Goal: Task Accomplishment & Management: Manage account settings

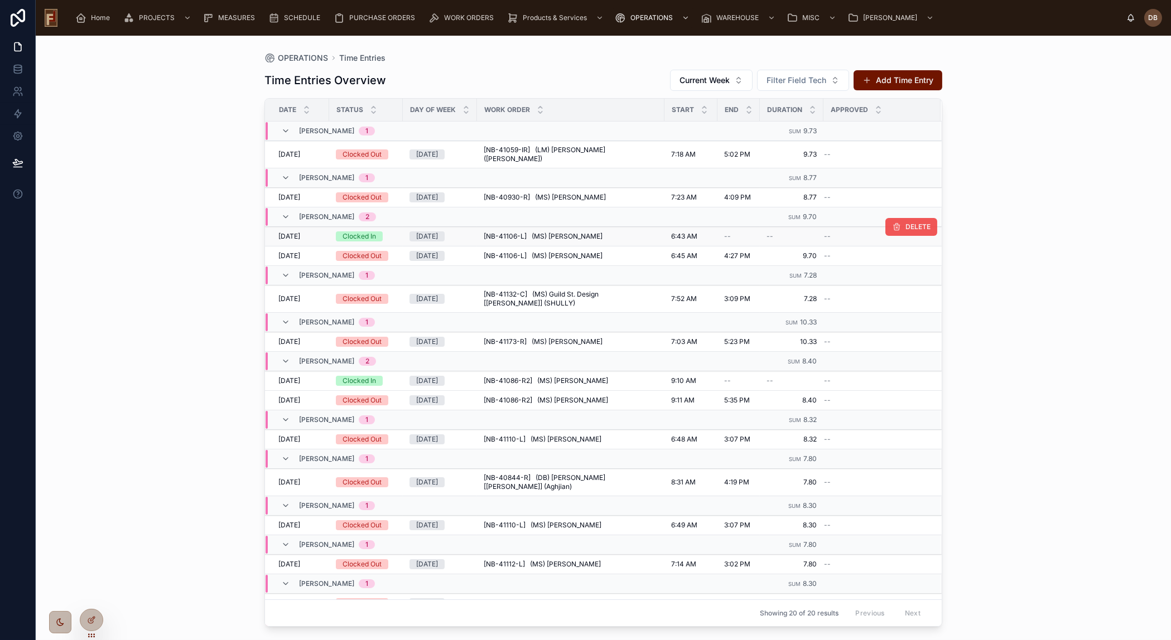
click at [885, 221] on button "DELETE" at bounding box center [911, 227] width 52 height 18
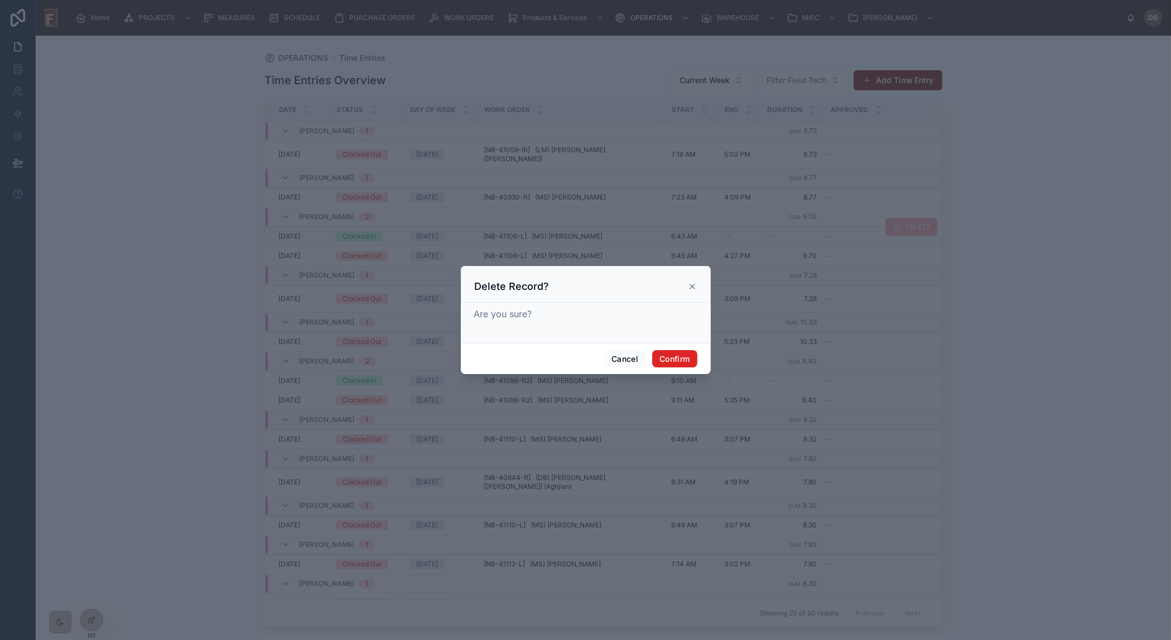
click at [676, 359] on button "Confirm" at bounding box center [674, 359] width 45 height 18
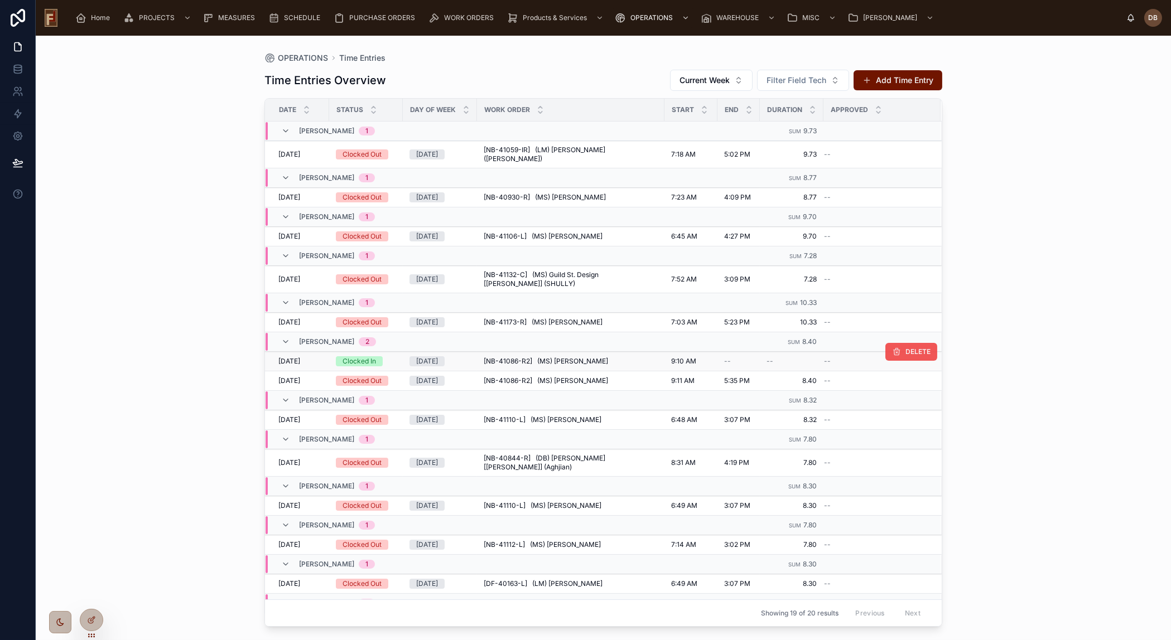
click at [905, 348] on span "DELETE" at bounding box center [917, 352] width 25 height 9
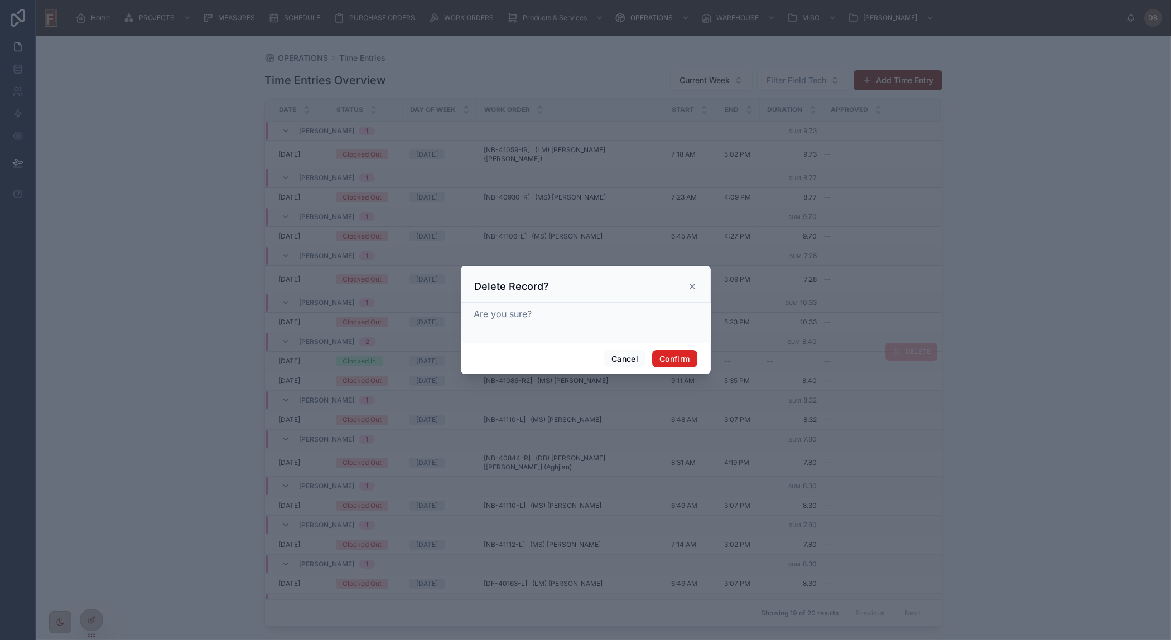
click at [676, 358] on button "Confirm" at bounding box center [674, 359] width 45 height 18
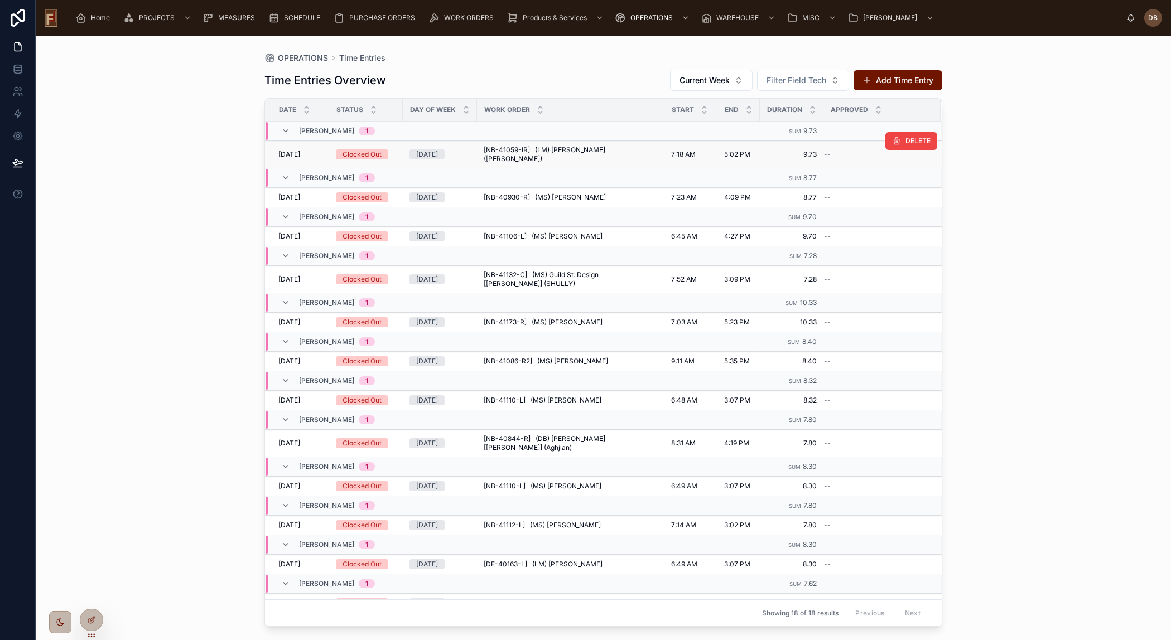
click at [593, 148] on span "[NB-41059-IR] (LM) Jeffrey Brown (Rockwell)" at bounding box center [571, 155] width 174 height 18
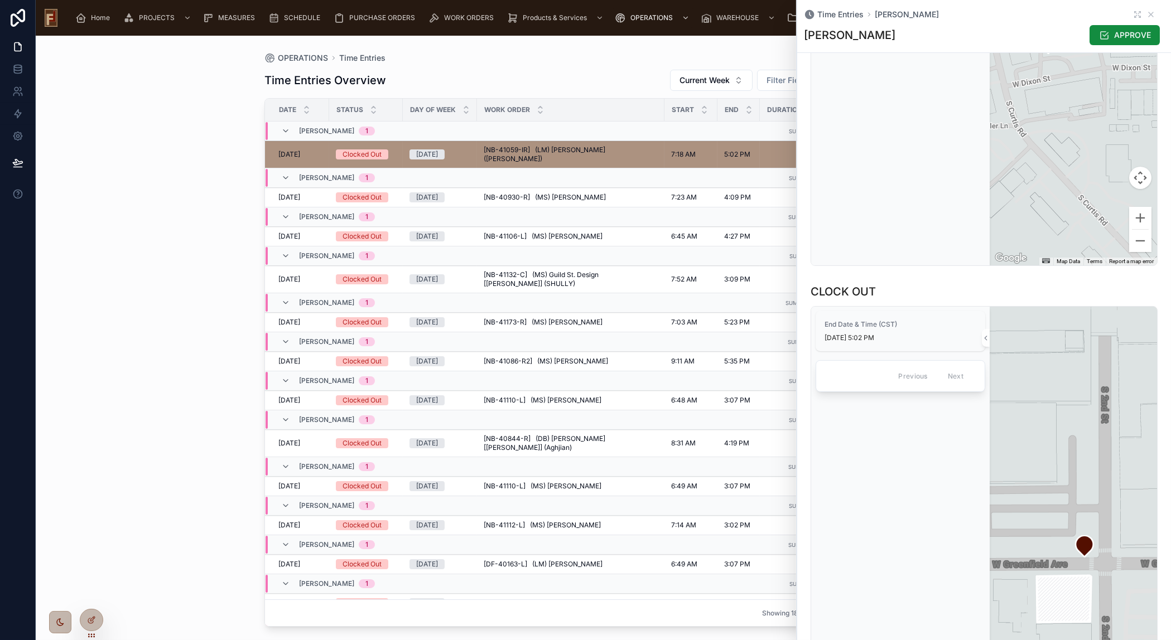
scroll to position [608, 0]
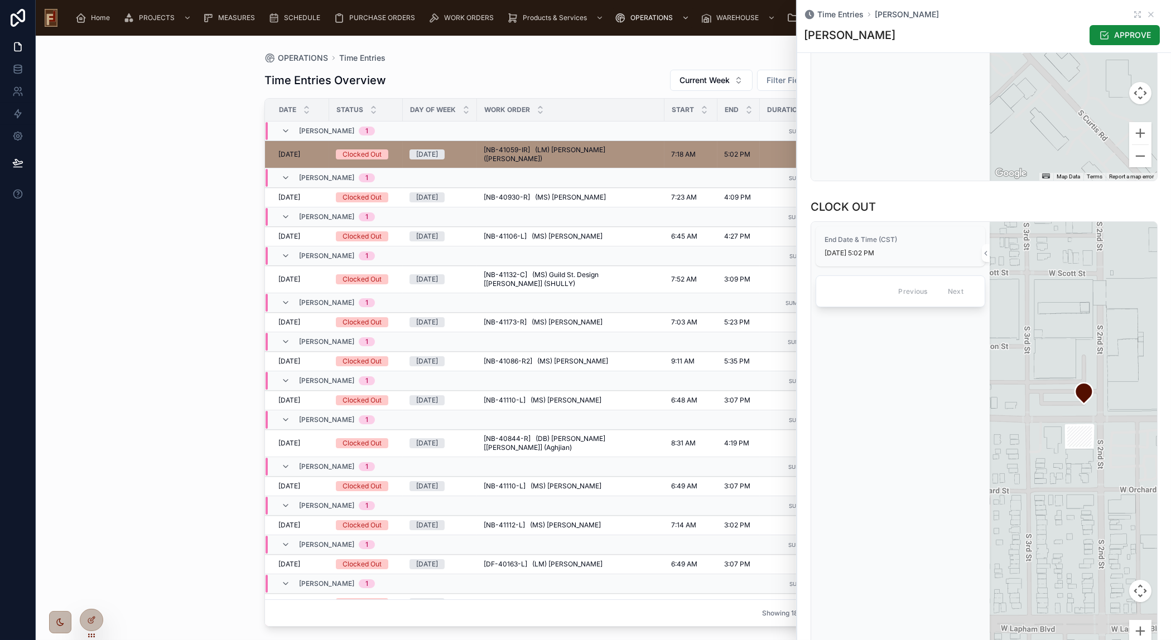
drag, startPoint x: 1101, startPoint y: 541, endPoint x: 1101, endPoint y: 460, distance: 80.3
click at [1101, 472] on div at bounding box center [1073, 450] width 167 height 457
click at [1146, 15] on icon at bounding box center [1150, 14] width 9 height 9
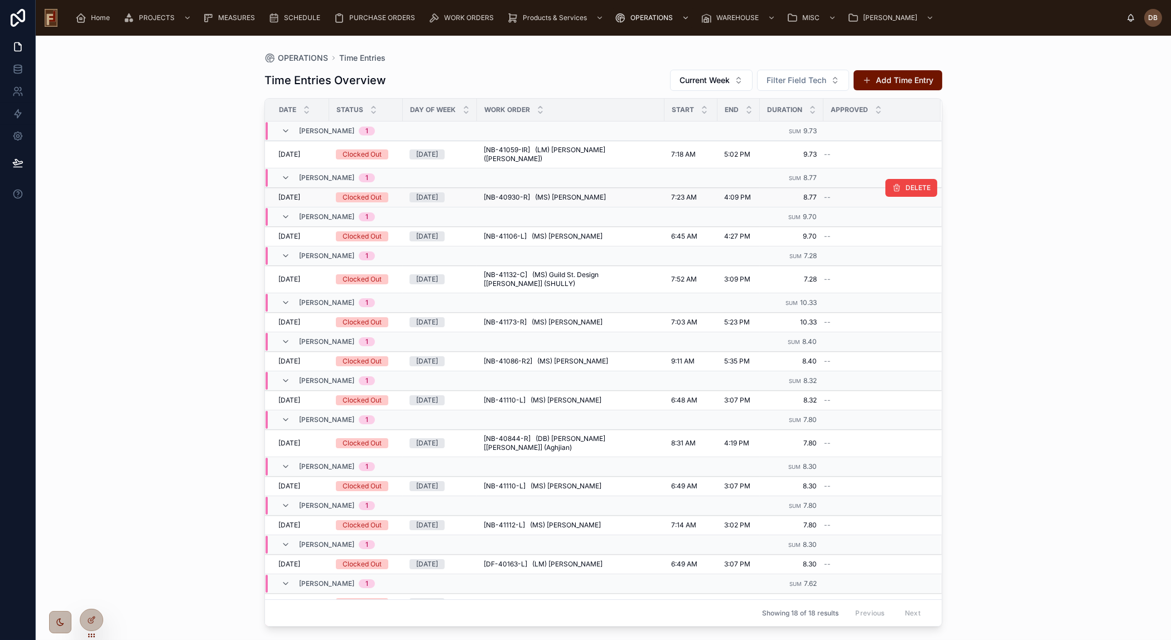
click at [563, 193] on span "[NB-40930-R] (MS) Jenn Kuiper" at bounding box center [545, 197] width 122 height 9
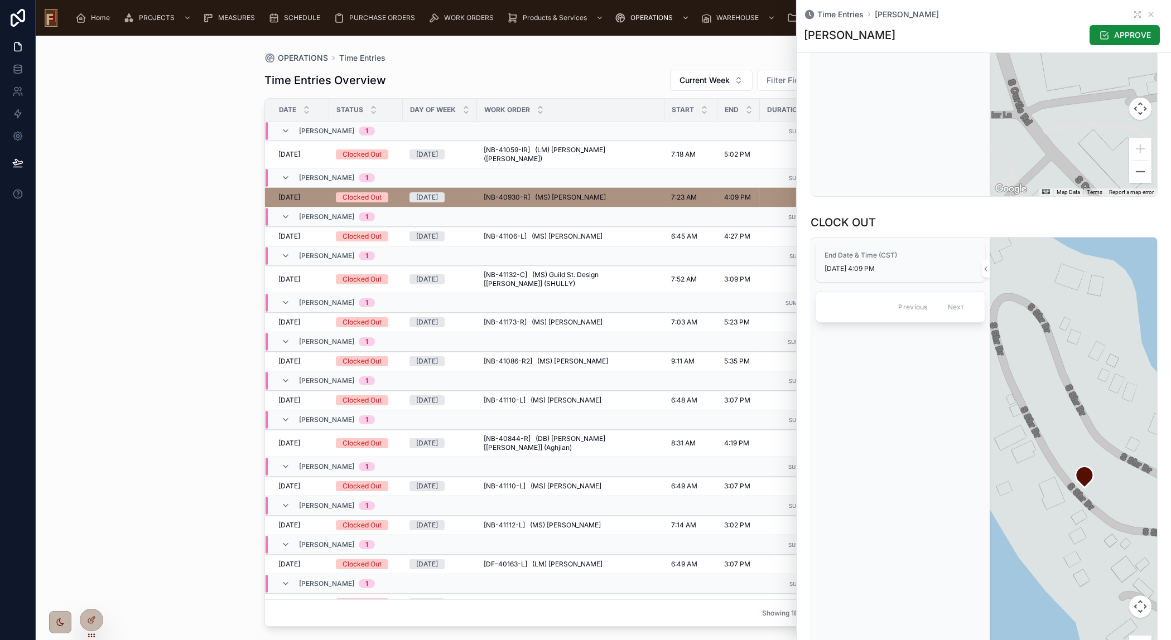
scroll to position [608, 0]
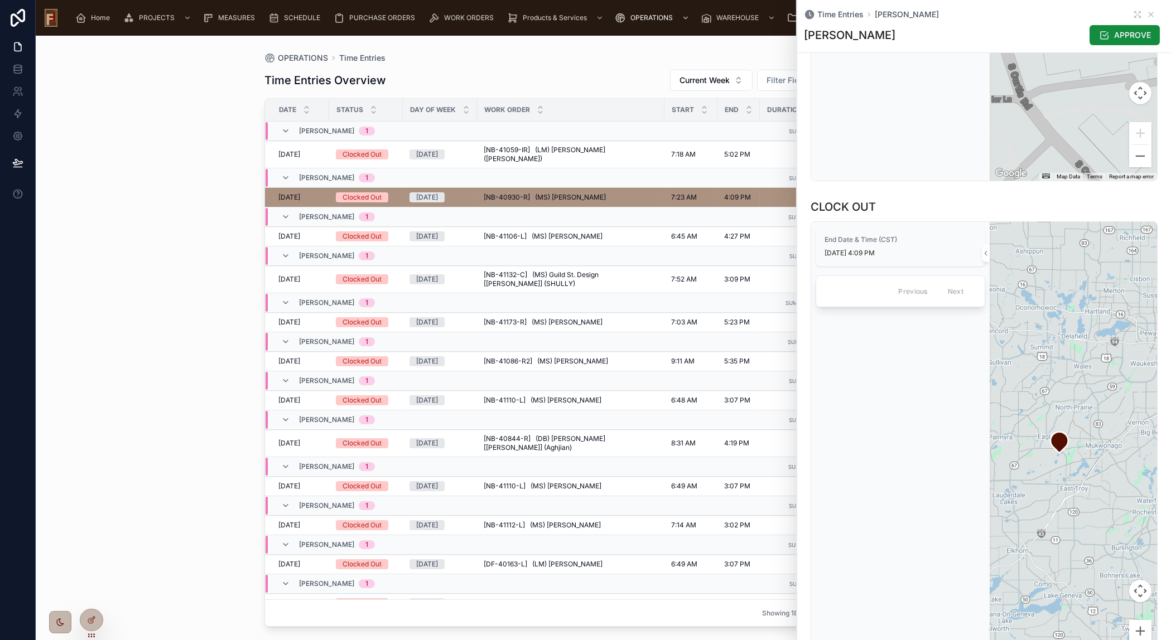
drag, startPoint x: 1062, startPoint y: 524, endPoint x: 1062, endPoint y: 505, distance: 19.5
click at [1062, 505] on div at bounding box center [1073, 450] width 167 height 457
click at [1149, 12] on icon at bounding box center [1151, 14] width 4 height 4
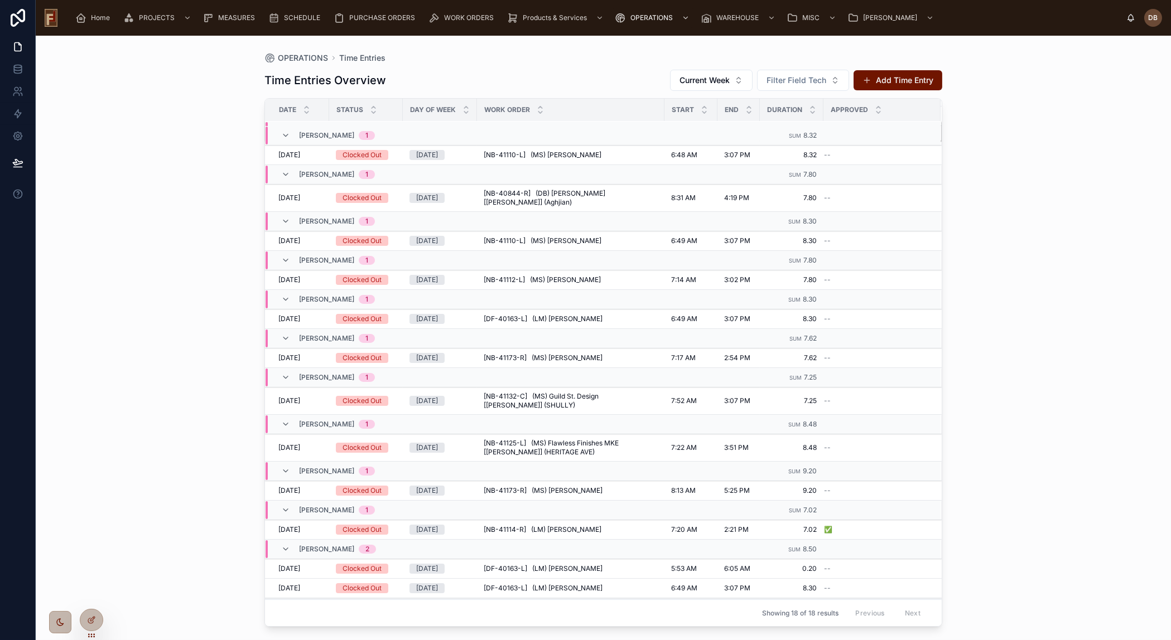
scroll to position [235, 0]
click at [209, 201] on div "OPERATIONS Time Entries Time Entries Overview Current Week Filter Field Tech Ad…" at bounding box center [603, 338] width 1135 height 605
click at [232, 20] on span "MEASURES" at bounding box center [236, 17] width 37 height 9
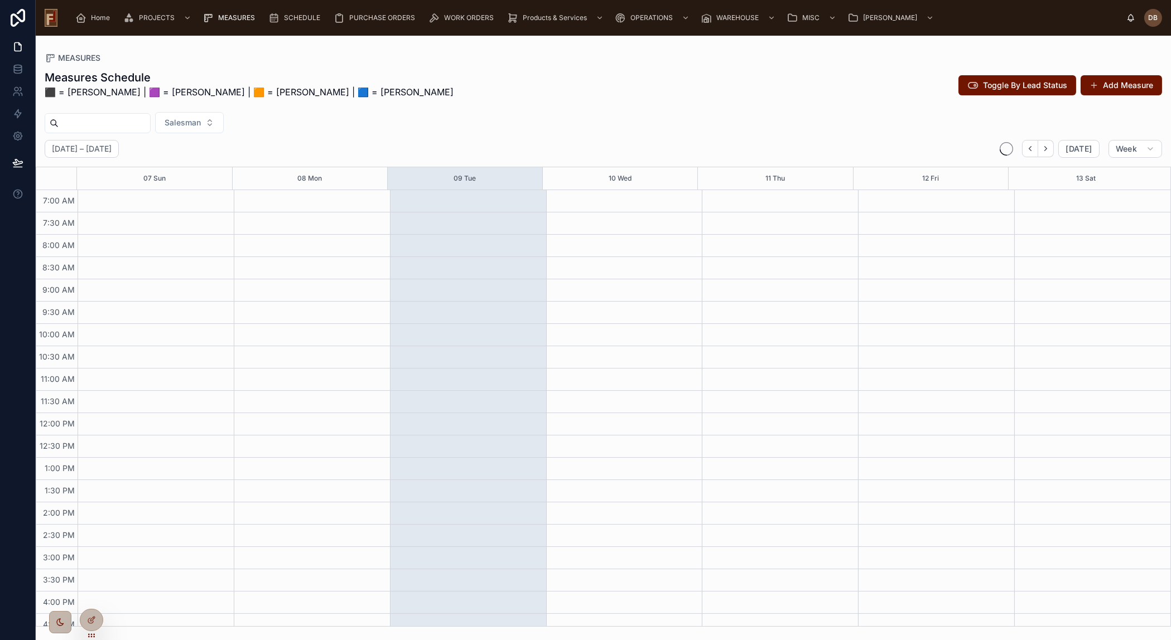
scroll to position [99, 0]
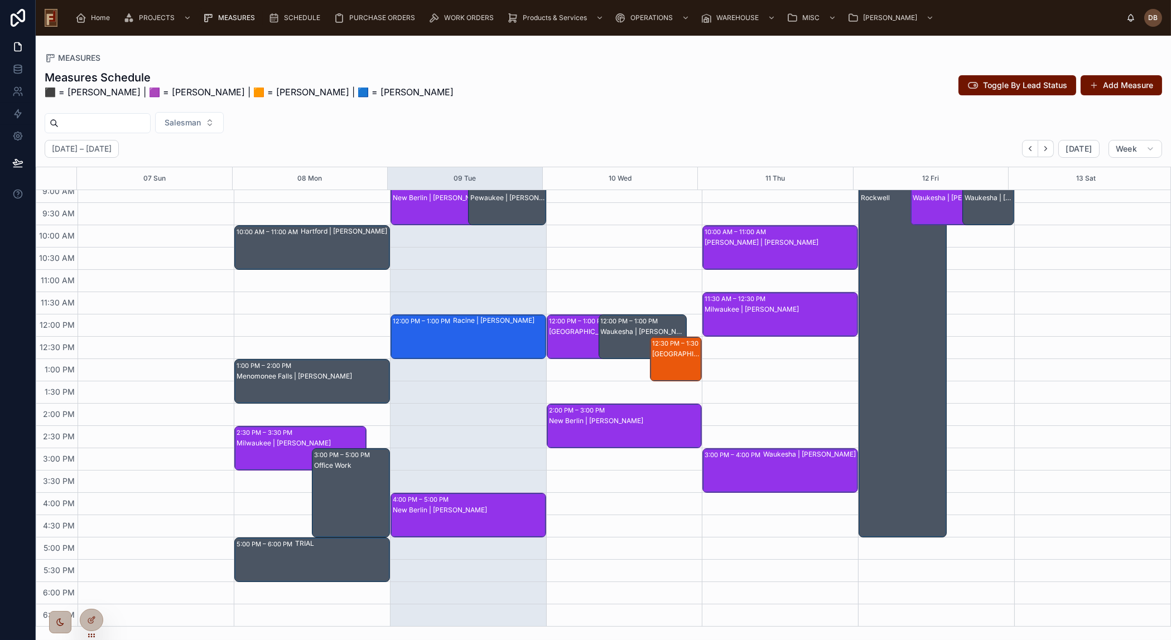
click at [343, 489] on div "Office Work" at bounding box center [351, 504] width 74 height 87
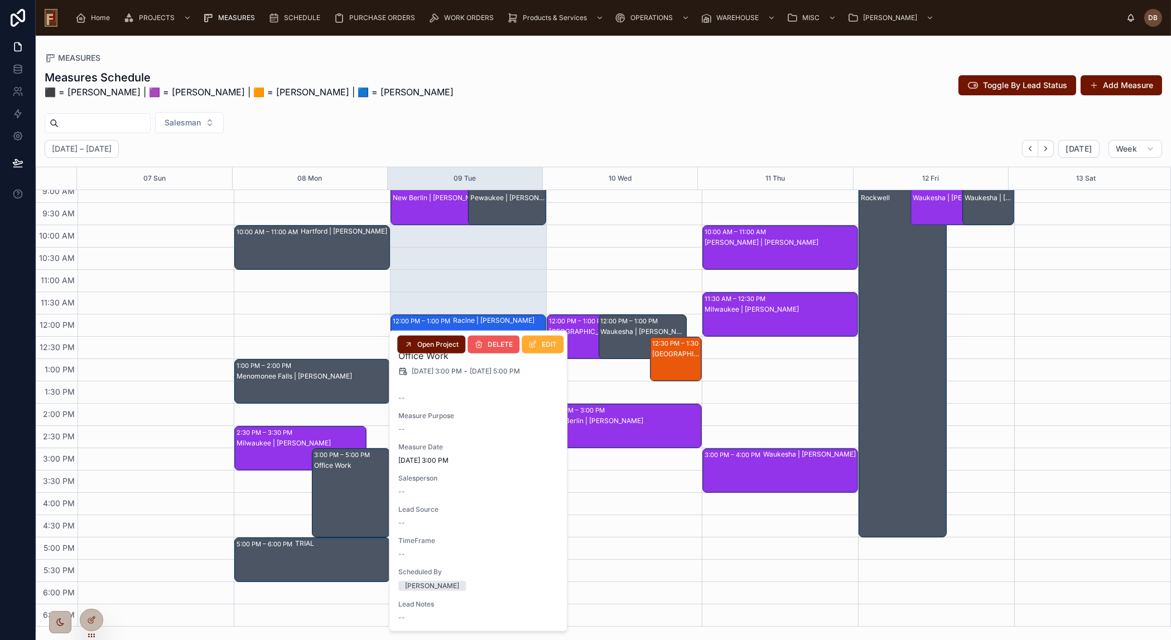
click at [501, 345] on span "DELETE" at bounding box center [500, 344] width 25 height 9
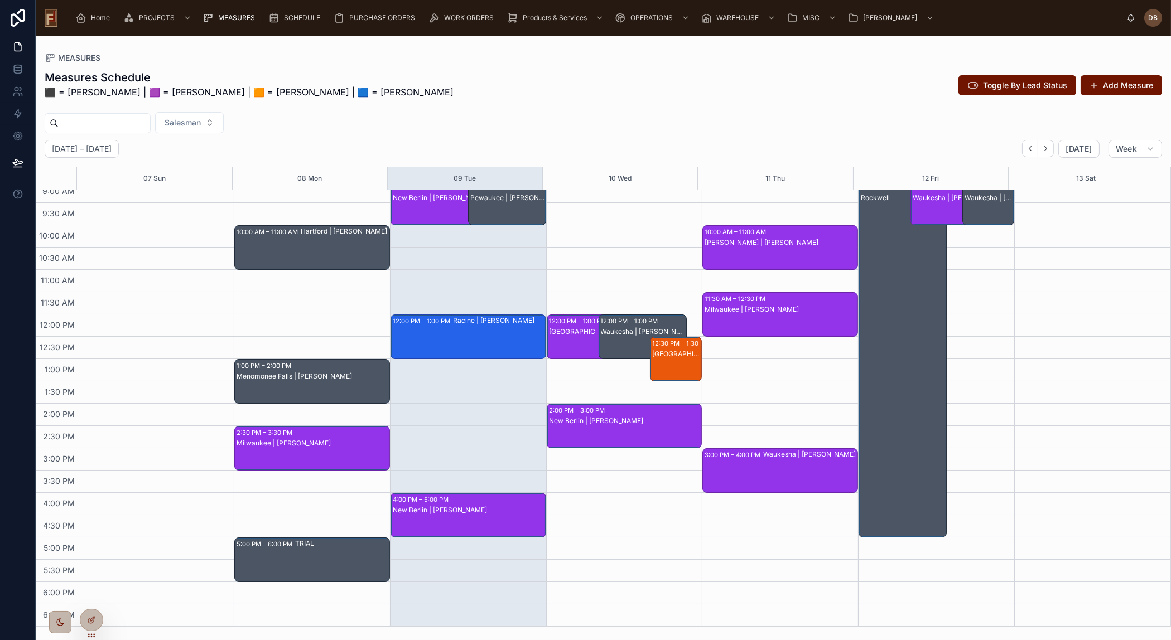
click at [330, 565] on div "TRIAL" at bounding box center [342, 560] width 94 height 42
click at [324, 556] on div "TRIAL" at bounding box center [342, 560] width 94 height 42
click at [343, 554] on div "TRIAL" at bounding box center [342, 560] width 94 height 42
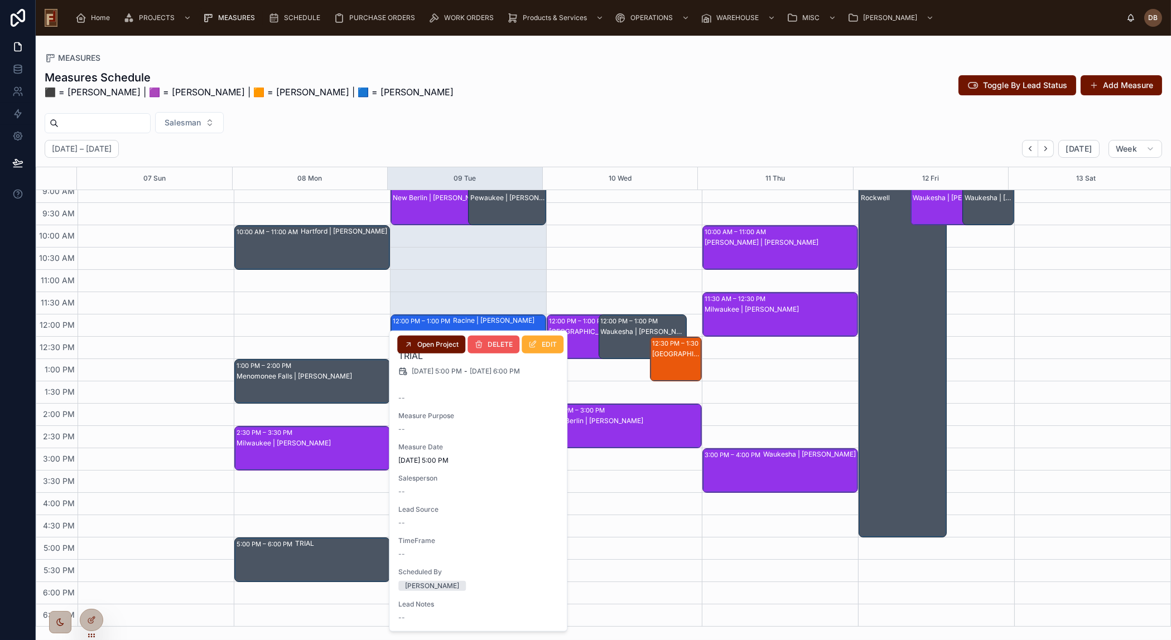
click at [513, 345] on span "DELETE" at bounding box center [500, 344] width 25 height 9
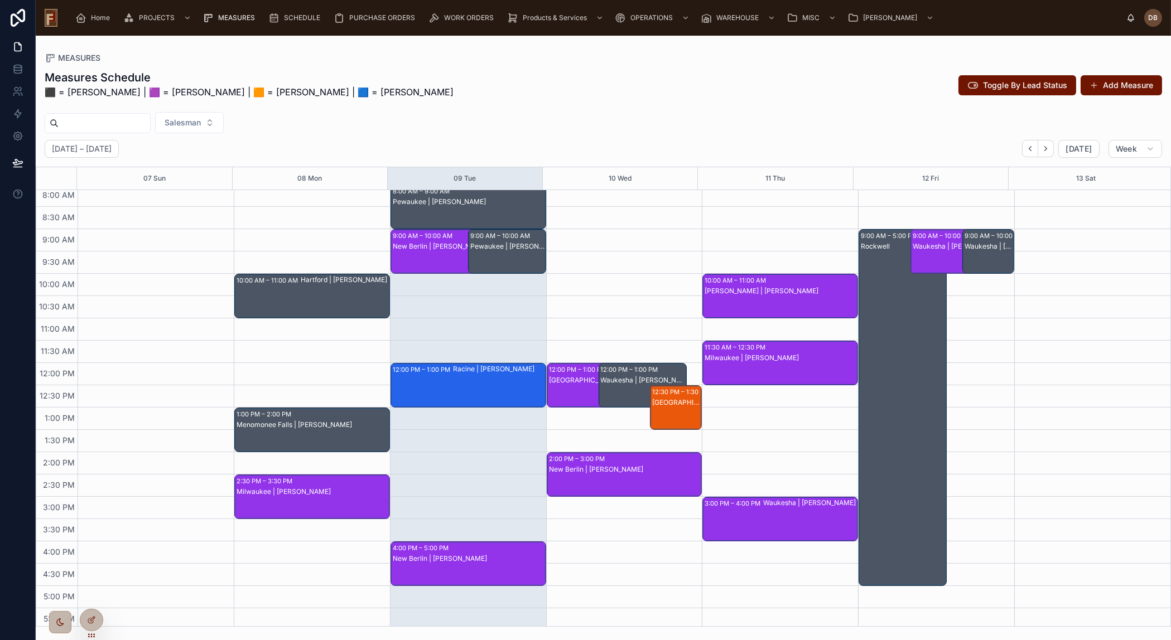
scroll to position [0, 0]
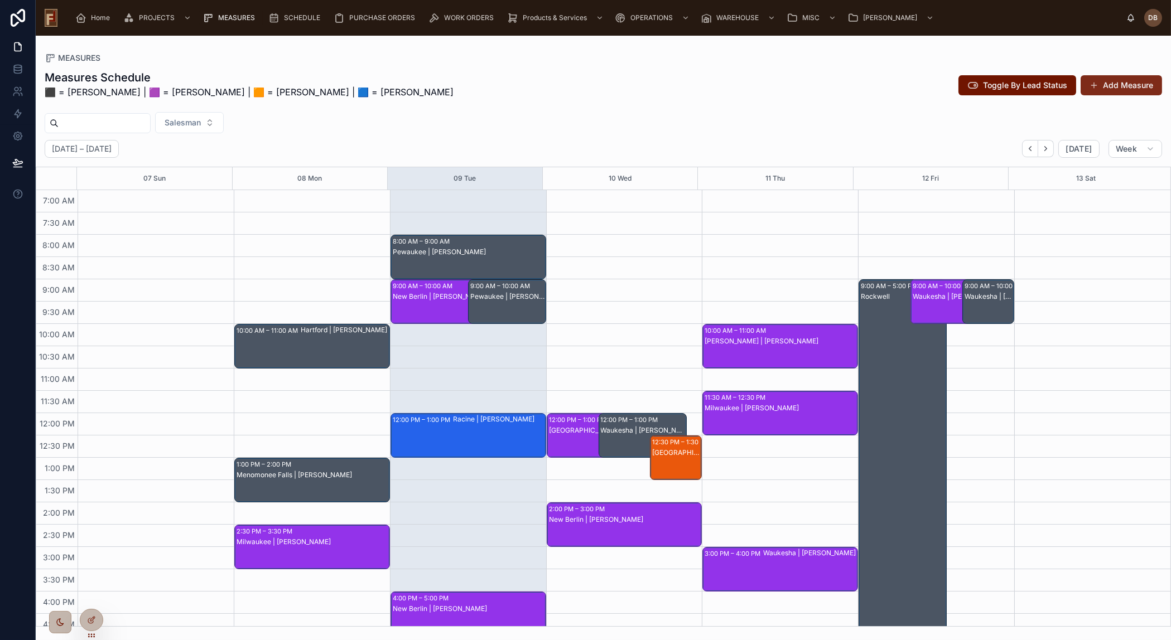
click at [1112, 84] on button "Add Measure" at bounding box center [1120, 85] width 81 height 20
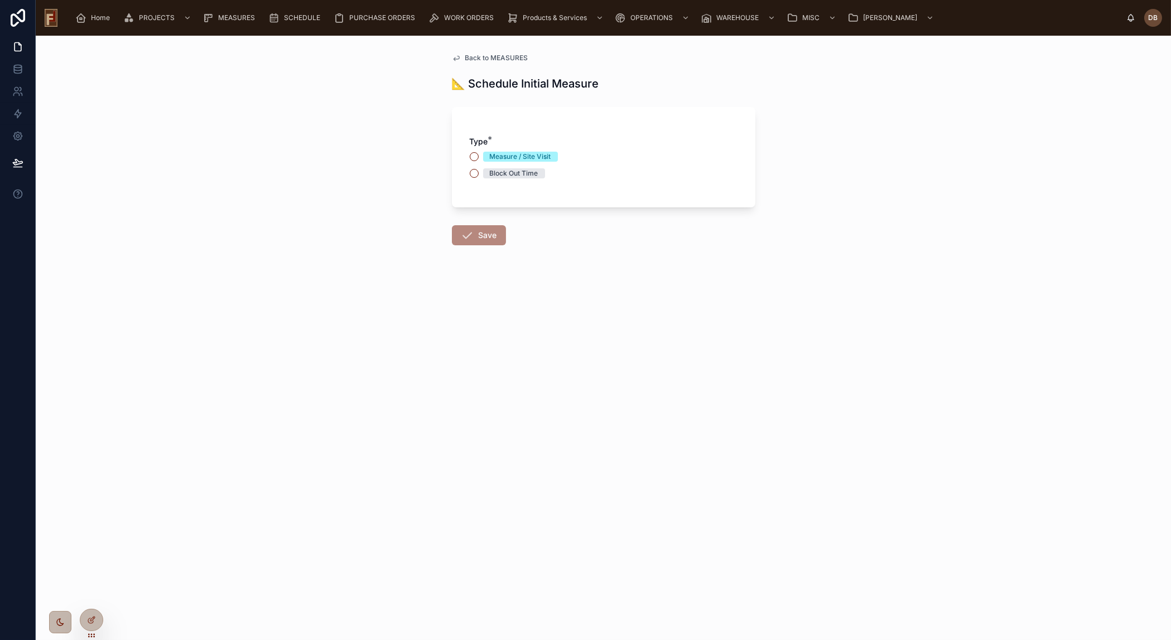
click at [529, 174] on div "Block Out Time" at bounding box center [514, 173] width 49 height 10
click at [479, 174] on button "Block Out Time" at bounding box center [474, 173] width 9 height 9
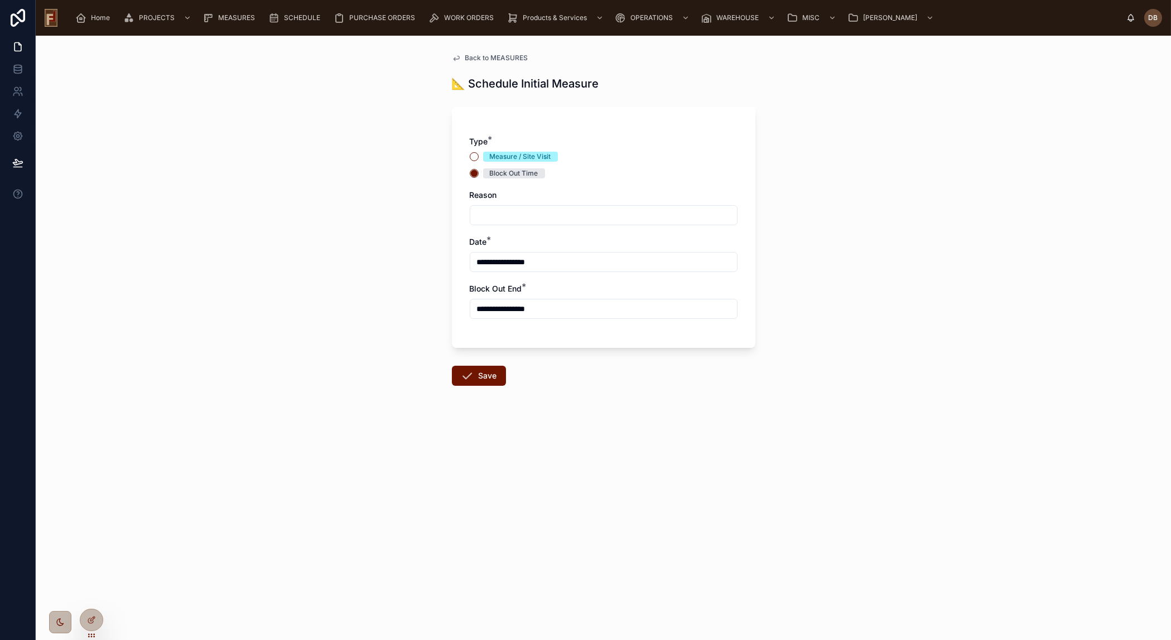
click at [512, 211] on input "text" at bounding box center [603, 216] width 267 height 16
type input "**********"
click at [498, 261] on input "**********" at bounding box center [603, 262] width 267 height 16
drag, startPoint x: 578, startPoint y: 487, endPoint x: 558, endPoint y: 488, distance: 20.1
click at [558, 488] on div "** : ** AM" at bounding box center [603, 488] width 141 height 22
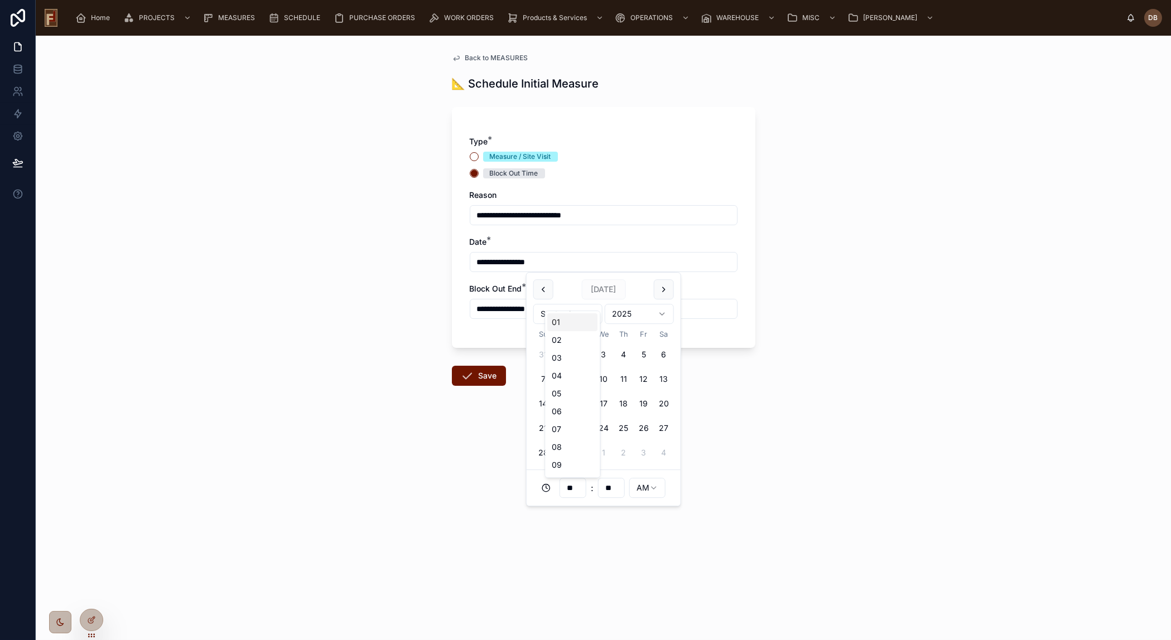
type input "**********"
type input "**"
type input "**********"
type input "**"
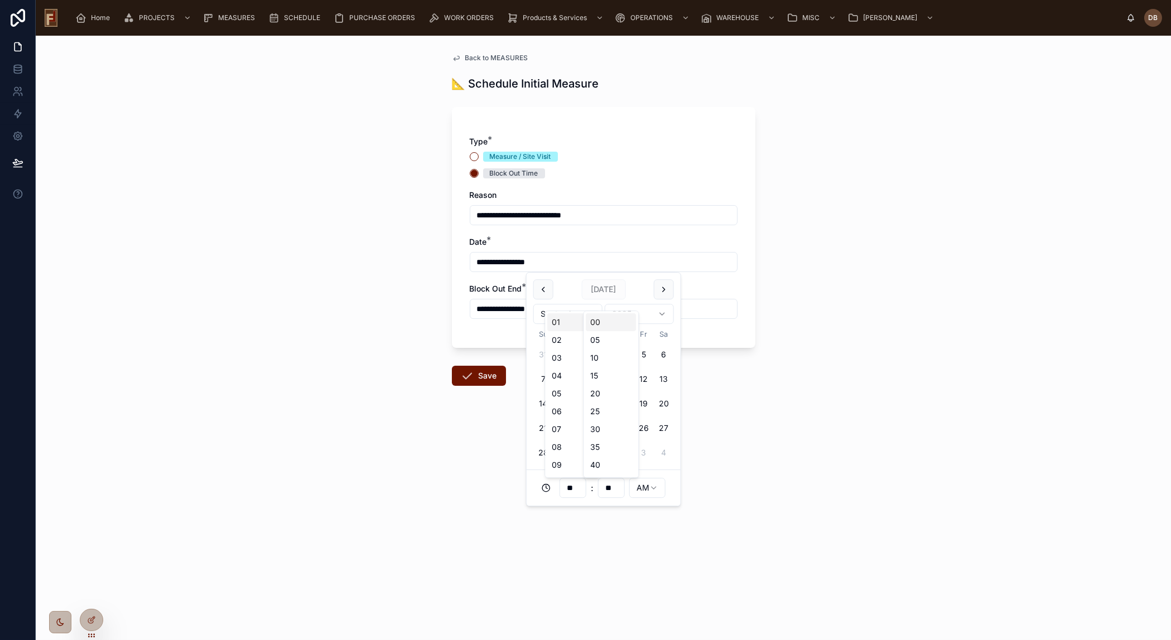
type input "**********"
type input "**"
type input "**********"
type input "**"
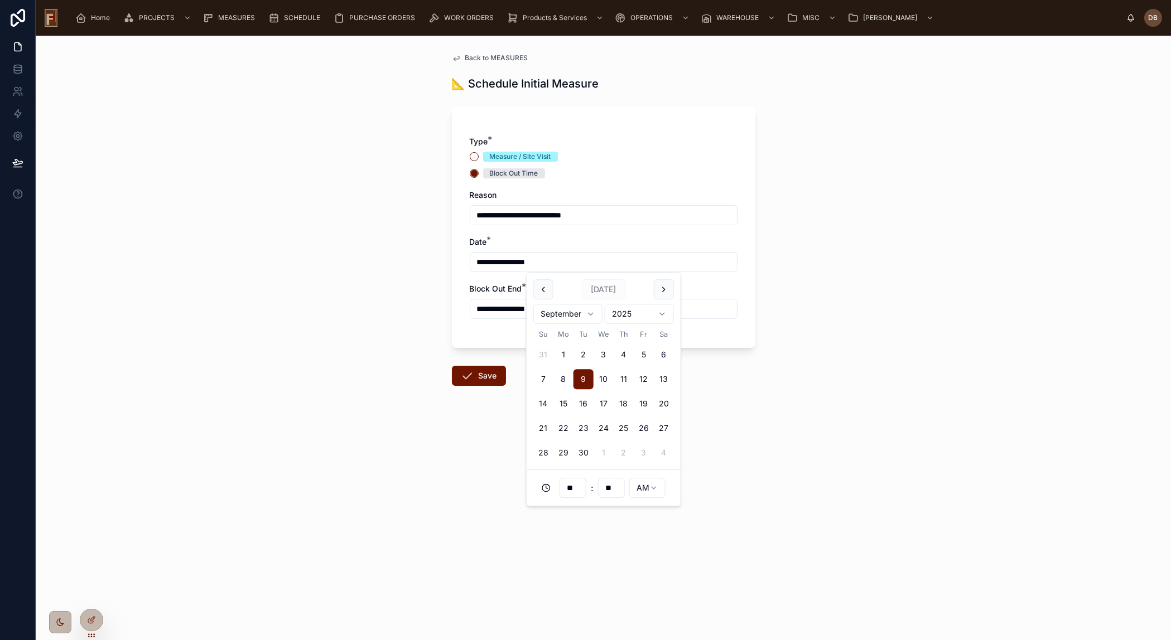
click at [611, 486] on input "**" at bounding box center [612, 488] width 26 height 16
click at [608, 431] on div "30" at bounding box center [611, 430] width 50 height 18
type input "**********"
type input "**"
click at [518, 262] on input "**********" at bounding box center [603, 262] width 267 height 16
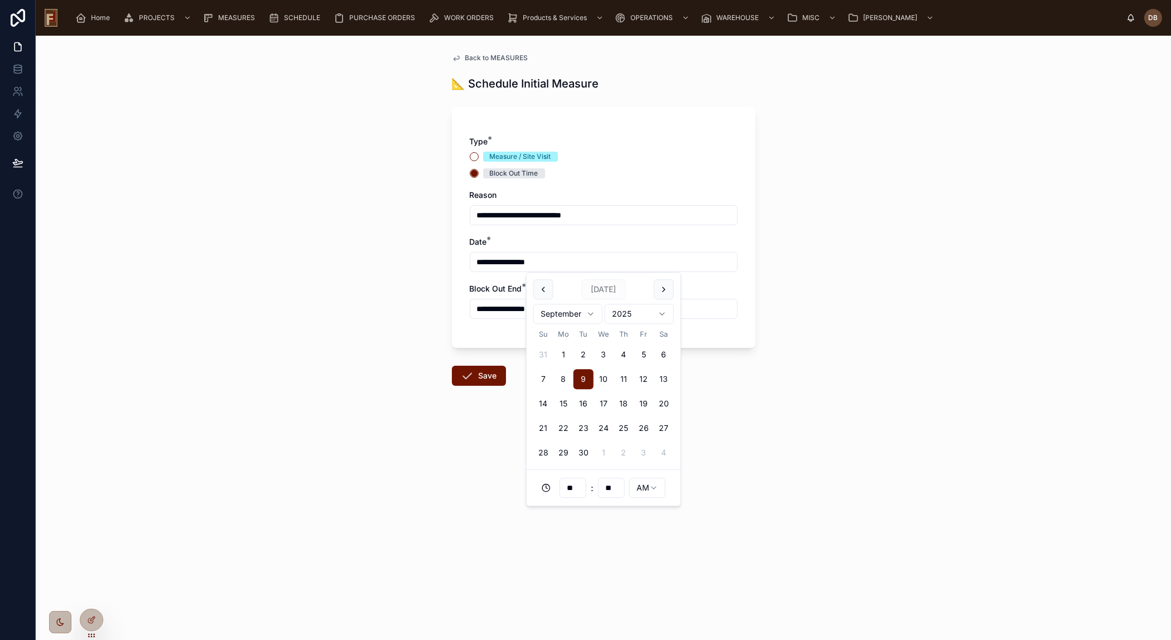
click at [500, 306] on input "**********" at bounding box center [603, 309] width 267 height 16
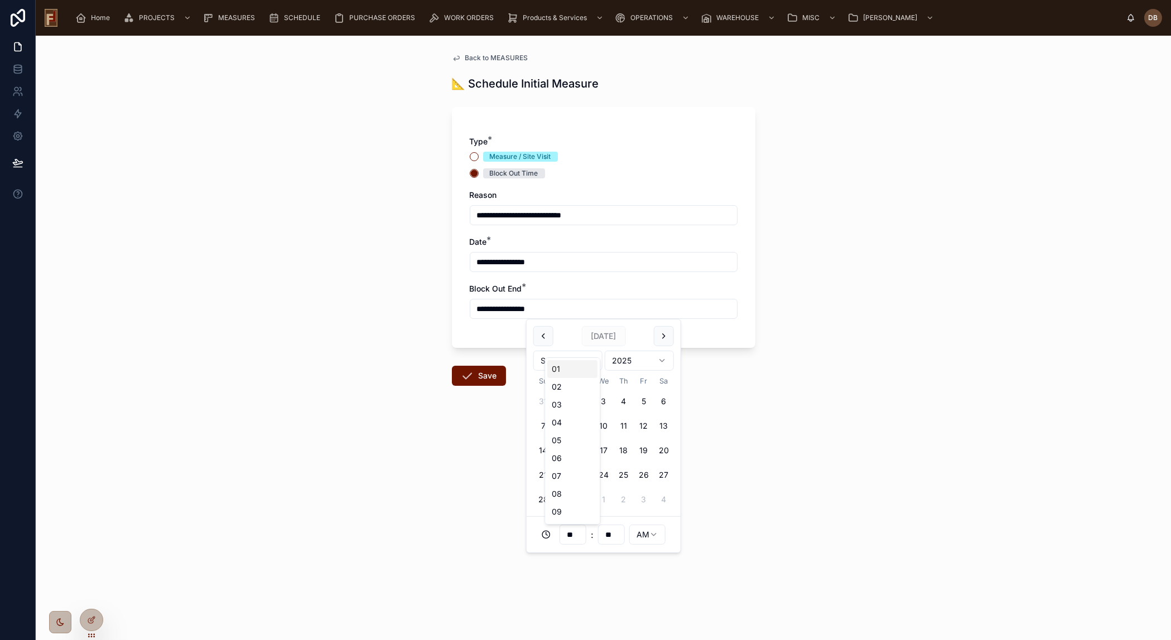
click at [570, 536] on input "**" at bounding box center [573, 535] width 26 height 16
click at [565, 496] on div "11" at bounding box center [572, 496] width 50 height 18
type input "**********"
type input "**"
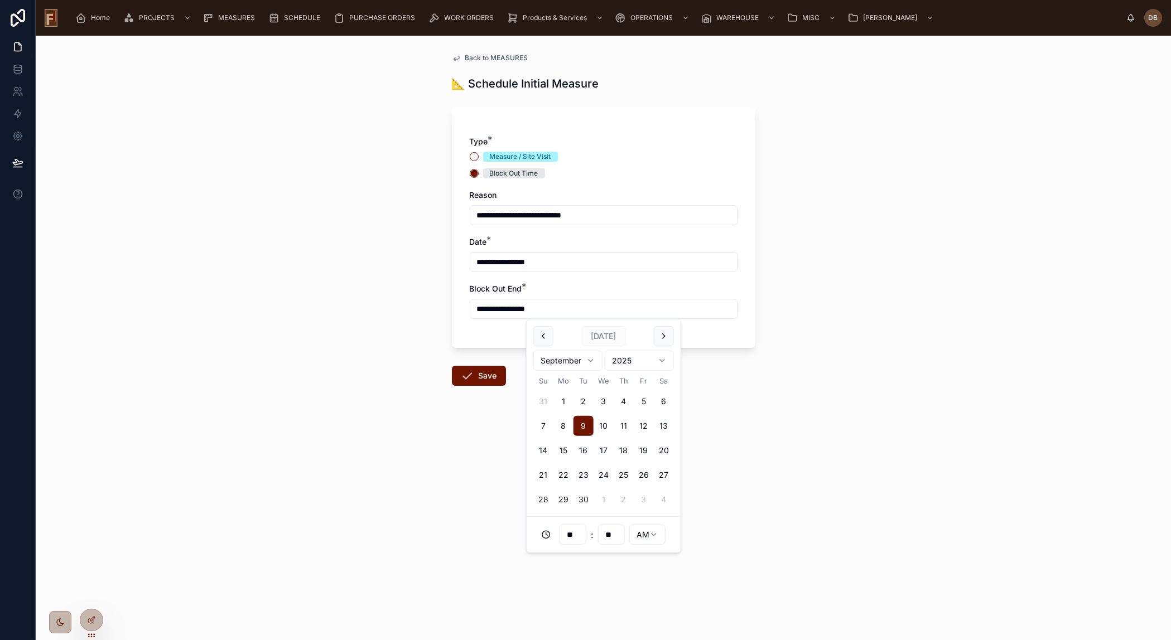
click at [390, 284] on div "**********" at bounding box center [603, 338] width 1135 height 605
click at [488, 378] on button "Save" at bounding box center [479, 376] width 54 height 20
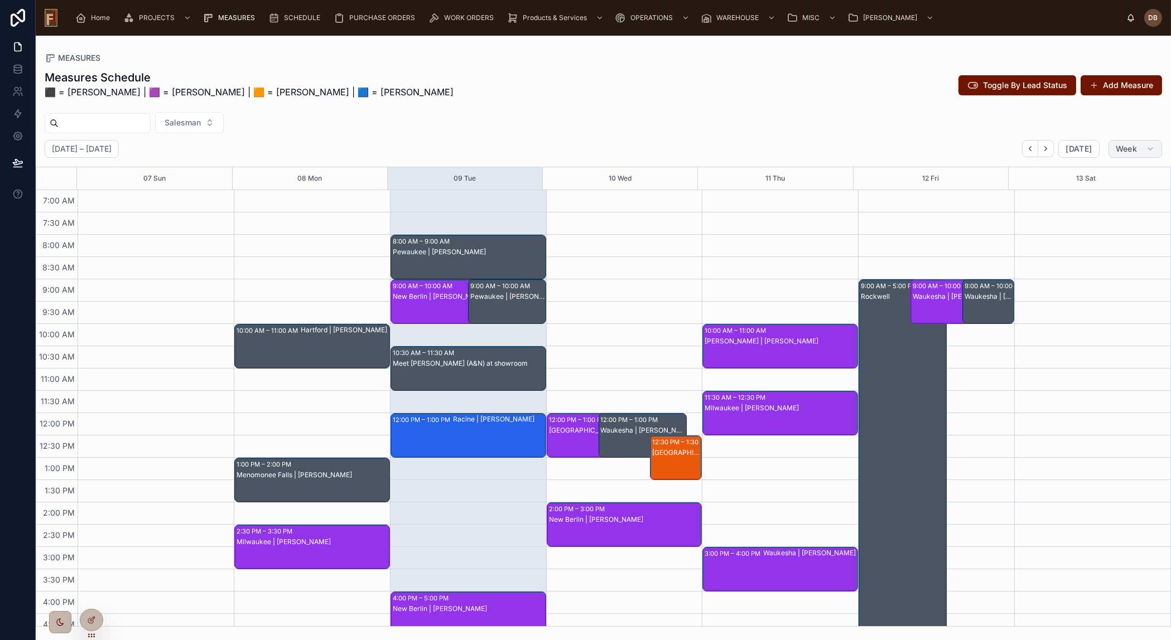
click at [1126, 152] on span "Week" at bounding box center [1126, 149] width 21 height 10
click at [1102, 231] on button "Day D" at bounding box center [1112, 236] width 80 height 20
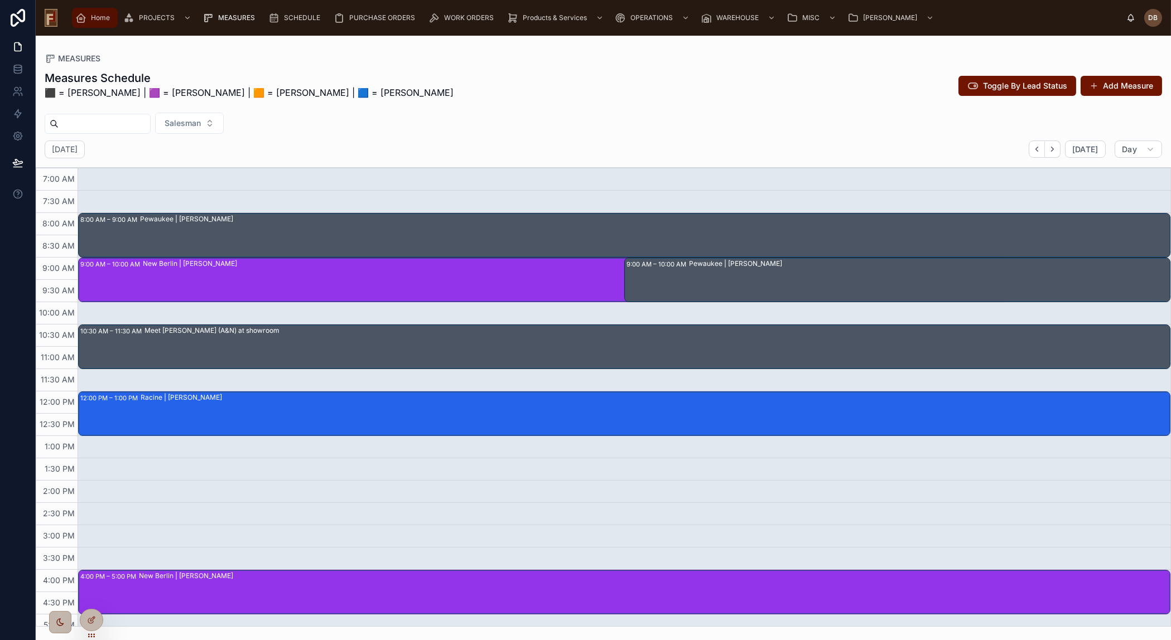
drag, startPoint x: 94, startPoint y: 15, endPoint x: 103, endPoint y: 19, distance: 9.7
click at [94, 15] on span "Home" at bounding box center [100, 17] width 19 height 9
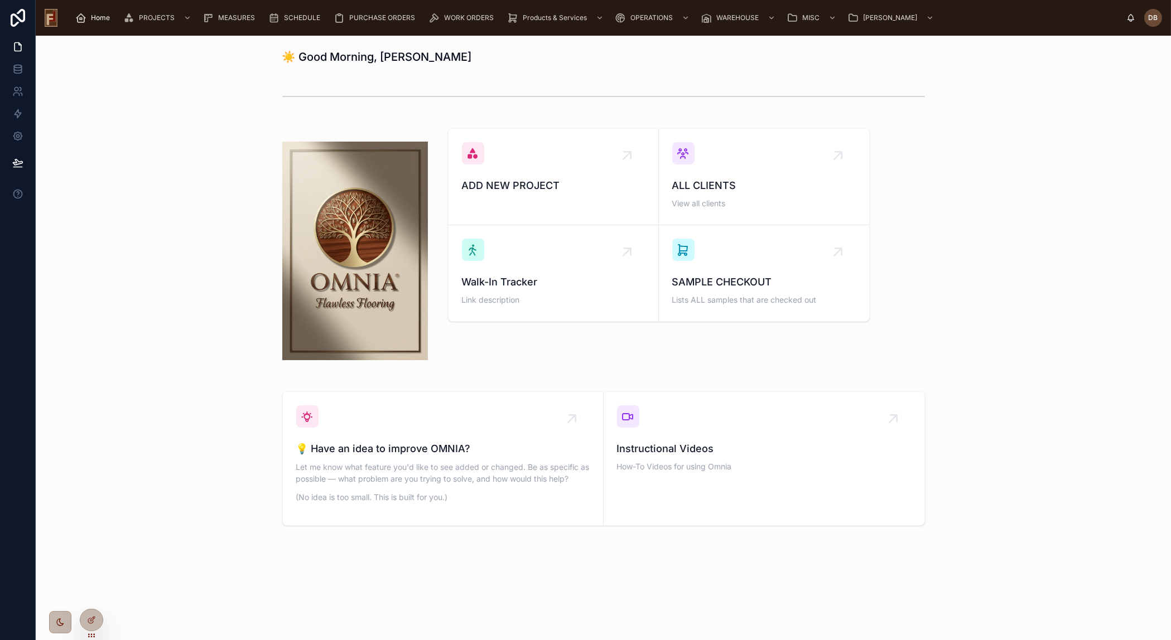
click at [98, 18] on span "Home" at bounding box center [100, 17] width 19 height 9
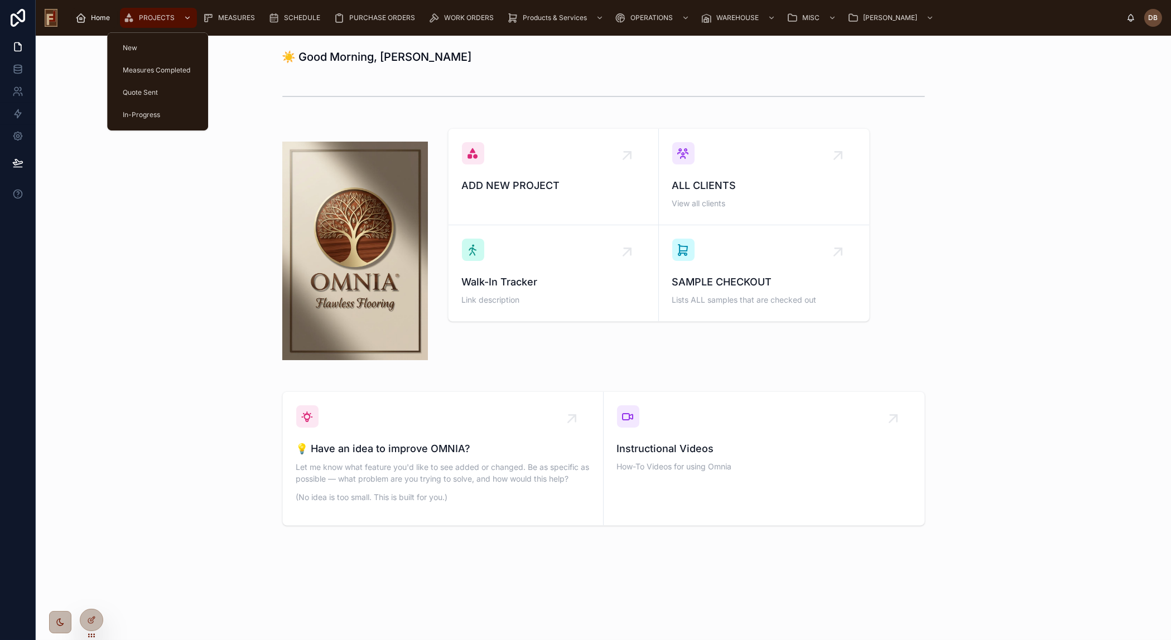
click at [166, 17] on span "PROJECTS" at bounding box center [157, 17] width 36 height 9
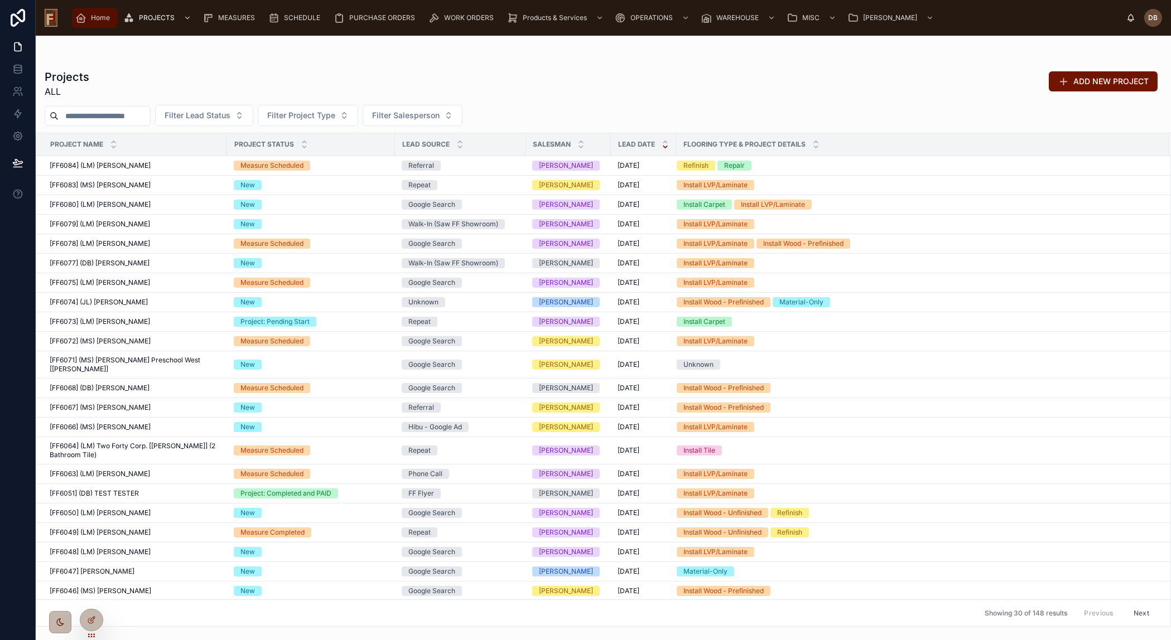
click at [102, 16] on span "Home" at bounding box center [100, 17] width 19 height 9
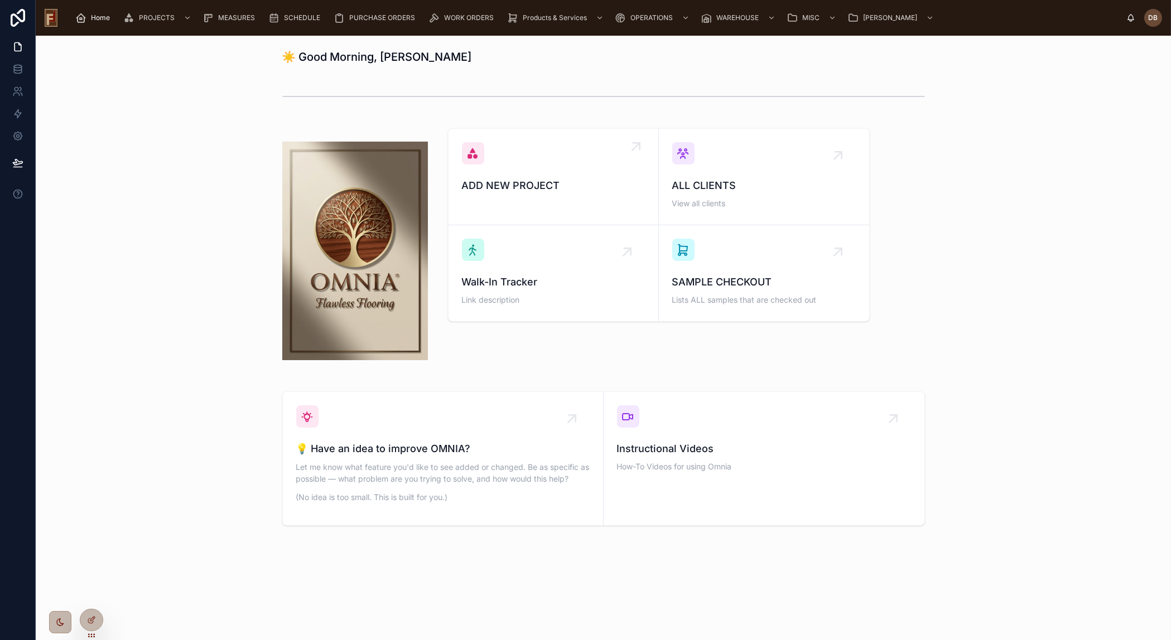
click at [534, 181] on span "ADD NEW PROJECT" at bounding box center [553, 186] width 183 height 16
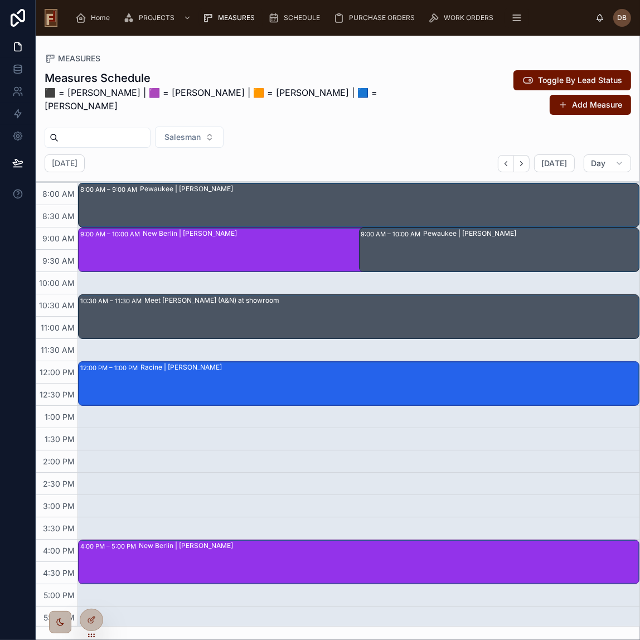
scroll to position [26, 0]
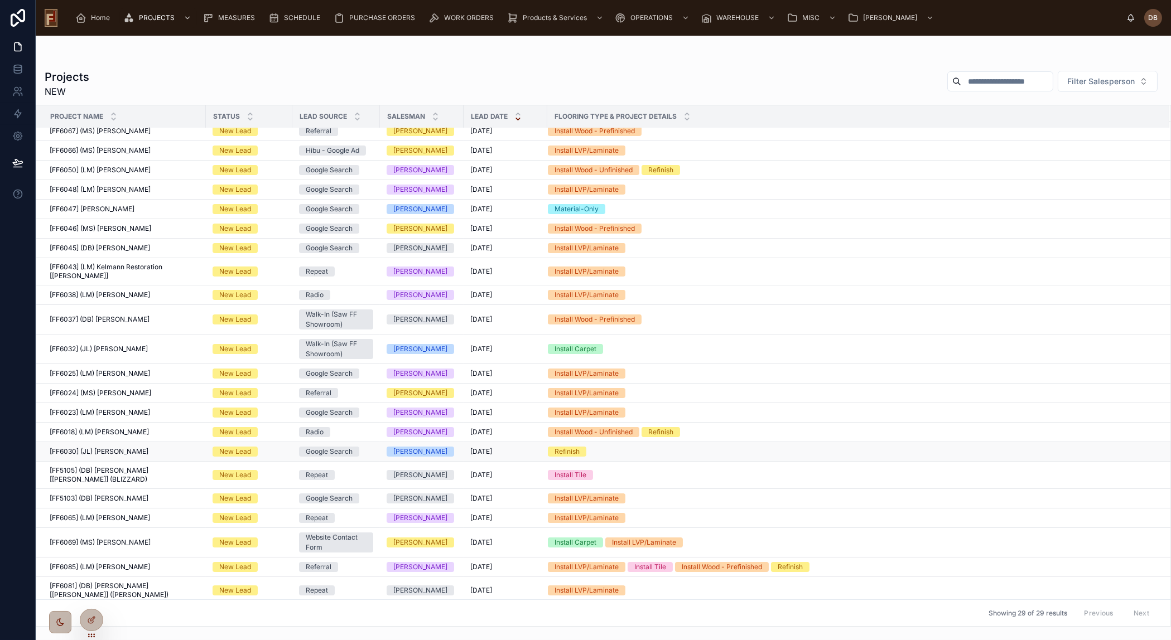
scroll to position [157, 0]
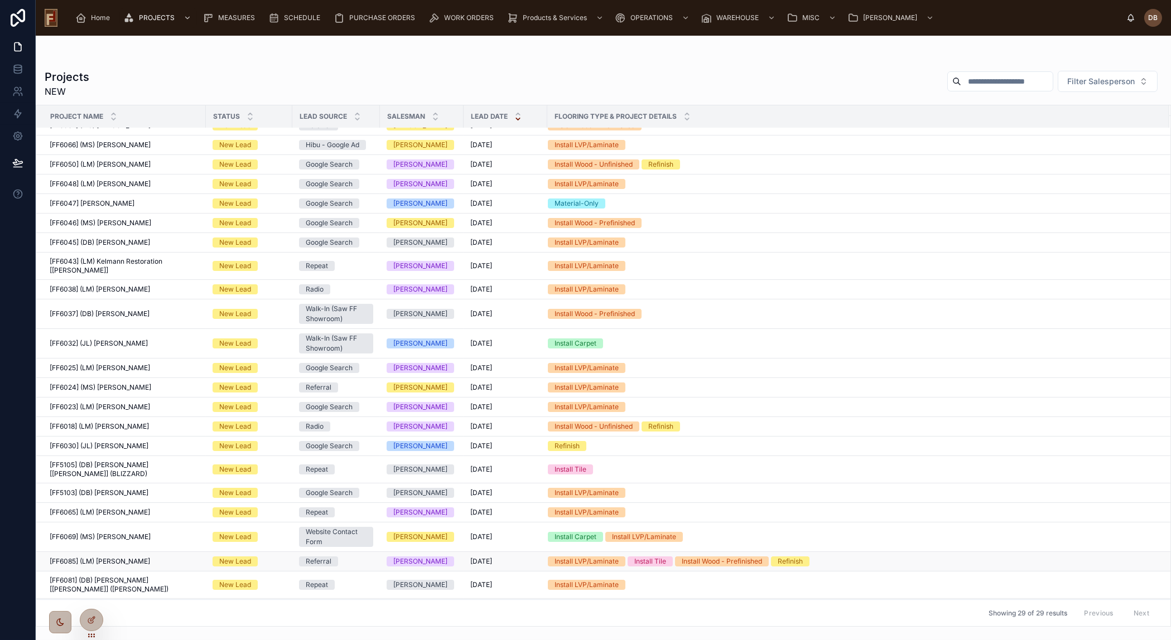
click at [110, 557] on span "[FF6085] (LM) Cindy Kilkenny" at bounding box center [100, 561] width 100 height 9
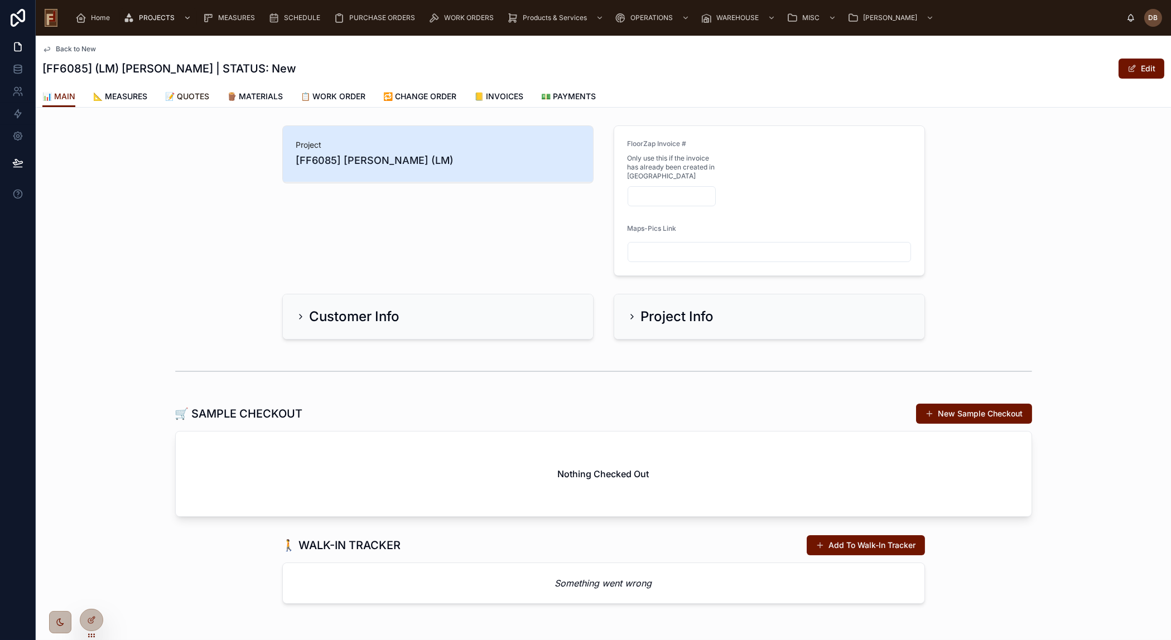
click at [196, 97] on span "📝 QUOTES" at bounding box center [187, 96] width 44 height 11
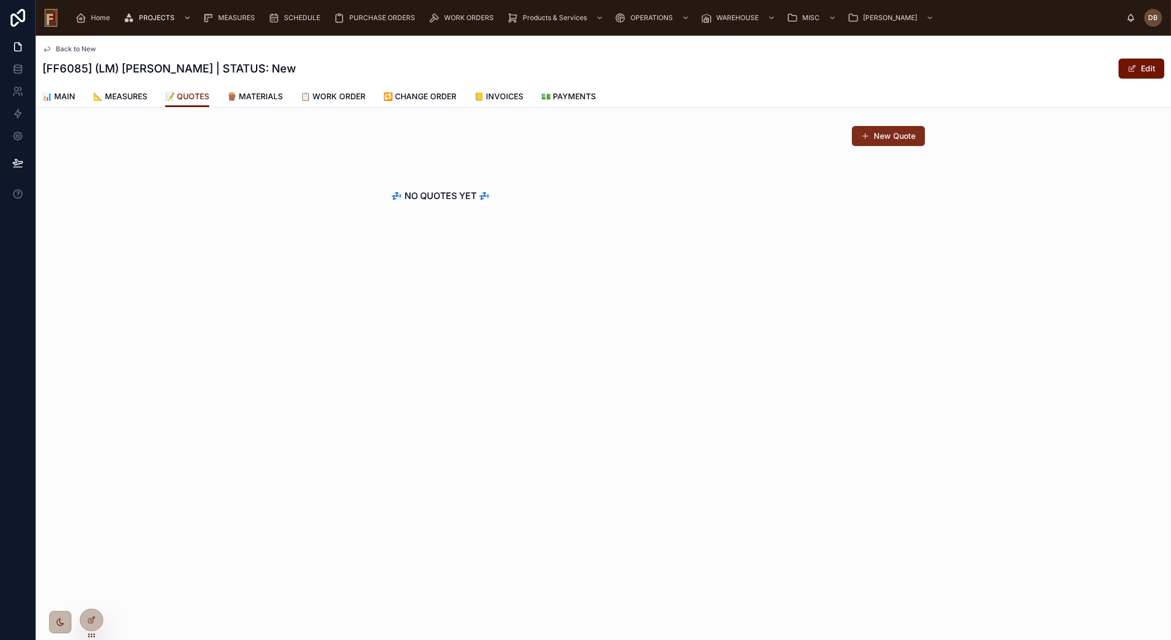
click at [880, 137] on button "New Quote" at bounding box center [888, 136] width 73 height 20
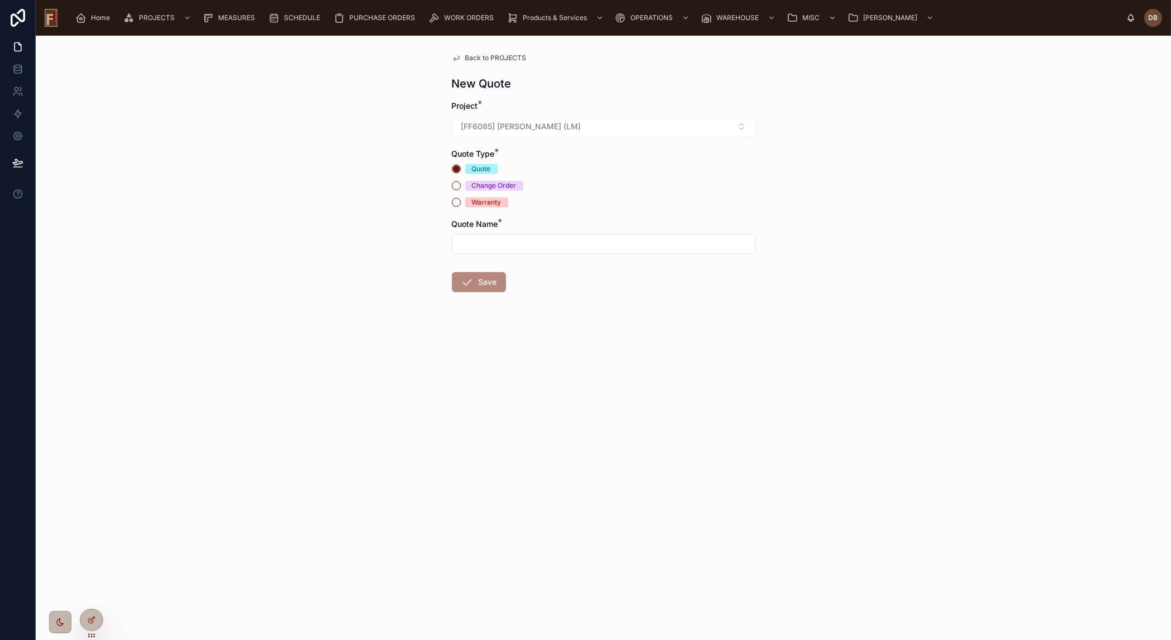
click at [505, 241] on input "text" at bounding box center [603, 245] width 302 height 16
type input "*"
type input "**********"
click at [485, 283] on button "Save" at bounding box center [479, 282] width 54 height 20
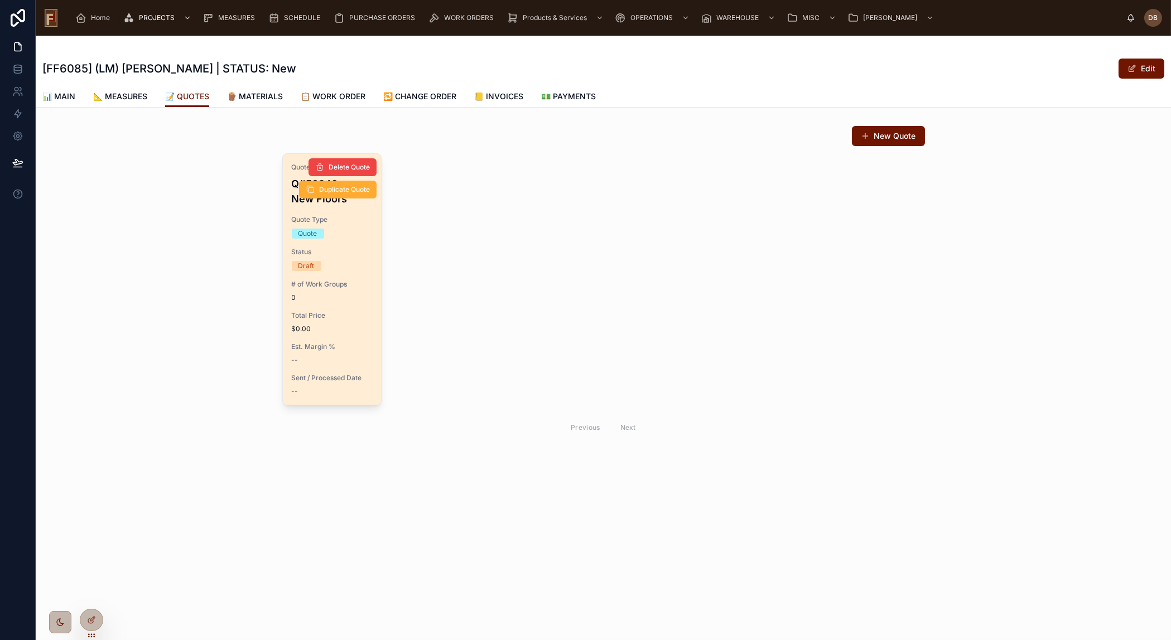
click at [310, 312] on span "Total Price" at bounding box center [332, 315] width 81 height 9
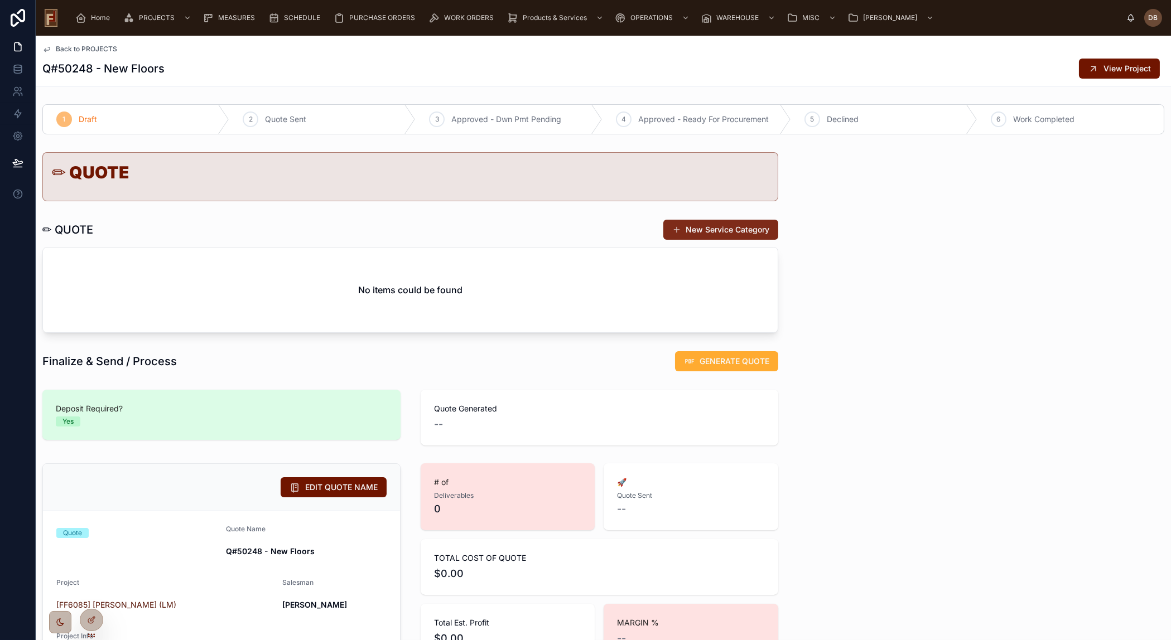
click at [698, 226] on button "New Service Category" at bounding box center [720, 230] width 115 height 20
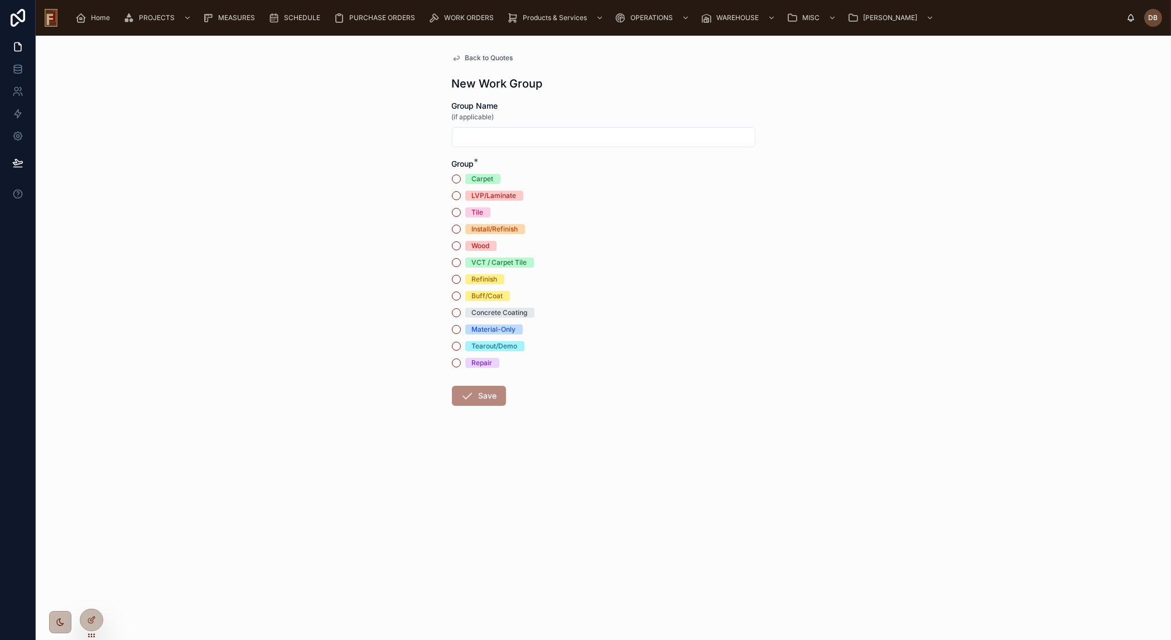
click at [501, 225] on div "Install/Refinish" at bounding box center [495, 229] width 46 height 10
click at [461, 225] on button "Install/Refinish" at bounding box center [456, 229] width 9 height 9
click at [479, 396] on button "Save" at bounding box center [479, 396] width 54 height 20
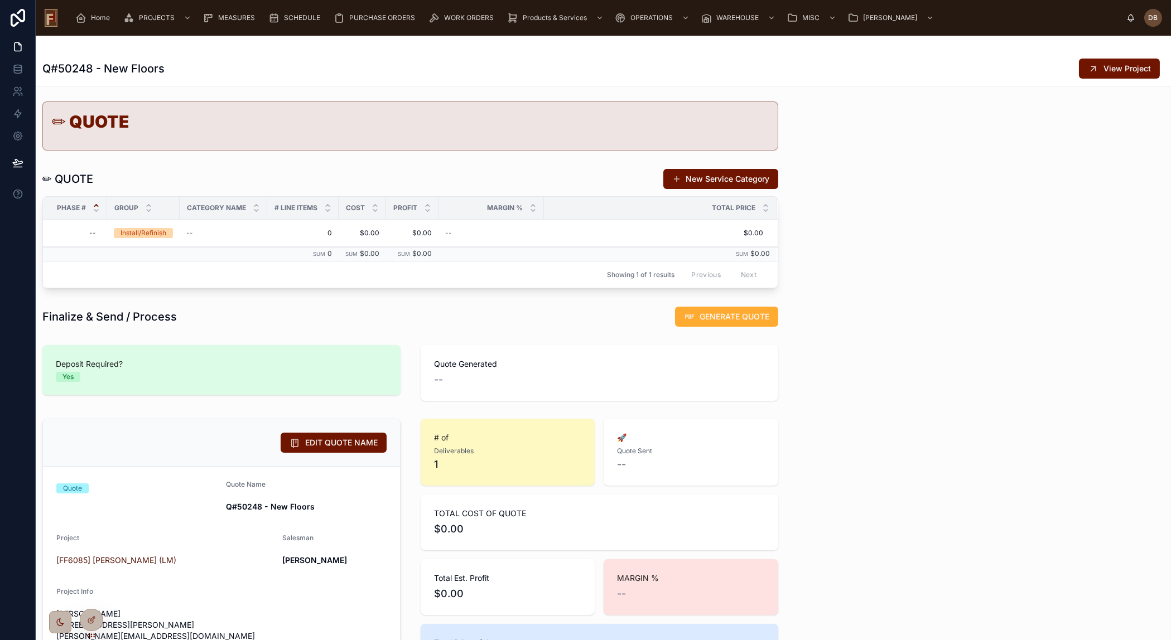
scroll to position [50, 0]
click at [149, 232] on div "Install/Refinish" at bounding box center [143, 234] width 46 height 10
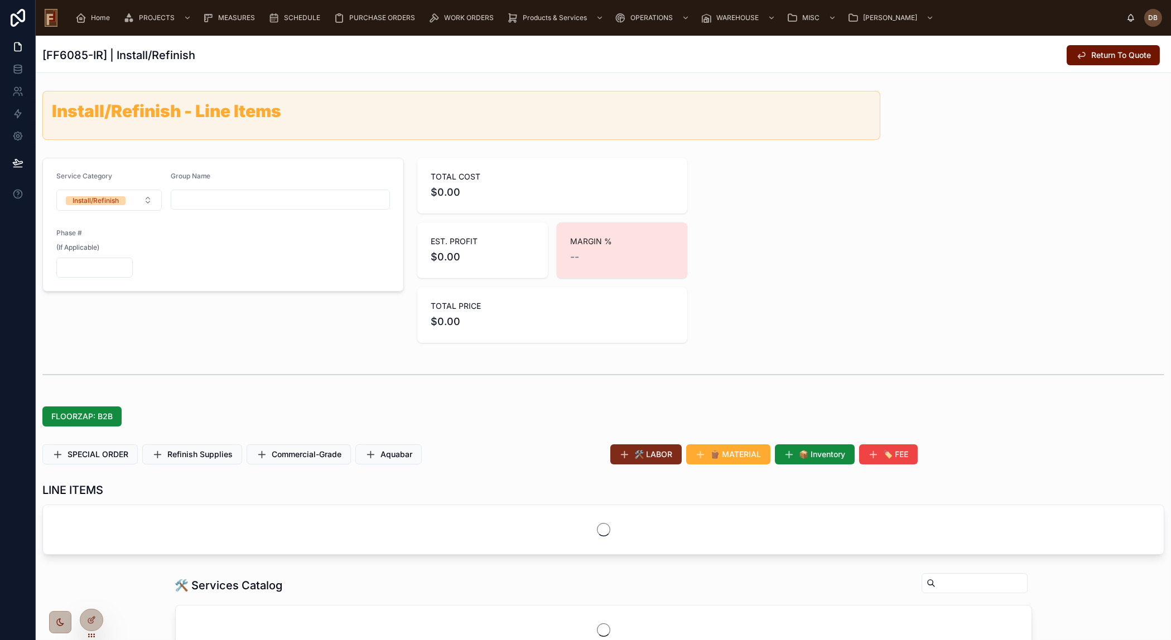
click at [660, 452] on span "🛠️ LABOR" at bounding box center [654, 454] width 38 height 11
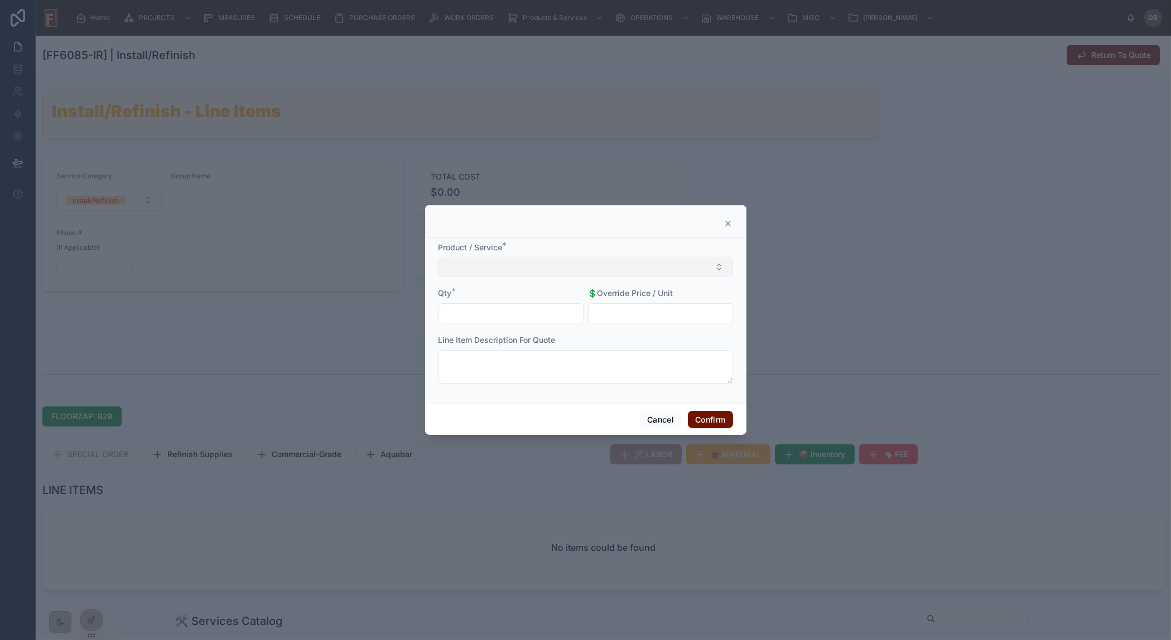
click at [582, 266] on button "Select Button" at bounding box center [585, 267] width 295 height 19
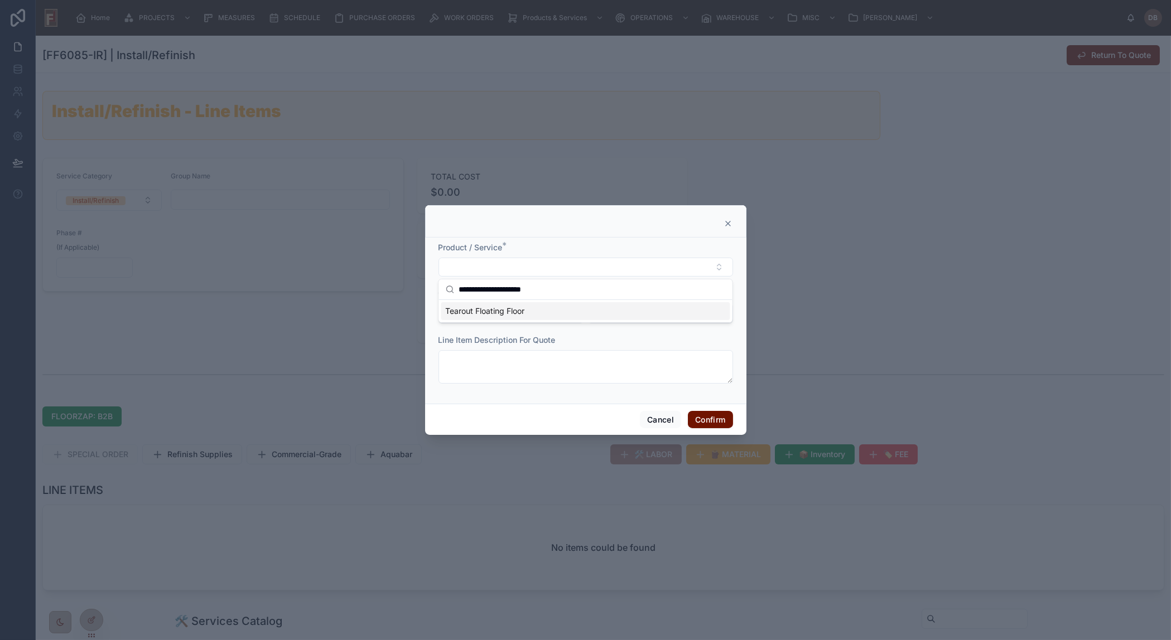
type input "**********"
click at [502, 312] on span "Tearout Floating Floor" at bounding box center [484, 311] width 79 height 11
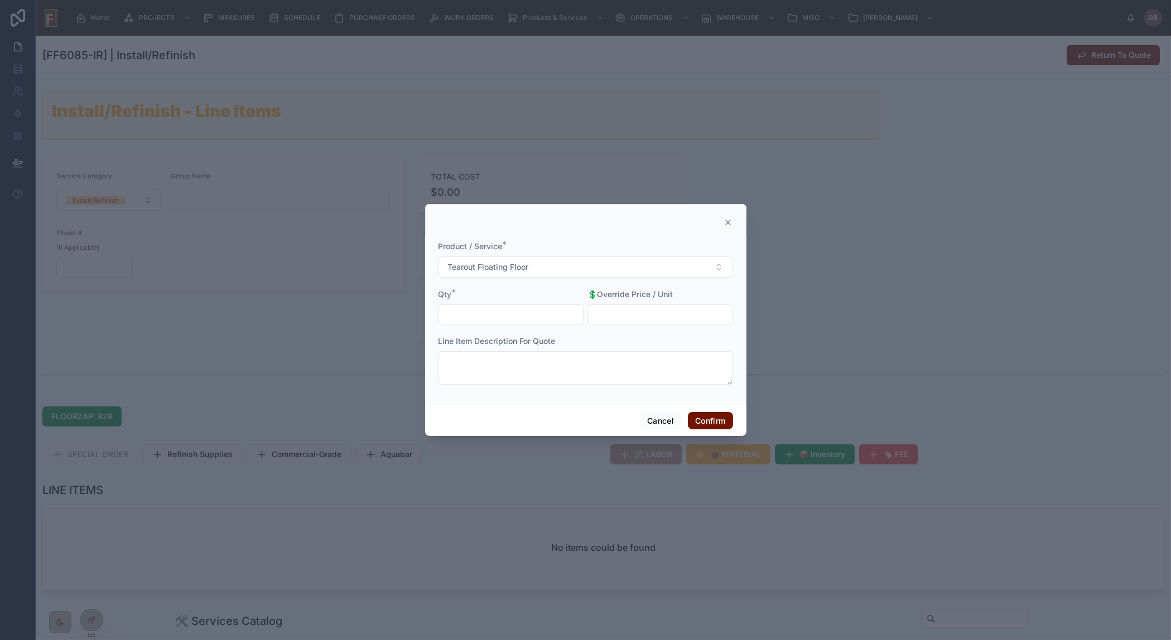
click at [493, 311] on input "text" at bounding box center [511, 315] width 144 height 16
type input "******"
drag, startPoint x: 705, startPoint y: 419, endPoint x: 1165, endPoint y: 325, distance: 469.8
click at [705, 417] on button "Confirm" at bounding box center [710, 421] width 45 height 18
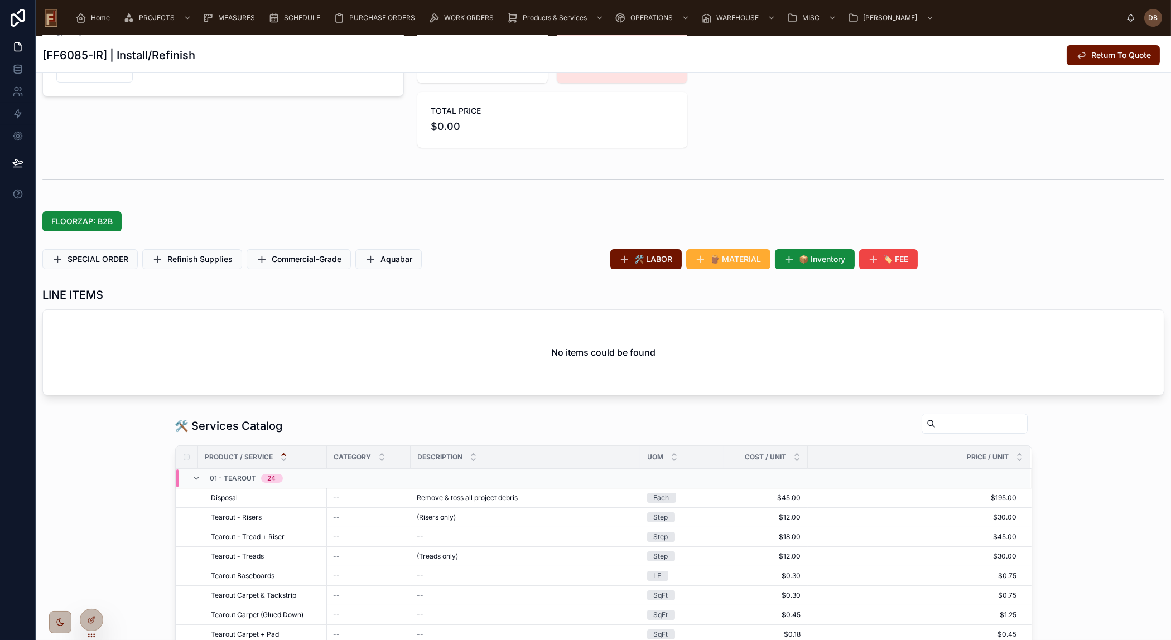
scroll to position [202, 0]
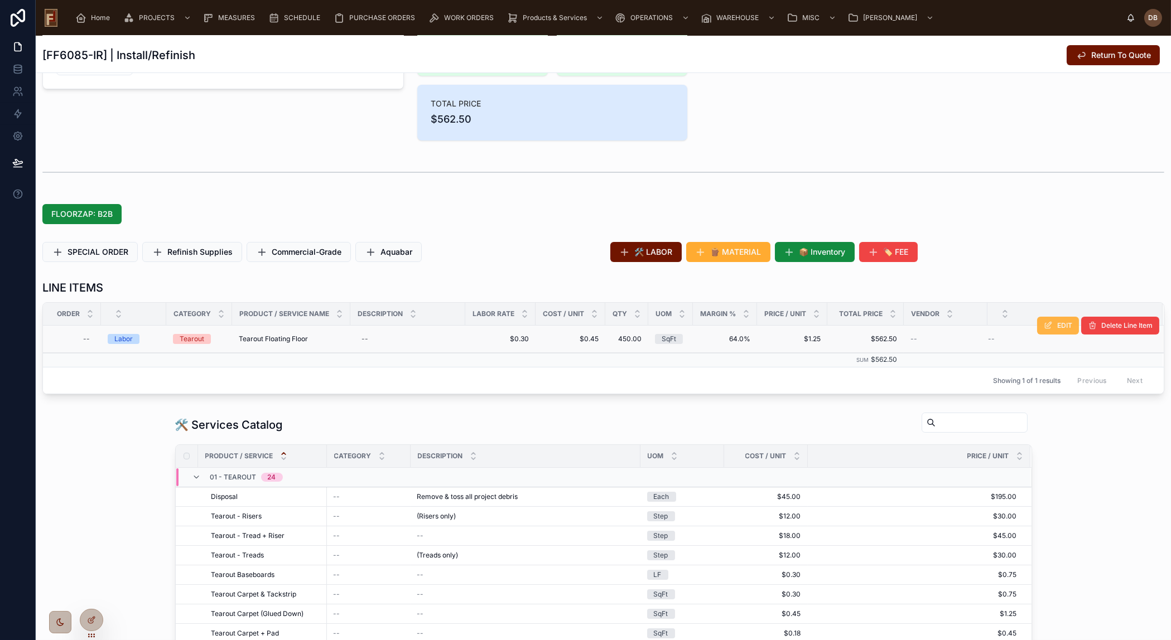
click at [1062, 327] on span "EDIT" at bounding box center [1064, 325] width 15 height 9
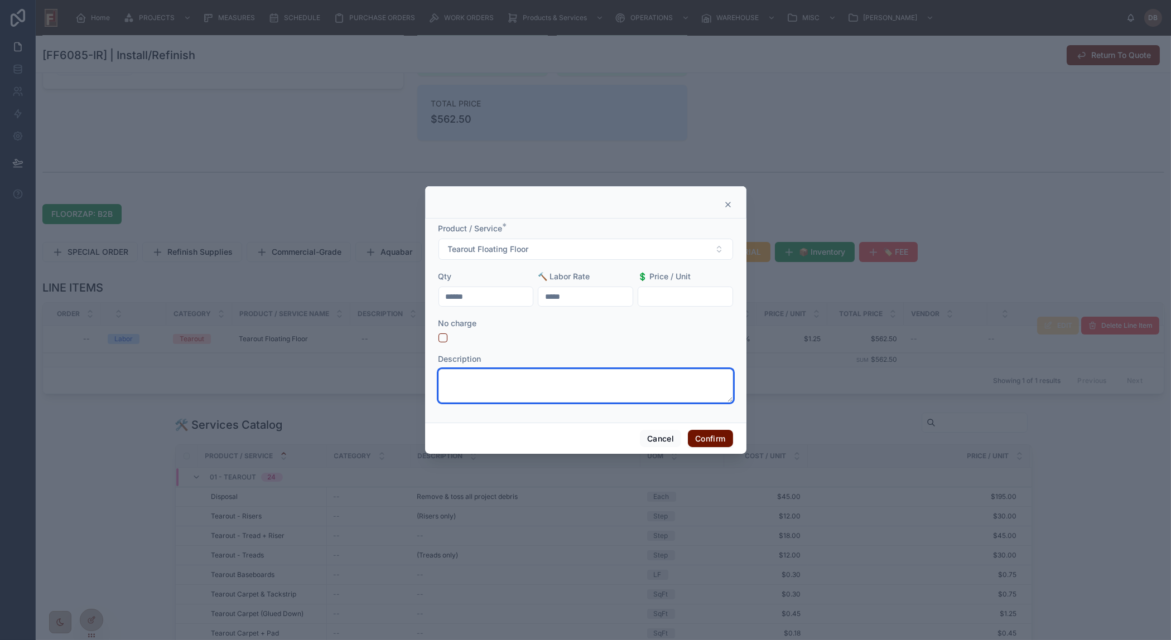
click at [518, 392] on textarea at bounding box center [585, 385] width 295 height 33
paste textarea "**********"
type textarea "**********"
click at [699, 436] on button "Confirm" at bounding box center [710, 439] width 45 height 18
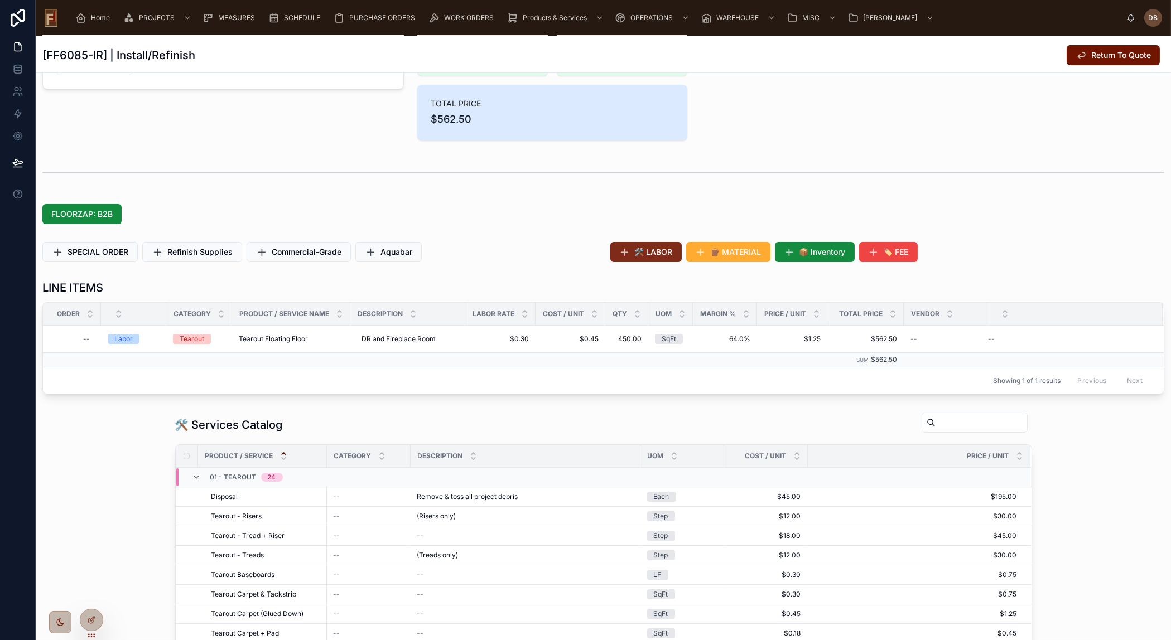
click at [652, 249] on span "🛠️ LABOR" at bounding box center [654, 252] width 38 height 11
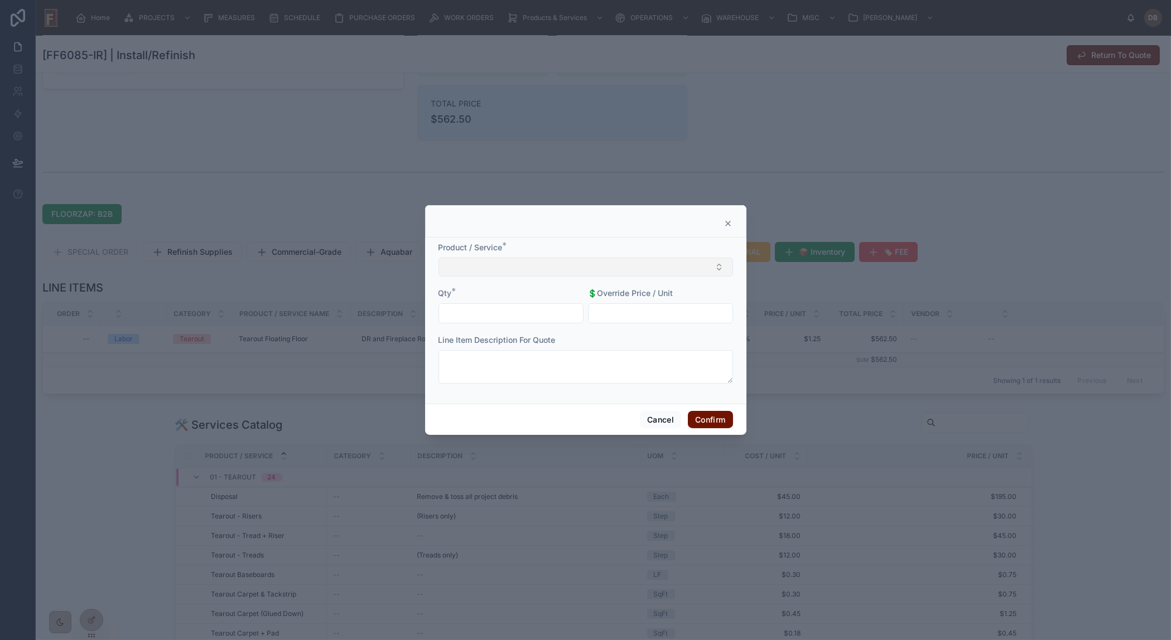
click at [568, 263] on button "Select Button" at bounding box center [585, 267] width 295 height 19
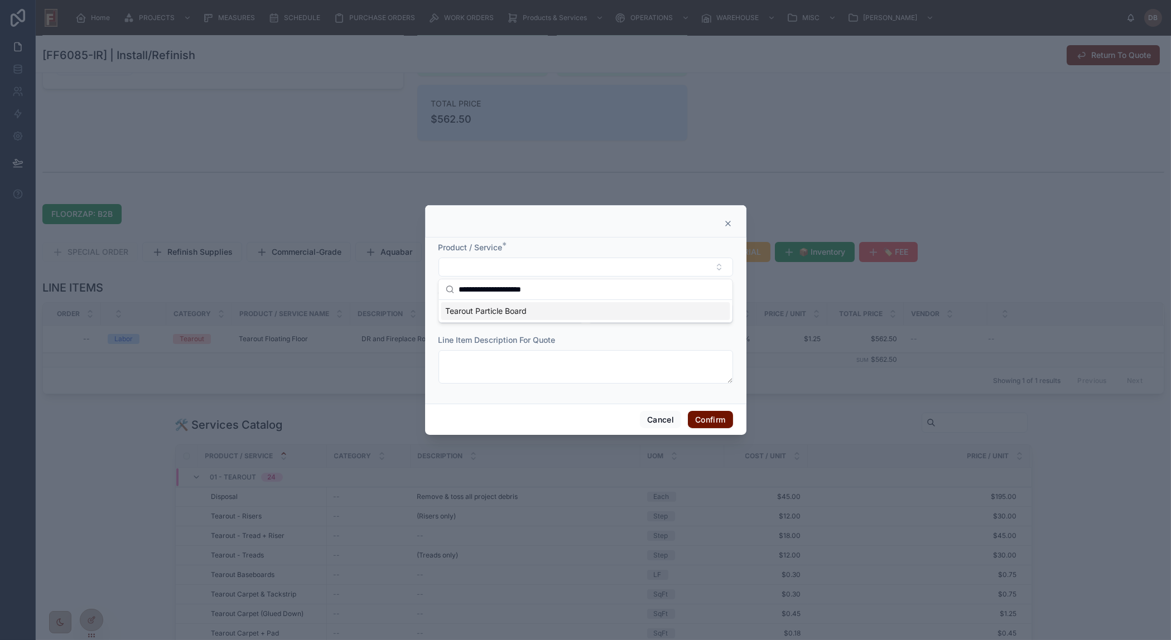
type input "**********"
click at [491, 312] on span "Tearout Particle Board" at bounding box center [485, 311] width 81 height 11
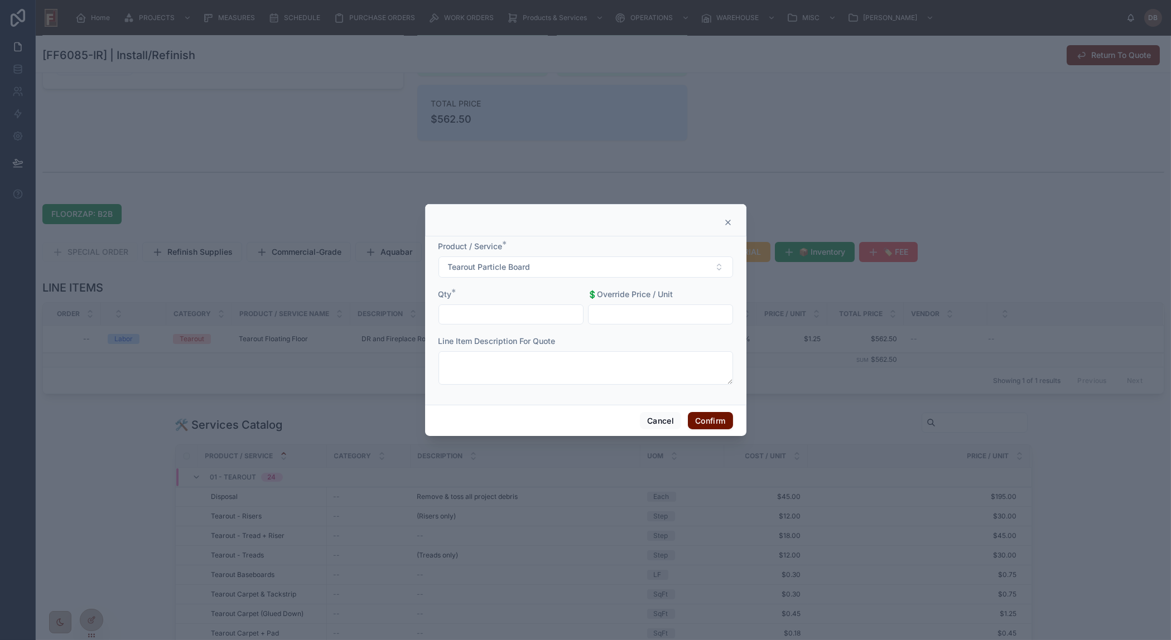
drag, startPoint x: 491, startPoint y: 312, endPoint x: 498, endPoint y: 311, distance: 6.8
click at [493, 312] on input "text" at bounding box center [511, 315] width 144 height 16
type input "******"
click at [706, 417] on button "Confirm" at bounding box center [710, 421] width 45 height 18
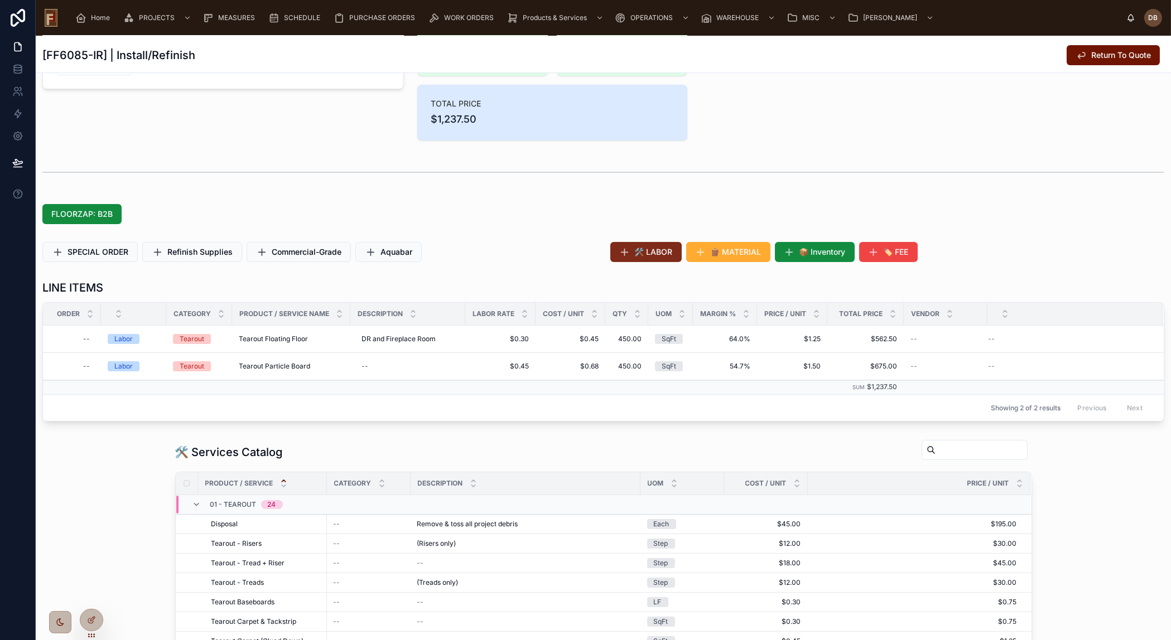
click at [654, 257] on button "🛠️ LABOR" at bounding box center [645, 252] width 71 height 20
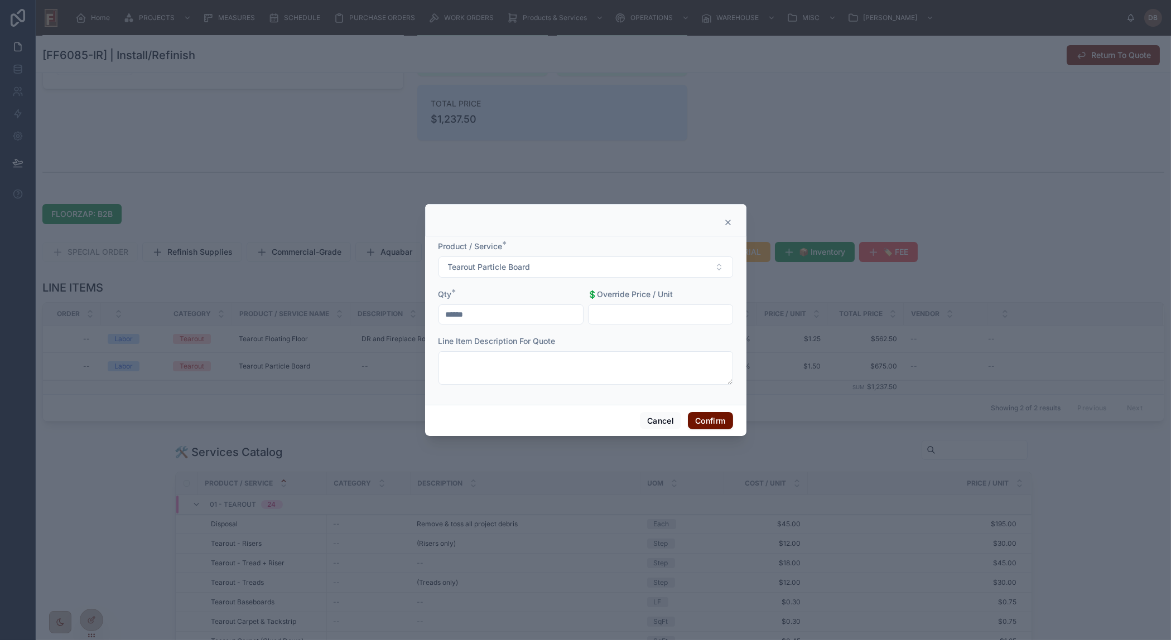
click at [727, 222] on icon at bounding box center [728, 222] width 4 height 4
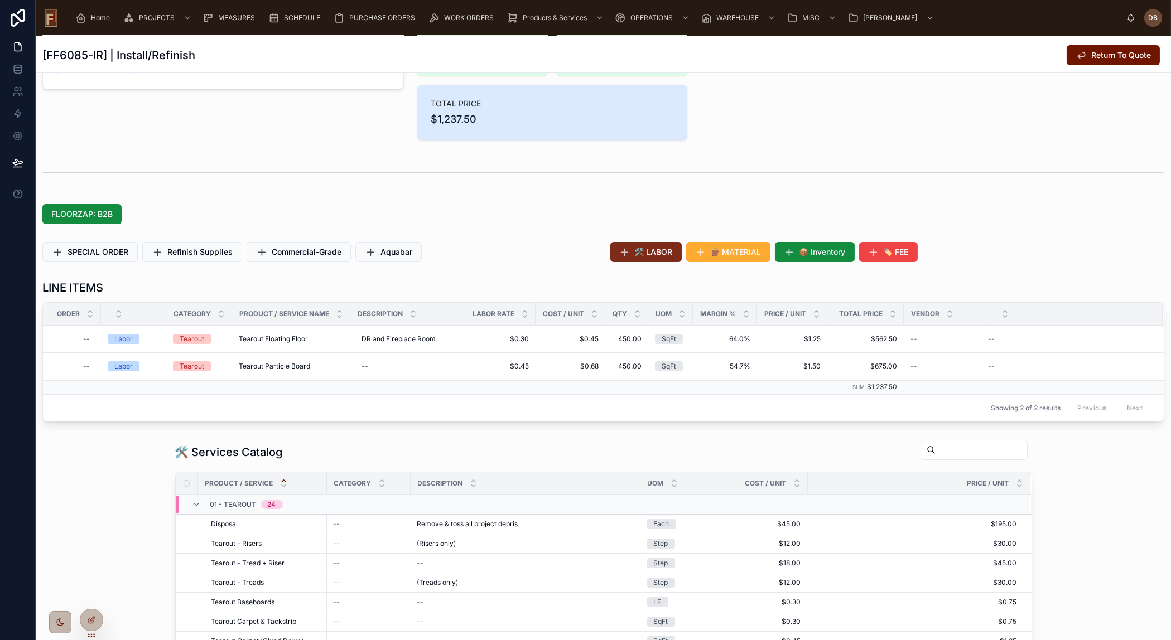
click at [642, 248] on span "🛠️ LABOR" at bounding box center [654, 252] width 38 height 11
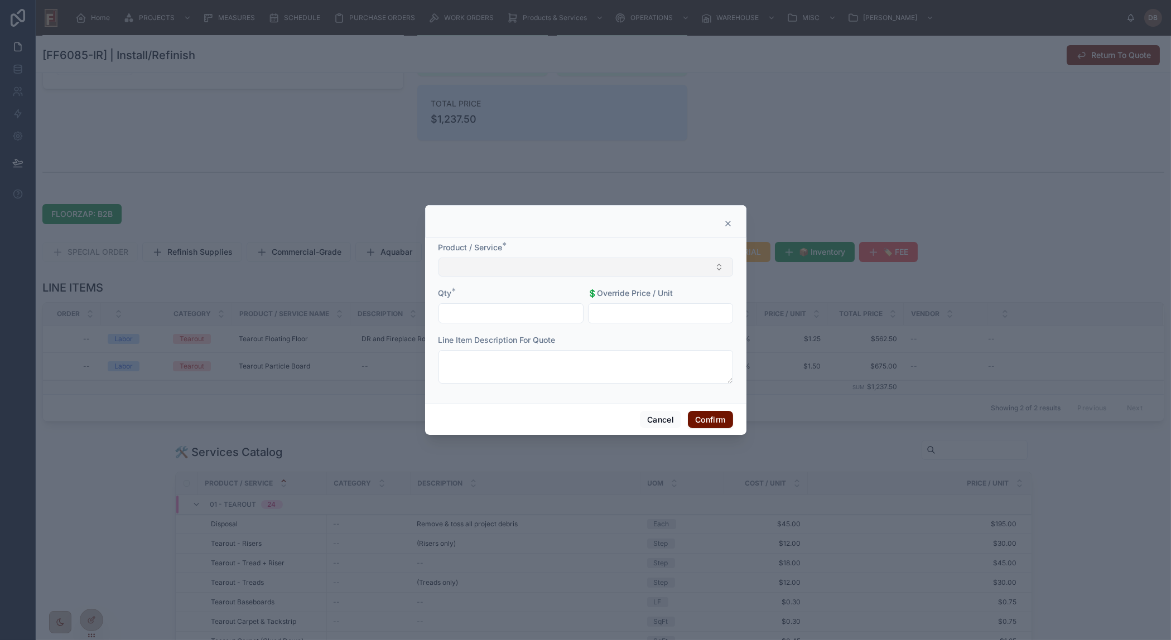
click at [530, 267] on button "Select Button" at bounding box center [585, 267] width 295 height 19
type input "********"
click at [475, 308] on span "Disposal" at bounding box center [460, 311] width 31 height 11
click at [486, 311] on input "text" at bounding box center [511, 315] width 144 height 16
type input "****"
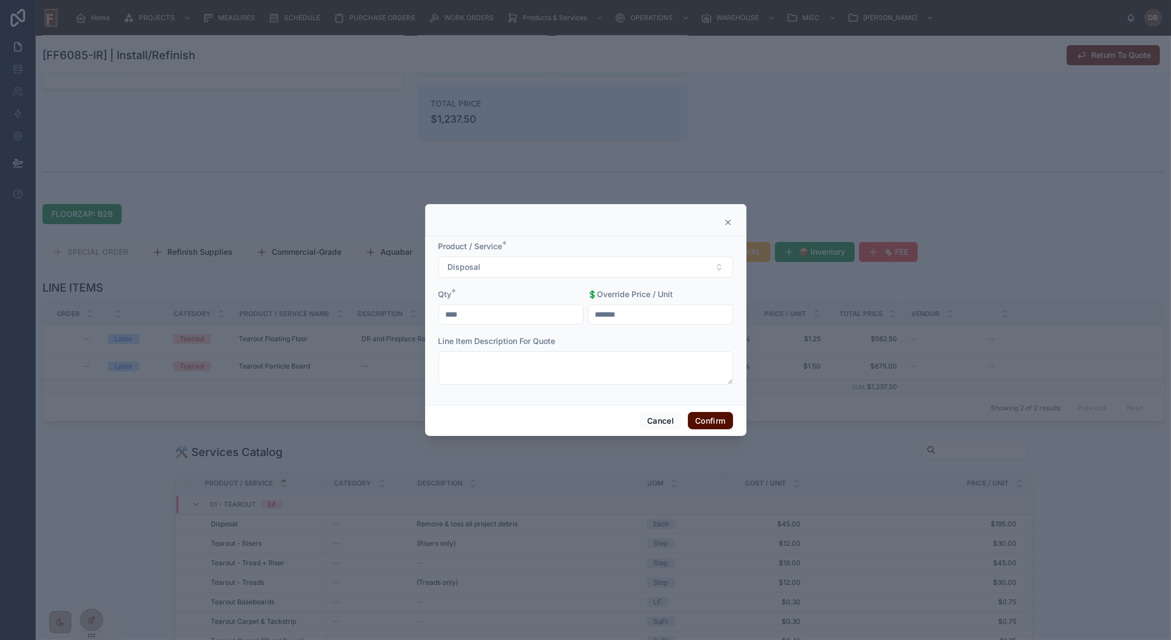
type input "*******"
click at [718, 422] on button "Confirm" at bounding box center [710, 421] width 45 height 18
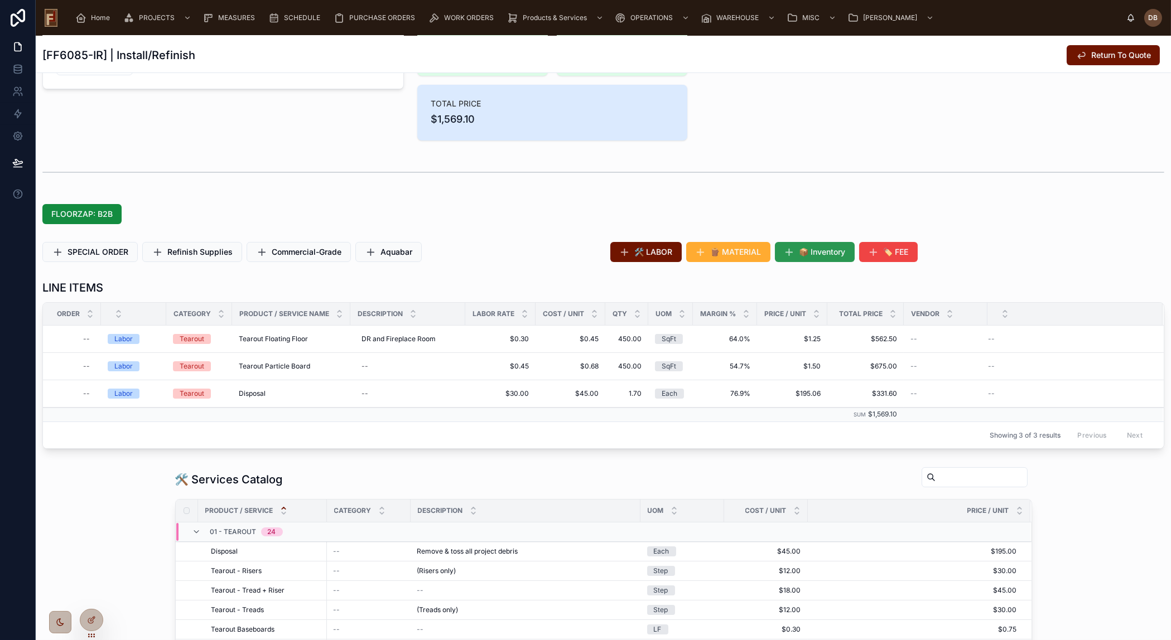
click at [802, 248] on span "📦 Inventory" at bounding box center [822, 252] width 46 height 11
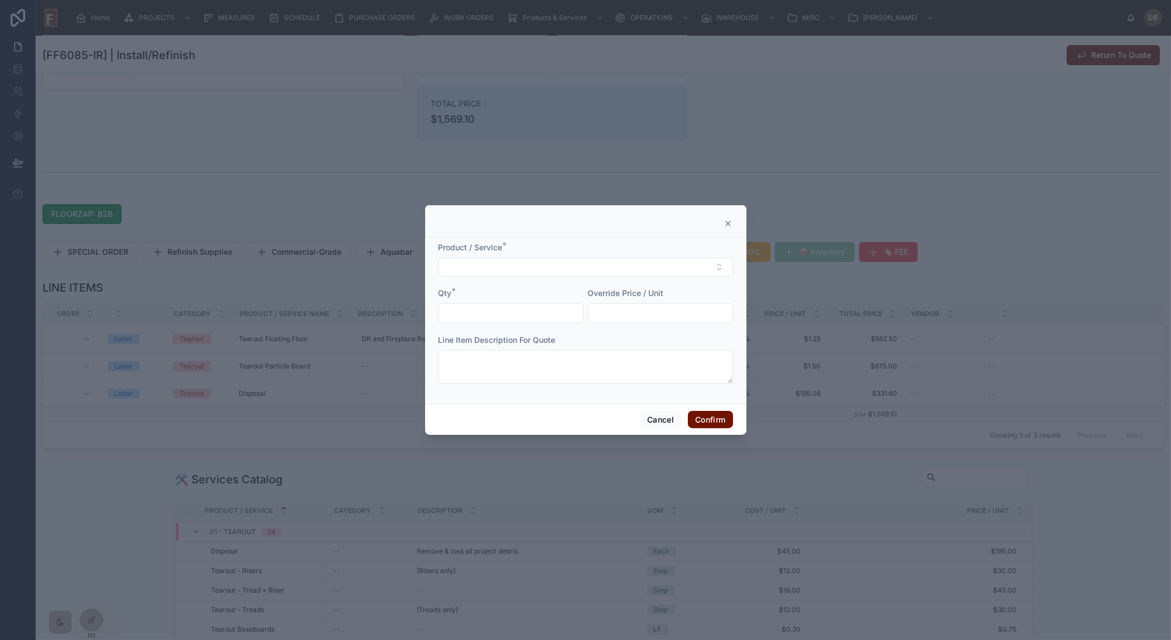
click at [730, 221] on icon at bounding box center [727, 223] width 9 height 9
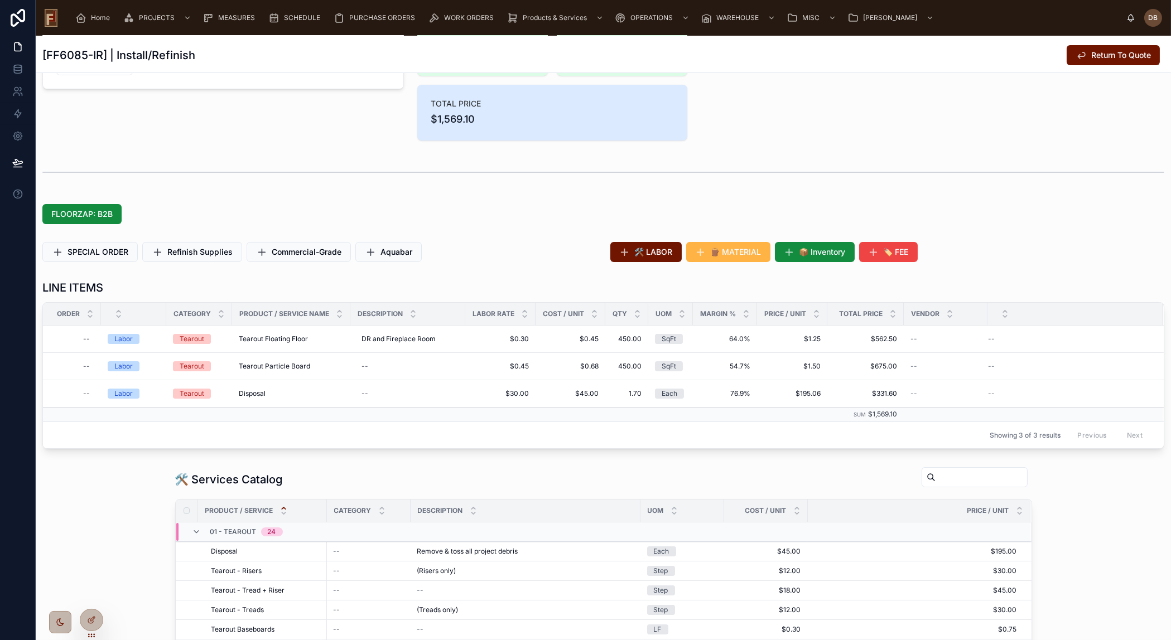
click at [741, 249] on span "🪵 MATERIAL" at bounding box center [736, 252] width 51 height 11
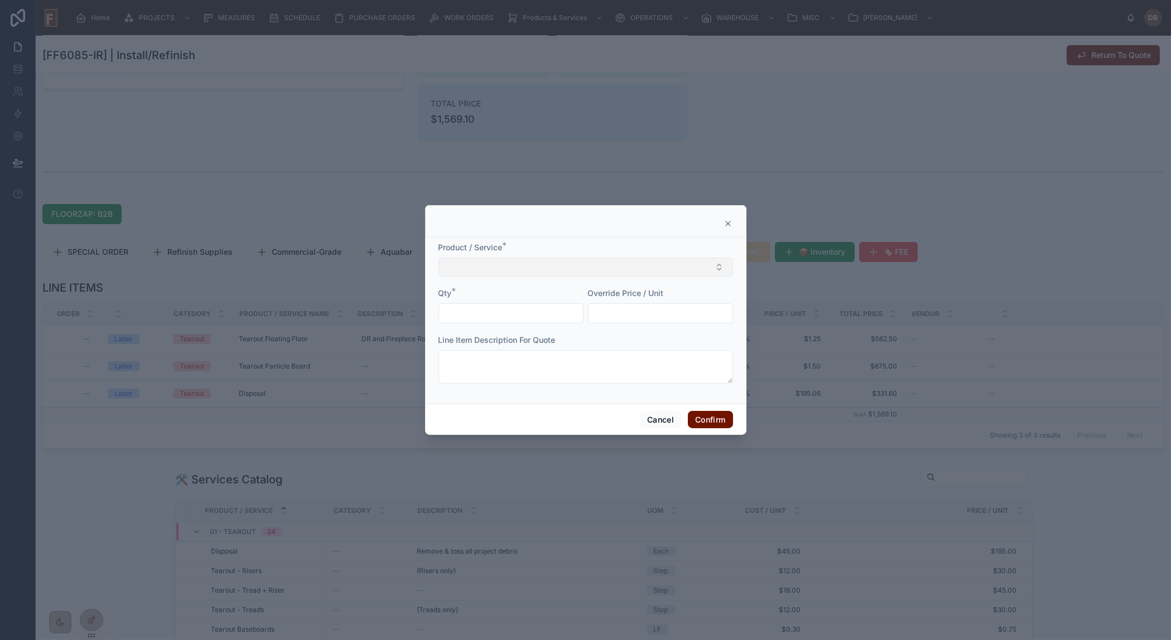
click at [529, 267] on button "Select Button" at bounding box center [585, 267] width 295 height 19
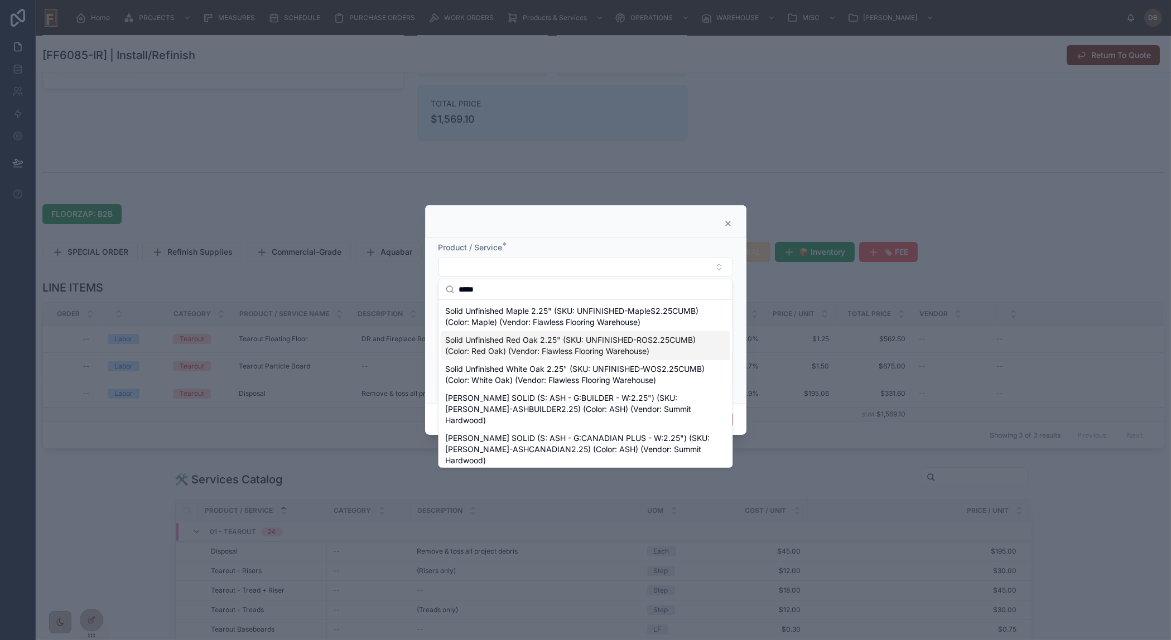
type input "*****"
click at [643, 343] on span "Solid Unfinished Red Oak 2.25" (SKU: UNFINISHED-ROS2.25CUMB) (Color: Red Oak) (…" at bounding box center [578, 346] width 267 height 22
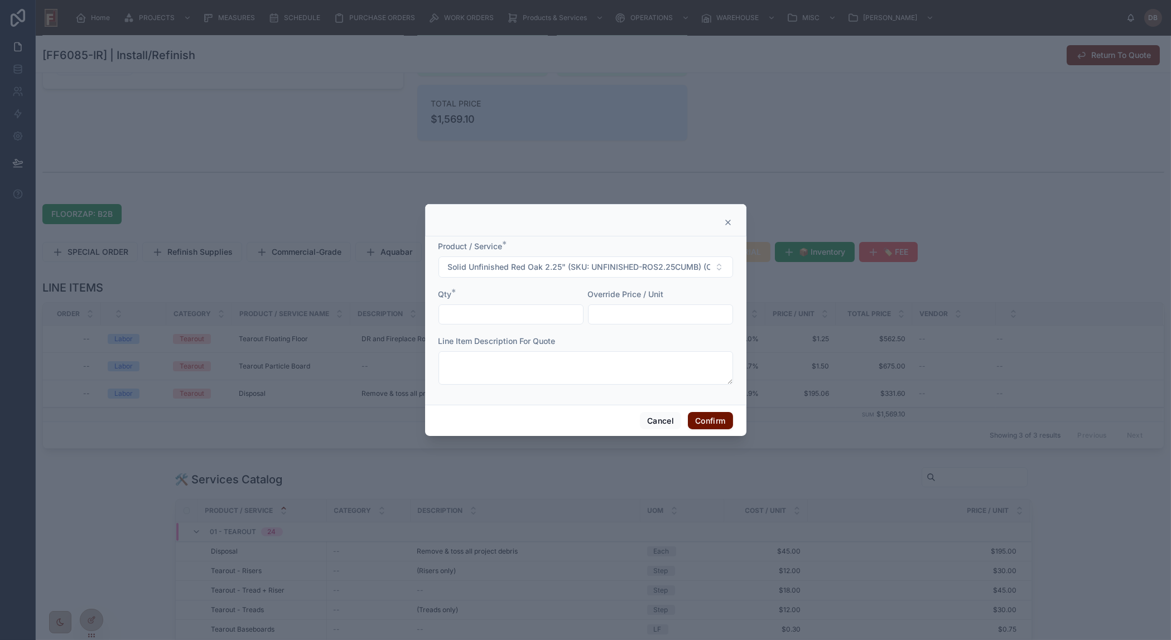
click at [504, 313] on input "text" at bounding box center [511, 315] width 144 height 16
type input "******"
drag, startPoint x: 662, startPoint y: 315, endPoint x: 704, endPoint y: 315, distance: 41.8
click at [662, 314] on input "text" at bounding box center [660, 315] width 144 height 16
type input "*****"
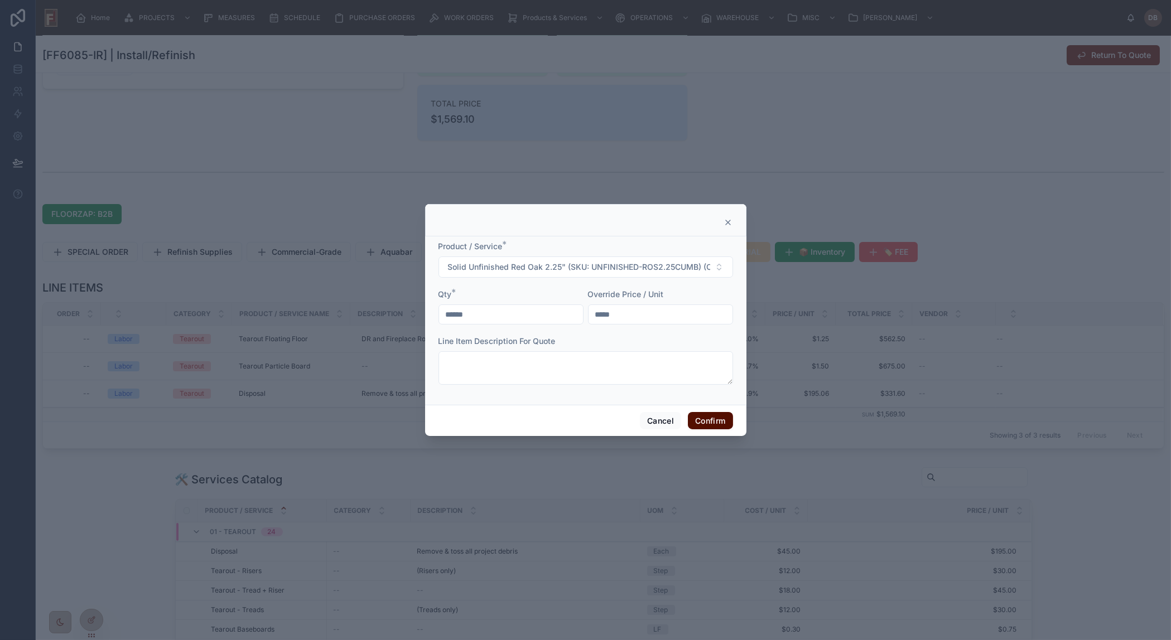
click at [697, 418] on button "Confirm" at bounding box center [710, 421] width 45 height 18
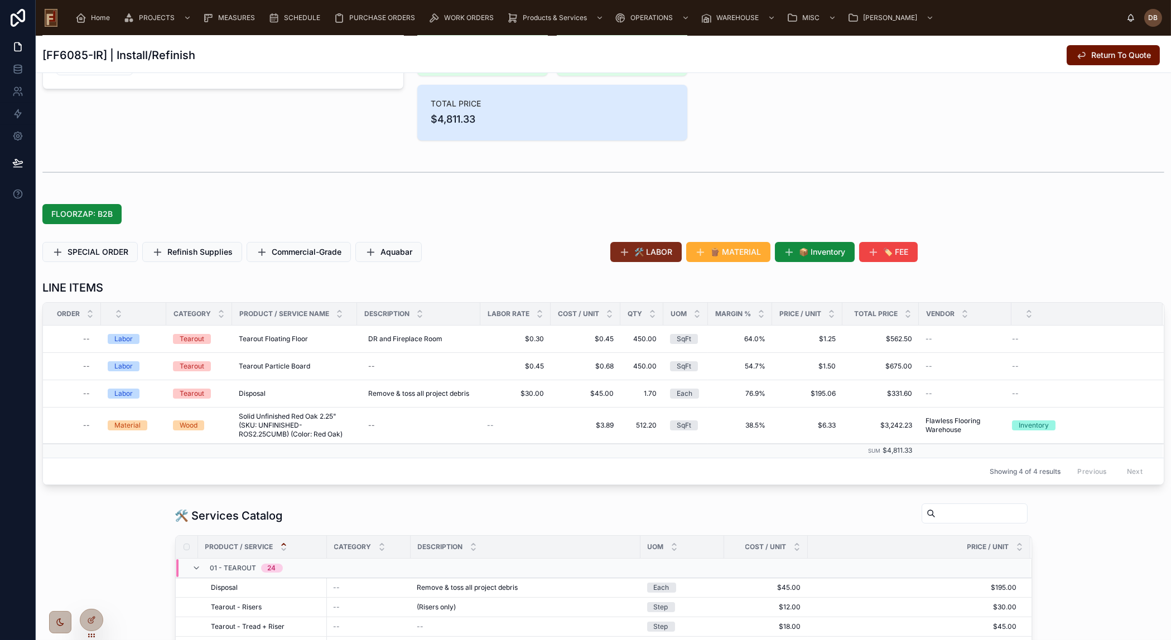
click at [641, 254] on span "🛠️ LABOR" at bounding box center [654, 252] width 38 height 11
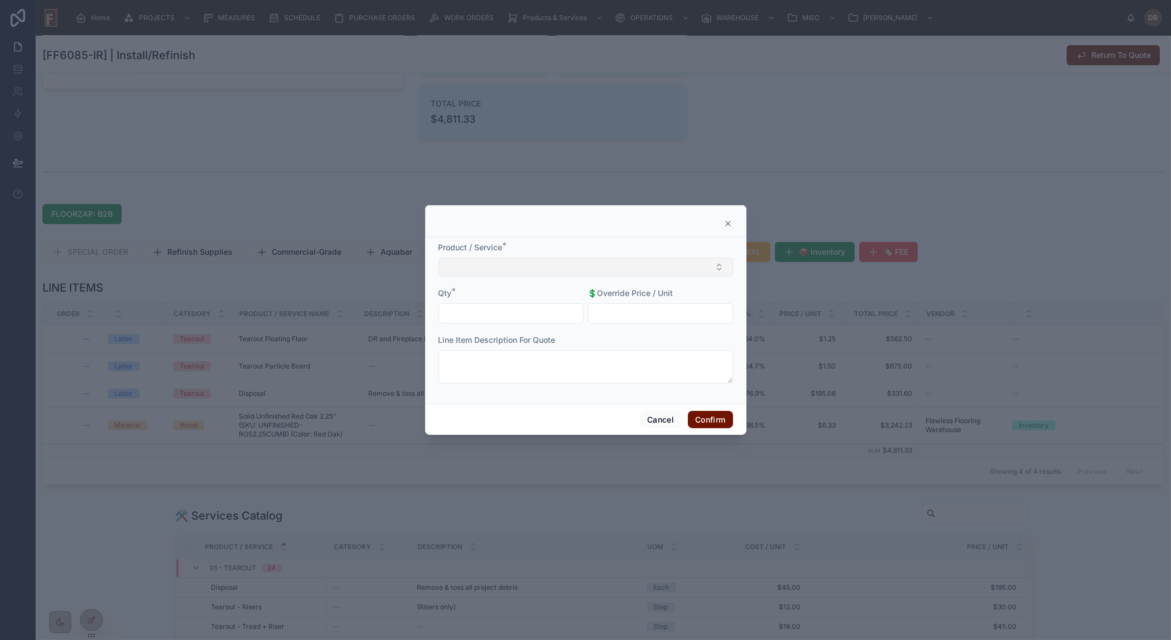
click at [575, 267] on button "Select Button" at bounding box center [585, 267] width 295 height 19
drag, startPoint x: 543, startPoint y: 290, endPoint x: 673, endPoint y: 282, distance: 130.2
click at [673, 282] on input "**********" at bounding box center [592, 289] width 267 height 20
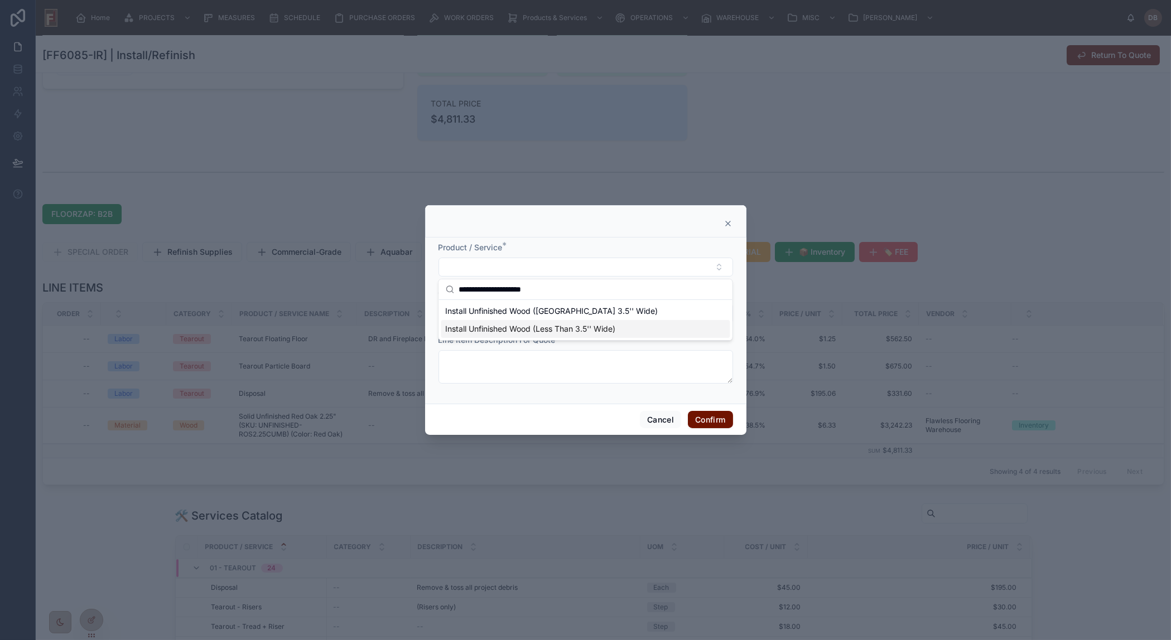
type input "**********"
click at [601, 322] on div "Install Unfinished Wood (Less Than 3.5'' Wide)" at bounding box center [585, 329] width 289 height 18
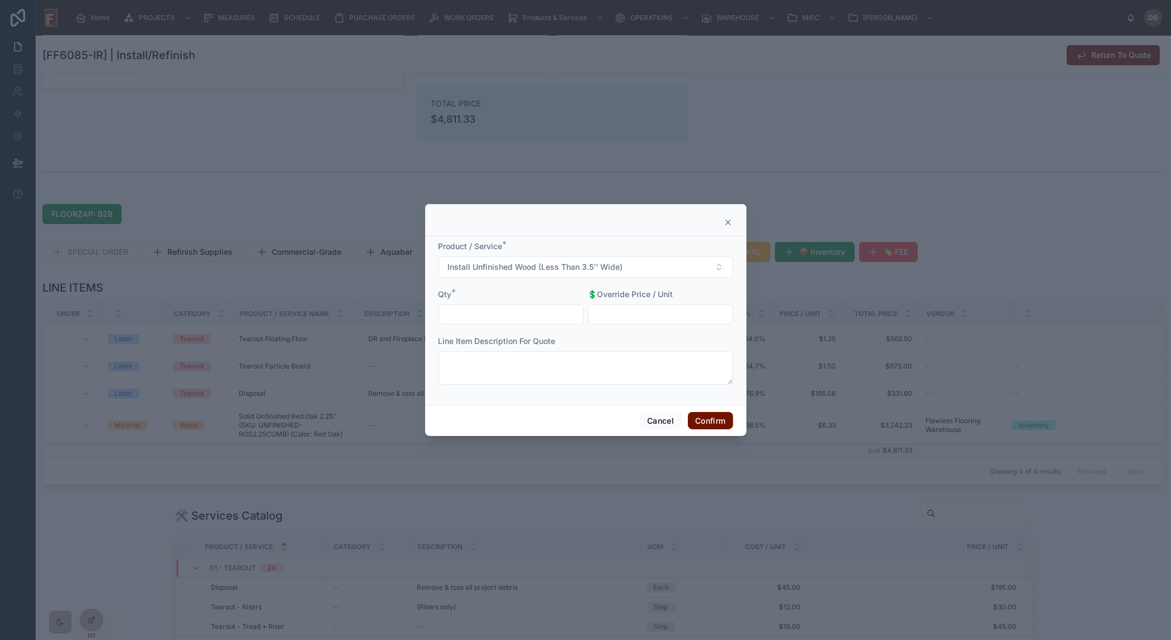
click at [562, 312] on input "text" at bounding box center [511, 315] width 144 height 16
type input "******"
drag, startPoint x: 715, startPoint y: 423, endPoint x: 796, endPoint y: 420, distance: 80.9
click at [715, 422] on button "Confirm" at bounding box center [710, 421] width 45 height 18
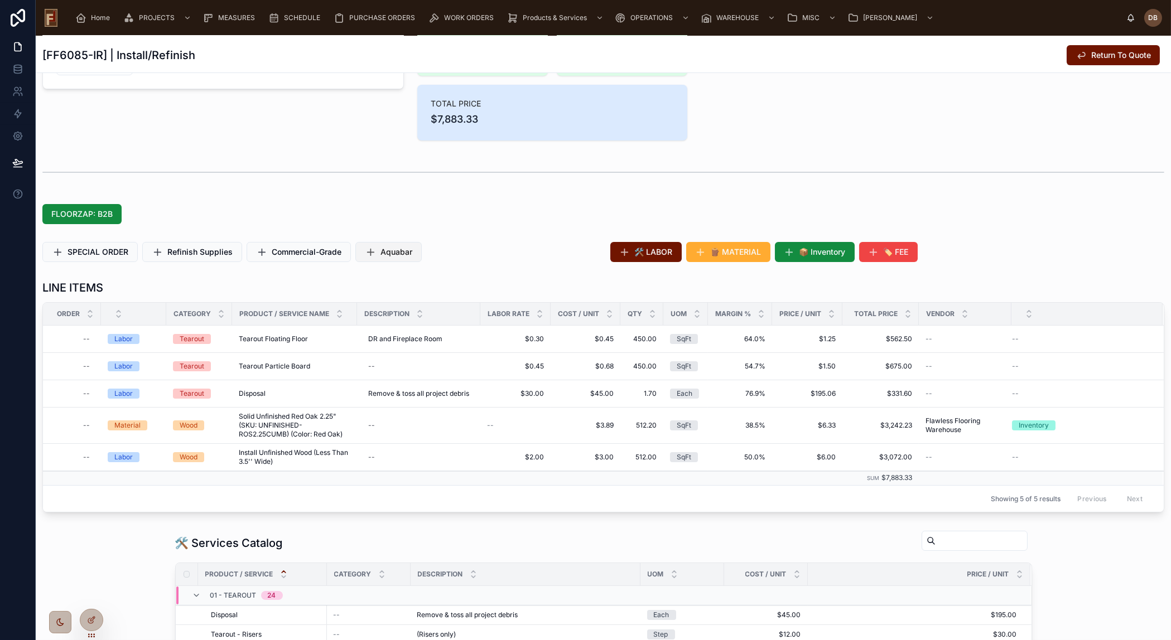
click at [392, 253] on span "Aquabar" at bounding box center [396, 252] width 32 height 11
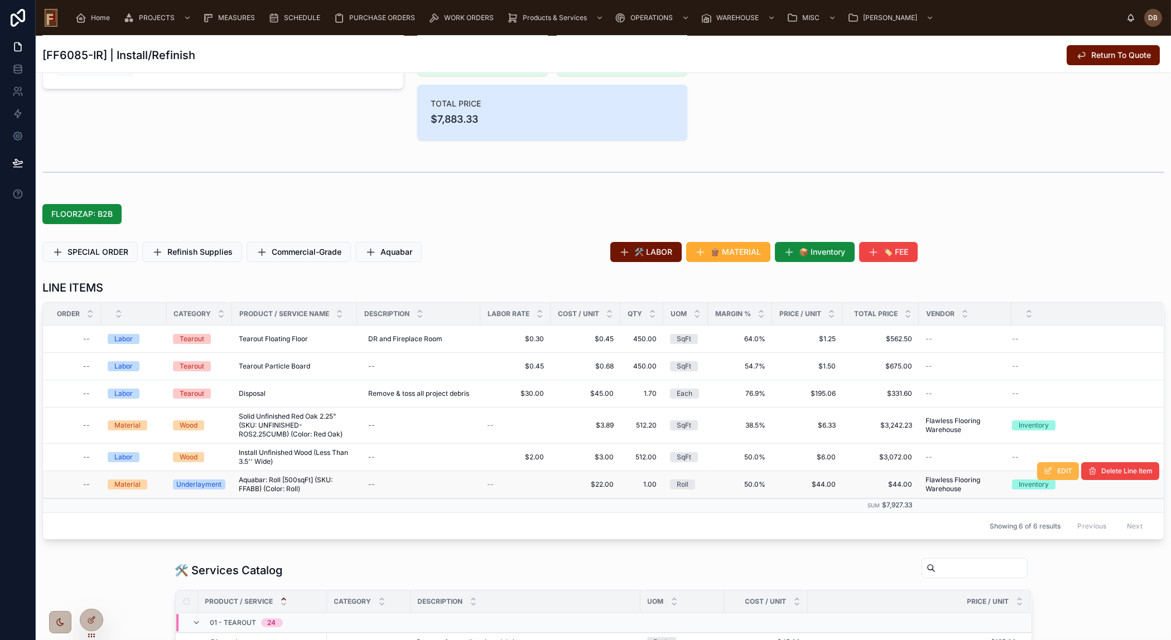
click at [1062, 472] on span "EDIT" at bounding box center [1064, 471] width 15 height 9
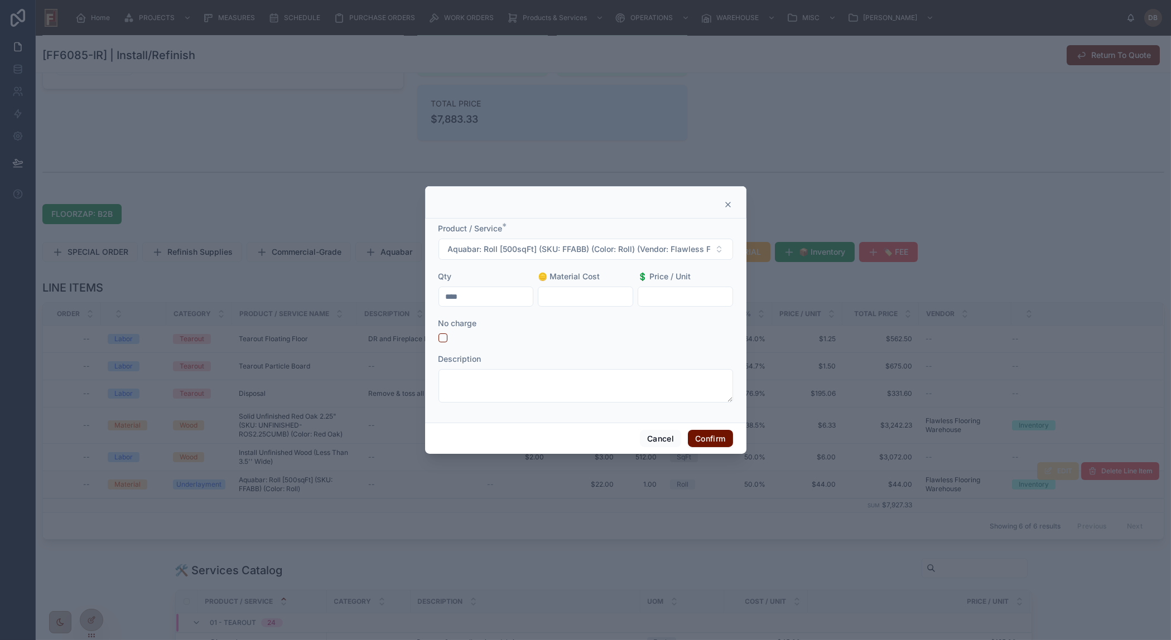
drag, startPoint x: 480, startPoint y: 297, endPoint x: 433, endPoint y: 299, distance: 46.3
click at [433, 299] on div "Product / Service * Aquabar: Roll [500sqFt] (SKU: FFABB) (Color: Roll) (Vendor:…" at bounding box center [585, 321] width 321 height 204
type input "****"
click at [724, 438] on button "Confirm" at bounding box center [710, 439] width 45 height 18
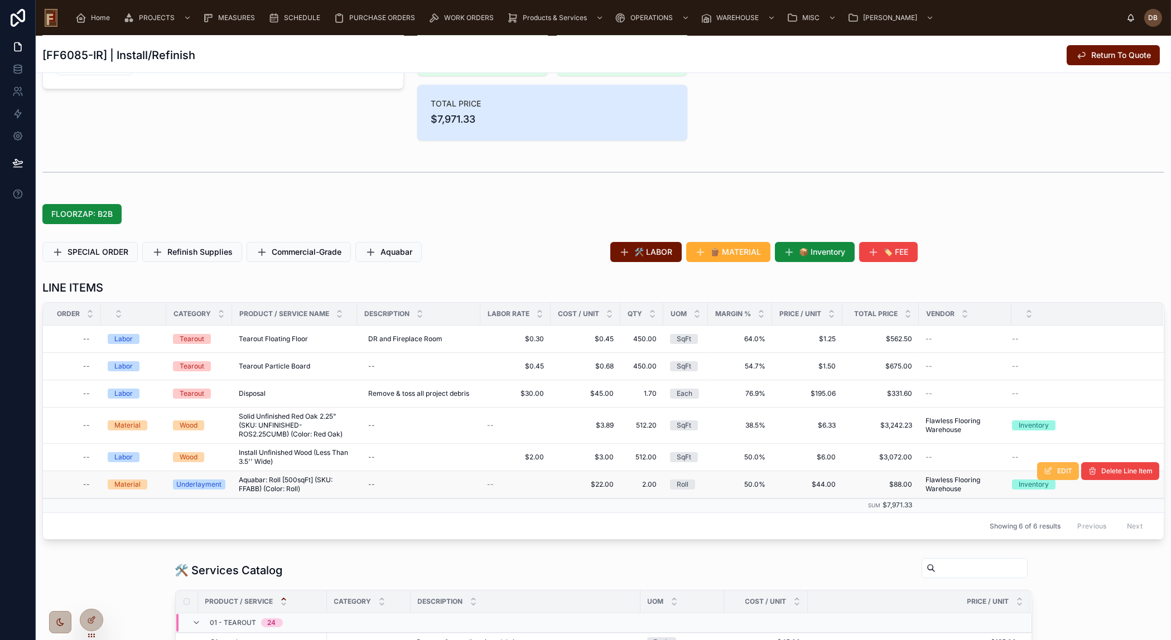
click at [1047, 467] on button "EDIT" at bounding box center [1058, 471] width 42 height 18
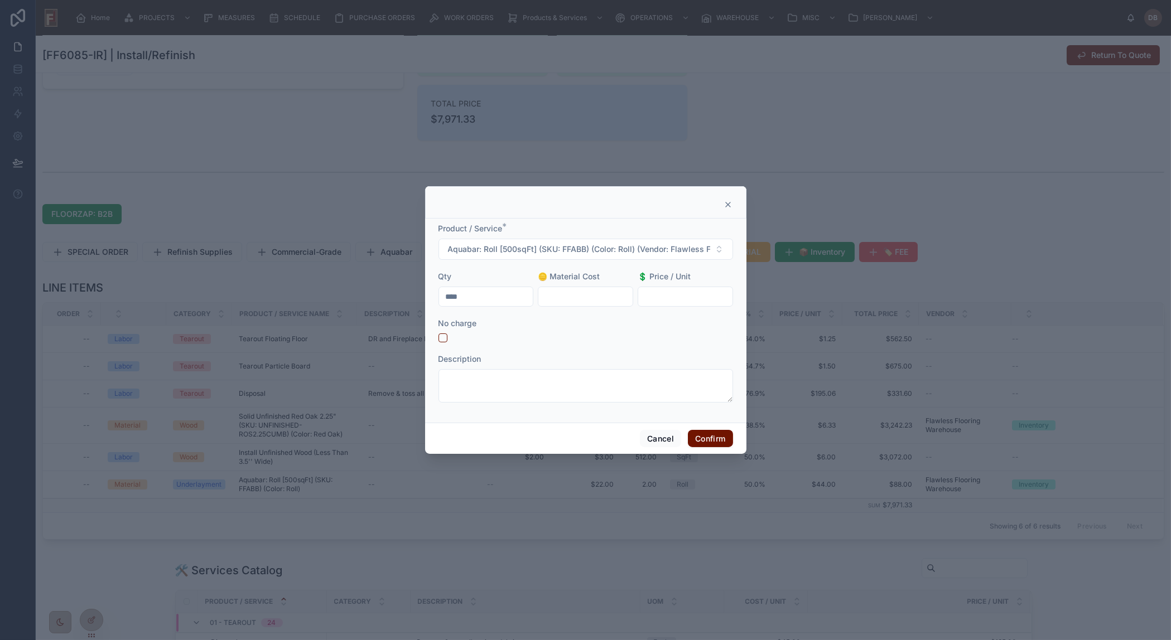
click at [675, 292] on input "text" at bounding box center [685, 297] width 94 height 16
type input "******"
click at [708, 438] on button "Confirm" at bounding box center [710, 439] width 45 height 18
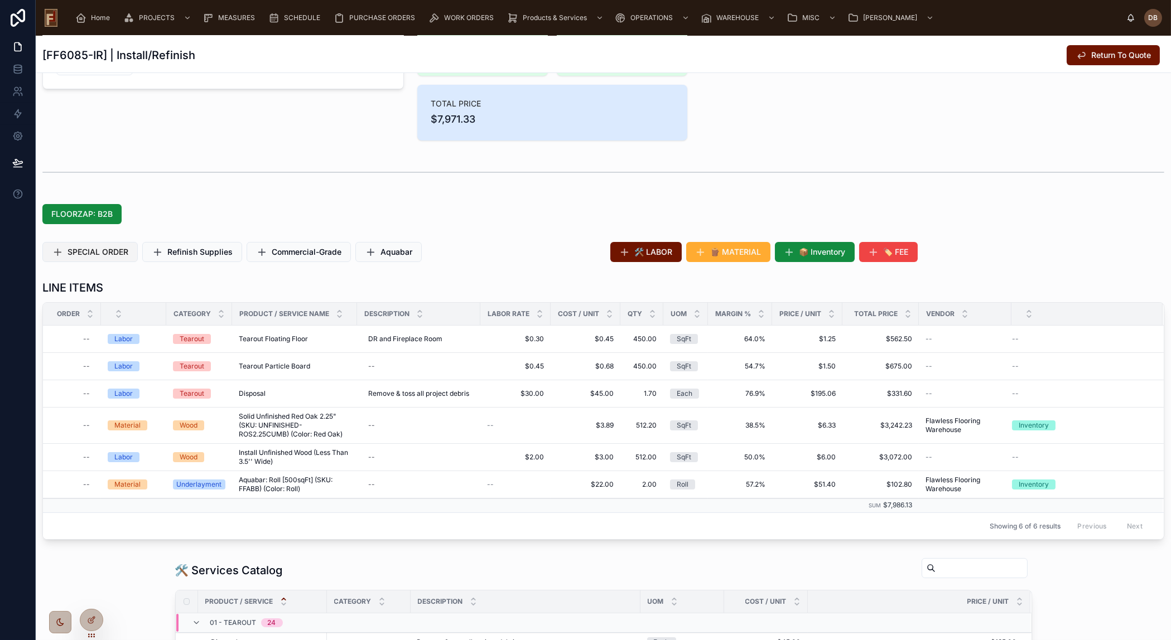
click at [111, 250] on span "SPECIAL ORDER" at bounding box center [97, 252] width 61 height 11
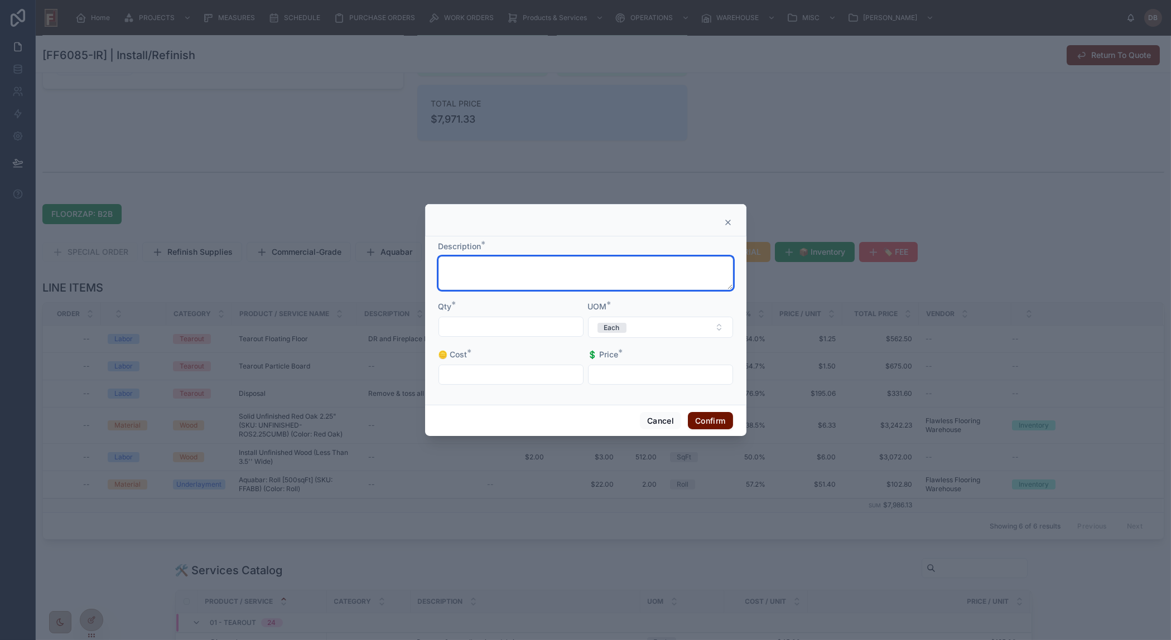
click at [591, 271] on textarea at bounding box center [585, 273] width 295 height 33
paste textarea "**********"
type textarea "**********"
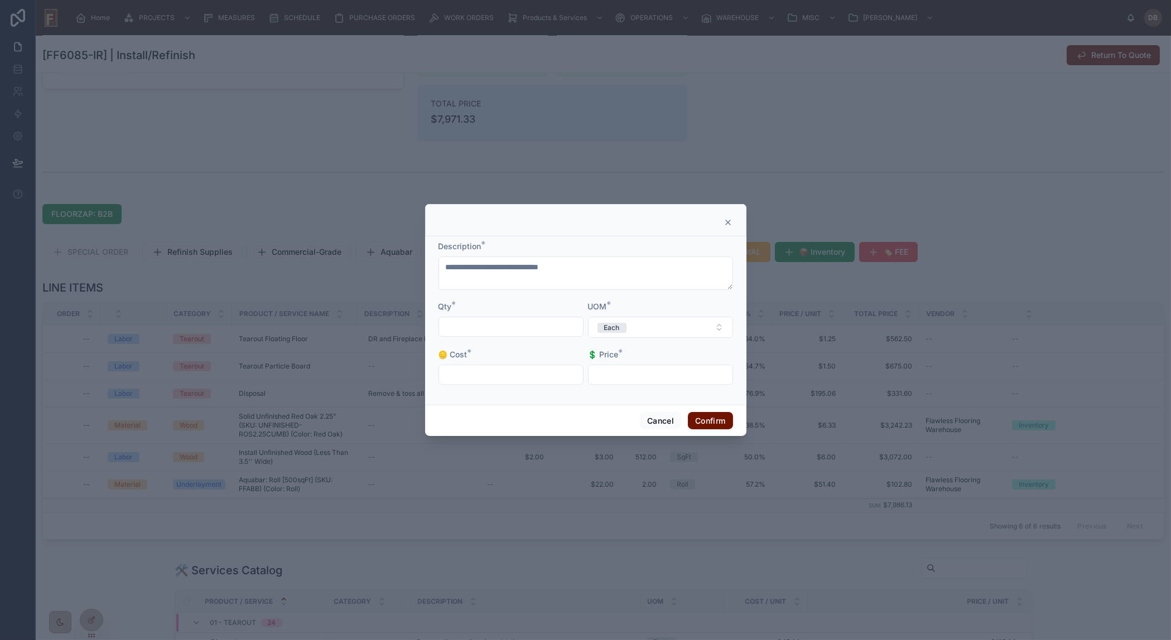
click at [533, 326] on input "text" at bounding box center [511, 327] width 144 height 16
type input "******"
click at [641, 329] on button "Each" at bounding box center [660, 327] width 145 height 21
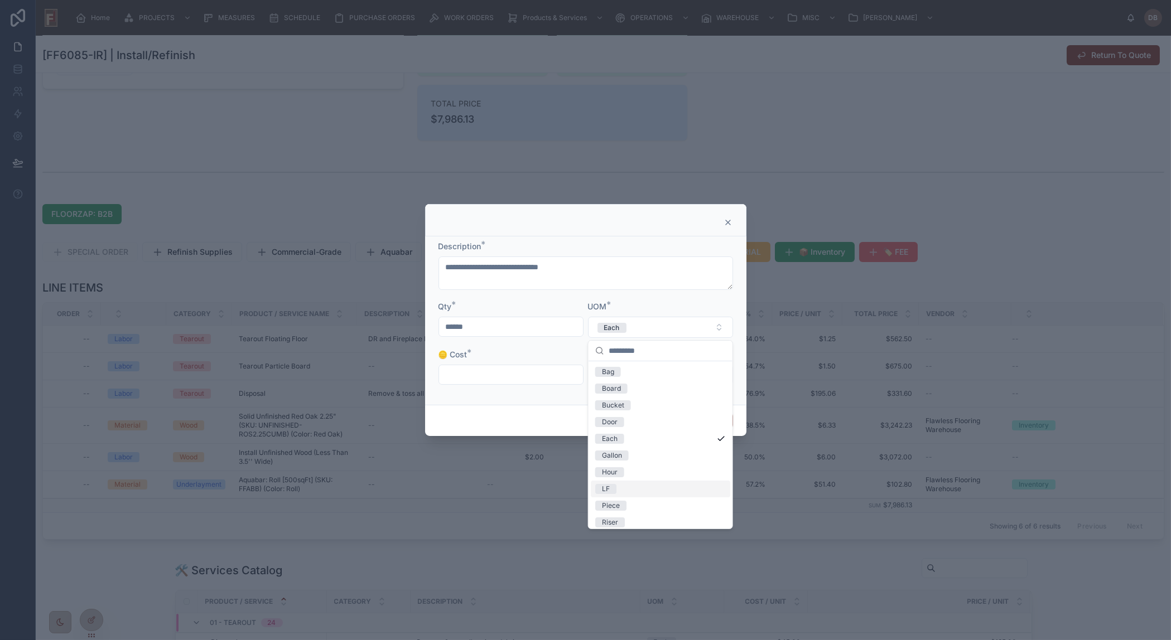
click at [614, 490] on span "LF" at bounding box center [605, 489] width 21 height 10
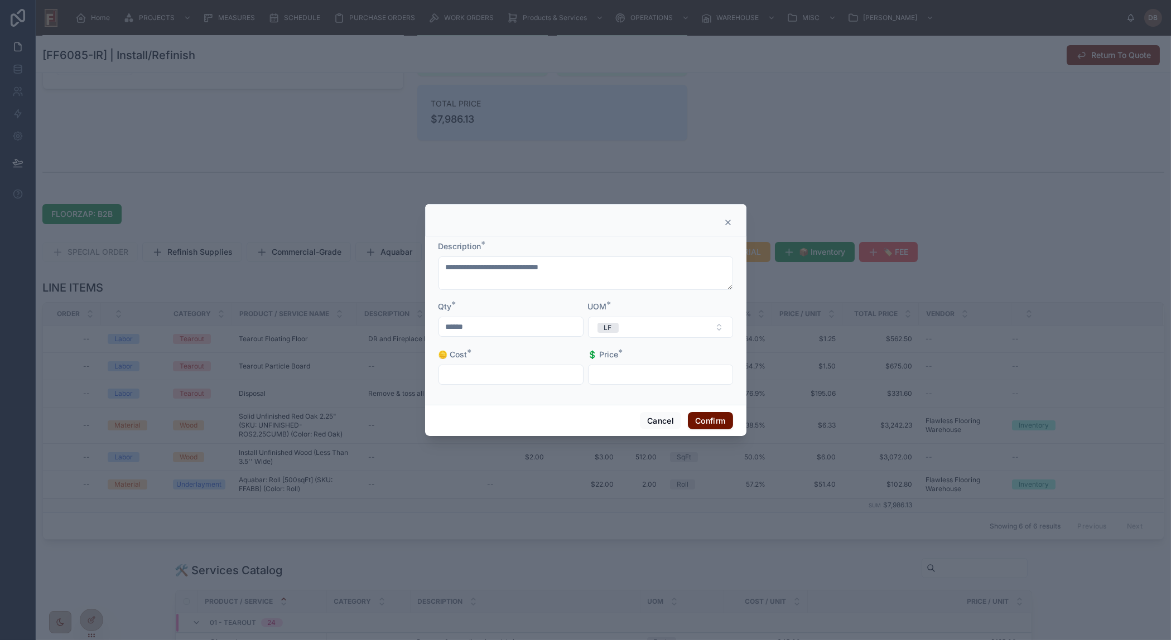
click at [499, 377] on input "text" at bounding box center [511, 375] width 144 height 16
type input "*****"
click at [704, 415] on button "Confirm" at bounding box center [710, 421] width 45 height 18
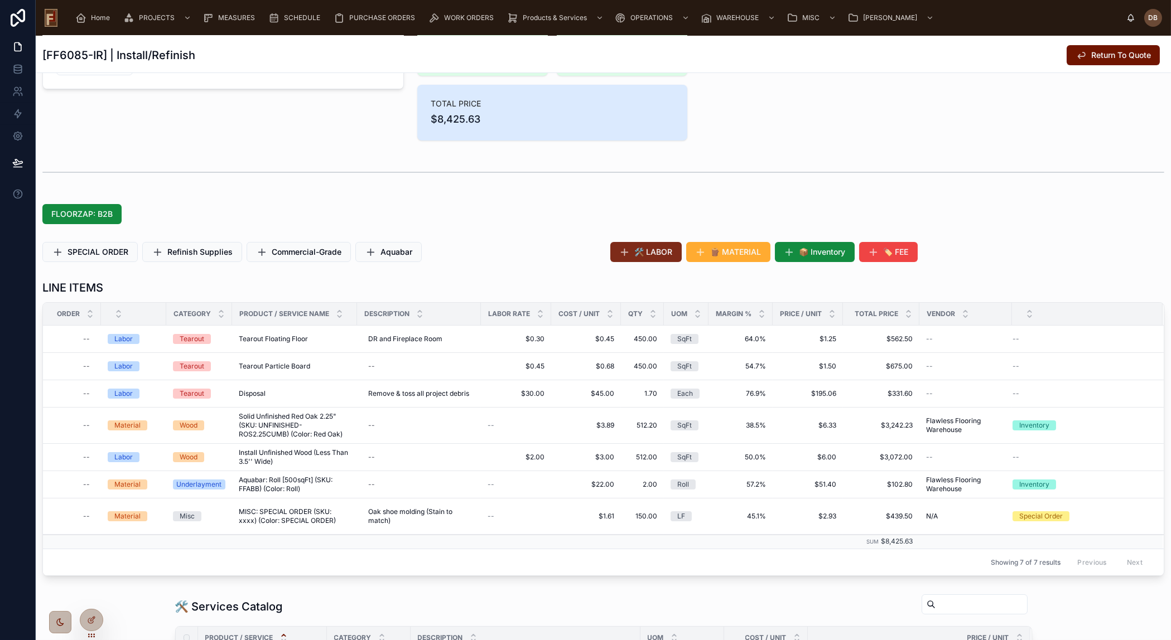
click at [635, 255] on span "🛠️ LABOR" at bounding box center [654, 252] width 38 height 11
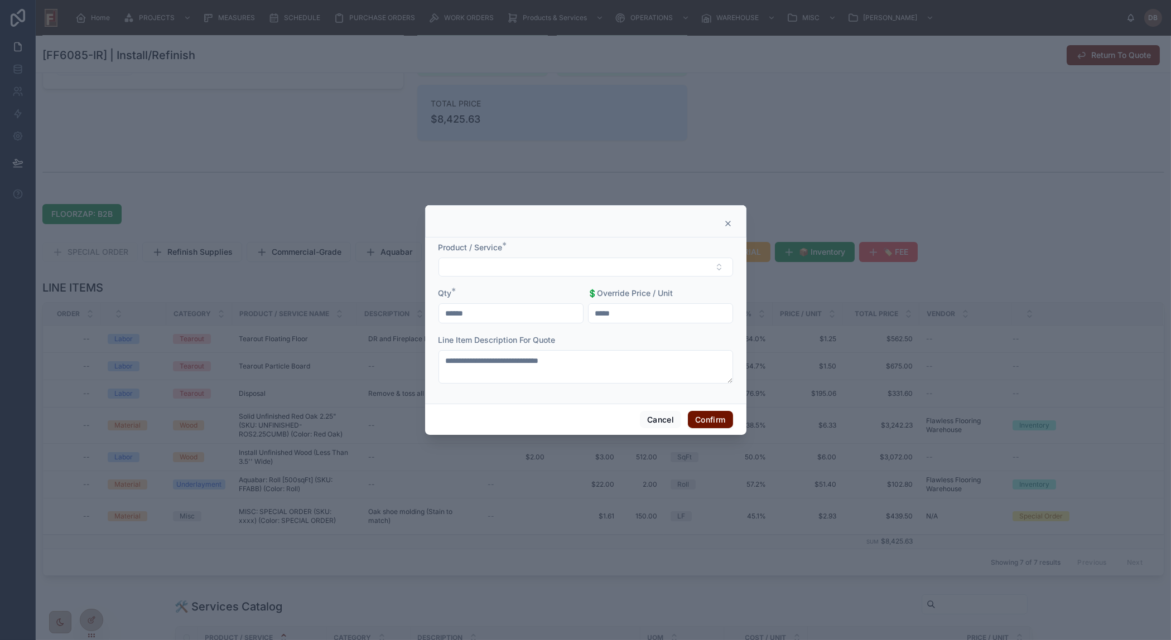
click at [727, 223] on icon at bounding box center [728, 223] width 4 height 4
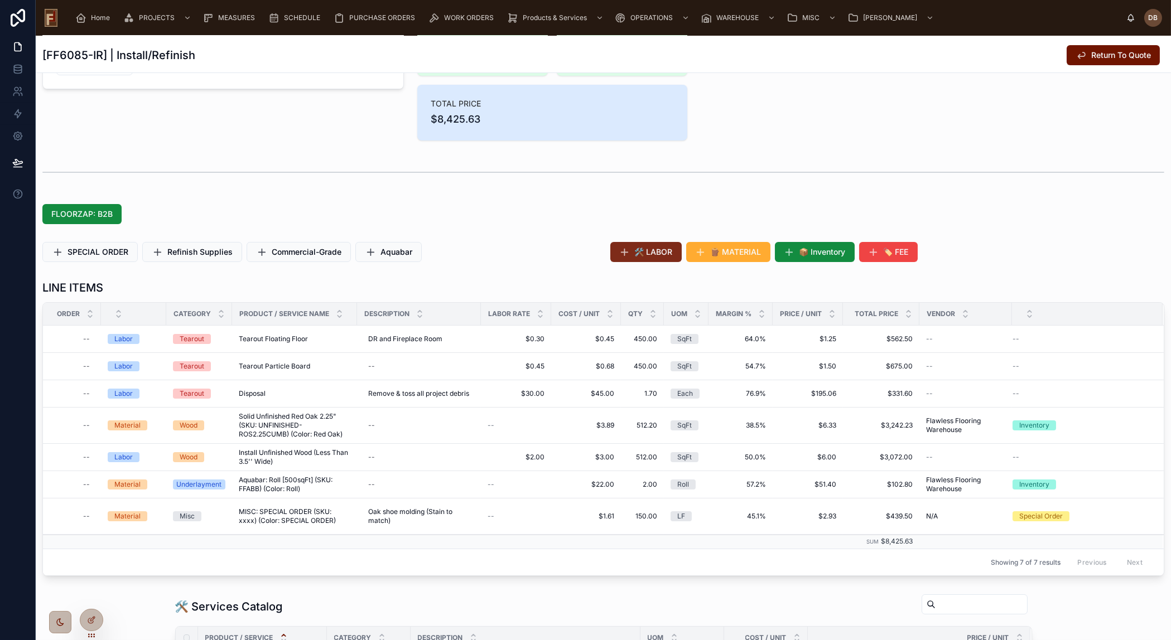
click at [657, 254] on span "🛠️ LABOR" at bounding box center [654, 252] width 38 height 11
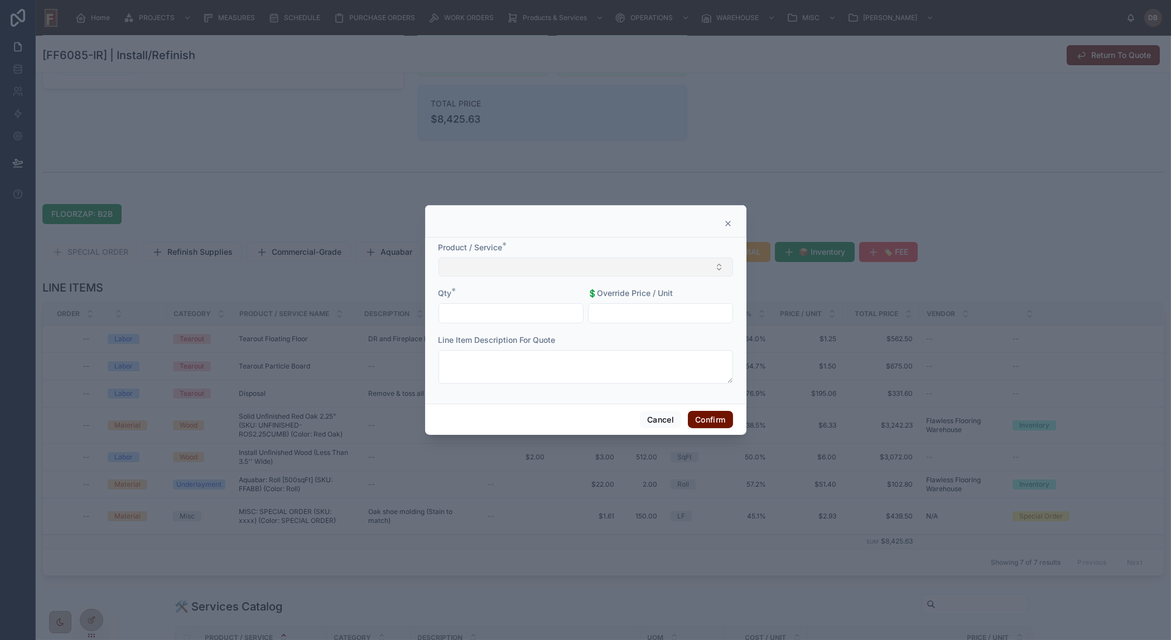
click at [606, 268] on button "Select Button" at bounding box center [585, 267] width 295 height 19
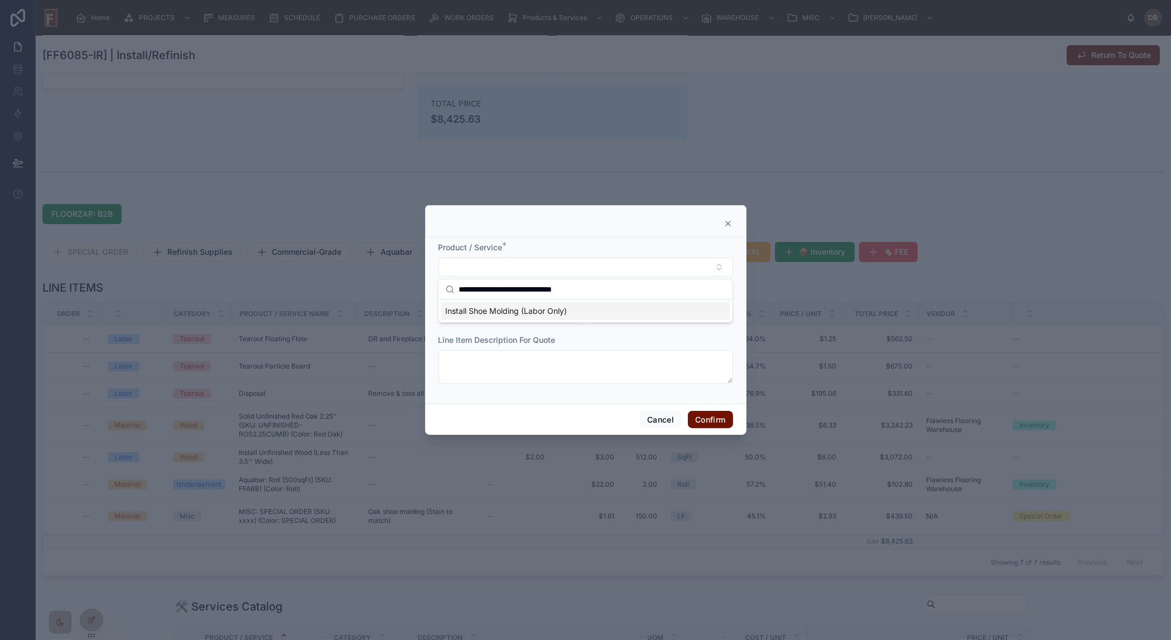
type input "**********"
click at [530, 312] on span "Install Shoe Molding (Labor Only)" at bounding box center [506, 311] width 122 height 11
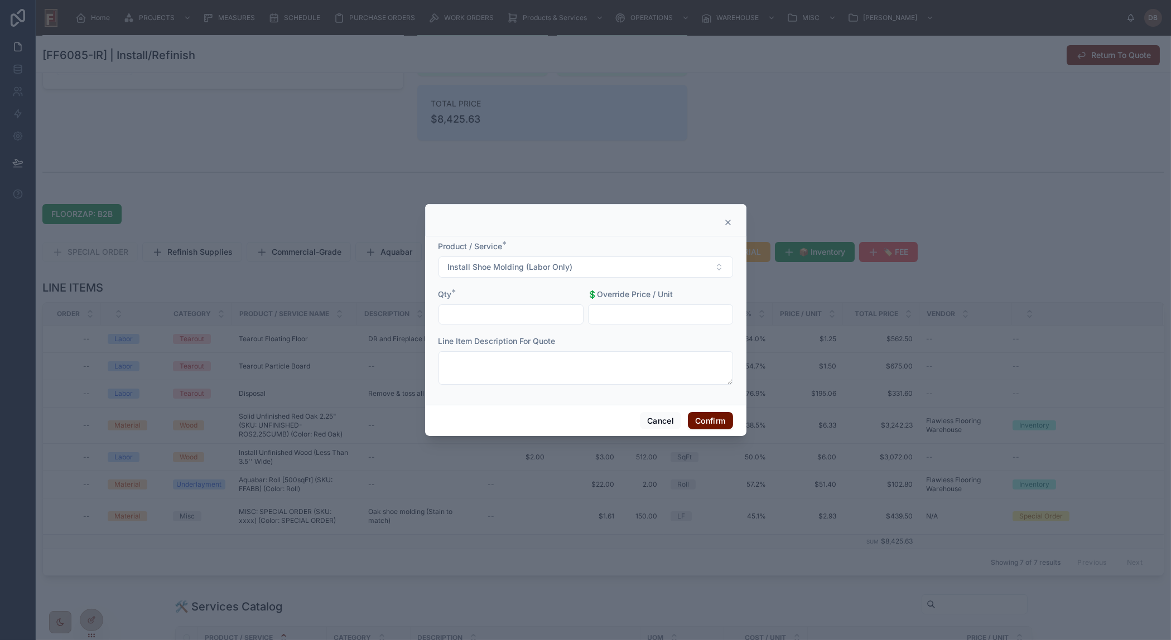
click at [521, 312] on input "text" at bounding box center [511, 315] width 144 height 16
type input "******"
click at [667, 310] on input "text" at bounding box center [660, 315] width 144 height 16
type input "*****"
click at [711, 422] on button "Confirm" at bounding box center [710, 421] width 45 height 18
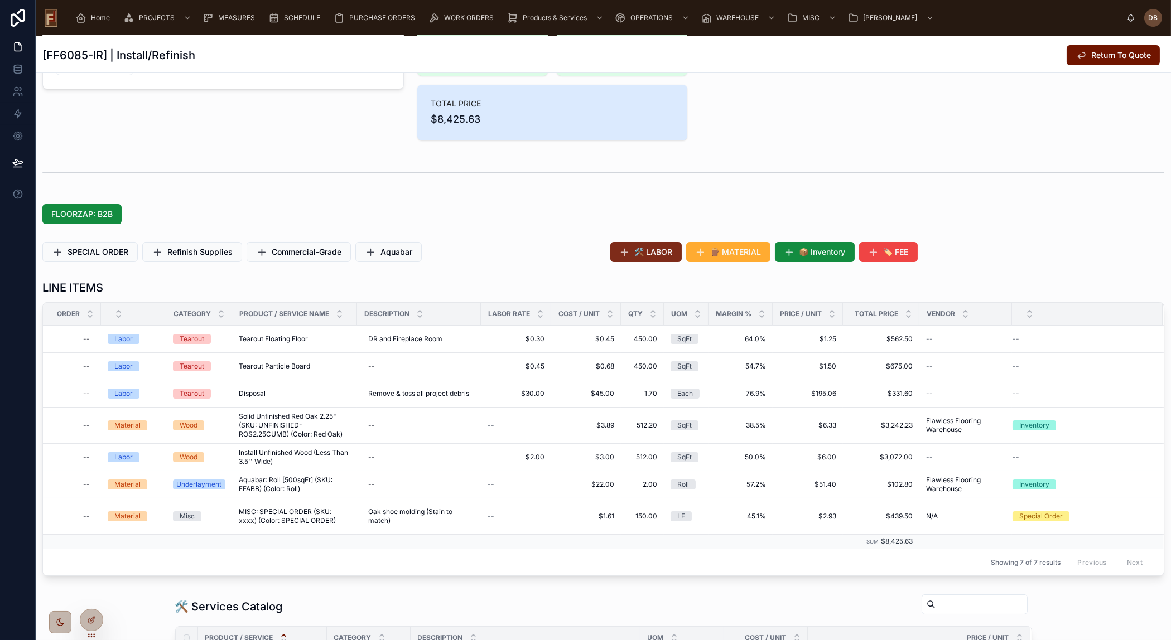
click at [641, 255] on span "🛠️ LABOR" at bounding box center [654, 252] width 38 height 11
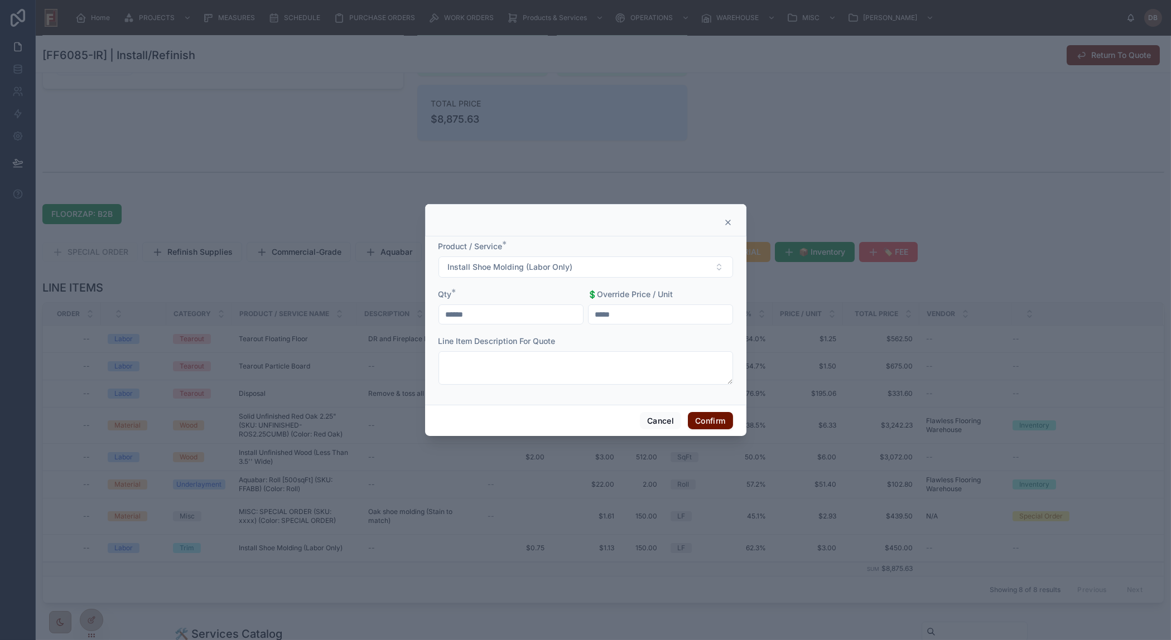
click at [729, 220] on icon at bounding box center [727, 222] width 9 height 9
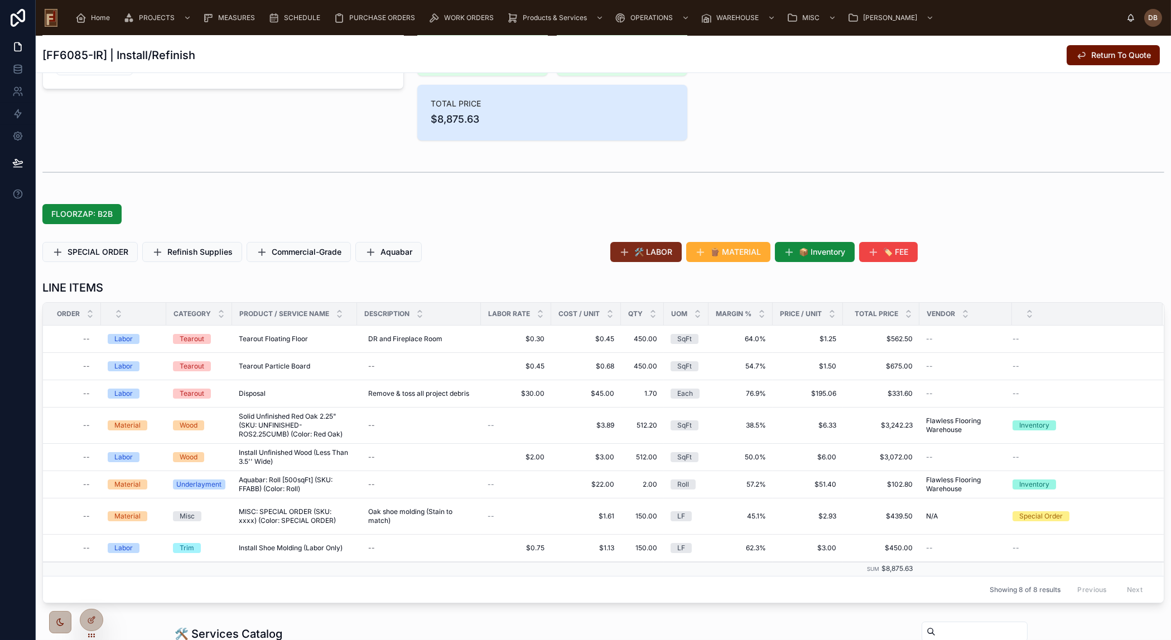
click at [649, 255] on span "🛠️ LABOR" at bounding box center [654, 252] width 38 height 11
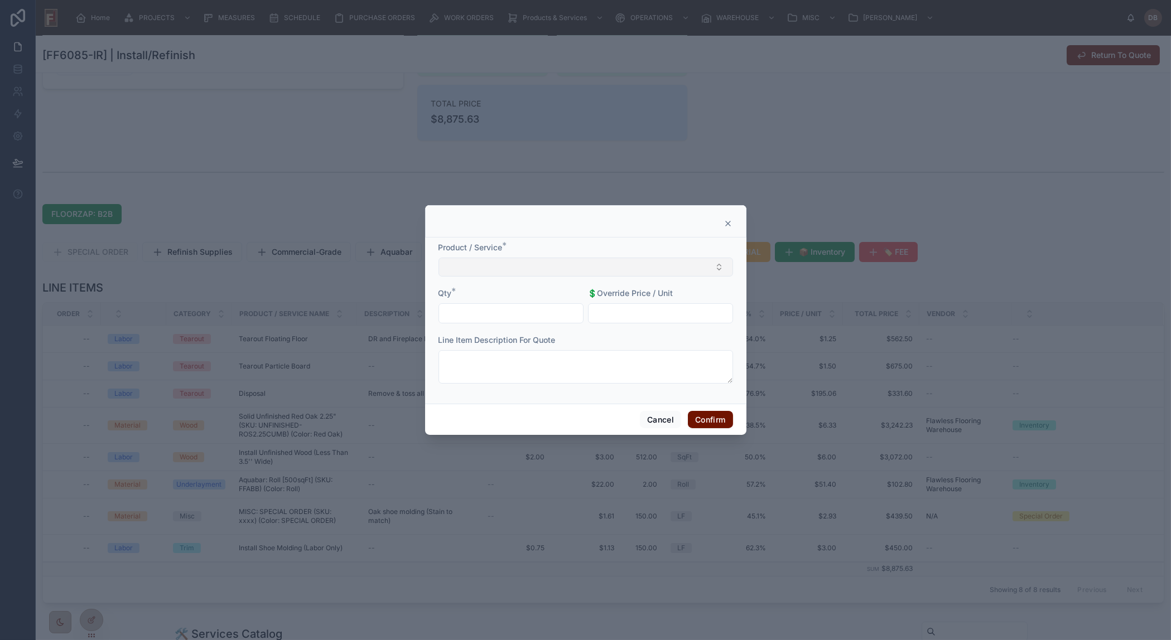
click at [645, 268] on button "Select Button" at bounding box center [585, 267] width 295 height 19
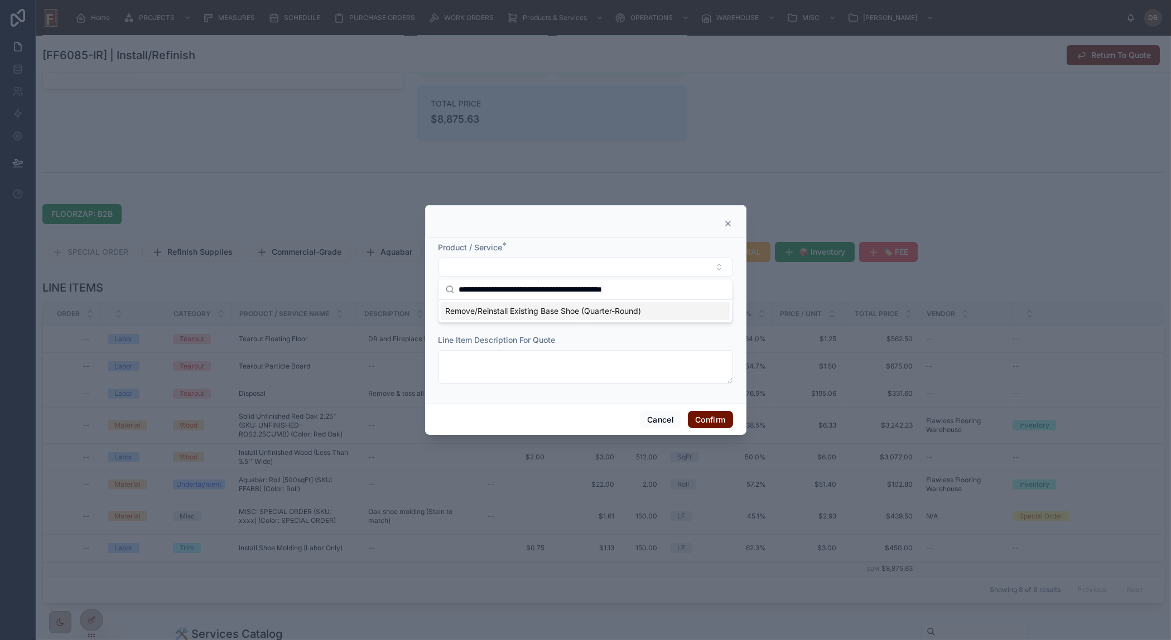
type input "**********"
click at [533, 310] on span "Remove/Reinstall Existing Base Shoe (Quarter-Round)" at bounding box center [543, 311] width 196 height 11
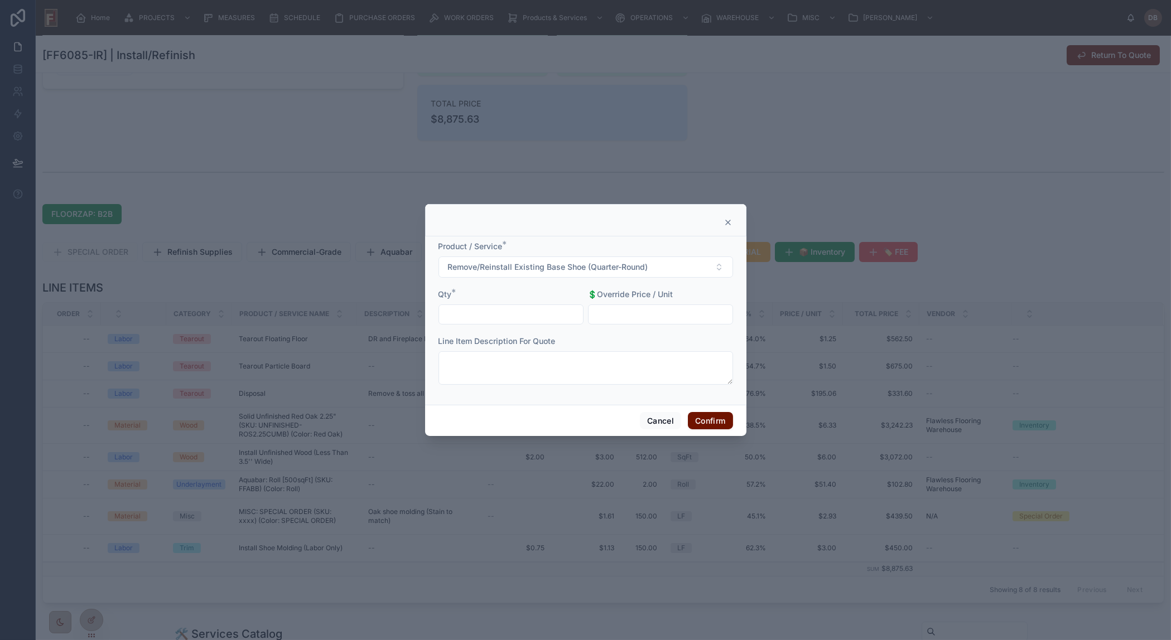
click at [528, 312] on input "text" at bounding box center [511, 315] width 144 height 16
type input "*****"
click at [705, 416] on button "Confirm" at bounding box center [710, 421] width 45 height 18
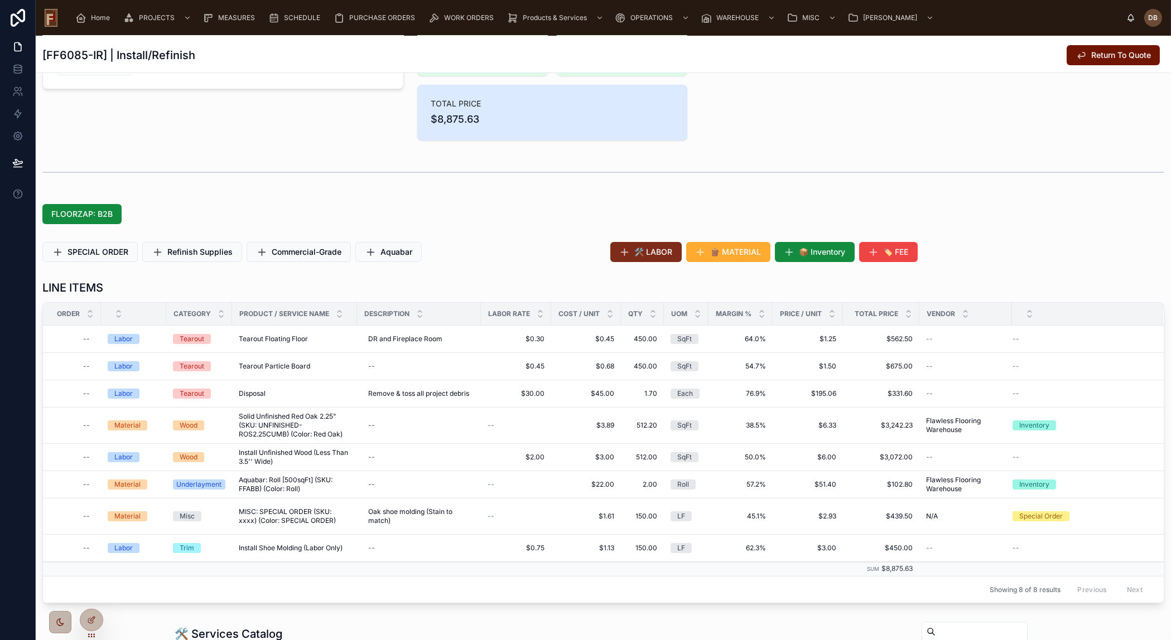
click at [638, 253] on span "🛠️ LABOR" at bounding box center [654, 252] width 38 height 11
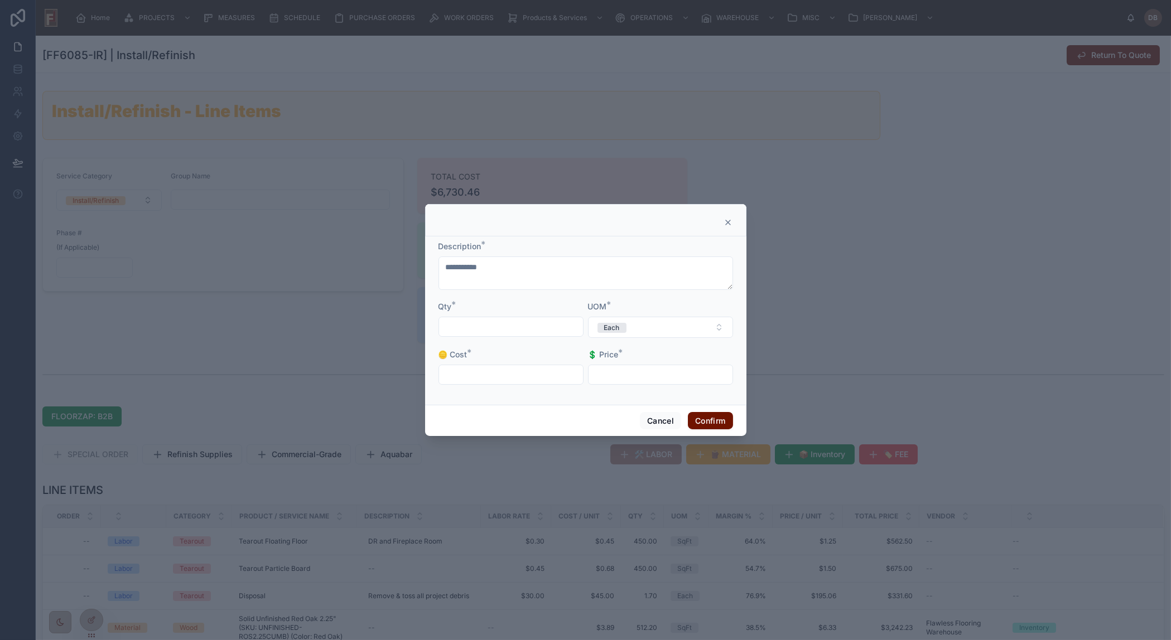
scroll to position [304, 0]
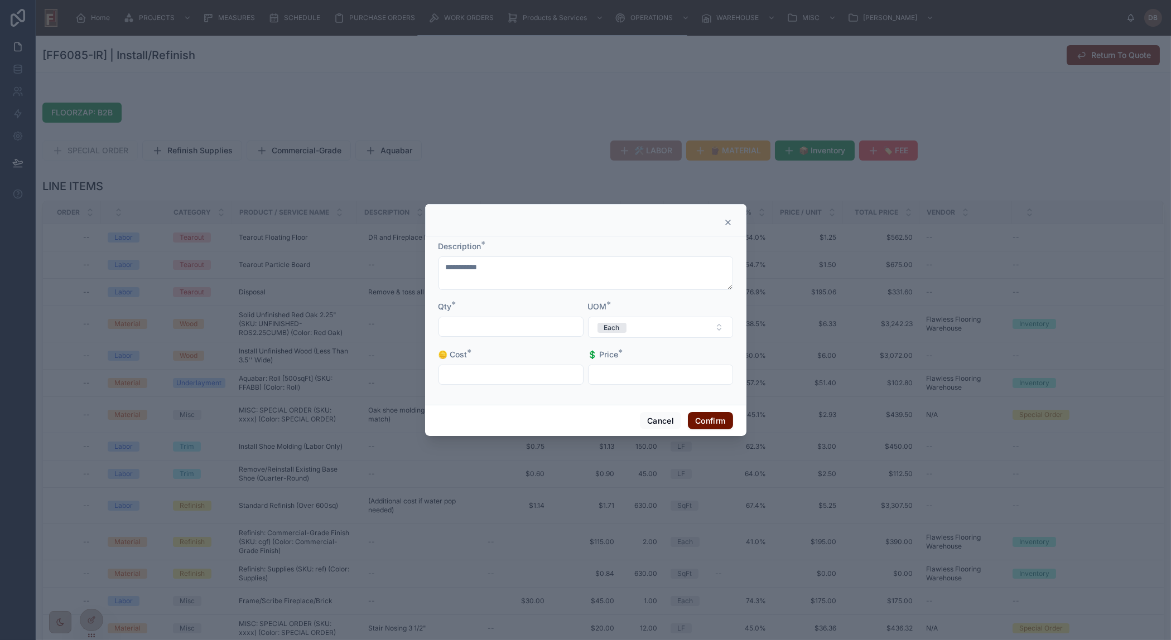
type textarea "**********"
click at [490, 327] on input "text" at bounding box center [511, 327] width 144 height 16
type input "****"
type input "*******"
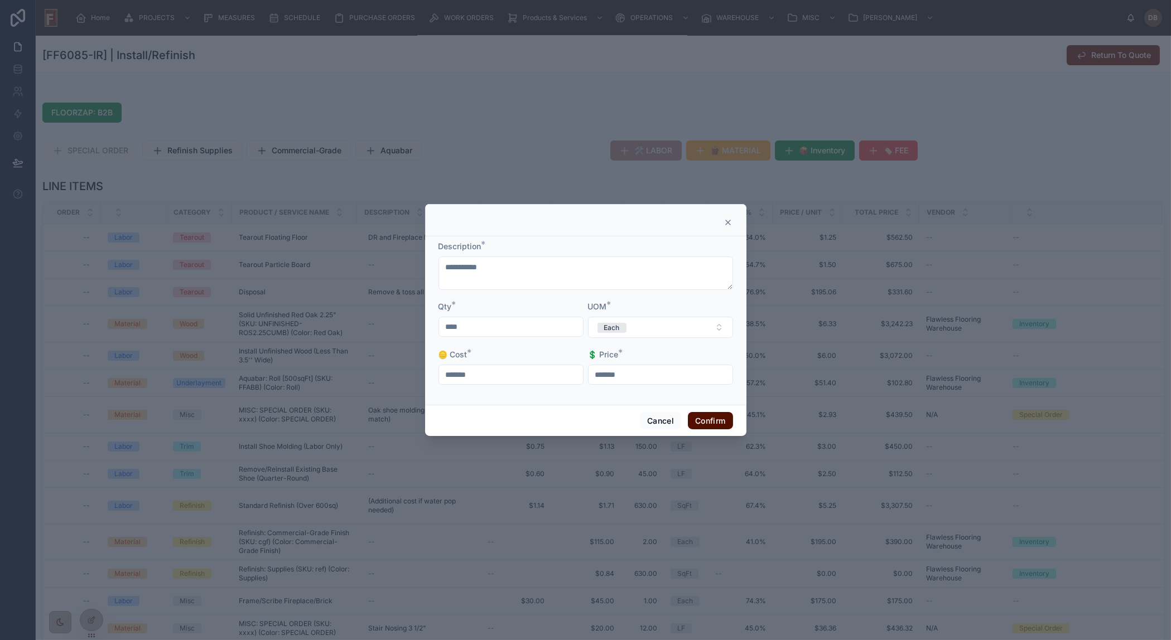
click at [709, 422] on button "Confirm" at bounding box center [710, 421] width 45 height 18
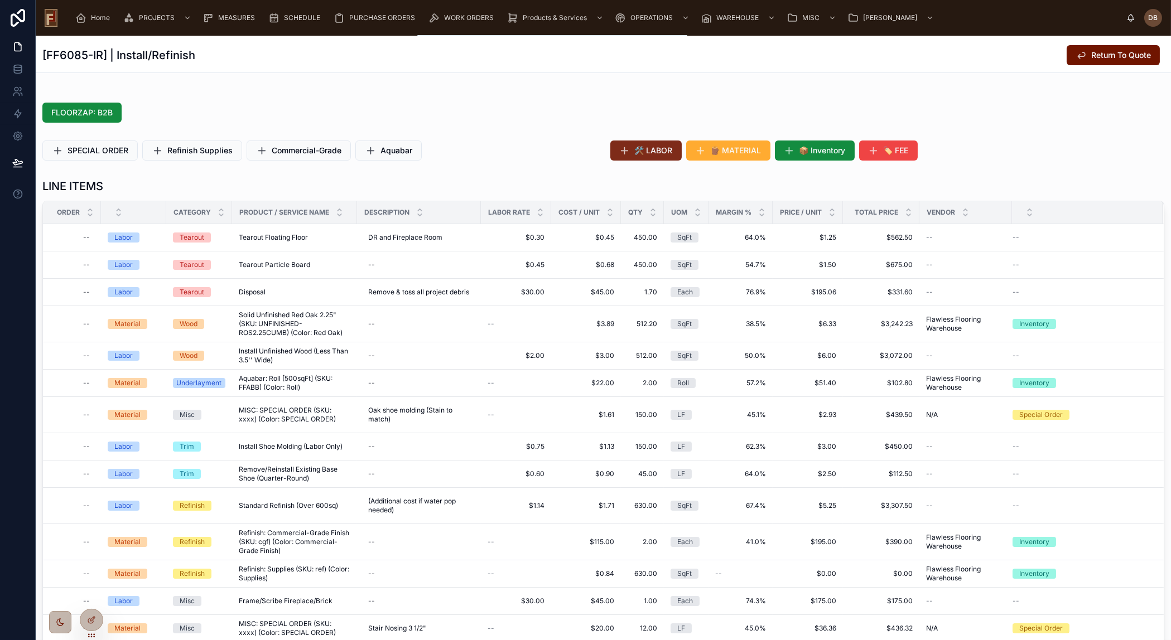
click at [639, 151] on span "🛠️ LABOR" at bounding box center [654, 150] width 38 height 11
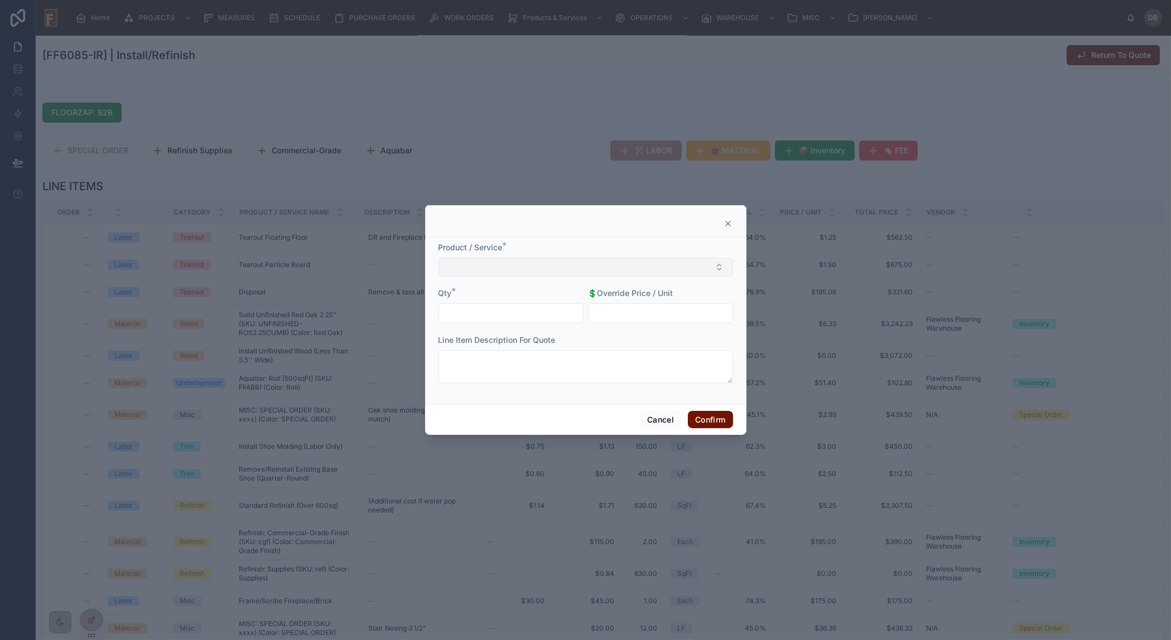
click at [547, 263] on button "Select Button" at bounding box center [585, 267] width 295 height 19
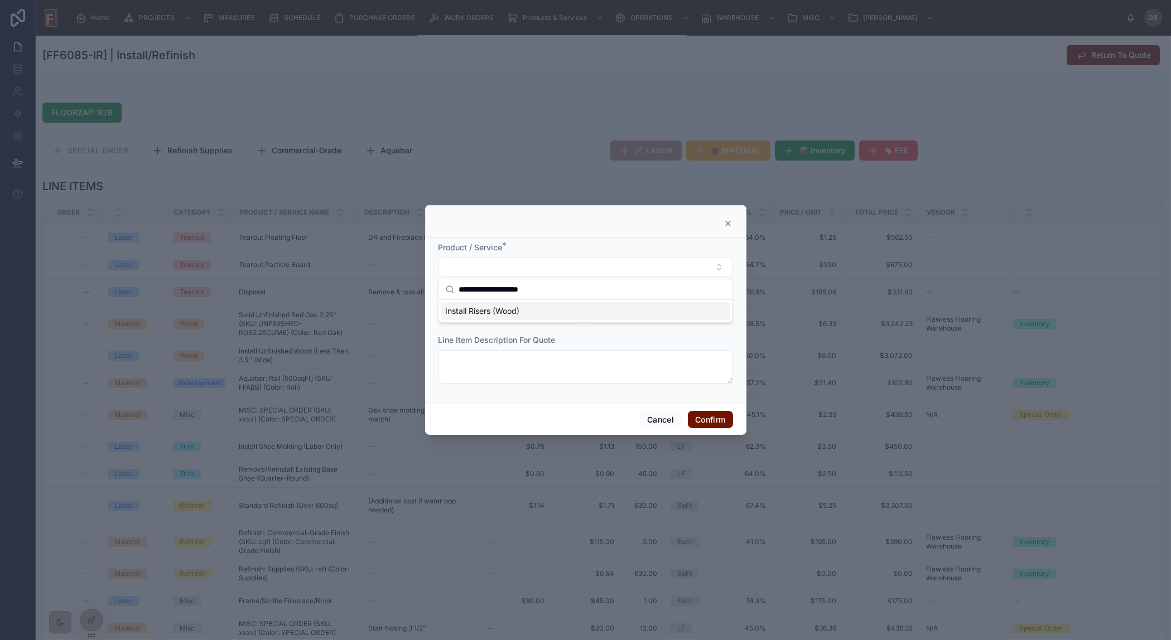
type input "**********"
click at [505, 313] on span "Install Risers (Wood)" at bounding box center [482, 311] width 74 height 11
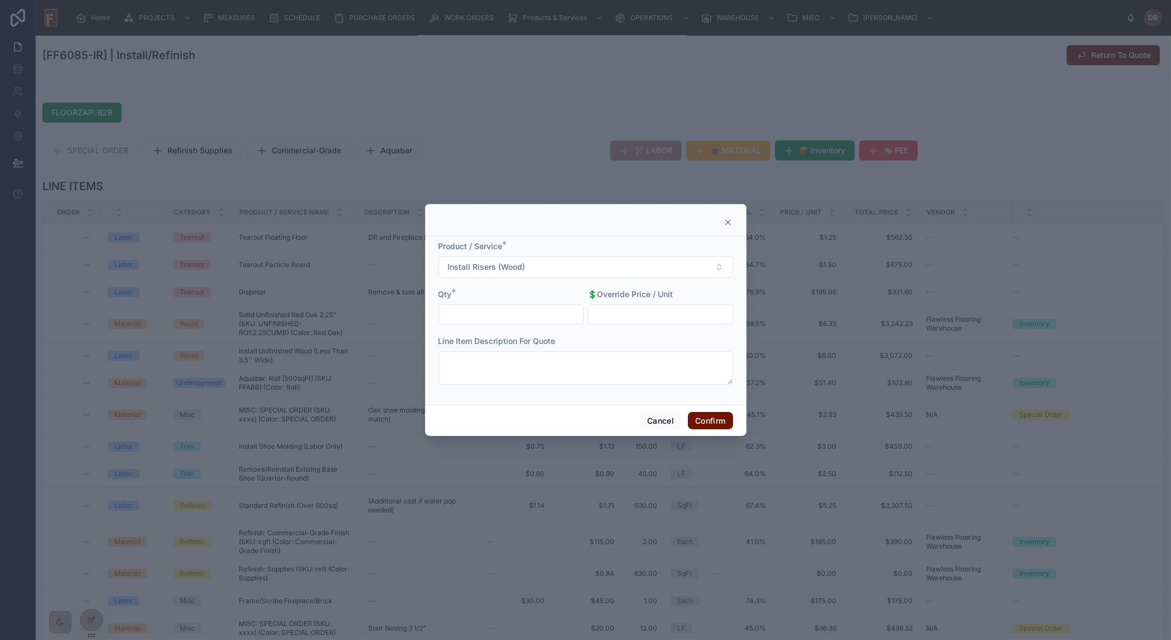
click at [505, 316] on input "text" at bounding box center [511, 315] width 144 height 16
type input "****"
type input "*******"
click at [715, 418] on button "Confirm" at bounding box center [710, 421] width 45 height 18
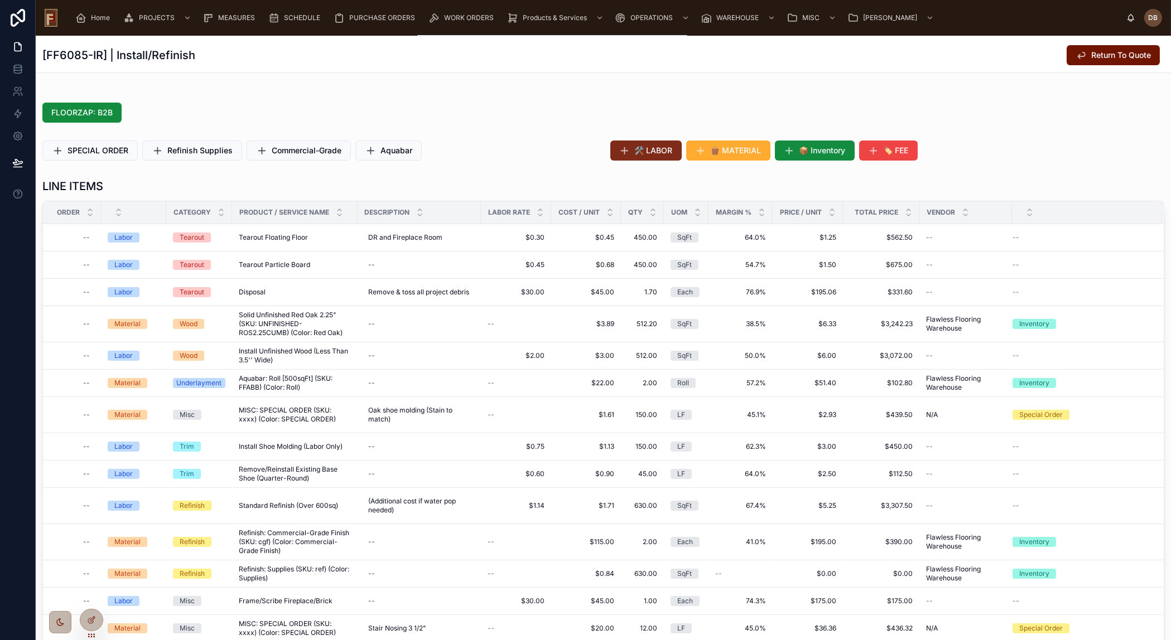
click at [657, 150] on span "🛠️ LABOR" at bounding box center [654, 150] width 38 height 11
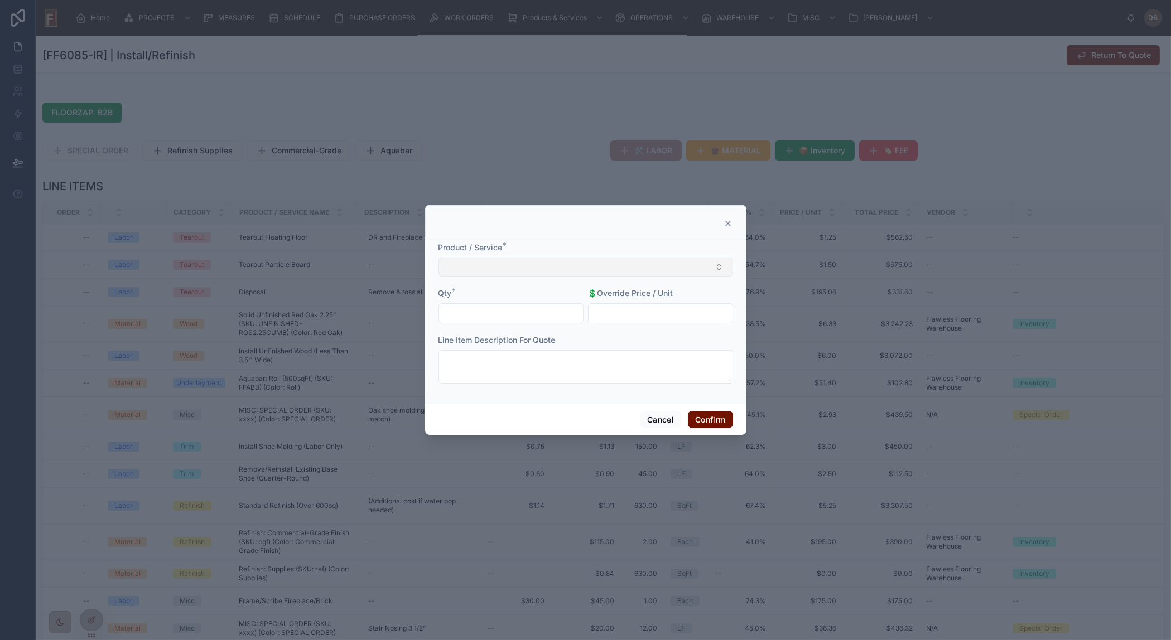
click at [554, 267] on button "Select Button" at bounding box center [585, 267] width 295 height 19
type input "**********"
click at [498, 306] on span "Refinish Risers" at bounding box center [471, 311] width 52 height 11
click at [496, 307] on input "text" at bounding box center [511, 315] width 144 height 16
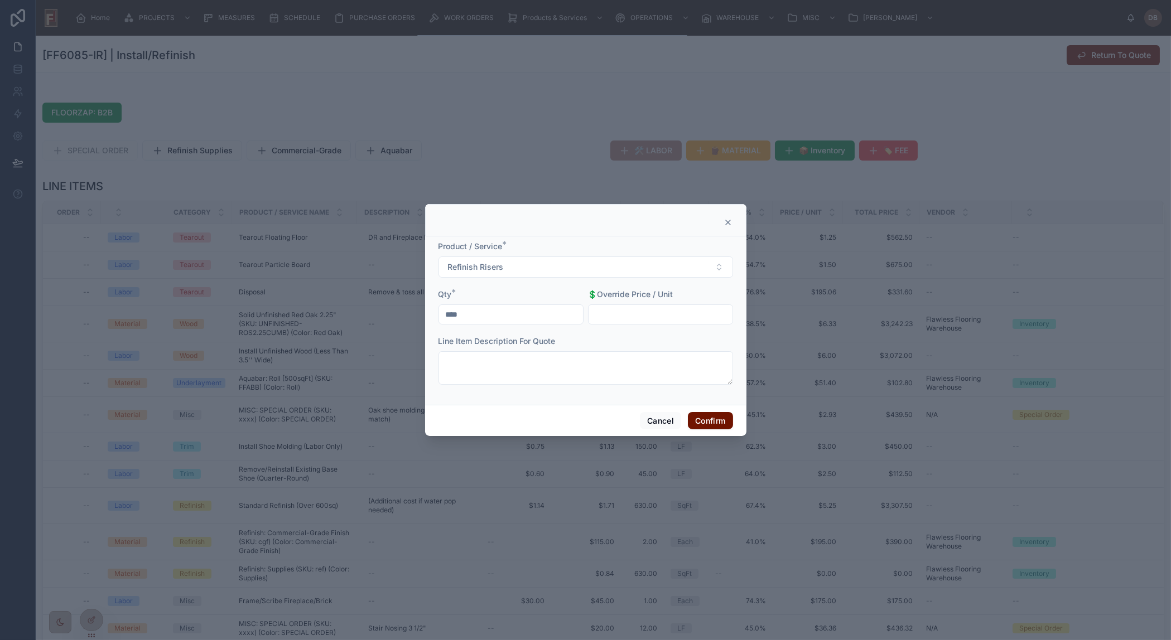
type input "****"
type input "*******"
click at [700, 419] on button "Confirm" at bounding box center [710, 421] width 45 height 18
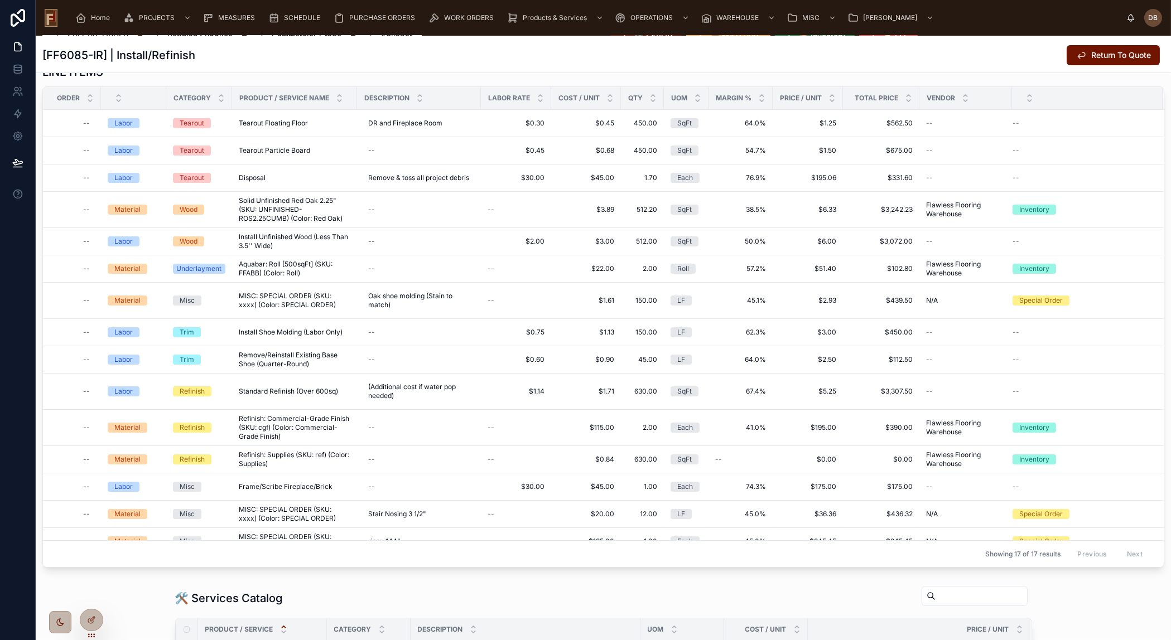
scroll to position [355, 0]
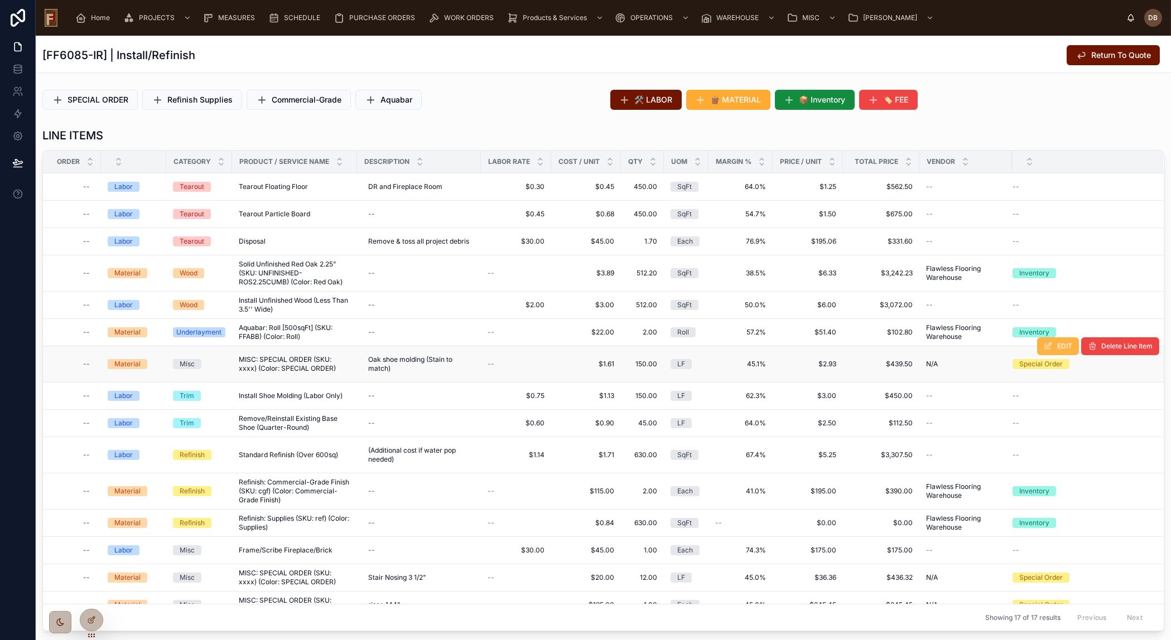
click at [1057, 345] on span "EDIT" at bounding box center [1064, 346] width 15 height 9
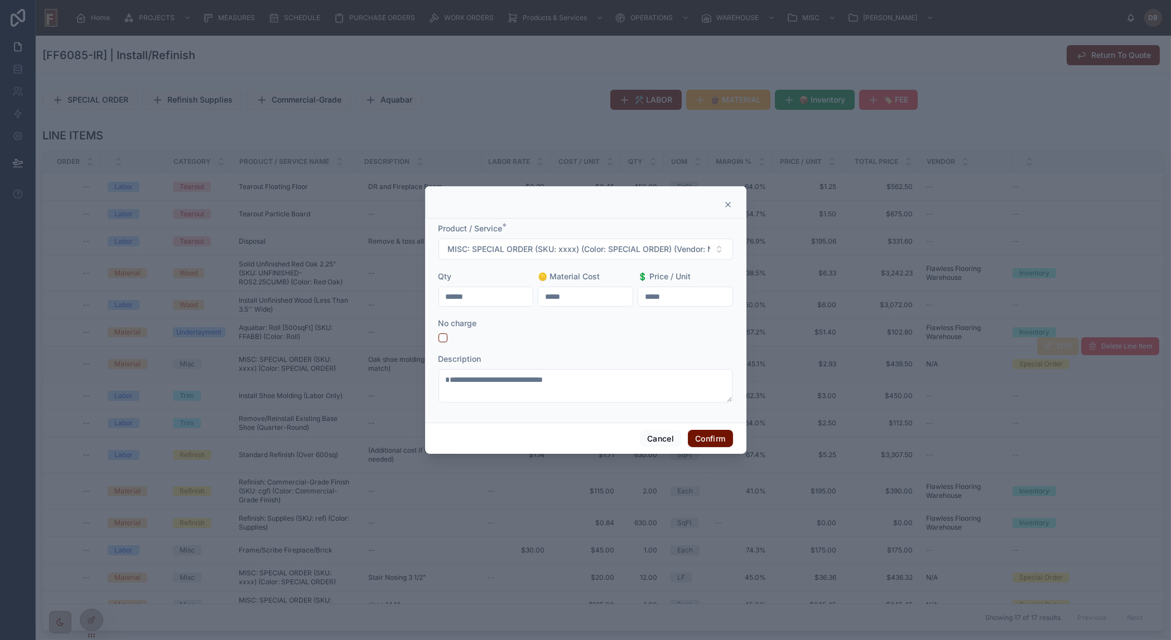
click at [728, 202] on icon at bounding box center [727, 204] width 9 height 9
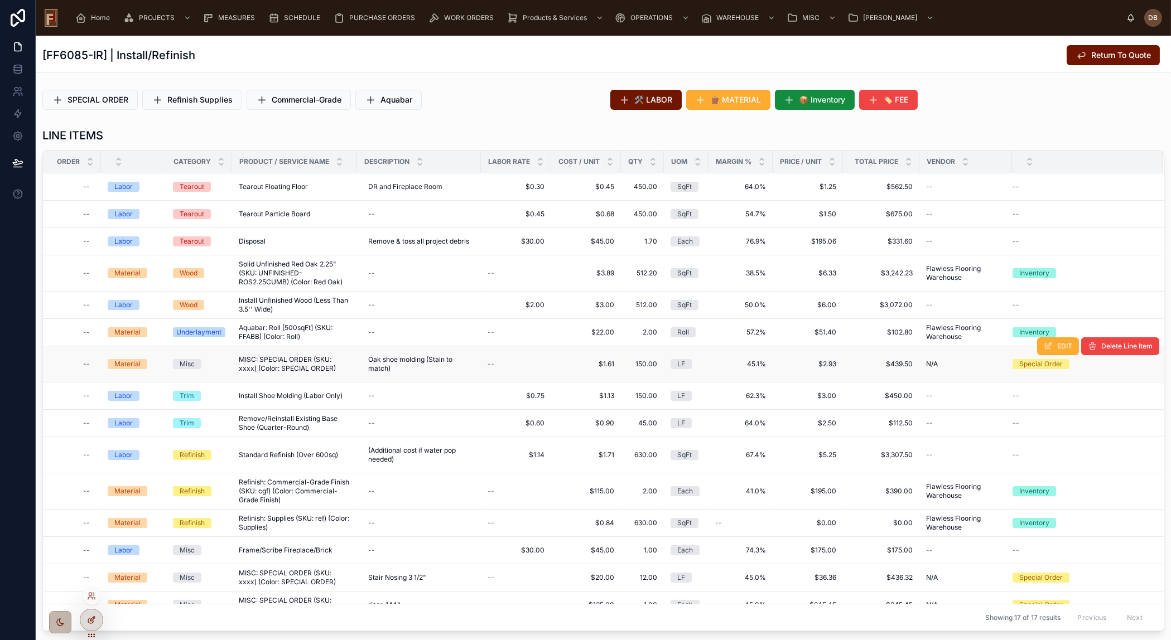
click at [91, 618] on icon at bounding box center [91, 620] width 9 height 9
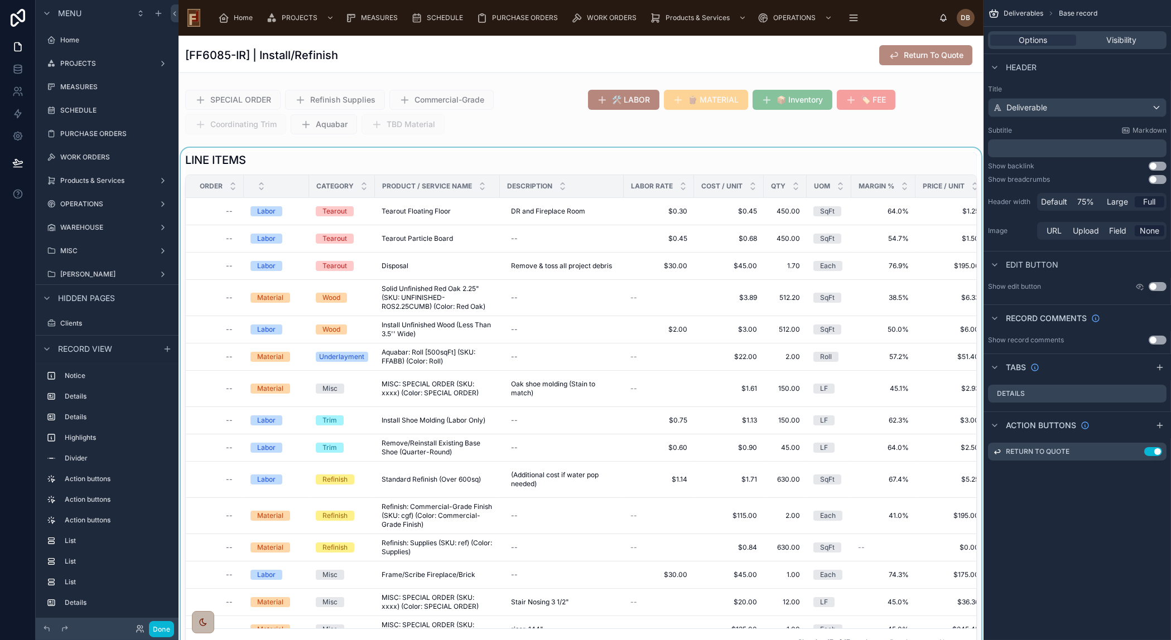
scroll to position [155, 0]
click at [625, 151] on div at bounding box center [581, 404] width 805 height 513
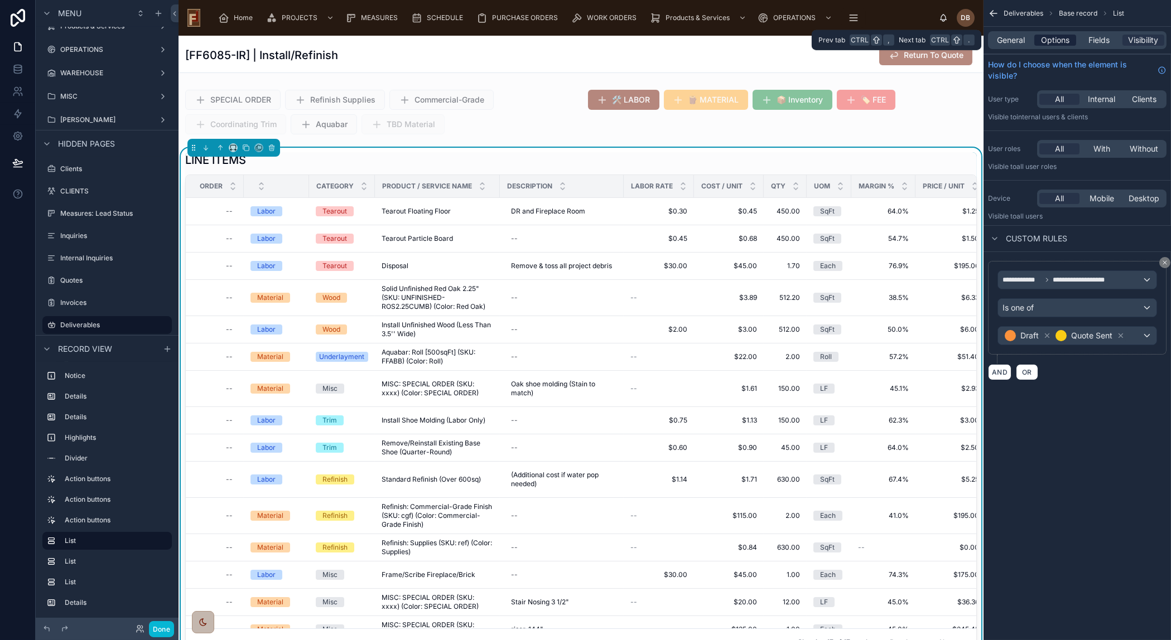
click at [1052, 40] on span "Options" at bounding box center [1055, 40] width 28 height 11
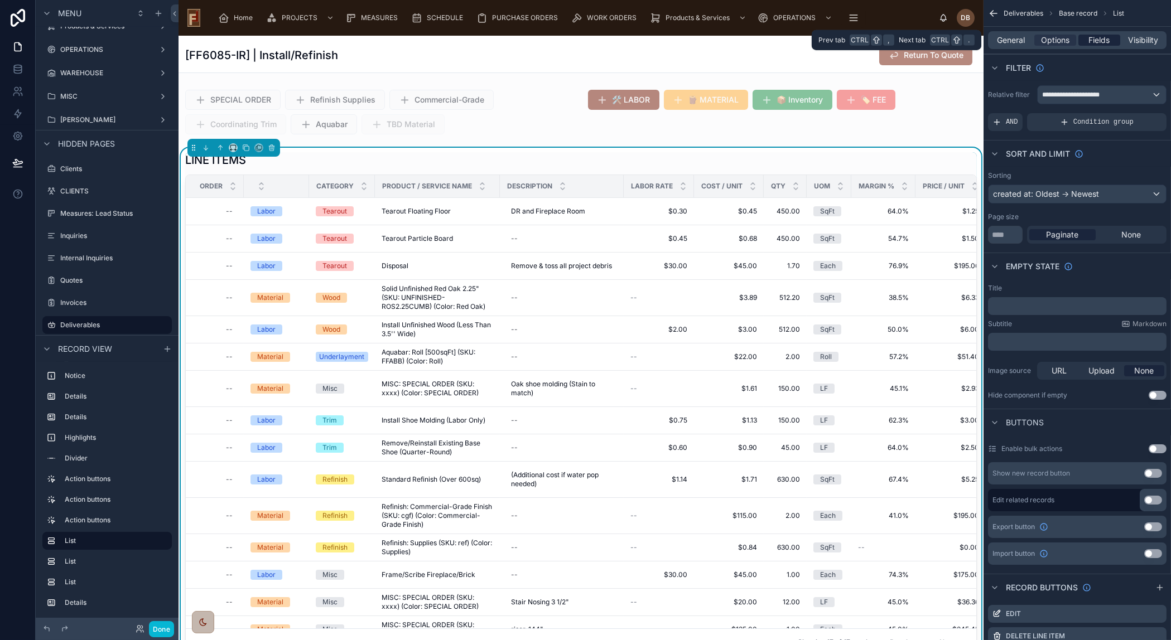
click at [1098, 40] on span "Fields" at bounding box center [1099, 40] width 21 height 11
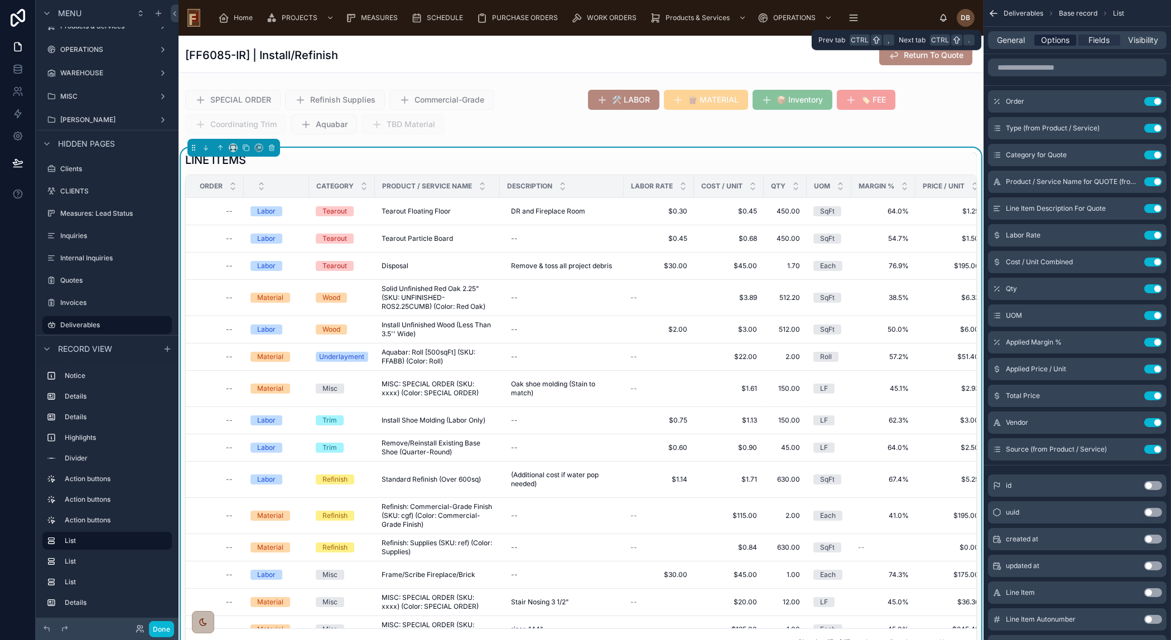
click at [1056, 38] on span "Options" at bounding box center [1055, 40] width 28 height 11
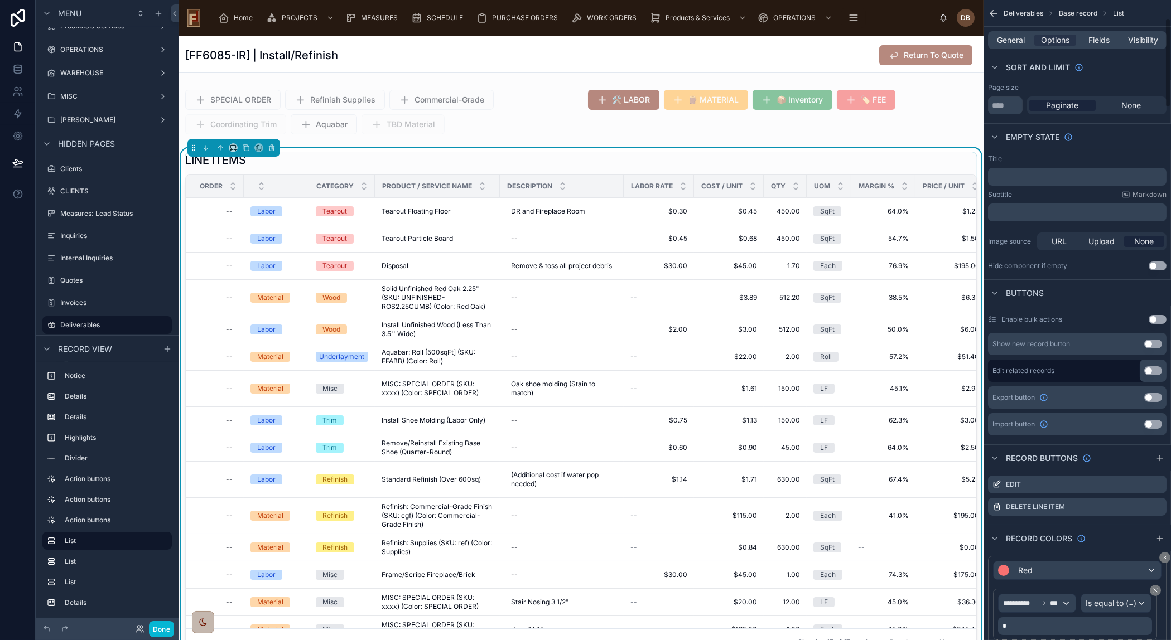
scroll to position [253, 0]
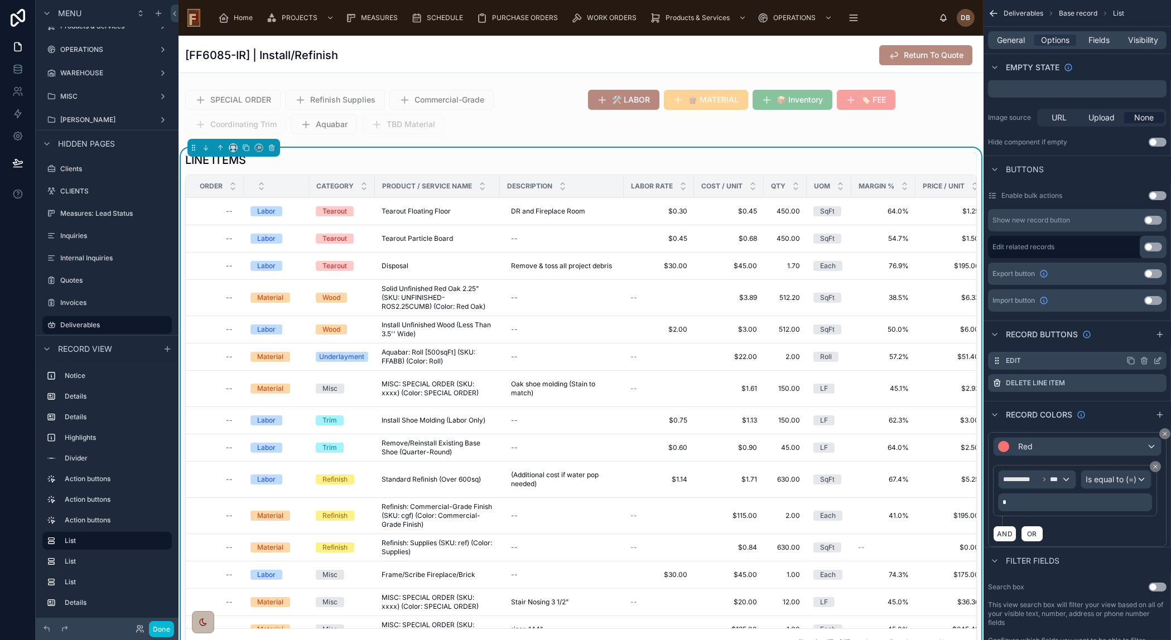
click at [1156, 359] on icon "scrollable content" at bounding box center [1158, 360] width 4 height 4
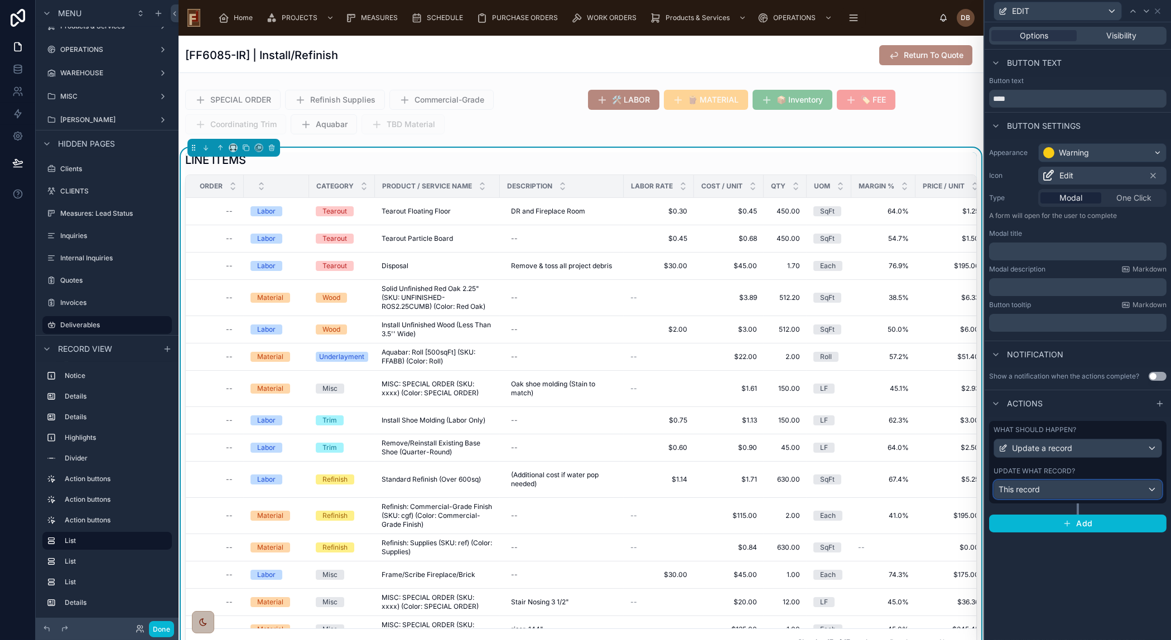
click at [1060, 493] on div "This record" at bounding box center [1077, 490] width 167 height 18
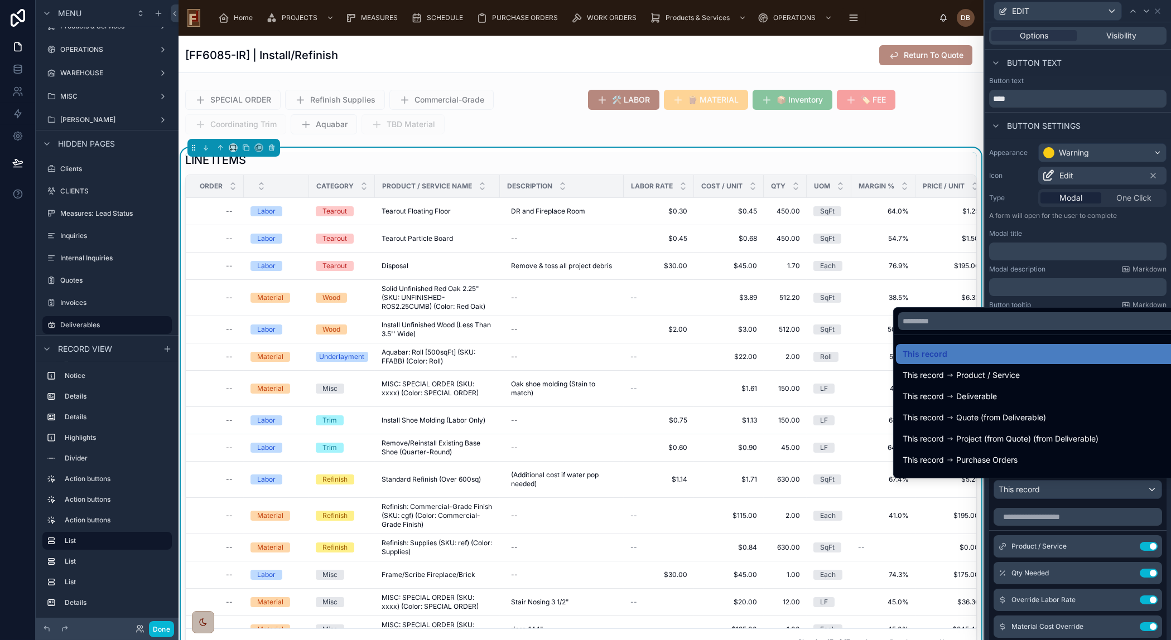
click at [1060, 493] on div at bounding box center [1078, 320] width 186 height 640
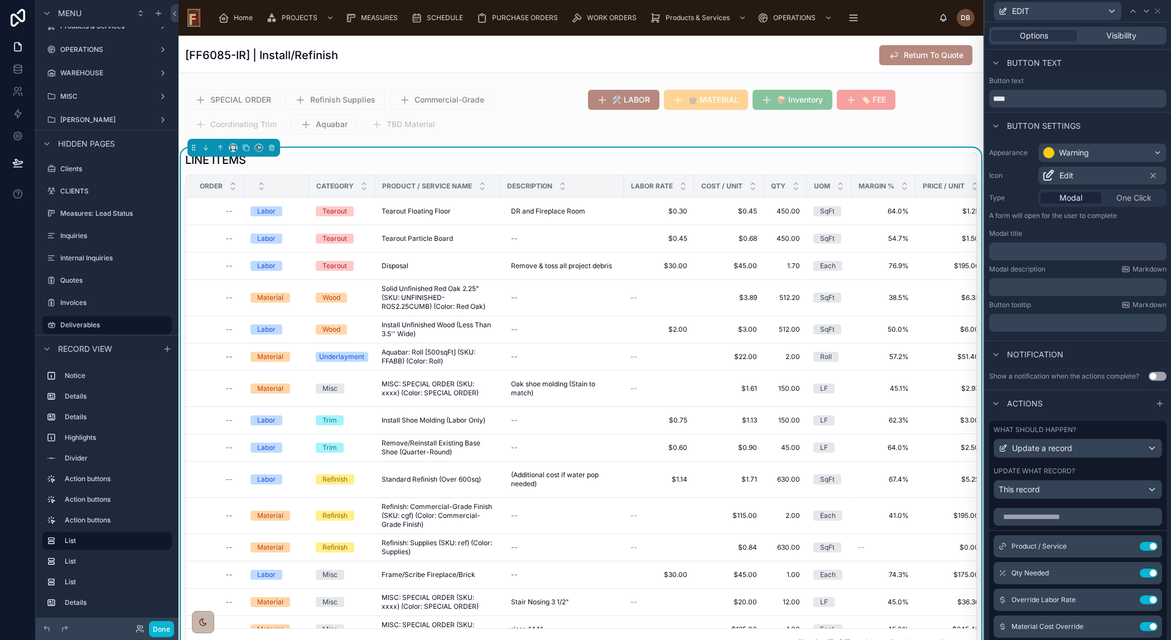
scroll to position [202, 0]
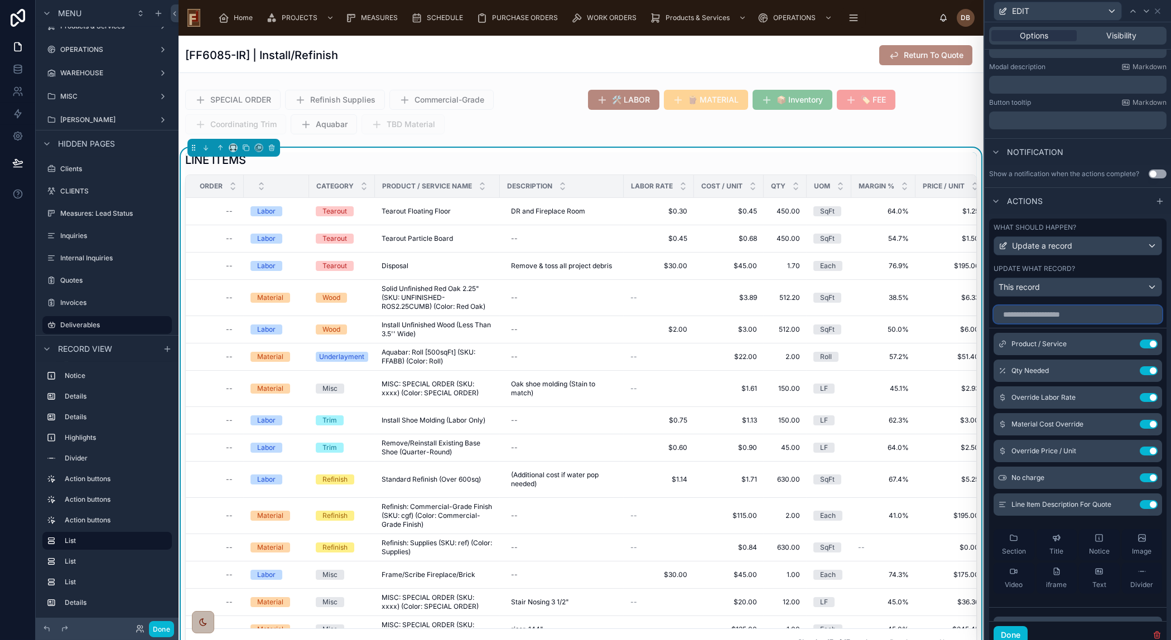
click at [1067, 313] on input "text" at bounding box center [1077, 315] width 168 height 18
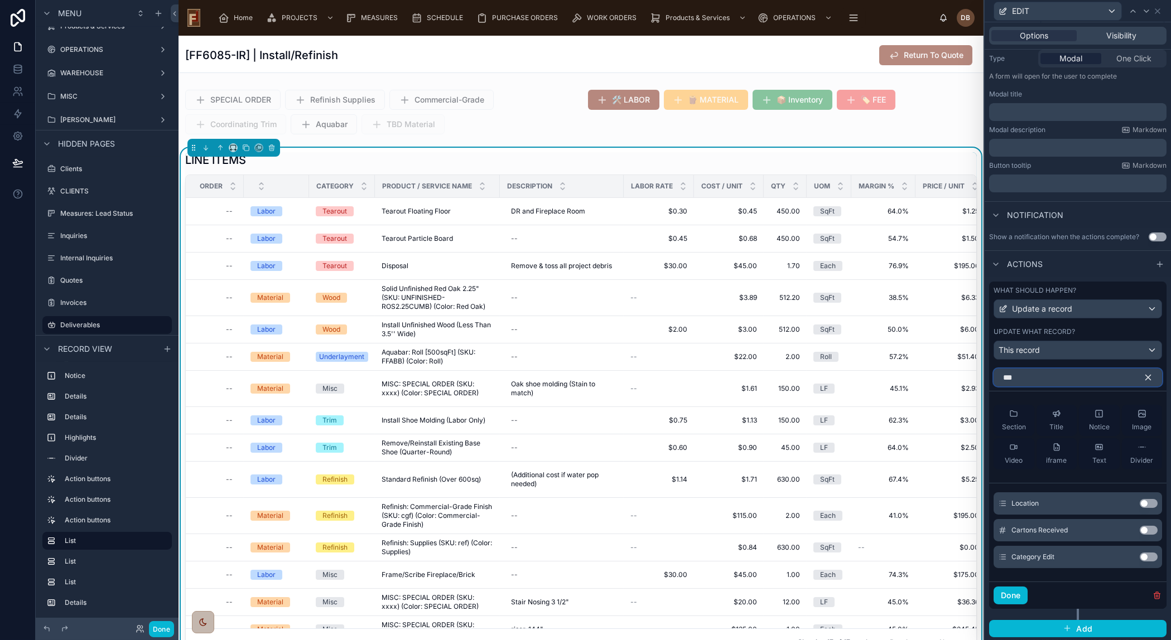
scroll to position [113, 0]
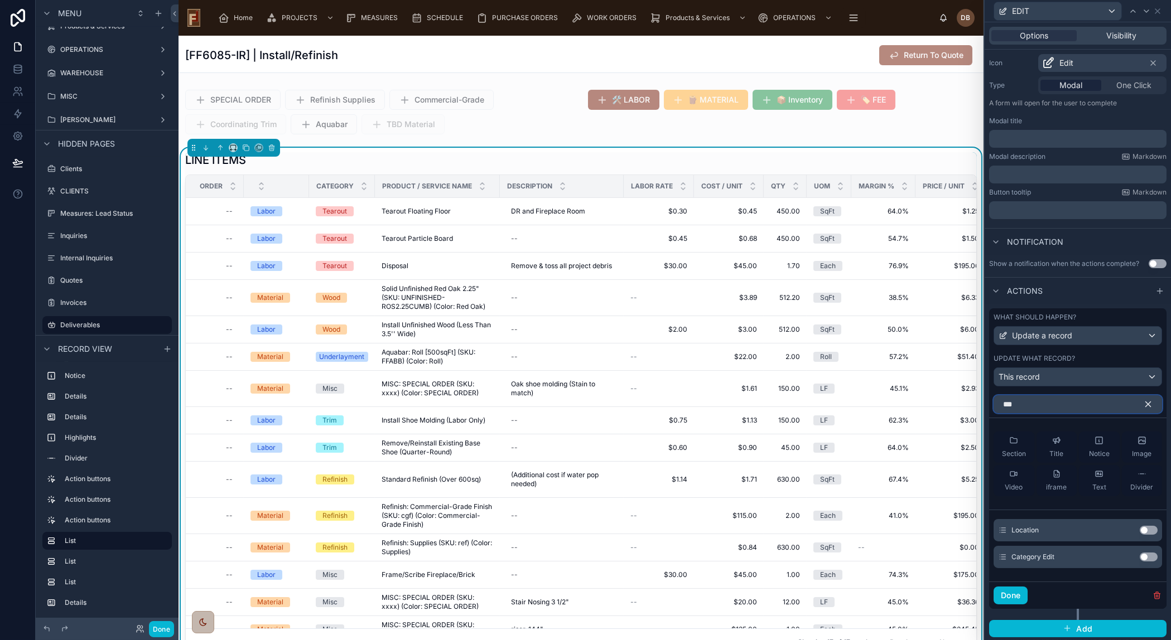
type input "***"
click at [1140, 556] on button "Use setting" at bounding box center [1149, 557] width 18 height 9
click at [1146, 403] on icon "button" at bounding box center [1148, 404] width 5 height 5
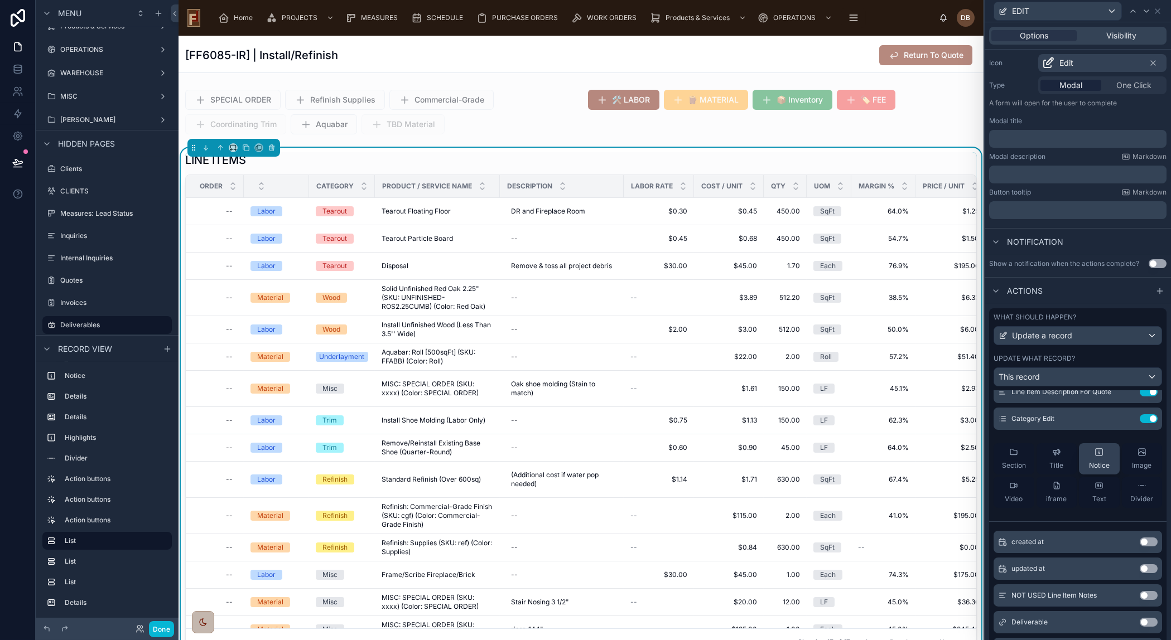
scroll to position [152, 0]
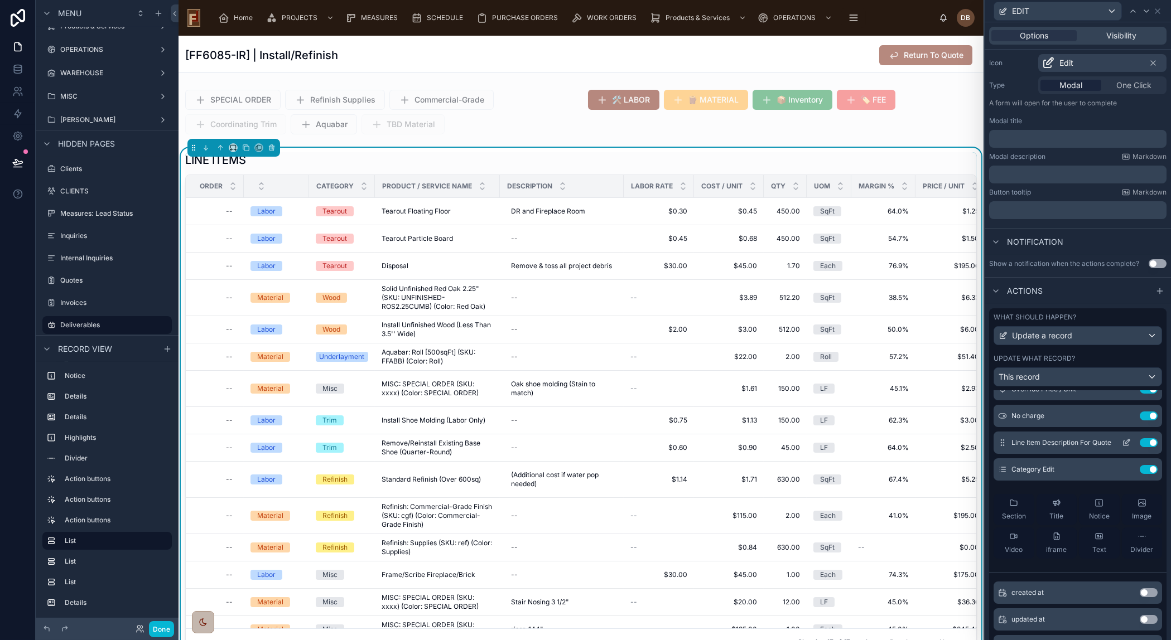
click at [1122, 441] on icon at bounding box center [1126, 442] width 9 height 9
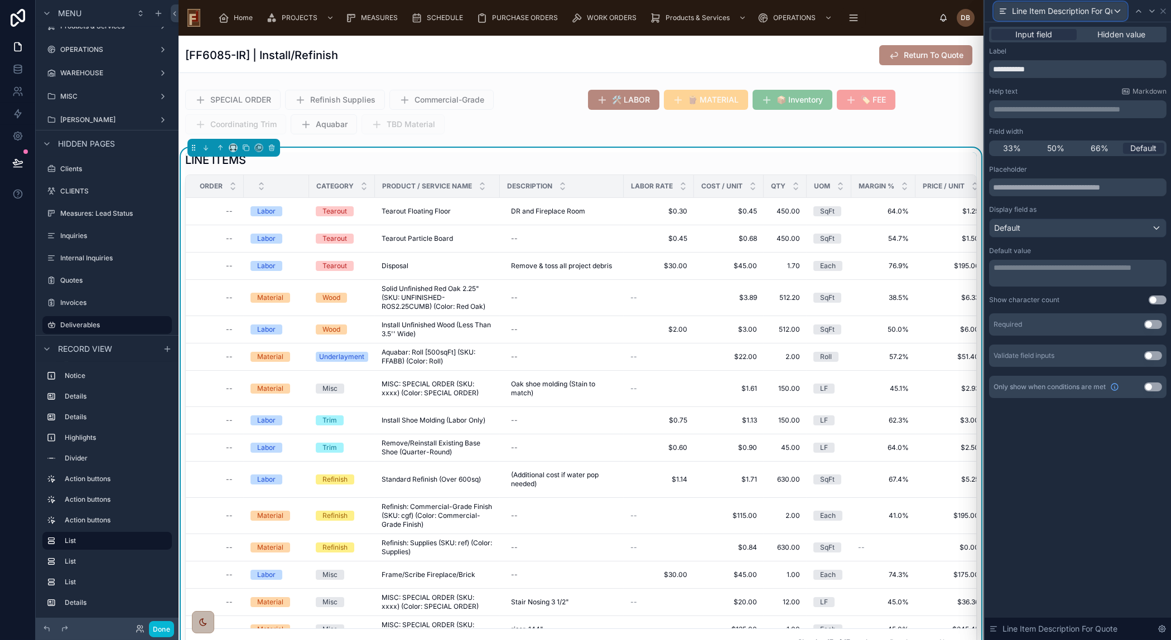
click at [1099, 13] on span "Line Item Description For Quote" at bounding box center [1062, 11] width 100 height 11
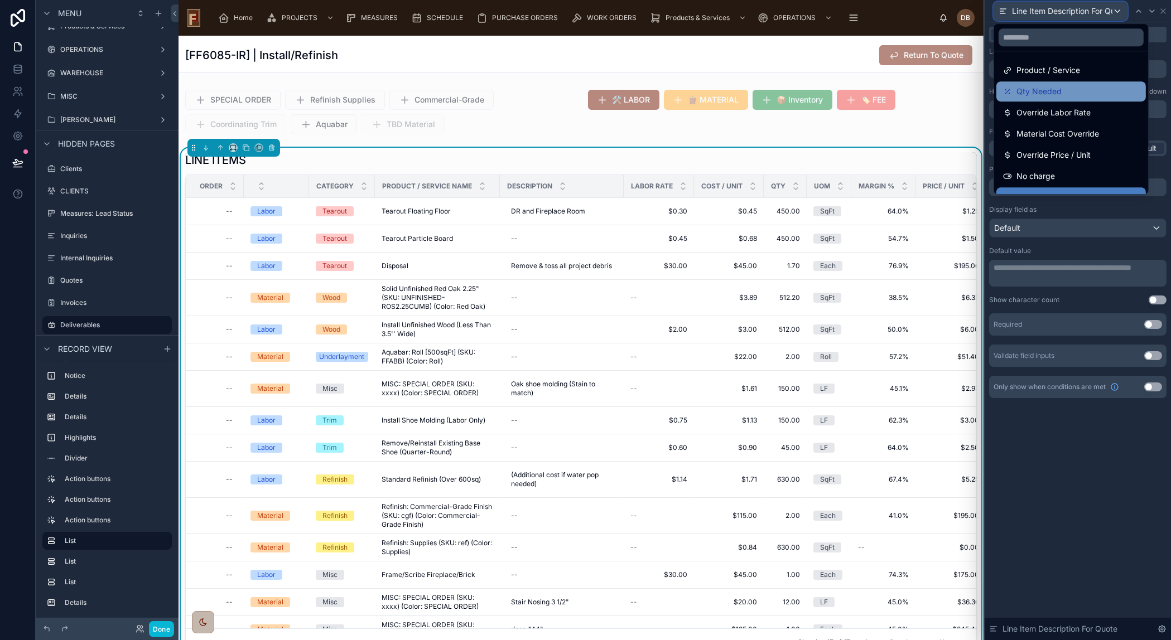
scroll to position [36, 0]
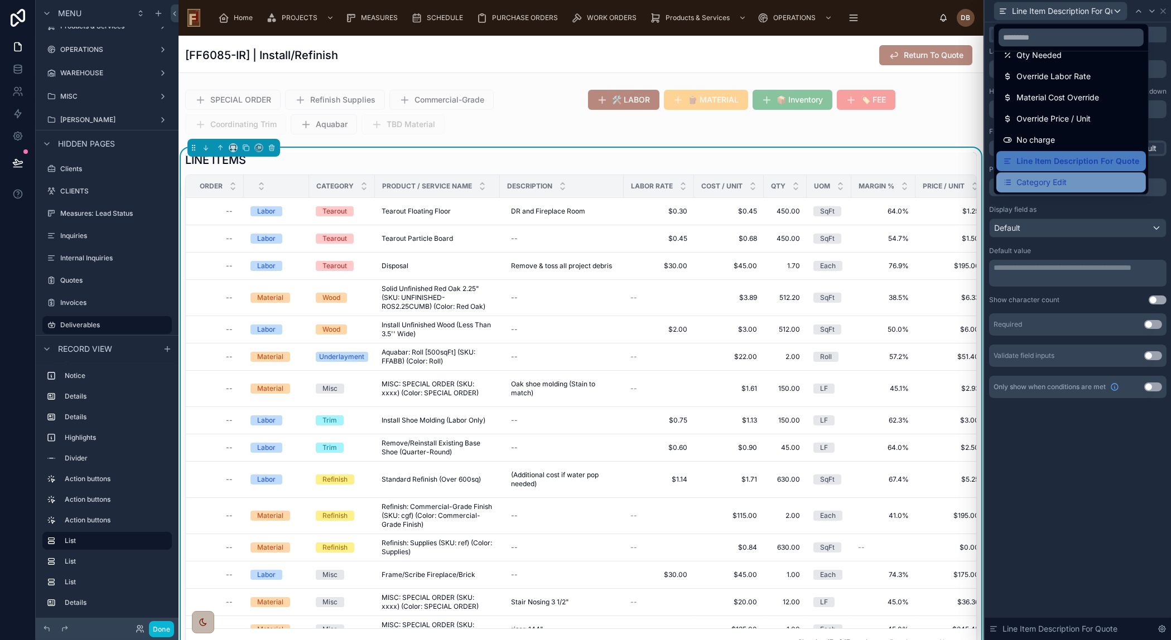
click at [1067, 177] on div "Category Edit" at bounding box center [1071, 182] width 136 height 13
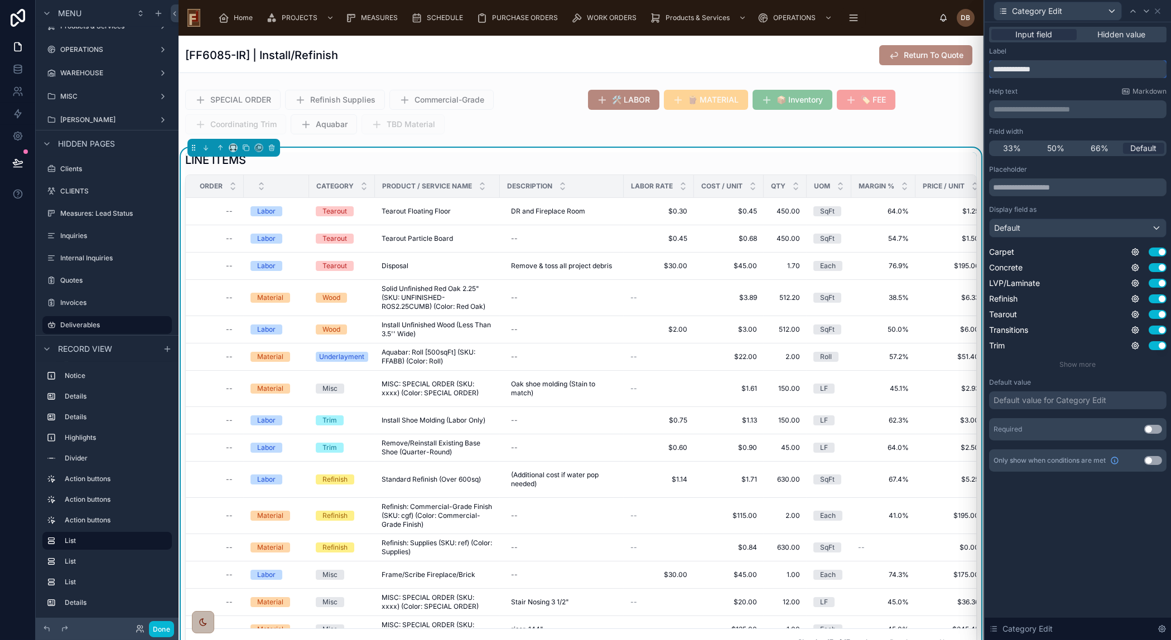
drag, startPoint x: 1026, startPoint y: 69, endPoint x: 1067, endPoint y: 69, distance: 40.7
click at [1067, 69] on input "**********" at bounding box center [1077, 69] width 177 height 18
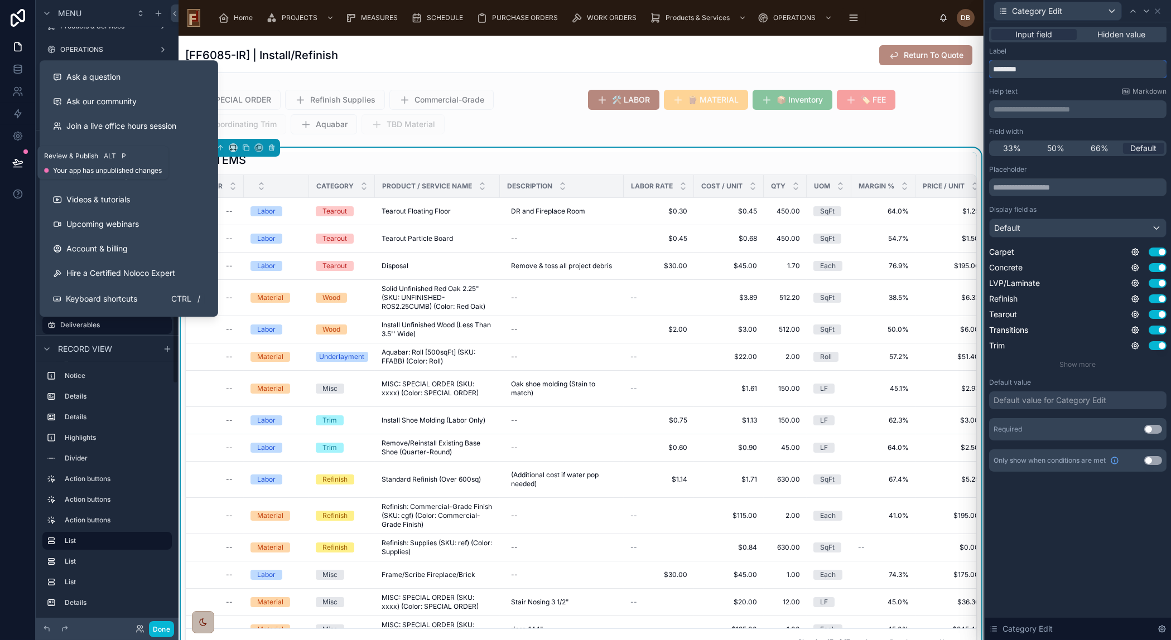
type input "********"
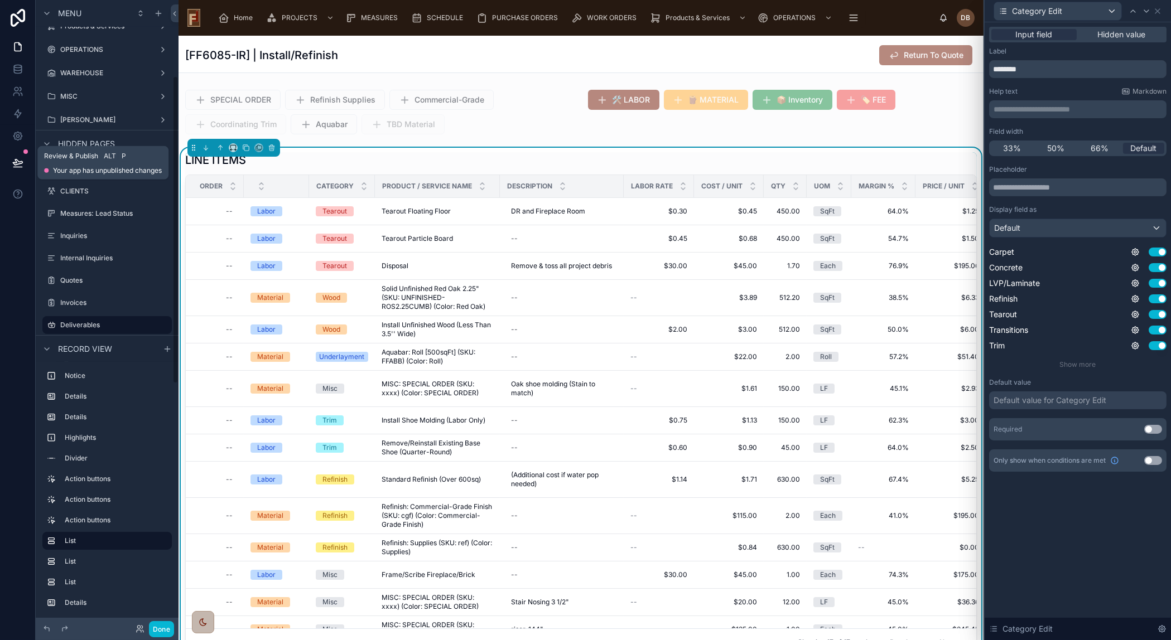
click at [18, 164] on icon at bounding box center [17, 163] width 9 height 6
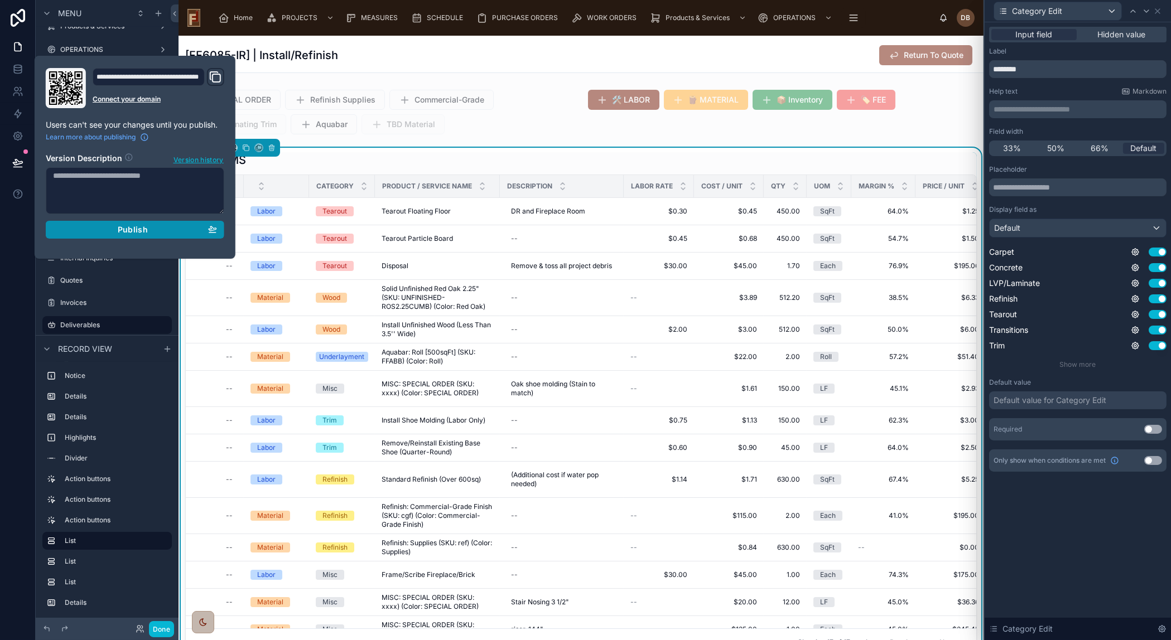
click at [103, 228] on div "Publish" at bounding box center [135, 230] width 164 height 10
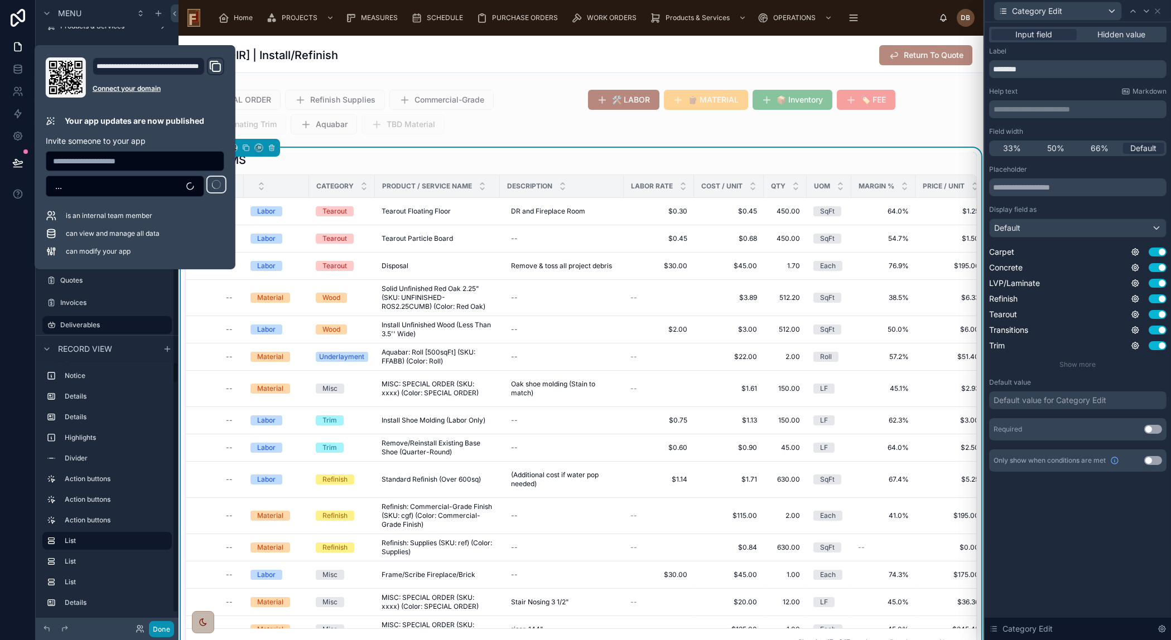
click at [163, 629] on button "Done" at bounding box center [161, 629] width 25 height 16
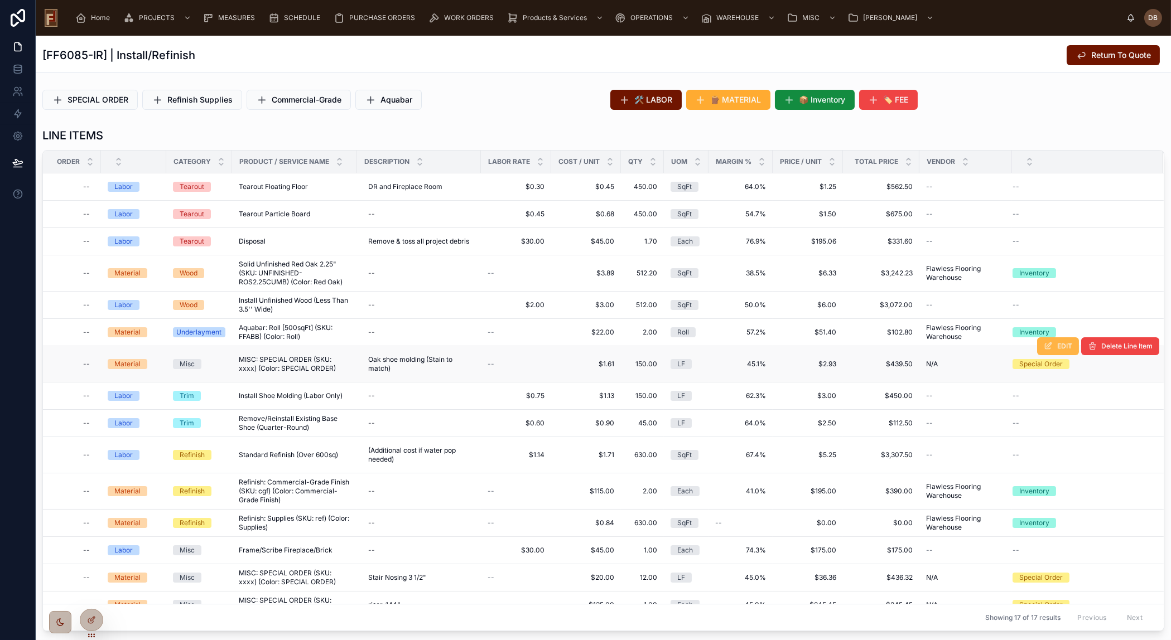
click at [1044, 346] on icon at bounding box center [1048, 346] width 9 height 9
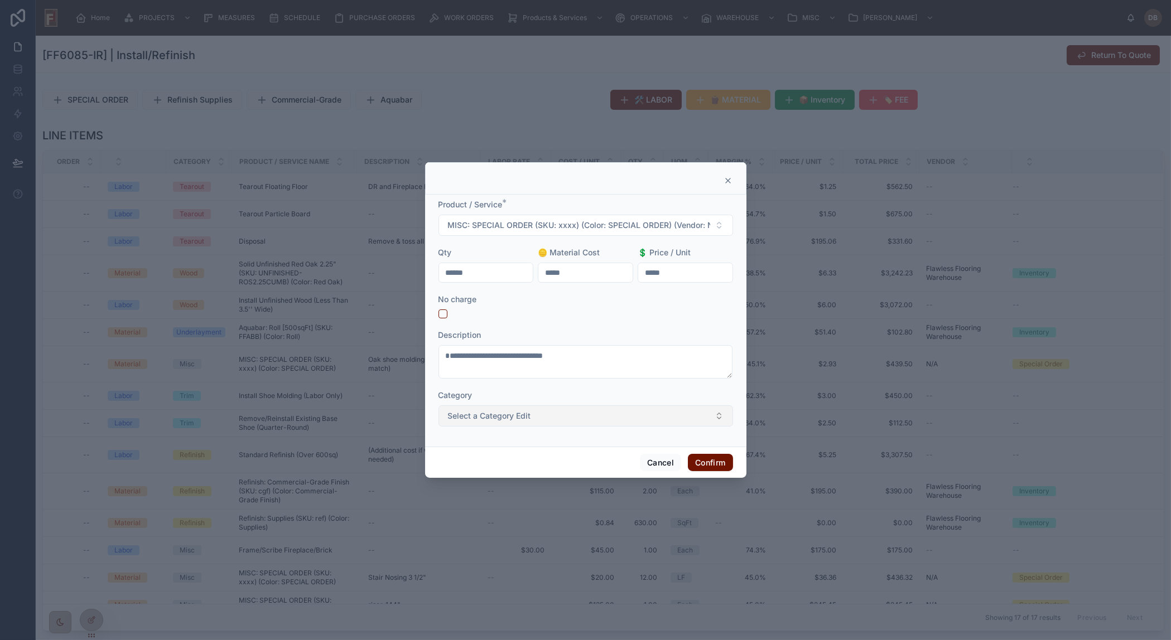
click at [541, 414] on button "Select a Category Edit" at bounding box center [585, 416] width 295 height 21
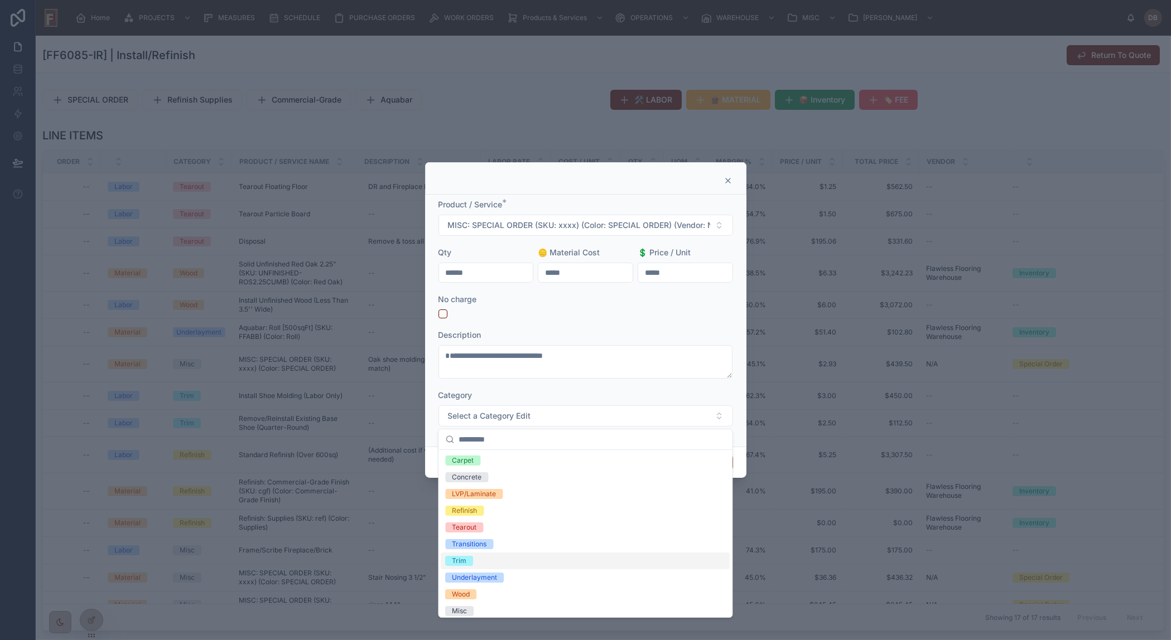
click at [473, 557] on div "Trim" at bounding box center [585, 561] width 289 height 17
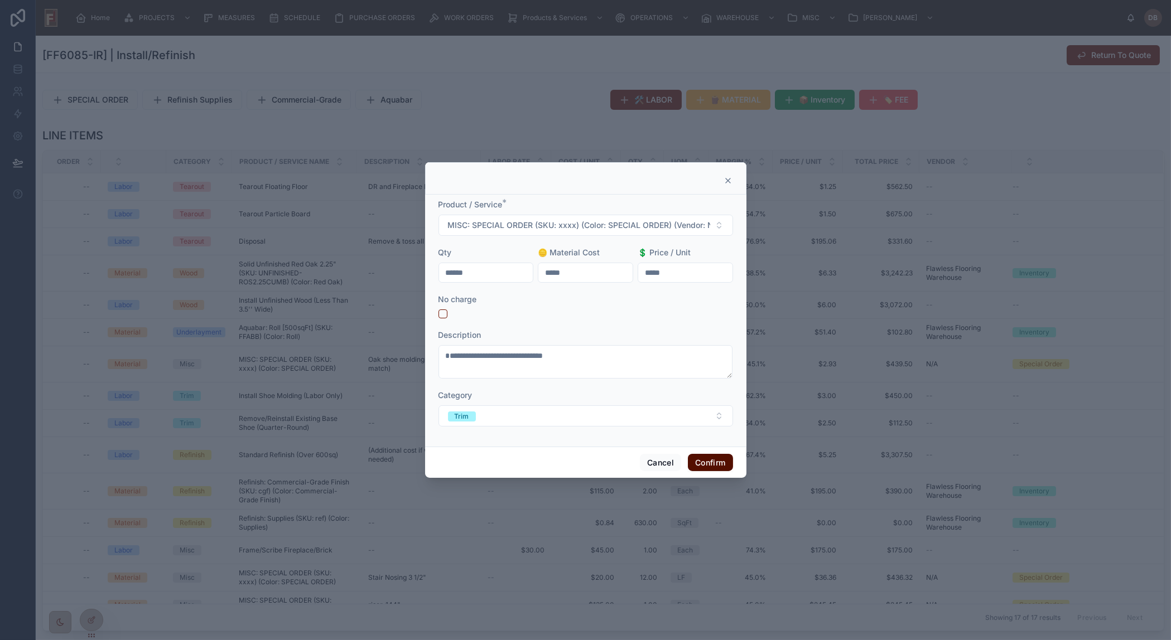
drag, startPoint x: 718, startPoint y: 465, endPoint x: 677, endPoint y: 449, distance: 44.7
click at [718, 464] on button "Confirm" at bounding box center [710, 463] width 45 height 18
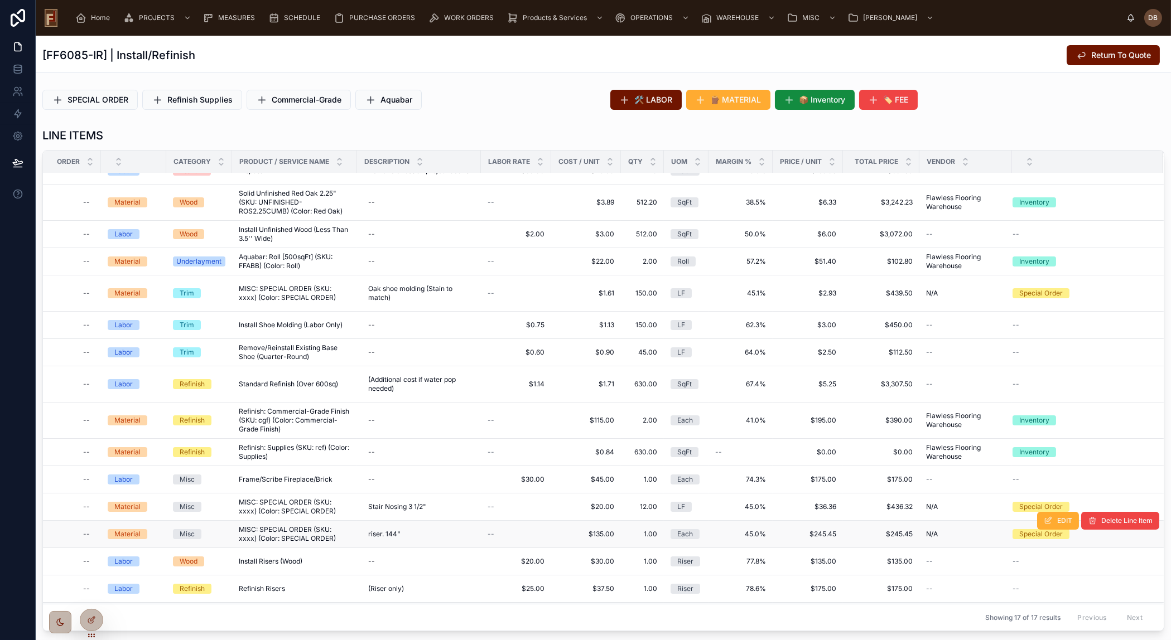
scroll to position [82, 0]
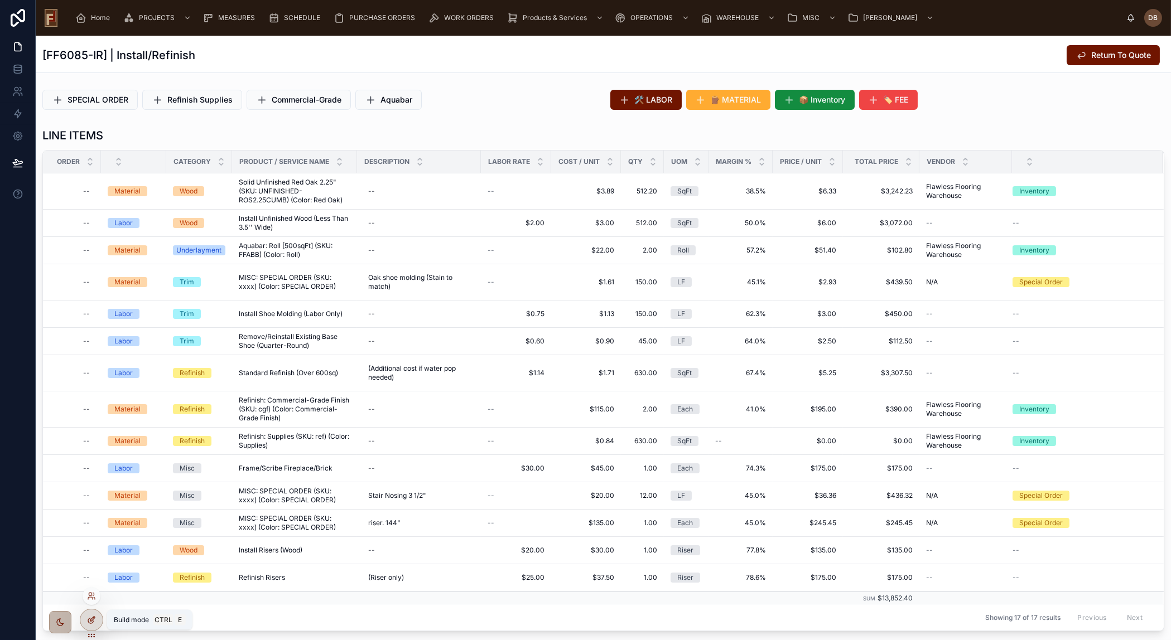
click at [92, 618] on icon at bounding box center [92, 619] width 4 height 4
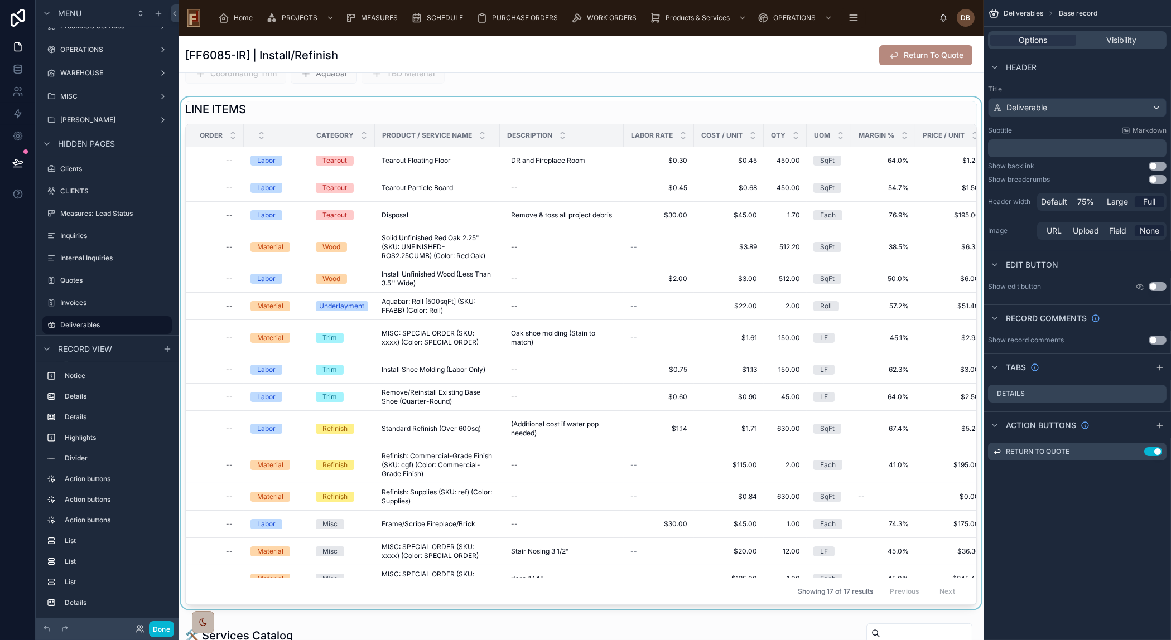
scroll to position [355, 0]
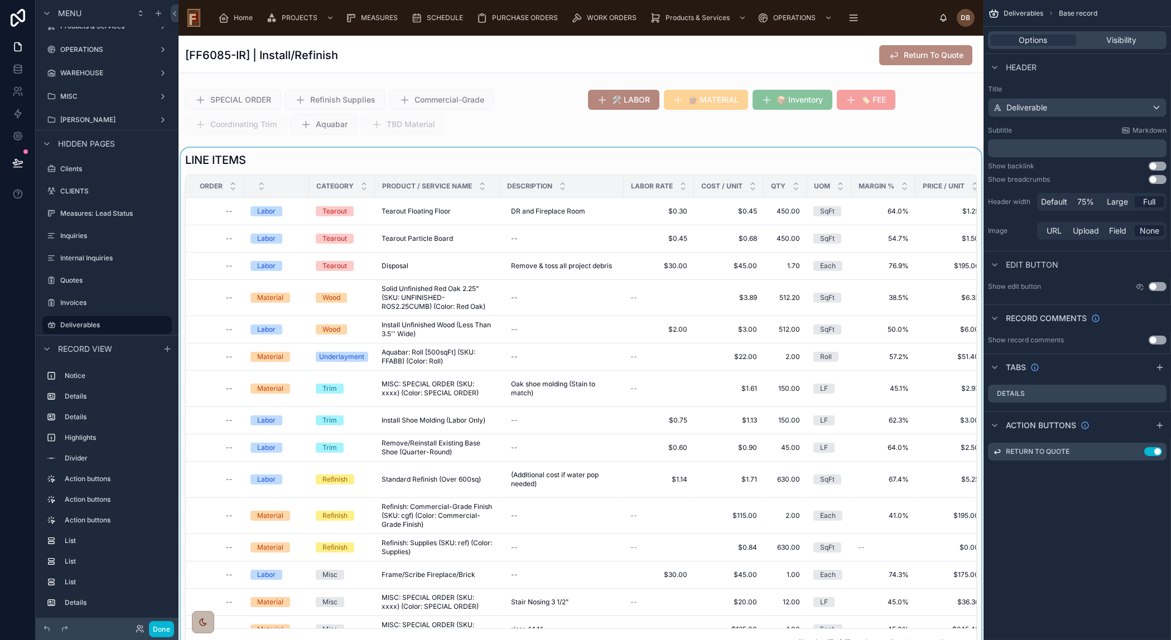
click at [905, 161] on div at bounding box center [581, 404] width 805 height 513
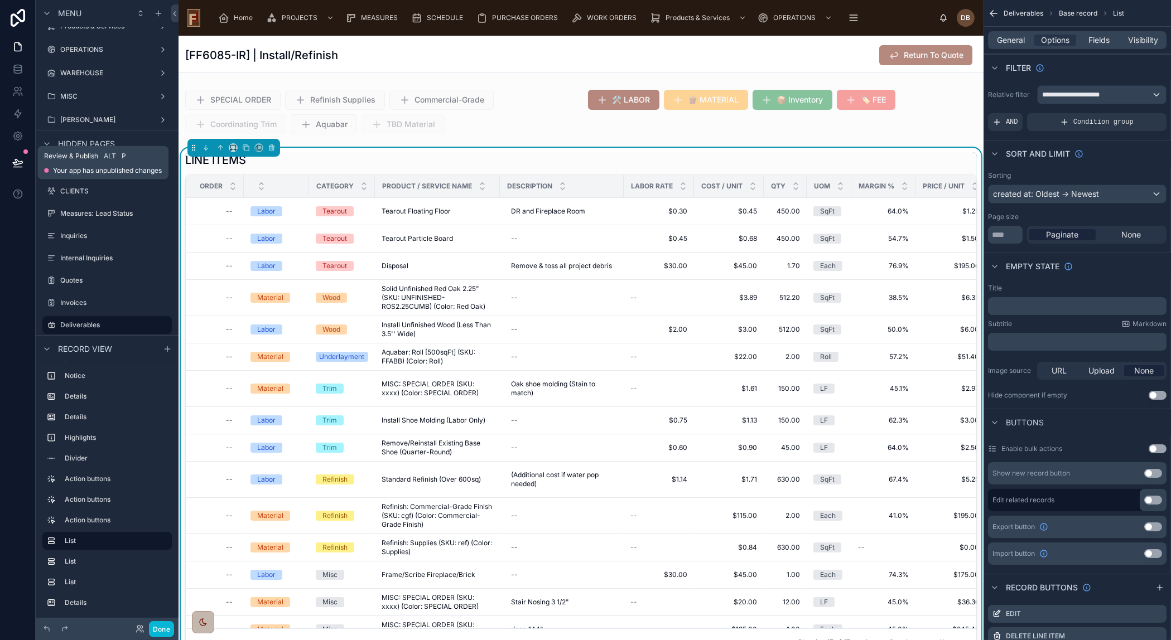
click at [16, 160] on icon at bounding box center [17, 163] width 9 height 6
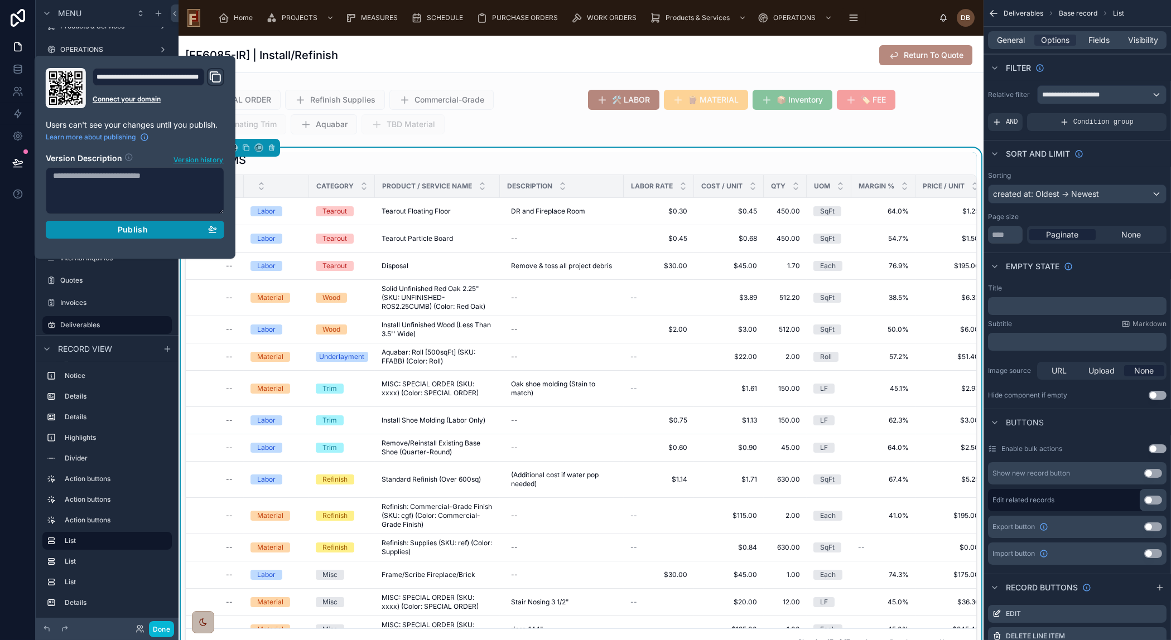
click at [131, 225] on span "Publish" at bounding box center [133, 230] width 30 height 10
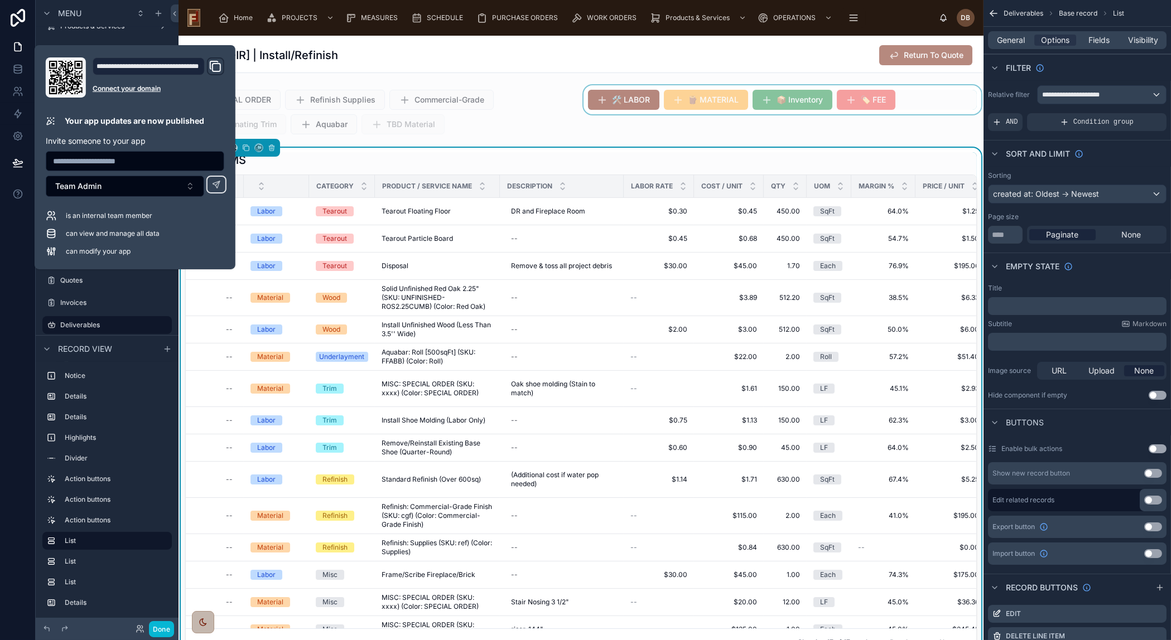
click at [682, 132] on div at bounding box center [782, 112] width 403 height 54
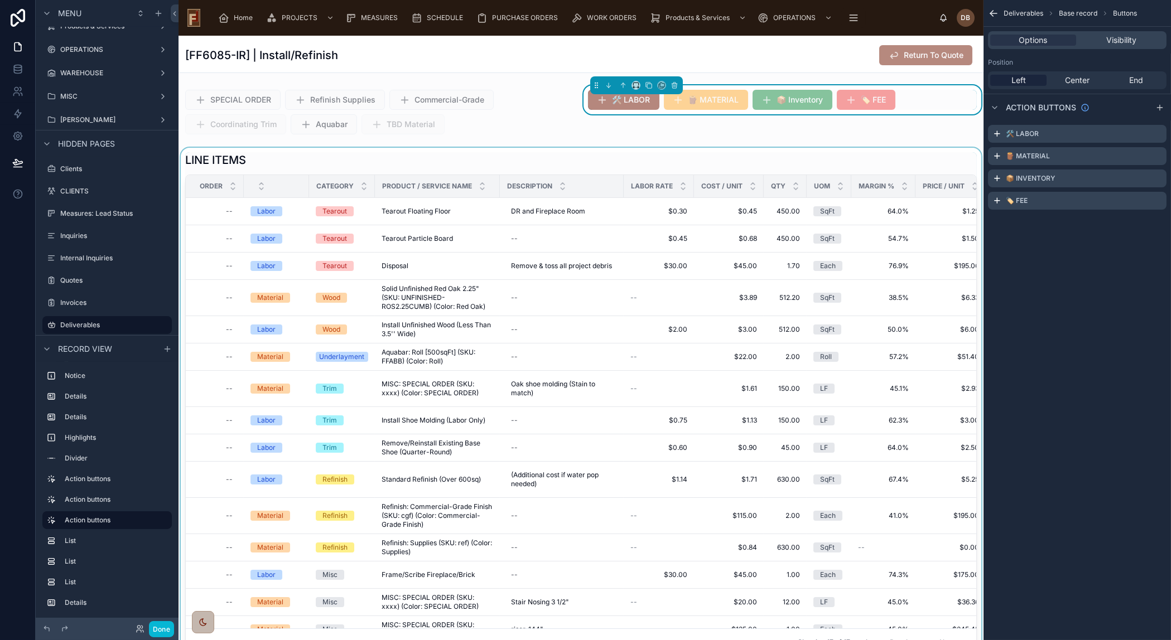
click at [571, 156] on div at bounding box center [581, 404] width 805 height 513
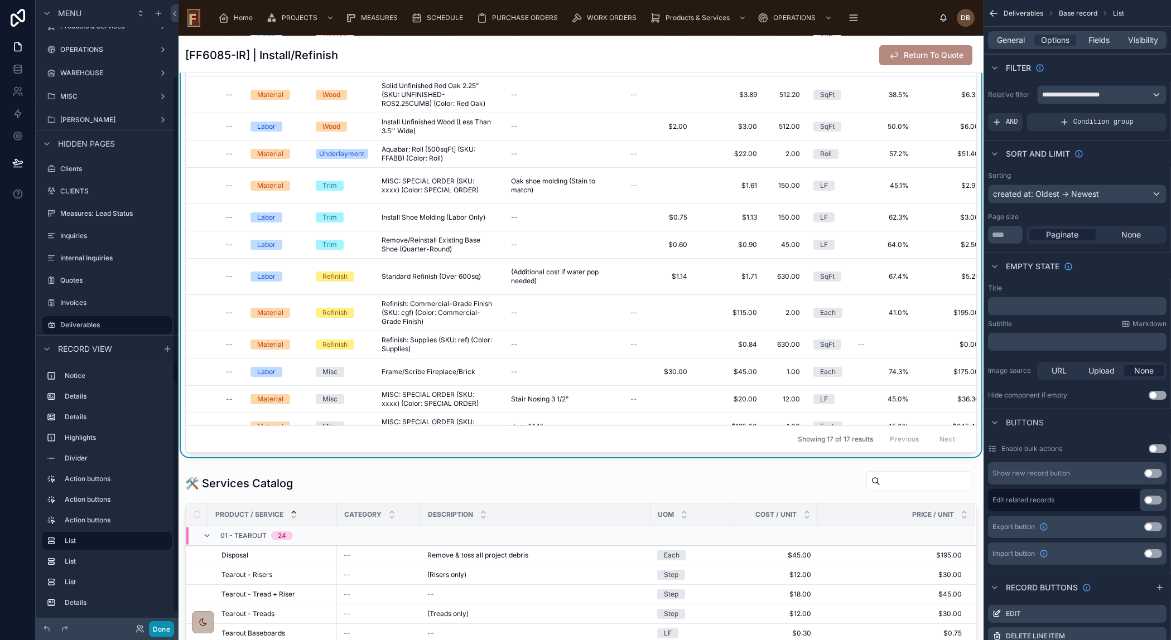
click at [167, 630] on button "Done" at bounding box center [161, 629] width 25 height 16
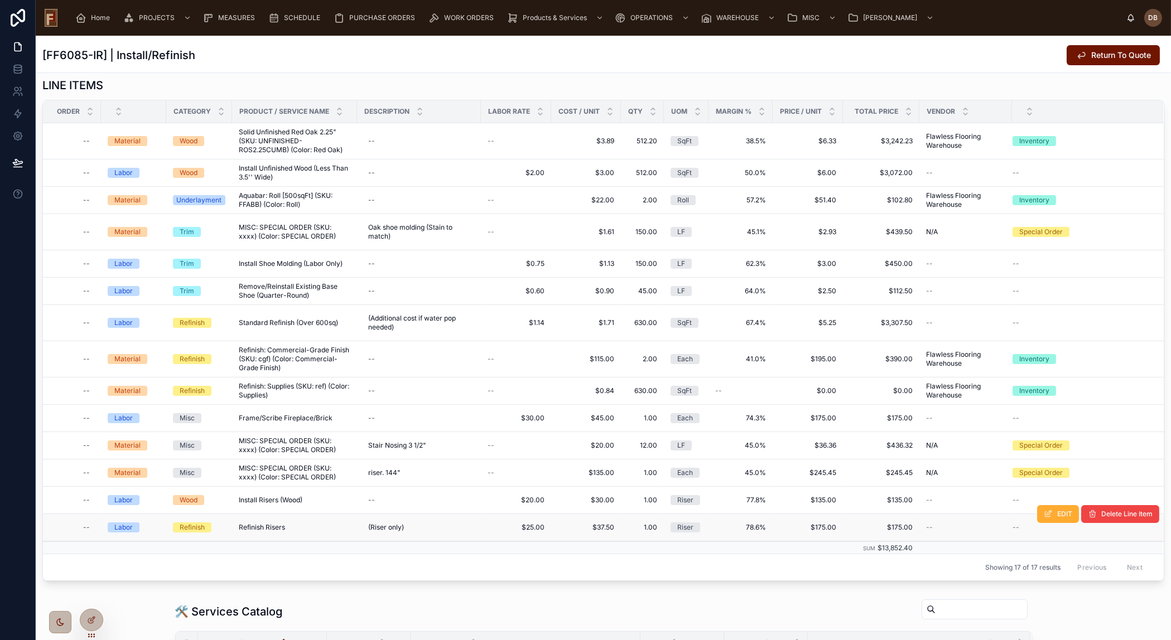
scroll to position [406, 0]
drag, startPoint x: 1112, startPoint y: 50, endPoint x: 1146, endPoint y: 101, distance: 60.8
click at [1112, 50] on span "Return To Quote" at bounding box center [1121, 55] width 60 height 11
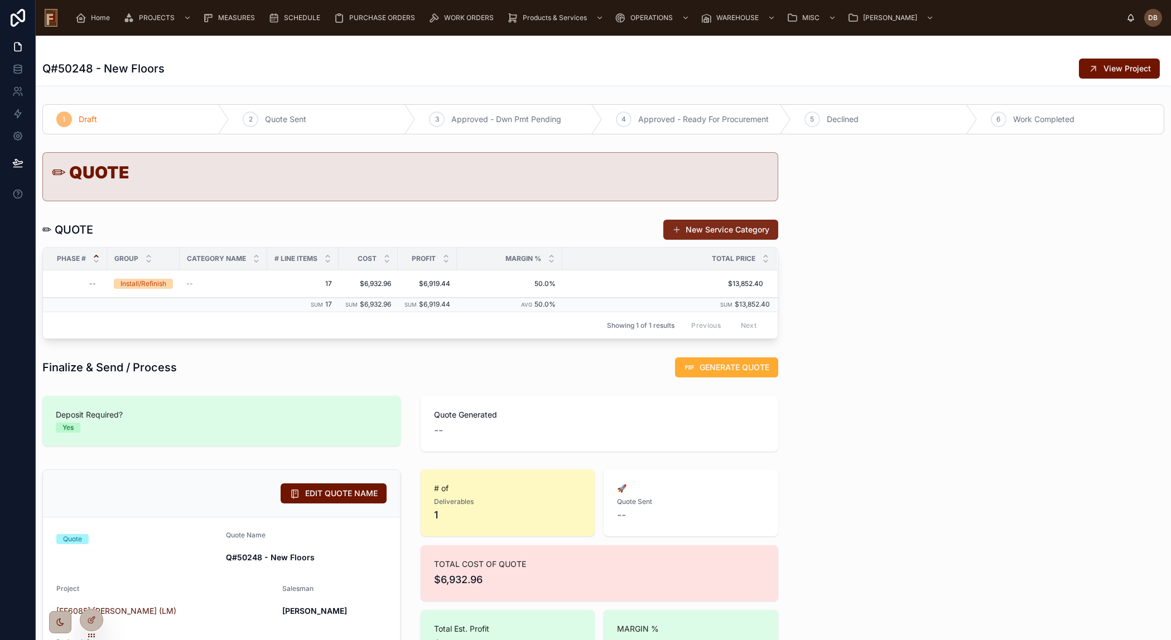
click at [722, 231] on button "New Service Category" at bounding box center [720, 230] width 115 height 20
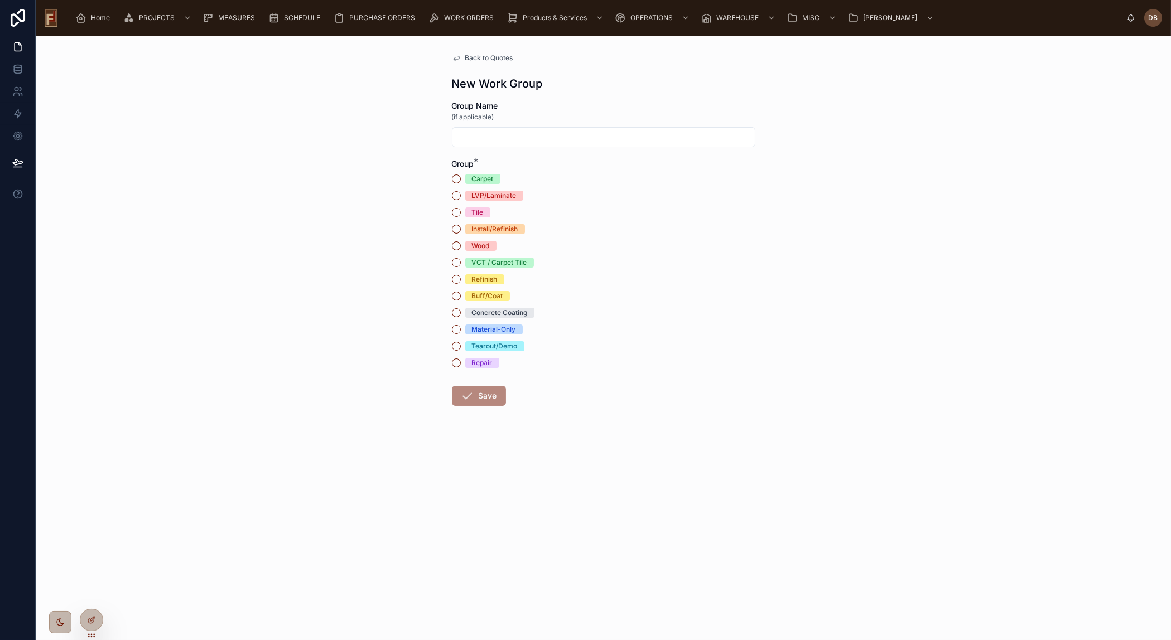
click at [501, 194] on div "LVP/Laminate" at bounding box center [494, 196] width 45 height 10
click at [461, 194] on button "LVP/Laminate" at bounding box center [456, 195] width 9 height 9
click at [479, 396] on button "Save" at bounding box center [479, 396] width 54 height 20
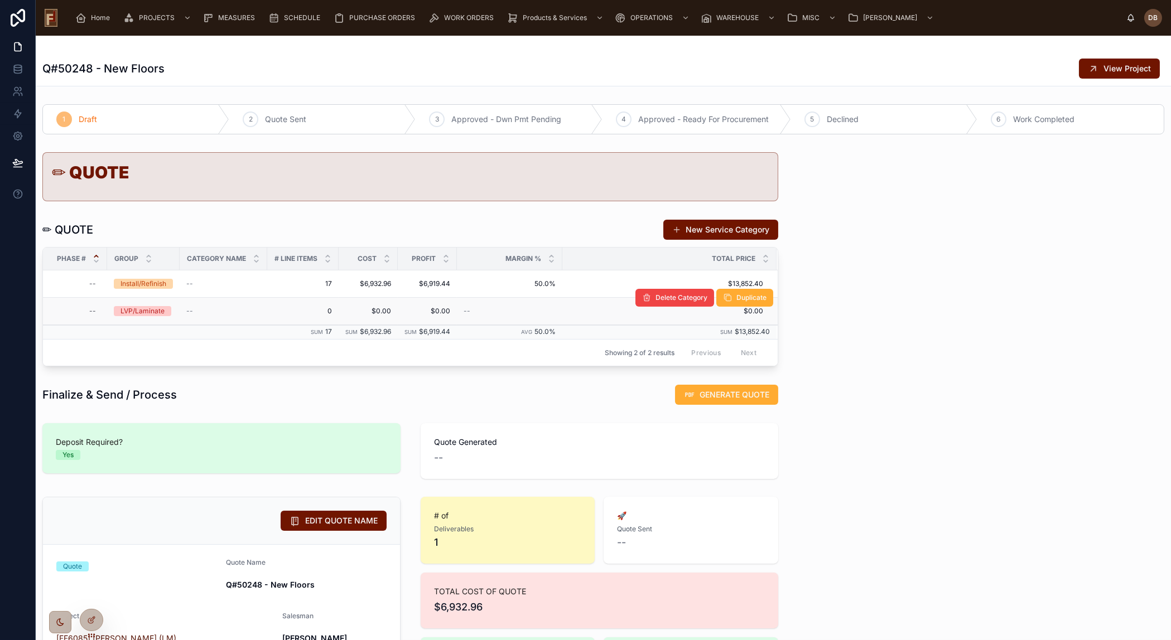
click at [142, 312] on div "LVP/Laminate" at bounding box center [142, 311] width 44 height 10
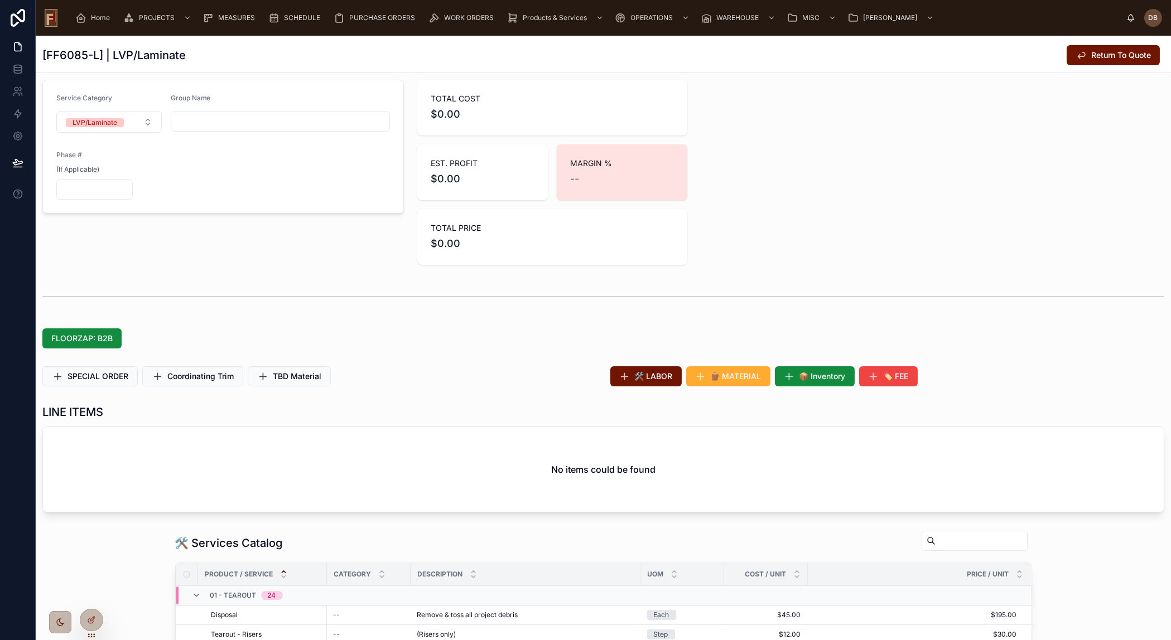
scroll to position [101, 0]
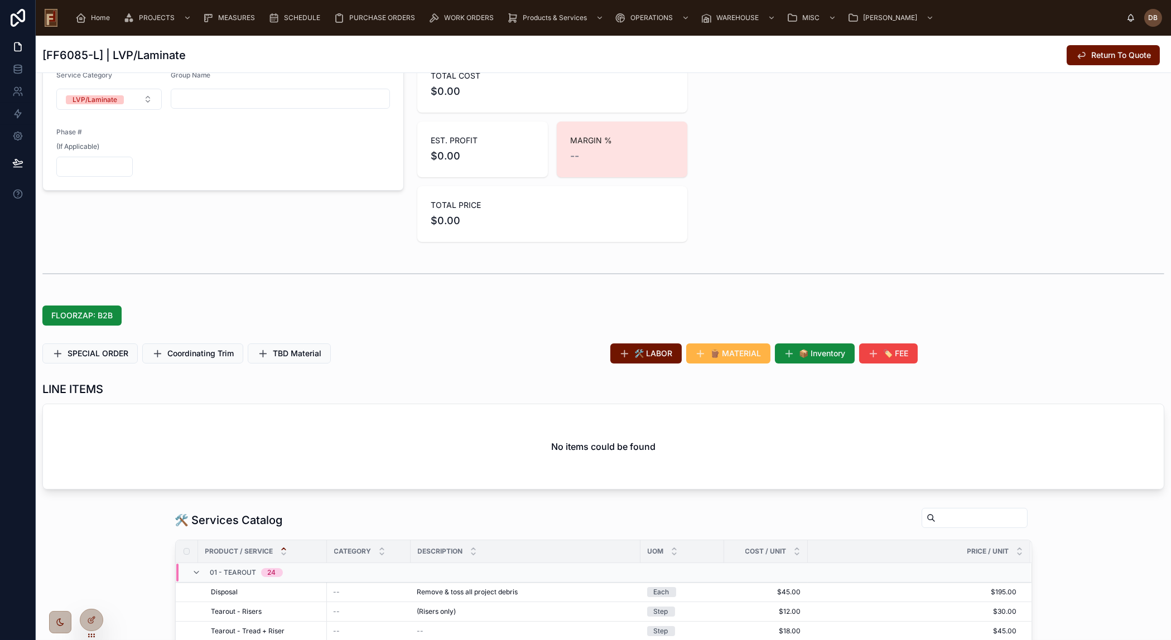
click at [742, 352] on span "🪵 MATERIAL" at bounding box center [736, 353] width 51 height 11
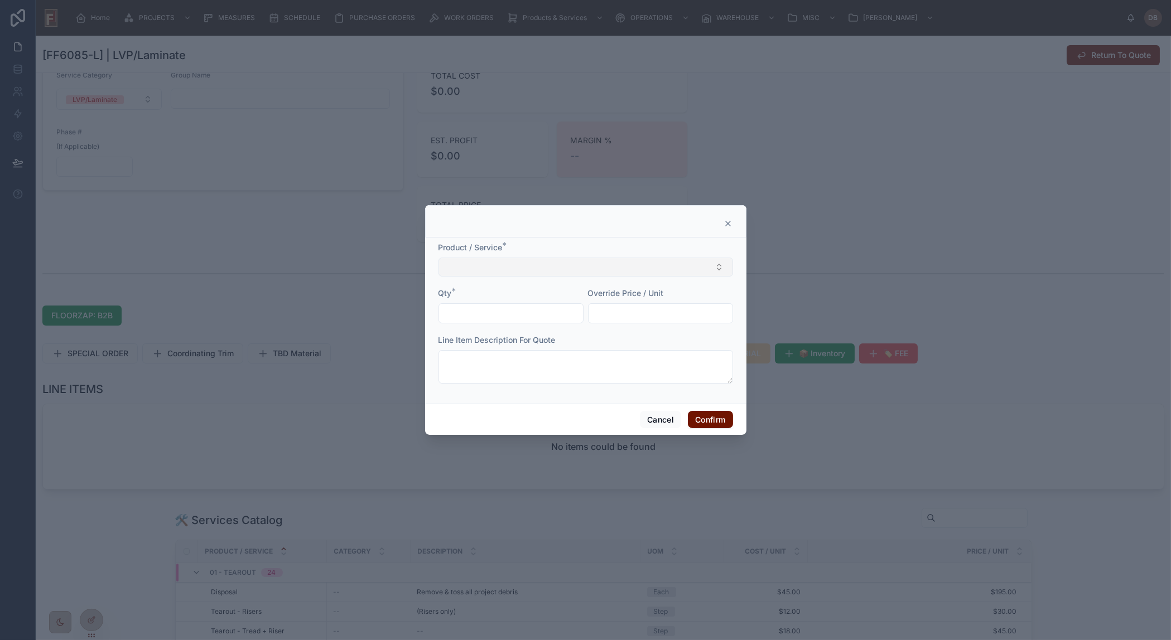
click at [573, 271] on button "Select Button" at bounding box center [585, 267] width 295 height 19
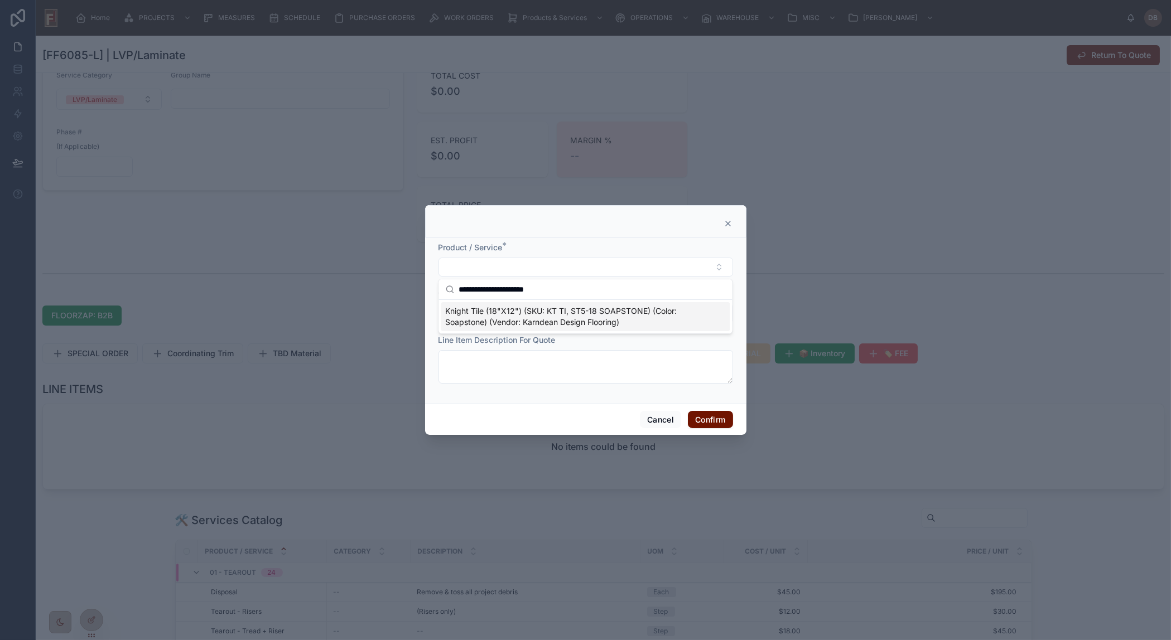
type input "**********"
click at [540, 312] on span "Knight Tile (18"X12") (SKU: KT TI, ST5-18 SOAPSTONE) (Color: Soapstone) (Vendor…" at bounding box center [578, 317] width 267 height 22
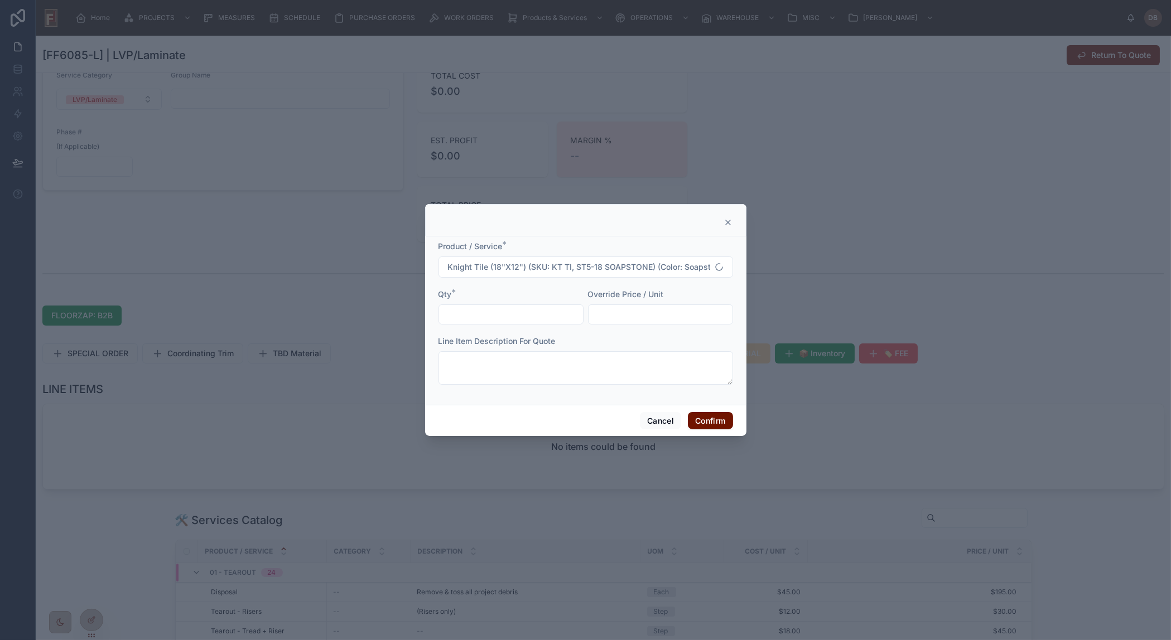
click at [510, 317] on input "text" at bounding box center [511, 315] width 144 height 16
type input "******"
click at [707, 422] on button "Confirm" at bounding box center [710, 421] width 45 height 18
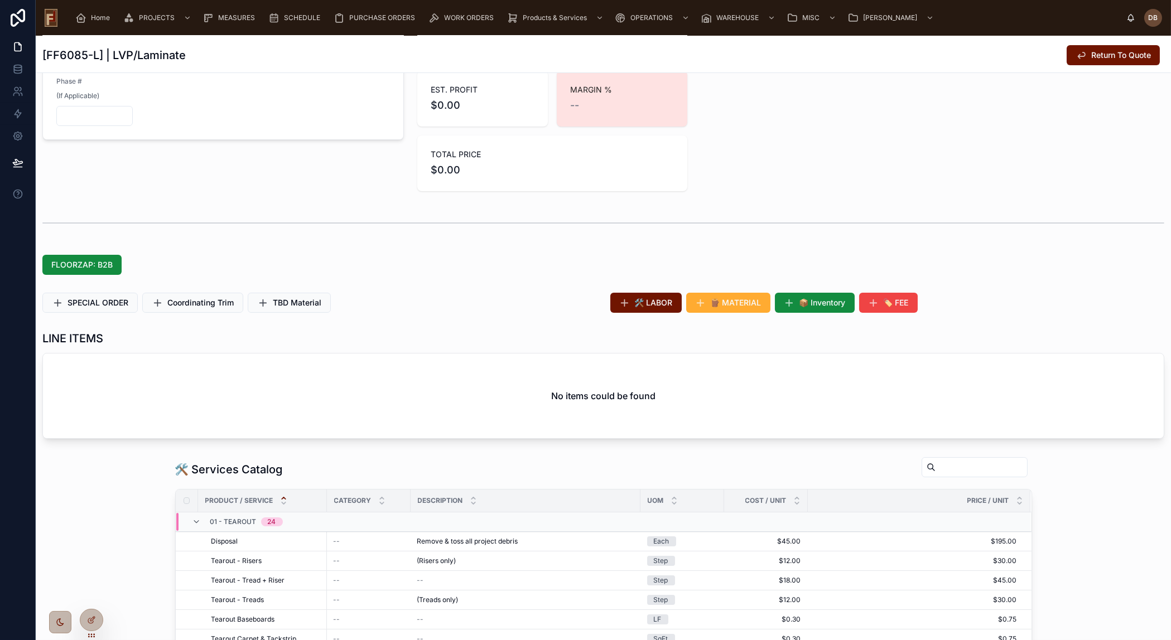
scroll to position [202, 0]
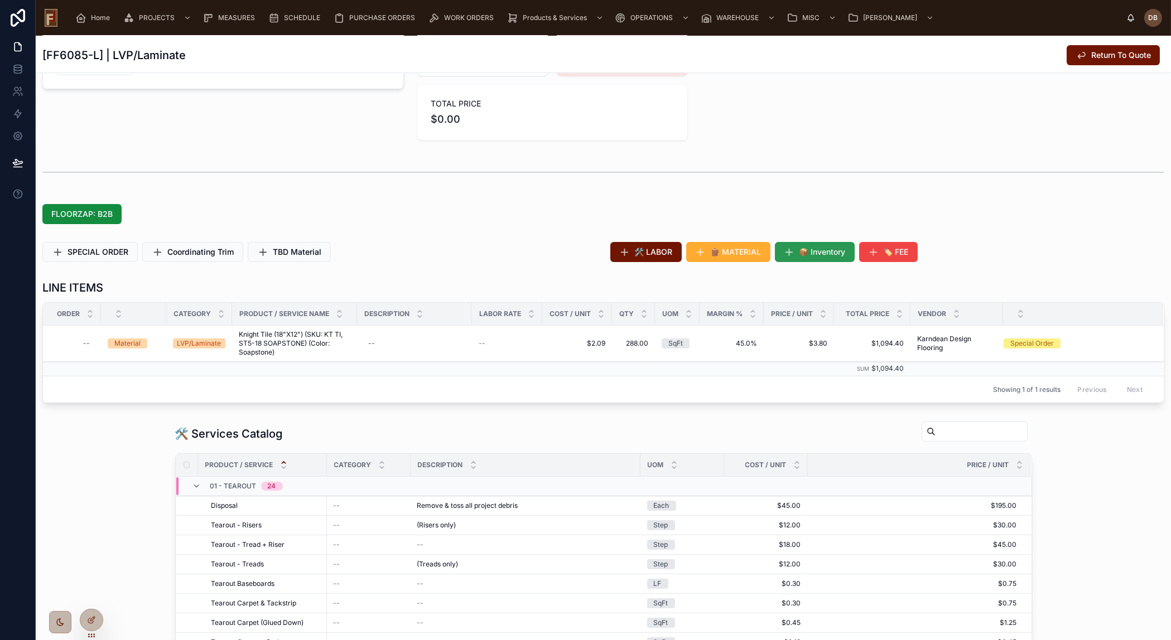
click at [848, 253] on button "📦 Inventory" at bounding box center [815, 252] width 80 height 20
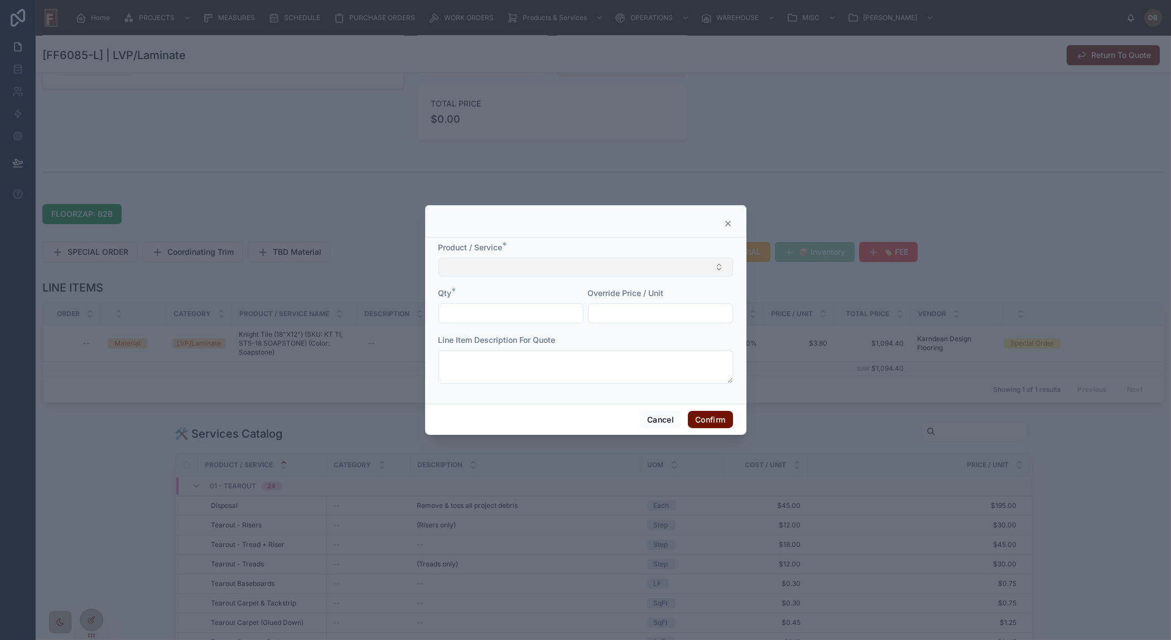
click at [562, 268] on button "Select Button" at bounding box center [585, 267] width 295 height 19
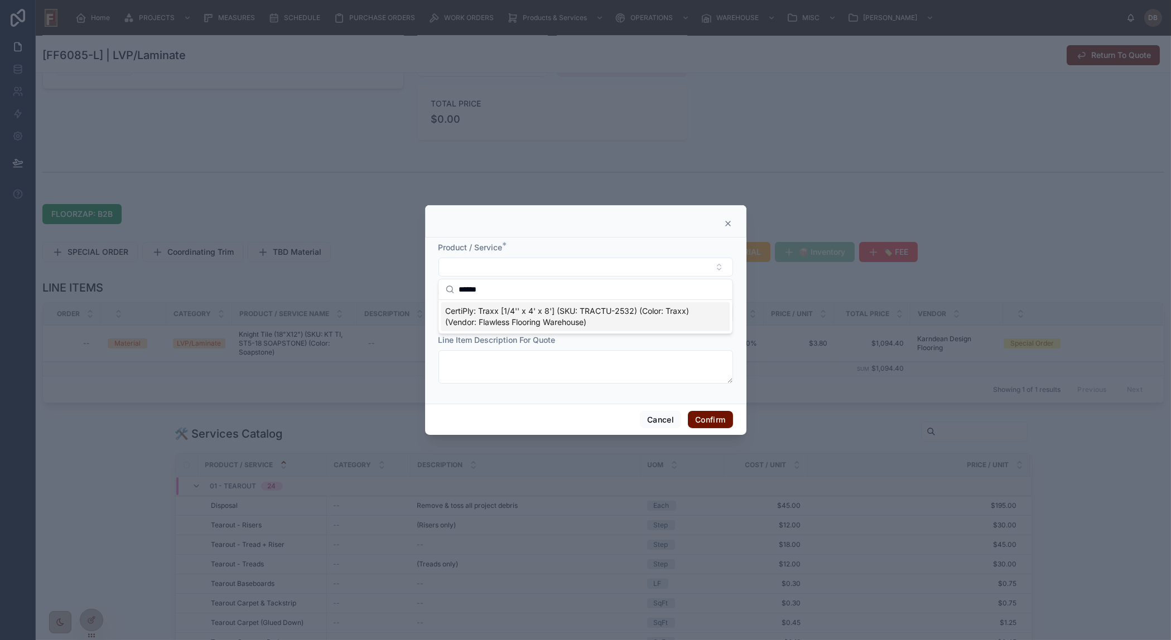
type input "*****"
click at [502, 318] on span "CertiPly: Traxx [1/4'' x 4' x 8'] (SKU: TRACTU-2532) (Color: Traxx) (Vendor: Fl…" at bounding box center [578, 317] width 267 height 22
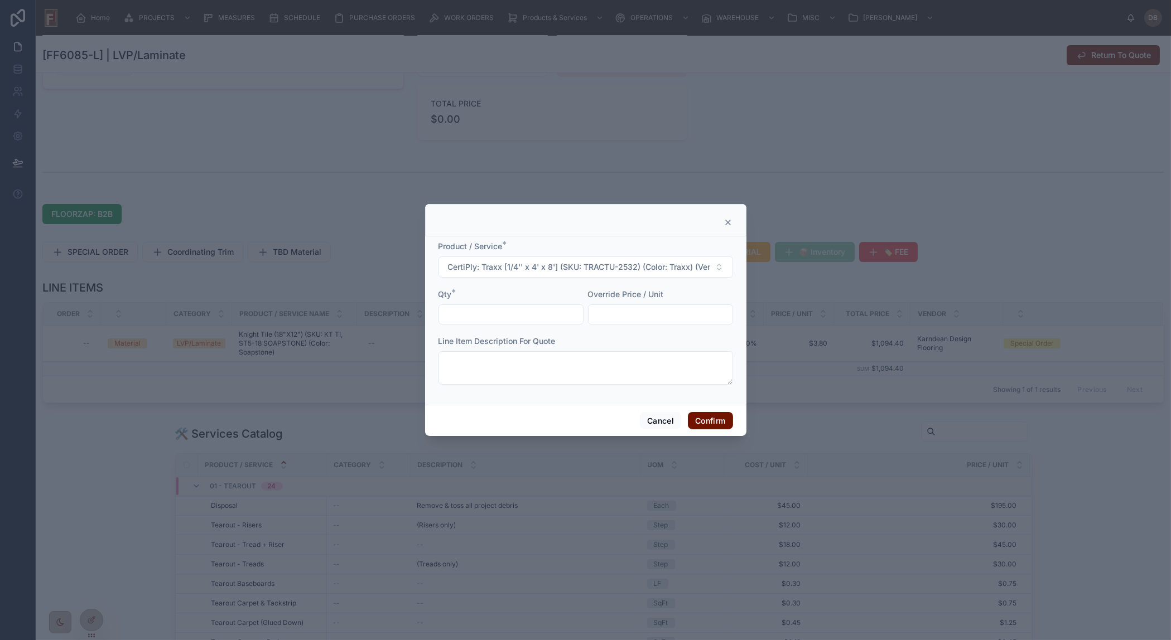
click at [497, 315] on input "text" at bounding box center [511, 315] width 144 height 16
type input "****"
type input "******"
click at [714, 419] on button "Confirm" at bounding box center [710, 421] width 45 height 18
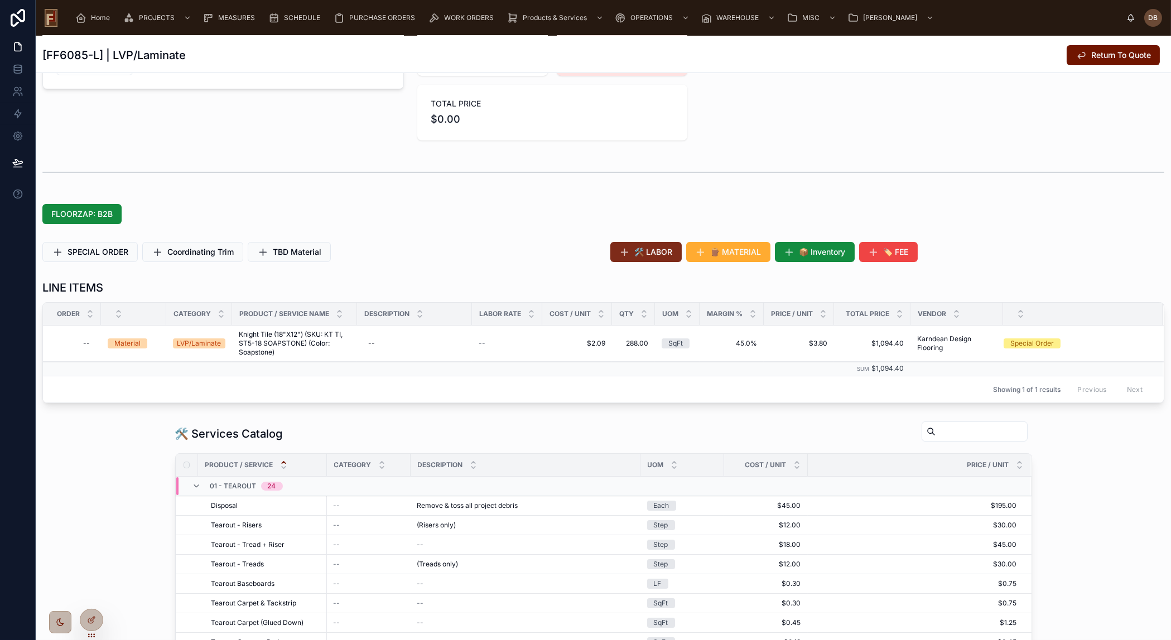
click at [665, 254] on span "🛠️ LABOR" at bounding box center [654, 252] width 38 height 11
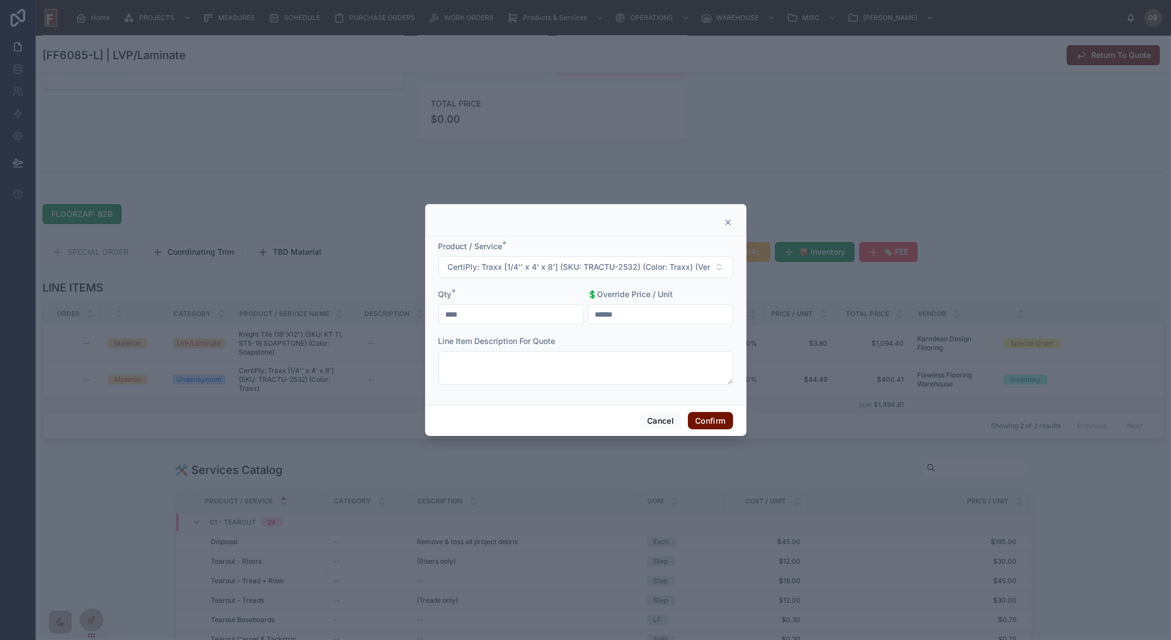
drag, startPoint x: 728, startPoint y: 221, endPoint x: 710, endPoint y: 242, distance: 27.7
click at [729, 221] on icon at bounding box center [727, 222] width 9 height 9
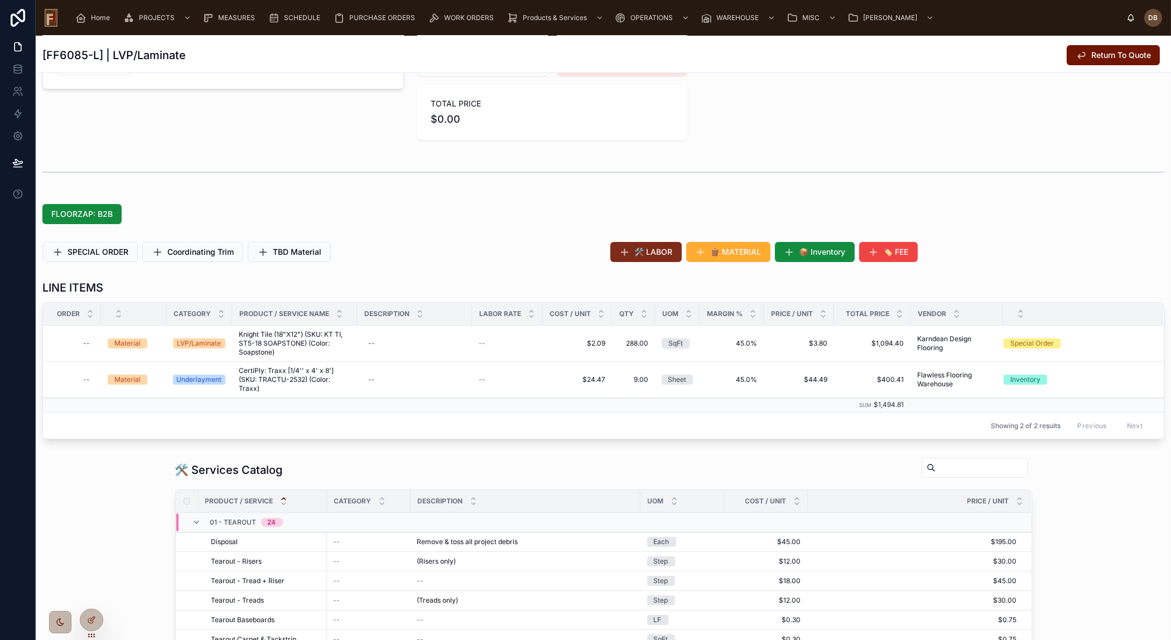
click at [664, 255] on span "🛠️ LABOR" at bounding box center [654, 252] width 38 height 11
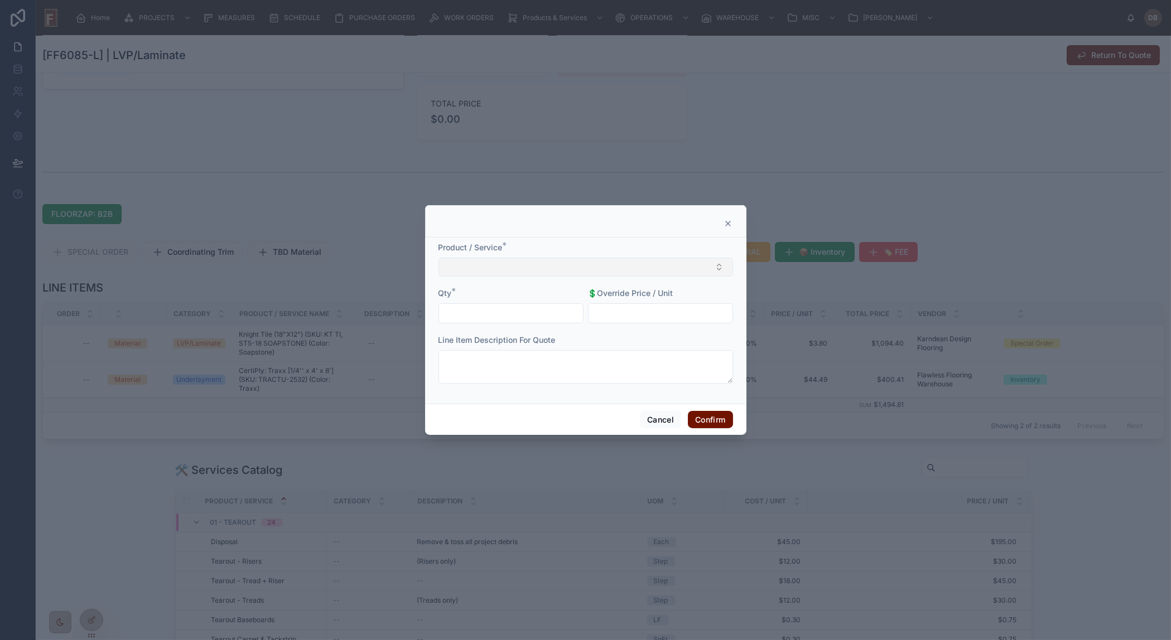
click at [601, 269] on button "Select Button" at bounding box center [585, 267] width 295 height 19
type input "**********"
click at [494, 311] on div "Install Luan" at bounding box center [585, 311] width 289 height 18
click at [504, 312] on input "text" at bounding box center [511, 315] width 144 height 16
type input "******"
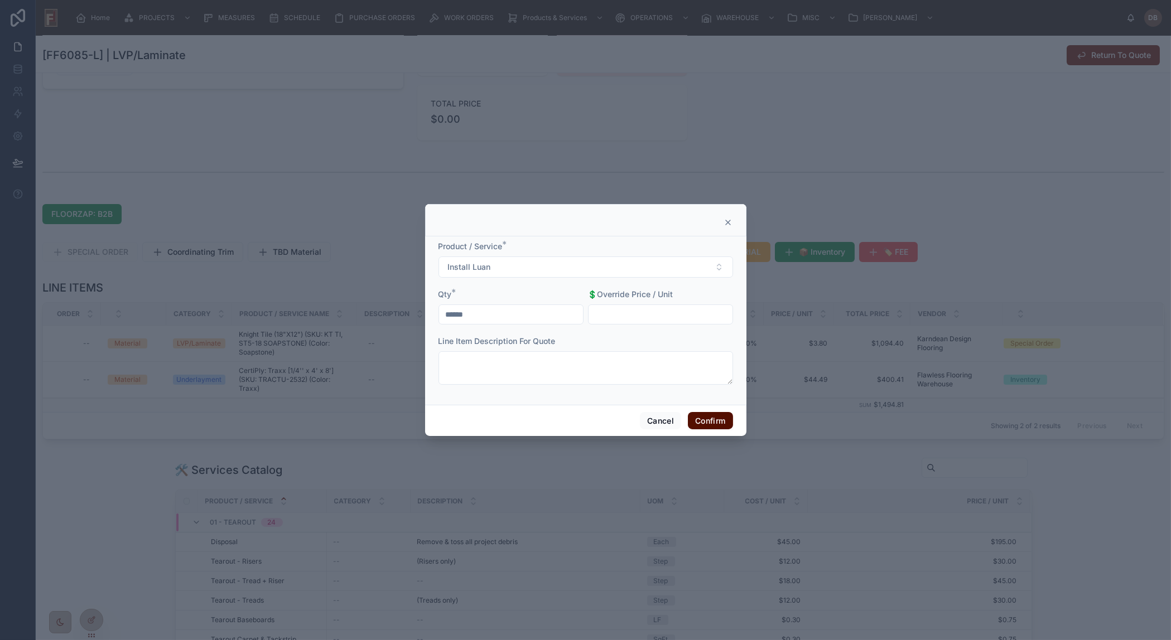
click at [721, 421] on button "Confirm" at bounding box center [710, 421] width 45 height 18
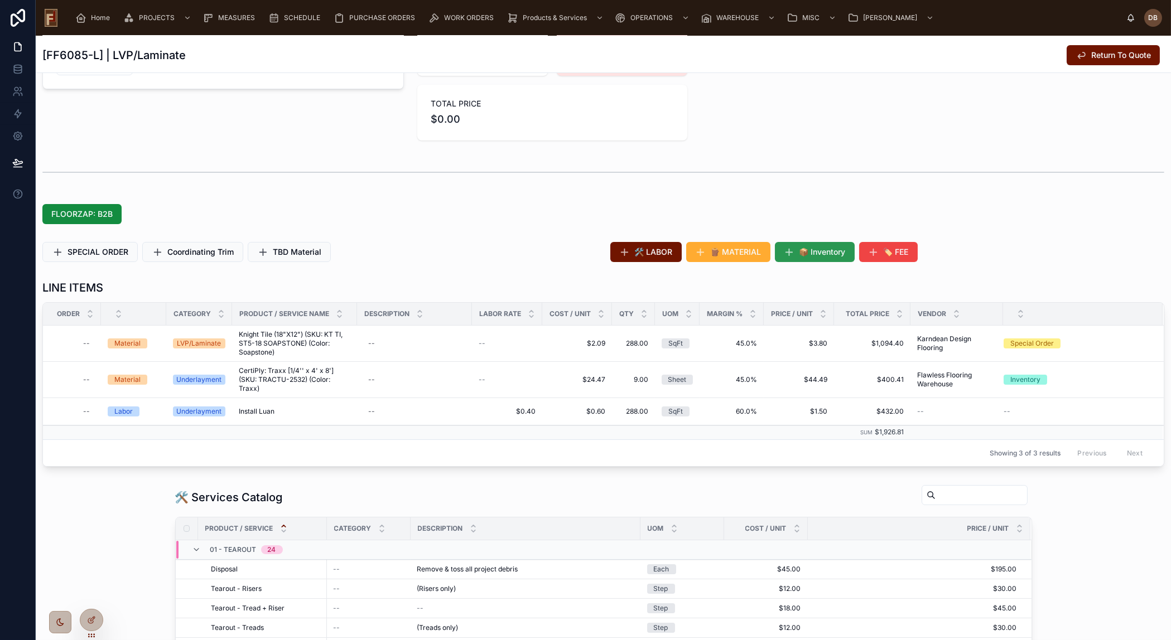
click at [825, 252] on span "📦 Inventory" at bounding box center [822, 252] width 46 height 11
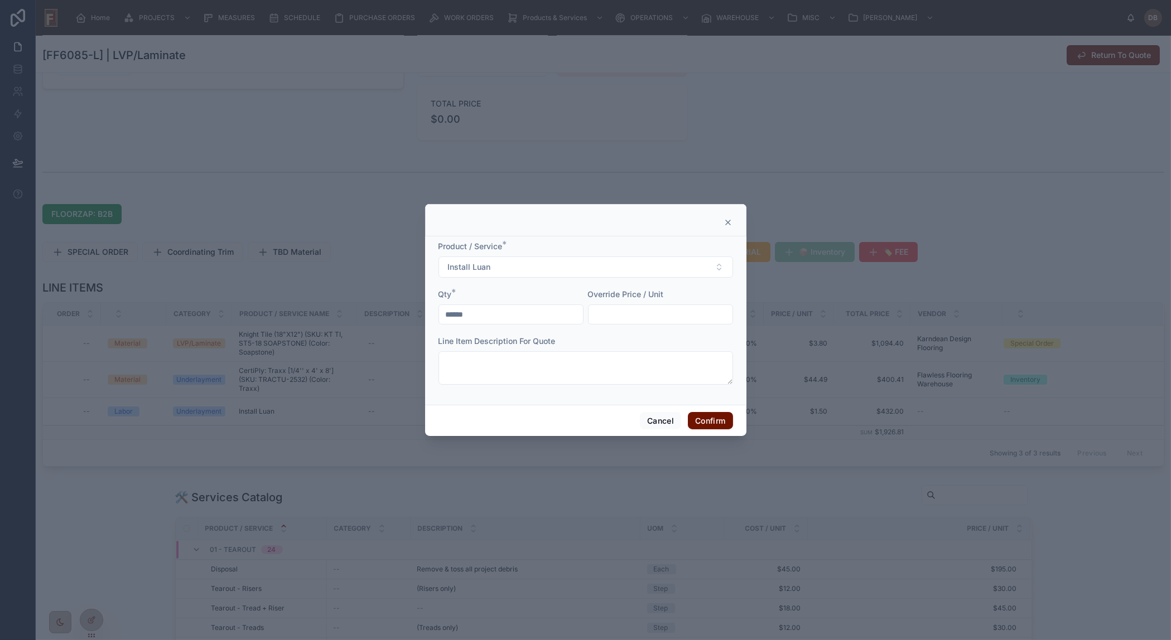
click at [728, 222] on icon at bounding box center [728, 222] width 4 height 4
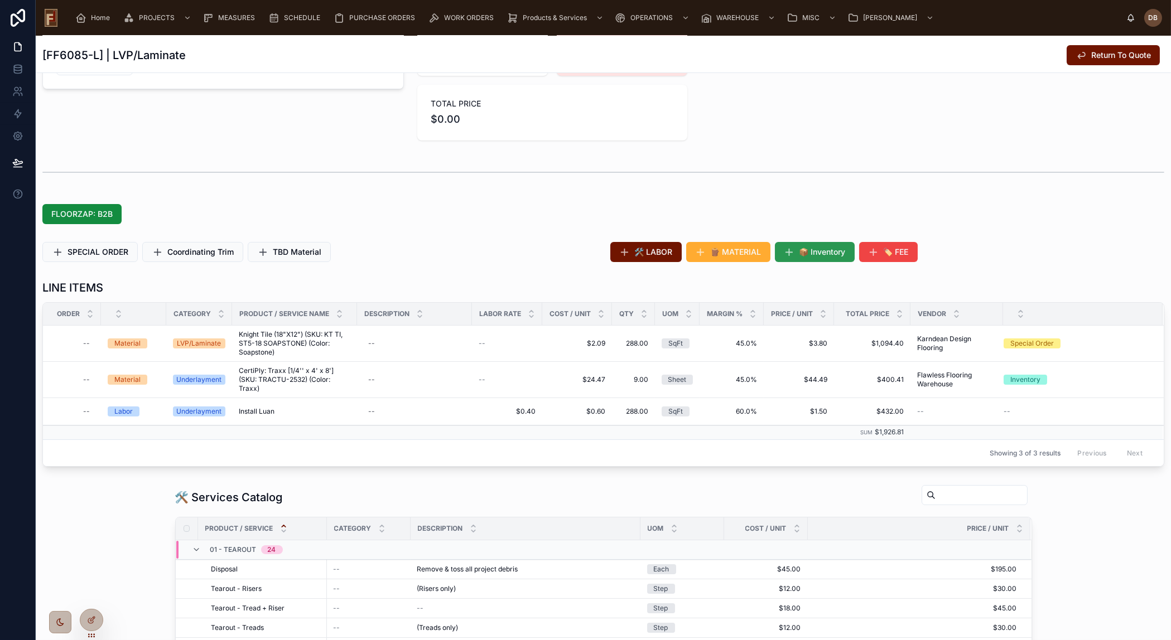
click at [800, 250] on span "📦 Inventory" at bounding box center [822, 252] width 46 height 11
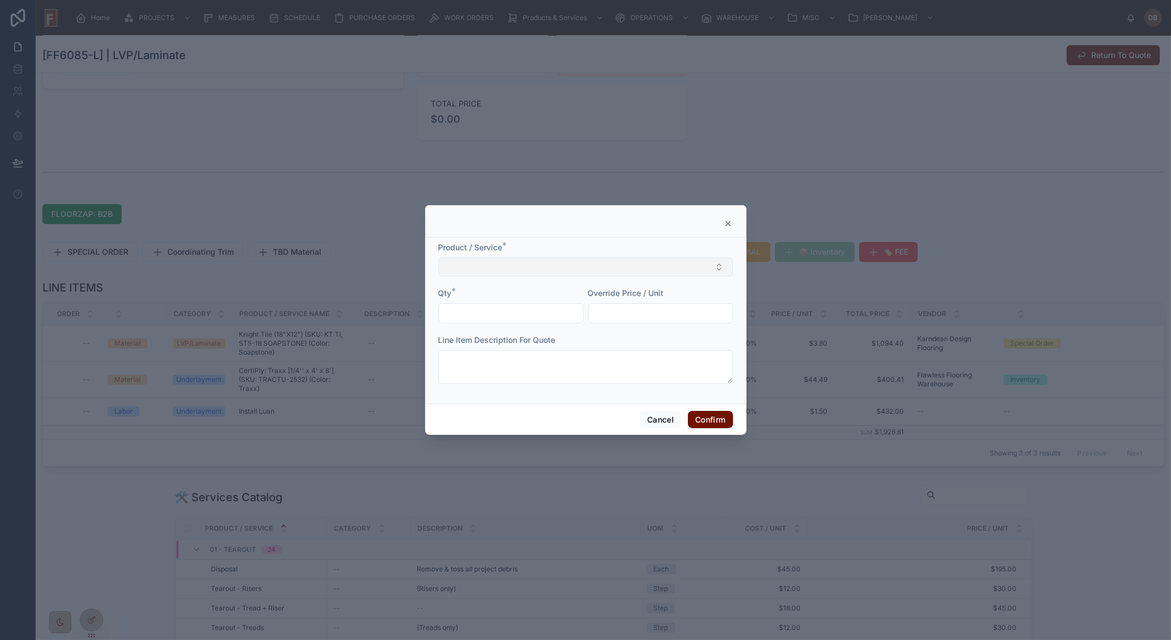
click at [531, 266] on button "Select Button" at bounding box center [585, 267] width 295 height 19
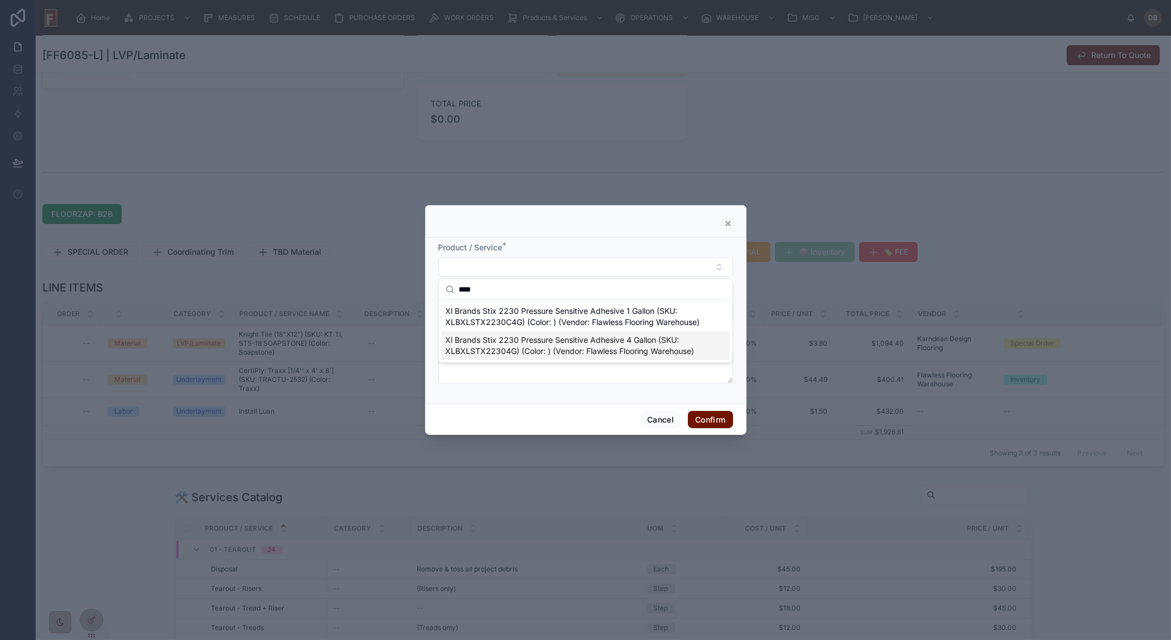
type input "****"
click at [648, 349] on span "Xl Brands Stix 2230 Pressure Sensitive Adhesive 4 Gallon (SKU: XLBXLSTX22304G) …" at bounding box center [578, 346] width 267 height 22
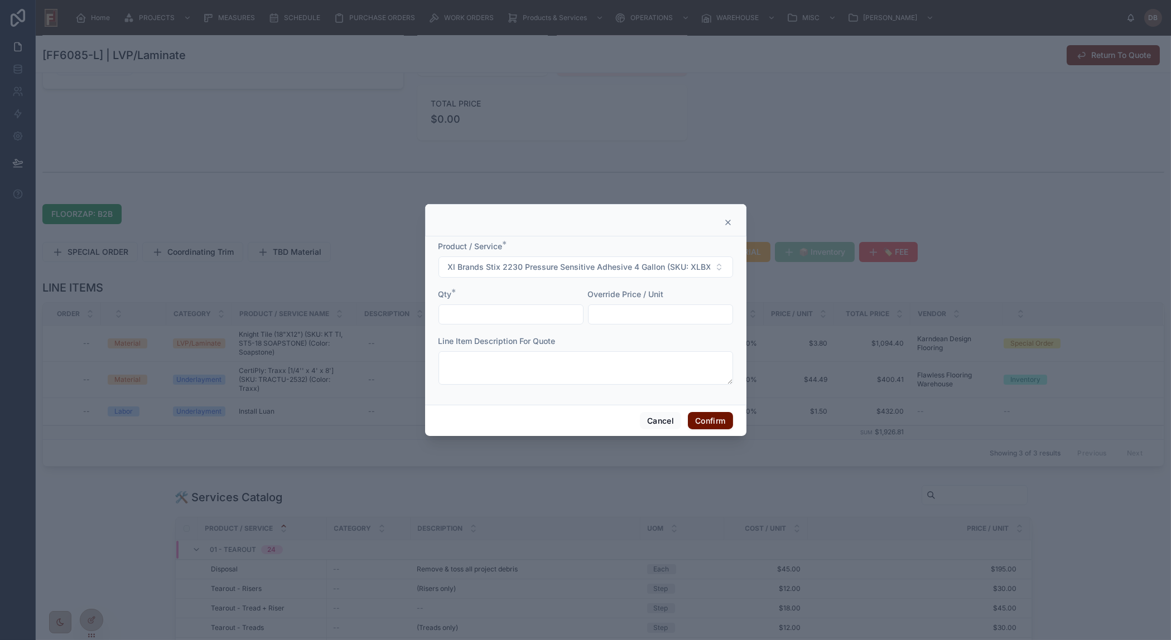
click at [494, 311] on input "text" at bounding box center [511, 315] width 144 height 16
type input "****"
click at [697, 421] on button "Confirm" at bounding box center [710, 421] width 45 height 18
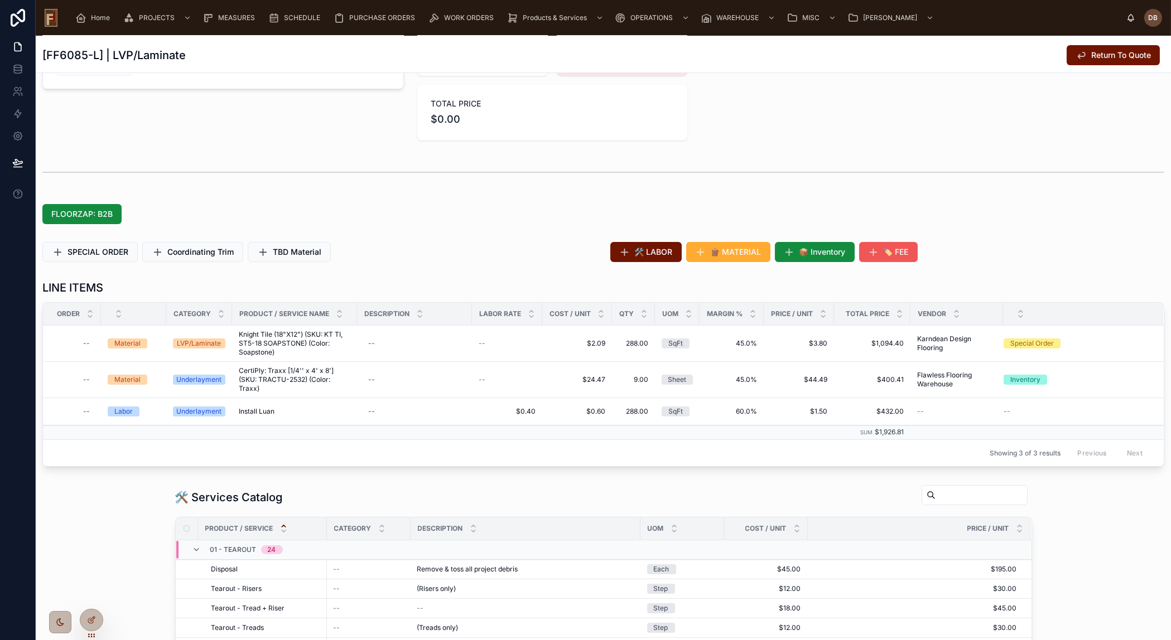
click at [901, 253] on span "🏷️ FEE" at bounding box center [896, 252] width 25 height 11
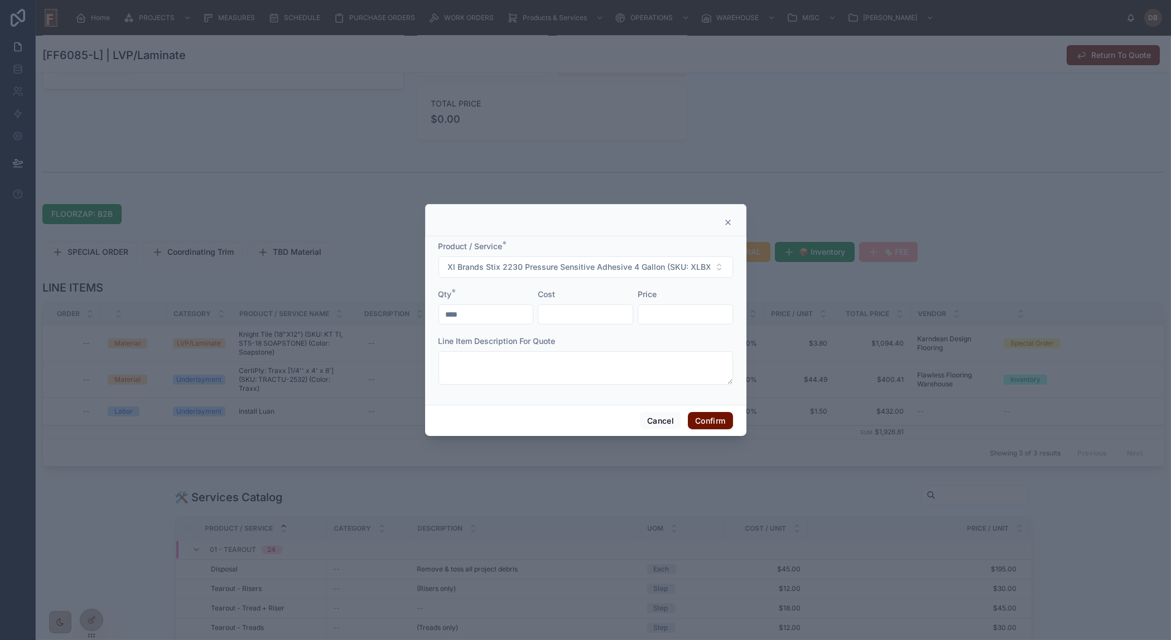
click at [726, 219] on icon at bounding box center [727, 222] width 9 height 9
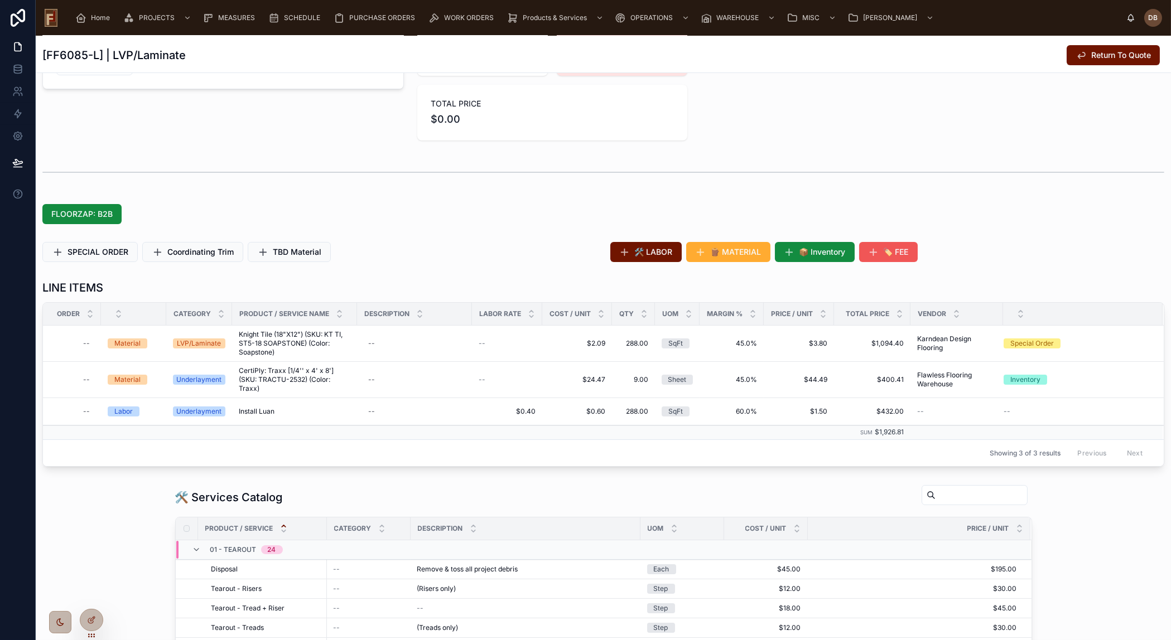
click at [890, 252] on span "🏷️ FEE" at bounding box center [896, 252] width 25 height 11
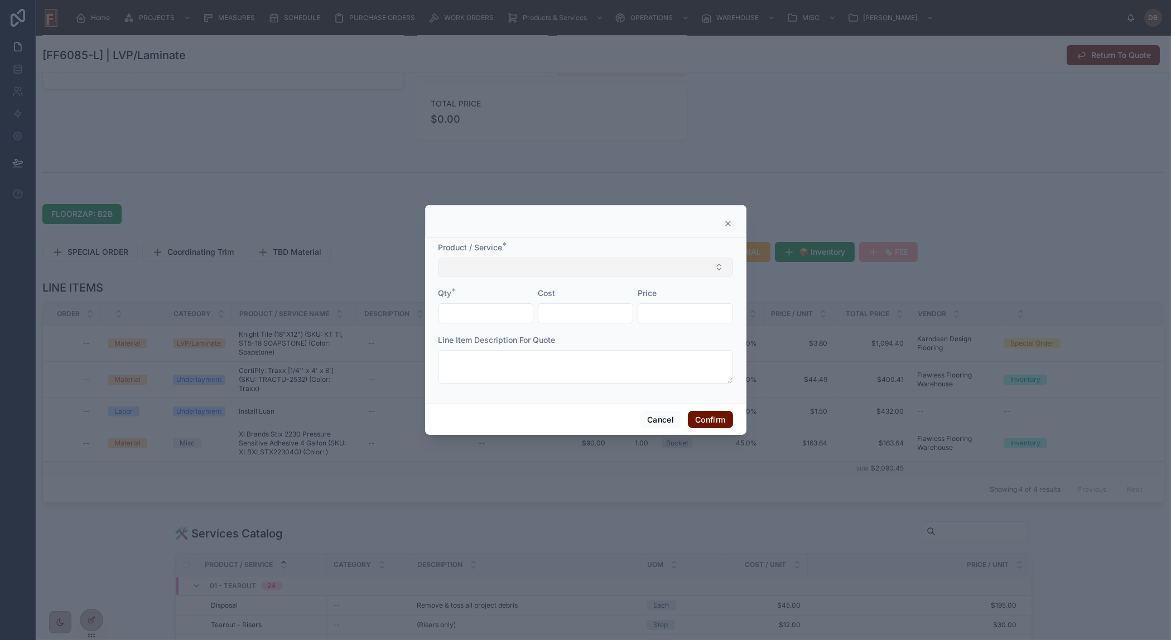
click at [618, 267] on button "Select Button" at bounding box center [585, 267] width 295 height 19
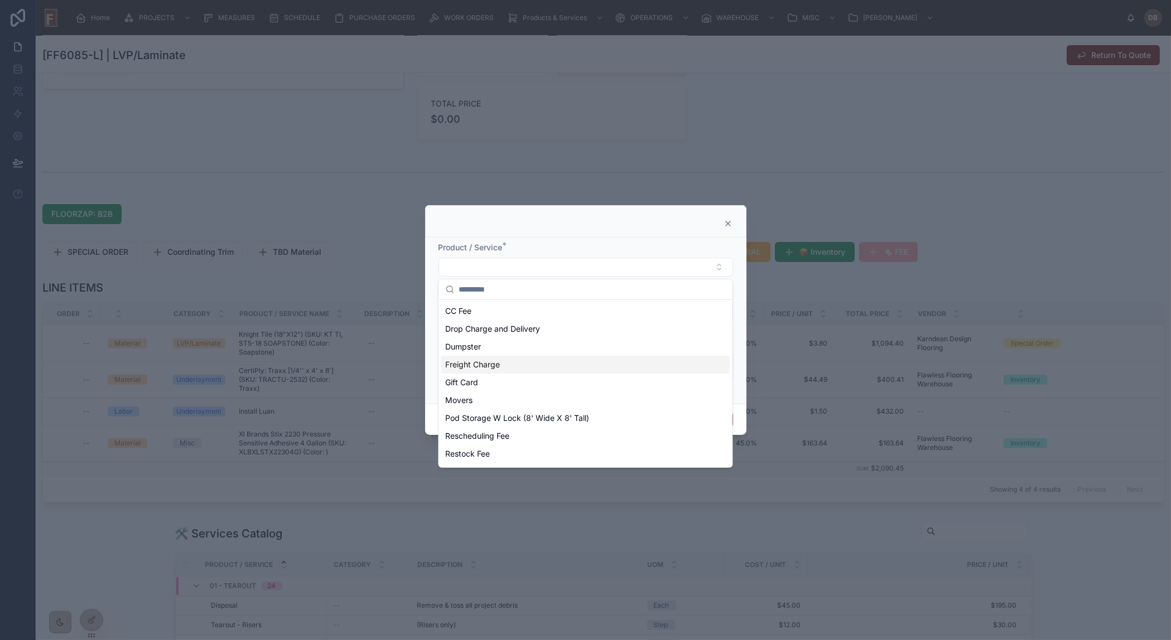
click at [483, 367] on span "Freight Charge" at bounding box center [472, 364] width 55 height 11
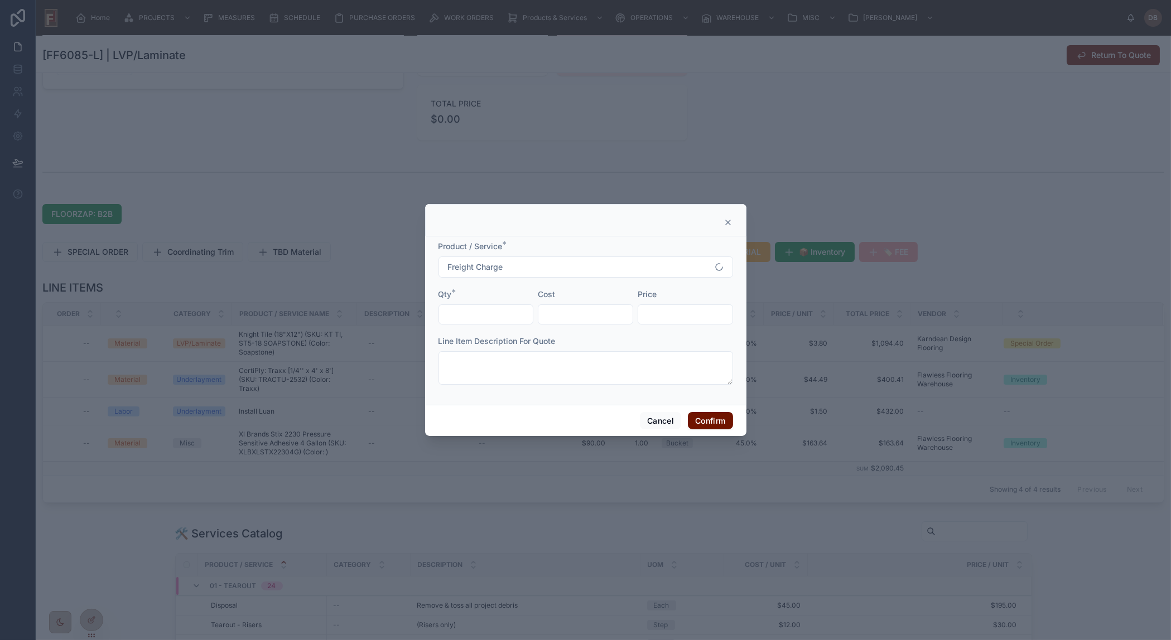
click at [495, 316] on input "text" at bounding box center [486, 315] width 94 height 16
type input "****"
type input "*******"
click at [707, 424] on button "Confirm" at bounding box center [710, 421] width 45 height 18
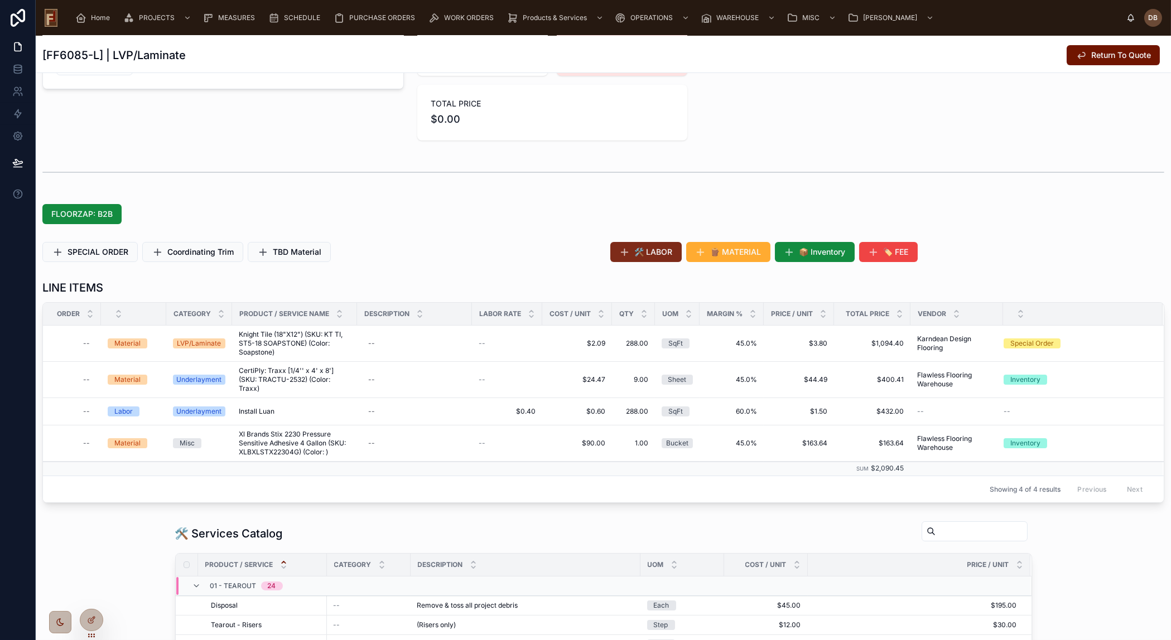
click at [653, 256] on span "🛠️ LABOR" at bounding box center [654, 252] width 38 height 11
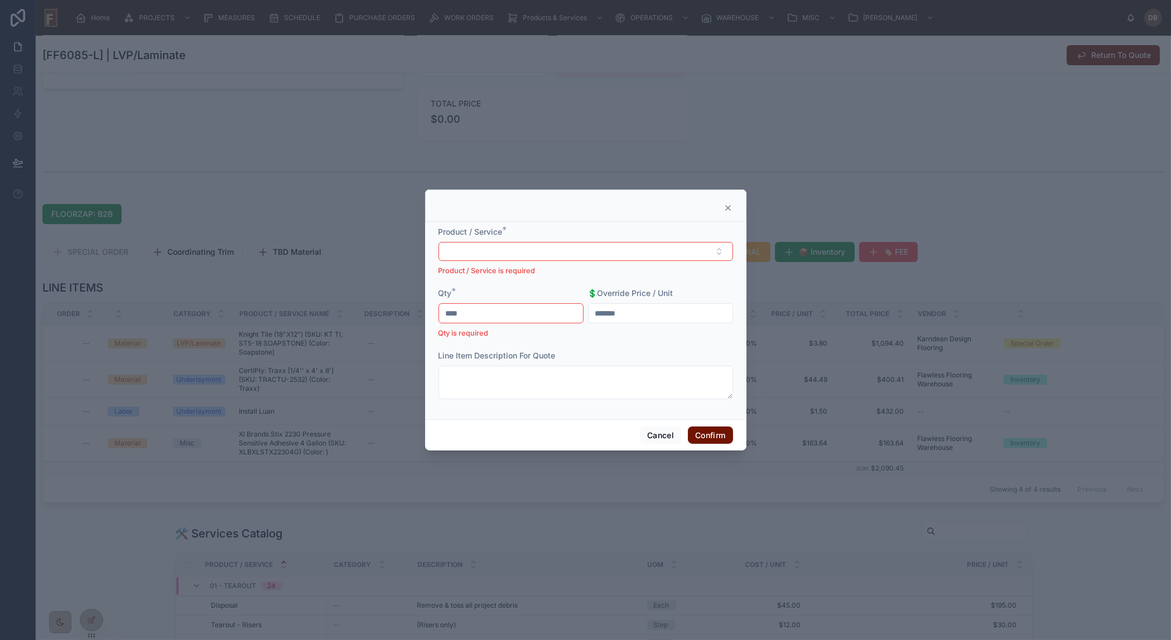
click at [726, 205] on icon at bounding box center [727, 208] width 9 height 9
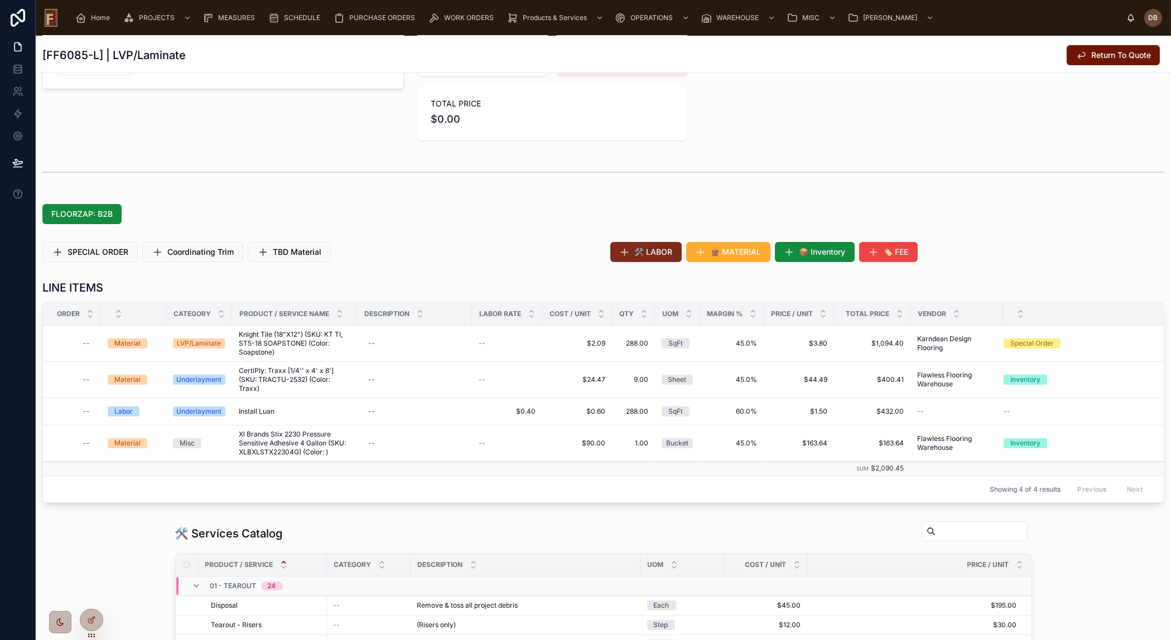
click at [664, 256] on span "🛠️ LABOR" at bounding box center [654, 252] width 38 height 11
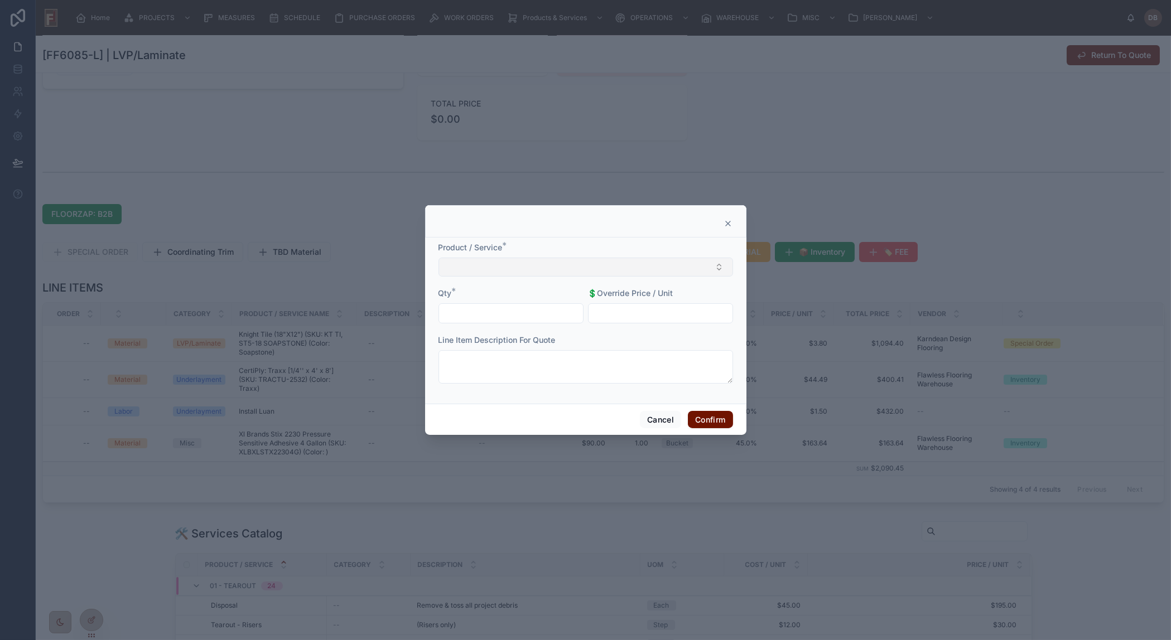
click at [581, 267] on button "Select Button" at bounding box center [585, 267] width 295 height 19
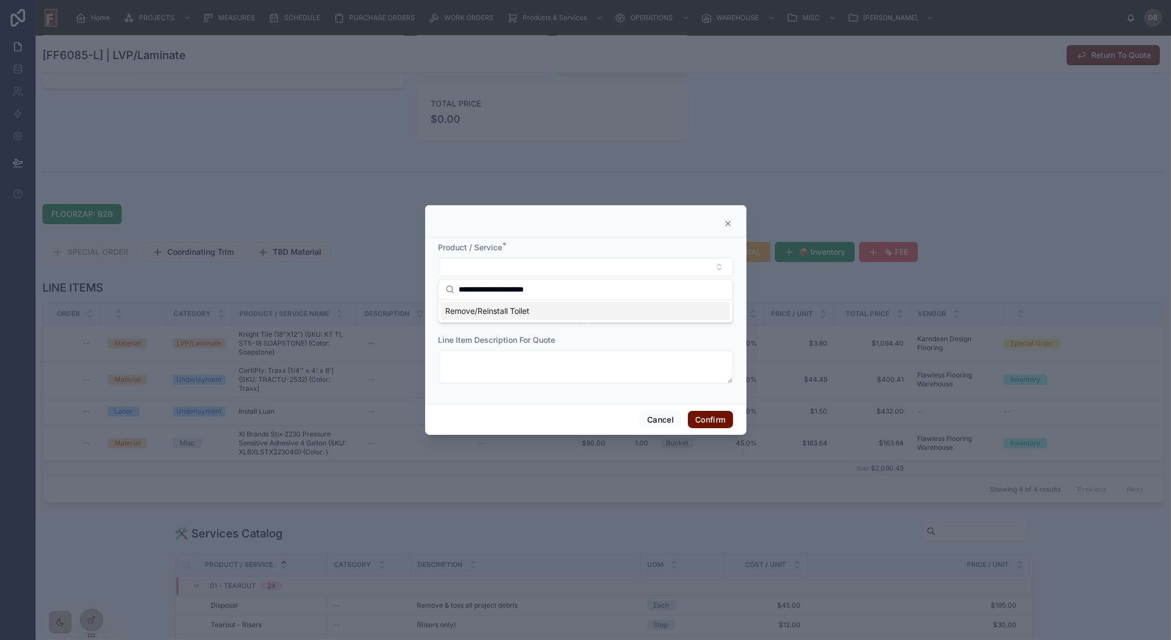
type input "**********"
click at [500, 312] on span "Remove/Reinstall Toilet" at bounding box center [487, 311] width 84 height 11
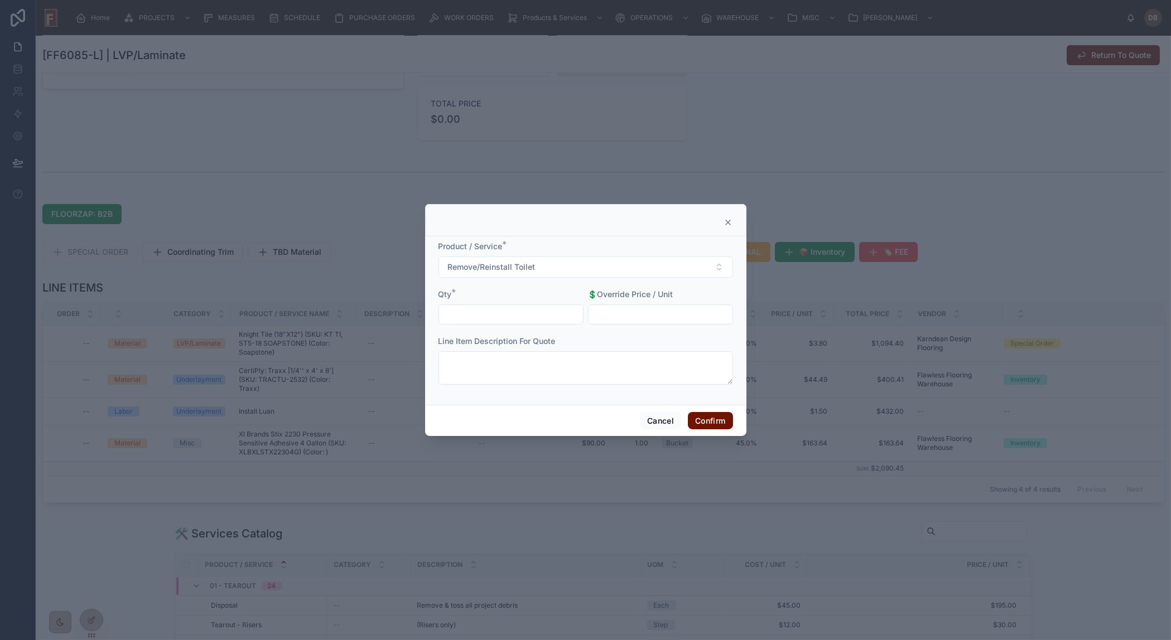
click at [499, 314] on input "text" at bounding box center [511, 315] width 144 height 16
type input "****"
click at [689, 315] on input "text" at bounding box center [660, 315] width 144 height 16
click at [727, 424] on button "Confirm" at bounding box center [710, 421] width 45 height 18
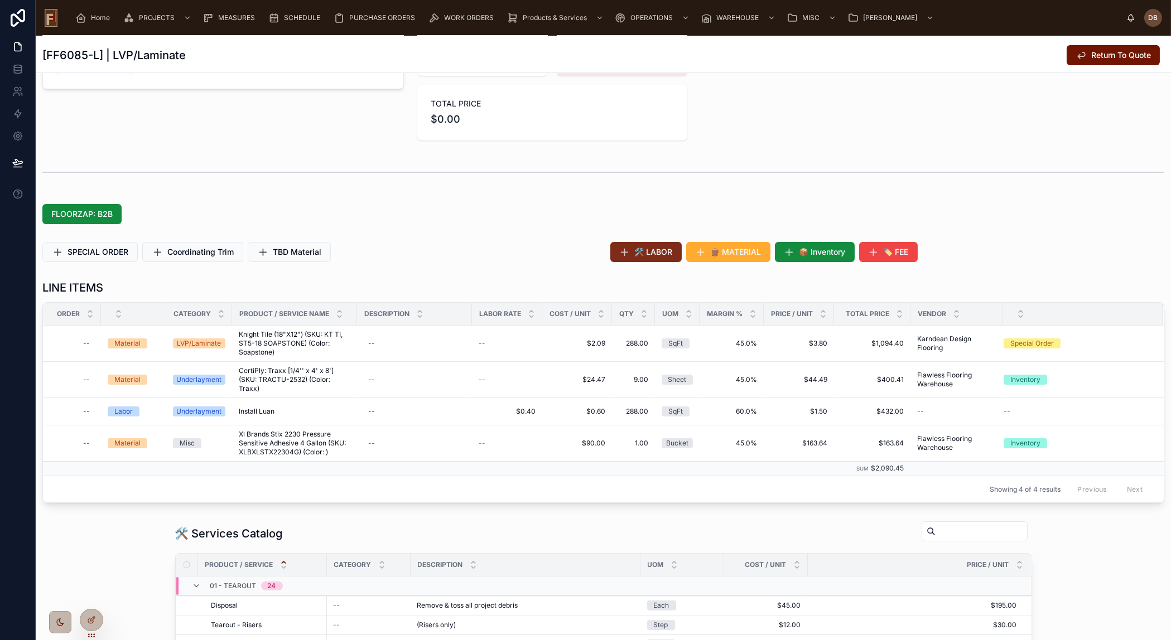
click at [653, 251] on span "🛠️ LABOR" at bounding box center [654, 252] width 38 height 11
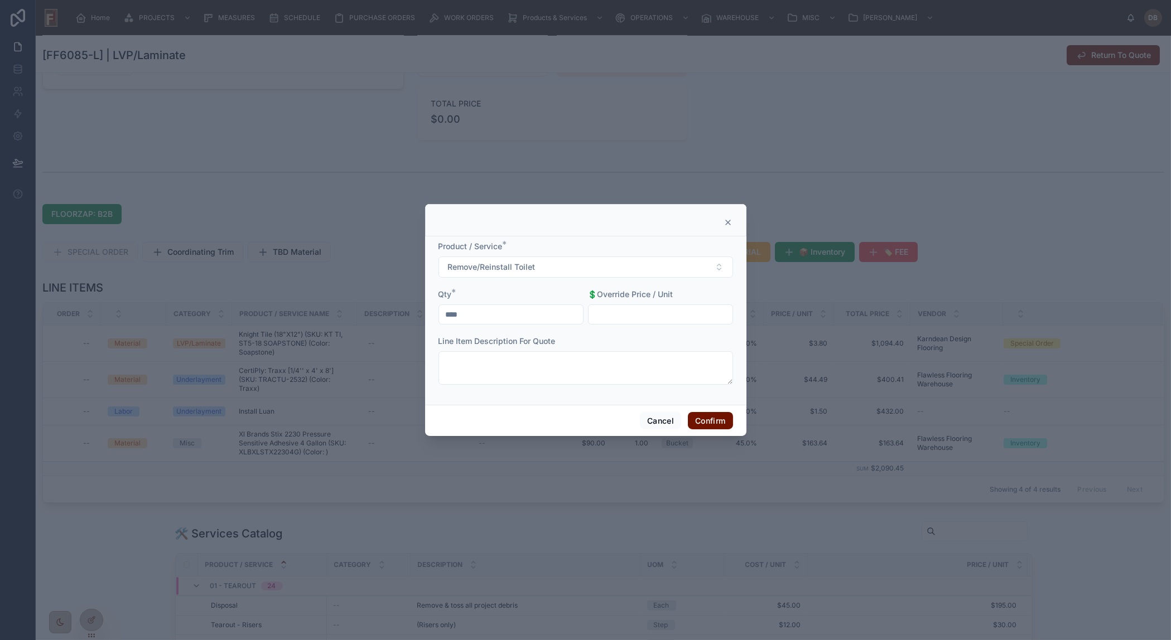
click at [730, 221] on icon at bounding box center [727, 222] width 9 height 9
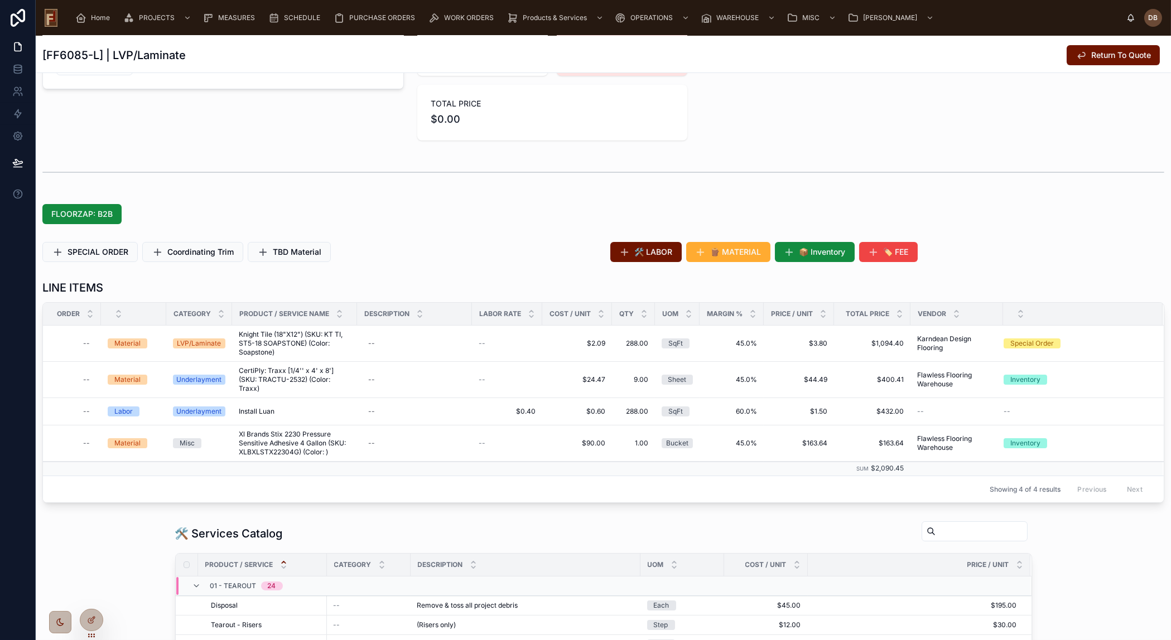
click at [644, 255] on span "🛠️ LABOR" at bounding box center [654, 252] width 38 height 11
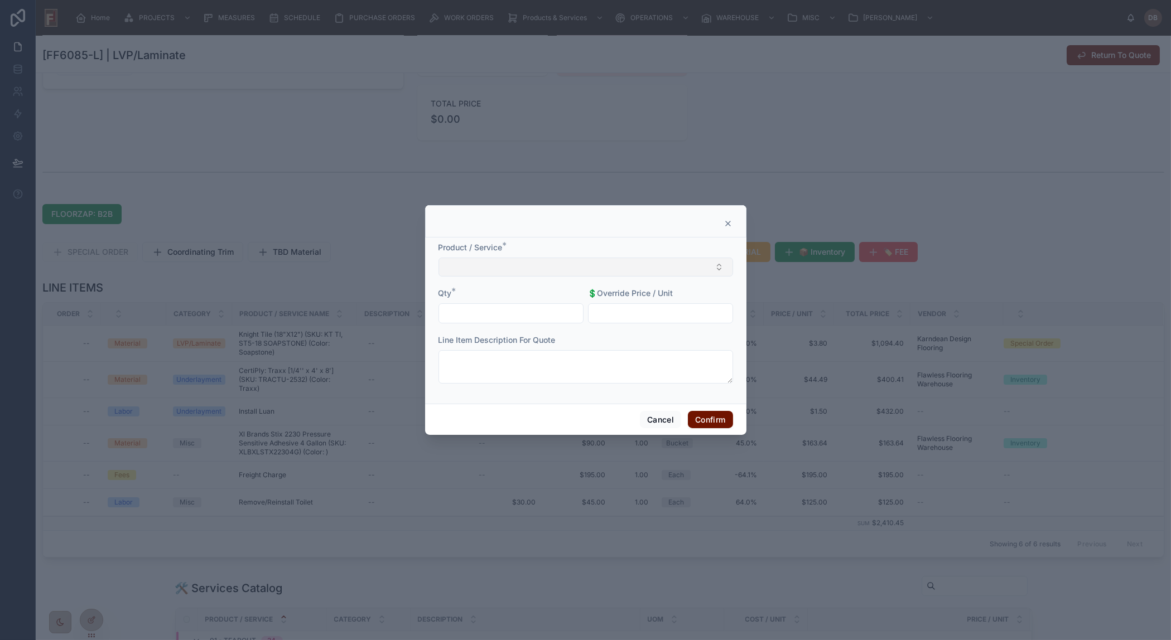
click at [590, 262] on button "Select Button" at bounding box center [585, 267] width 295 height 19
type input "**********"
click at [513, 313] on span "Install LVT (Glue Down)" at bounding box center [487, 311] width 85 height 11
click at [514, 316] on input "text" at bounding box center [511, 315] width 144 height 16
type input "******"
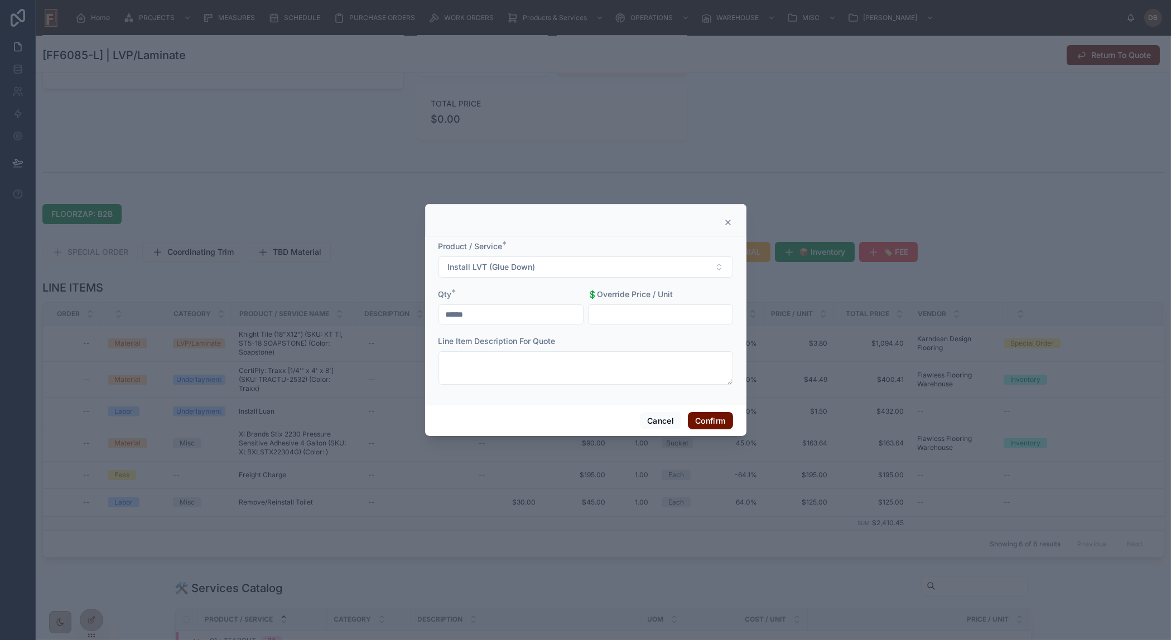
click at [635, 312] on input "text" at bounding box center [660, 315] width 144 height 16
type input "*****"
drag, startPoint x: 702, startPoint y: 417, endPoint x: 1149, endPoint y: 396, distance: 447.3
click at [703, 416] on button "Confirm" at bounding box center [710, 421] width 45 height 18
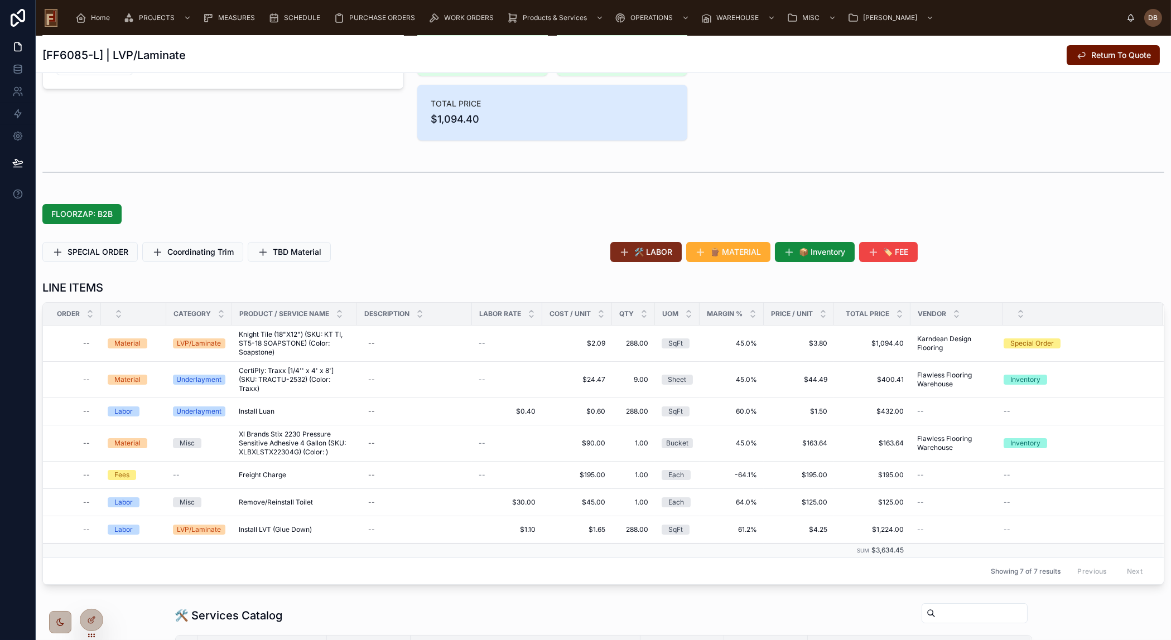
click at [647, 256] on span "🛠️ LABOR" at bounding box center [654, 252] width 38 height 11
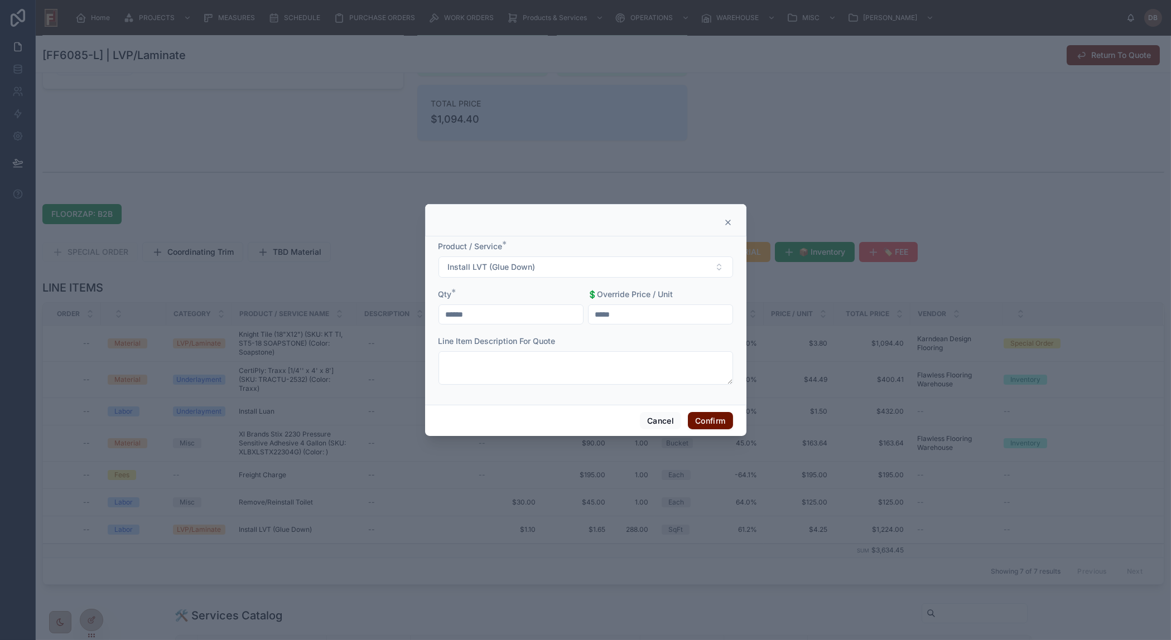
click at [726, 221] on icon at bounding box center [728, 222] width 4 height 4
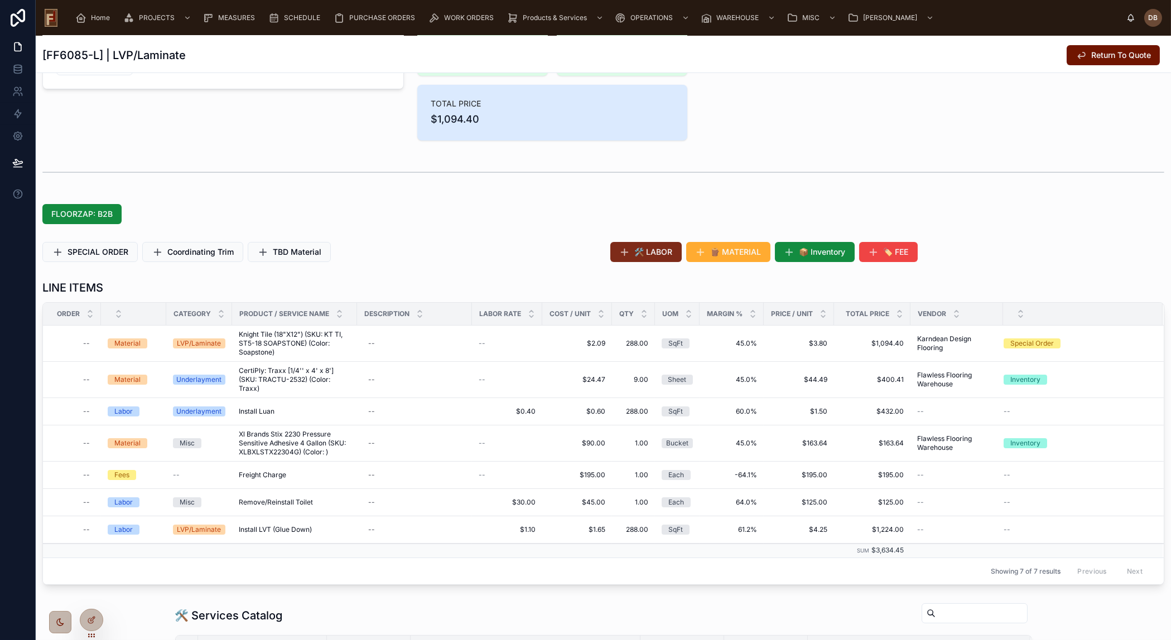
click at [648, 255] on span "🛠️ LABOR" at bounding box center [654, 252] width 38 height 11
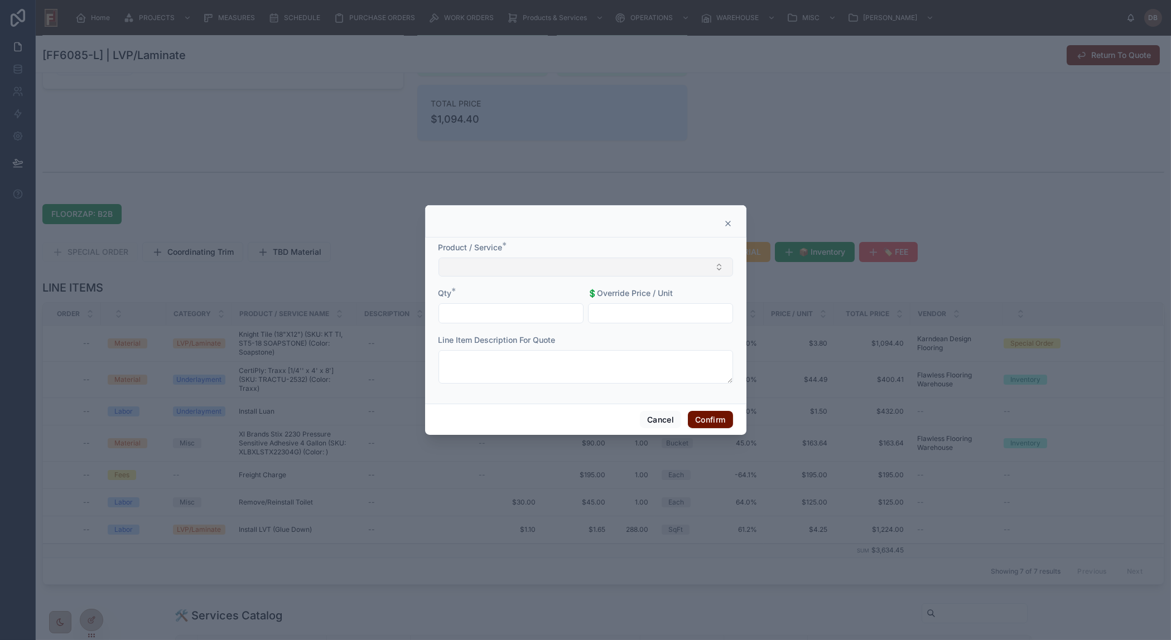
click at [574, 271] on button "Select Button" at bounding box center [585, 267] width 295 height 19
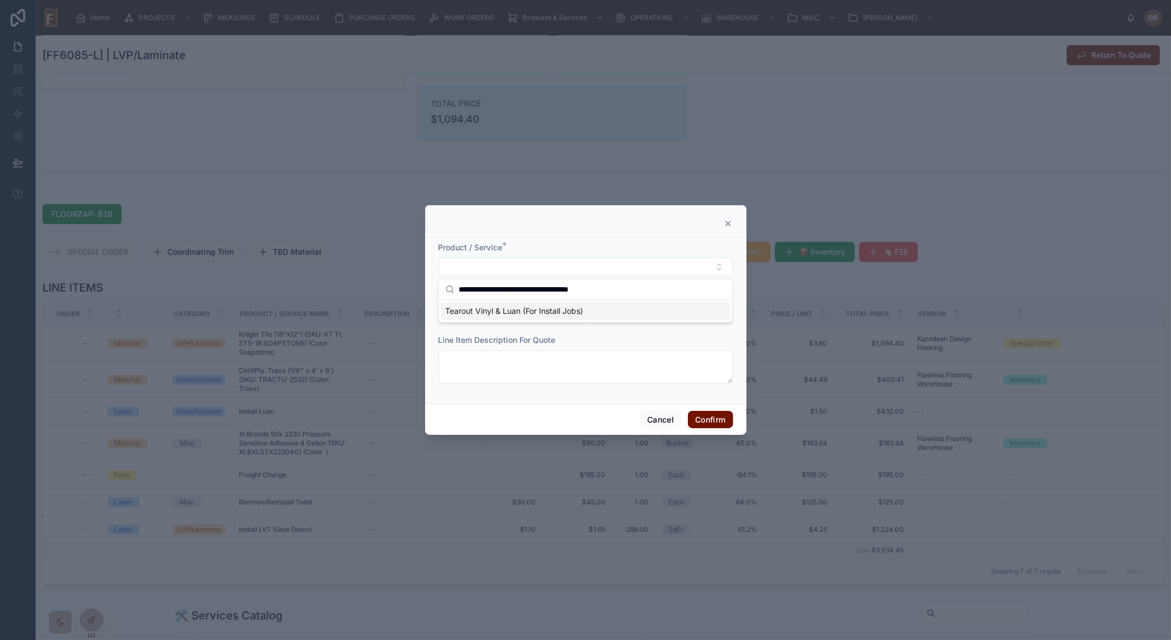
type input "**********"
click at [510, 312] on span "Tearout Vinyl & Luan (For Install Jobs)" at bounding box center [514, 311] width 138 height 11
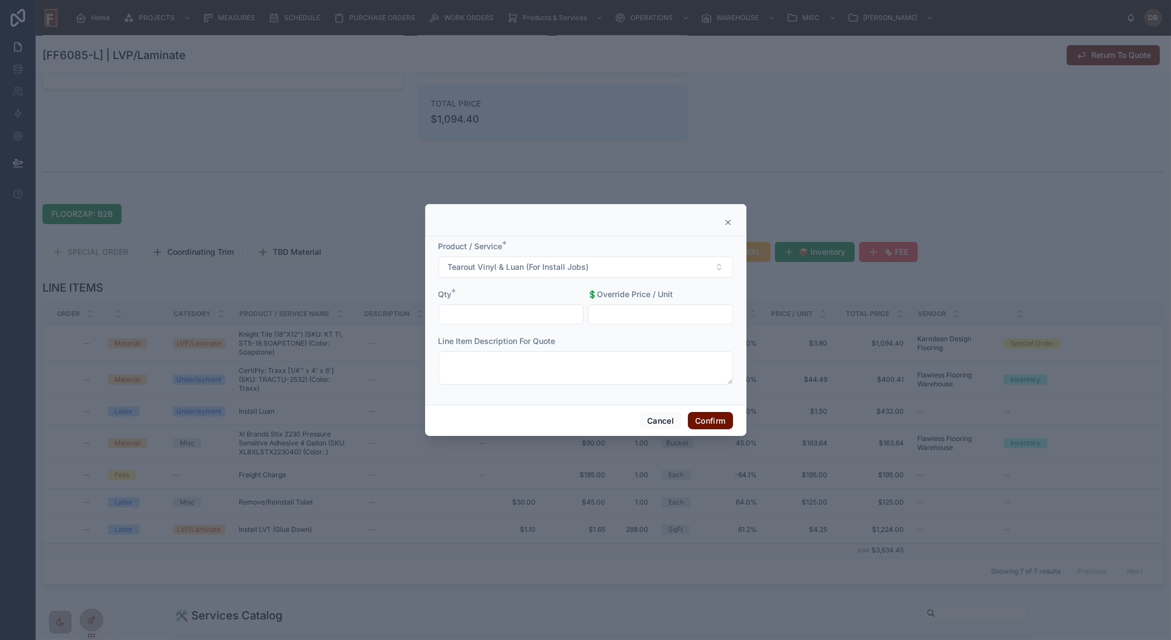
click at [537, 316] on input "text" at bounding box center [511, 315] width 144 height 16
type input "******"
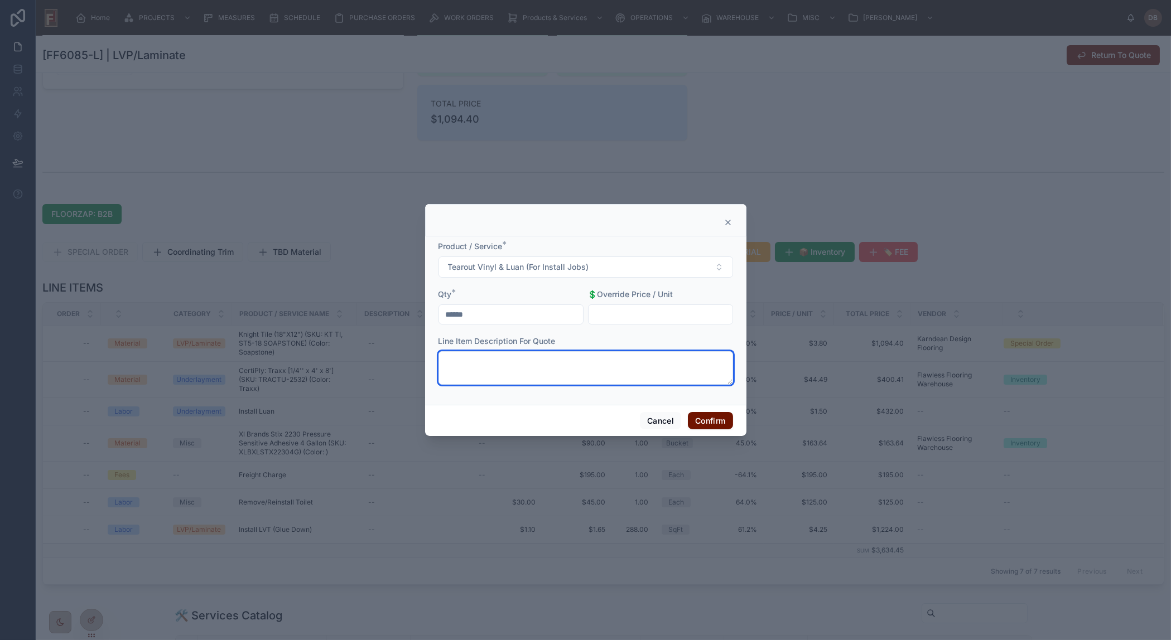
click at [568, 368] on textarea at bounding box center [585, 367] width 295 height 33
paste textarea "**********"
type textarea "**********"
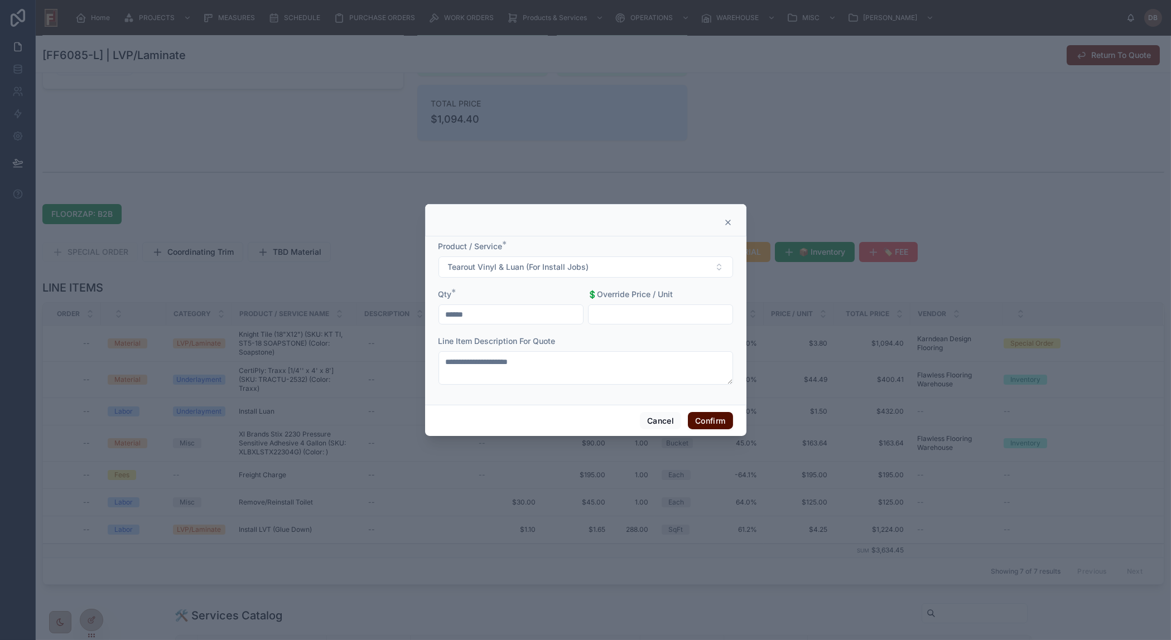
click at [695, 418] on button "Confirm" at bounding box center [710, 421] width 45 height 18
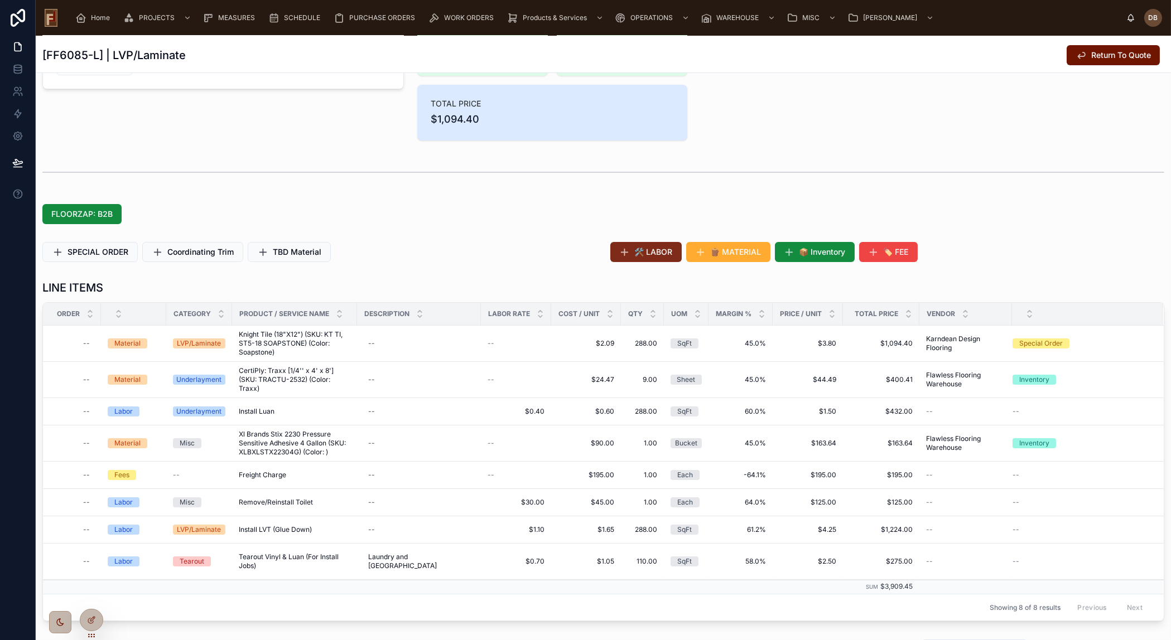
click at [668, 250] on span "🛠️ LABOR" at bounding box center [654, 252] width 38 height 11
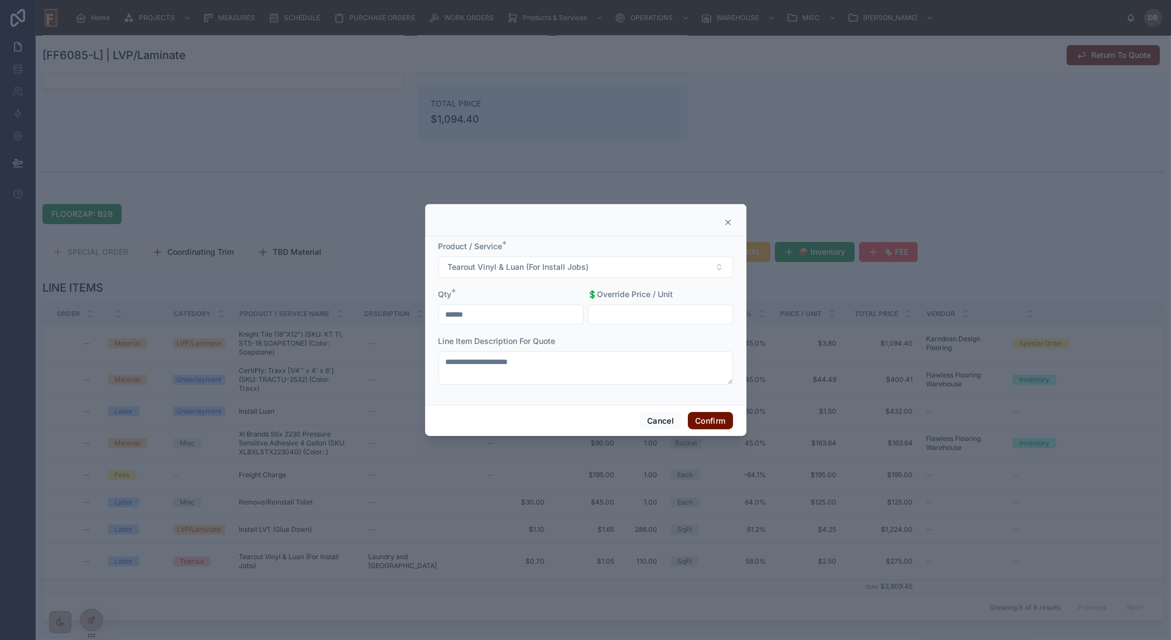
click at [729, 223] on icon at bounding box center [728, 222] width 4 height 4
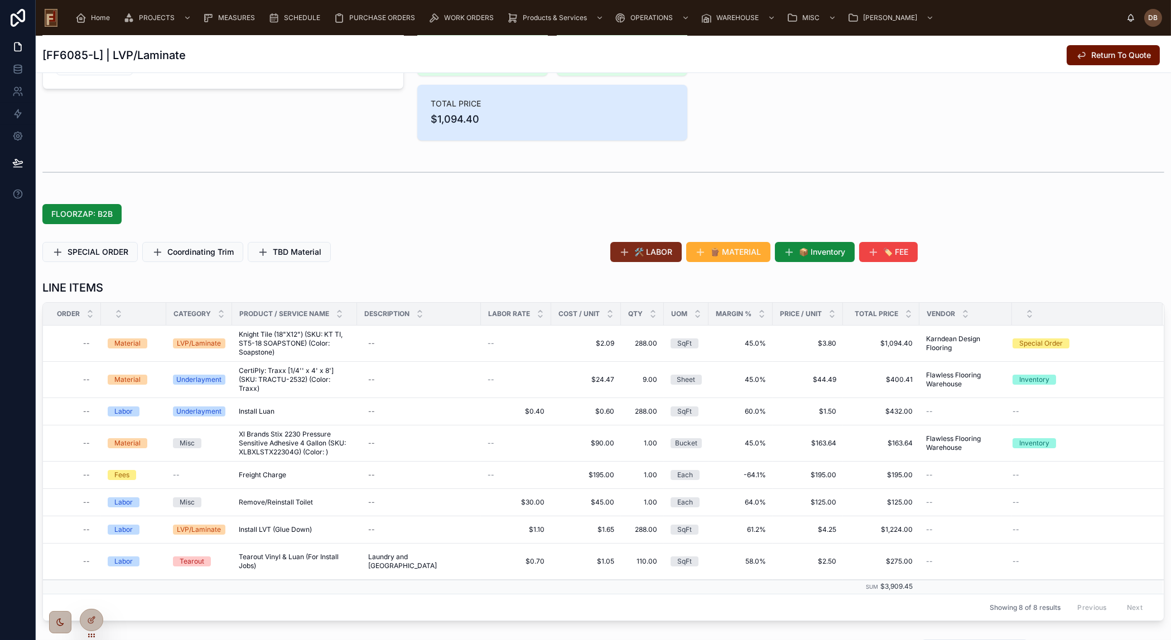
click at [649, 257] on button "🛠️ LABOR" at bounding box center [645, 252] width 71 height 20
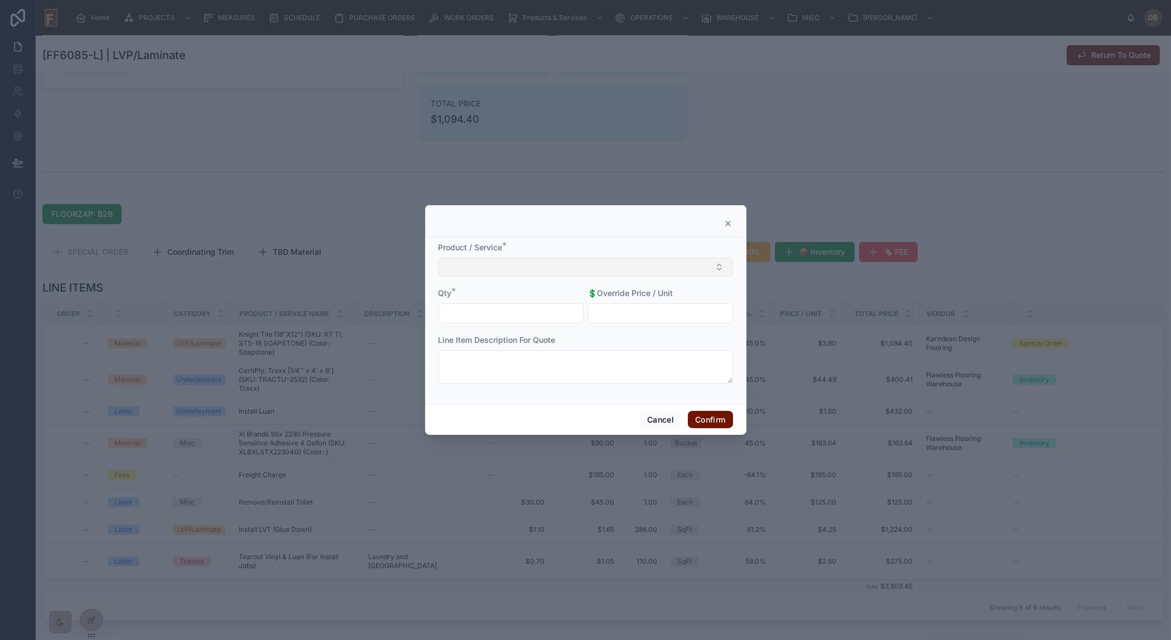
click at [547, 267] on button "Select Button" at bounding box center [585, 267] width 295 height 19
type input "**********"
click at [503, 308] on div "R/R Appliances" at bounding box center [585, 311] width 289 height 18
click at [503, 309] on input "text" at bounding box center [511, 315] width 144 height 16
type input "****"
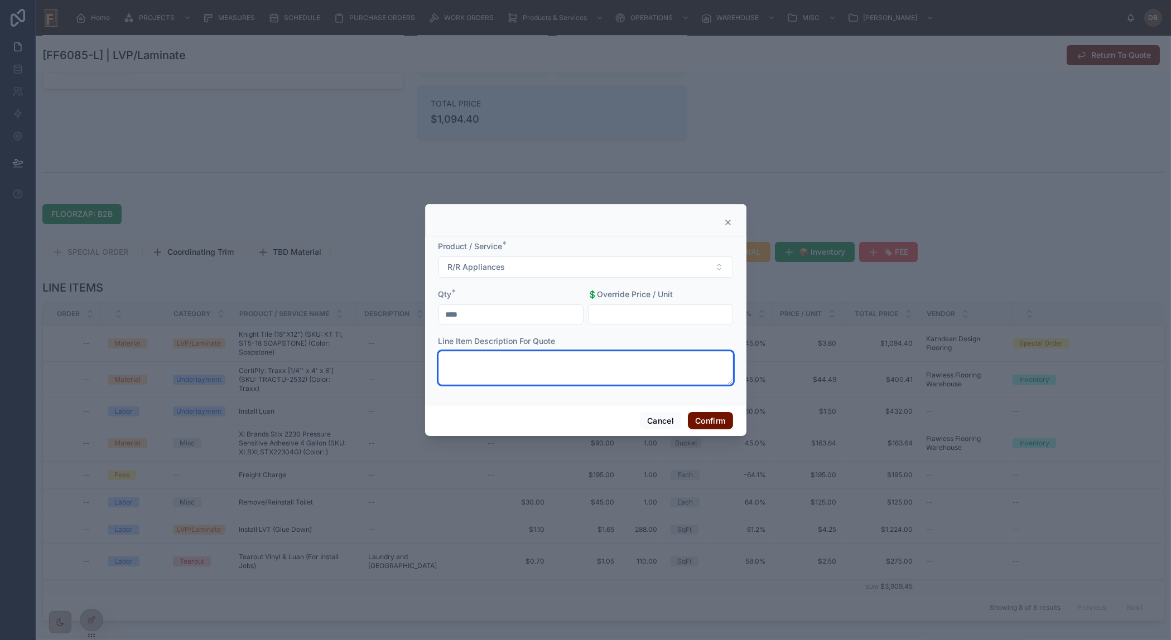
click at [609, 361] on textarea at bounding box center [585, 367] width 295 height 33
paste textarea "**********"
type textarea "**********"
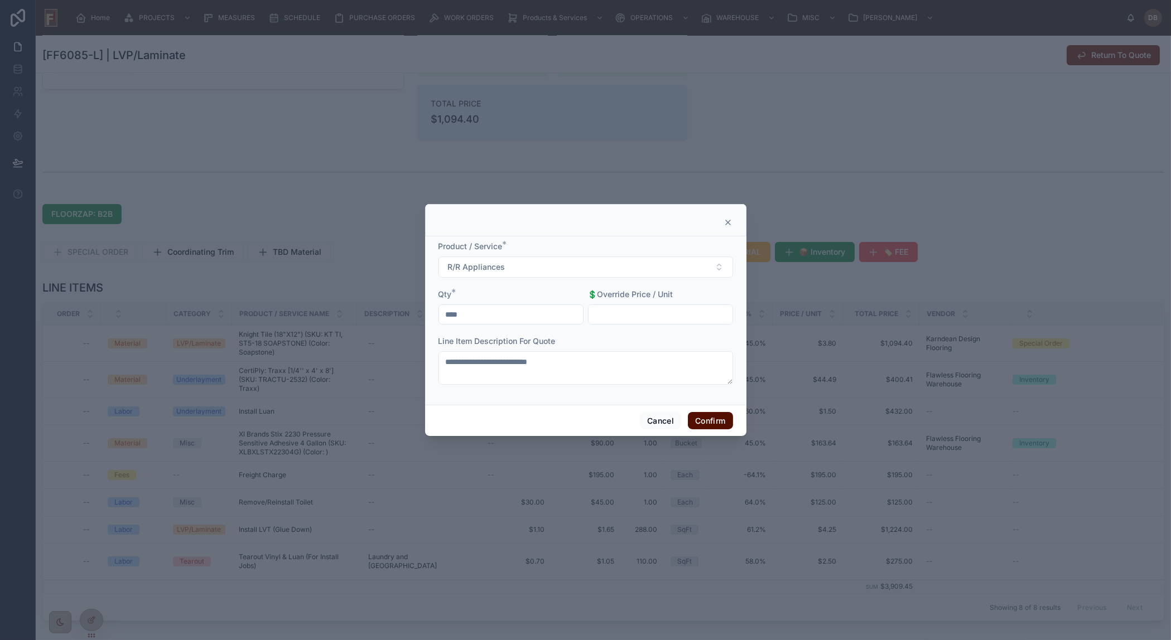
click at [715, 418] on button "Confirm" at bounding box center [710, 421] width 45 height 18
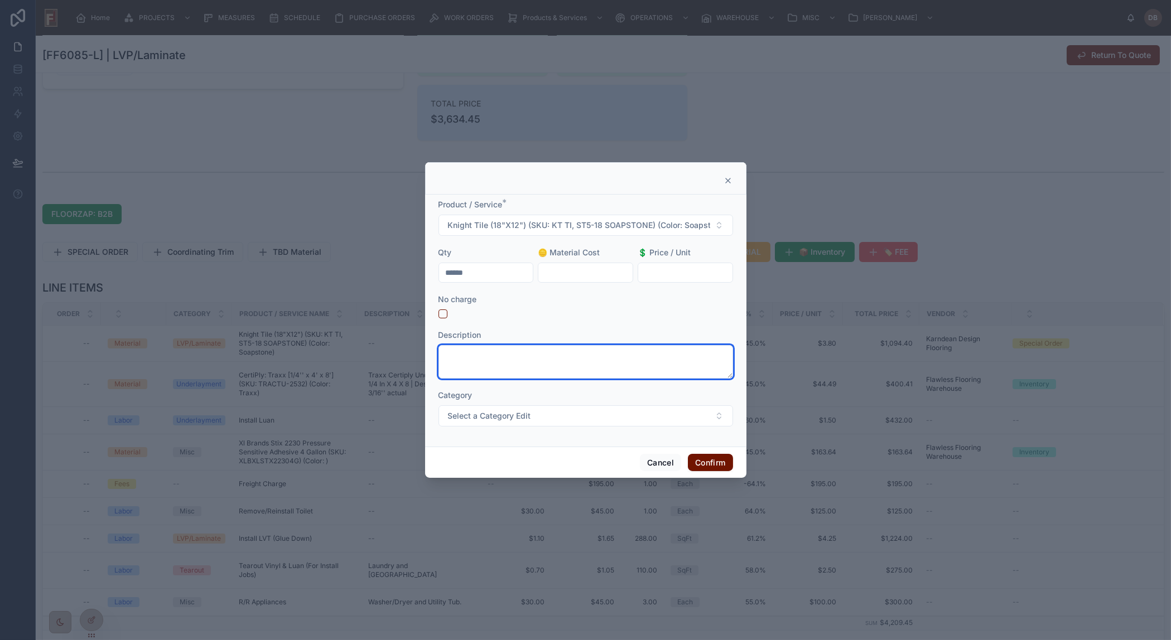
click at [542, 357] on textarea at bounding box center [585, 361] width 295 height 33
paste textarea "**********"
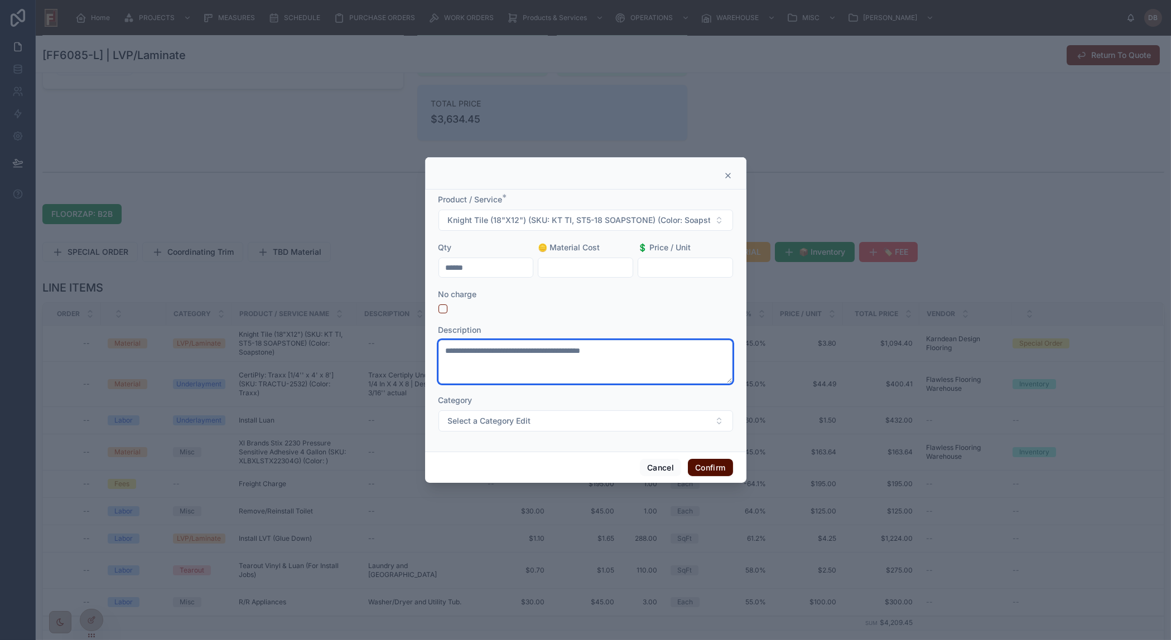
type textarea "**********"
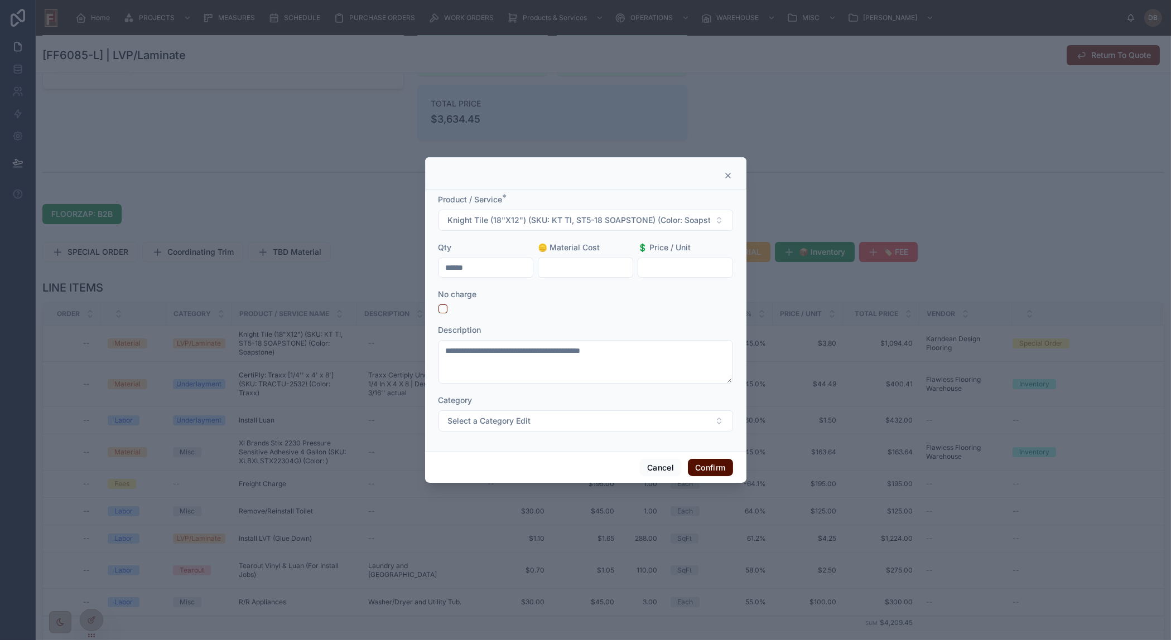
click at [712, 469] on button "Confirm" at bounding box center [710, 468] width 45 height 18
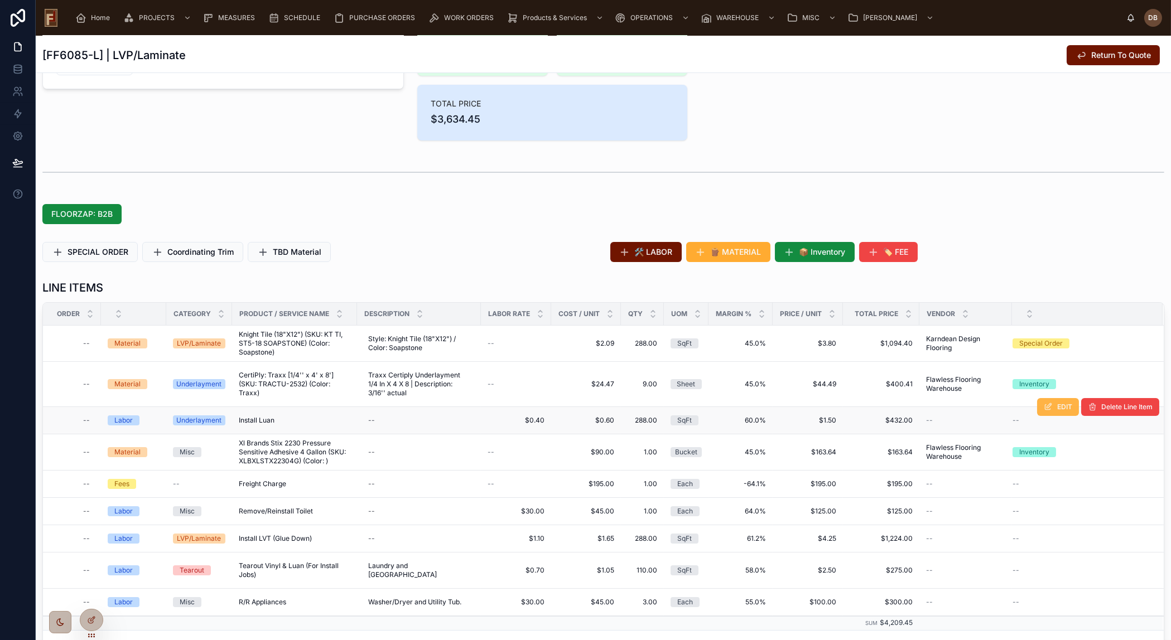
click at [1044, 407] on icon at bounding box center [1048, 407] width 9 height 9
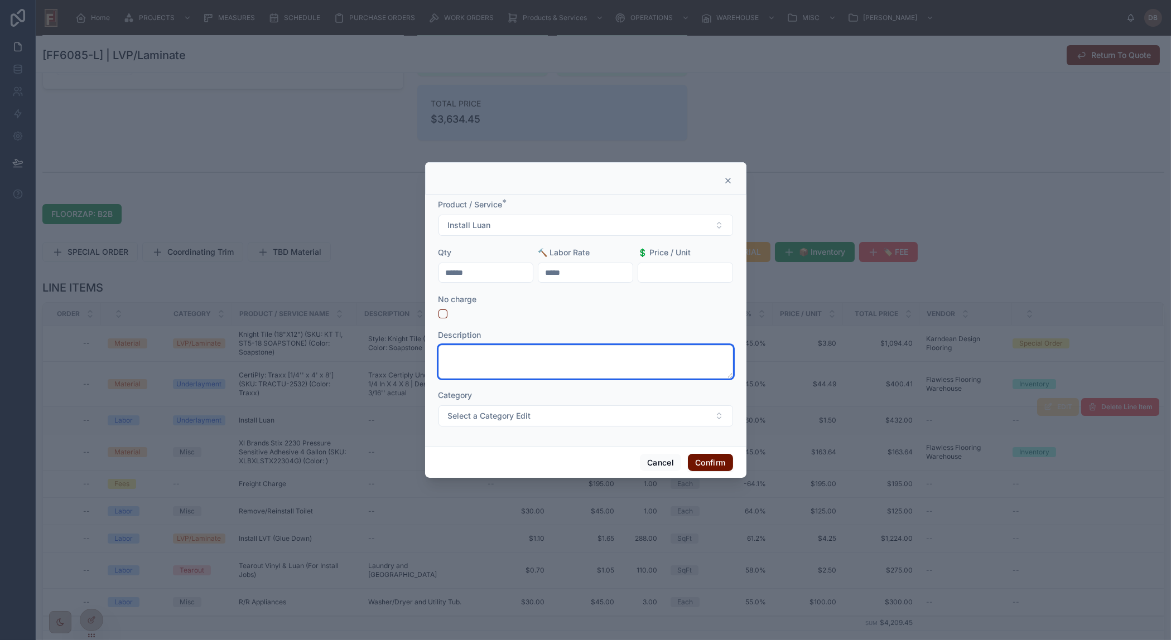
click at [565, 353] on textarea at bounding box center [585, 361] width 295 height 33
paste textarea "**********"
type textarea "**********"
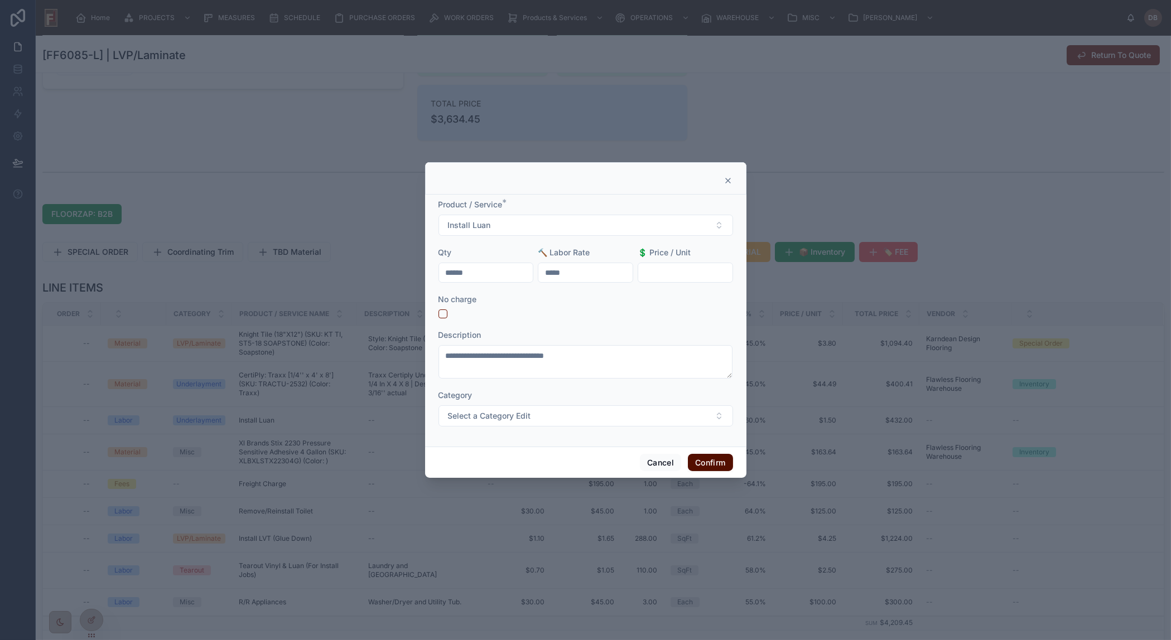
click at [707, 466] on button "Confirm" at bounding box center [710, 463] width 45 height 18
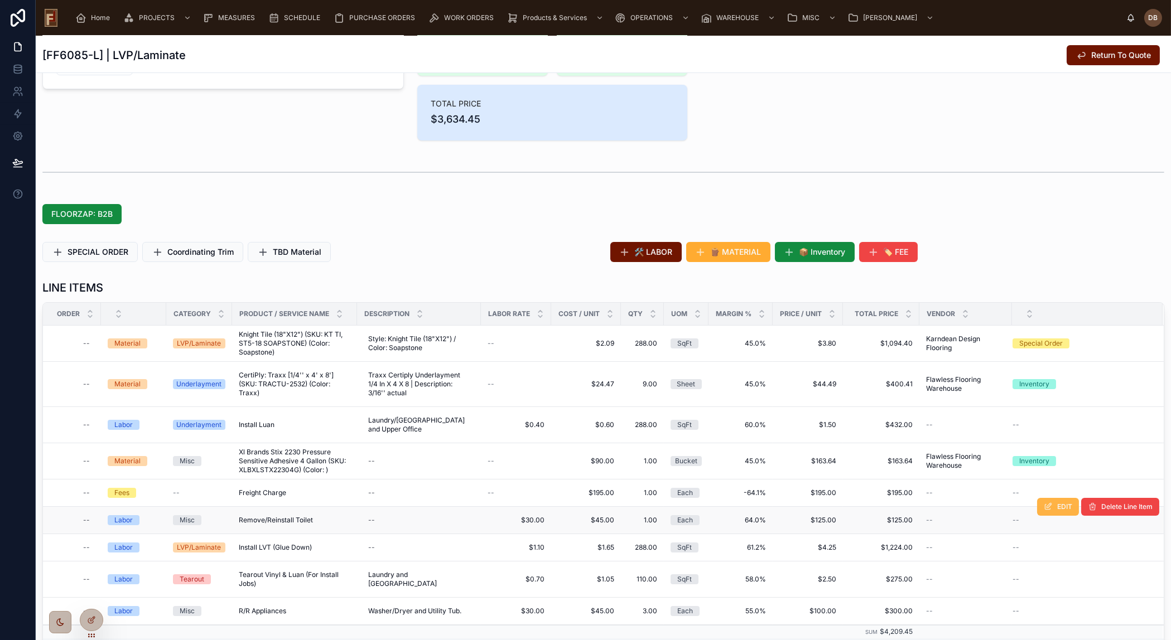
click at [1057, 506] on span "EDIT" at bounding box center [1064, 507] width 15 height 9
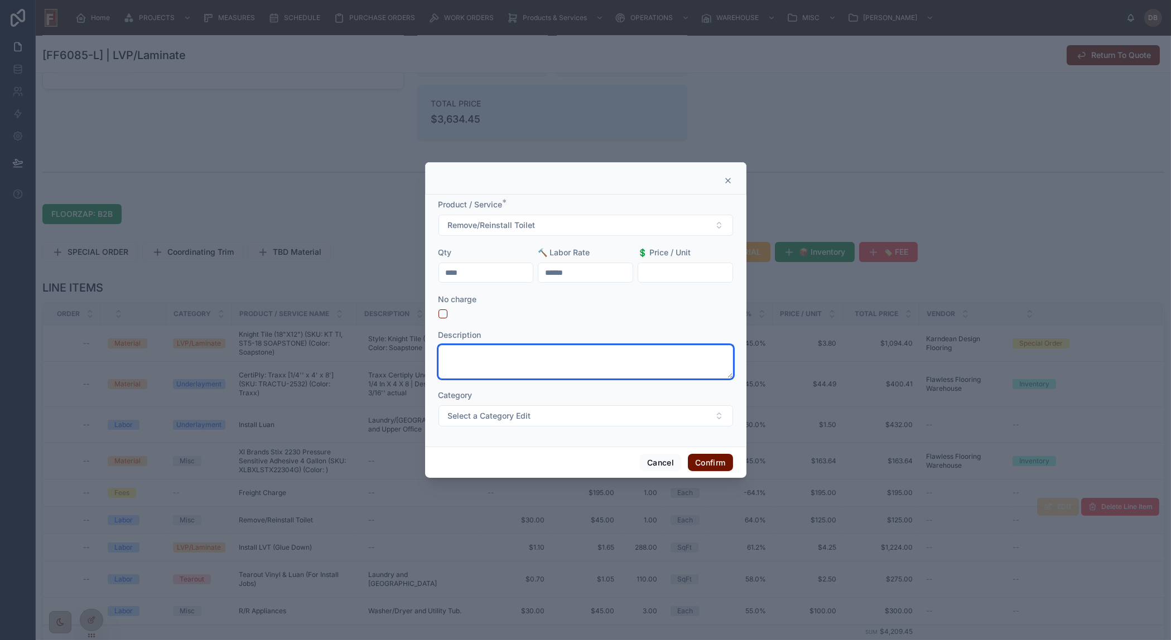
click at [558, 359] on textarea at bounding box center [585, 361] width 295 height 33
paste textarea "**********"
type textarea "**********"
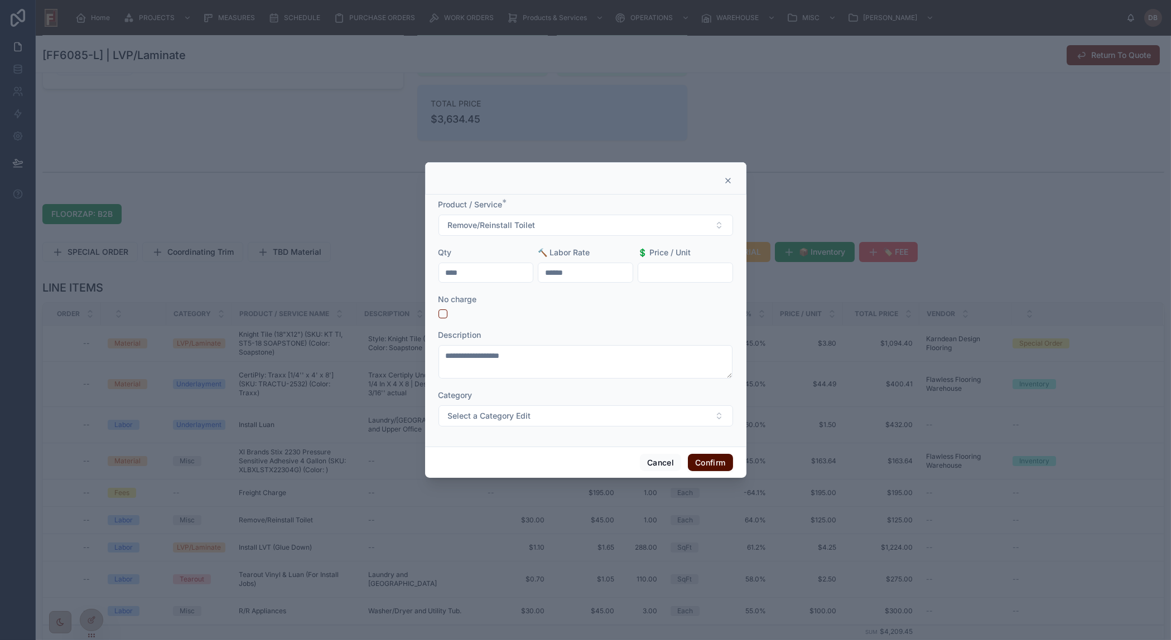
click at [713, 467] on button "Confirm" at bounding box center [710, 463] width 45 height 18
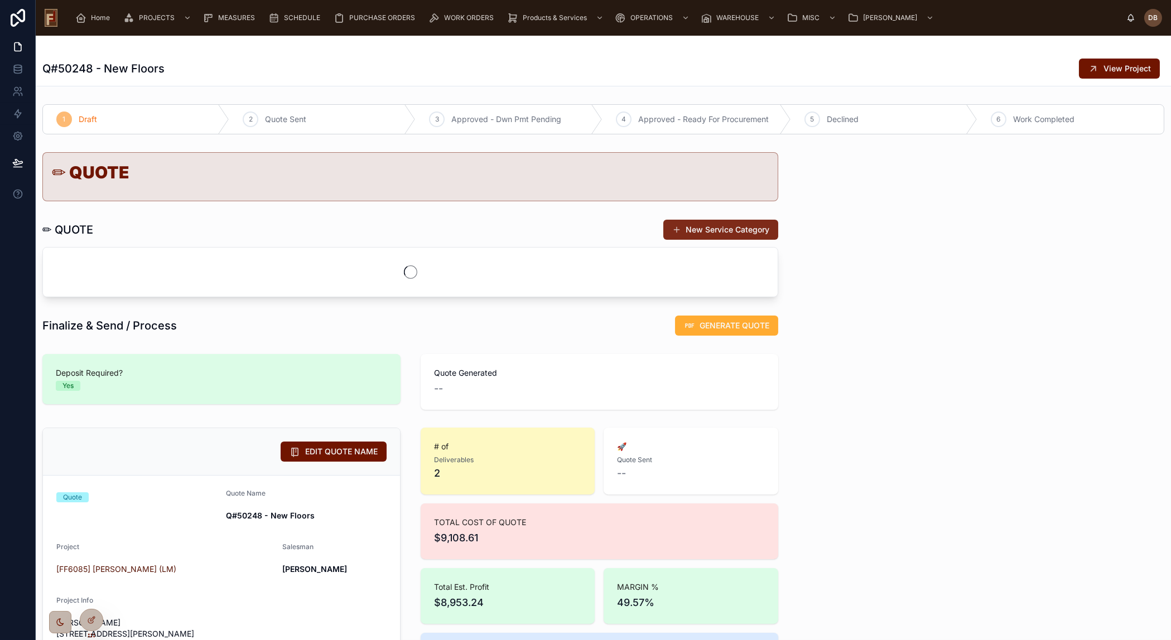
click at [692, 235] on button "New Service Category" at bounding box center [720, 230] width 115 height 20
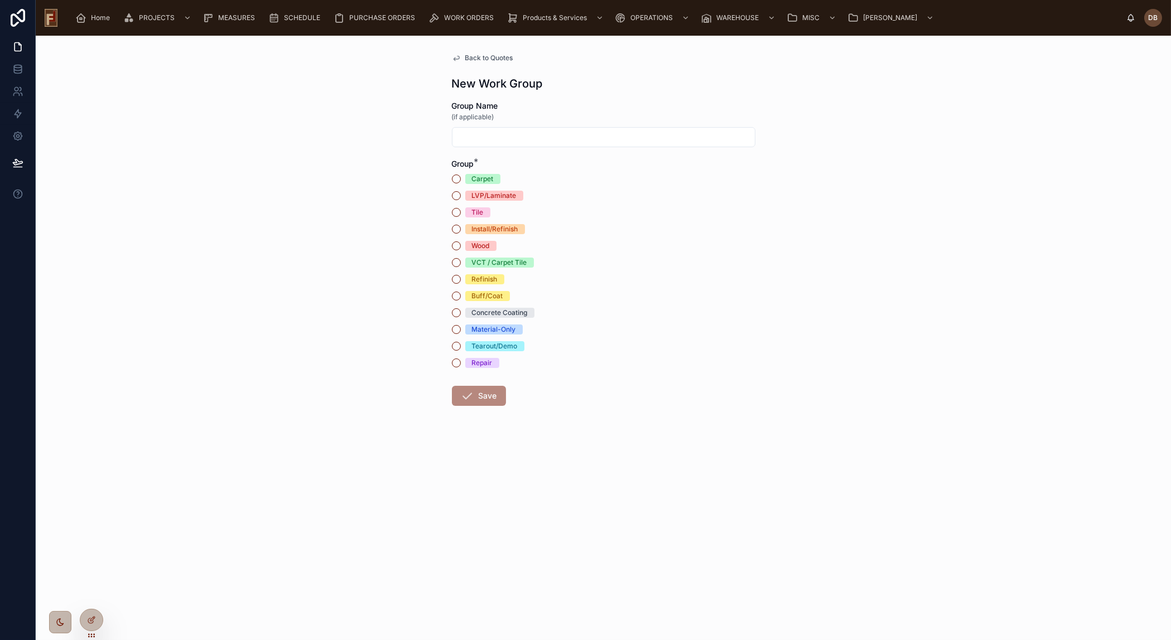
click at [478, 179] on div "Carpet" at bounding box center [483, 179] width 22 height 10
click at [461, 179] on button "Carpet" at bounding box center [456, 179] width 9 height 9
click at [476, 394] on button "Save" at bounding box center [479, 396] width 54 height 20
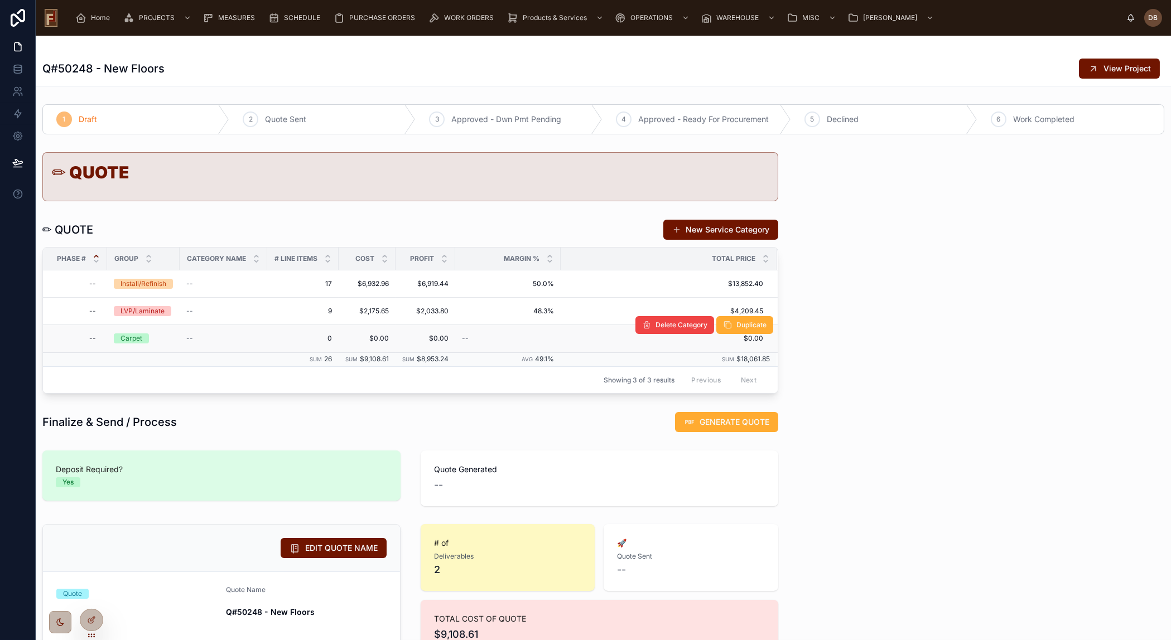
click at [142, 341] on span "Carpet" at bounding box center [131, 339] width 35 height 10
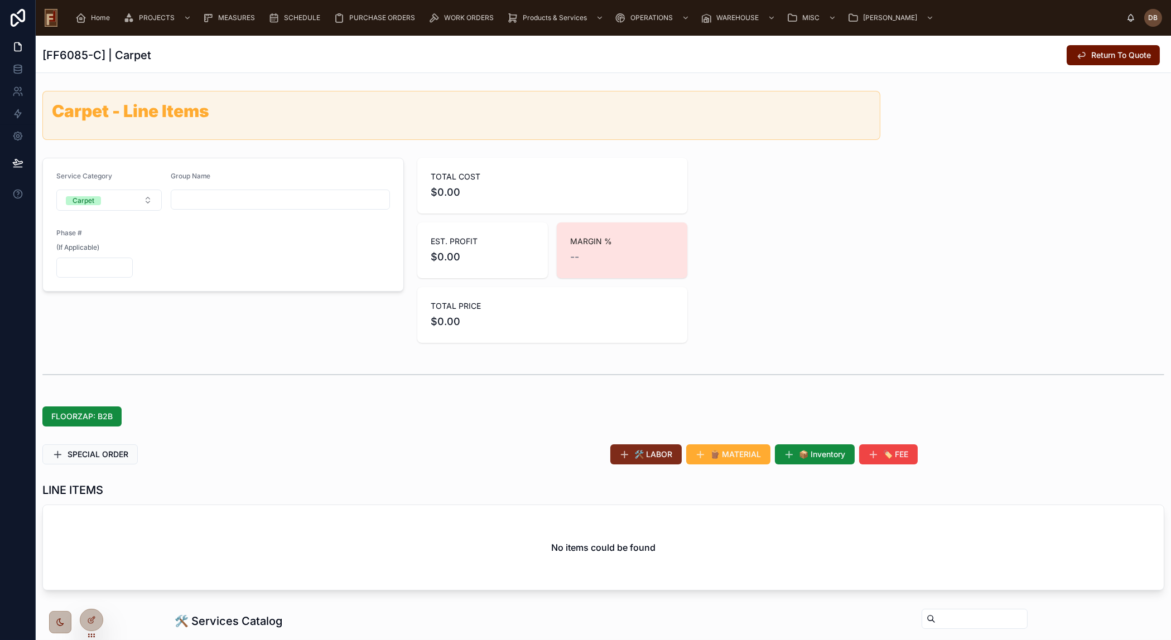
click at [648, 452] on span "🛠️ LABOR" at bounding box center [654, 454] width 38 height 11
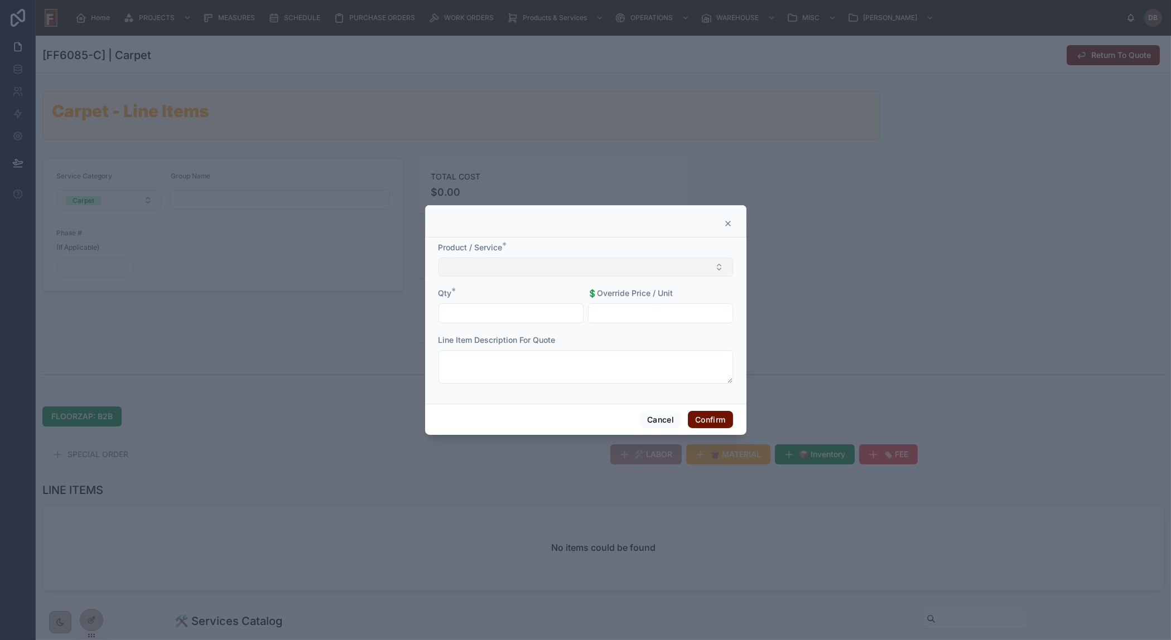
click at [519, 268] on button "Select Button" at bounding box center [585, 267] width 295 height 19
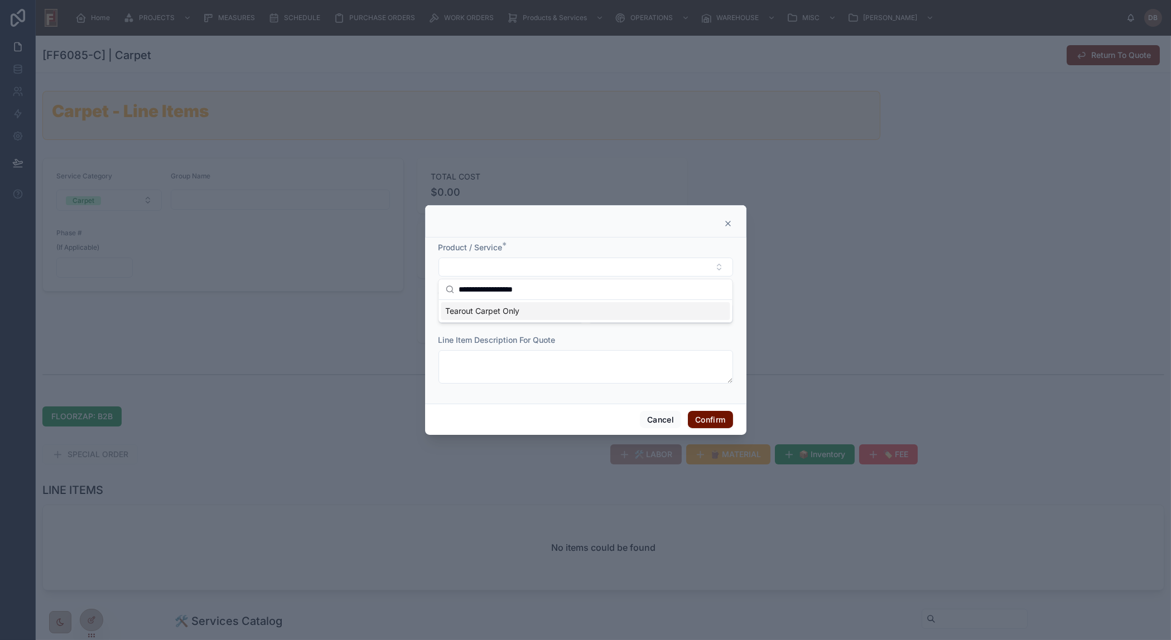
type input "**********"
click at [512, 310] on span "Tearout Carpet Only" at bounding box center [482, 311] width 74 height 11
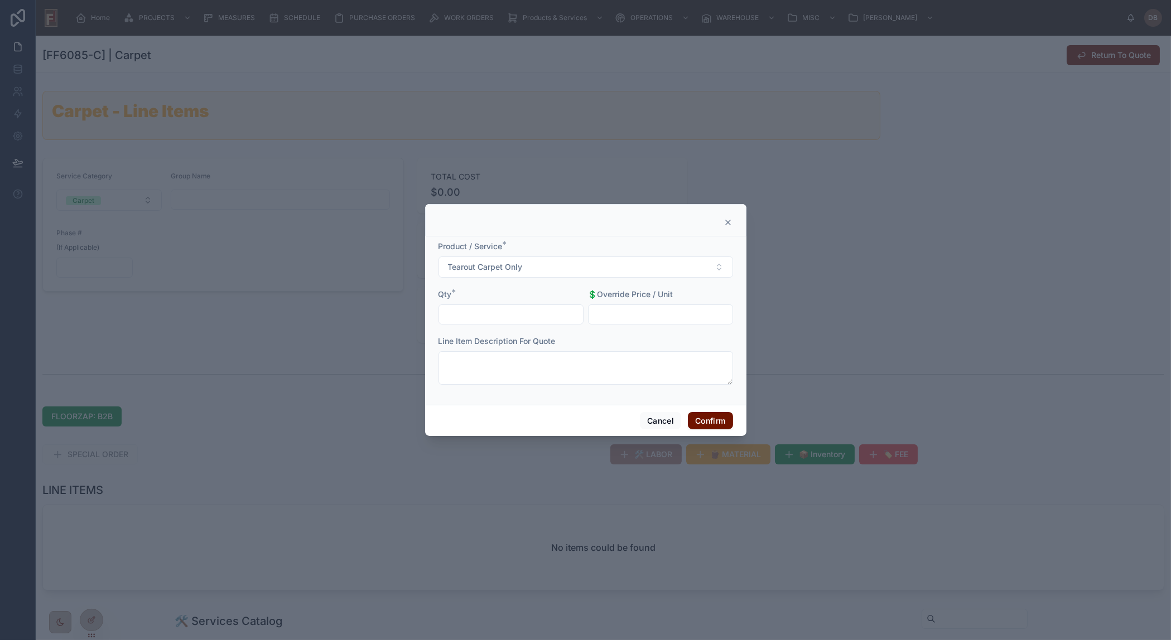
click at [509, 314] on input "text" at bounding box center [511, 315] width 144 height 16
type input "******"
click at [708, 421] on button "Confirm" at bounding box center [710, 421] width 45 height 18
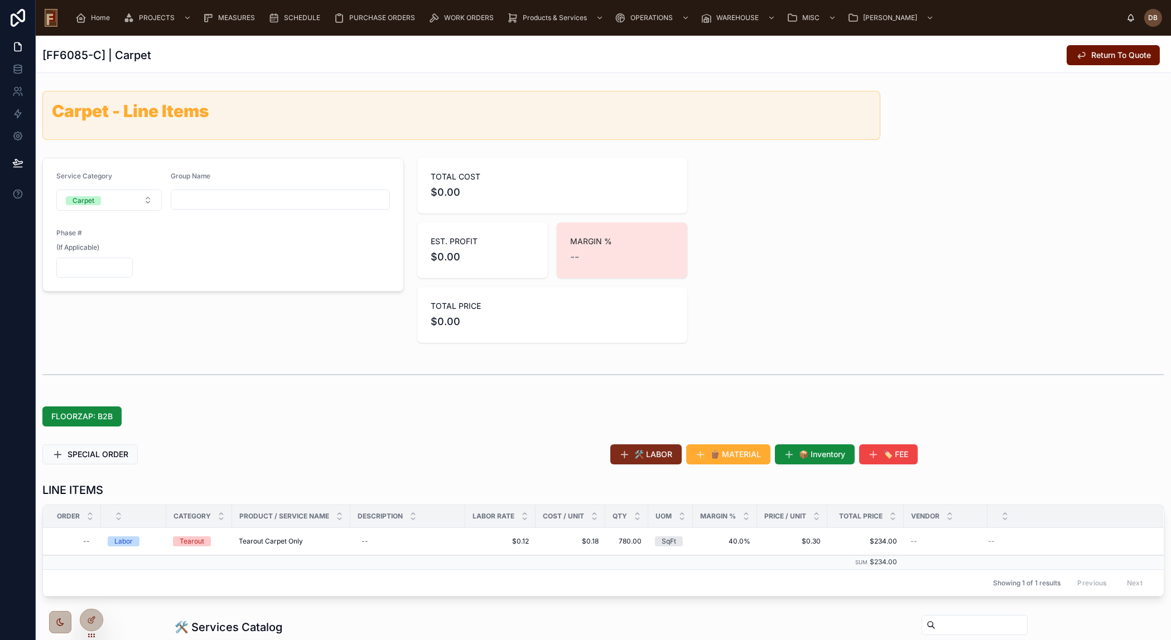
click at [655, 452] on span "🛠️ LABOR" at bounding box center [654, 454] width 38 height 11
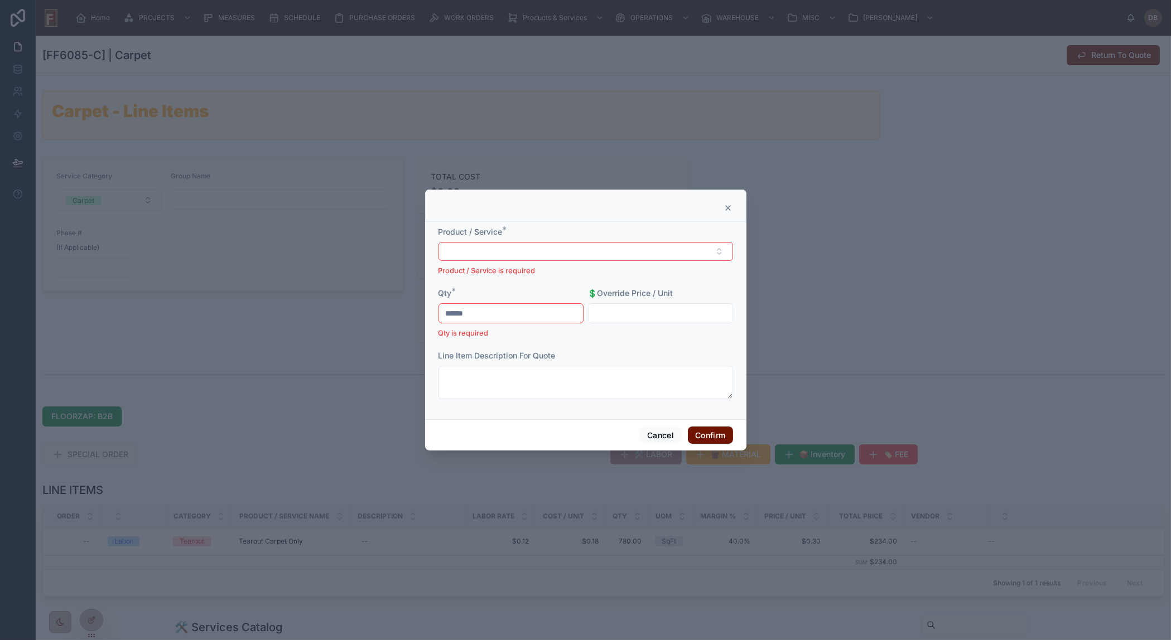
click at [727, 205] on icon at bounding box center [727, 208] width 9 height 9
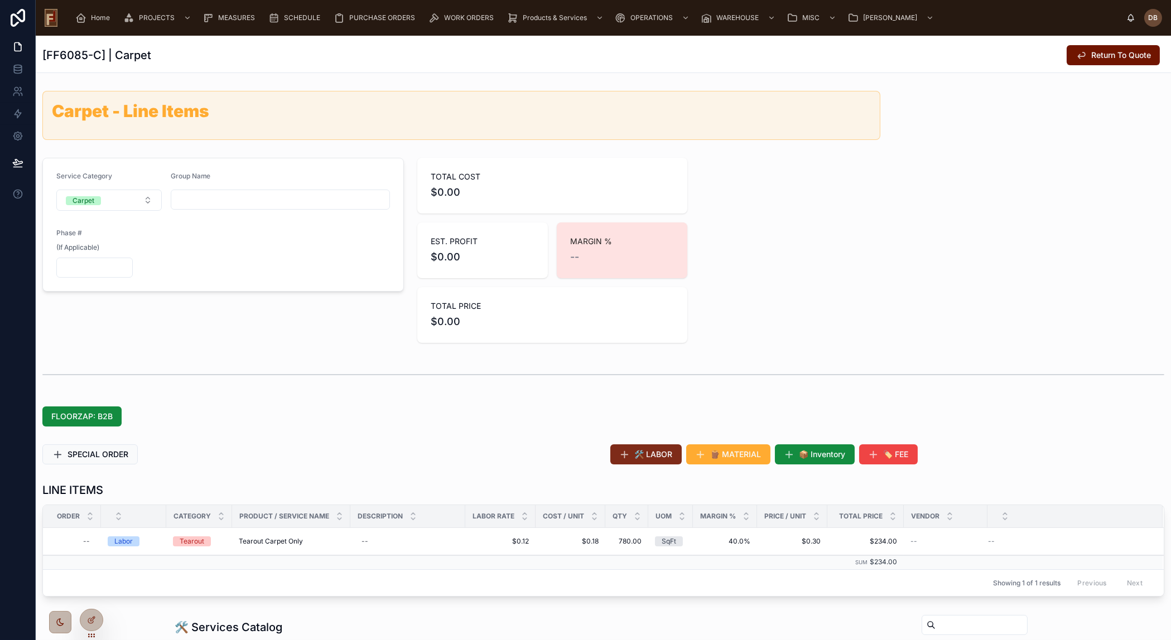
click at [642, 456] on span "🛠️ LABOR" at bounding box center [654, 454] width 38 height 11
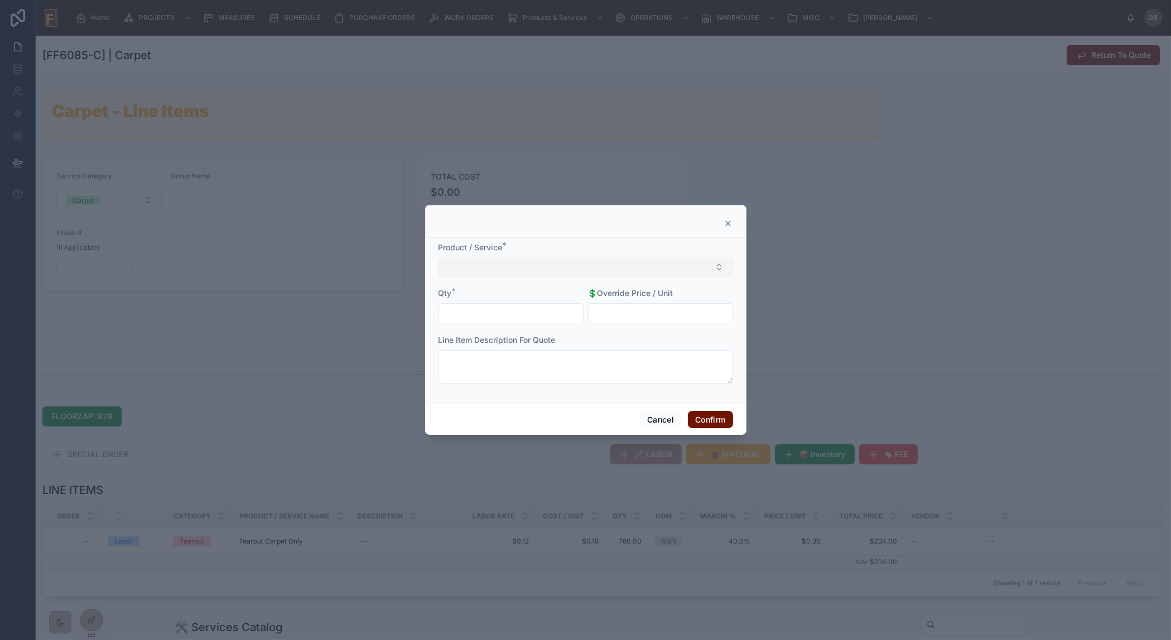
click at [565, 267] on button "Select Button" at bounding box center [585, 267] width 295 height 19
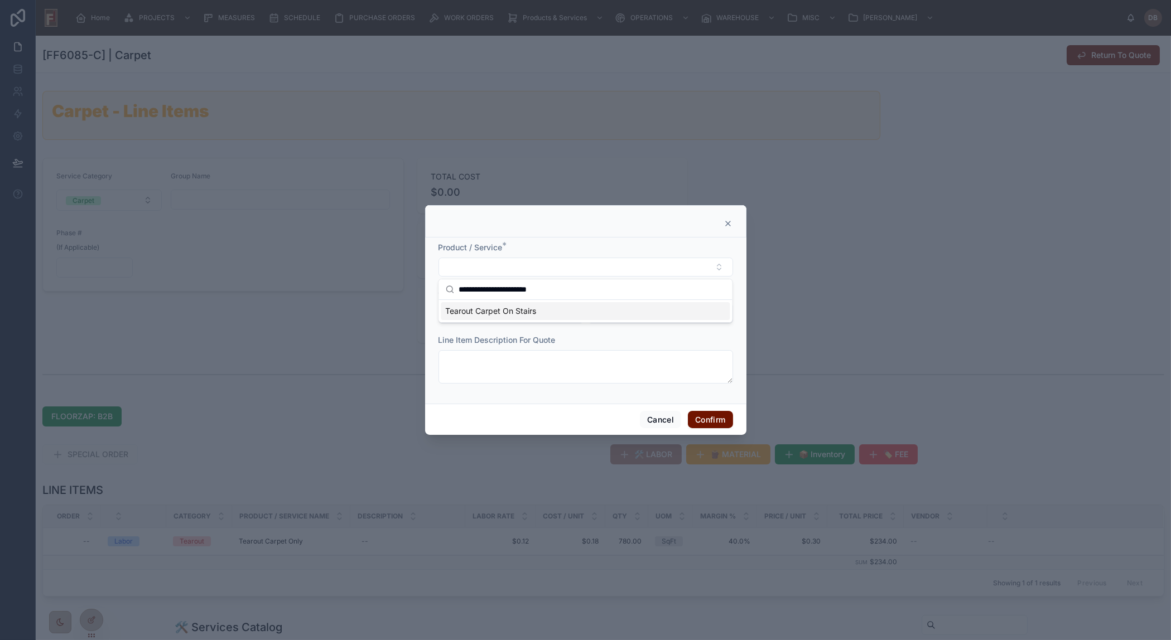
type input "**********"
click at [509, 315] on span "Tearout Carpet On Stairs" at bounding box center [490, 311] width 91 height 11
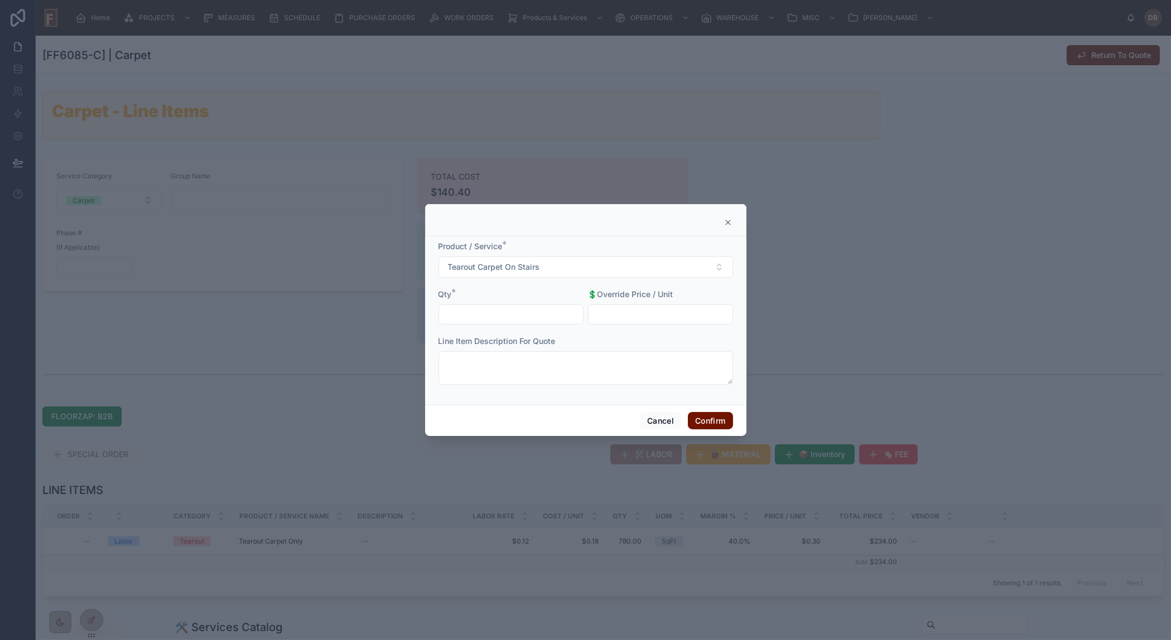
click at [506, 315] on input "text" at bounding box center [511, 315] width 144 height 16
type input "*****"
type input "******"
click at [698, 415] on button "Confirm" at bounding box center [710, 421] width 45 height 18
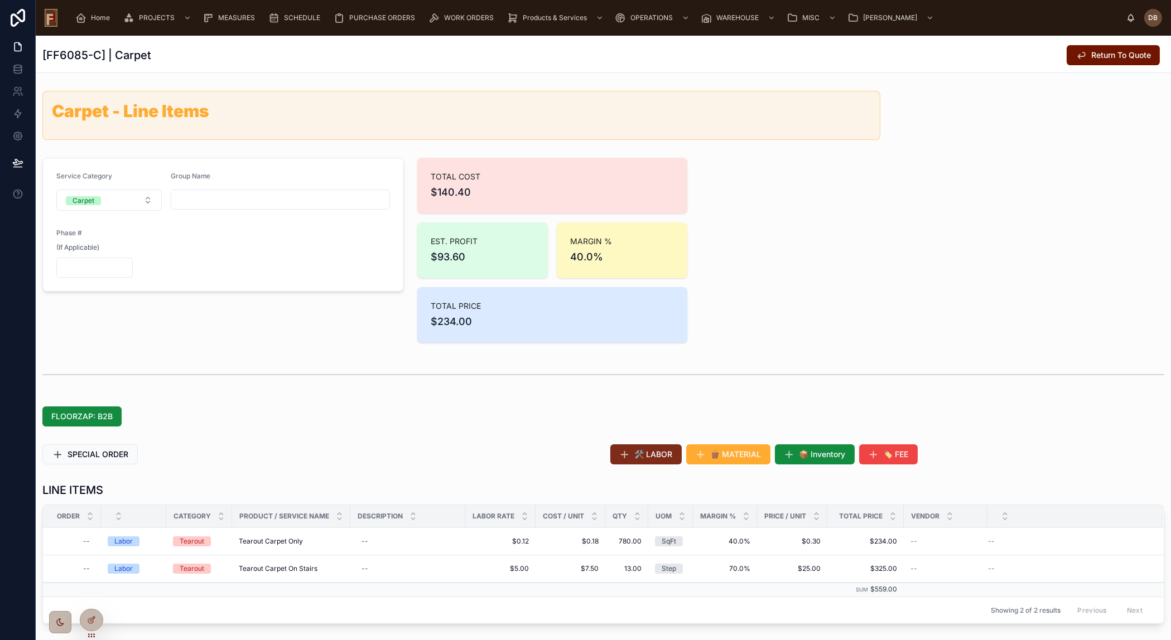
click at [641, 454] on span "🛠️ LABOR" at bounding box center [654, 454] width 38 height 11
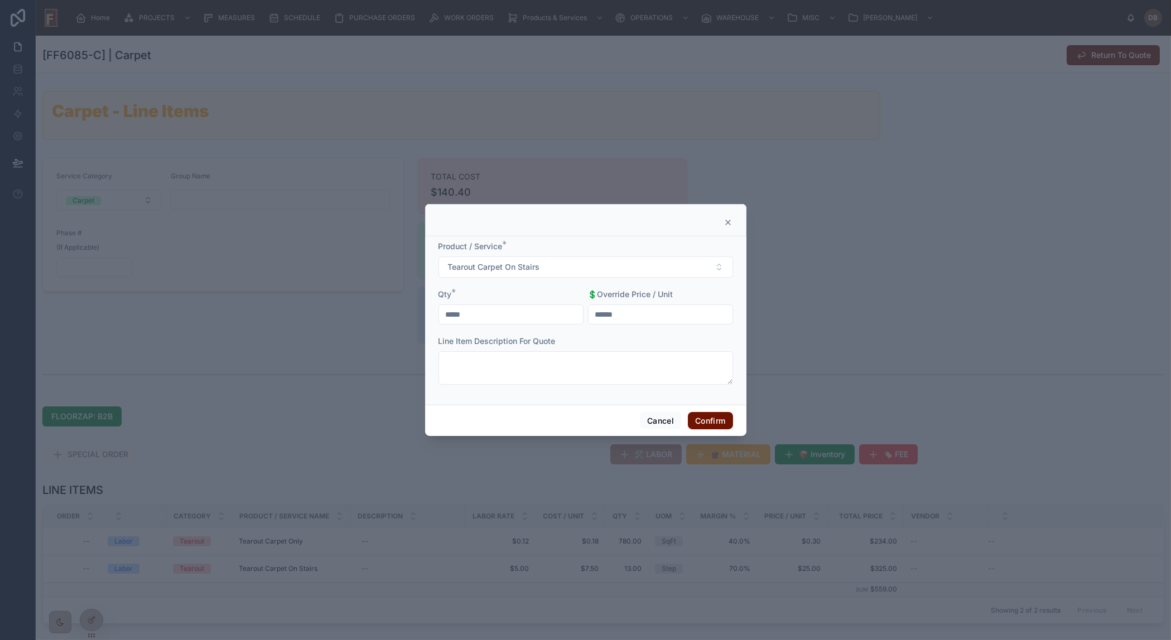
click at [727, 223] on icon at bounding box center [728, 222] width 4 height 4
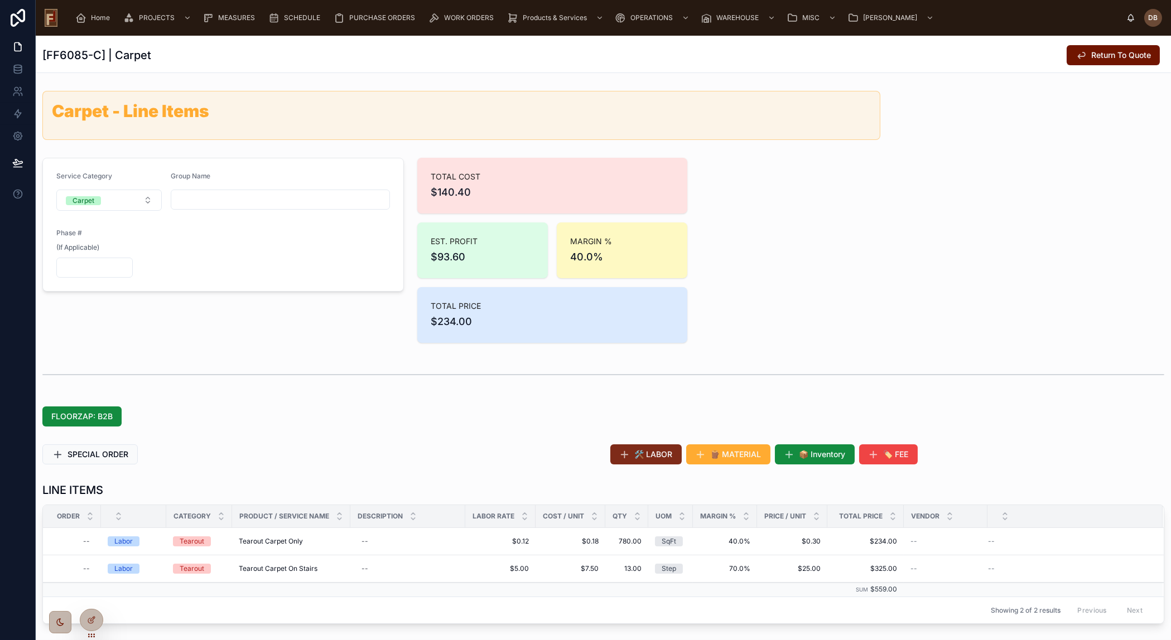
click at [645, 457] on span "🛠️ LABOR" at bounding box center [654, 454] width 38 height 11
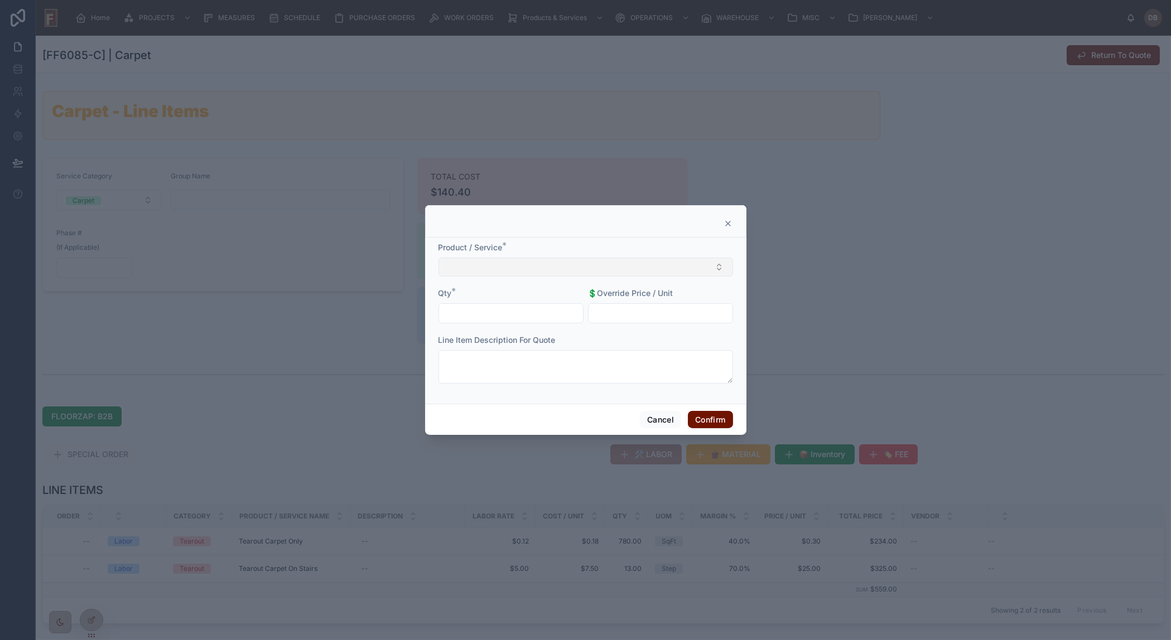
click at [533, 265] on button "Select Button" at bounding box center [585, 267] width 295 height 19
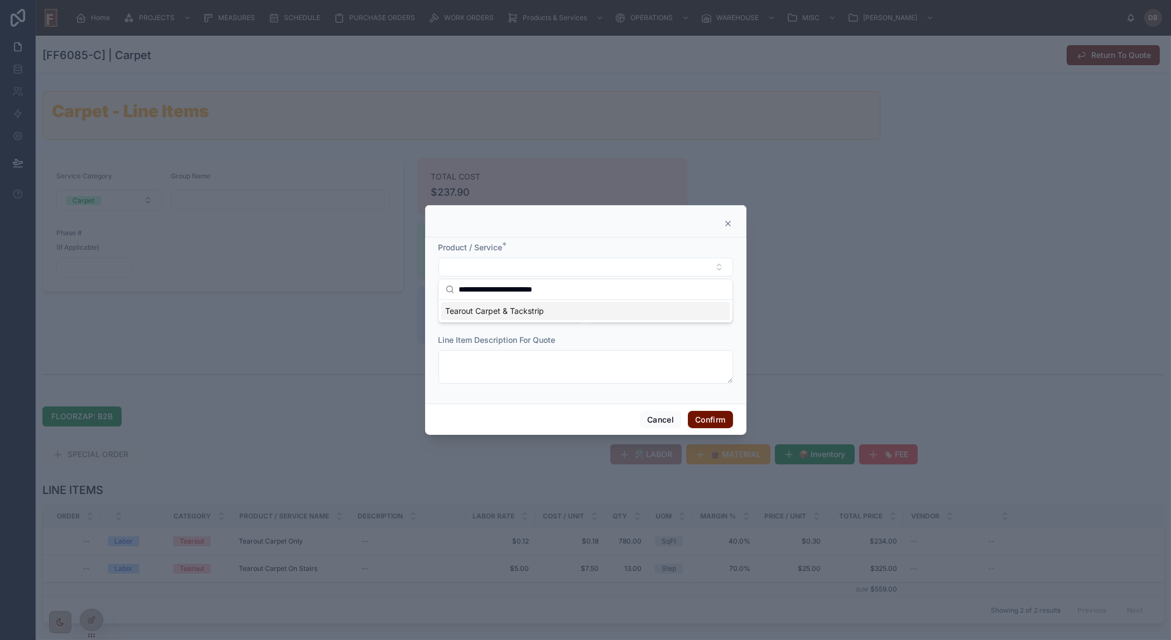
type input "**********"
click at [527, 312] on span "Tearout Carpet & Tackstrip" at bounding box center [494, 311] width 99 height 11
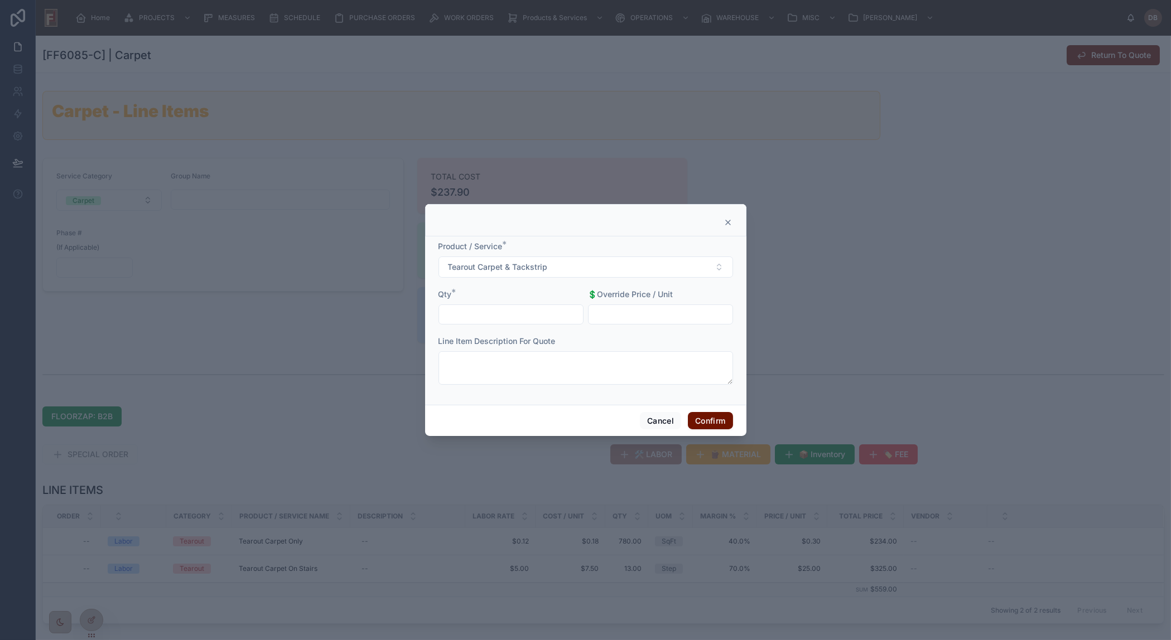
click at [526, 315] on input "text" at bounding box center [511, 315] width 144 height 16
type input "******"
click at [714, 420] on button "Confirm" at bounding box center [710, 421] width 45 height 18
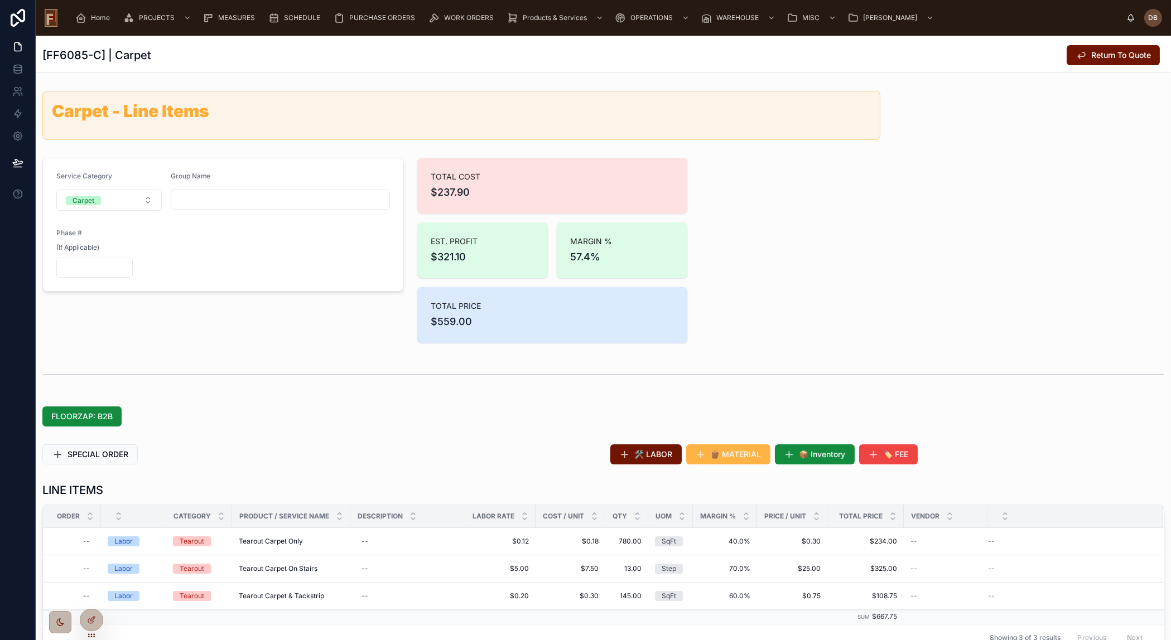
click at [754, 455] on span "🪵 MATERIAL" at bounding box center [736, 454] width 51 height 11
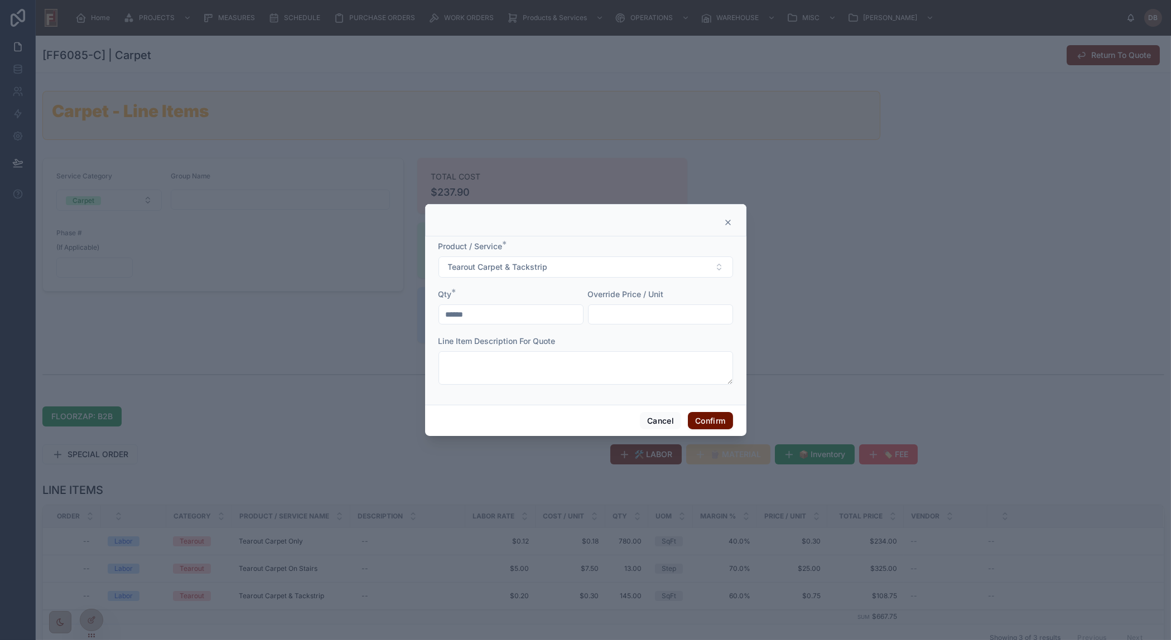
click at [727, 221] on icon at bounding box center [727, 222] width 9 height 9
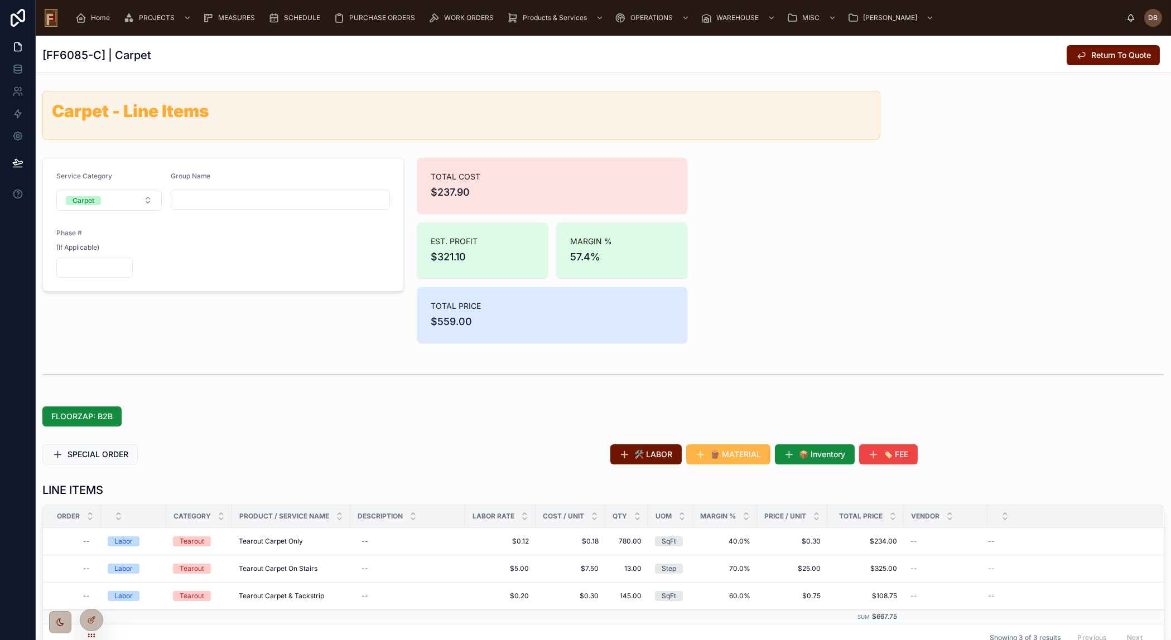
click at [735, 456] on span "🪵 MATERIAL" at bounding box center [736, 454] width 51 height 11
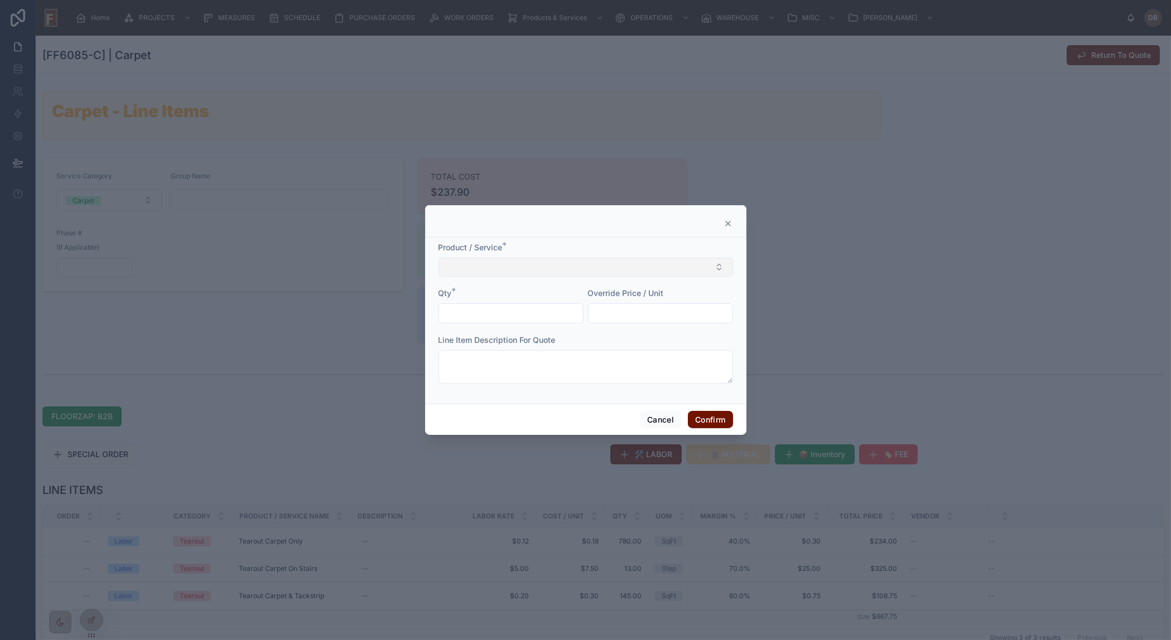
click at [502, 264] on button "Select Button" at bounding box center [585, 267] width 295 height 19
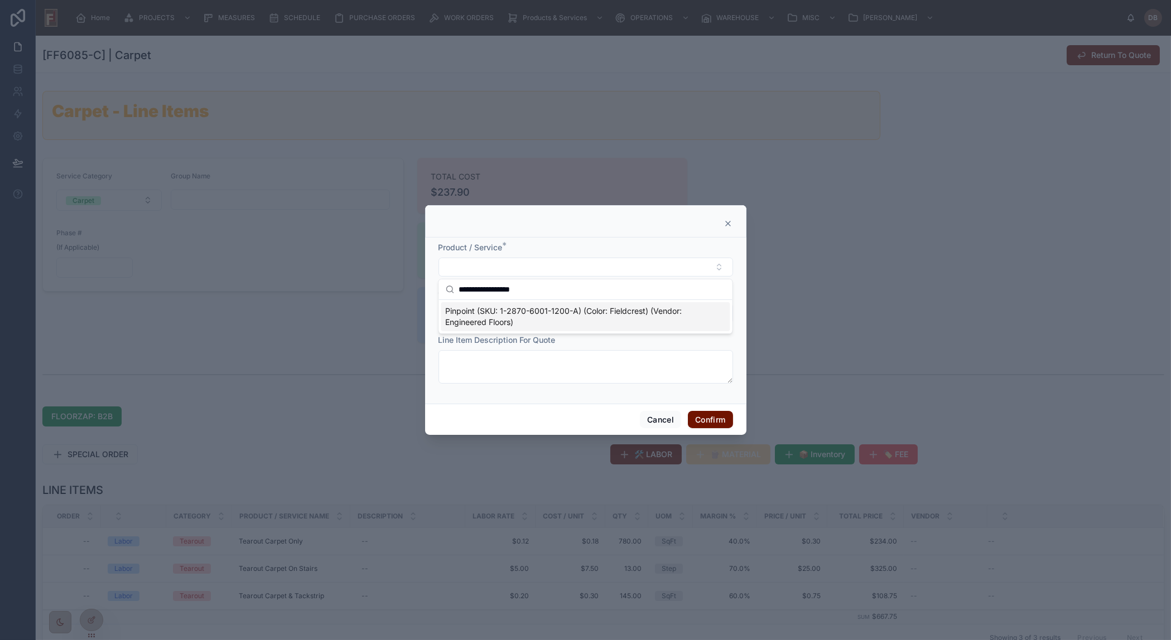
type input "**********"
click at [509, 321] on span "Pinpoint (SKU: 1-2870-6001-1200-A) (Color: Fieldcrest) (Vendor: Engineered Floo…" at bounding box center [578, 317] width 267 height 22
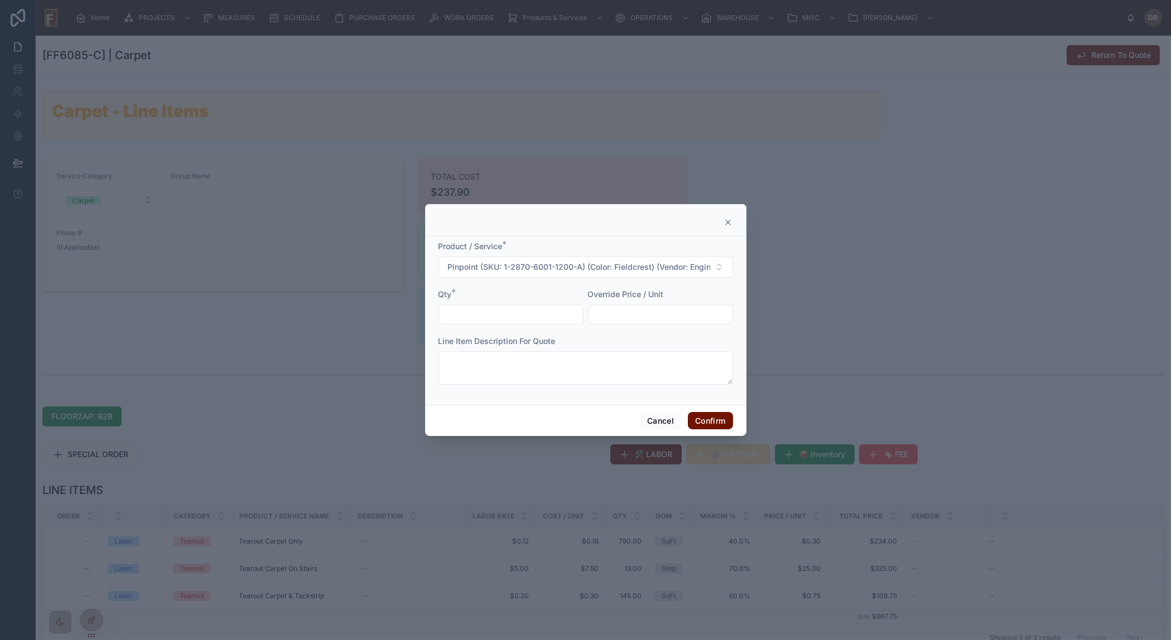
click at [509, 312] on input "text" at bounding box center [511, 315] width 144 height 16
type input "********"
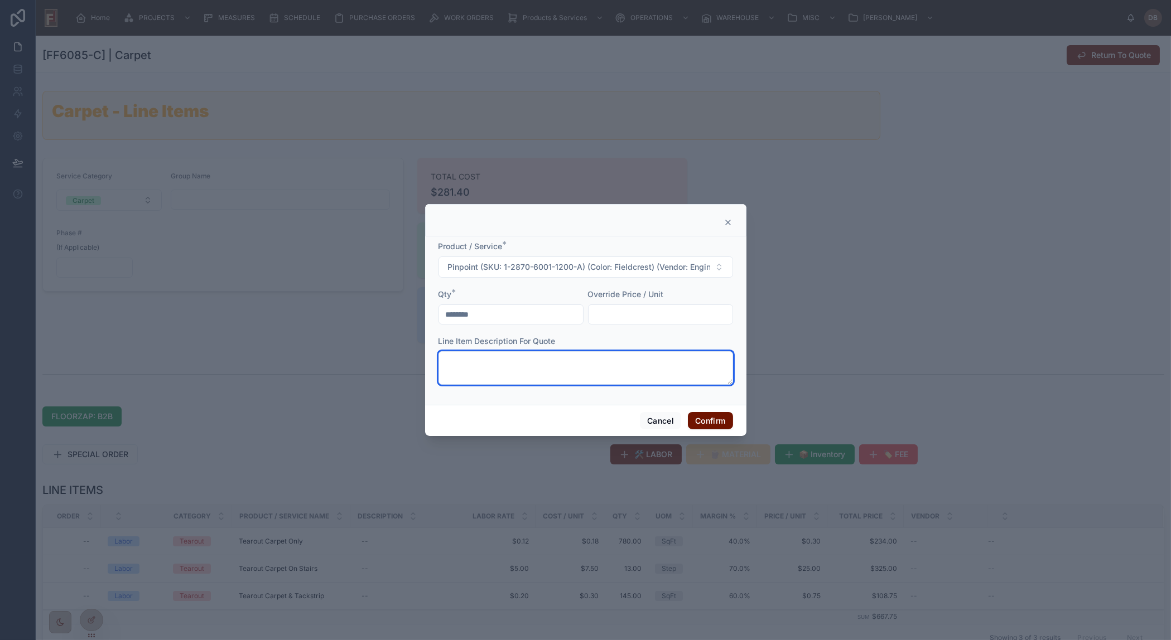
click at [529, 364] on textarea at bounding box center [585, 367] width 295 height 33
paste textarea "**********"
type textarea "**********"
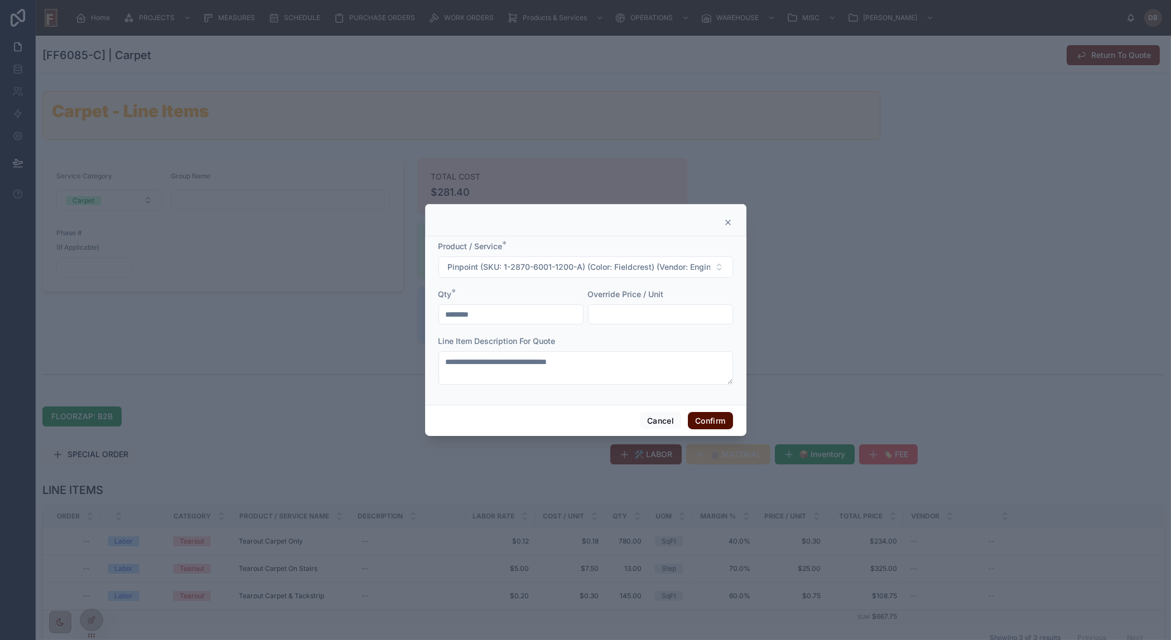
click at [714, 419] on button "Confirm" at bounding box center [710, 421] width 45 height 18
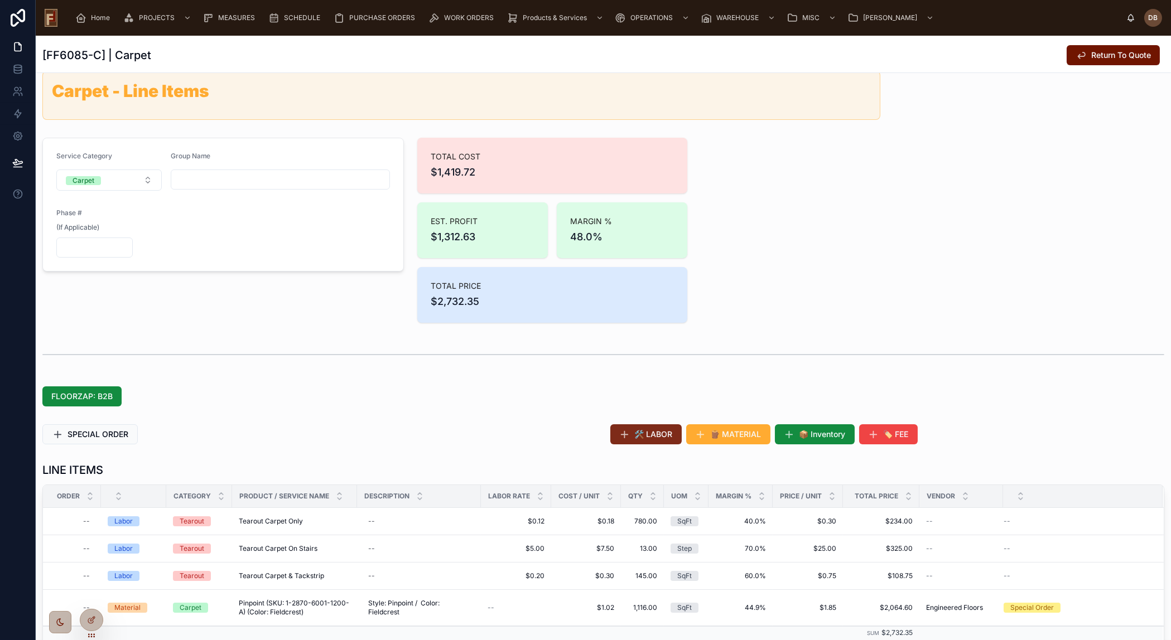
scroll to position [50, 0]
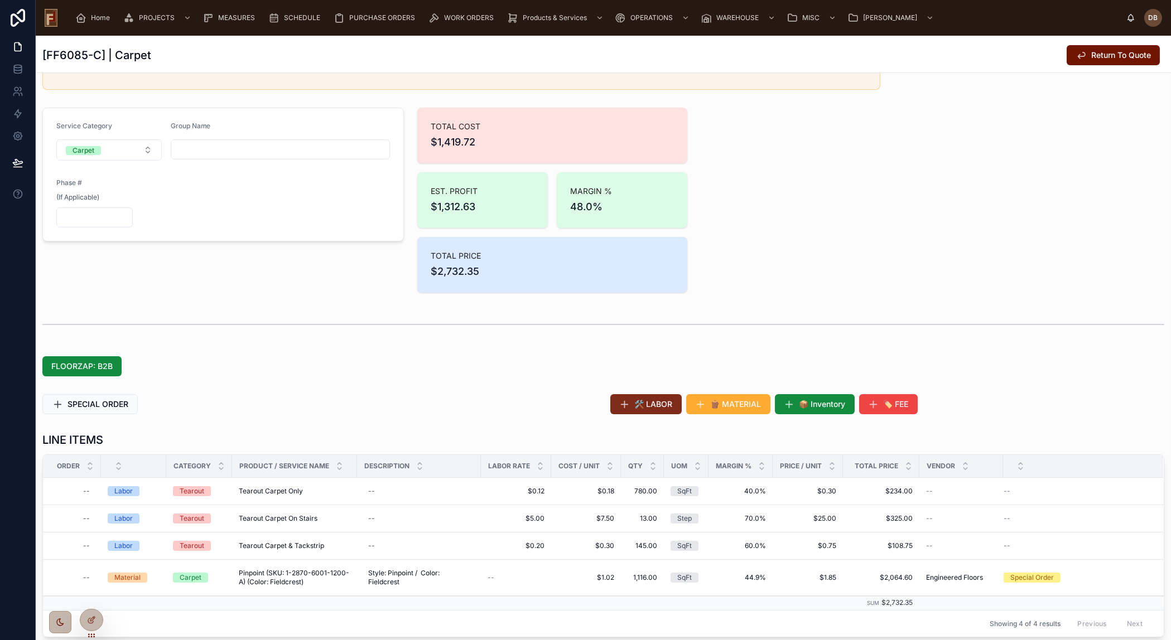
click at [646, 406] on span "🛠️ LABOR" at bounding box center [654, 404] width 38 height 11
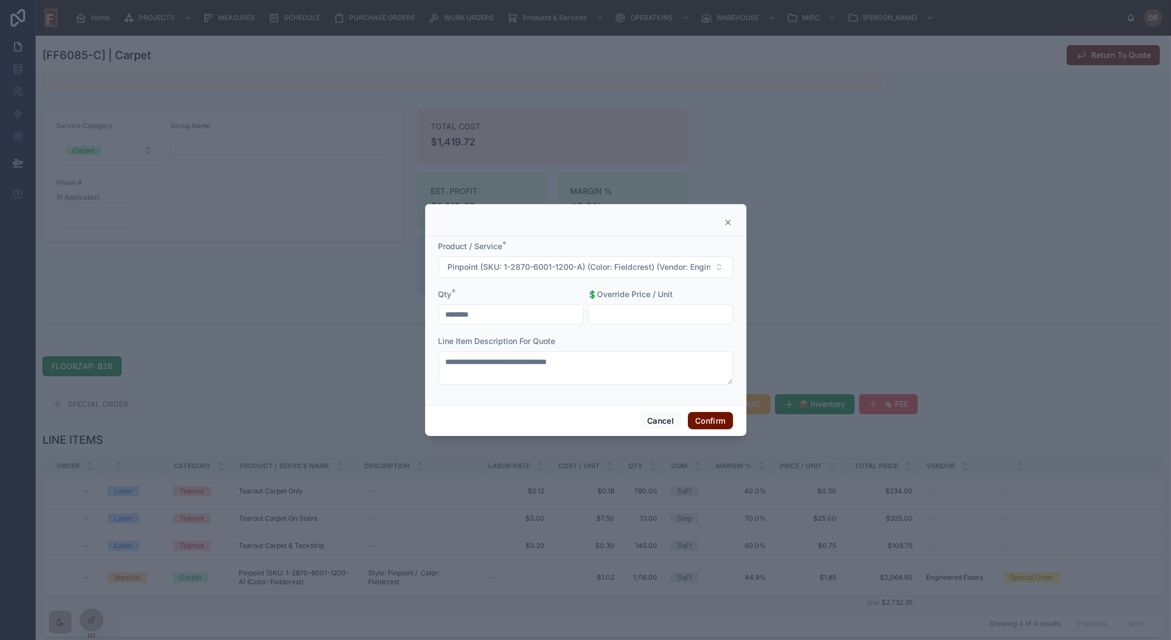
type input "*******"
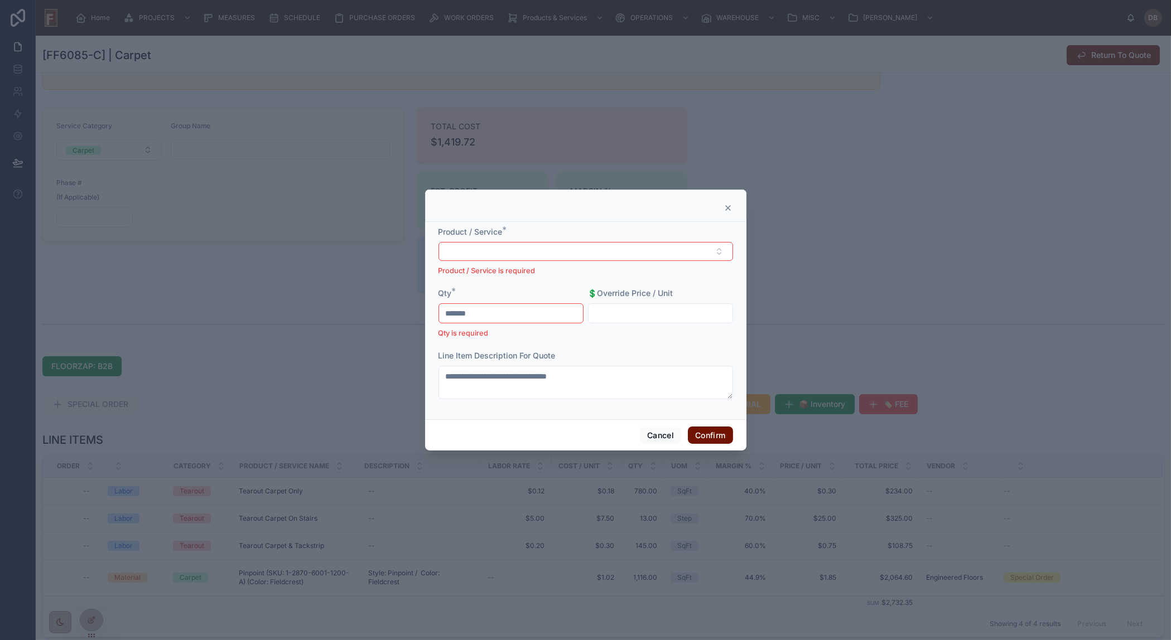
click at [727, 207] on icon at bounding box center [727, 208] width 9 height 9
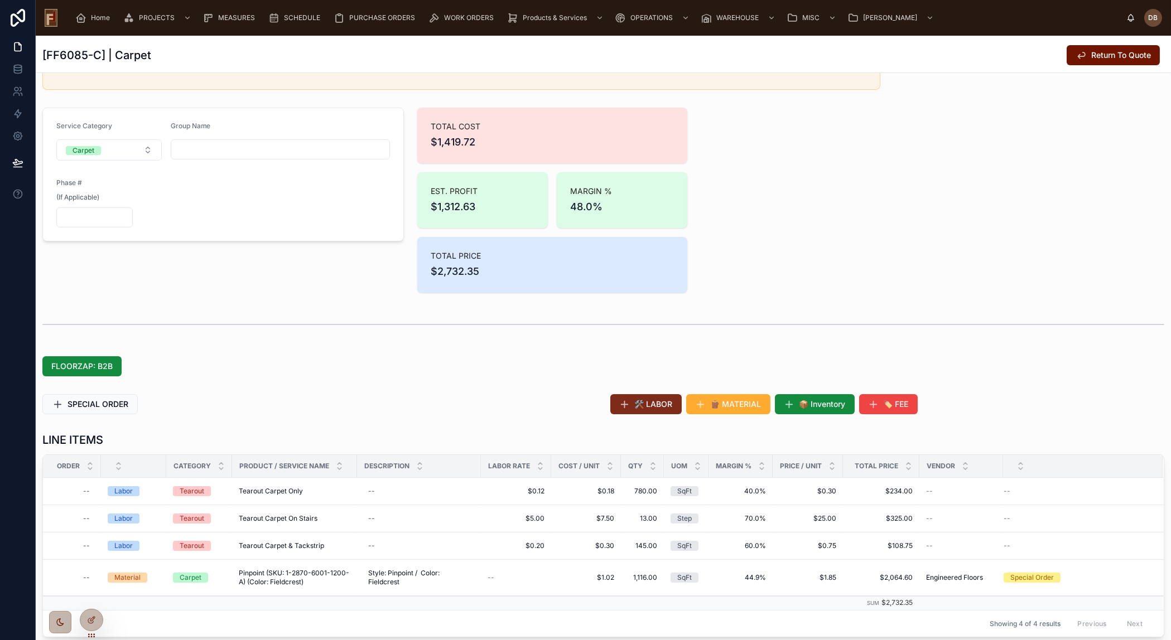
click at [641, 397] on button "🛠️ LABOR" at bounding box center [645, 404] width 71 height 20
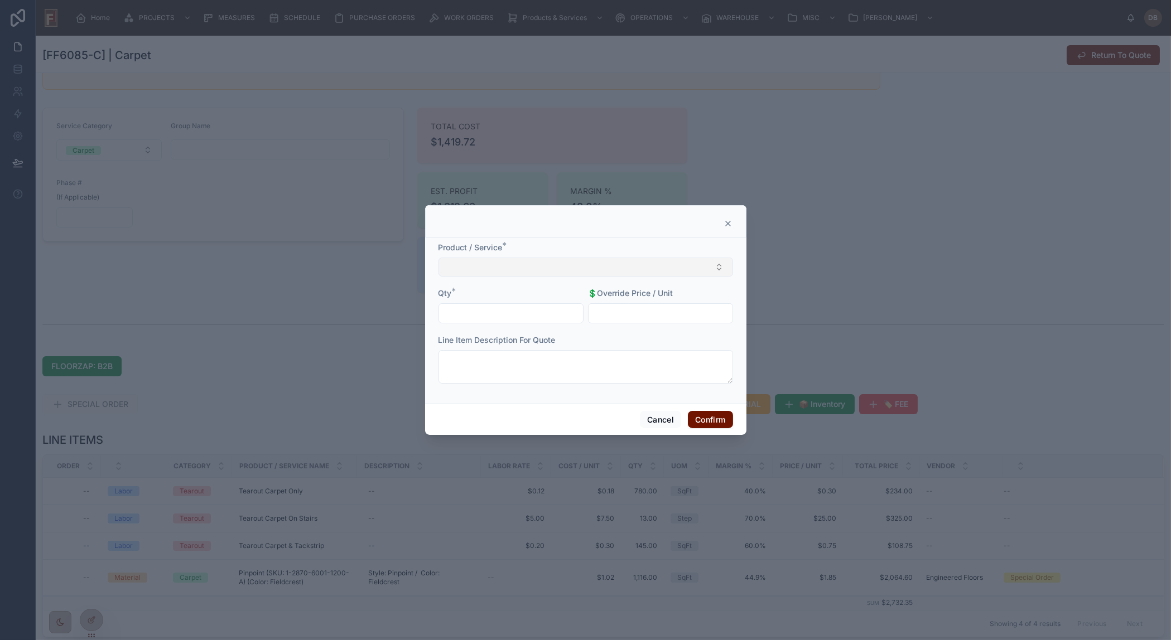
click at [557, 264] on button "Select Button" at bounding box center [585, 267] width 295 height 19
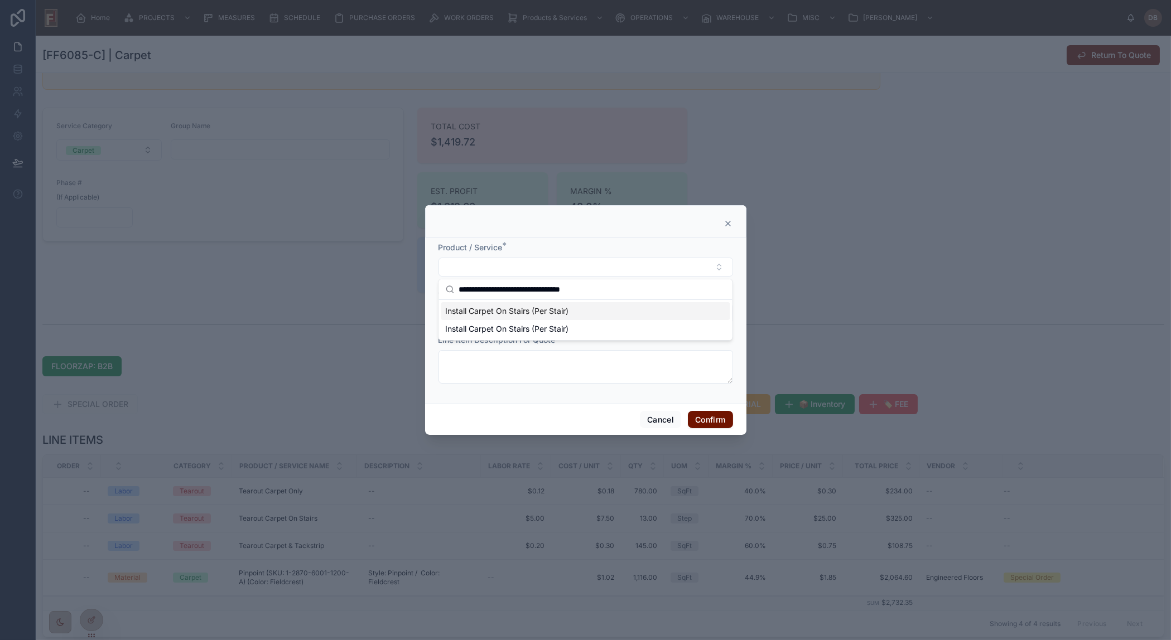
type input "**********"
click at [531, 311] on span "Install Carpet On Stairs (Per Stair)" at bounding box center [506, 311] width 123 height 11
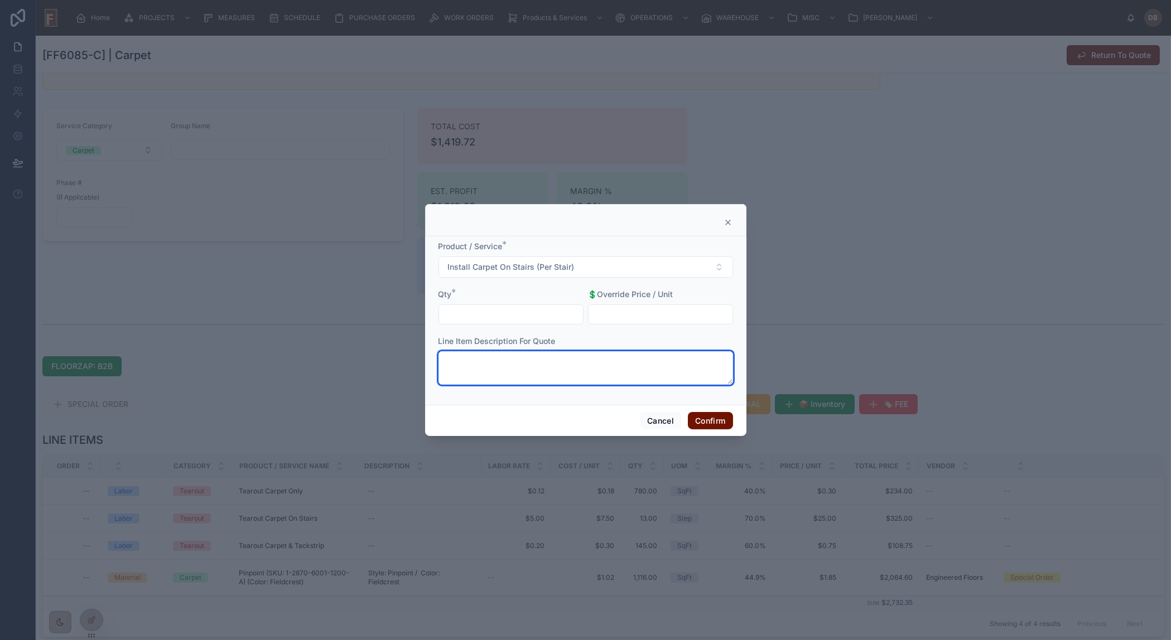
drag, startPoint x: 660, startPoint y: 368, endPoint x: 654, endPoint y: 366, distance: 6.4
click at [660, 368] on textarea at bounding box center [585, 367] width 295 height 33
paste textarea "**********"
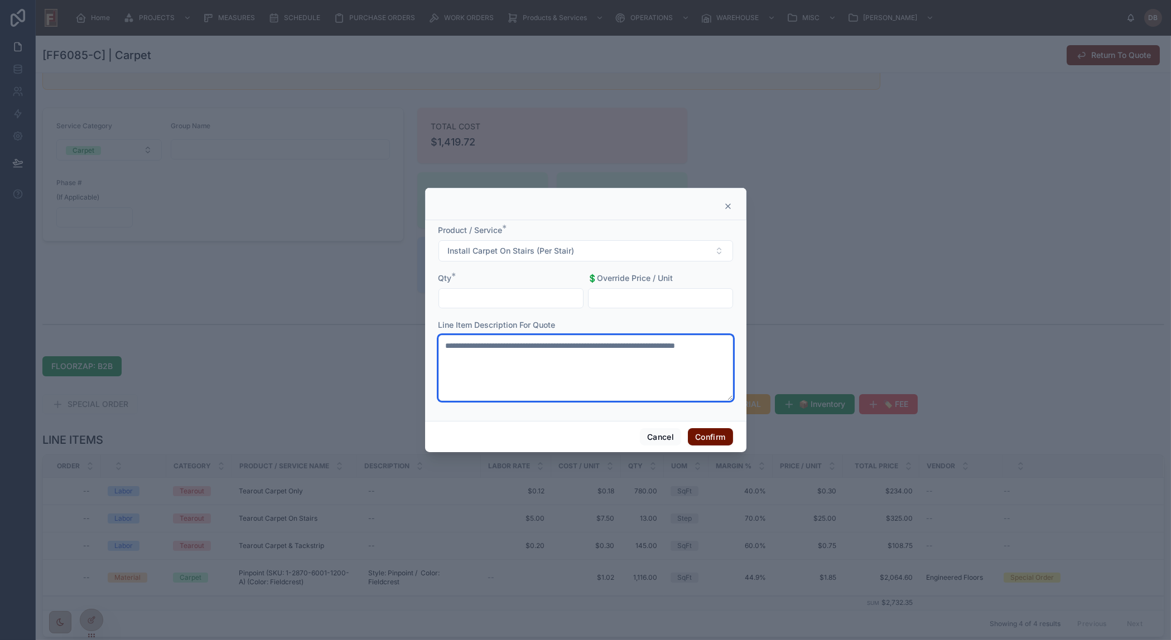
type textarea "**********"
click at [485, 297] on input "text" at bounding box center [511, 299] width 144 height 16
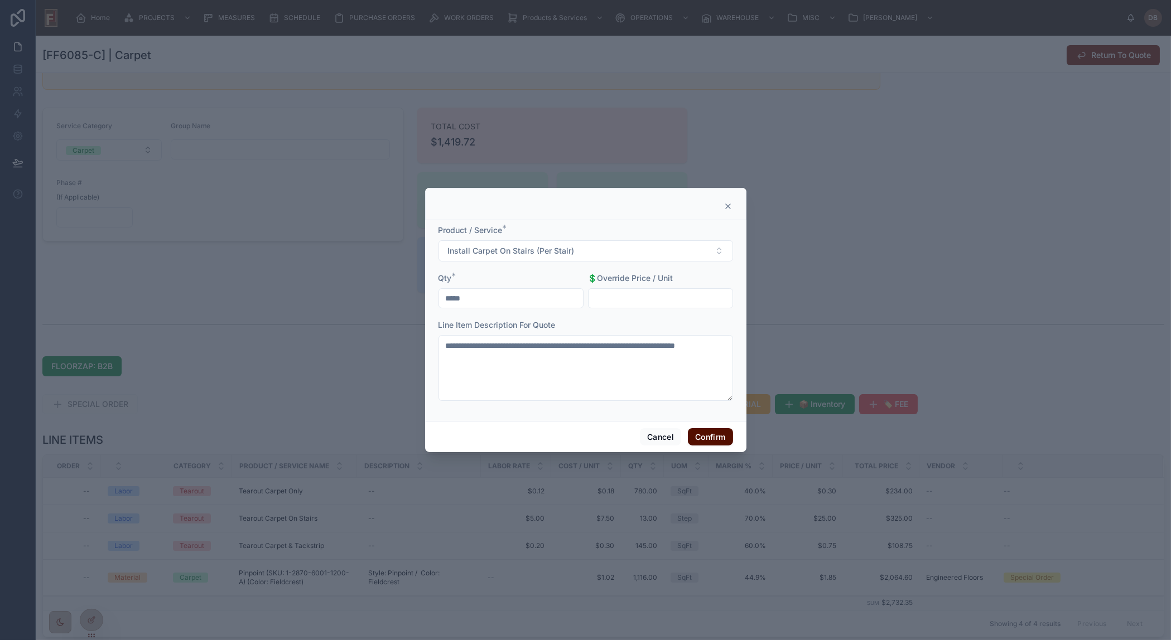
type input "*****"
click at [706, 433] on button "Confirm" at bounding box center [710, 437] width 45 height 18
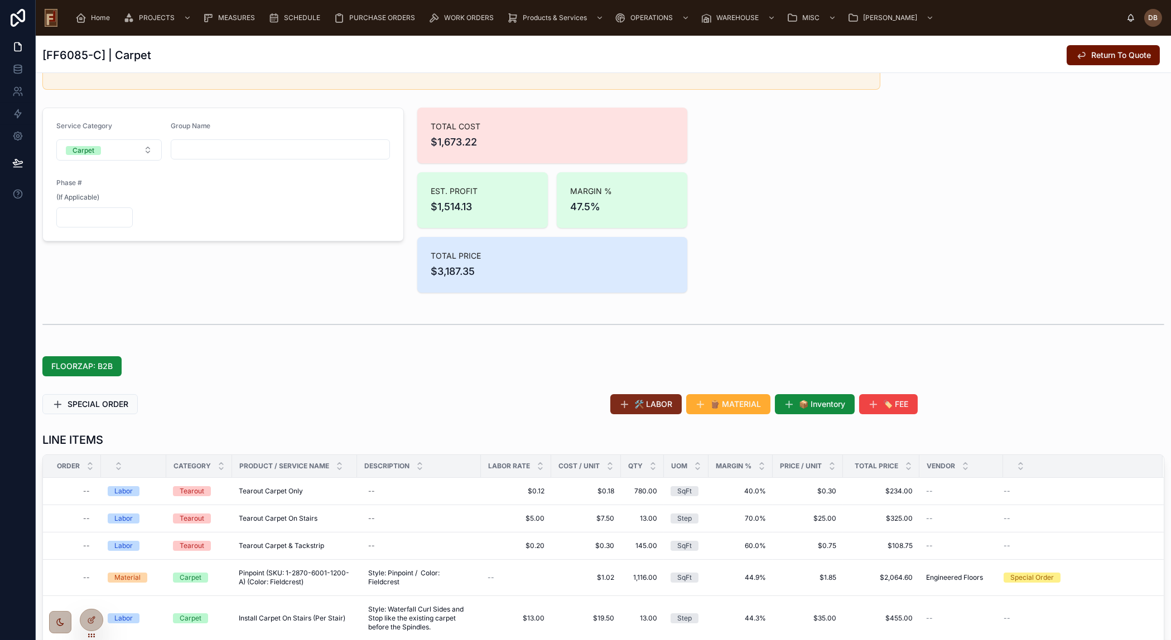
click at [651, 407] on span "🛠️ LABOR" at bounding box center [654, 404] width 38 height 11
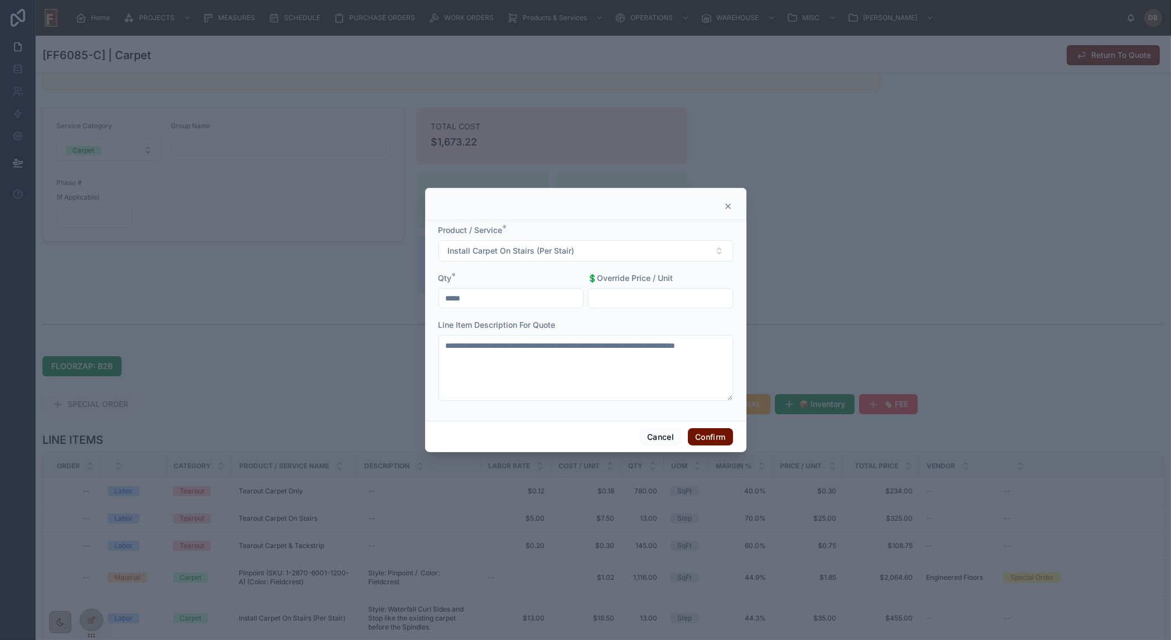
click at [727, 203] on icon at bounding box center [727, 206] width 9 height 9
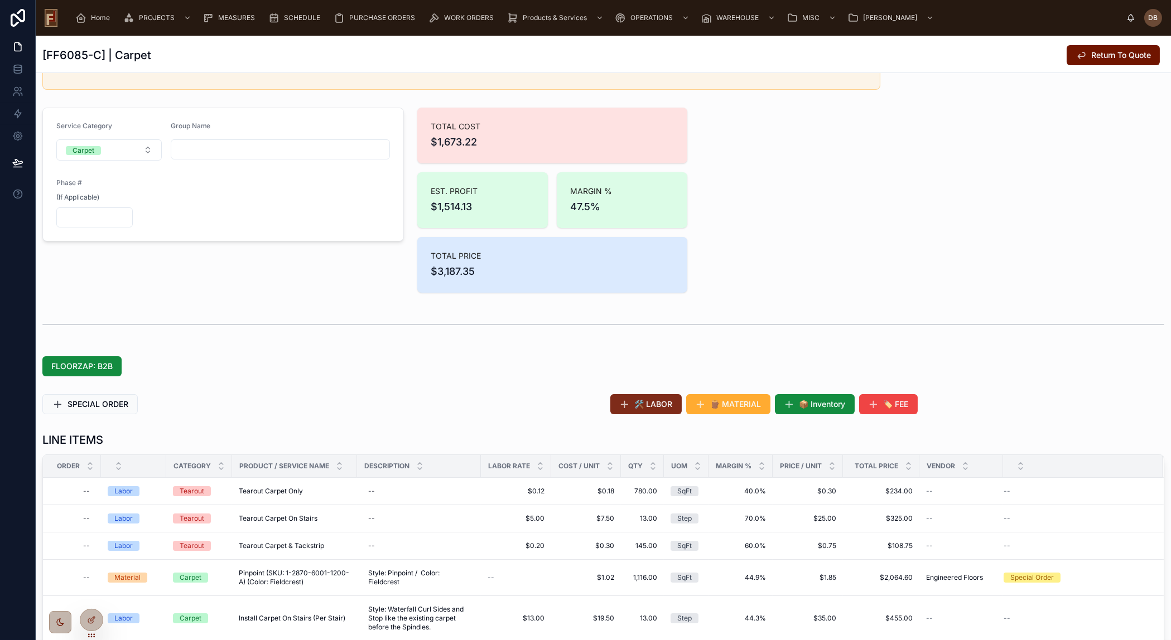
click at [659, 409] on button "🛠️ LABOR" at bounding box center [645, 404] width 71 height 20
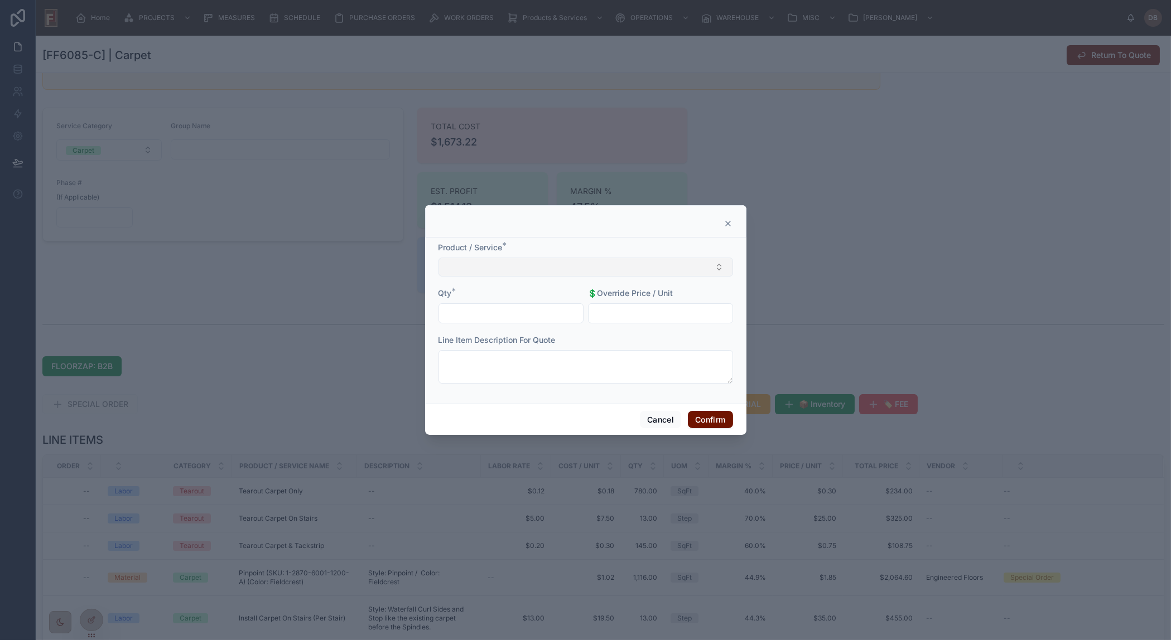
click at [581, 271] on button "Select Button" at bounding box center [585, 267] width 295 height 19
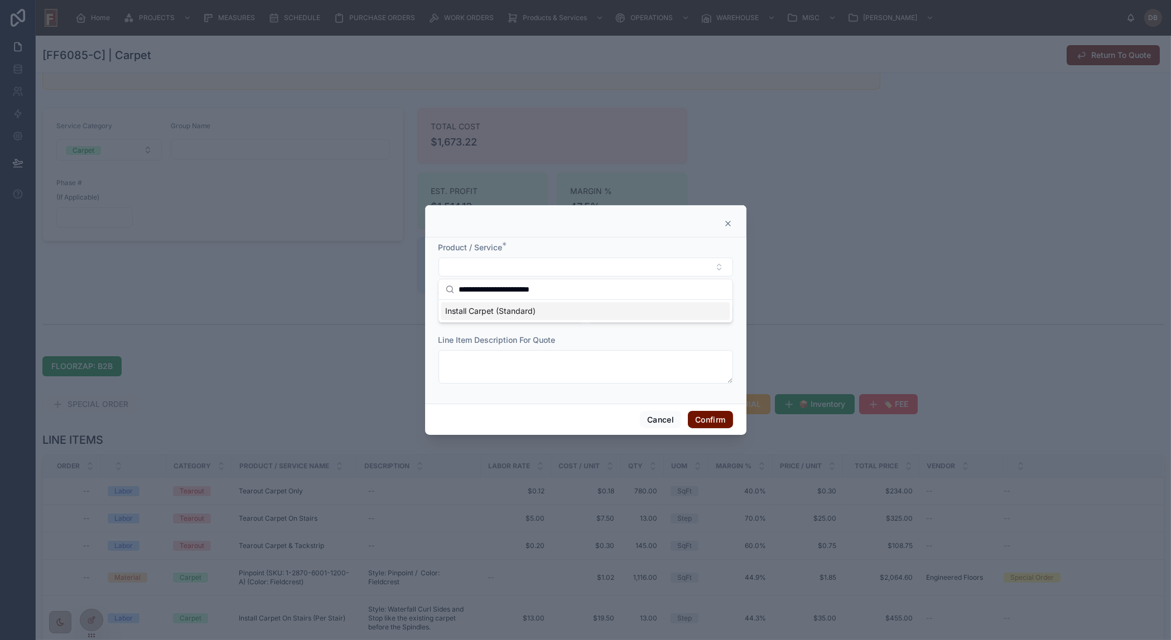
type input "**********"
click at [516, 310] on span "Install Carpet (Standard)" at bounding box center [490, 311] width 90 height 11
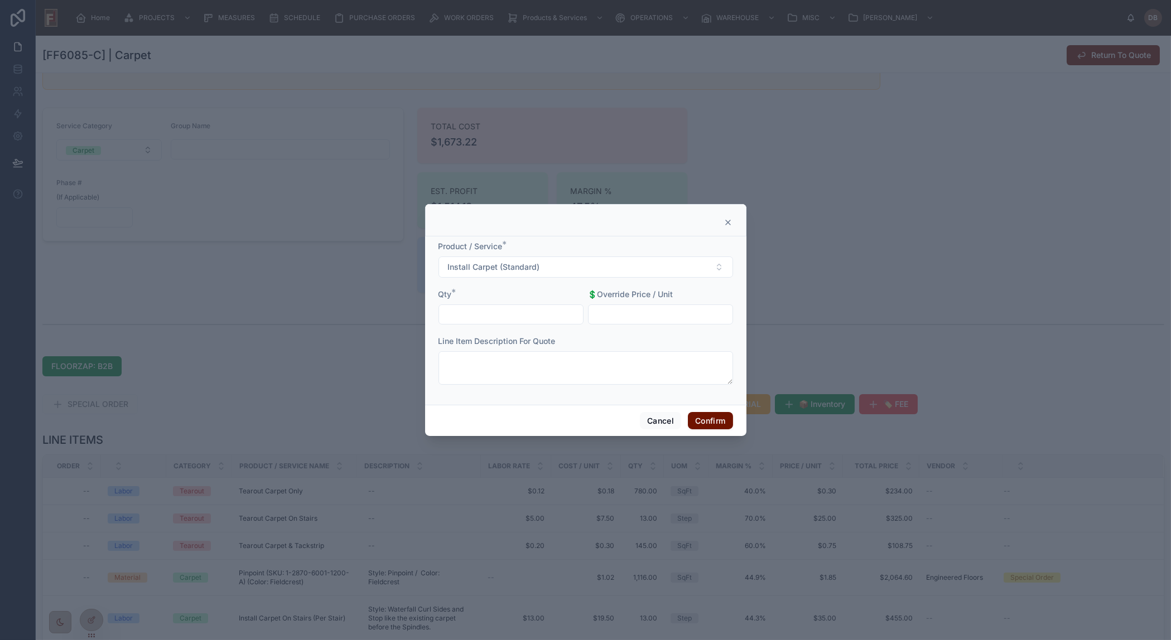
click at [516, 310] on input "text" at bounding box center [511, 315] width 144 height 16
type input "********"
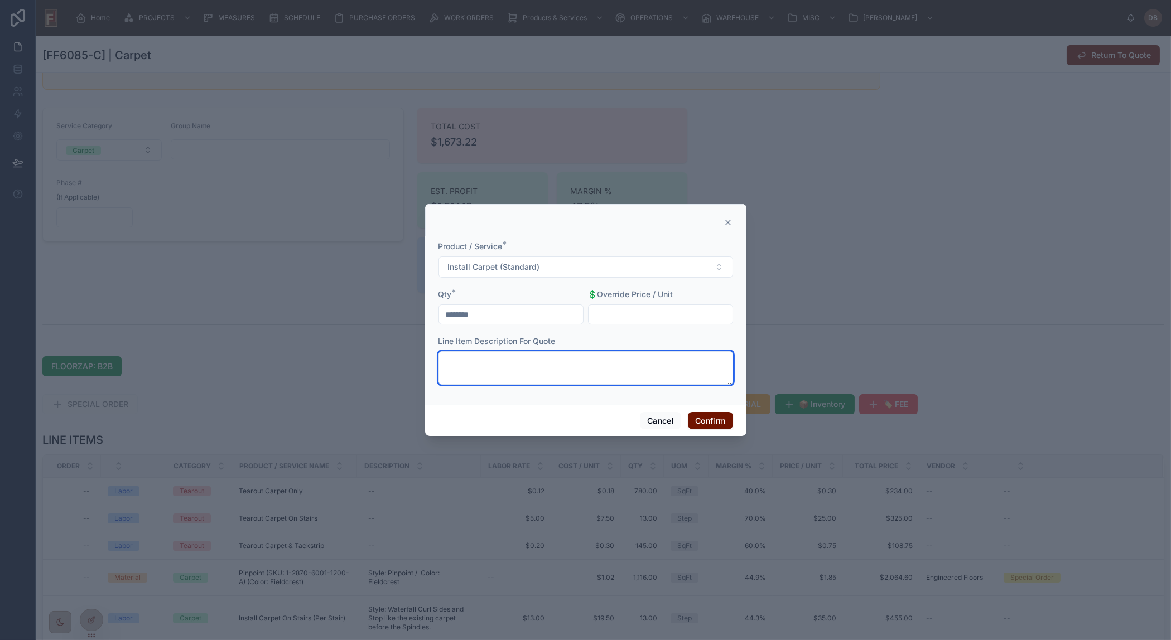
click at [622, 362] on textarea at bounding box center [585, 367] width 295 height 33
paste textarea "**********"
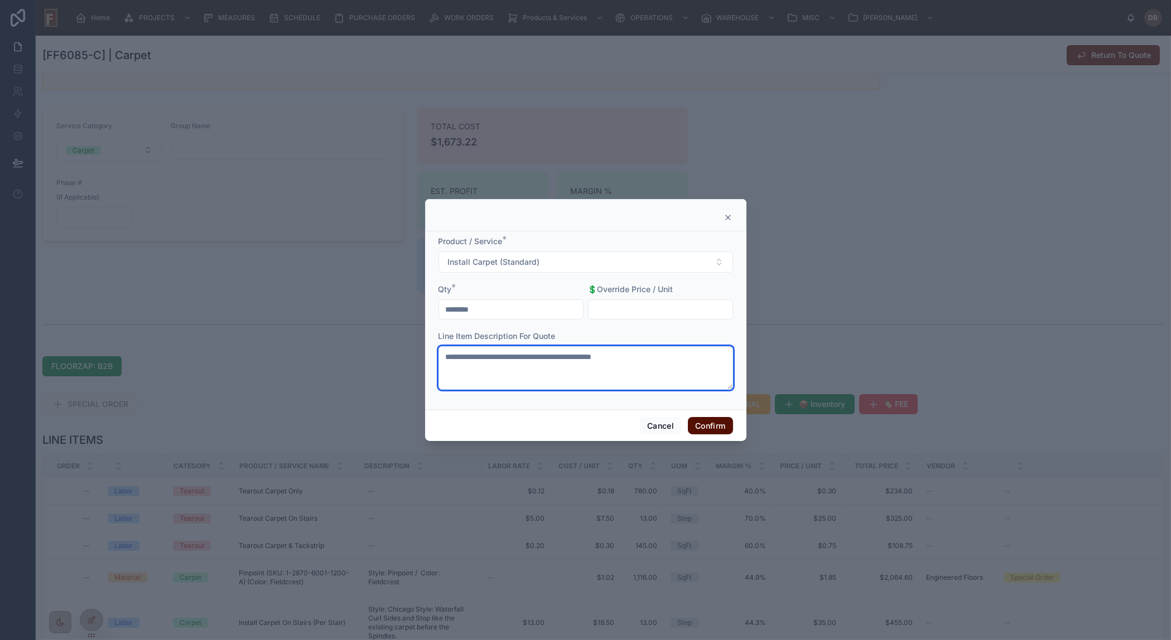
type textarea "**********"
click at [703, 426] on button "Confirm" at bounding box center [710, 426] width 45 height 18
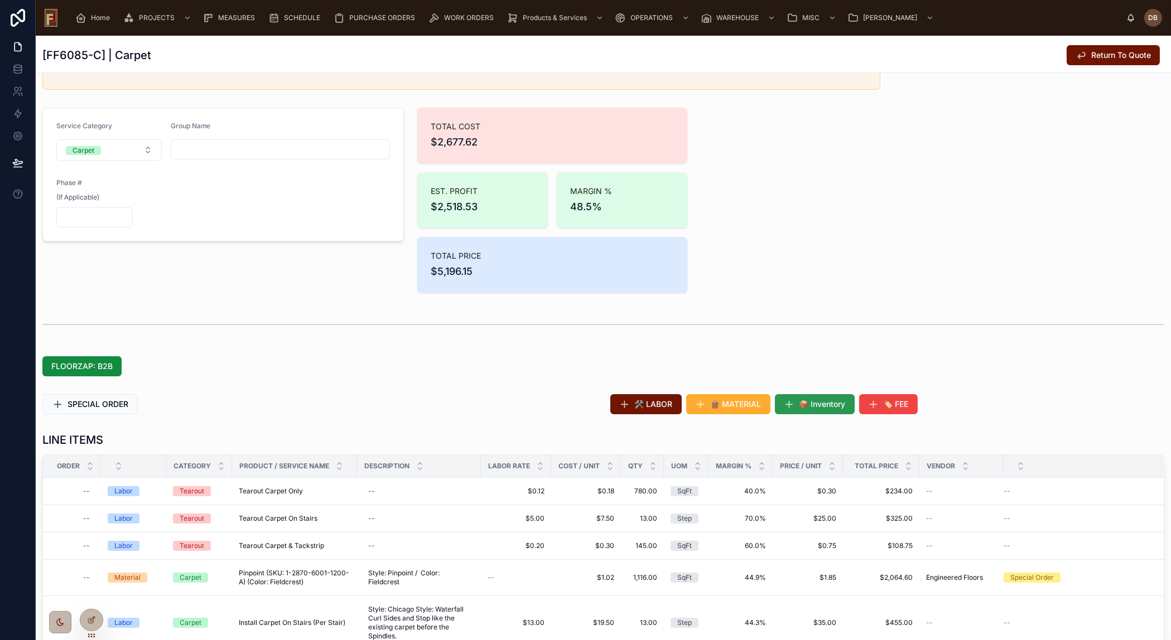
click at [816, 406] on span "📦 Inventory" at bounding box center [822, 404] width 46 height 11
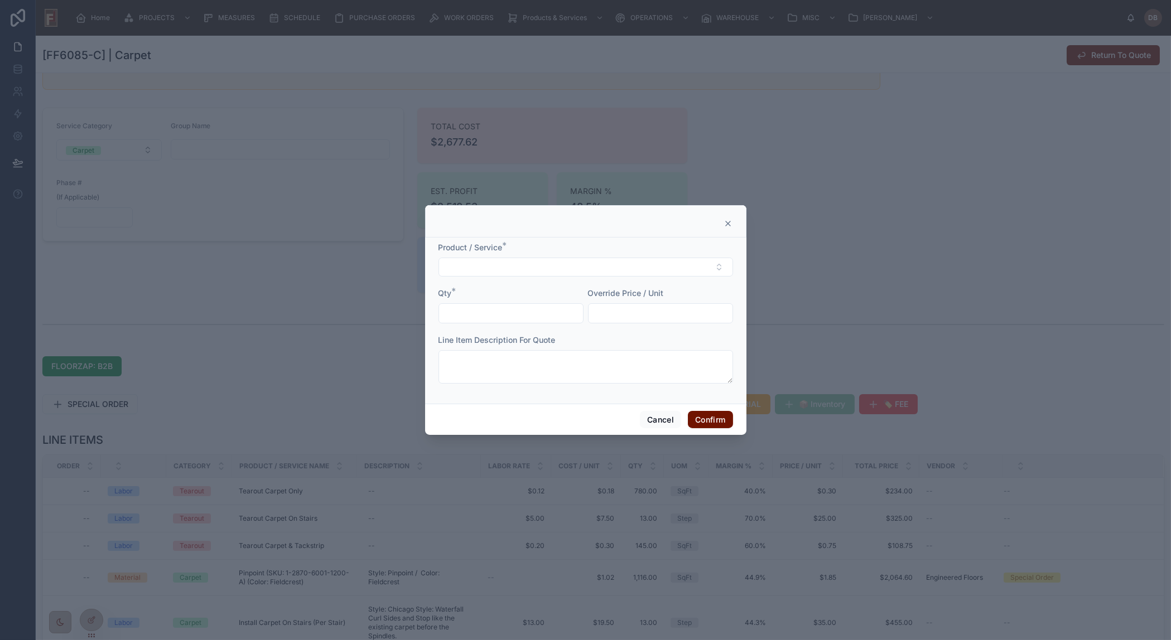
click at [725, 225] on icon at bounding box center [727, 223] width 9 height 9
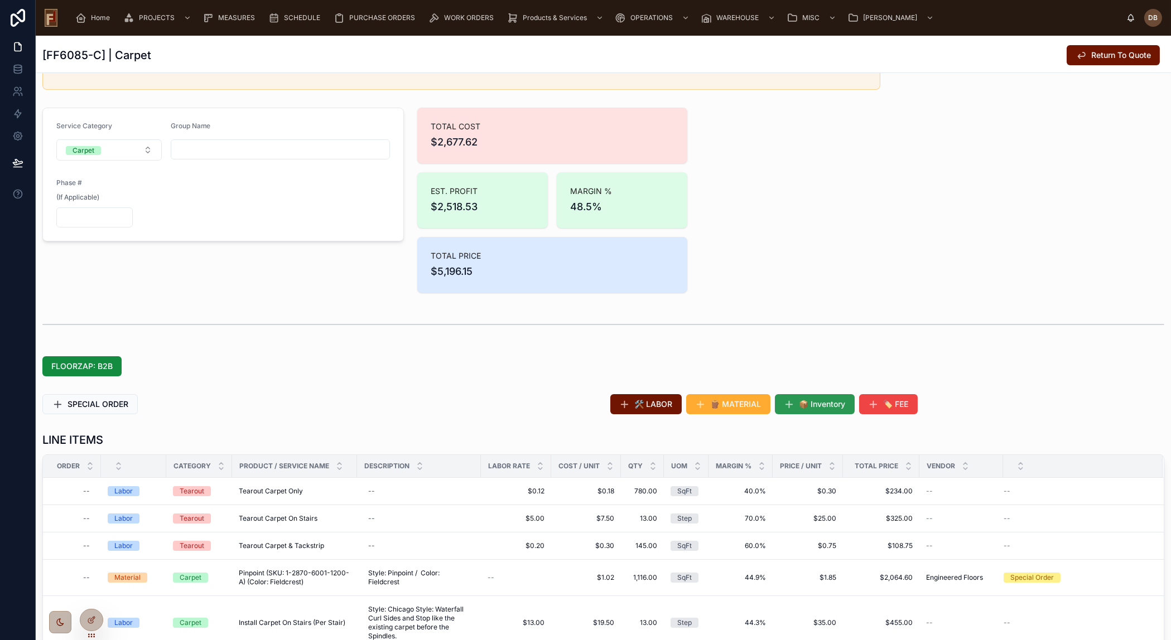
click at [814, 406] on span "📦 Inventory" at bounding box center [822, 404] width 46 height 11
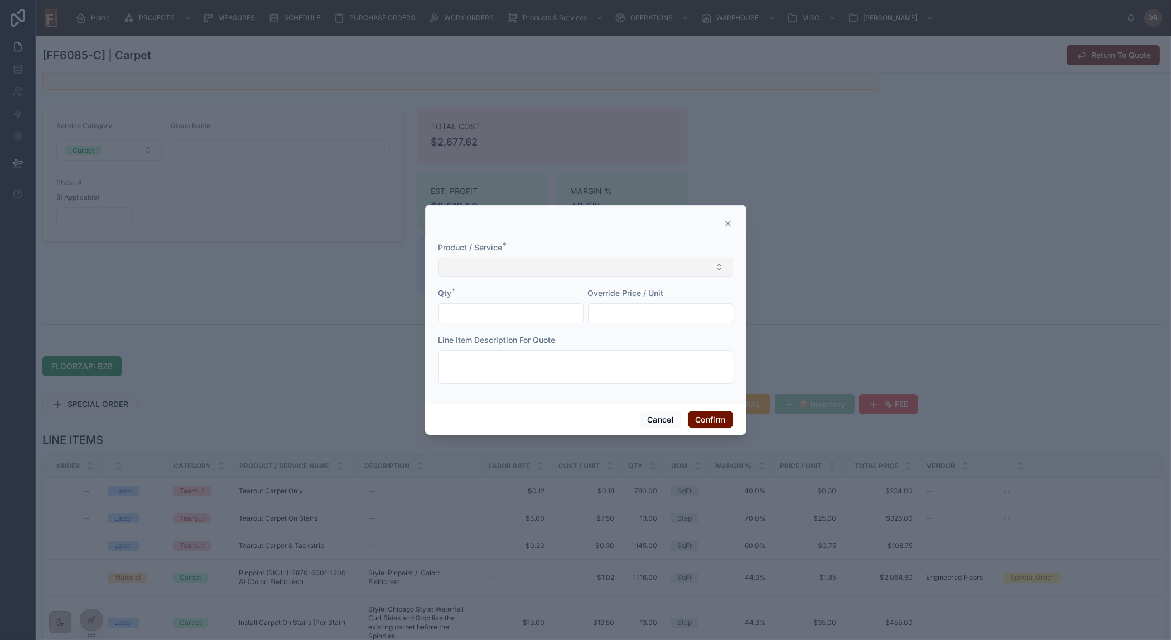
click at [625, 267] on button "Select Button" at bounding box center [585, 267] width 295 height 19
drag, startPoint x: 543, startPoint y: 293, endPoint x: 448, endPoint y: 286, distance: 95.1
click at [448, 286] on div "**********" at bounding box center [584, 289] width 293 height 21
type input "*******"
click at [726, 223] on icon at bounding box center [728, 223] width 4 height 4
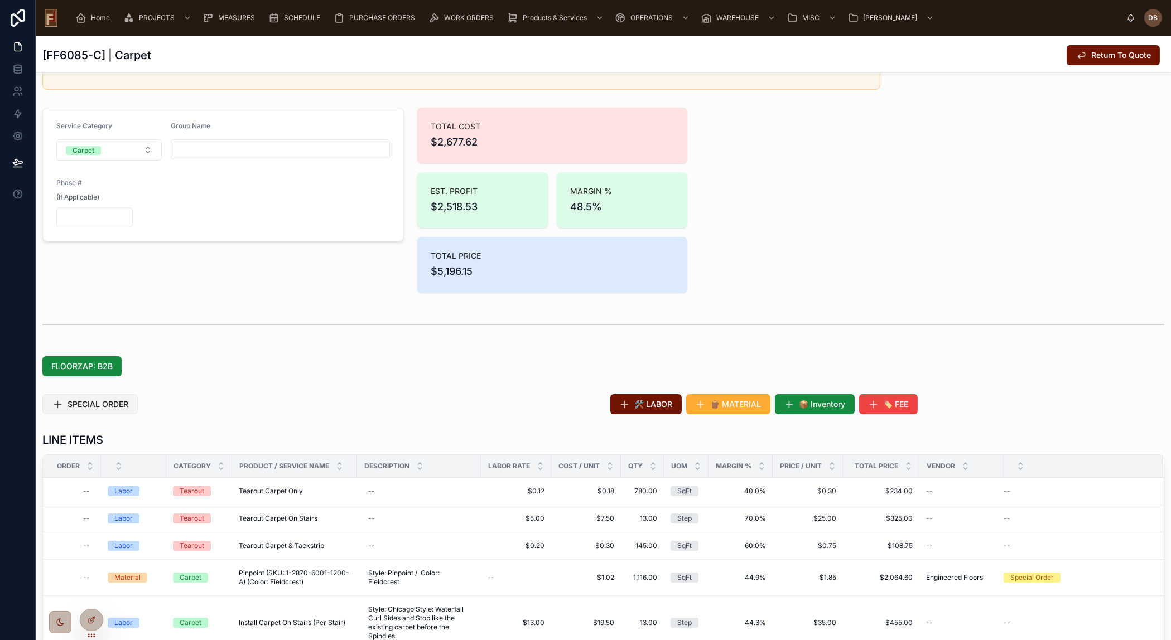
click at [109, 402] on span "SPECIAL ORDER" at bounding box center [97, 404] width 61 height 11
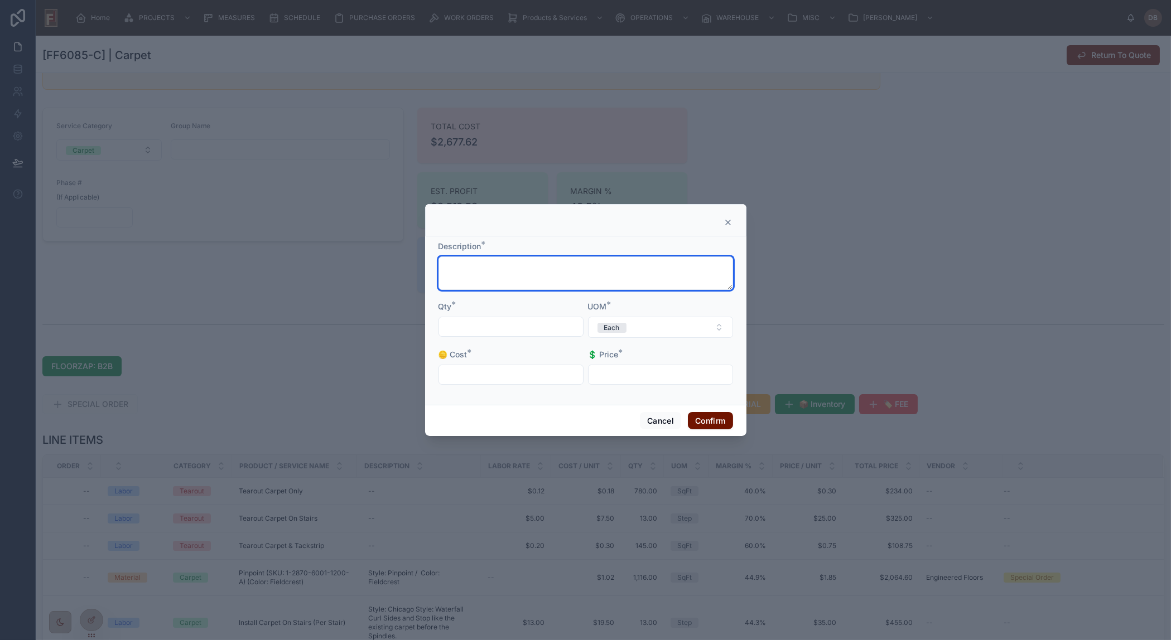
click at [619, 276] on textarea at bounding box center [585, 273] width 295 height 33
paste textarea "**********"
click at [527, 272] on textarea "**********" at bounding box center [585, 273] width 295 height 33
drag, startPoint x: 529, startPoint y: 271, endPoint x: 440, endPoint y: 267, distance: 89.3
click at [440, 267] on textarea "**********" at bounding box center [585, 273] width 295 height 33
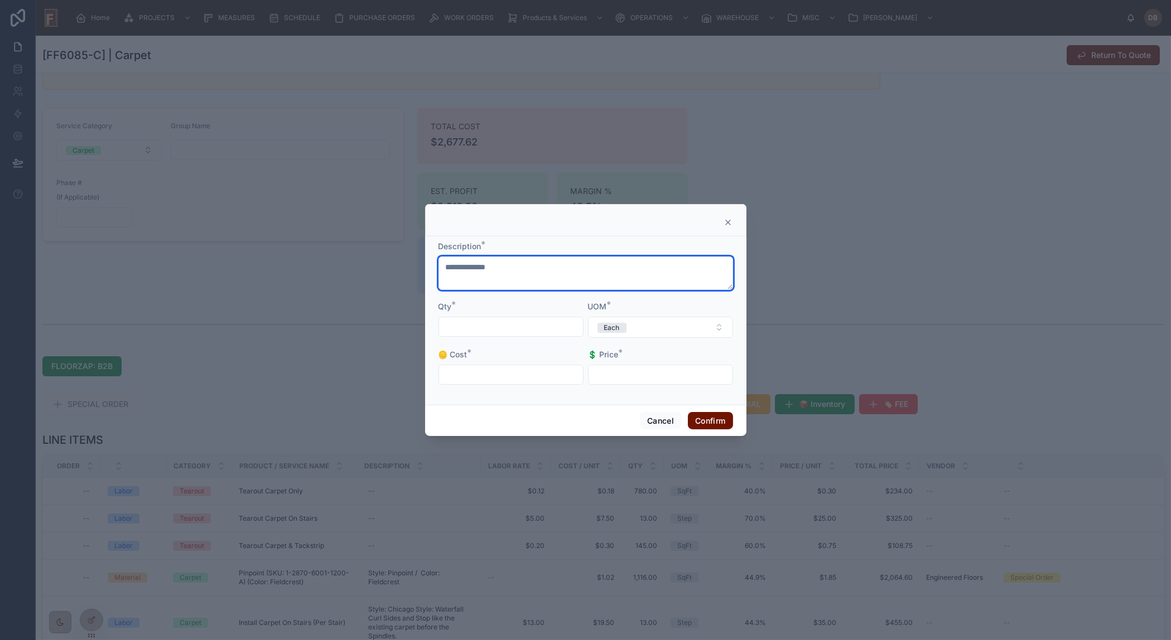
paste textarea "**********"
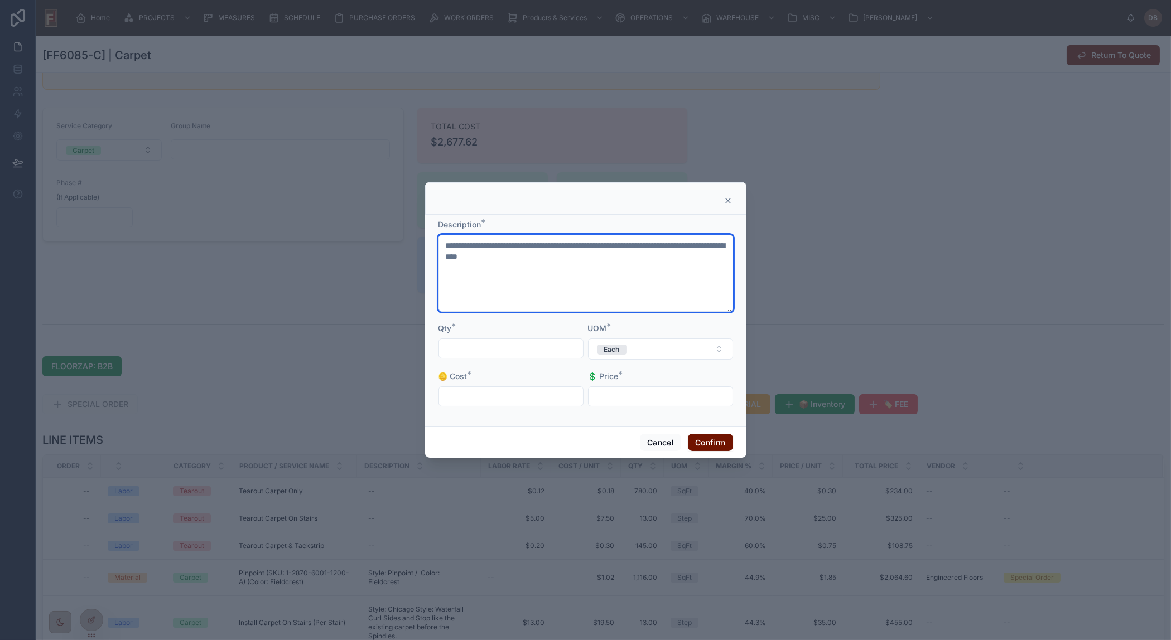
type textarea "**********"
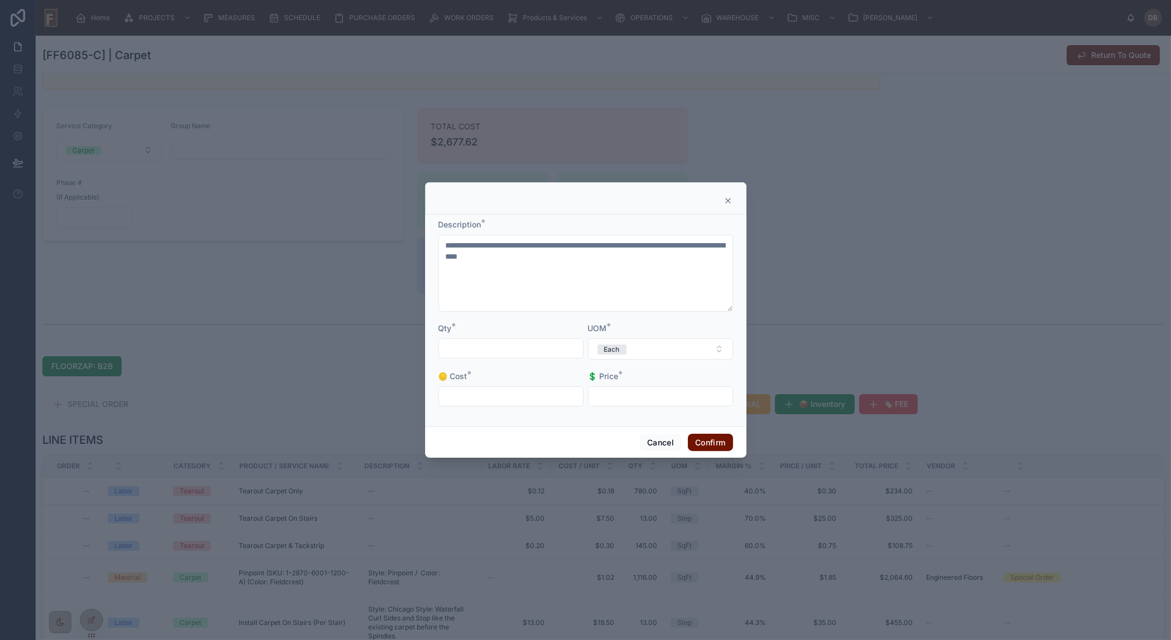
click at [513, 347] on input "text" at bounding box center [511, 349] width 144 height 16
type input "*****"
click at [619, 351] on div "Each" at bounding box center [612, 350] width 16 height 10
type input "**"
click at [624, 394] on div "LF" at bounding box center [660, 393] width 139 height 17
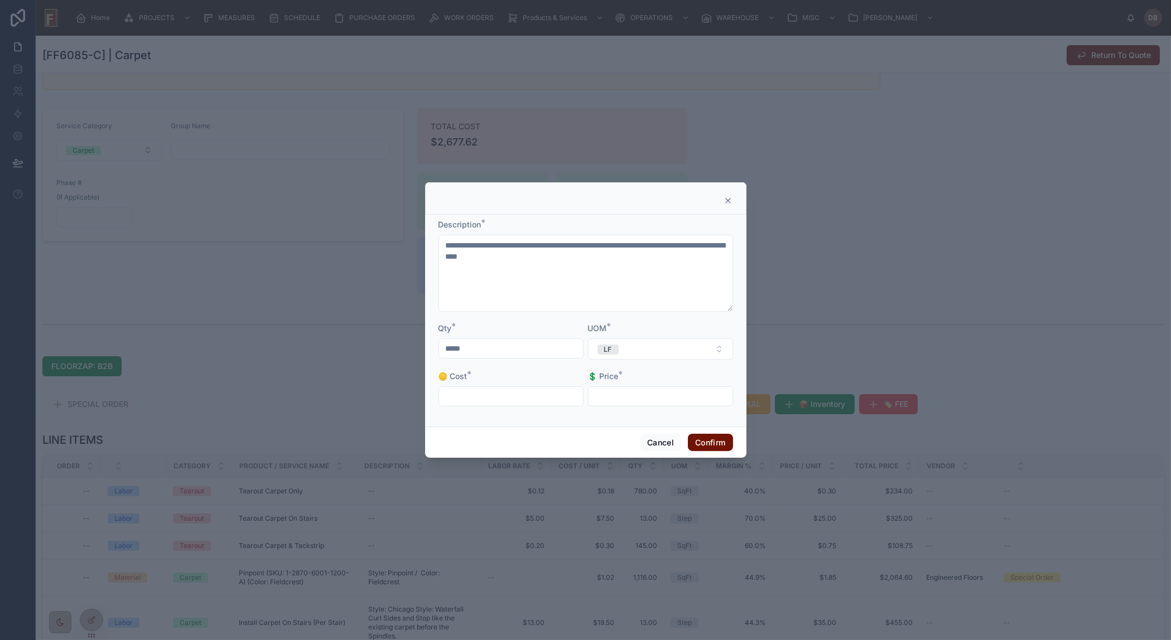
click at [529, 394] on input "text" at bounding box center [511, 397] width 144 height 16
type input "*****"
drag, startPoint x: 653, startPoint y: 394, endPoint x: 631, endPoint y: 408, distance: 25.5
click at [653, 394] on input "text" at bounding box center [660, 397] width 144 height 16
type input "*****"
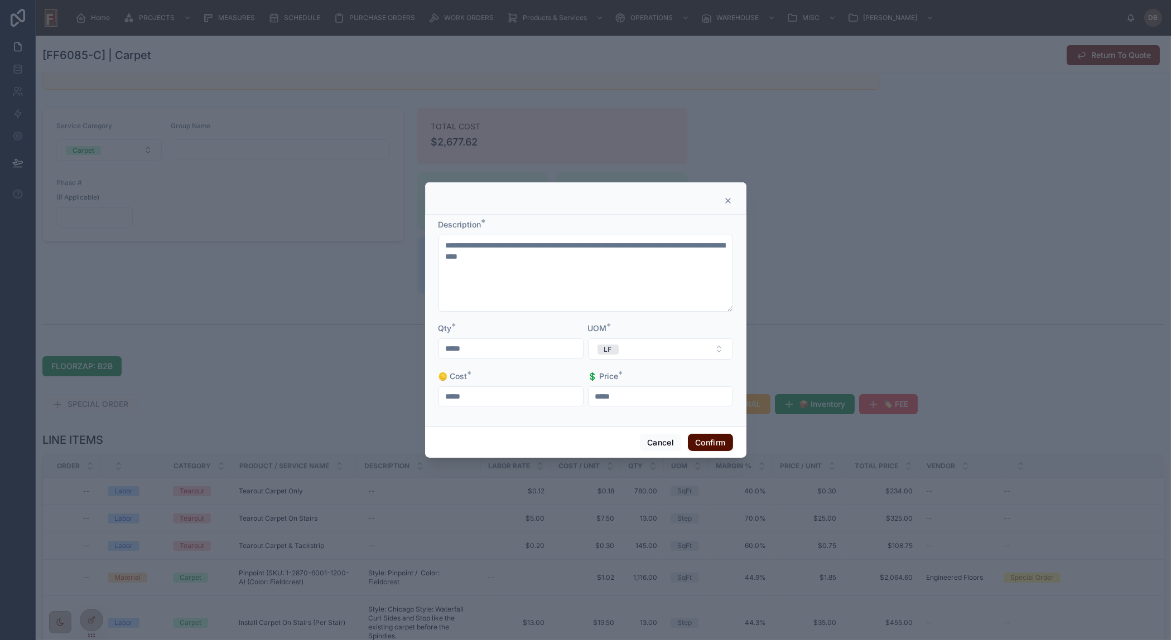
click at [703, 441] on button "Confirm" at bounding box center [710, 443] width 45 height 18
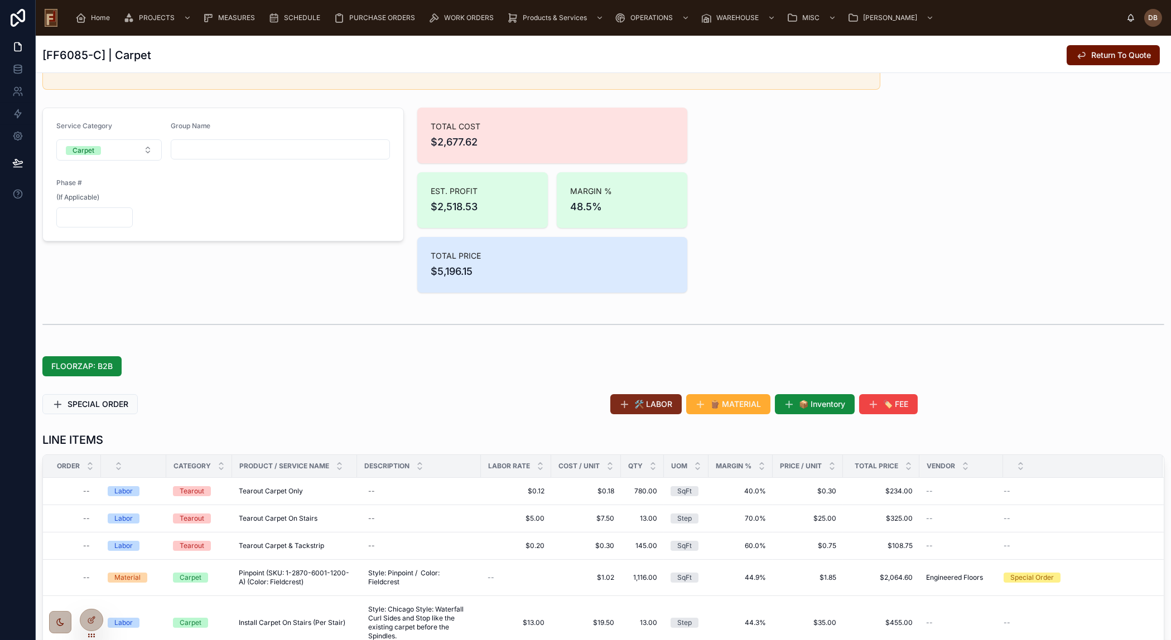
click at [647, 403] on span "🛠️ LABOR" at bounding box center [654, 404] width 38 height 11
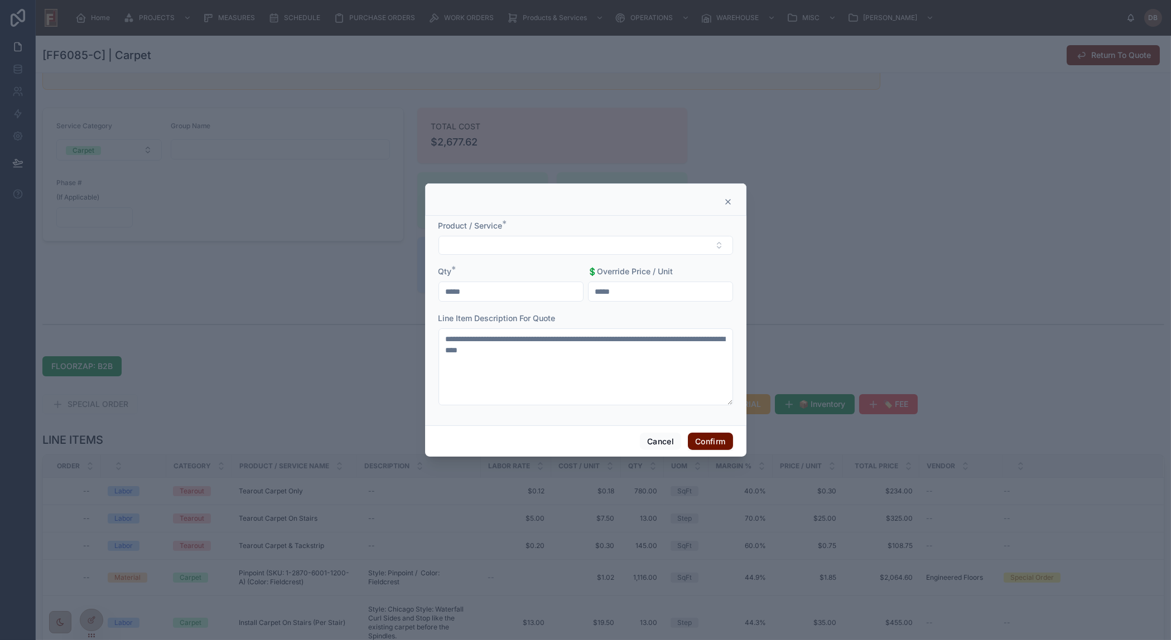
click at [727, 201] on icon at bounding box center [728, 202] width 4 height 4
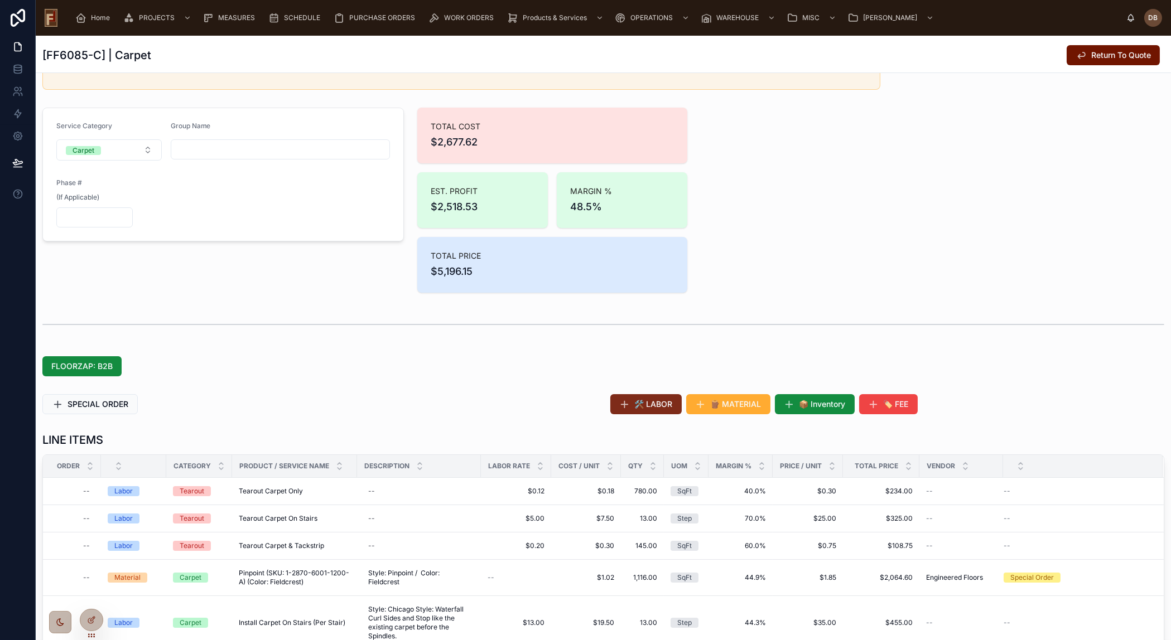
click at [647, 406] on span "🛠️ LABOR" at bounding box center [654, 404] width 38 height 11
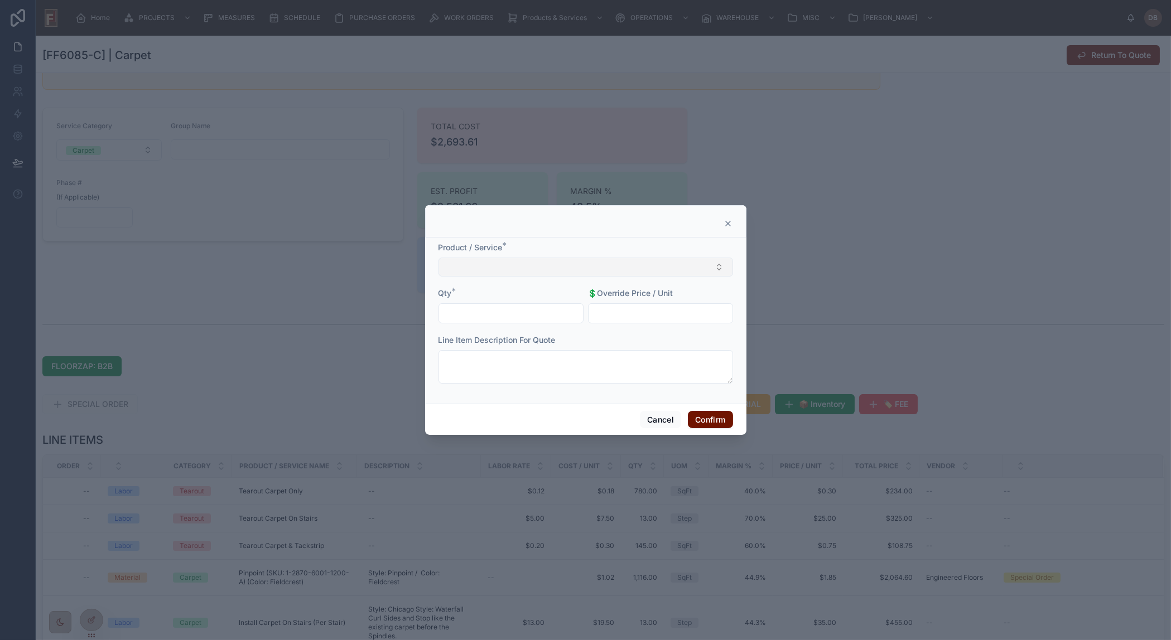
click at [613, 267] on button "Select Button" at bounding box center [585, 267] width 295 height 19
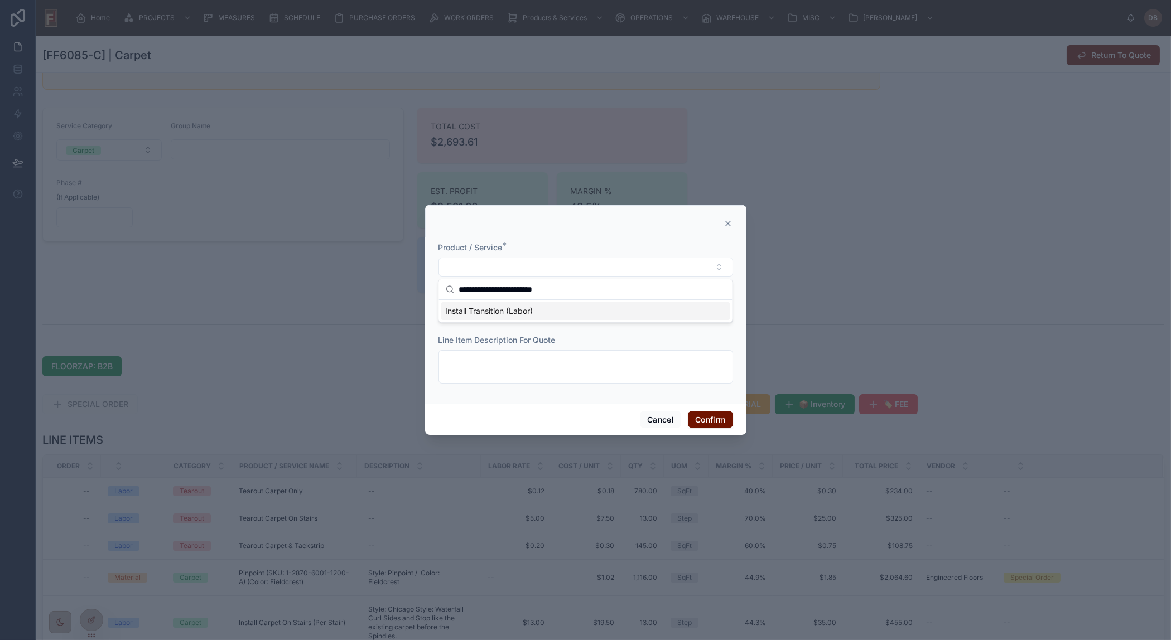
type input "**********"
click at [528, 310] on span "Install Transition (Labor)" at bounding box center [489, 311] width 88 height 11
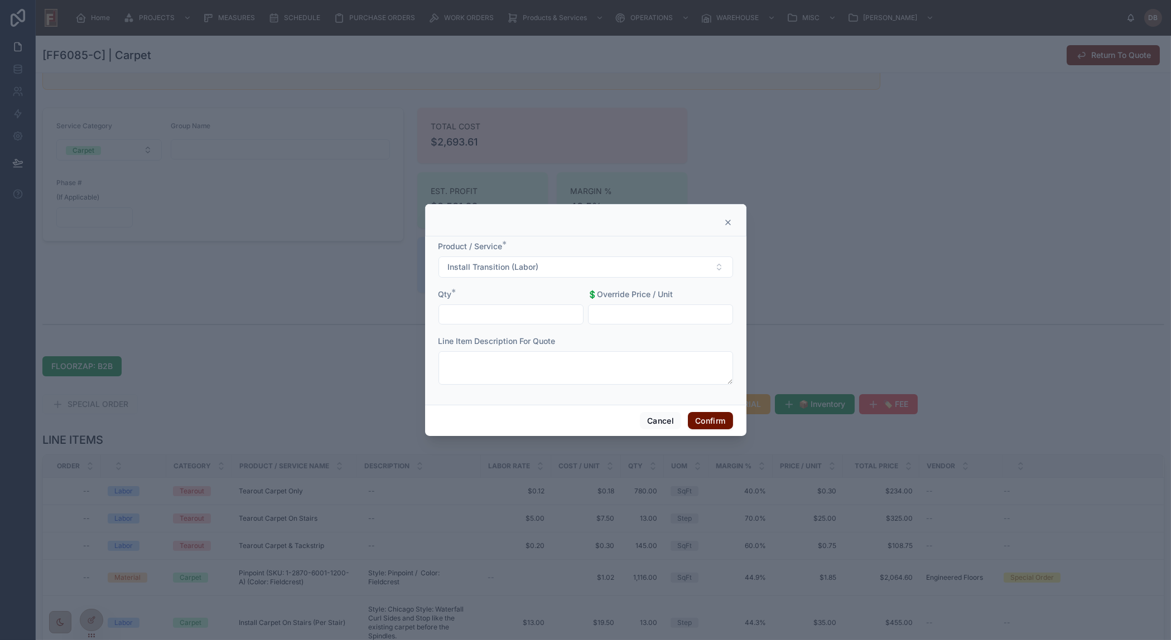
click at [524, 312] on input "text" at bounding box center [511, 315] width 144 height 16
type input "*****"
click at [703, 418] on button "Confirm" at bounding box center [710, 421] width 45 height 18
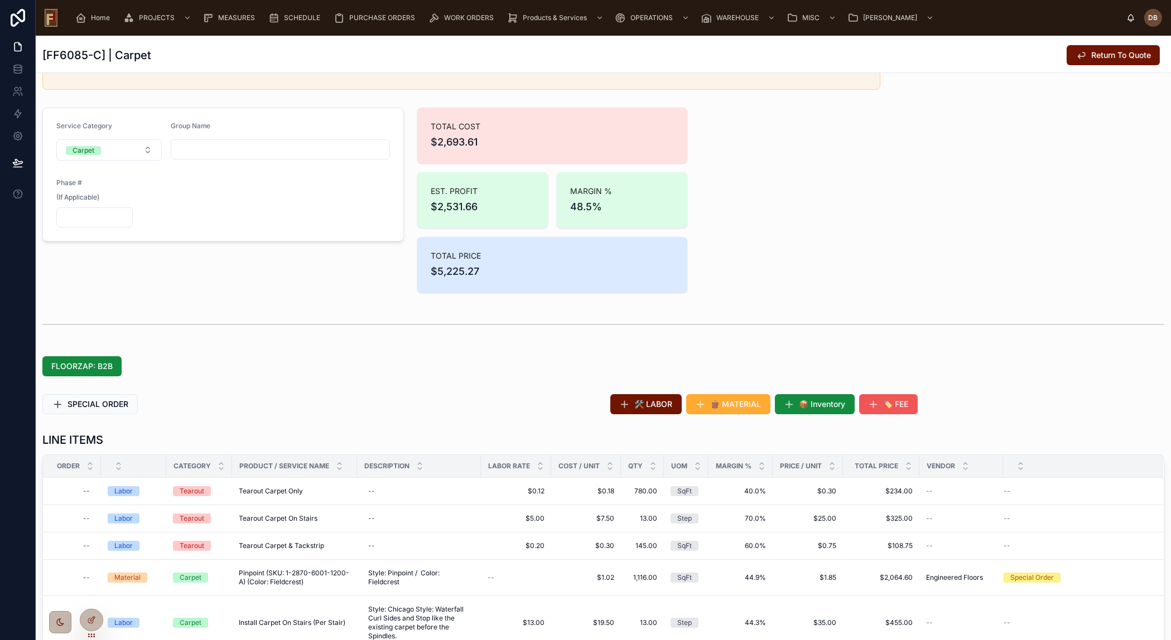
click at [890, 407] on span "🏷️ FEE" at bounding box center [896, 404] width 25 height 11
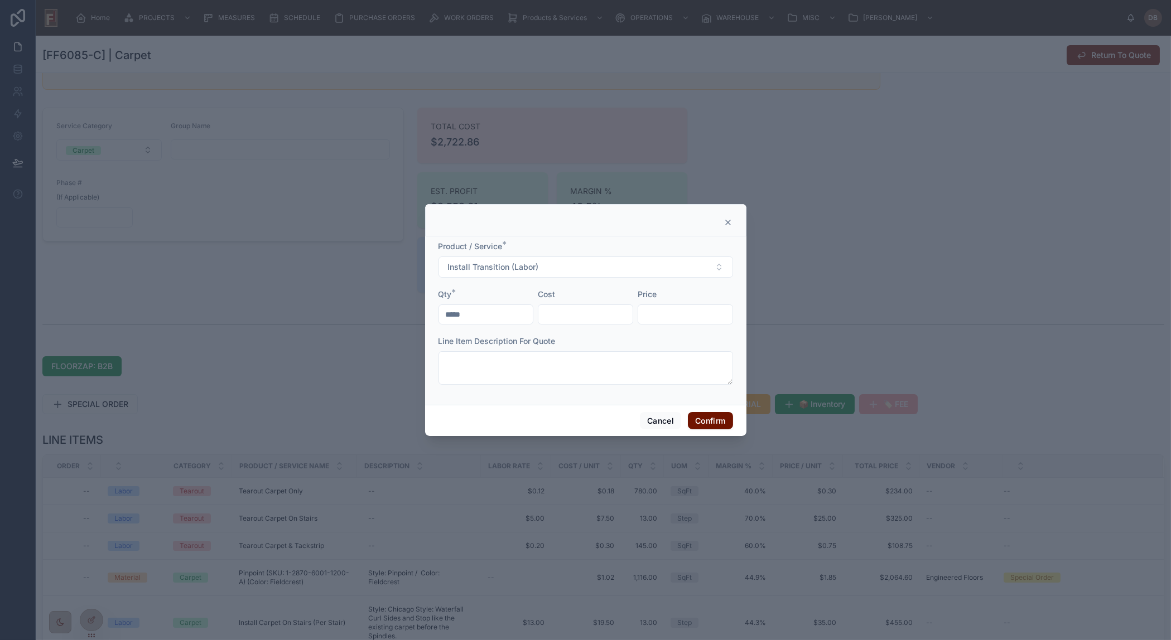
drag, startPoint x: 728, startPoint y: 219, endPoint x: 731, endPoint y: 226, distance: 7.5
click at [727, 219] on icon at bounding box center [727, 222] width 9 height 9
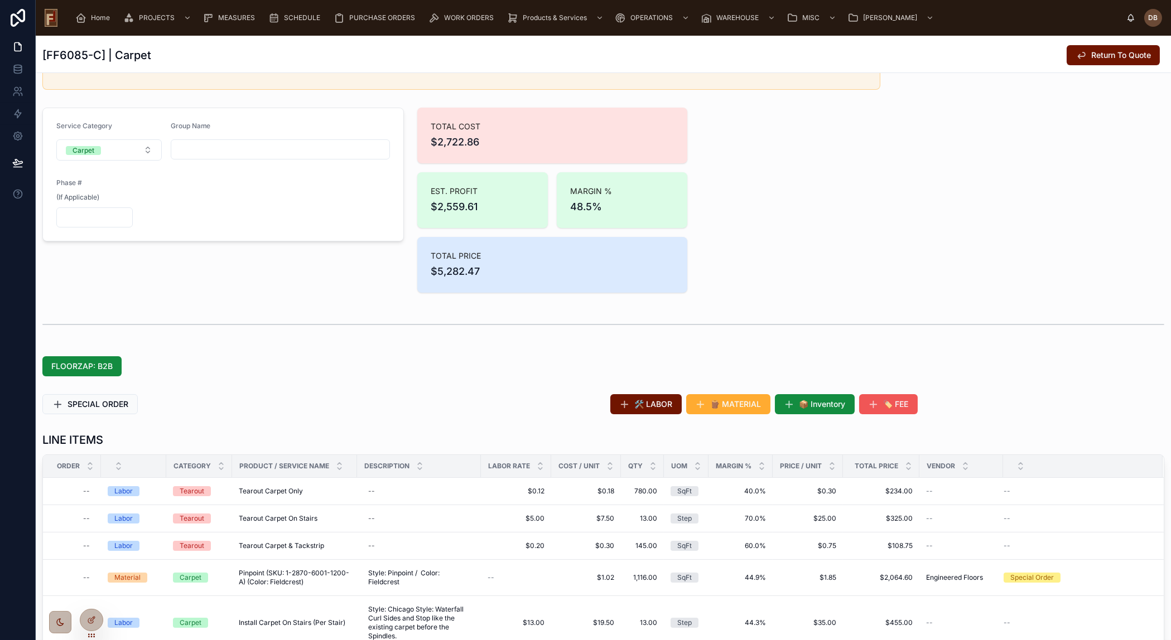
click at [887, 401] on span "🏷️ FEE" at bounding box center [896, 404] width 25 height 11
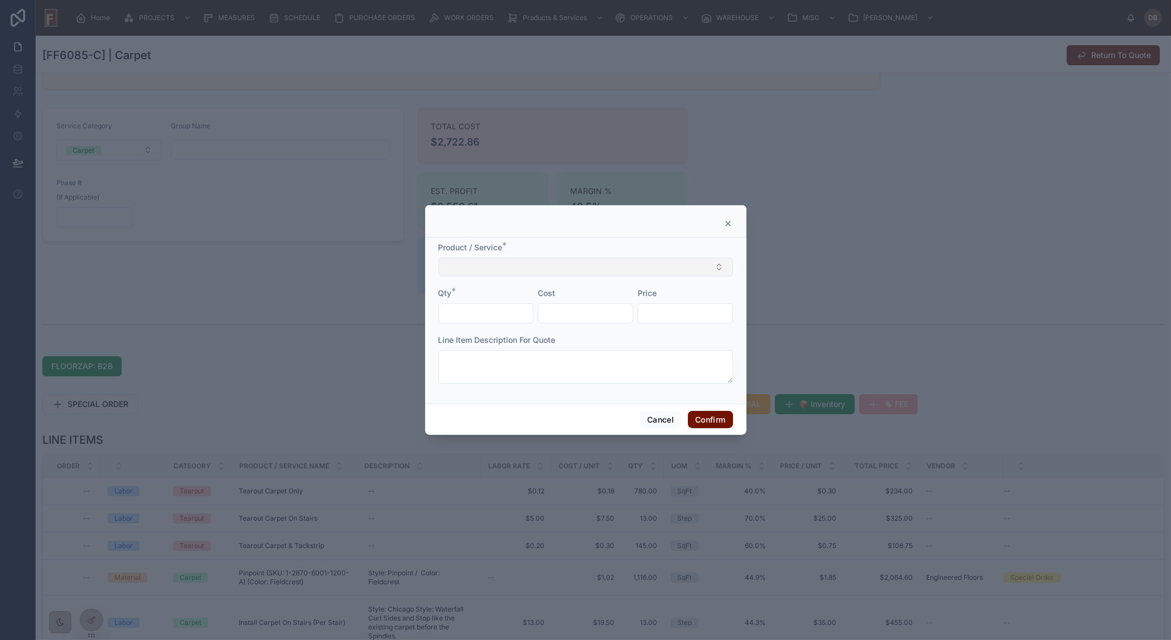
click at [566, 267] on button "Select Button" at bounding box center [585, 267] width 295 height 19
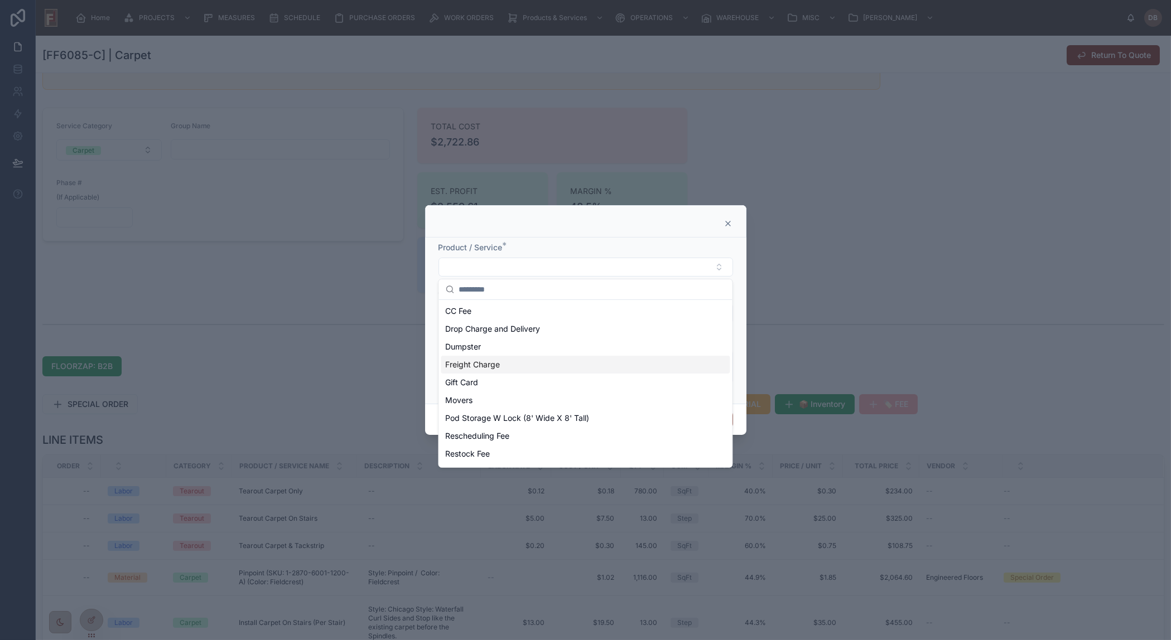
click at [472, 368] on span "Freight Charge" at bounding box center [472, 364] width 55 height 11
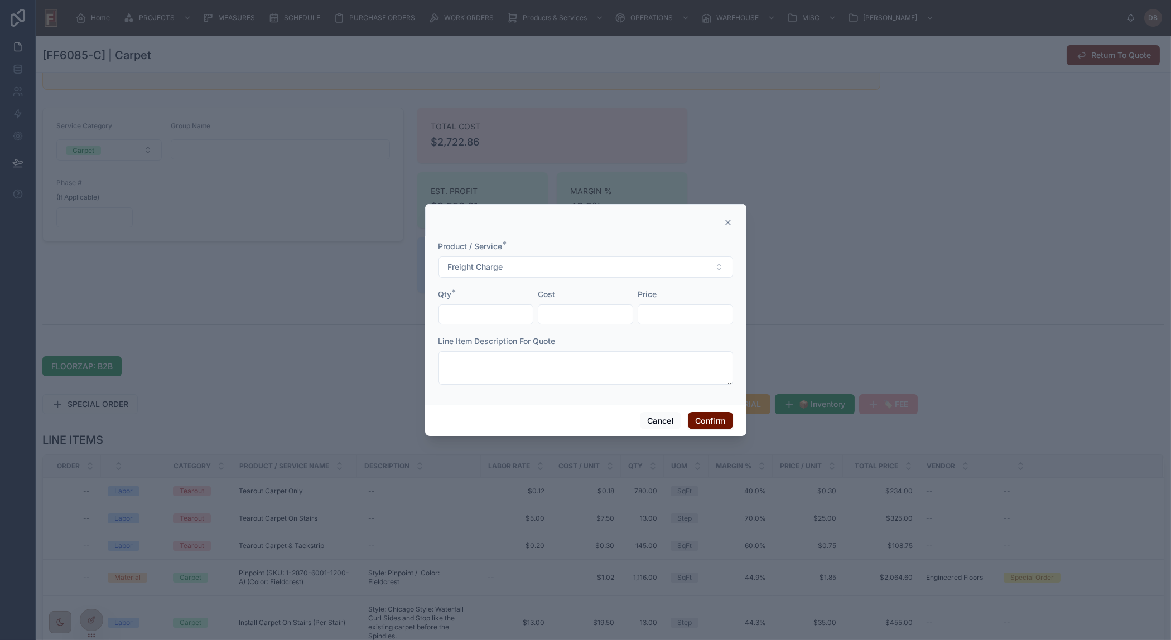
click at [484, 313] on input "text" at bounding box center [486, 315] width 94 height 16
type input "****"
drag, startPoint x: 561, startPoint y: 313, endPoint x: 552, endPoint y: 312, distance: 9.0
click at [560, 311] on input "text" at bounding box center [585, 315] width 94 height 16
type input "*******"
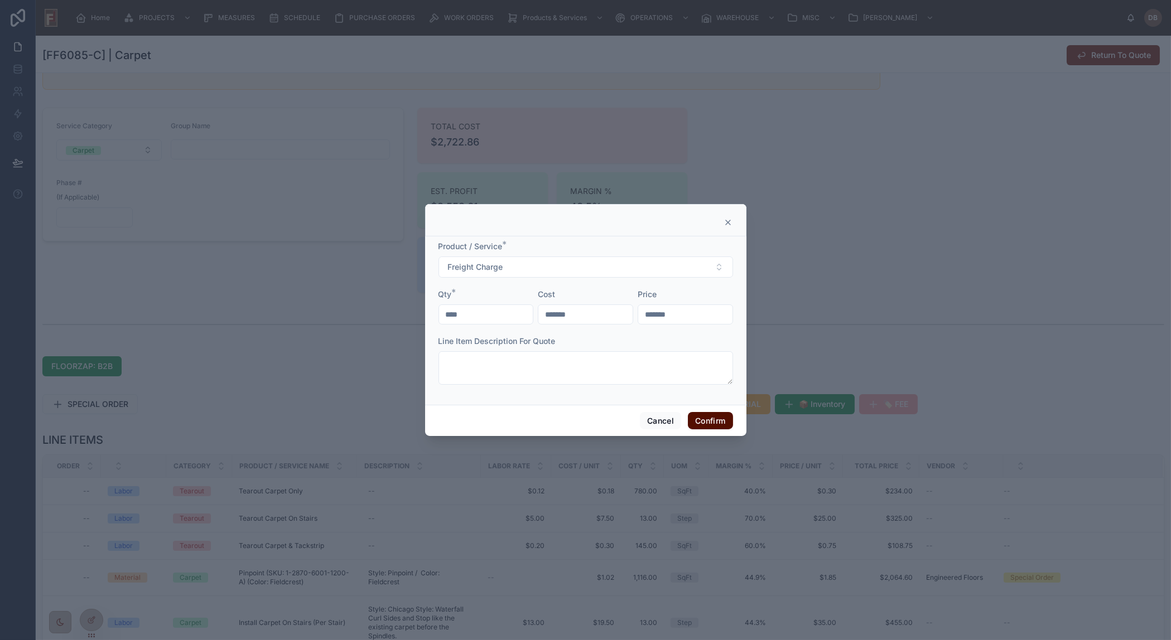
type input "*******"
click at [708, 421] on button "Confirm" at bounding box center [710, 421] width 45 height 18
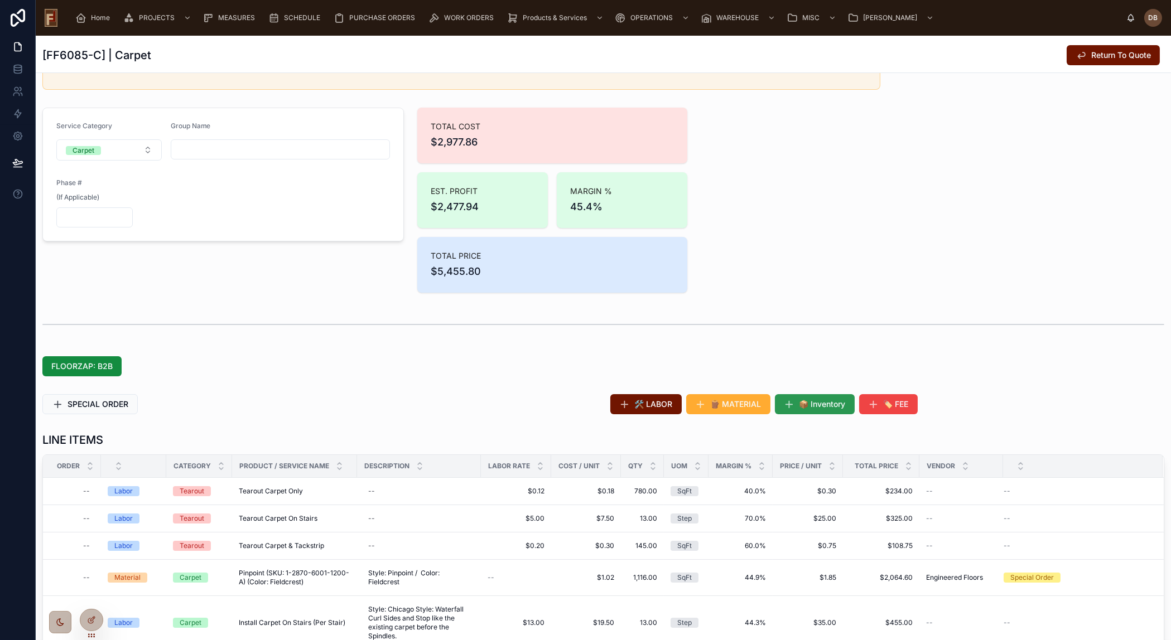
click at [827, 402] on span "📦 Inventory" at bounding box center [822, 404] width 46 height 11
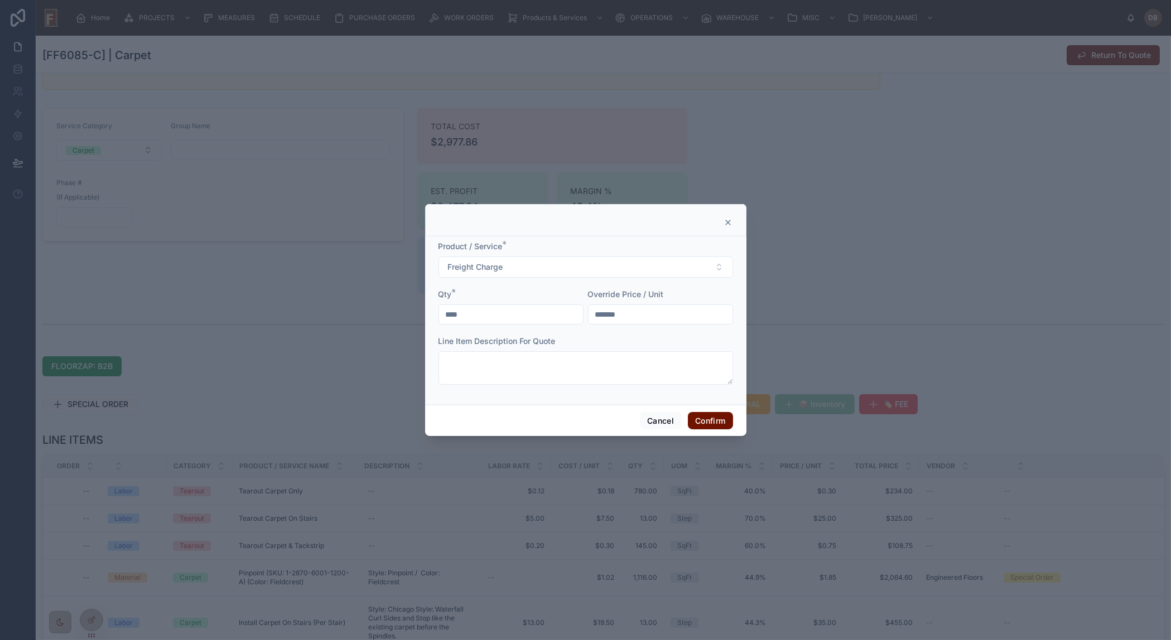
click at [725, 224] on icon at bounding box center [727, 222] width 9 height 9
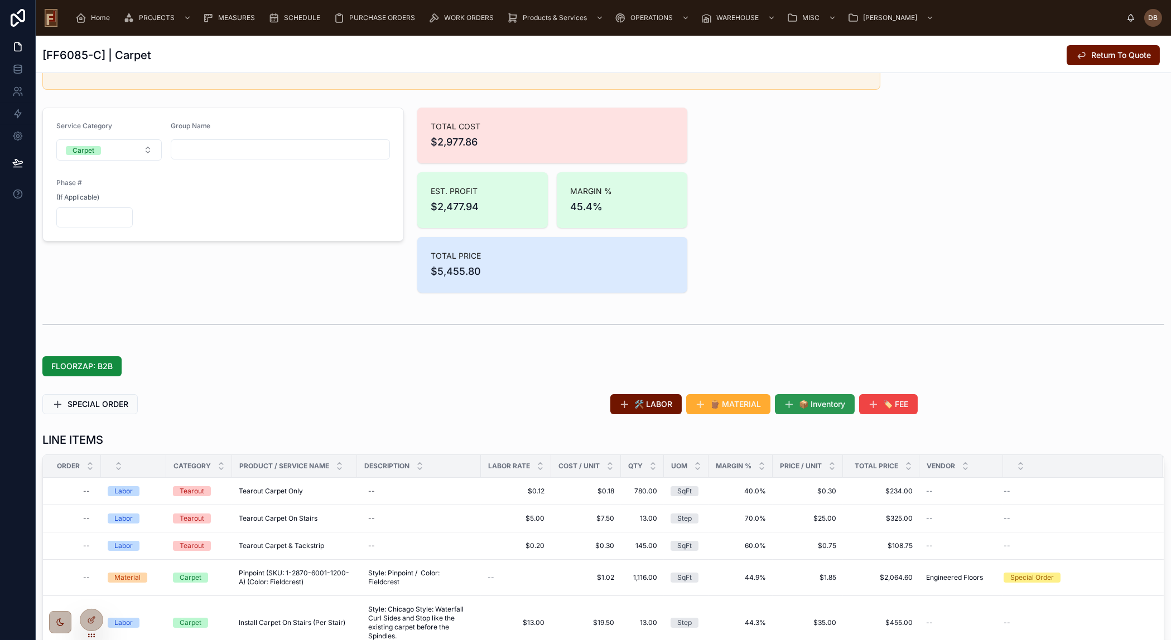
click at [817, 405] on span "📦 Inventory" at bounding box center [822, 404] width 46 height 11
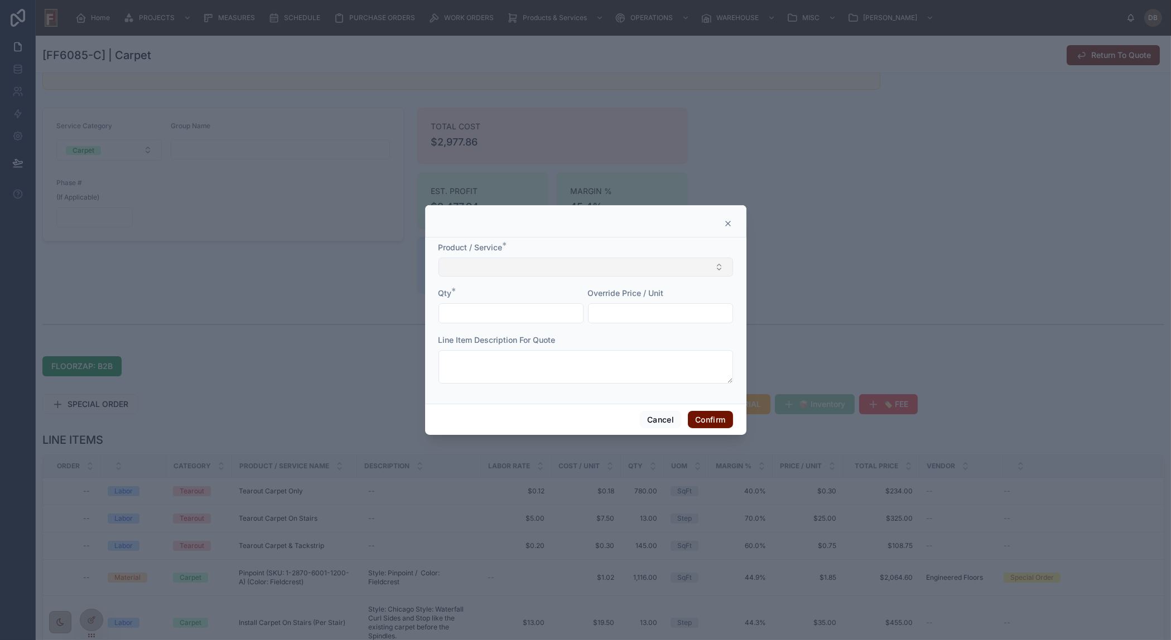
click at [587, 266] on button "Select Button" at bounding box center [585, 267] width 295 height 19
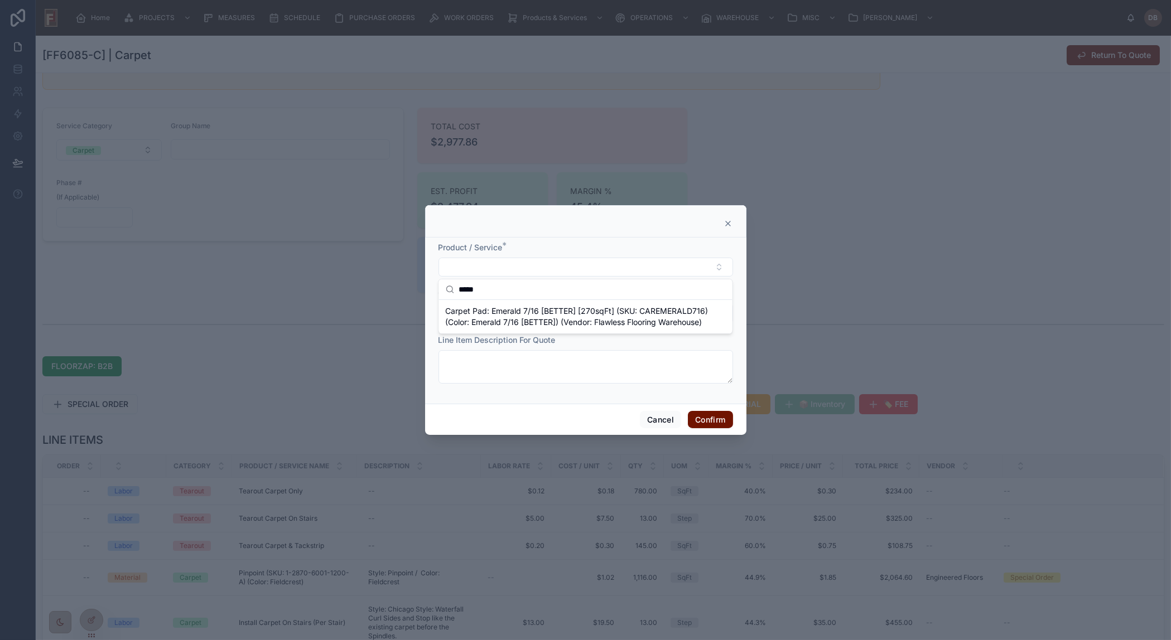
type input "*****"
click at [522, 311] on span "Carpet Pad: Emerald 7/16 [BETTER] [270sqFt] (SKU: CAREMERALD716) (Color: Emeral…" at bounding box center [578, 317] width 267 height 22
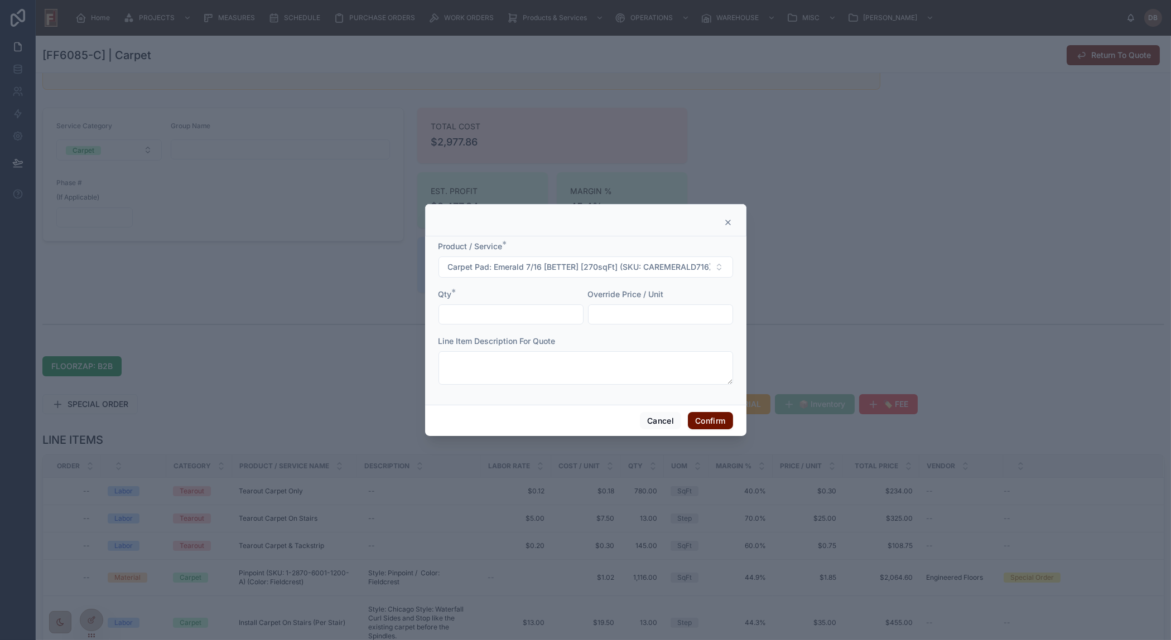
click at [493, 316] on input "text" at bounding box center [511, 315] width 144 height 16
type input "******"
click at [655, 315] on input "text" at bounding box center [660, 315] width 144 height 16
type input "*****"
click at [712, 421] on button "Confirm" at bounding box center [710, 421] width 45 height 18
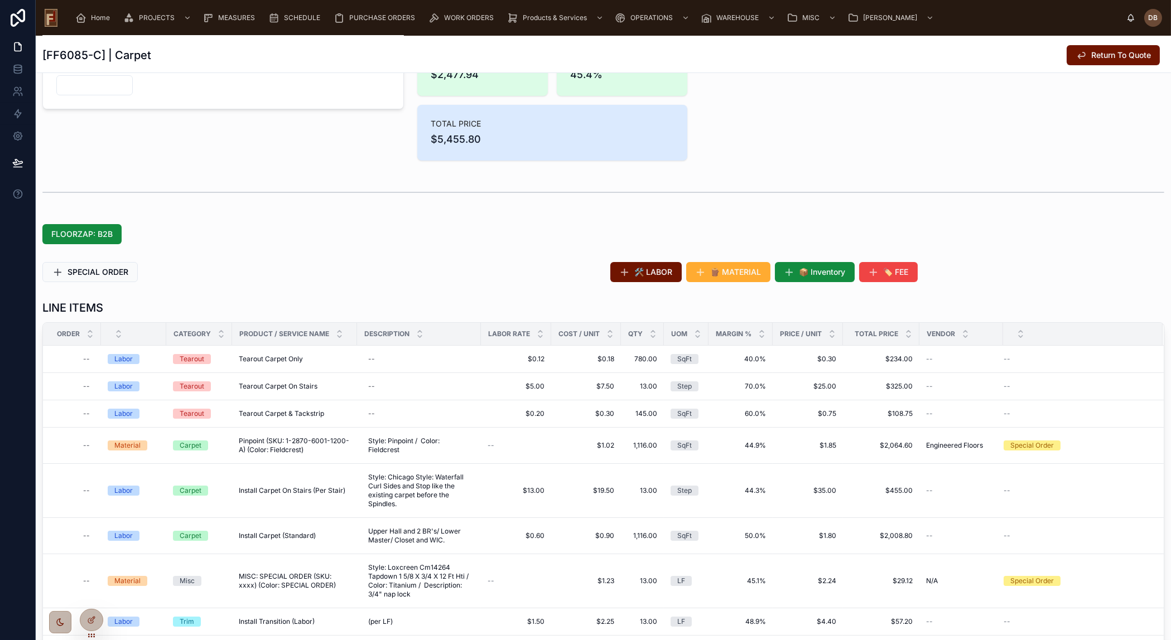
scroll to position [304, 0]
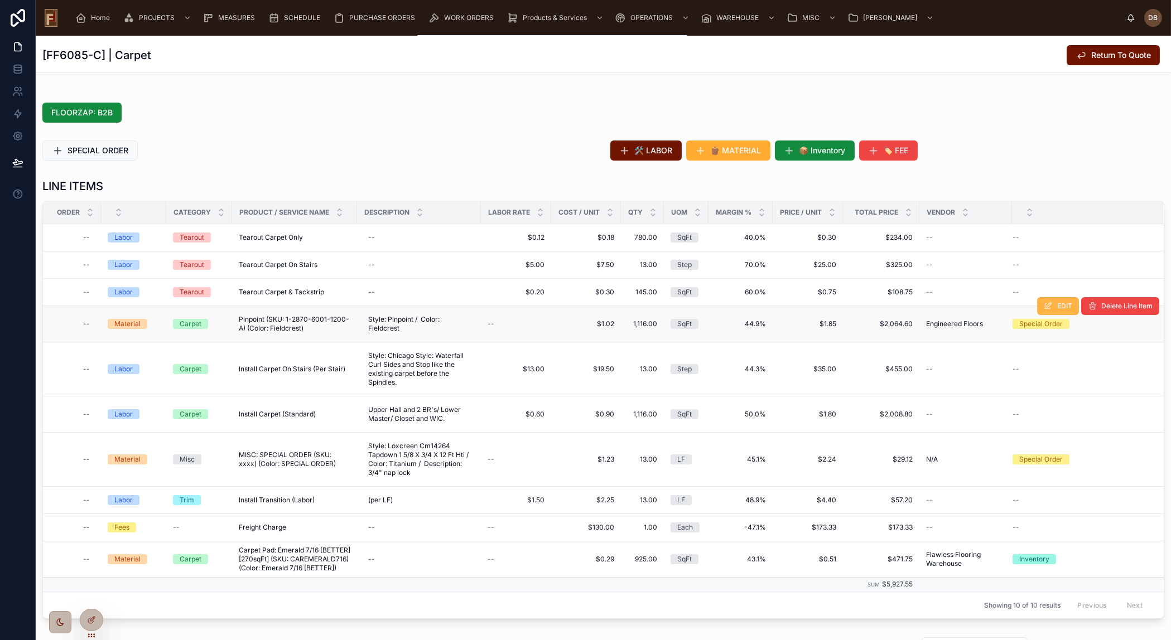
click at [1057, 307] on span "EDIT" at bounding box center [1064, 306] width 15 height 9
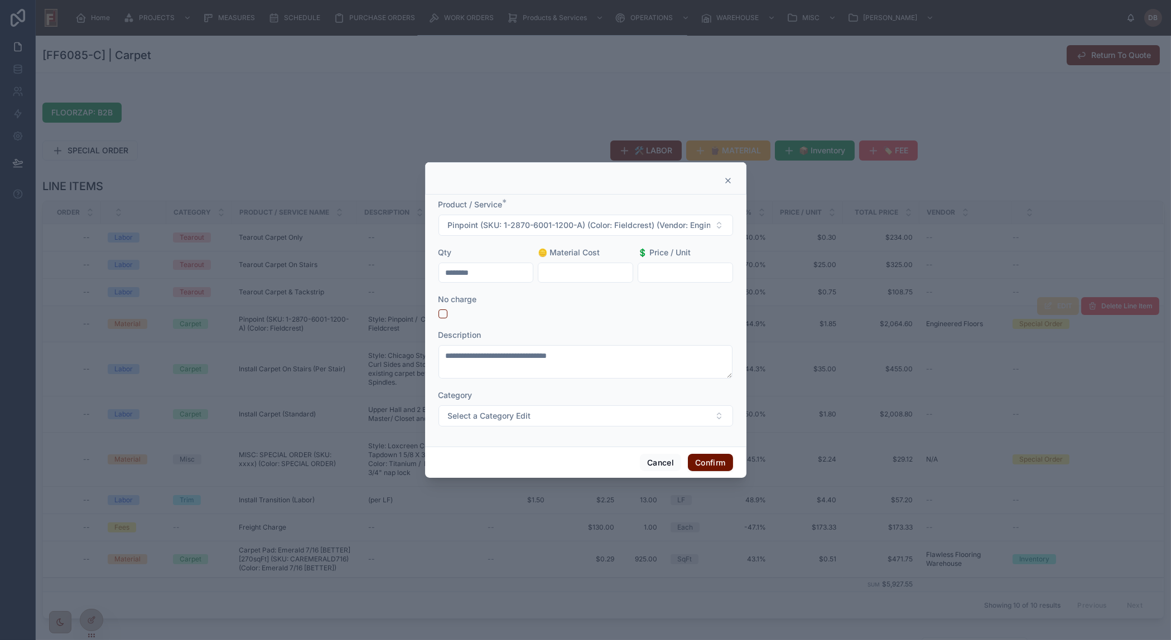
click at [695, 269] on input "text" at bounding box center [685, 273] width 94 height 16
paste input "*****"
type input "*****"
click at [720, 457] on button "Confirm" at bounding box center [710, 463] width 45 height 18
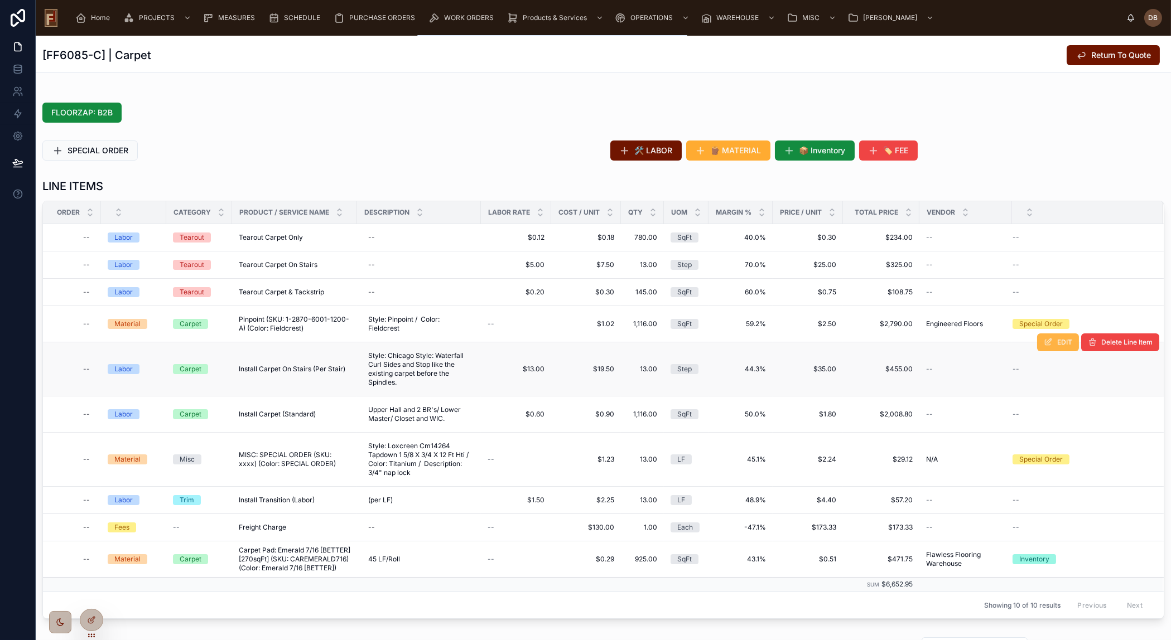
click at [1044, 345] on icon at bounding box center [1048, 342] width 9 height 9
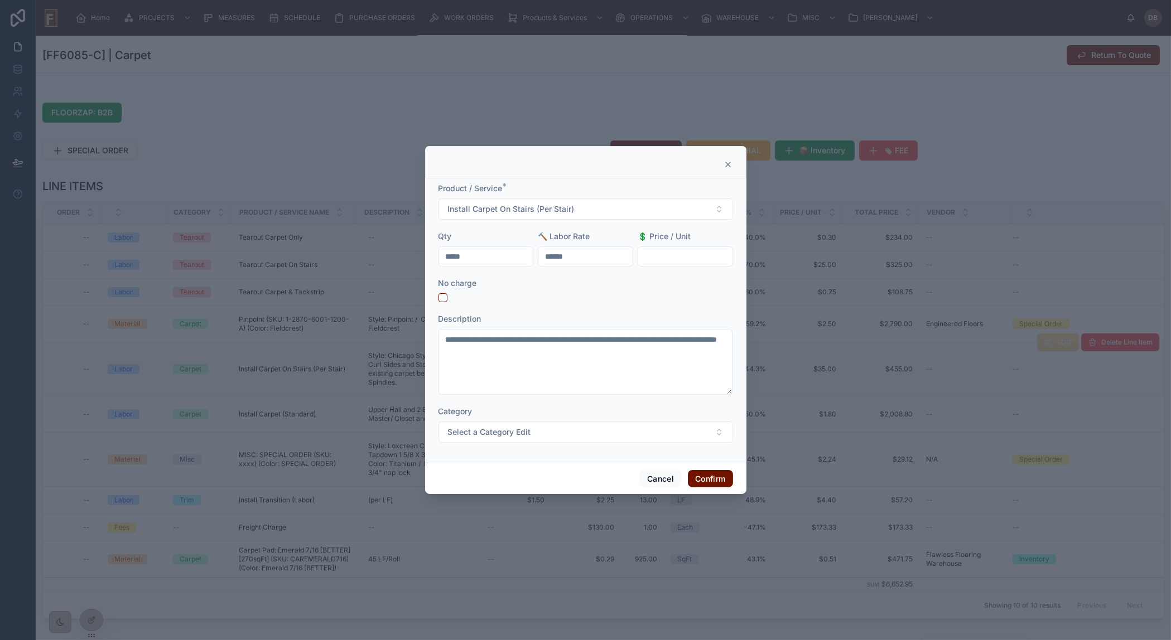
click at [670, 259] on input "text" at bounding box center [685, 257] width 94 height 16
type input "******"
click at [708, 478] on button "Confirm" at bounding box center [710, 479] width 45 height 18
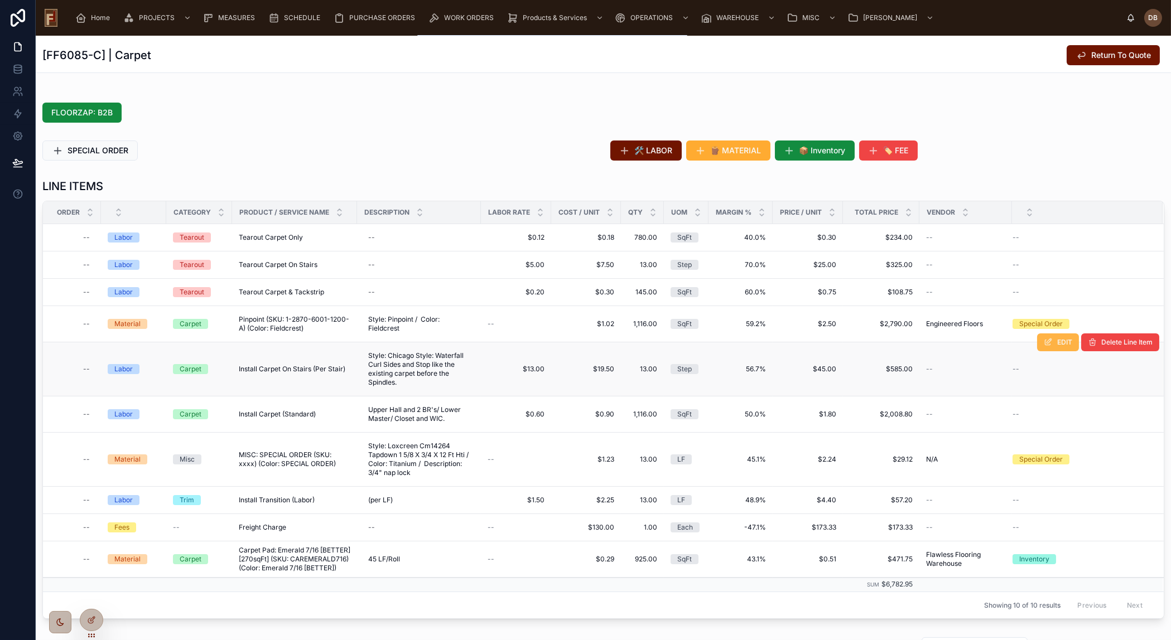
click at [1058, 346] on button "EDIT" at bounding box center [1058, 343] width 42 height 18
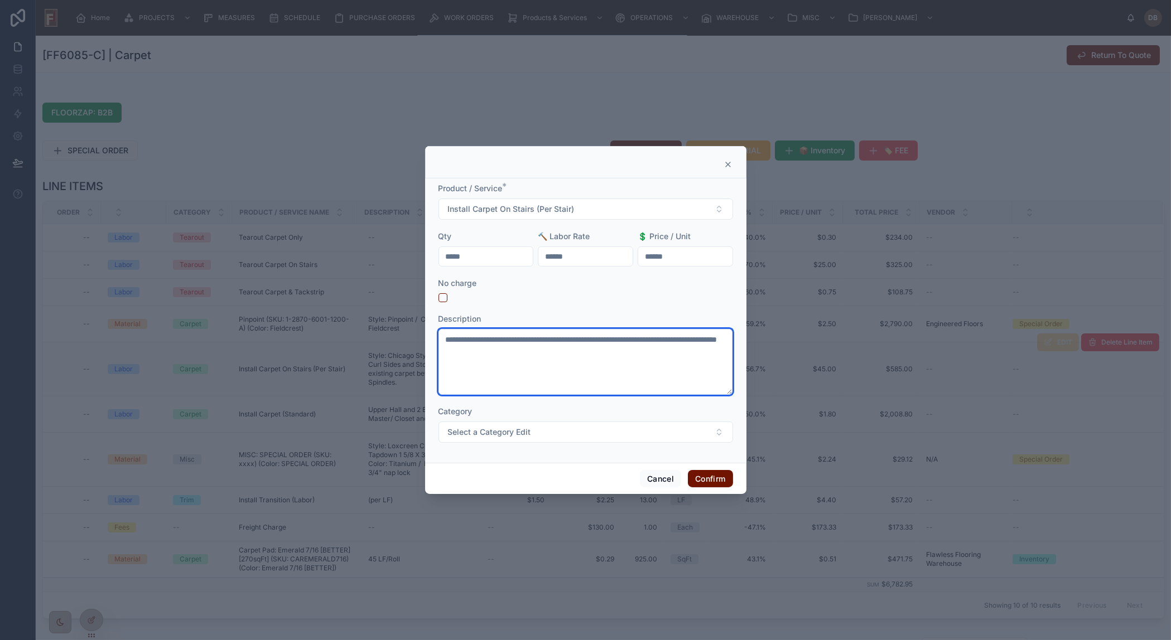
drag, startPoint x: 503, startPoint y: 339, endPoint x: 437, endPoint y: 340, distance: 65.8
click at [437, 340] on div "**********" at bounding box center [585, 321] width 321 height 284
type textarea "**********"
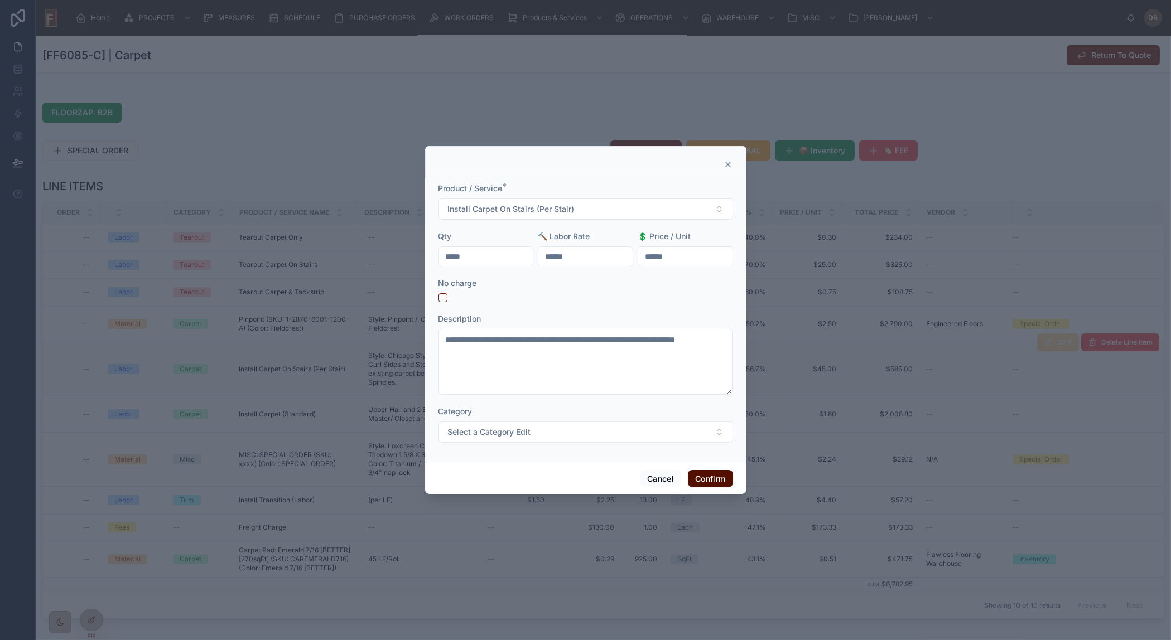
click at [713, 479] on button "Confirm" at bounding box center [710, 479] width 45 height 18
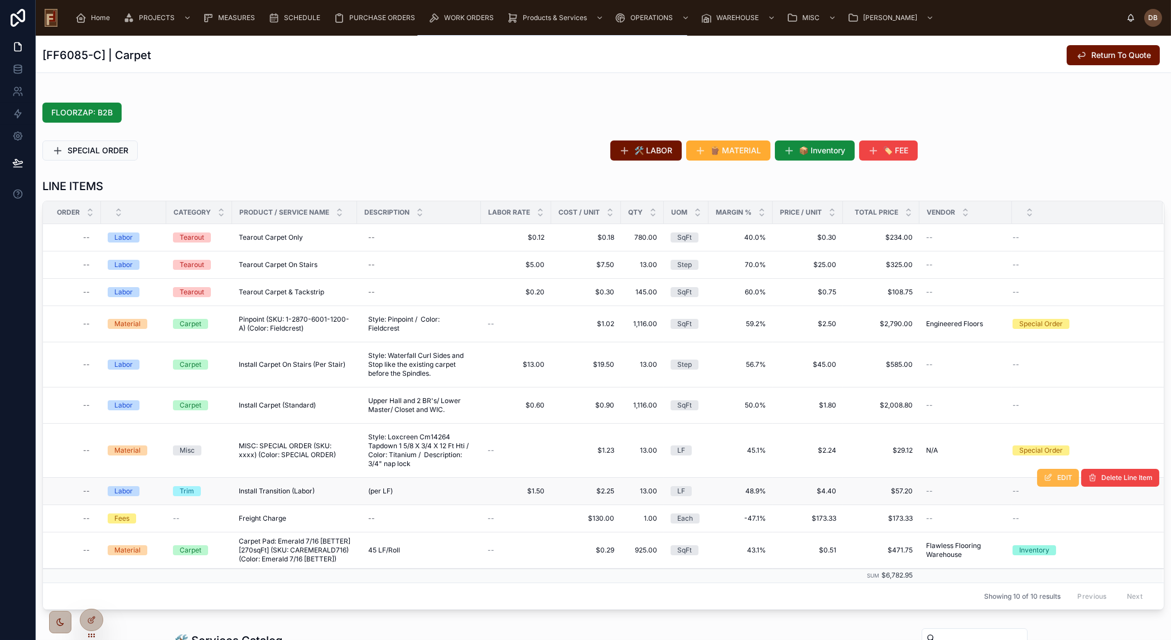
click at [1057, 476] on span "EDIT" at bounding box center [1064, 478] width 15 height 9
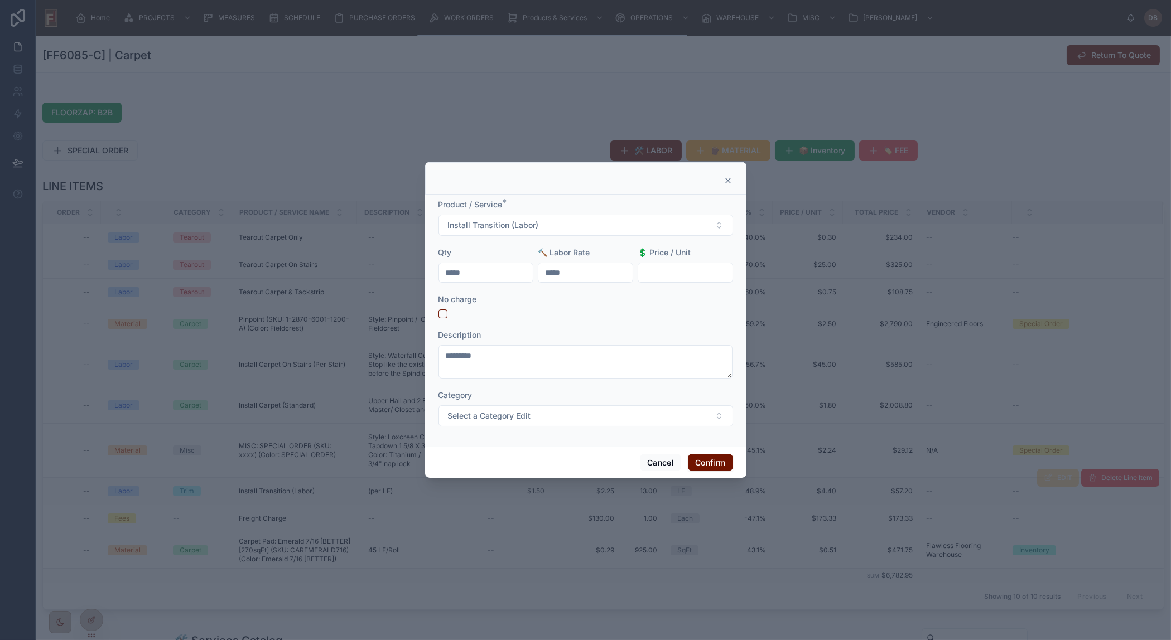
click at [658, 269] on input "text" at bounding box center [685, 273] width 94 height 16
type input "*****"
click at [710, 459] on button "Confirm" at bounding box center [710, 463] width 45 height 18
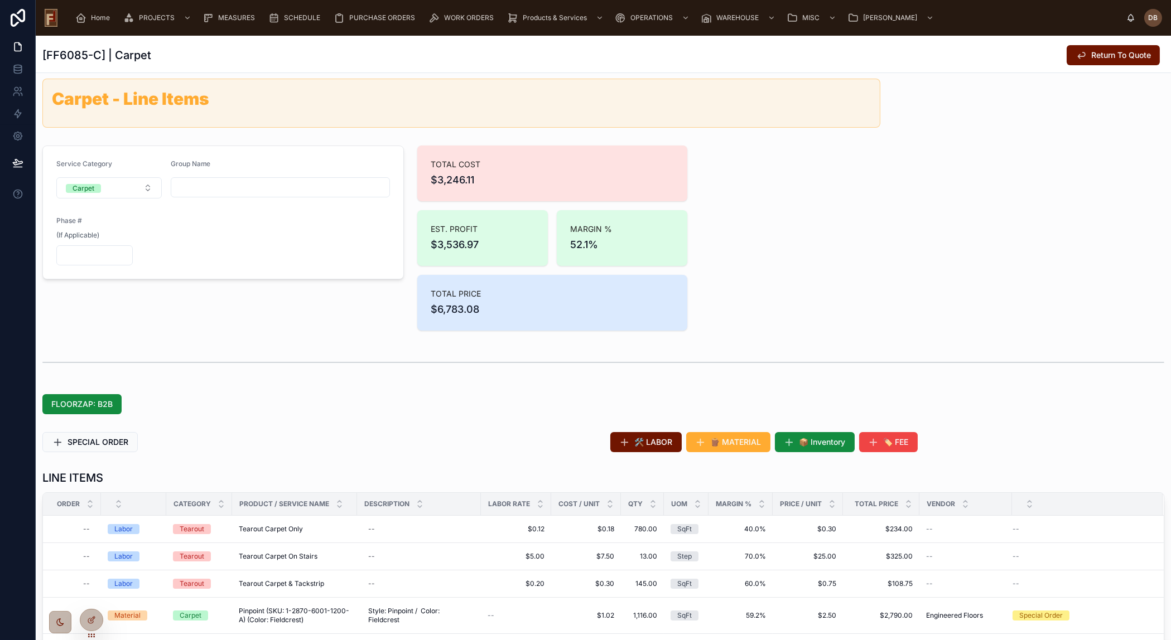
scroll to position [0, 0]
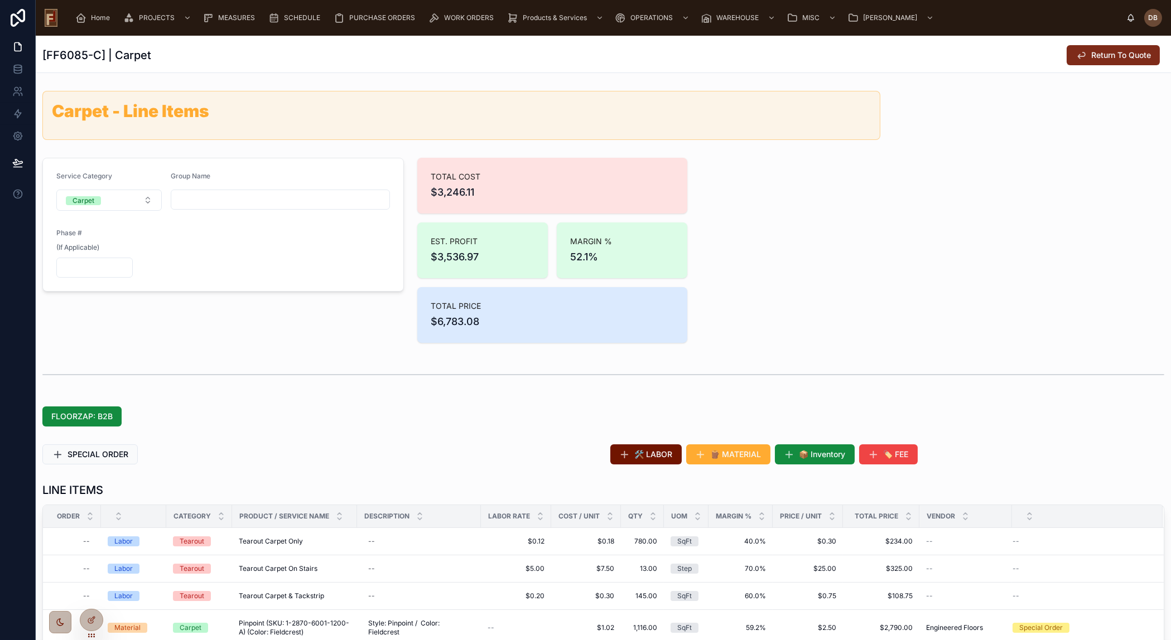
click at [1101, 56] on span "Return To Quote" at bounding box center [1121, 55] width 60 height 11
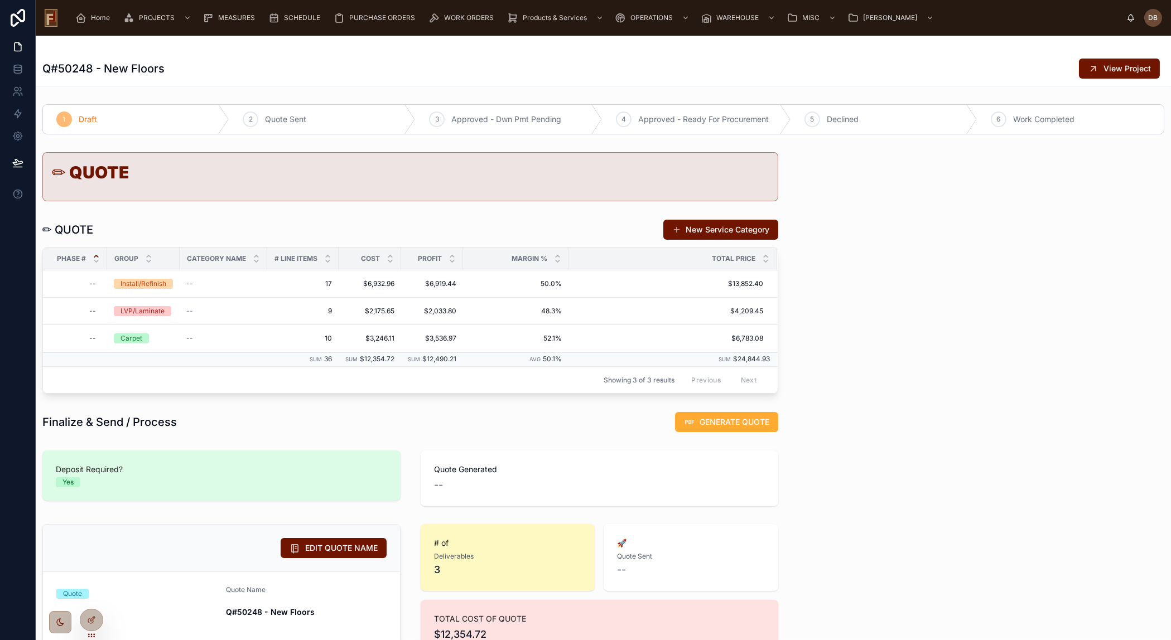
drag, startPoint x: 703, startPoint y: 420, endPoint x: 848, endPoint y: 399, distance: 146.6
click at [703, 420] on span "GENERATE QUOTE" at bounding box center [735, 422] width 70 height 11
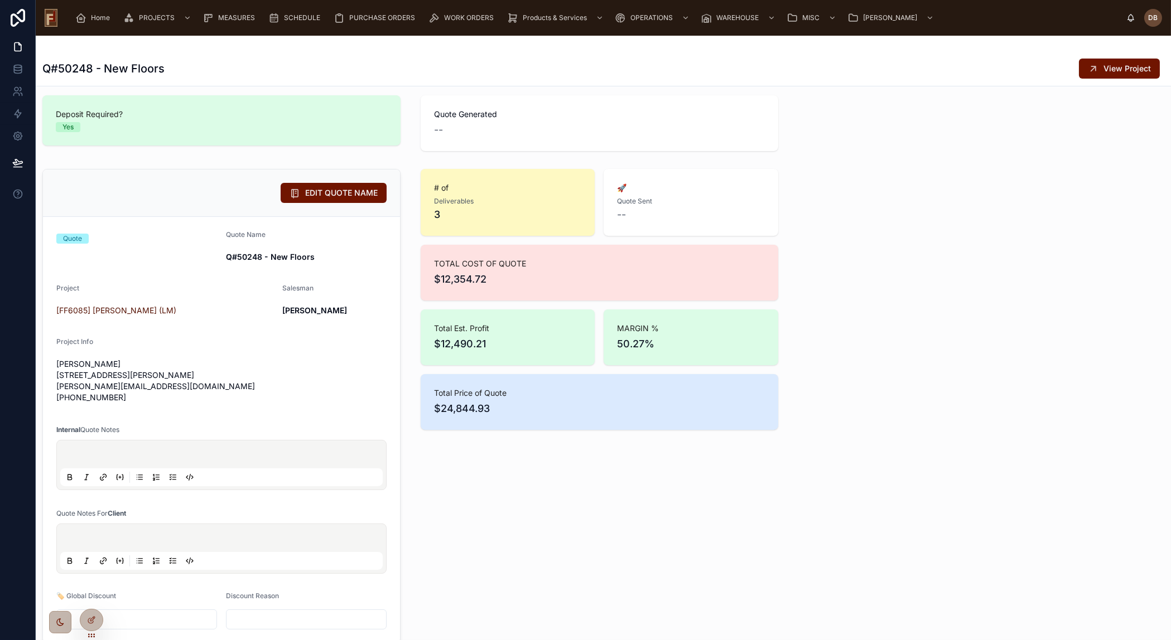
scroll to position [575, 0]
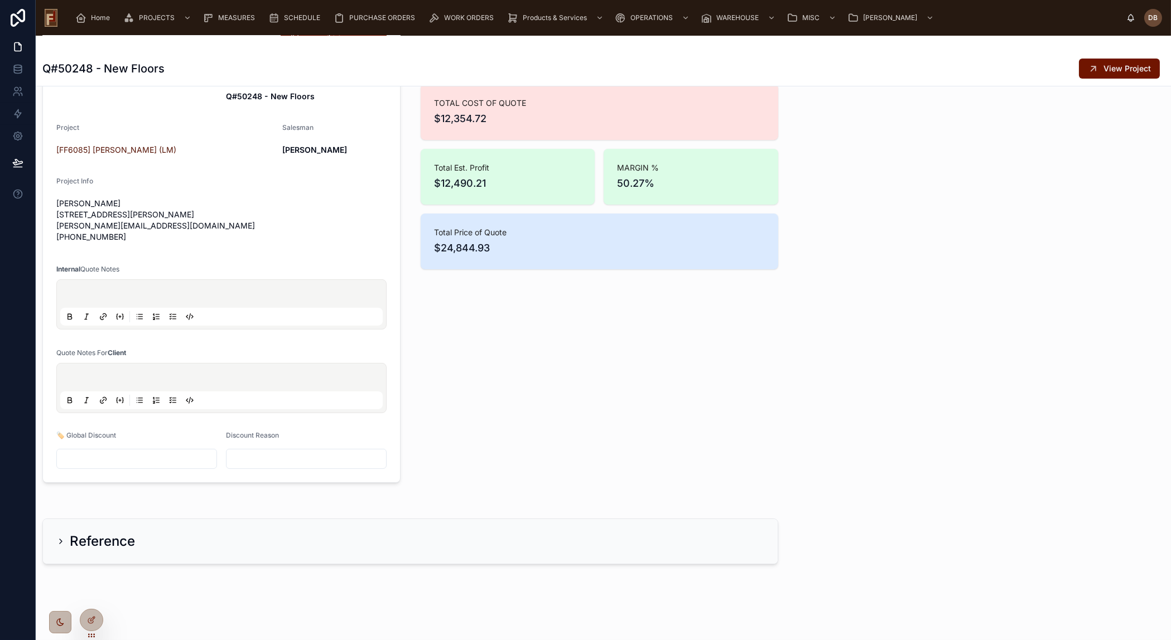
click at [138, 461] on input "text" at bounding box center [137, 459] width 160 height 16
type input "*******"
drag, startPoint x: 551, startPoint y: 423, endPoint x: 783, endPoint y: 358, distance: 240.9
click at [552, 420] on div "# of Deliverables 3 🚀 Quote Sent -- TOTAL COST OF QUOTE $12,354.72 Total Est. P…" at bounding box center [600, 246] width 372 height 484
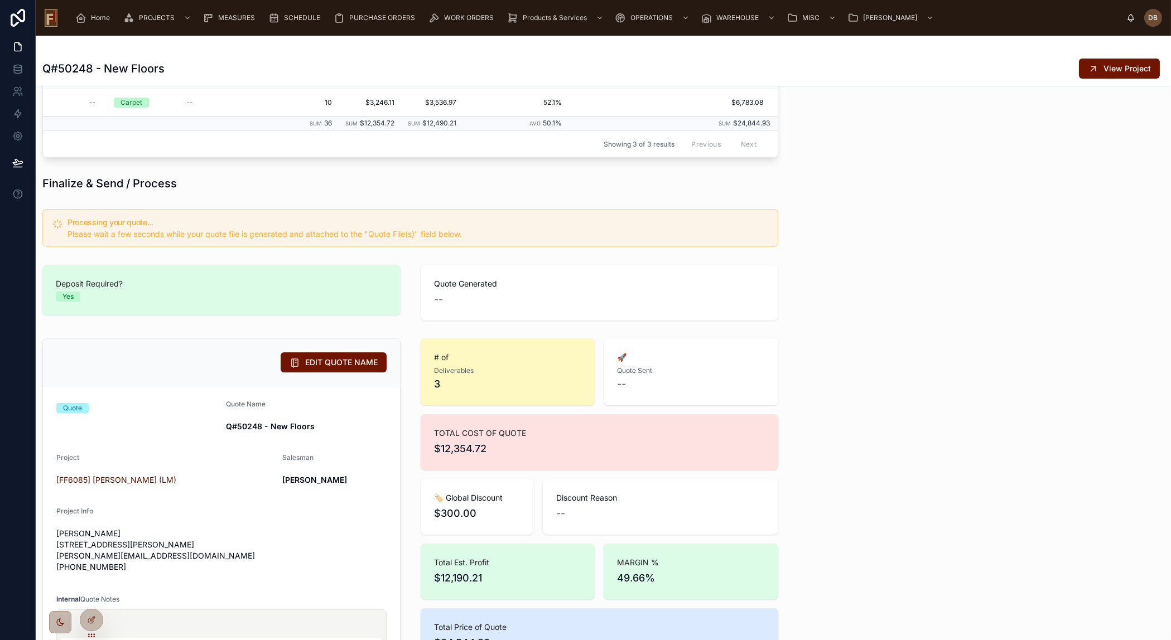
scroll to position [271, 0]
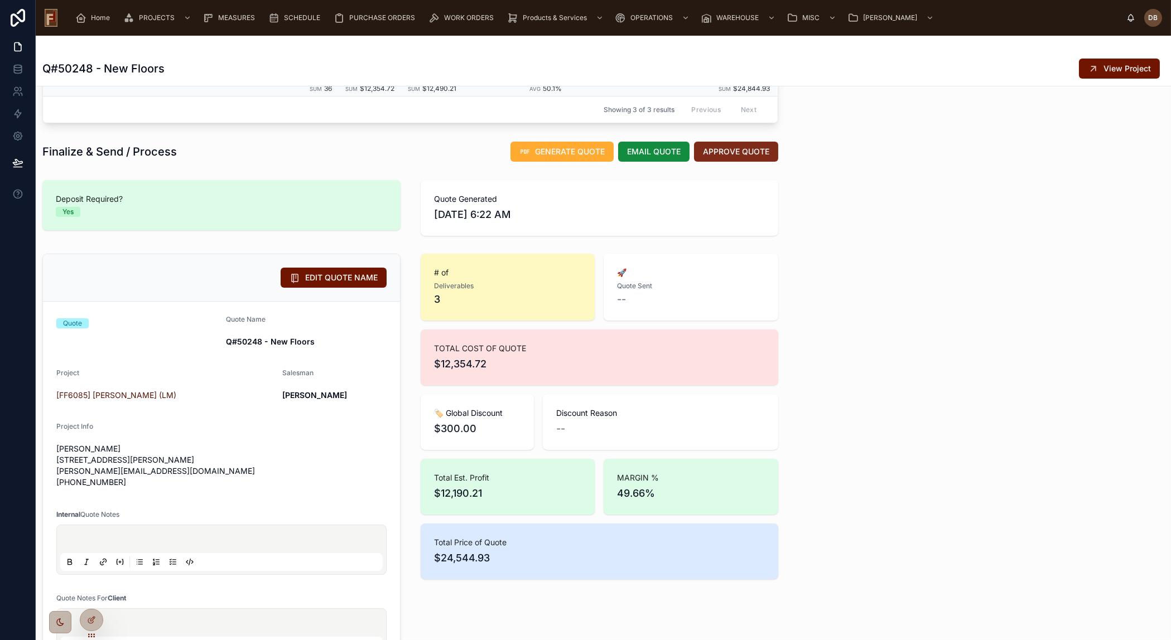
click at [741, 153] on span "APPROVE QUOTE" at bounding box center [736, 151] width 66 height 11
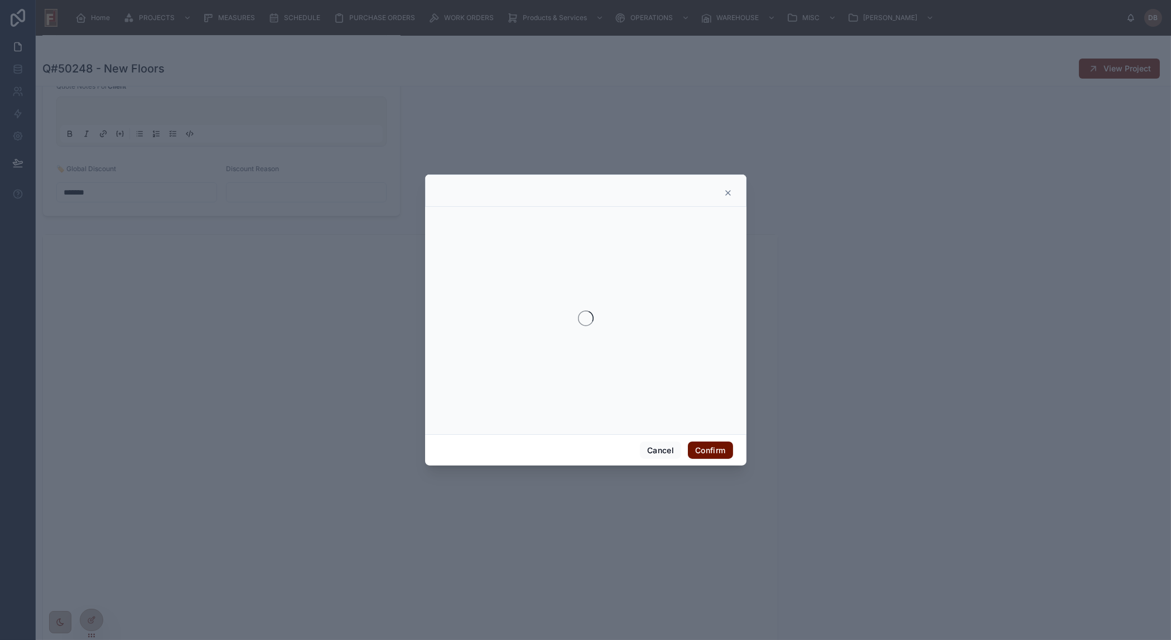
scroll to position [799, 0]
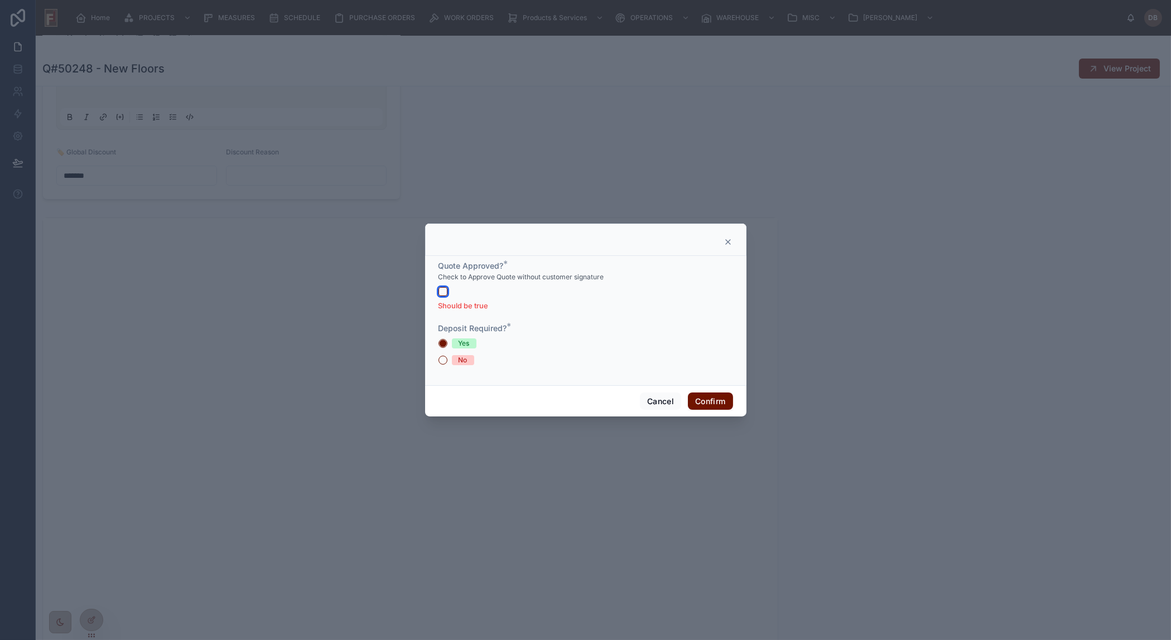
click at [444, 292] on button "button" at bounding box center [442, 291] width 9 height 9
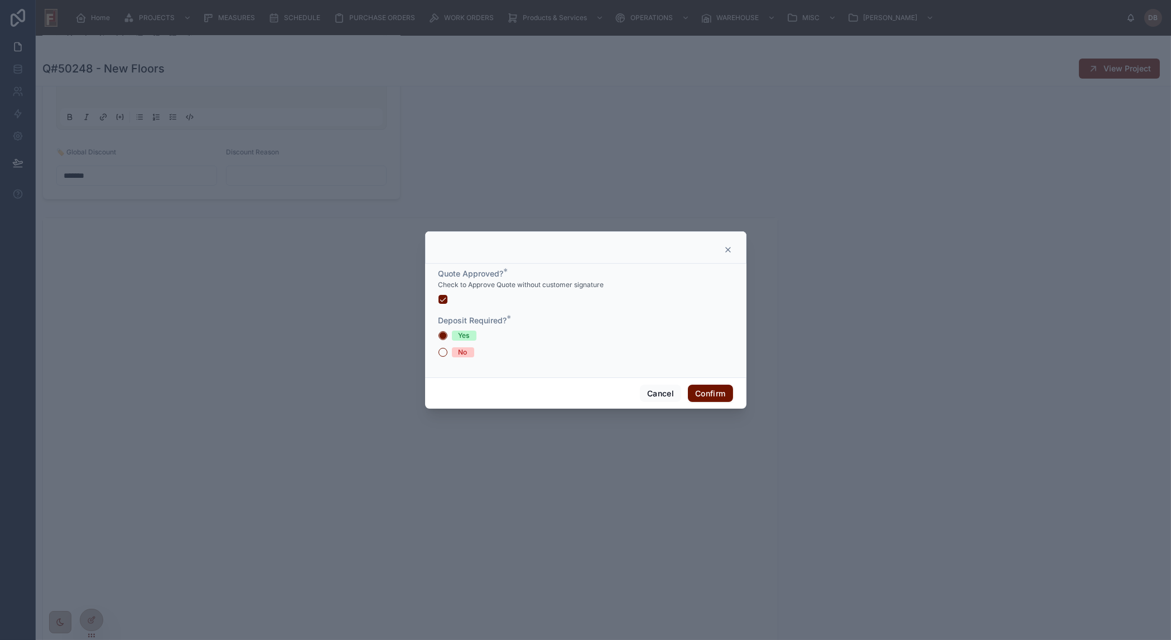
click at [462, 351] on div "No" at bounding box center [463, 353] width 9 height 10
click at [447, 351] on button "No" at bounding box center [442, 352] width 9 height 9
click at [701, 390] on button "Confirm" at bounding box center [710, 394] width 45 height 18
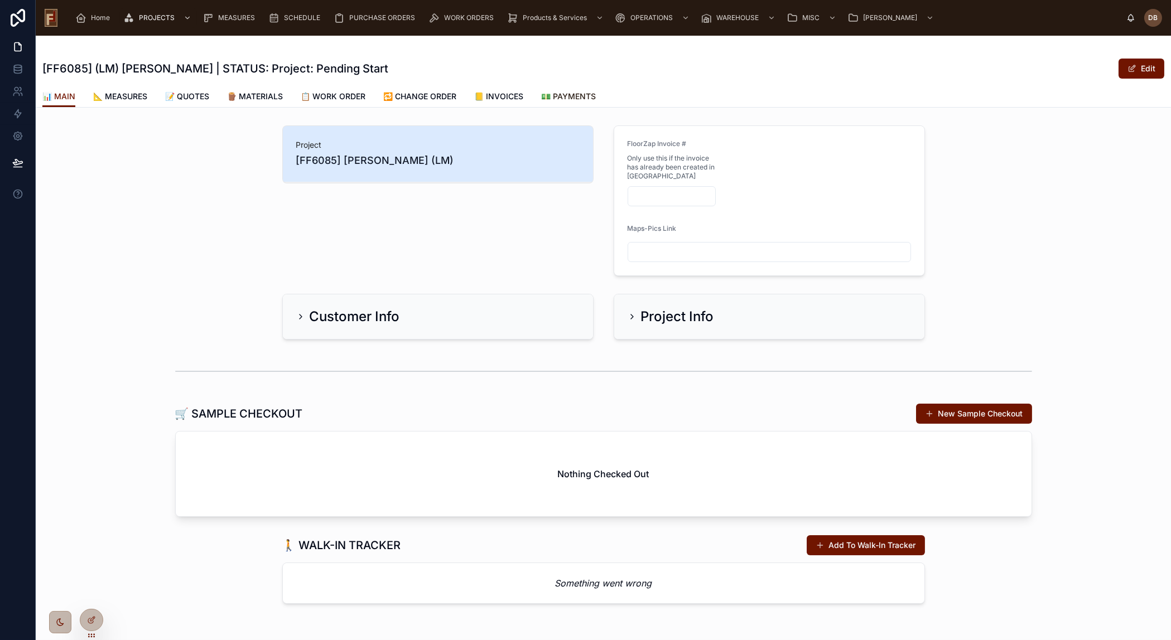
click at [583, 99] on span "💵 PAYMENTS" at bounding box center [568, 96] width 55 height 11
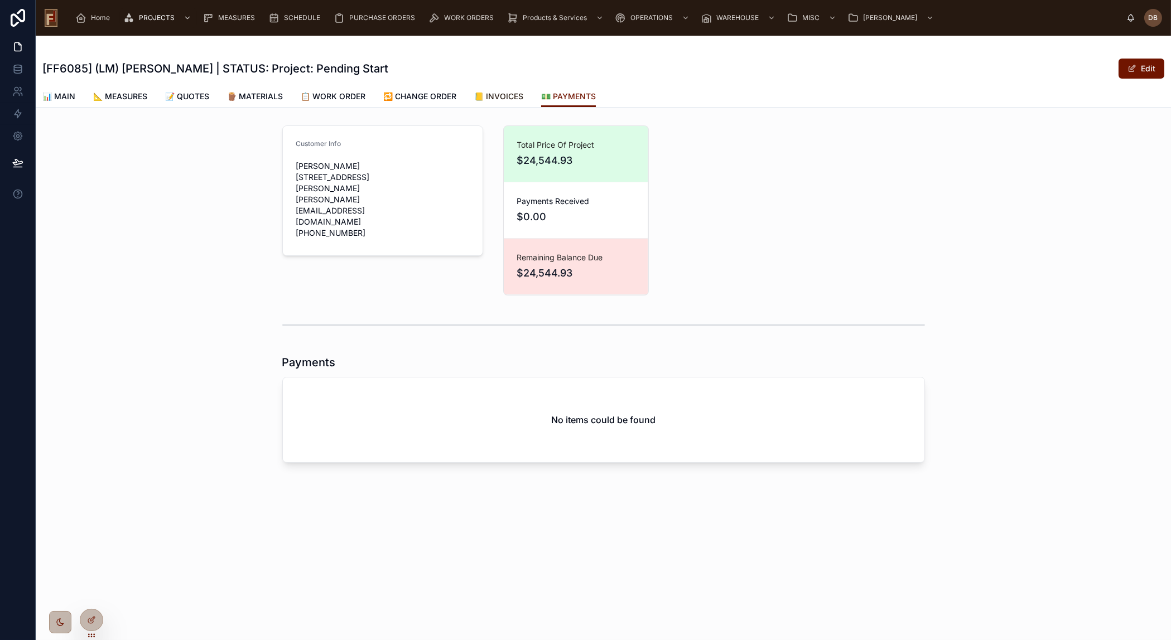
click at [510, 96] on span "📒 INVOICES" at bounding box center [498, 96] width 49 height 11
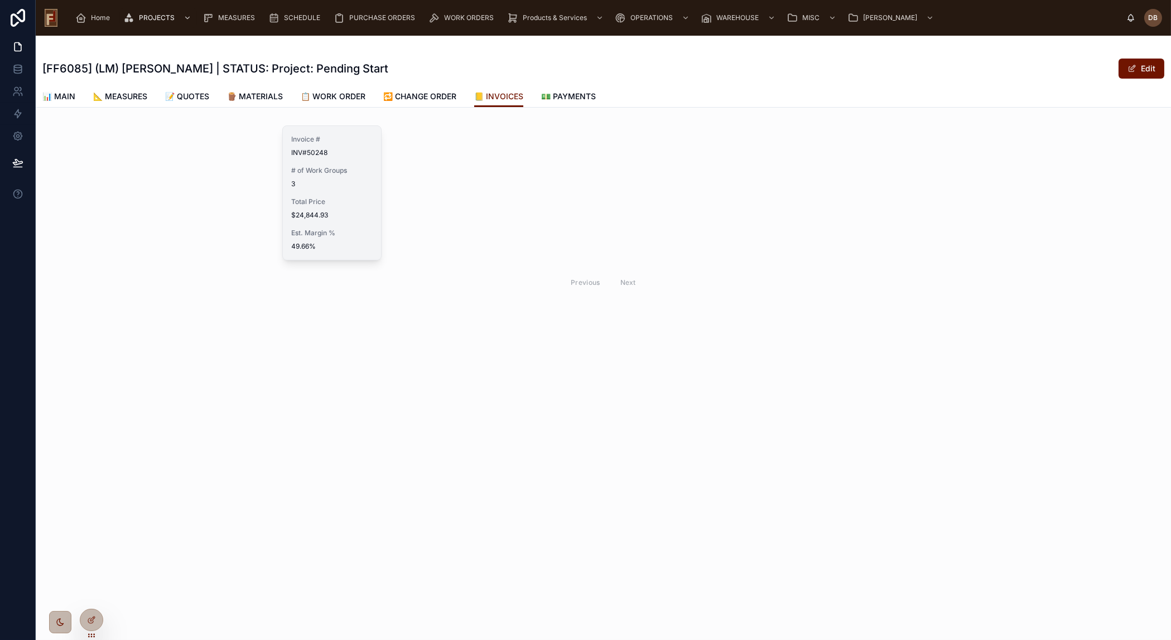
click at [328, 227] on div "Invoice # INV#50248 # of Work Groups 3 Total Price $24,844.93 Est. Margin % 49.…" at bounding box center [332, 193] width 99 height 134
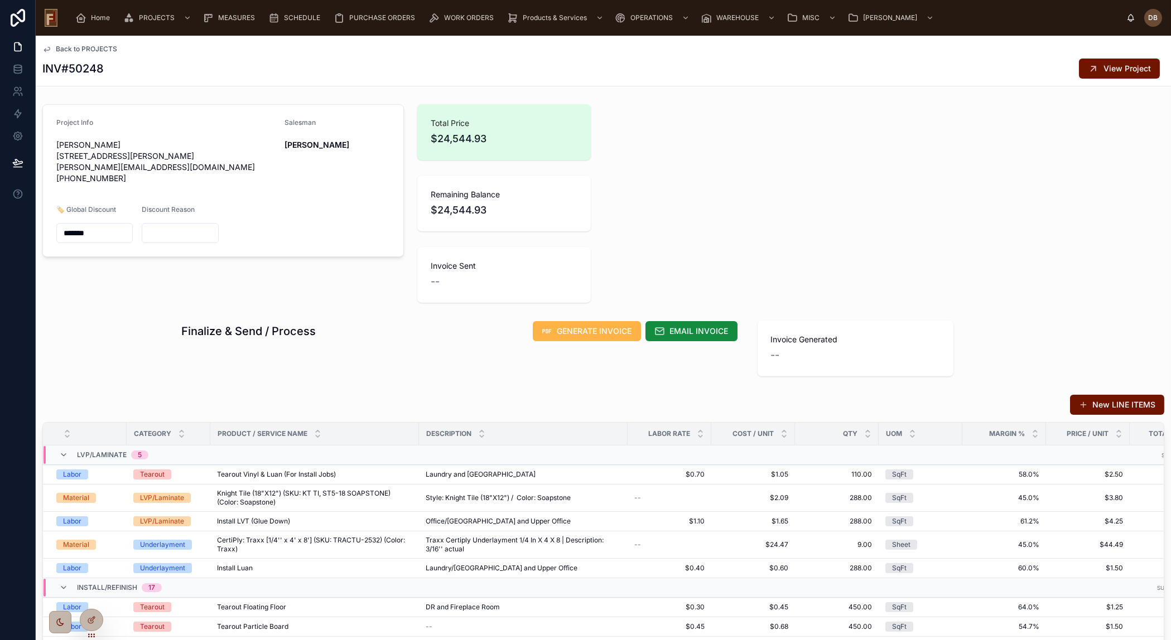
click at [589, 333] on span "GENERATE INVOICE" at bounding box center [594, 331] width 75 height 11
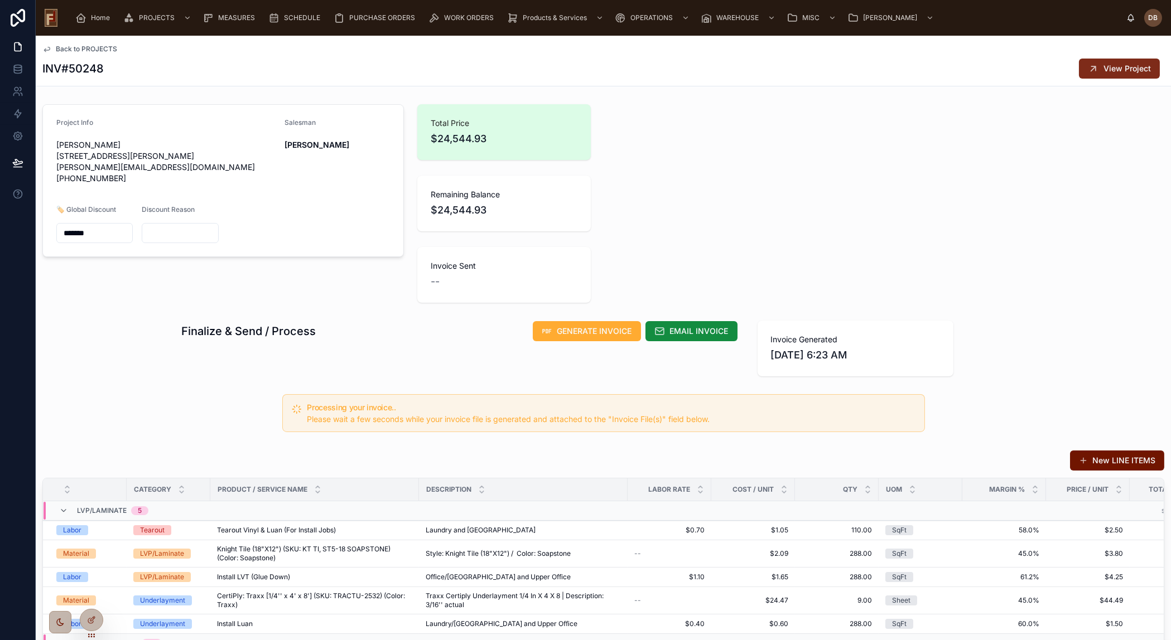
click at [1111, 71] on span "View Project" at bounding box center [1126, 68] width 47 height 11
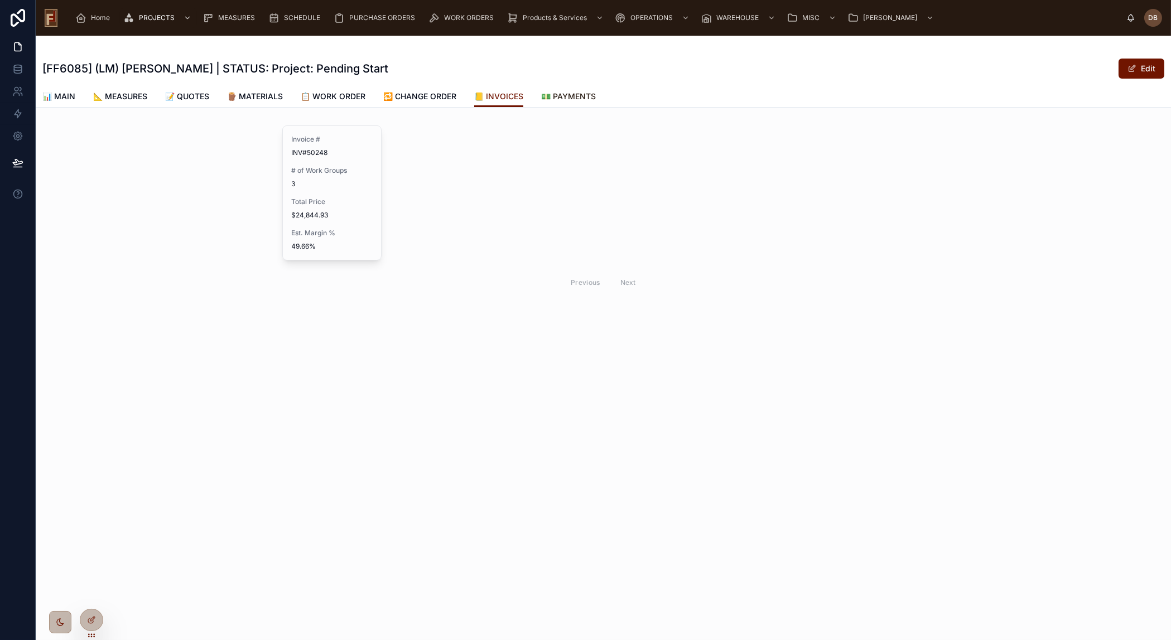
click at [583, 95] on span "💵 PAYMENTS" at bounding box center [568, 96] width 55 height 11
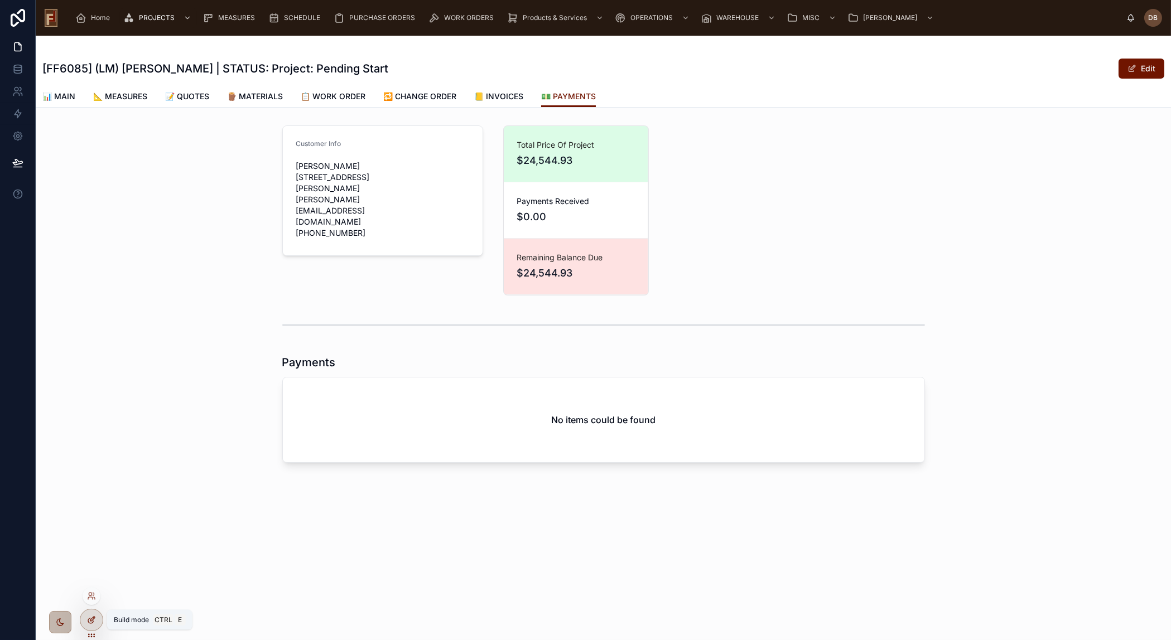
click at [93, 617] on icon at bounding box center [91, 620] width 9 height 9
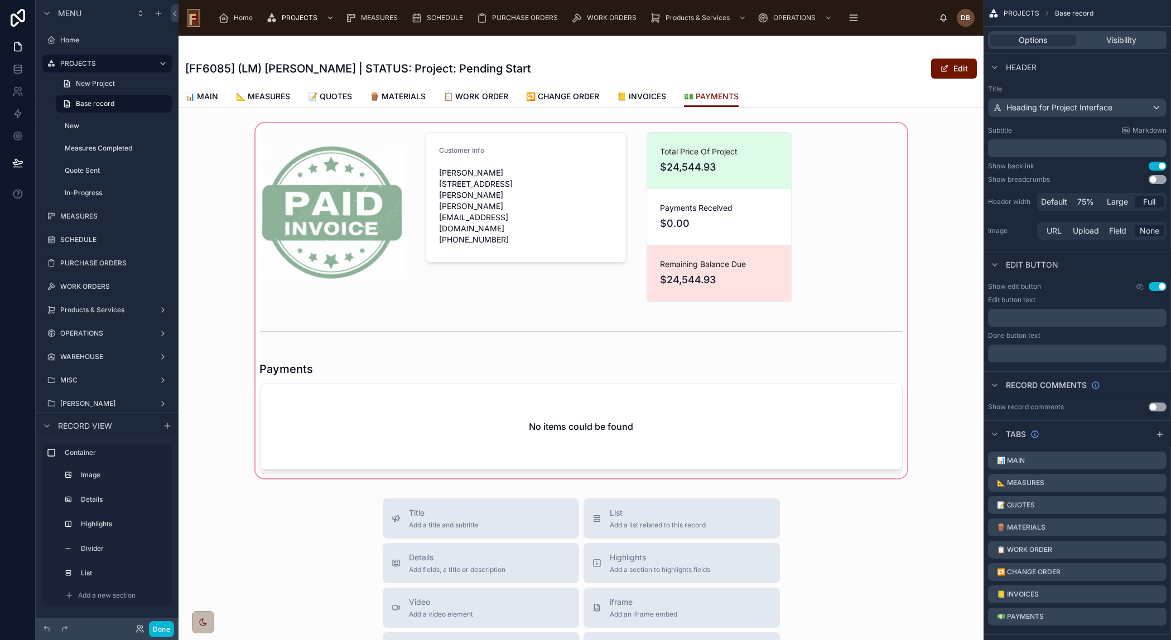
click at [426, 417] on div at bounding box center [581, 301] width 805 height 360
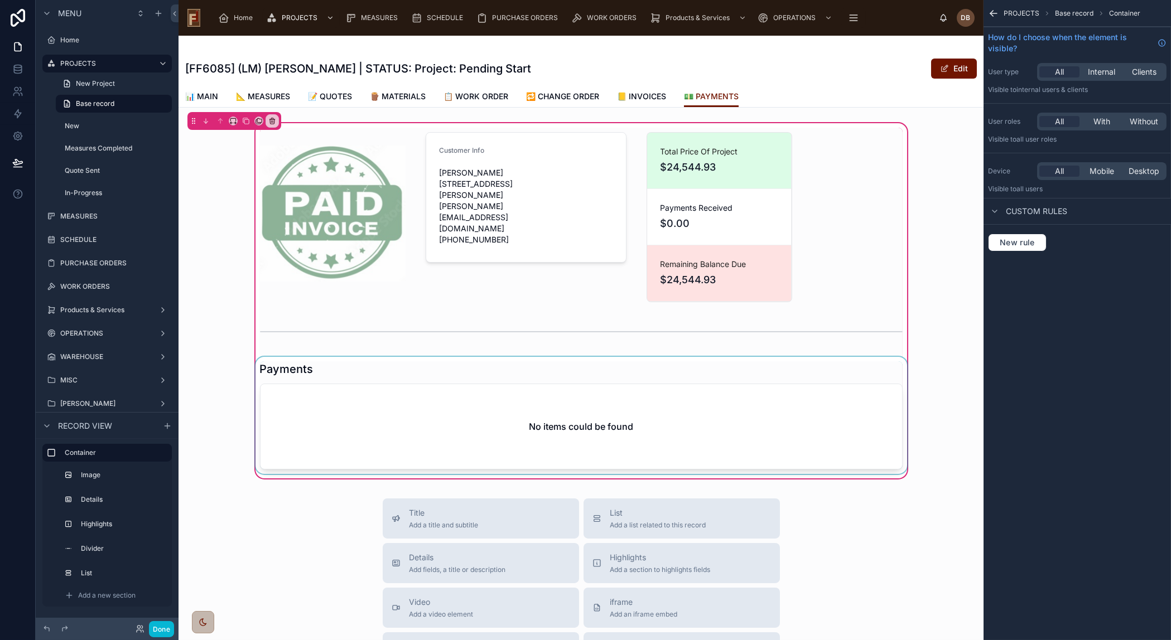
click at [420, 371] on div at bounding box center [581, 415] width 656 height 117
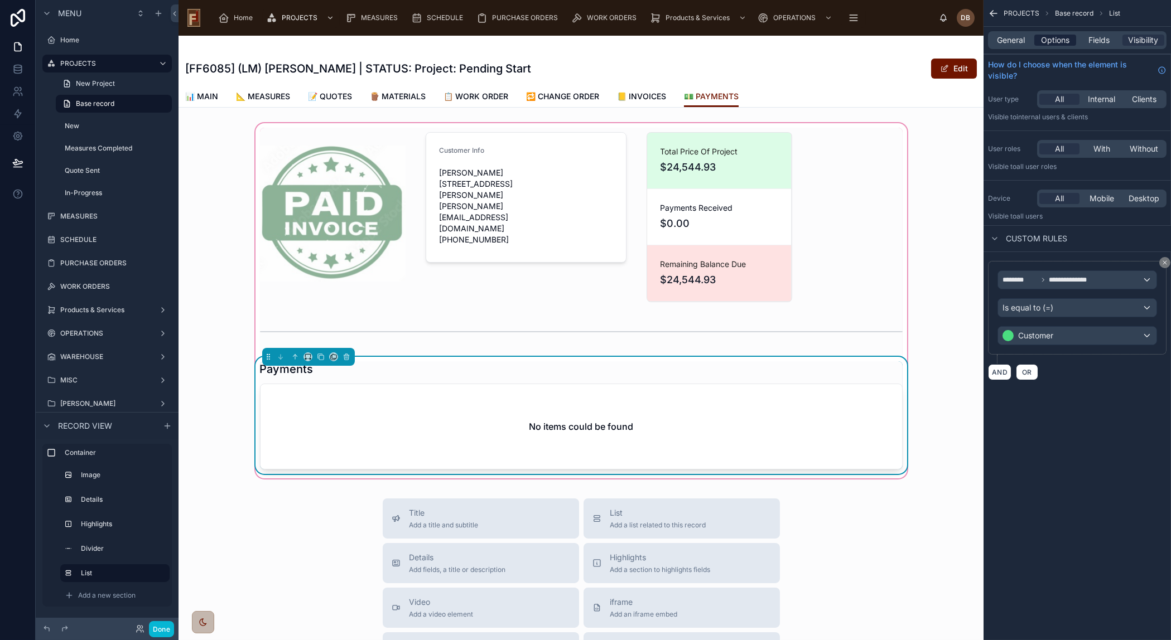
click at [1057, 39] on span "Options" at bounding box center [1055, 40] width 28 height 11
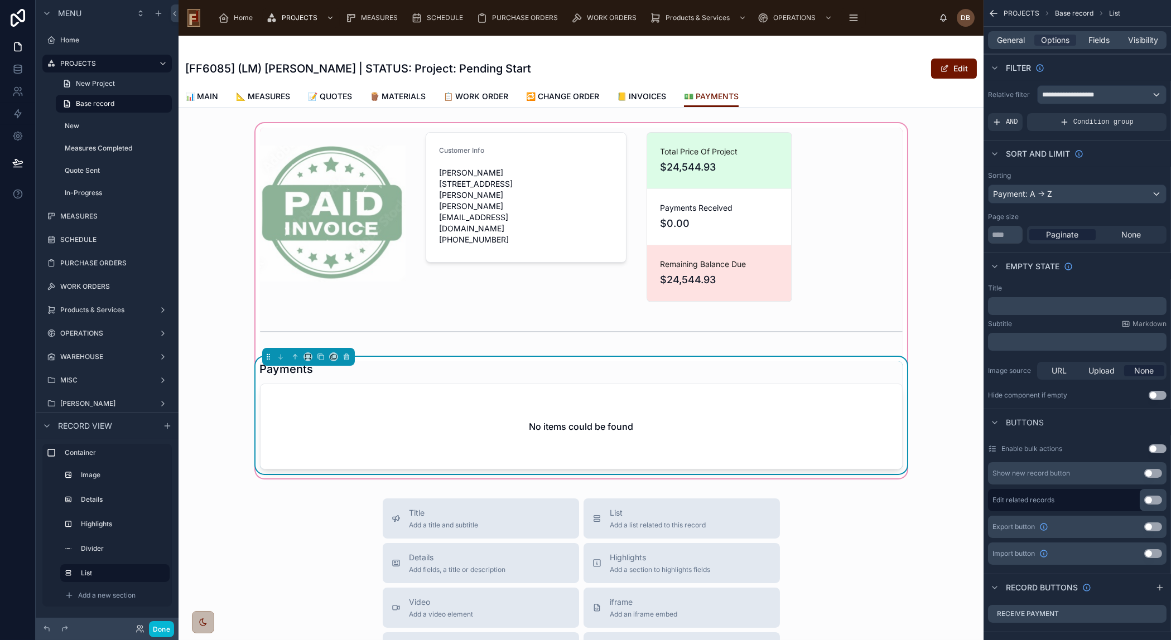
click at [1151, 471] on button "Use setting" at bounding box center [1153, 473] width 18 height 9
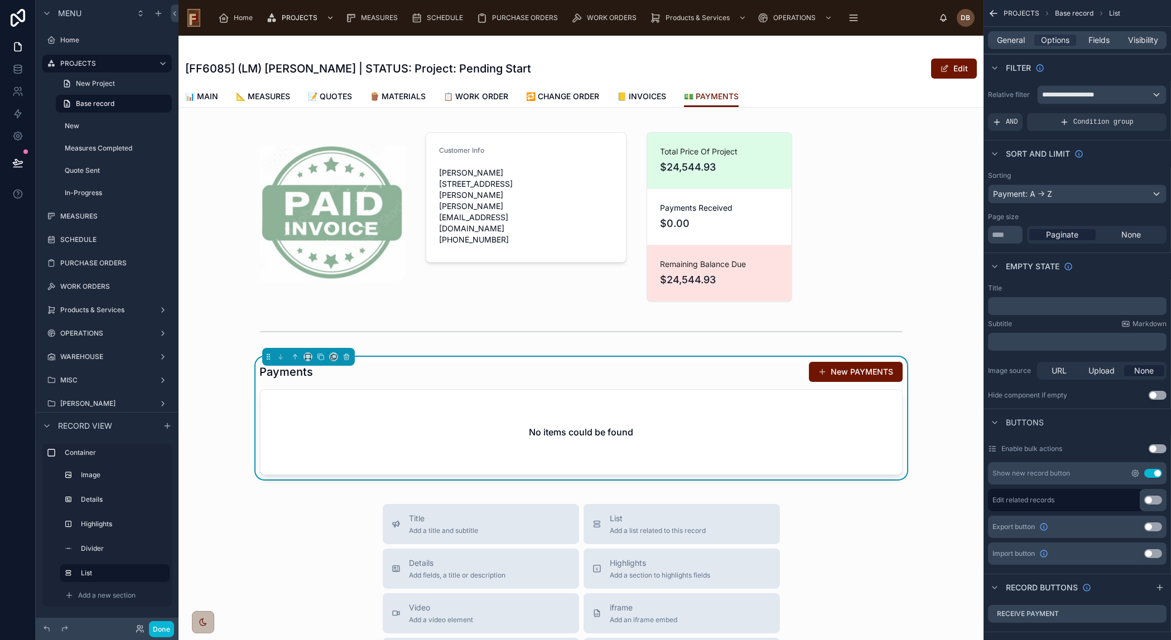
click at [1134, 473] on icon "scrollable content" at bounding box center [1135, 473] width 2 height 2
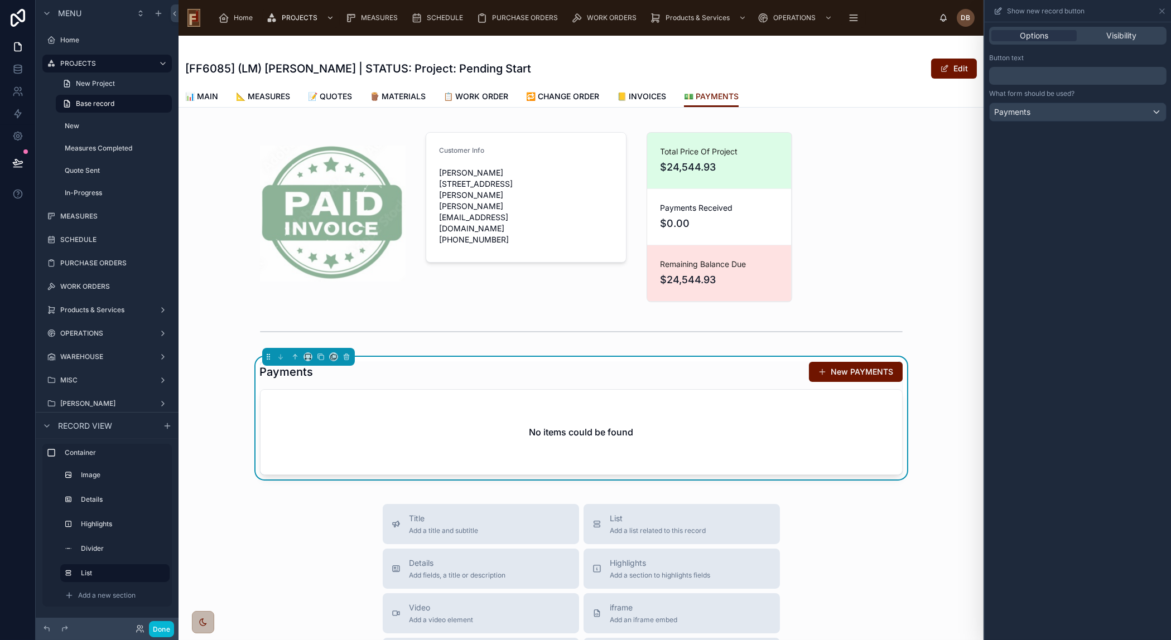
click at [1028, 78] on p "﻿" at bounding box center [1078, 75] width 171 height 13
click at [152, 629] on button "Done" at bounding box center [161, 629] width 25 height 16
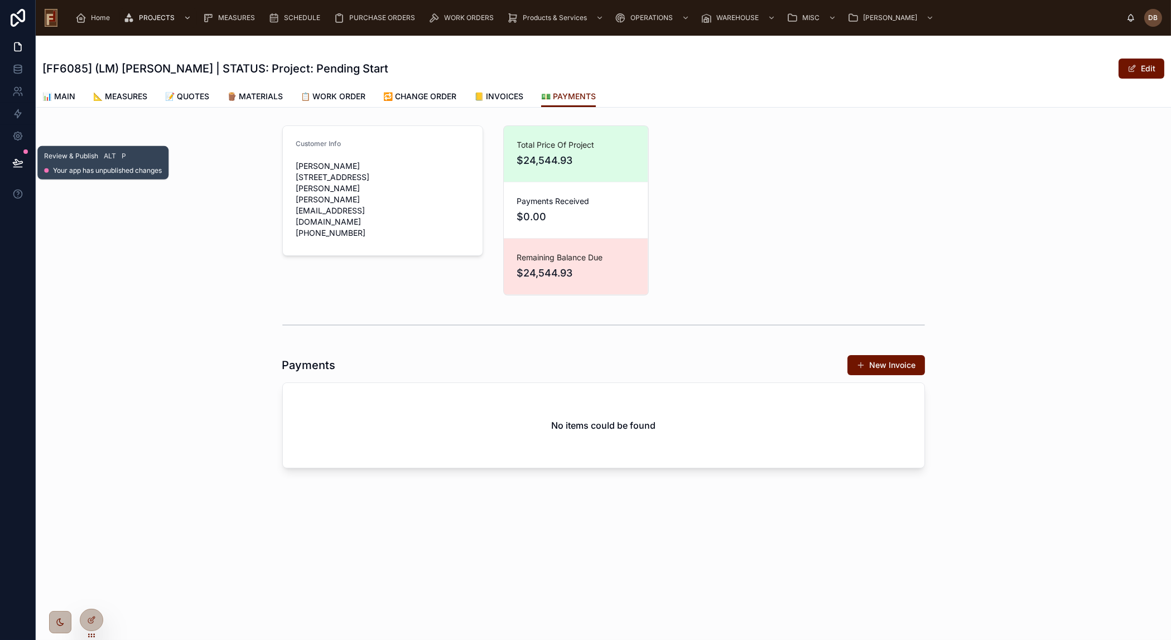
click at [16, 162] on icon at bounding box center [17, 163] width 9 height 6
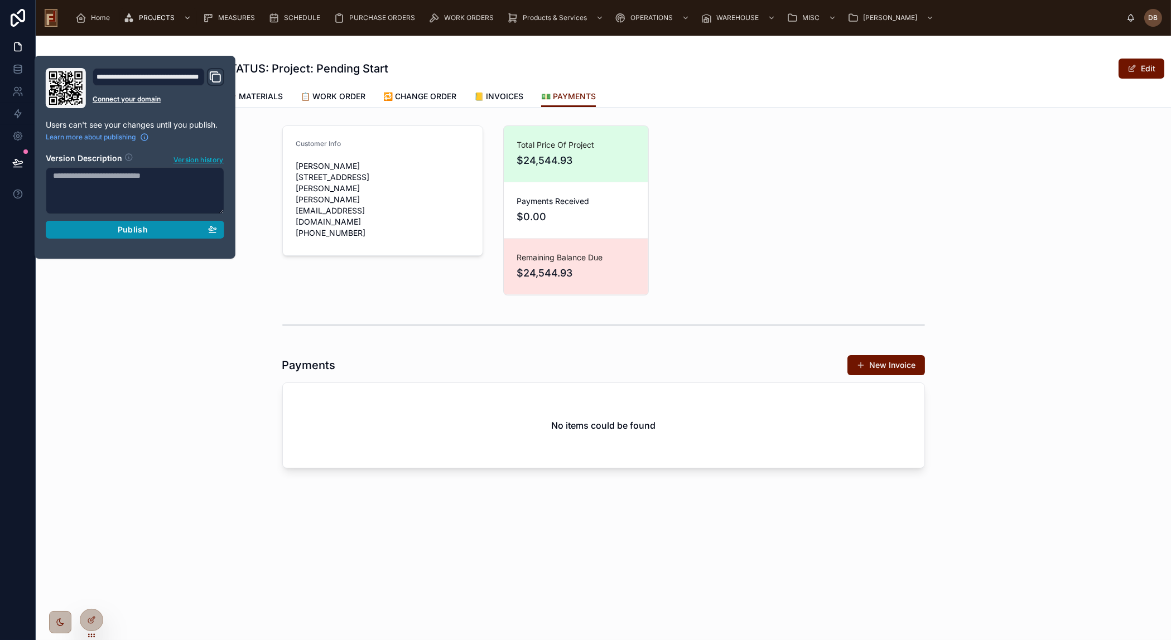
click at [143, 229] on span "Publish" at bounding box center [133, 230] width 30 height 10
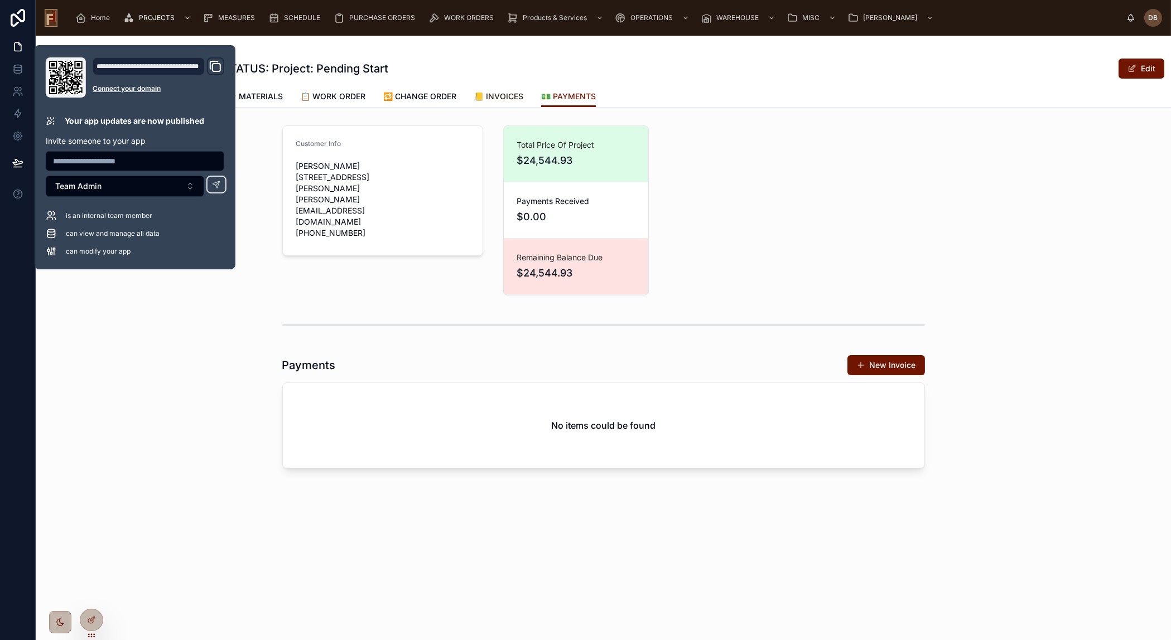
click at [505, 93] on span "📒 INVOICES" at bounding box center [498, 96] width 49 height 11
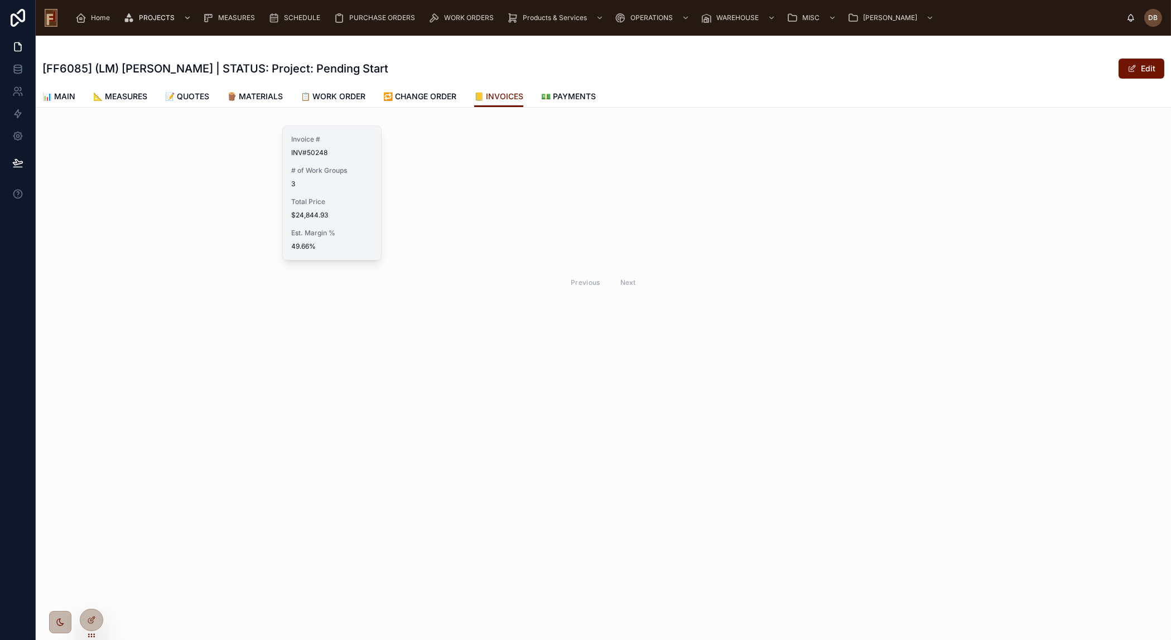
click at [346, 217] on span "$24,844.93" at bounding box center [332, 215] width 81 height 9
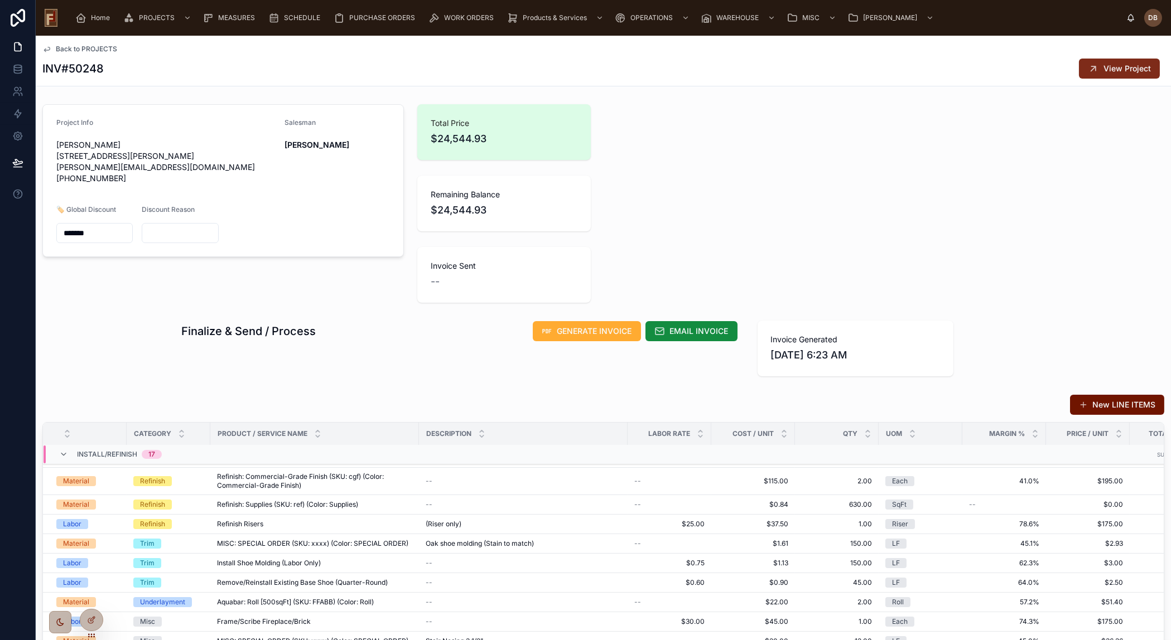
click at [1125, 73] on span "View Project" at bounding box center [1126, 68] width 47 height 11
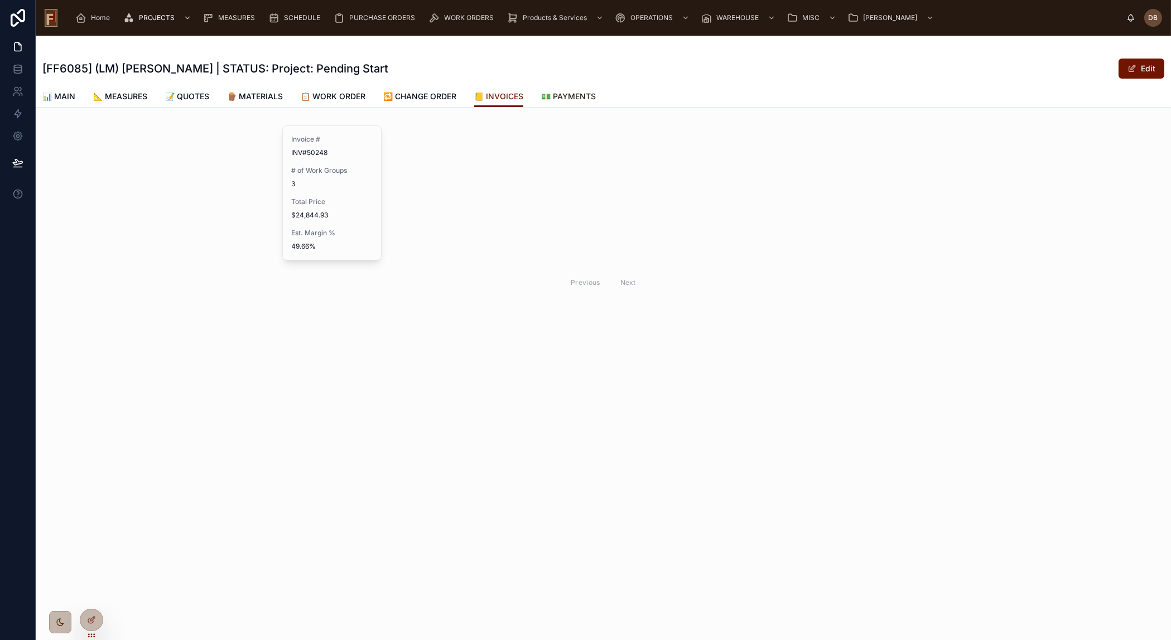
drag, startPoint x: 580, startPoint y: 92, endPoint x: 573, endPoint y: 112, distance: 21.0
click at [580, 92] on span "💵 PAYMENTS" at bounding box center [568, 96] width 55 height 11
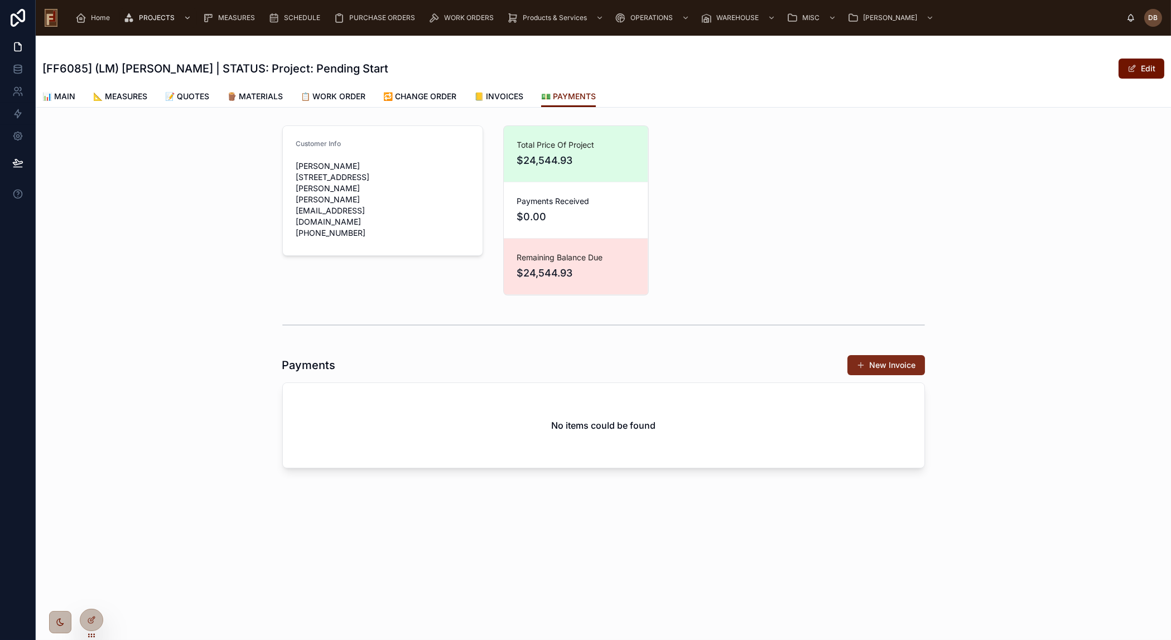
click at [884, 362] on button "New Invoice" at bounding box center [886, 365] width 78 height 20
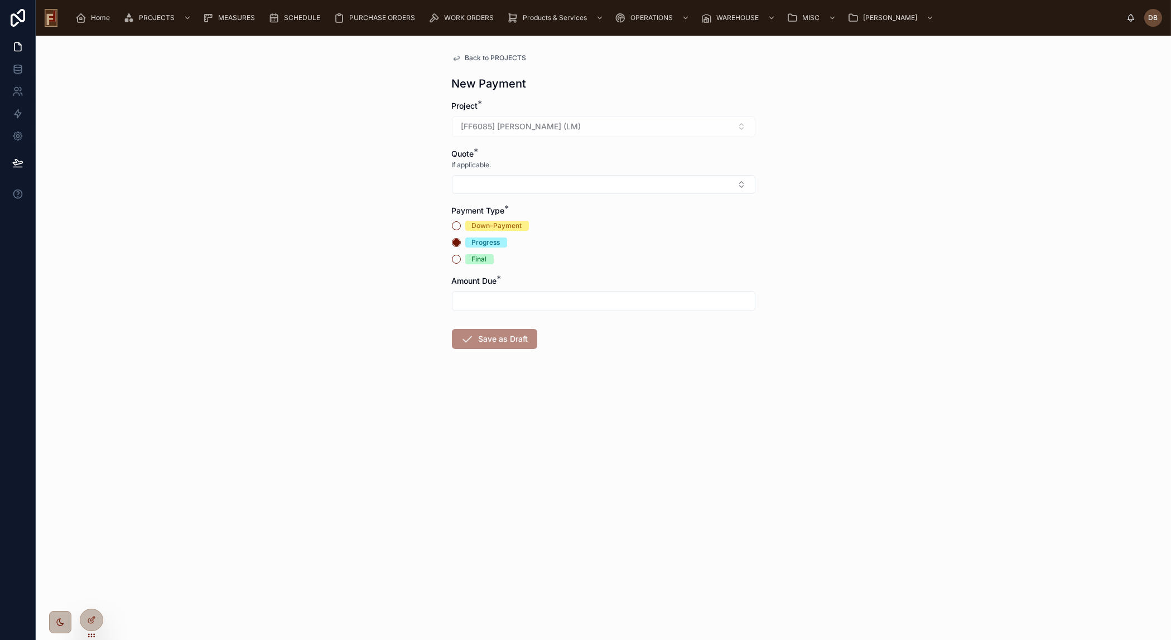
click at [494, 224] on div "Down-Payment" at bounding box center [497, 226] width 50 height 10
click at [461, 224] on button "Down-Payment" at bounding box center [456, 225] width 9 height 9
click at [511, 189] on button "Select Button" at bounding box center [603, 184] width 303 height 19
click at [508, 231] on div "INV#50248" at bounding box center [603, 229] width 298 height 18
type input "**********"
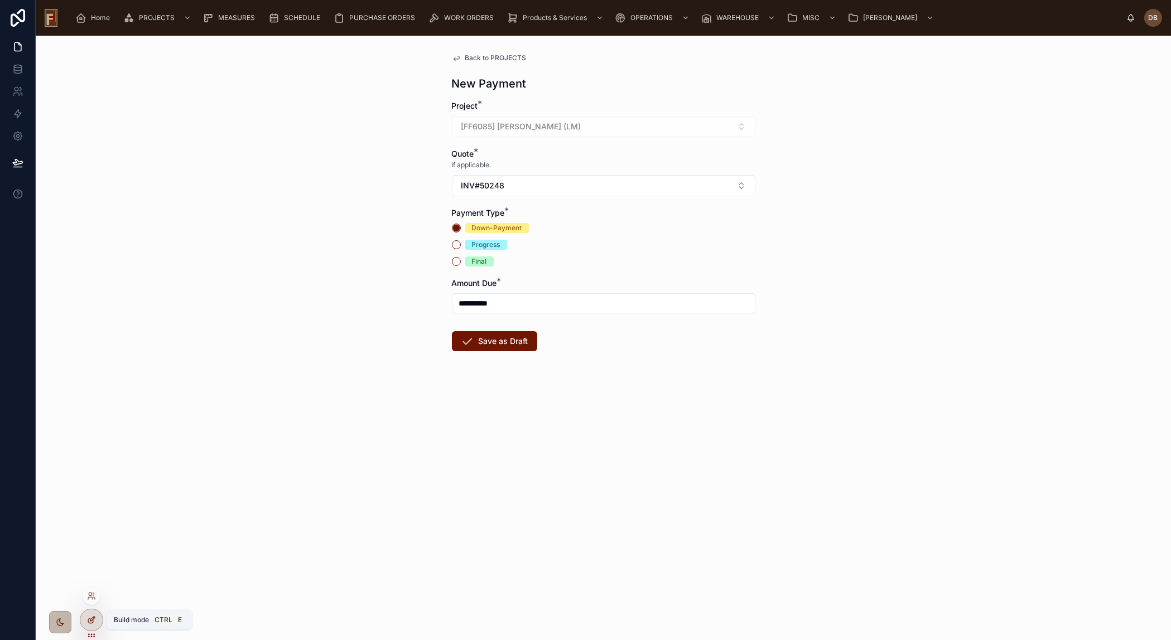
click at [90, 615] on div at bounding box center [91, 620] width 22 height 21
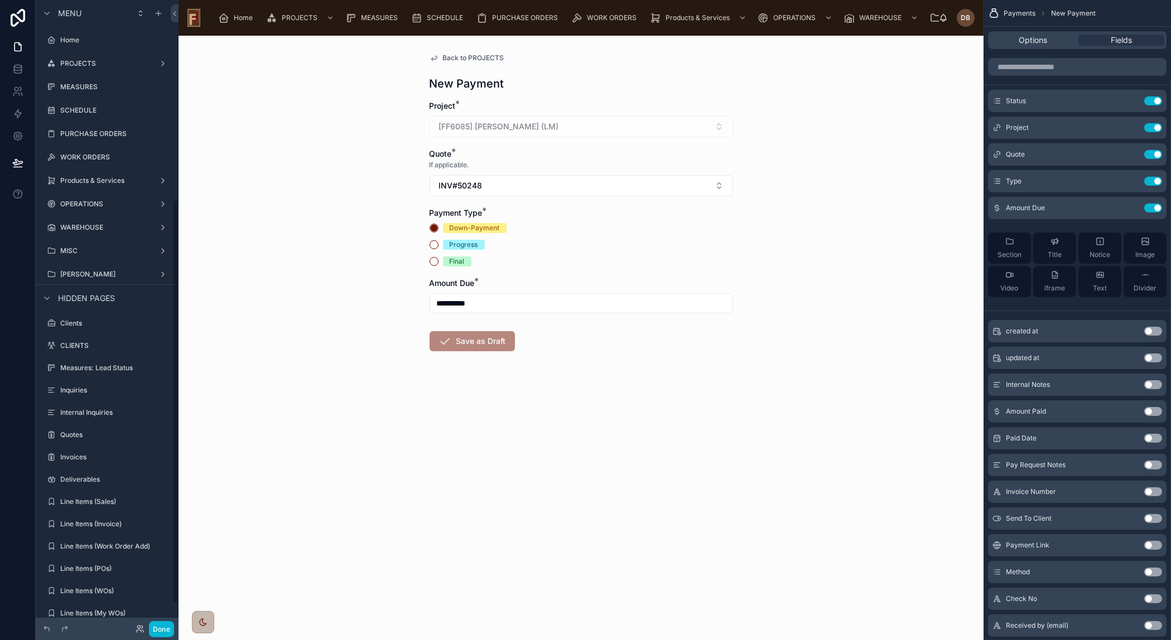
scroll to position [310, 0]
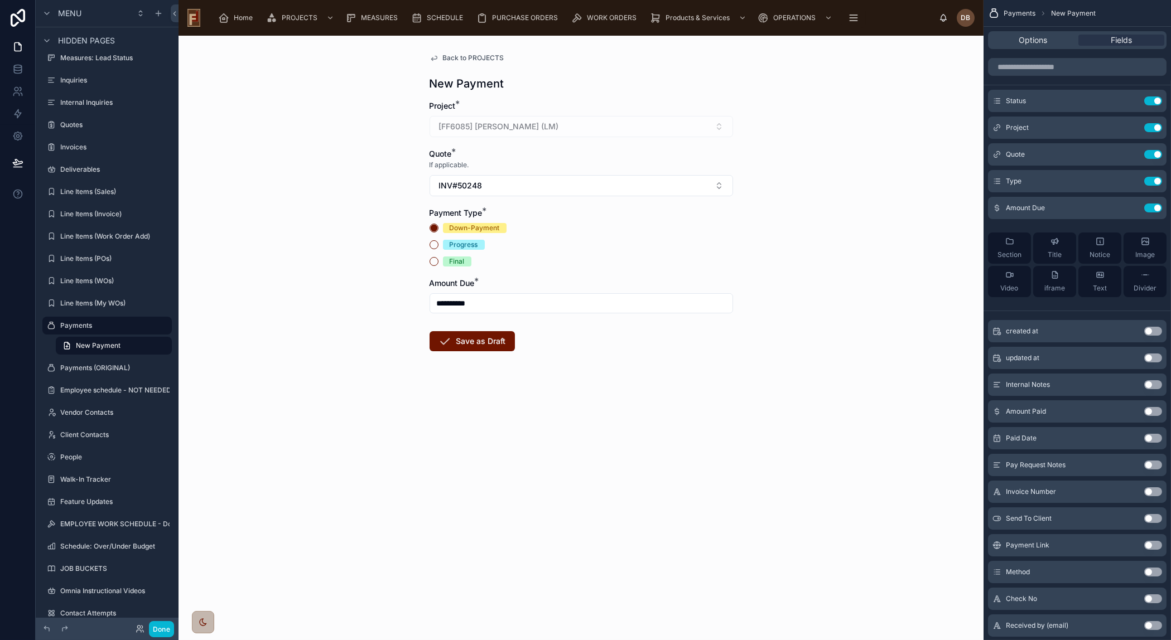
click at [439, 152] on span "Quote" at bounding box center [441, 153] width 22 height 9
click at [1131, 152] on icon "scrollable content" at bounding box center [1130, 154] width 9 height 9
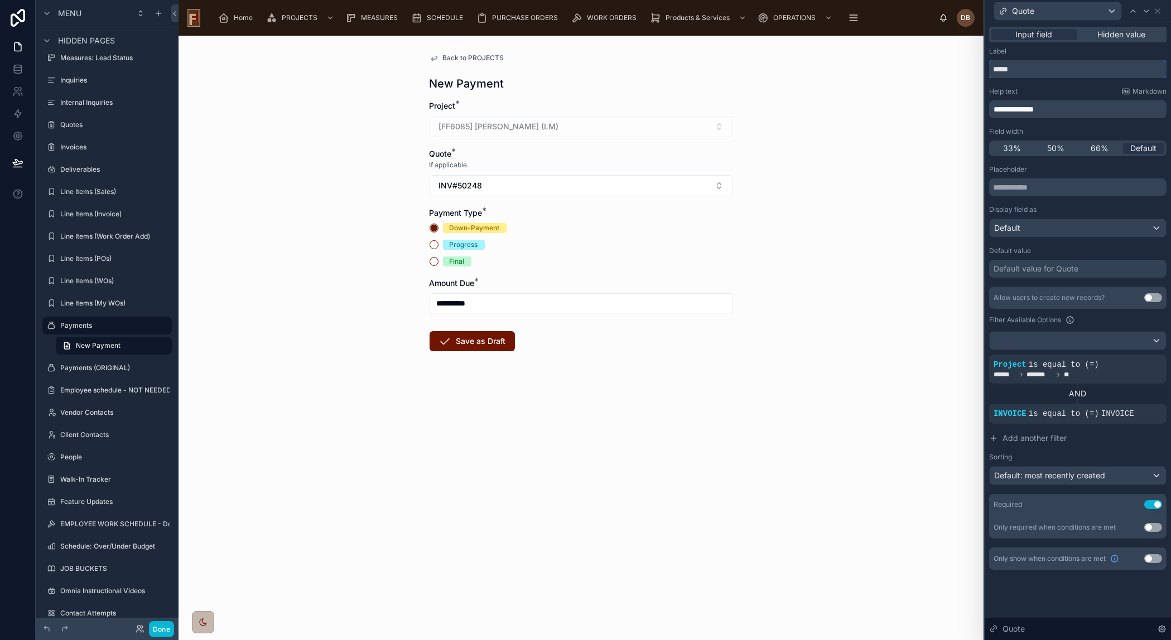
drag, startPoint x: 1028, startPoint y: 66, endPoint x: 992, endPoint y: 66, distance: 35.7
click at [992, 66] on input "*****" at bounding box center [1077, 69] width 177 height 18
type input "*******"
click at [17, 160] on icon at bounding box center [17, 163] width 9 height 6
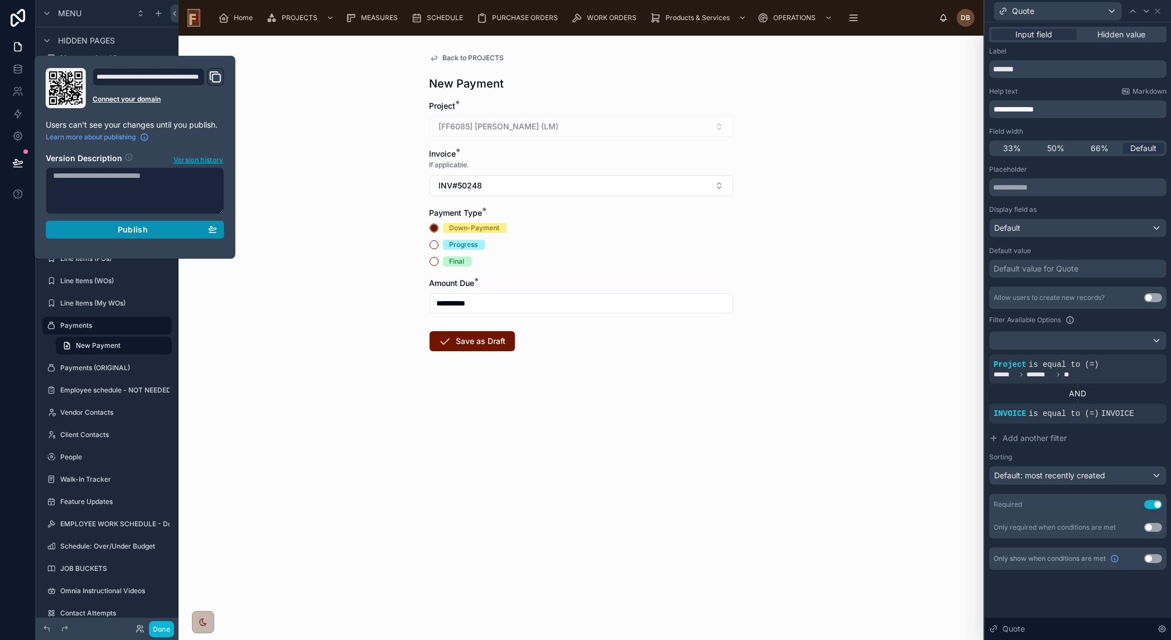
click at [122, 229] on span "Publish" at bounding box center [133, 230] width 30 height 10
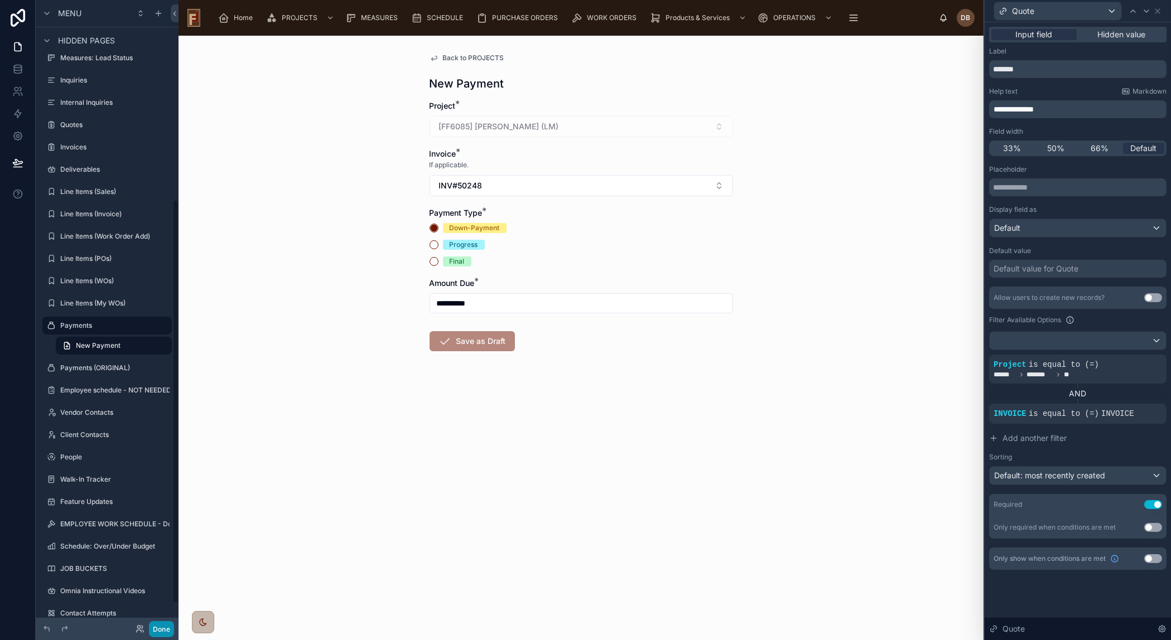
click at [161, 625] on button "Done" at bounding box center [161, 629] width 25 height 16
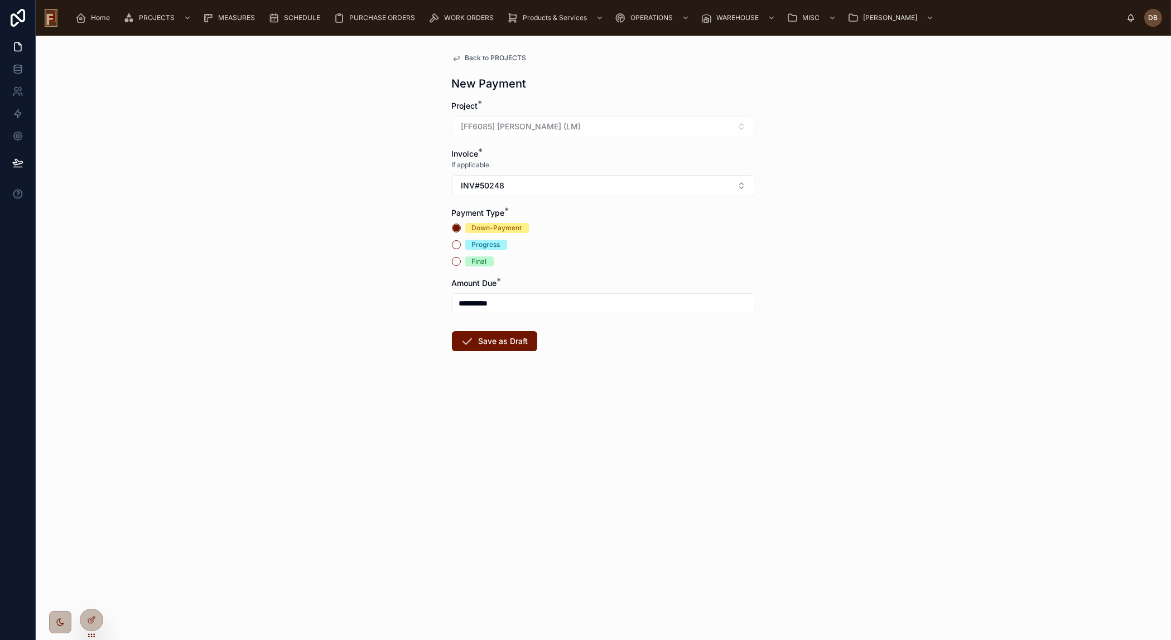
drag, startPoint x: 520, startPoint y: 303, endPoint x: 433, endPoint y: 302, distance: 87.0
click at [433, 302] on div "**********" at bounding box center [603, 338] width 1135 height 605
type input "**********"
click at [510, 336] on button "Save as Draft" at bounding box center [494, 341] width 85 height 20
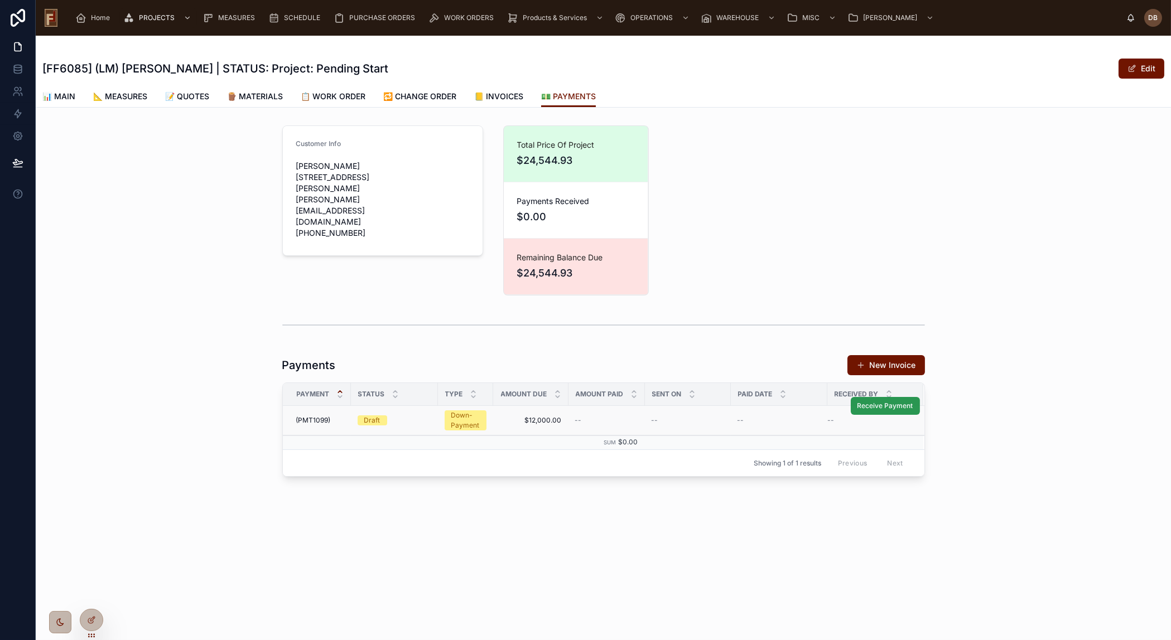
click at [889, 407] on span "Receive Payment" at bounding box center [885, 406] width 56 height 9
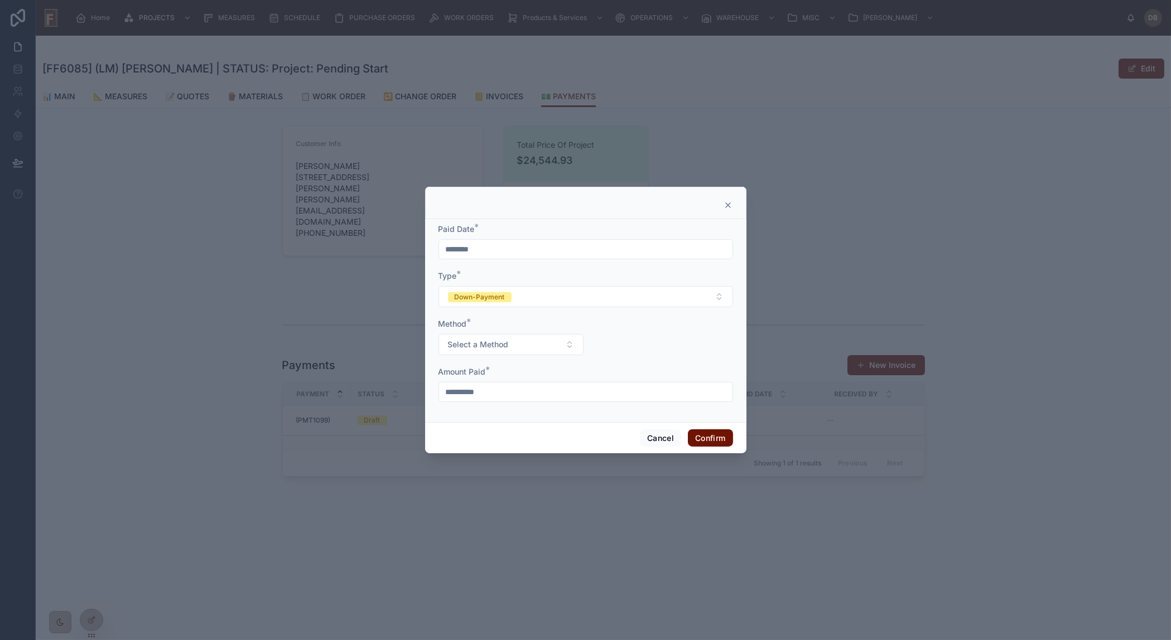
click at [498, 250] on input "********" at bounding box center [585, 250] width 293 height 16
click at [528, 276] on button at bounding box center [525, 277] width 20 height 20
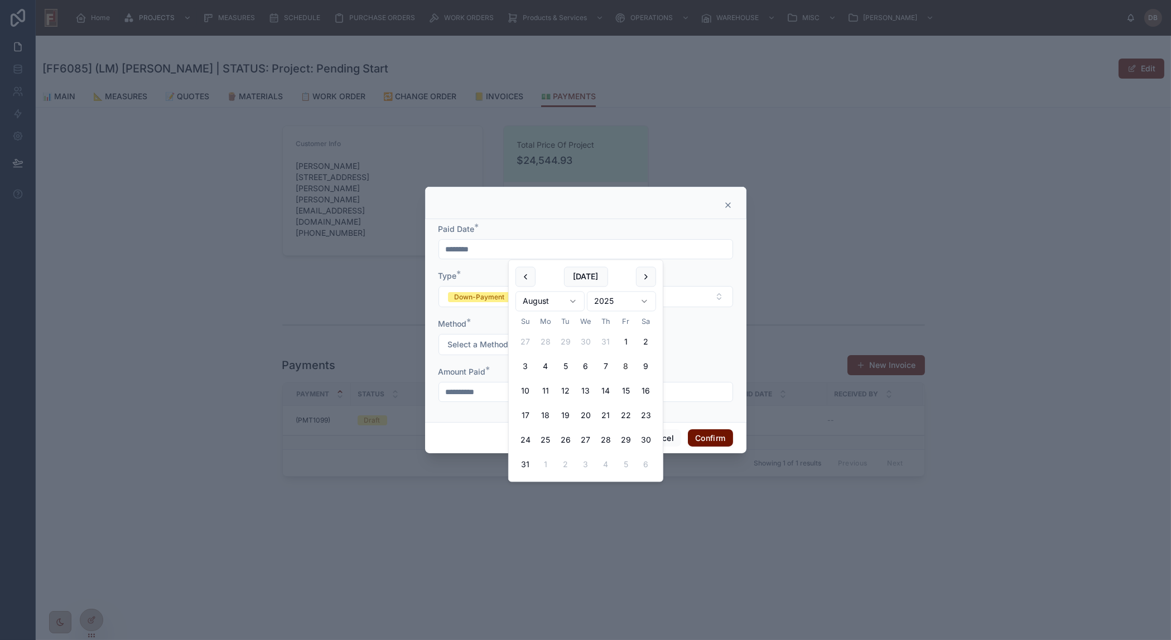
click at [626, 366] on button "8" at bounding box center [626, 367] width 20 height 20
type input "********"
drag, startPoint x: 488, startPoint y: 417, endPoint x: 478, endPoint y: 372, distance: 45.6
click at [486, 413] on div "**********" at bounding box center [585, 320] width 321 height 203
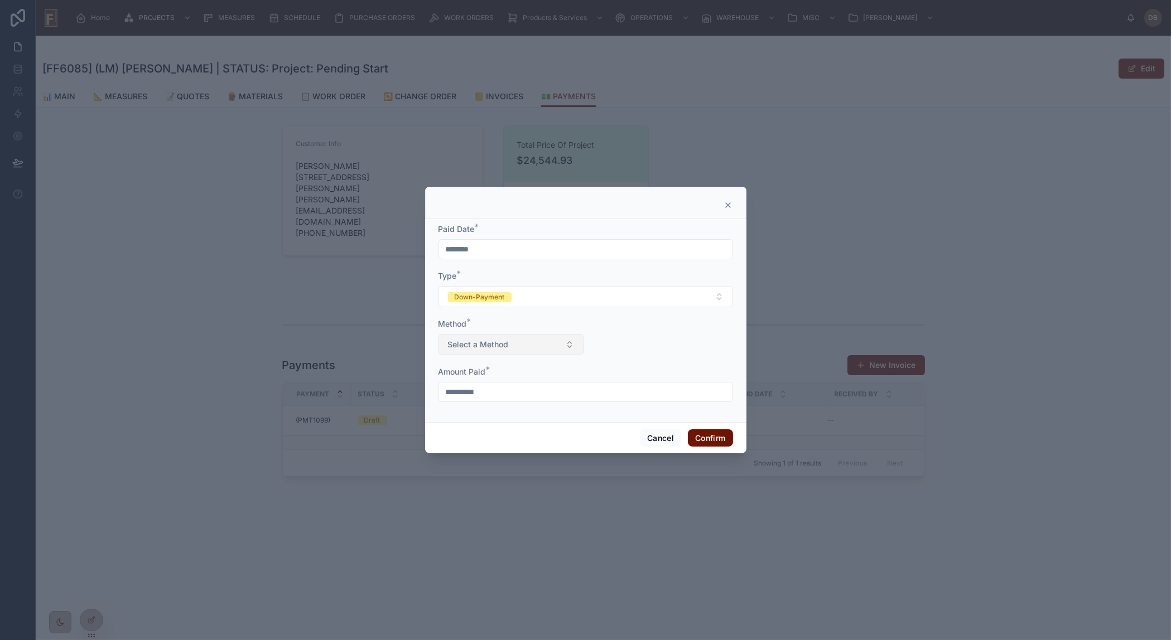
click at [477, 338] on button "Select a Method" at bounding box center [510, 344] width 145 height 21
click at [474, 425] on span "Check" at bounding box center [462, 423] width 34 height 10
drag, startPoint x: 630, startPoint y: 345, endPoint x: 631, endPoint y: 353, distance: 7.9
click at [630, 345] on input "text" at bounding box center [660, 344] width 144 height 16
paste input "****"
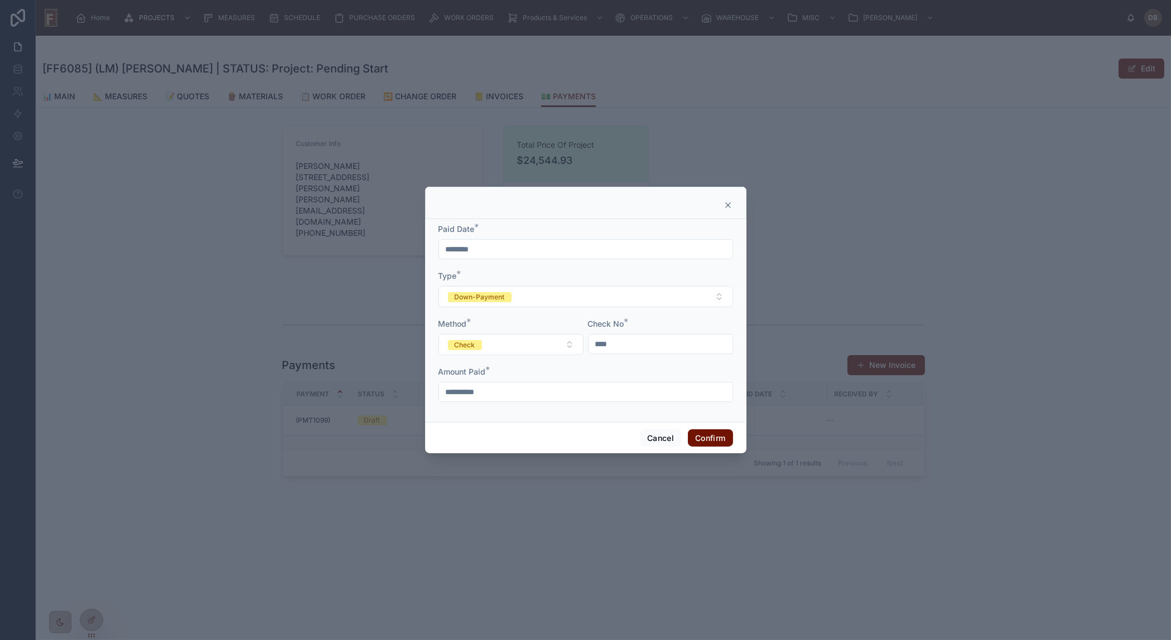
type input "****"
click at [607, 417] on div "**********" at bounding box center [585, 320] width 321 height 203
click at [706, 436] on button "Confirm" at bounding box center [710, 439] width 45 height 18
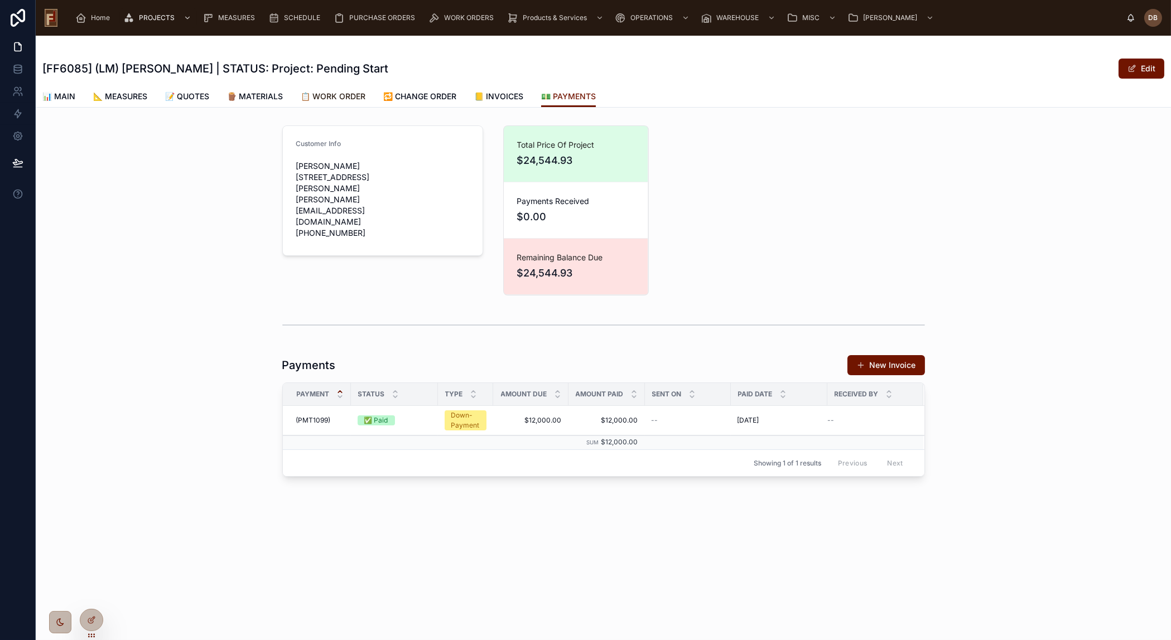
click at [335, 97] on span "📋 WORK ORDER" at bounding box center [333, 96] width 65 height 11
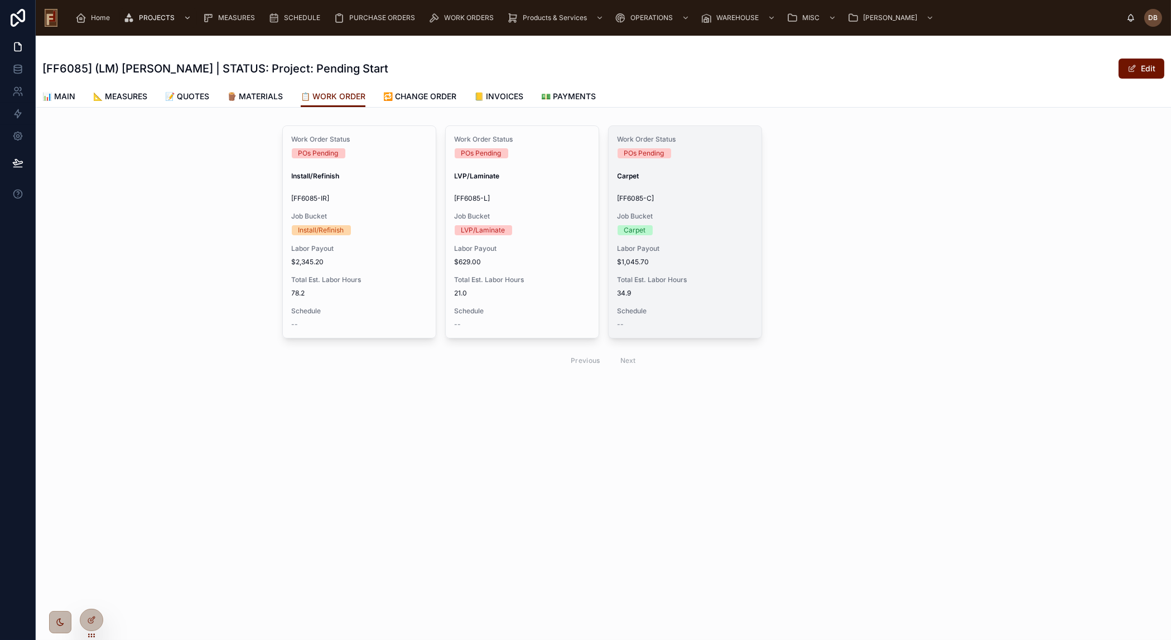
click at [681, 223] on div "Job Bucket Carpet" at bounding box center [685, 223] width 135 height 23
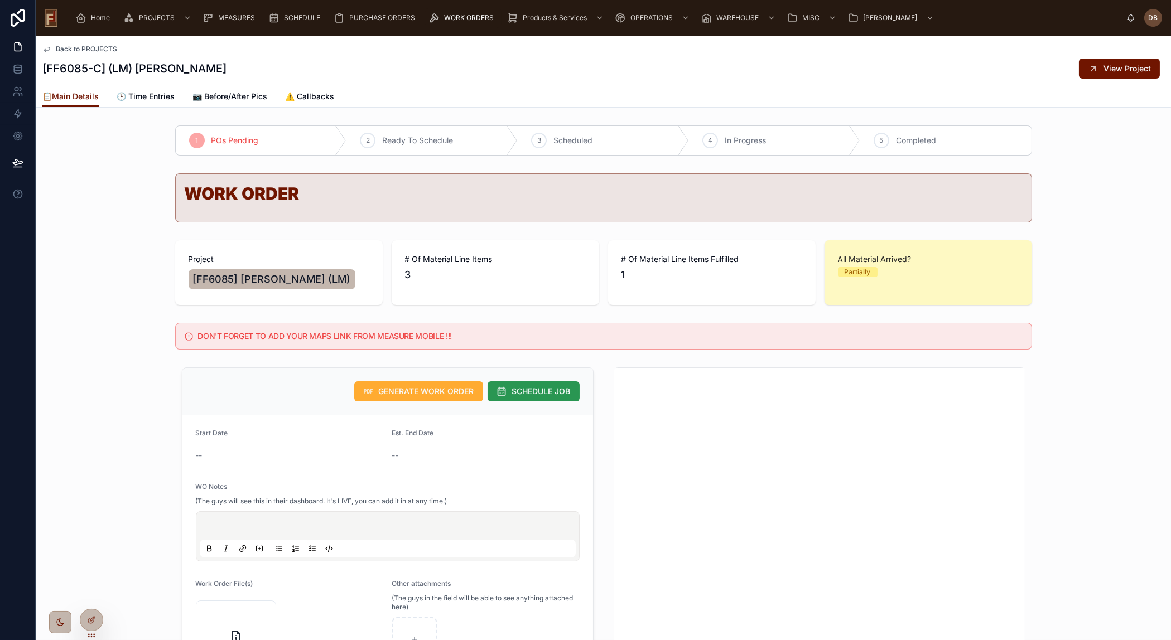
click at [541, 392] on span "SCHEDULE JOB" at bounding box center [541, 391] width 59 height 11
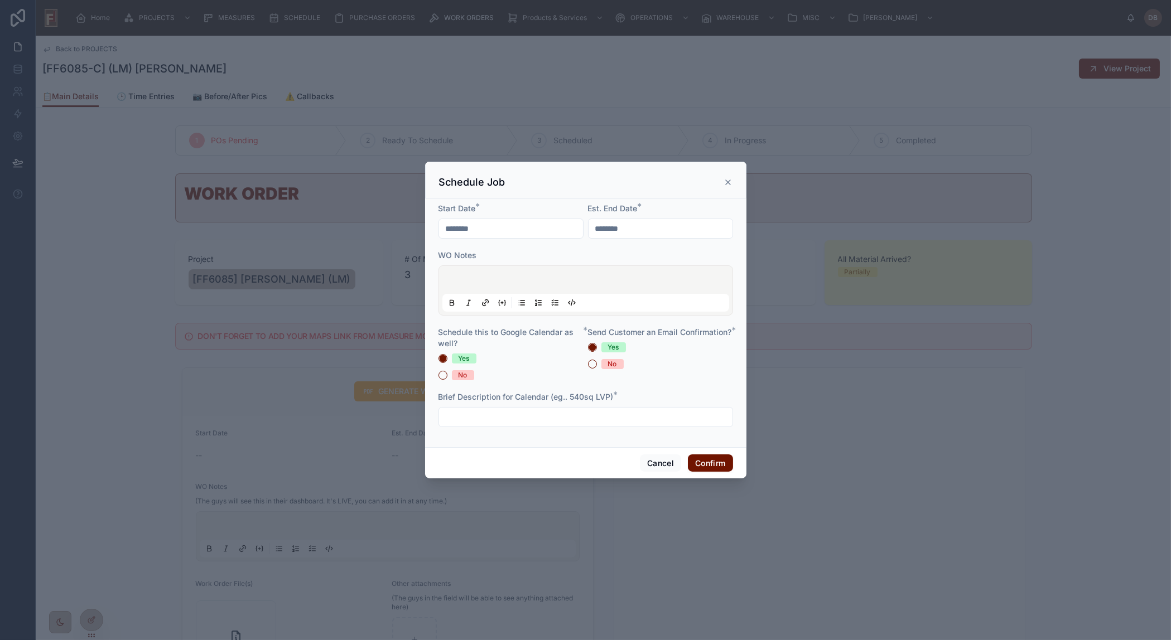
click at [638, 234] on input "********" at bounding box center [660, 229] width 144 height 16
click at [658, 349] on button "10" at bounding box center [660, 346] width 20 height 20
type input "*********"
click at [464, 377] on div "No" at bounding box center [463, 375] width 9 height 10
click at [447, 377] on button "No" at bounding box center [442, 375] width 9 height 9
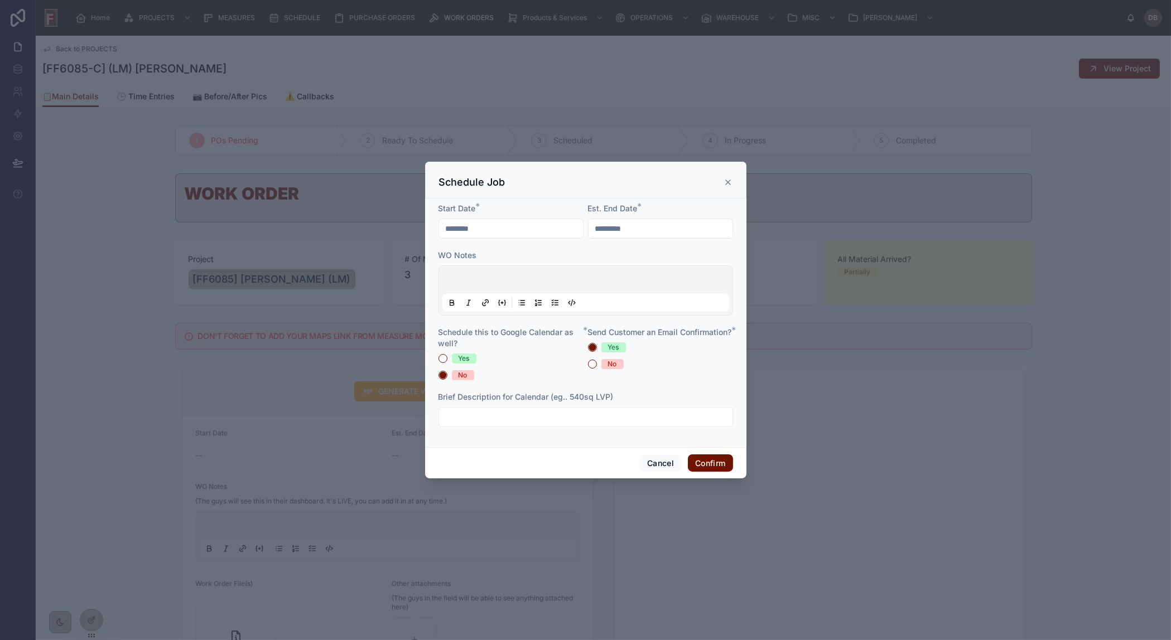
click at [612, 369] on div "No" at bounding box center [612, 364] width 9 height 10
click at [597, 369] on button "No" at bounding box center [592, 364] width 9 height 9
click at [710, 465] on button "Confirm" at bounding box center [710, 464] width 45 height 18
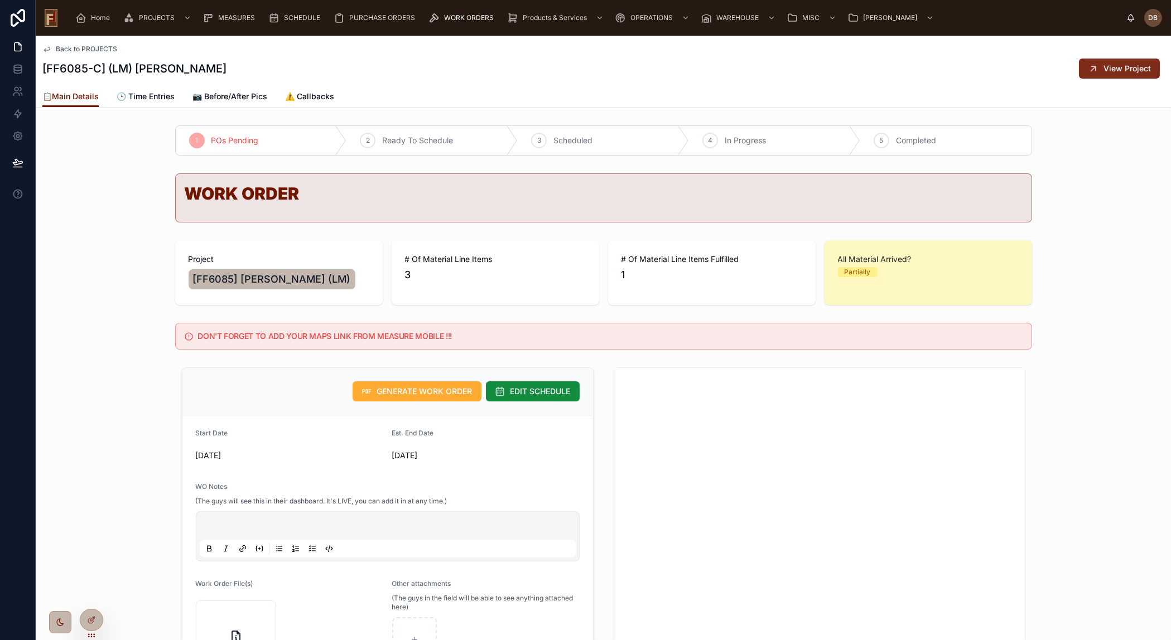
click at [1114, 69] on span "View Project" at bounding box center [1126, 68] width 47 height 11
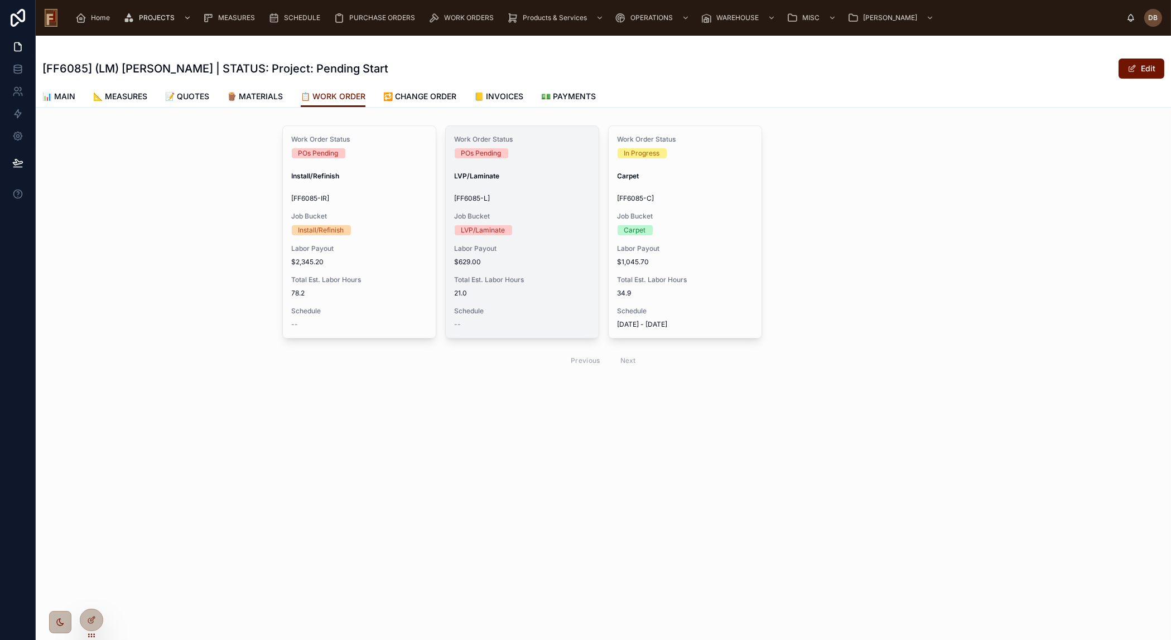
click at [508, 310] on span "Schedule" at bounding box center [522, 311] width 135 height 9
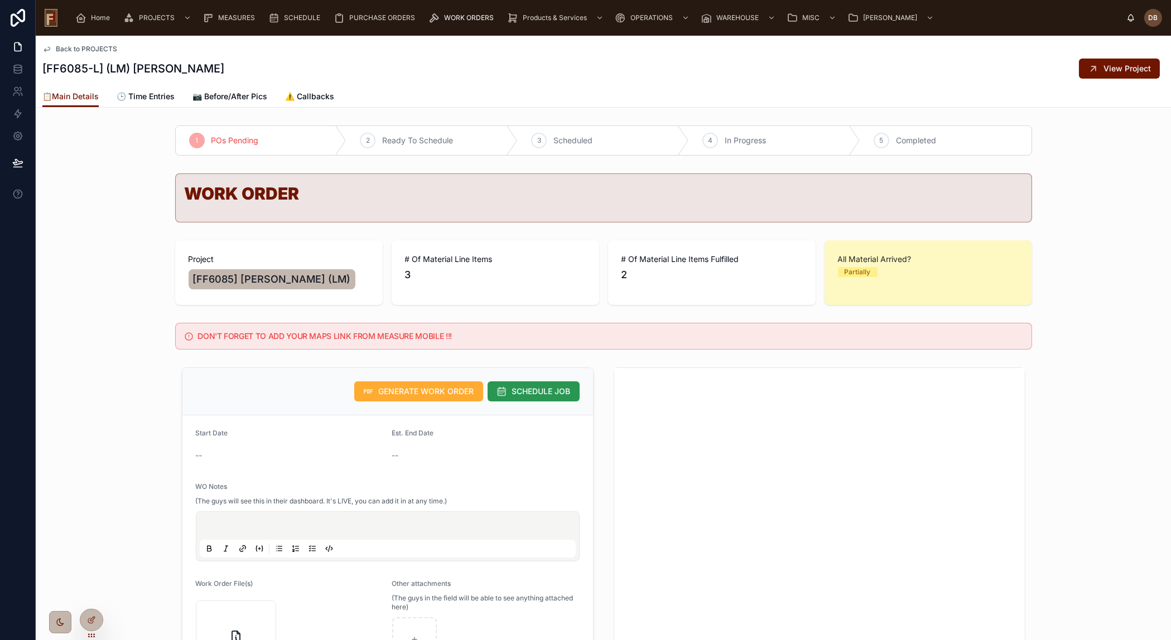
click at [523, 387] on span "SCHEDULE JOB" at bounding box center [541, 391] width 59 height 11
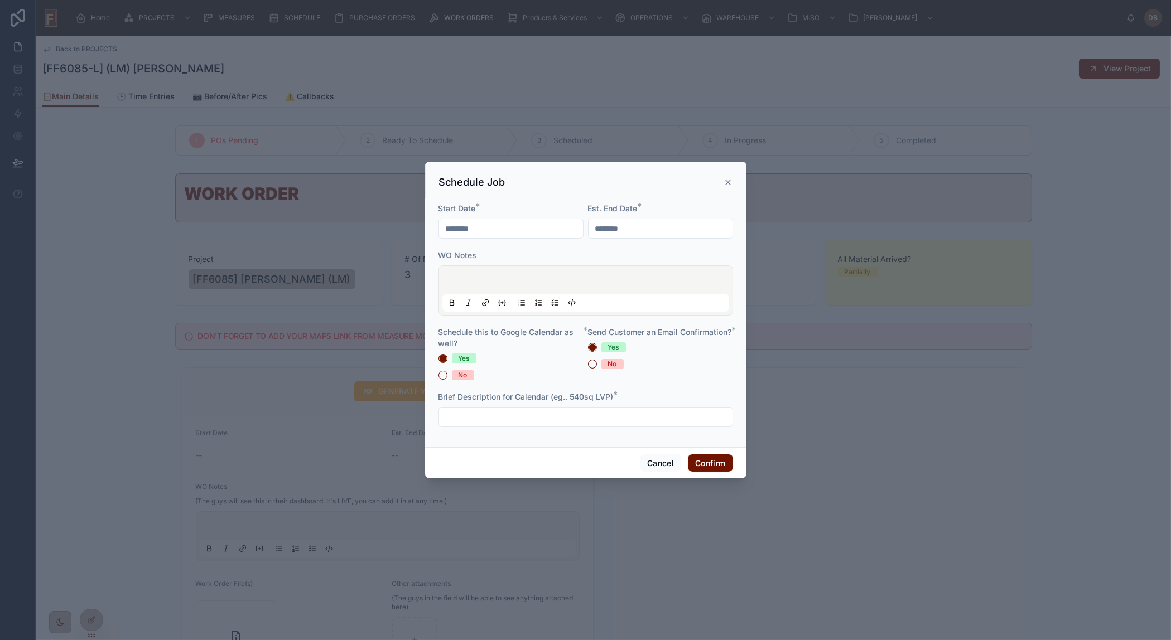
click at [639, 231] on input "********" at bounding box center [660, 229] width 144 height 16
click at [658, 346] on button "10" at bounding box center [660, 346] width 20 height 20
type input "*********"
click at [443, 374] on button "No" at bounding box center [442, 375] width 9 height 9
click at [614, 369] on div "No" at bounding box center [612, 364] width 9 height 10
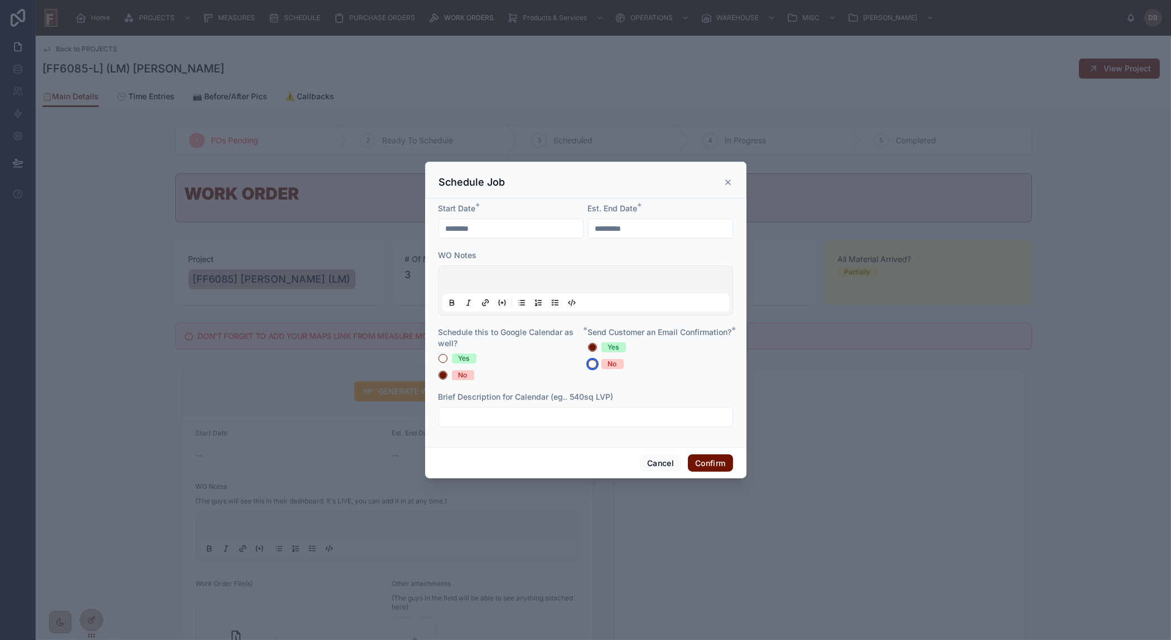
click at [597, 369] on button "No" at bounding box center [592, 364] width 9 height 9
click at [710, 462] on button "Confirm" at bounding box center [710, 464] width 45 height 18
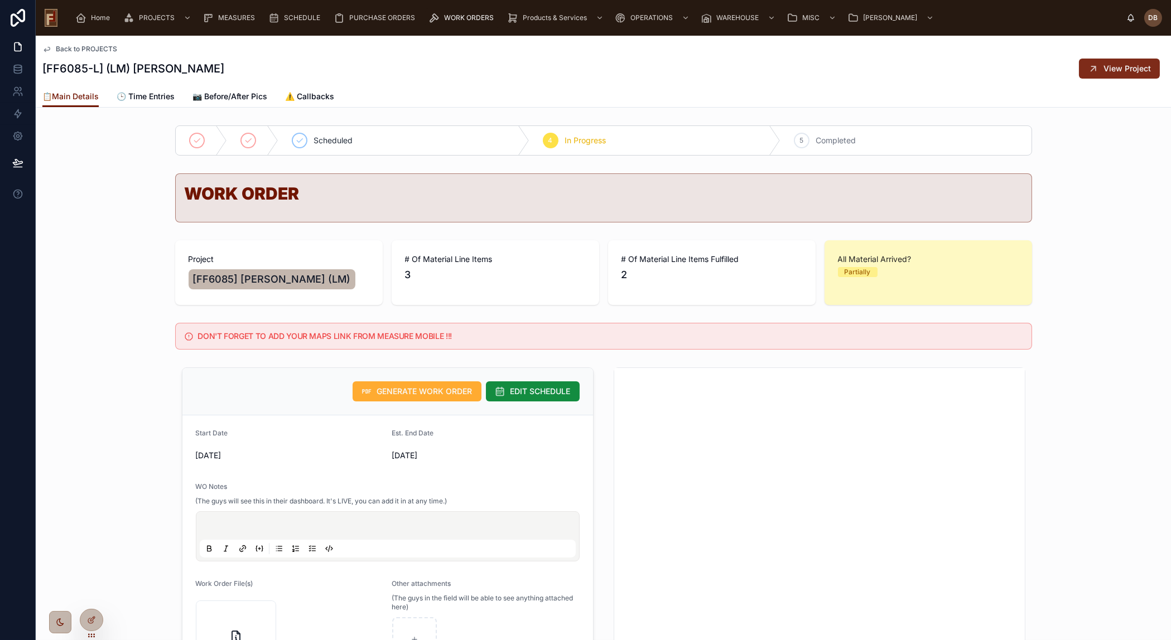
click at [1116, 68] on span "View Project" at bounding box center [1126, 68] width 47 height 11
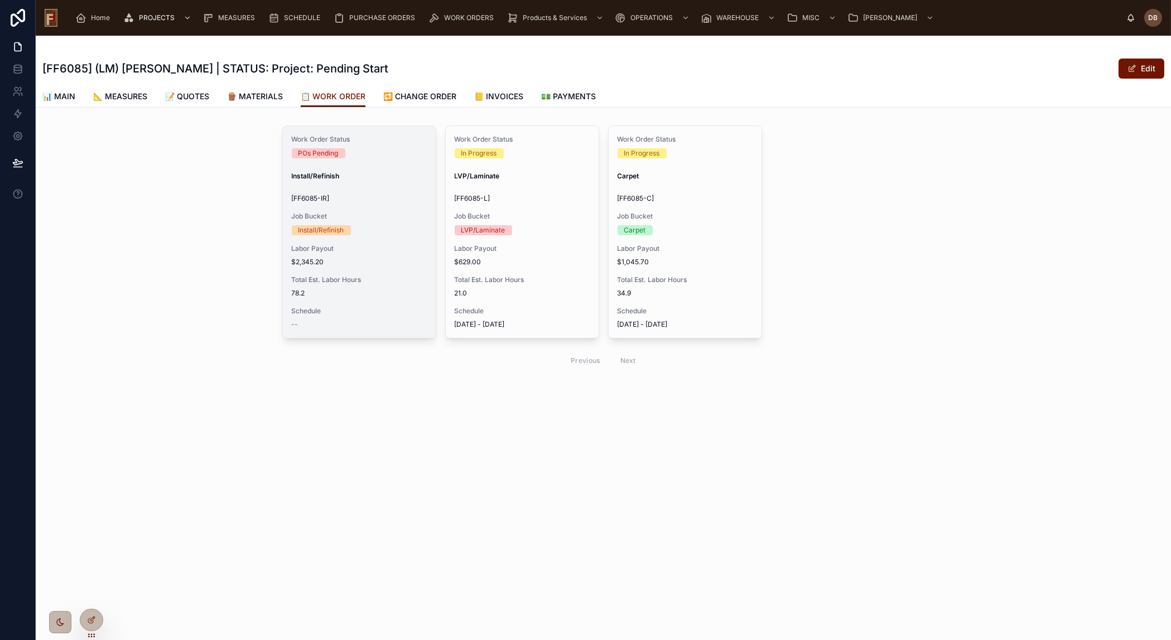
click at [385, 279] on span "Total Est. Labor Hours" at bounding box center [359, 280] width 135 height 9
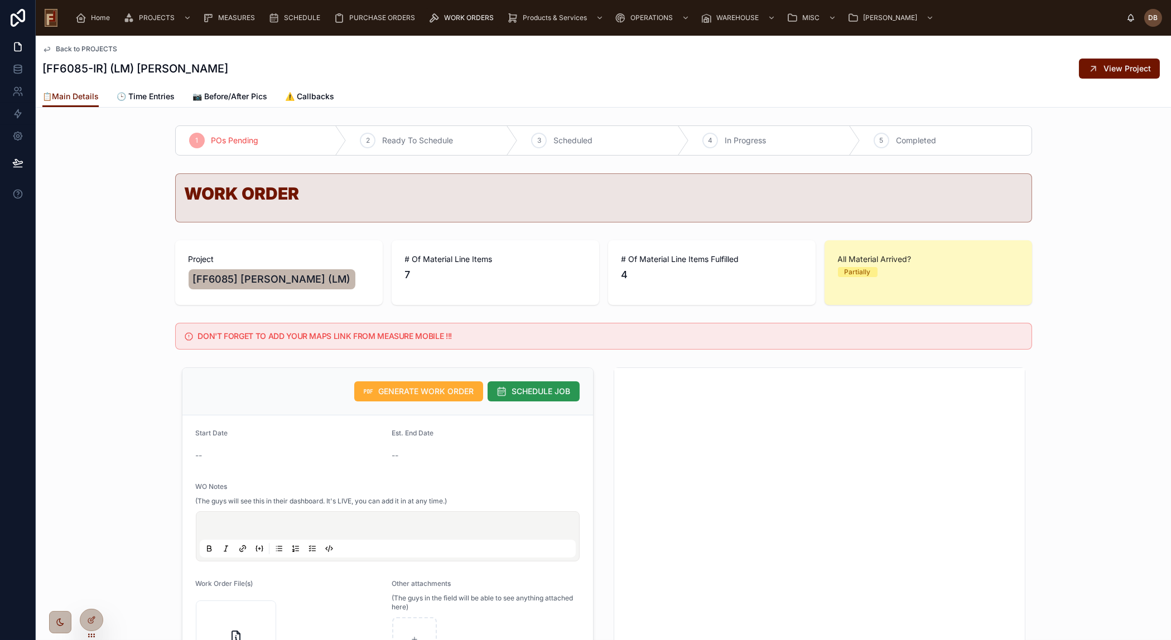
click at [547, 390] on span "SCHEDULE JOB" at bounding box center [541, 391] width 59 height 11
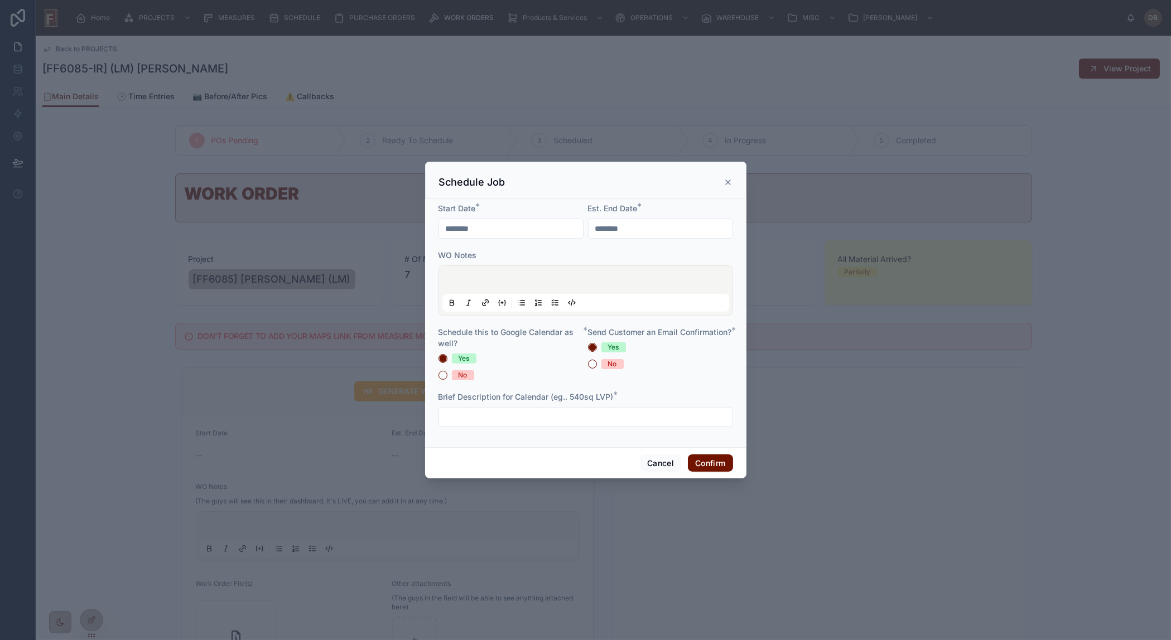
click at [489, 228] on input "********" at bounding box center [511, 229] width 144 height 16
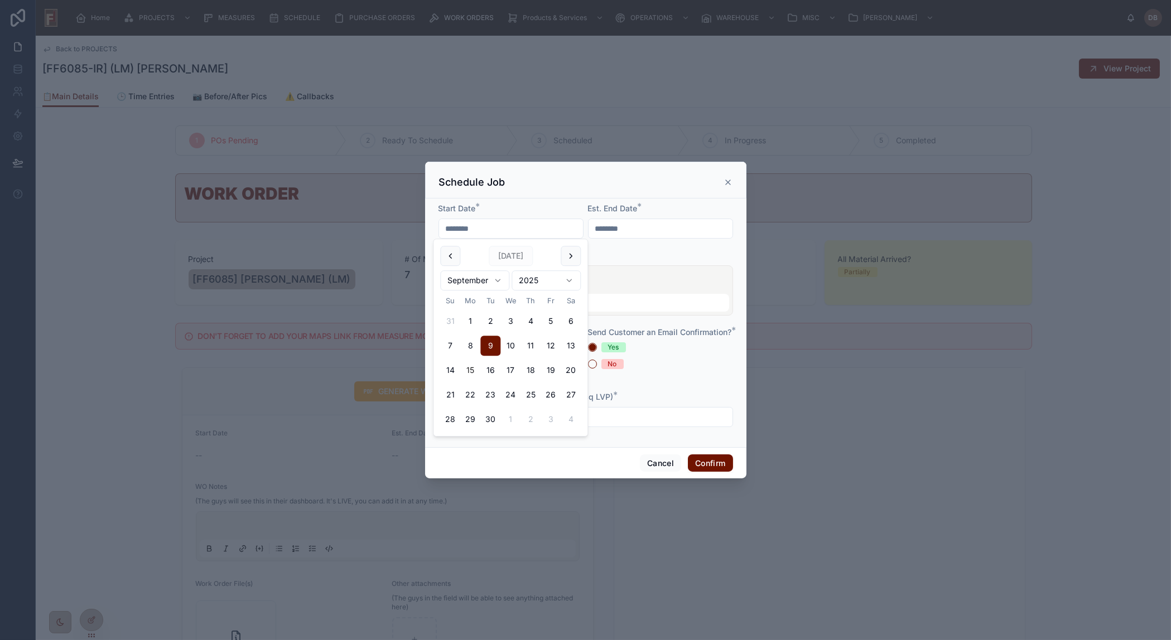
click at [469, 372] on button "15" at bounding box center [470, 370] width 20 height 20
type input "*********"
click at [649, 229] on input "*********" at bounding box center [660, 229] width 144 height 16
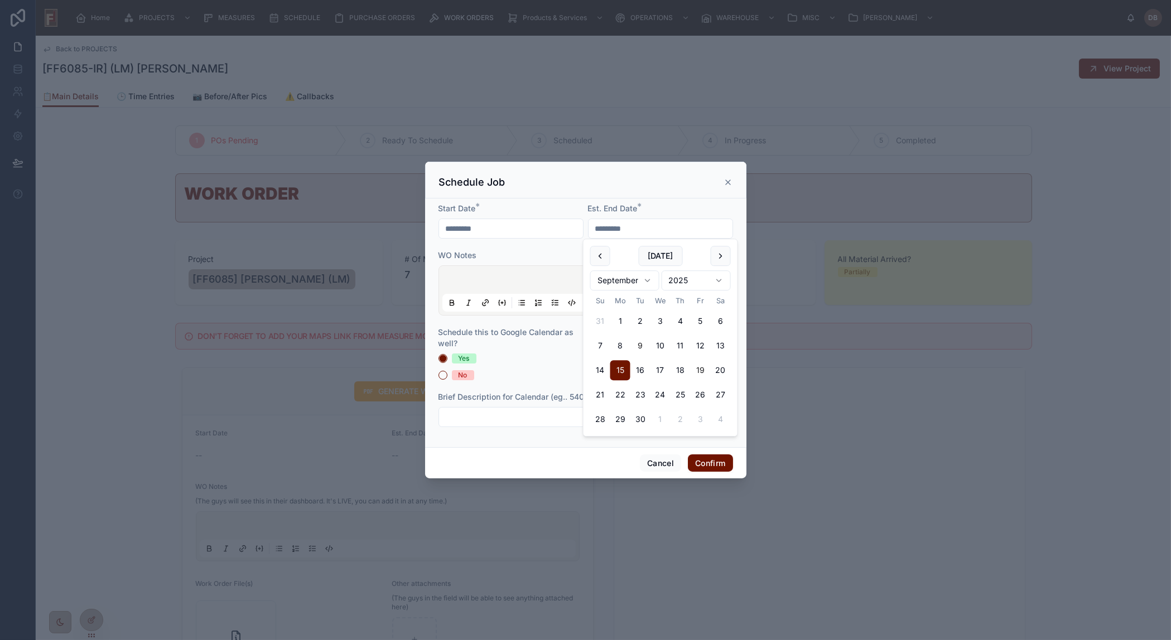
click at [700, 372] on button "19" at bounding box center [701, 370] width 20 height 20
type input "*********"
click at [443, 376] on button "No" at bounding box center [442, 375] width 9 height 9
click at [609, 369] on div "No" at bounding box center [612, 364] width 9 height 10
click at [597, 369] on button "No" at bounding box center [592, 364] width 9 height 9
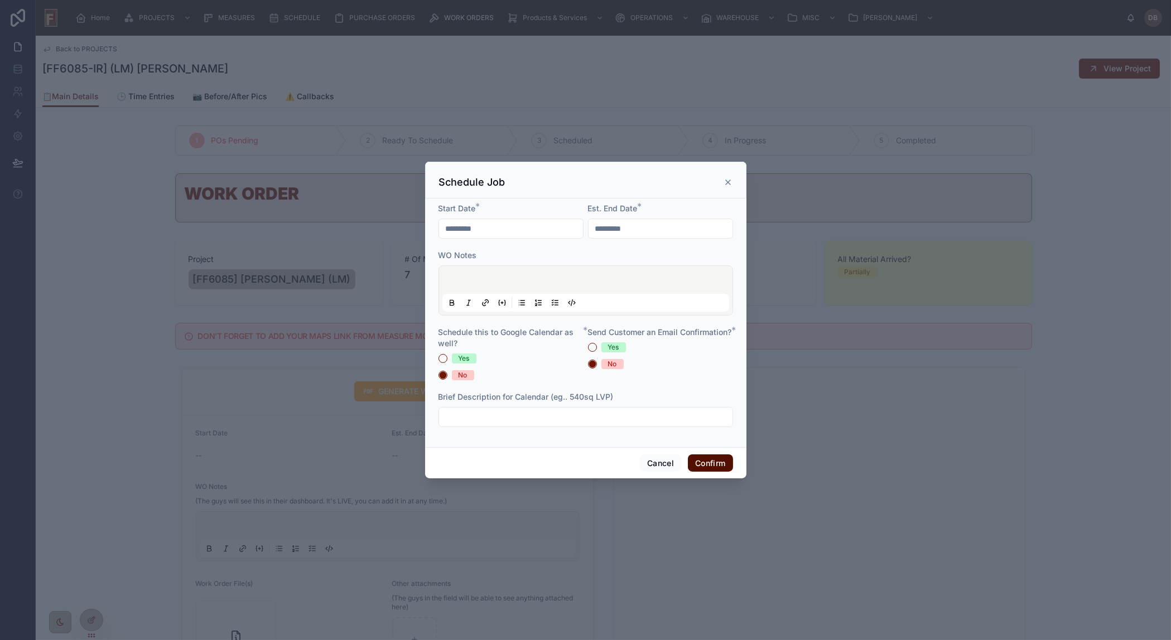
click at [708, 465] on button "Confirm" at bounding box center [710, 464] width 45 height 18
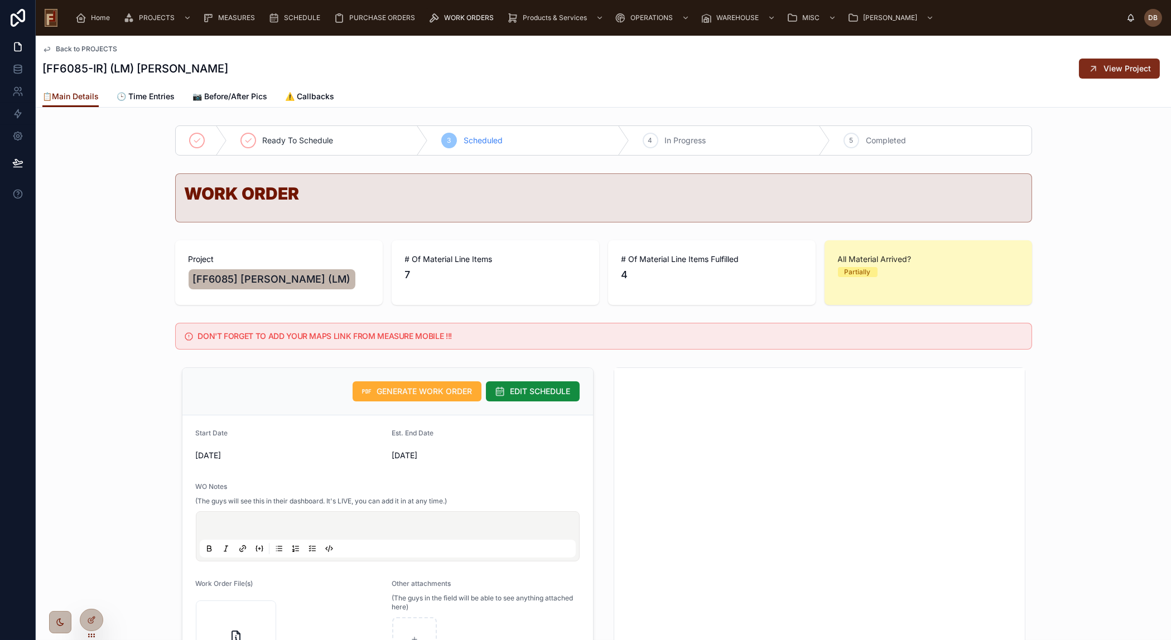
click at [1113, 73] on span "View Project" at bounding box center [1126, 68] width 47 height 11
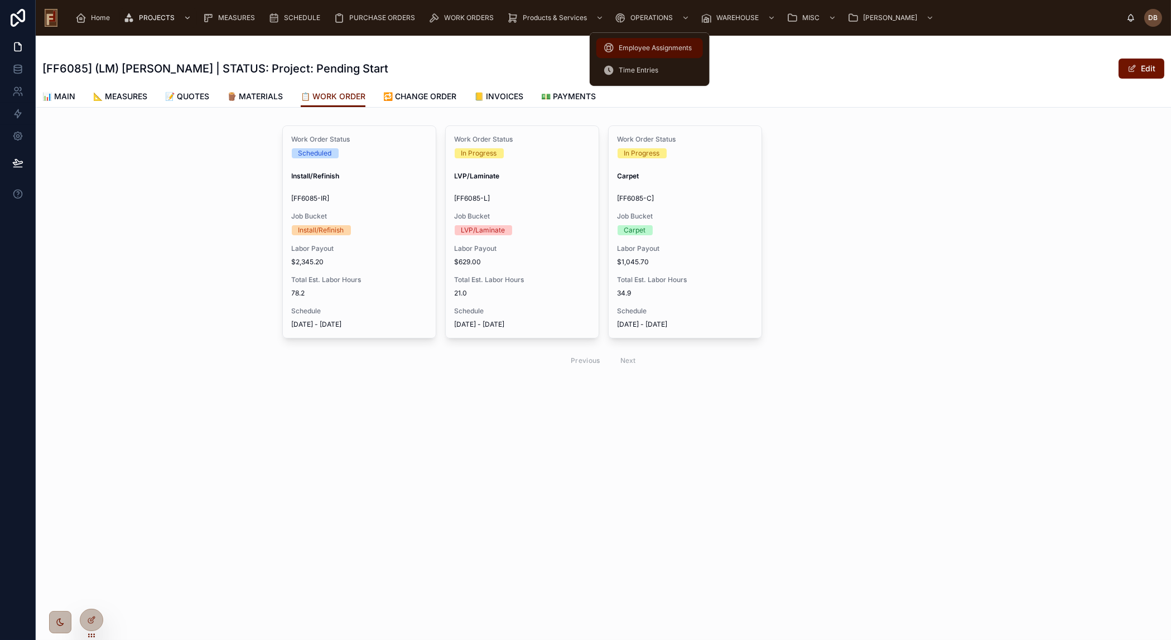
click at [662, 45] on span "Employee Assignments" at bounding box center [655, 48] width 73 height 9
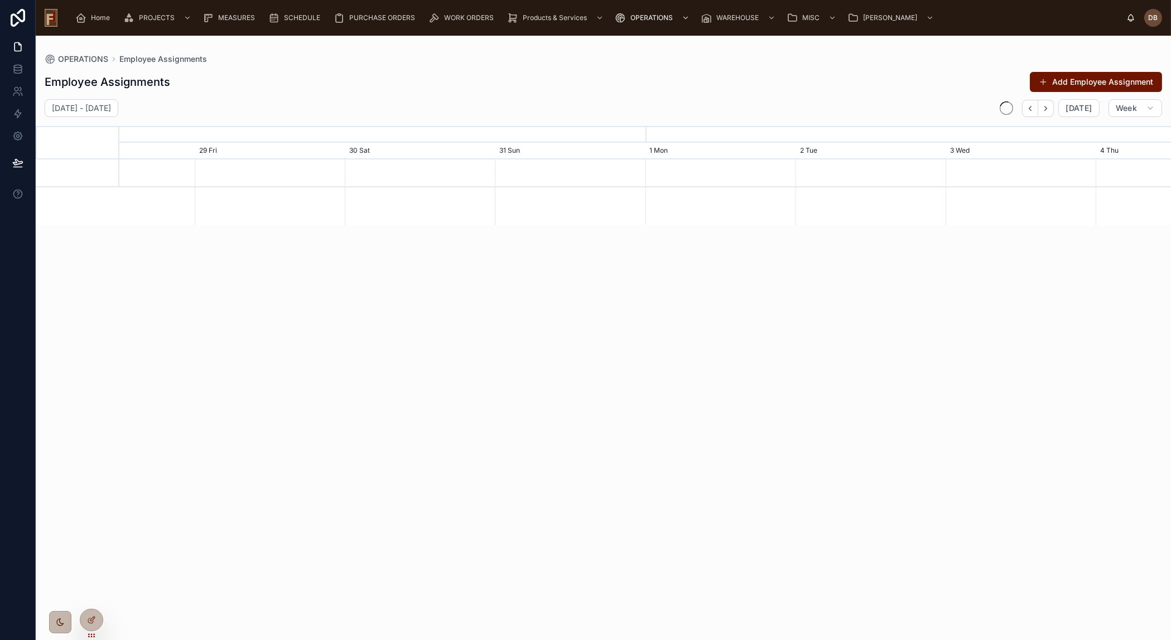
scroll to position [0, 1578]
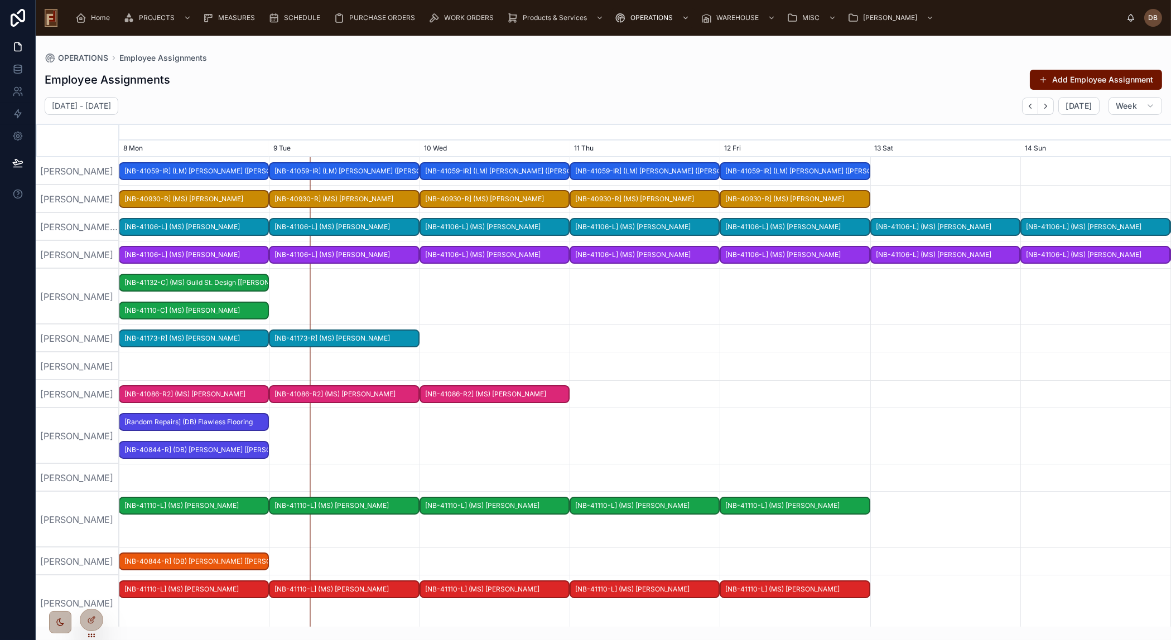
click at [84, 296] on div "[PERSON_NAME]" at bounding box center [78, 297] width 84 height 56
click at [1092, 81] on button "Add Employee Assignment" at bounding box center [1096, 80] width 132 height 20
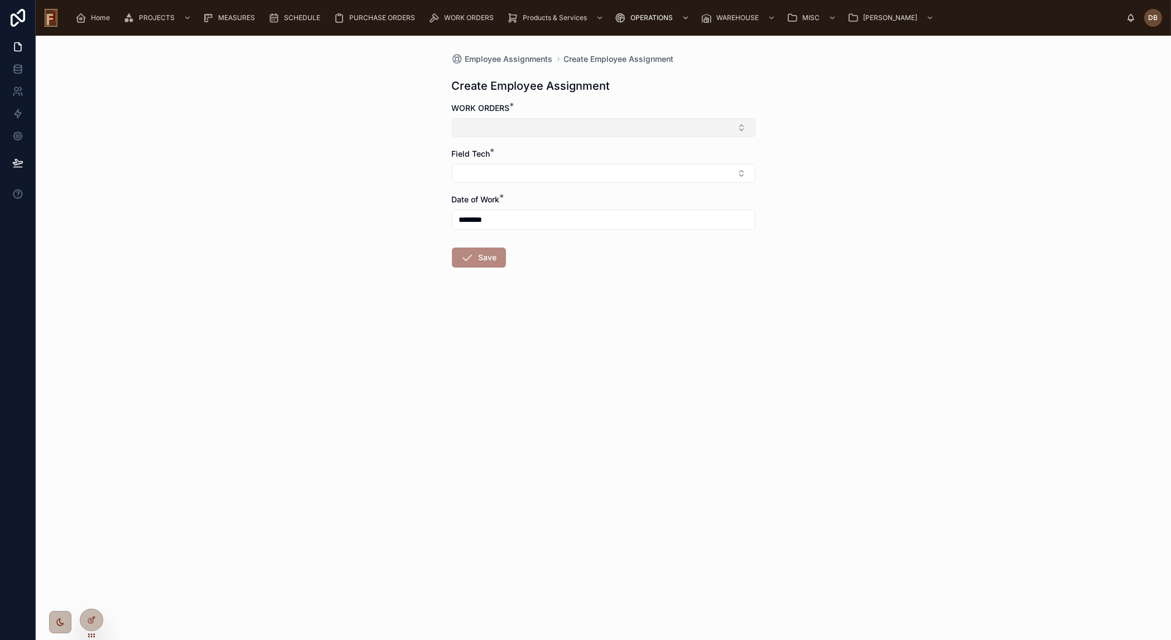
click at [532, 132] on button "Select Button" at bounding box center [603, 127] width 303 height 19
type input "*****"
click at [507, 190] on span "[NB-41068-IR] (DB) Martin Flower" at bounding box center [528, 189] width 139 height 11
click at [501, 176] on button "Select Button" at bounding box center [603, 175] width 303 height 19
type input "****"
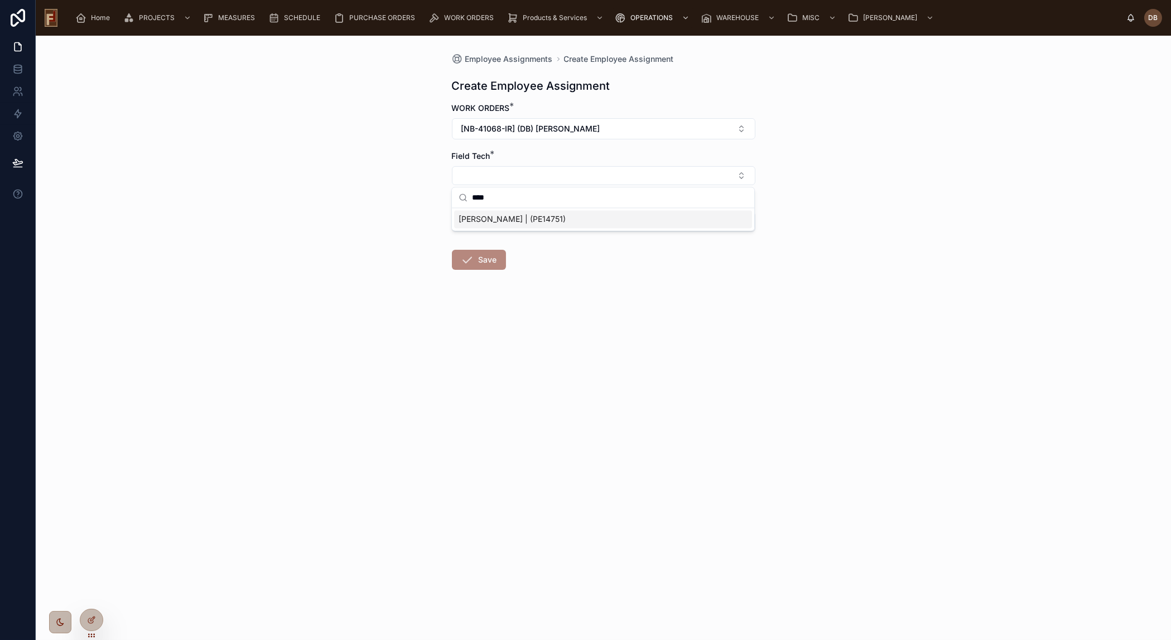
click at [519, 222] on span "[PERSON_NAME] | (PE14751)" at bounding box center [512, 219] width 107 height 11
click at [487, 264] on button "Save" at bounding box center [479, 262] width 54 height 20
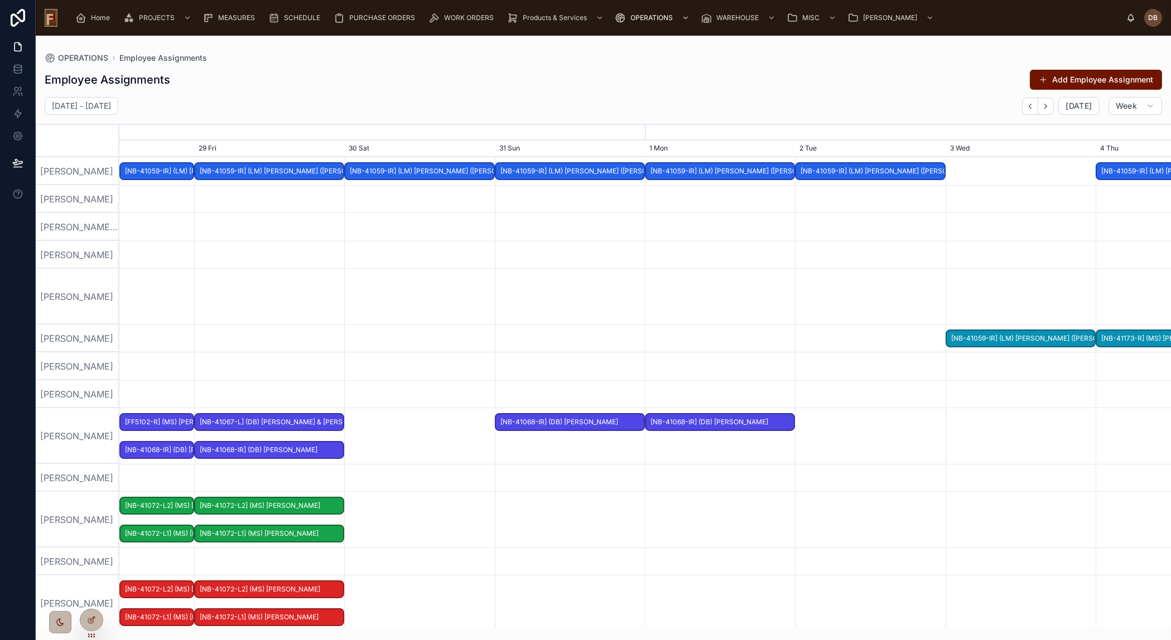
scroll to position [0, 1578]
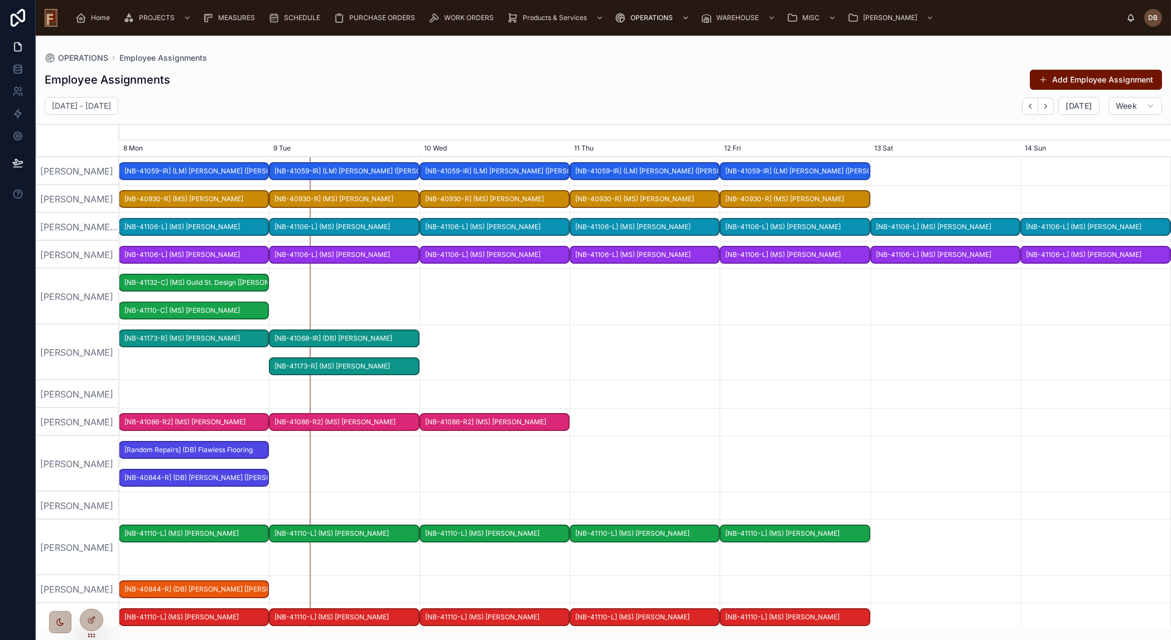
click at [373, 340] on span "[NB-41068-IR] (DB) Martin Flower" at bounding box center [344, 339] width 148 height 18
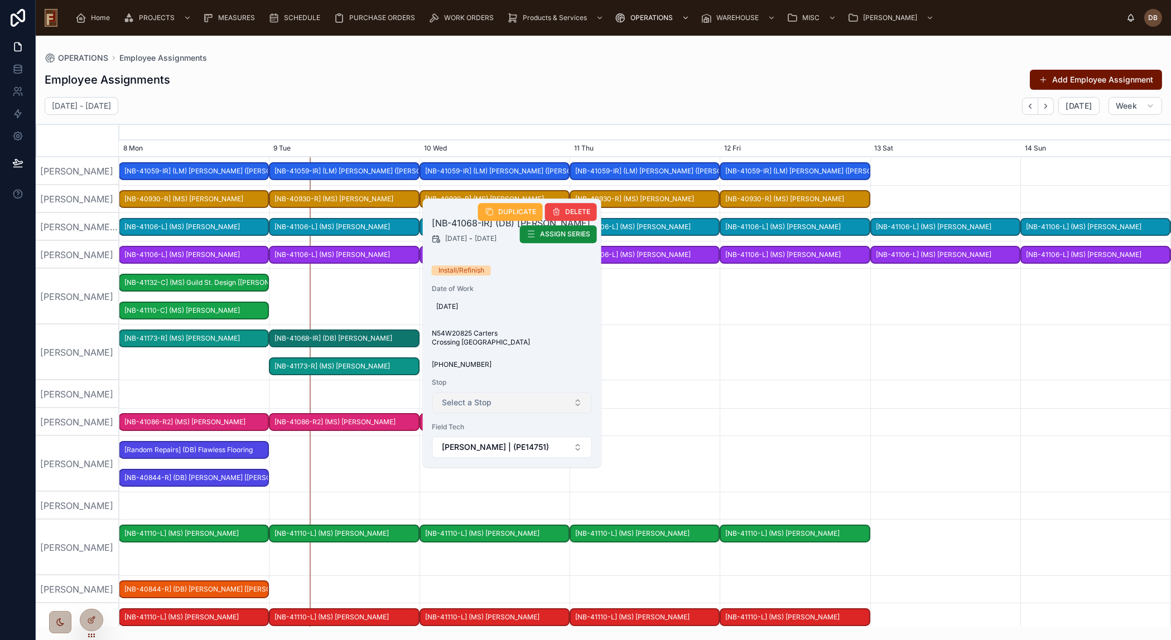
click at [500, 407] on button "Select a Stop" at bounding box center [512, 402] width 160 height 21
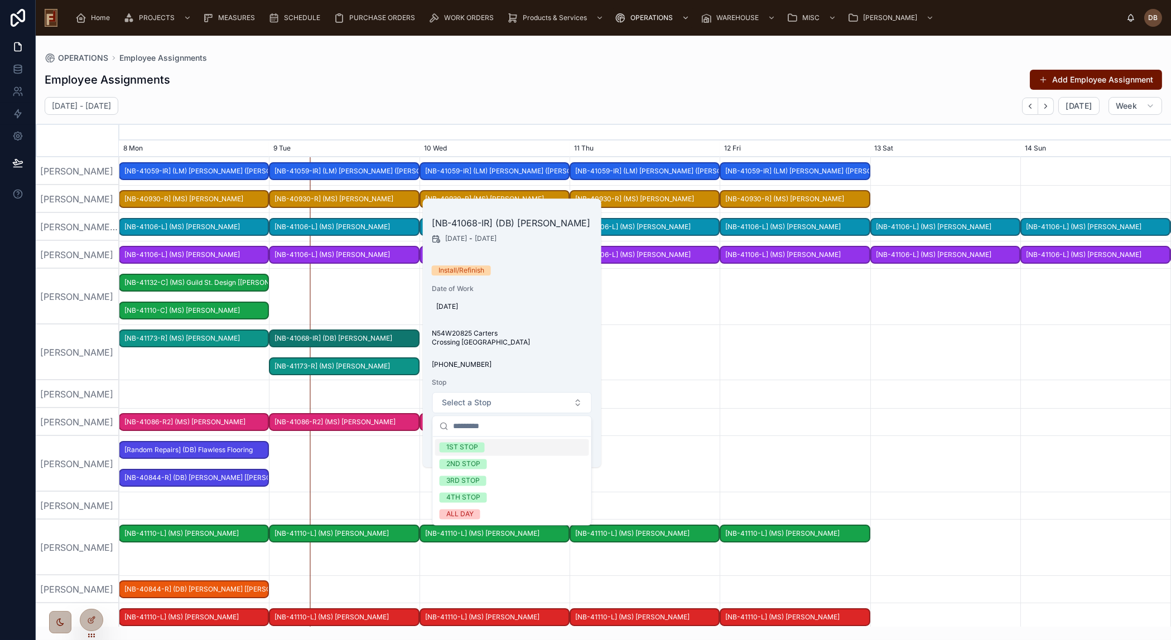
click at [479, 450] on span "1ST STOP" at bounding box center [462, 447] width 45 height 10
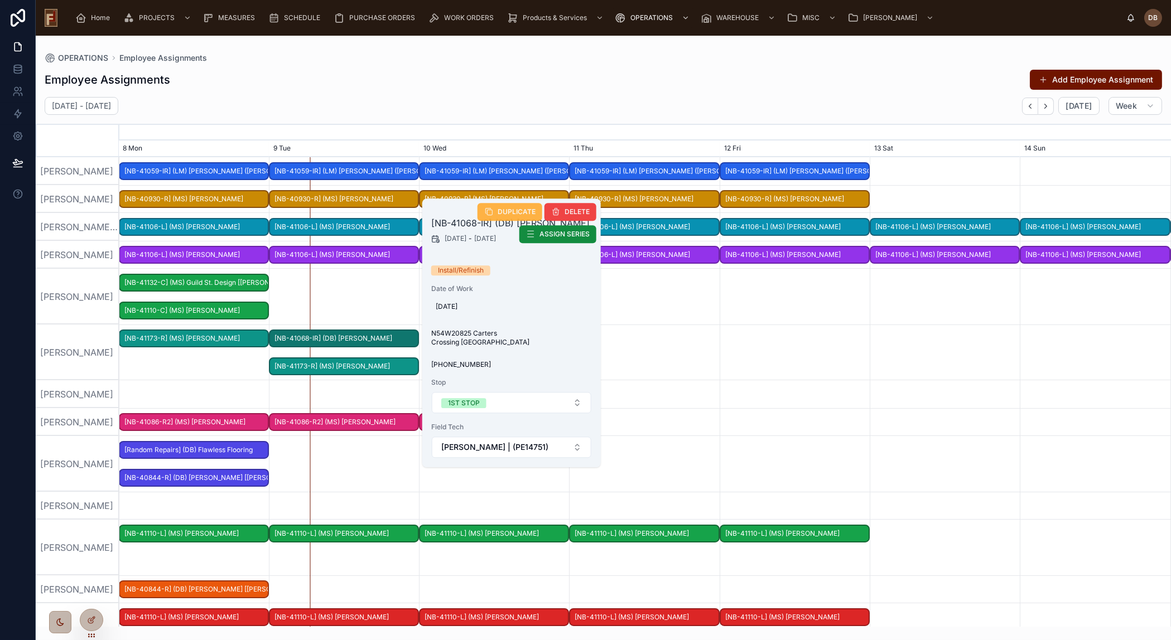
click at [515, 210] on span "DUPLICATE" at bounding box center [517, 212] width 38 height 9
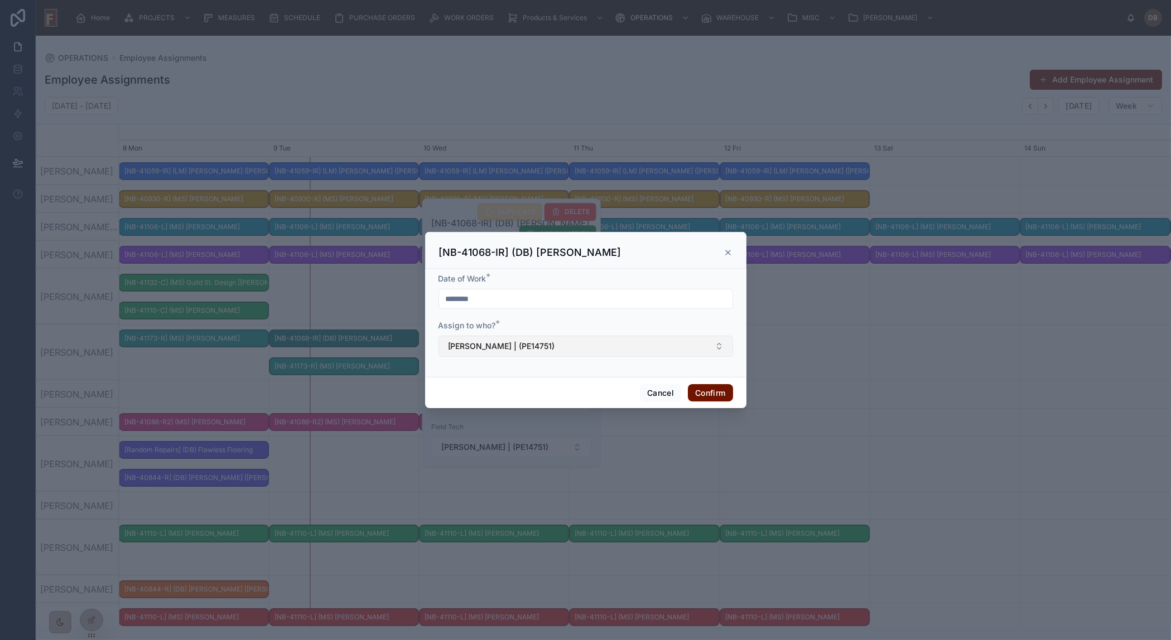
click at [508, 349] on span "Colin Kline | (PE14751)" at bounding box center [501, 346] width 107 height 11
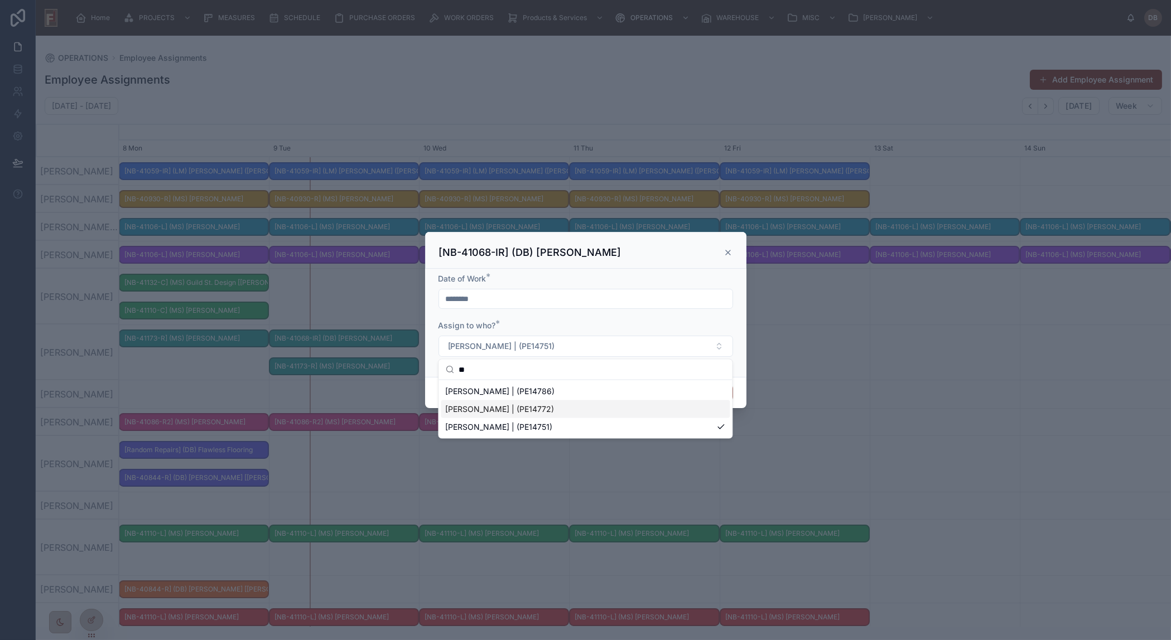
type input "**"
click at [493, 411] on span "Mauricio Morales | (PE14772)" at bounding box center [499, 409] width 109 height 11
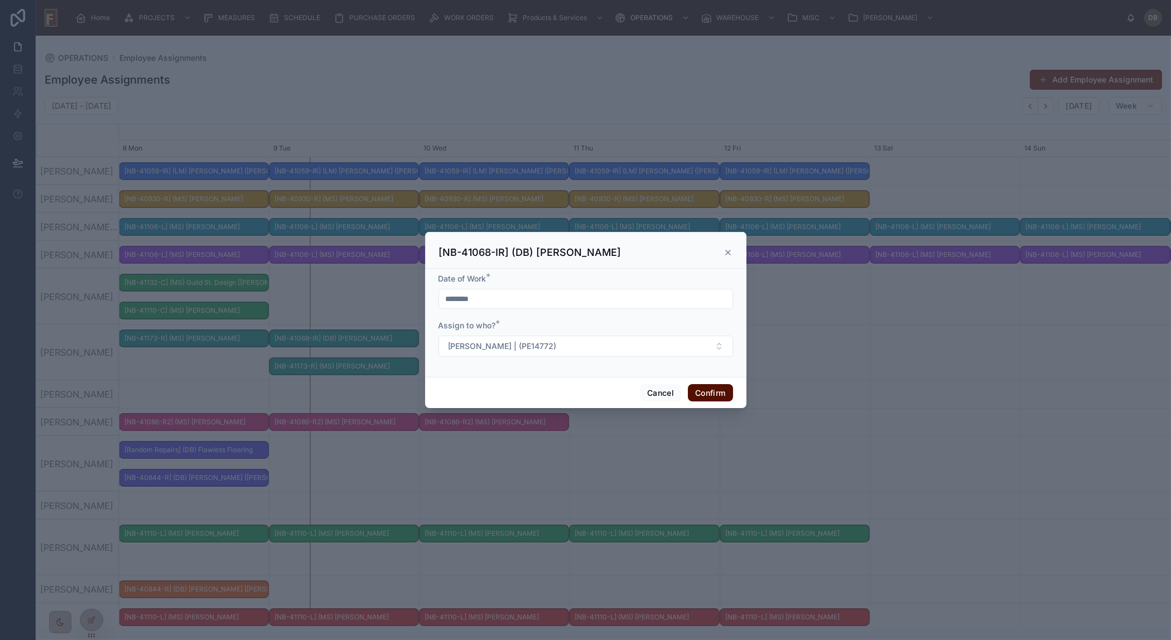
click at [703, 393] on button "Confirm" at bounding box center [710, 393] width 45 height 18
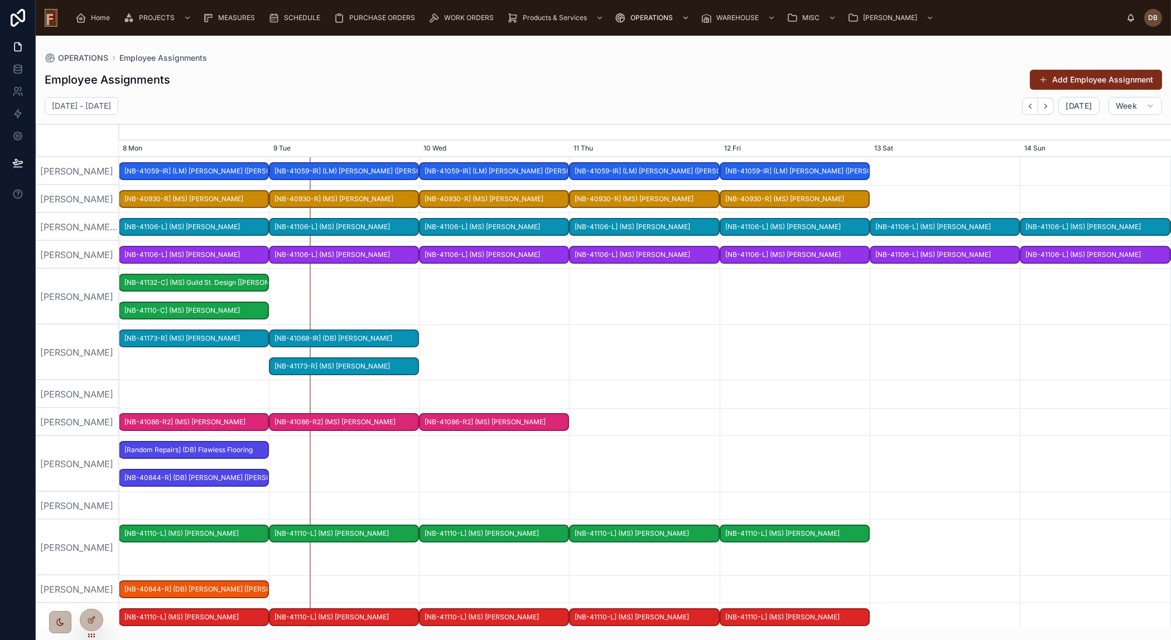
click at [1093, 78] on button "Add Employee Assignment" at bounding box center [1096, 80] width 132 height 20
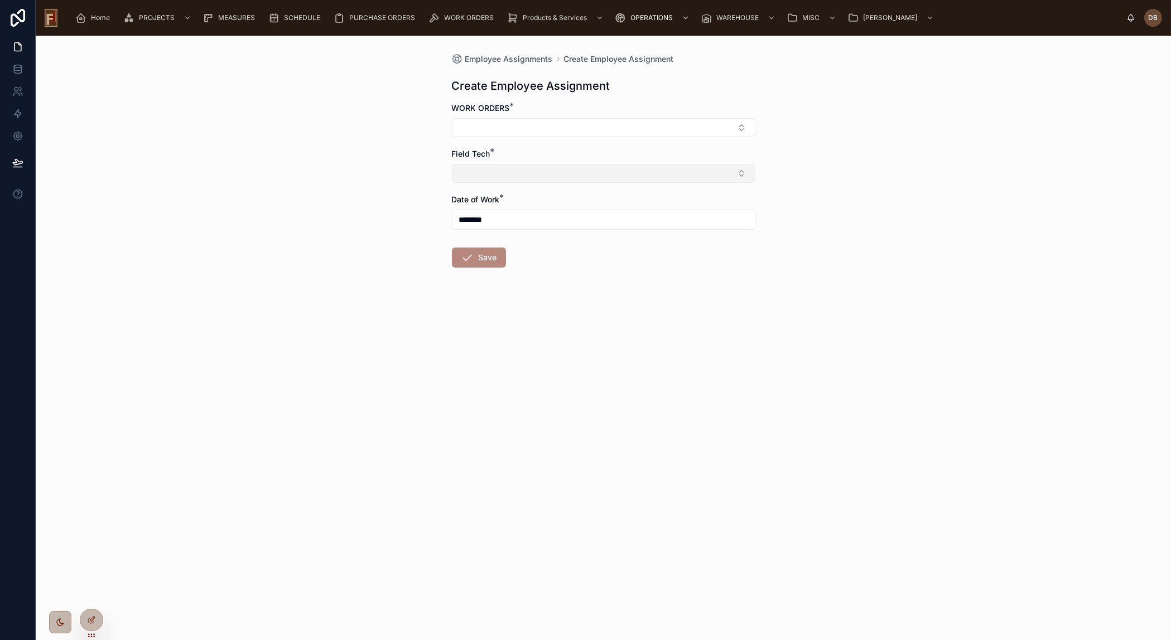
click at [516, 176] on button "Select Button" at bounding box center [603, 173] width 303 height 19
drag, startPoint x: 491, startPoint y: 195, endPoint x: 467, endPoint y: 196, distance: 24.0
click at [467, 196] on div "***" at bounding box center [603, 196] width 302 height 21
type input "***"
click at [524, 127] on button "Select Button" at bounding box center [603, 127] width 303 height 19
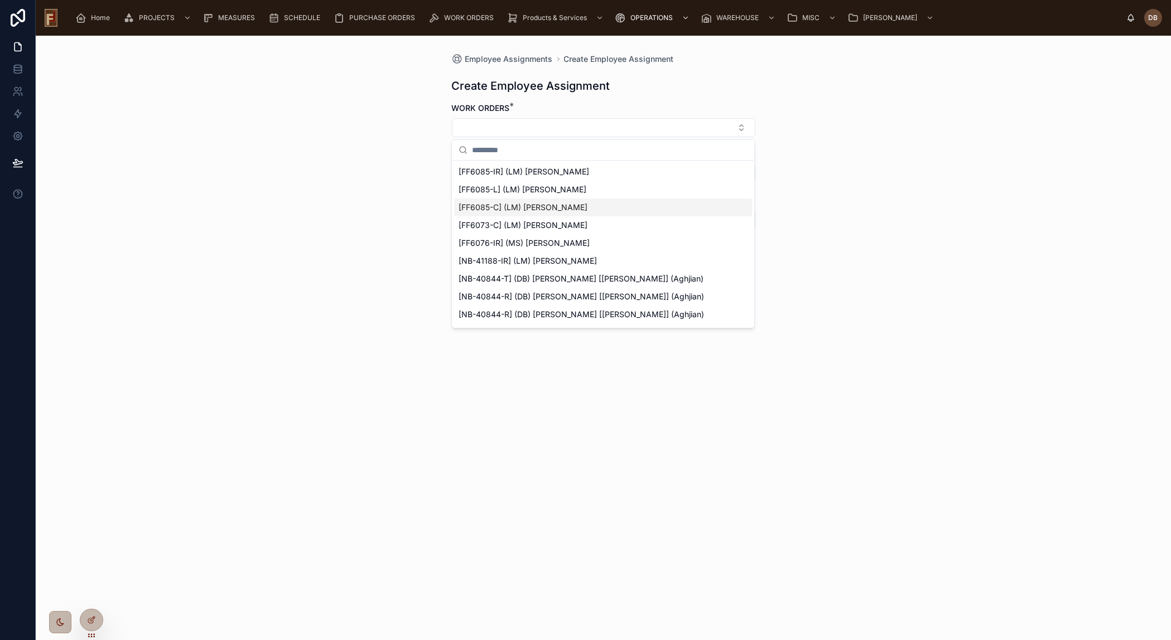
click at [531, 206] on span "[FF6085-C] (LM) Cindy Kilkenny" at bounding box center [523, 207] width 129 height 11
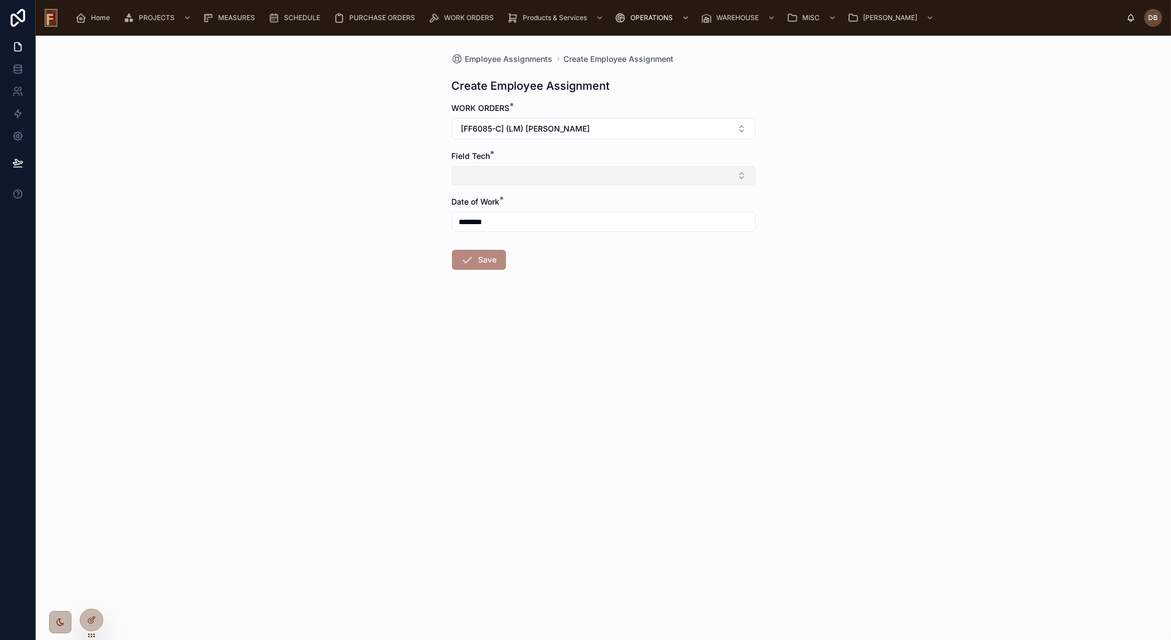
click at [509, 177] on button "Select Button" at bounding box center [603, 175] width 303 height 19
type input "****"
click at [510, 219] on span "Billy Ramirez | (PE14784)" at bounding box center [513, 219] width 109 height 11
click at [493, 260] on button "Save" at bounding box center [479, 262] width 54 height 20
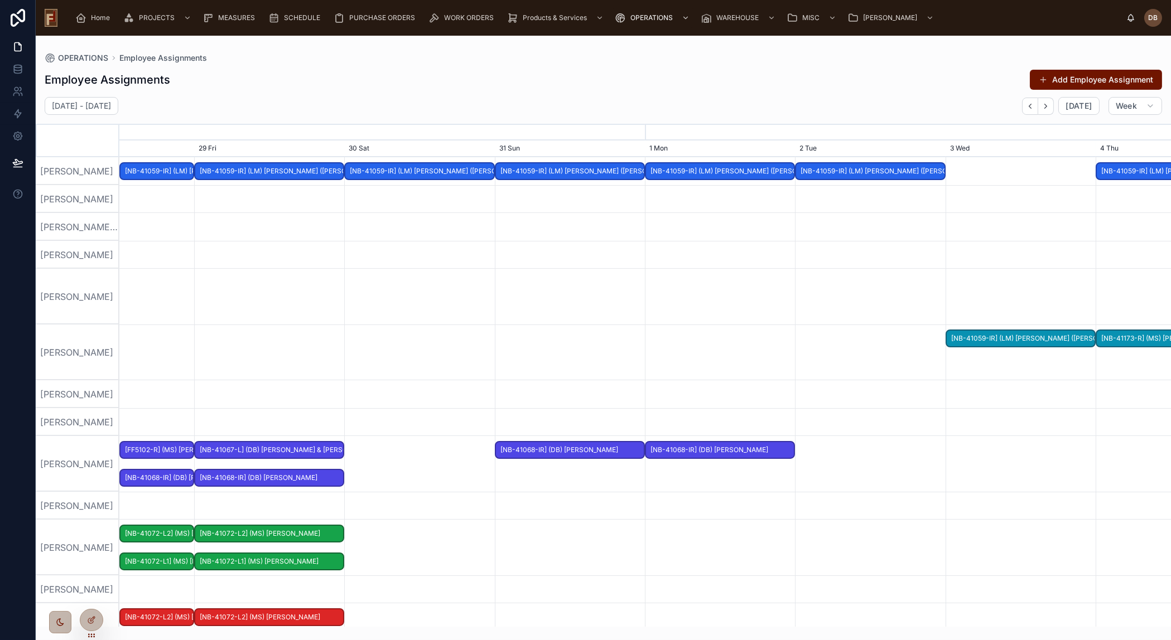
scroll to position [0, 1578]
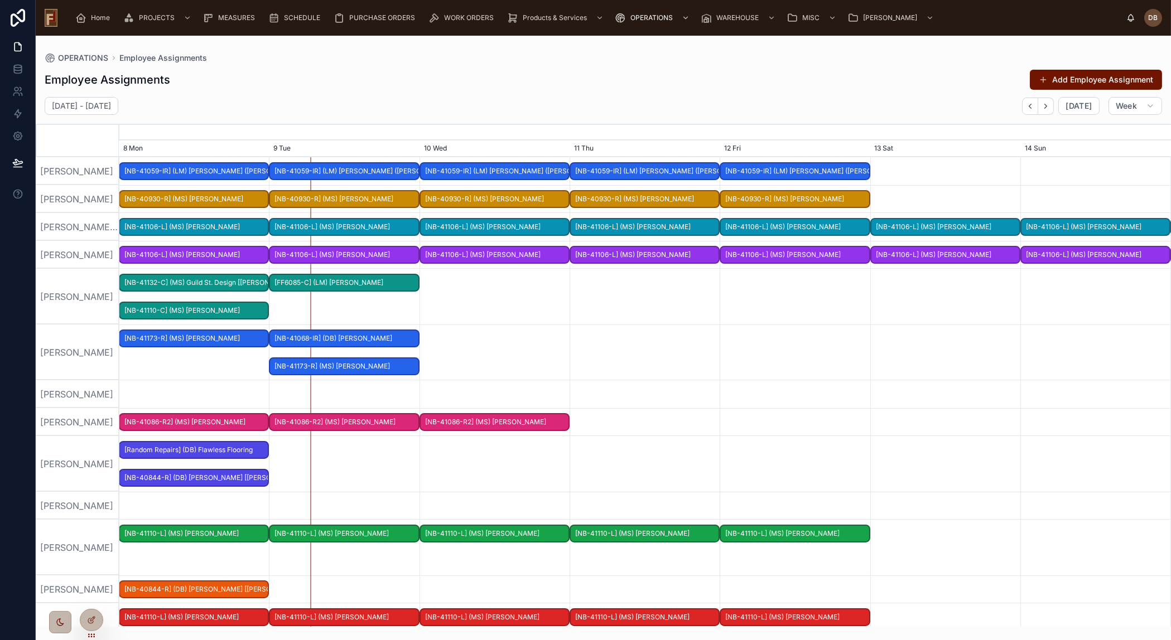
click at [343, 284] on span "[FF6085-C] (LM) Cindy Kilkenny" at bounding box center [344, 283] width 148 height 18
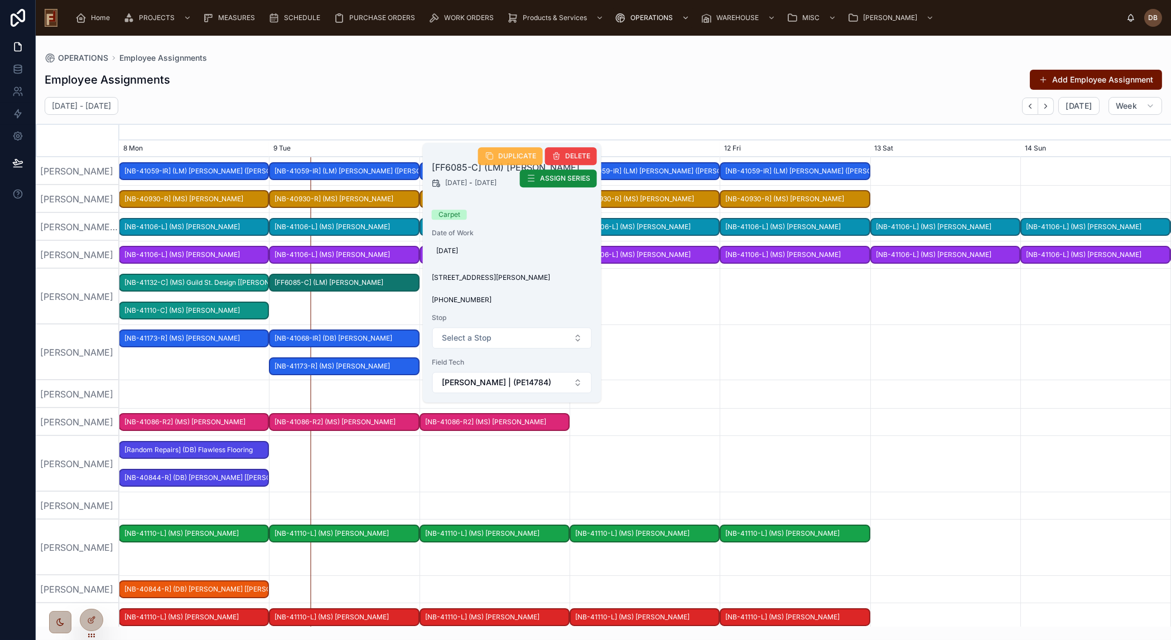
click at [506, 159] on span "DUPLICATE" at bounding box center [517, 156] width 38 height 9
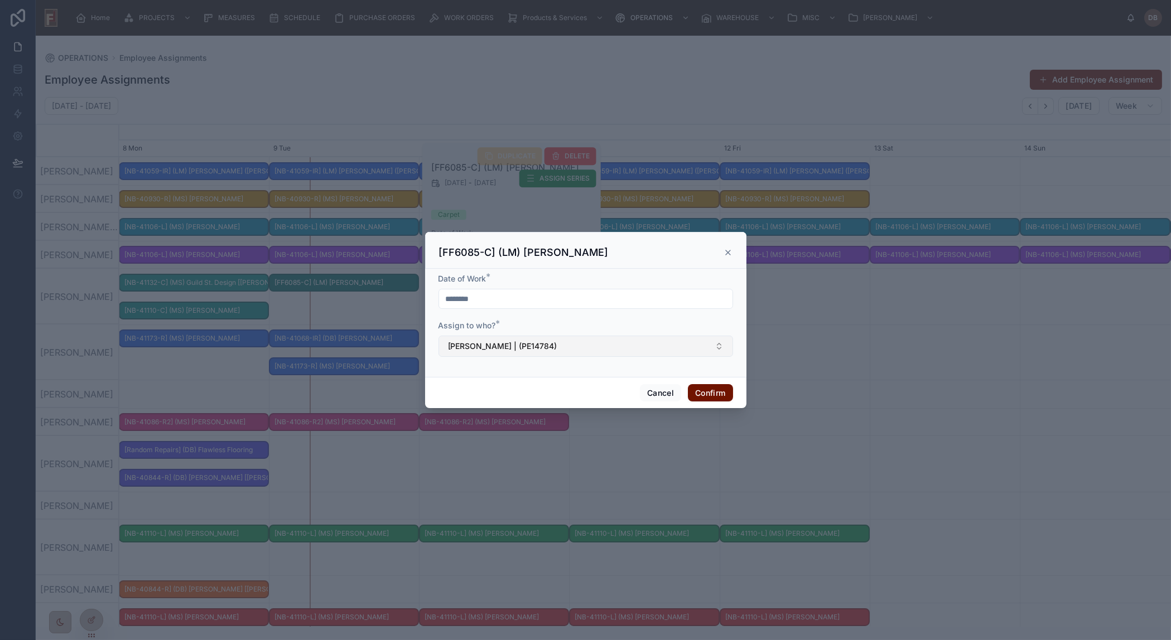
click at [506, 345] on span "Billy Ramirez | (PE14784)" at bounding box center [502, 346] width 109 height 11
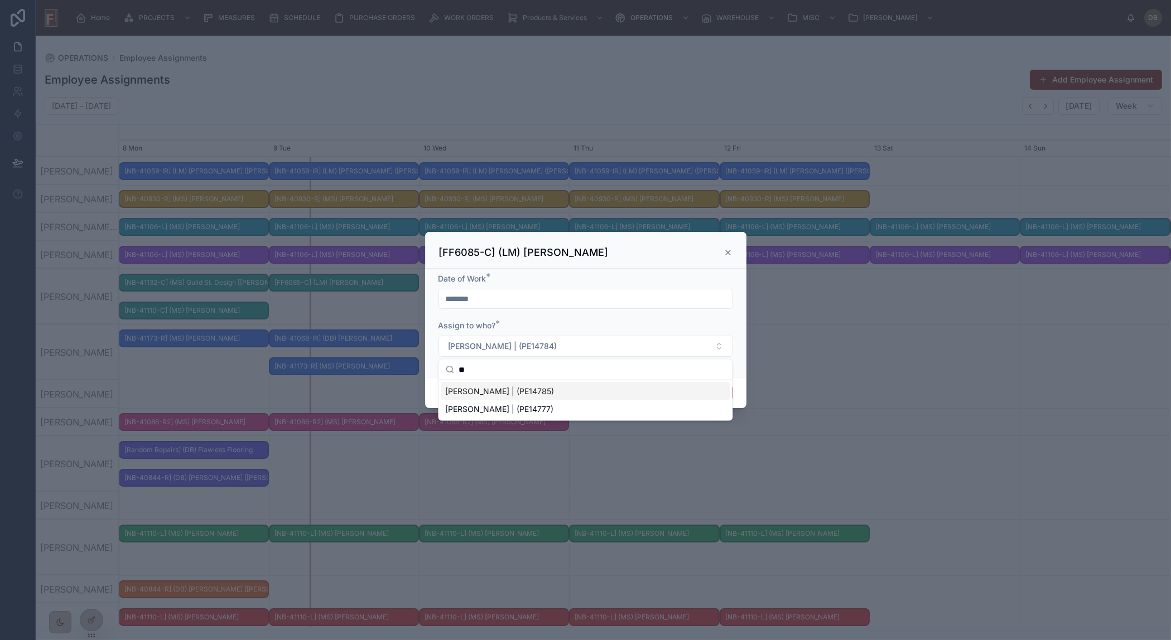
type input "**"
click at [495, 392] on span "Kiara Ramirez | (PE14785)" at bounding box center [499, 391] width 109 height 11
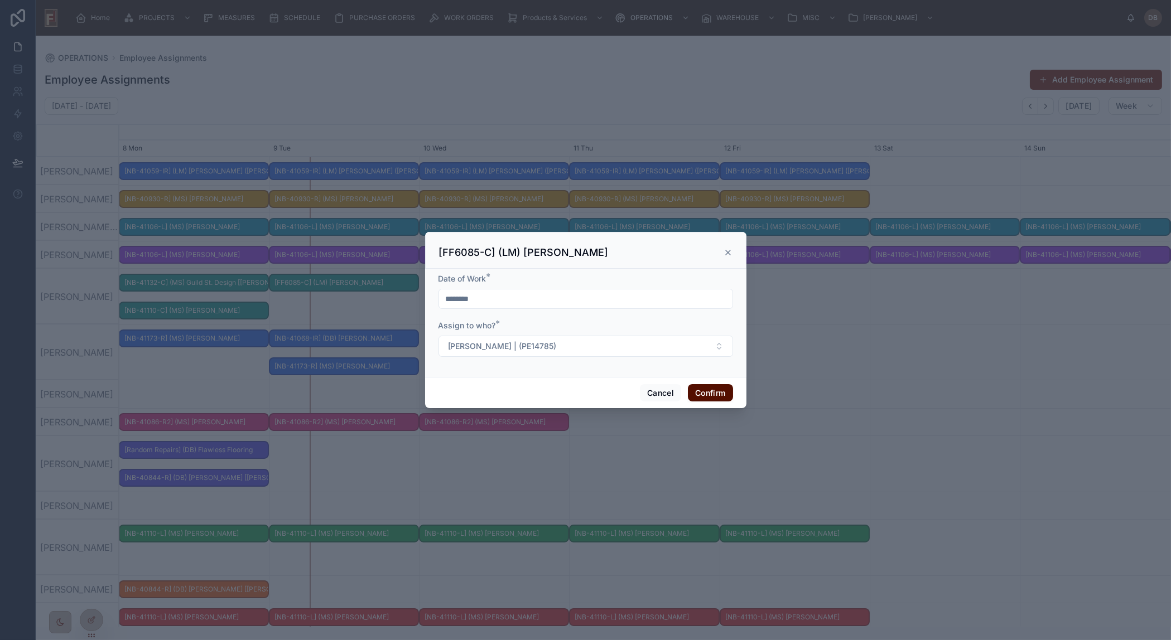
click at [694, 389] on button "Confirm" at bounding box center [710, 393] width 45 height 18
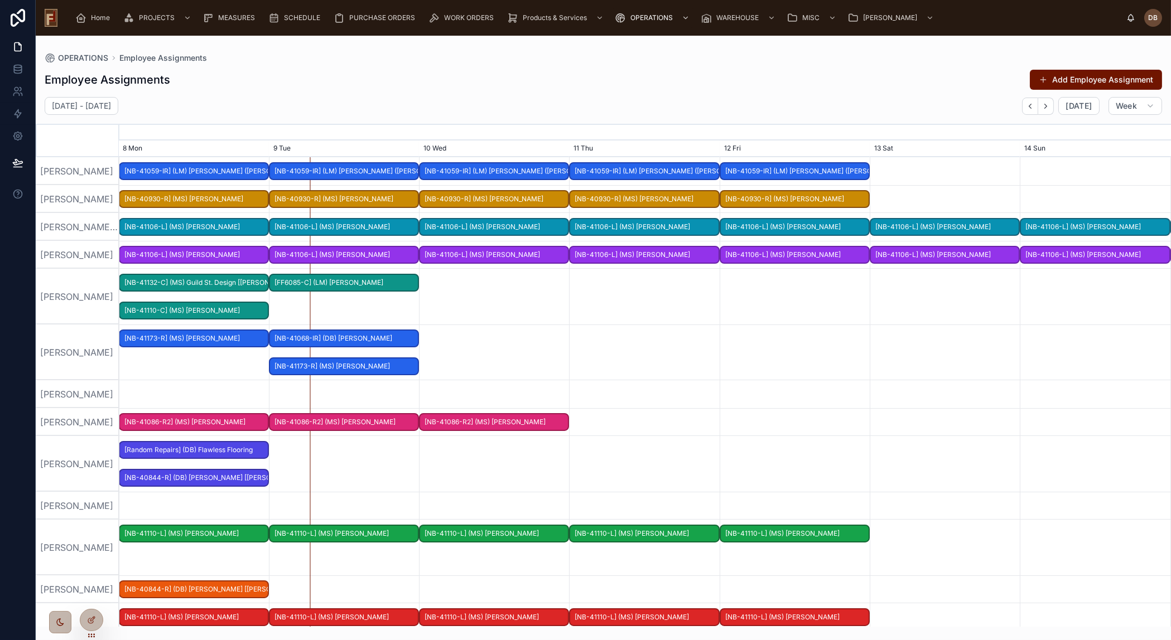
click at [368, 282] on span "[FF6085-C] (LM) Cindy Kilkenny" at bounding box center [344, 283] width 148 height 18
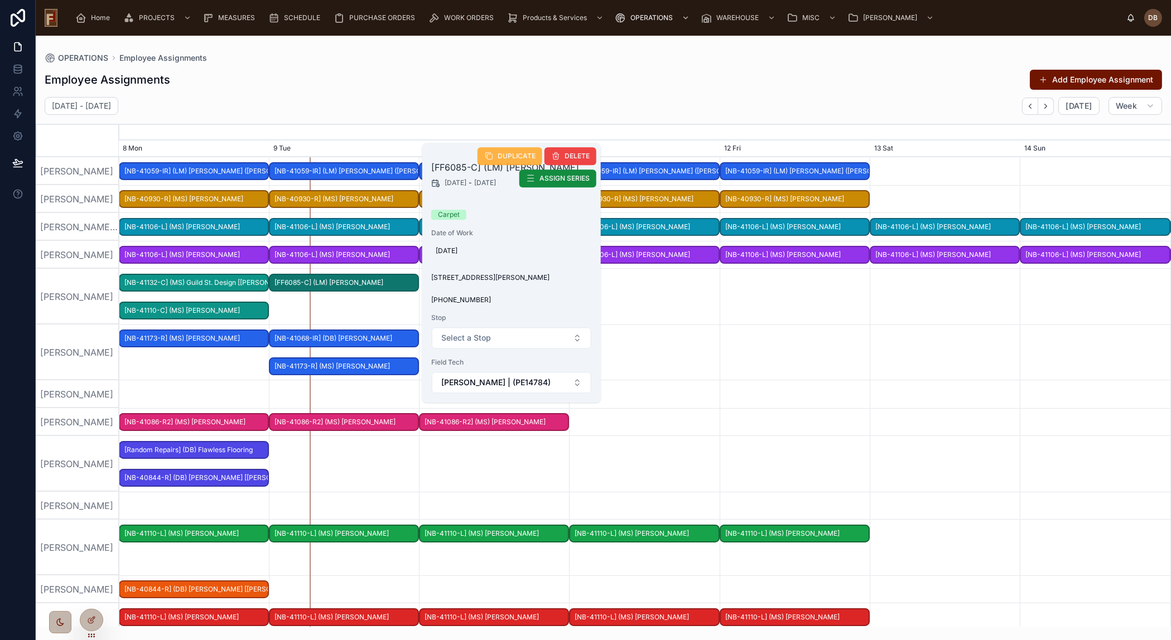
click at [509, 157] on span "DUPLICATE" at bounding box center [517, 156] width 38 height 9
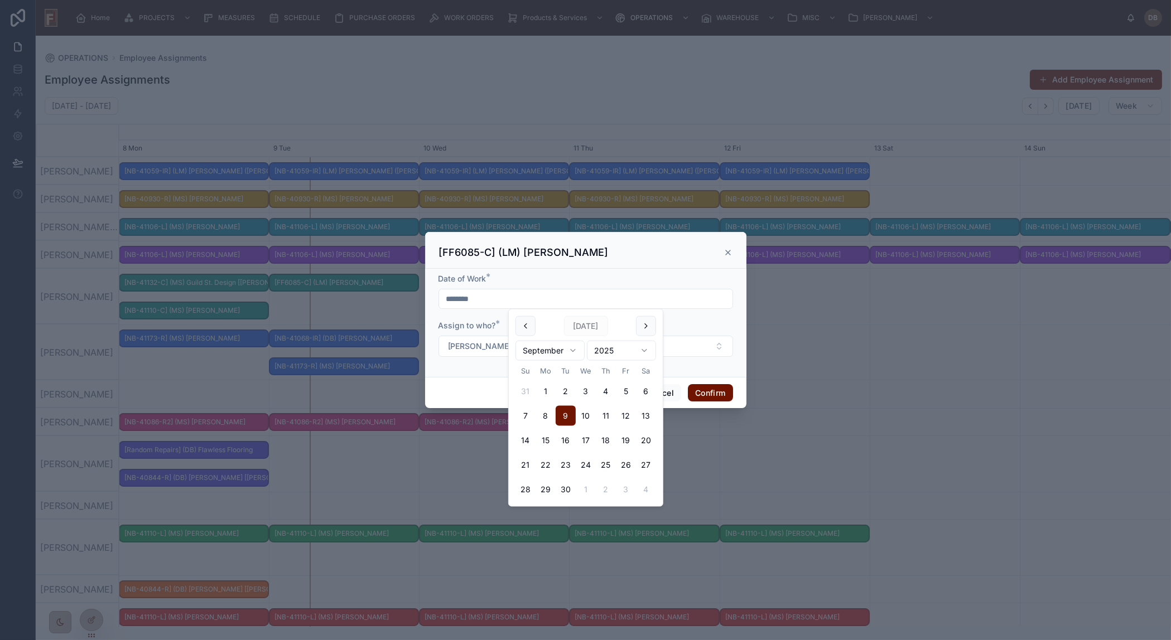
click at [485, 299] on input "********" at bounding box center [585, 299] width 293 height 16
click at [585, 415] on button "10" at bounding box center [586, 416] width 20 height 20
type input "*********"
click at [705, 390] on button "Confirm" at bounding box center [710, 393] width 45 height 18
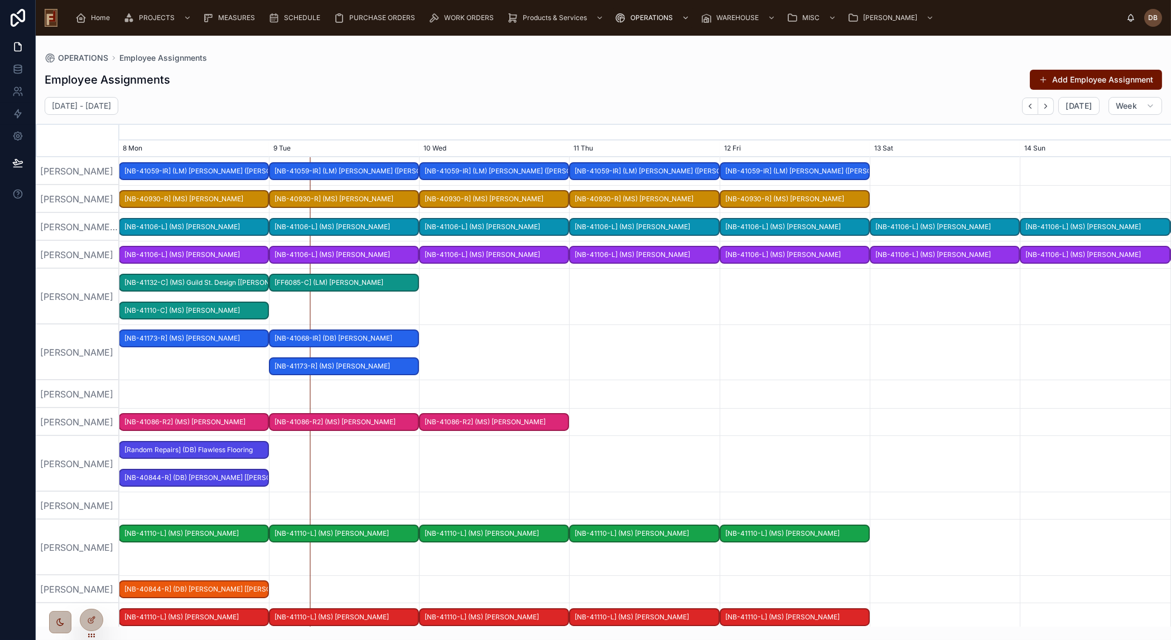
click at [245, 588] on span "[NB-40844-R] (DB) Callen [Earhart] (Aghjian)" at bounding box center [194, 590] width 148 height 18
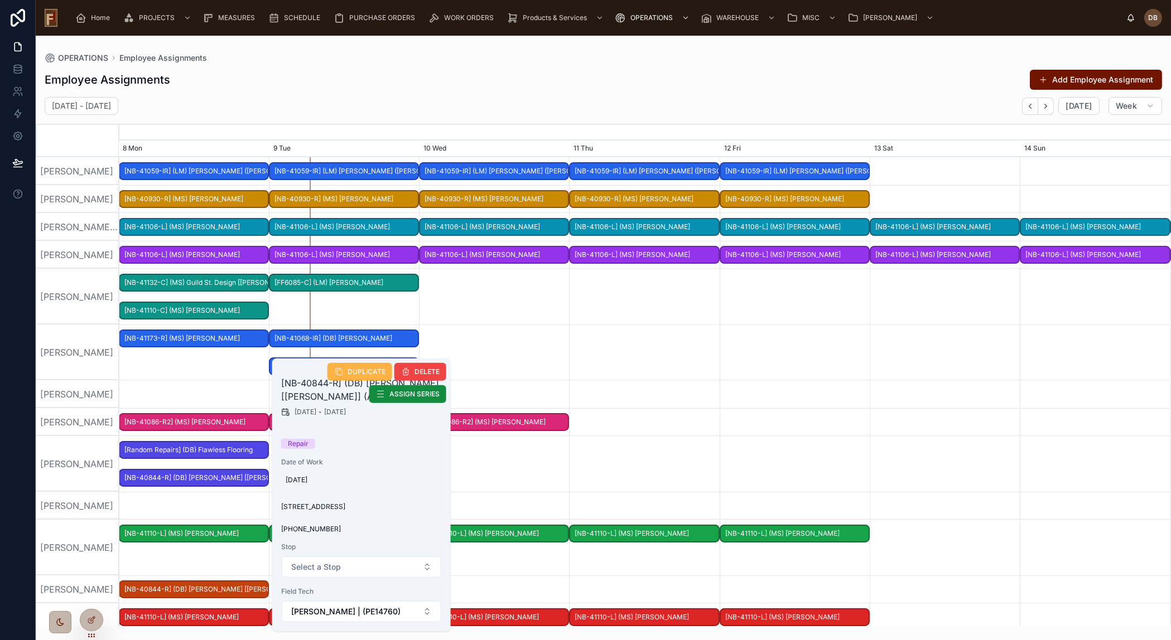
click at [357, 370] on span "DUPLICATE" at bounding box center [367, 372] width 38 height 9
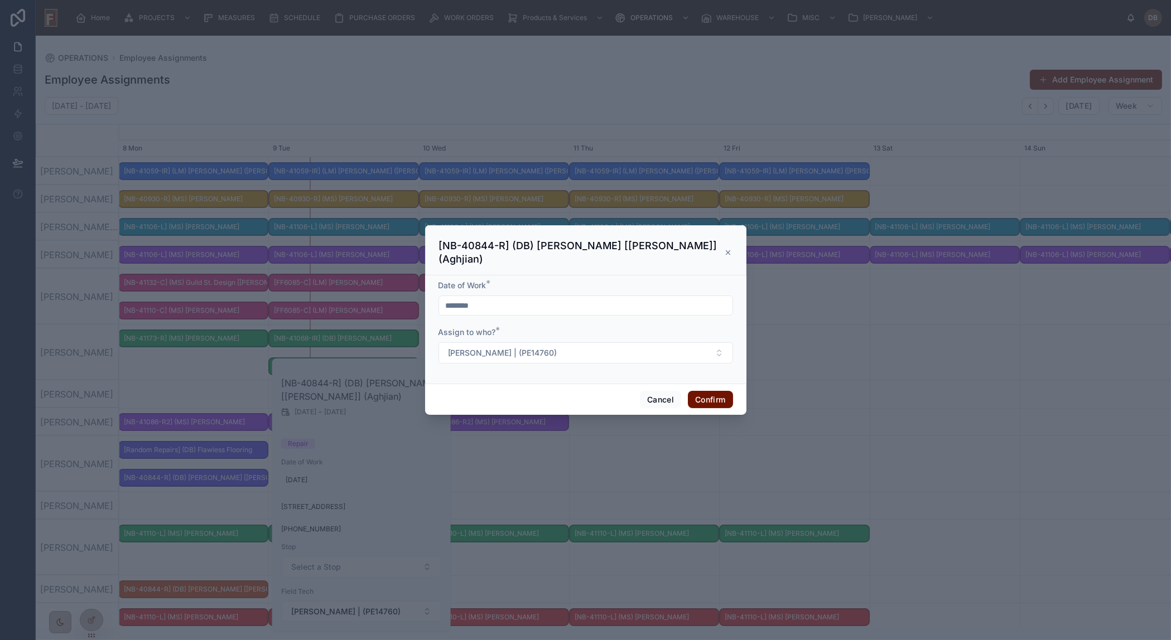
click at [497, 301] on input "********" at bounding box center [585, 306] width 293 height 16
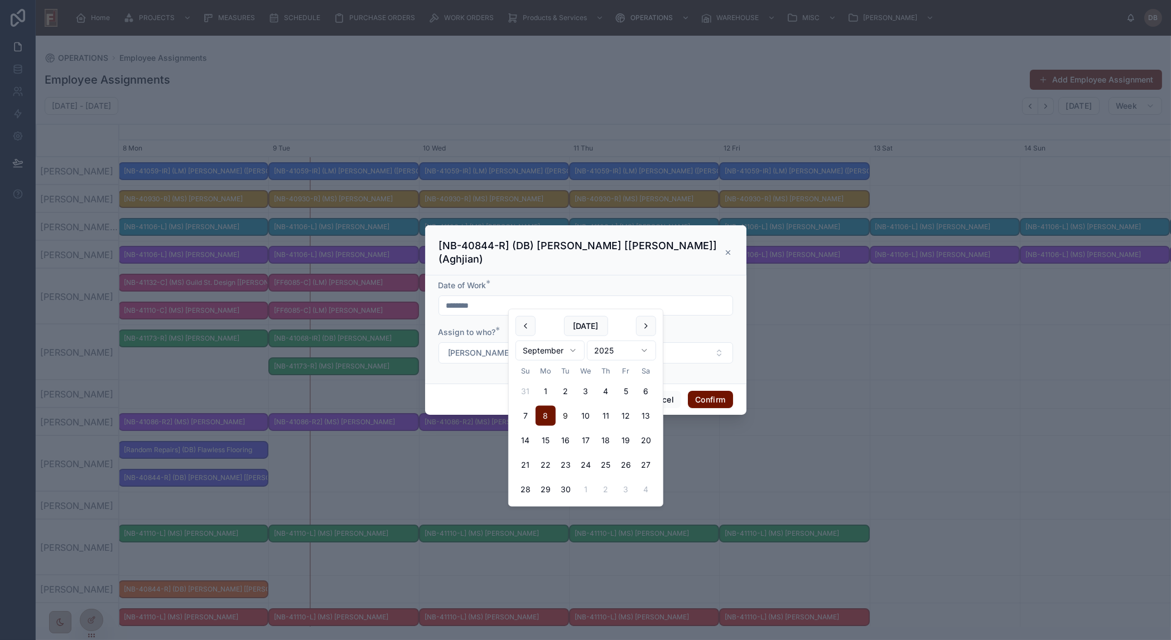
click at [565, 413] on button "9" at bounding box center [566, 416] width 20 height 20
type input "********"
click at [479, 394] on div "Cancel Confirm" at bounding box center [585, 400] width 321 height 32
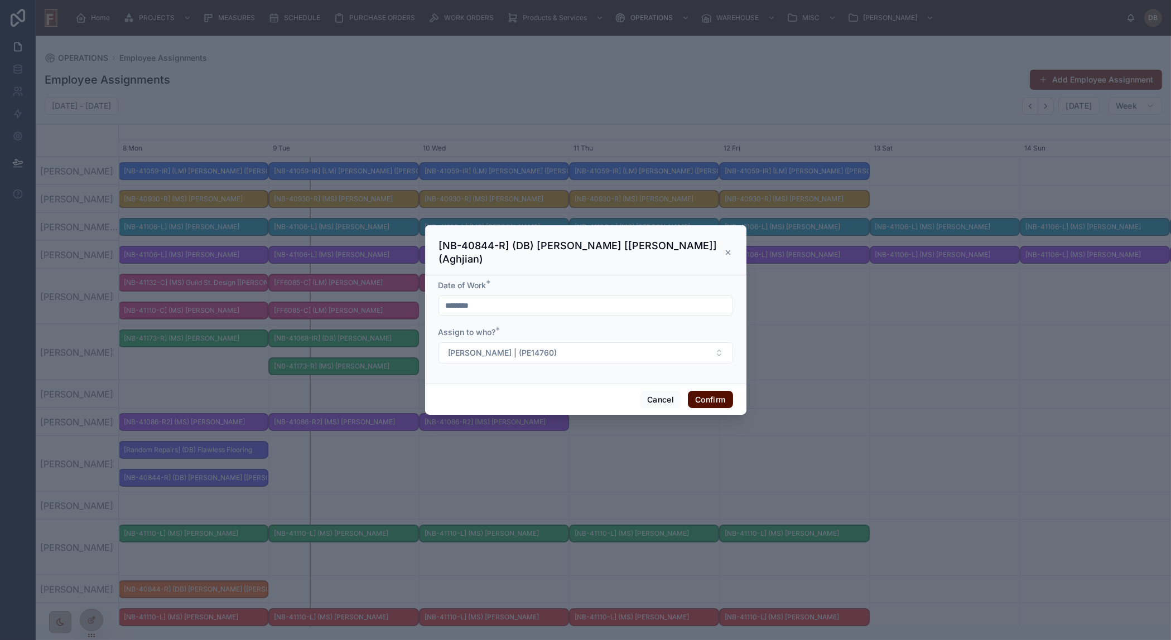
click at [698, 394] on button "Confirm" at bounding box center [710, 400] width 45 height 18
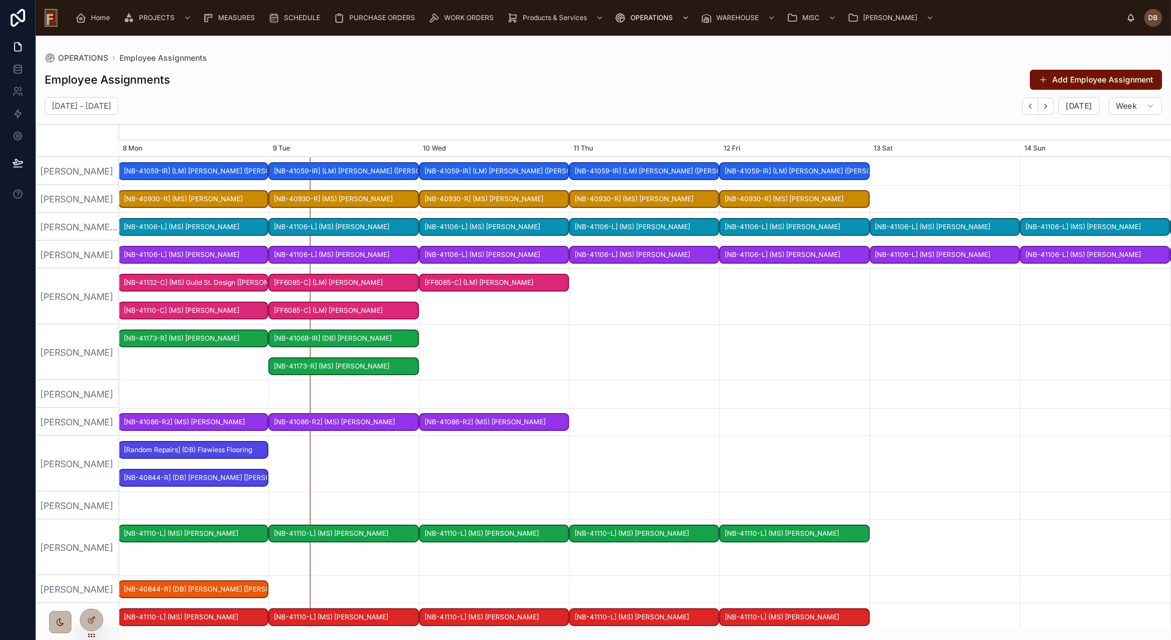
click at [70, 591] on div "[PERSON_NAME]" at bounding box center [78, 590] width 84 height 28
click at [978, 75] on div "Employee Assignments Add Employee Assignment" at bounding box center [603, 79] width 1117 height 21
click at [198, 365] on div at bounding box center [645, 353] width 4206 height 56
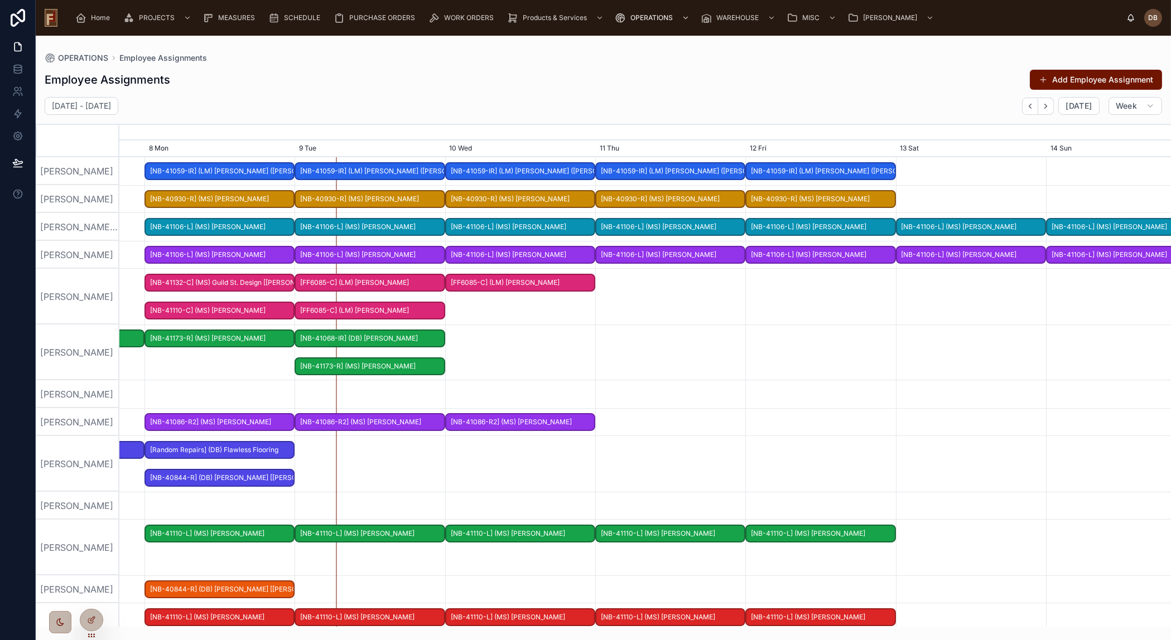
scroll to position [0, 1549]
drag, startPoint x: 194, startPoint y: 365, endPoint x: 244, endPoint y: 324, distance: 64.6
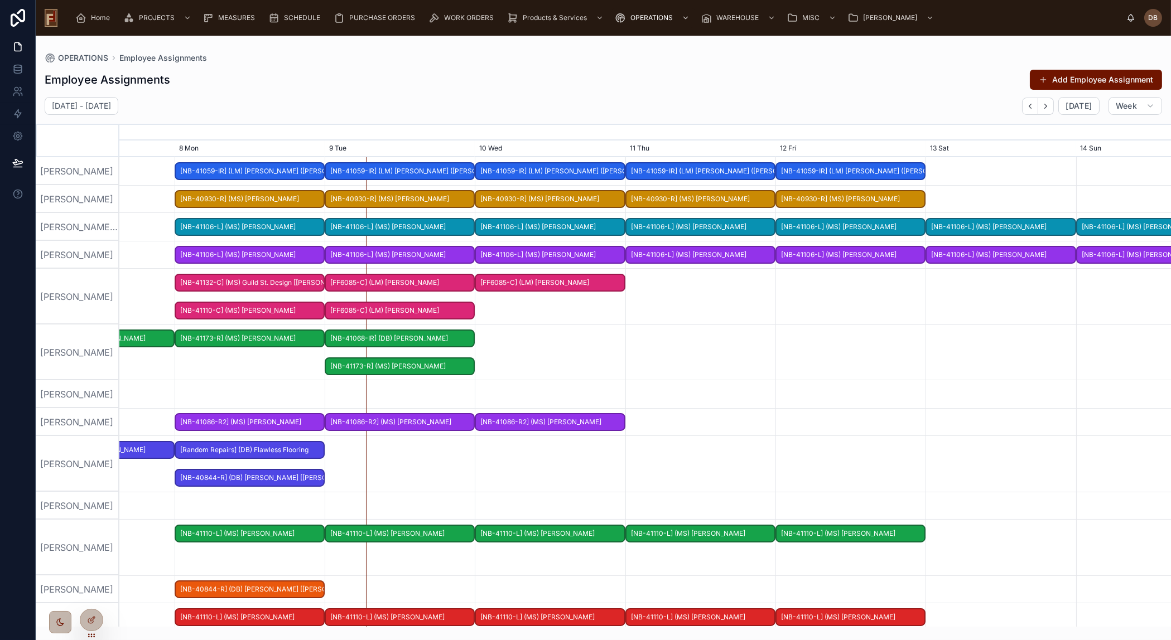
click at [64, 391] on div "[PERSON_NAME]" at bounding box center [78, 394] width 84 height 28
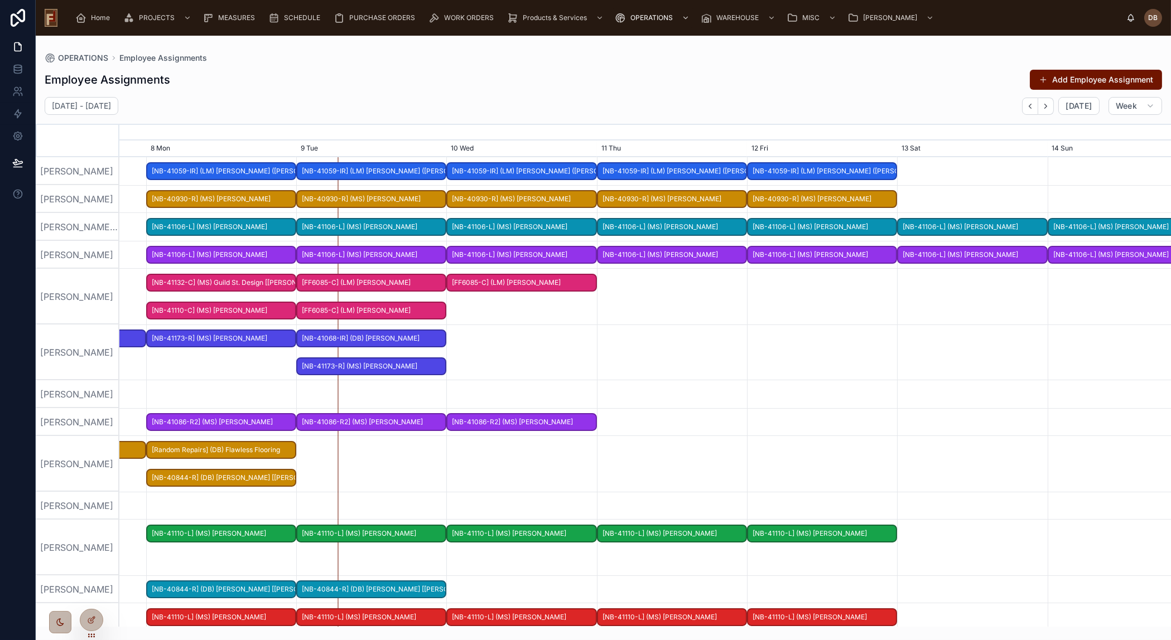
click at [256, 377] on div at bounding box center [645, 353] width 4206 height 56
drag, startPoint x: 826, startPoint y: 94, endPoint x: 792, endPoint y: 66, distance: 43.9
click at [826, 94] on div "Employee Assignments Add Employee Assignment September 01 - September 07 Today …" at bounding box center [603, 344] width 1135 height 565
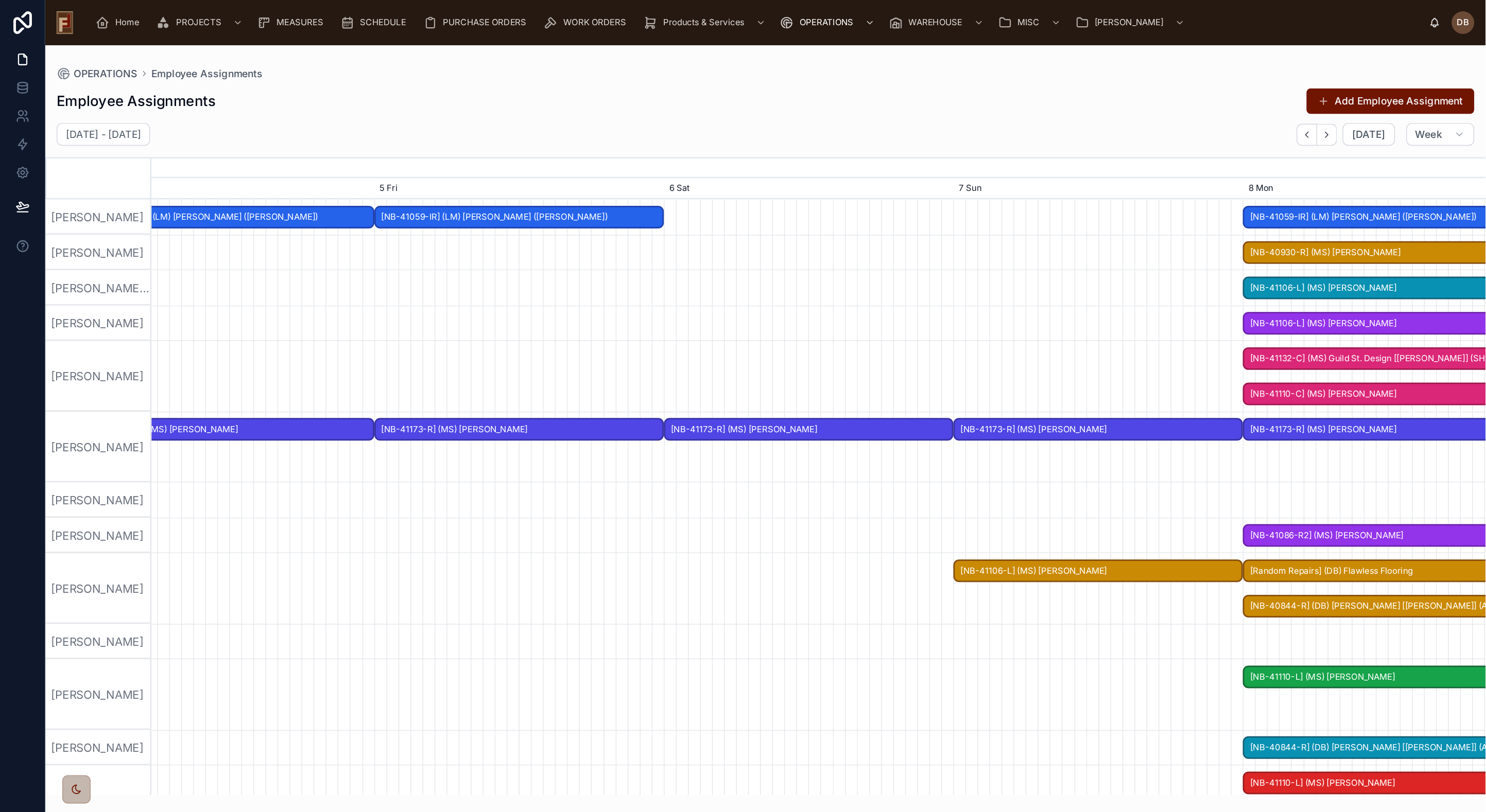
scroll to position [0, 2212]
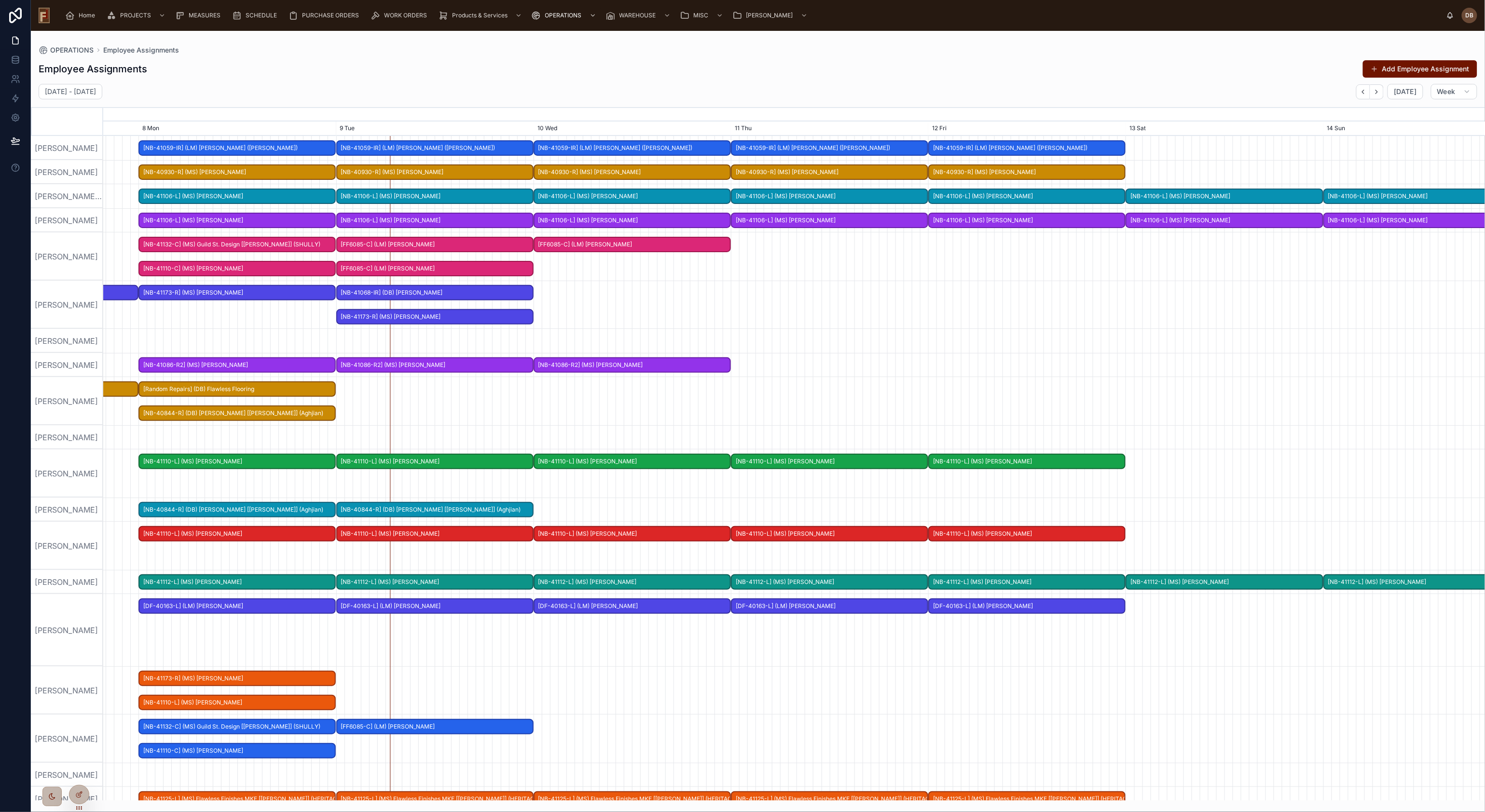
click at [606, 69] on div "Employee Assignments Add Employee Assignment" at bounding box center [758, 68] width 1438 height 18
click at [1012, 52] on div "OPERATIONS Employee Assignments Employee Assignments Add Employee Assignment Se…" at bounding box center [758, 416] width 1454 height 770
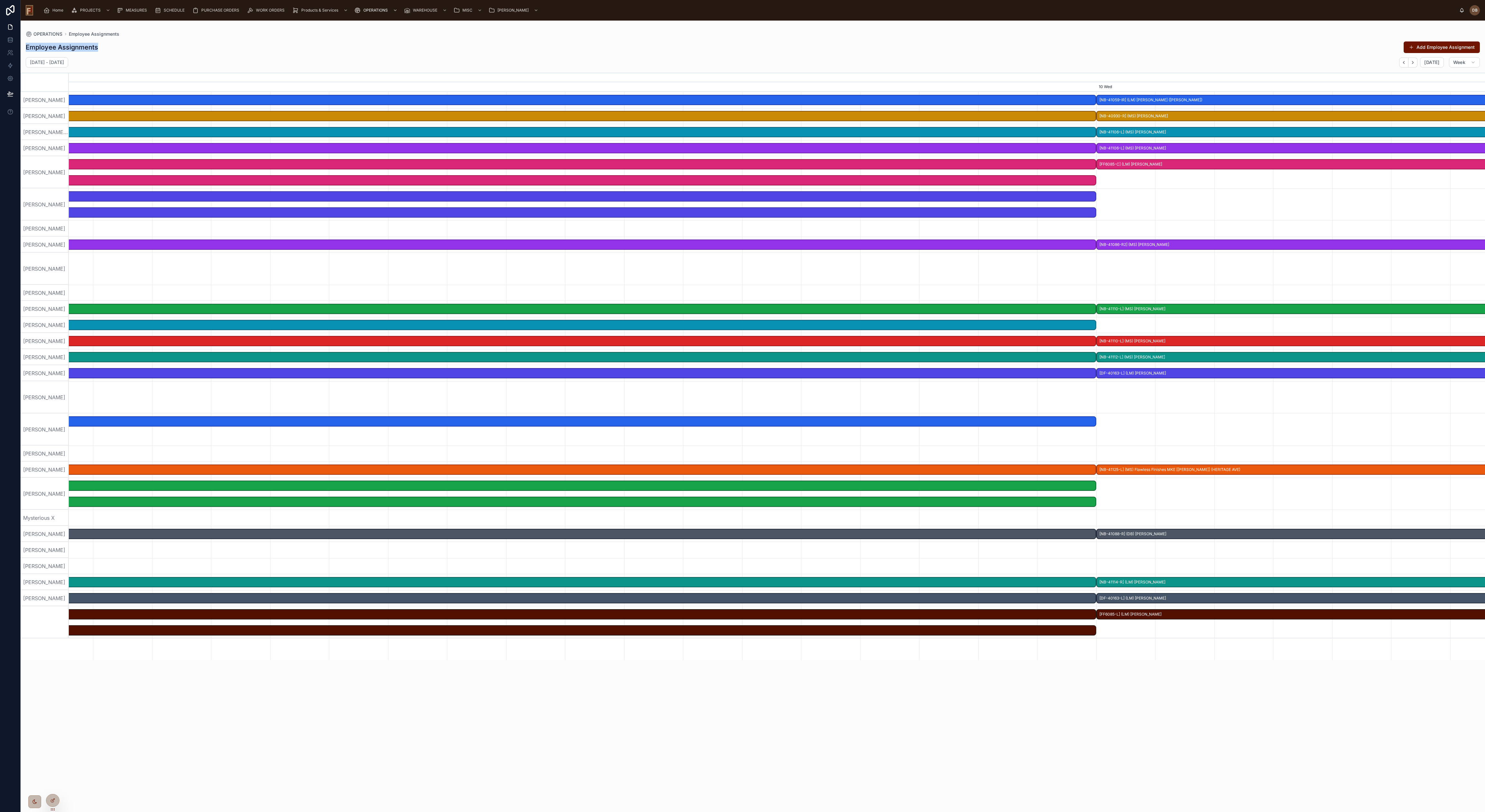
scroll to position [0, 0]
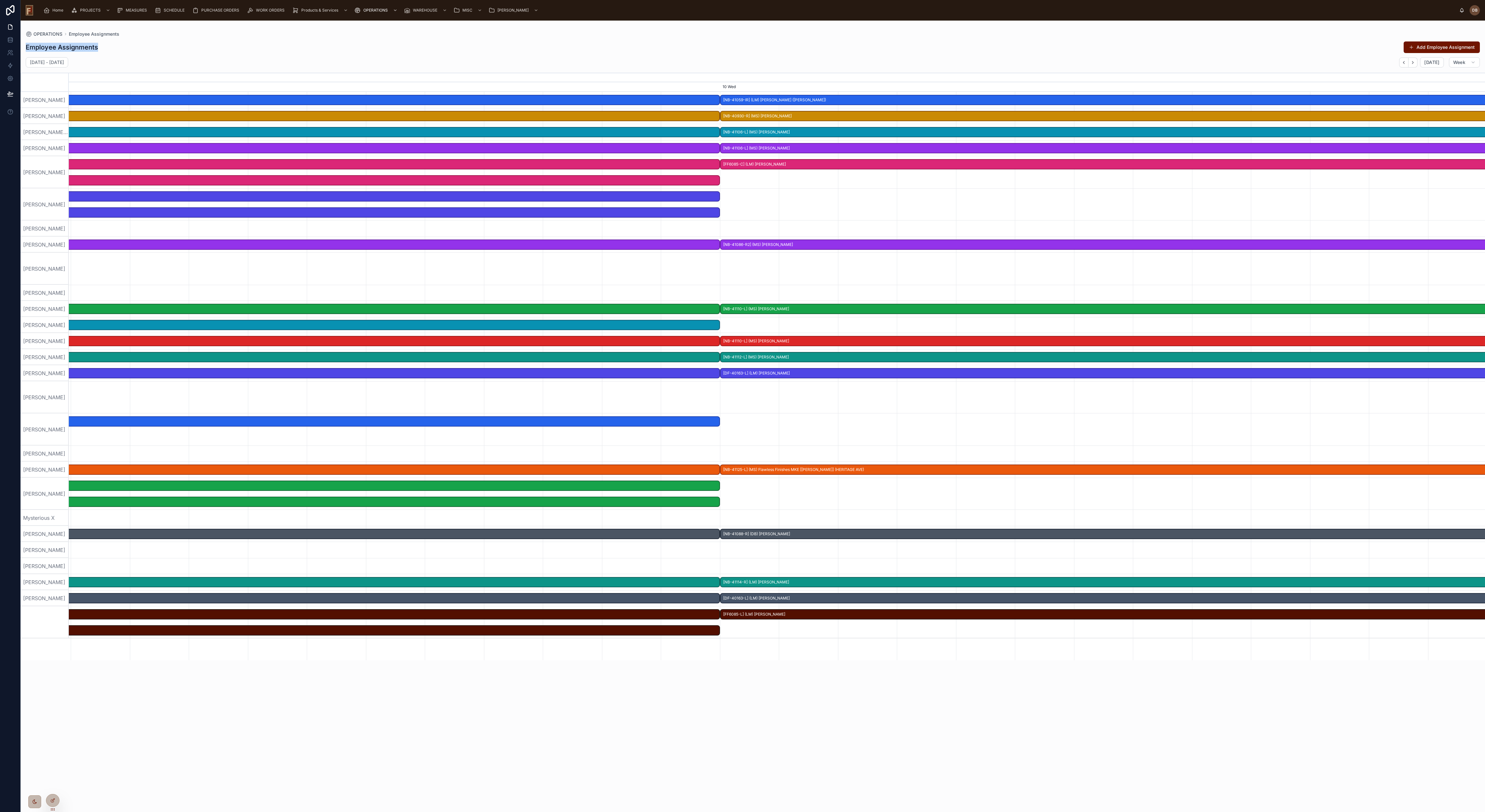
click at [674, 52] on div "Employee Assignments Add Employee Assignment" at bounding box center [753, 47] width 1454 height 12
click at [674, 54] on div "Employee Assignments Add Employee Assignment September 08 - September 14 Today …" at bounding box center [753, 421] width 1464 height 767
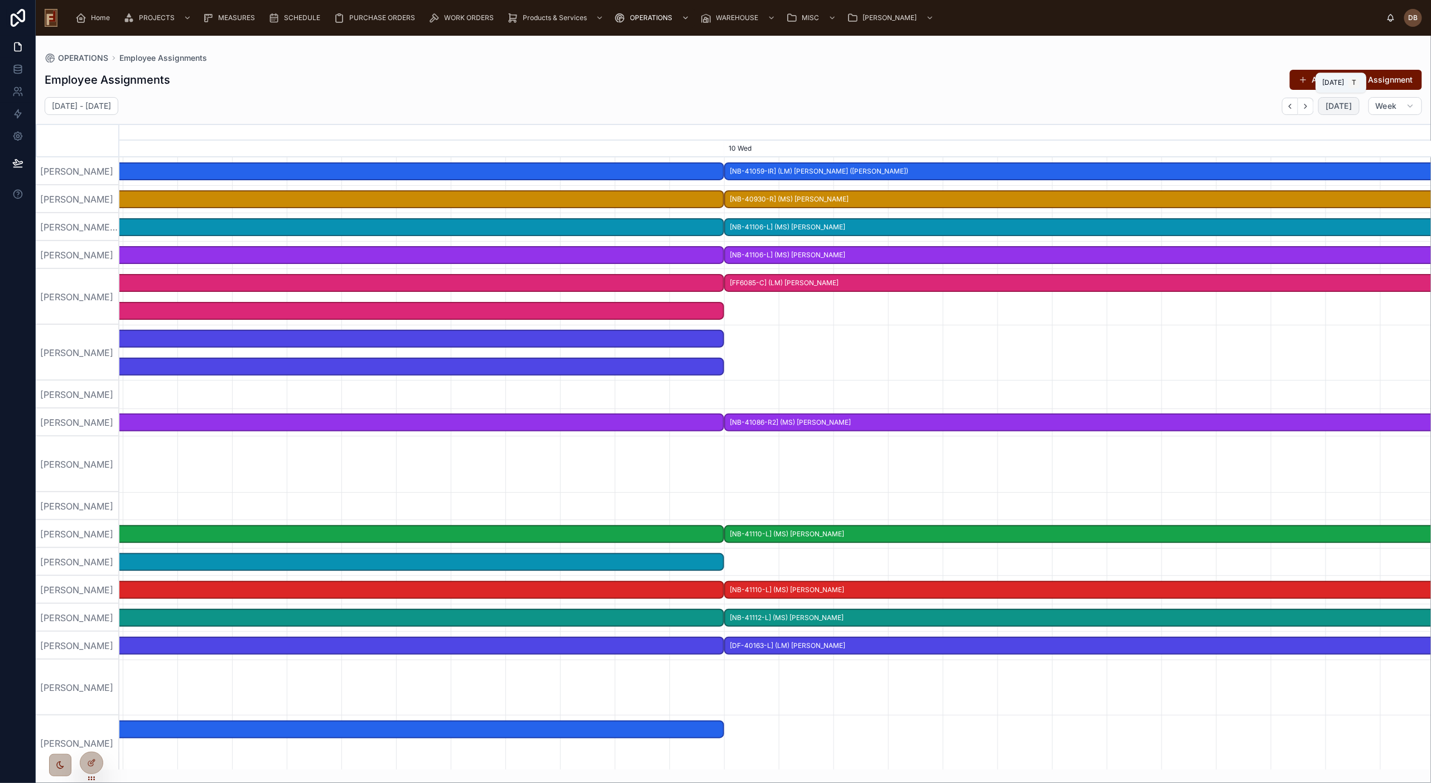
click at [1170, 108] on span "Today" at bounding box center [1338, 106] width 26 height 10
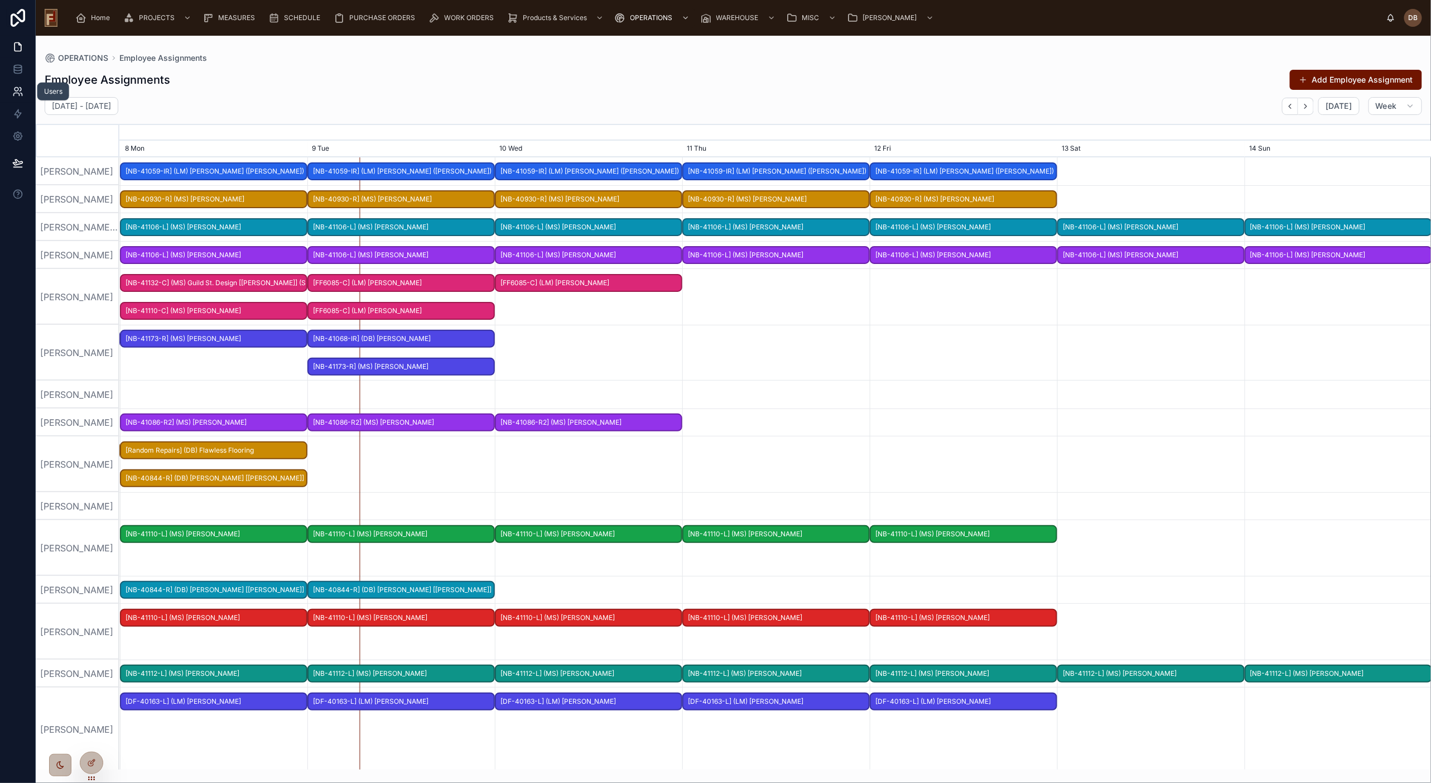
click at [19, 93] on icon at bounding box center [17, 91] width 11 height 11
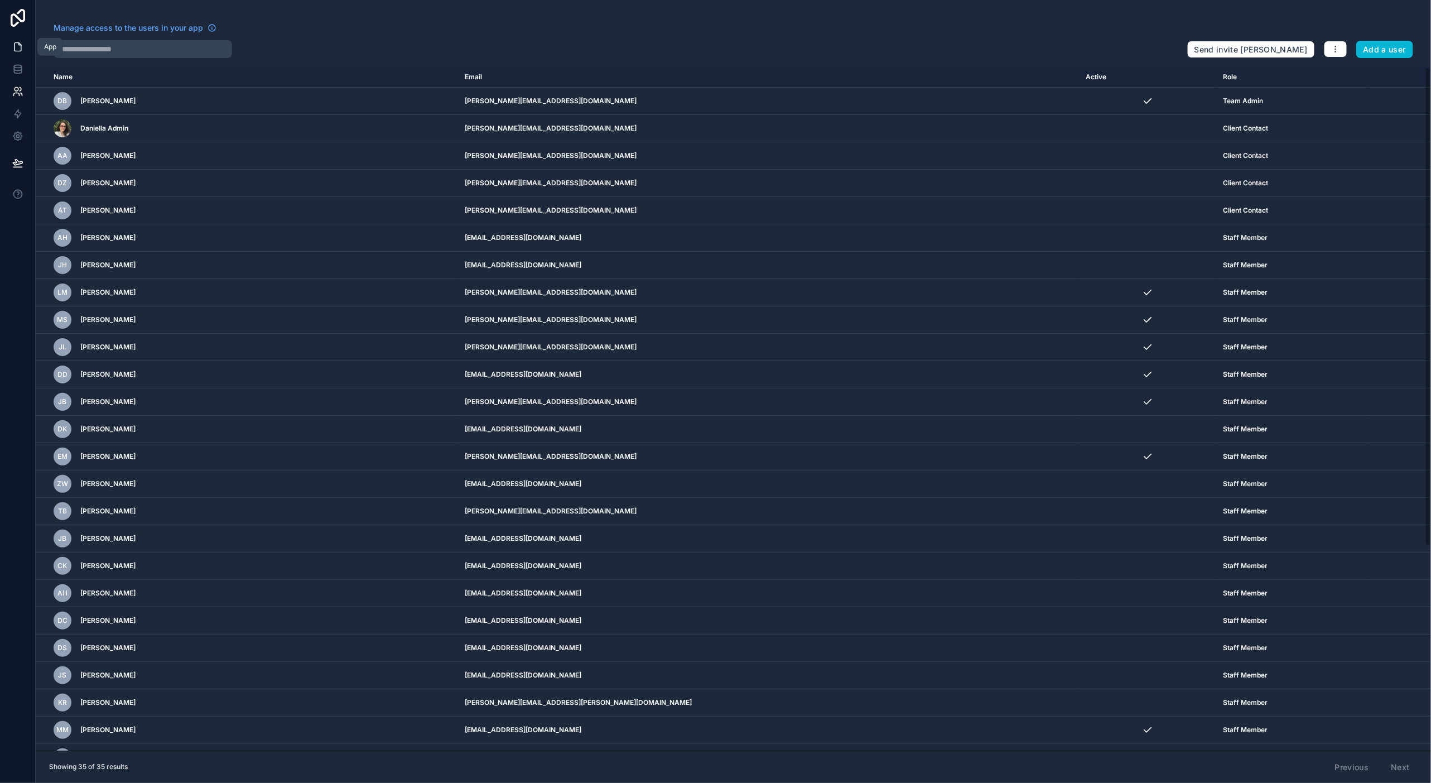
drag, startPoint x: 17, startPoint y: 46, endPoint x: 25, endPoint y: 48, distance: 8.7
click at [17, 46] on icon at bounding box center [17, 46] width 11 height 11
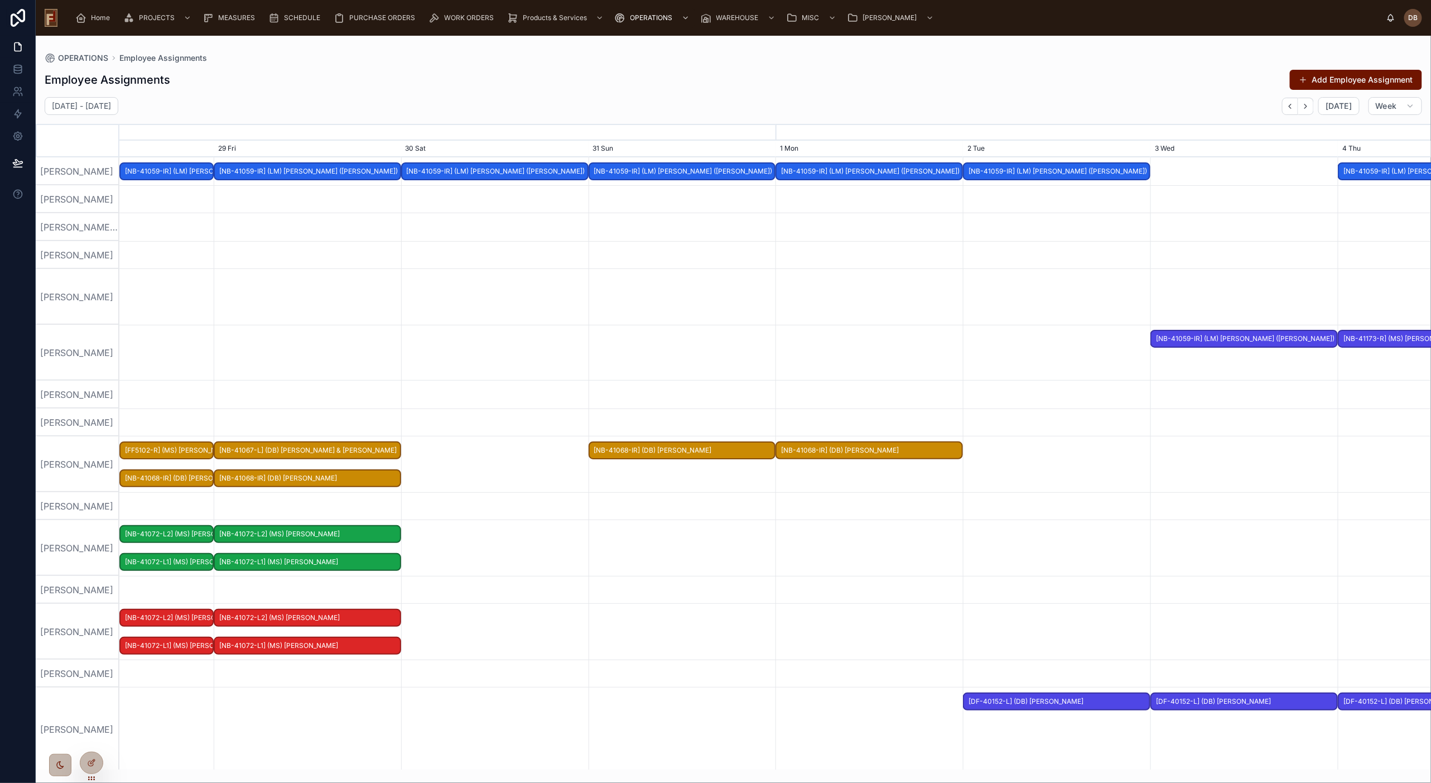
scroll to position [0, 1967]
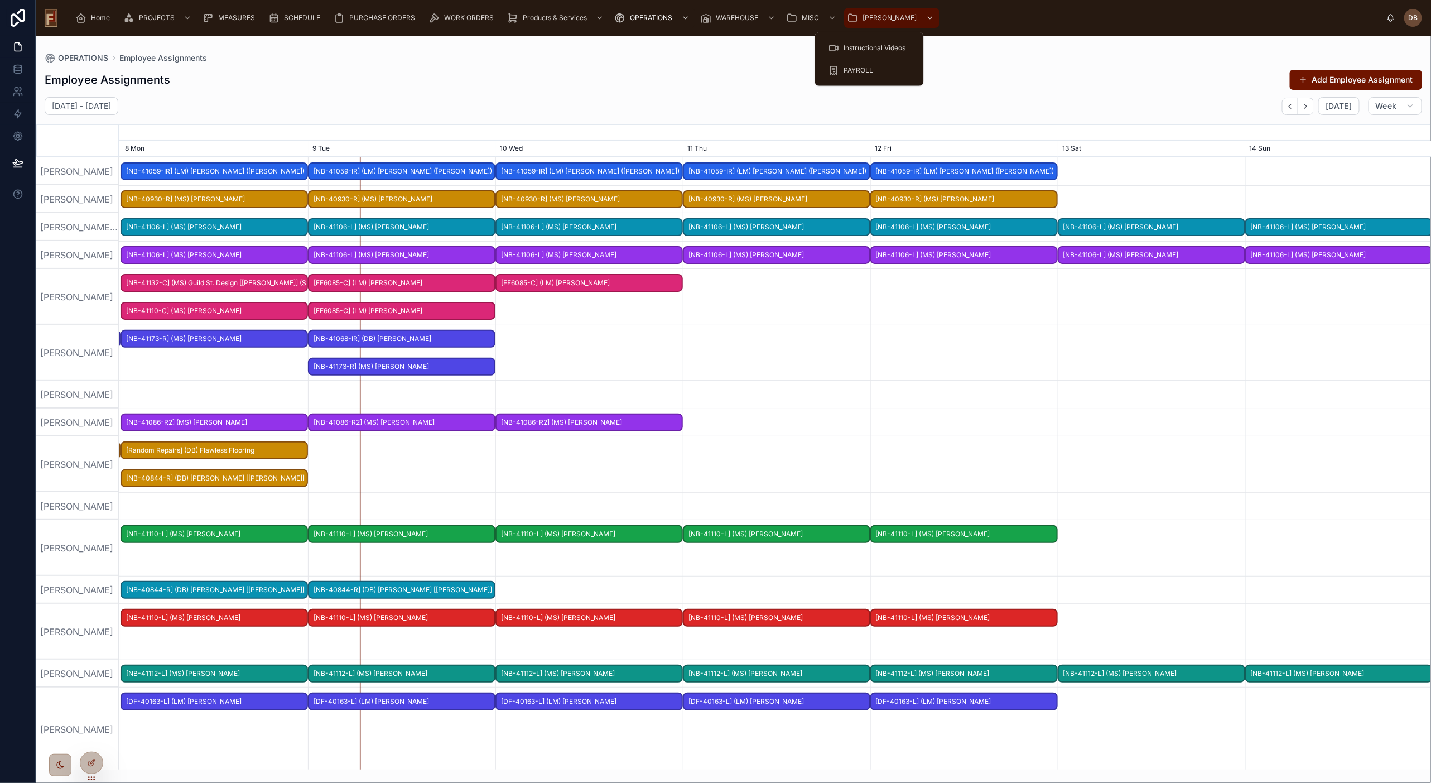
click at [866, 17] on span "David" at bounding box center [890, 17] width 54 height 9
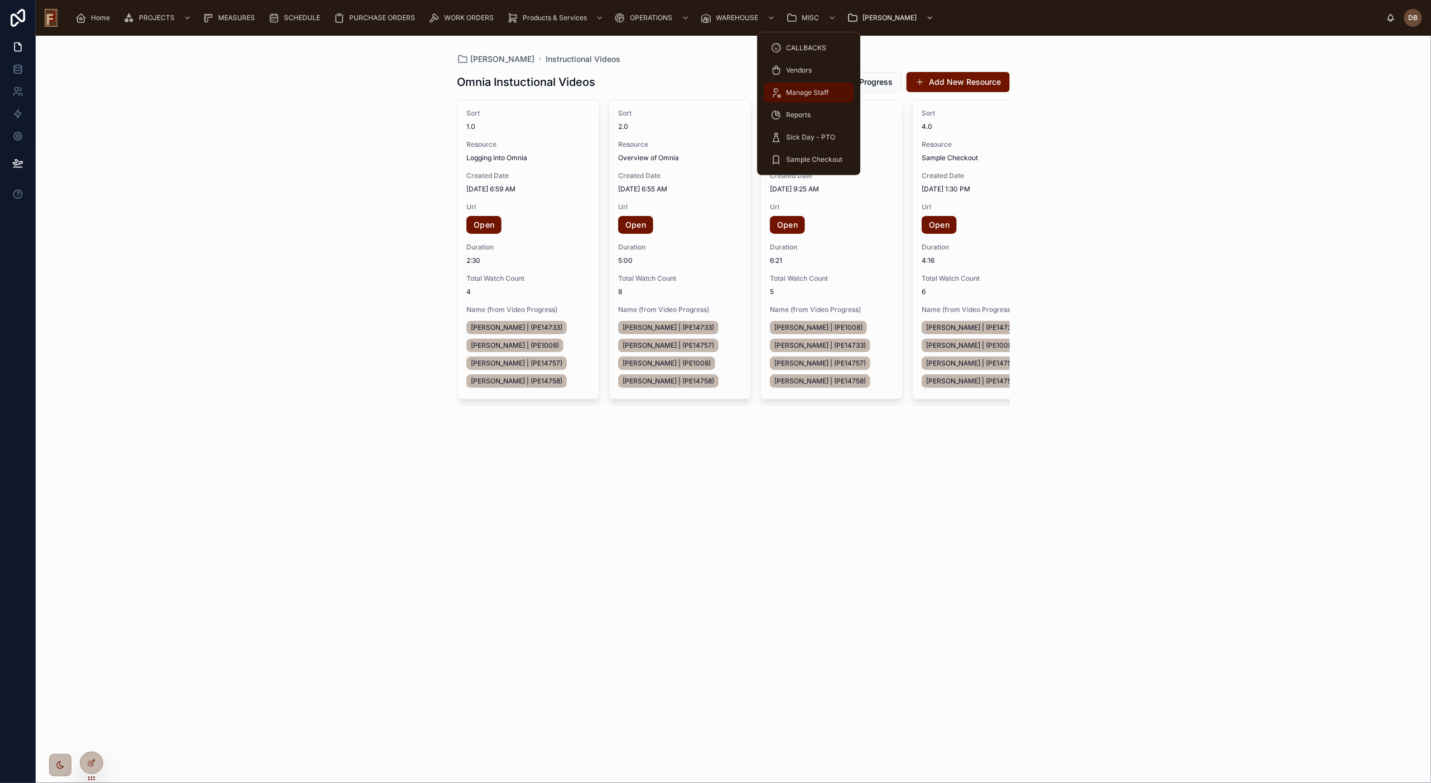
click at [817, 93] on span "Manage Staff" at bounding box center [807, 92] width 42 height 9
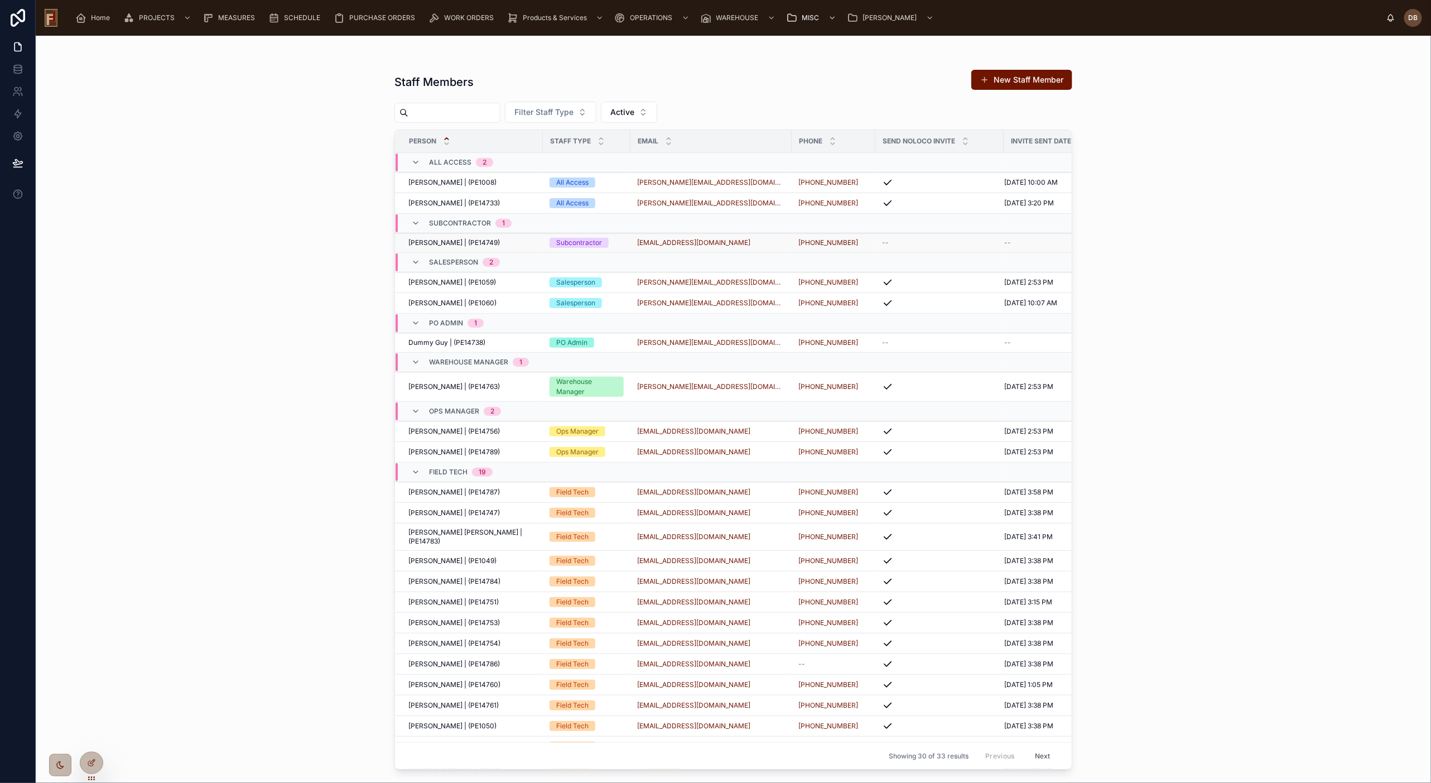
click at [443, 242] on span "Carlos Santos | (PE14749)" at bounding box center [453, 242] width 91 height 9
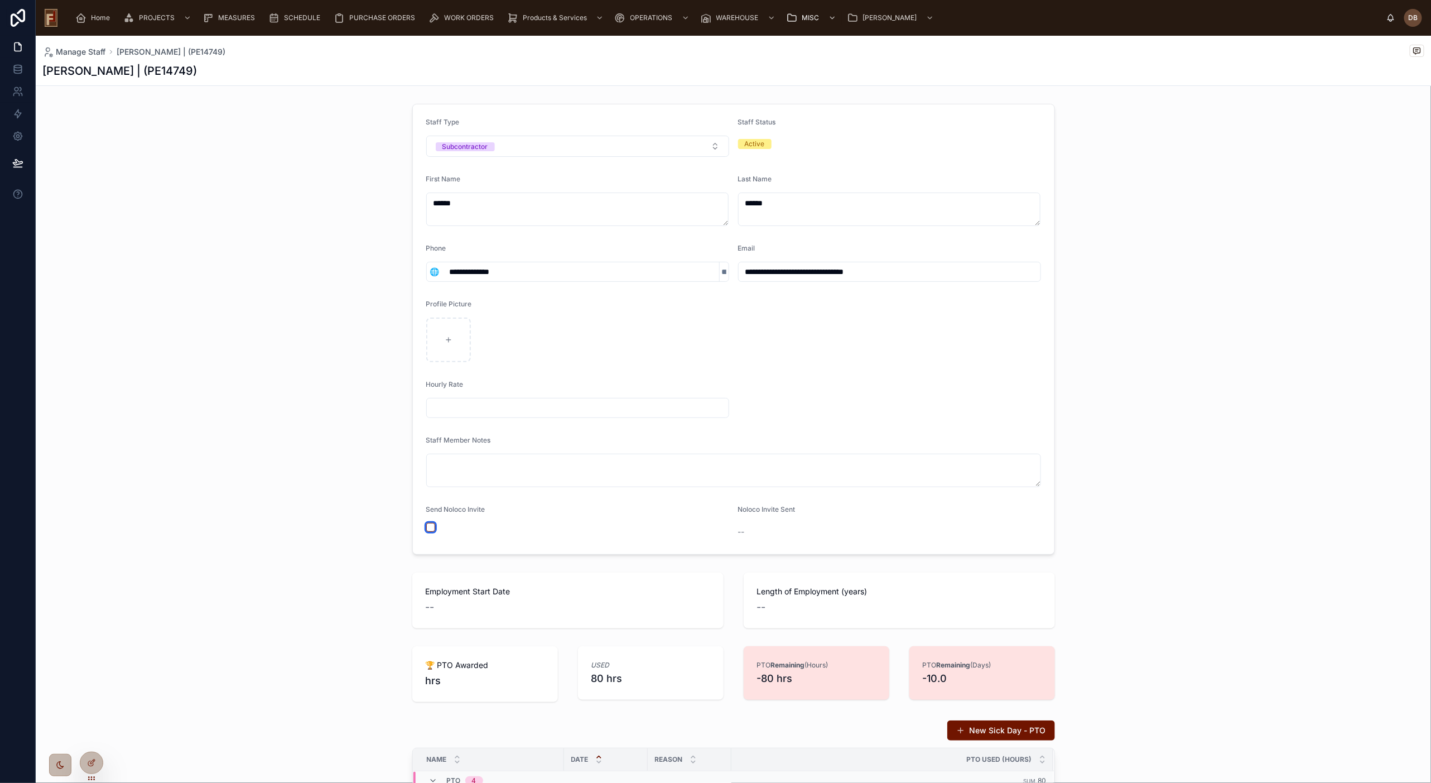
click at [426, 528] on button "button" at bounding box center [430, 527] width 9 height 9
click at [320, 164] on div "**********" at bounding box center [733, 329] width 1395 height 460
click at [452, 17] on span "WORK ORDERS" at bounding box center [469, 17] width 50 height 9
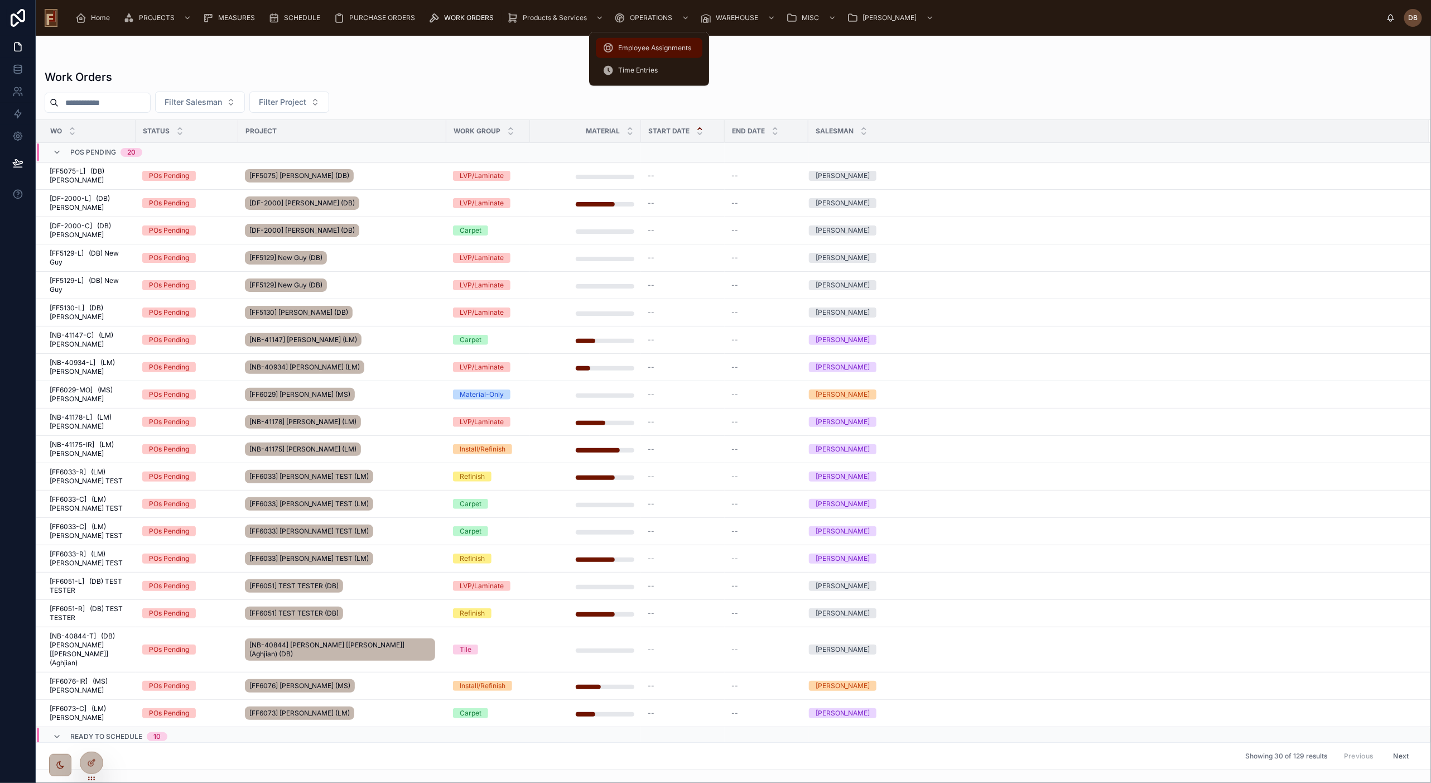
click at [650, 48] on span "Employee Assignments" at bounding box center [654, 48] width 73 height 9
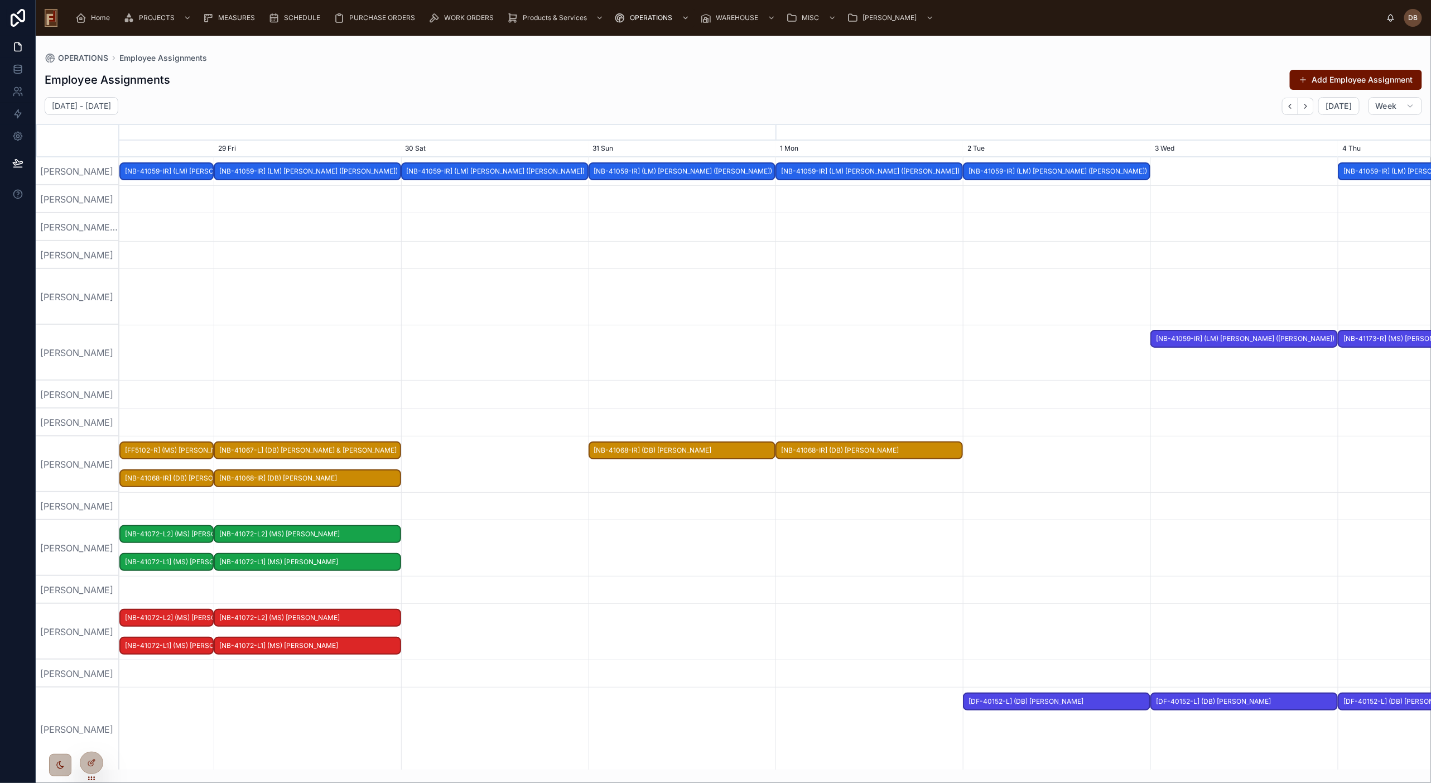
scroll to position [0, 1967]
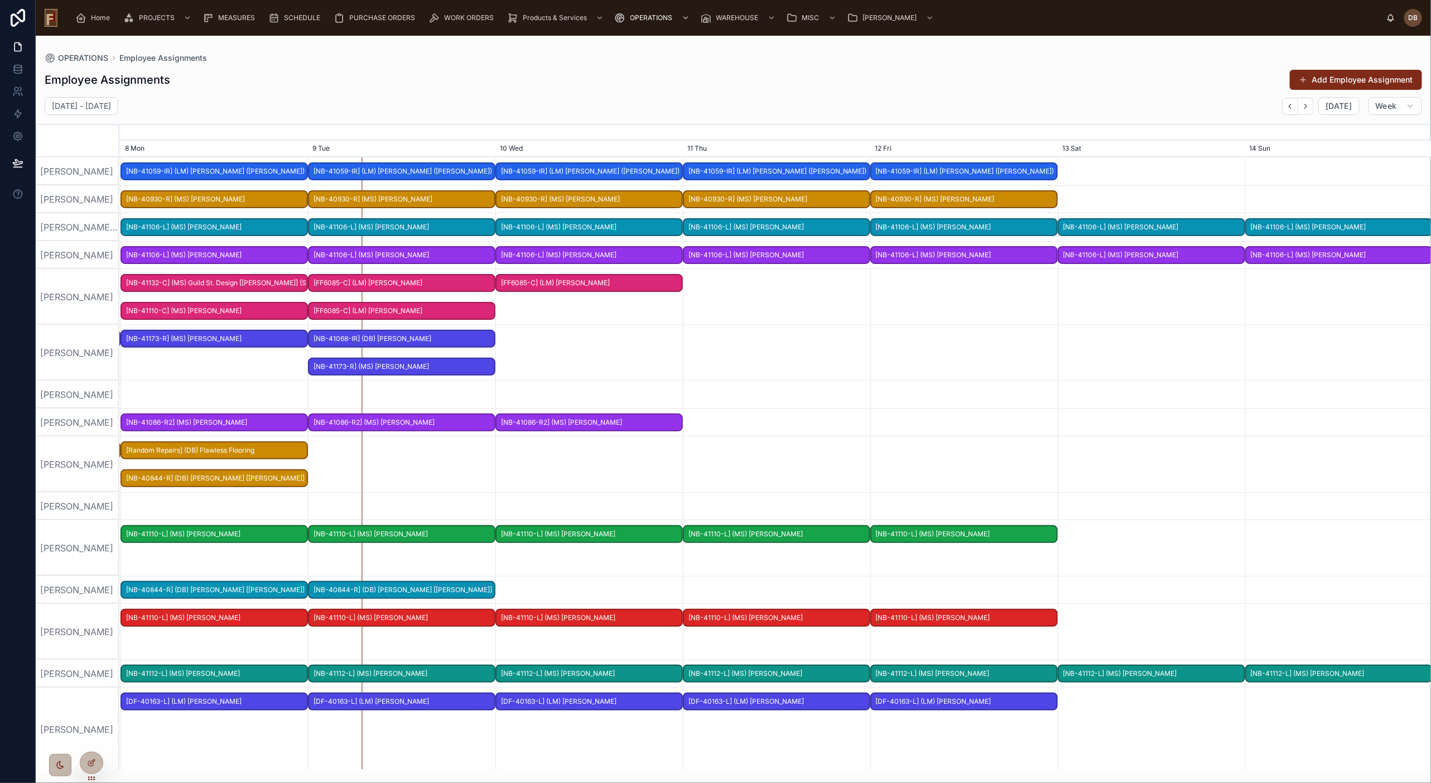
click at [1170, 80] on button "Add Employee Assignment" at bounding box center [1356, 80] width 132 height 20
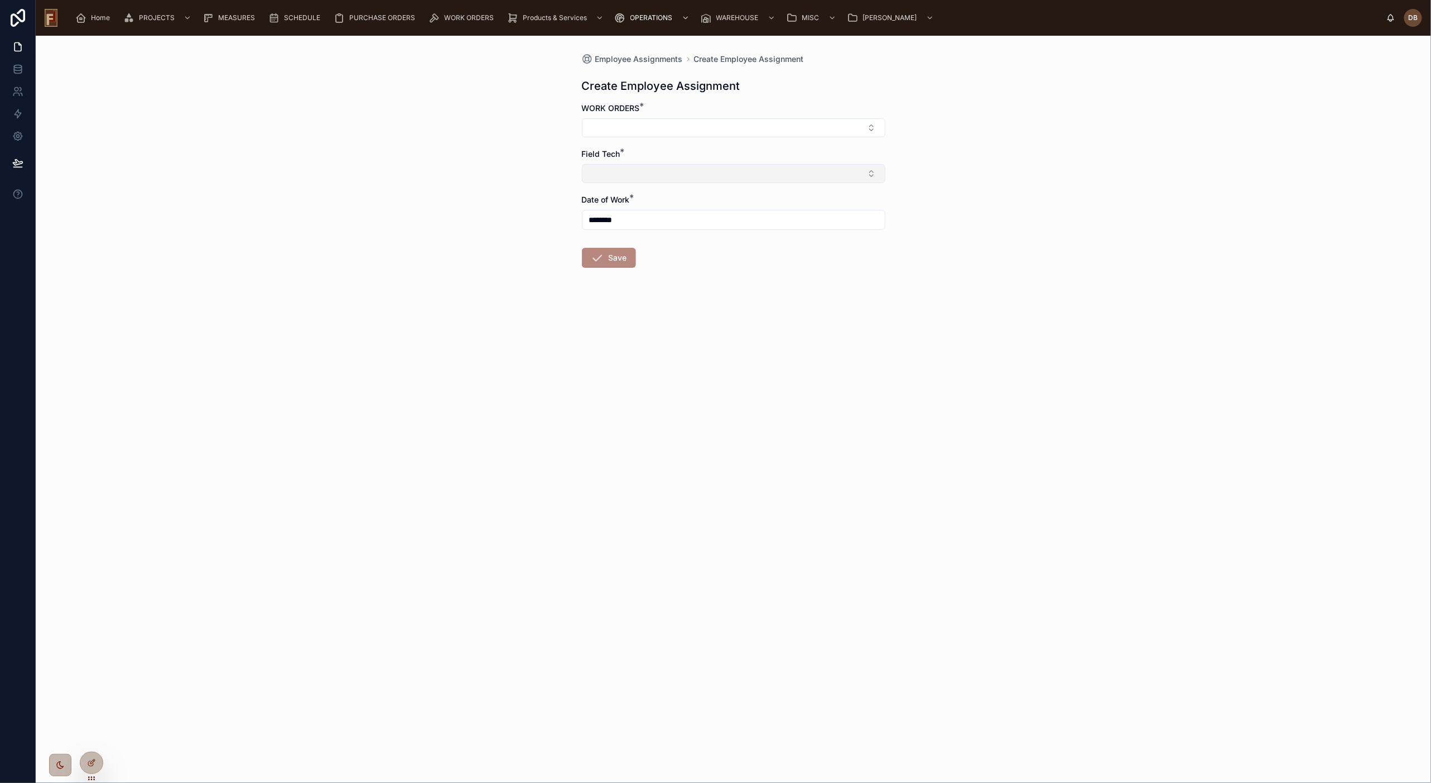
click at [635, 173] on button "Select Button" at bounding box center [733, 173] width 303 height 19
type input "***"
click at [90, 640] on div at bounding box center [91, 762] width 22 height 21
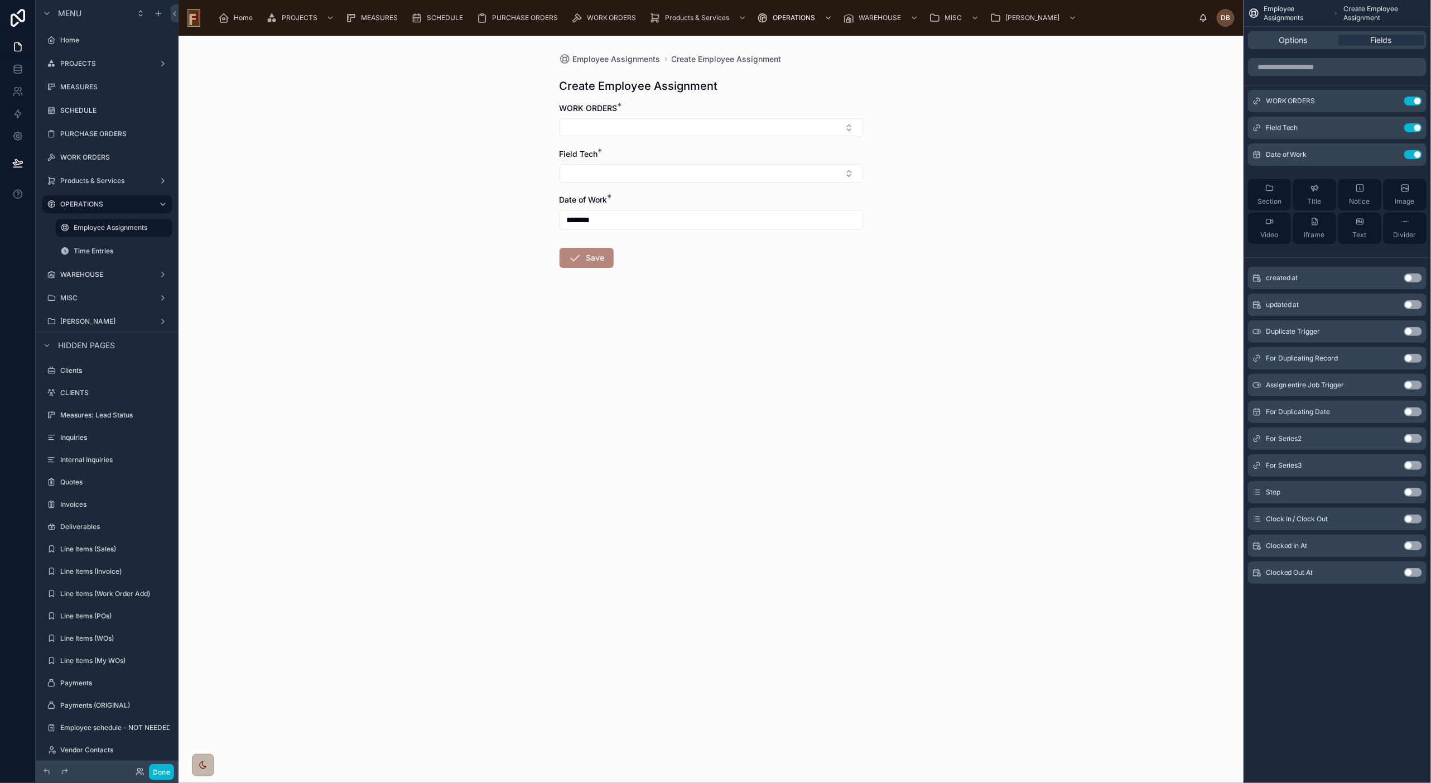
click at [628, 155] on div "Field Tech *" at bounding box center [710, 153] width 303 height 11
click at [1170, 125] on icon "scrollable content" at bounding box center [1390, 127] width 9 height 9
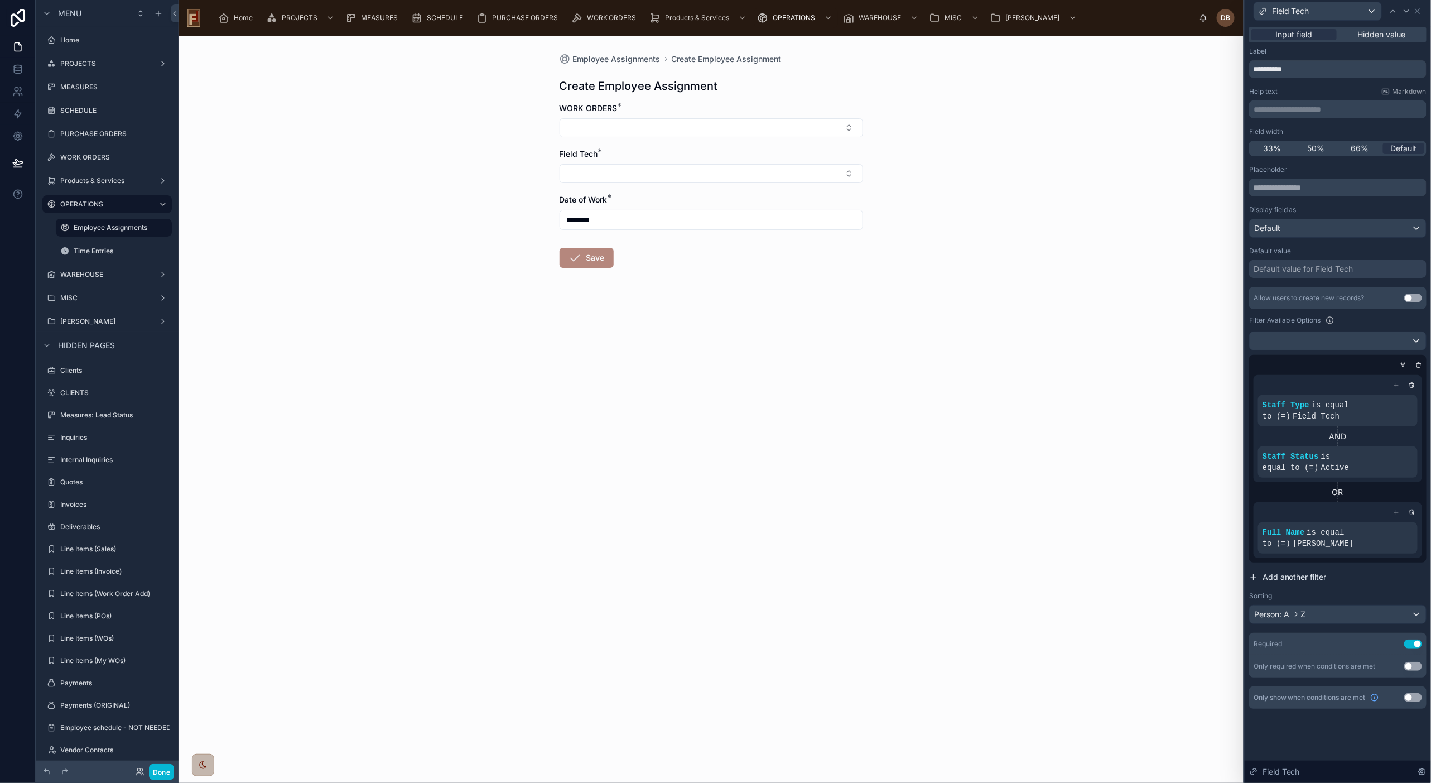
click at [1170, 571] on span "Add another filter" at bounding box center [1294, 576] width 64 height 11
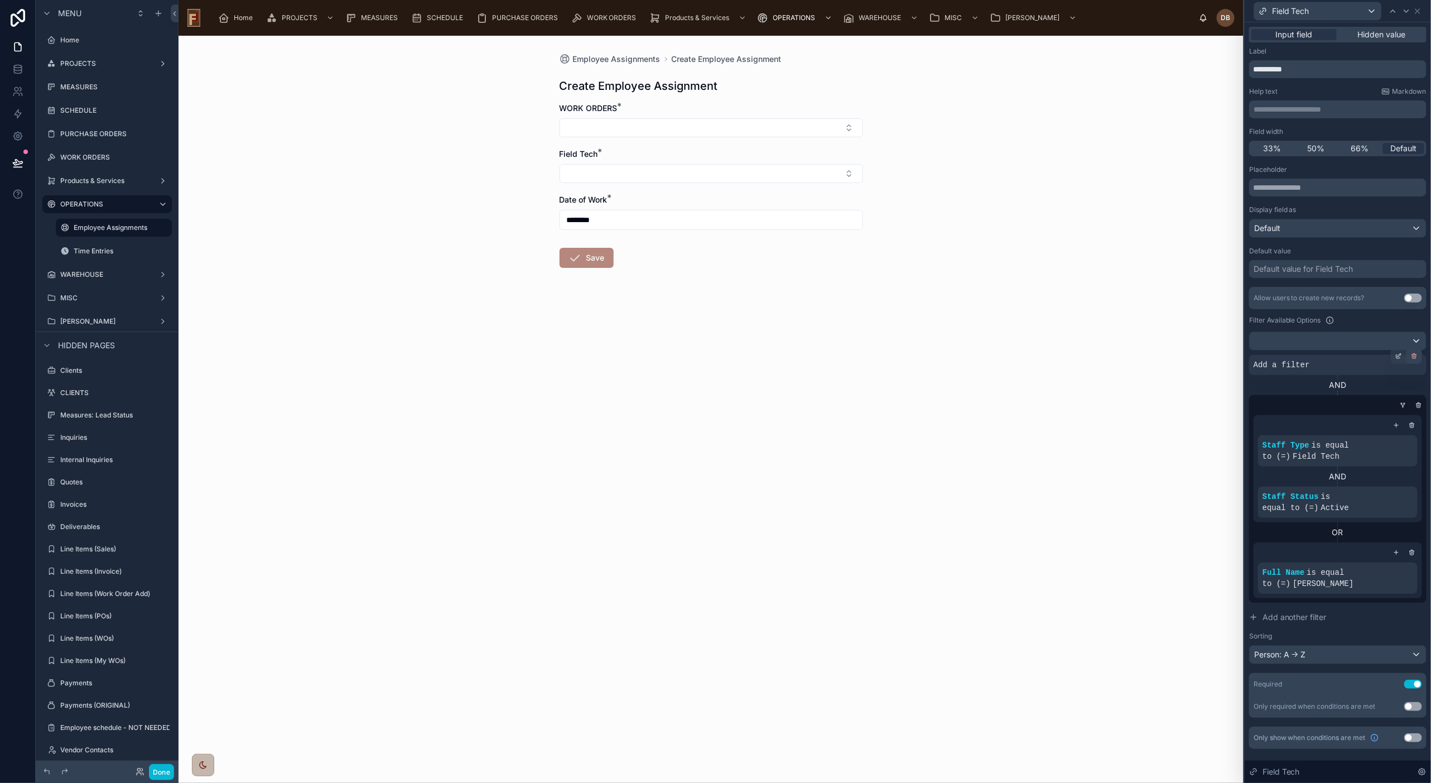
click at [1170, 355] on icon at bounding box center [1414, 356] width 7 height 7
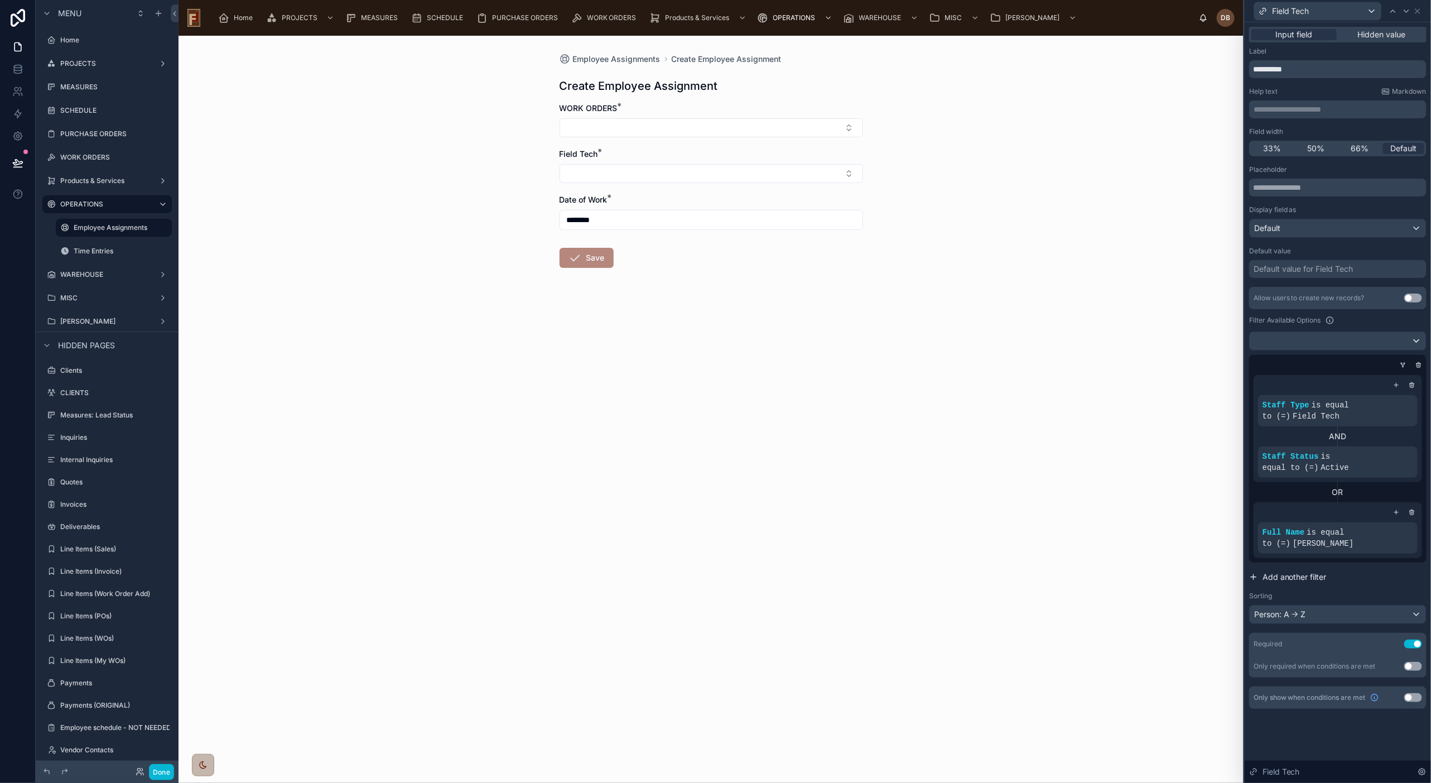
click at [1170, 571] on span "Add another filter" at bounding box center [1294, 576] width 64 height 11
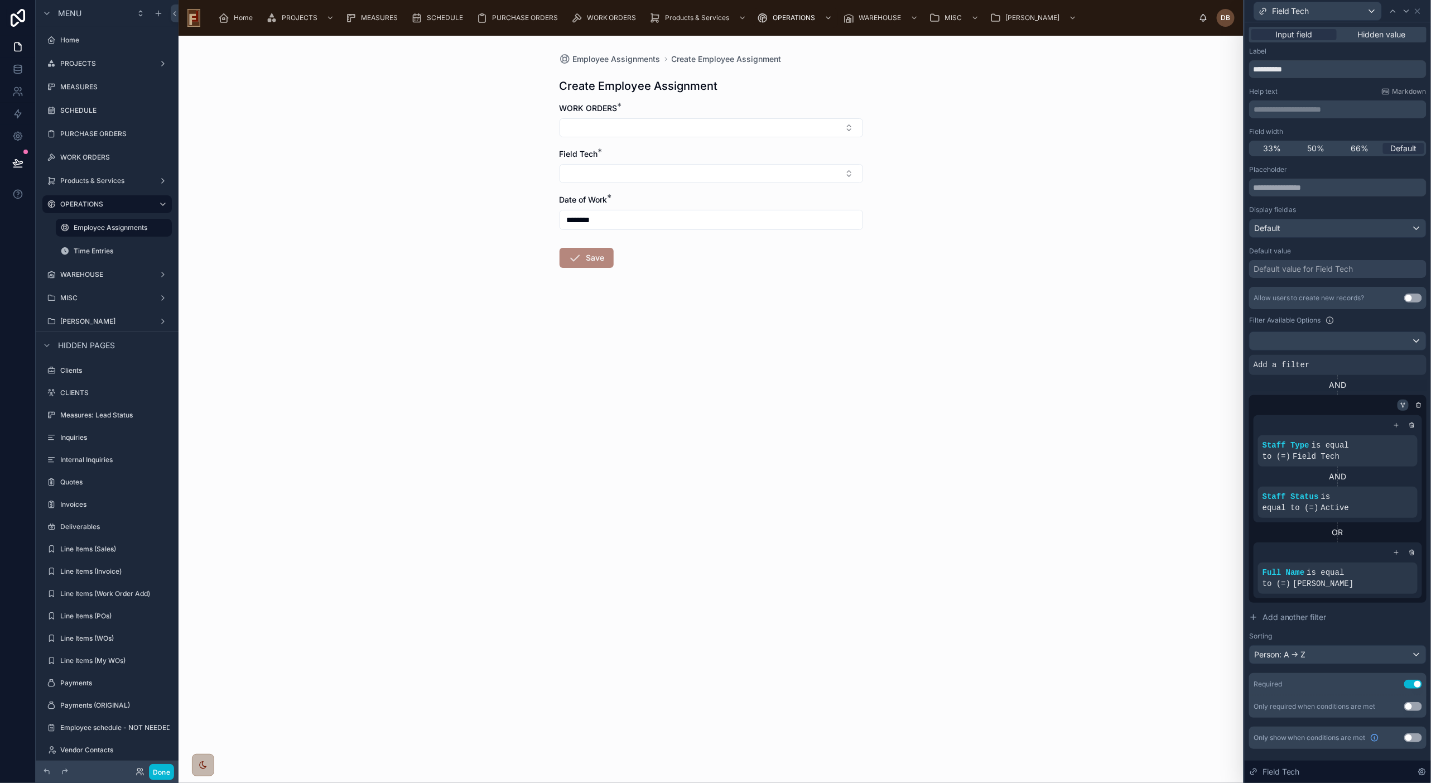
click at [1170, 404] on icon at bounding box center [1403, 405] width 7 height 7
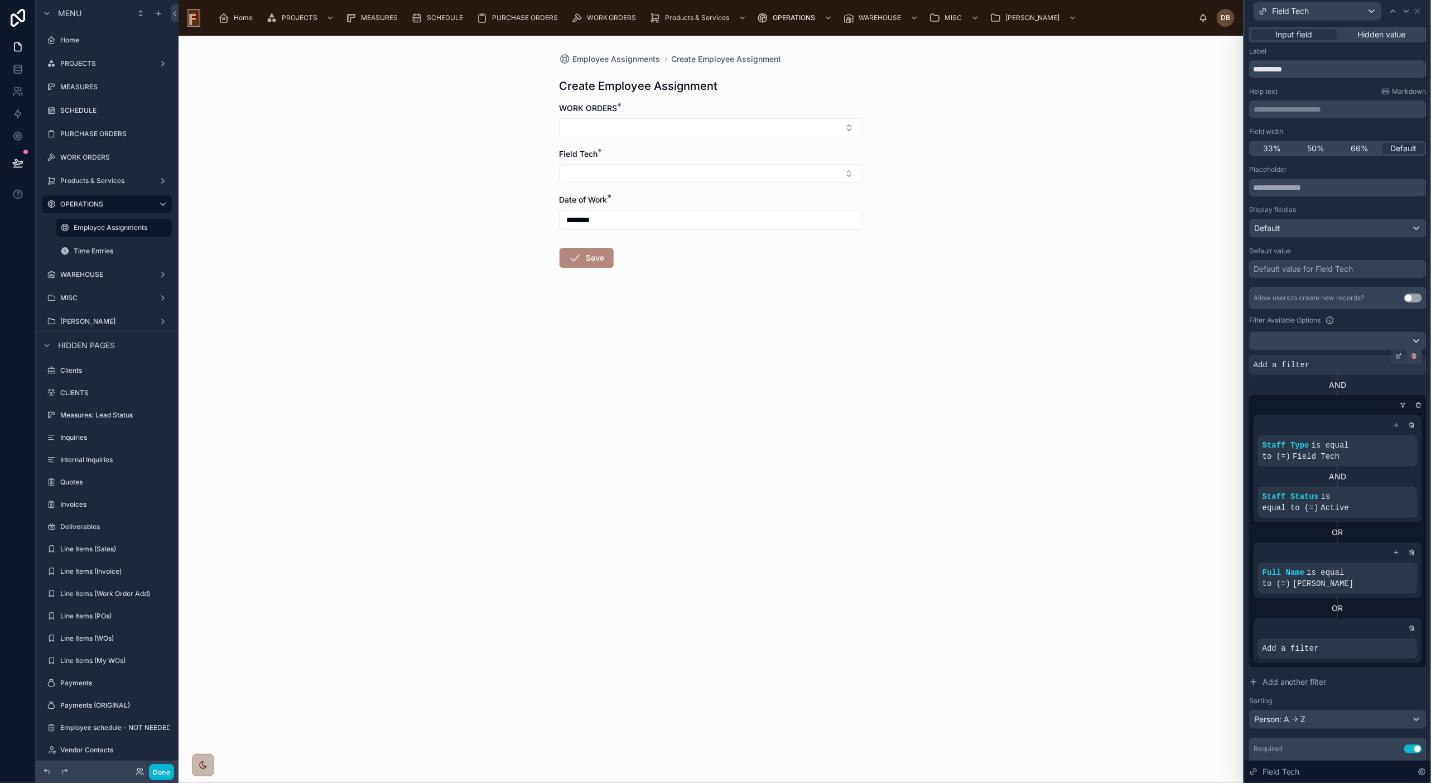
click at [1170, 355] on icon at bounding box center [1414, 357] width 4 height 4
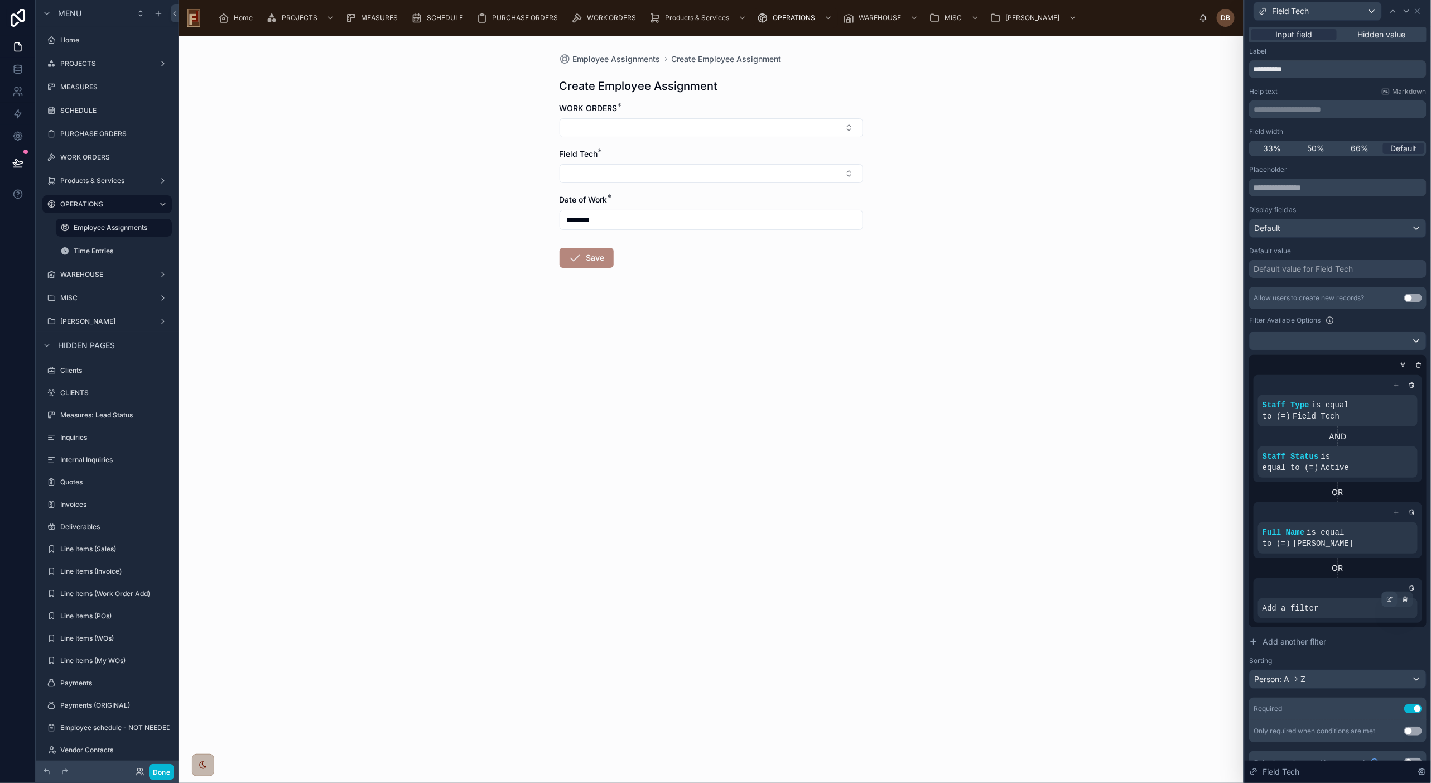
click at [1170, 594] on div at bounding box center [1390, 599] width 16 height 16
click at [1148, 590] on span "Select a field" at bounding box center [1144, 590] width 47 height 9
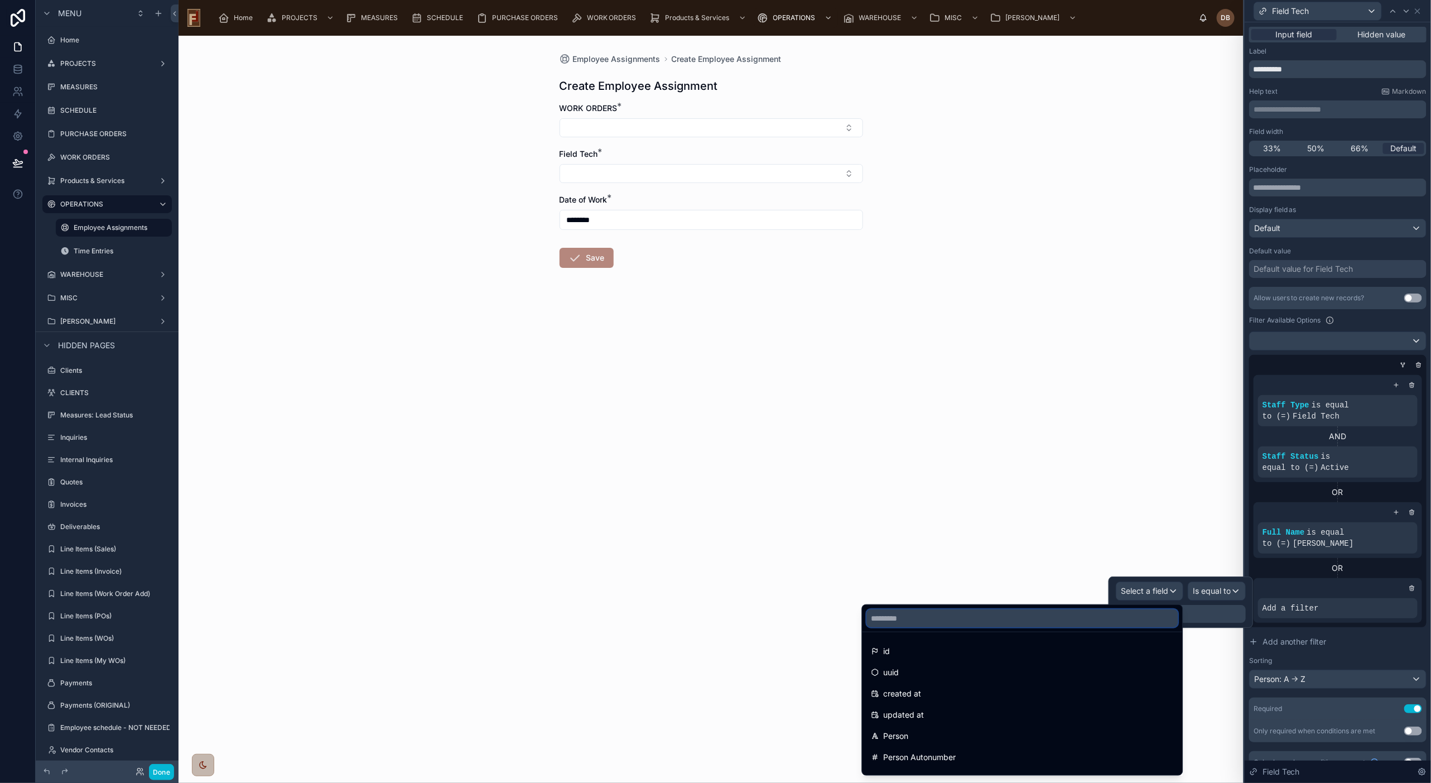
click at [997, 616] on input "text" at bounding box center [1022, 618] width 311 height 18
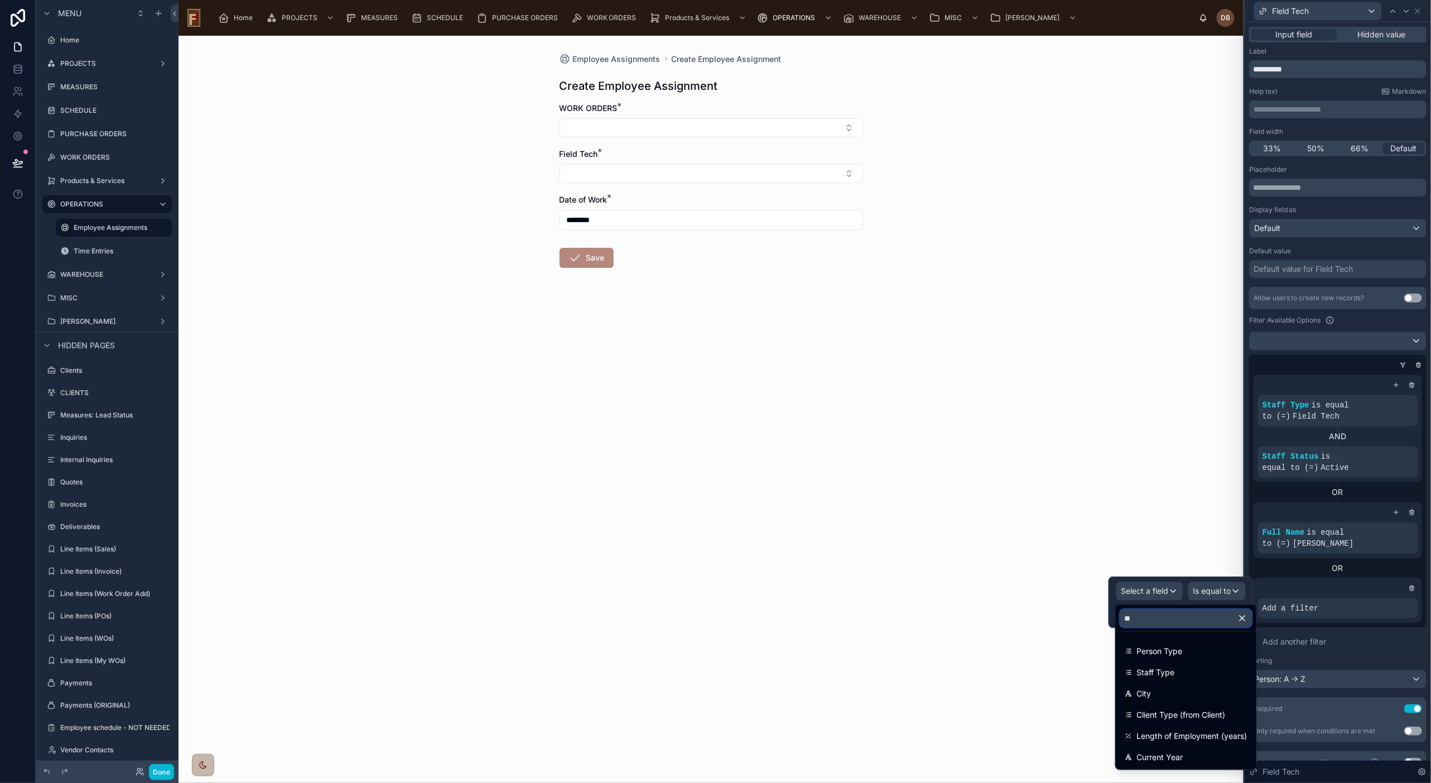
type input "***"
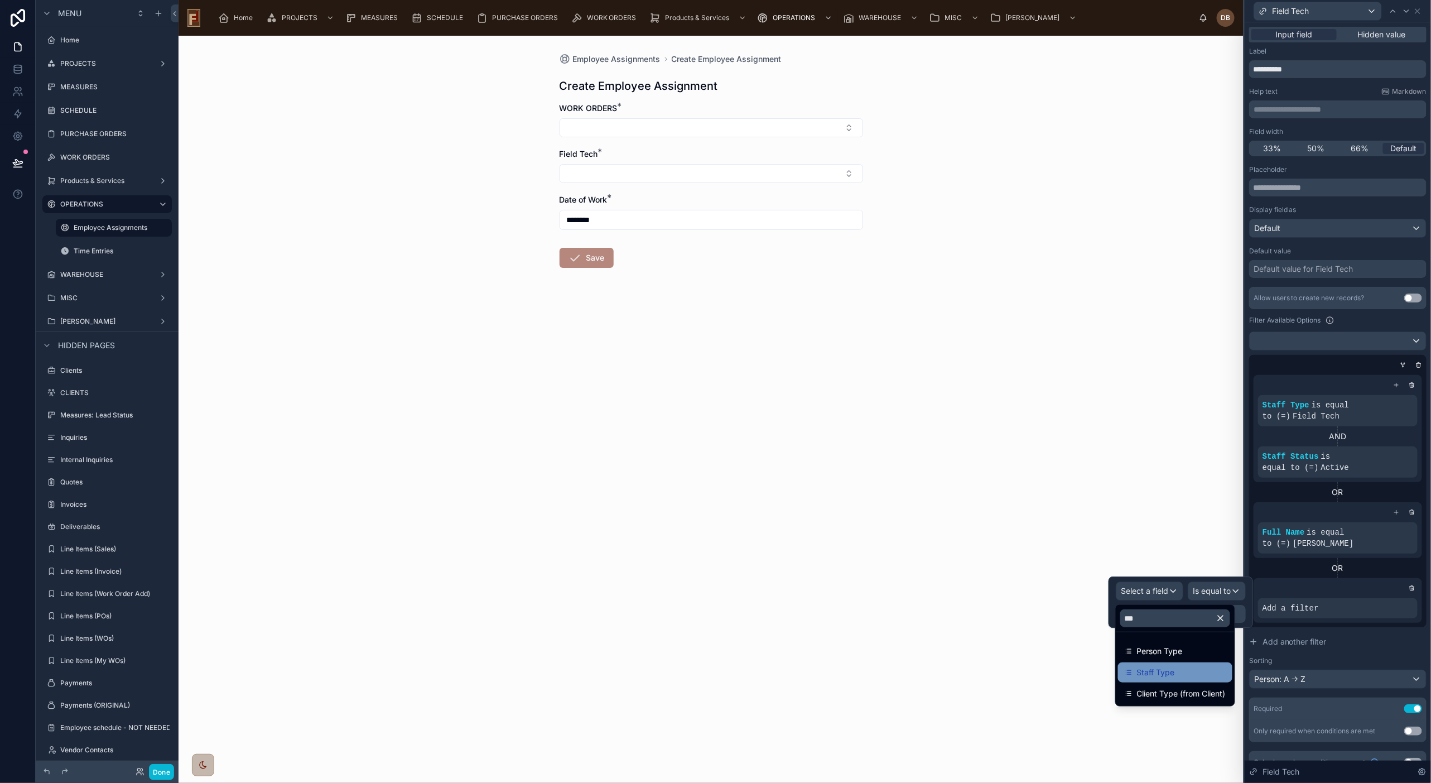
click at [1170, 640] on div "Staff Type" at bounding box center [1175, 671] width 101 height 13
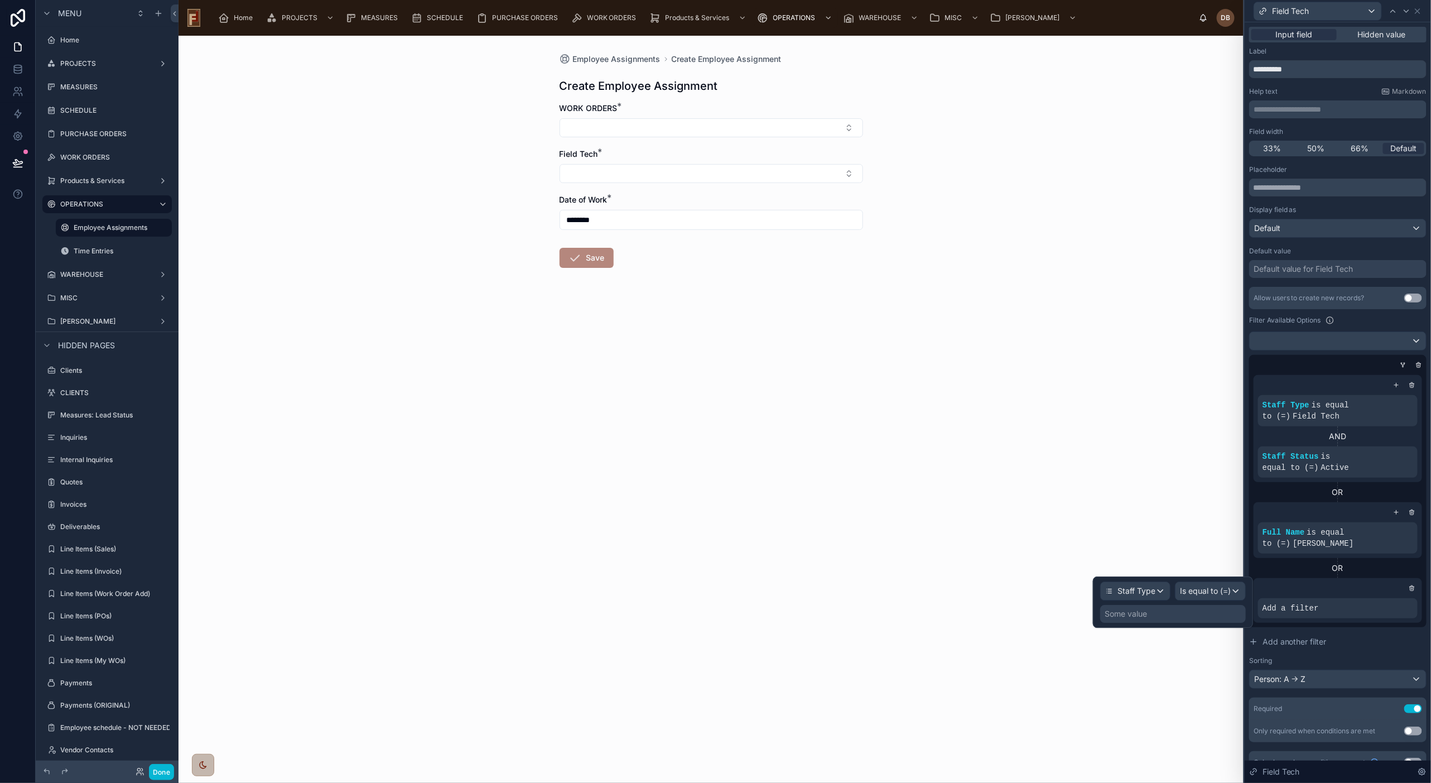
click at [1170, 617] on div "Some value" at bounding box center [1173, 614] width 146 height 18
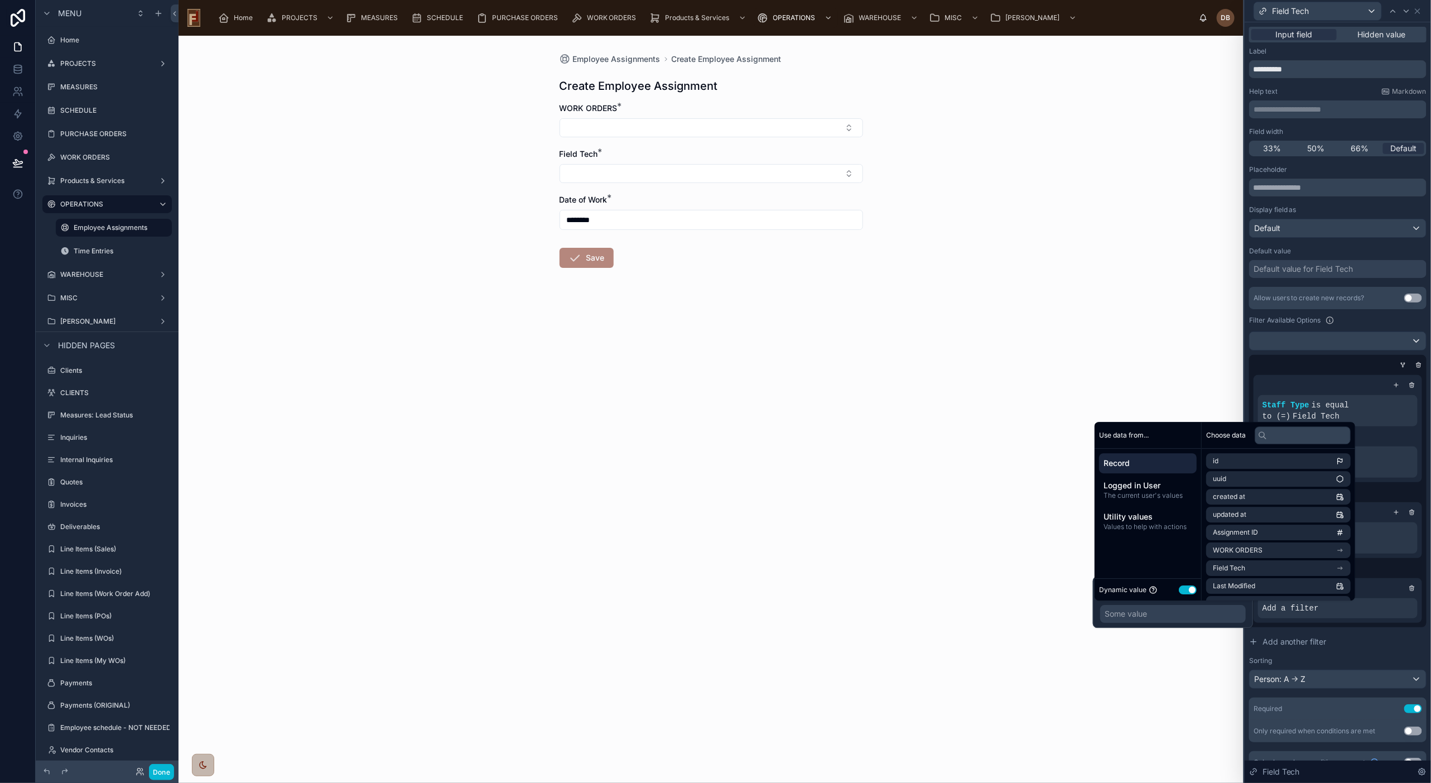
click at [1170, 586] on button "Use setting" at bounding box center [1188, 589] width 18 height 9
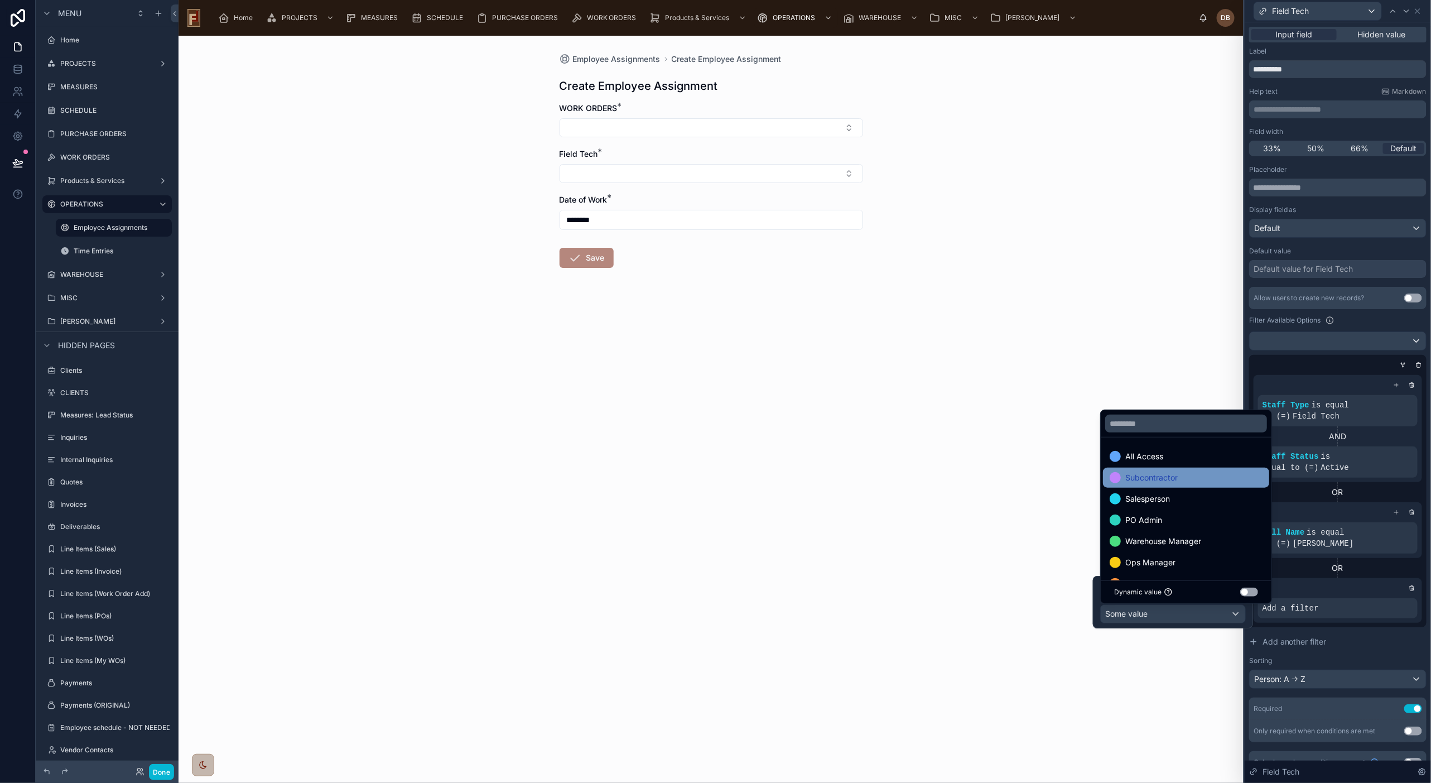
click at [1170, 476] on div "Subcontractor" at bounding box center [1185, 477] width 153 height 13
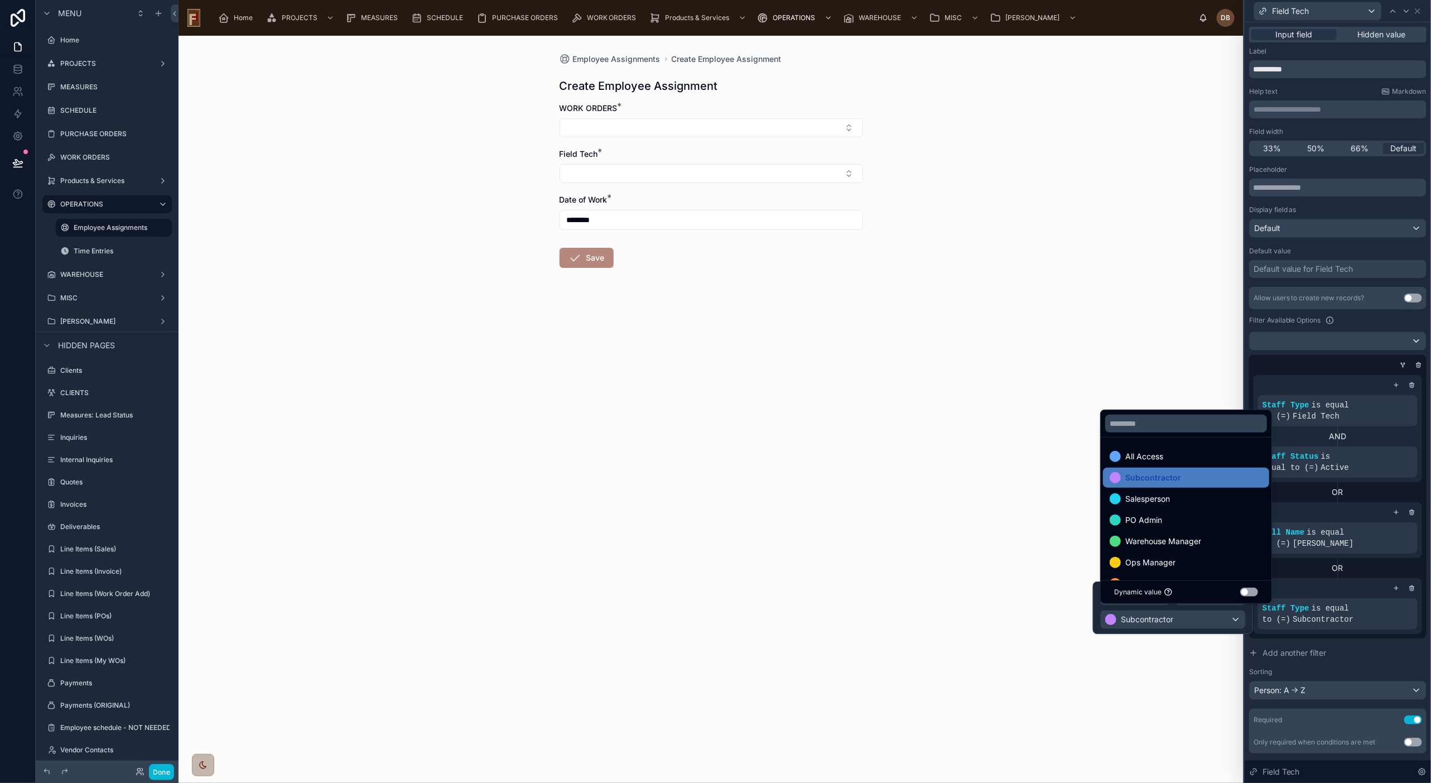
click at [1170, 639] on div "Allow users to create new records? Use setting Filter Available Options Staff T…" at bounding box center [1337, 493] width 177 height 413
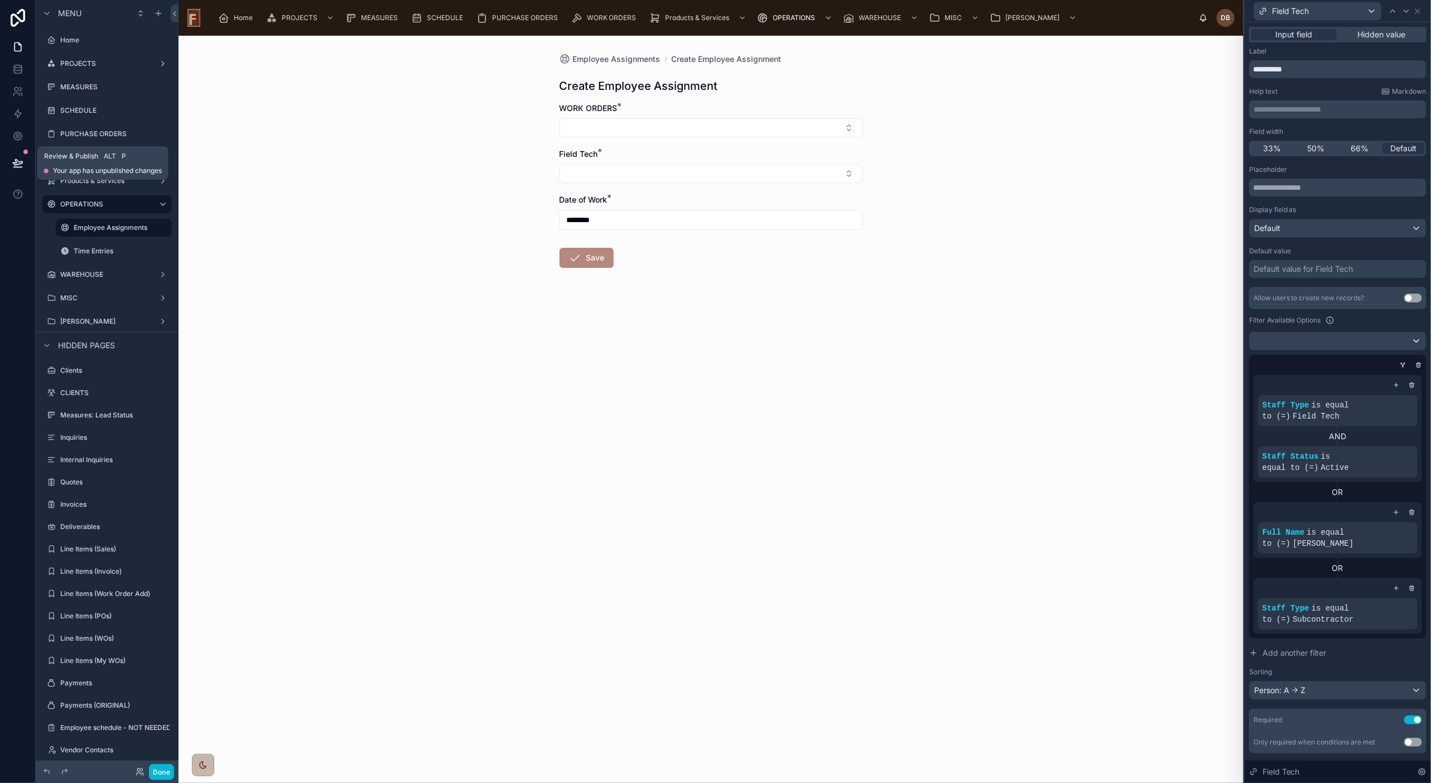
click at [15, 158] on icon at bounding box center [17, 162] width 11 height 11
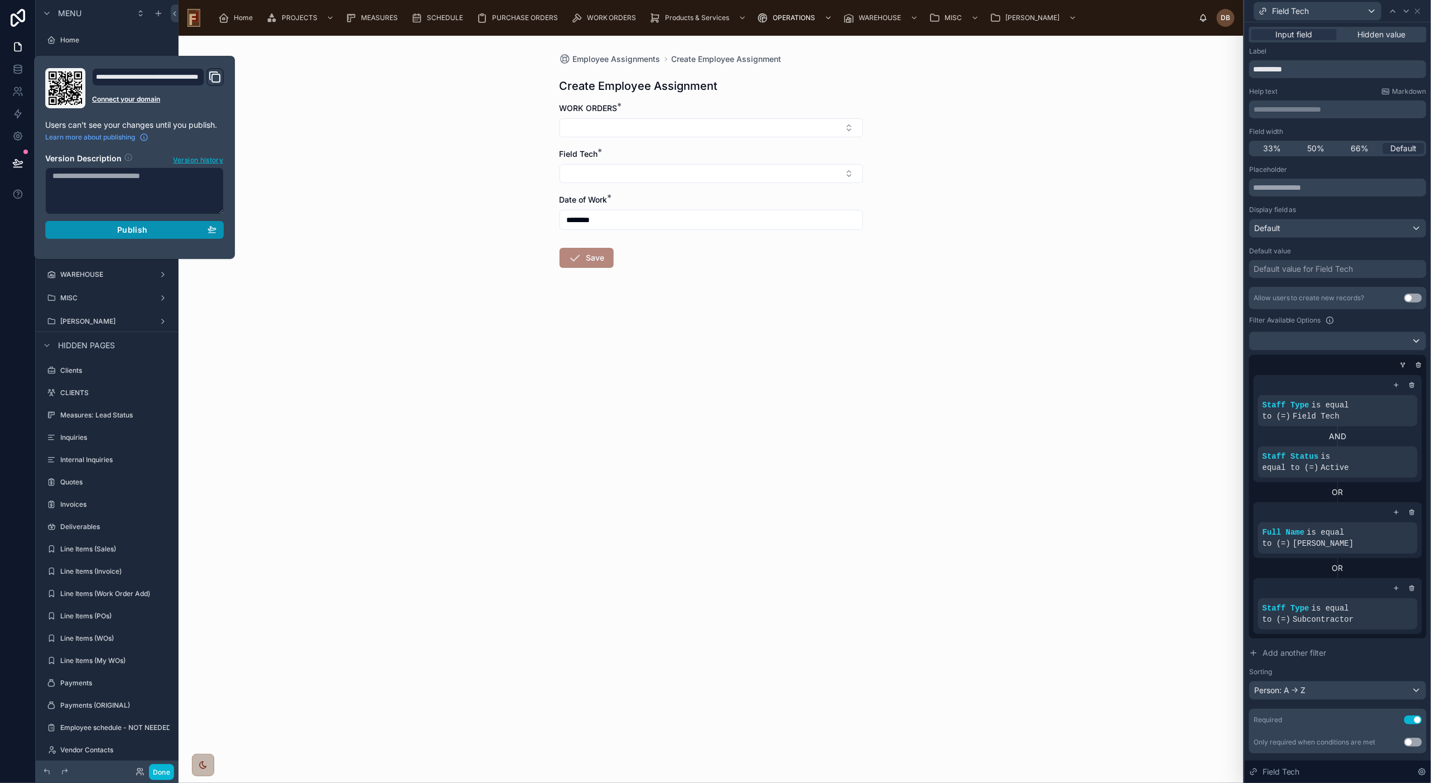
click at [132, 230] on span "Publish" at bounding box center [132, 230] width 30 height 10
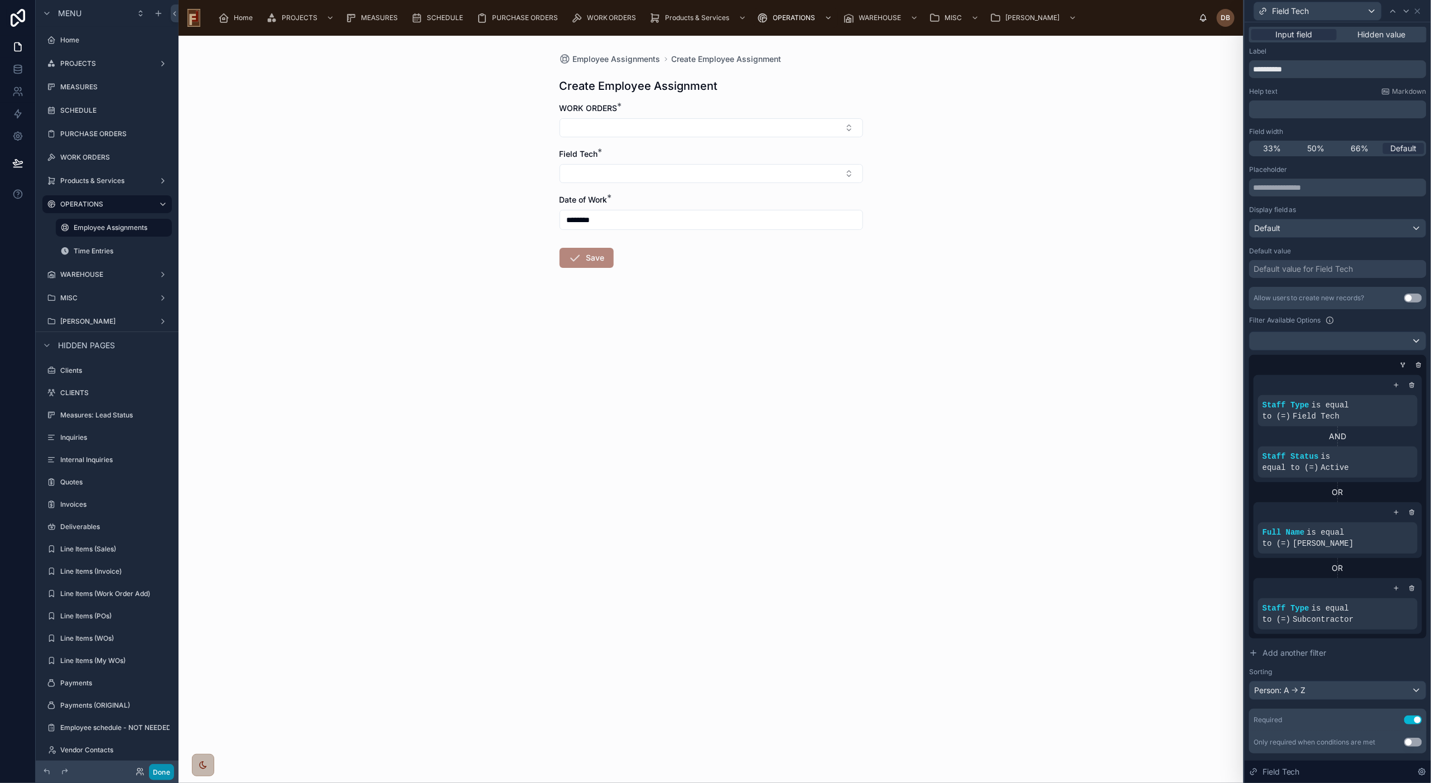
click at [162, 640] on button "Done" at bounding box center [161, 772] width 25 height 16
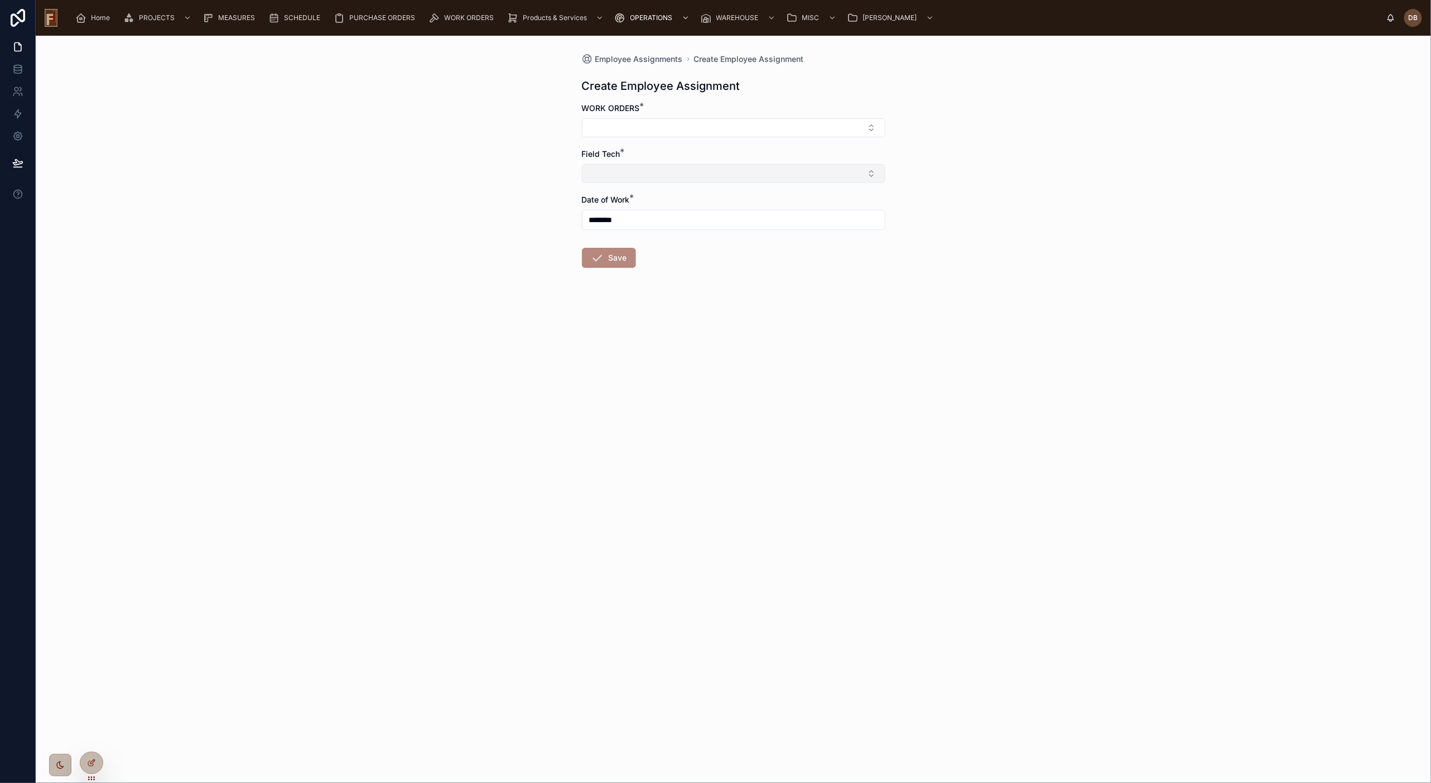
click at [677, 174] on button "Select Button" at bounding box center [733, 173] width 303 height 19
type input "**"
click at [634, 218] on span "Carlos Santos | (PE14749)" at bounding box center [642, 217] width 109 height 11
click at [678, 127] on button "Select Button" at bounding box center [733, 127] width 303 height 19
type input "*****"
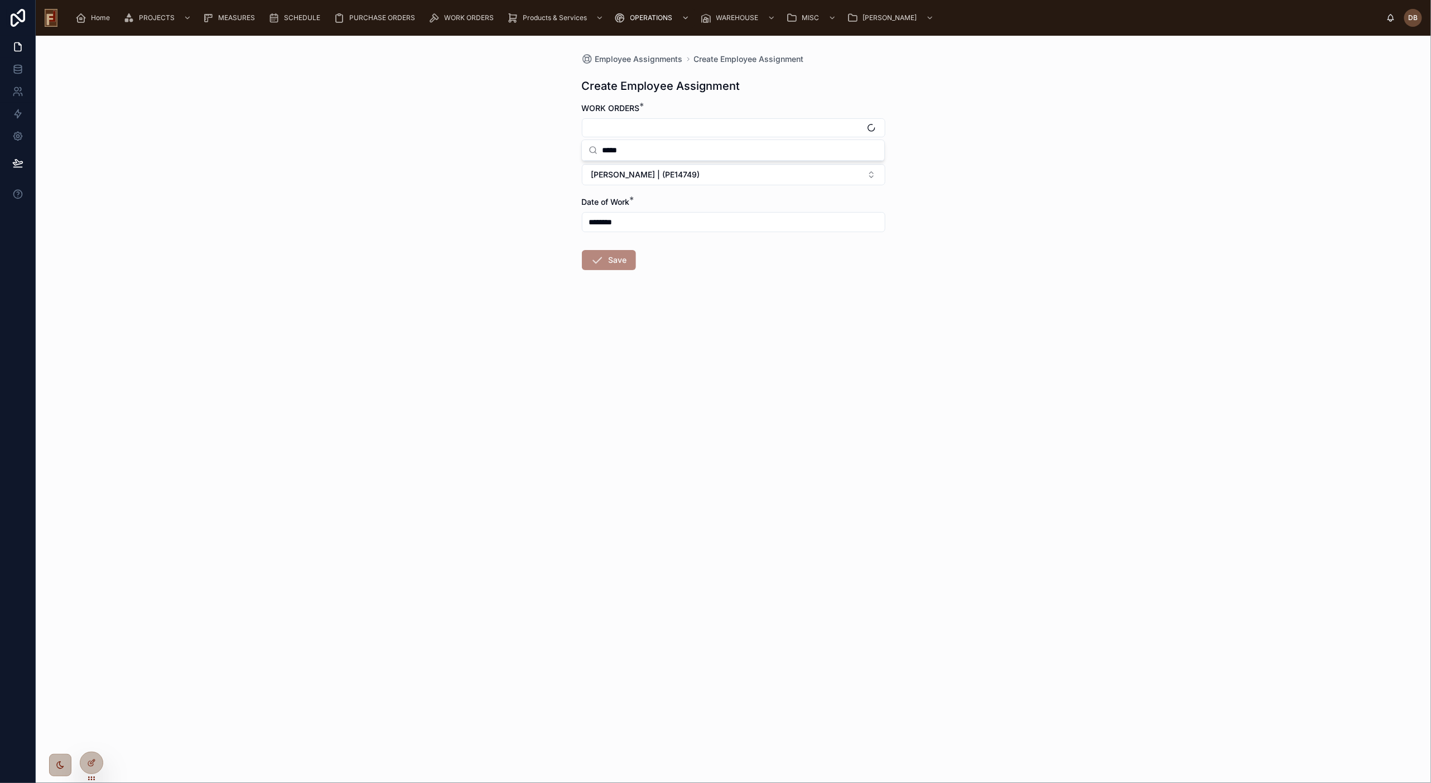
click at [449, 170] on div "Employee Assignments Create Employee Assignment Create Employee Assignment WORK…" at bounding box center [733, 409] width 1395 height 747
click at [660, 126] on button "Select Button" at bounding box center [733, 127] width 303 height 19
type input "****"
click at [416, 128] on div "Employee Assignments Create Employee Assignment Create Employee Assignment WORK…" at bounding box center [733, 409] width 1395 height 747
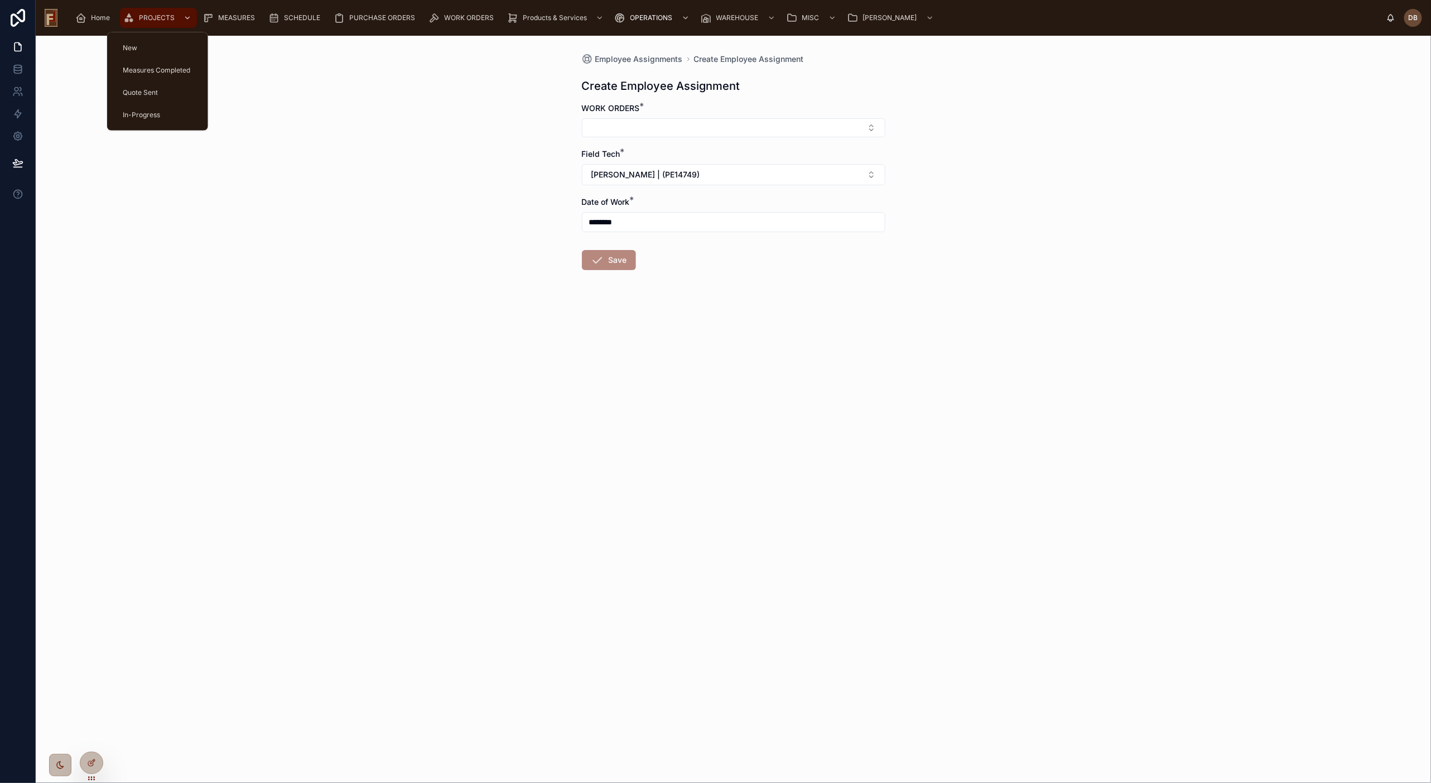
click at [149, 17] on span "PROJECTS" at bounding box center [157, 17] width 36 height 9
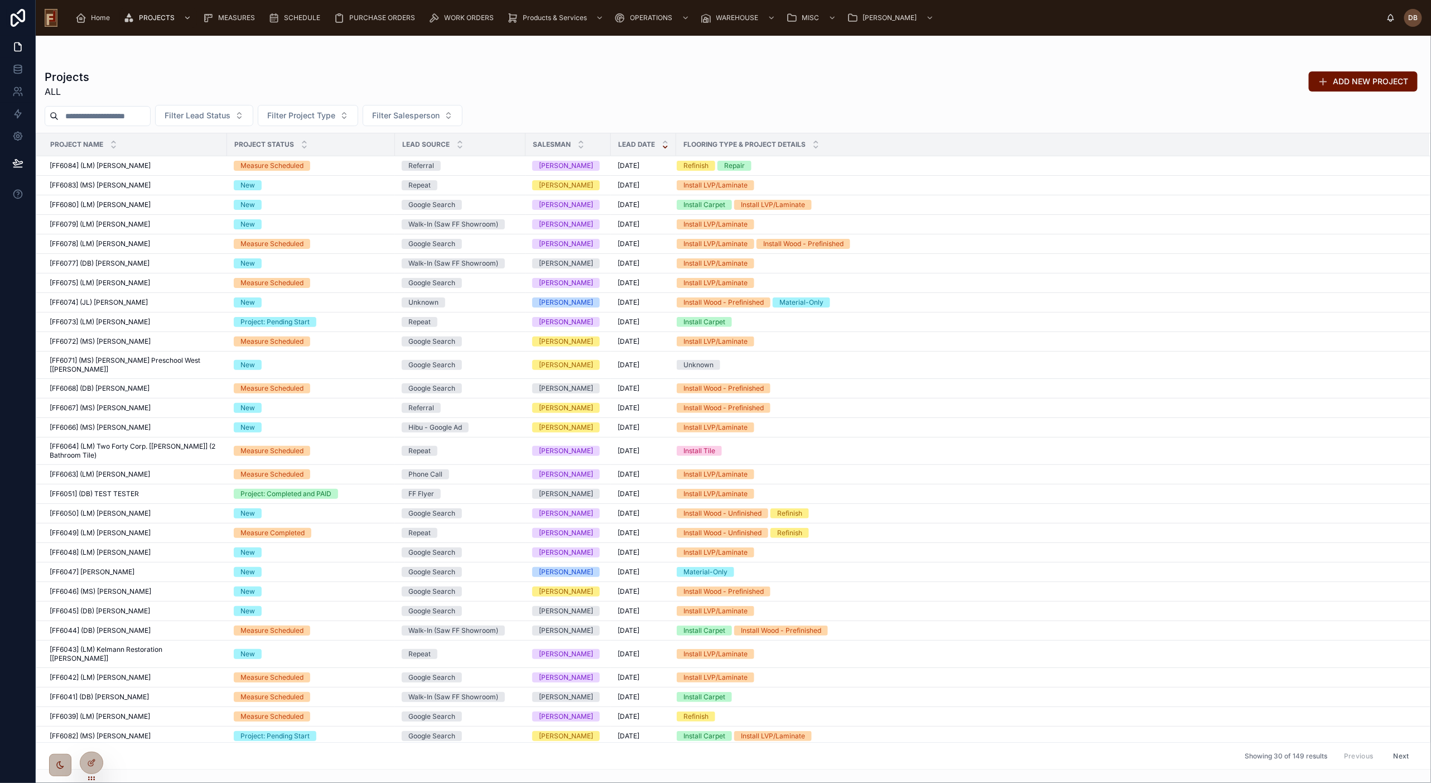
click at [86, 118] on input "text" at bounding box center [104, 116] width 91 height 16
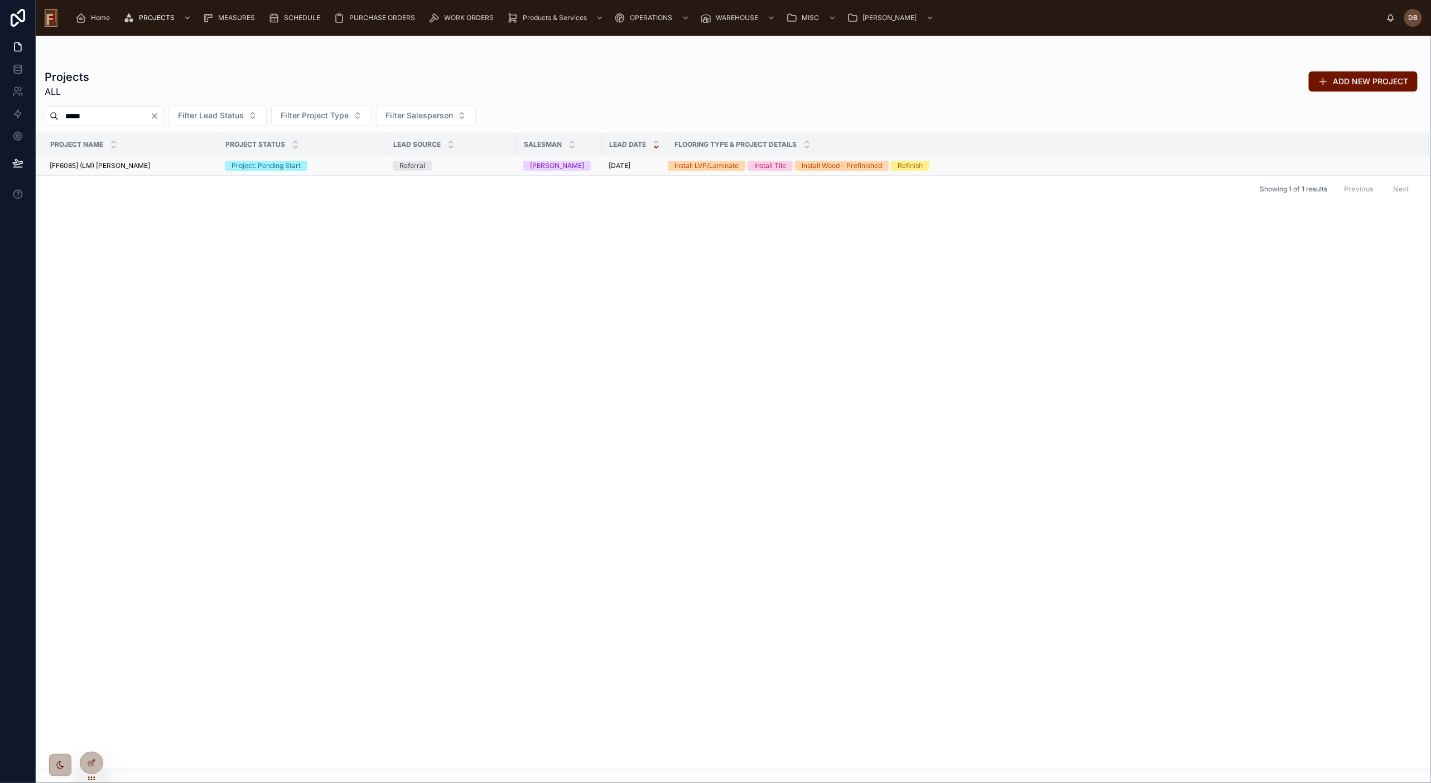
type input "*****"
click at [159, 165] on div "[FF6085] (LM) Cindy Kilkenny [FF6085] (LM) Cindy Kilkenny" at bounding box center [131, 165] width 162 height 9
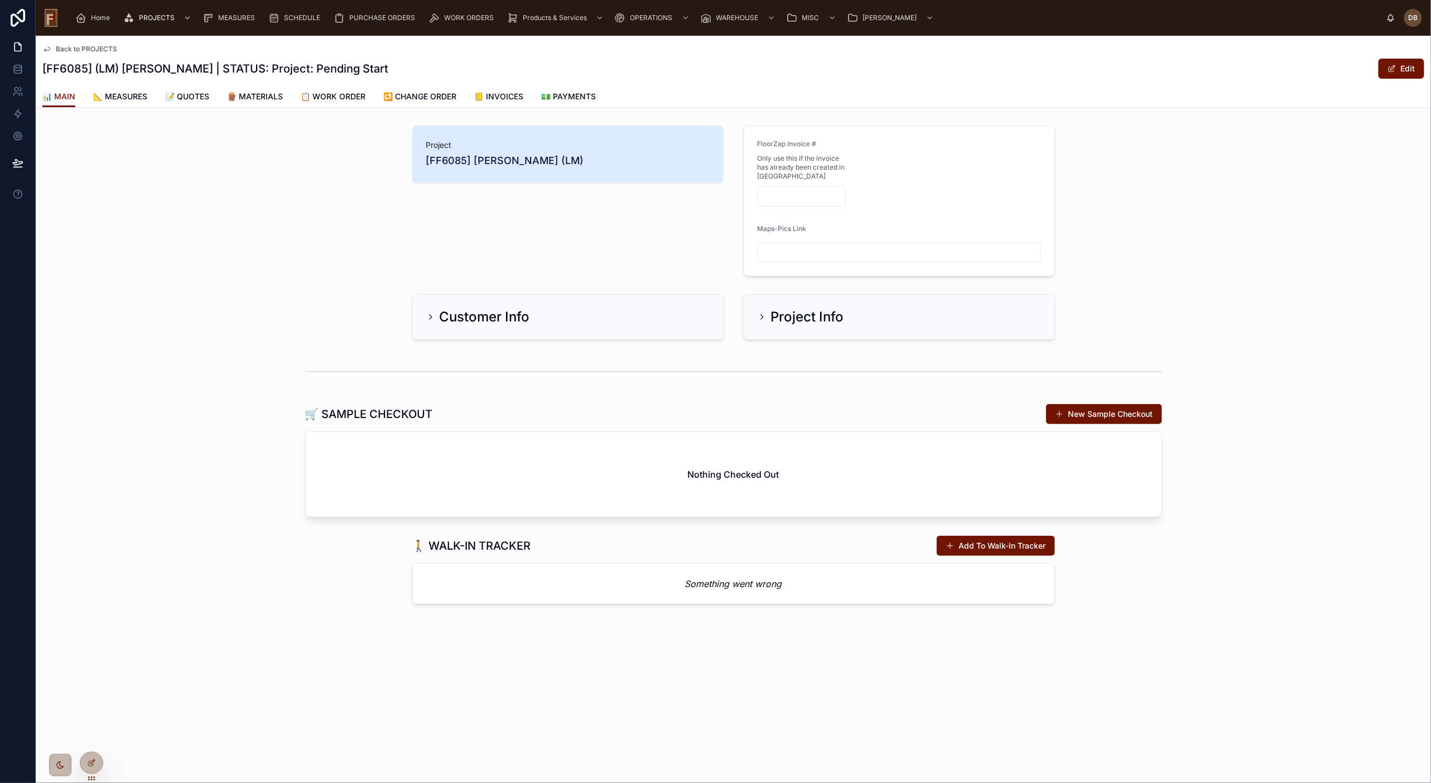
click at [817, 191] on input "text" at bounding box center [802, 197] width 88 height 16
paste input "********"
type input "********"
click at [921, 185] on form "FloorZap Invoice # Only use this if the invoice has already been created in Zap…" at bounding box center [899, 200] width 310 height 149
click at [643, 45] on span "Employee Assignments" at bounding box center [654, 48] width 73 height 9
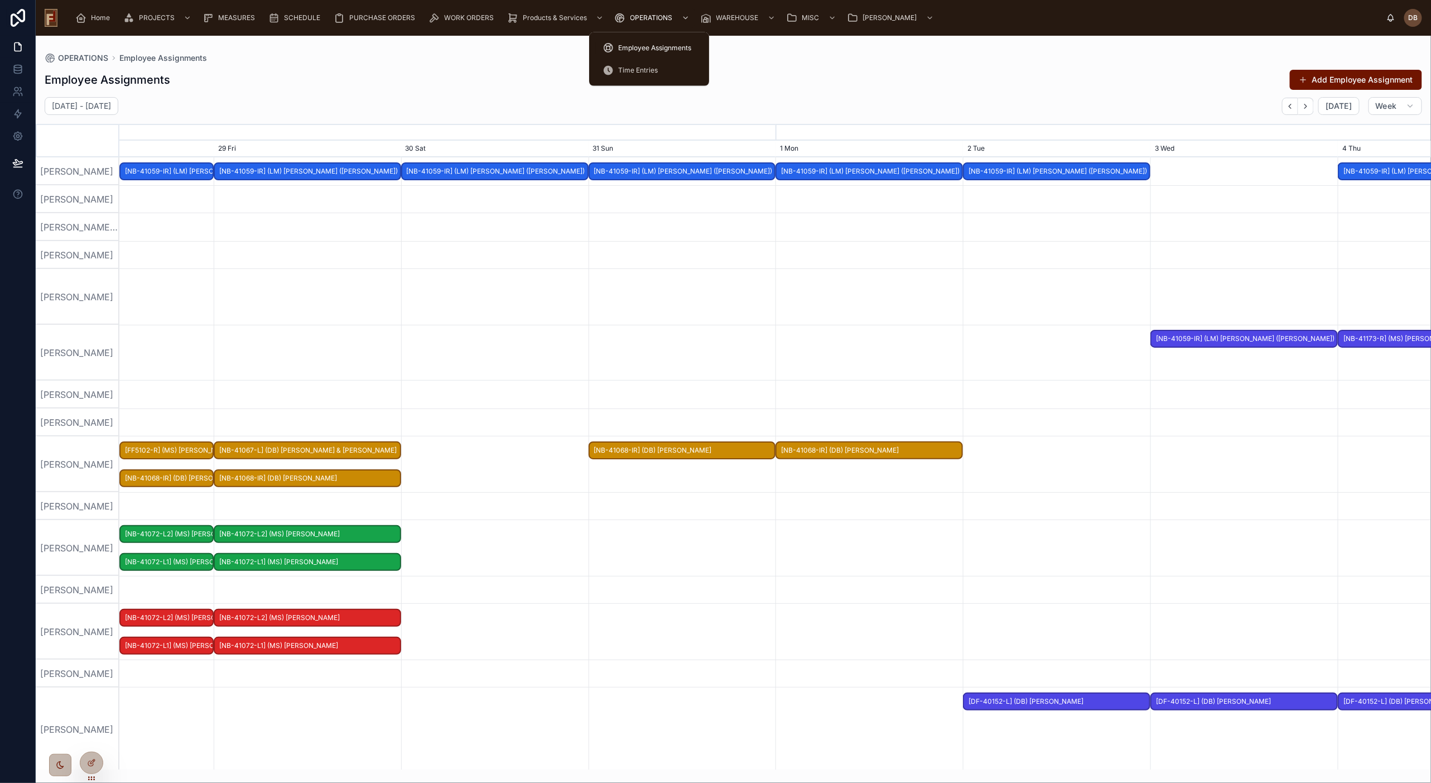
scroll to position [0, 1967]
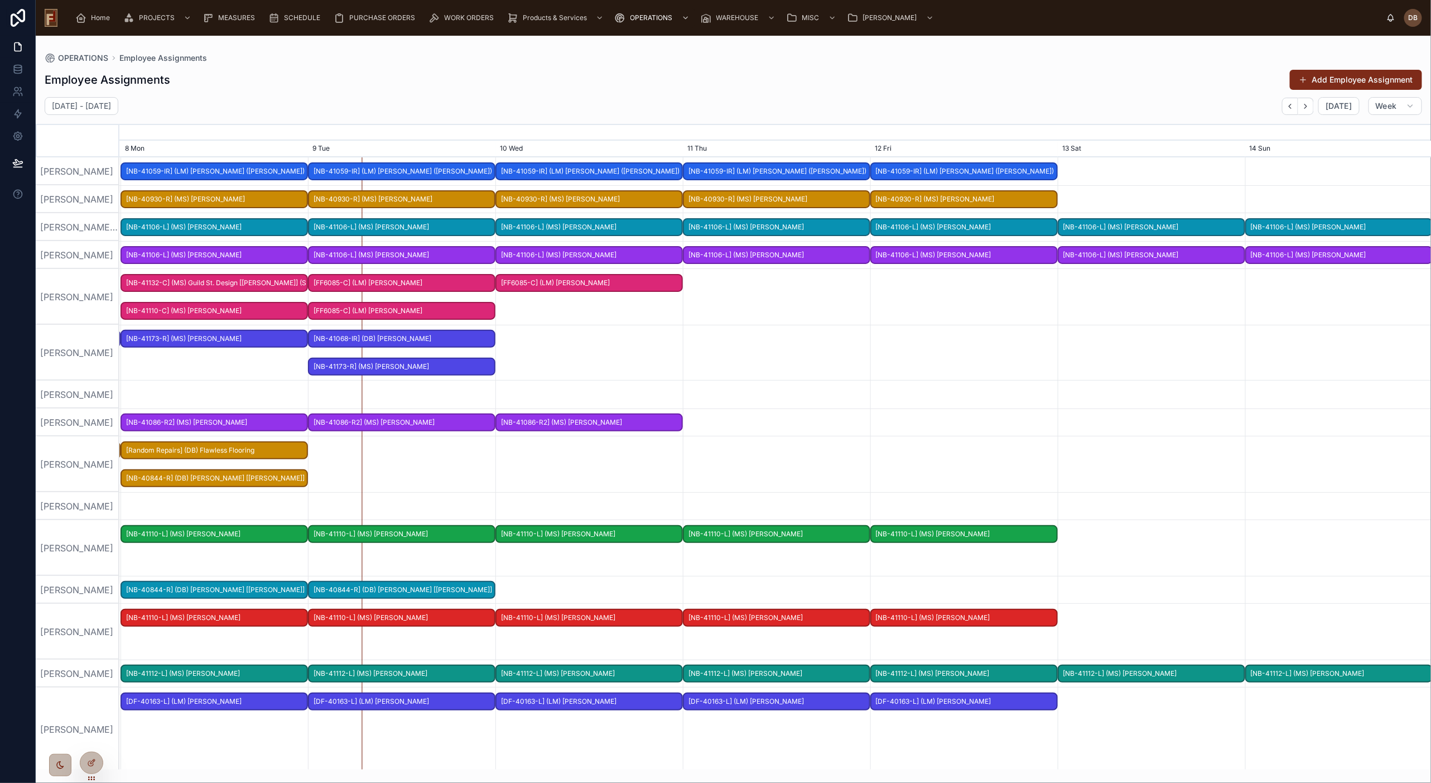
click at [1170, 83] on button "Add Employee Assignment" at bounding box center [1356, 80] width 132 height 20
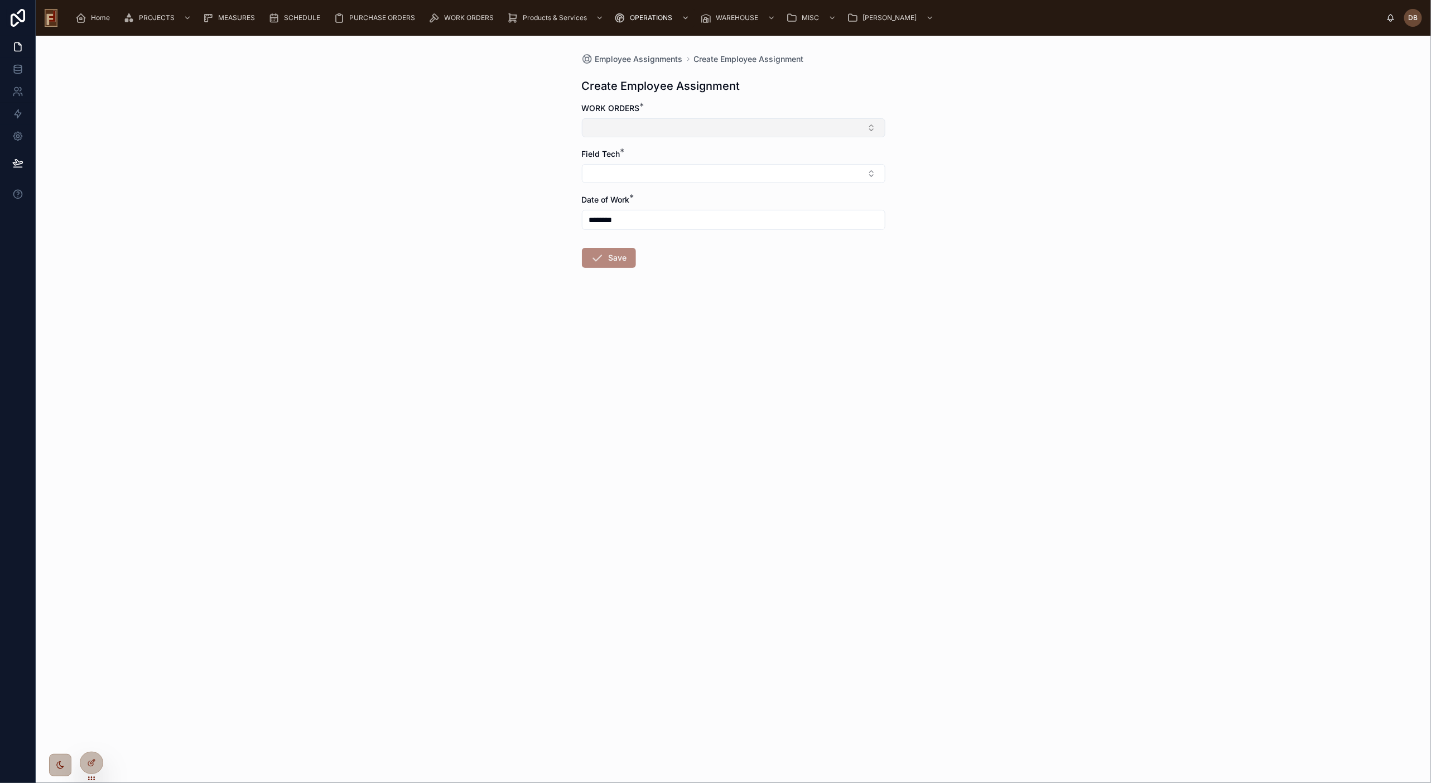
click at [650, 128] on button "Select Button" at bounding box center [733, 127] width 303 height 19
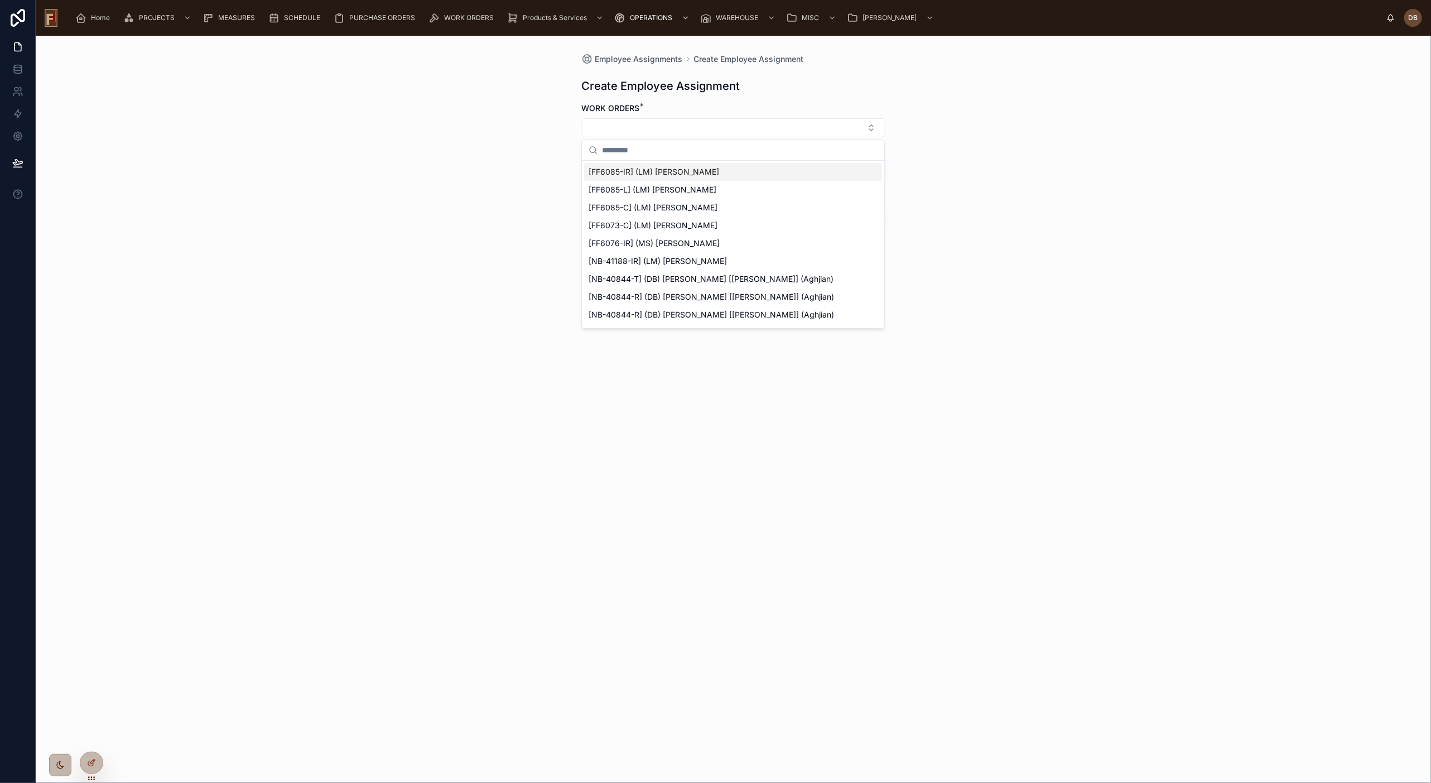
click at [525, 126] on div "Employee Assignments Create Employee Assignment Create Employee Assignment WORK…" at bounding box center [733, 409] width 1395 height 747
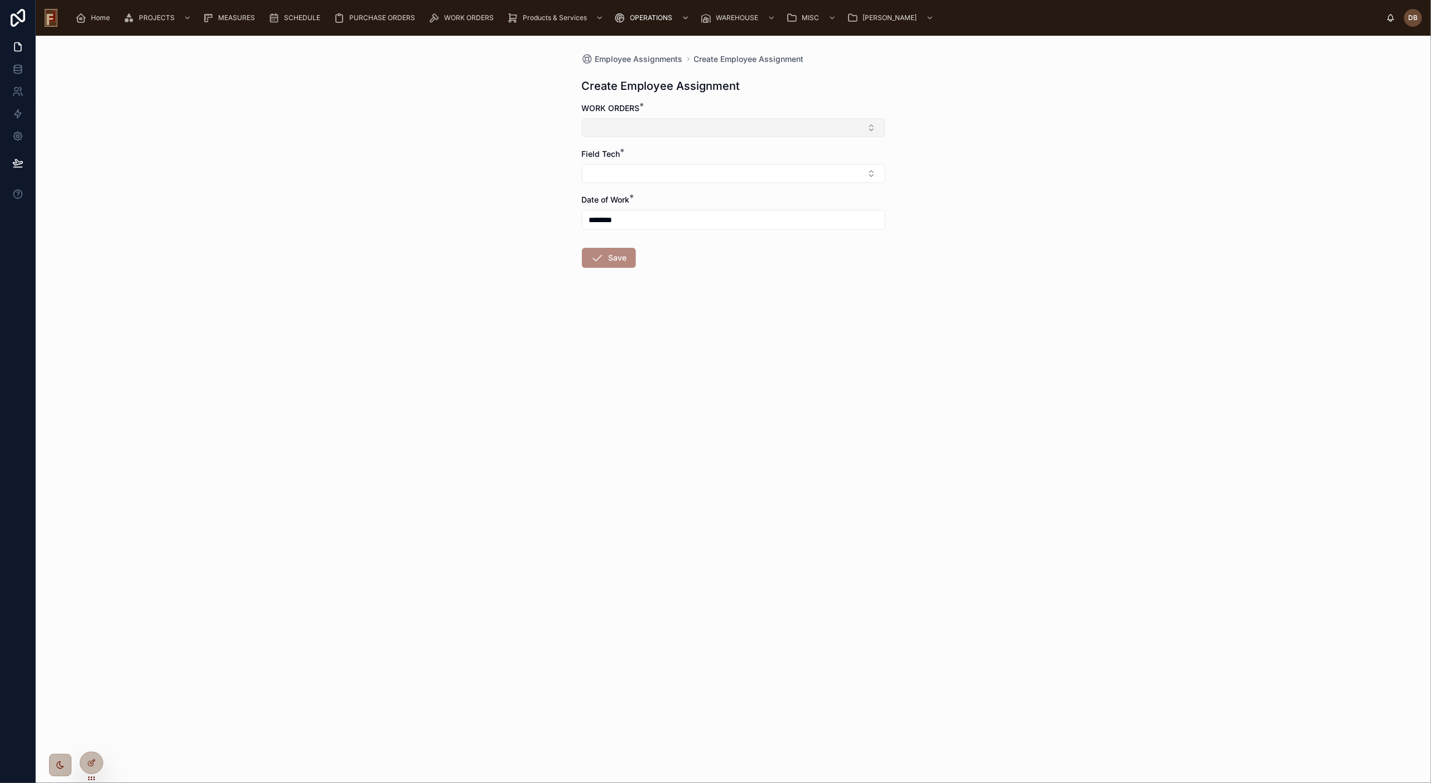
click at [639, 126] on button "Select Button" at bounding box center [733, 127] width 303 height 19
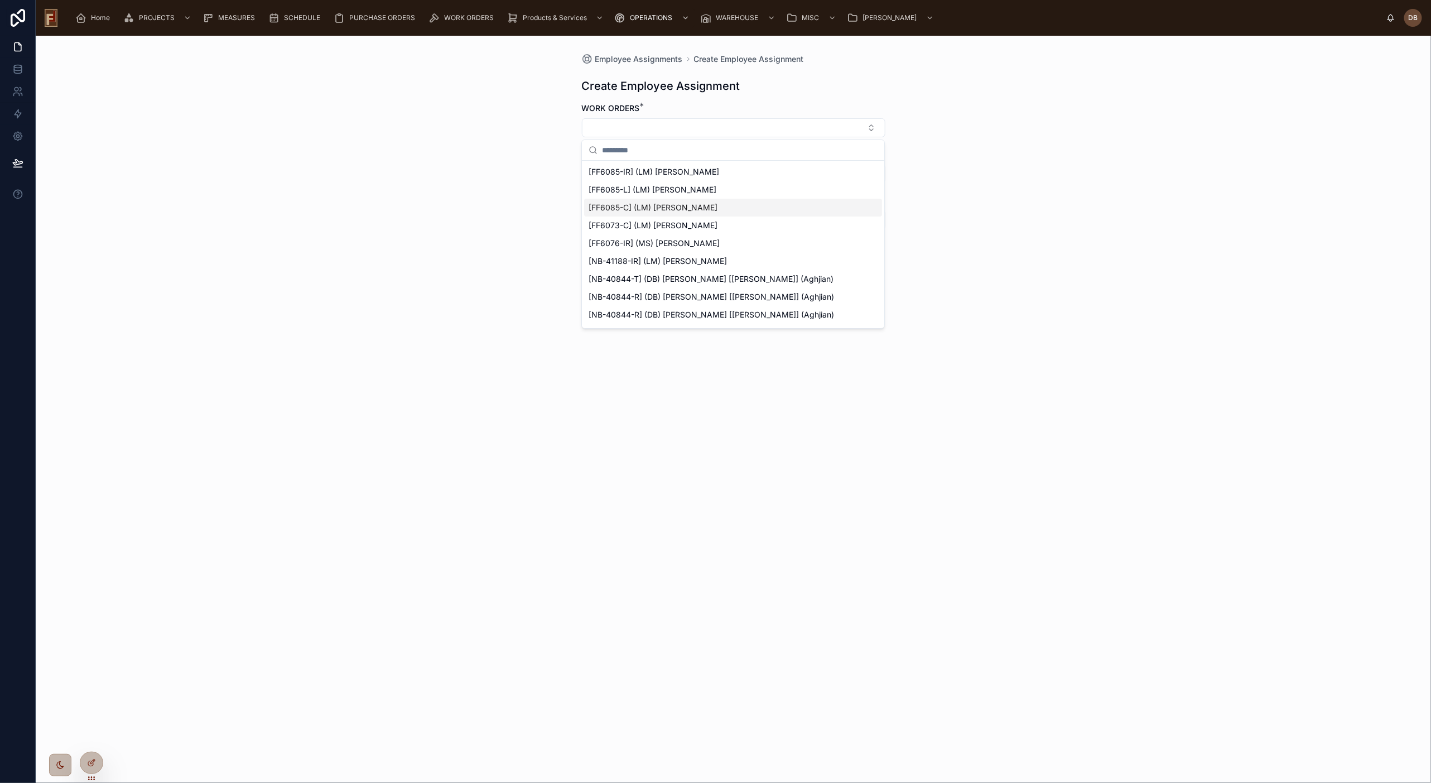
click at [716, 208] on div "[FF6085-C] (LM) Cindy Kilkenny" at bounding box center [733, 208] width 298 height 18
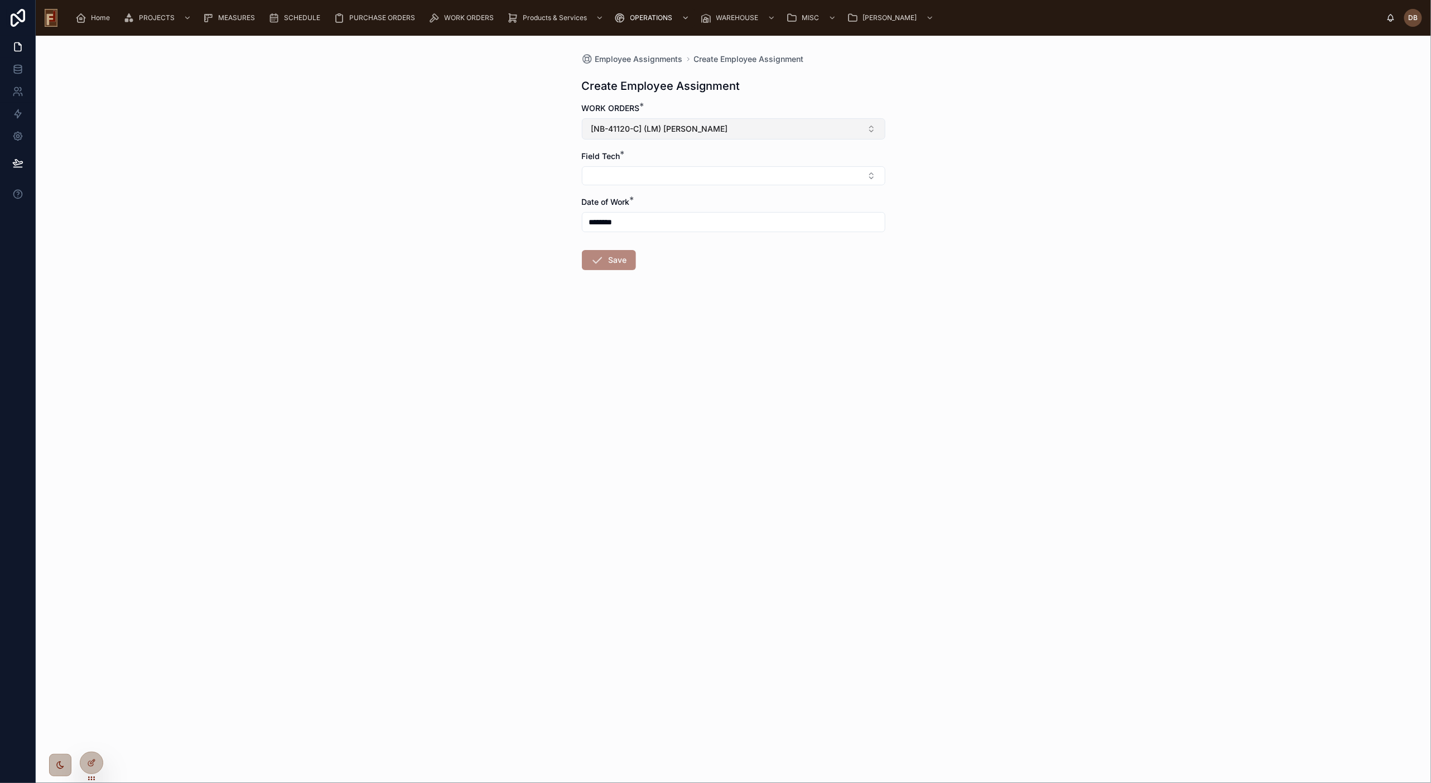
click at [644, 132] on span "[NB-41120-C] (LM) Cindy Kilkenny" at bounding box center [659, 128] width 137 height 11
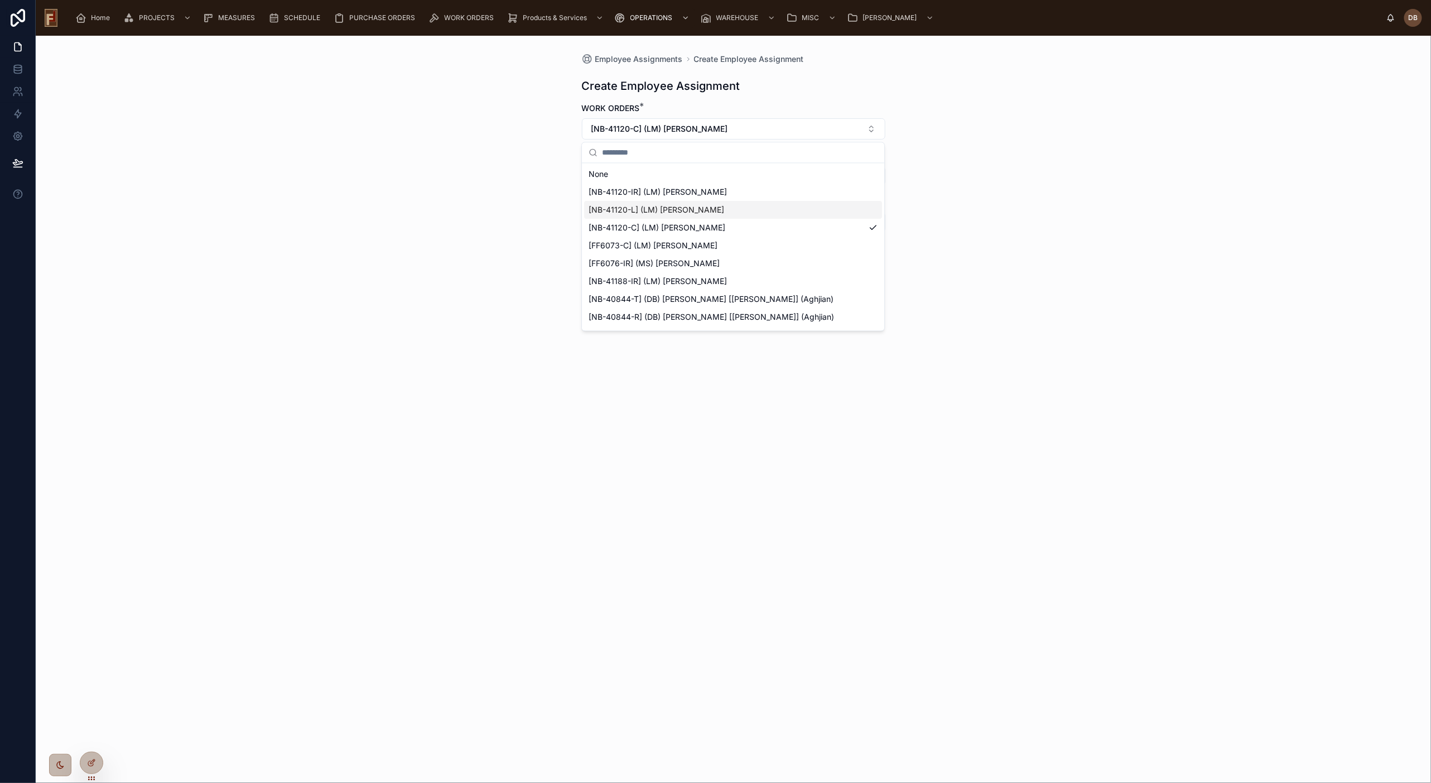
click at [646, 211] on span "[NB-41120-L] (LM) Cindy Kilkenny" at bounding box center [656, 209] width 136 height 11
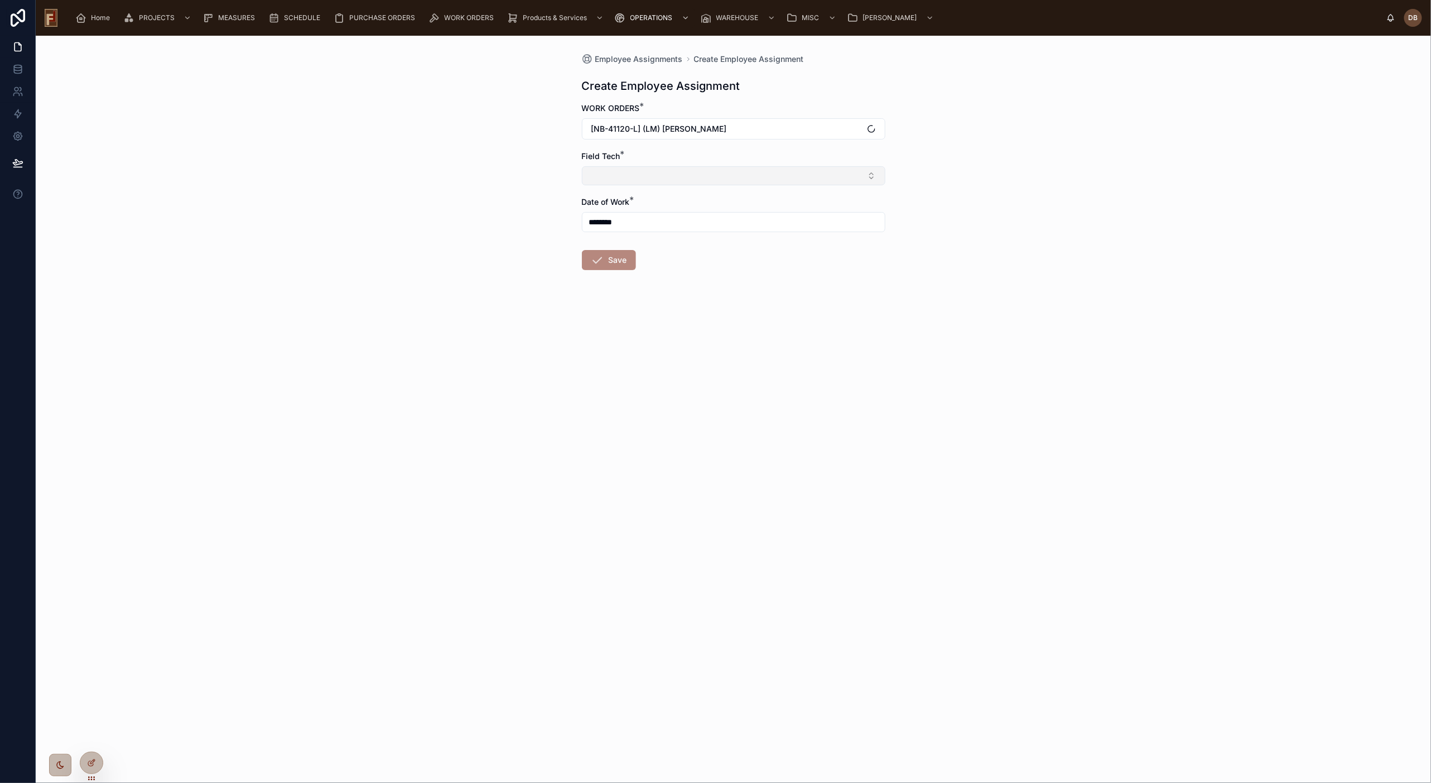
click at [637, 175] on button "Select Button" at bounding box center [733, 175] width 303 height 19
type input "*****"
click at [655, 220] on span "Carlos Santos | (PE14749)" at bounding box center [642, 220] width 109 height 11
click at [623, 264] on button "Save" at bounding box center [609, 262] width 54 height 20
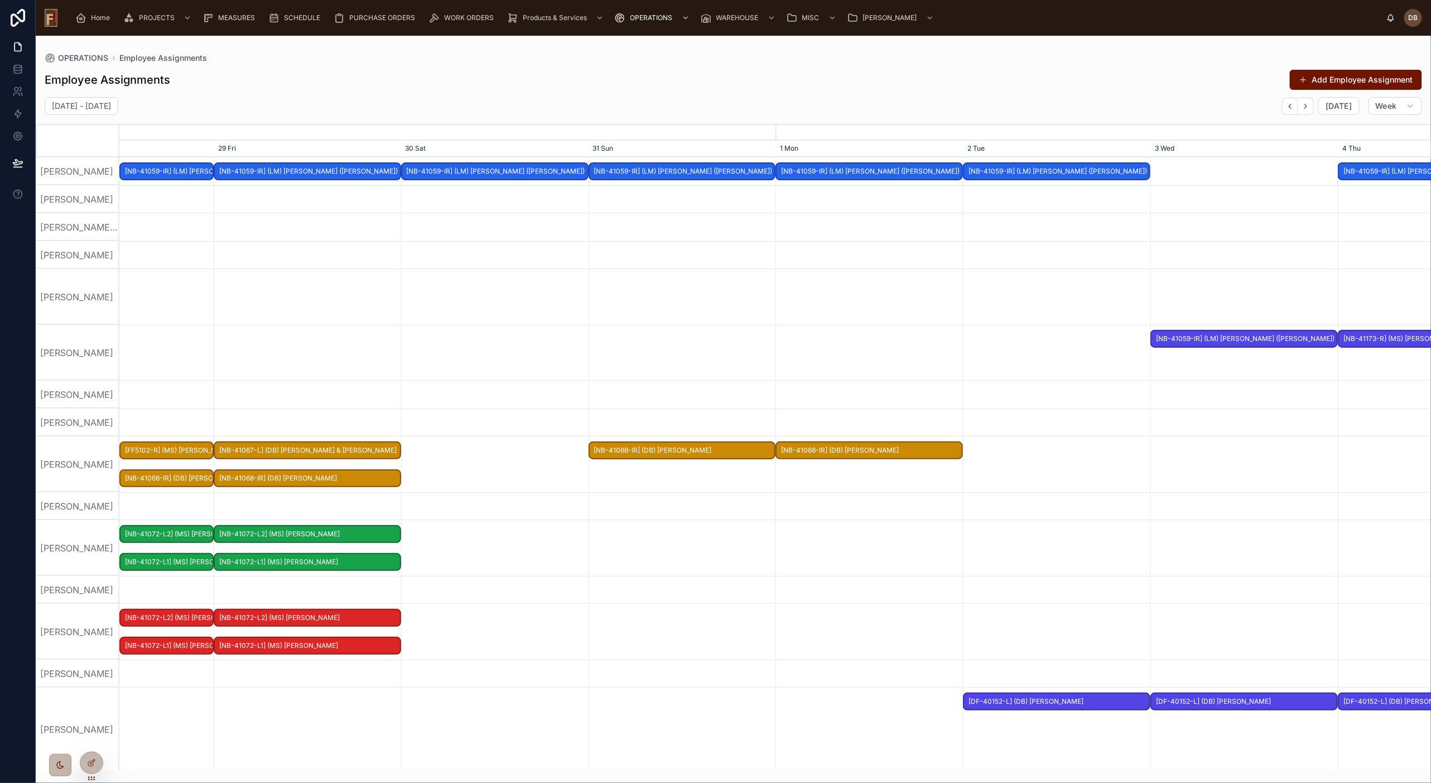
scroll to position [0, 1967]
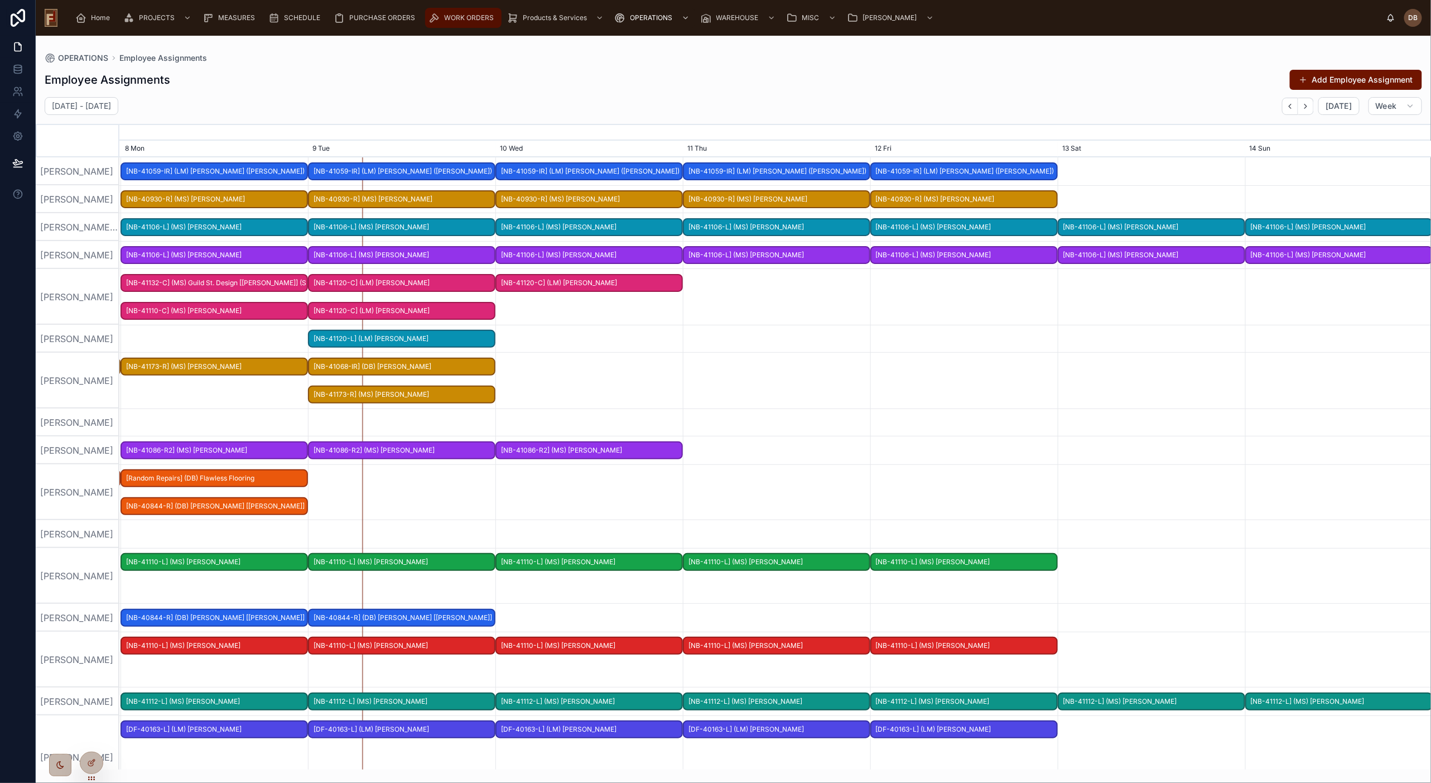
click at [469, 15] on span "WORK ORDERS" at bounding box center [469, 17] width 50 height 9
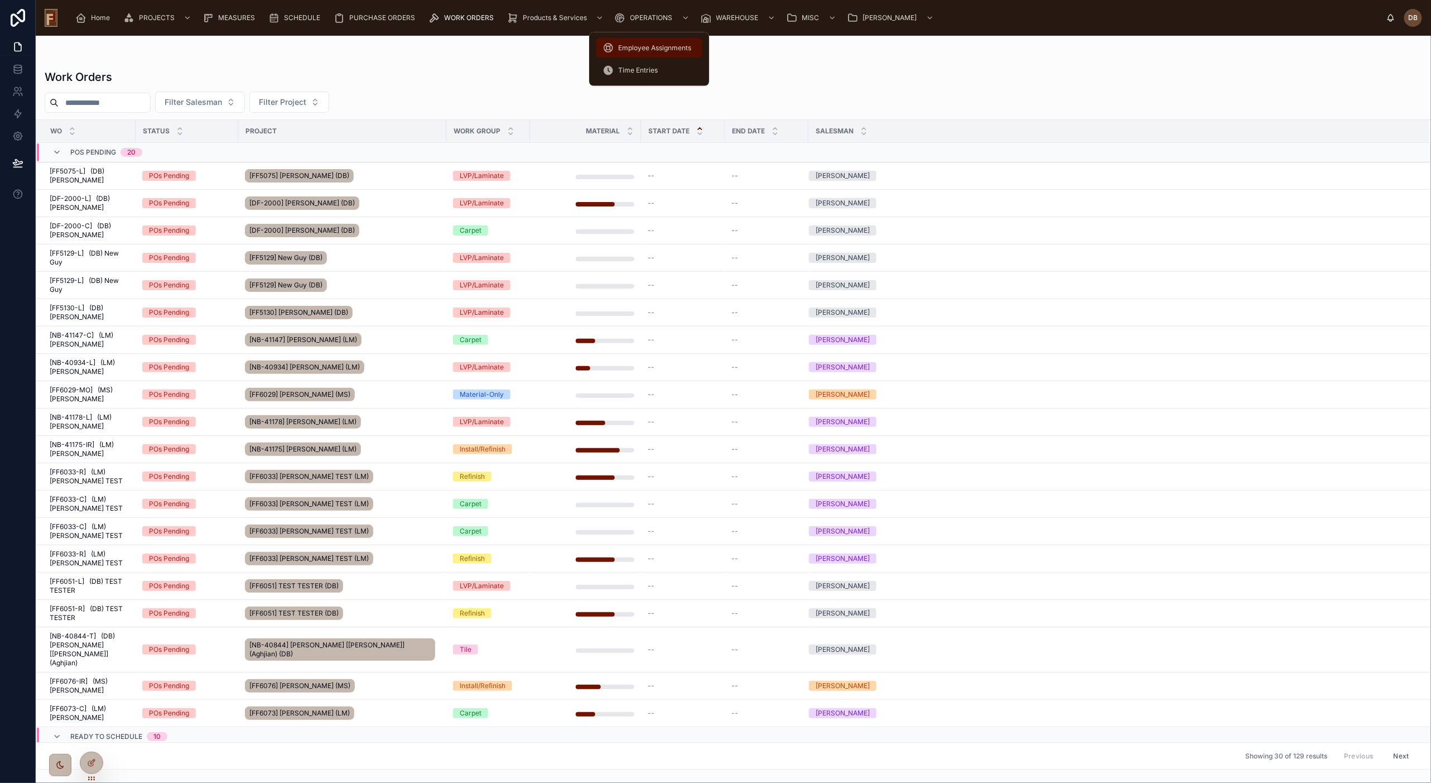
click at [648, 46] on span "Employee Assignments" at bounding box center [654, 48] width 73 height 9
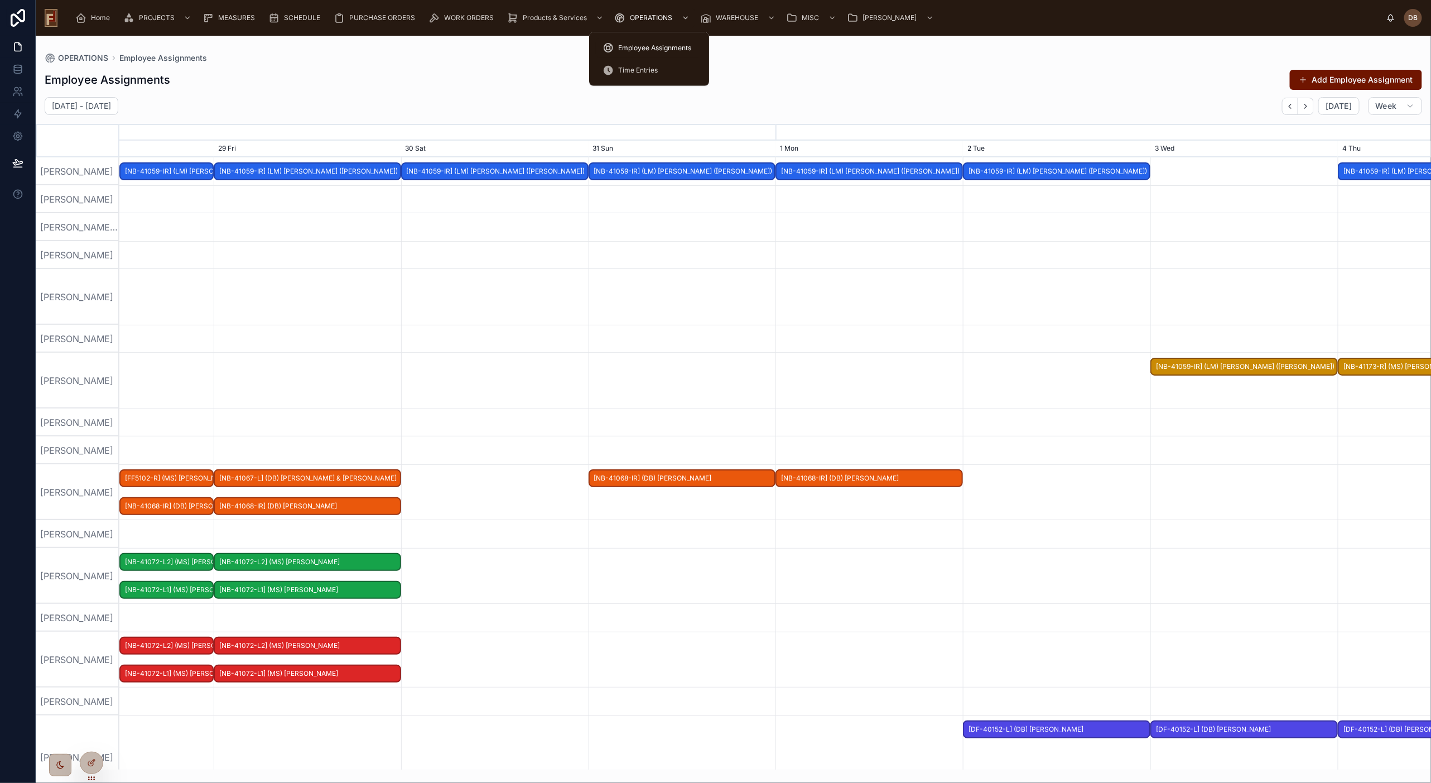
scroll to position [0, 1967]
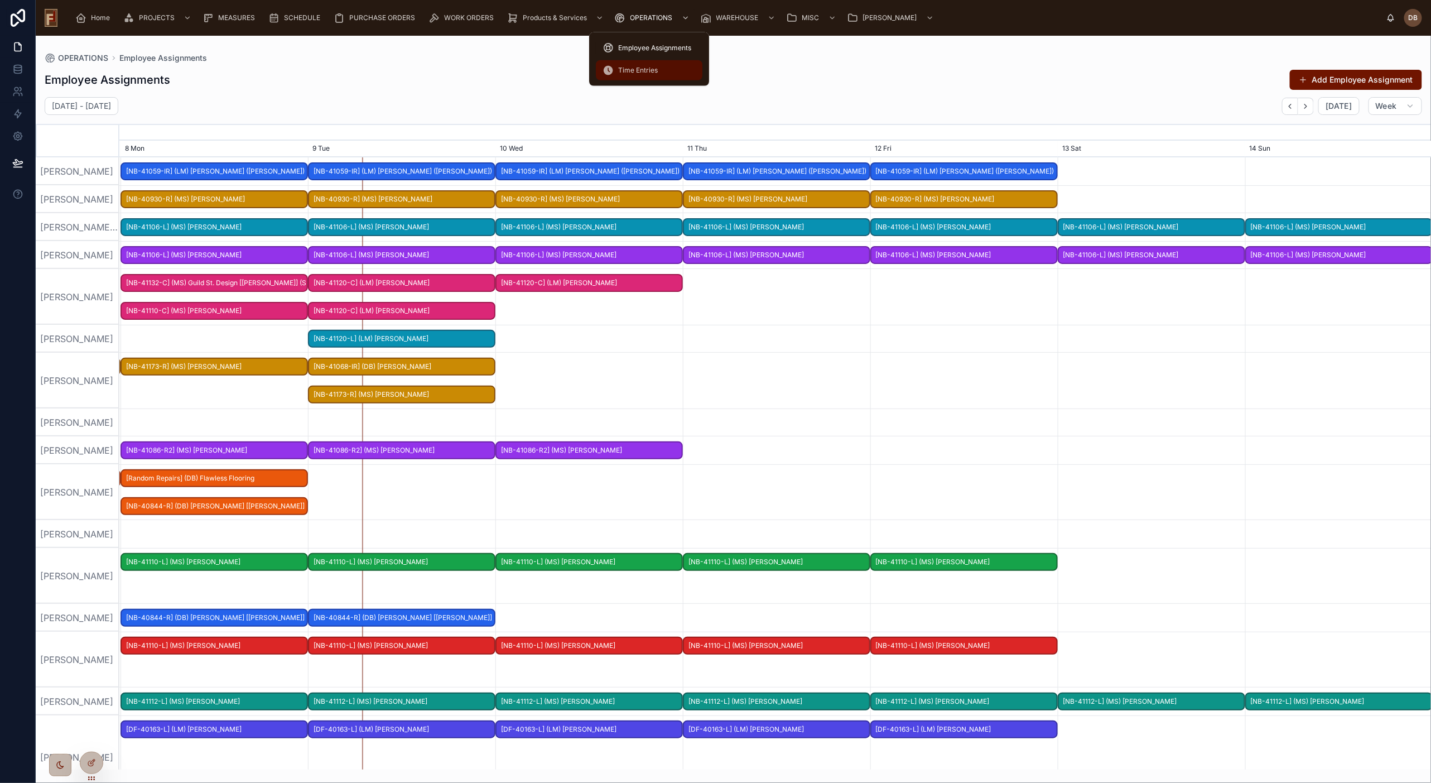
click at [639, 71] on span "Time Entries" at bounding box center [638, 70] width 40 height 9
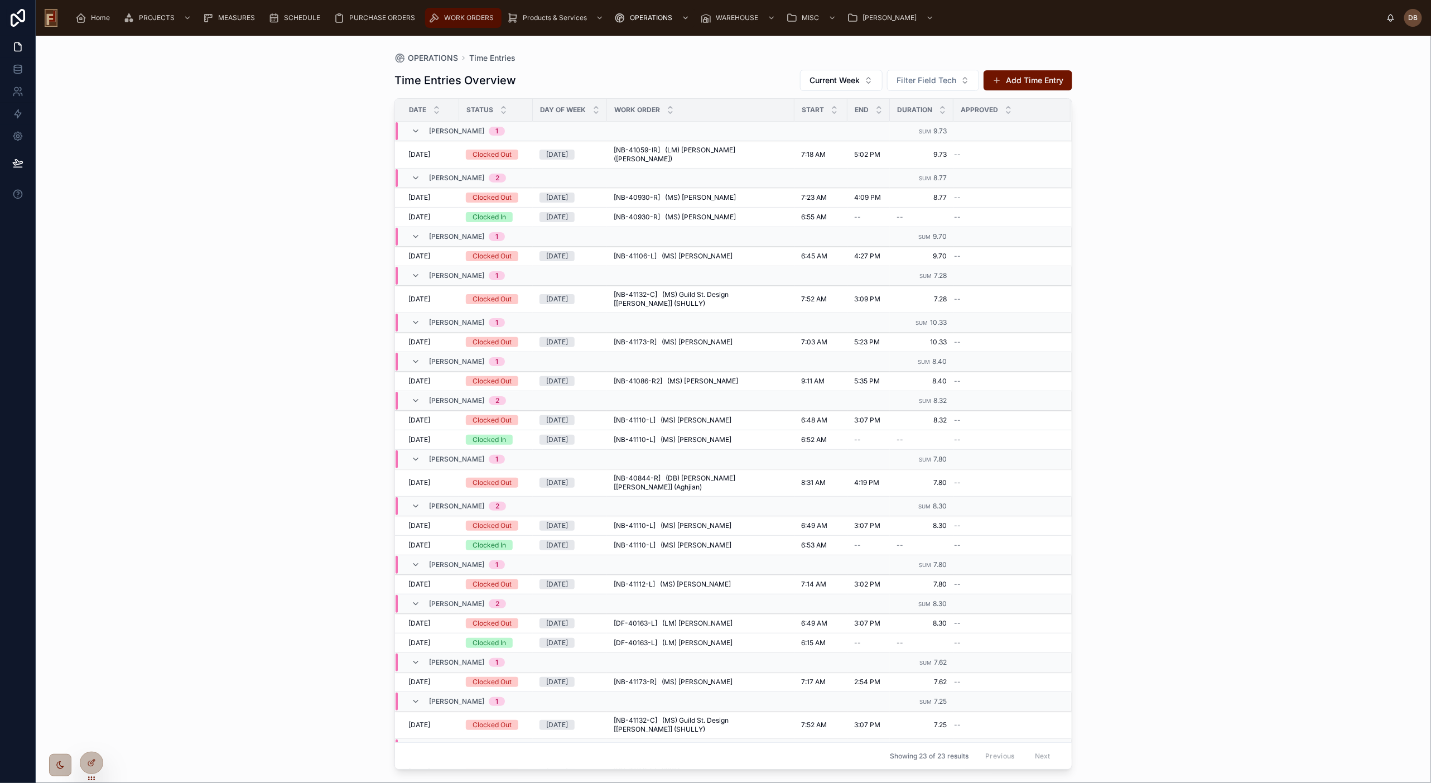
click at [474, 14] on span "WORK ORDERS" at bounding box center [469, 17] width 50 height 9
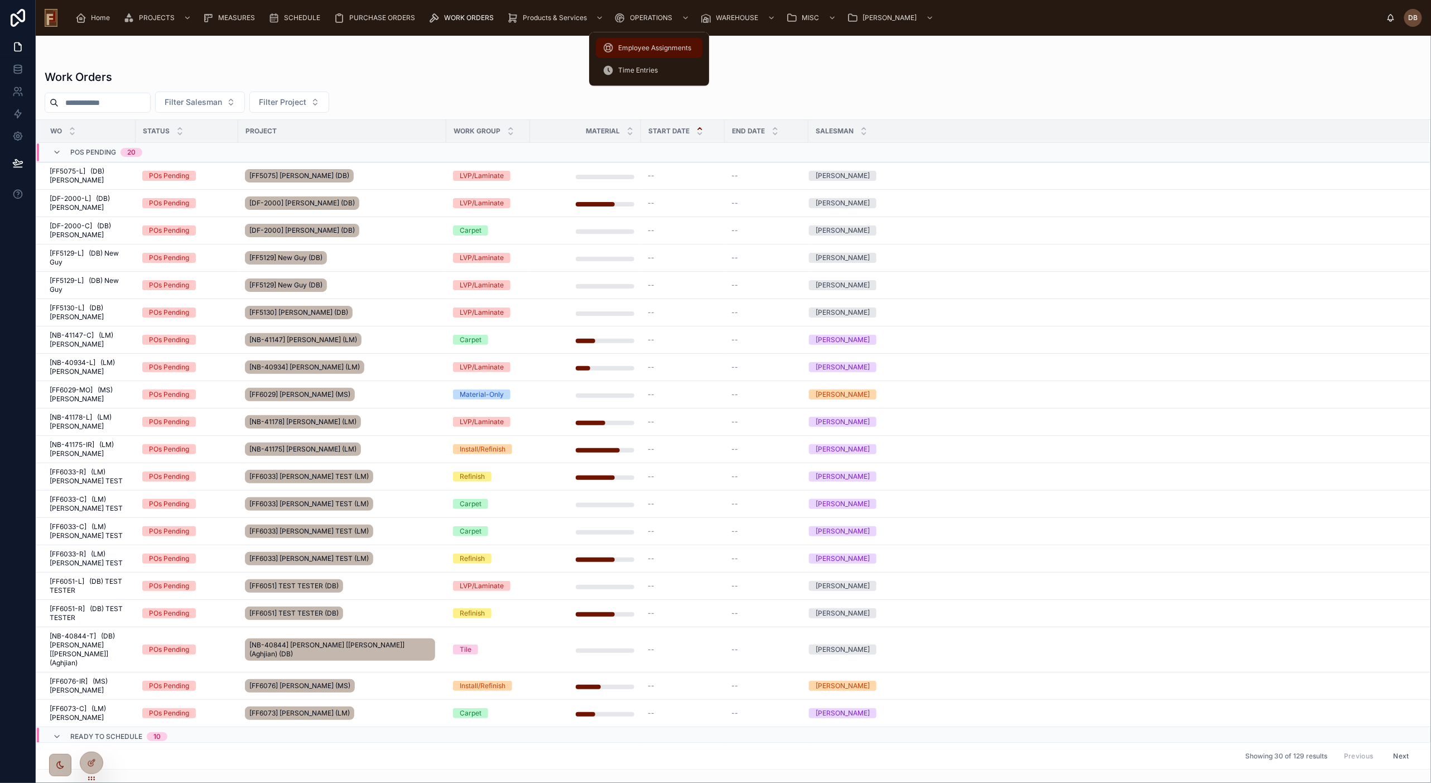
click at [636, 46] on span "Employee Assignments" at bounding box center [654, 48] width 73 height 9
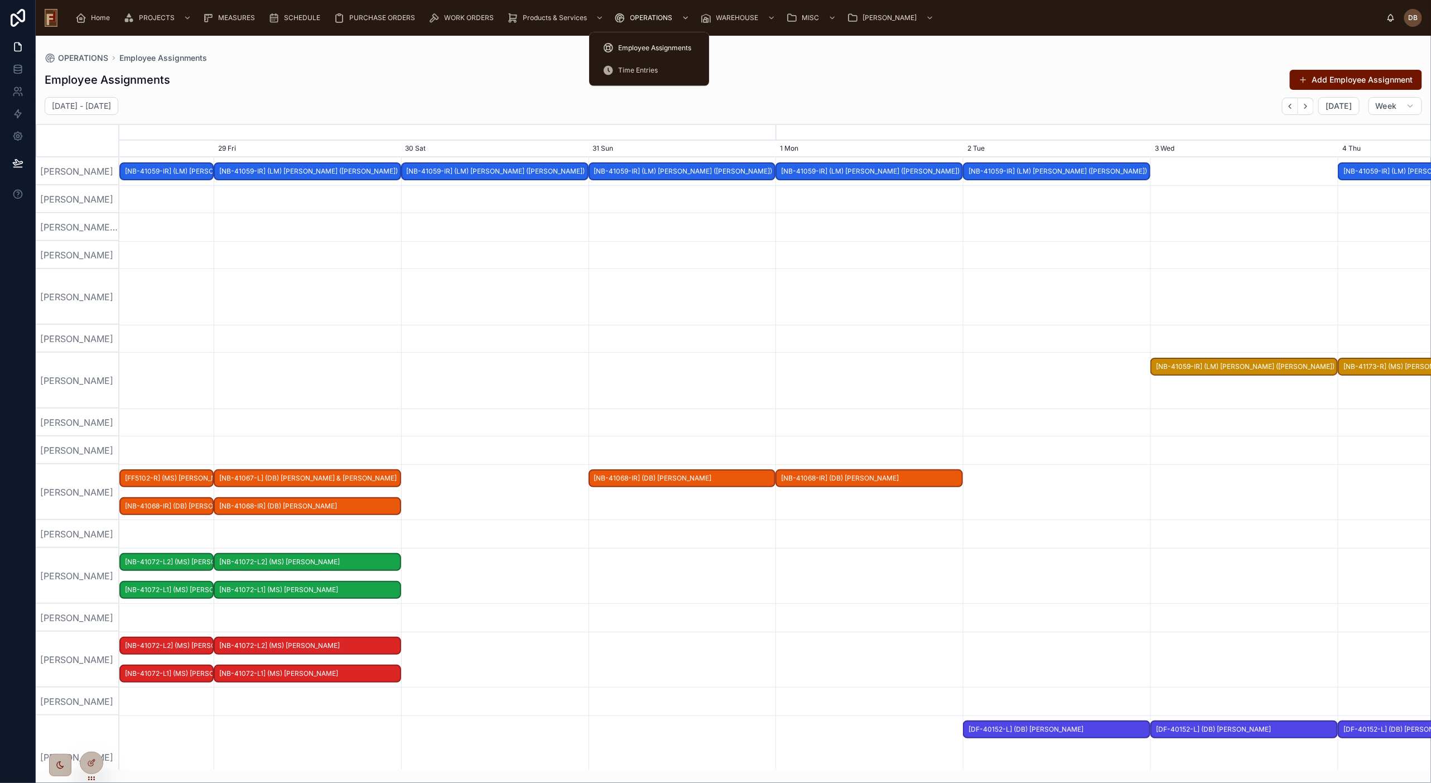
scroll to position [0, 1967]
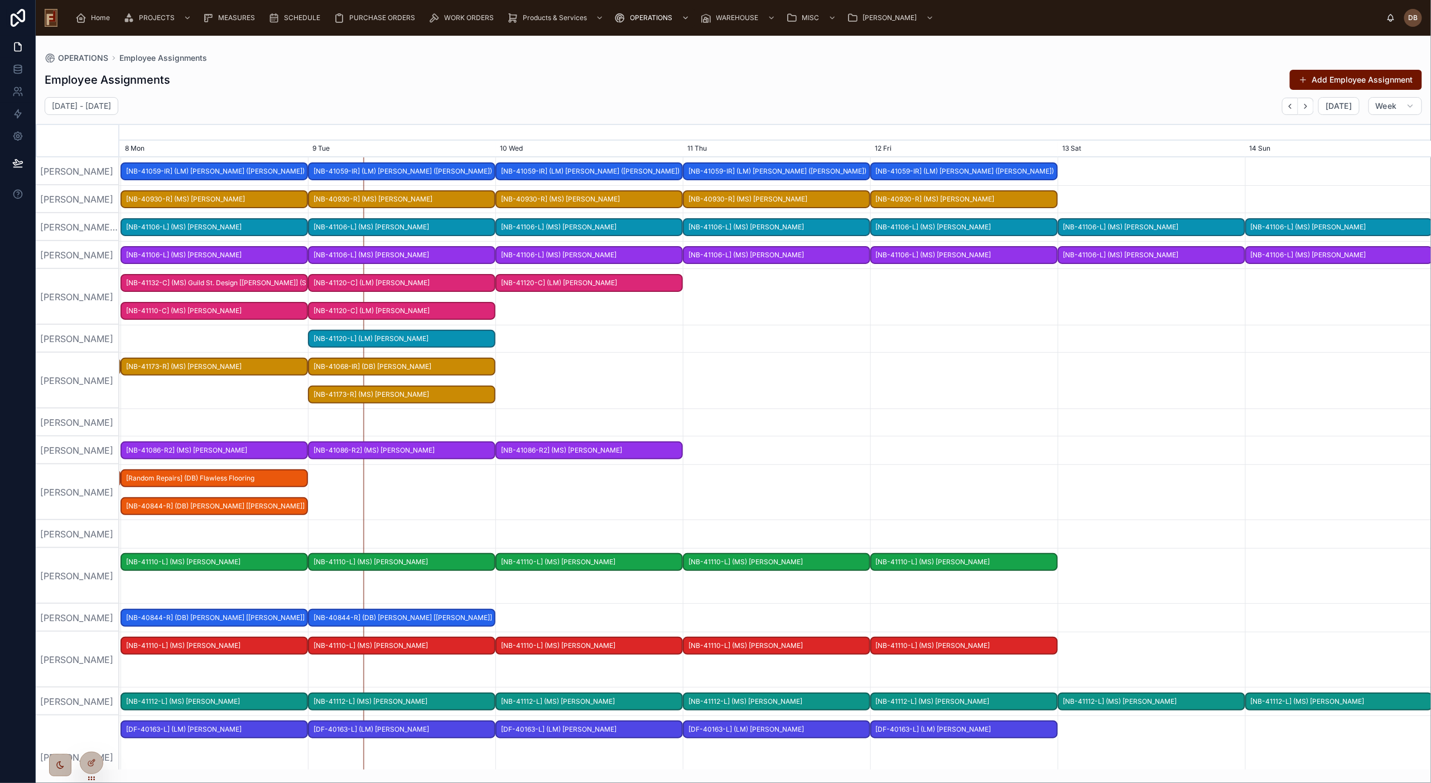
click at [393, 366] on span "[NB-41068-IR] (DB) [PERSON_NAME]" at bounding box center [401, 367] width 185 height 18
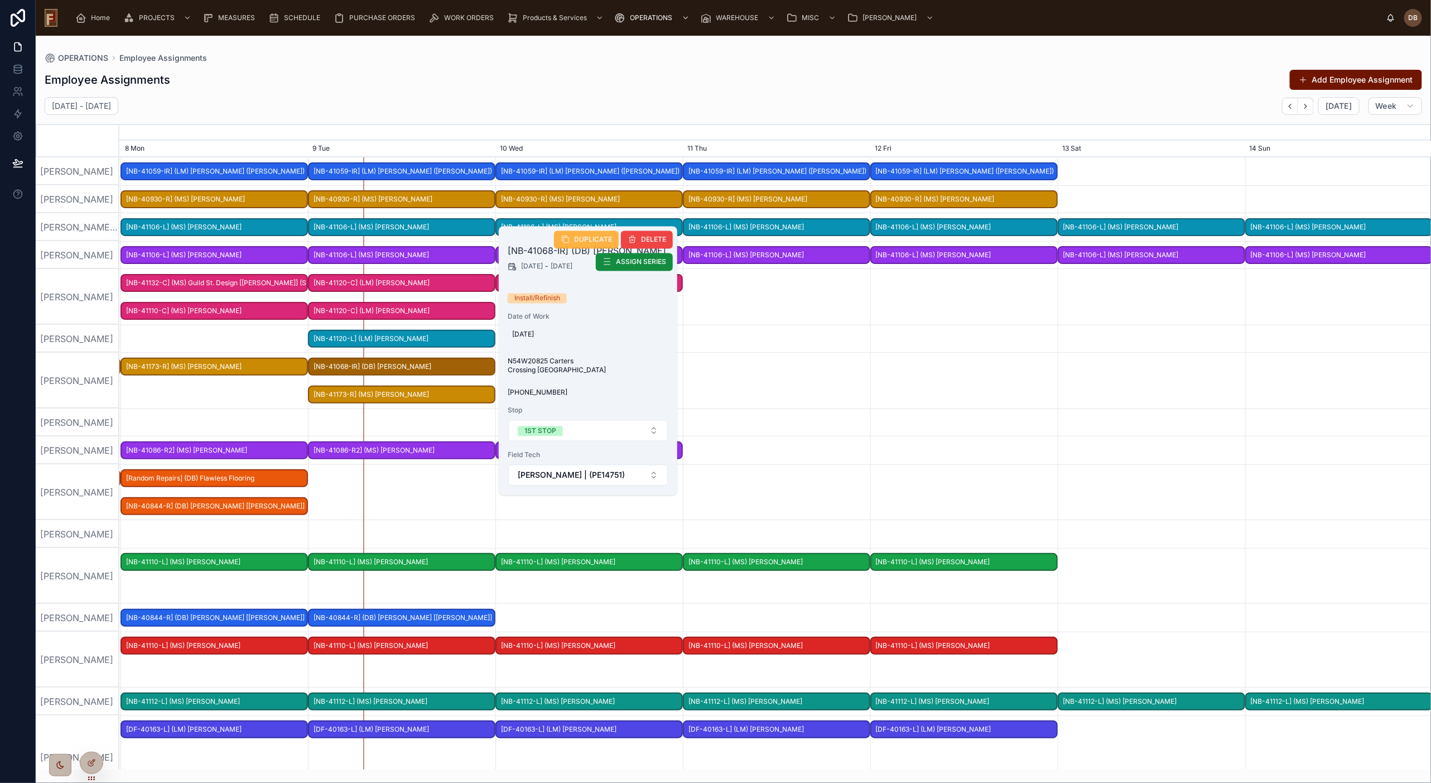
click at [585, 236] on span "DUPLICATE" at bounding box center [593, 239] width 38 height 9
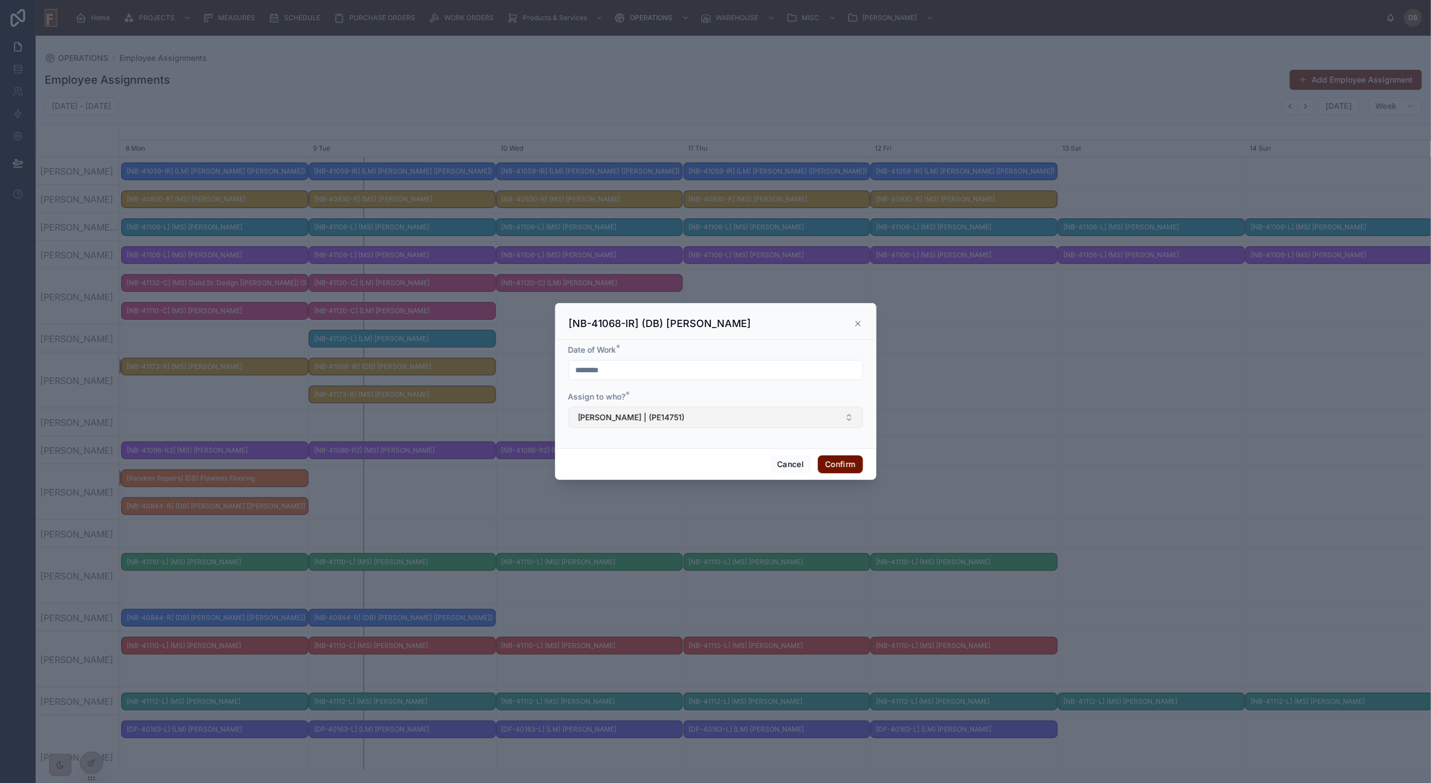
click at [639, 422] on span "Colin Kline | (PE14751)" at bounding box center [631, 417] width 107 height 11
type input "***"
click at [860, 322] on icon at bounding box center [857, 323] width 9 height 9
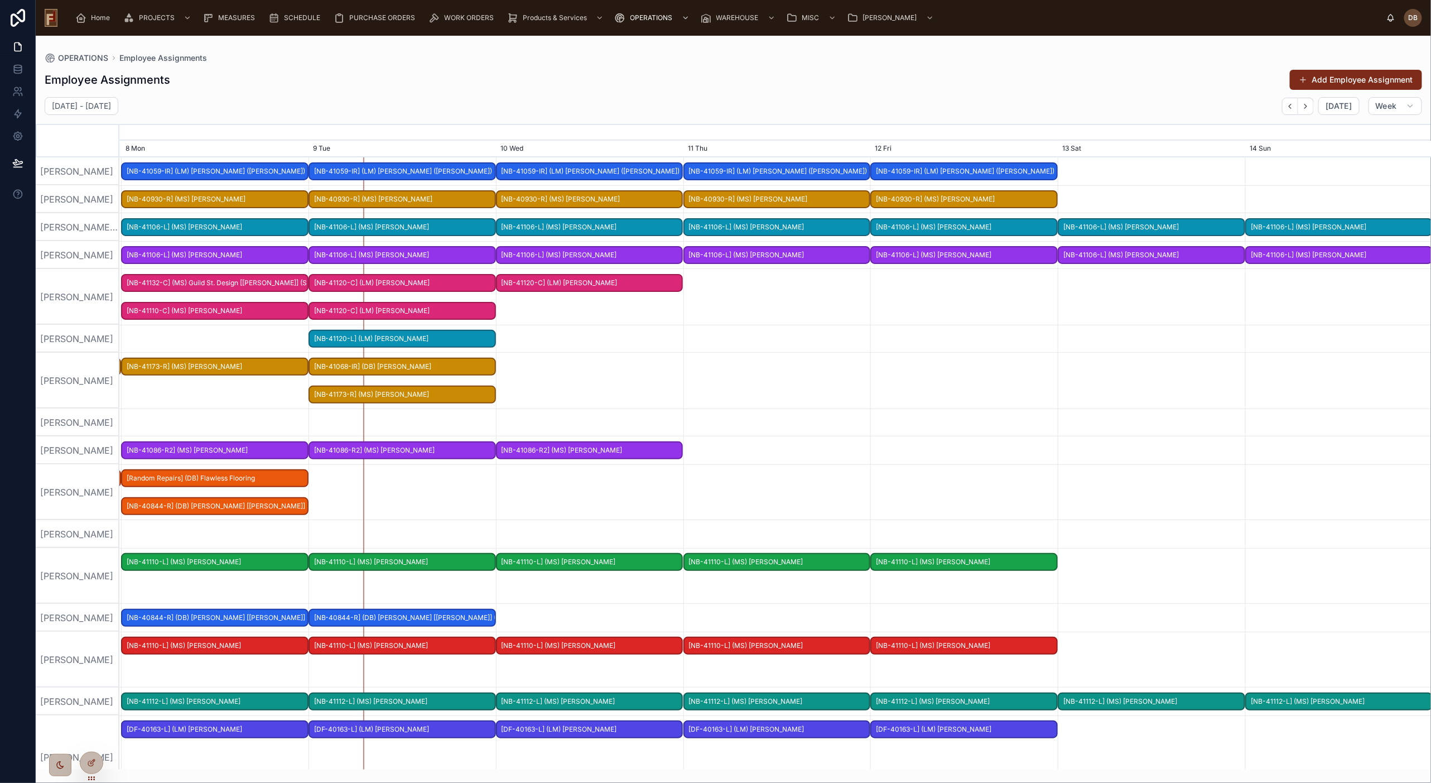
click at [1170, 78] on button "Add Employee Assignment" at bounding box center [1356, 80] width 132 height 20
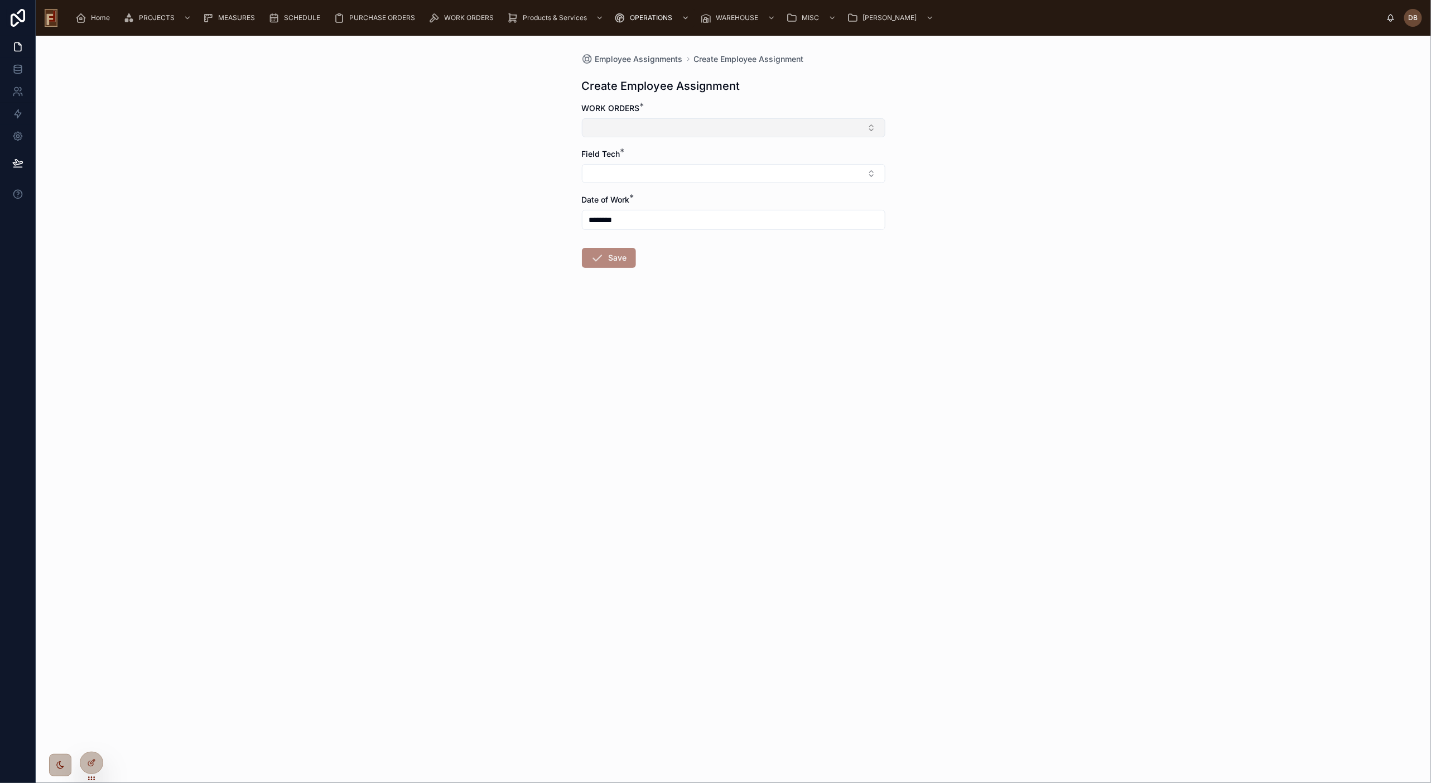
click at [667, 127] on button "Select Button" at bounding box center [733, 127] width 303 height 19
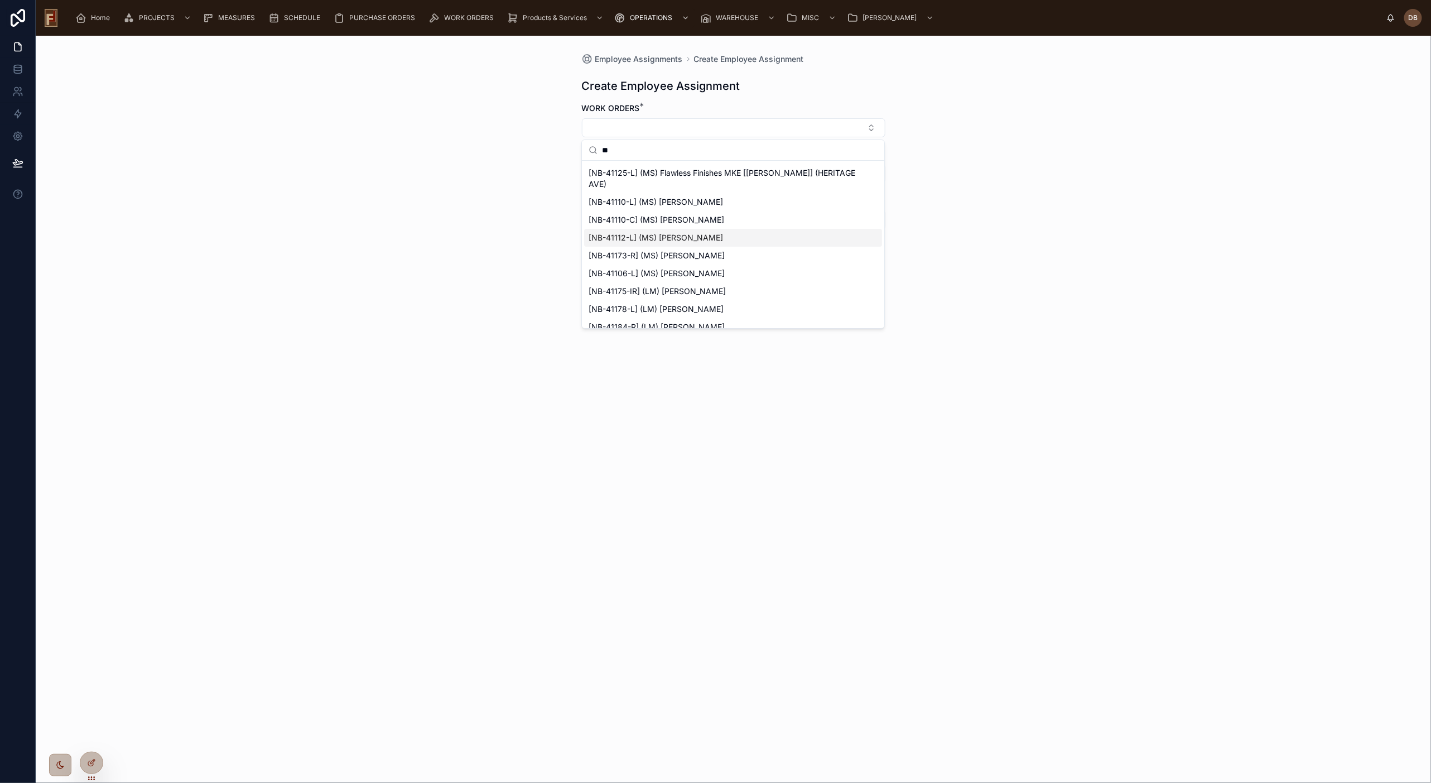
scroll to position [186, 0]
drag, startPoint x: 624, startPoint y: 147, endPoint x: 602, endPoint y: 148, distance: 21.2
click at [602, 148] on input "**" at bounding box center [740, 150] width 276 height 20
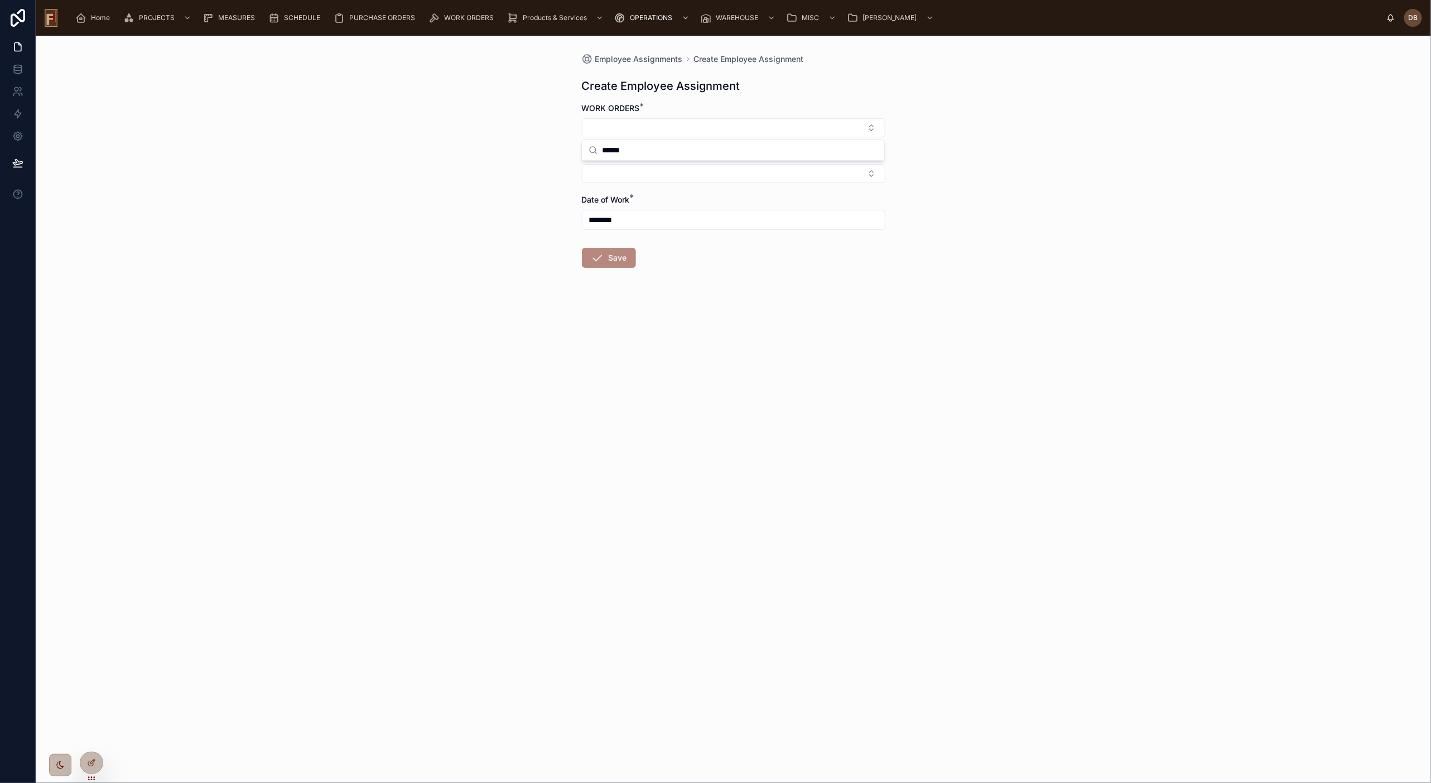
click at [602, 148] on input "******" at bounding box center [740, 150] width 276 height 20
click at [605, 148] on input "*****" at bounding box center [740, 150] width 276 height 20
type input "******"
click at [634, 189] on span "[NB-41068-IR] (DB) [PERSON_NAME]" at bounding box center [657, 189] width 139 height 11
click at [636, 176] on button "Select Button" at bounding box center [733, 175] width 303 height 19
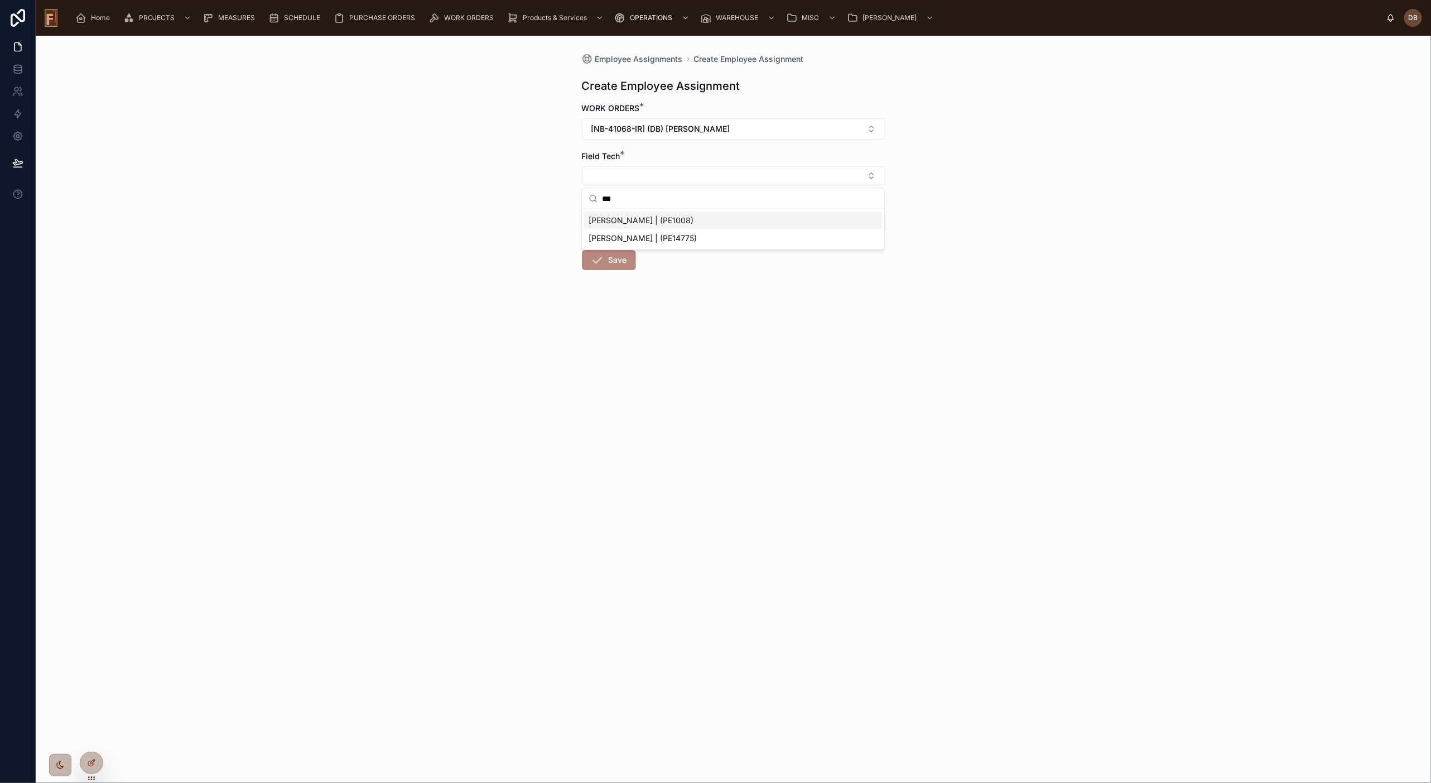
type input "***"
click at [653, 219] on span "David Braunsdorf | (PE1008)" at bounding box center [640, 220] width 105 height 11
click at [620, 261] on button "Save" at bounding box center [609, 262] width 54 height 20
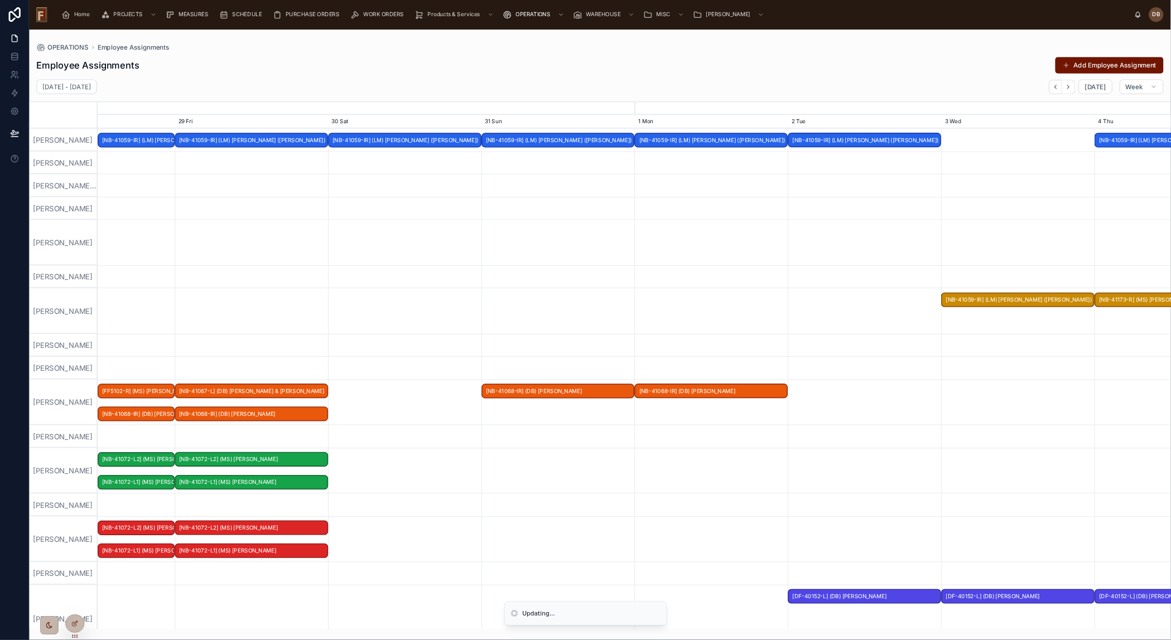
scroll to position [0, 1967]
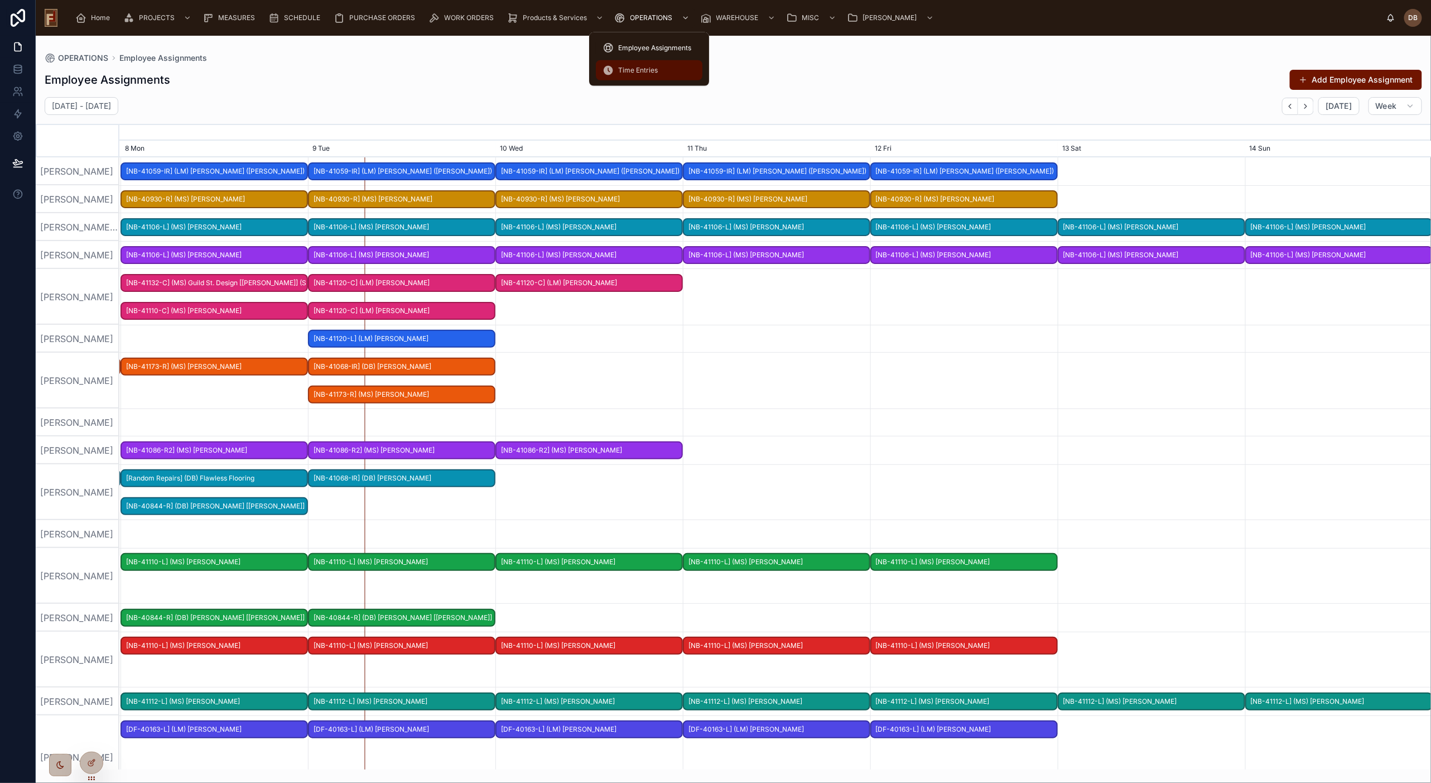
click at [649, 64] on div "Time Entries" at bounding box center [648, 70] width 93 height 18
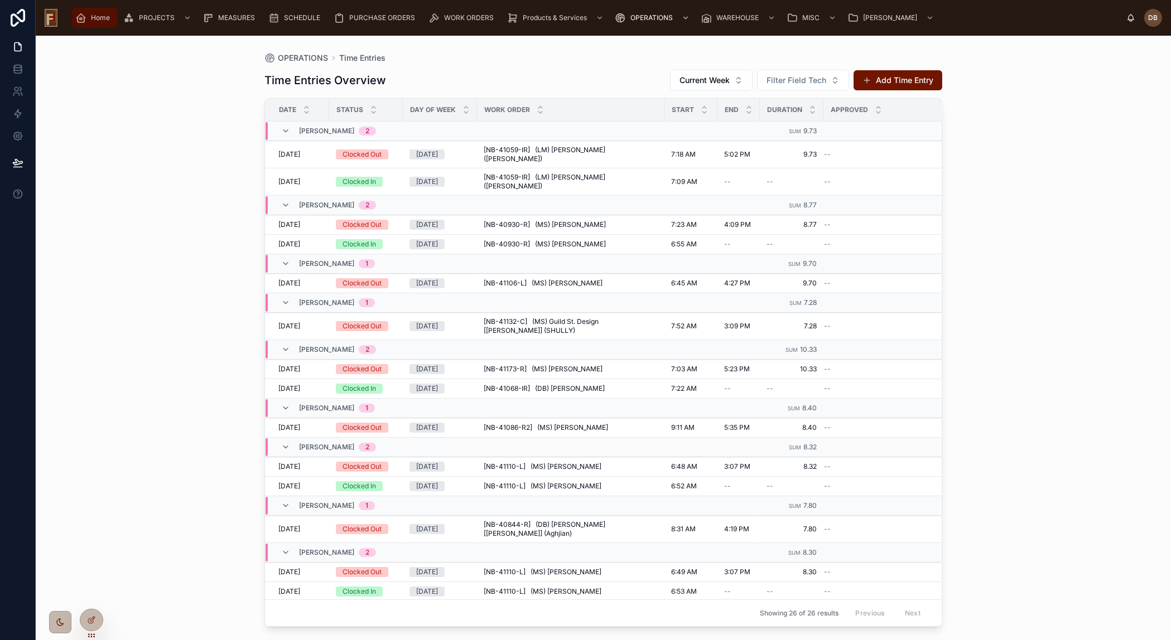
drag, startPoint x: 98, startPoint y: 17, endPoint x: 101, endPoint y: 25, distance: 8.3
click at [98, 17] on span "Home" at bounding box center [100, 17] width 19 height 9
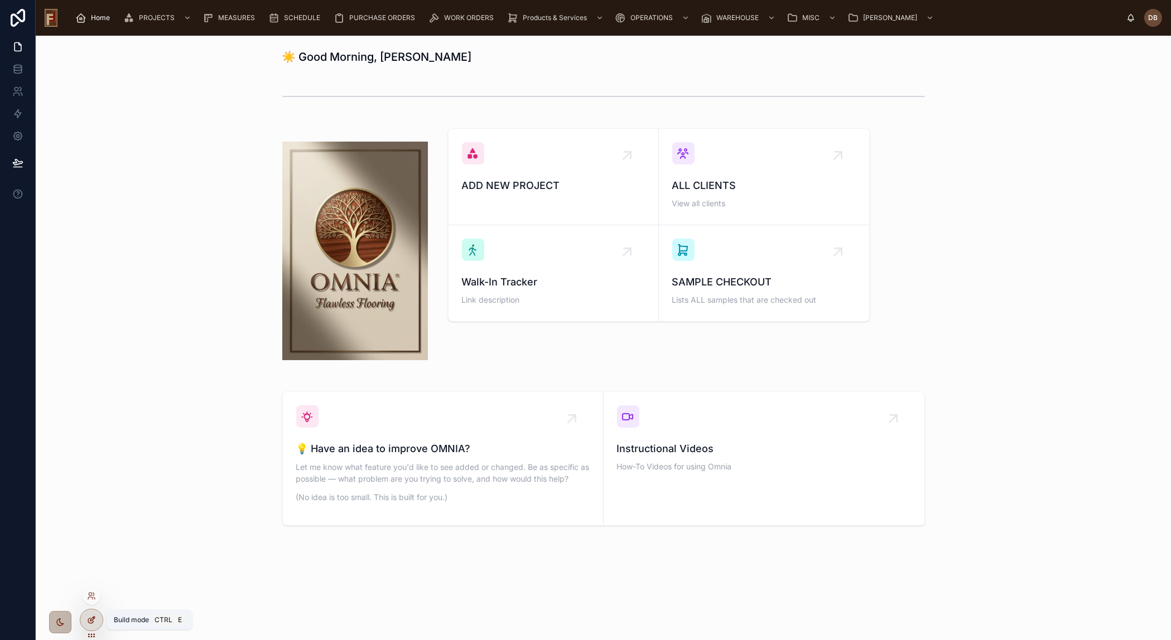
click at [94, 621] on icon at bounding box center [91, 620] width 9 height 9
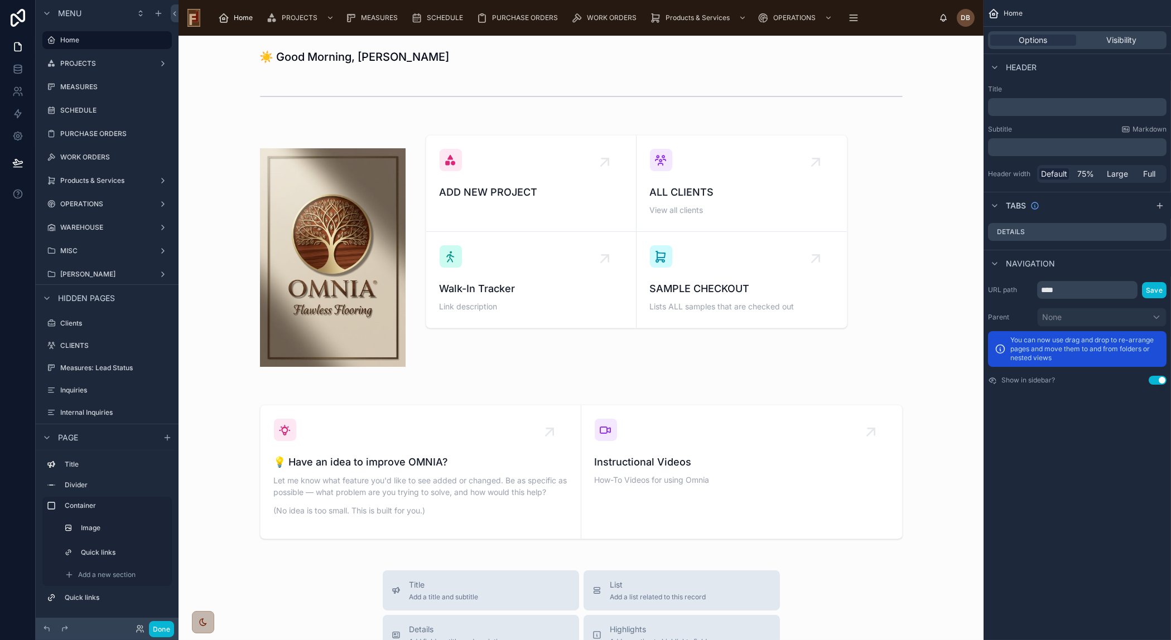
click at [874, 153] on div at bounding box center [580, 258] width 787 height 268
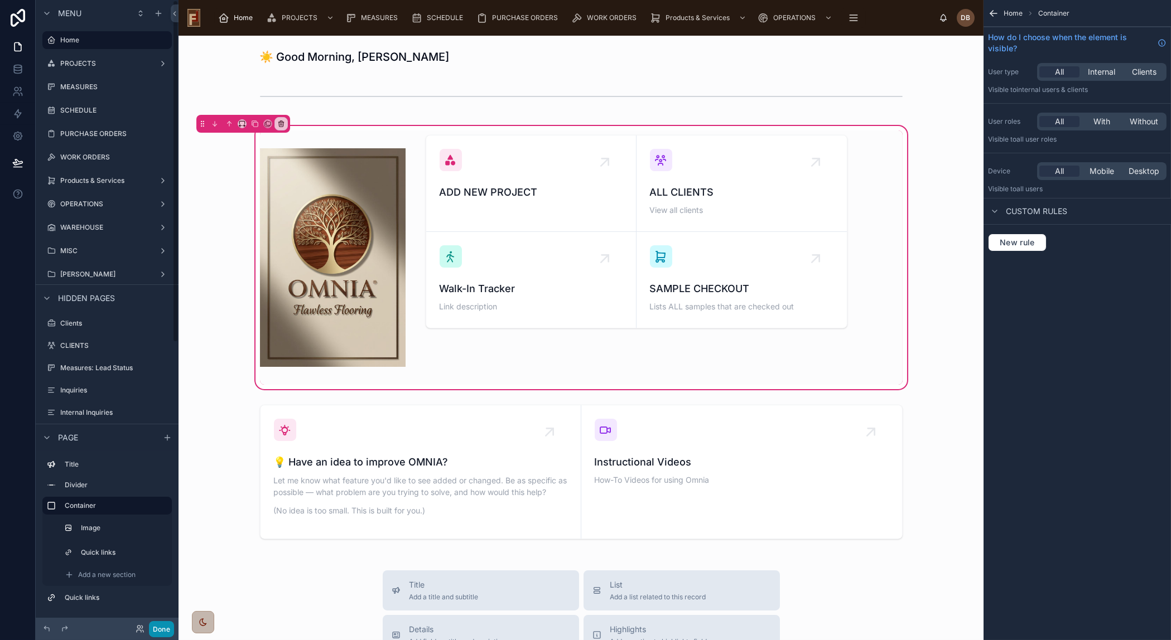
click at [161, 633] on button "Done" at bounding box center [161, 629] width 25 height 16
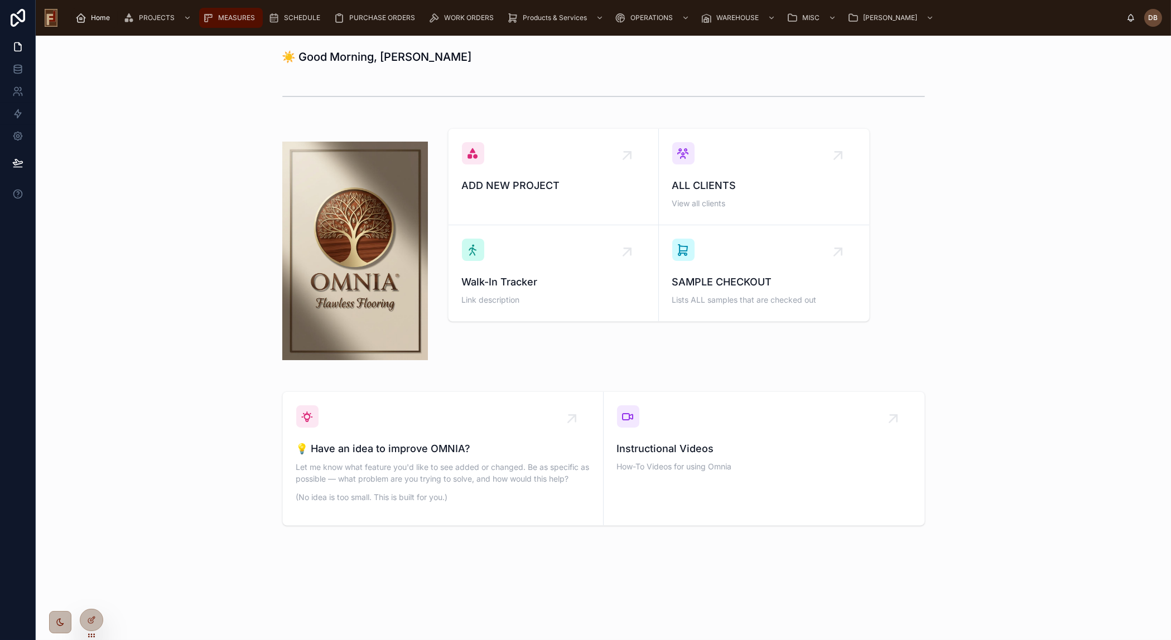
click at [221, 20] on span "MEASURES" at bounding box center [236, 17] width 37 height 9
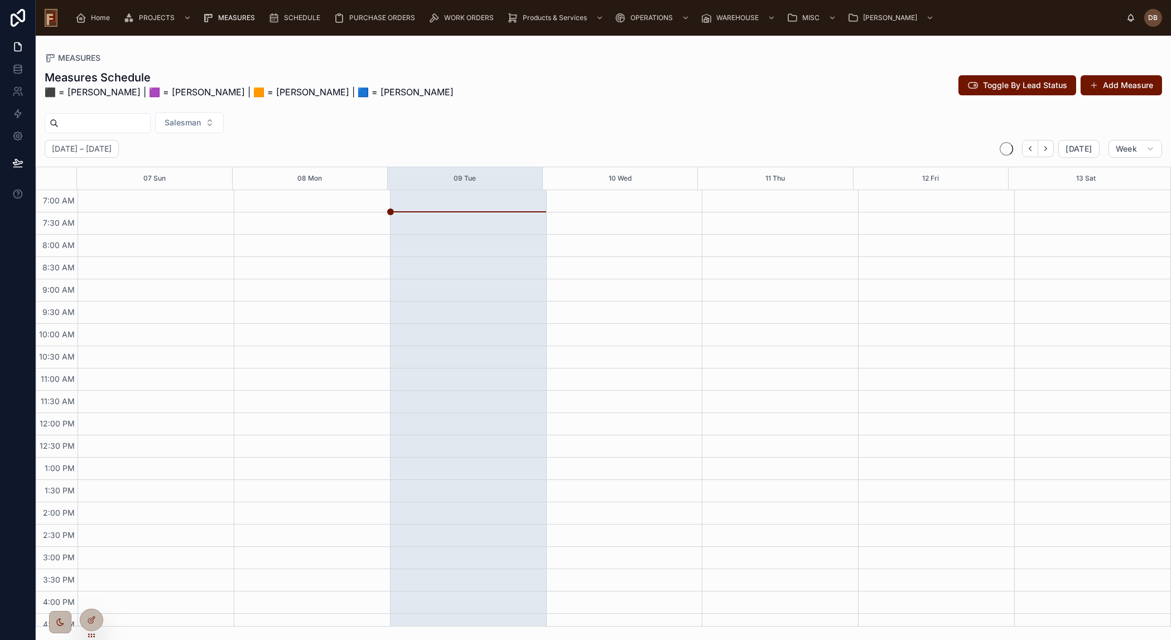
scroll to position [99, 0]
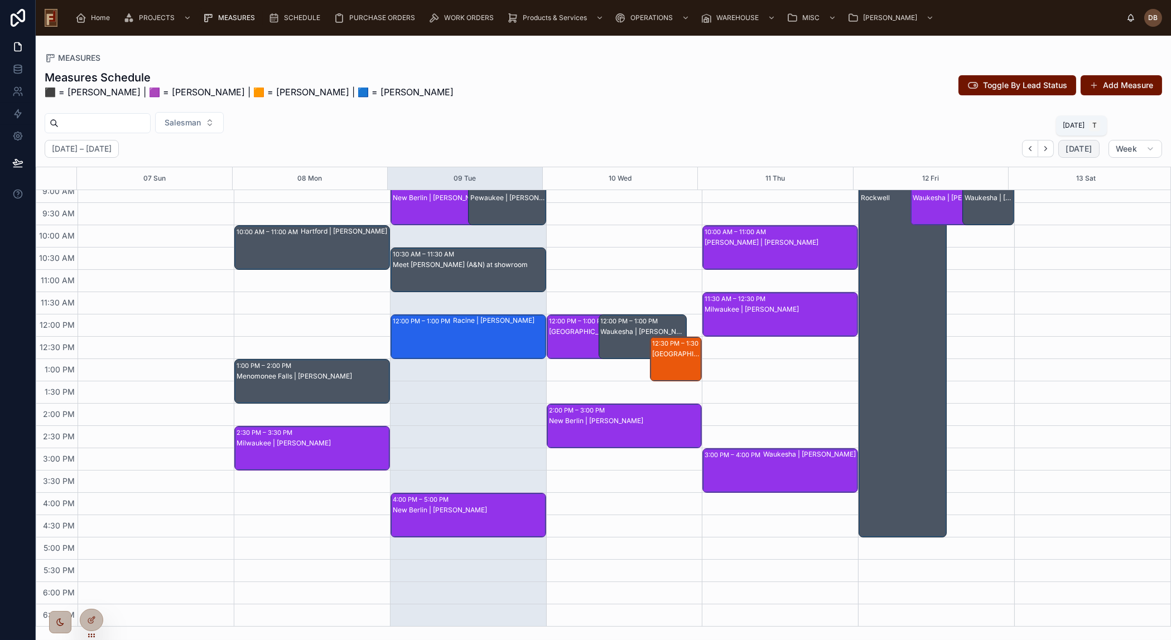
click at [1086, 142] on button "[DATE]" at bounding box center [1078, 149] width 41 height 18
click at [1124, 151] on span "Week" at bounding box center [1126, 149] width 21 height 10
click at [1102, 242] on button "Day D" at bounding box center [1112, 236] width 80 height 20
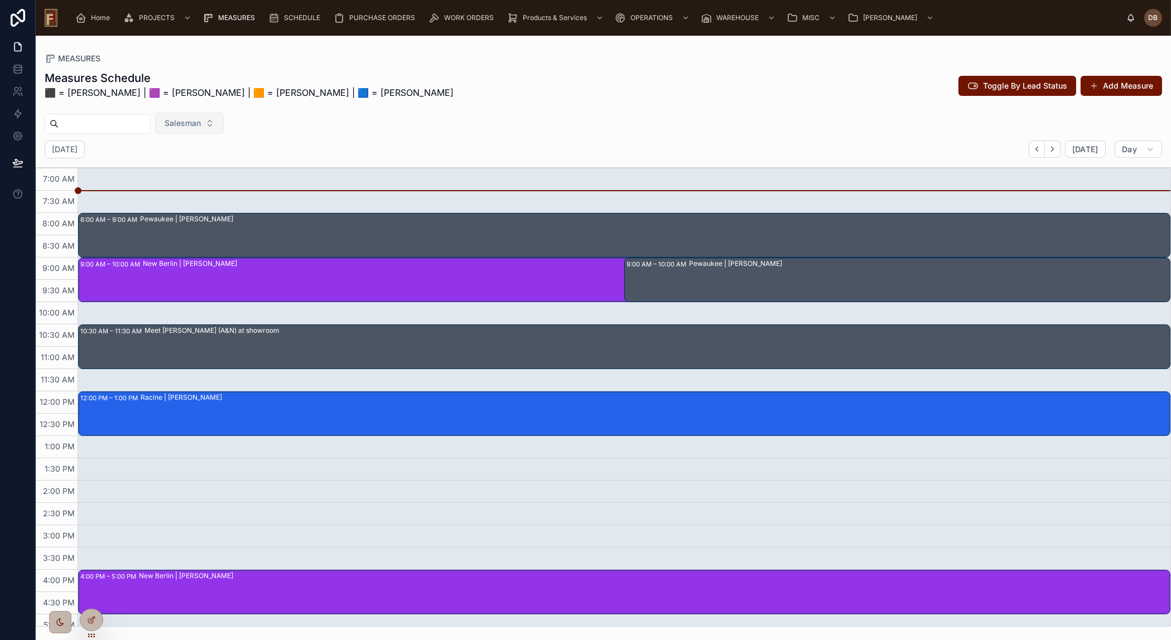
click at [201, 120] on span "Salesman" at bounding box center [183, 123] width 36 height 11
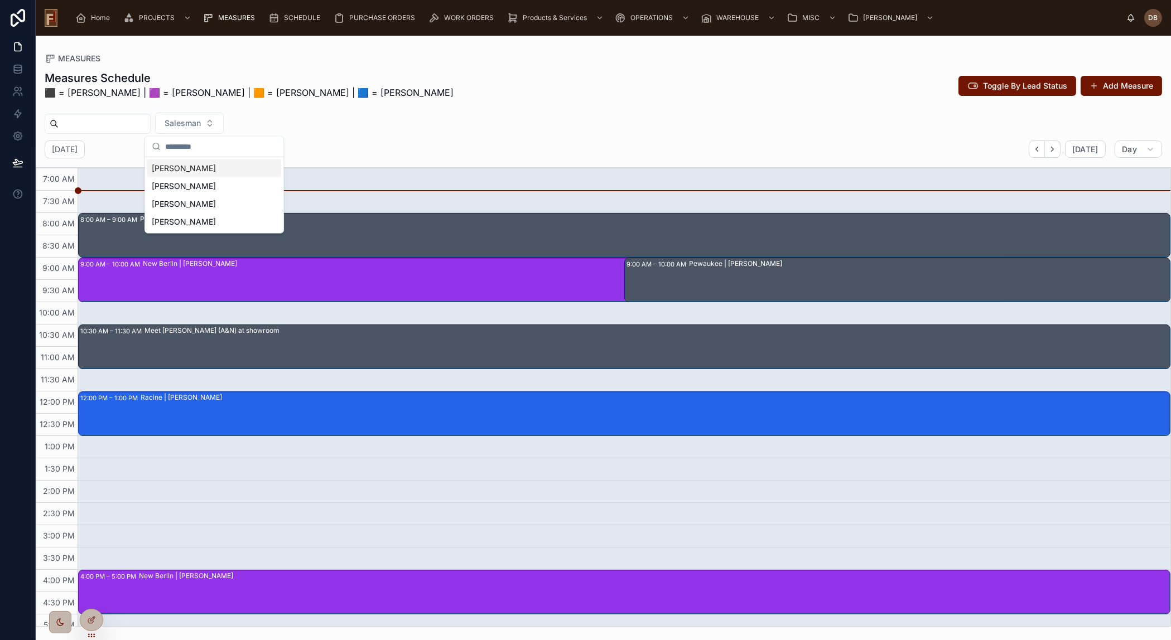
click at [185, 170] on div "David B" at bounding box center [214, 169] width 134 height 18
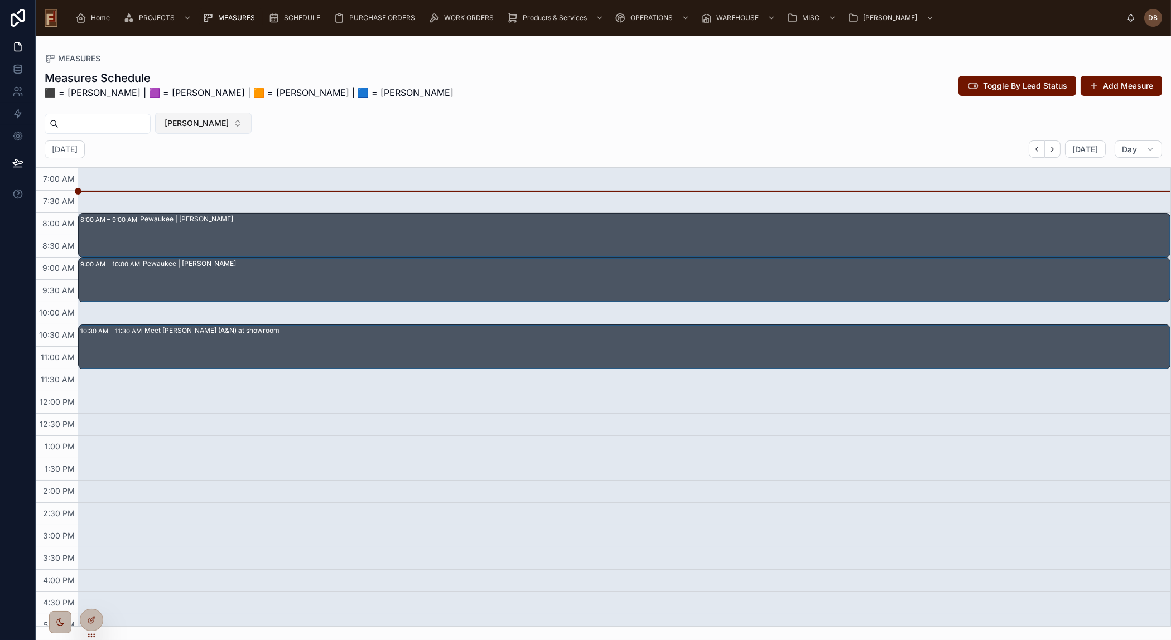
click at [206, 120] on span "David B" at bounding box center [197, 123] width 64 height 11
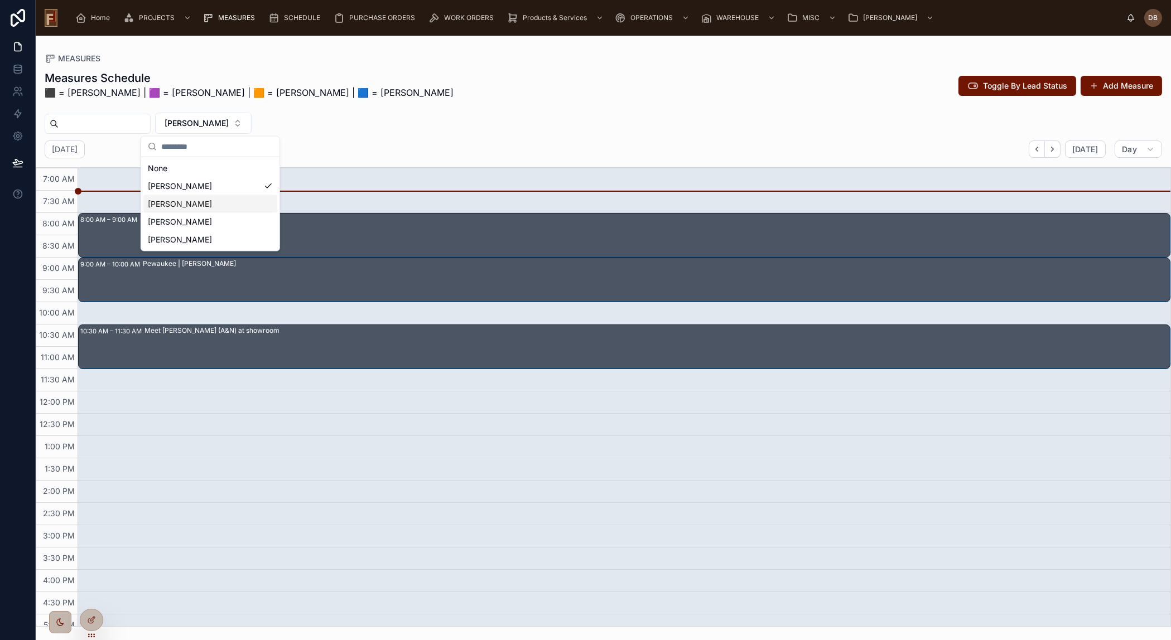
click at [188, 206] on div "Lance" at bounding box center [210, 204] width 134 height 18
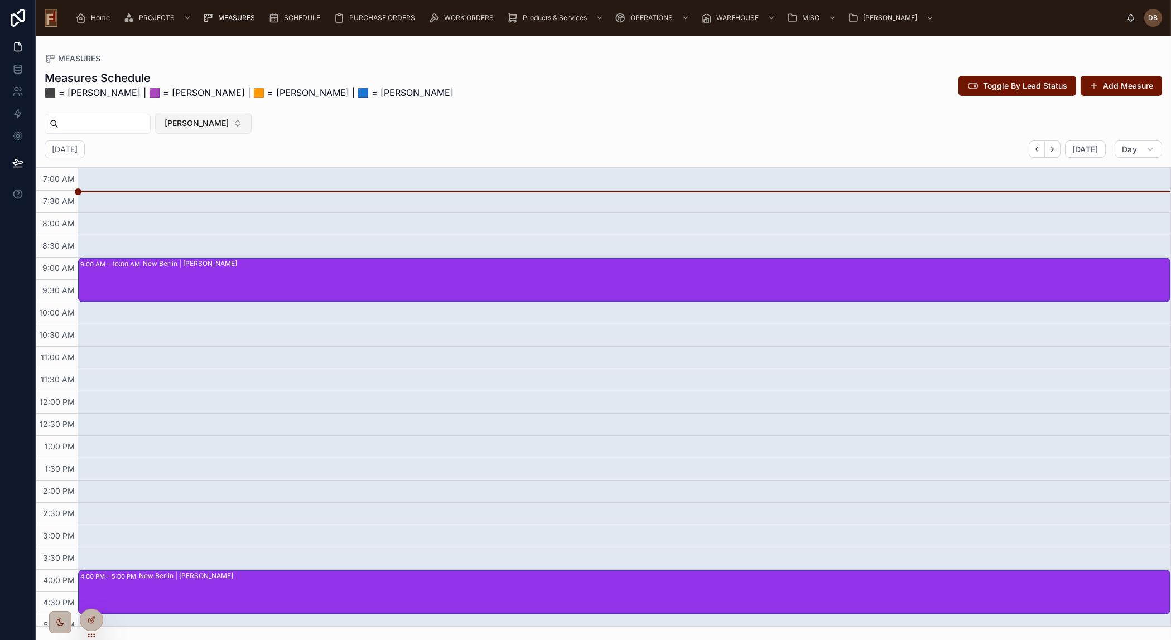
click at [214, 121] on button "Lance" at bounding box center [203, 123] width 97 height 21
click at [179, 218] on div "Marcus" at bounding box center [207, 222] width 134 height 18
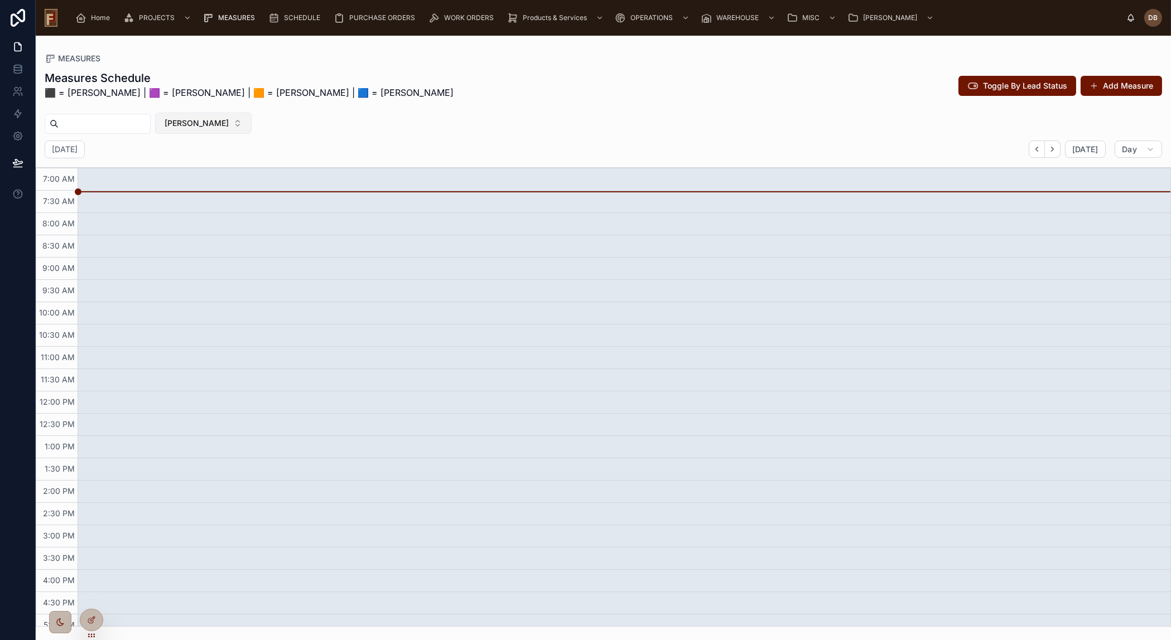
click at [218, 122] on button "Marcus" at bounding box center [203, 123] width 97 height 21
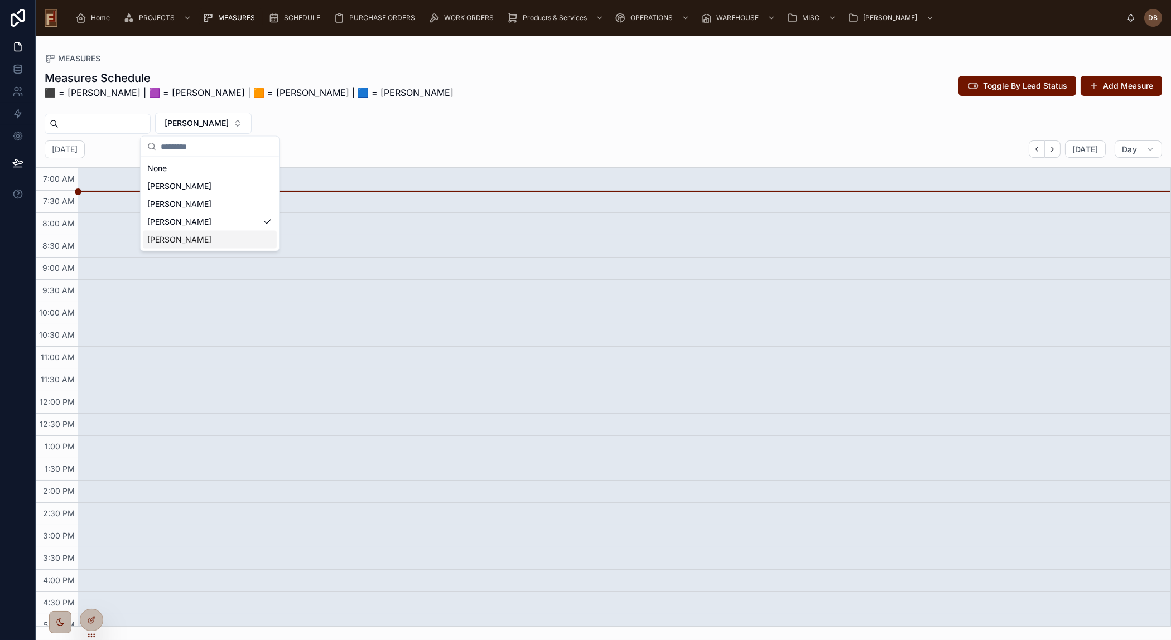
click at [167, 236] on div "Justin" at bounding box center [210, 240] width 134 height 18
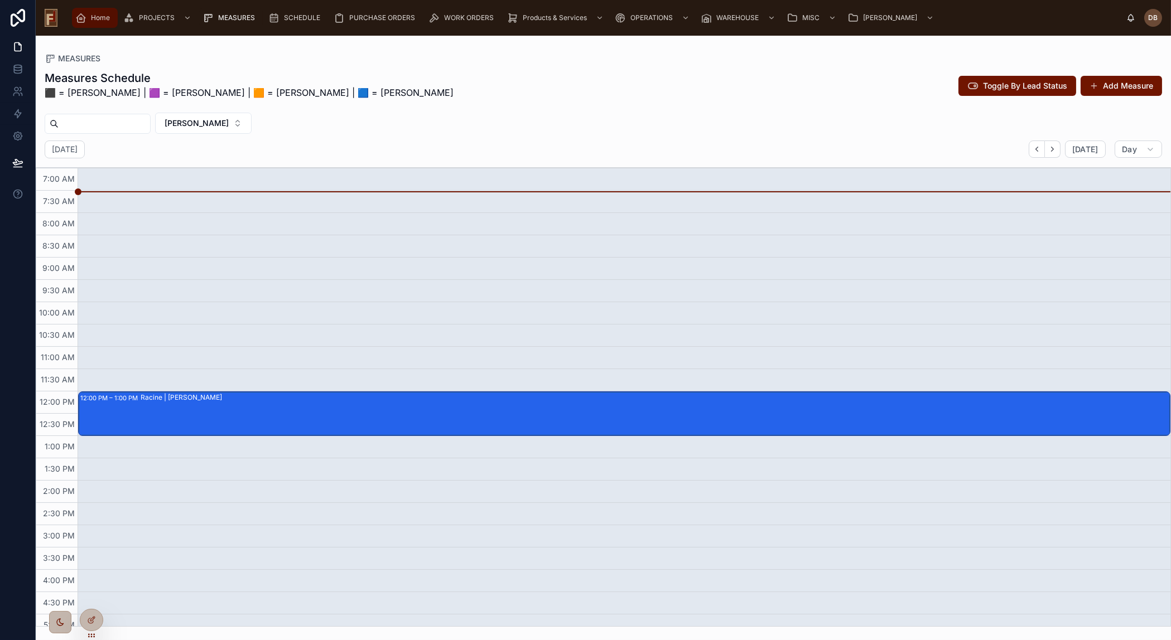
click at [98, 18] on span "Home" at bounding box center [100, 17] width 19 height 9
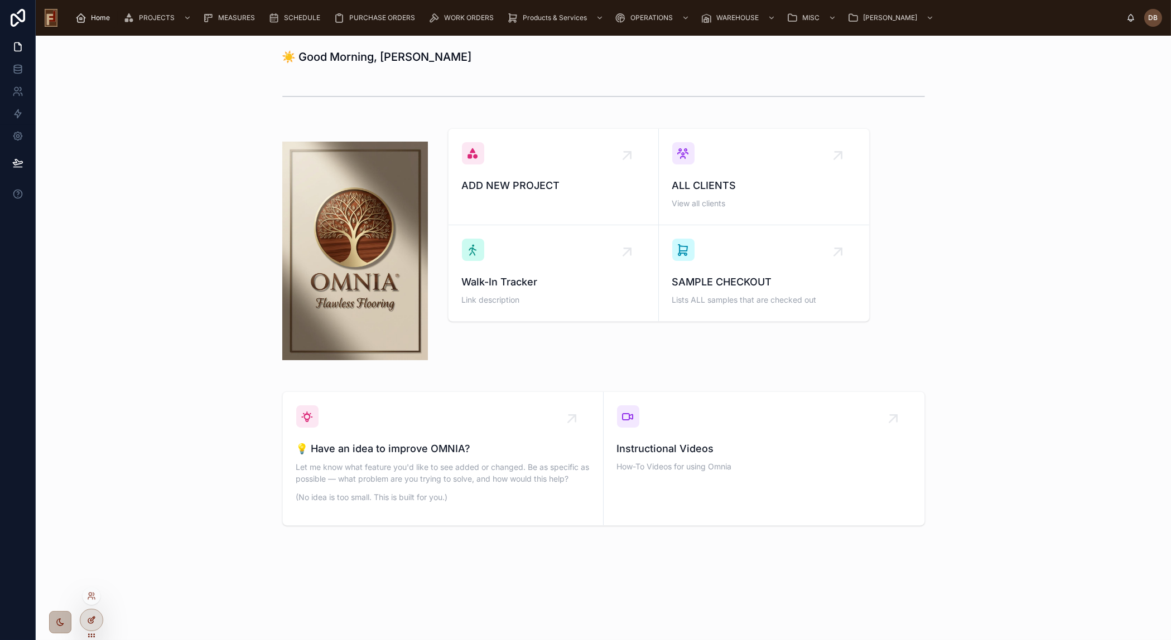
click at [90, 621] on icon at bounding box center [92, 619] width 4 height 4
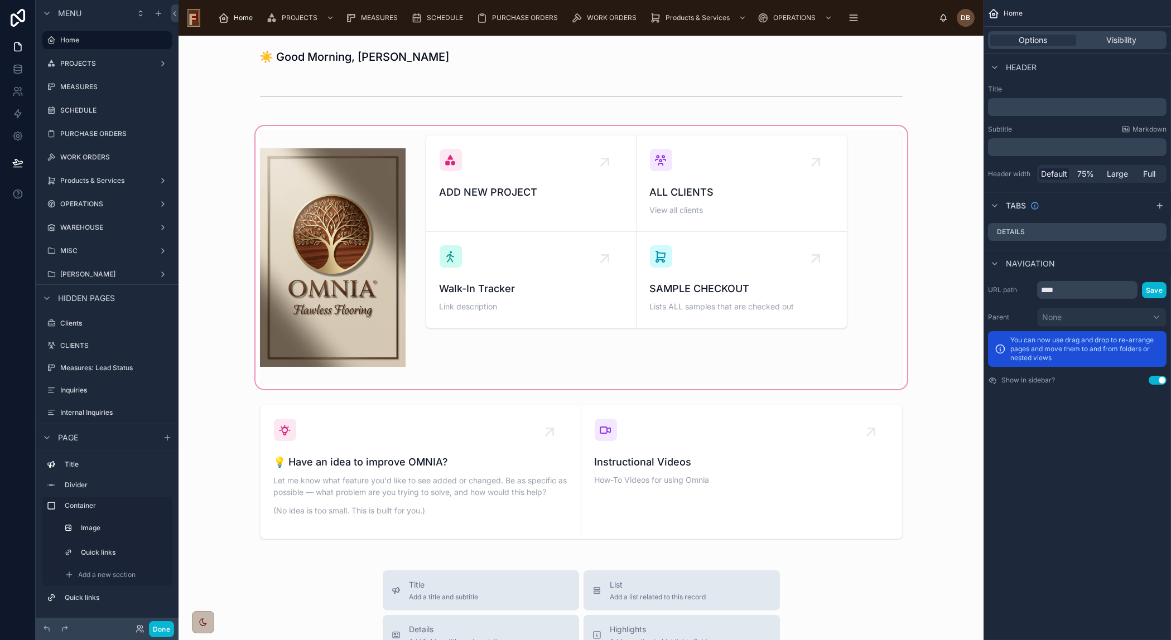
click at [887, 172] on div at bounding box center [580, 258] width 787 height 268
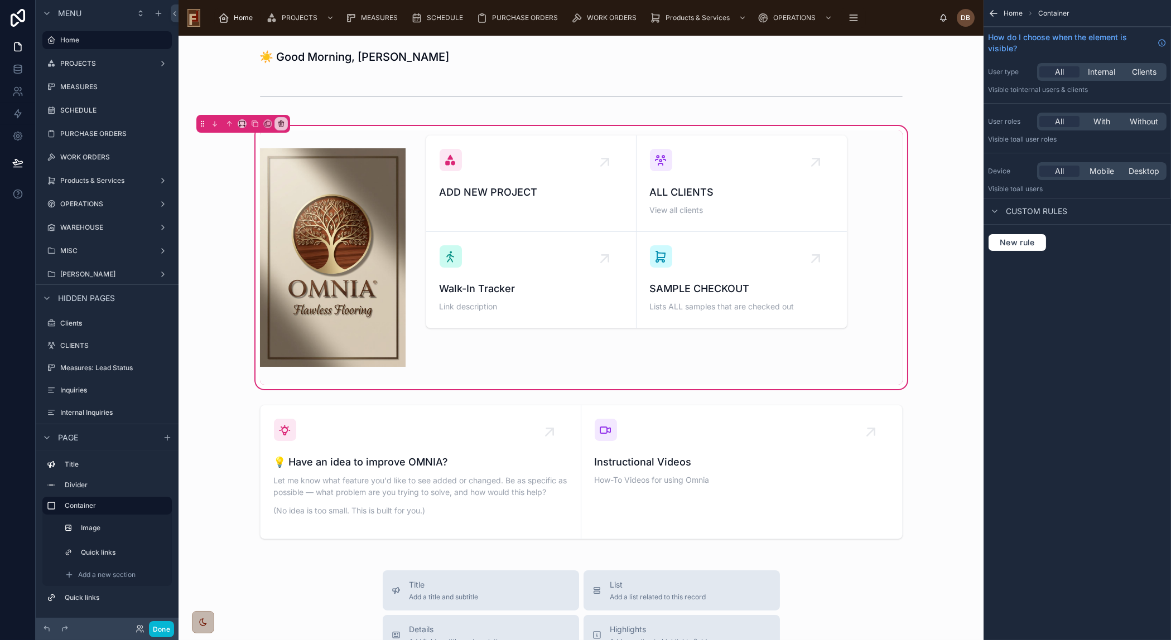
click at [887, 172] on div "ADD NEW PROJECT ALL CLIENTS View all clients Walk-In Tracker Link description S…" at bounding box center [581, 258] width 656 height 254
click at [930, 234] on div "ADD NEW PROJECT ALL CLIENTS View all clients Walk-In Tracker Link description S…" at bounding box center [580, 258] width 787 height 268
click at [887, 233] on div "ADD NEW PROJECT ALL CLIENTS View all clients Walk-In Tracker Link description S…" at bounding box center [581, 258] width 656 height 254
click at [706, 341] on div at bounding box center [636, 258] width 435 height 254
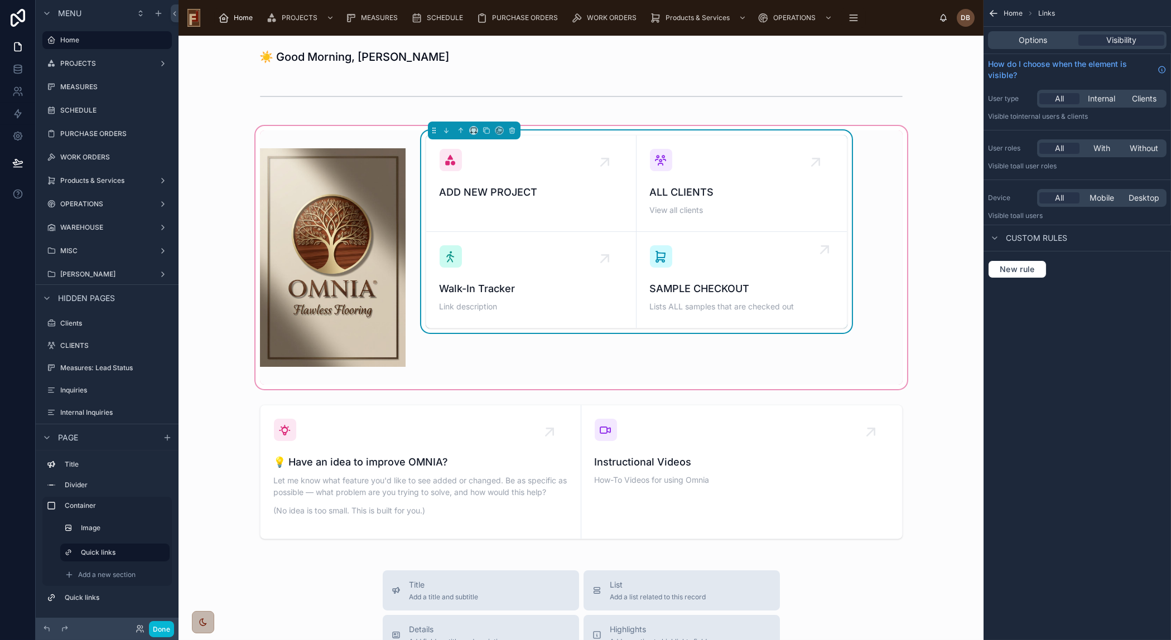
click at [751, 232] on link "SAMPLE CHECKOUT Lists ALL samples that are checked out" at bounding box center [741, 280] width 210 height 96
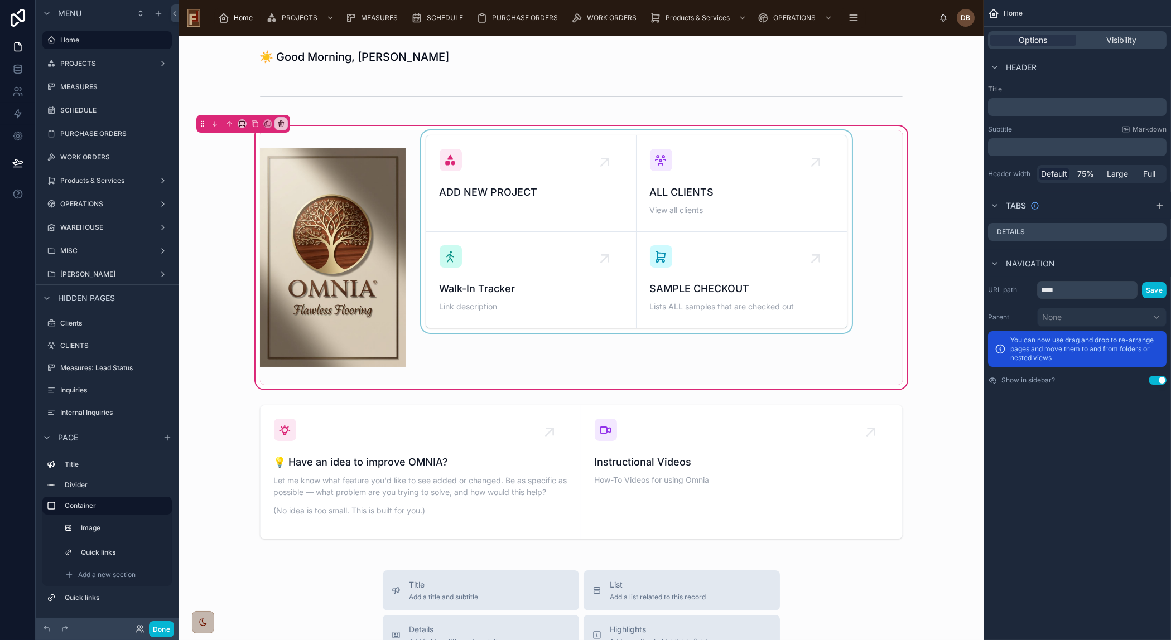
click at [840, 132] on div at bounding box center [636, 258] width 435 height 254
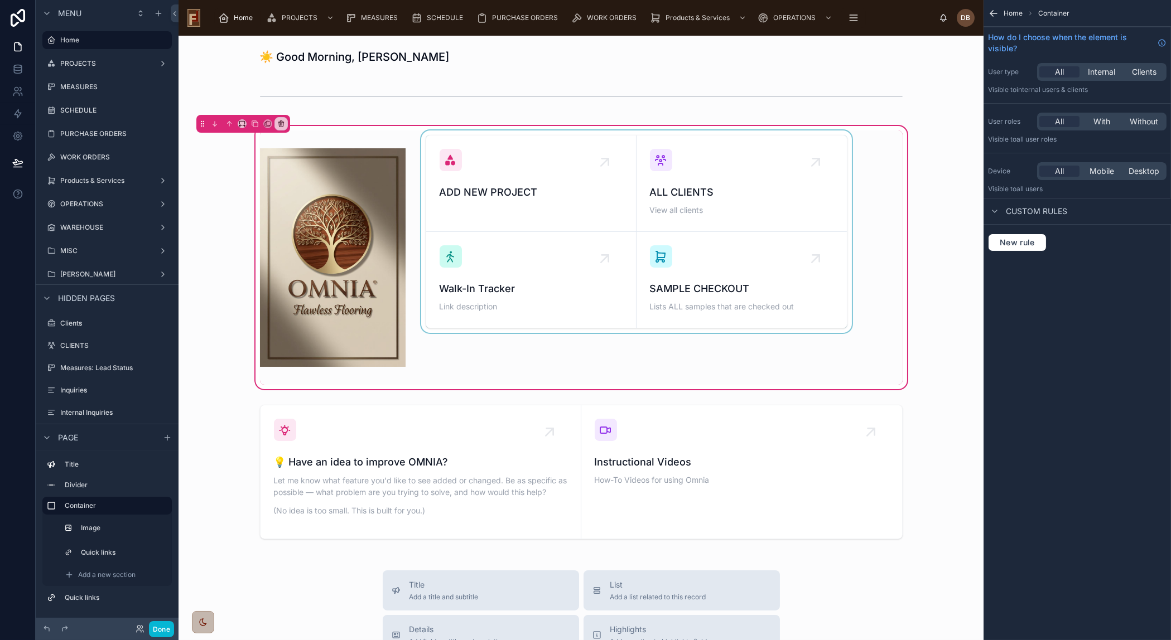
click at [840, 132] on div at bounding box center [636, 258] width 435 height 254
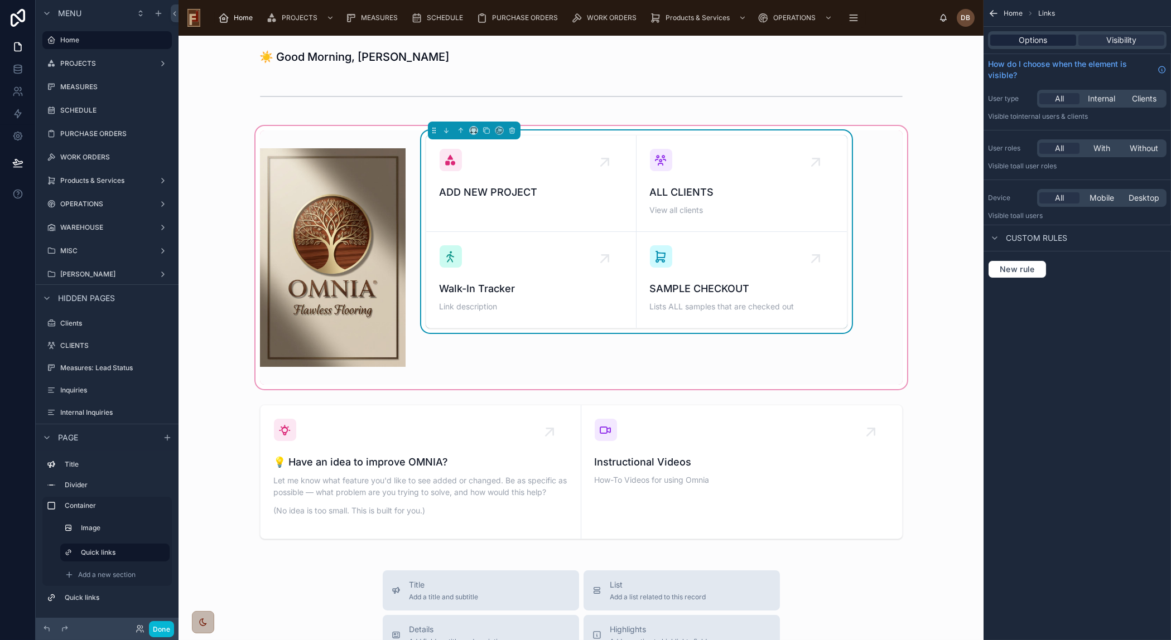
click at [1043, 37] on span "Options" at bounding box center [1033, 40] width 28 height 11
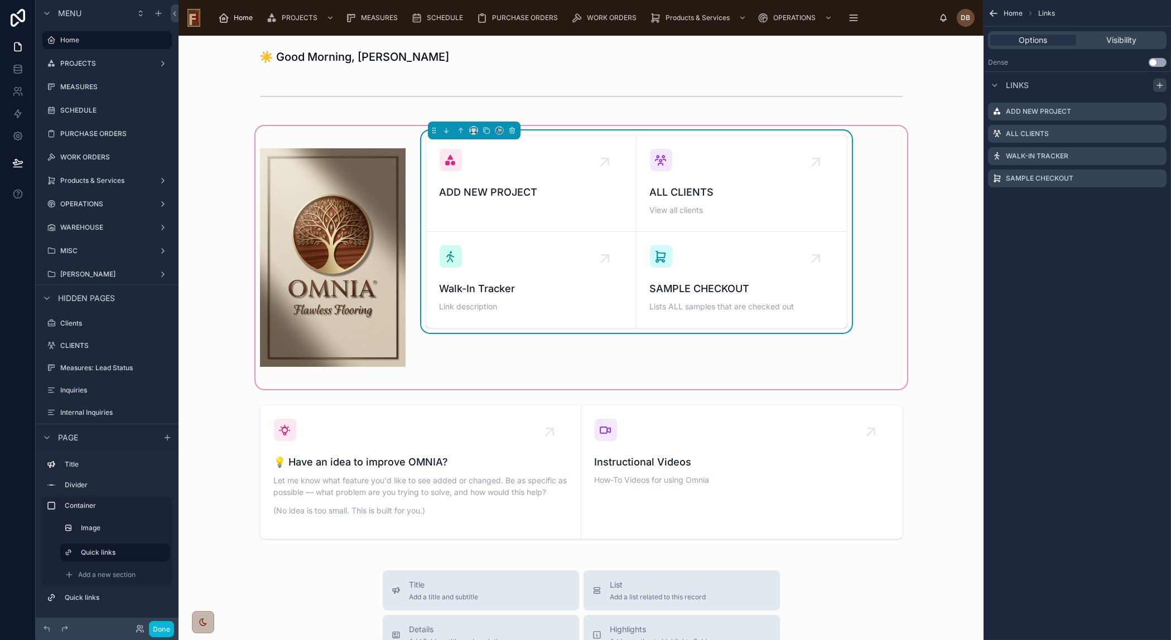
click at [1161, 85] on icon "scrollable content" at bounding box center [1159, 85] width 5 height 0
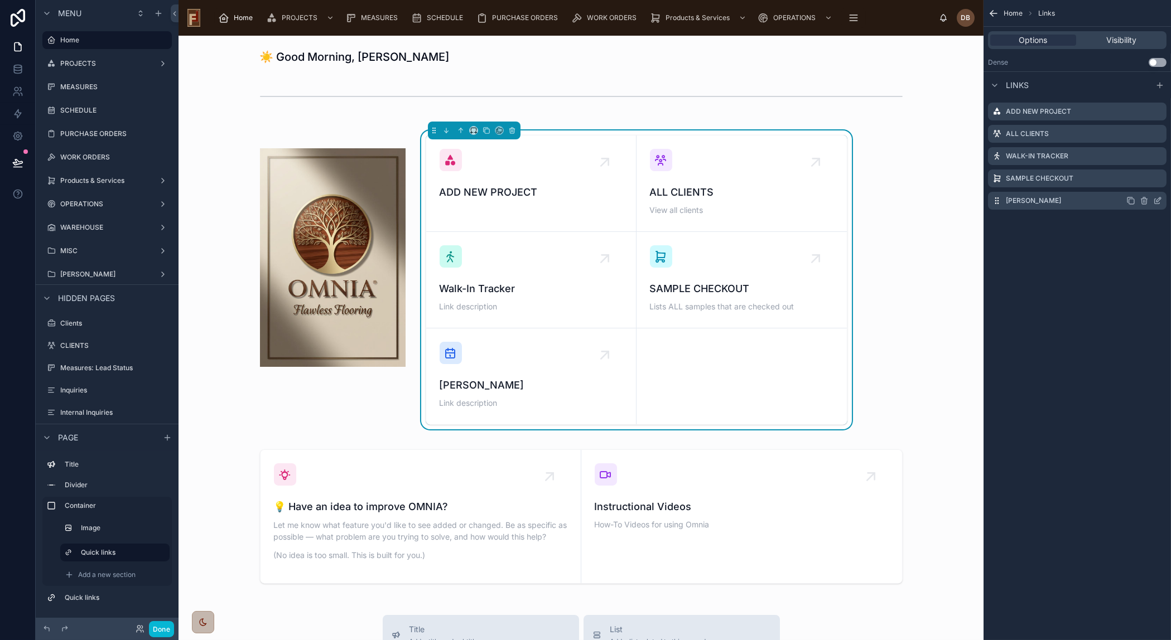
click at [1156, 200] on icon "scrollable content" at bounding box center [1157, 200] width 9 height 9
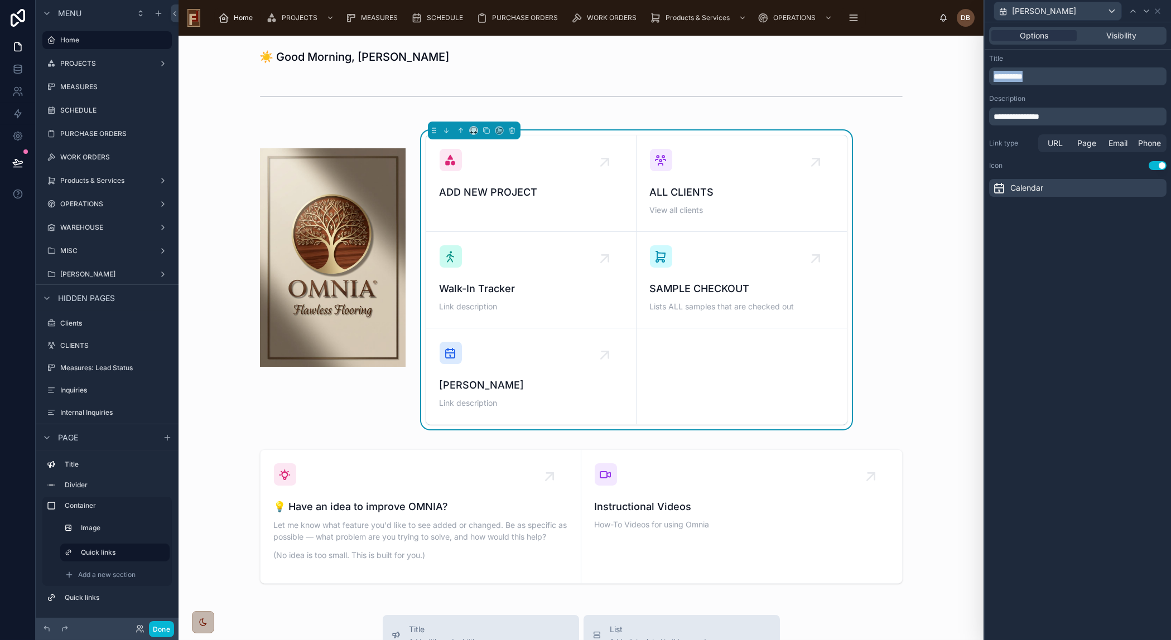
drag, startPoint x: 1032, startPoint y: 75, endPoint x: 986, endPoint y: 78, distance: 46.4
click at [986, 78] on div "**********" at bounding box center [1078, 126] width 186 height 152
click at [1054, 144] on span "URL" at bounding box center [1055, 143] width 15 height 11
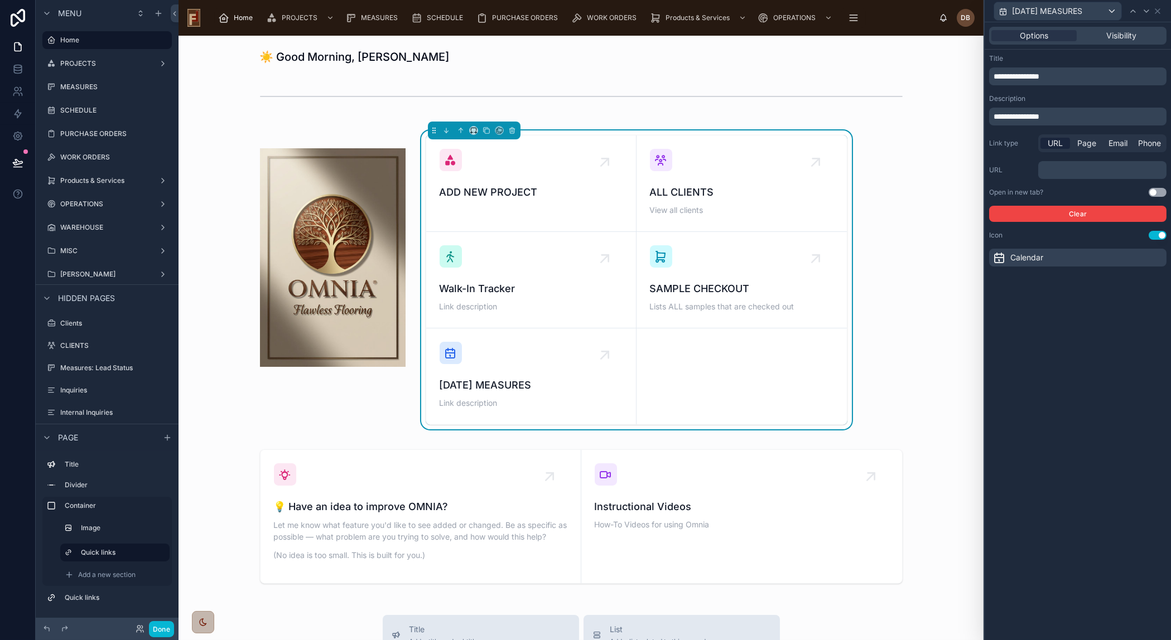
click at [1063, 168] on p "﻿" at bounding box center [1104, 170] width 122 height 11
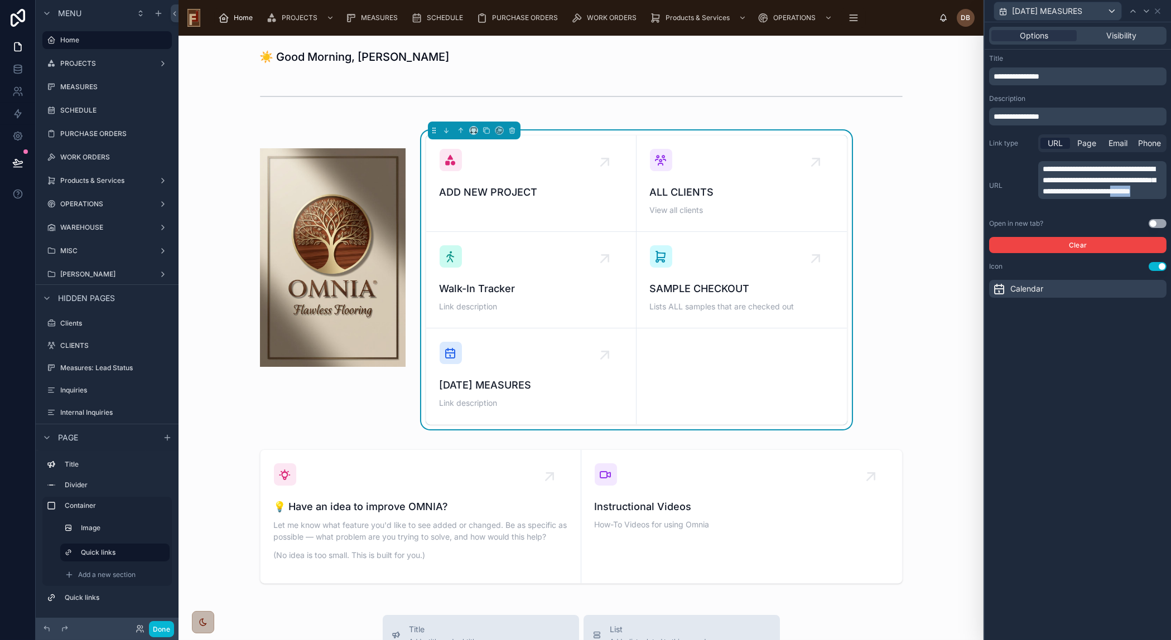
drag, startPoint x: 1118, startPoint y: 201, endPoint x: 1149, endPoint y: 201, distance: 30.7
click at [1149, 195] on span "**********" at bounding box center [1099, 180] width 113 height 30
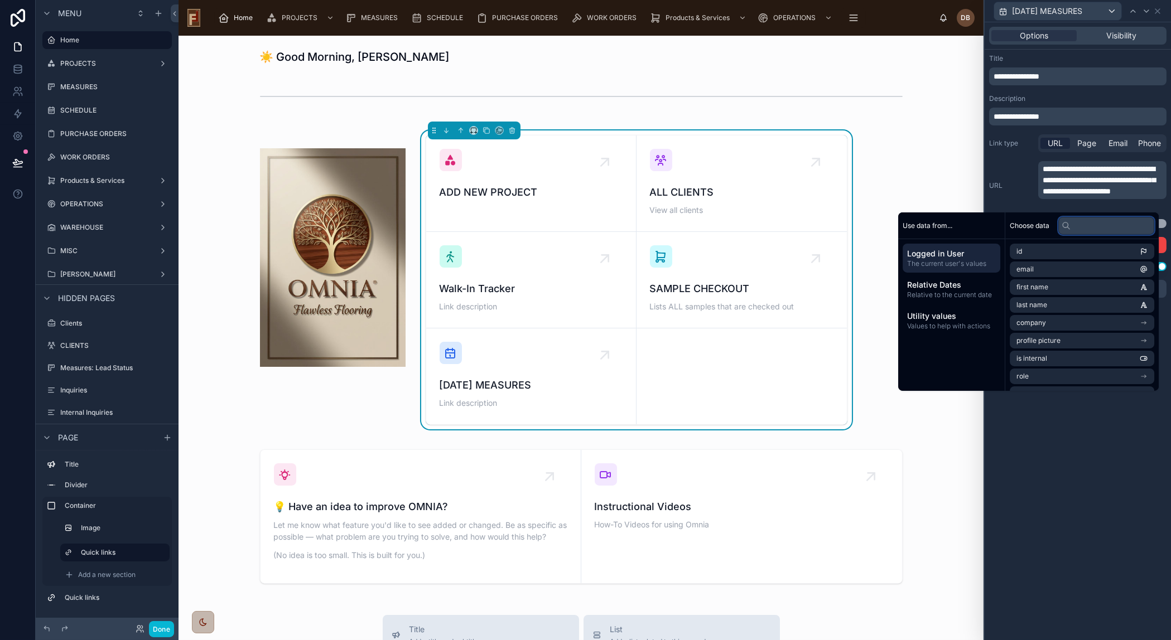
click at [1082, 223] on input "text" at bounding box center [1106, 225] width 96 height 18
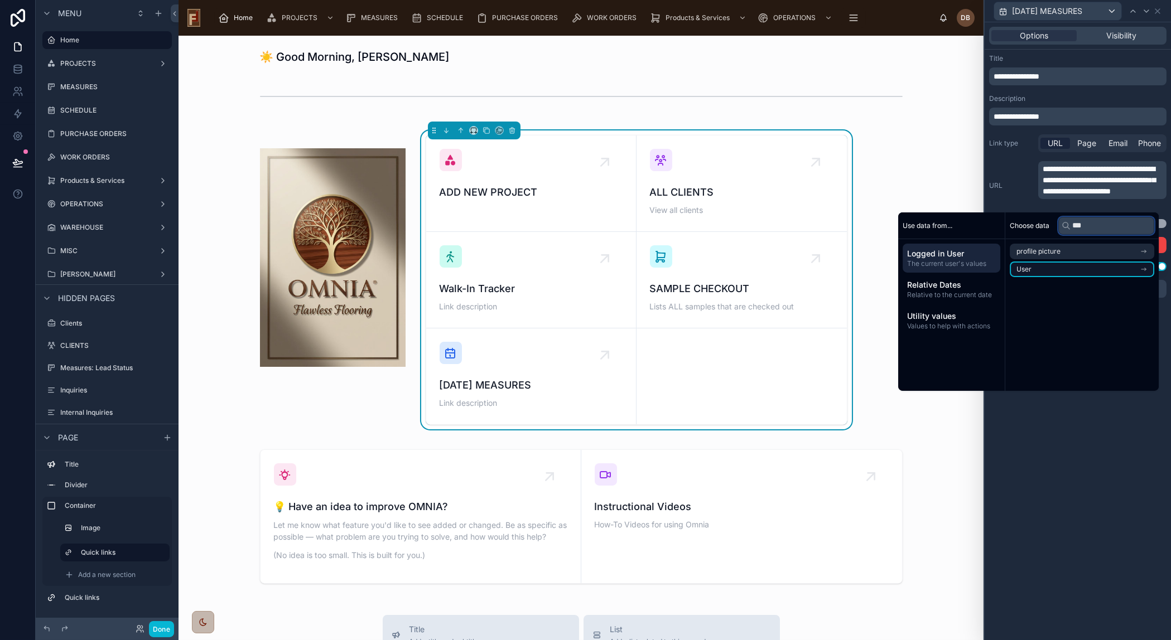
type input "***"
click at [1077, 269] on li "User" at bounding box center [1082, 270] width 144 height 16
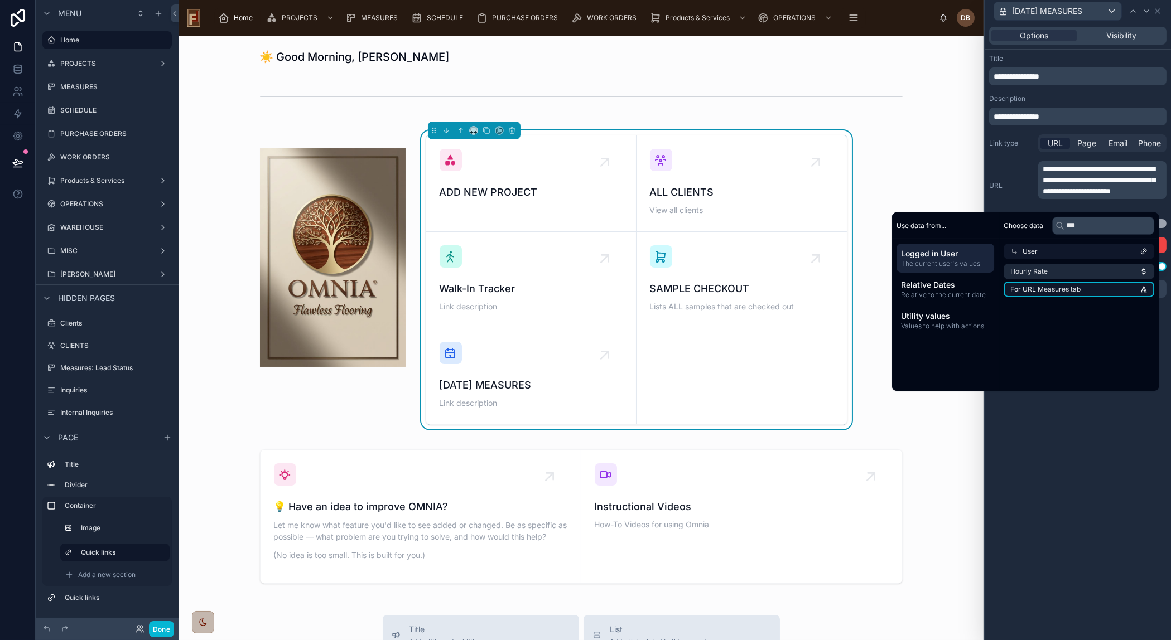
click at [1068, 290] on span "For URL Measures tab" at bounding box center [1045, 289] width 70 height 9
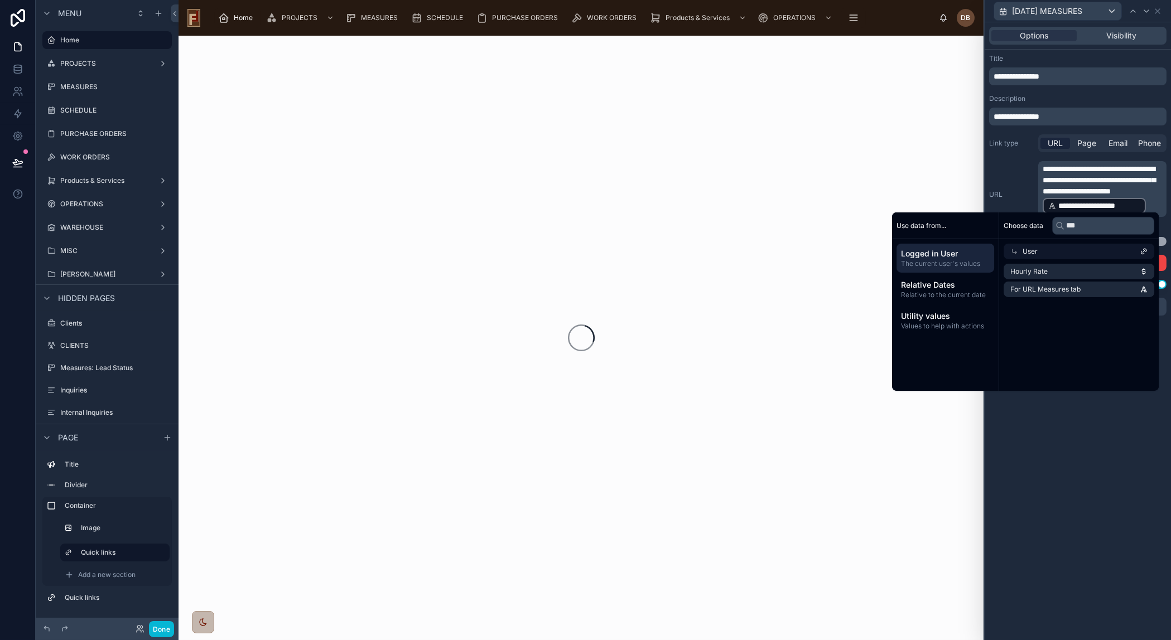
click at [1122, 433] on div "**********" at bounding box center [1078, 331] width 186 height 618
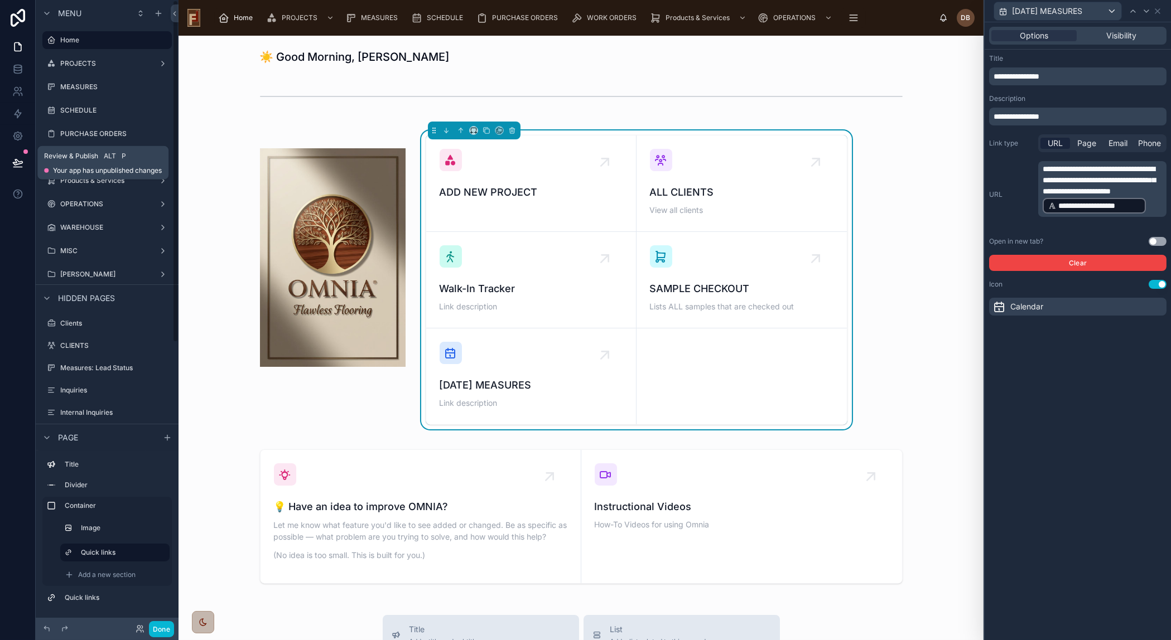
click at [18, 160] on icon at bounding box center [17, 162] width 11 height 11
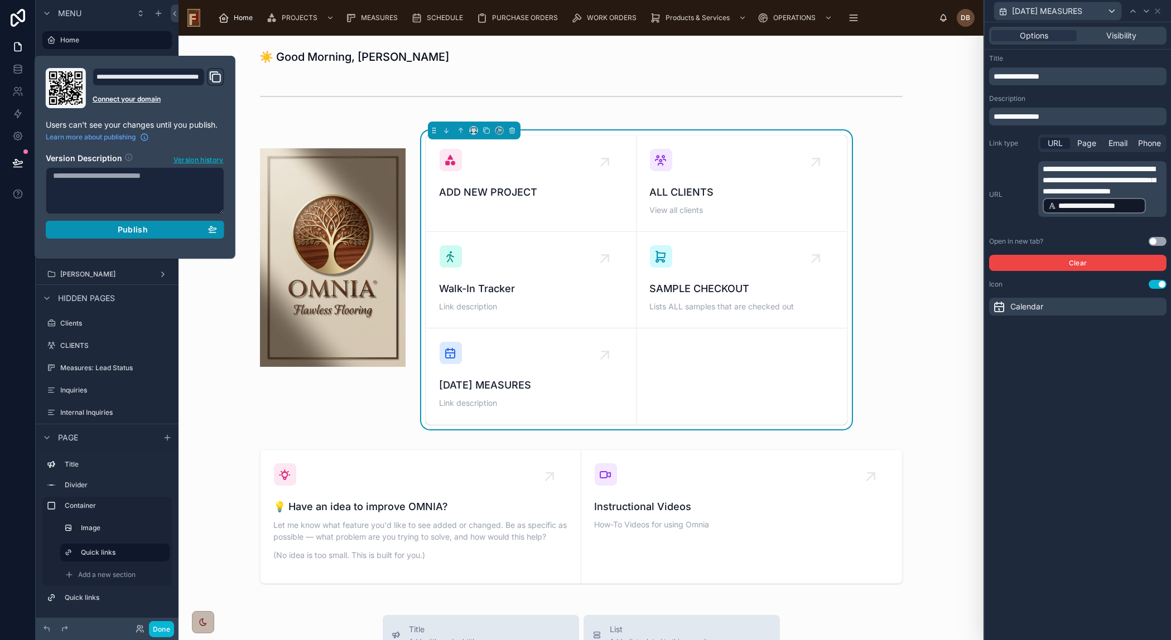
click at [123, 234] on span "Publish" at bounding box center [133, 230] width 30 height 10
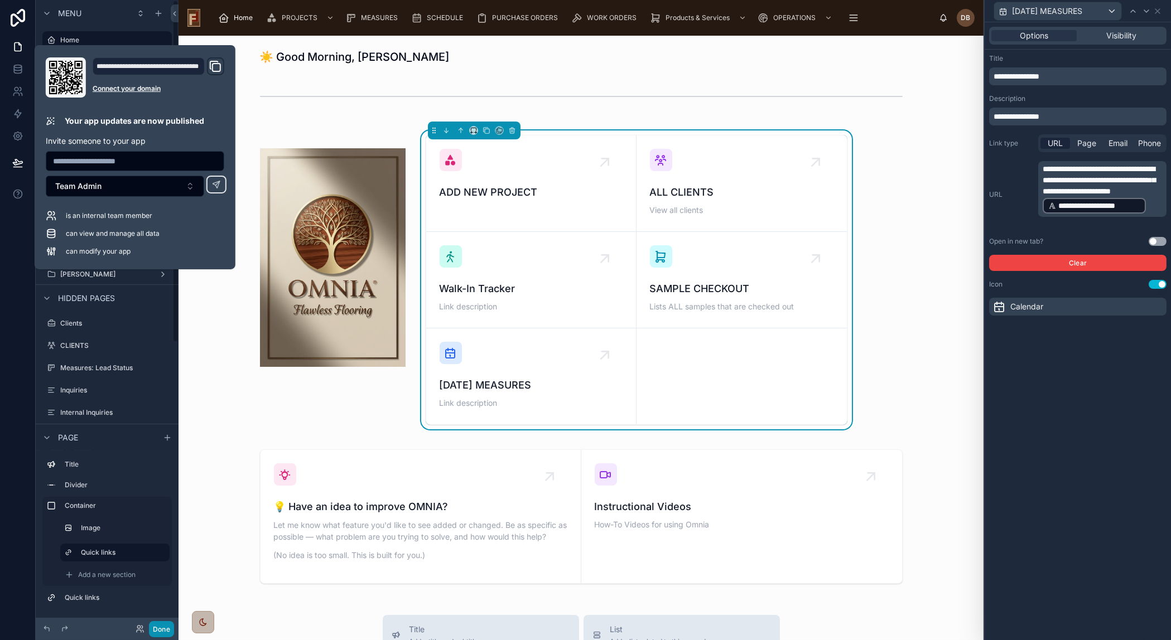
click at [157, 630] on button "Done" at bounding box center [161, 629] width 25 height 16
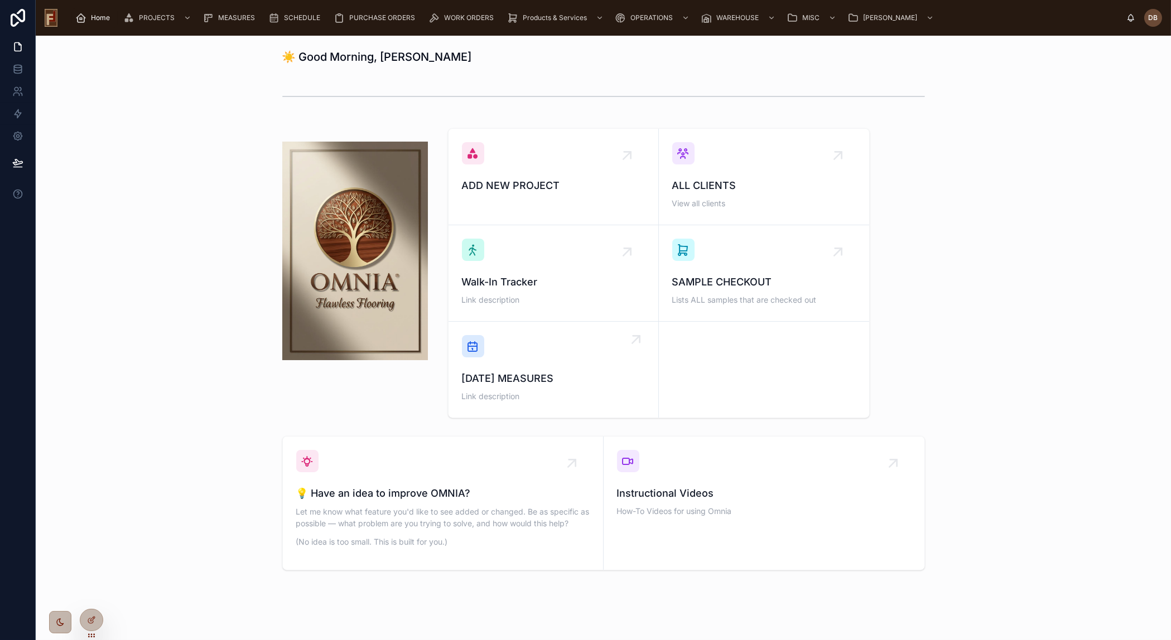
click at [541, 375] on span "TODAY'S MEASURES" at bounding box center [553, 379] width 183 height 16
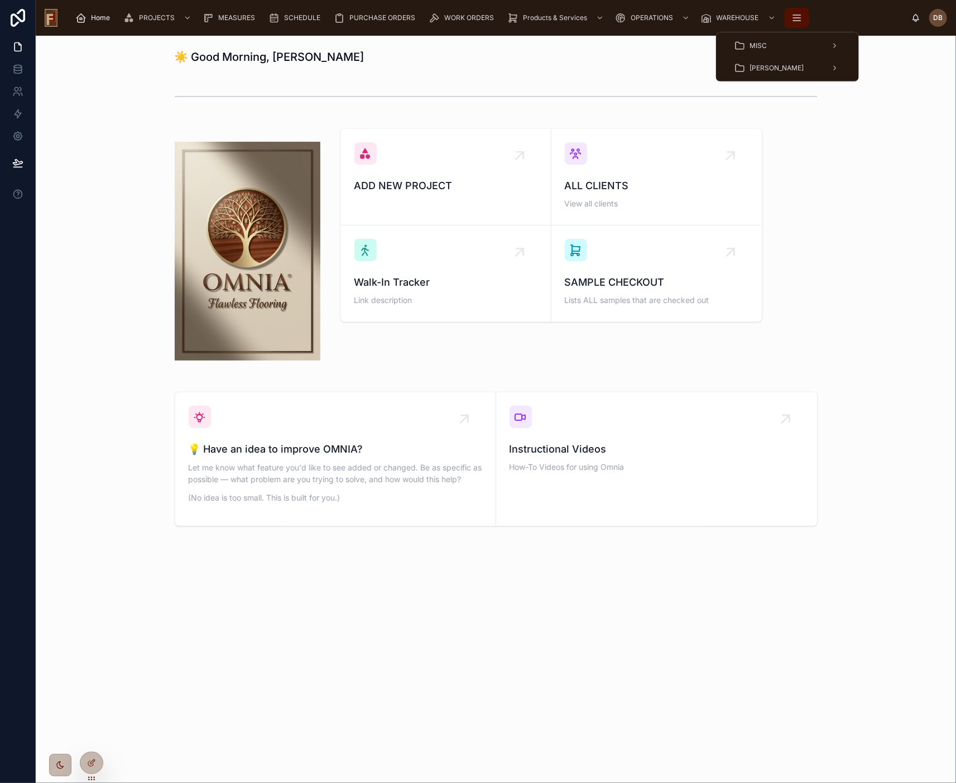
click at [793, 20] on icon "scrollable content" at bounding box center [796, 17] width 11 height 11
click at [768, 68] on div "[PERSON_NAME]" at bounding box center [787, 68] width 107 height 18
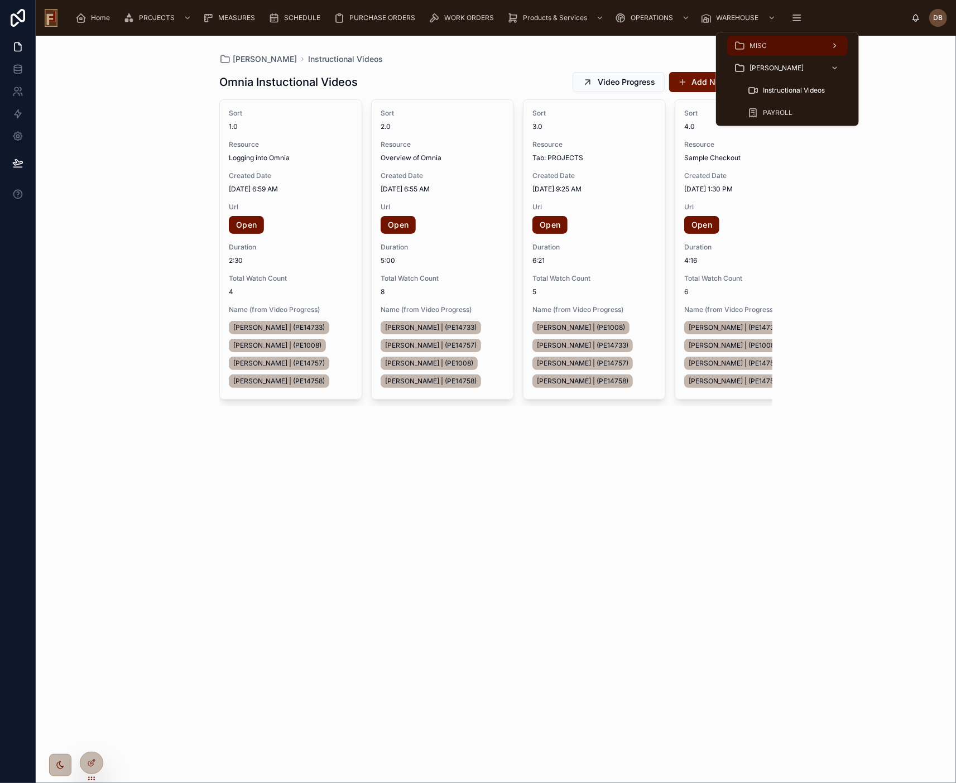
click at [762, 45] on span "MISC" at bounding box center [757, 45] width 17 height 9
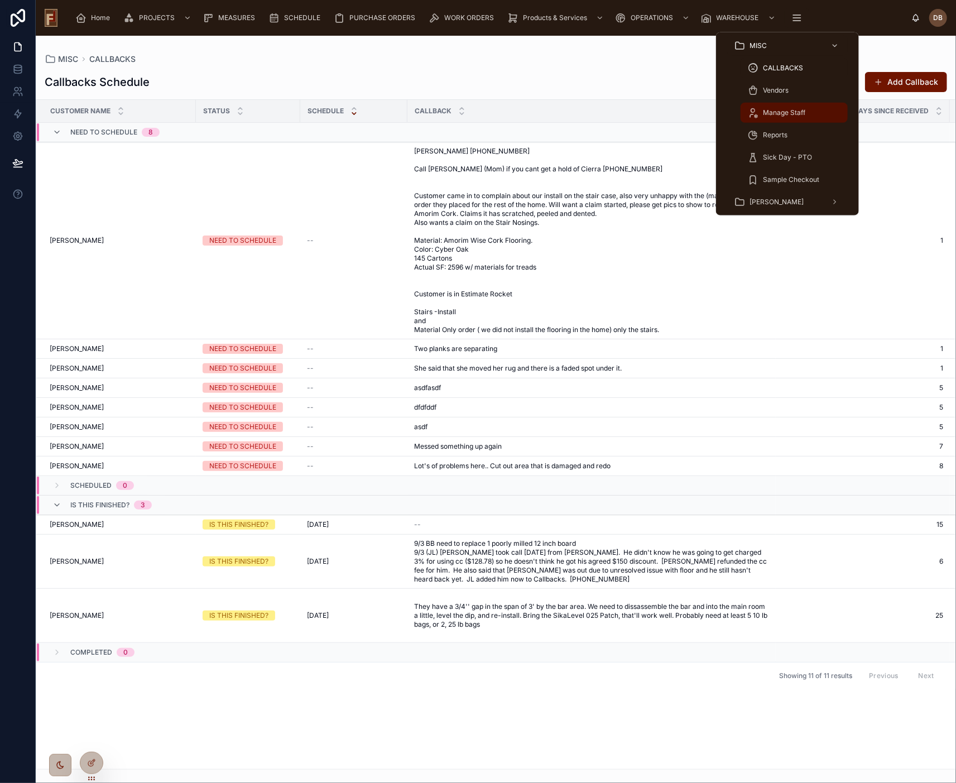
click at [789, 113] on span "Manage Staff" at bounding box center [784, 112] width 42 height 9
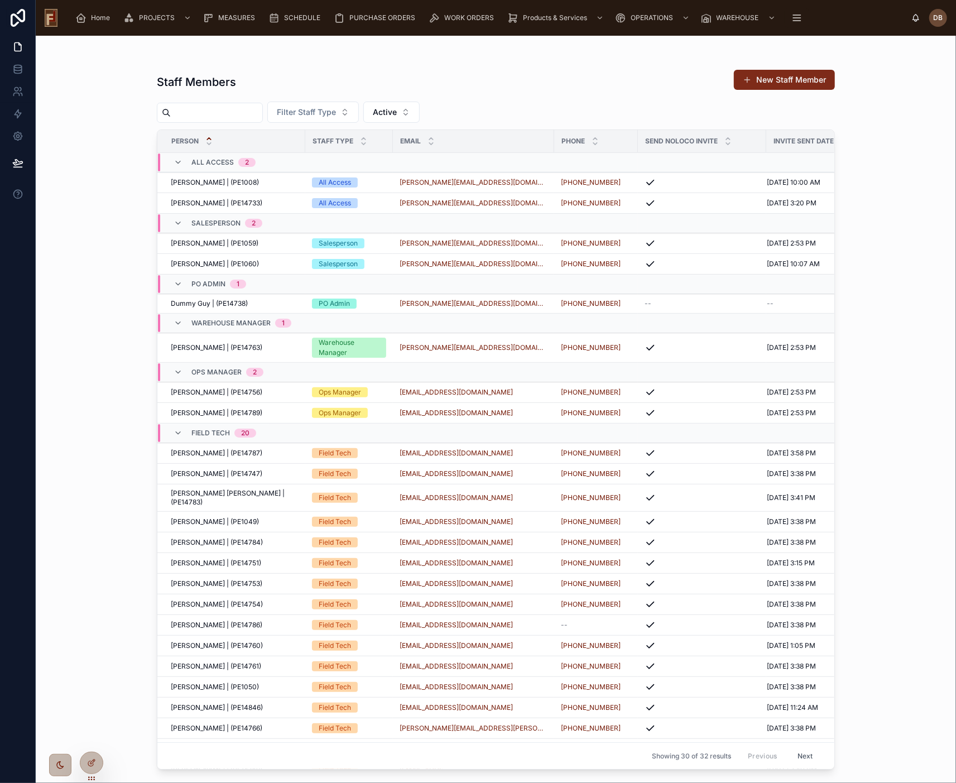
click at [783, 76] on button "New Staff Member" at bounding box center [784, 80] width 101 height 20
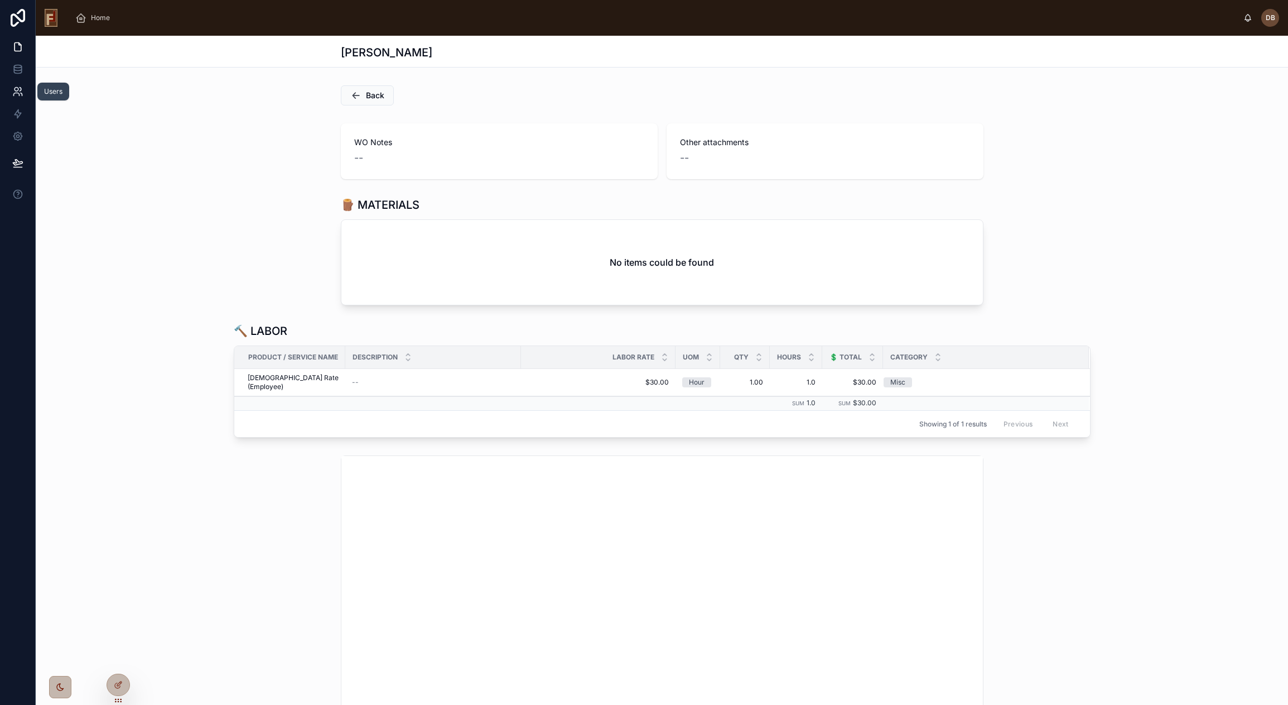
click at [14, 91] on icon at bounding box center [17, 91] width 11 height 11
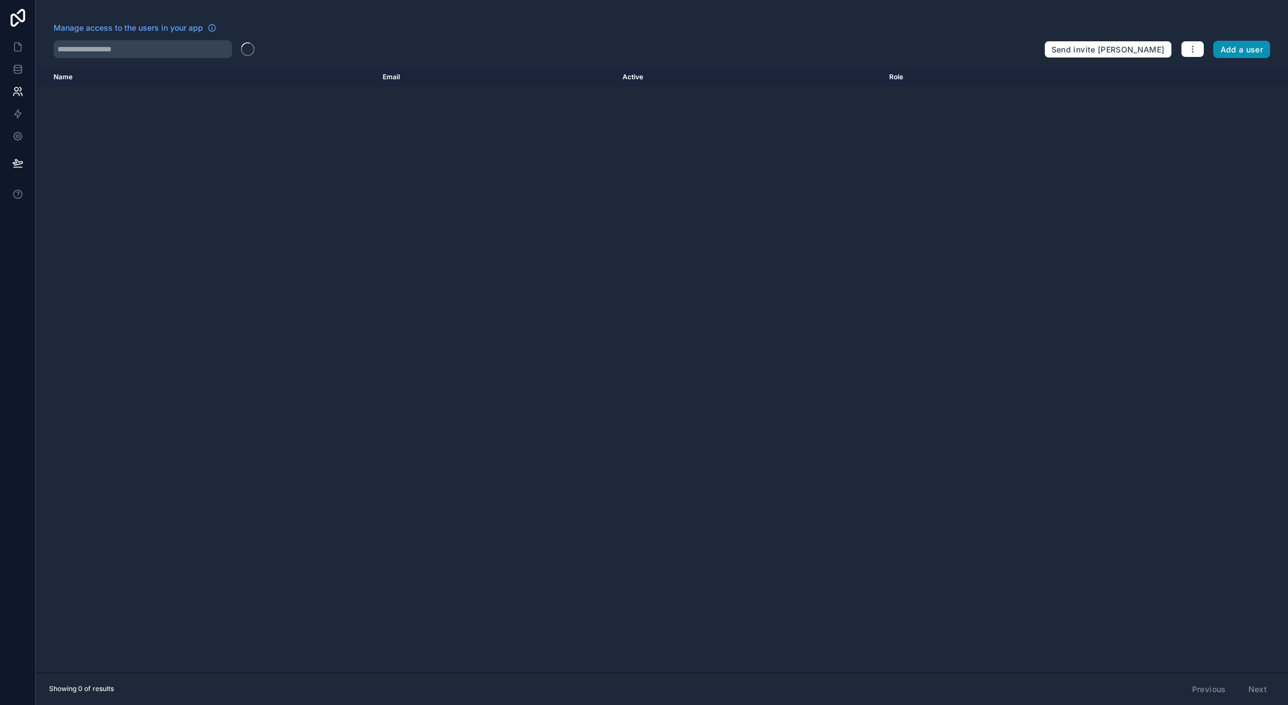
click at [1245, 45] on button "Add a user" at bounding box center [1241, 50] width 57 height 18
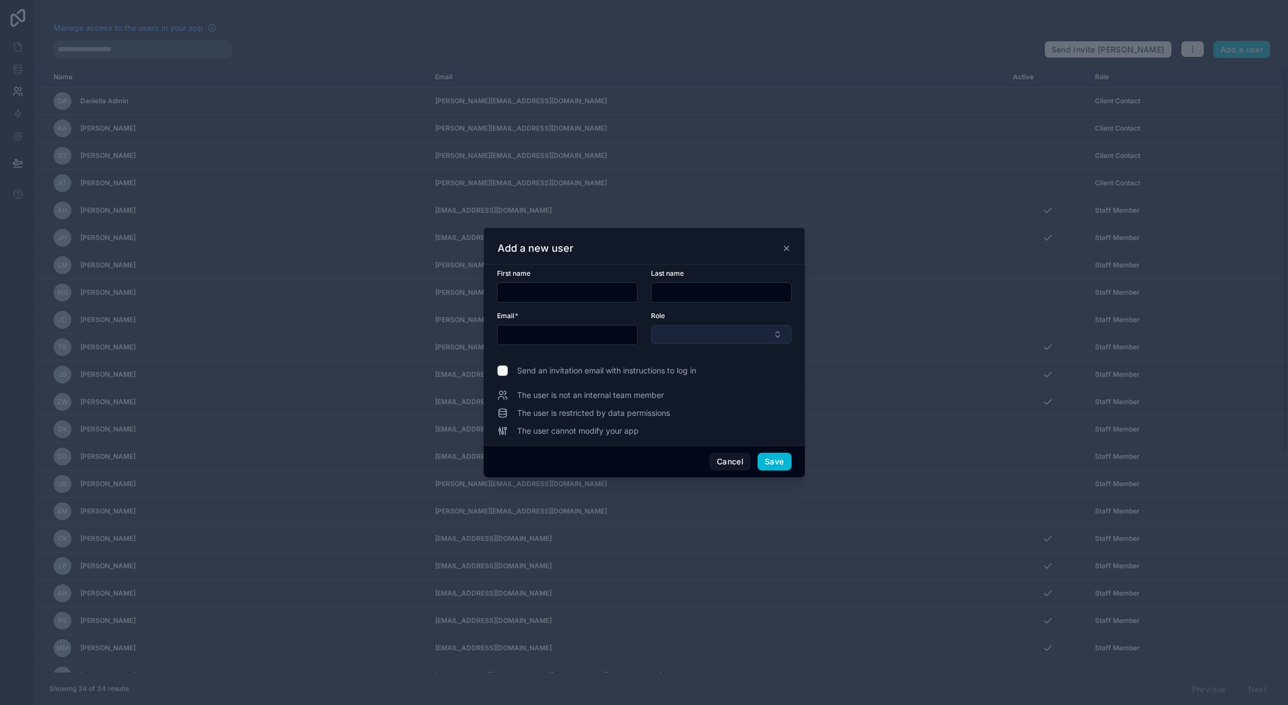
click at [739, 327] on button "Select Button" at bounding box center [721, 334] width 141 height 19
click at [596, 352] on form "First name Last name Email * Role" at bounding box center [644, 313] width 295 height 89
click at [730, 461] on button "Cancel" at bounding box center [730, 461] width 41 height 18
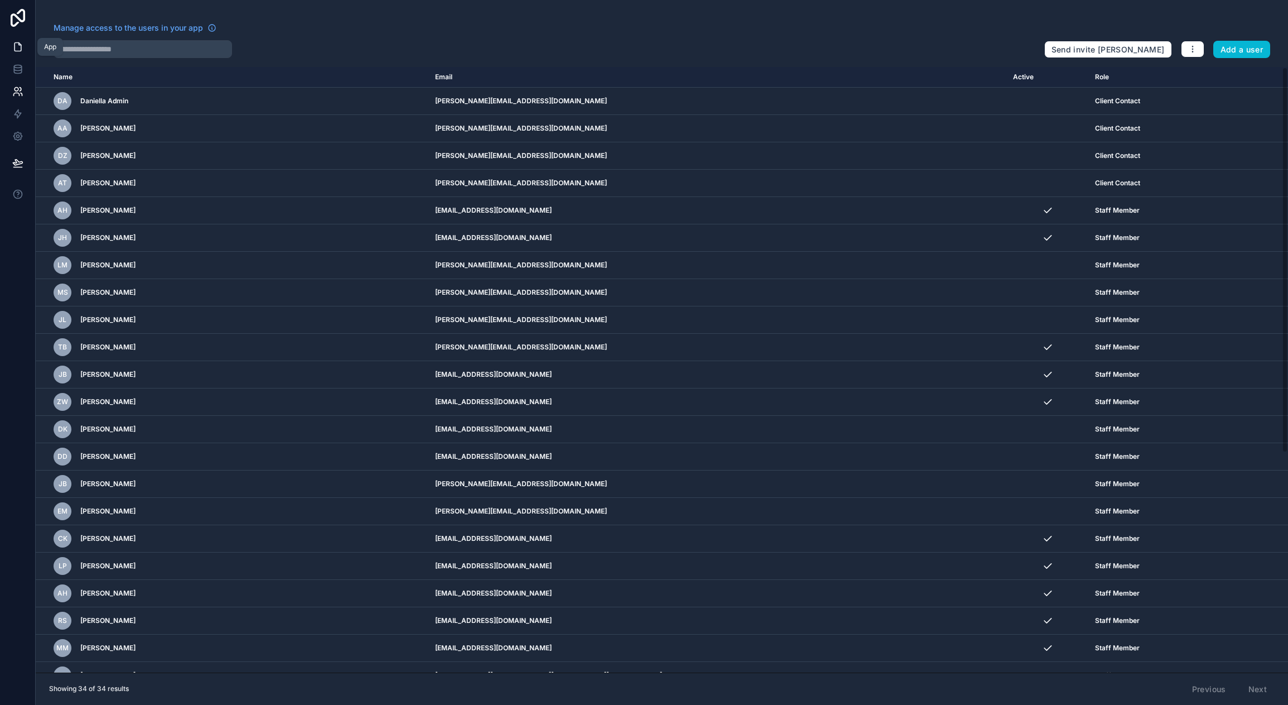
click at [20, 50] on icon at bounding box center [17, 46] width 11 height 11
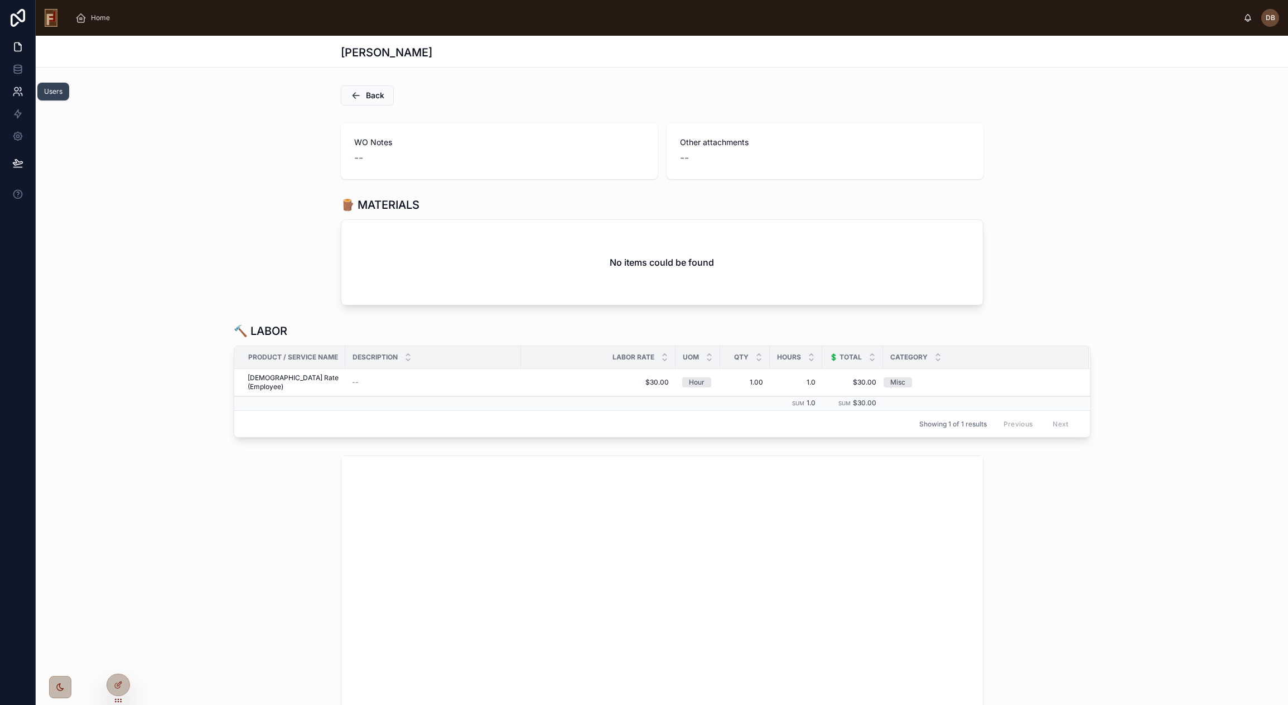
click at [19, 91] on icon at bounding box center [17, 91] width 11 height 11
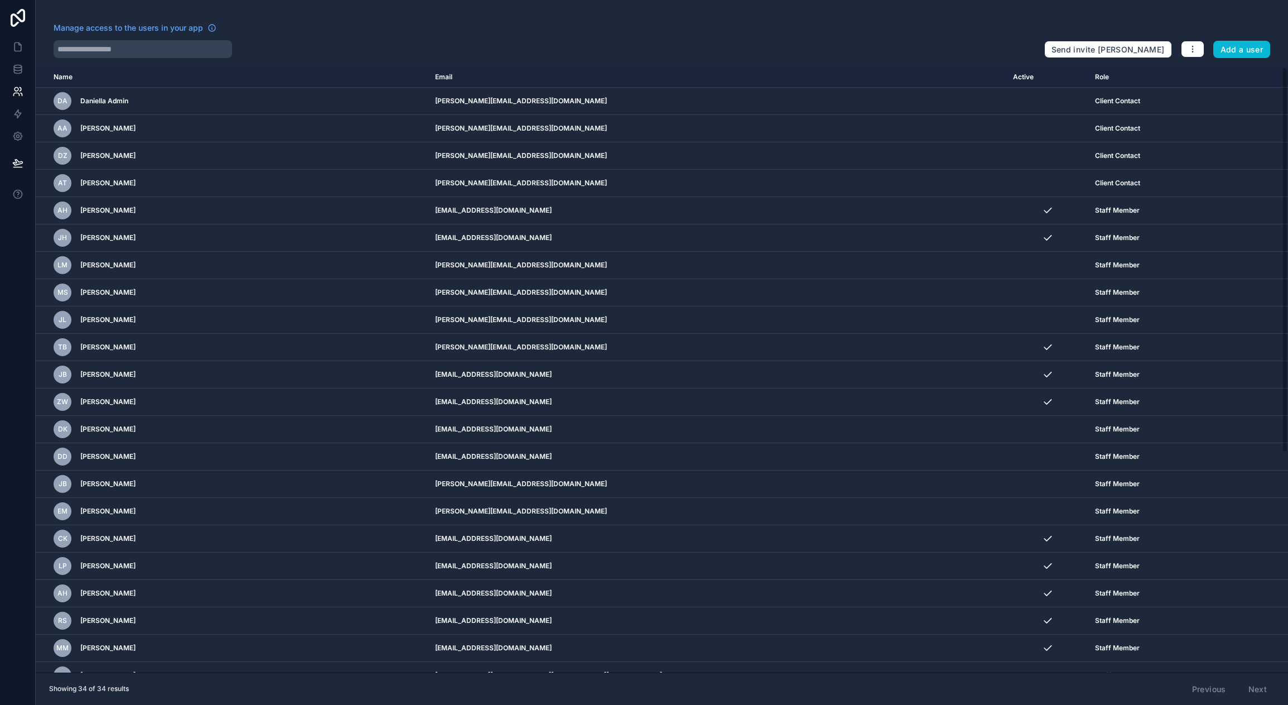
click at [0, 80] on link at bounding box center [17, 91] width 35 height 22
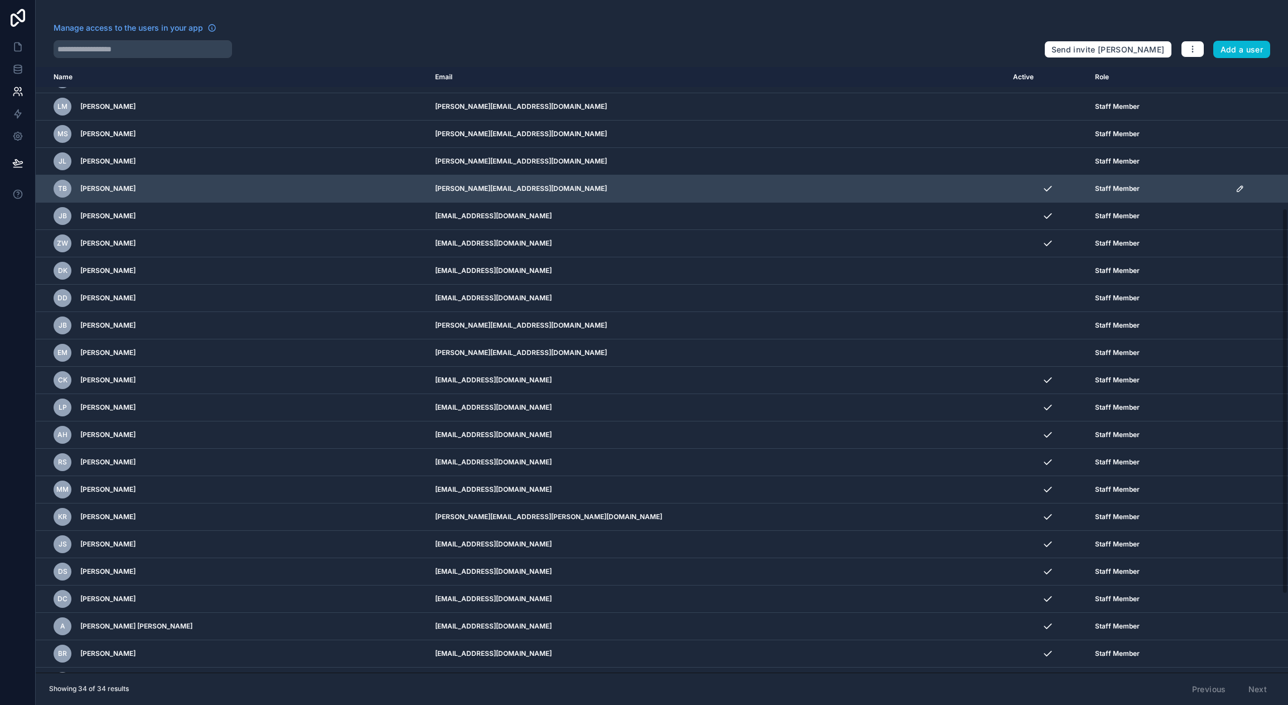
scroll to position [223, 0]
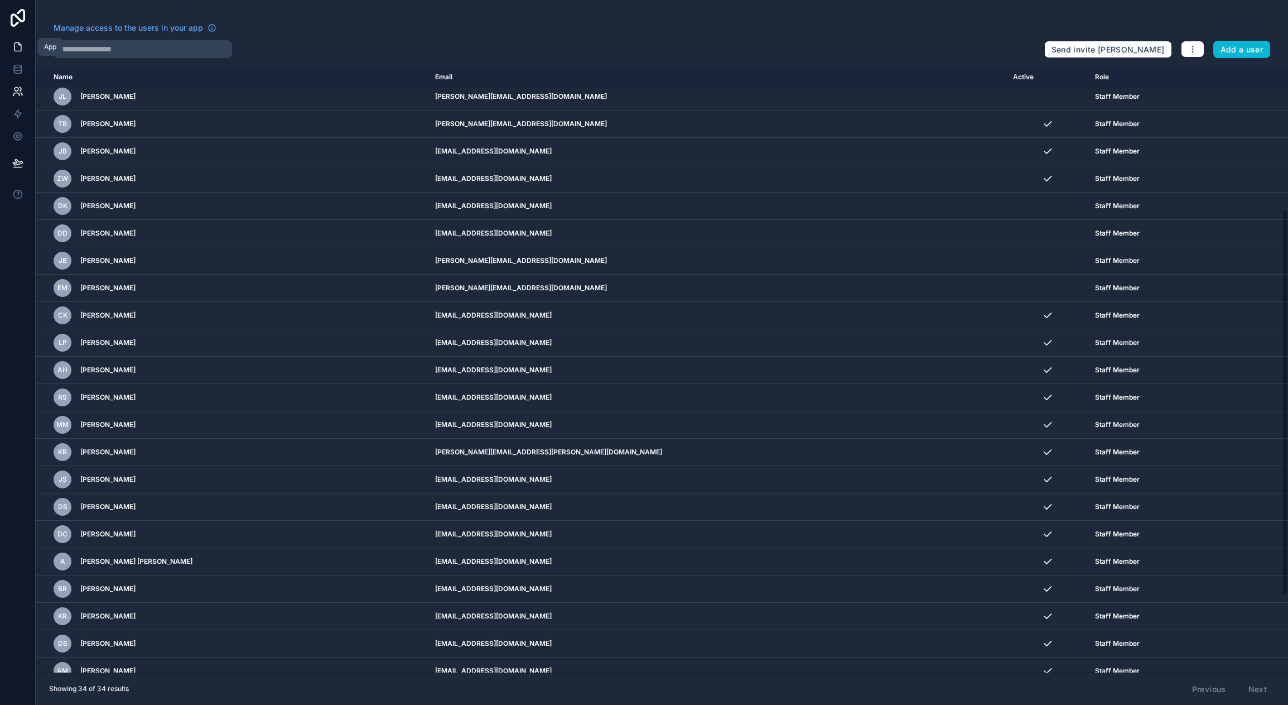
click at [21, 47] on icon at bounding box center [18, 47] width 7 height 8
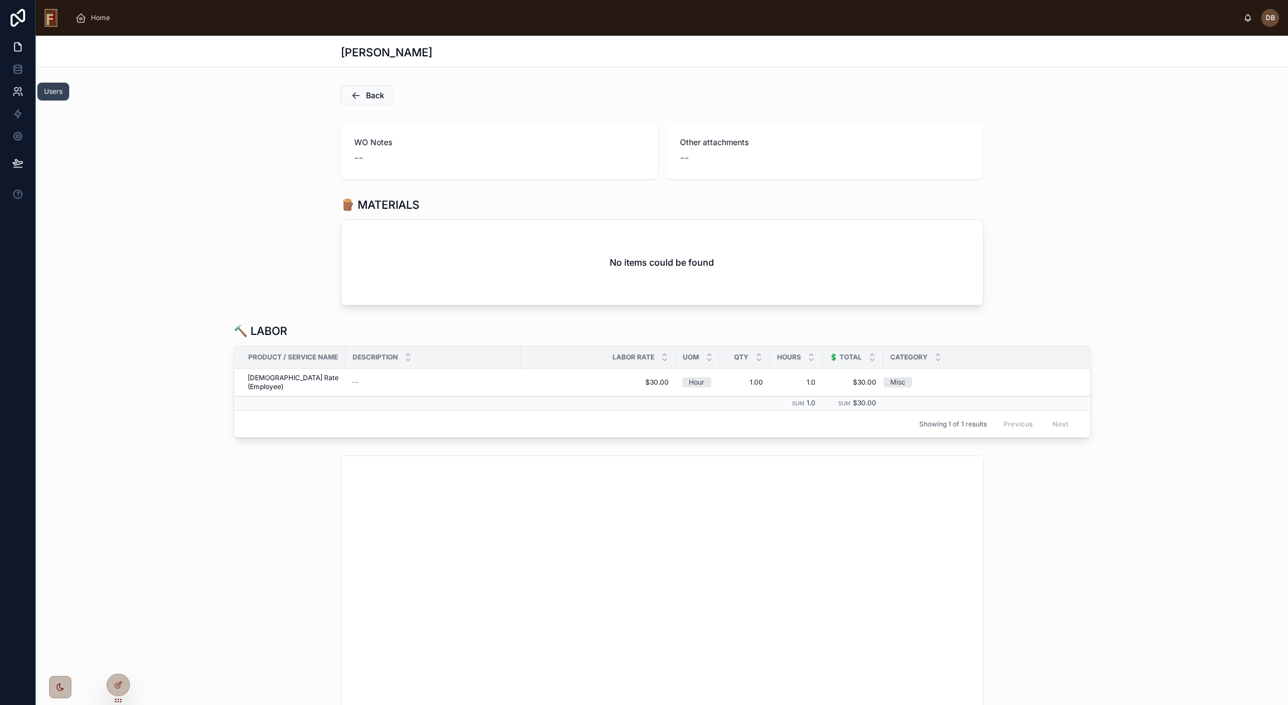
click at [21, 90] on icon at bounding box center [21, 89] width 2 height 3
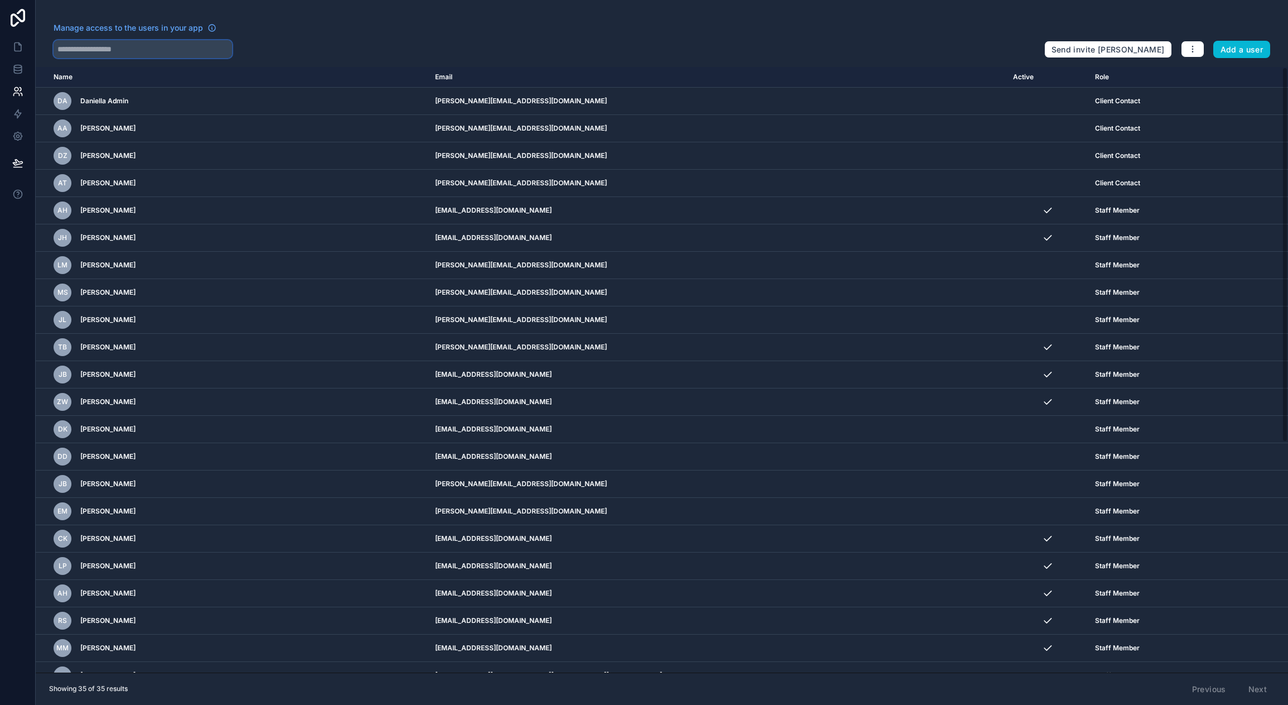
click at [124, 47] on input "text" at bounding box center [143, 49] width 179 height 18
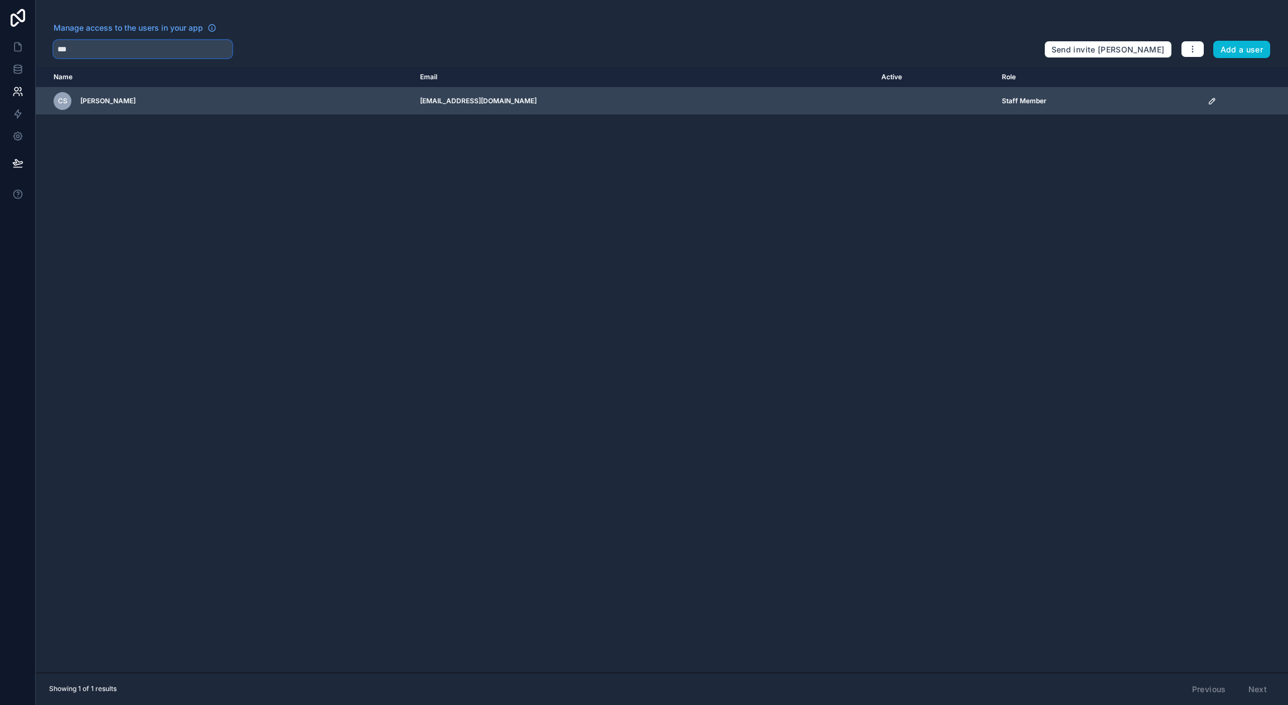
type input "***"
click at [1213, 99] on icon "scrollable content" at bounding box center [1212, 101] width 9 height 9
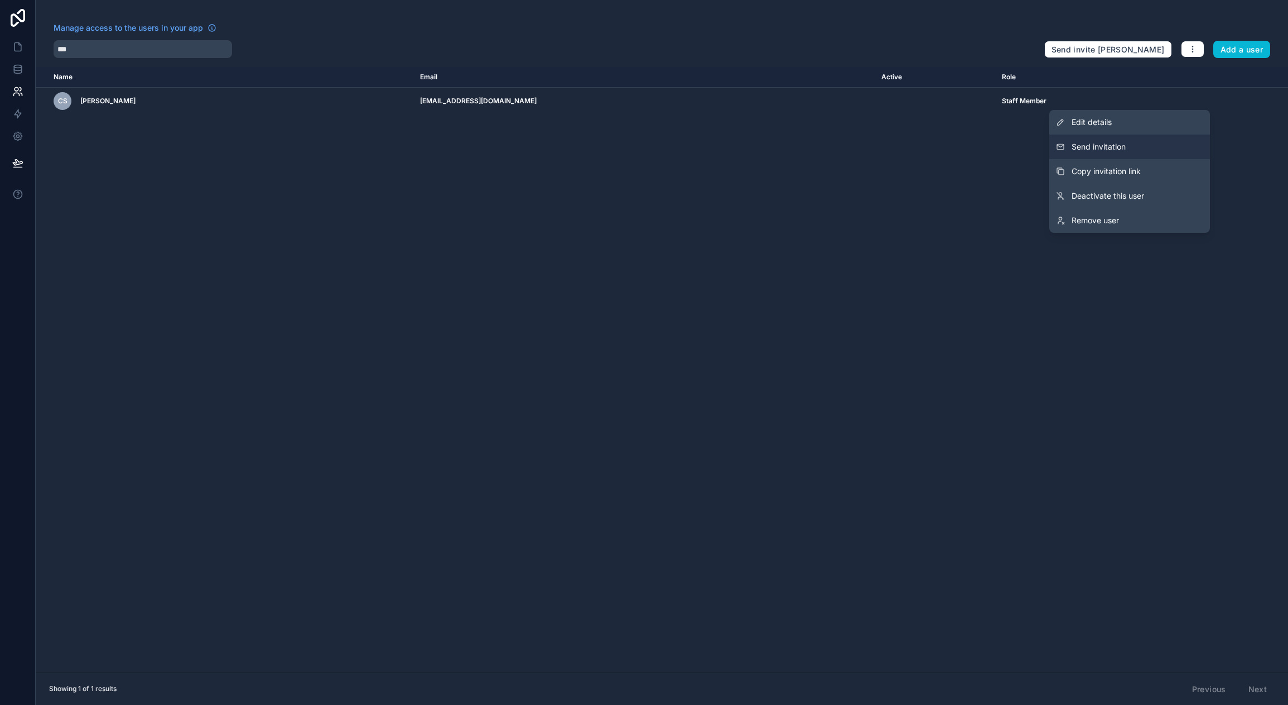
click at [1101, 149] on span "Send invitation" at bounding box center [1099, 146] width 54 height 11
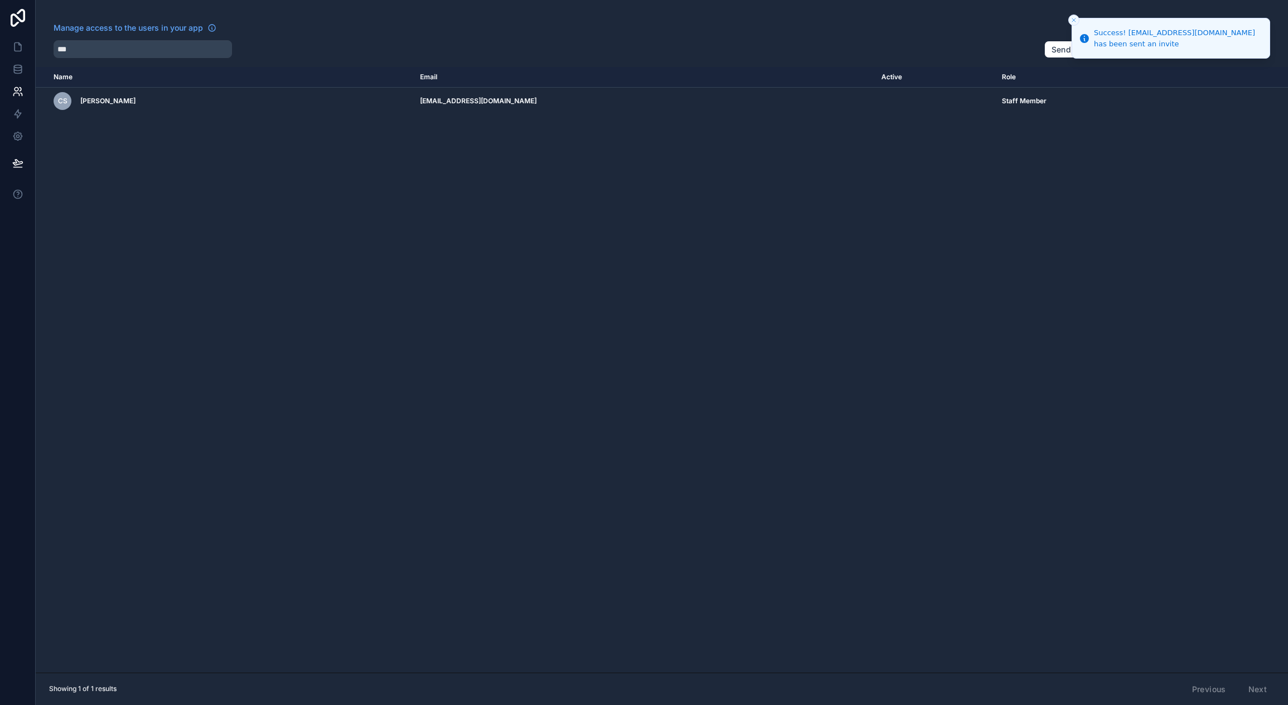
click at [793, 44] on div "***" at bounding box center [545, 49] width 982 height 18
click at [15, 47] on icon at bounding box center [18, 47] width 7 height 8
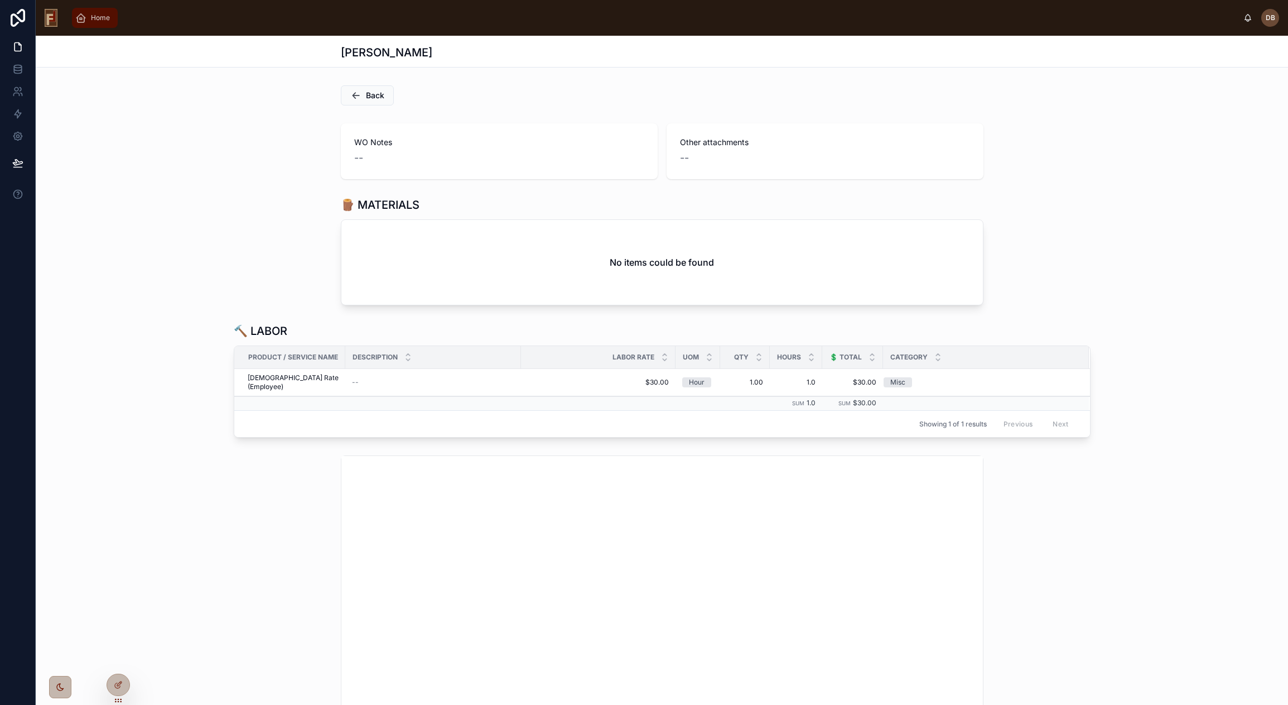
click at [105, 18] on span "Home" at bounding box center [100, 17] width 19 height 9
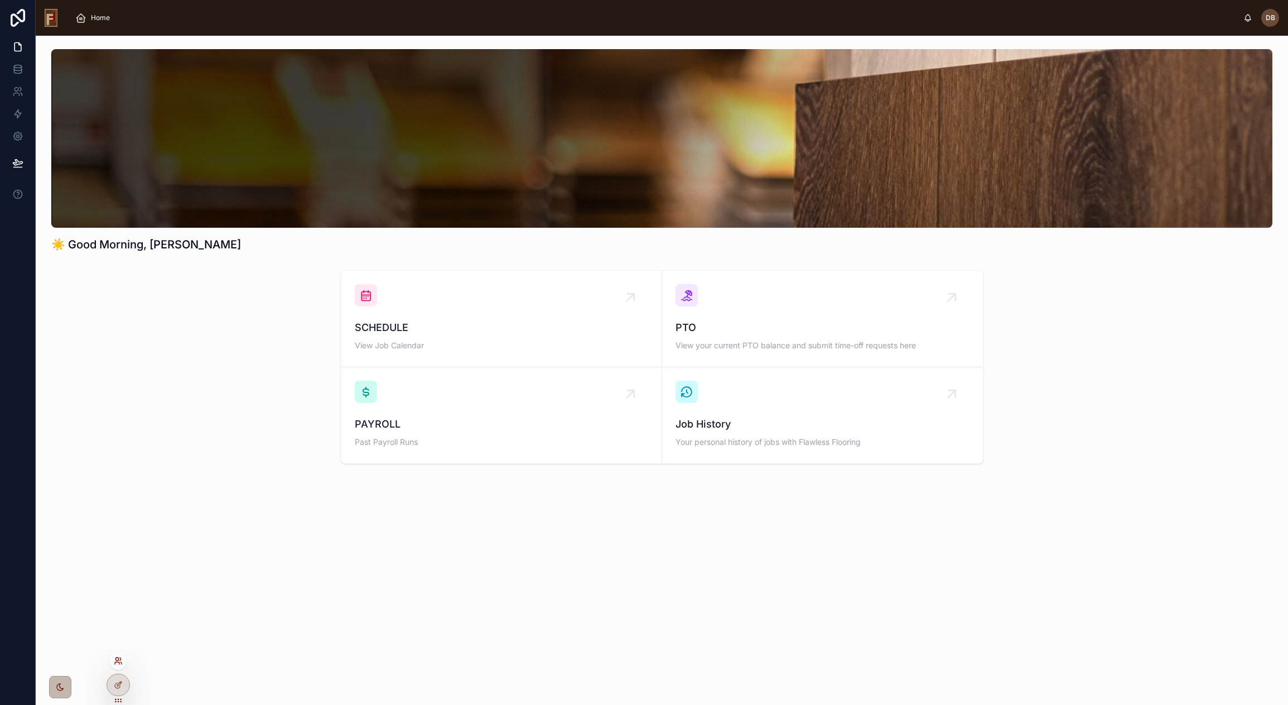
click at [120, 663] on icon at bounding box center [118, 660] width 9 height 9
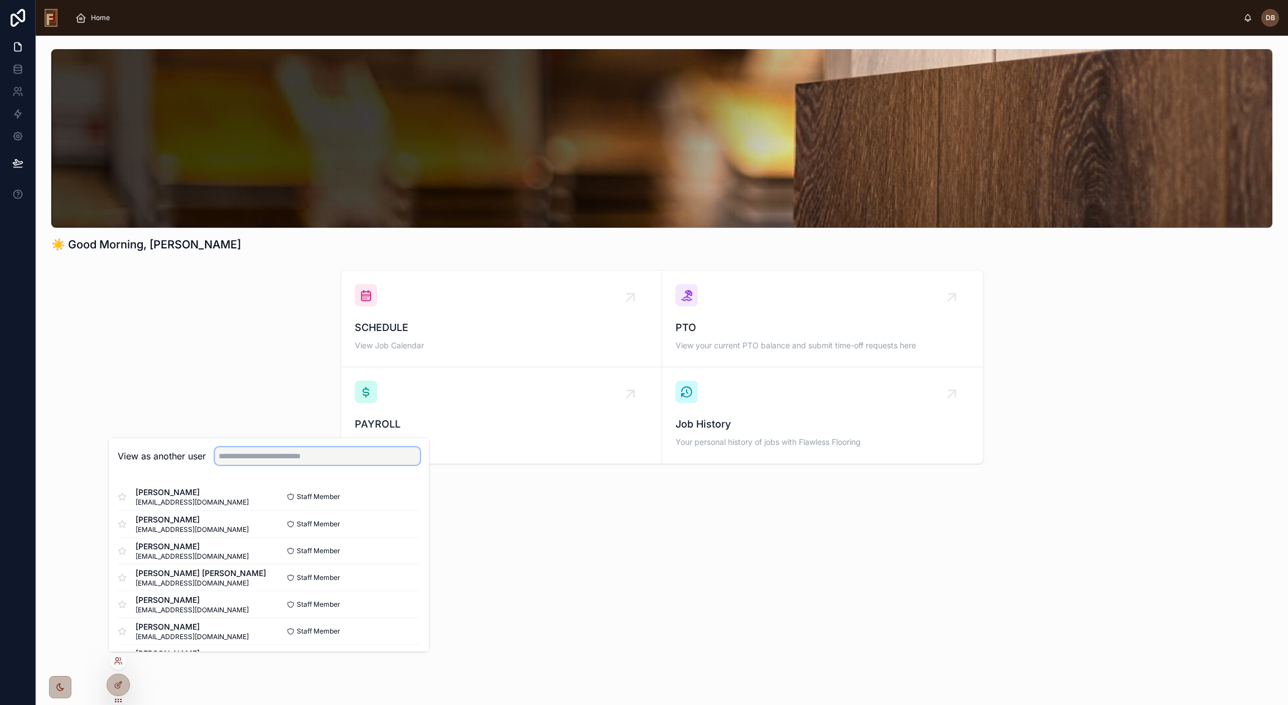
click at [248, 460] on input "text" at bounding box center [317, 456] width 205 height 18
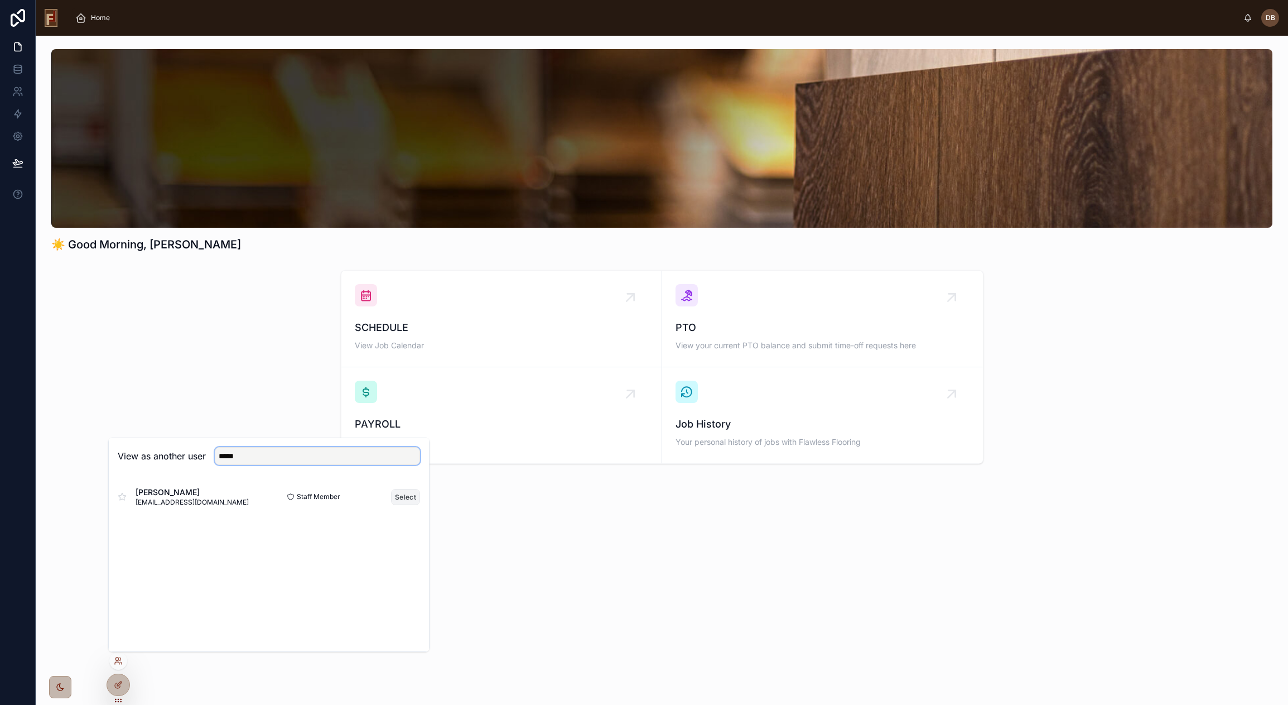
type input "*****"
click at [408, 497] on button "Select" at bounding box center [405, 497] width 29 height 16
click at [501, 309] on div "SCHEDULE View Job Calendar" at bounding box center [501, 318] width 293 height 69
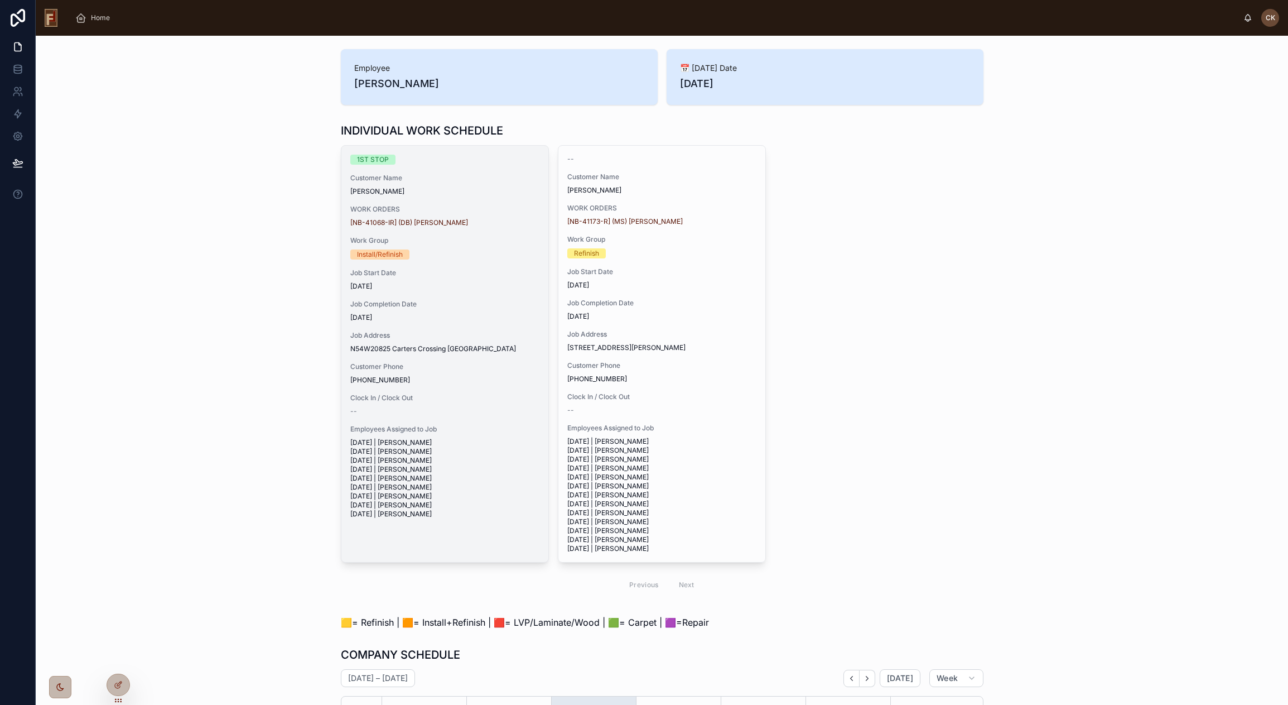
click at [409, 353] on span "N54W20825 Carters Crossing [GEOGRAPHIC_DATA]" at bounding box center [444, 348] width 189 height 9
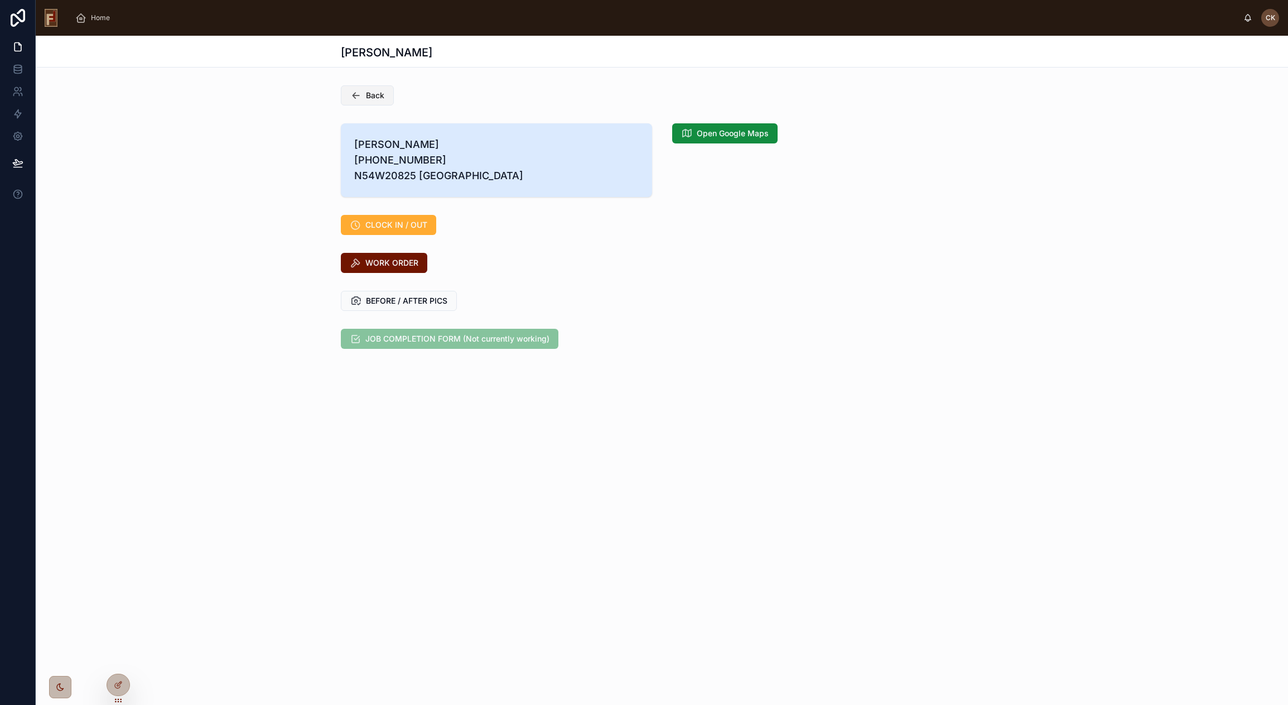
click at [369, 92] on span "Back" at bounding box center [375, 95] width 18 height 11
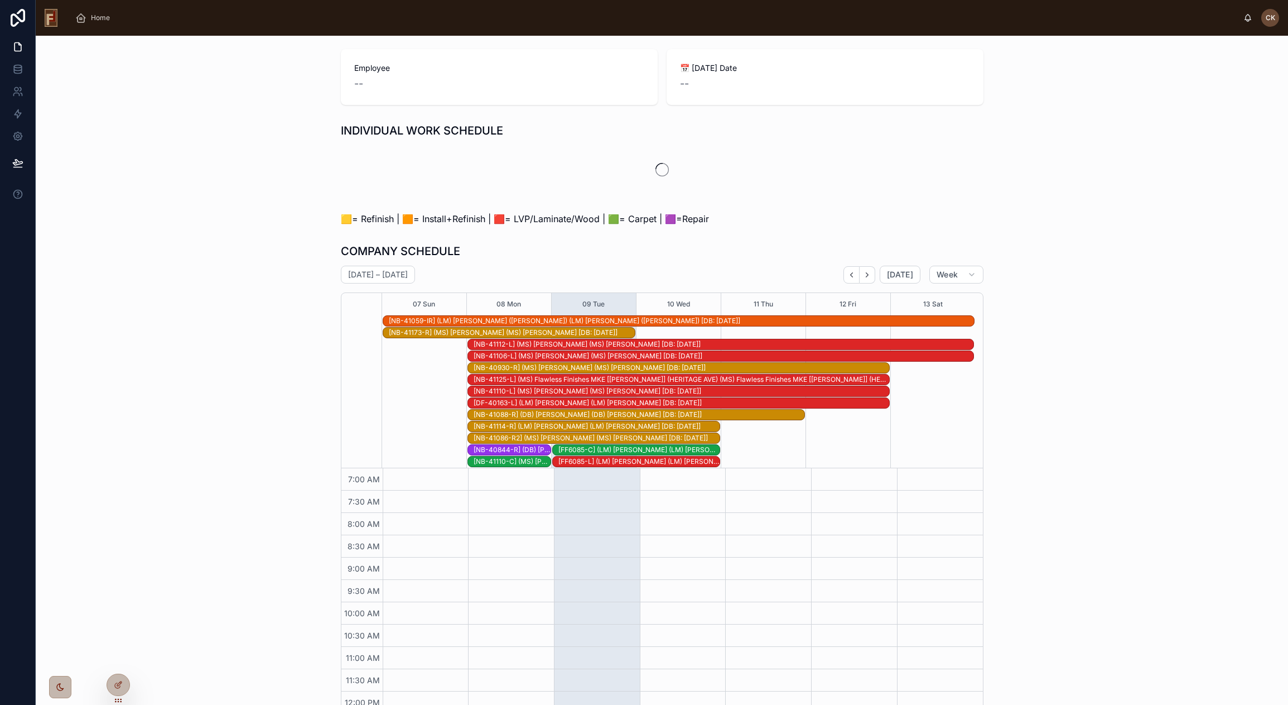
scroll to position [143, 0]
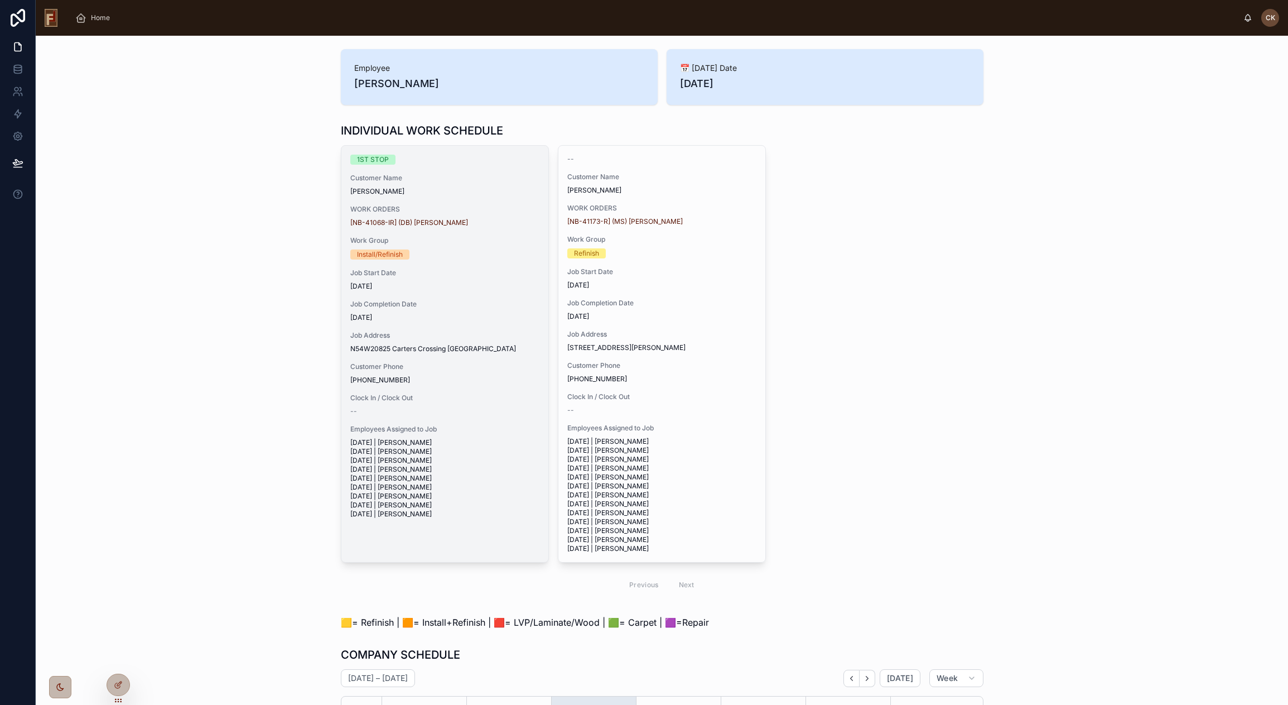
click at [440, 324] on div "1ST STOP Customer Name [PERSON_NAME] WORK ORDERS [NB-41068-IR] (DB) [PERSON_NAM…" at bounding box center [444, 337] width 207 height 382
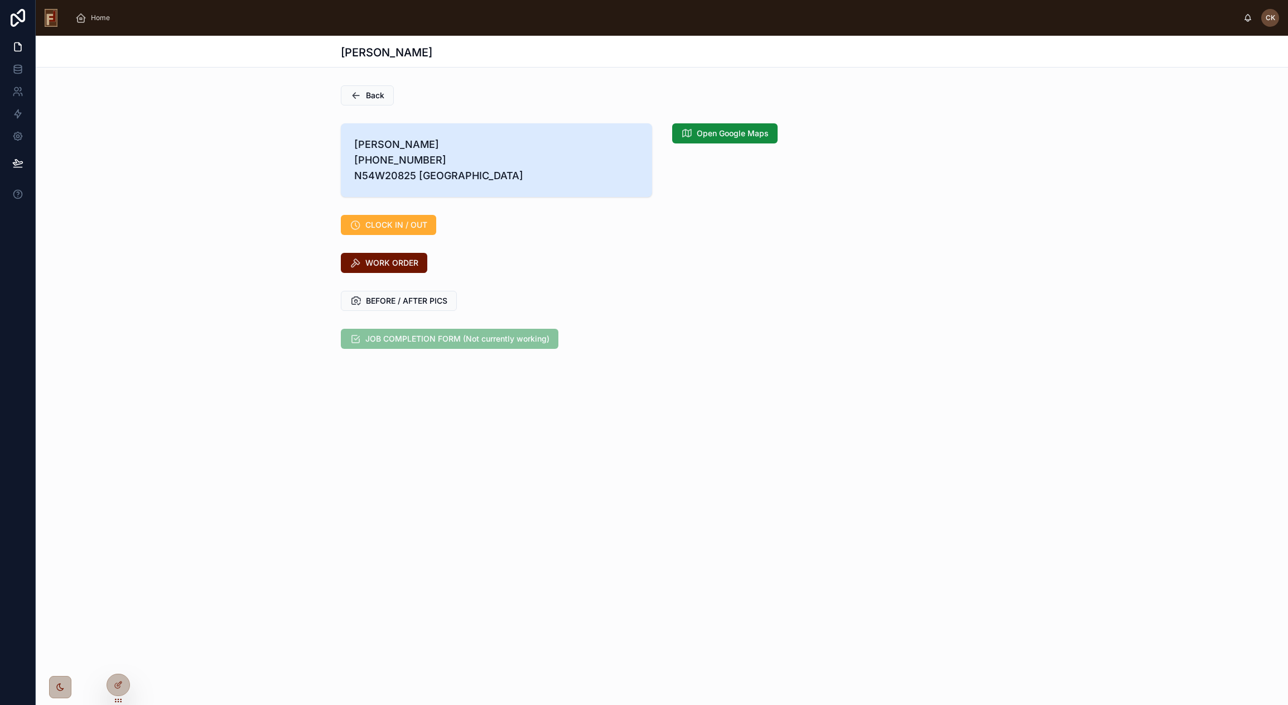
click at [304, 239] on div "CLOCK IN / OUT" at bounding box center [662, 224] width 1252 height 29
click at [431, 175] on span "[PERSON_NAME] [PHONE_NUMBER] N54W20825 [GEOGRAPHIC_DATA]" at bounding box center [496, 160] width 284 height 47
click at [272, 187] on div "[PERSON_NAME] [PHONE_NUMBER] N54W20825 [GEOGRAPHIC_DATA] Open Google Maps" at bounding box center [662, 160] width 1252 height 83
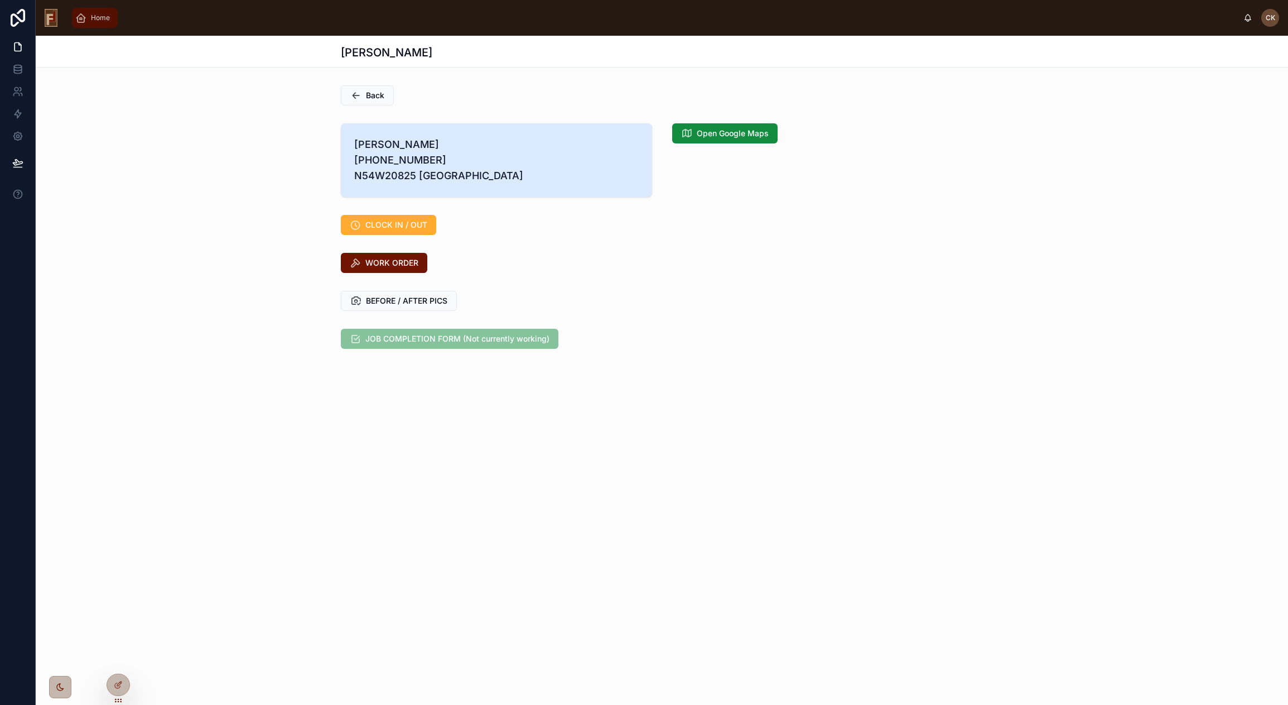
click at [100, 16] on span "Home" at bounding box center [100, 17] width 19 height 9
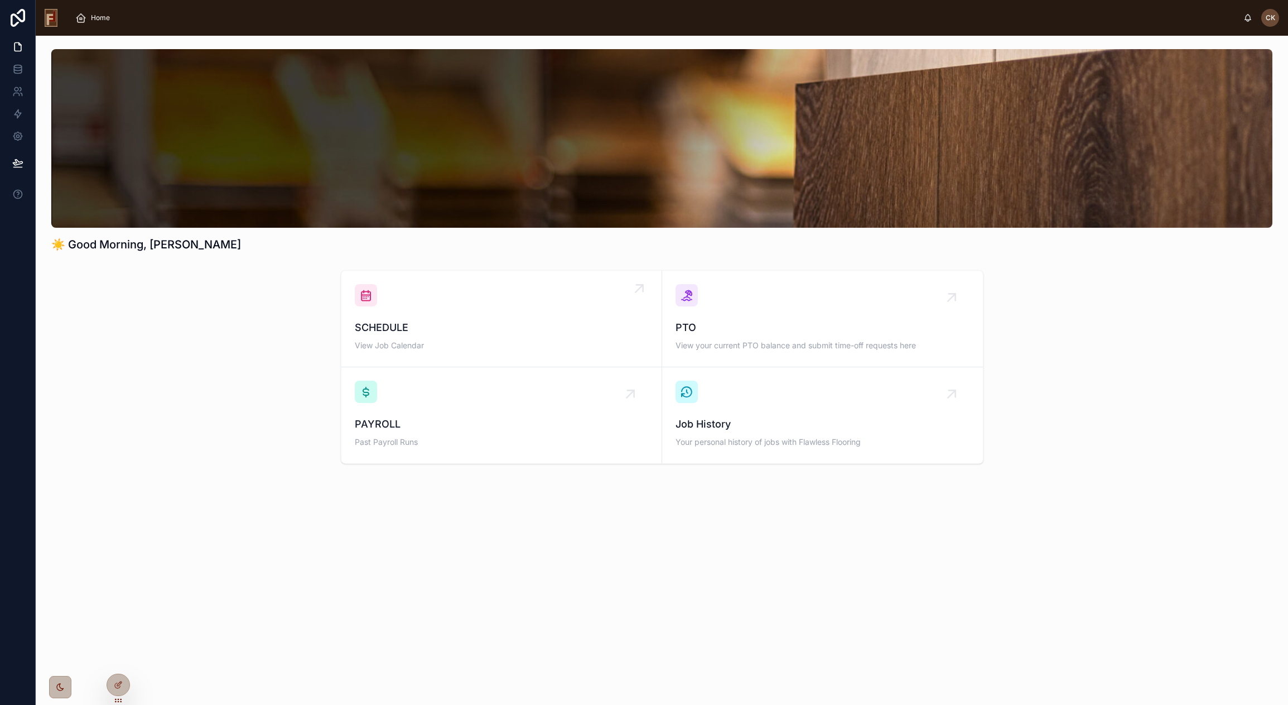
click at [508, 311] on div "SCHEDULE View Job Calendar" at bounding box center [501, 318] width 293 height 69
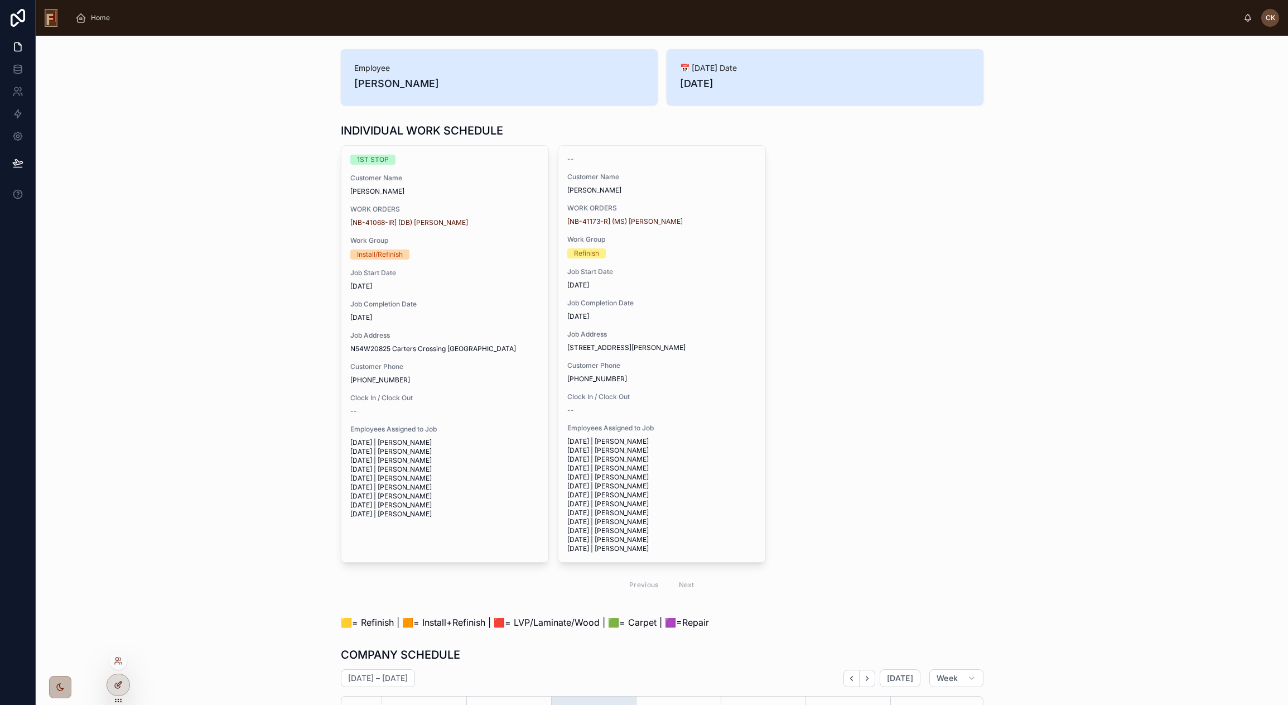
click at [122, 688] on icon at bounding box center [118, 684] width 9 height 9
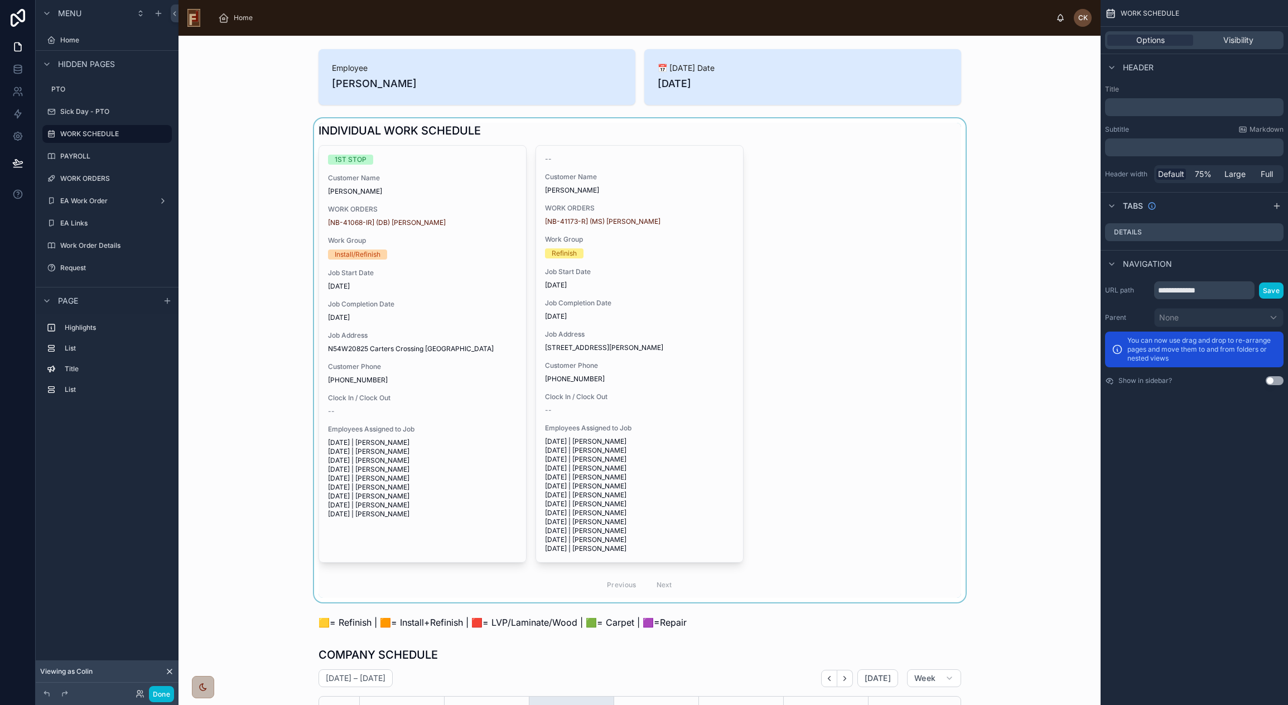
scroll to position [143, 0]
click at [83, 133] on label "WORK SCHEDULE" at bounding box center [104, 133] width 89 height 9
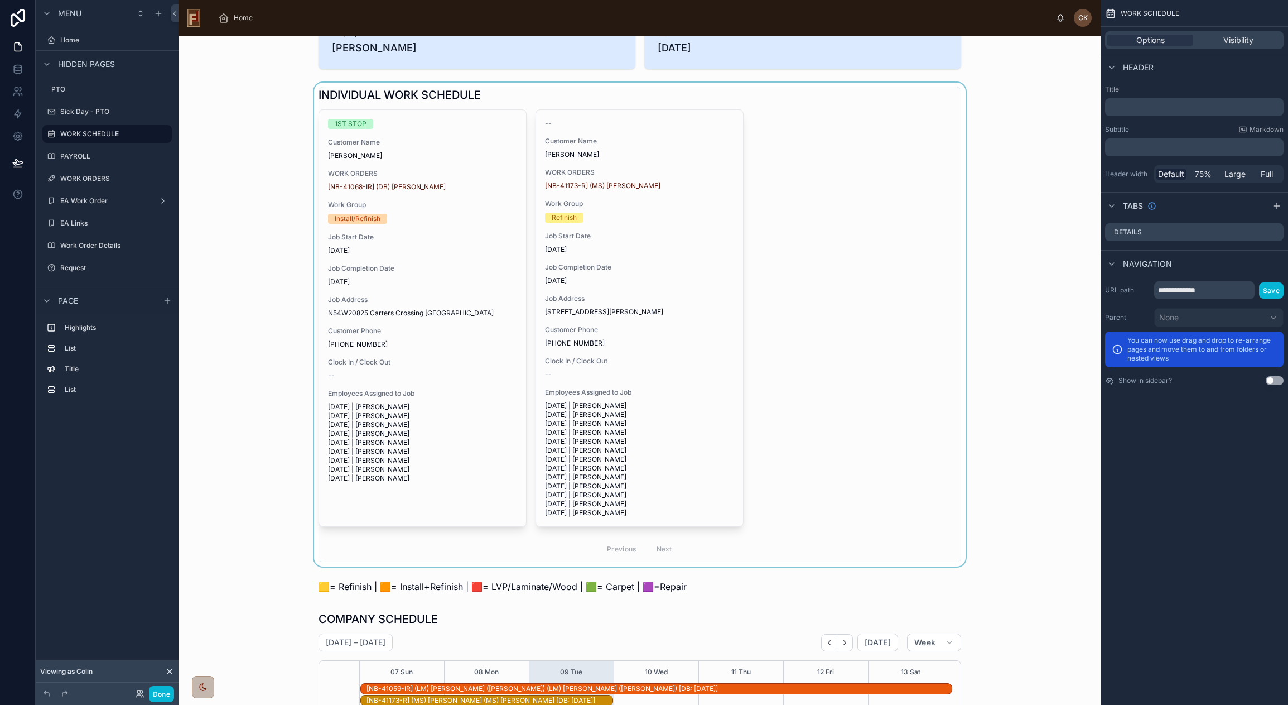
scroll to position [0, 0]
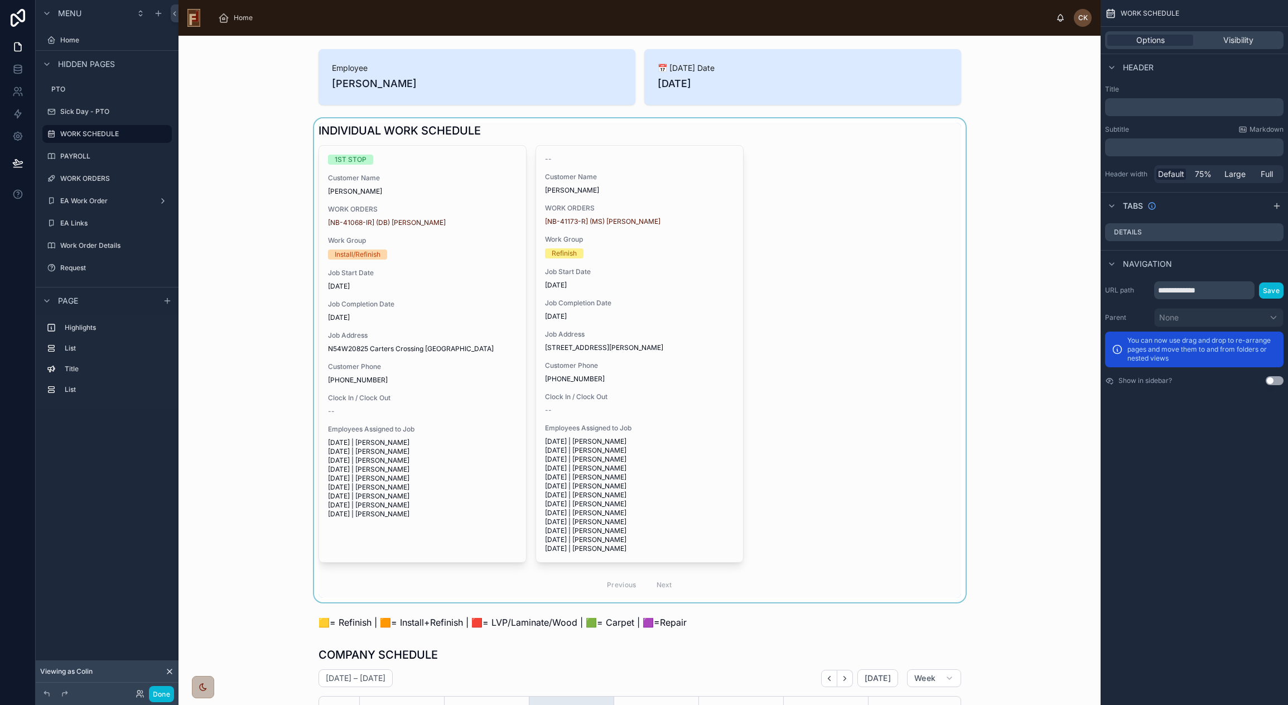
click at [462, 288] on div at bounding box center [639, 360] width 904 height 484
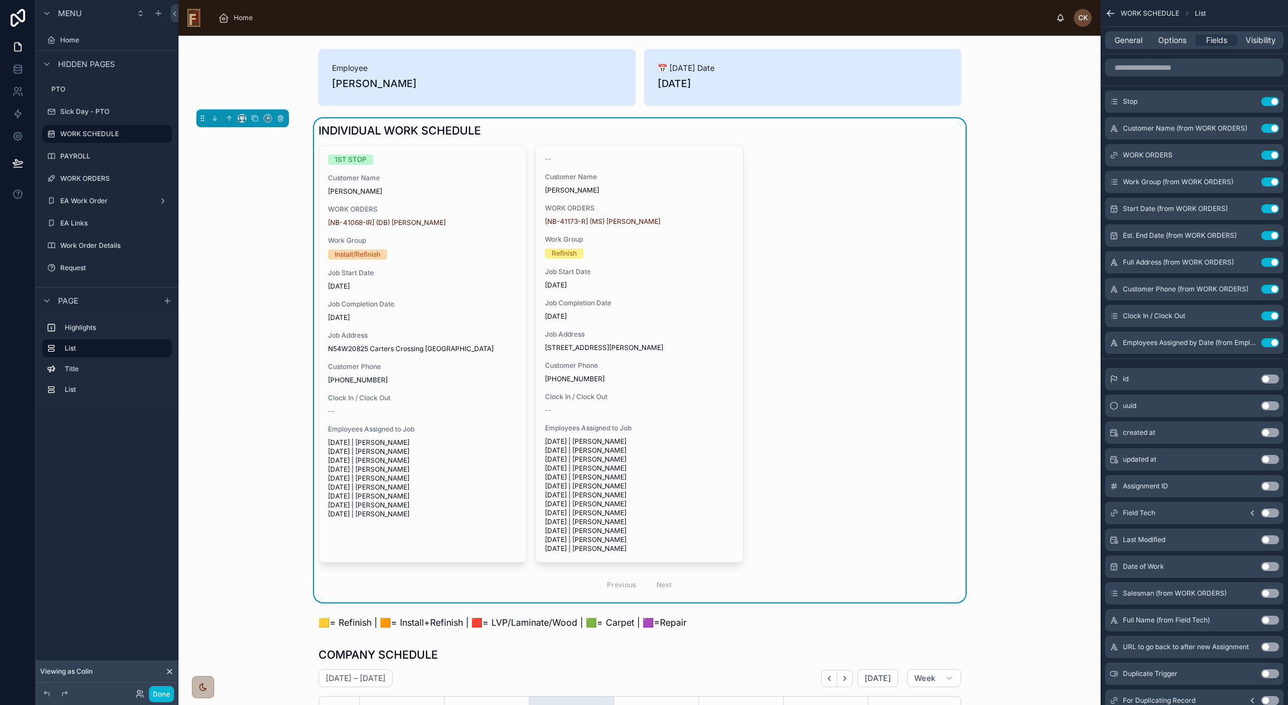
click at [855, 200] on div "1ST STOP Customer Name [PERSON_NAME] WORK ORDERS [NB-41068-IR] (DB) [PERSON_NAM…" at bounding box center [640, 371] width 643 height 452
click at [1166, 44] on span "Options" at bounding box center [1172, 40] width 28 height 11
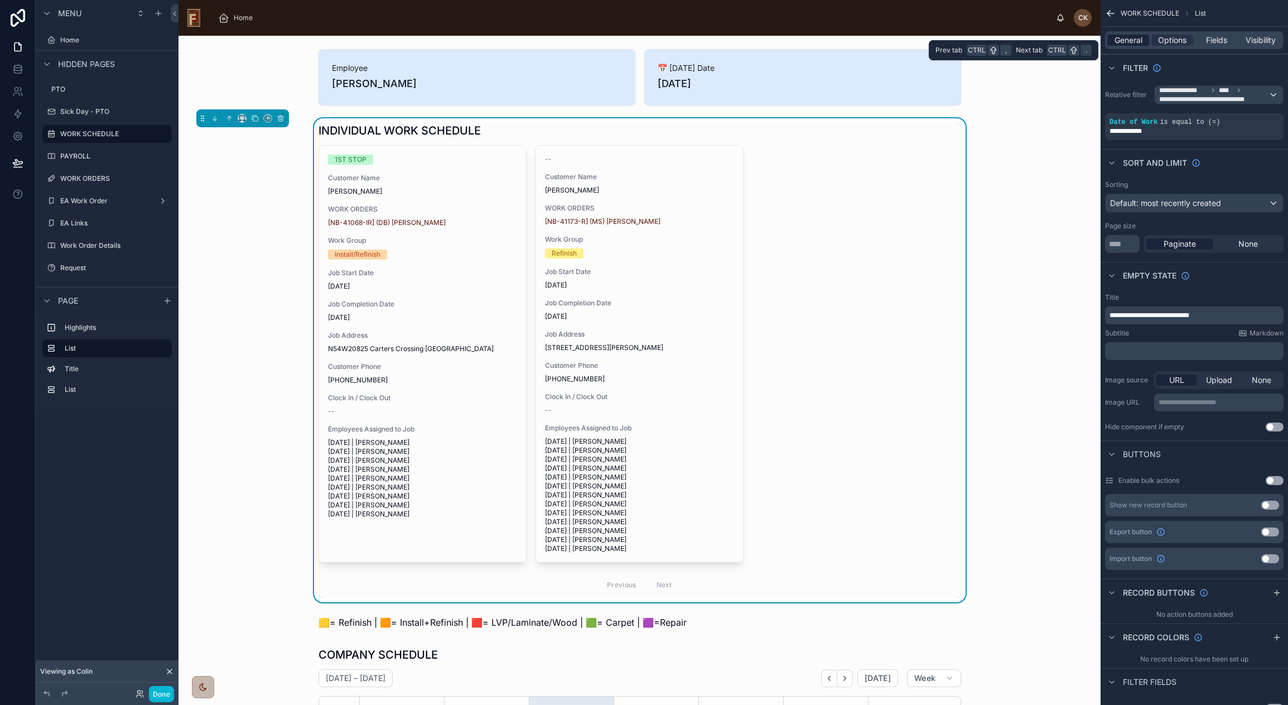
click at [1132, 41] on span "General" at bounding box center [1129, 40] width 28 height 11
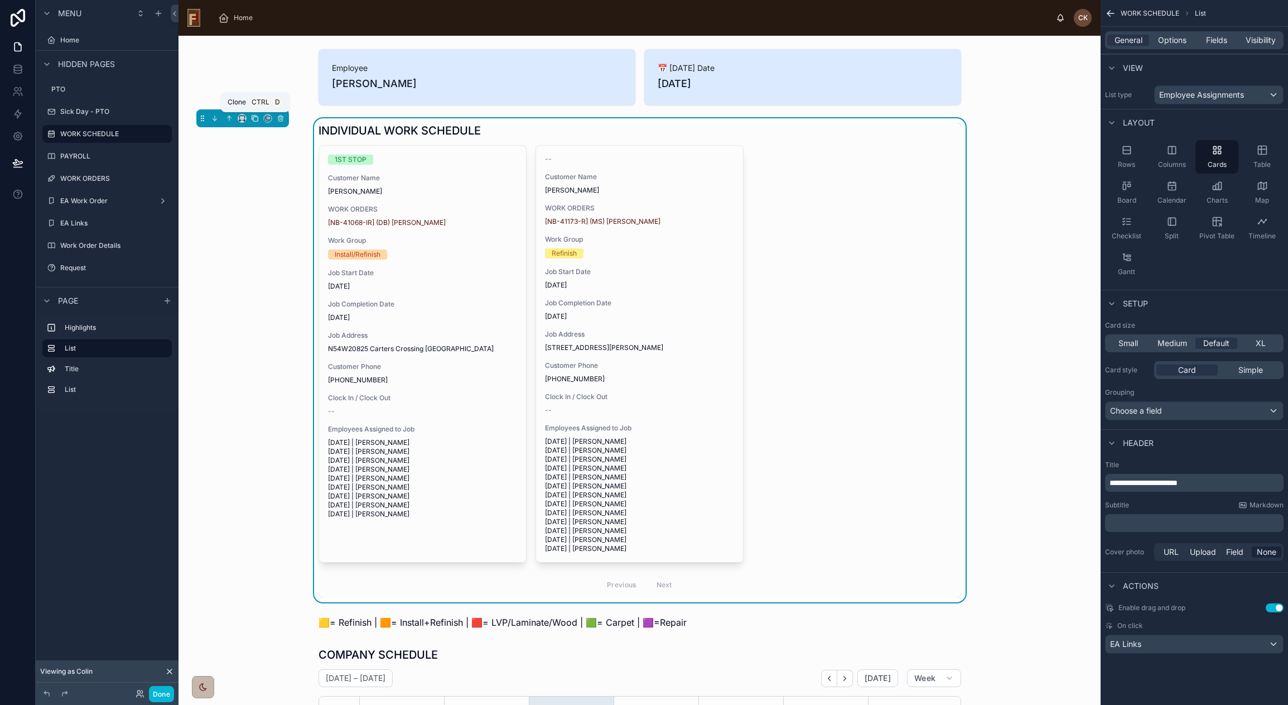
click at [254, 115] on icon at bounding box center [254, 117] width 4 height 4
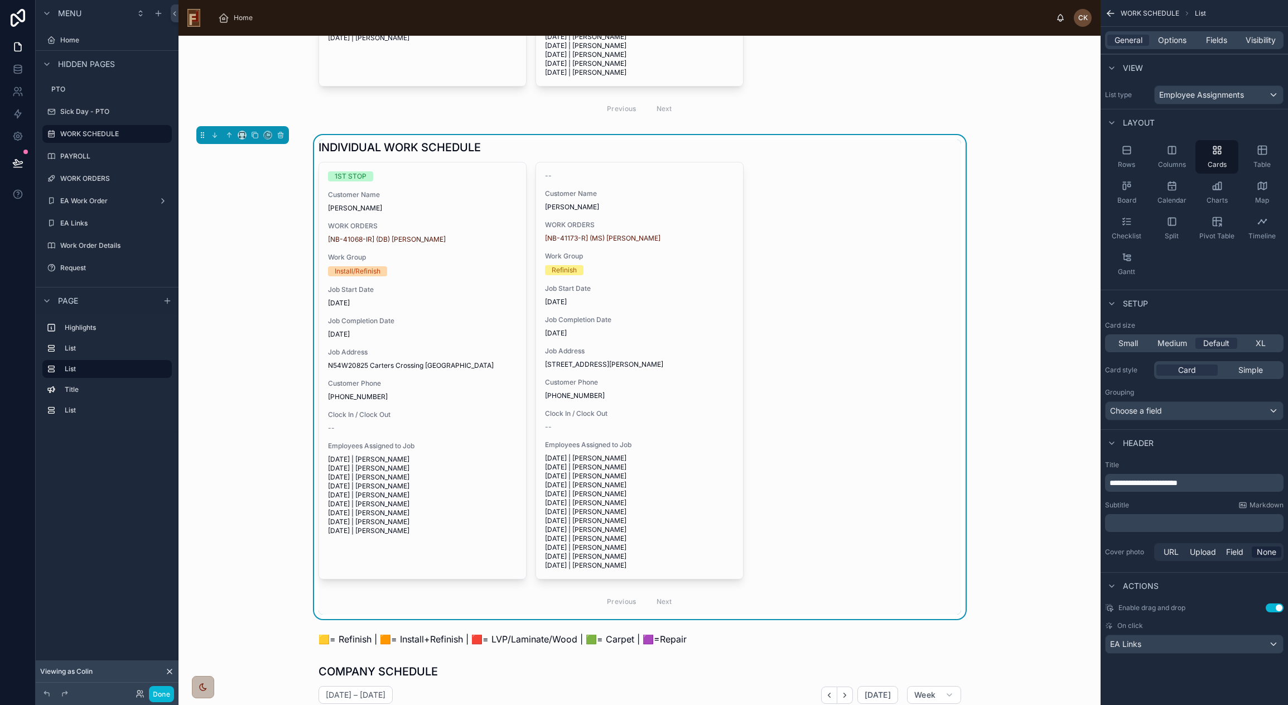
scroll to position [446, 0]
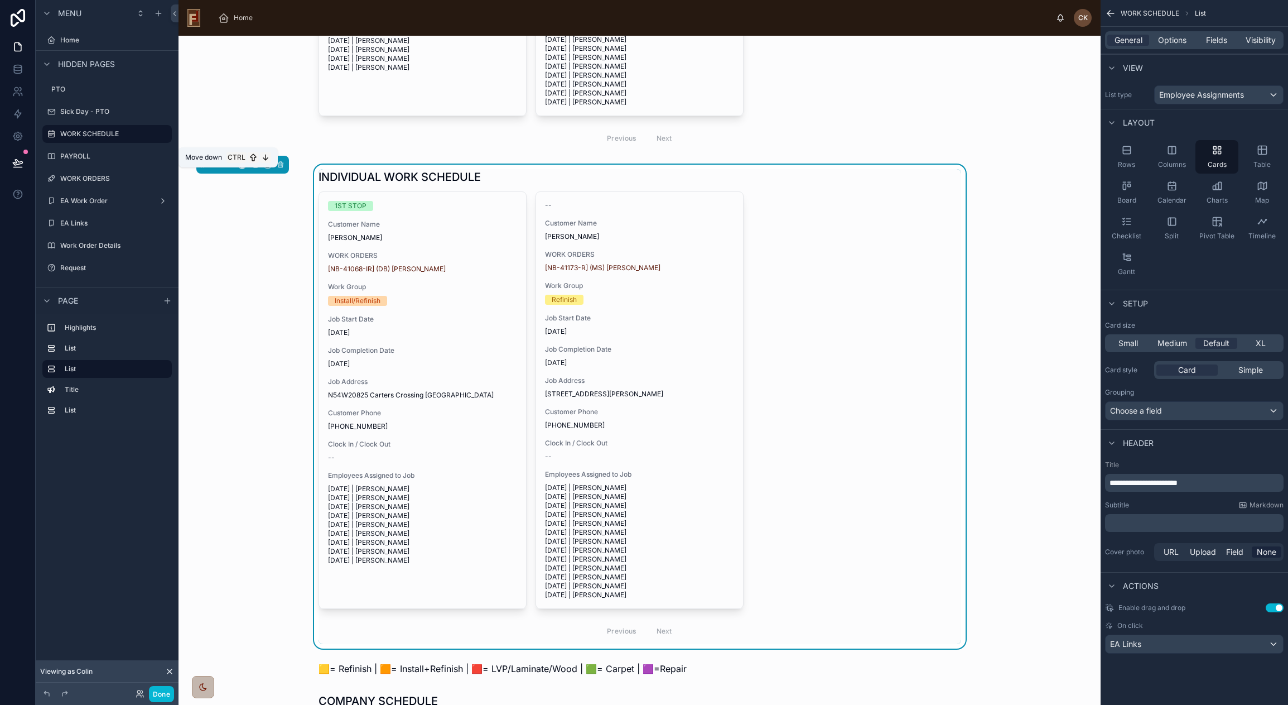
click at [214, 168] on icon at bounding box center [215, 165] width 8 height 8
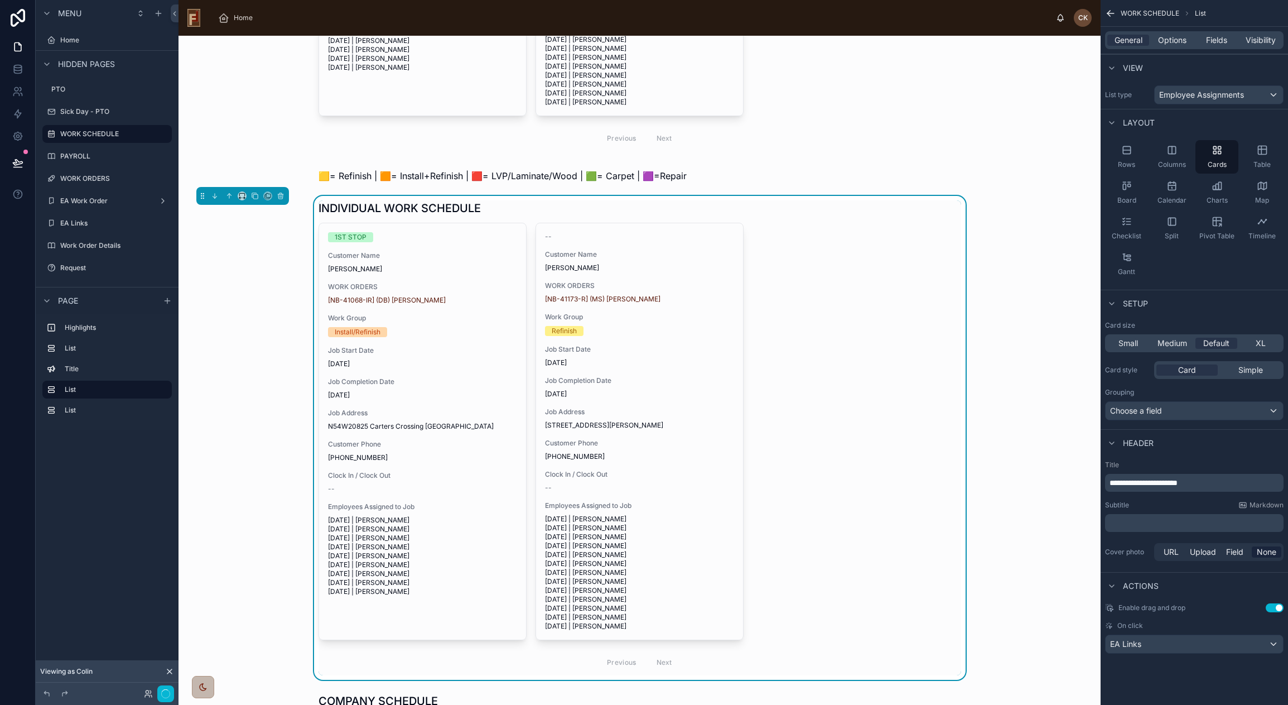
scroll to position [143, 0]
click at [213, 200] on icon at bounding box center [215, 196] width 8 height 8
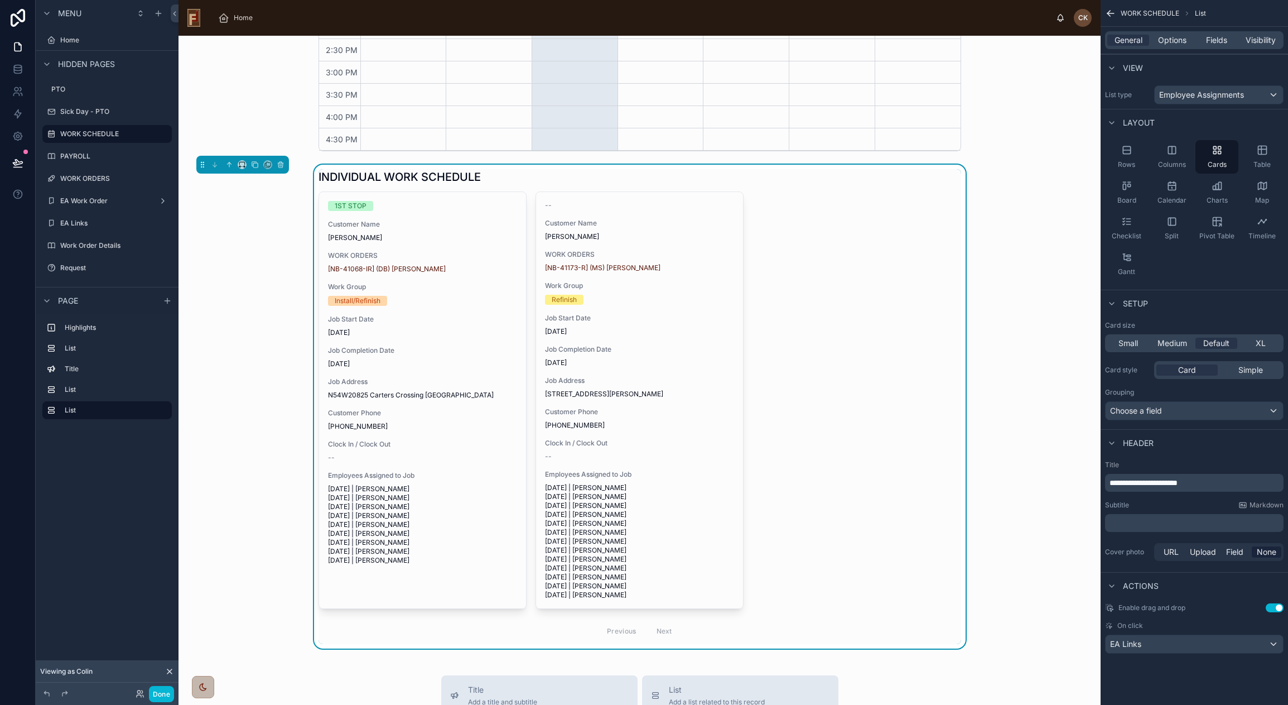
scroll to position [1004, 0]
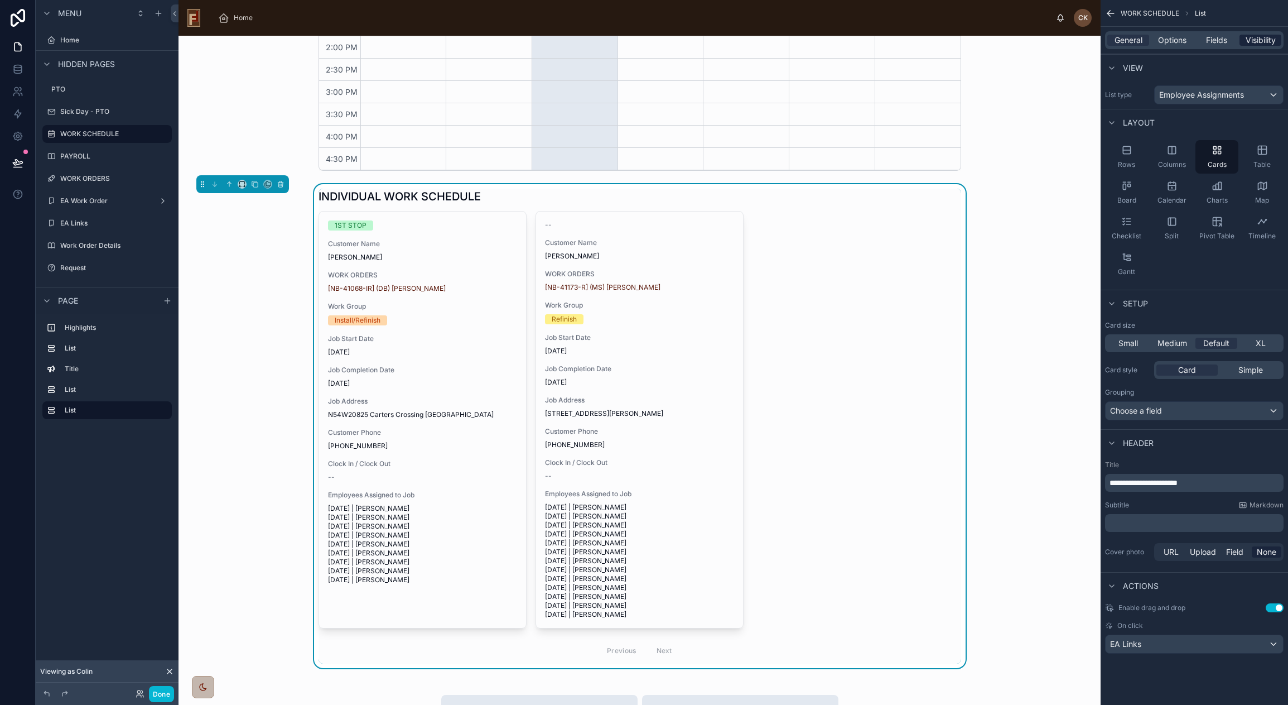
click at [1261, 39] on span "Visibility" at bounding box center [1261, 40] width 30 height 11
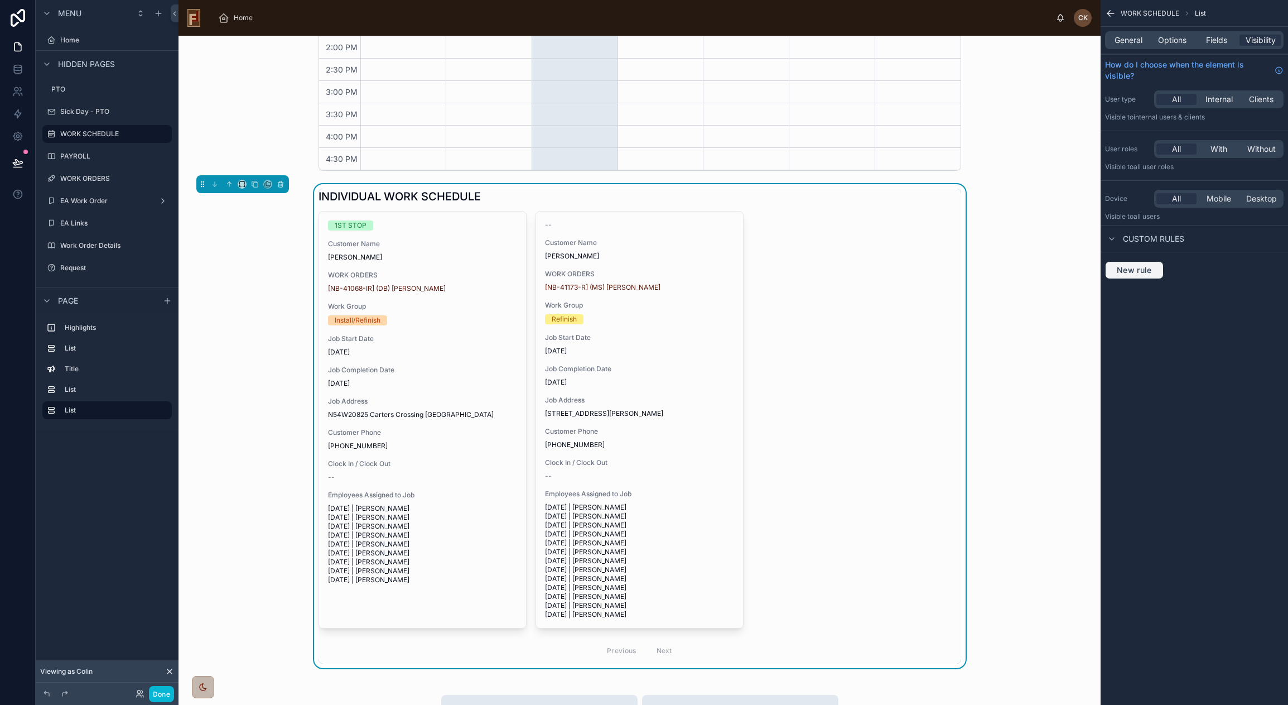
click at [1131, 267] on span "New rule" at bounding box center [1134, 270] width 44 height 10
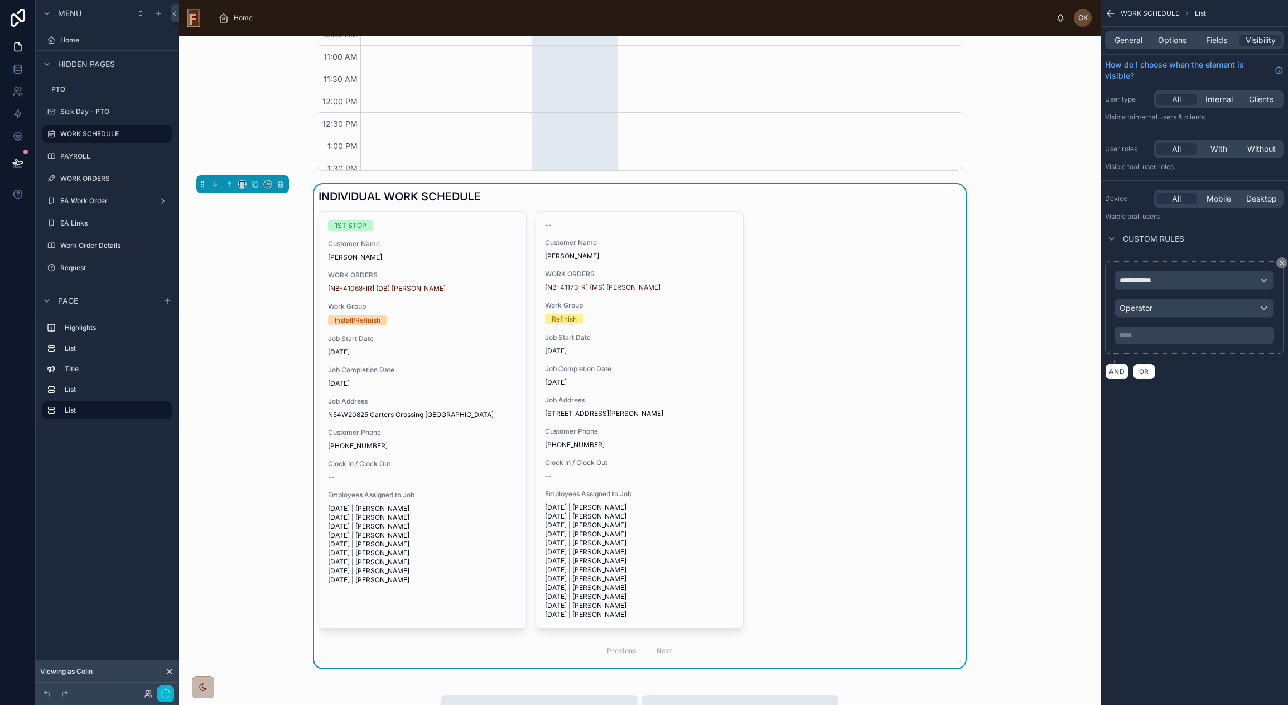
scroll to position [143, 0]
click at [1170, 283] on div "**********" at bounding box center [1194, 280] width 158 height 18
click at [1188, 349] on span "The current user's values" at bounding box center [1170, 354] width 92 height 11
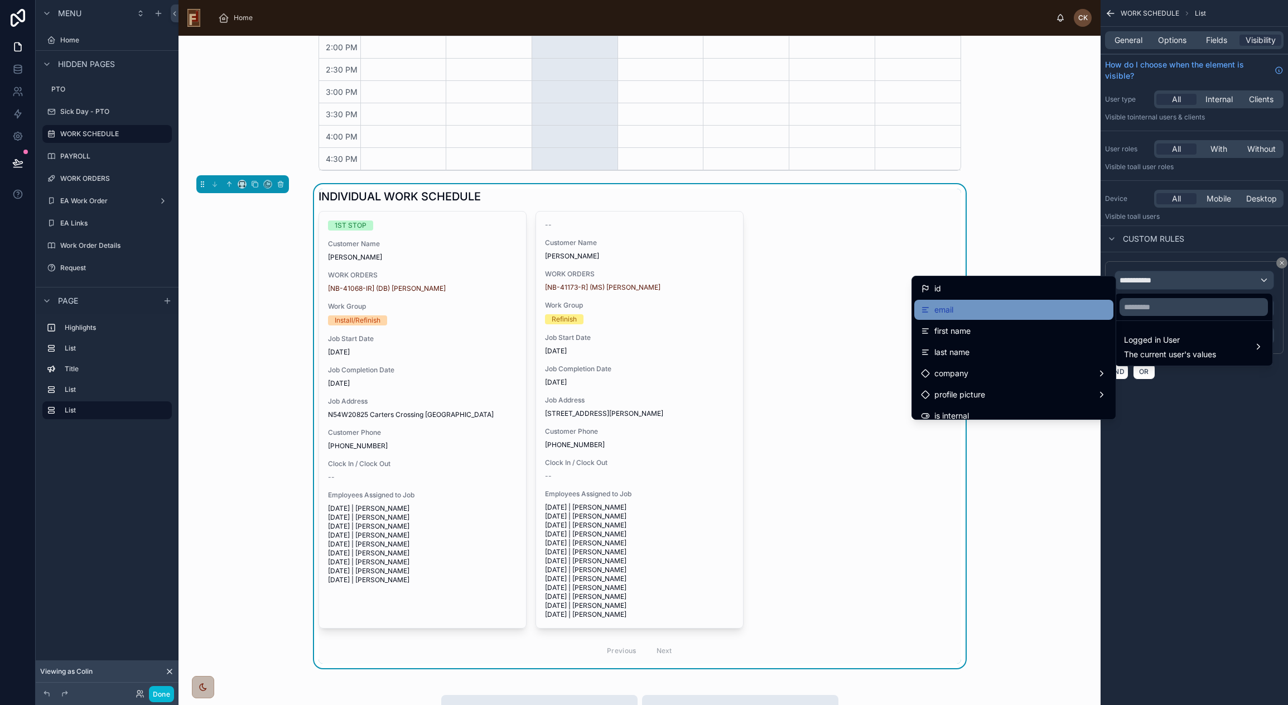
click at [948, 308] on div "email" at bounding box center [1014, 309] width 186 height 13
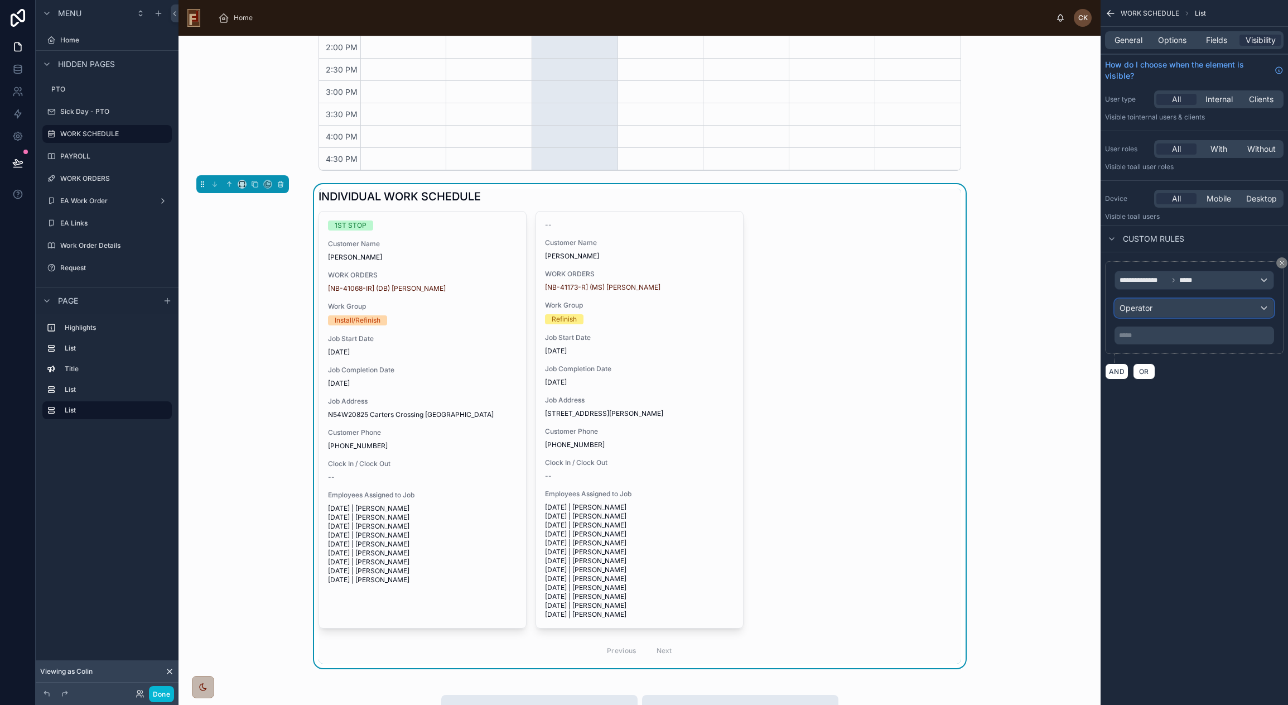
click at [1176, 308] on div "Operator" at bounding box center [1194, 308] width 158 height 18
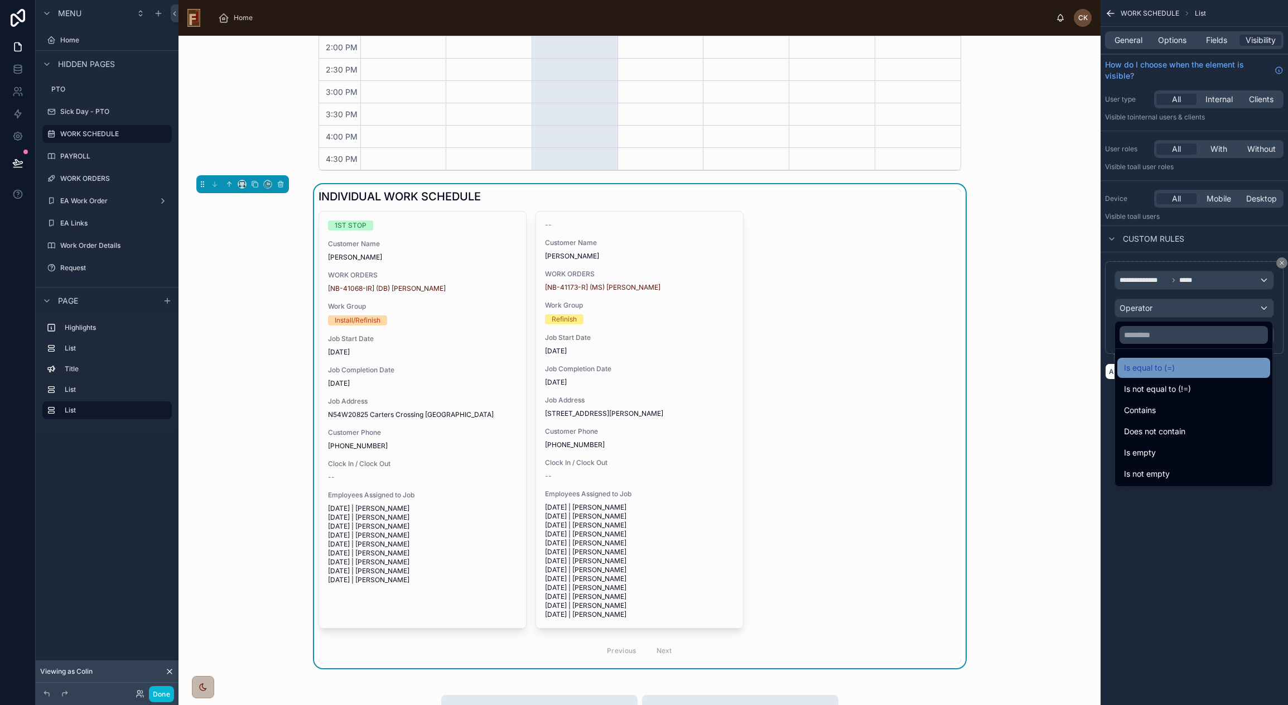
click at [1179, 363] on div "Is equal to (=)" at bounding box center [1193, 367] width 139 height 13
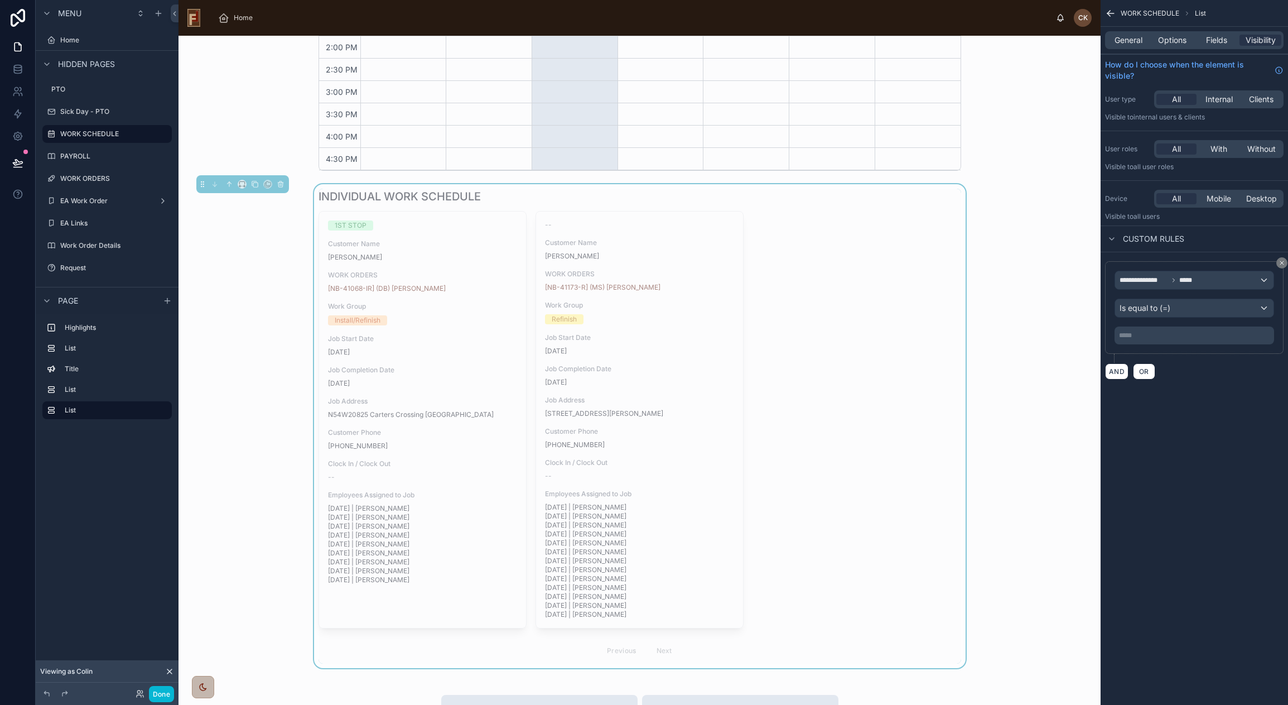
click at [1161, 334] on p "***** ﻿" at bounding box center [1195, 335] width 153 height 9
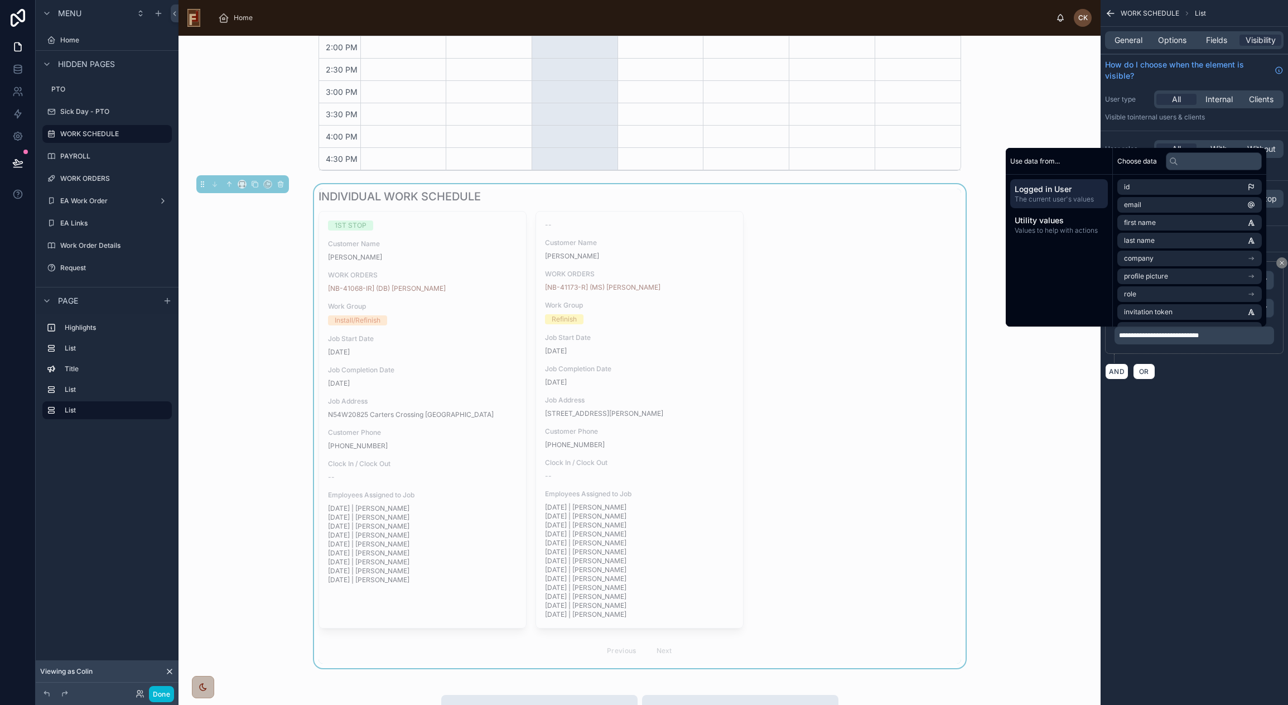
click at [1203, 469] on div "**********" at bounding box center [1194, 352] width 187 height 705
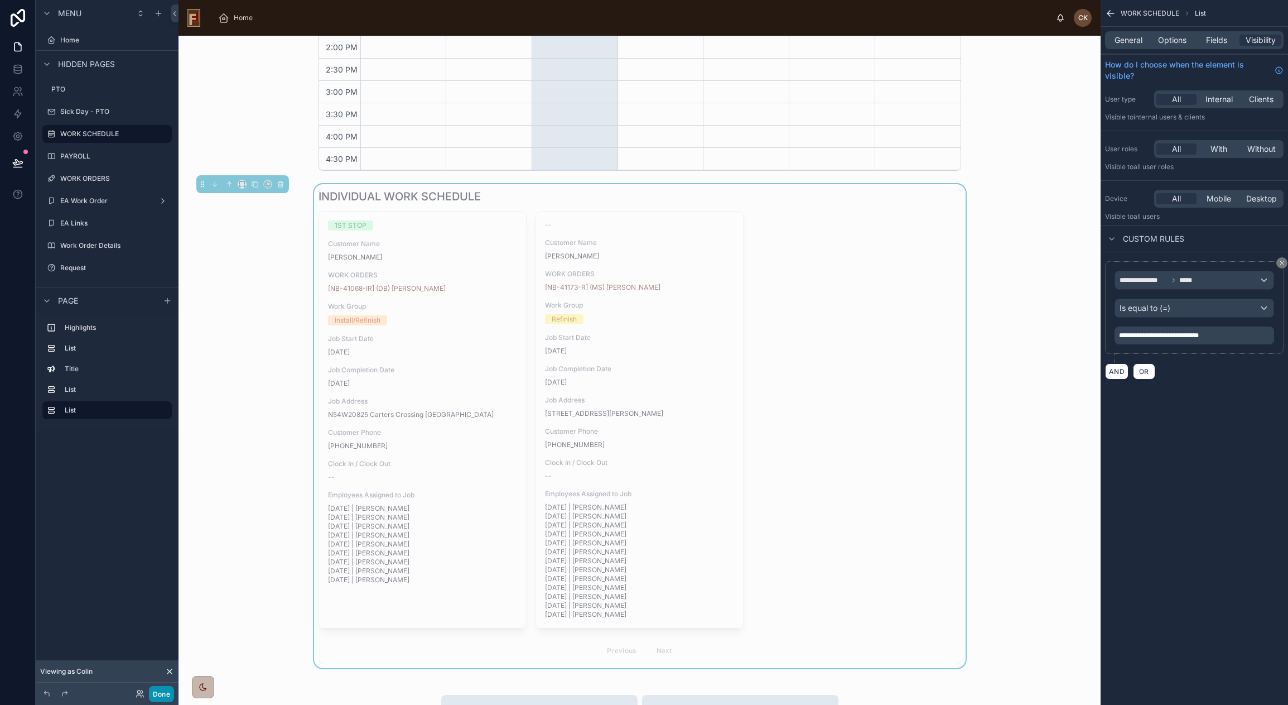
click at [162, 694] on button "Done" at bounding box center [161, 694] width 25 height 16
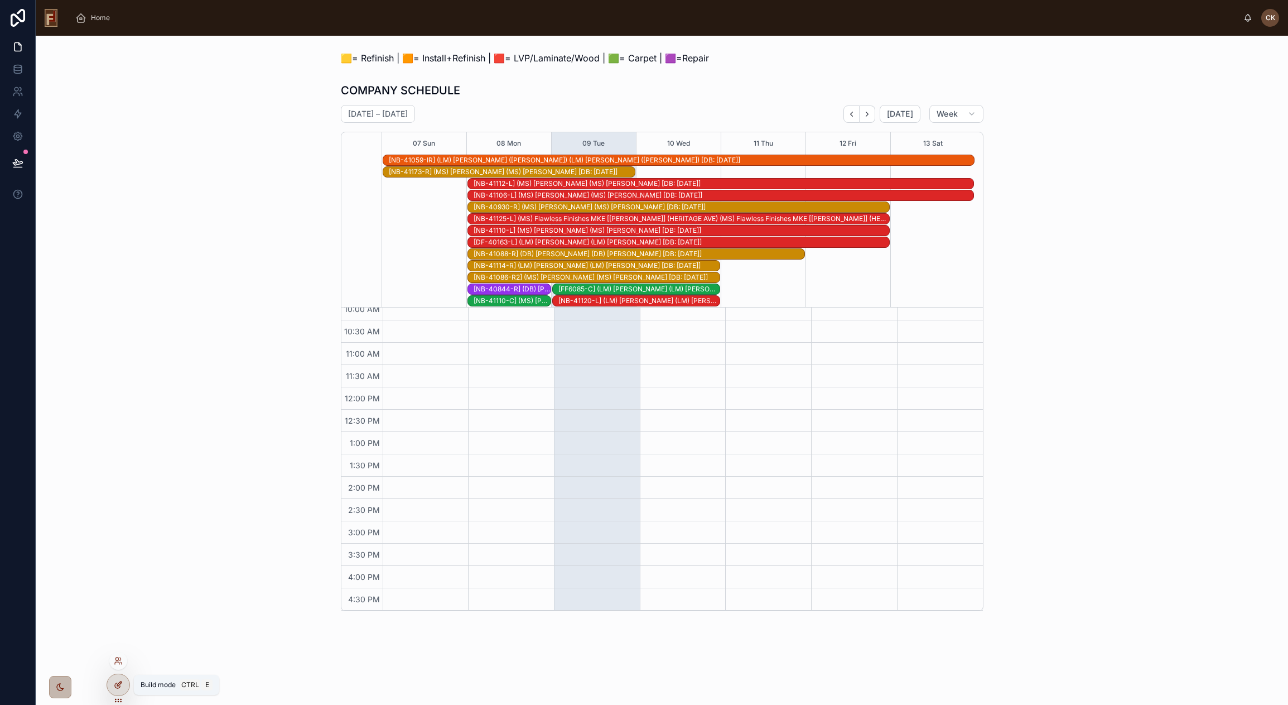
click at [120, 682] on icon at bounding box center [120, 682] width 1 height 1
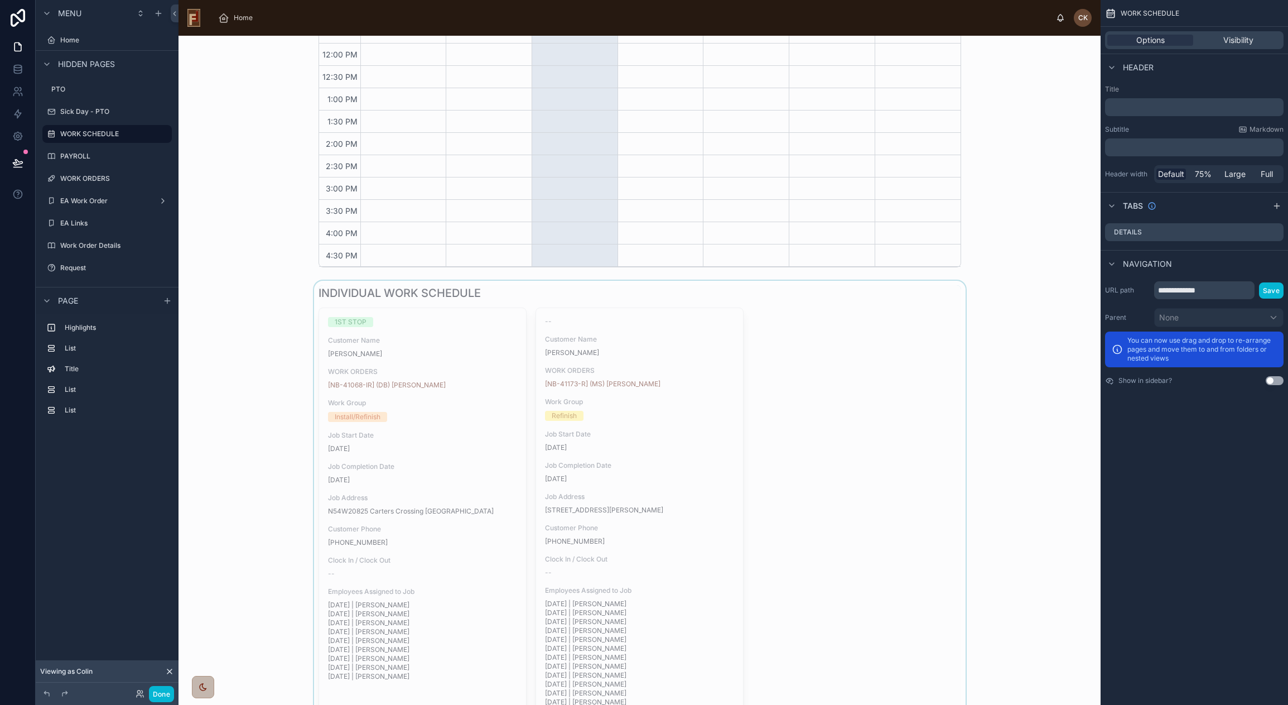
scroll to position [1075, 0]
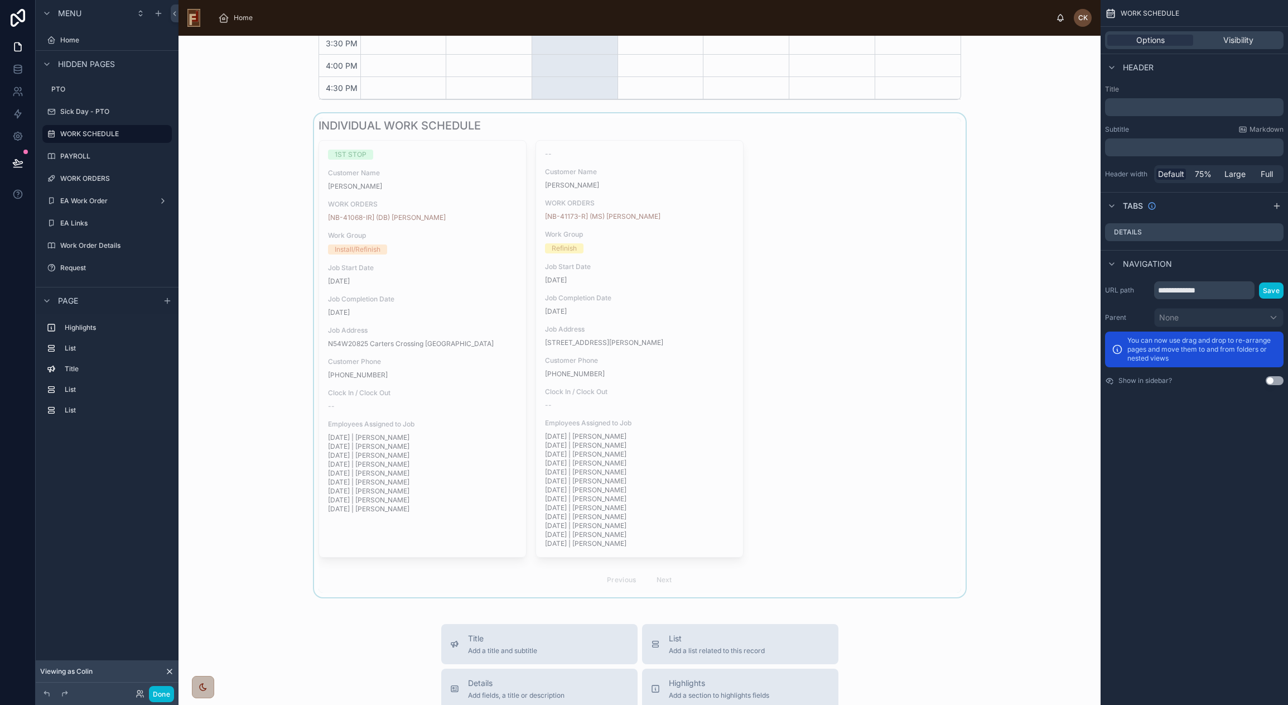
click at [856, 156] on div at bounding box center [639, 355] width 904 height 484
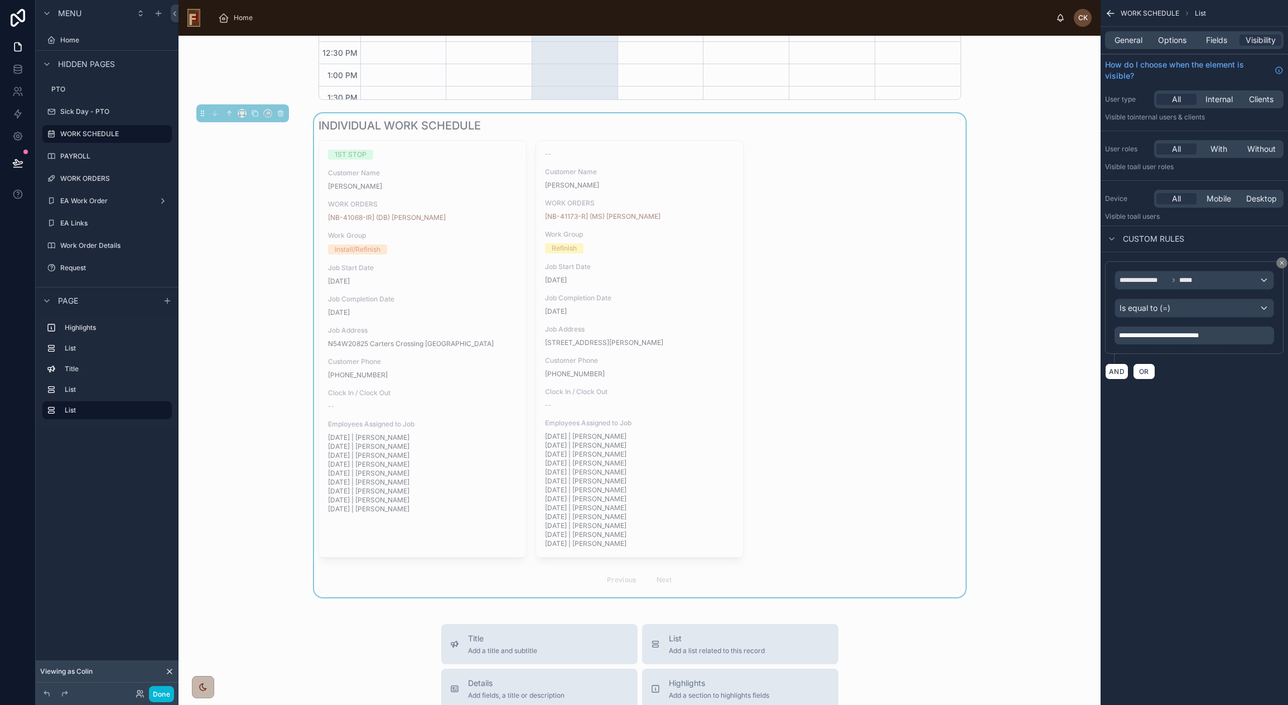
scroll to position [143, 0]
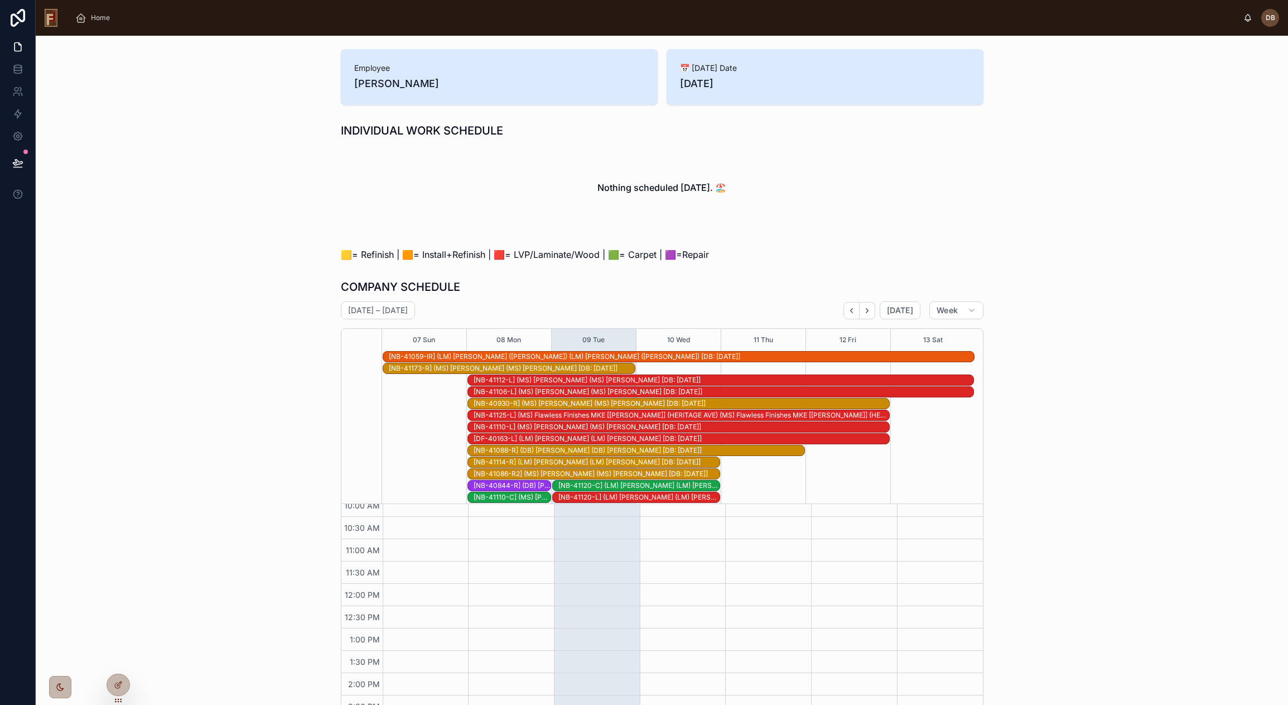
scroll to position [321, 0]
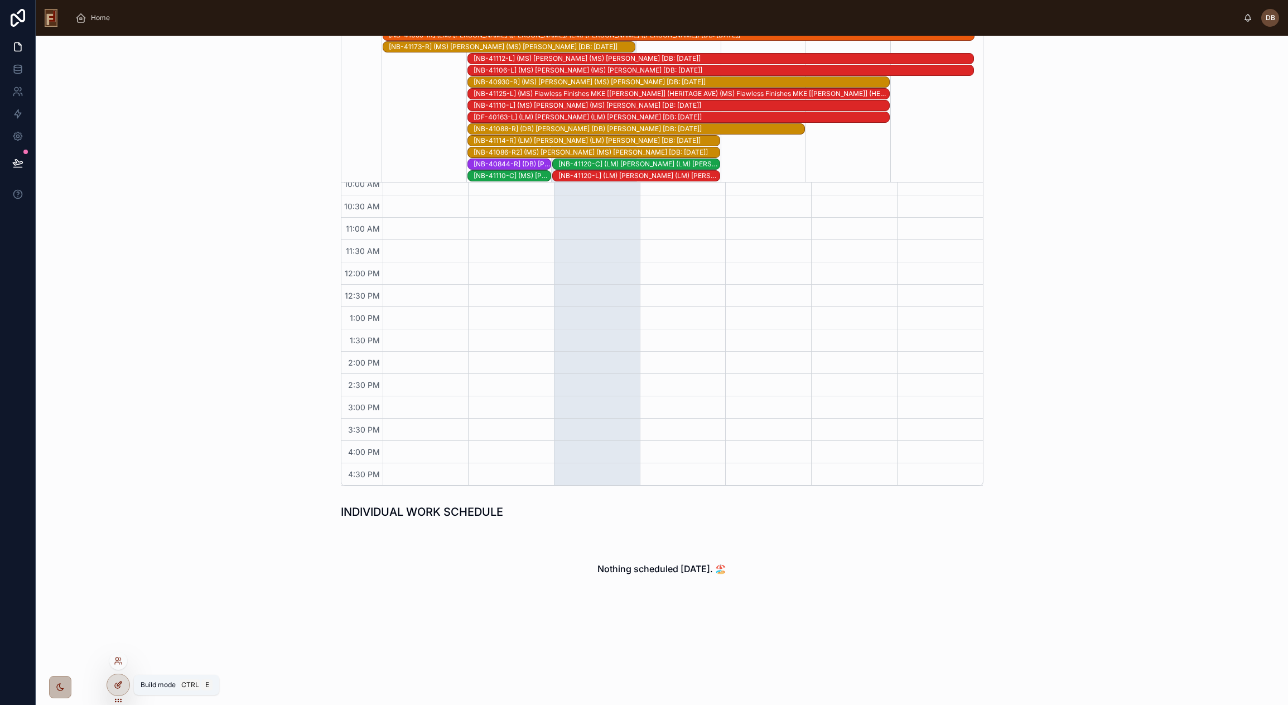
click at [117, 684] on icon at bounding box center [118, 684] width 9 height 9
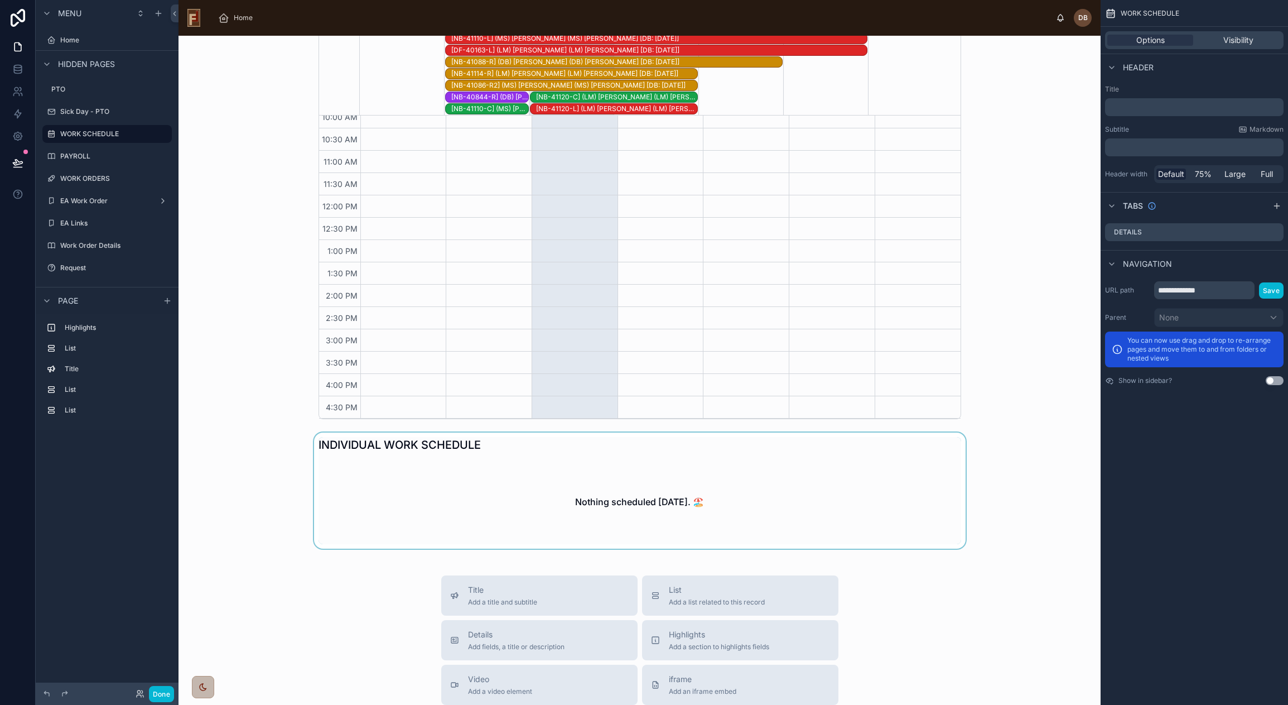
scroll to position [656, 0]
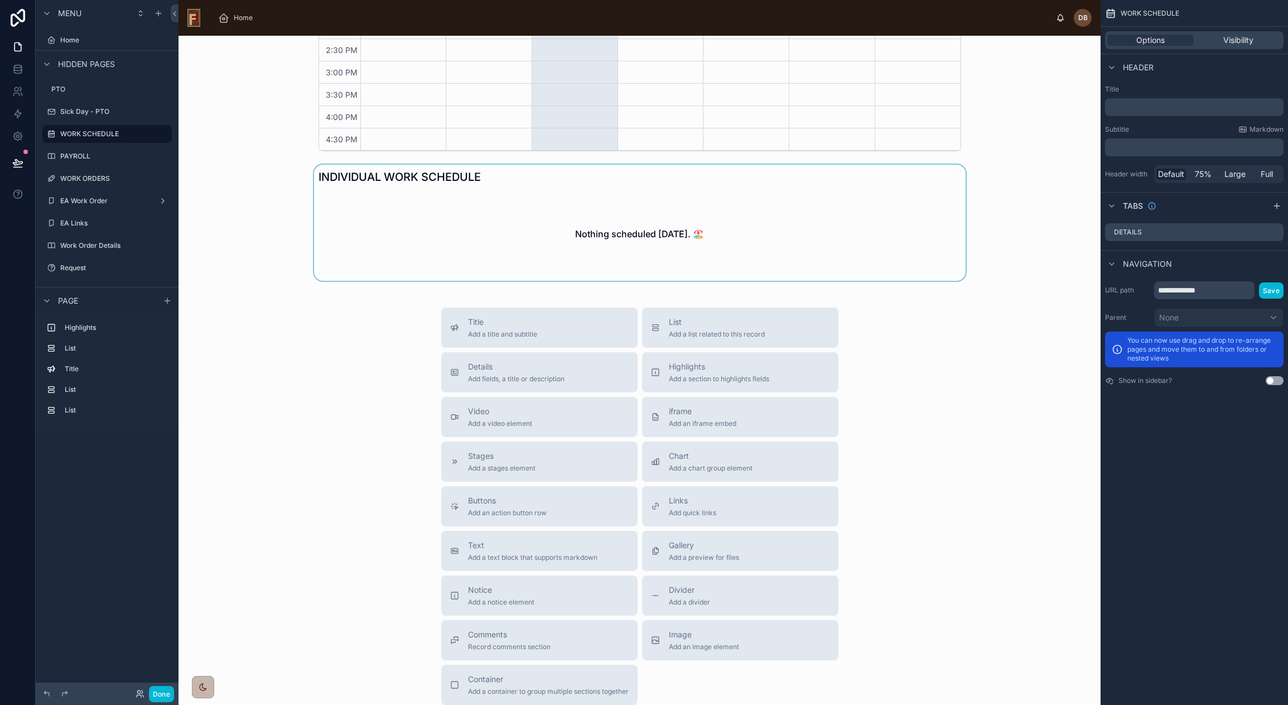
click at [713, 210] on div at bounding box center [639, 223] width 904 height 116
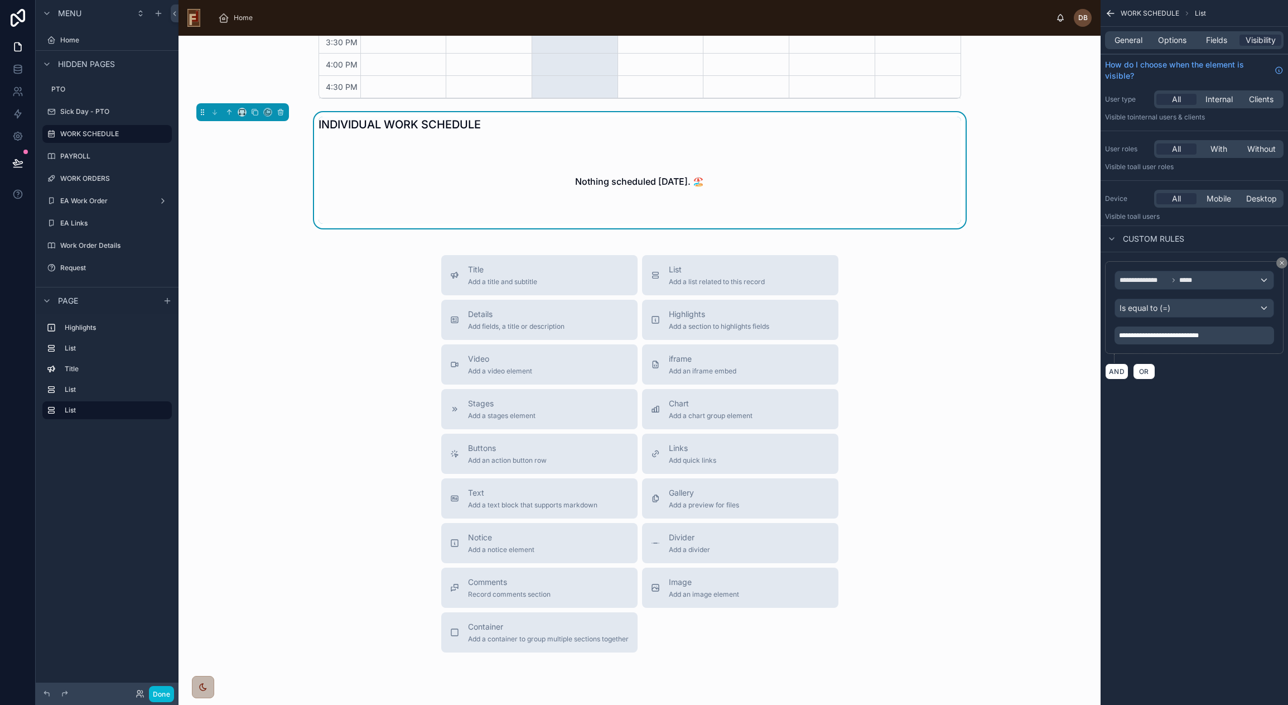
scroll to position [763, 0]
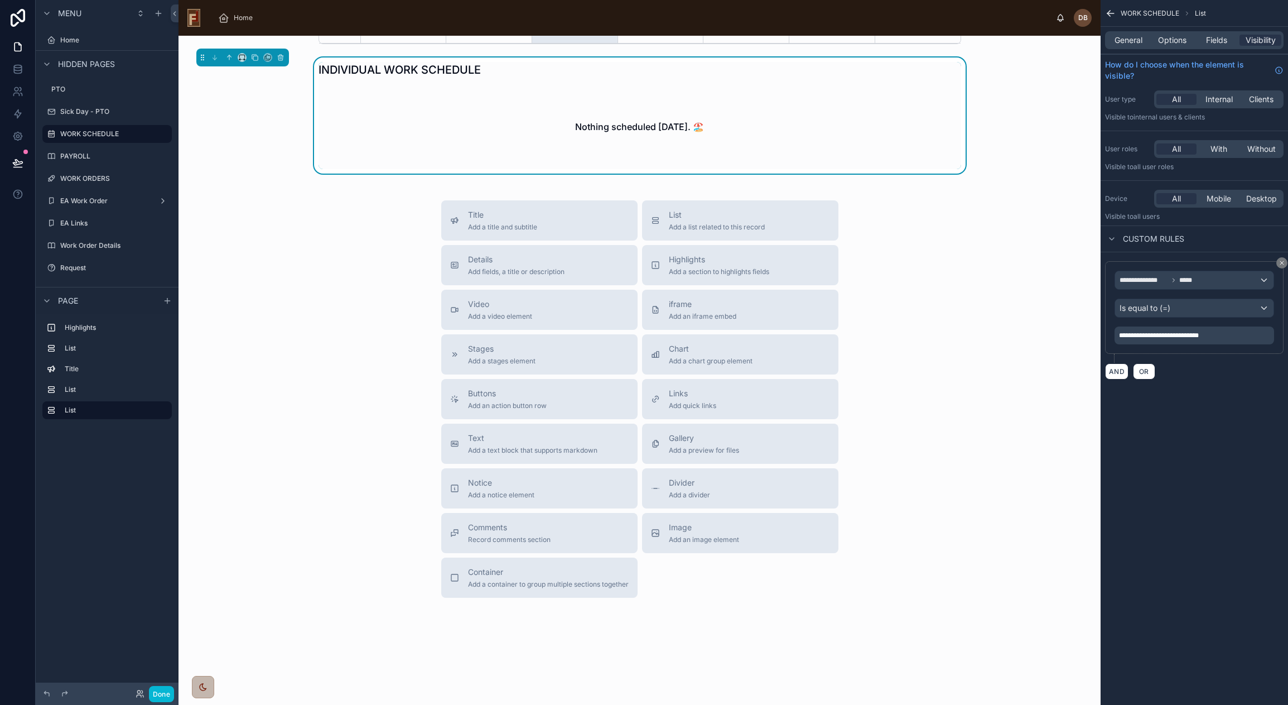
click at [727, 156] on div "Nothing scheduled [DATE]. 🏖️" at bounding box center [640, 126] width 643 height 85
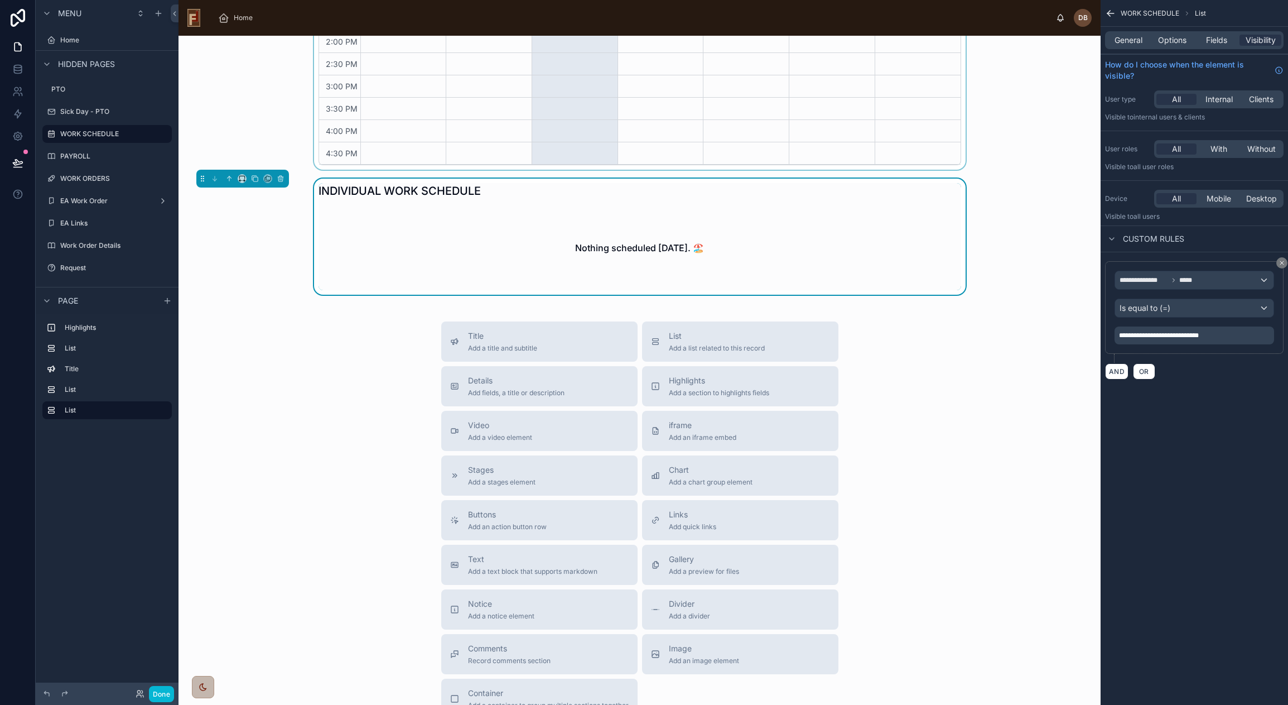
scroll to position [484, 0]
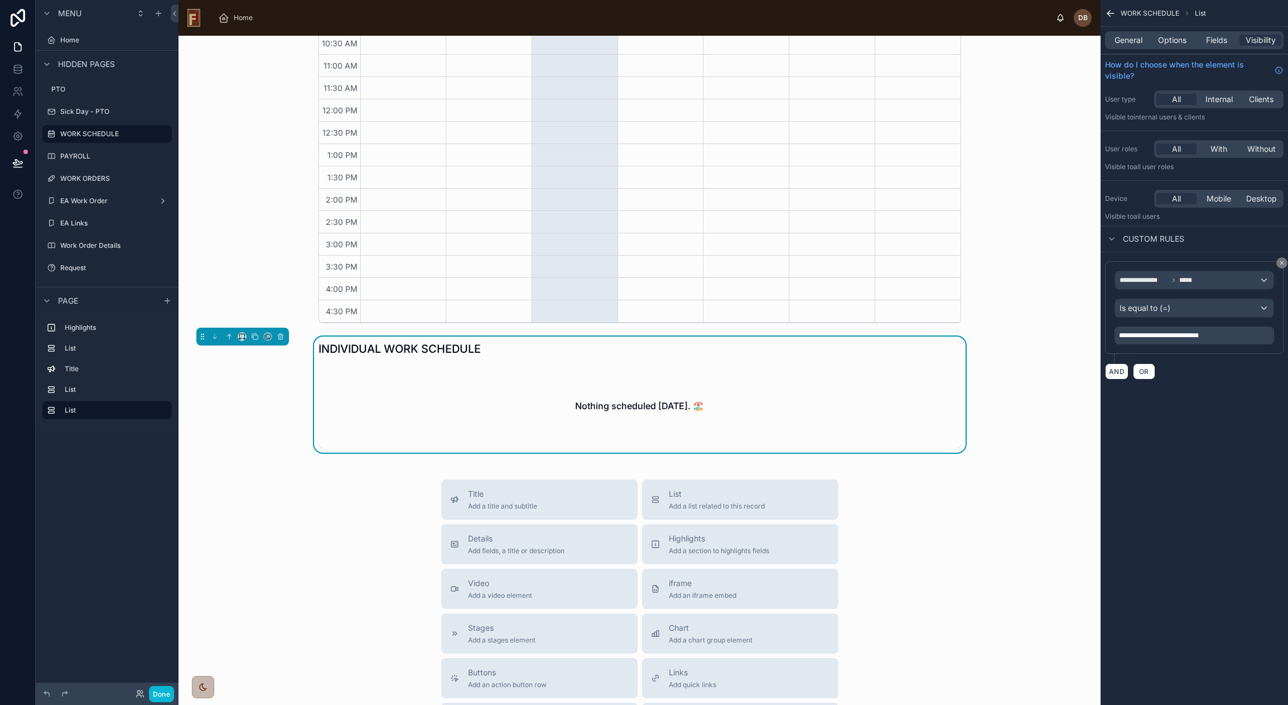
click at [461, 377] on div "Nothing scheduled [DATE]. 🏖️" at bounding box center [640, 405] width 643 height 85
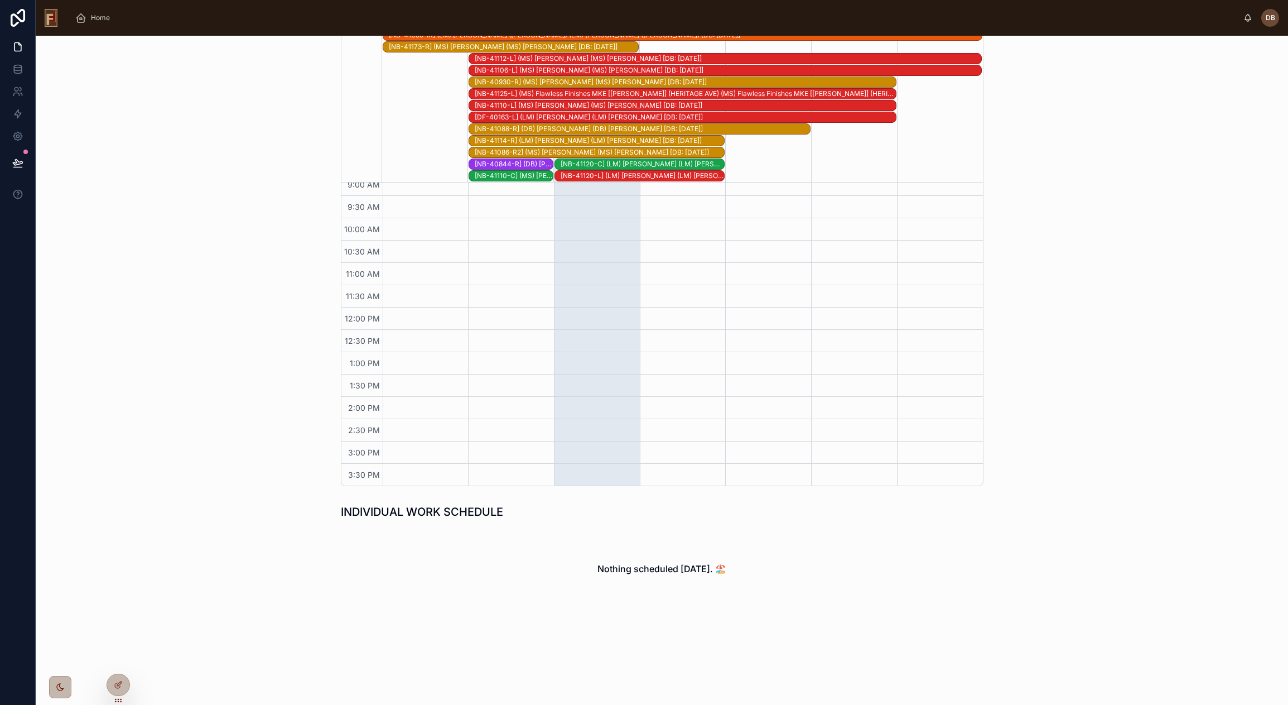
scroll to position [143, 0]
click at [116, 678] on div at bounding box center [118, 684] width 22 height 21
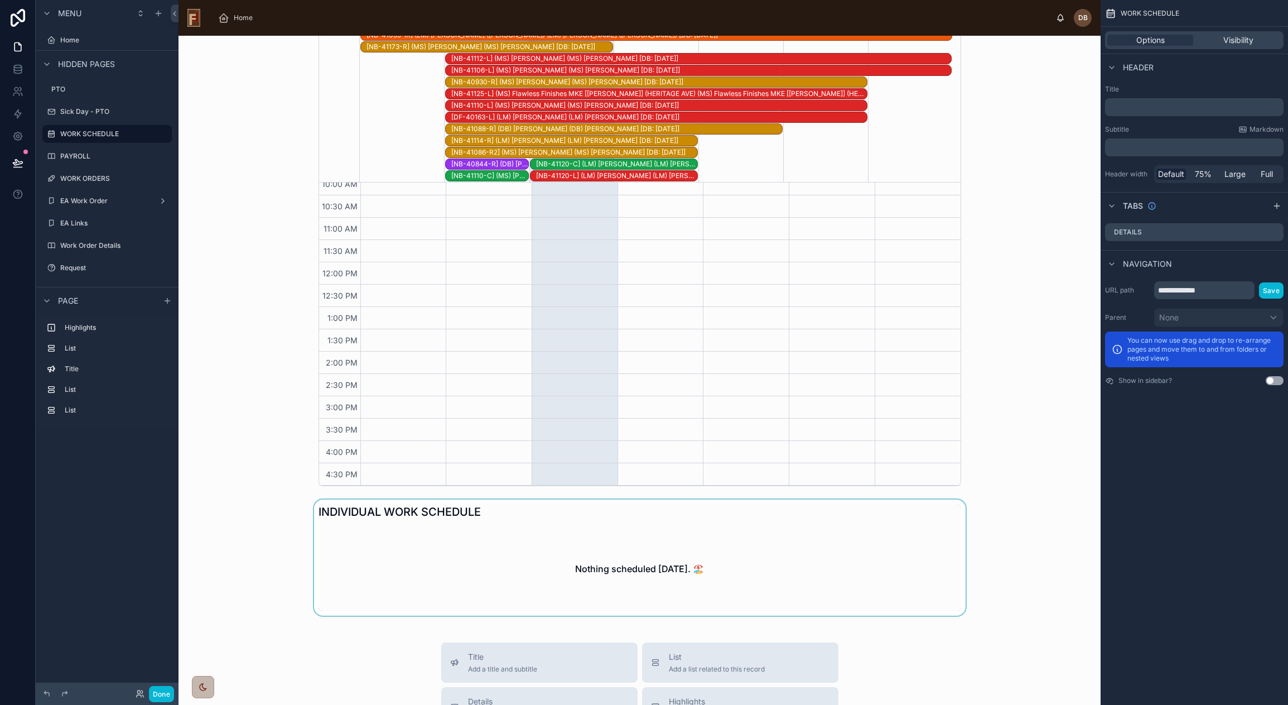
click at [541, 542] on div at bounding box center [639, 557] width 904 height 116
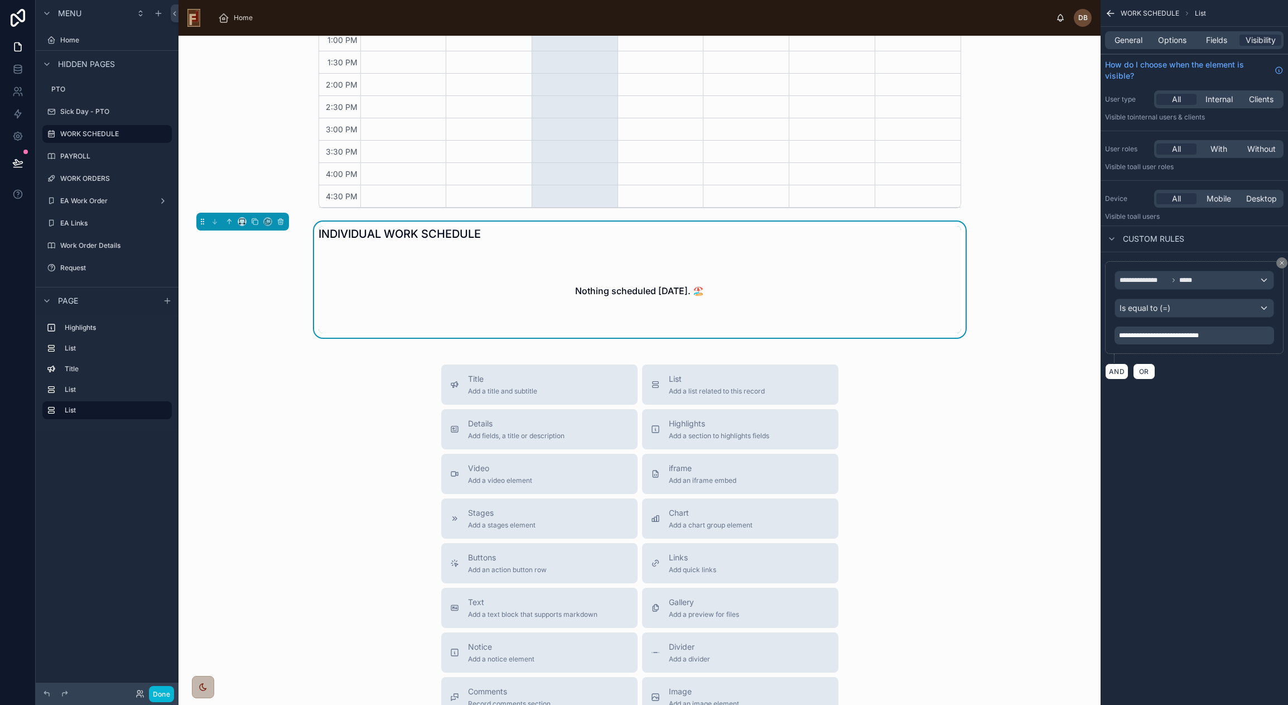
scroll to position [600, 0]
click at [393, 231] on h1 "INDIVIDUAL WORK SCHEDULE" at bounding box center [400, 233] width 162 height 16
click at [393, 230] on h1 "INDIVIDUAL WORK SCHEDULE" at bounding box center [400, 233] width 162 height 16
click at [794, 274] on div "Nothing scheduled [DATE]. 🏖️" at bounding box center [640, 289] width 643 height 85
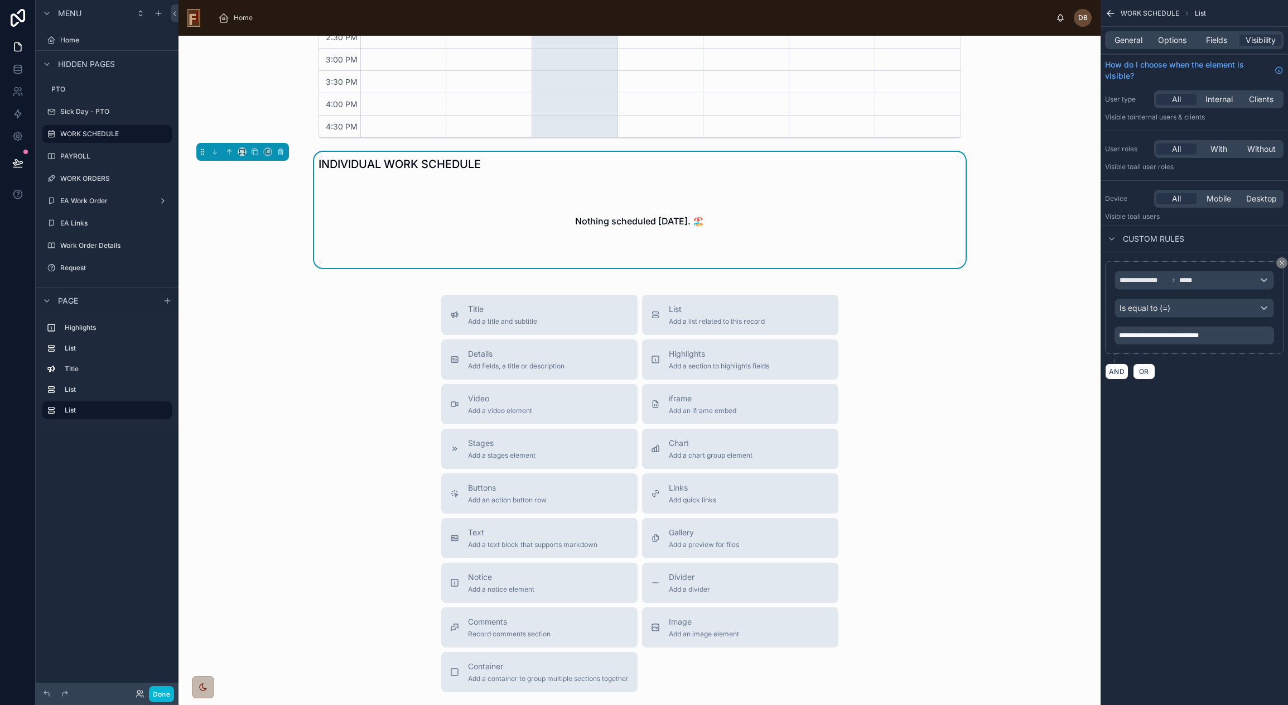
scroll to position [669, 0]
click at [392, 354] on div "Title Add a title and subtitle List Add a list related to this record Details A…" at bounding box center [639, 492] width 904 height 397
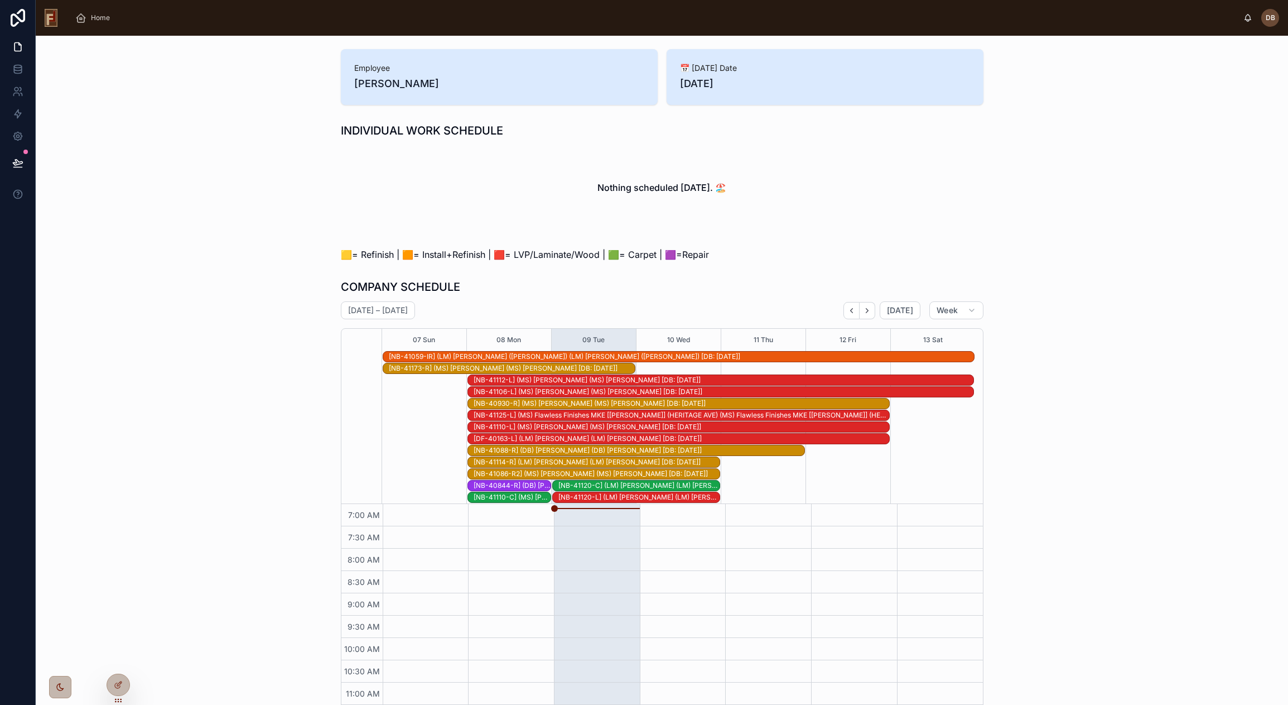
click at [634, 172] on div "Nothing scheduled [DATE]. 🏖️" at bounding box center [662, 187] width 643 height 85
click at [652, 187] on h2 "Nothing scheduled [DATE]. 🏖️" at bounding box center [661, 187] width 129 height 13
click at [119, 682] on icon at bounding box center [119, 683] width 4 height 4
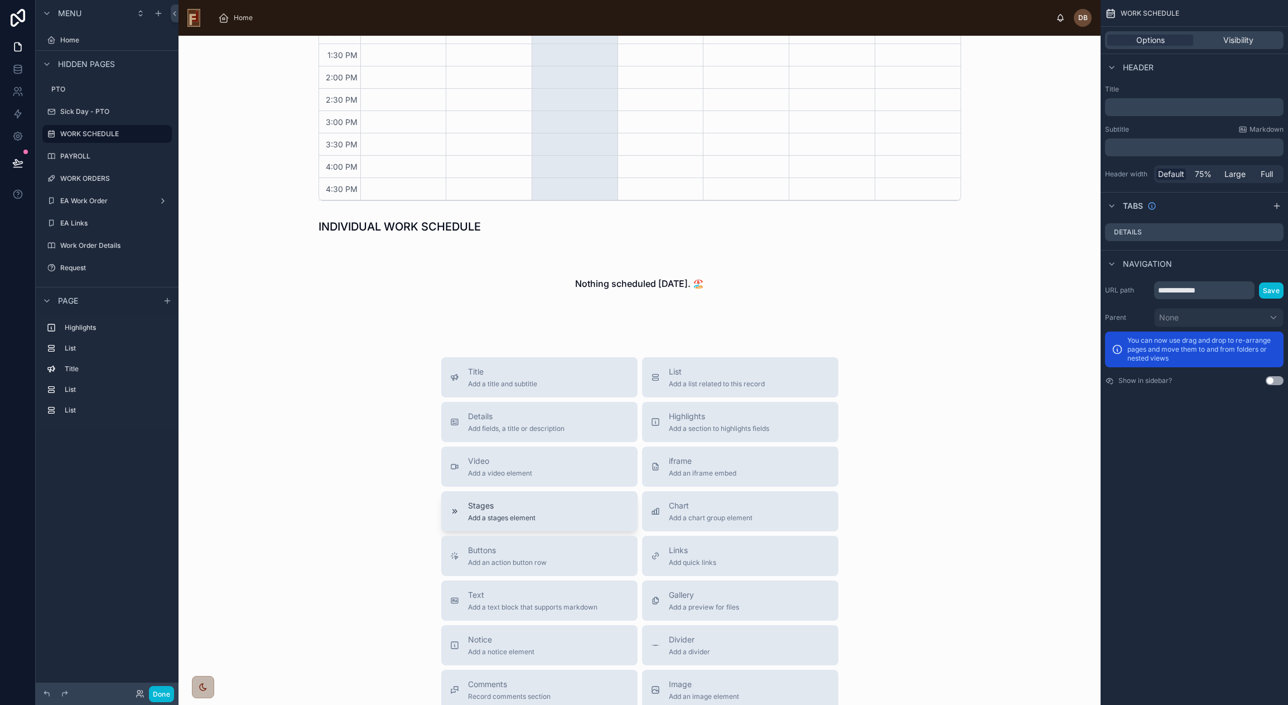
scroll to position [763, 0]
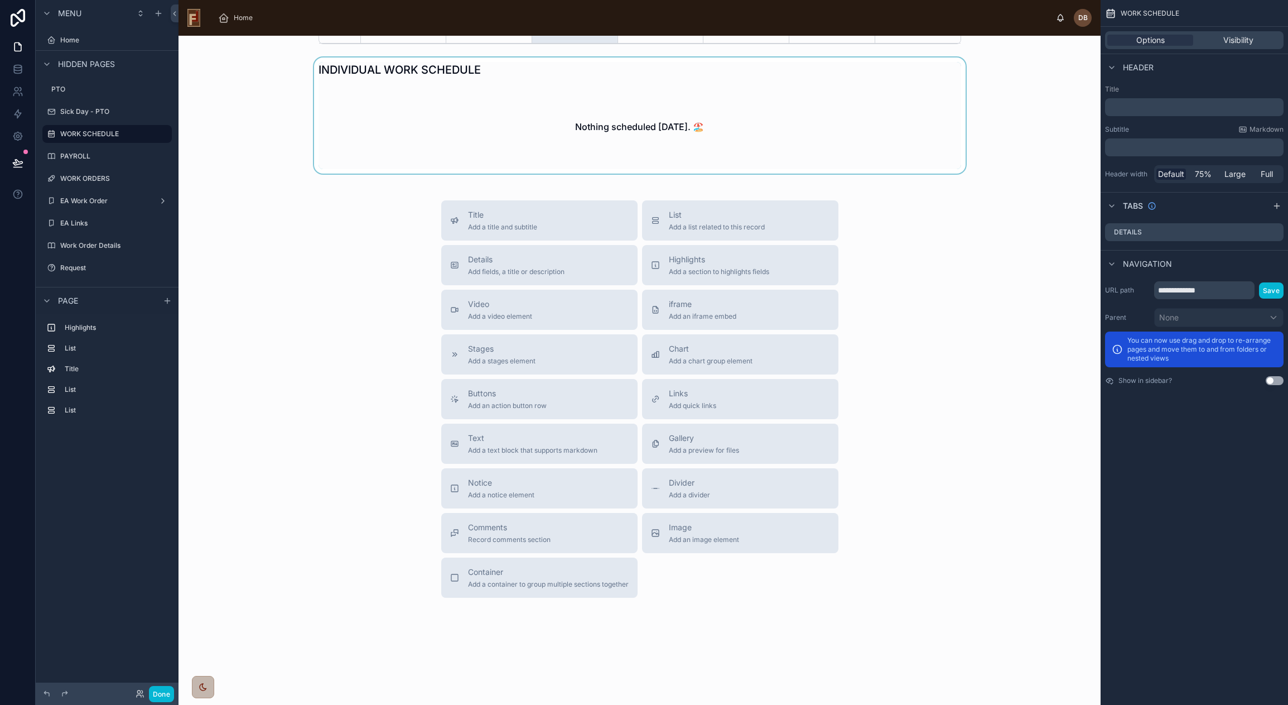
click at [583, 150] on div at bounding box center [639, 115] width 904 height 116
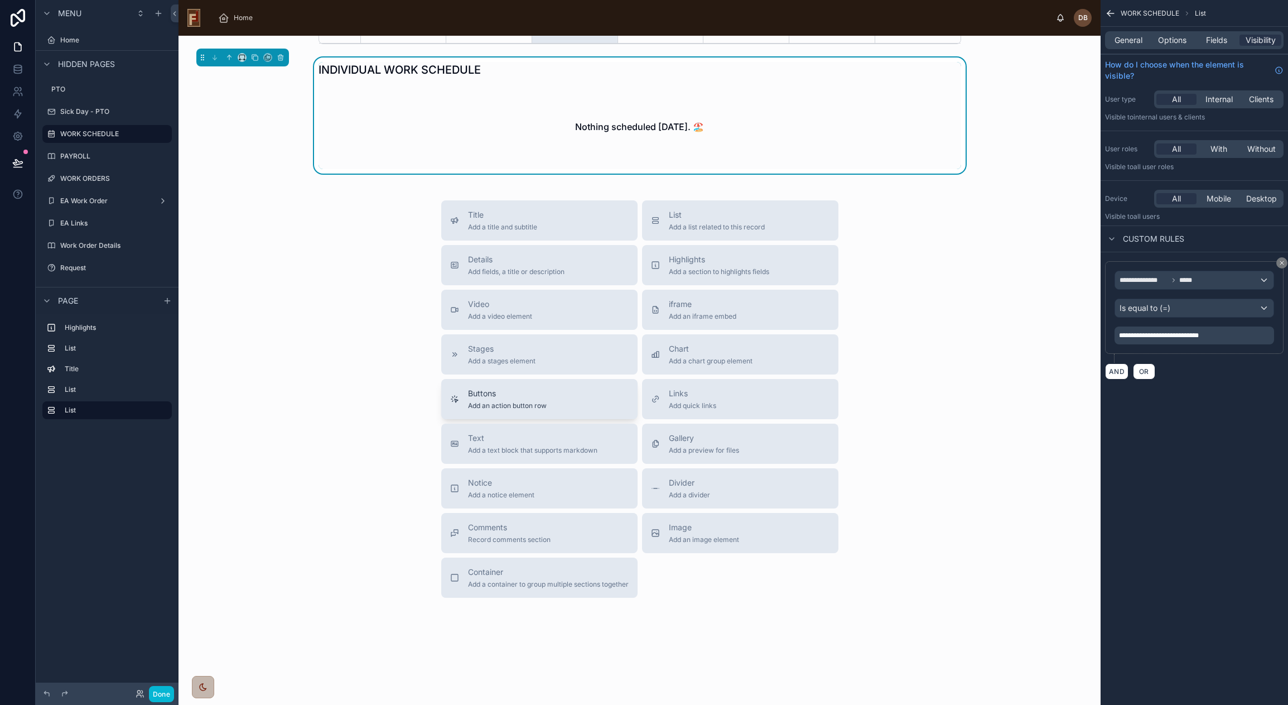
scroll to position [540, 0]
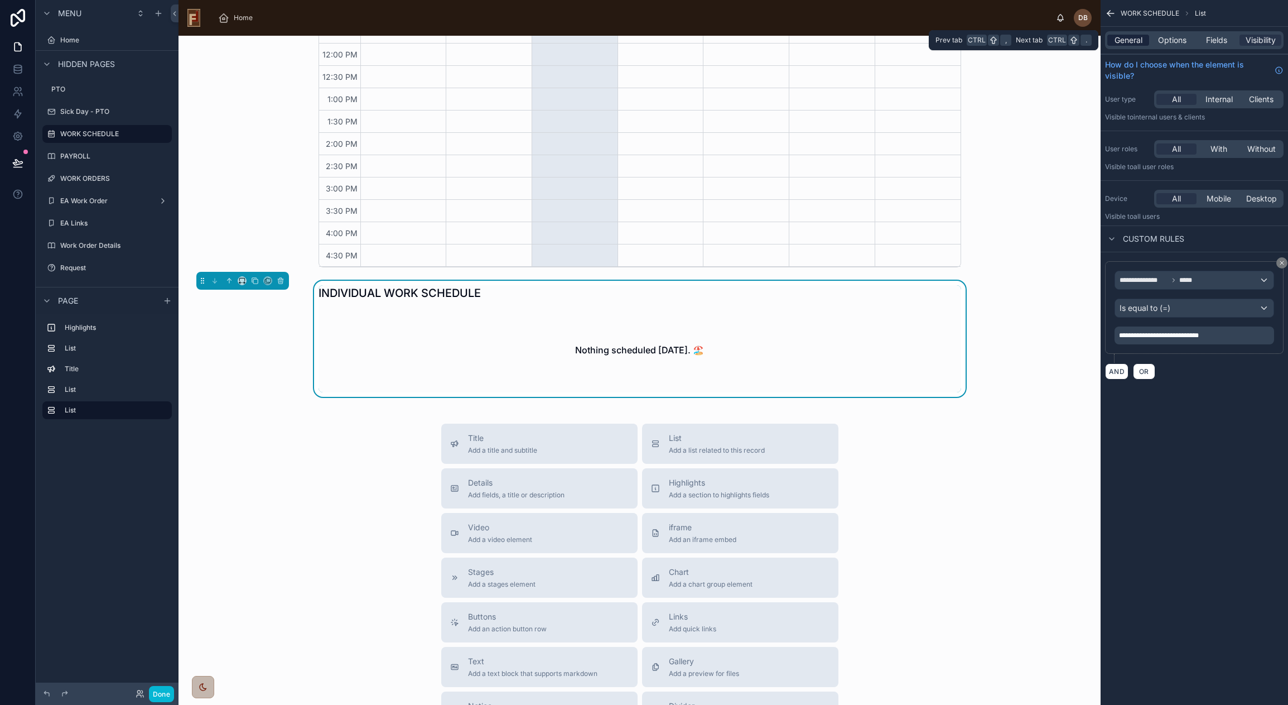
click at [1126, 44] on span "General" at bounding box center [1129, 40] width 28 height 11
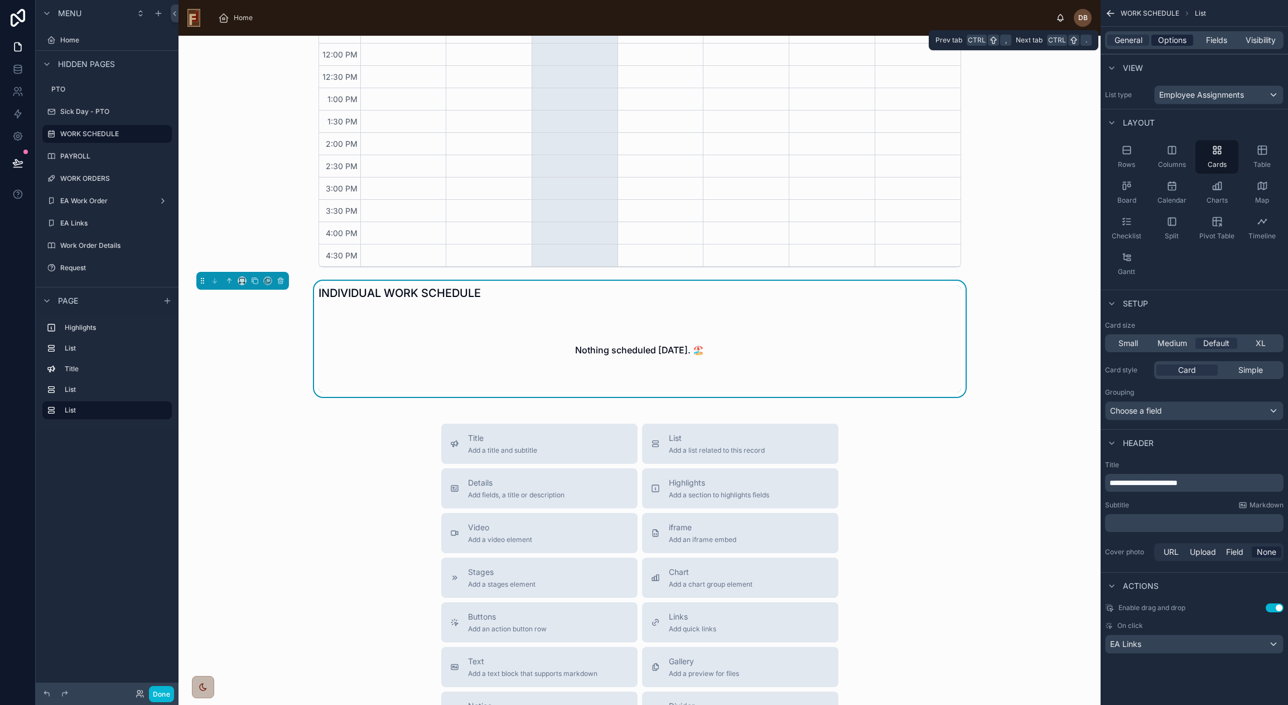
click at [1166, 39] on span "Options" at bounding box center [1172, 40] width 28 height 11
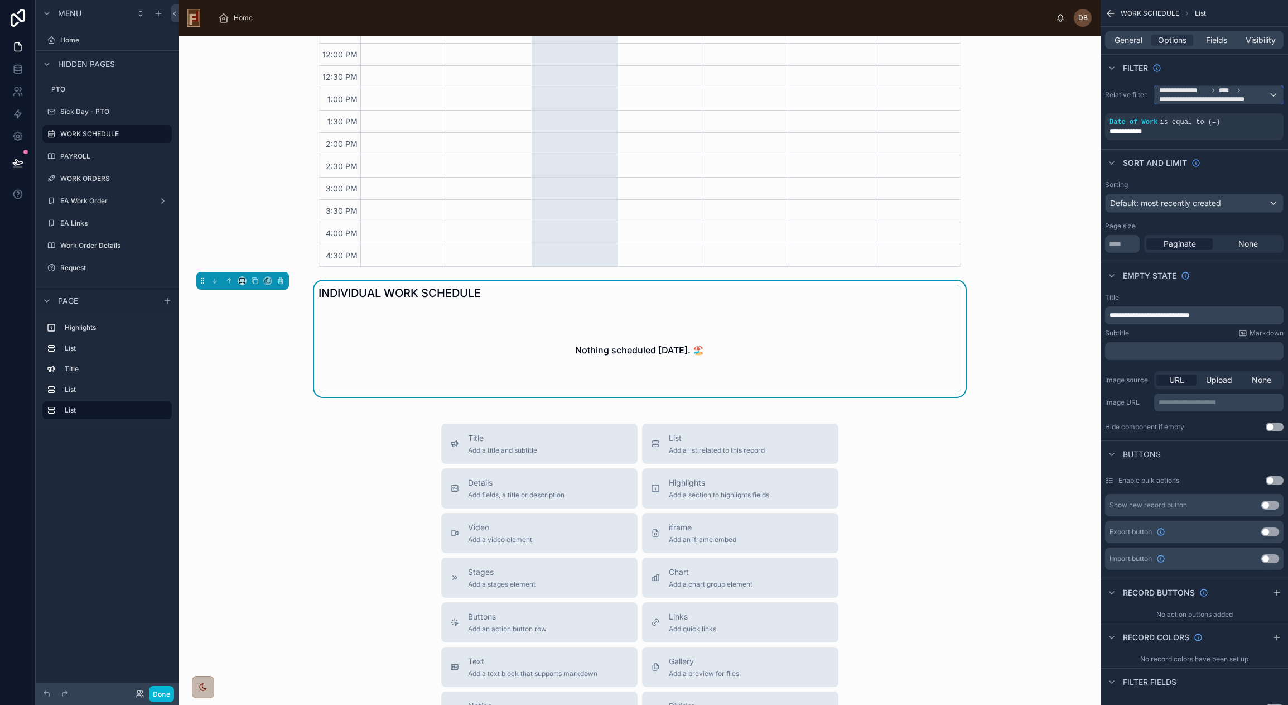
click at [1221, 96] on span "**********" at bounding box center [1211, 99] width 105 height 9
click at [1124, 95] on div "scrollable content" at bounding box center [644, 352] width 1288 height 705
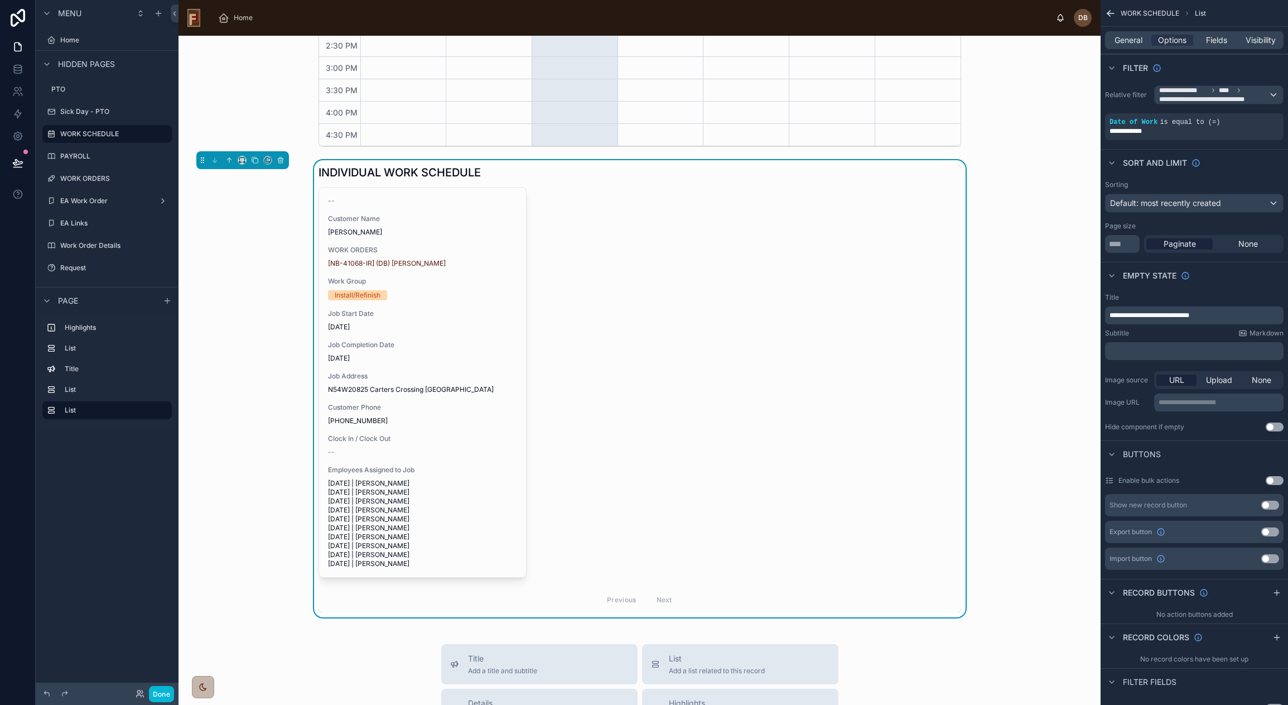
scroll to position [946, 0]
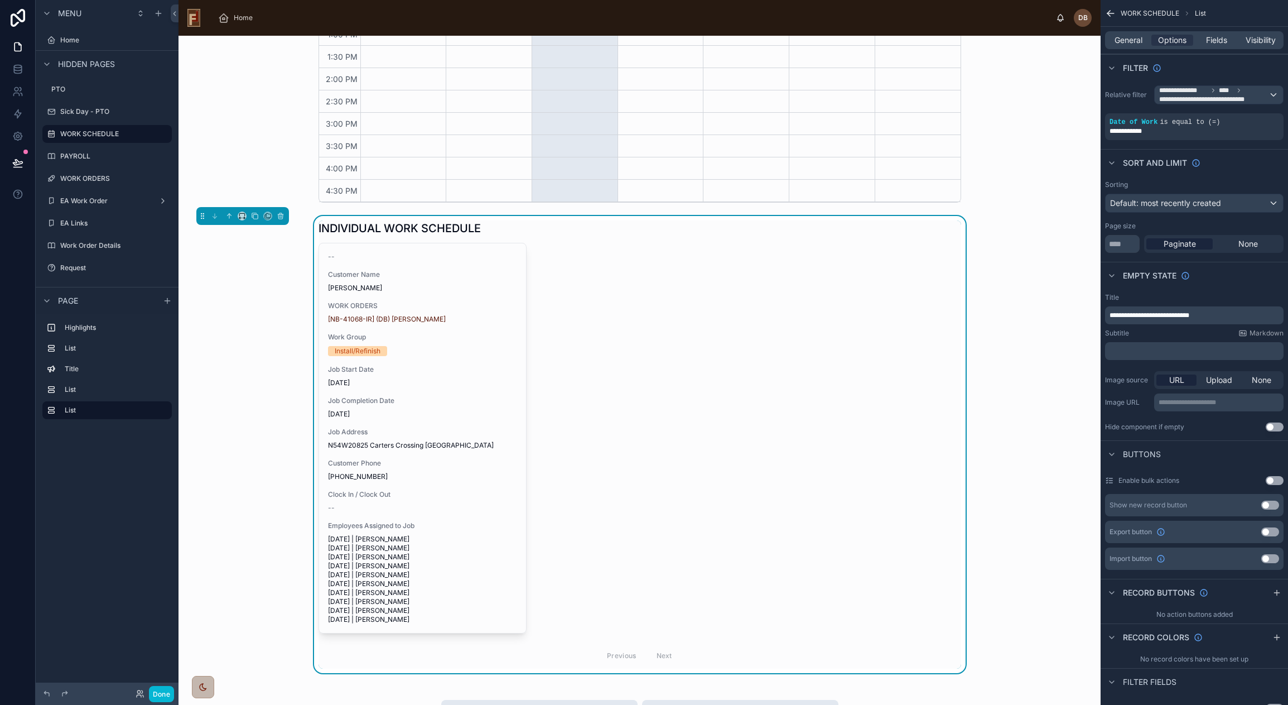
click at [606, 350] on div "-- Customer Name [PERSON_NAME] WORK ORDERS [NB-41068-IR] (DB) [PERSON_NAME] Wor…" at bounding box center [640, 456] width 643 height 426
click at [1179, 123] on span "is equal to (=)" at bounding box center [1190, 122] width 60 height 8
click at [1209, 83] on div "**********" at bounding box center [1194, 113] width 187 height 64
click at [1205, 99] on span "**********" at bounding box center [1211, 99] width 105 height 9
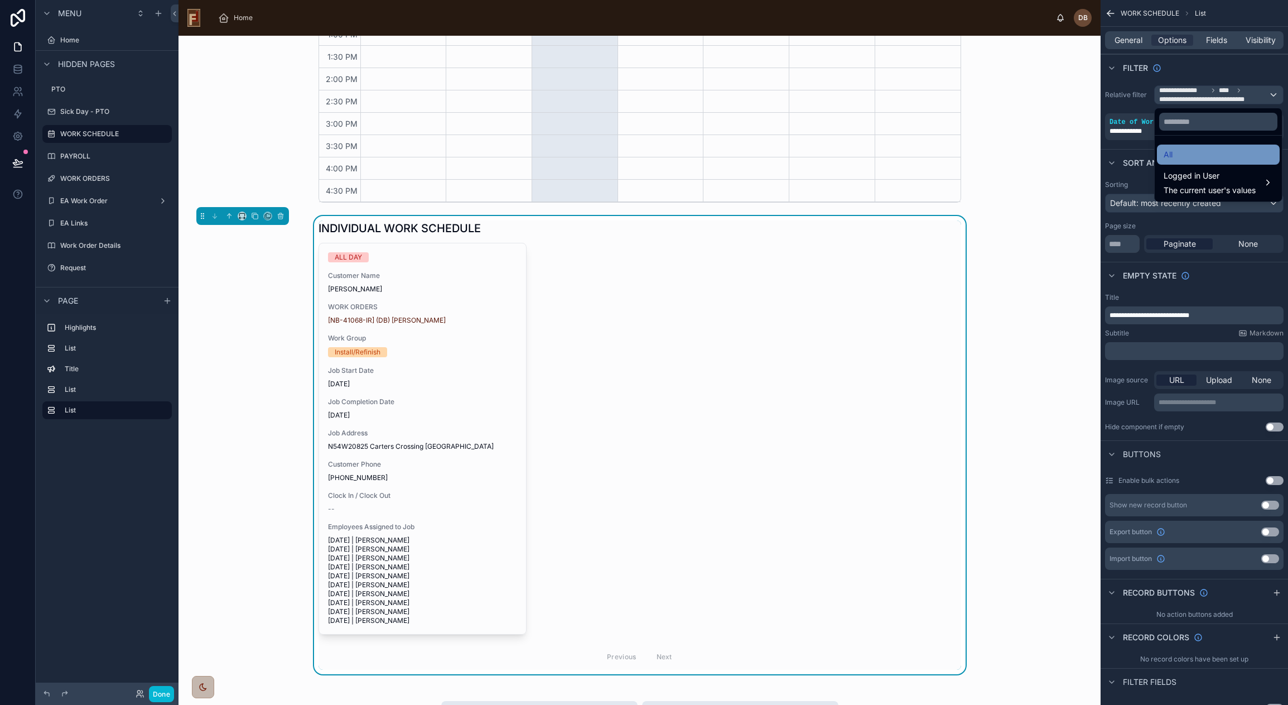
click at [1194, 155] on div "All" at bounding box center [1218, 154] width 109 height 13
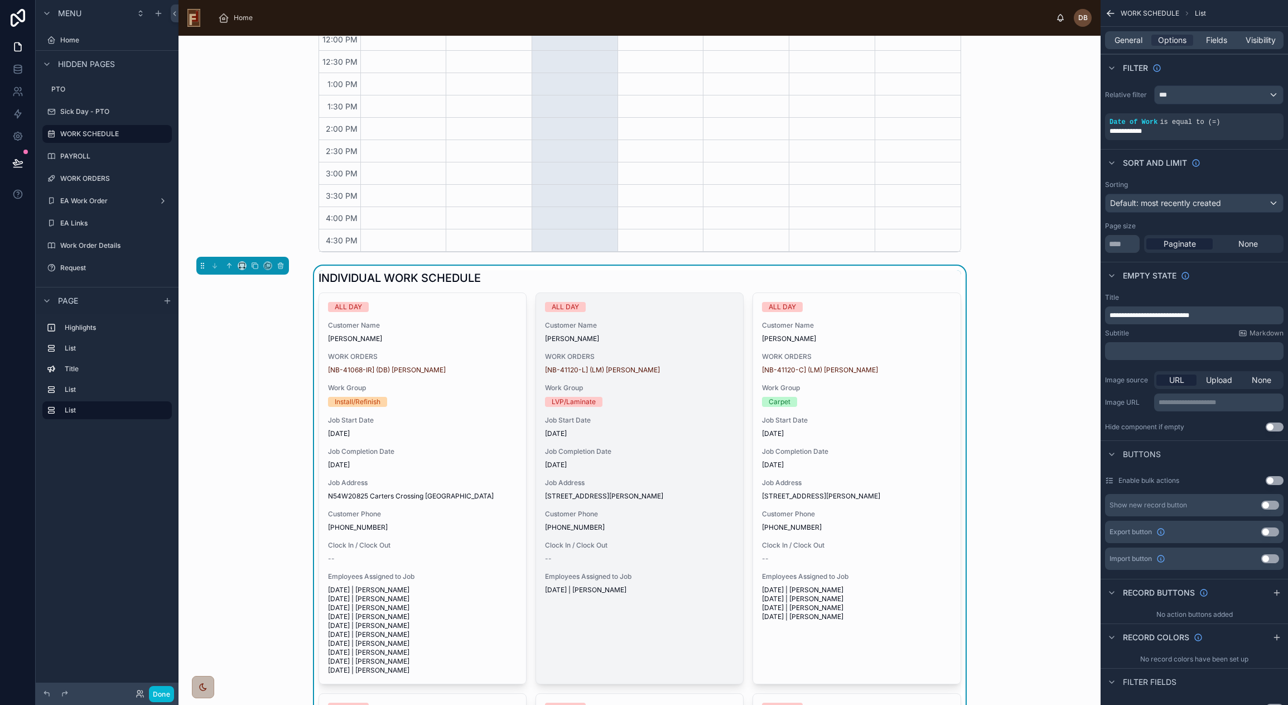
scroll to position [891, 0]
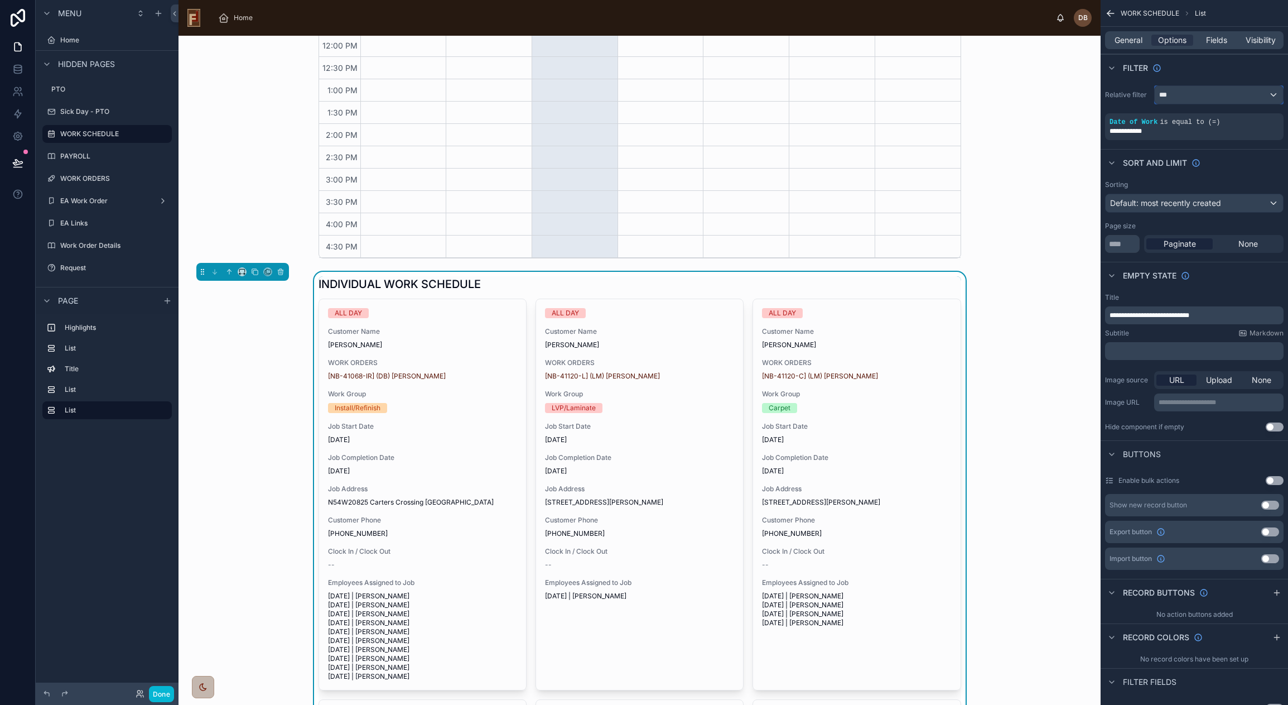
click at [1183, 97] on div "***" at bounding box center [1219, 95] width 128 height 18
click at [1247, 188] on span "The current user's values" at bounding box center [1210, 190] width 92 height 11
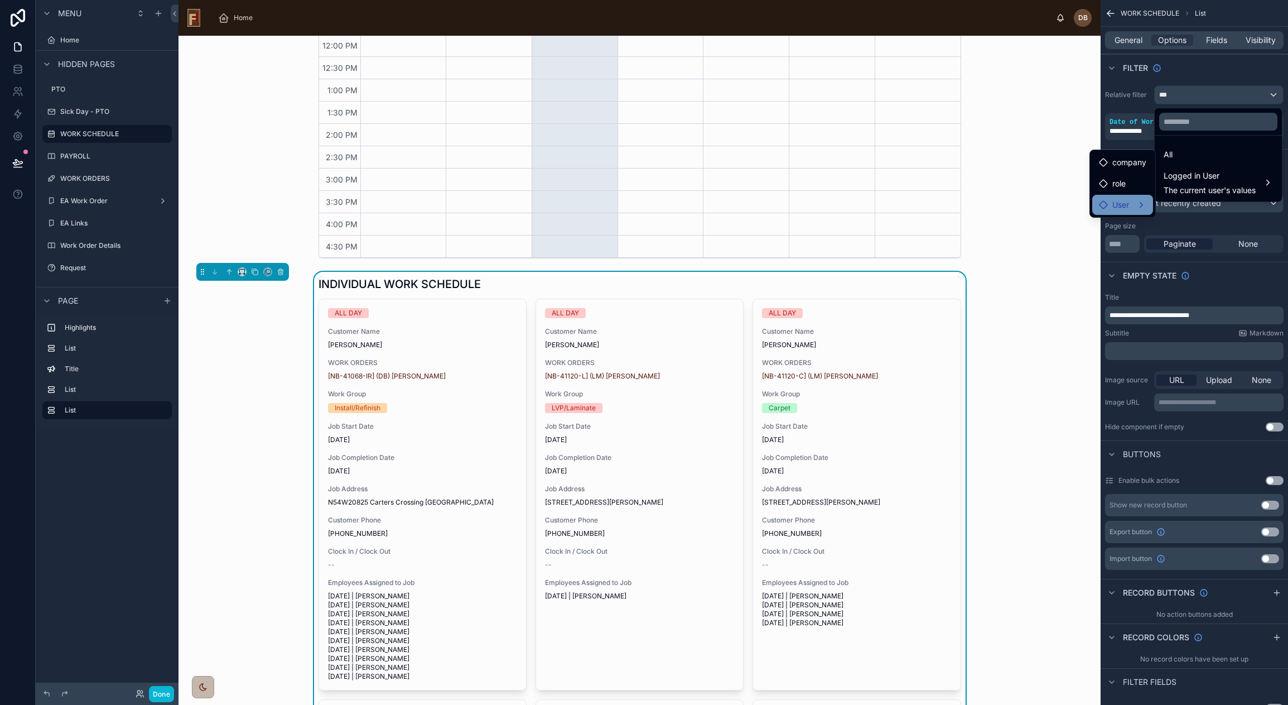
click at [1129, 206] on span "User" at bounding box center [1120, 204] width 17 height 13
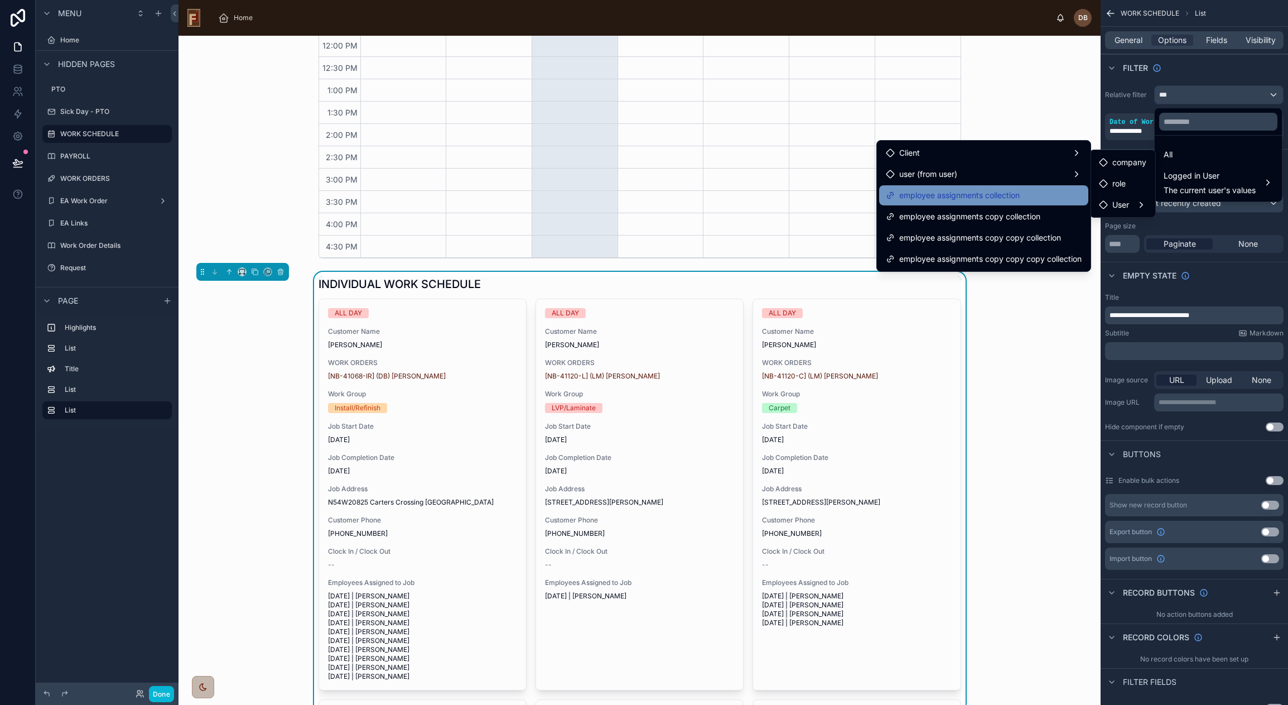
click at [973, 197] on span "employee assignments collection" at bounding box center [959, 195] width 120 height 13
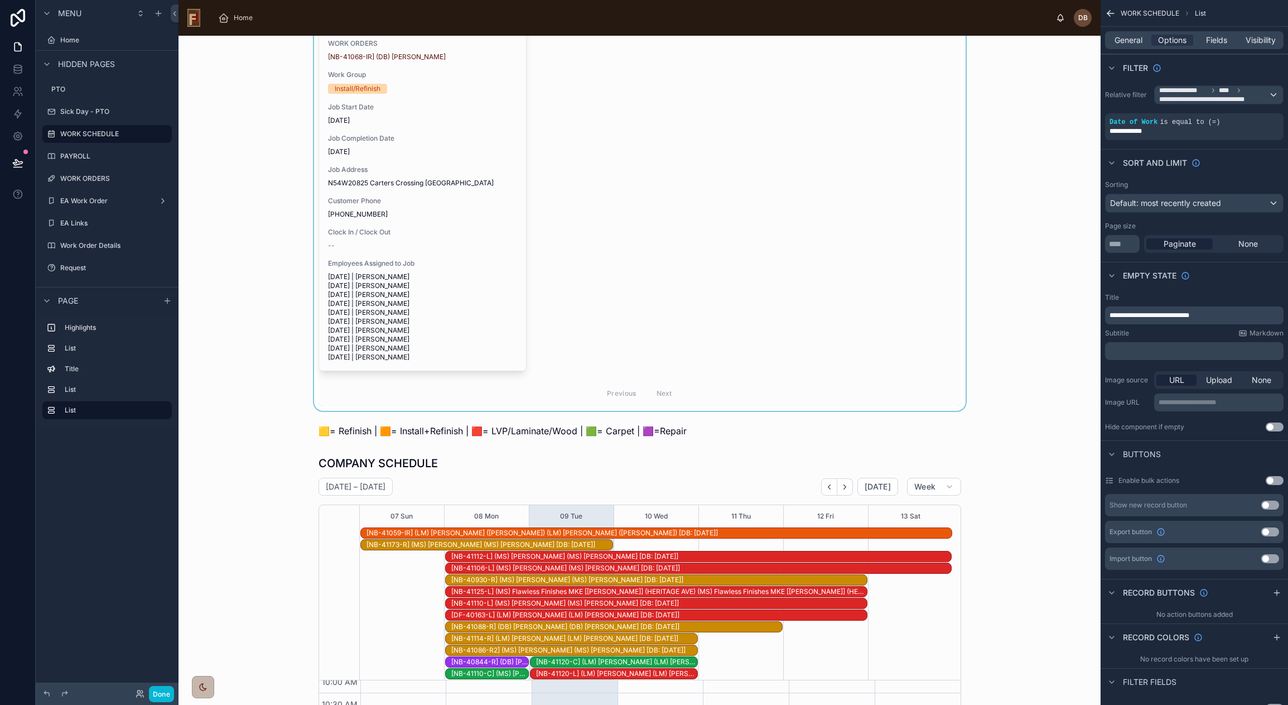
scroll to position [0, 0]
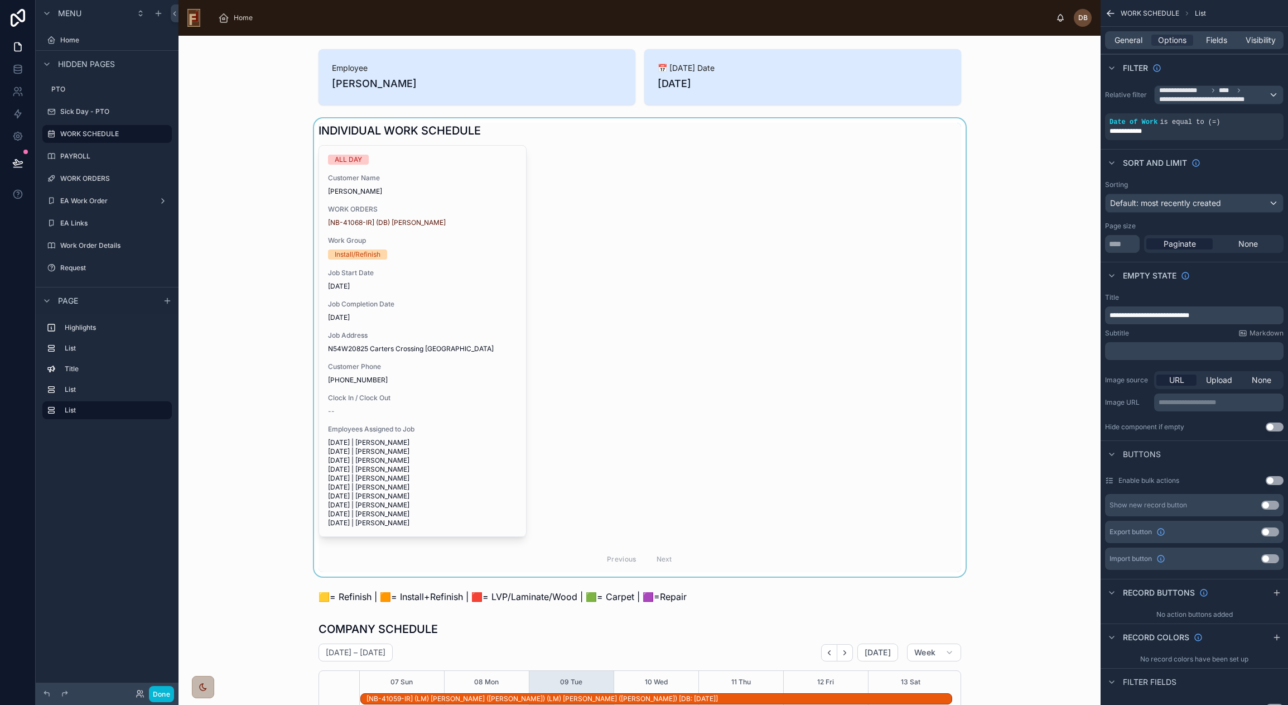
click at [673, 289] on div at bounding box center [639, 347] width 904 height 458
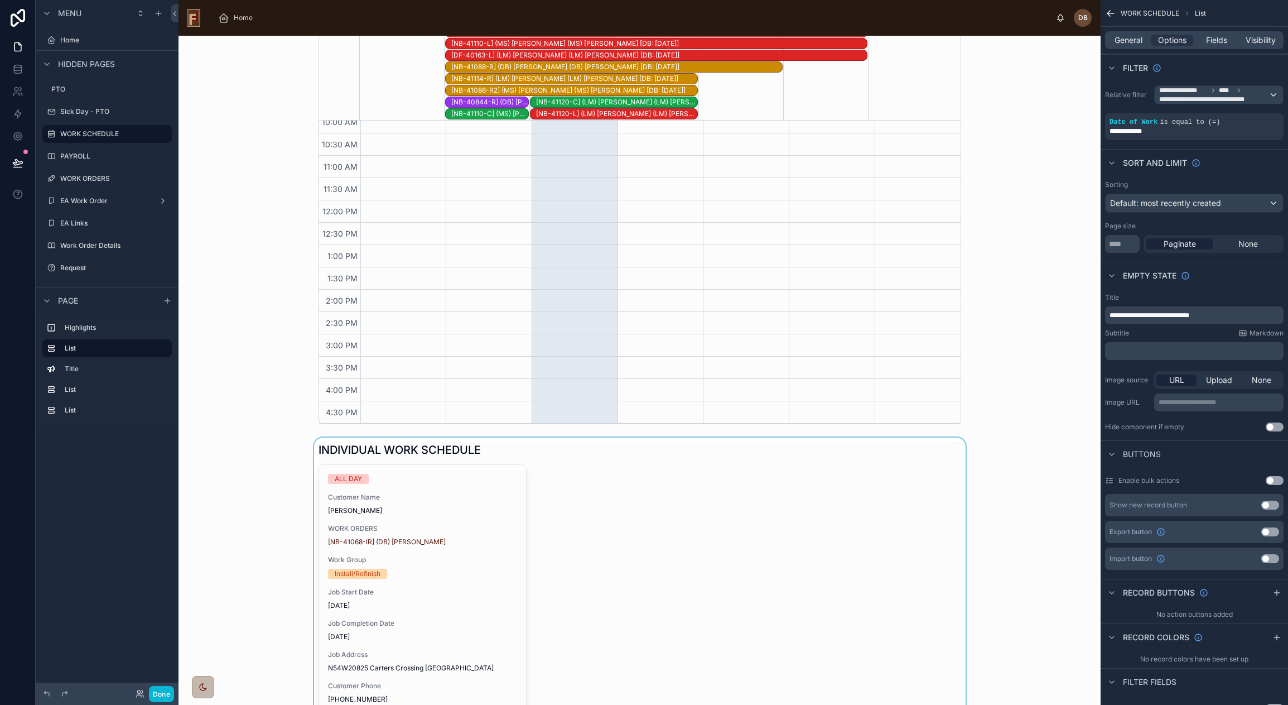
scroll to position [1004, 0]
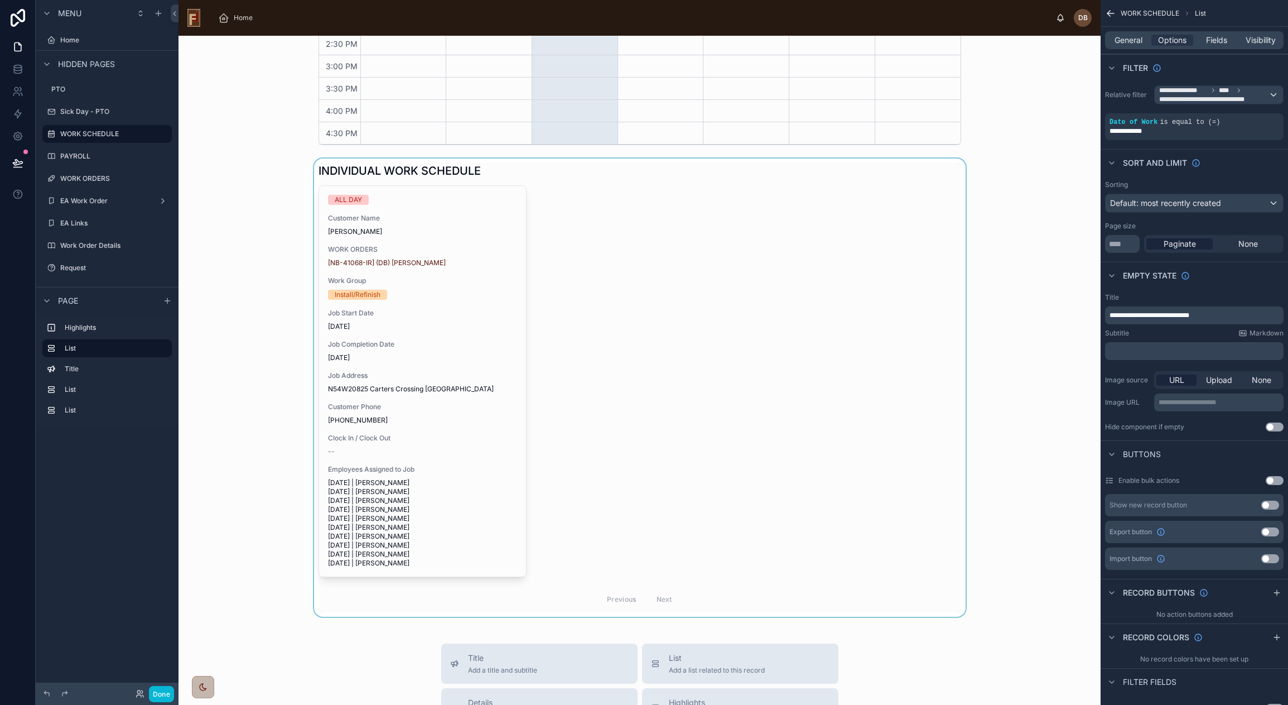
click at [861, 374] on div at bounding box center [639, 387] width 904 height 458
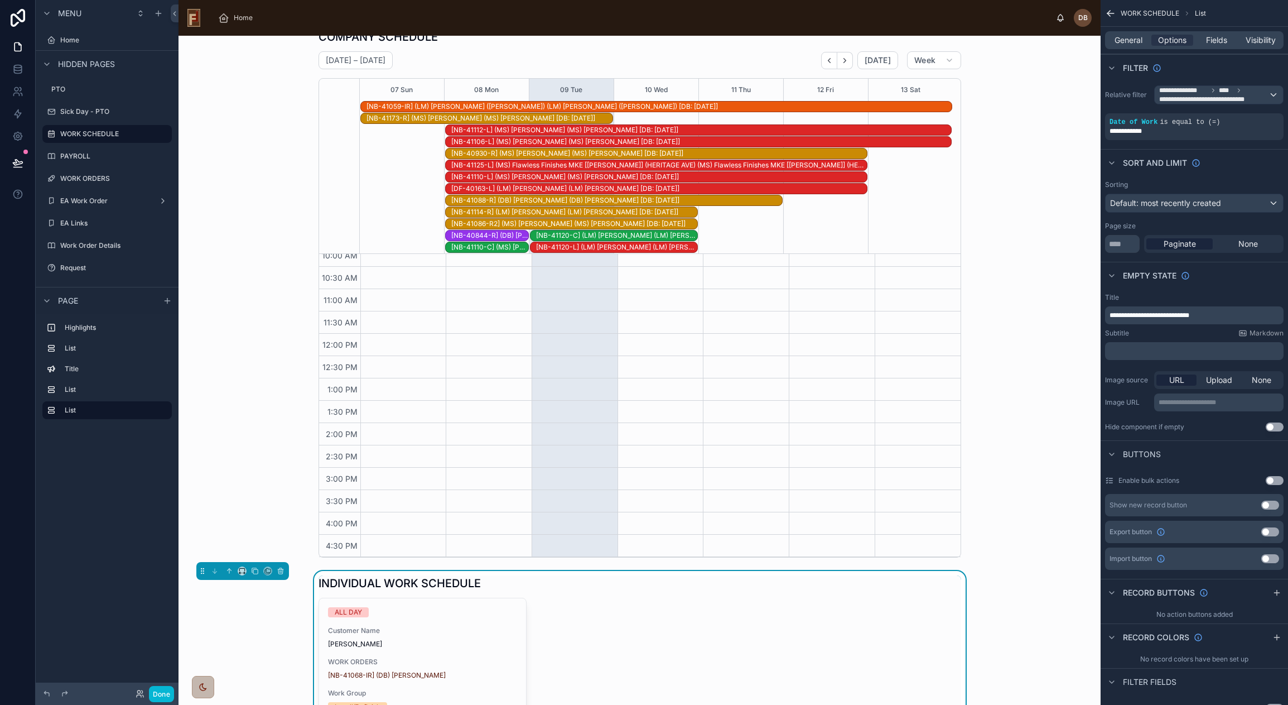
scroll to position [558, 0]
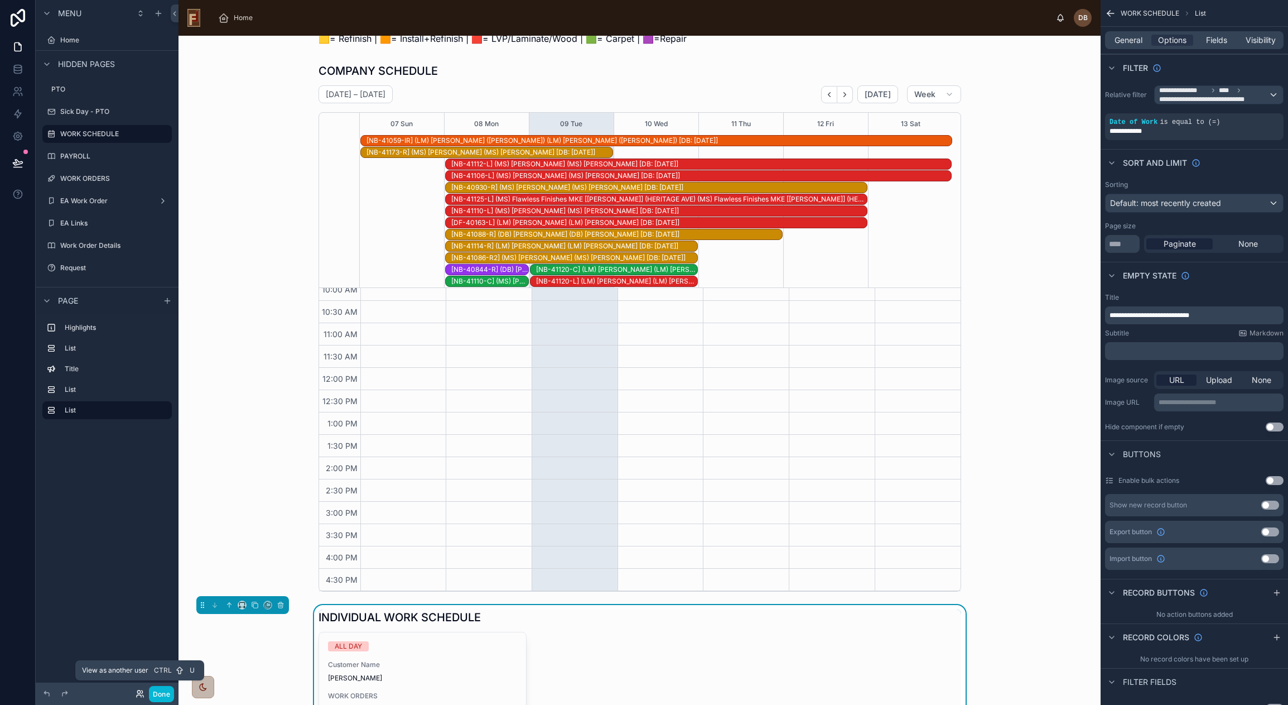
click at [138, 694] on icon at bounding box center [140, 693] width 9 height 9
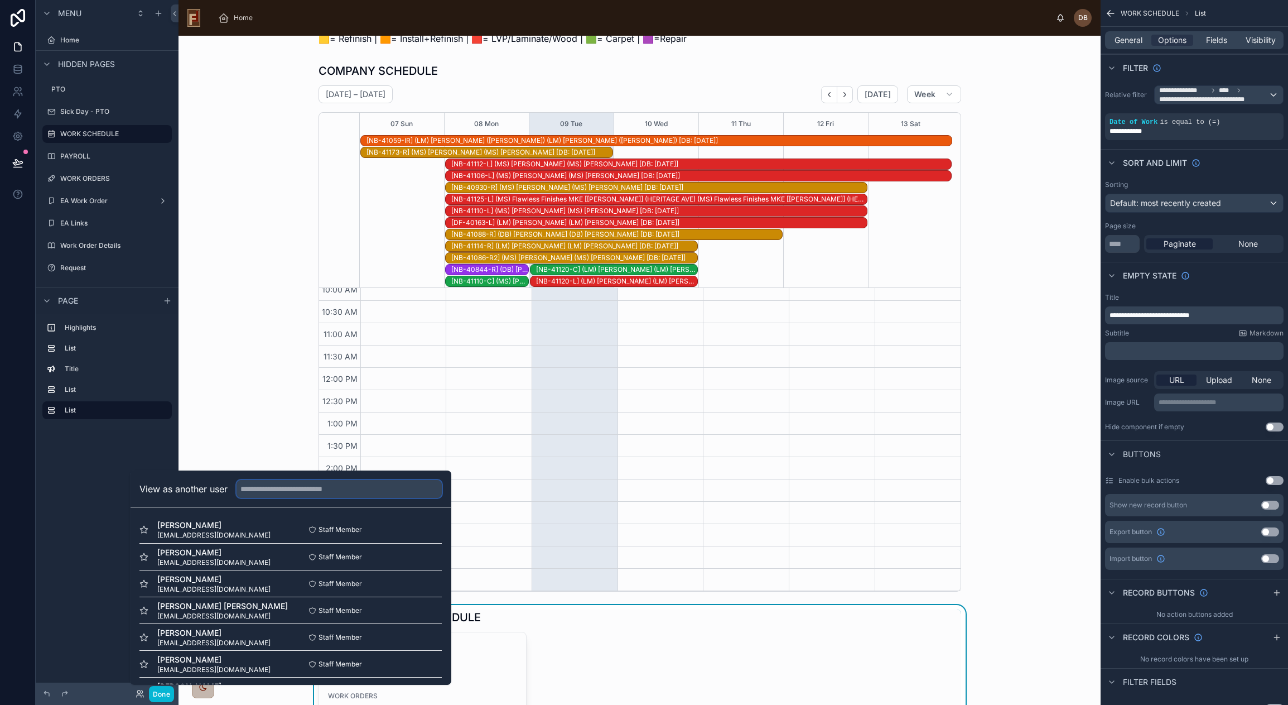
click at [280, 488] on input "text" at bounding box center [339, 489] width 205 height 18
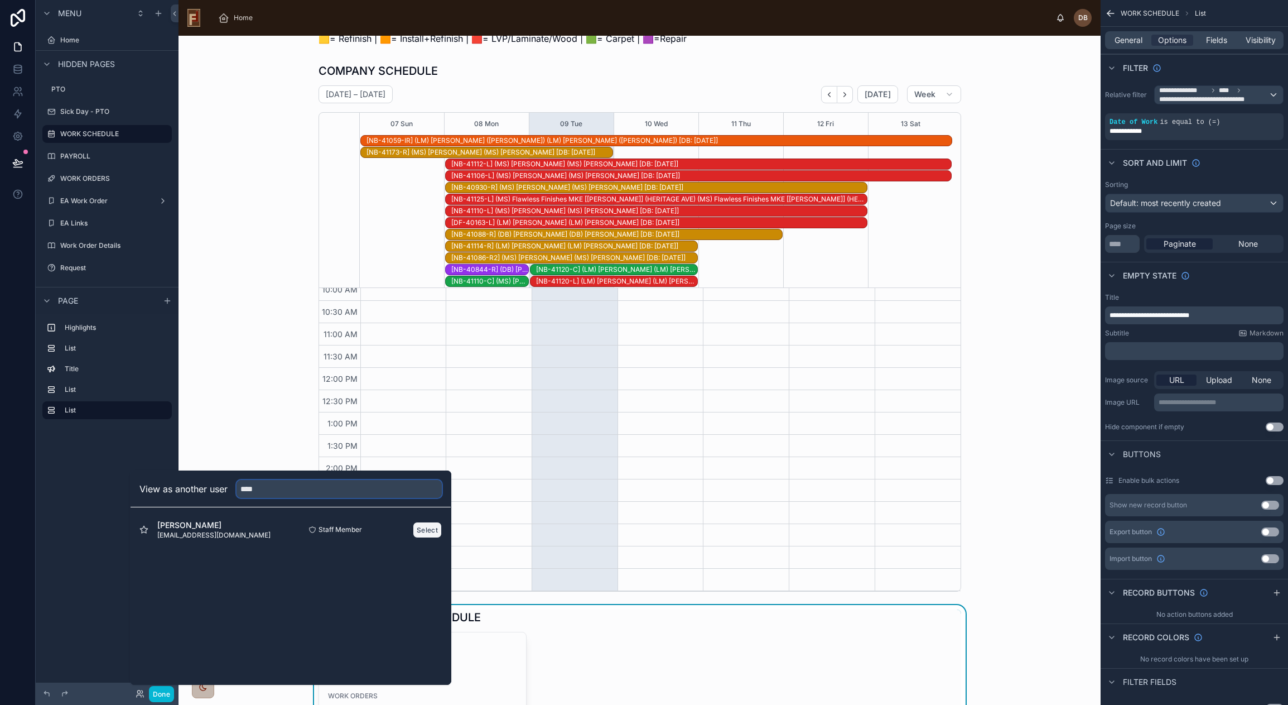
type input "****"
click at [428, 526] on button "Select" at bounding box center [427, 530] width 29 height 16
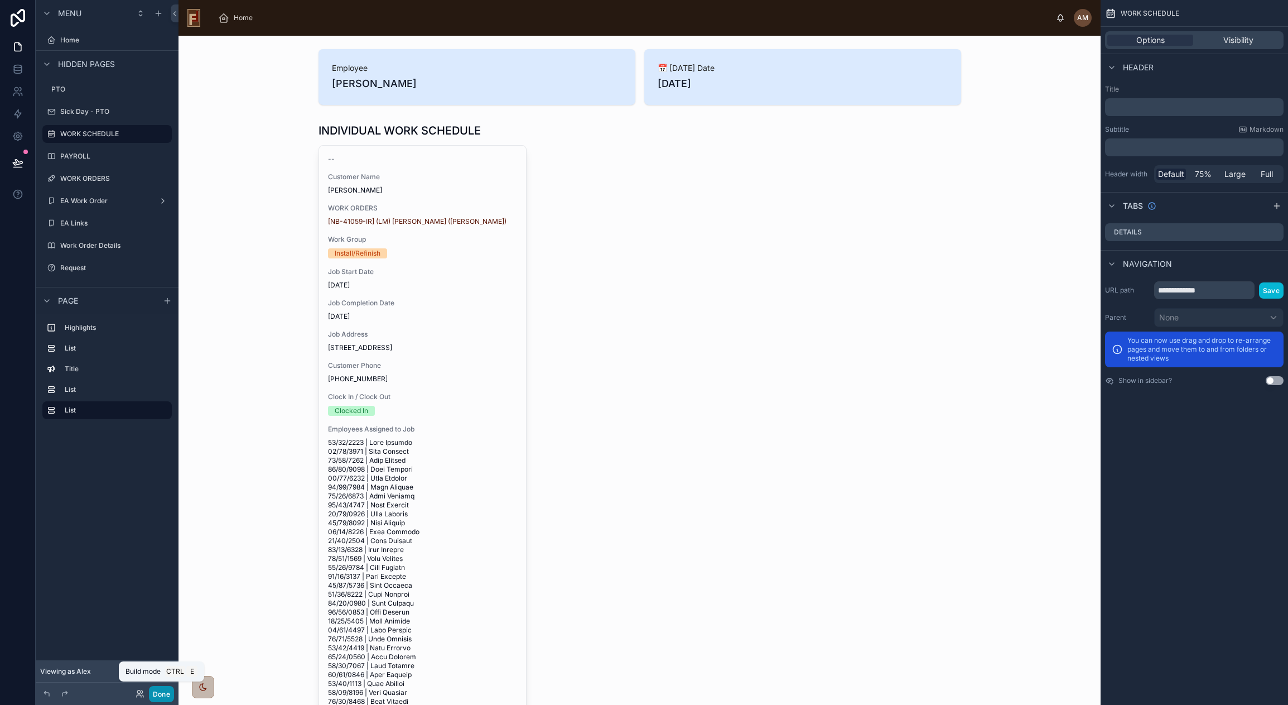
click at [163, 689] on button "Done" at bounding box center [161, 694] width 25 height 16
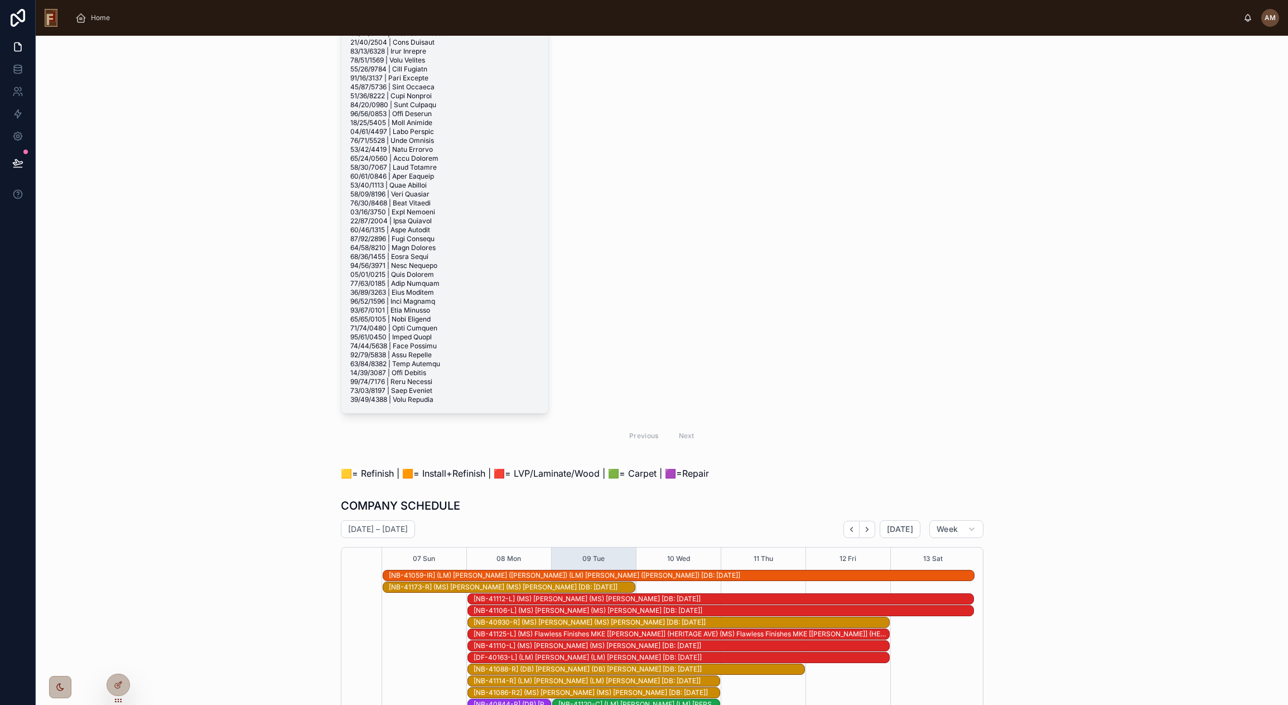
scroll to position [502, 0]
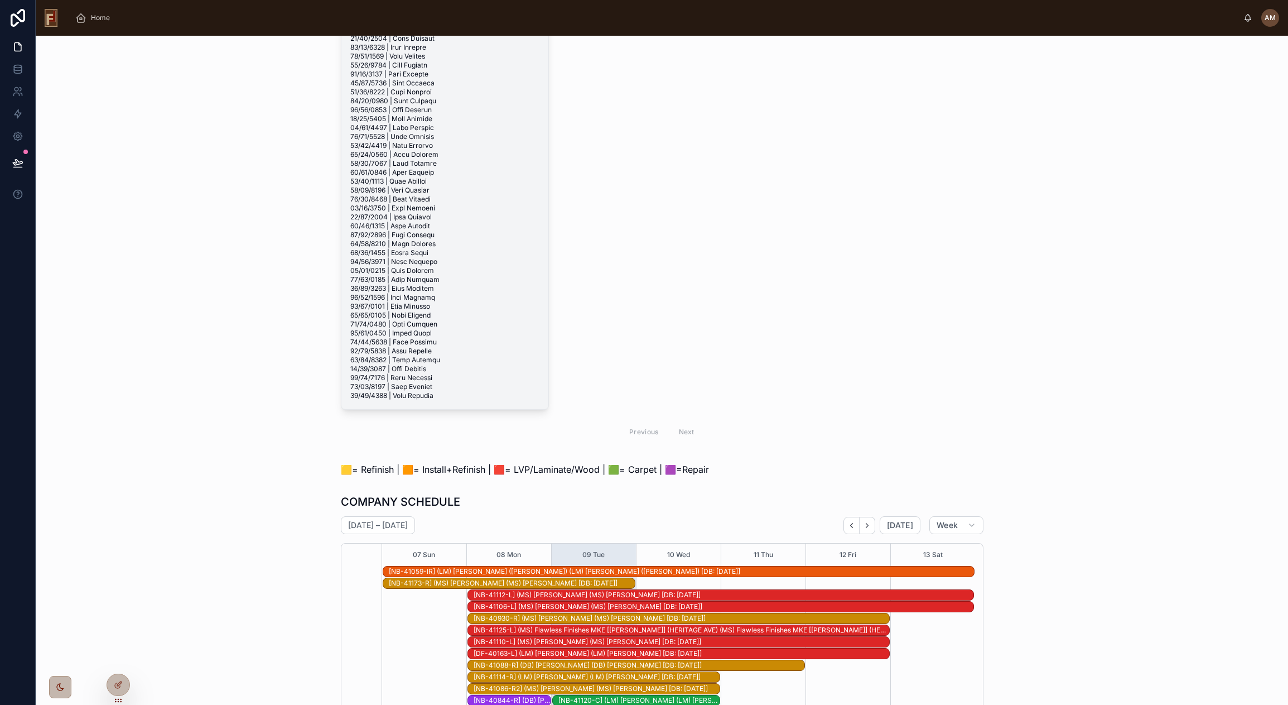
click at [507, 296] on span at bounding box center [444, 168] width 189 height 464
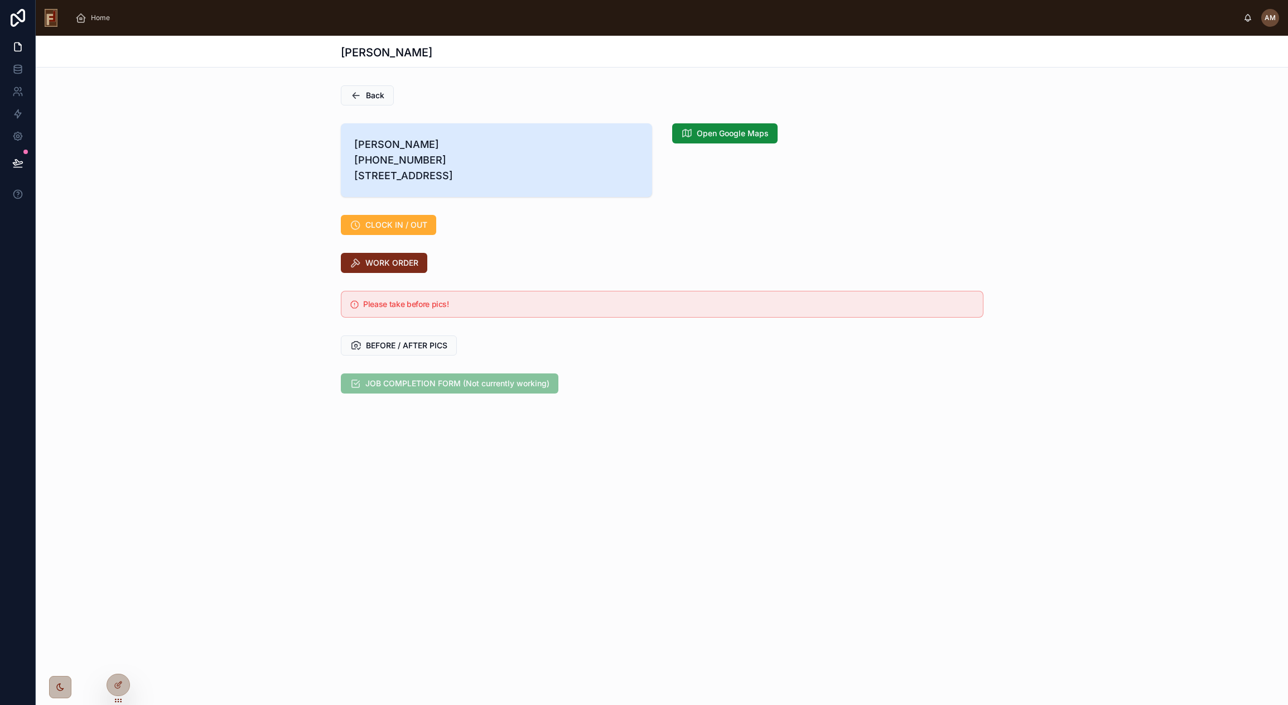
click at [389, 268] on span "WORK ORDER" at bounding box center [391, 262] width 53 height 11
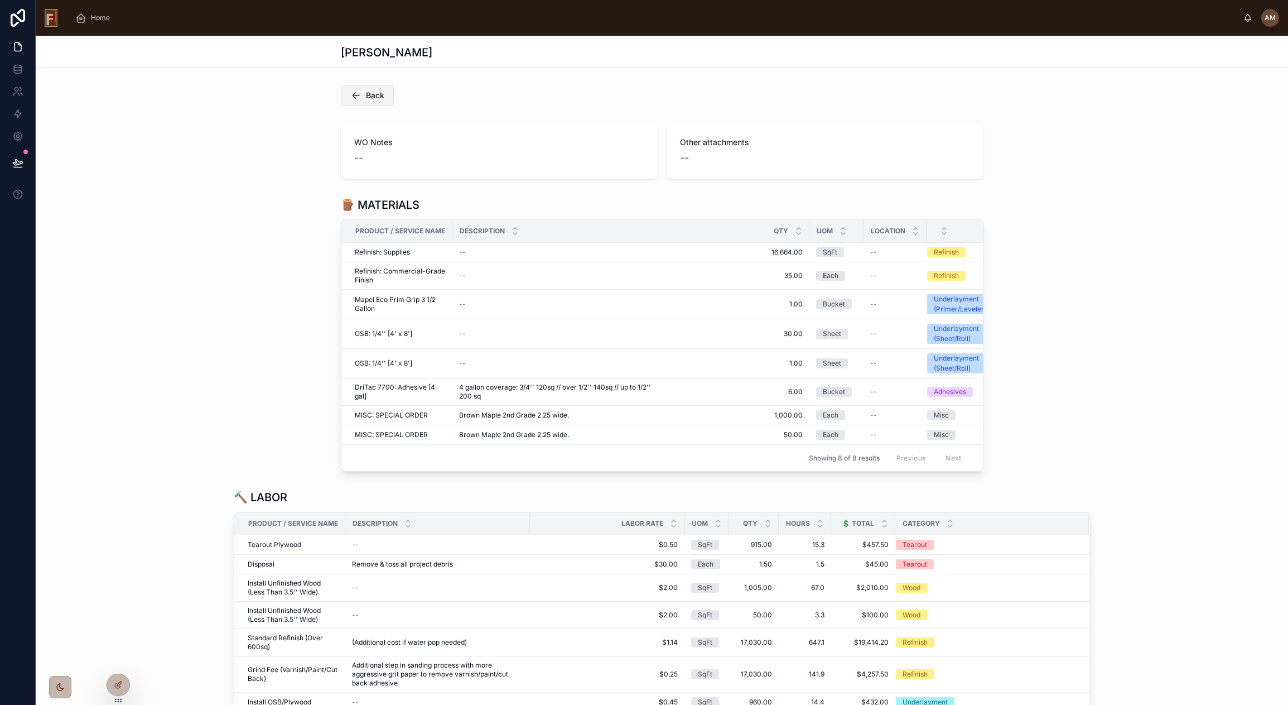
click at [370, 95] on span "Back" at bounding box center [375, 95] width 18 height 11
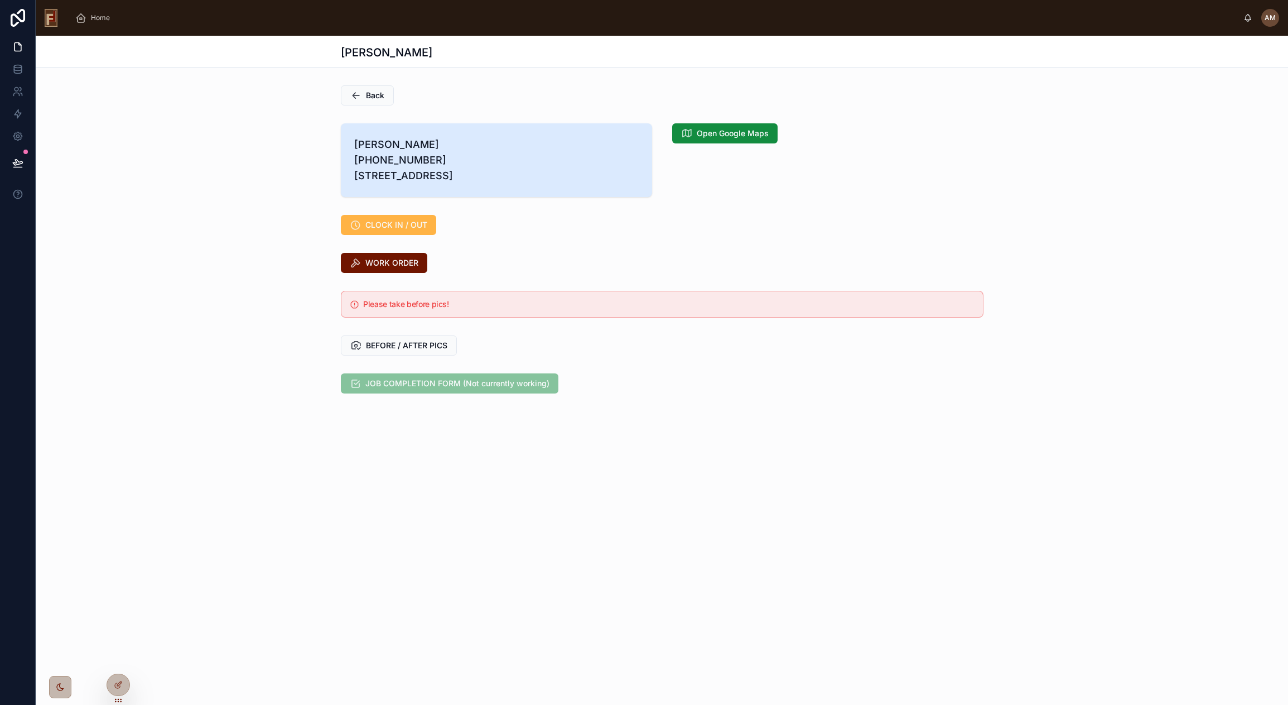
click at [394, 230] on span "CLOCK IN / OUT" at bounding box center [396, 224] width 62 height 11
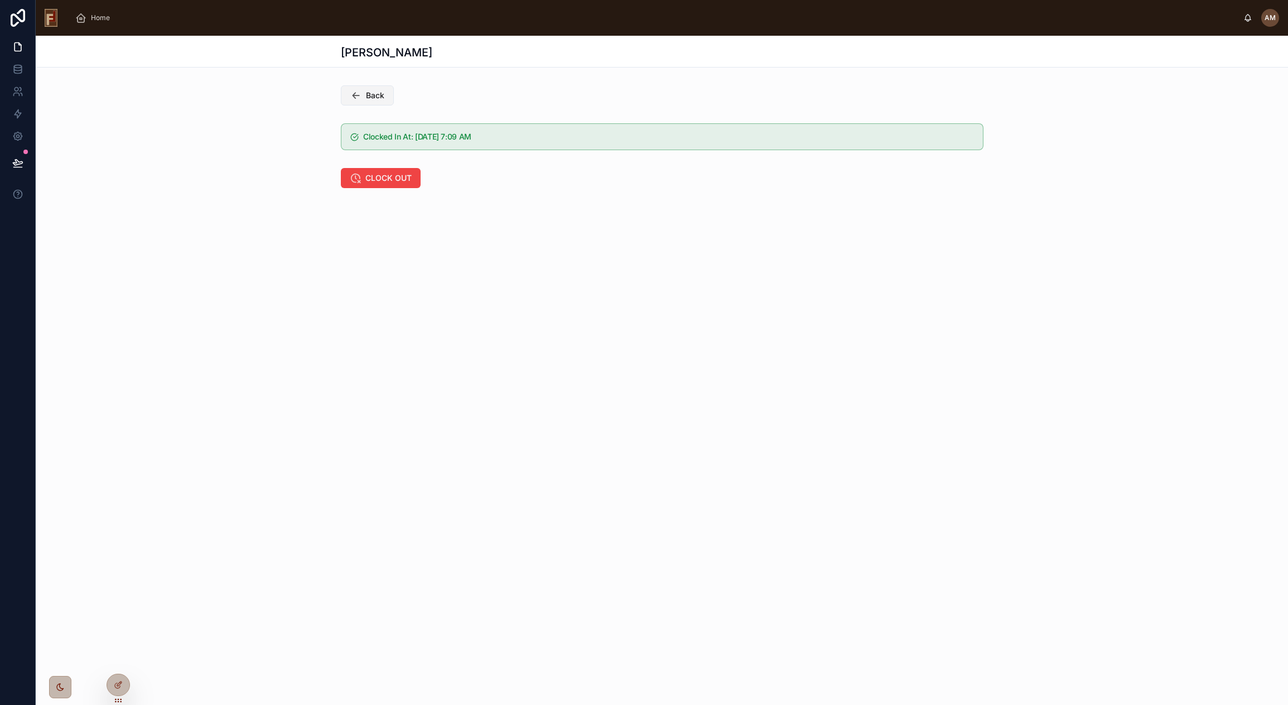
click at [372, 91] on span "Back" at bounding box center [375, 95] width 18 height 11
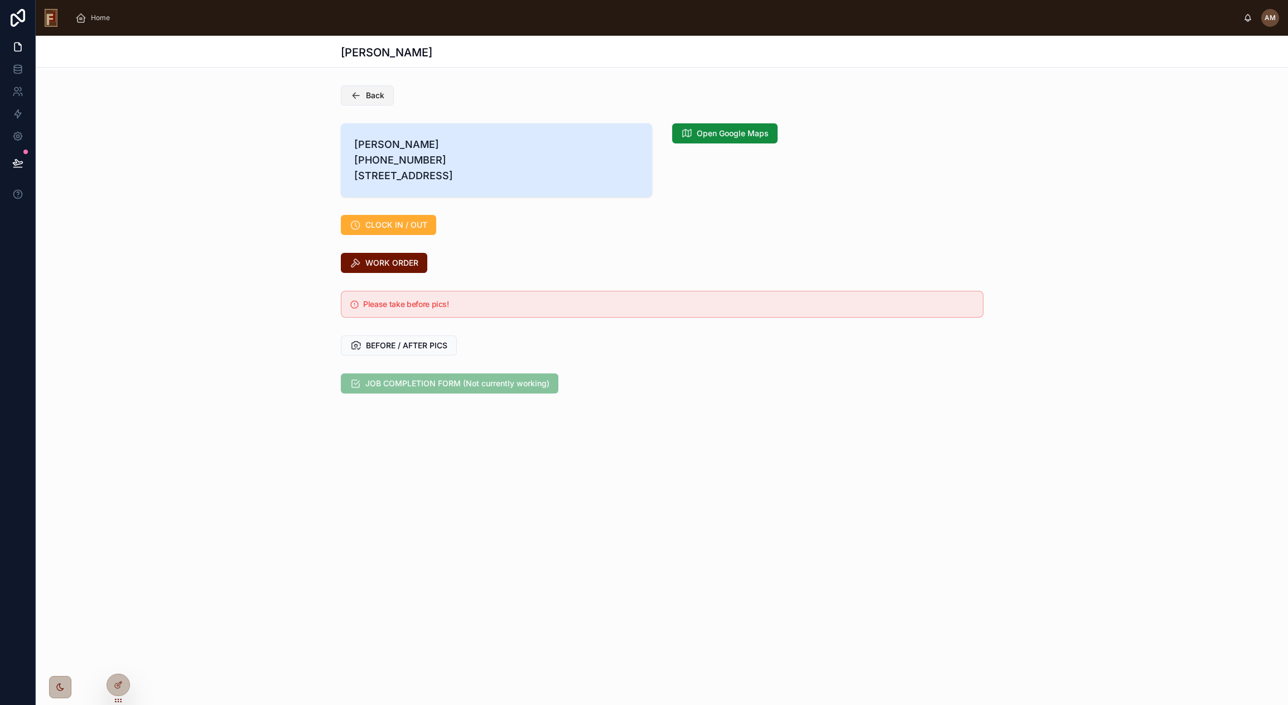
click at [378, 94] on span "Back" at bounding box center [375, 95] width 18 height 11
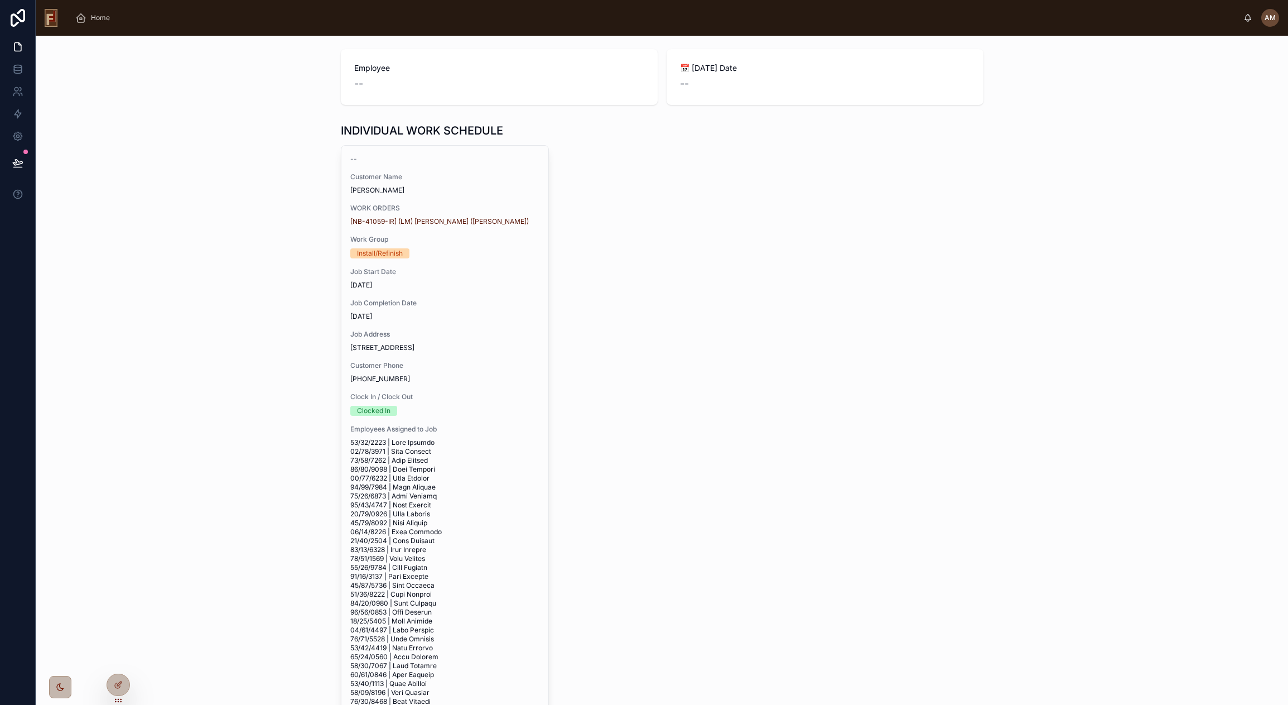
scroll to position [143, 0]
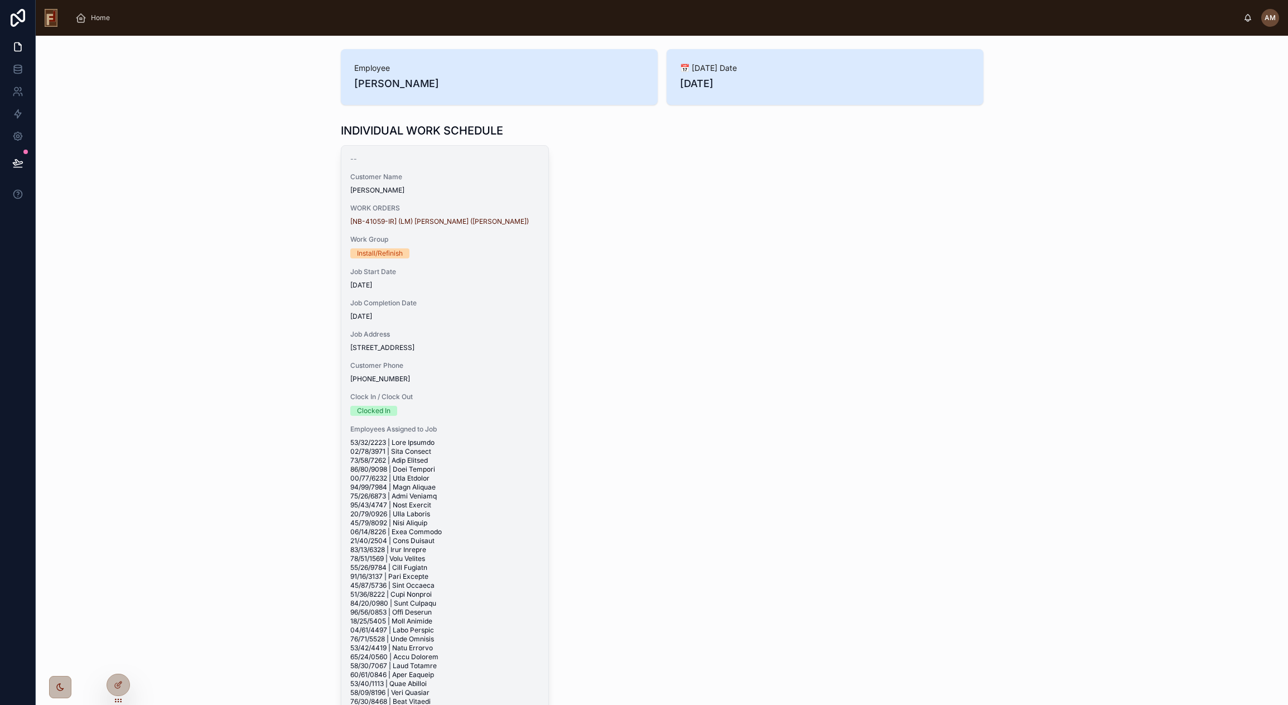
click at [457, 283] on span "[DATE]" at bounding box center [444, 285] width 189 height 9
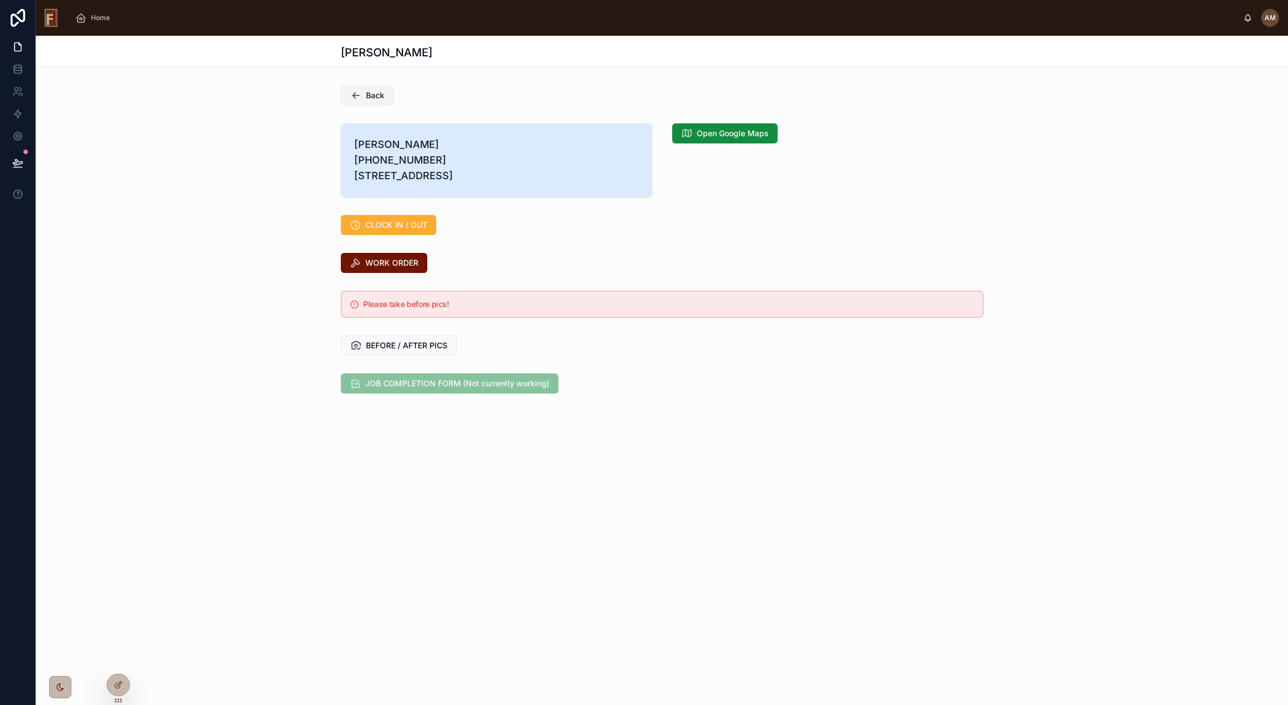
click at [373, 100] on span "Back" at bounding box center [375, 95] width 18 height 11
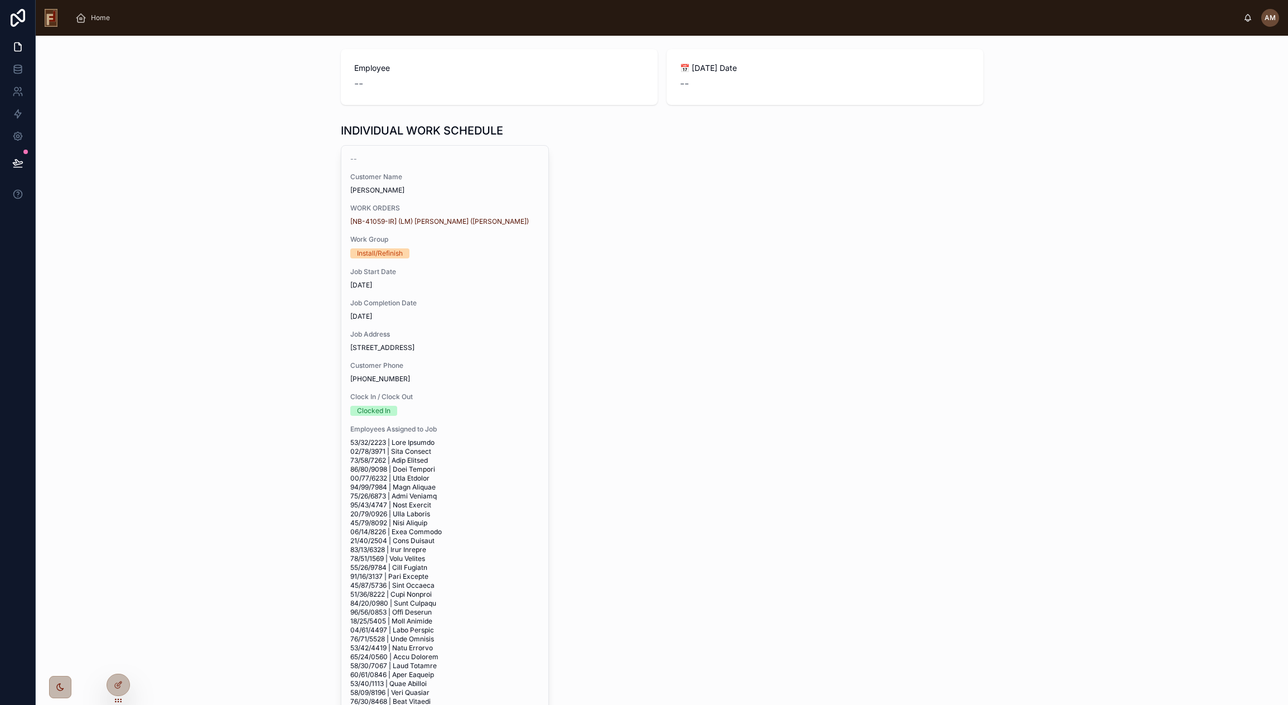
scroll to position [143, 0]
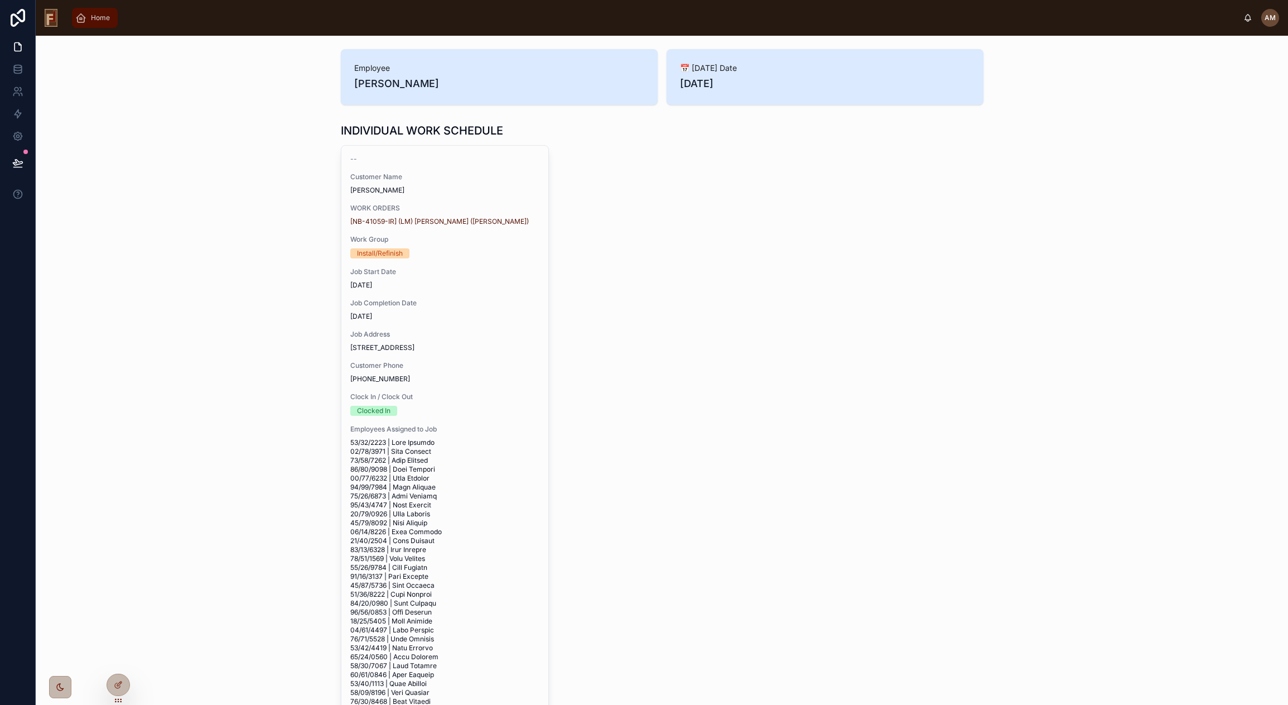
click at [98, 16] on span "Home" at bounding box center [100, 17] width 19 height 9
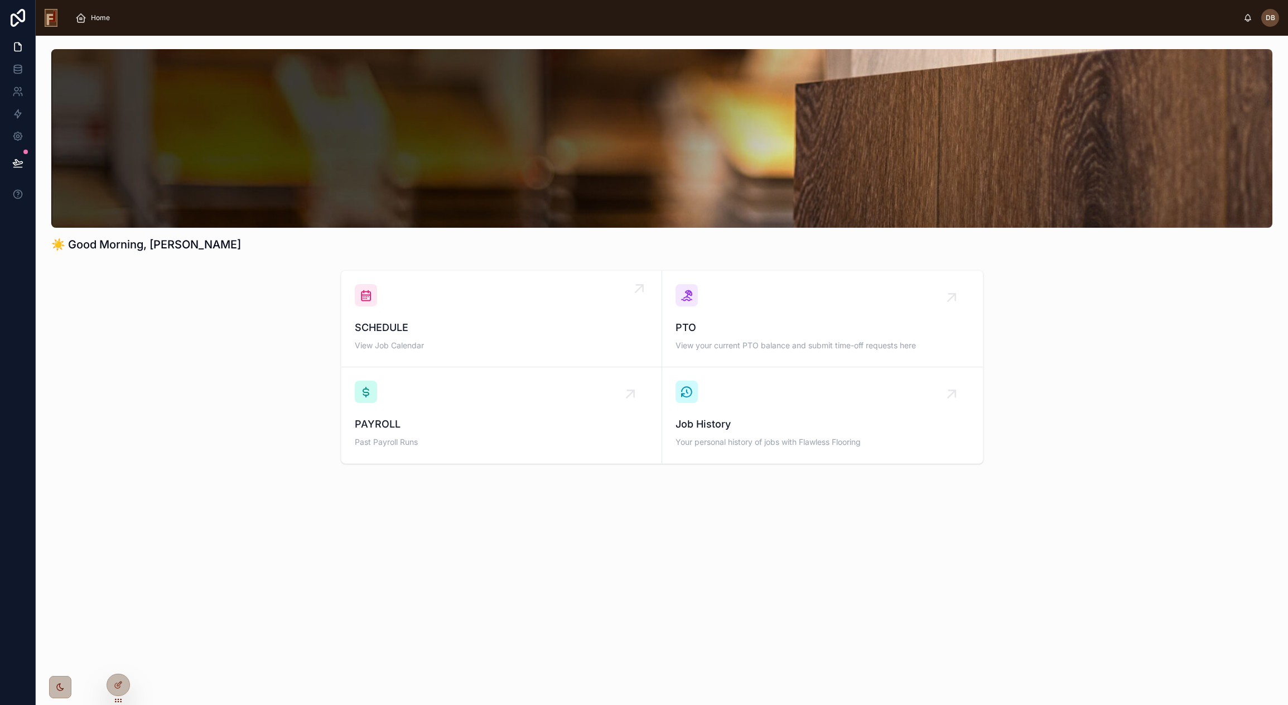
click at [523, 331] on span "SCHEDULE" at bounding box center [501, 328] width 293 height 16
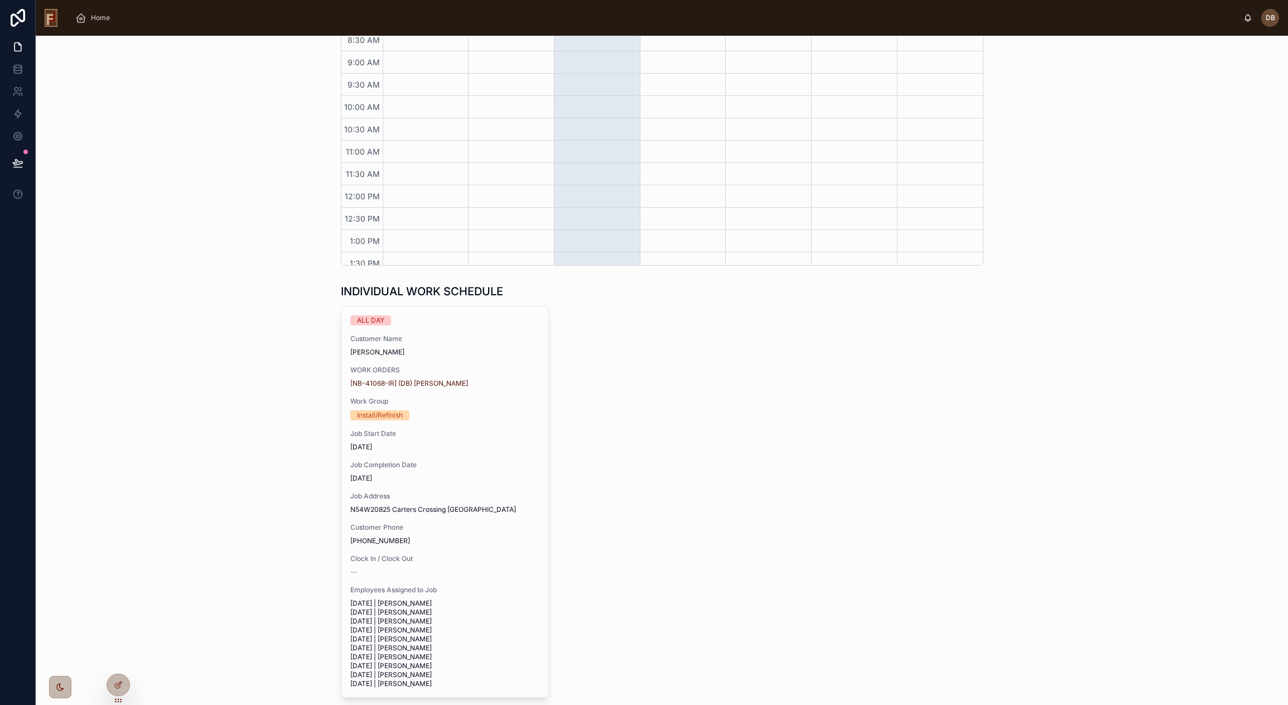
scroll to position [1023, 0]
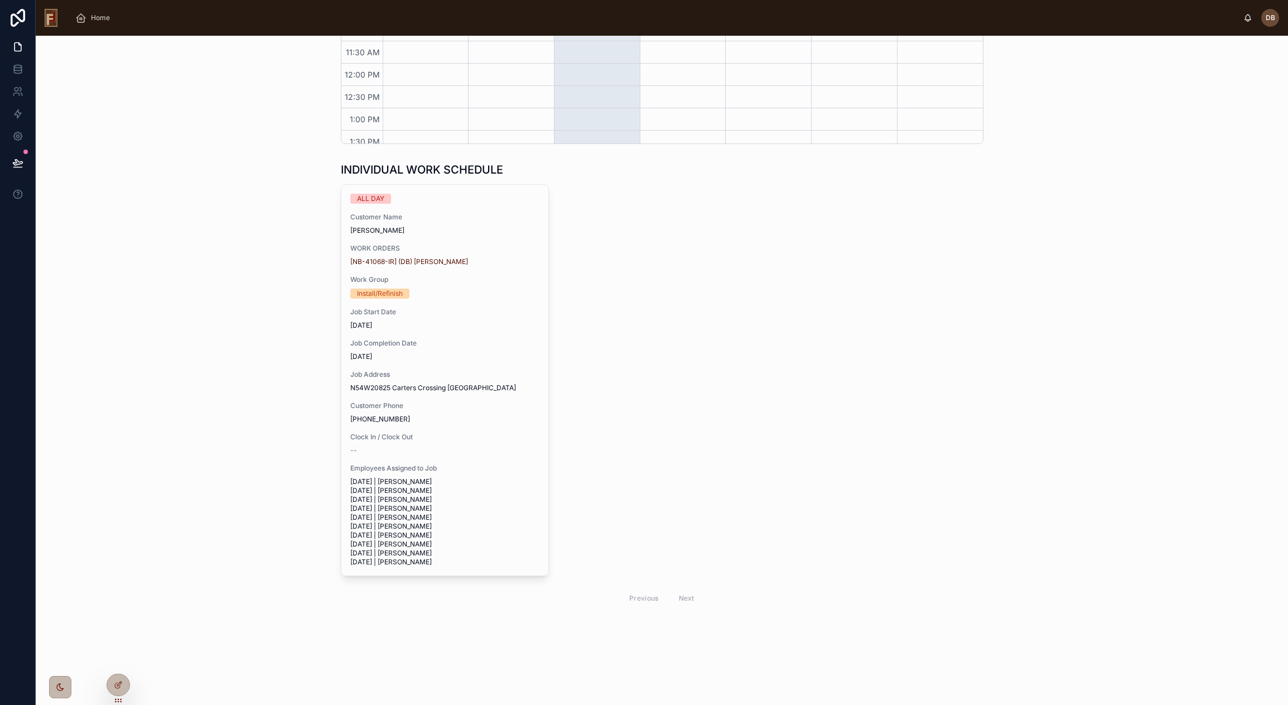
click at [643, 344] on div "ALL DAY Customer Name [PERSON_NAME] WORK ORDERS [NB-41068-IR] (DB) [PERSON_NAME…" at bounding box center [662, 397] width 643 height 427
click at [122, 681] on icon at bounding box center [118, 684] width 9 height 9
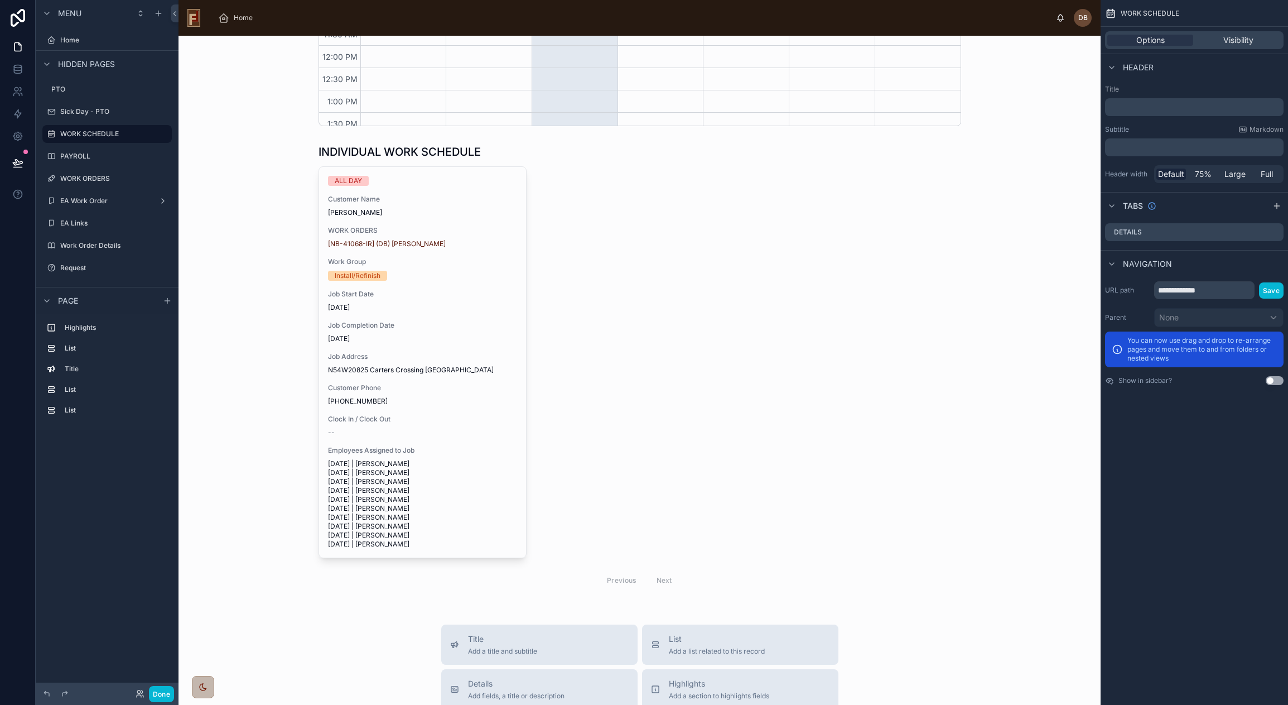
scroll to position [143, 0]
click at [640, 362] on div at bounding box center [639, 368] width 904 height 458
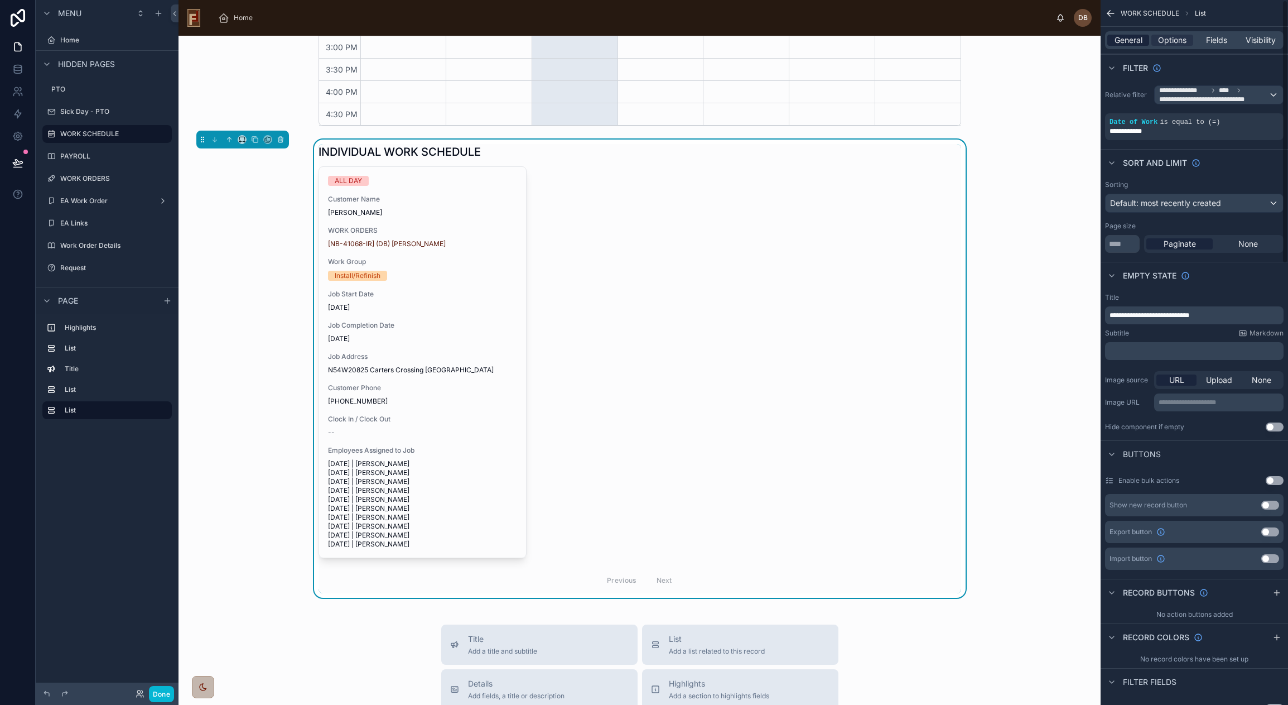
click at [1131, 41] on span "General" at bounding box center [1129, 40] width 28 height 11
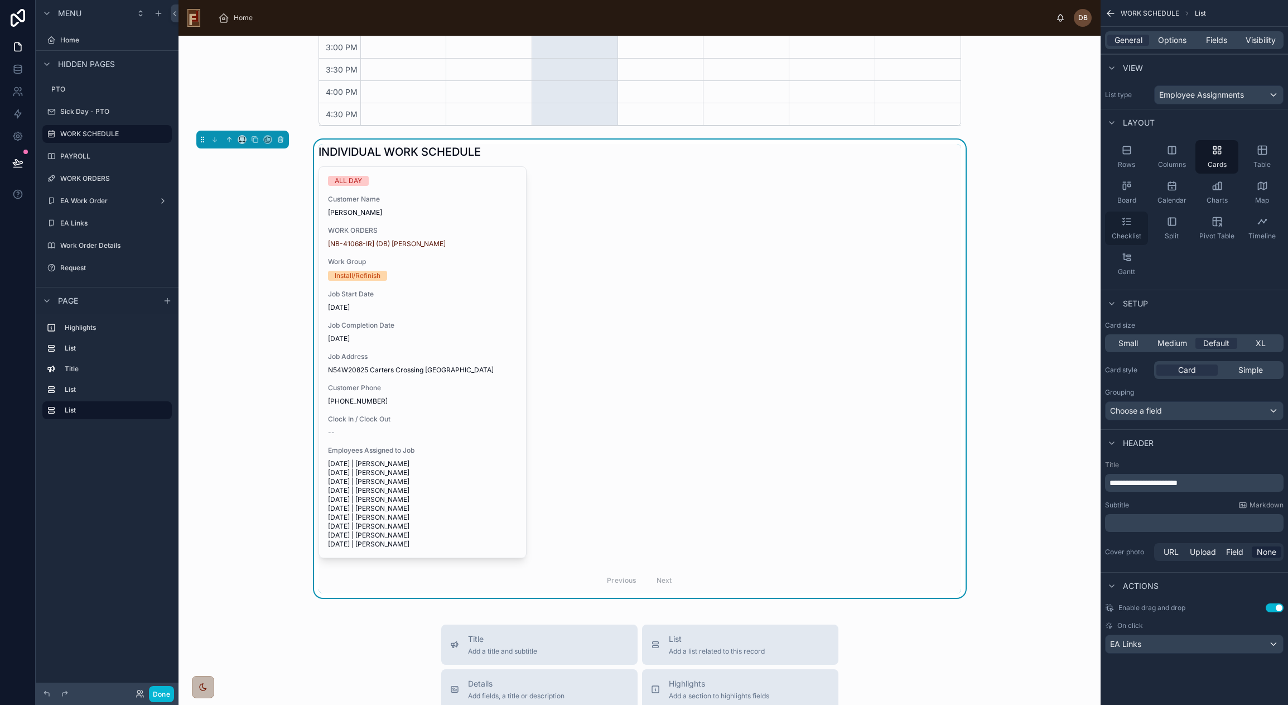
click at [1133, 224] on div "Checklist" at bounding box center [1126, 227] width 43 height 33
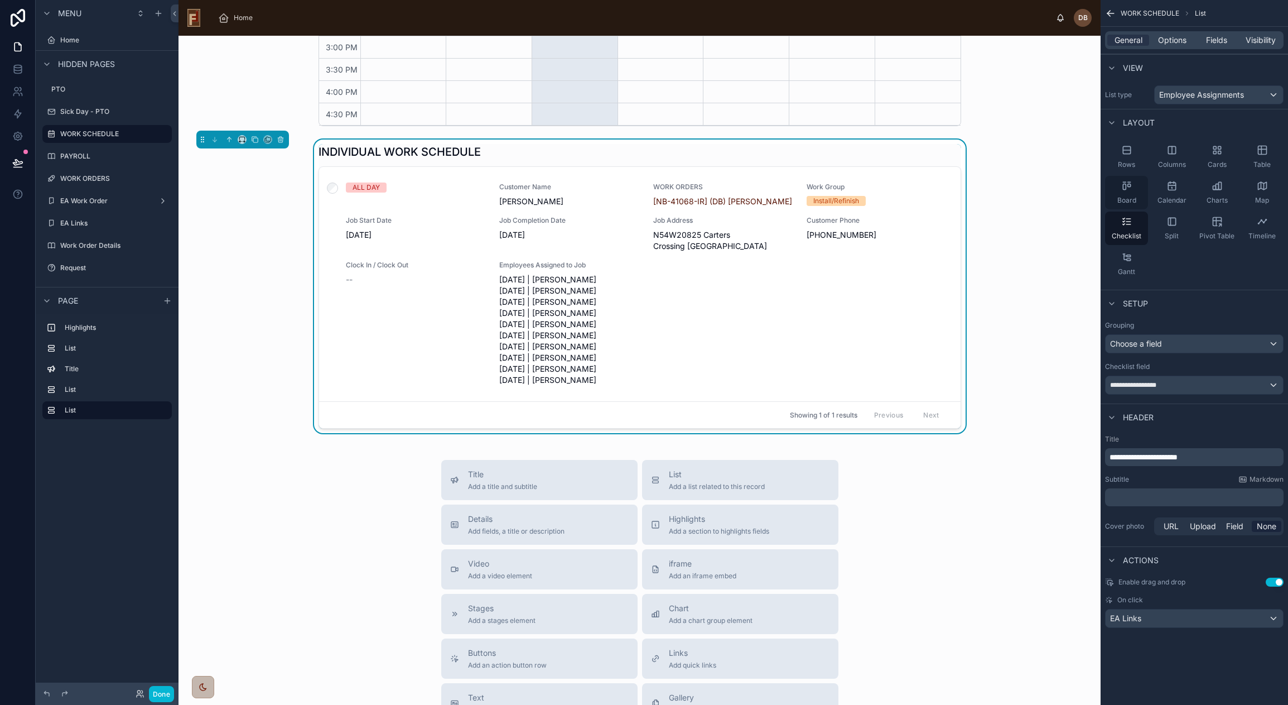
click at [1130, 187] on icon "scrollable content" at bounding box center [1126, 185] width 11 height 11
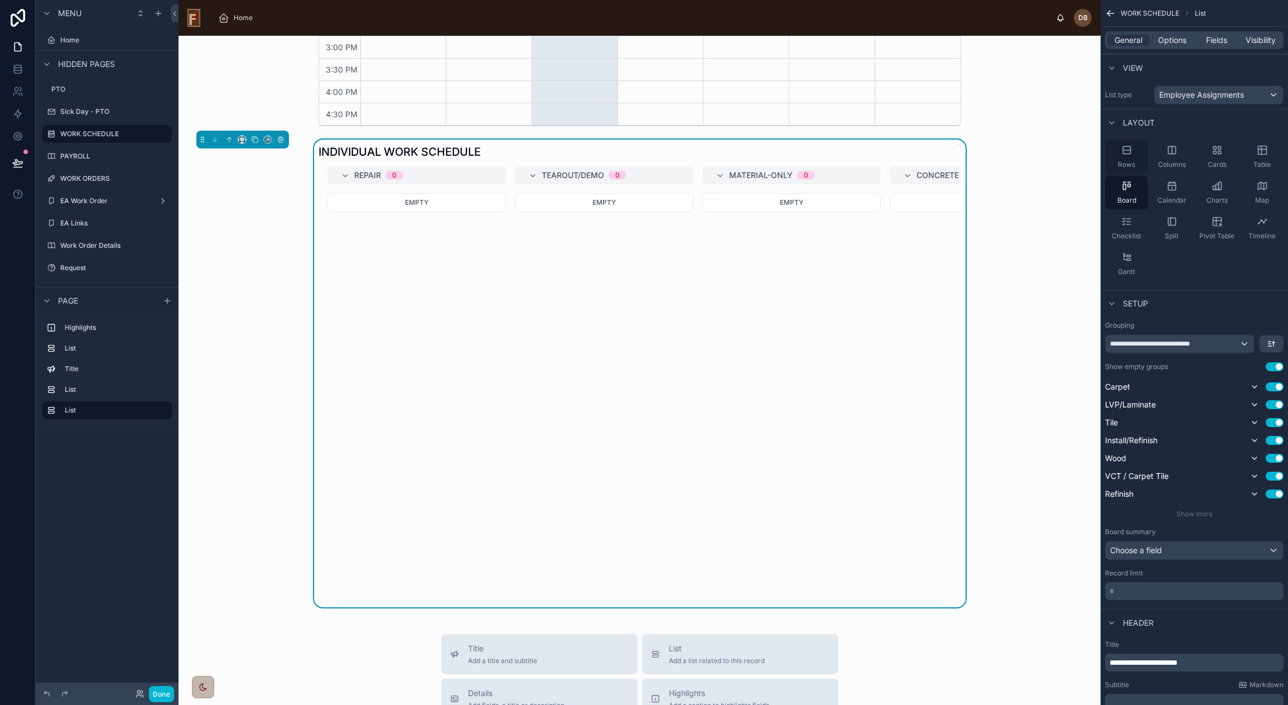
click at [1123, 149] on icon "scrollable content" at bounding box center [1126, 149] width 11 height 11
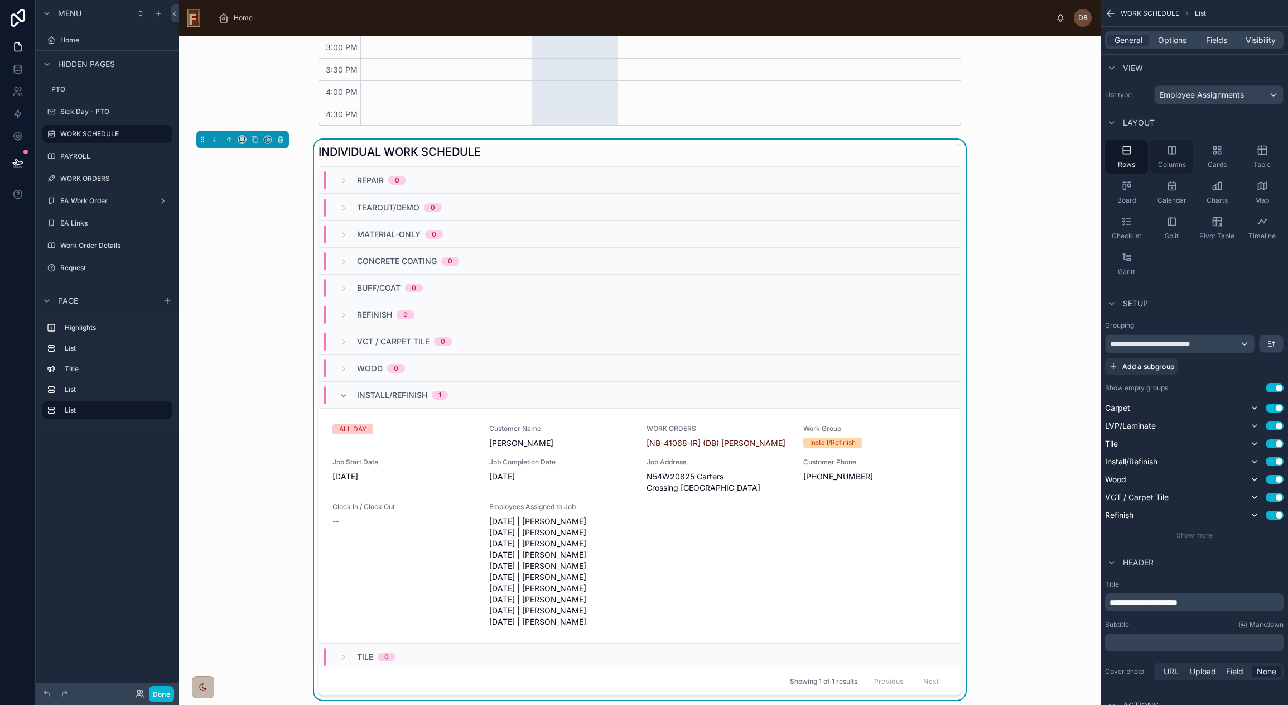
click at [1176, 153] on icon "scrollable content" at bounding box center [1171, 149] width 11 height 11
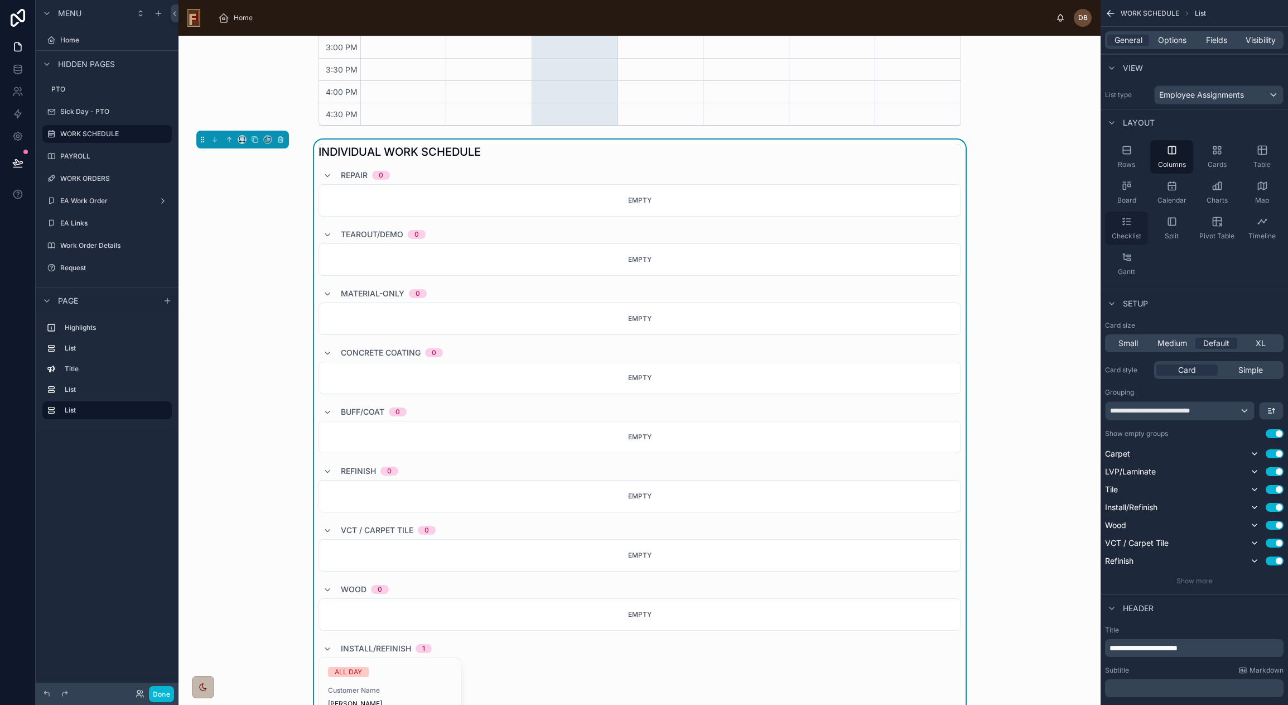
click at [1125, 228] on div "Checklist" at bounding box center [1126, 227] width 43 height 33
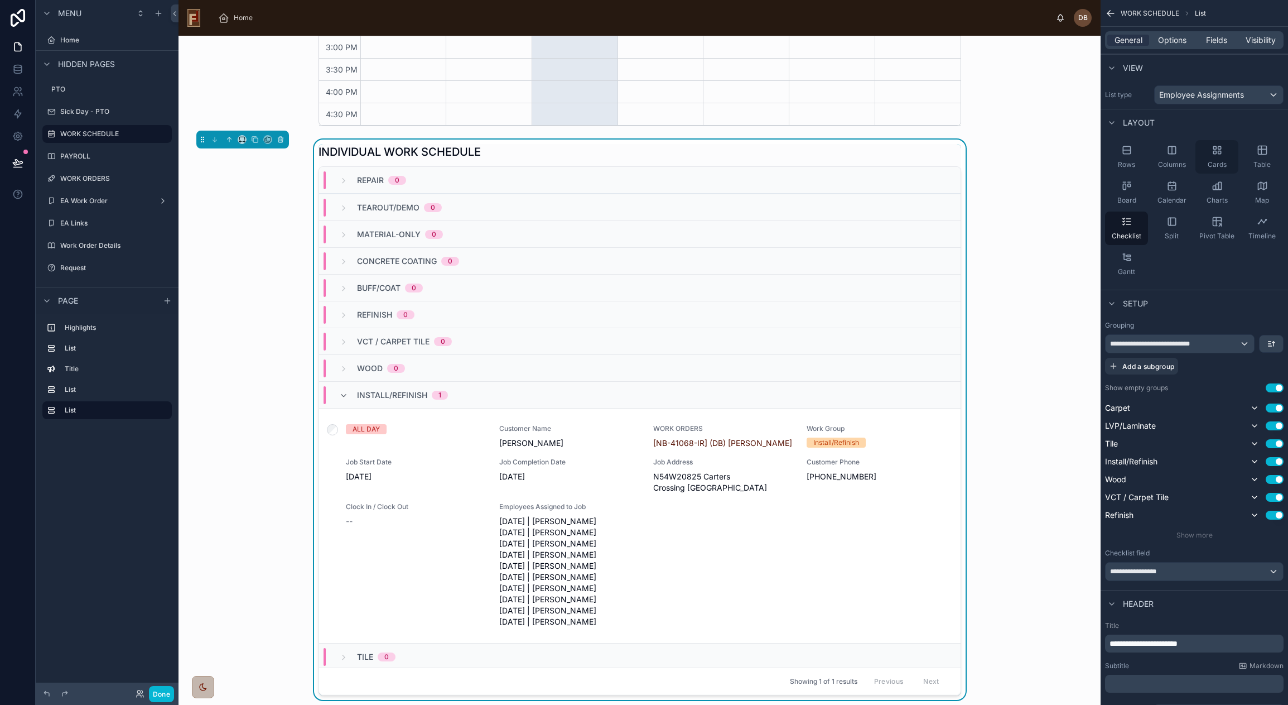
click at [1214, 150] on icon "scrollable content" at bounding box center [1217, 149] width 11 height 11
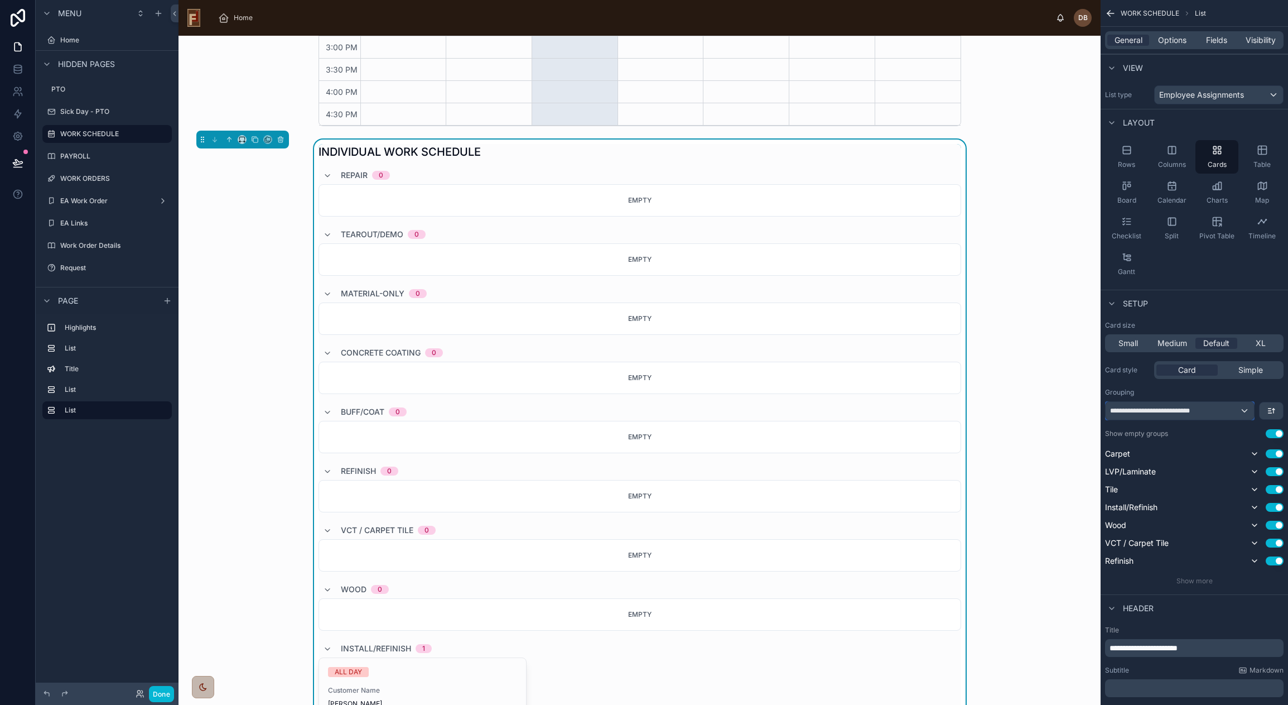
click at [1188, 408] on span "**********" at bounding box center [1165, 410] width 110 height 9
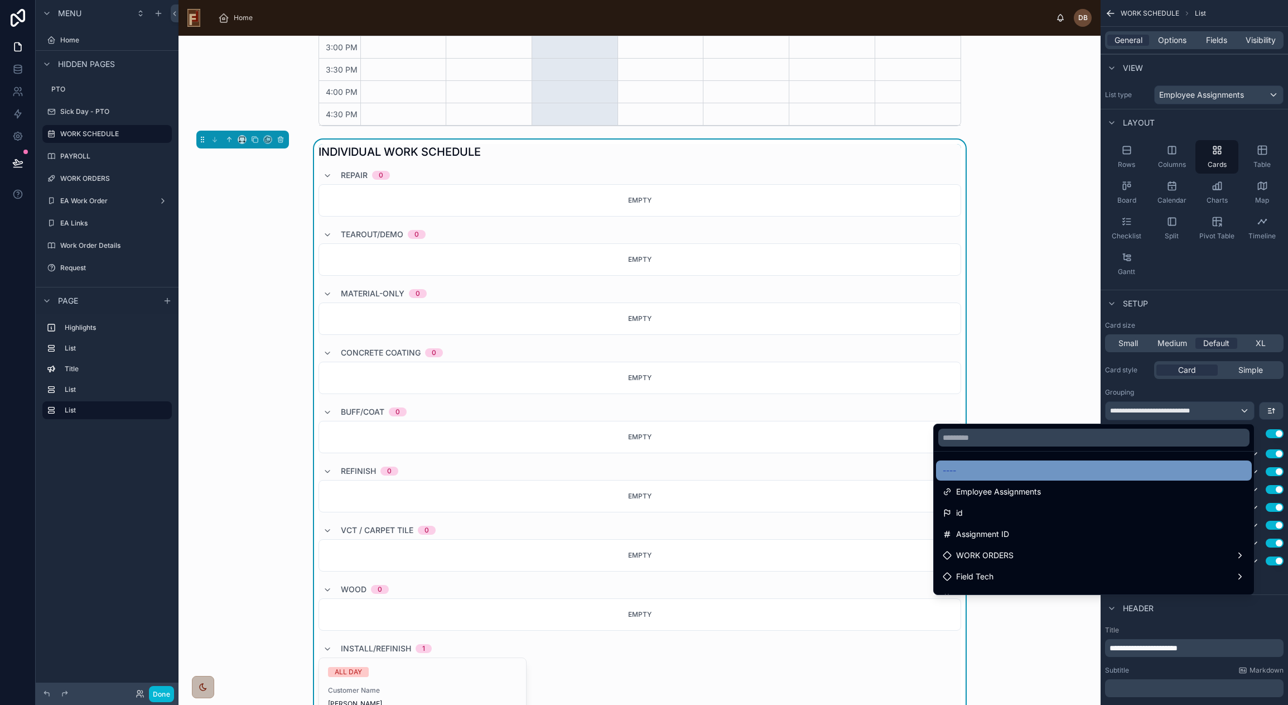
click at [969, 467] on div "----" at bounding box center [1094, 470] width 302 height 13
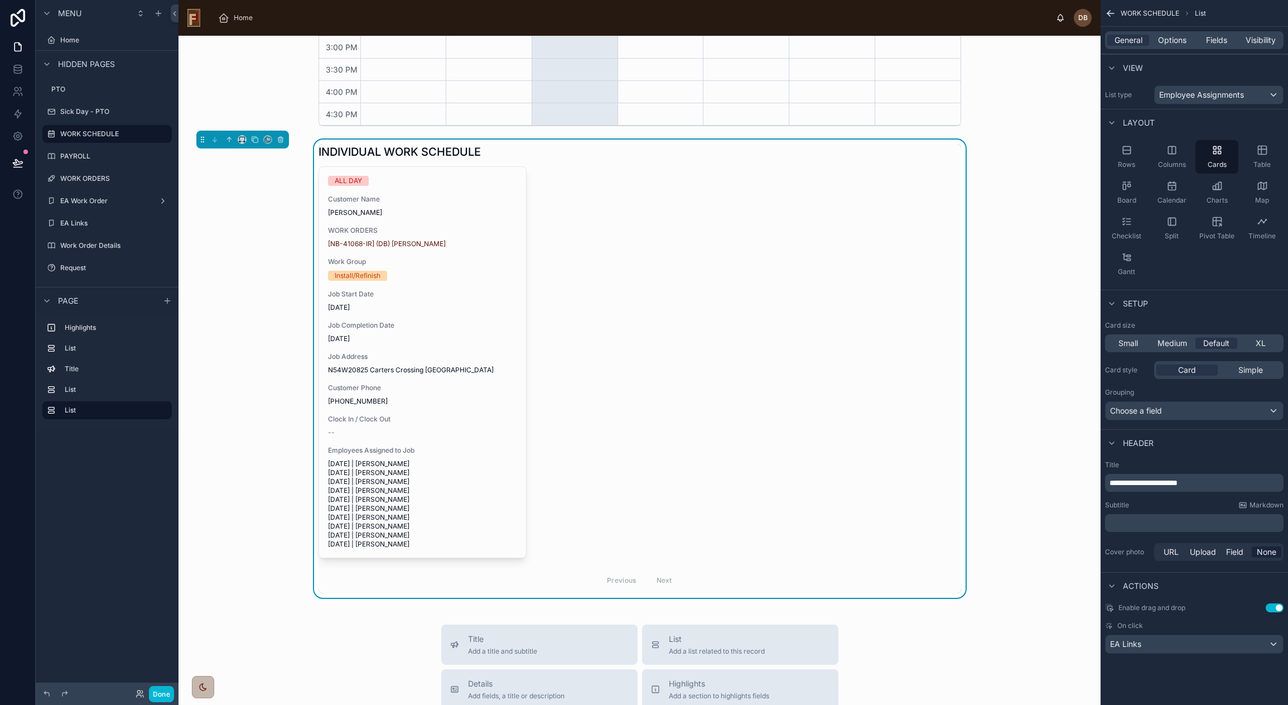
click at [749, 209] on div "ALL DAY Customer Name [PERSON_NAME] WORK ORDERS [NB-41068-IR] (DB) [PERSON_NAME…" at bounding box center [640, 379] width 643 height 427
click at [1212, 40] on span "Fields" at bounding box center [1216, 40] width 21 height 11
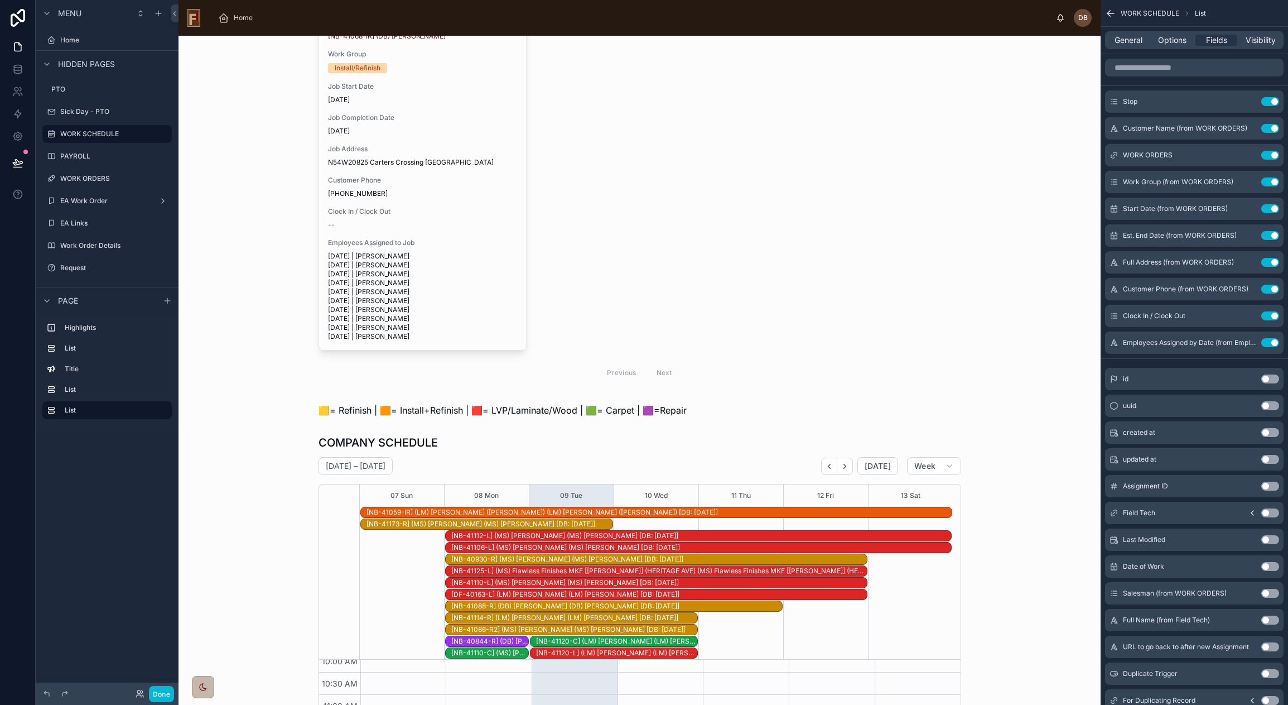
scroll to position [0, 0]
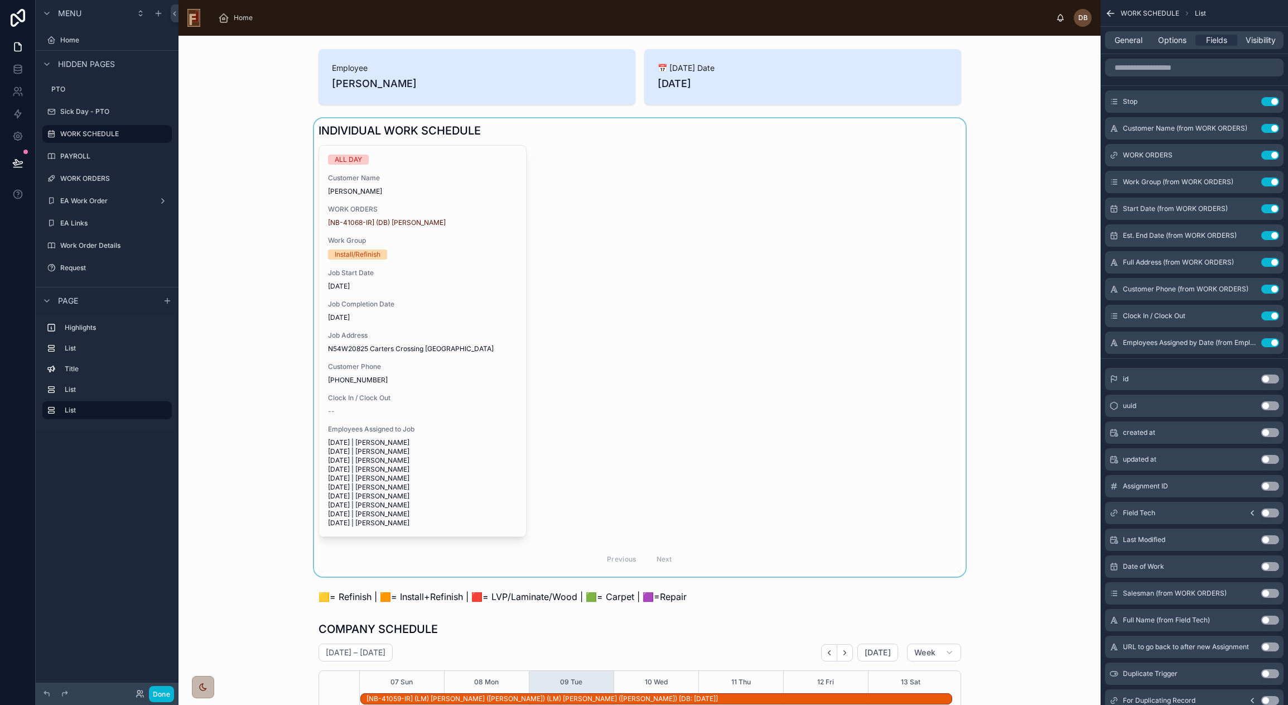
click at [637, 281] on div at bounding box center [639, 347] width 904 height 458
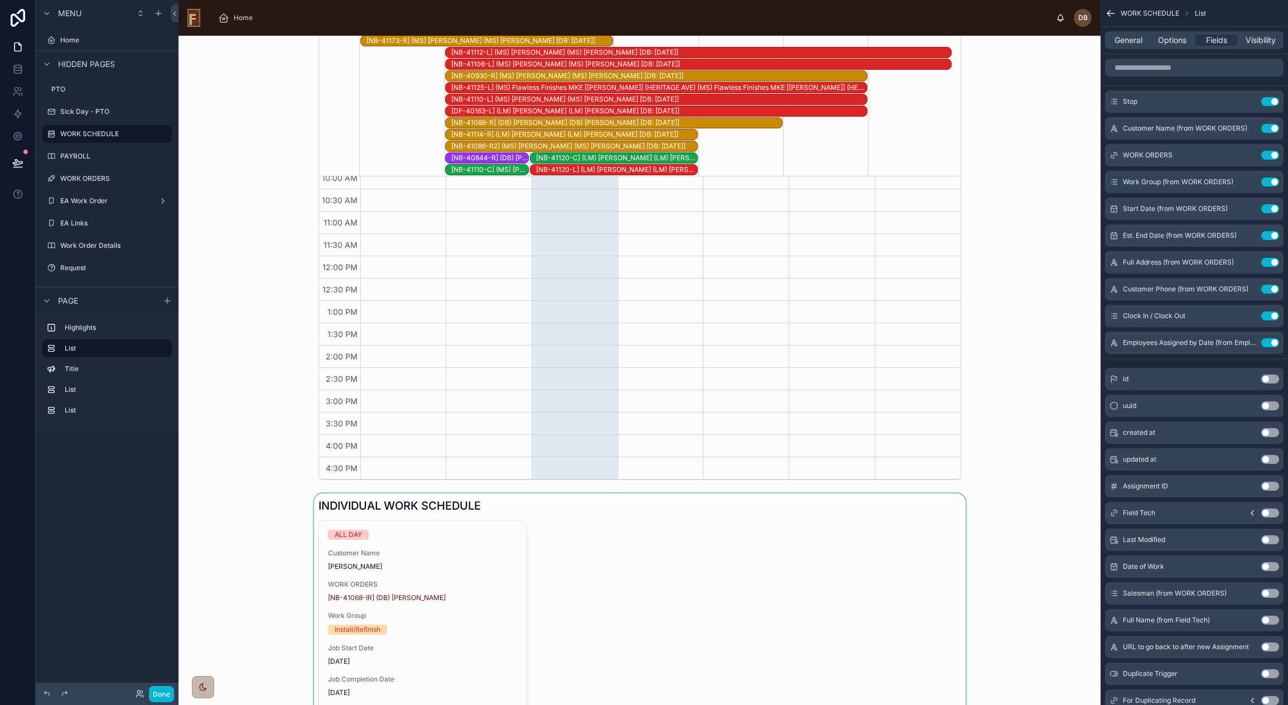
scroll to position [948, 0]
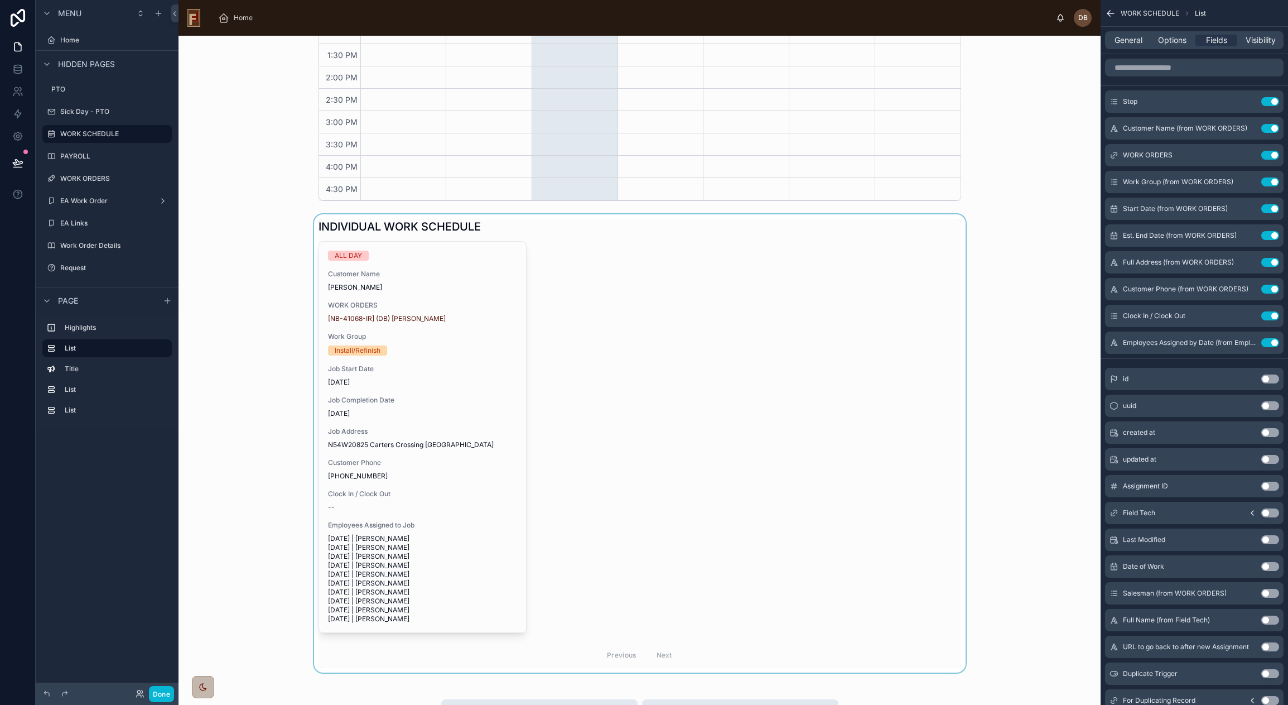
click at [702, 286] on div at bounding box center [639, 443] width 904 height 458
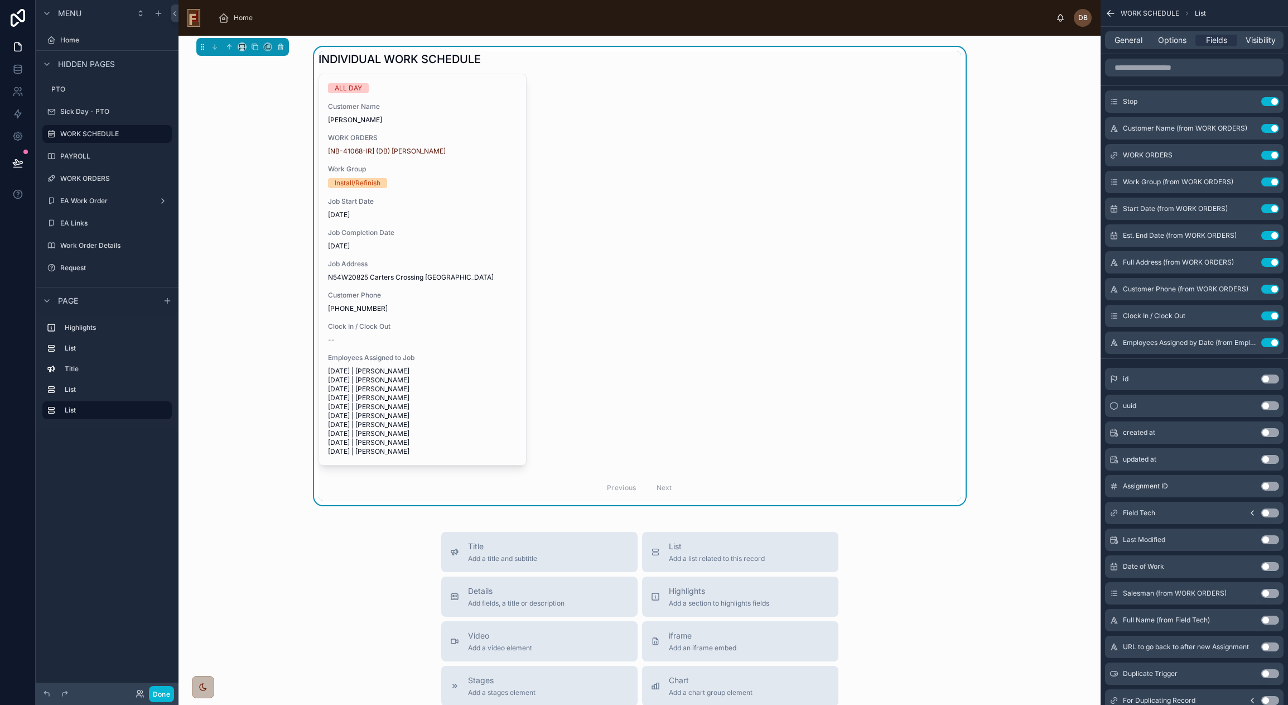
scroll to position [1060, 0]
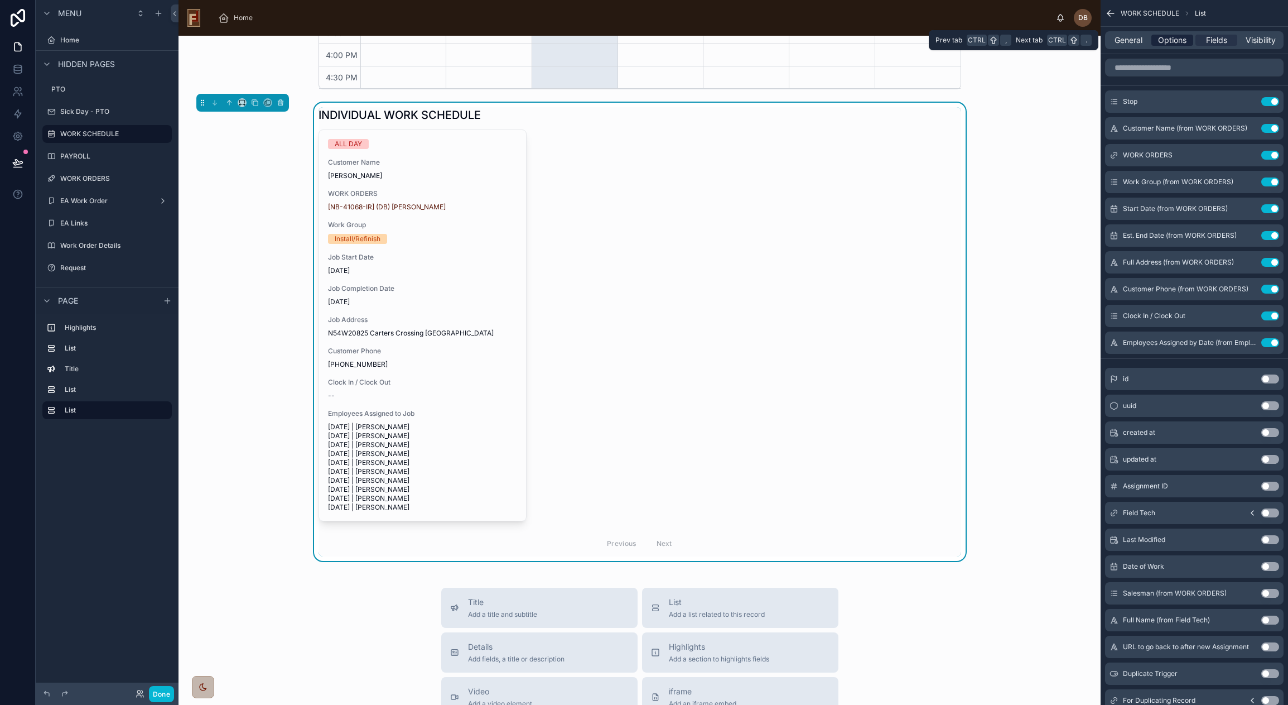
click at [1175, 38] on span "Options" at bounding box center [1172, 40] width 28 height 11
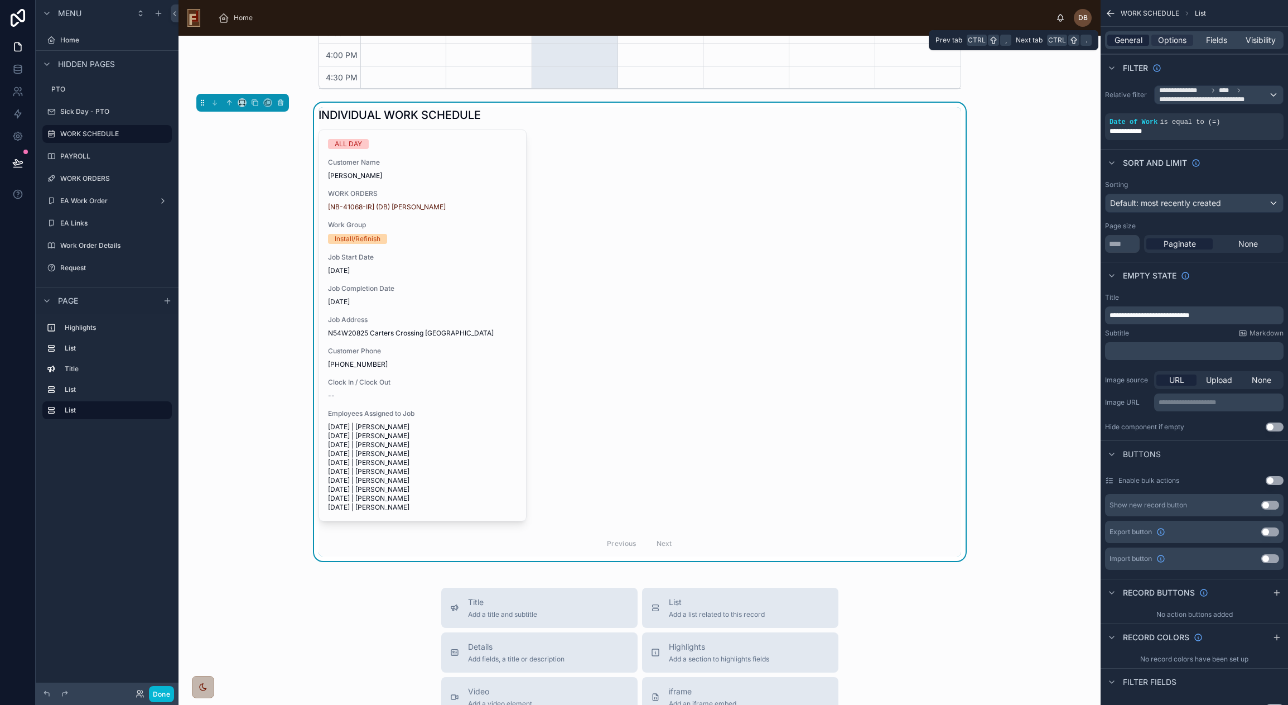
click at [1136, 41] on span "General" at bounding box center [1129, 40] width 28 height 11
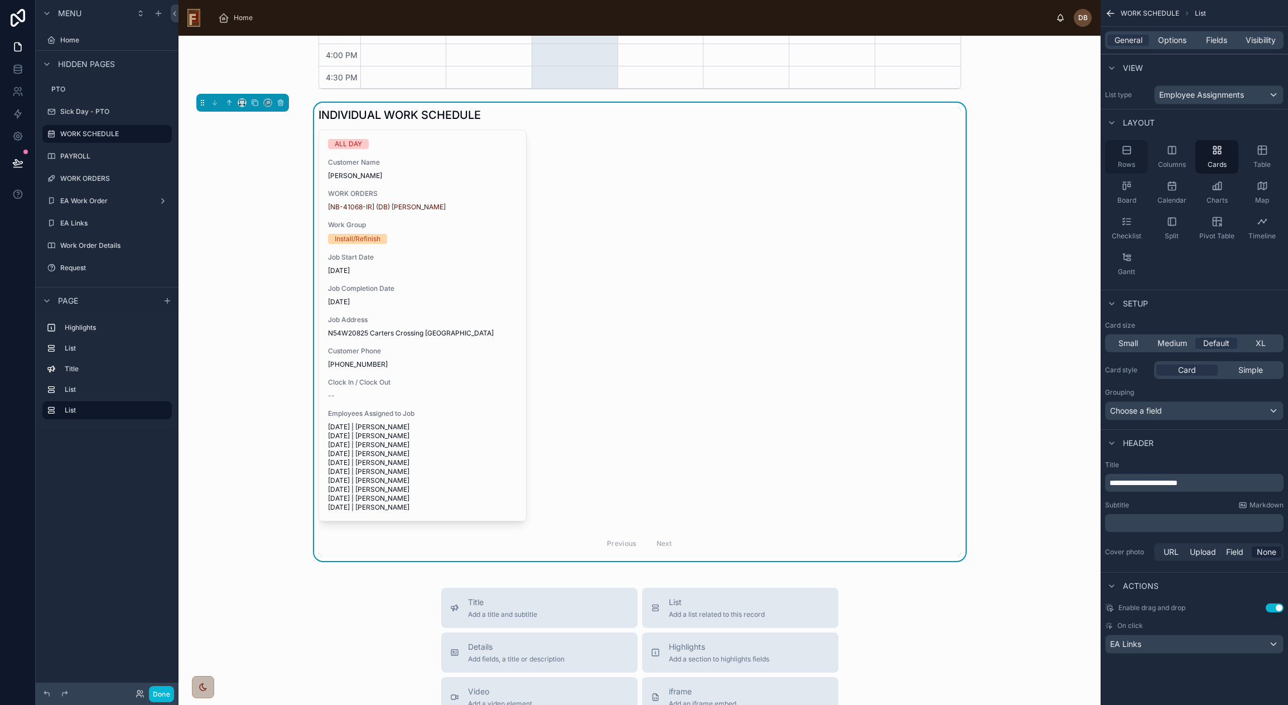
click at [1131, 155] on icon "scrollable content" at bounding box center [1126, 149] width 11 height 11
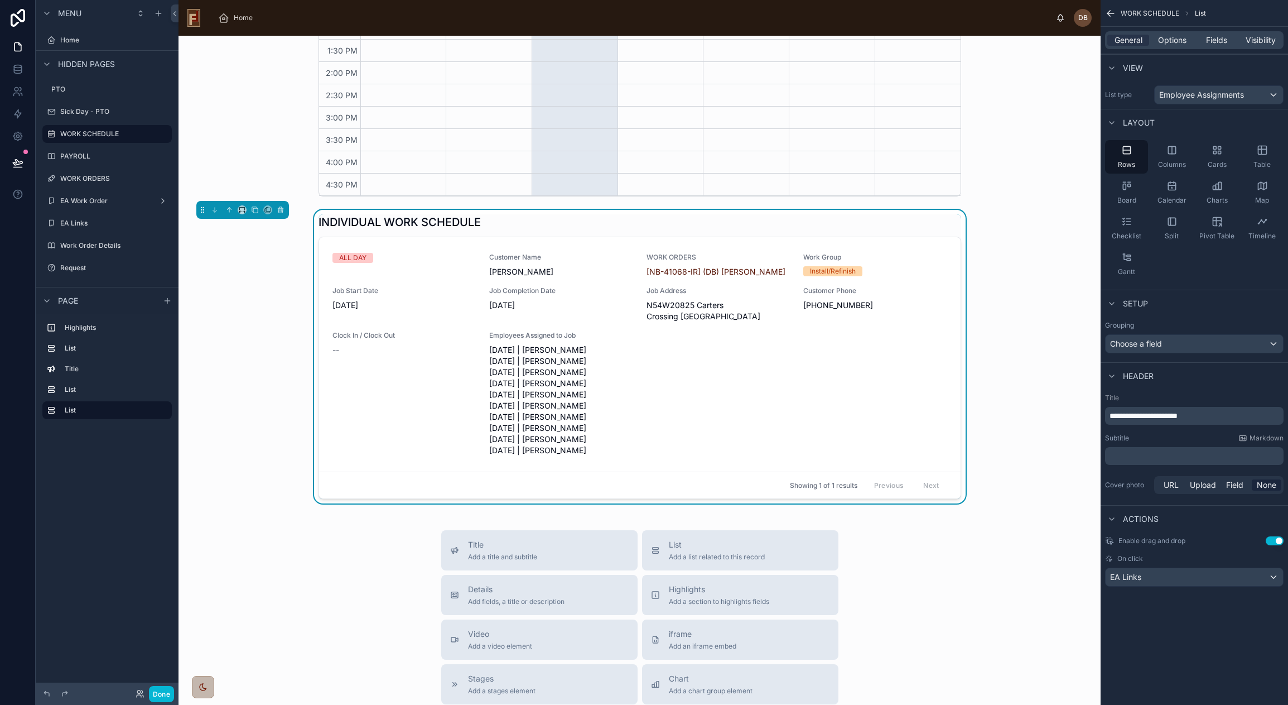
scroll to position [948, 0]
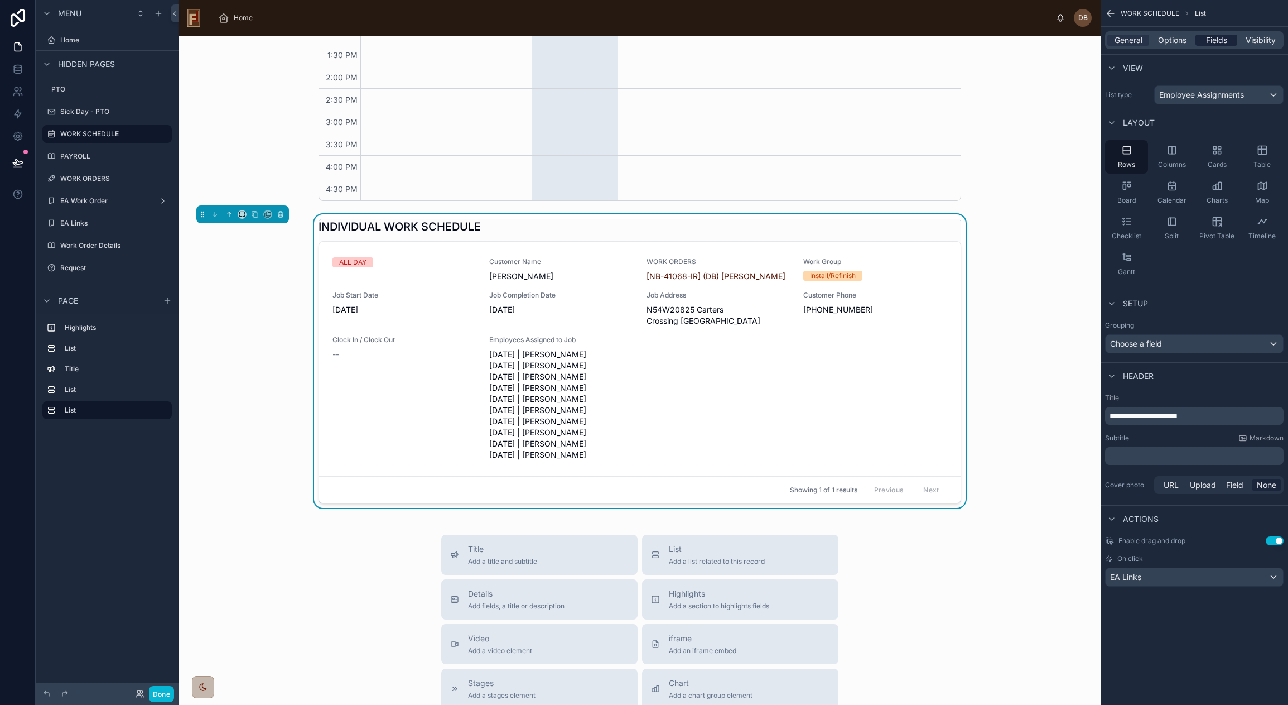
click at [1219, 39] on span "Fields" at bounding box center [1216, 40] width 21 height 11
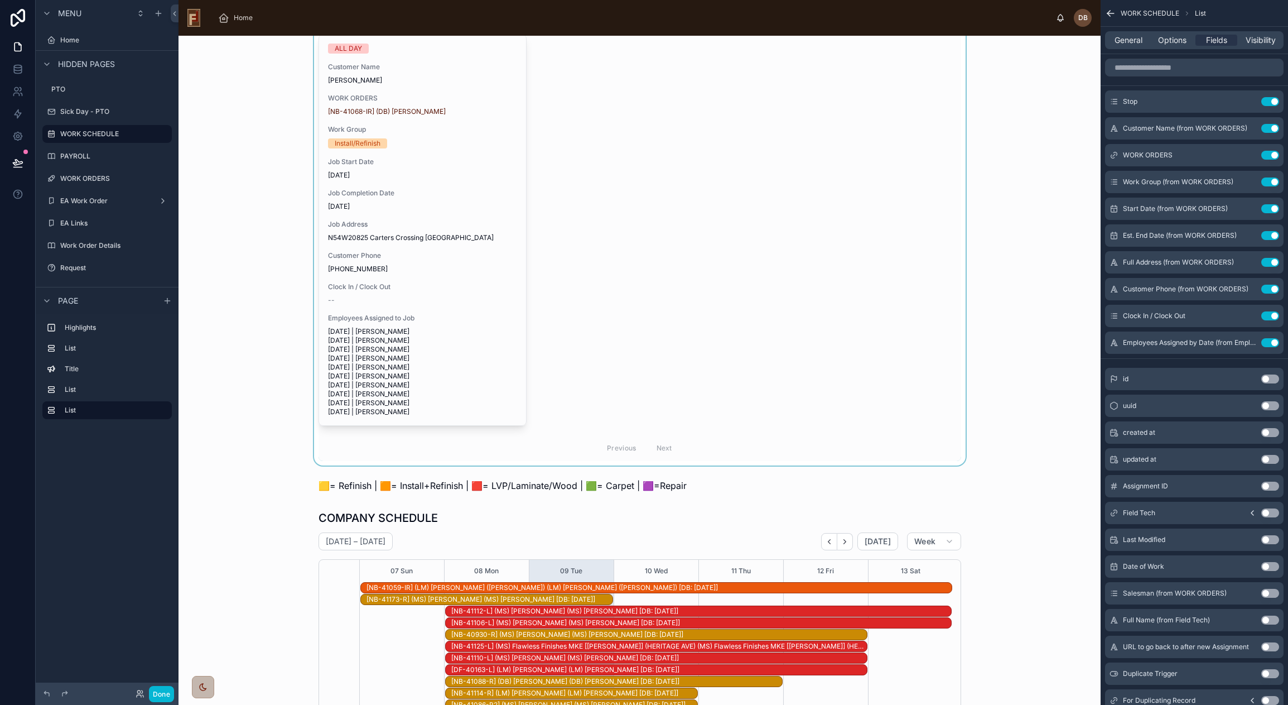
scroll to position [0, 0]
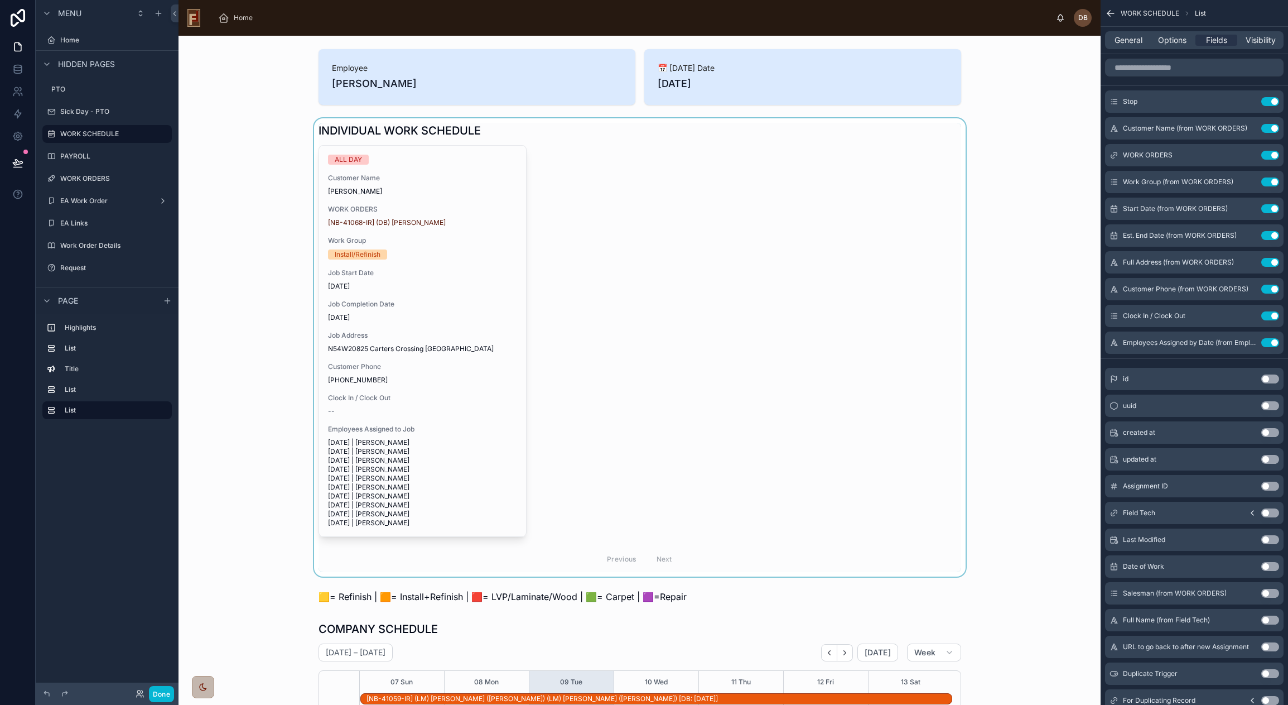
click at [644, 261] on div at bounding box center [639, 347] width 904 height 458
click at [1176, 40] on span "Options" at bounding box center [1172, 40] width 28 height 11
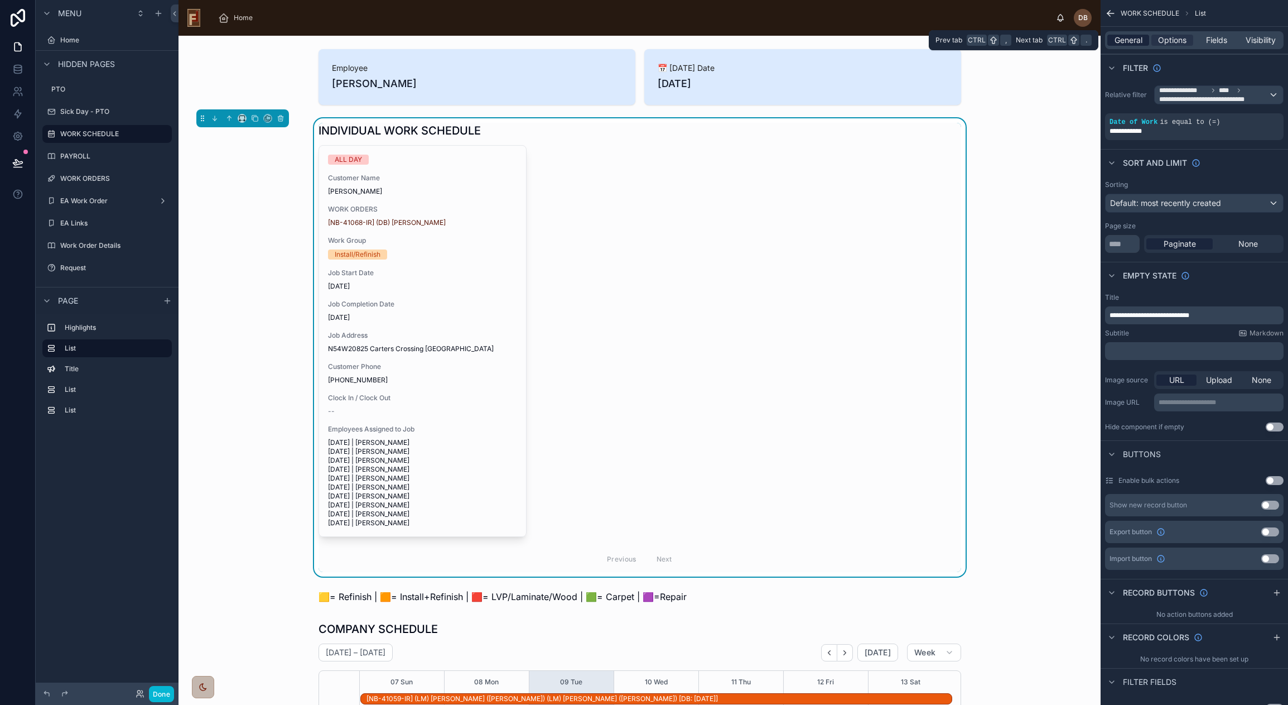
click at [1131, 41] on span "General" at bounding box center [1129, 40] width 28 height 11
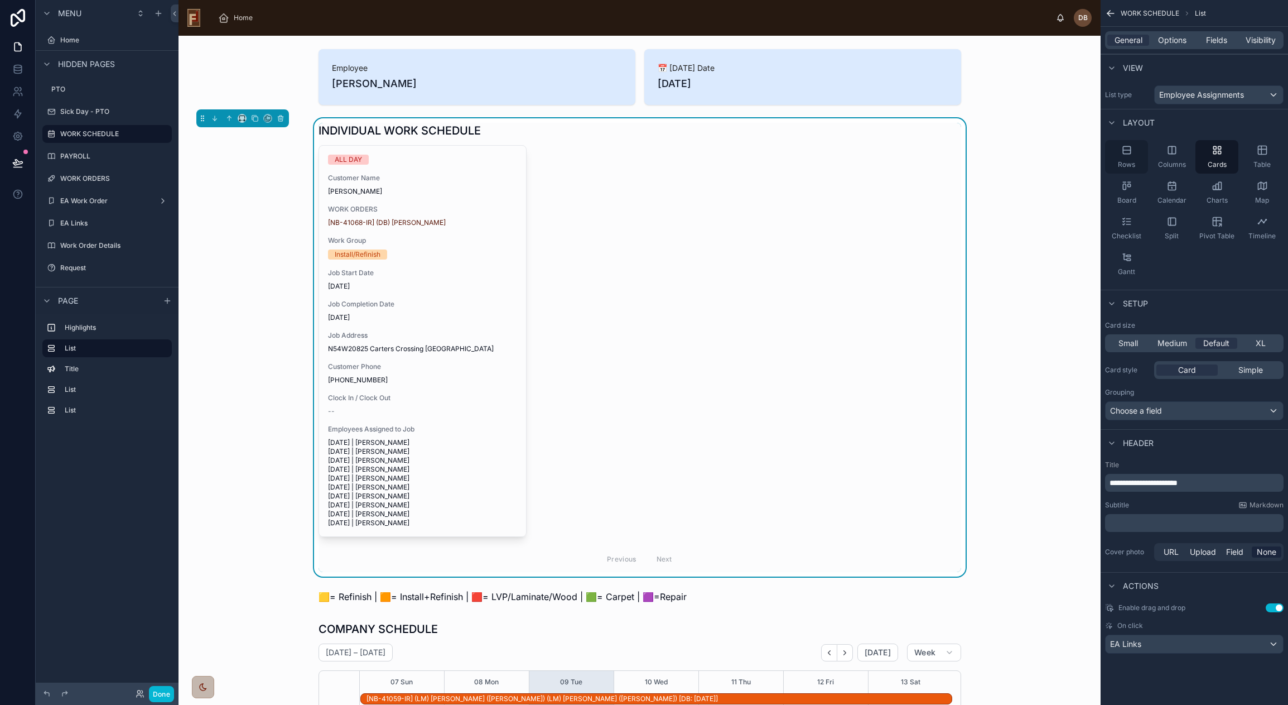
click at [1125, 156] on div "Rows" at bounding box center [1126, 156] width 43 height 33
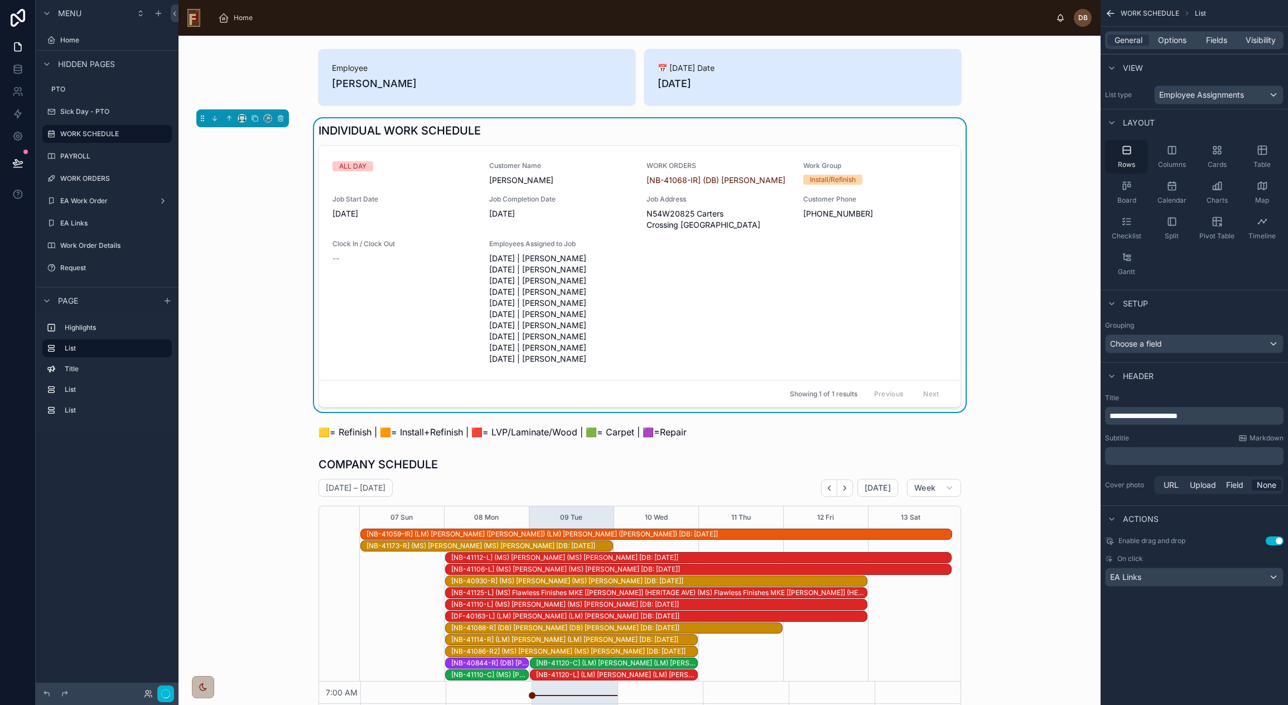
scroll to position [143, 0]
click at [1217, 43] on span "Fields" at bounding box center [1216, 40] width 21 height 11
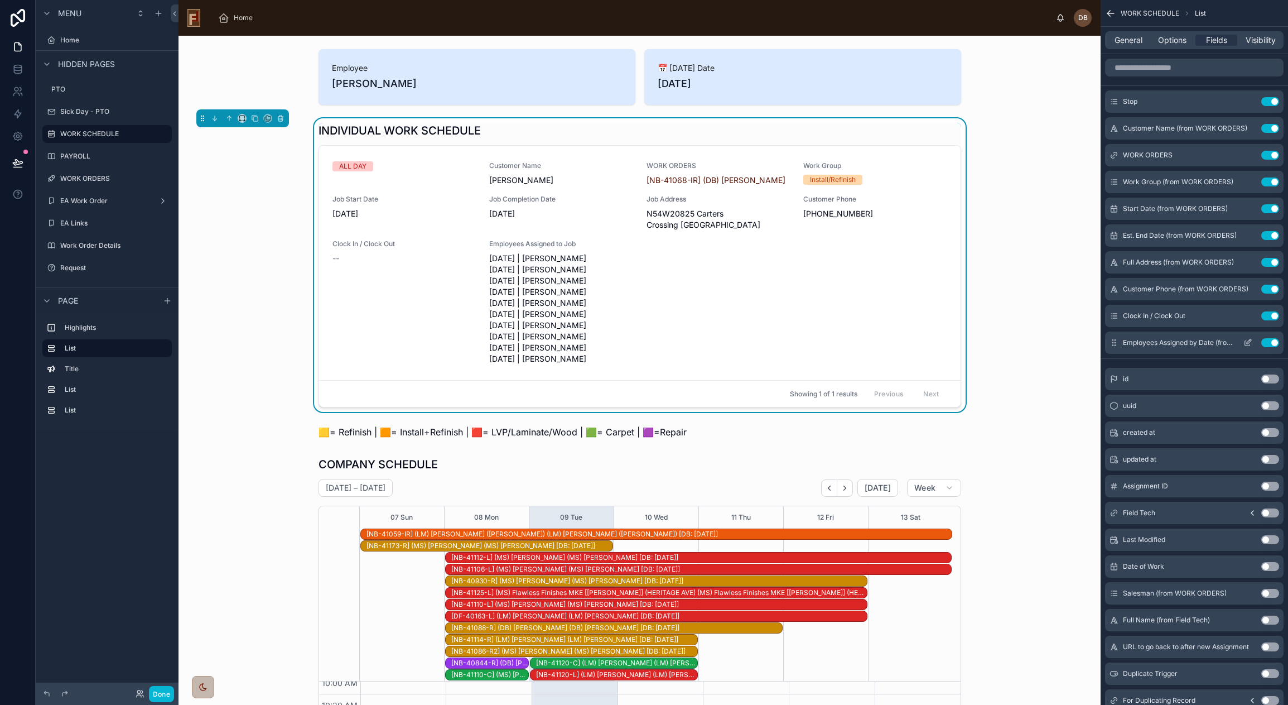
click at [1268, 341] on button "Use setting" at bounding box center [1270, 342] width 18 height 9
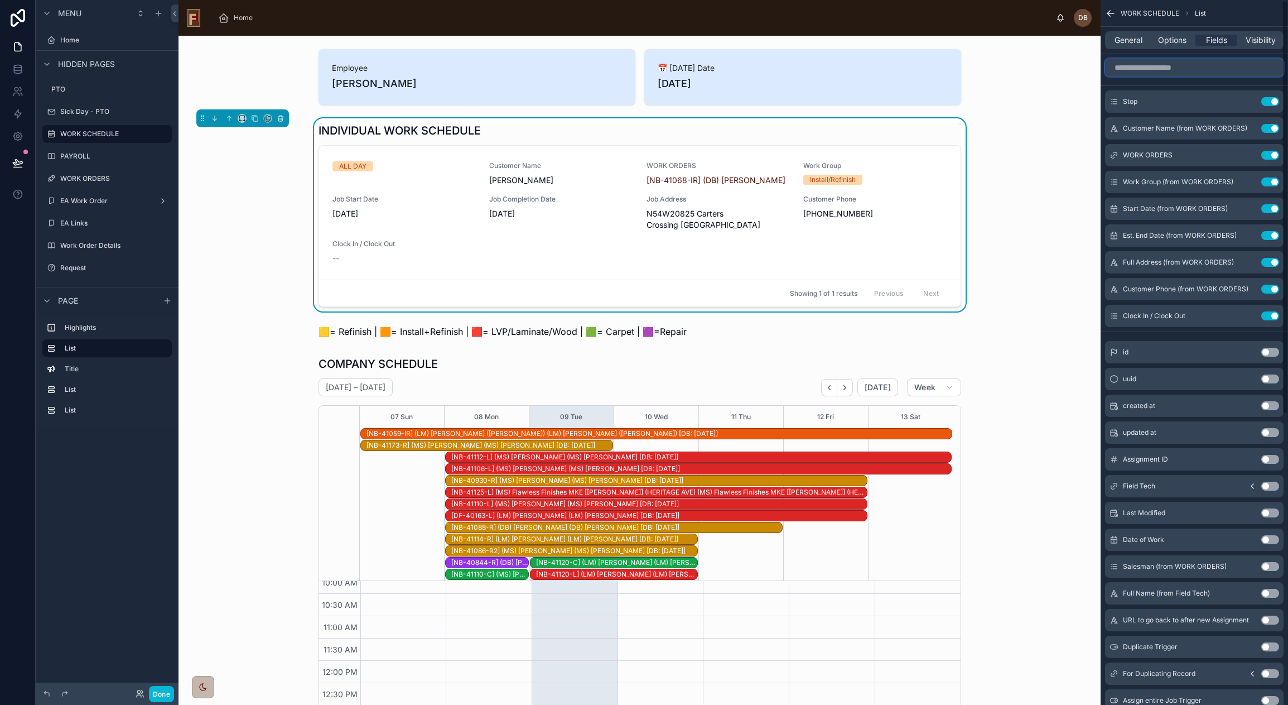
click at [1198, 65] on input "scrollable content" at bounding box center [1194, 68] width 179 height 18
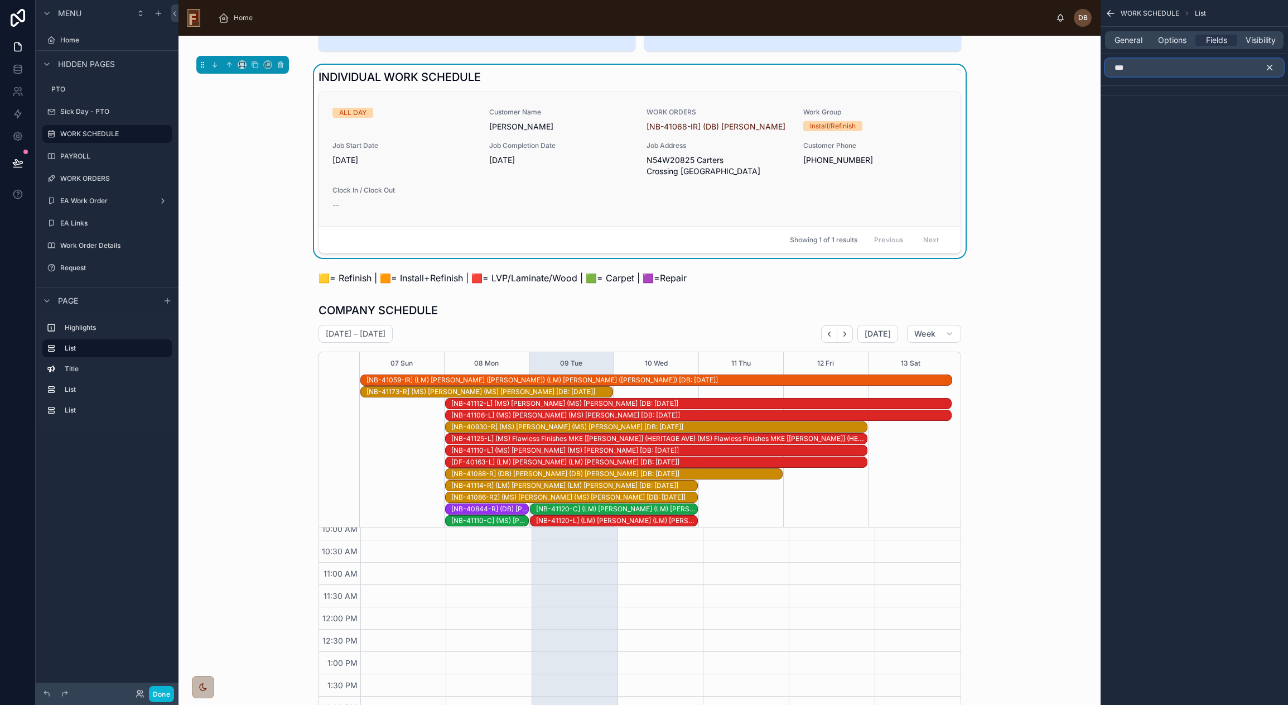
scroll to position [0, 0]
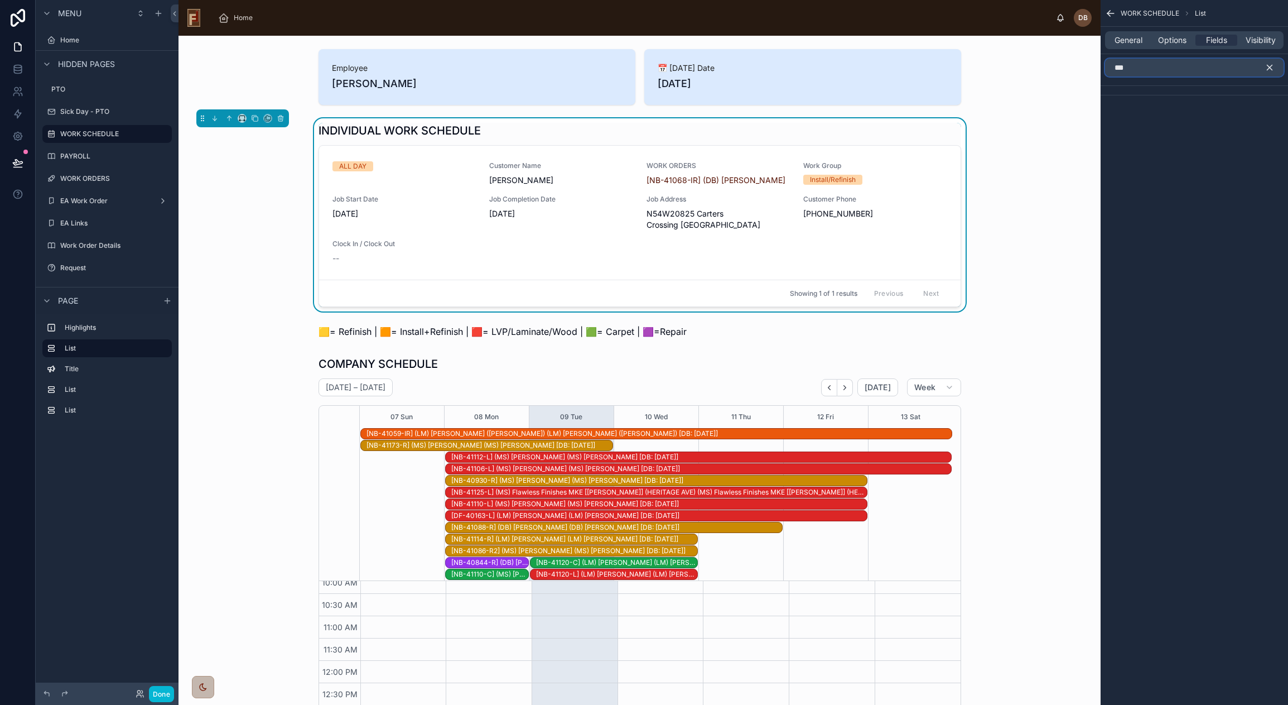
type input "***"
click at [621, 130] on div "INDIVIDUAL WORK SCHEDULE" at bounding box center [640, 131] width 643 height 16
click at [604, 203] on span "Job Completion Date" at bounding box center [561, 199] width 144 height 9
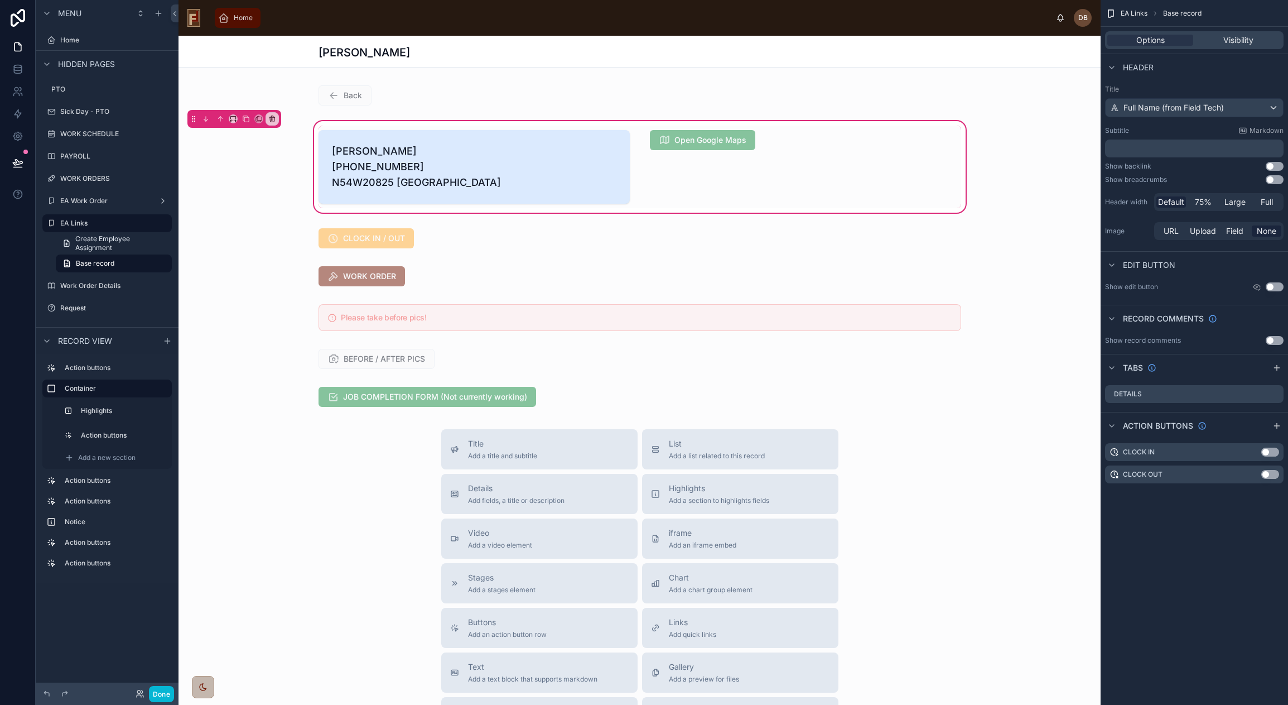
click at [238, 21] on span "Home" at bounding box center [243, 17] width 19 height 9
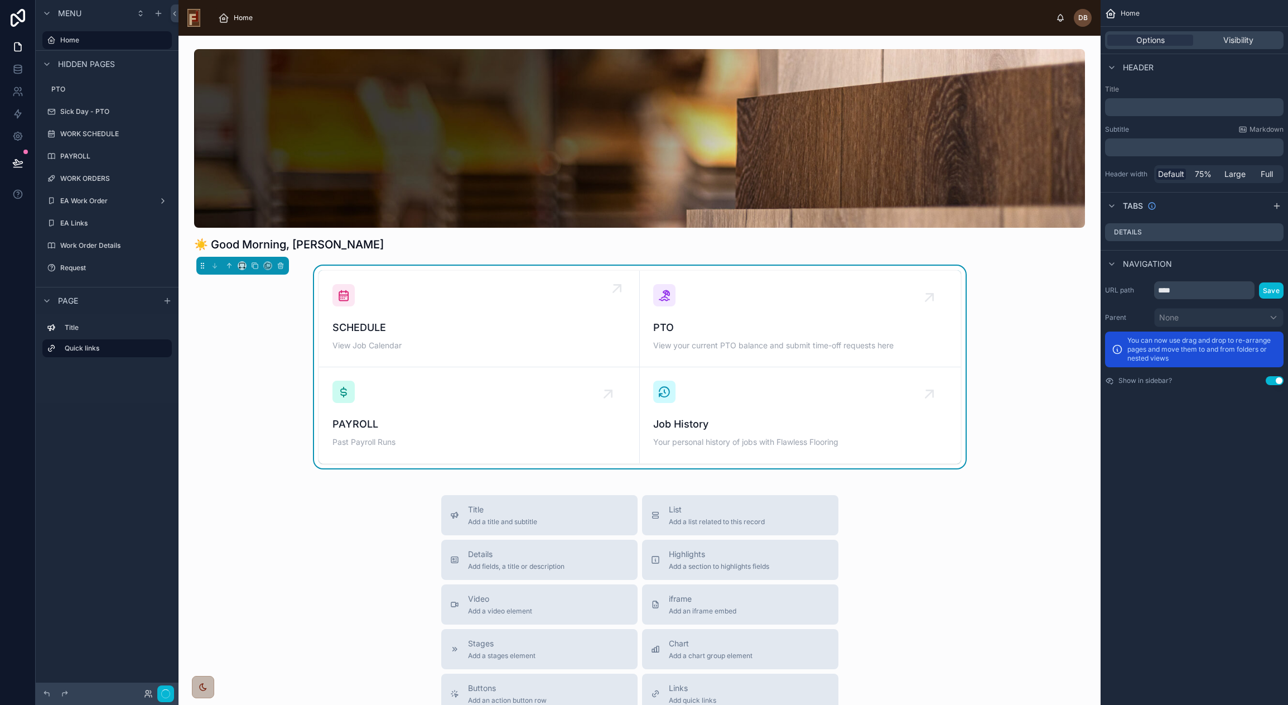
click at [451, 344] on span "View Job Calendar" at bounding box center [478, 345] width 293 height 11
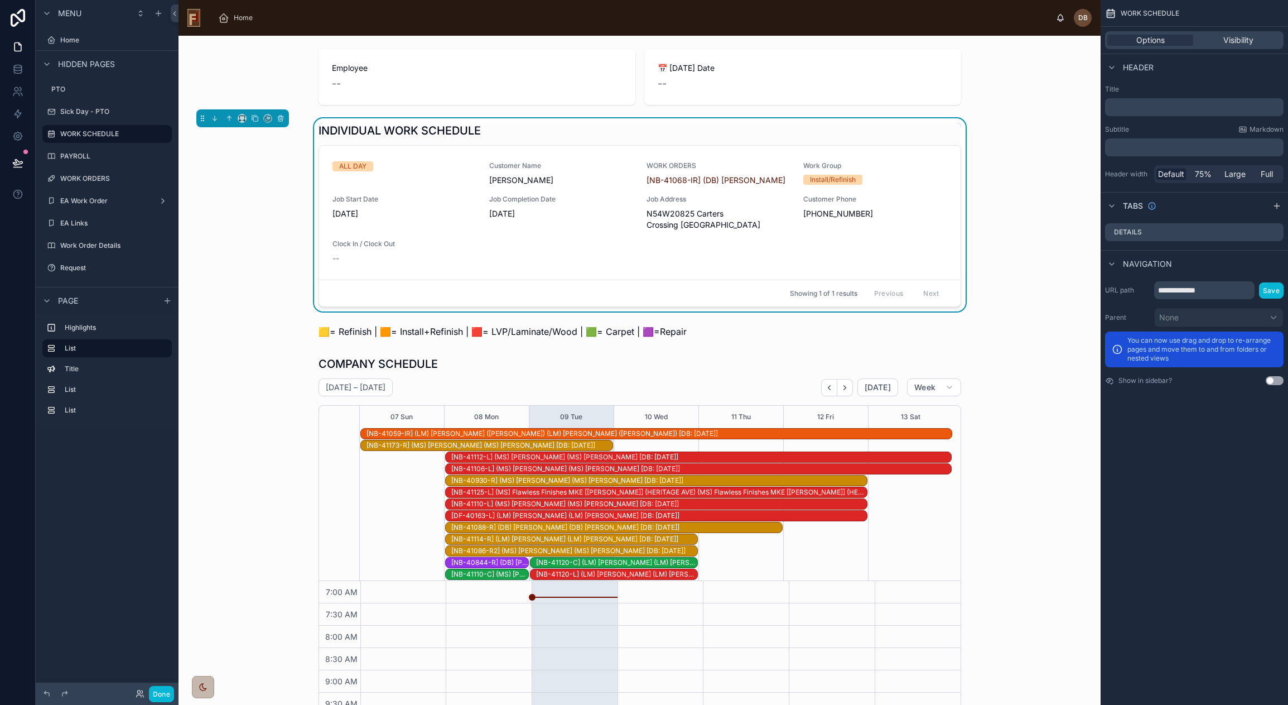
scroll to position [143, 0]
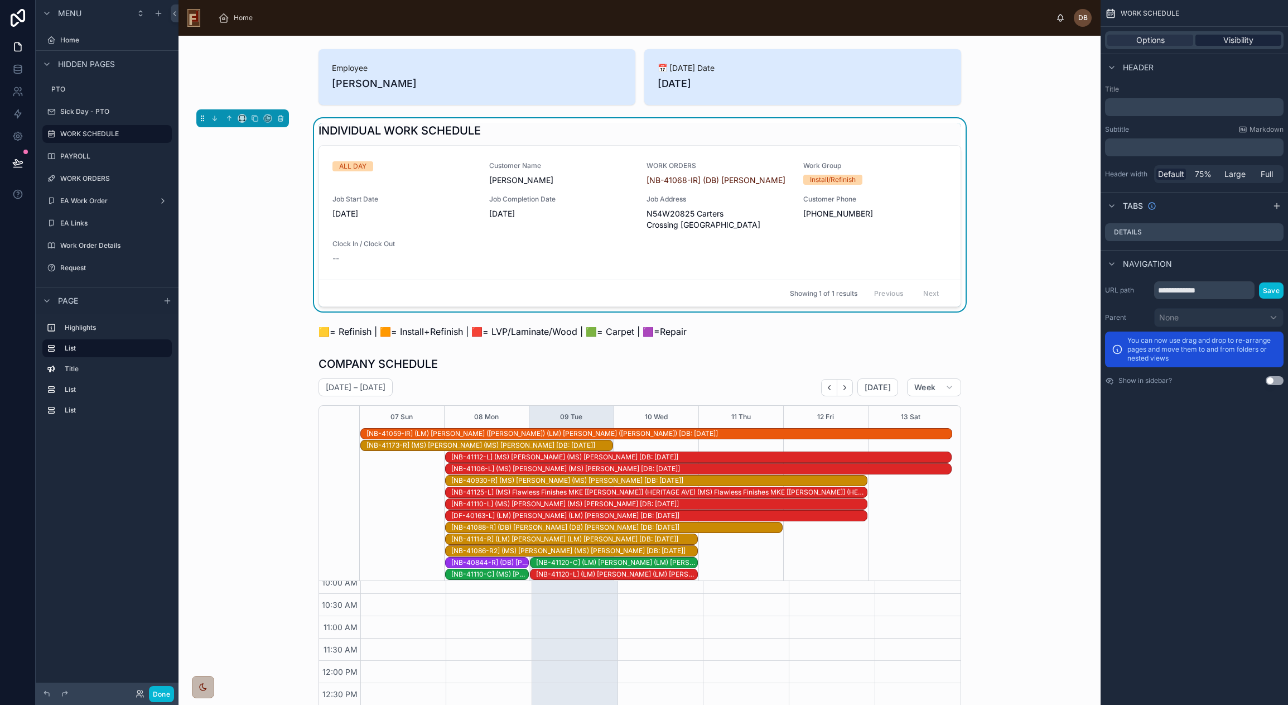
click at [1234, 38] on span "Visibility" at bounding box center [1238, 40] width 30 height 11
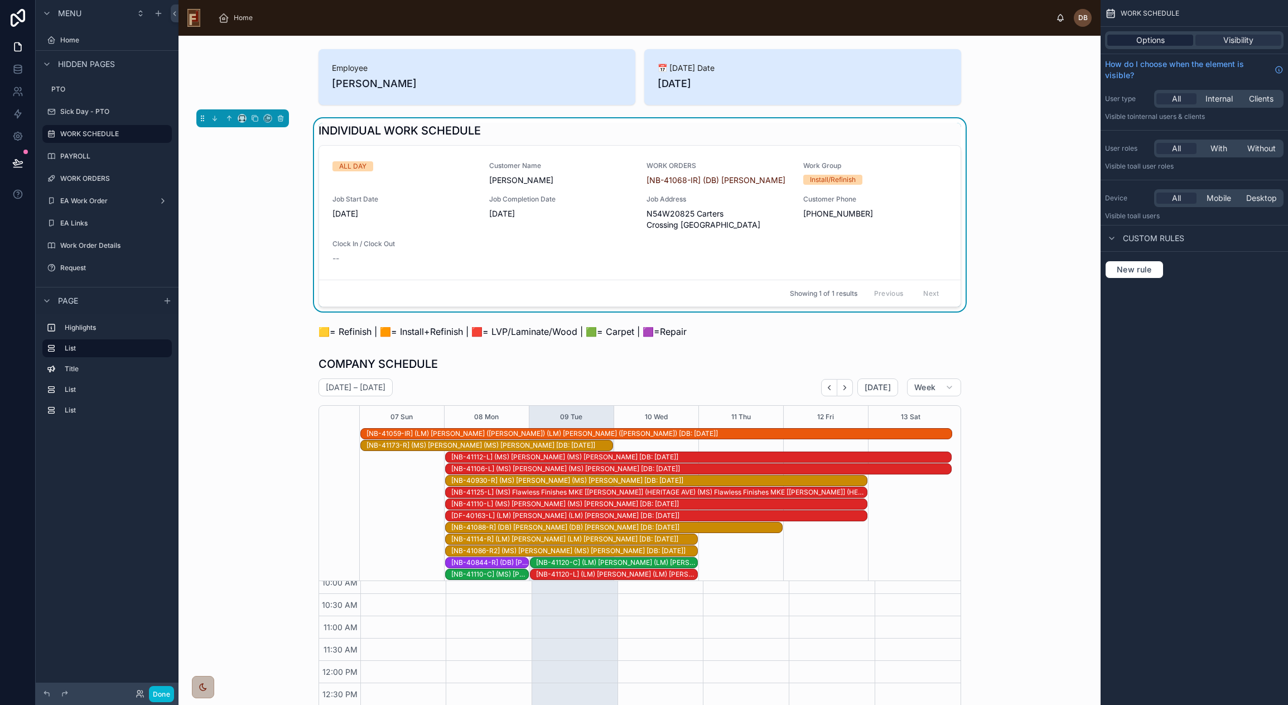
click at [1151, 36] on span "Options" at bounding box center [1150, 40] width 28 height 11
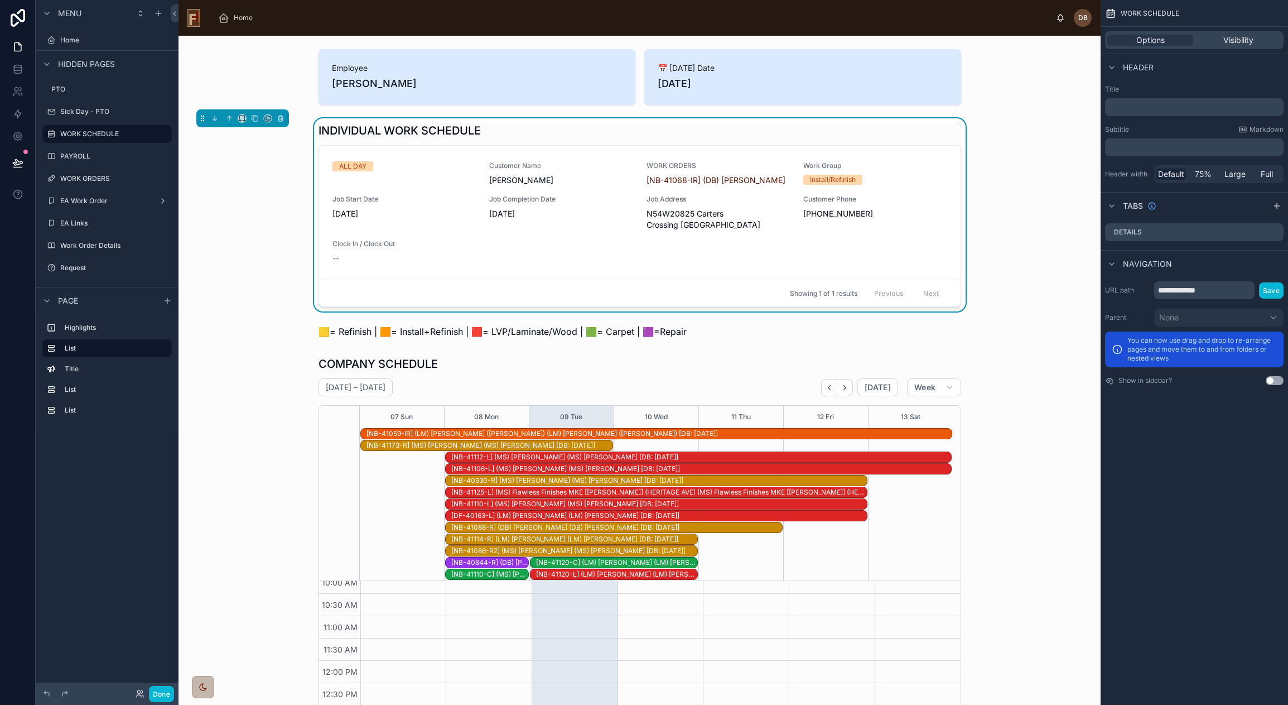
click at [937, 128] on div "INDIVIDUAL WORK SCHEDULE" at bounding box center [640, 131] width 643 height 16
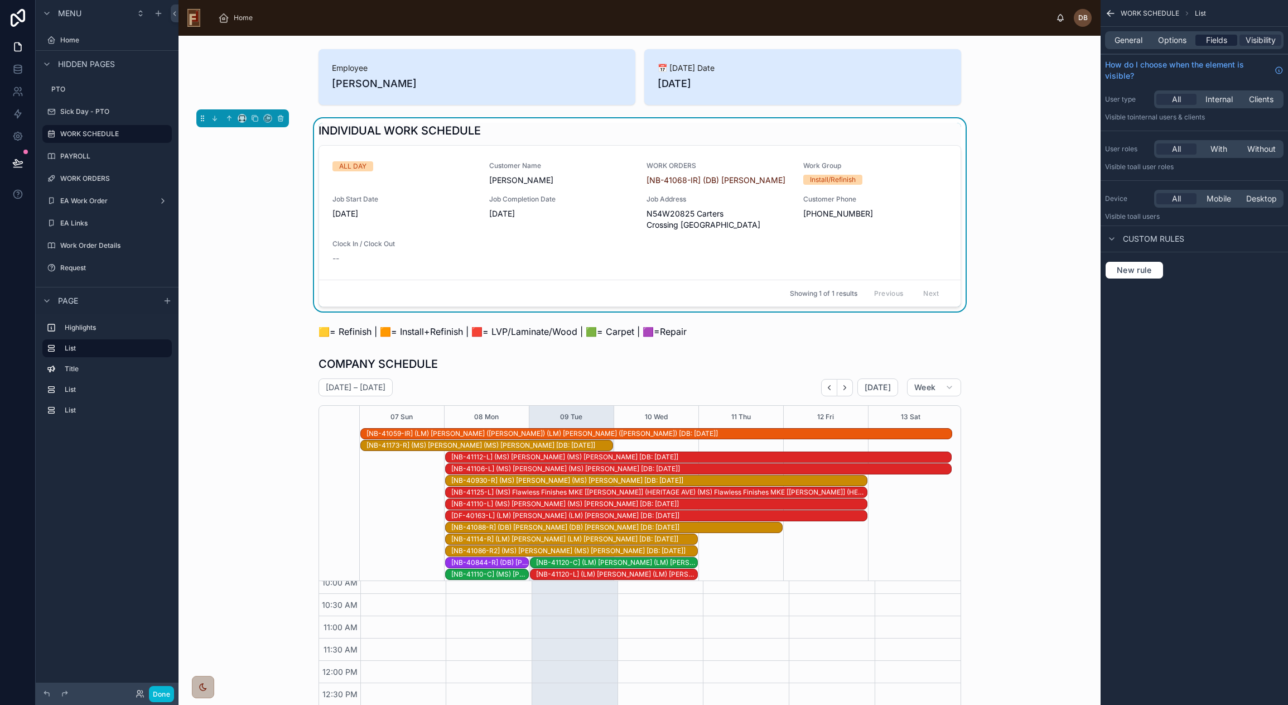
click at [1219, 37] on span "Fields" at bounding box center [1216, 40] width 21 height 11
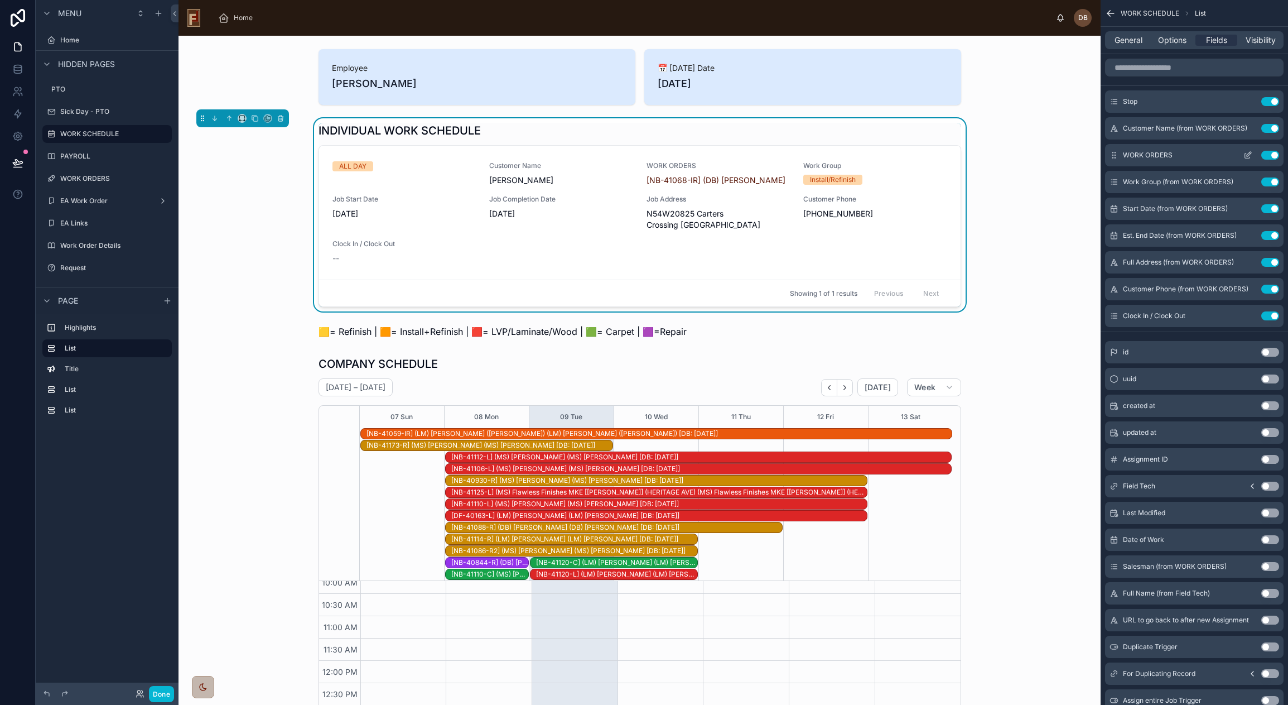
click at [1271, 153] on button "Use setting" at bounding box center [1270, 155] width 18 height 9
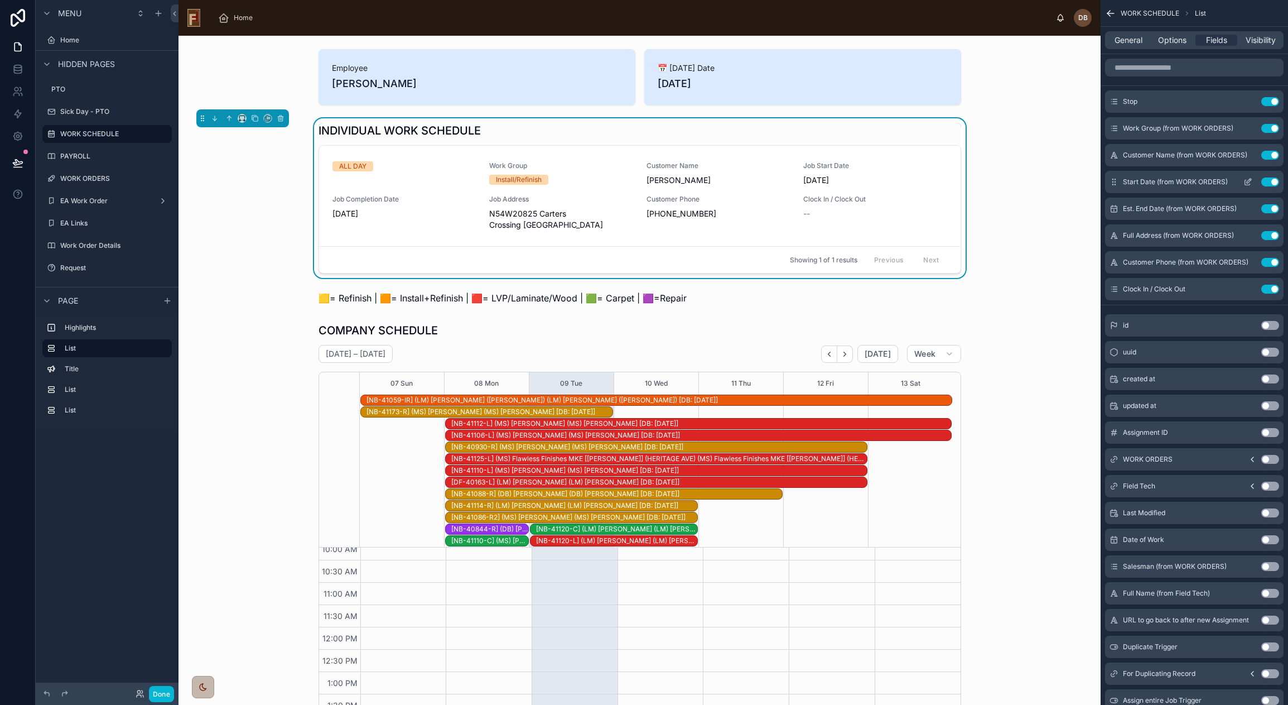
click at [1275, 182] on button "Use setting" at bounding box center [1270, 181] width 18 height 9
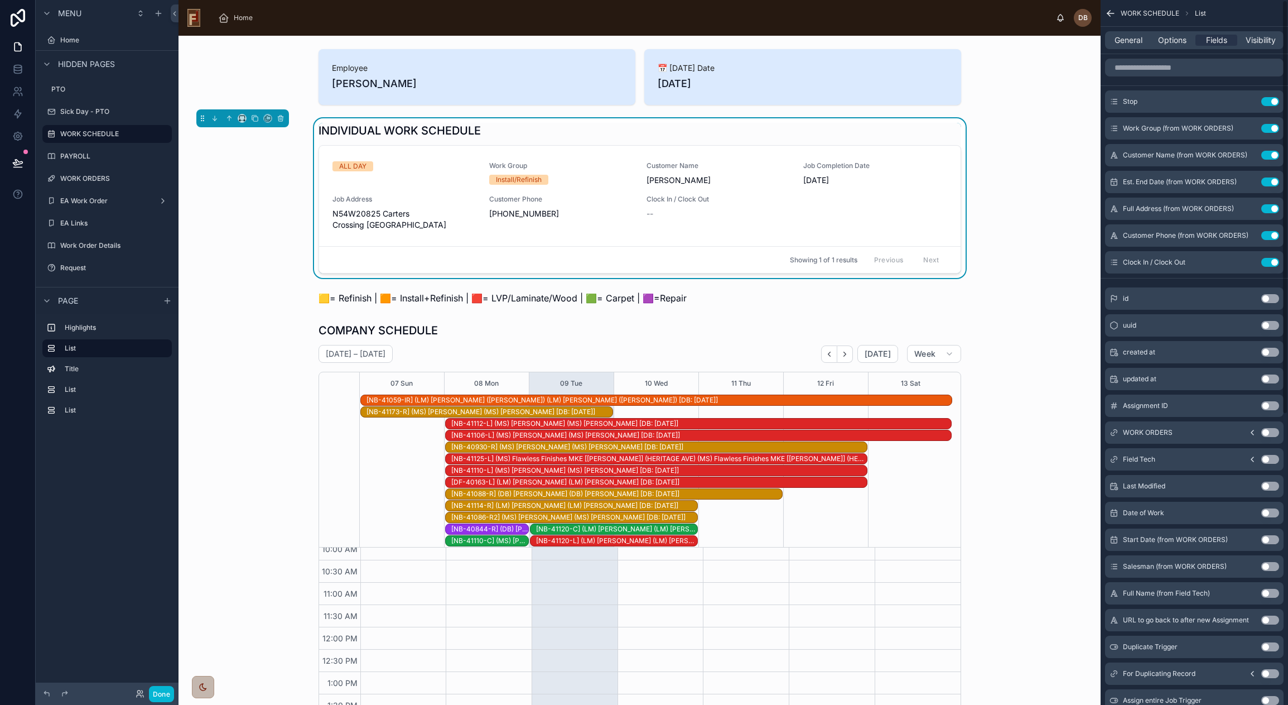
click at [1275, 182] on button "Use setting" at bounding box center [1270, 181] width 18 height 9
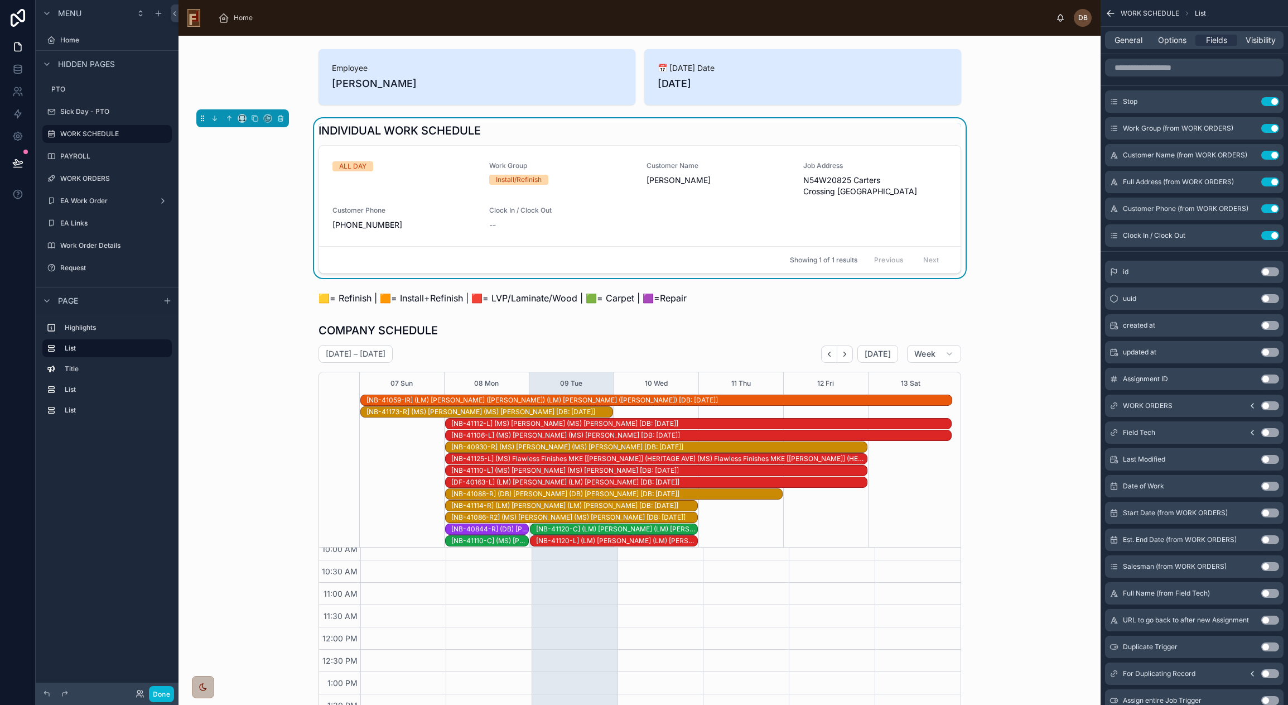
click at [1275, 182] on button "Use setting" at bounding box center [1270, 181] width 18 height 9
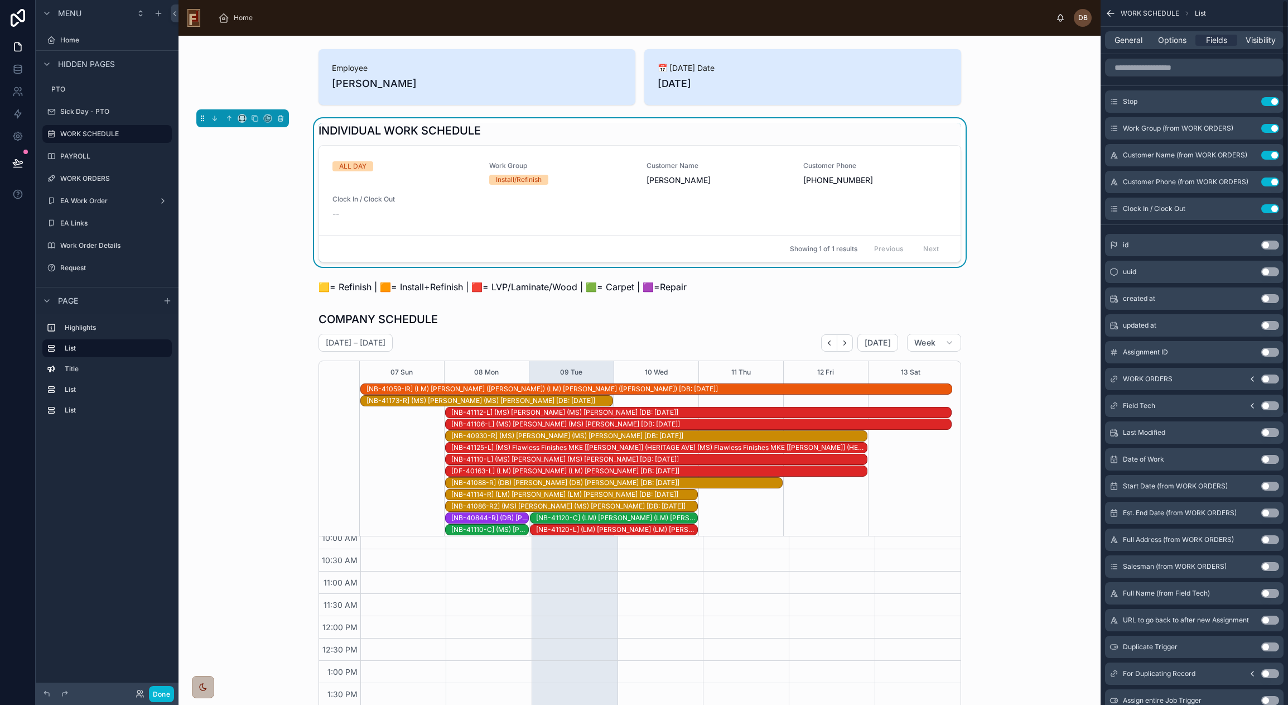
click at [1275, 182] on button "Use setting" at bounding box center [1270, 181] width 18 height 9
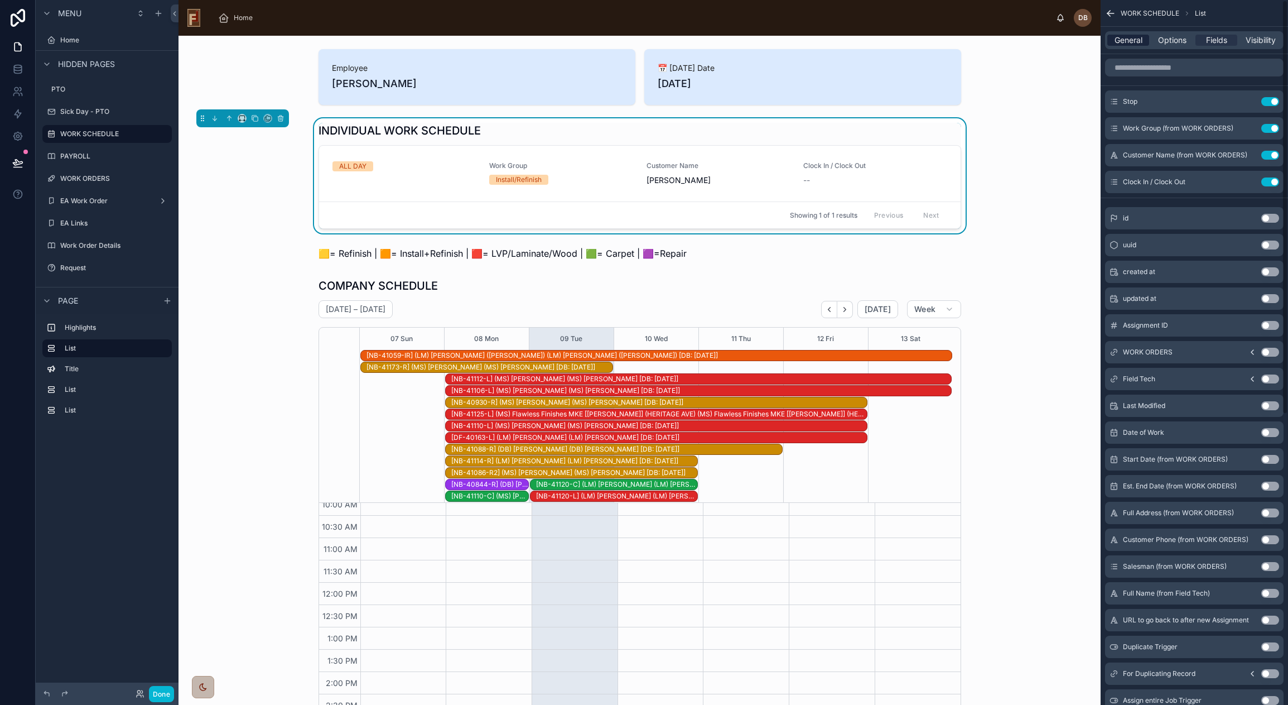
click at [1133, 41] on span "General" at bounding box center [1129, 40] width 28 height 11
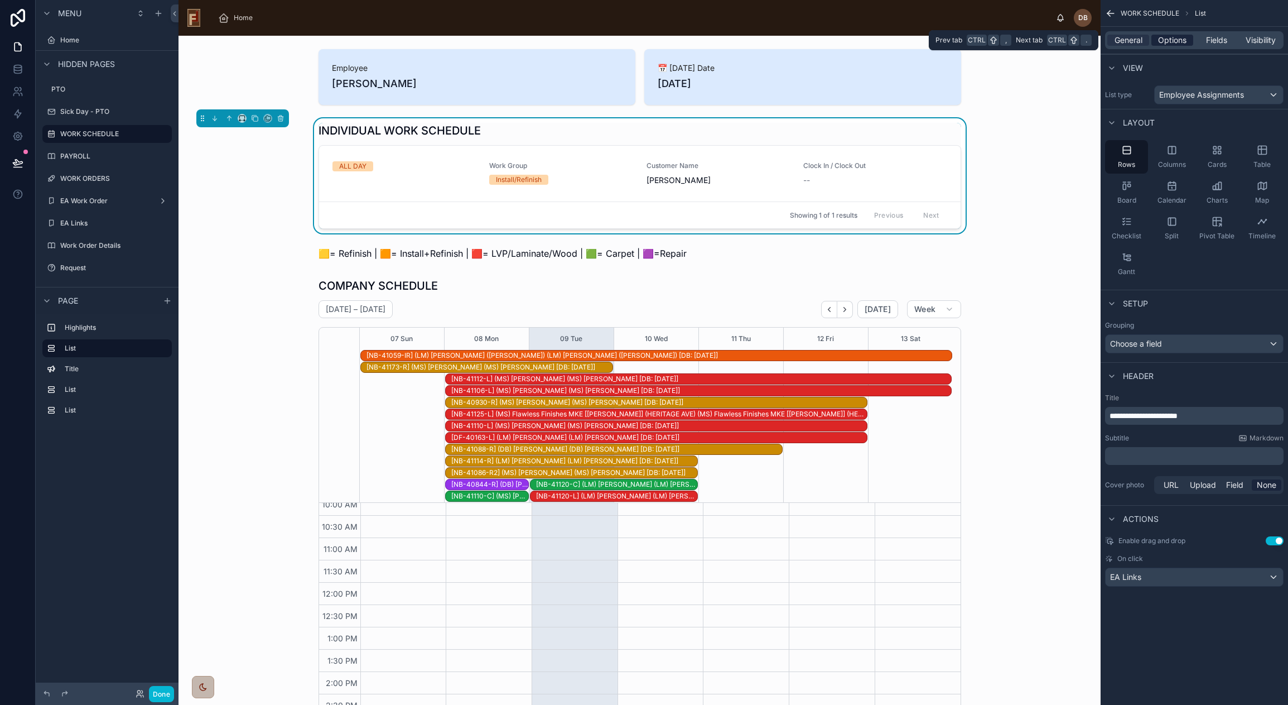
click at [1170, 41] on span "Options" at bounding box center [1172, 40] width 28 height 11
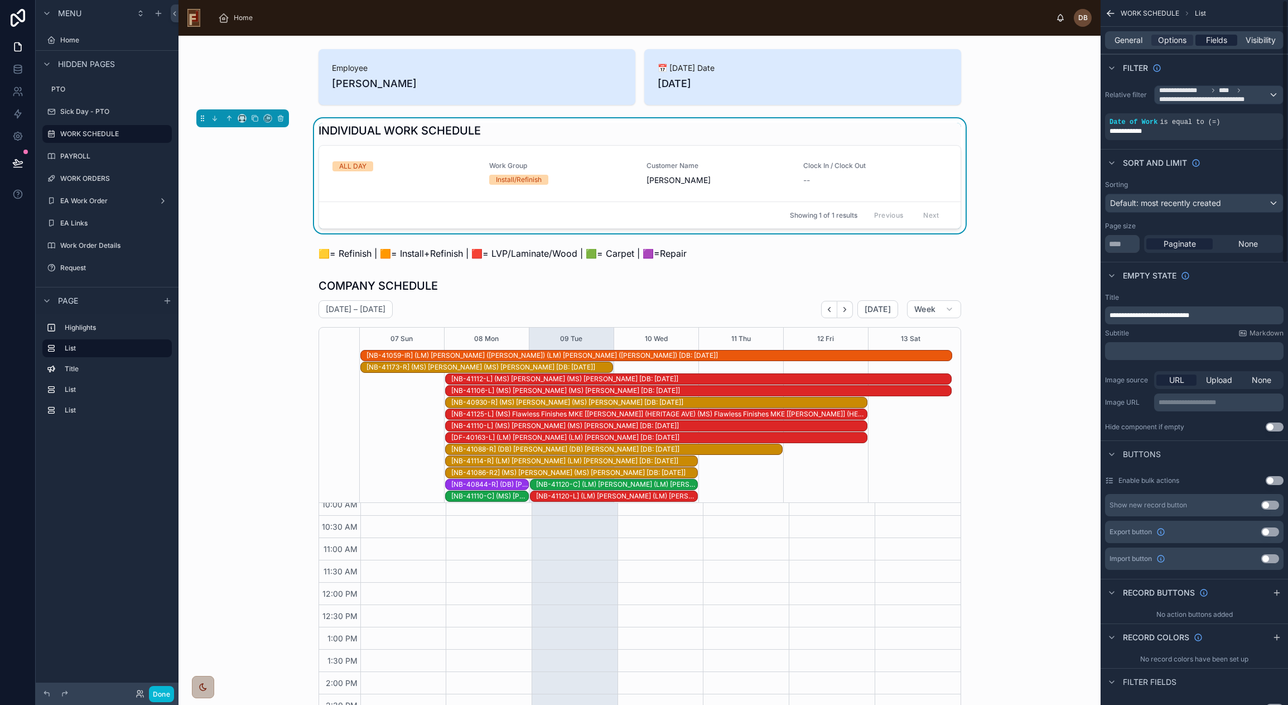
click at [1213, 41] on span "Fields" at bounding box center [1216, 40] width 21 height 11
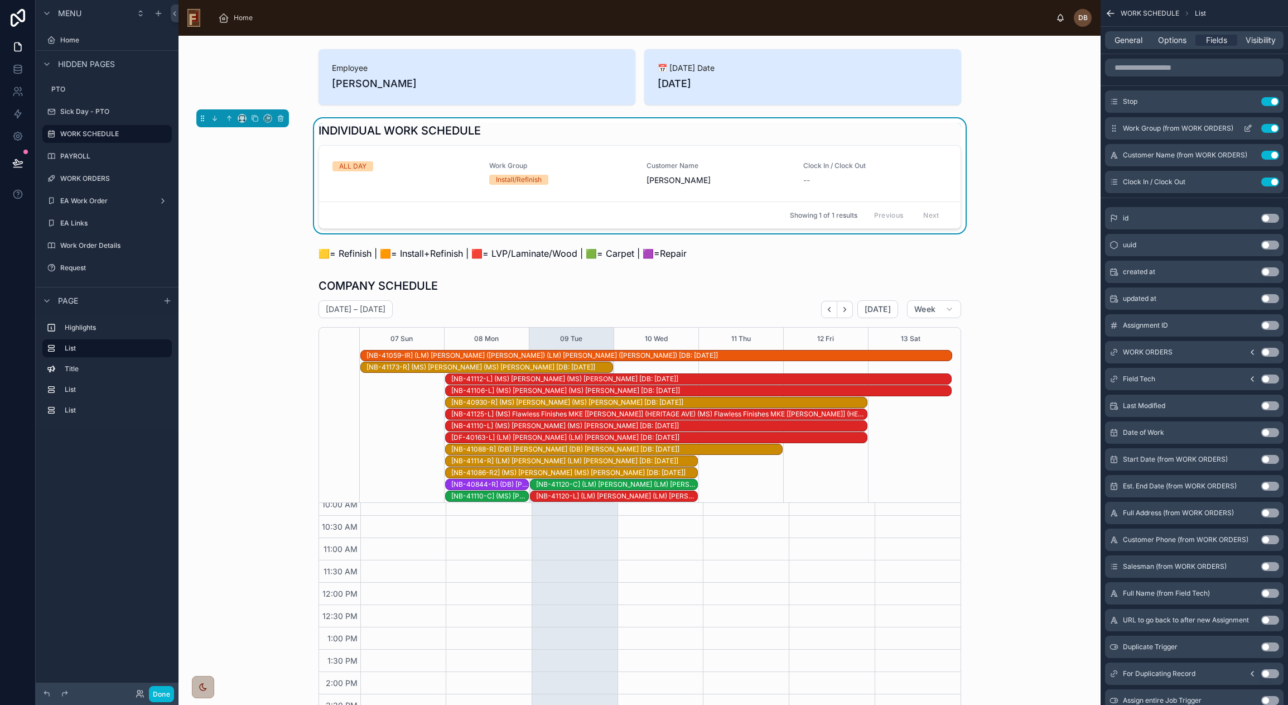
click at [1247, 128] on icon "scrollable content" at bounding box center [1249, 127] width 4 height 4
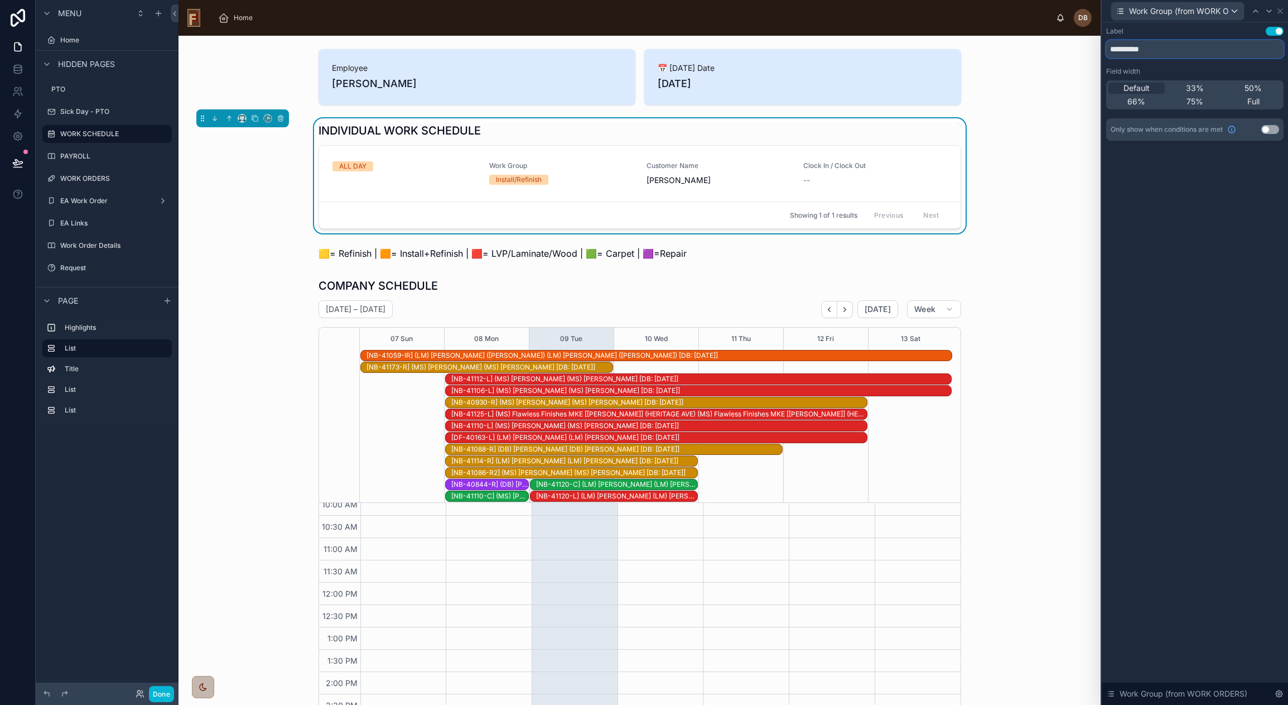
drag, startPoint x: 1168, startPoint y: 49, endPoint x: 1093, endPoint y: 47, distance: 74.8
click at [1093, 47] on div "**********" at bounding box center [644, 352] width 1288 height 705
type input "****"
click at [1274, 30] on button "Use setting" at bounding box center [1275, 31] width 18 height 9
click at [1205, 11] on span "Work Group (from WORK ORDERS)" at bounding box center [1179, 11] width 100 height 11
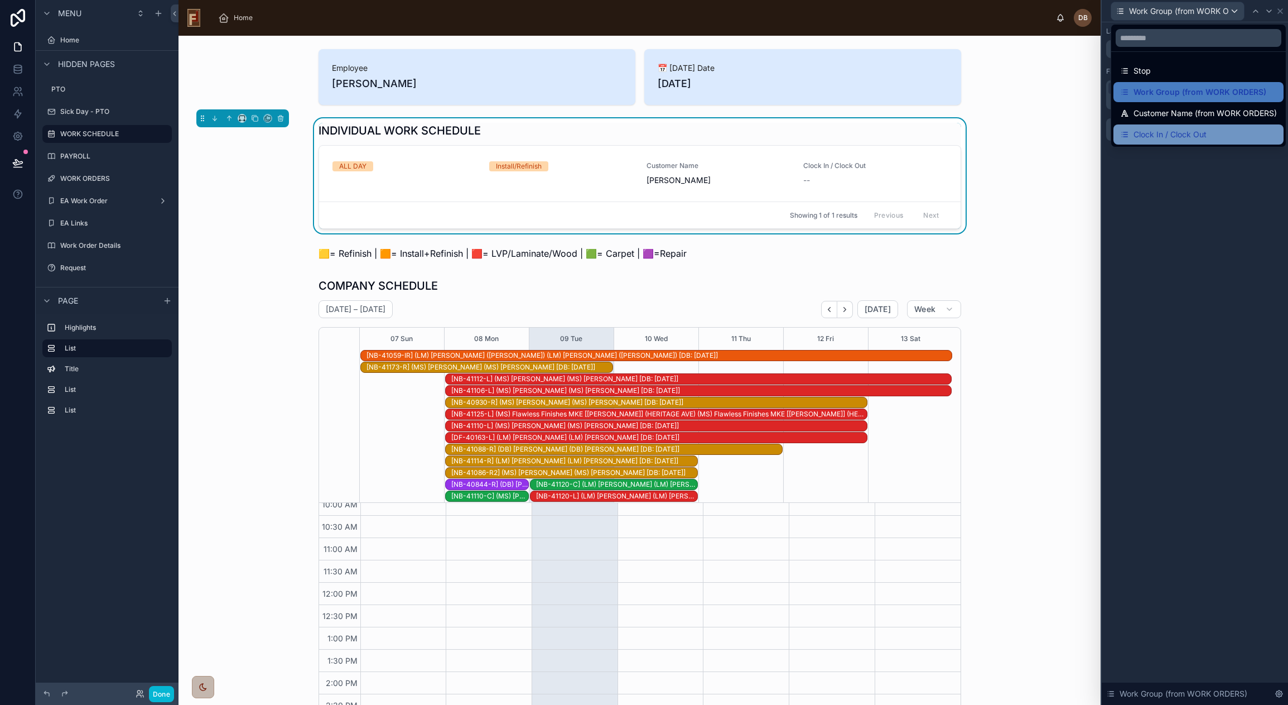
click at [1185, 127] on div "Clock In / Clock Out" at bounding box center [1198, 134] width 170 height 20
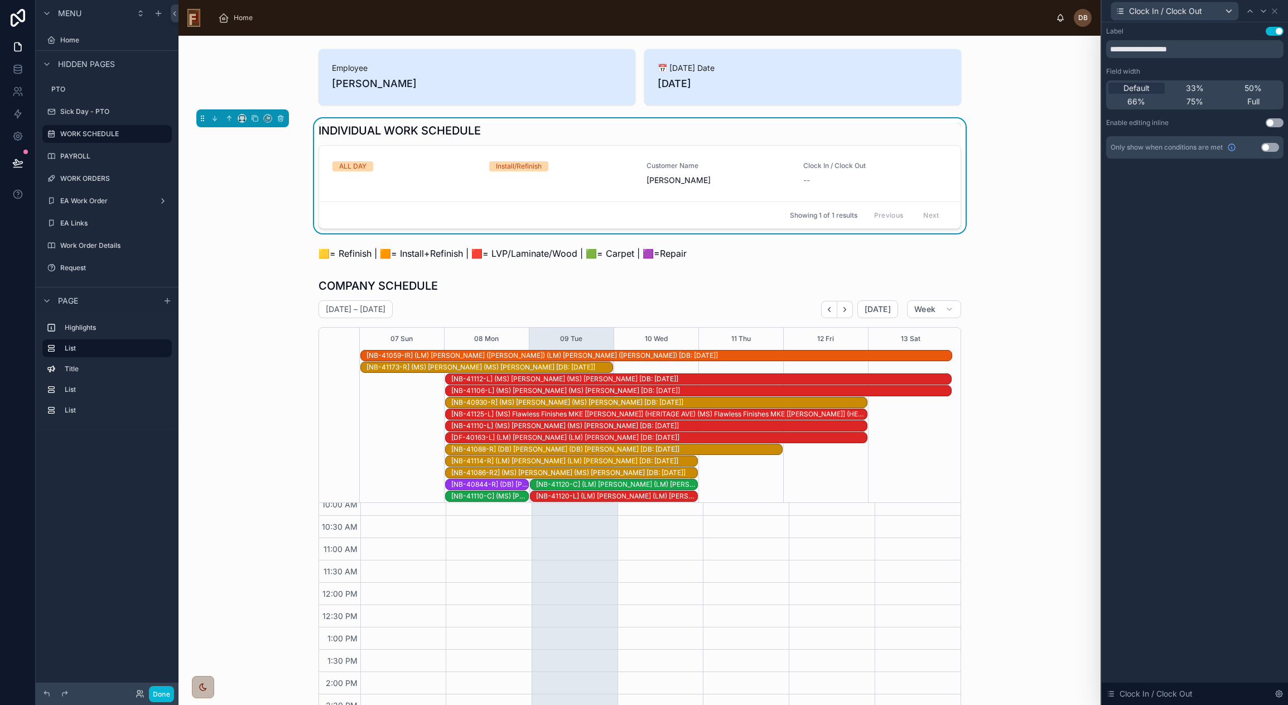
click at [1274, 30] on button "Use setting" at bounding box center [1275, 31] width 18 height 9
click at [1194, 7] on span "Clock In / Clock Out" at bounding box center [1165, 11] width 73 height 11
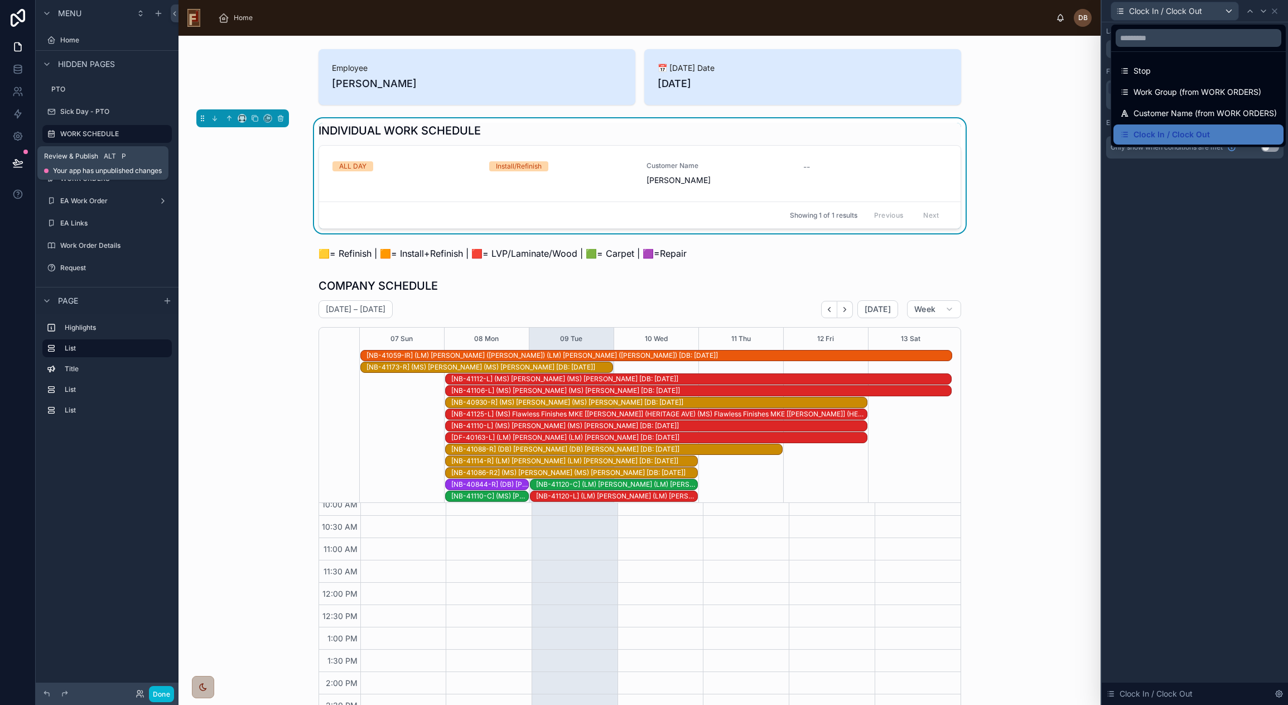
click at [16, 161] on icon at bounding box center [17, 162] width 11 height 11
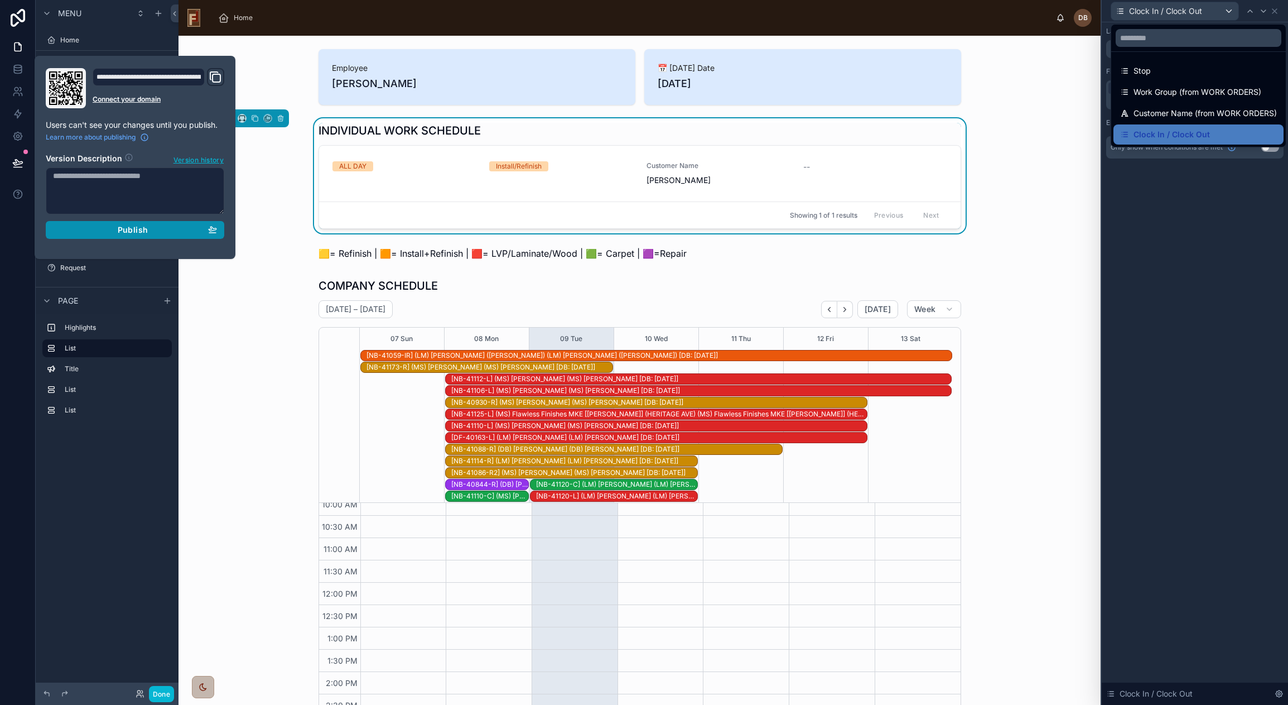
click at [109, 231] on div "Publish" at bounding box center [135, 230] width 164 height 10
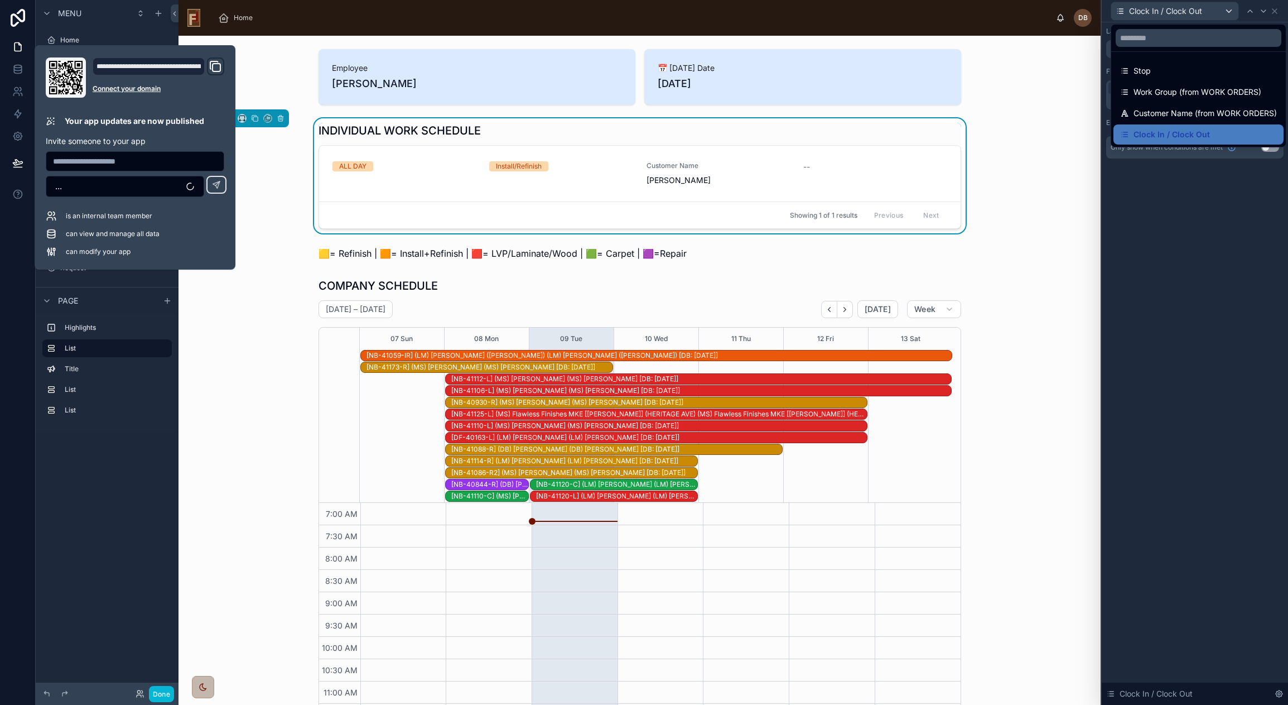
scroll to position [143, 0]
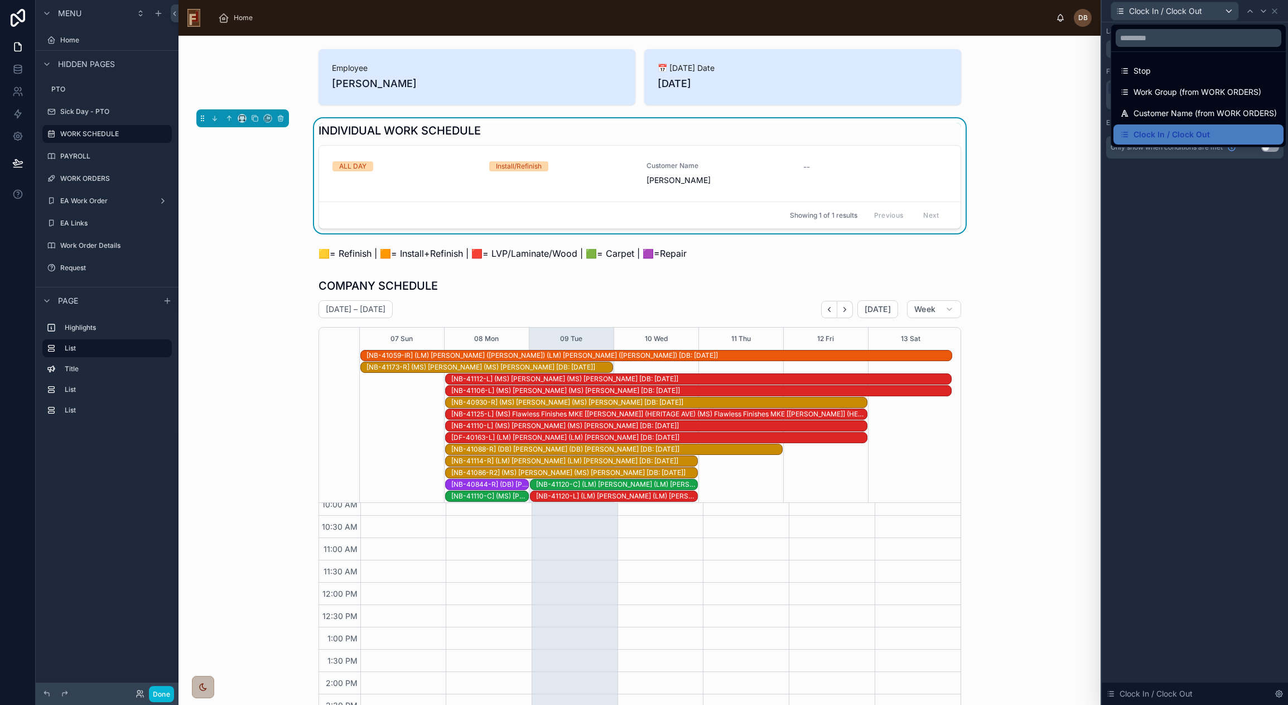
click at [280, 194] on div "INDIVIDUAL WORK SCHEDULE ALL DAY Install/Refinish Customer Name Martin Flower -…" at bounding box center [639, 175] width 904 height 115
click at [1275, 11] on div at bounding box center [1195, 352] width 186 height 705
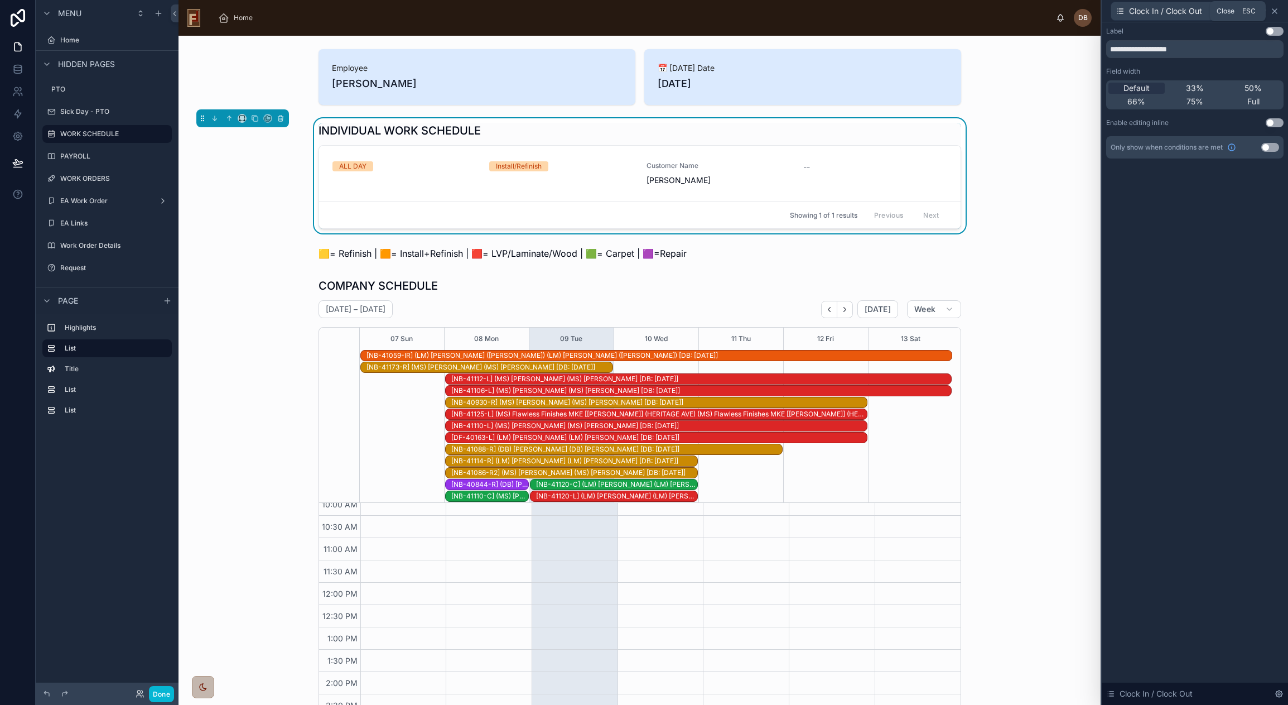
click at [1275, 9] on icon at bounding box center [1274, 11] width 9 height 9
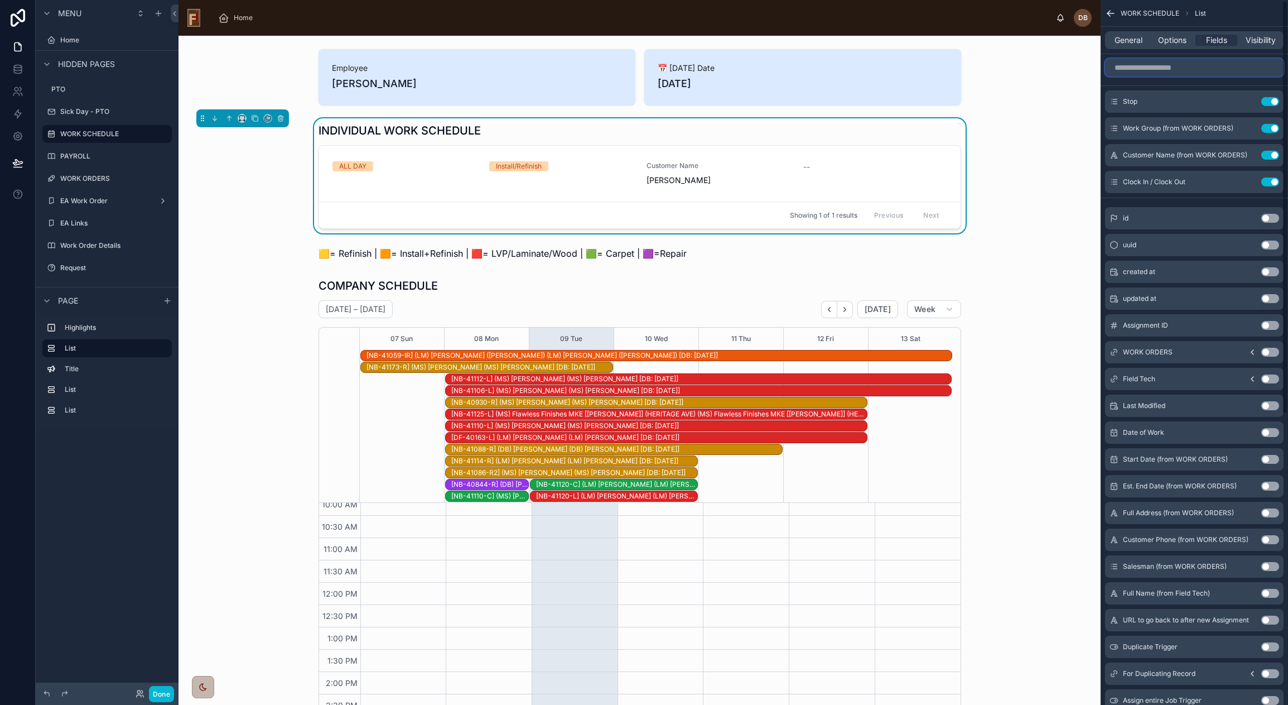
click at [1180, 60] on input "scrollable content" at bounding box center [1194, 68] width 179 height 18
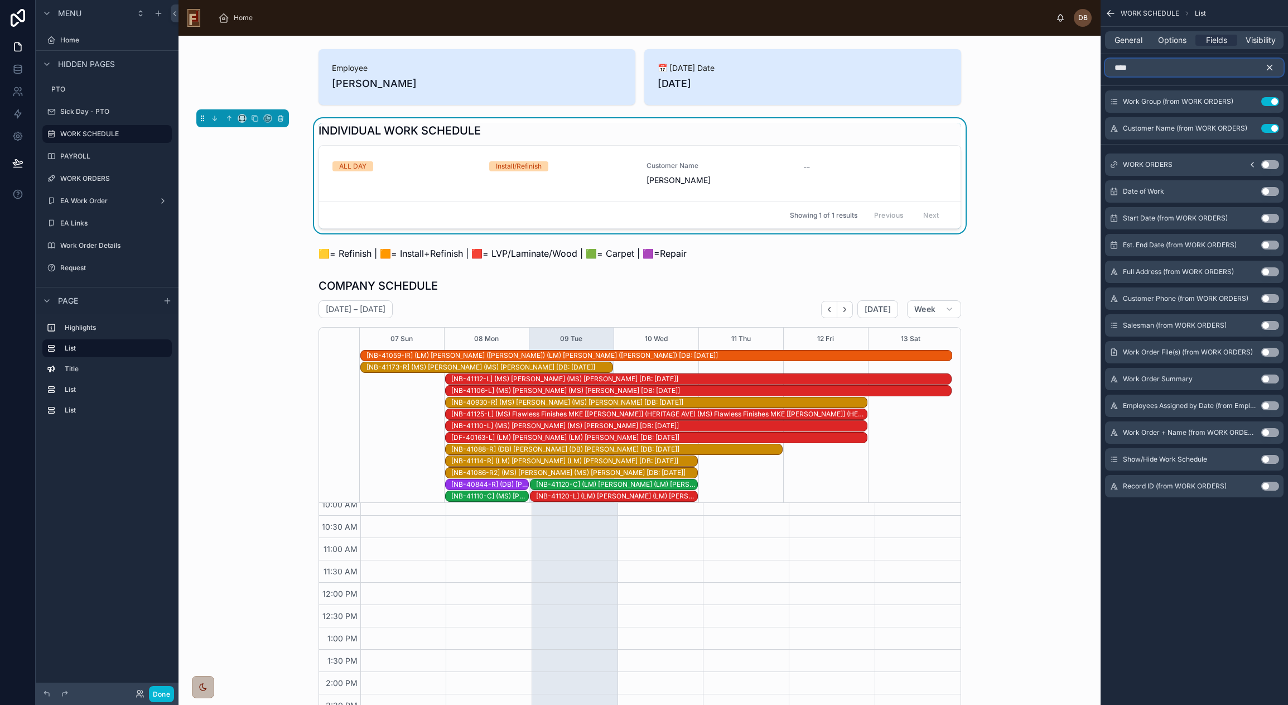
type input "****"
click at [1269, 163] on button "Use setting" at bounding box center [1270, 164] width 18 height 9
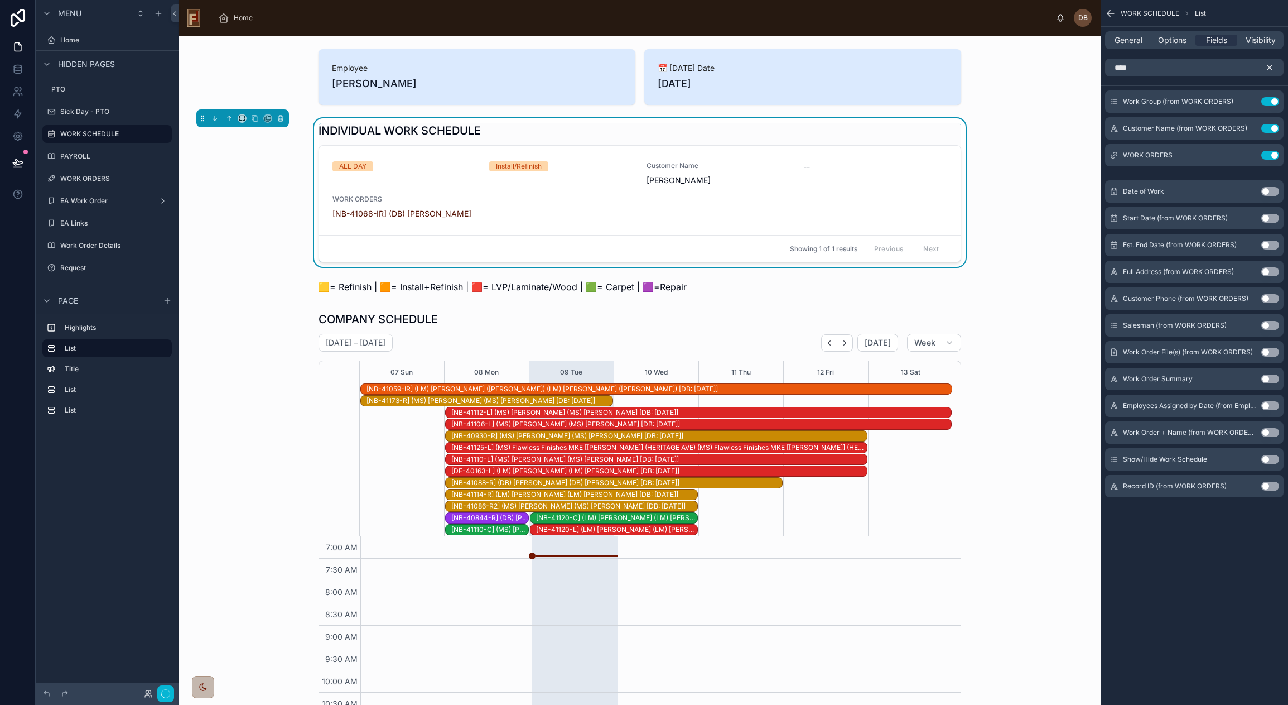
scroll to position [143, 0]
click at [1251, 152] on icon "scrollable content" at bounding box center [1249, 154] width 4 height 4
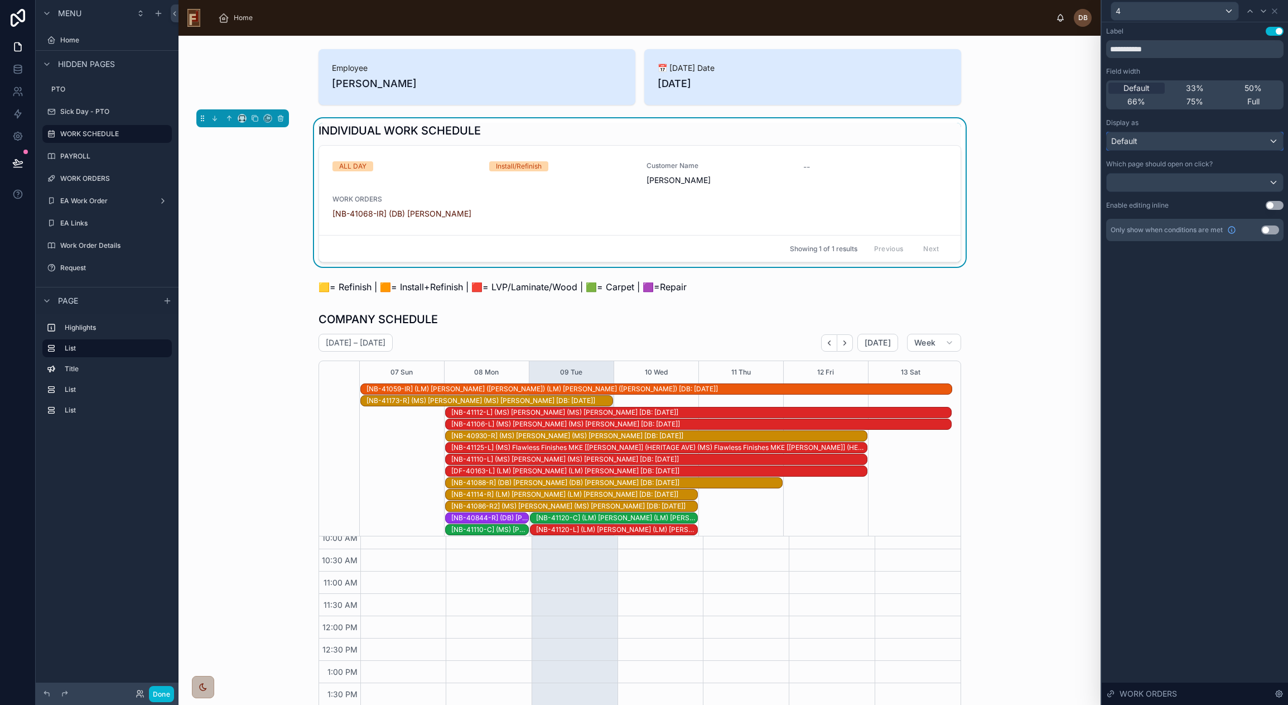
click at [1193, 139] on div "Default" at bounding box center [1195, 141] width 176 height 18
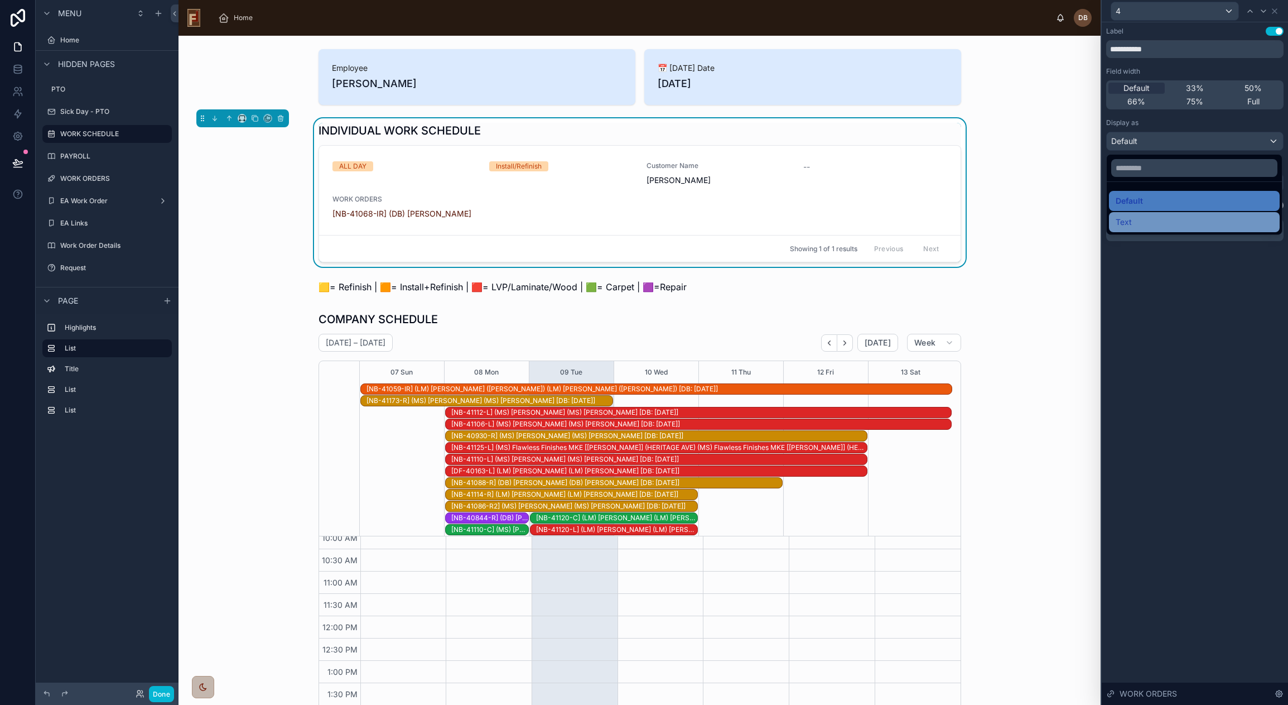
click at [1145, 215] on div "Text" at bounding box center [1194, 221] width 157 height 13
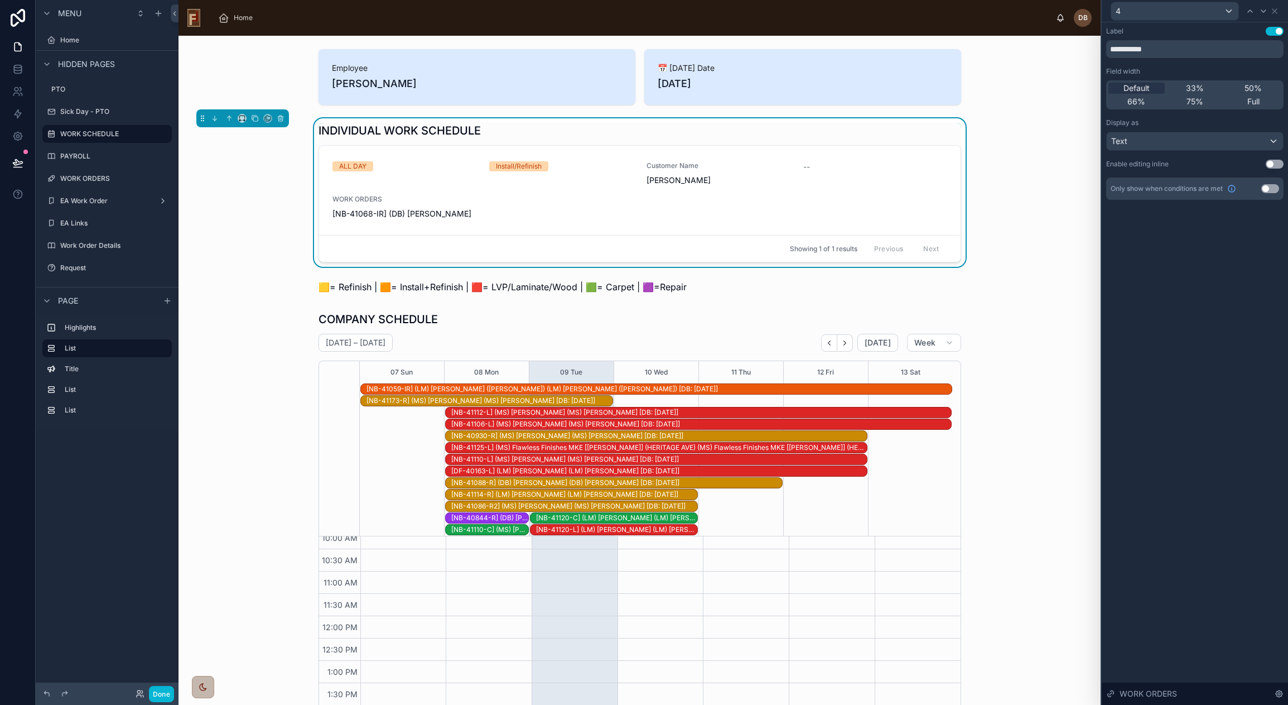
click at [1273, 31] on button "Use setting" at bounding box center [1275, 31] width 18 height 9
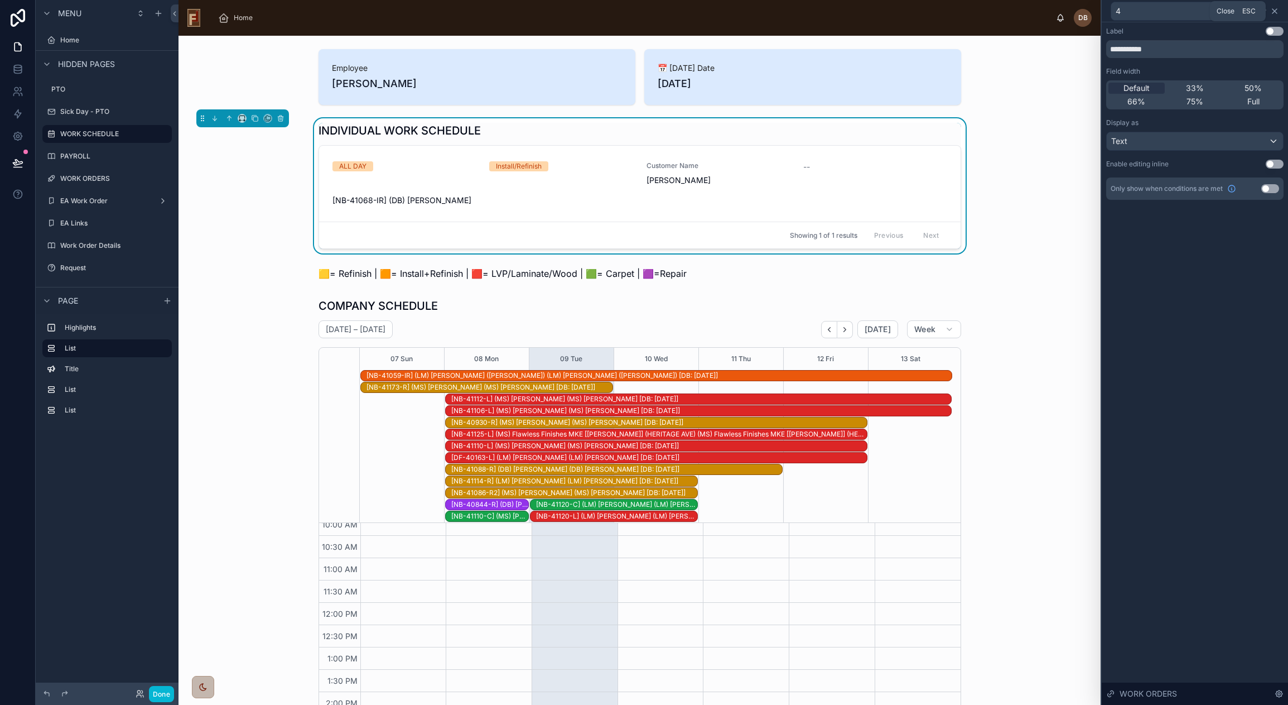
click at [1275, 11] on icon at bounding box center [1274, 11] width 4 height 4
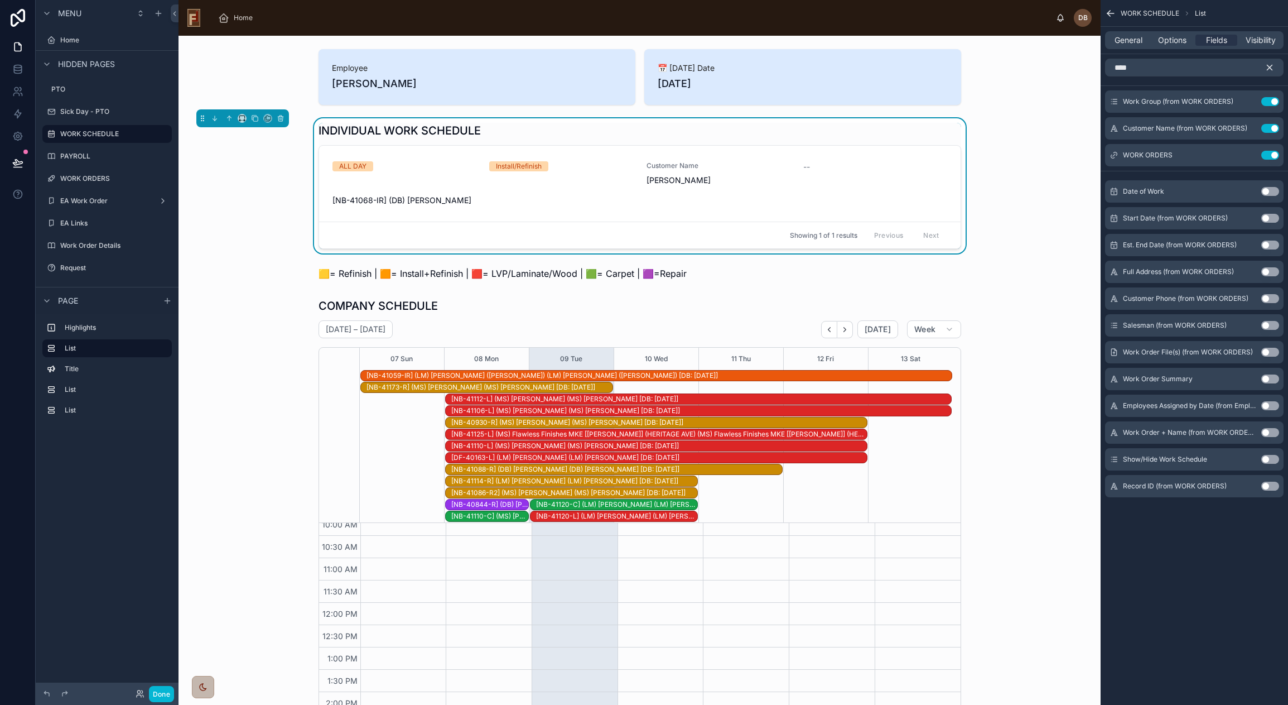
click at [1271, 66] on icon "scrollable content" at bounding box center [1269, 67] width 5 height 5
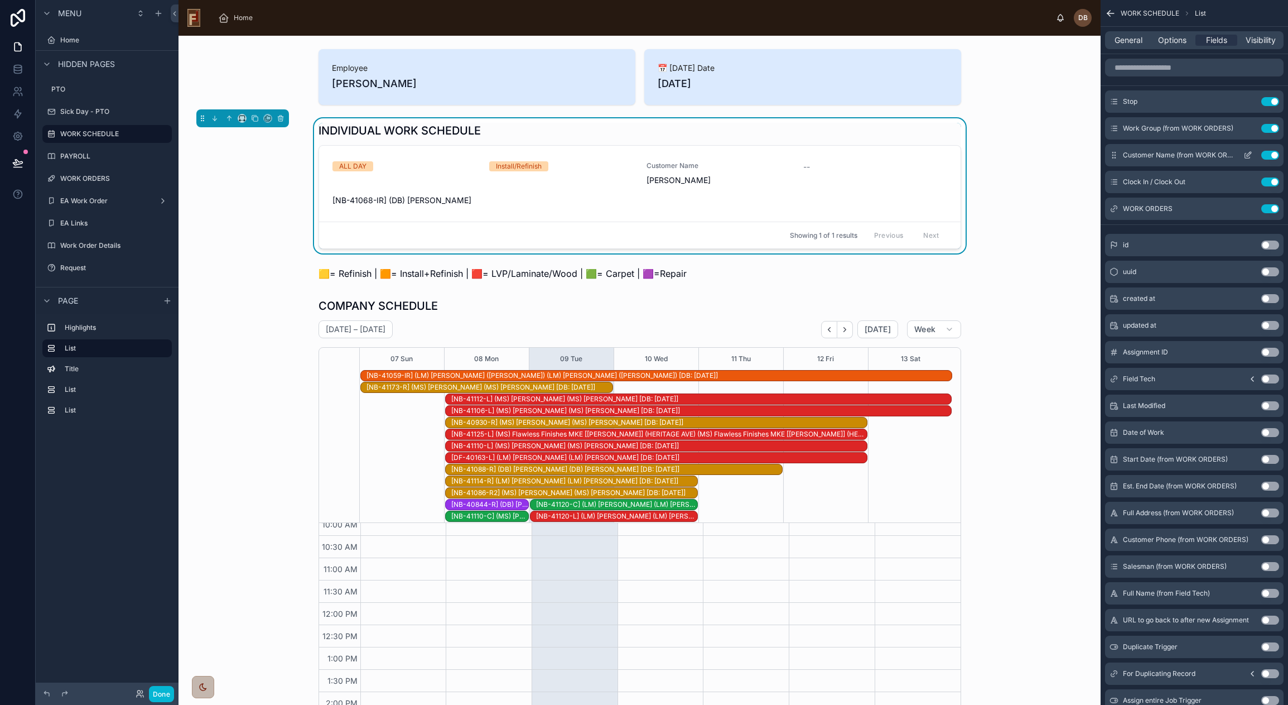
click at [1271, 152] on button "Use setting" at bounding box center [1270, 155] width 18 height 9
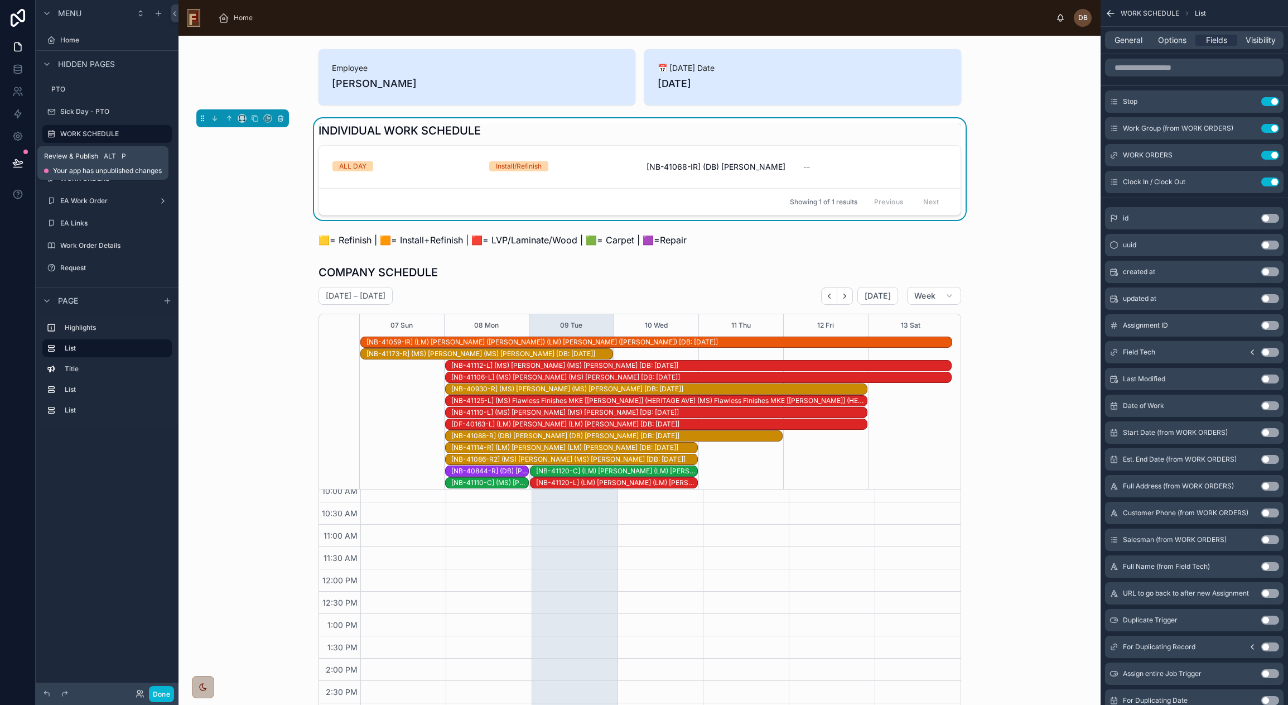
click at [14, 164] on icon at bounding box center [17, 163] width 9 height 6
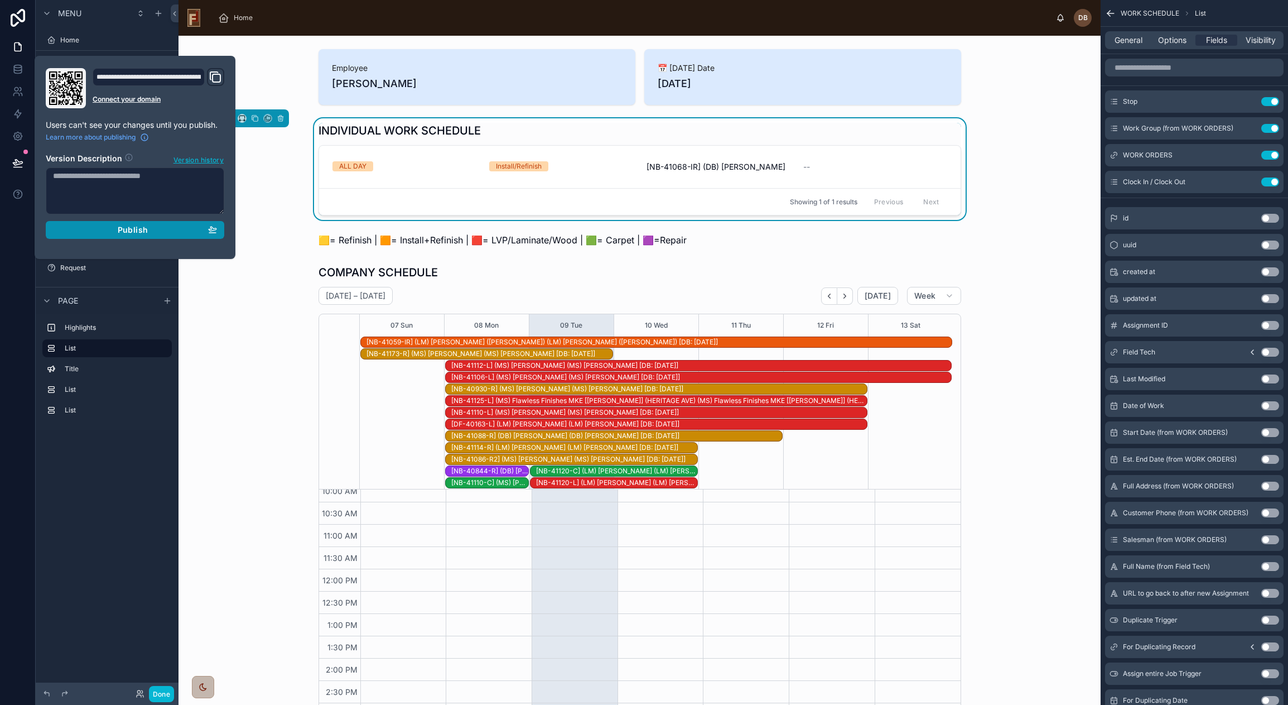
click at [136, 224] on button "Publish" at bounding box center [135, 230] width 179 height 18
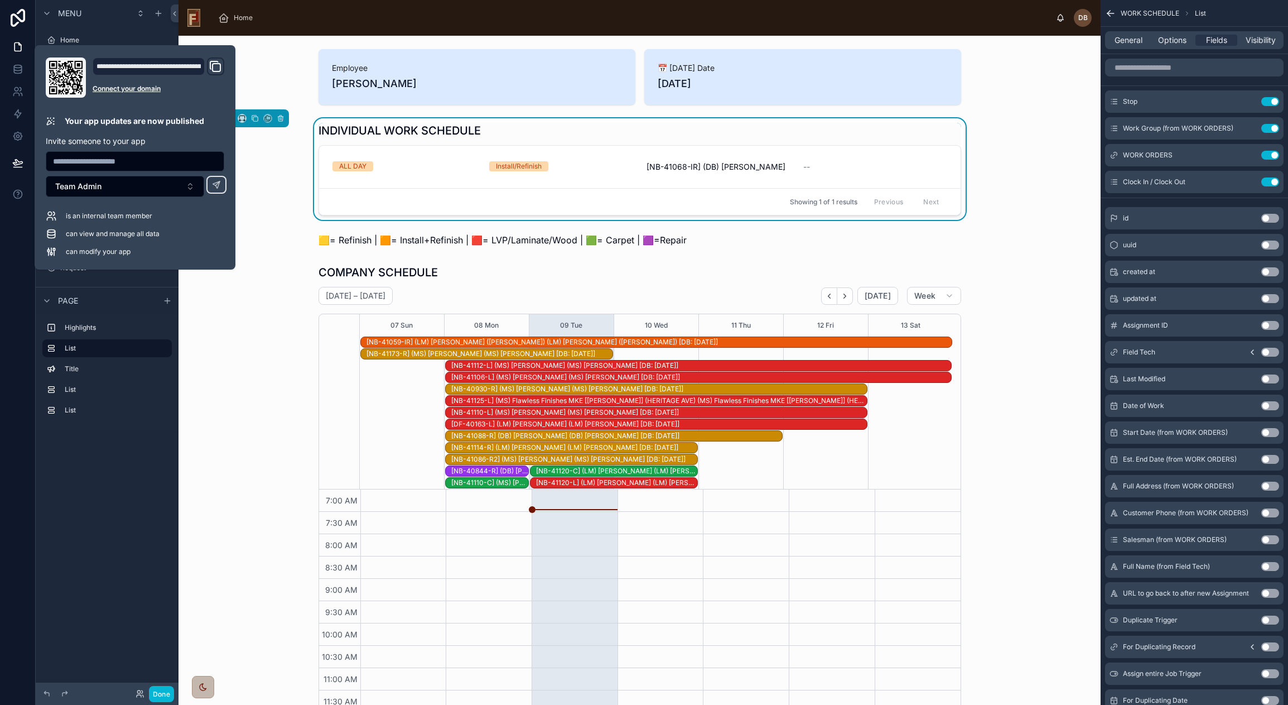
scroll to position [143, 0]
click at [280, 167] on div "INDIVIDUAL WORK SCHEDULE ALL DAY Install/Refinish [NB-41068-IR] (DB) Martin Flo…" at bounding box center [639, 169] width 904 height 102
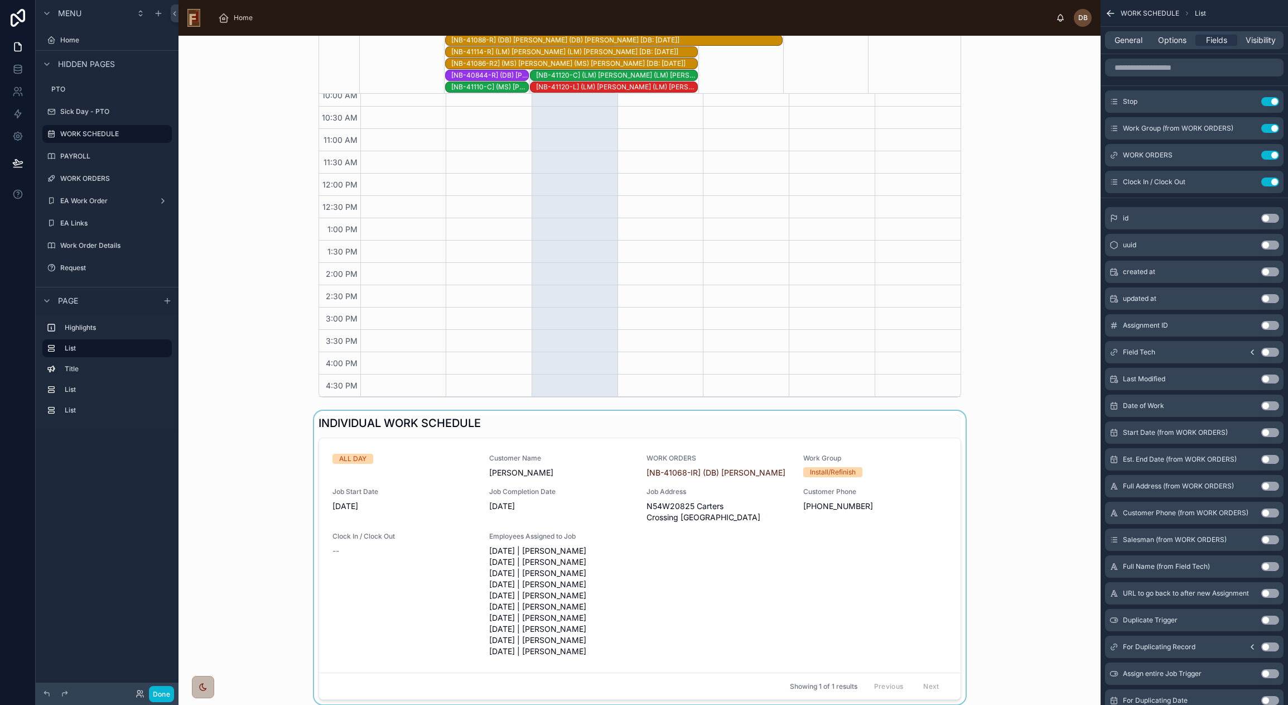
scroll to position [502, 0]
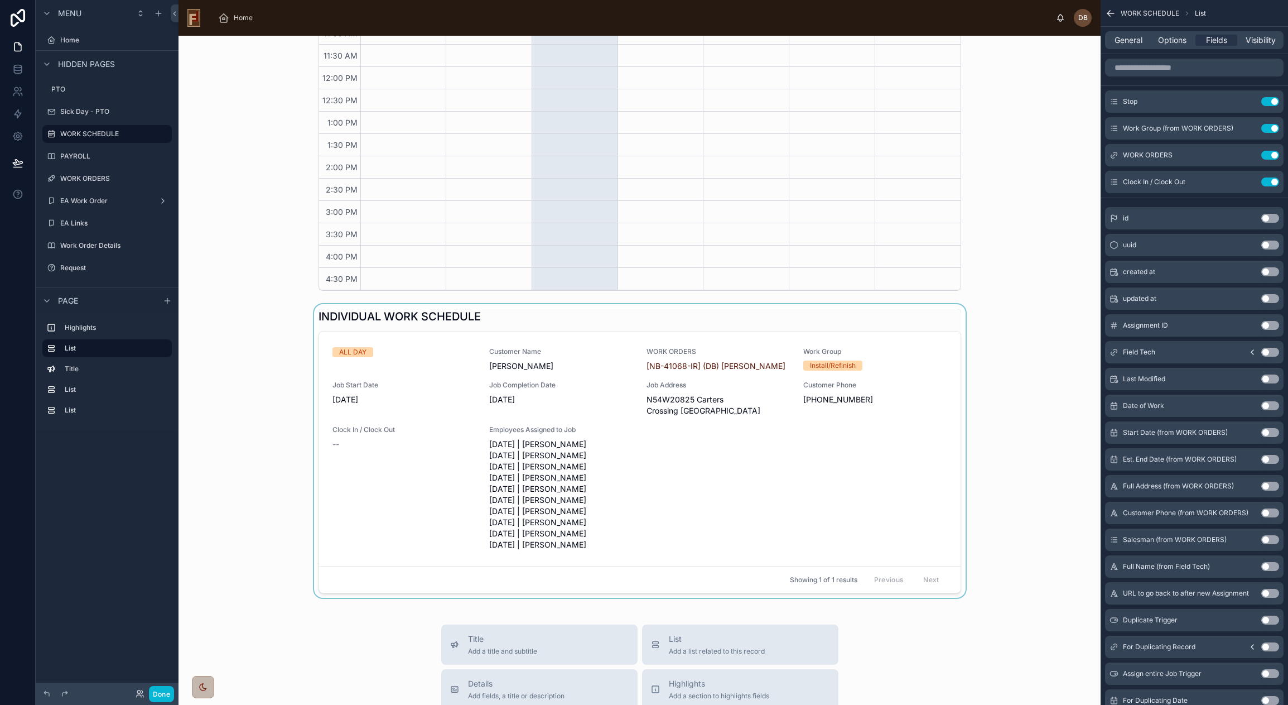
click at [506, 349] on div at bounding box center [639, 450] width 904 height 293
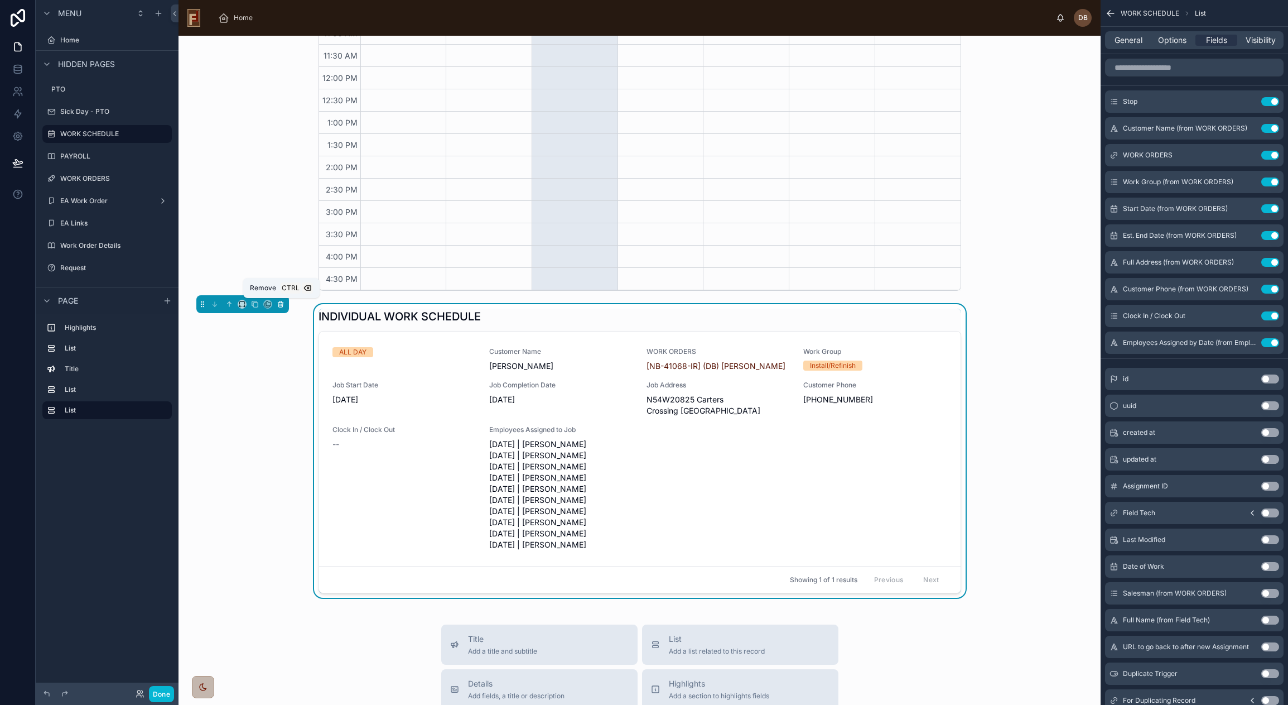
click at [282, 303] on icon at bounding box center [281, 304] width 8 height 8
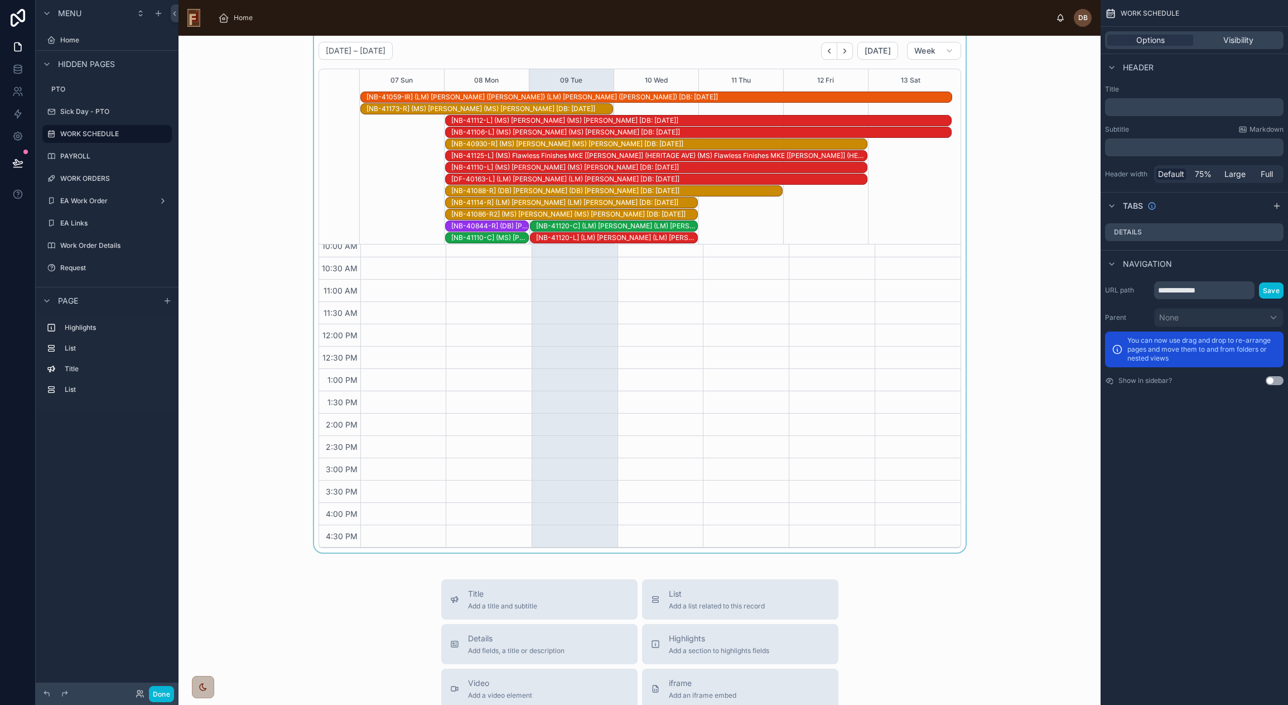
scroll to position [0, 0]
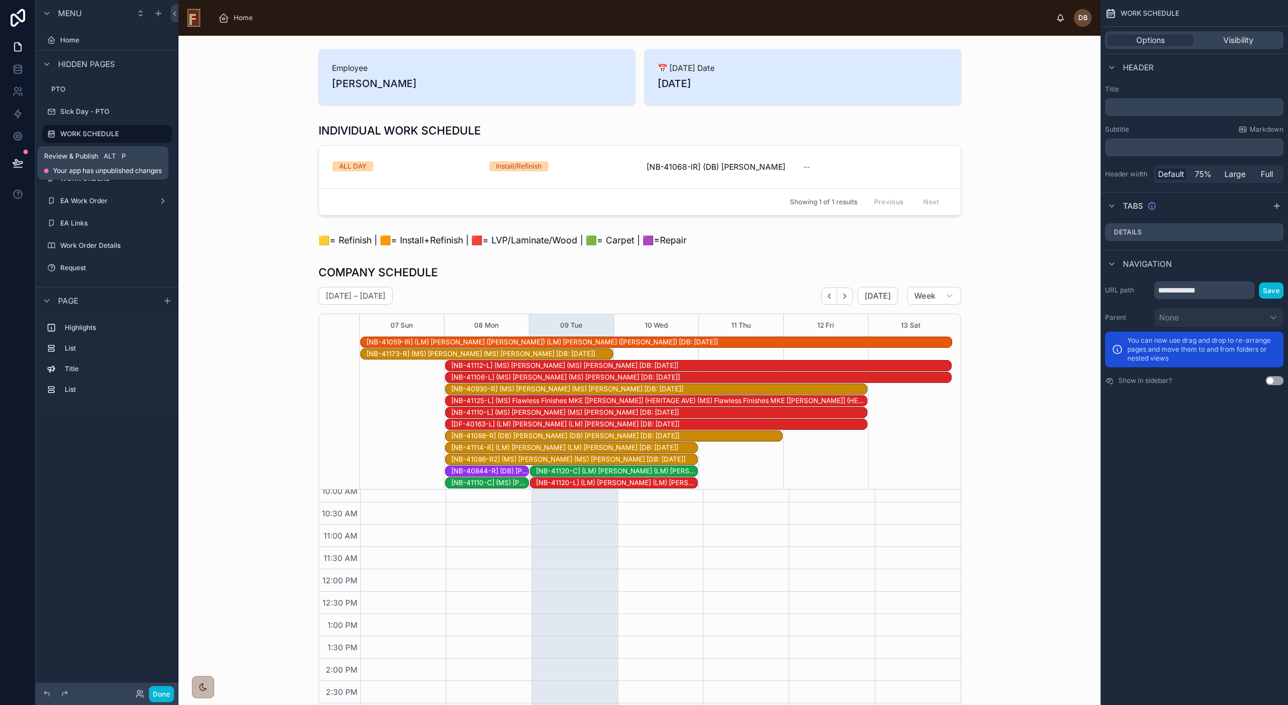
click at [18, 161] on icon at bounding box center [17, 163] width 9 height 6
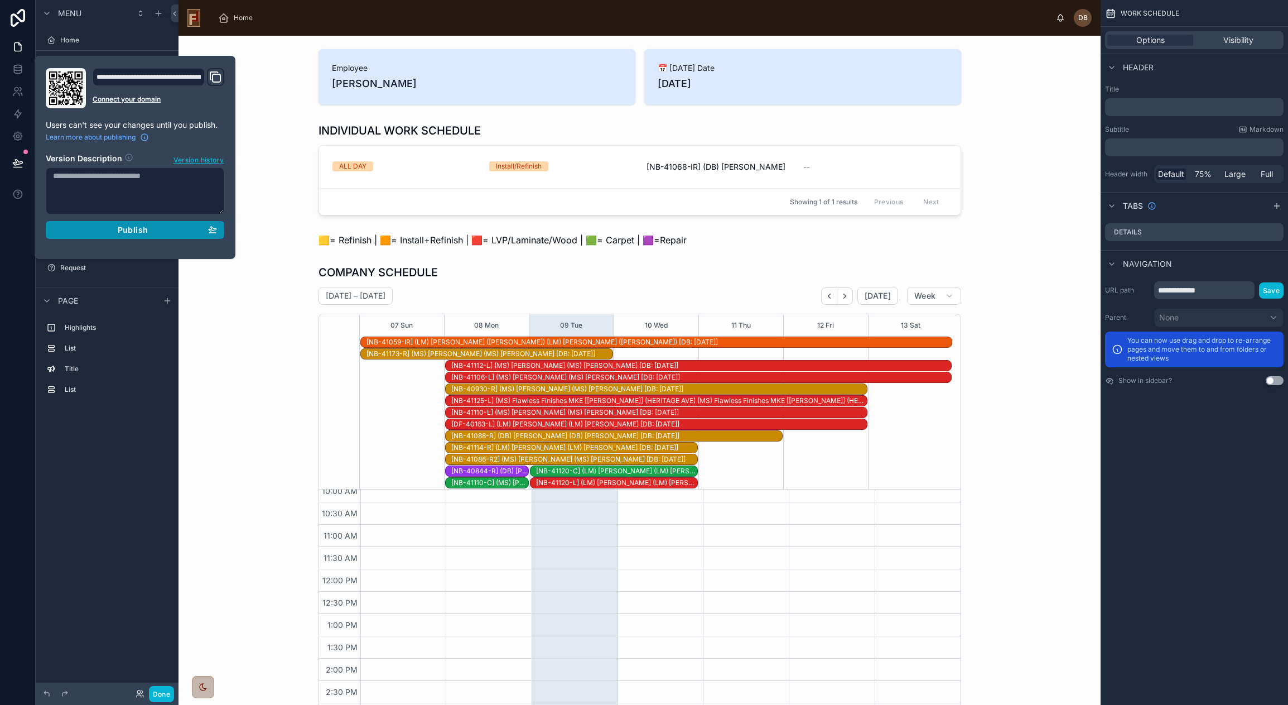
click at [123, 227] on span "Publish" at bounding box center [133, 230] width 30 height 10
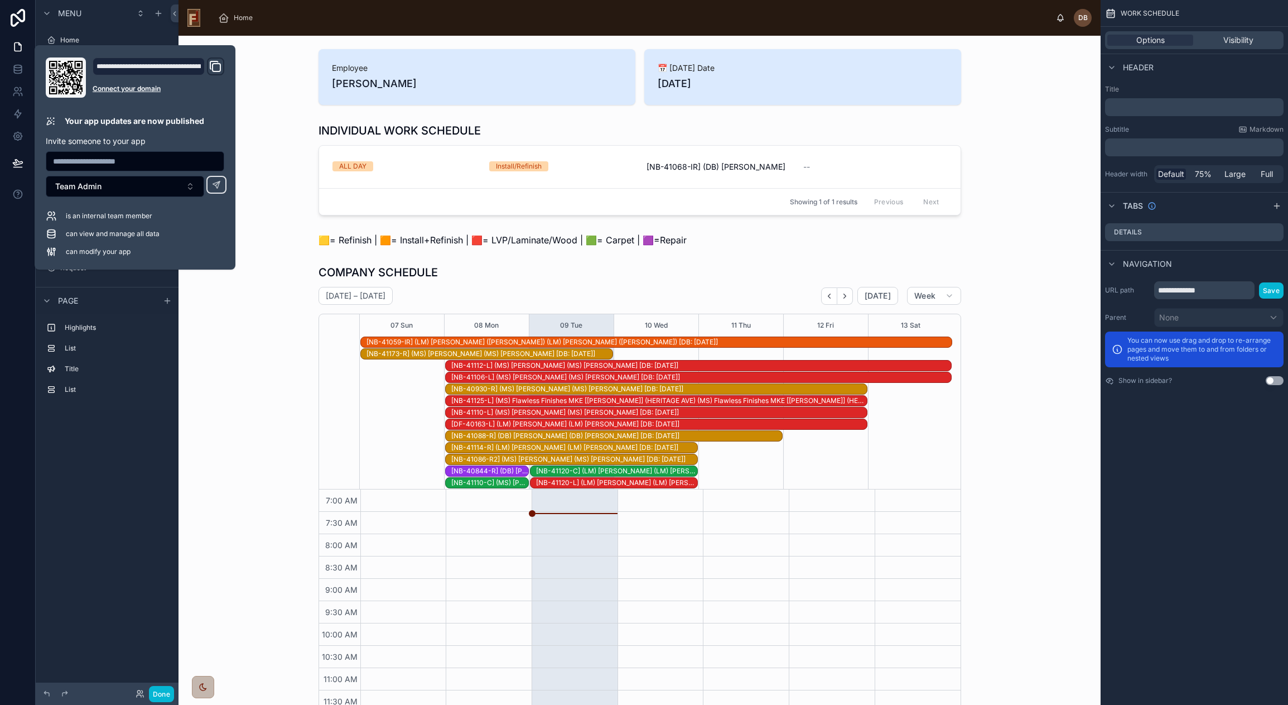
scroll to position [143, 0]
click at [164, 696] on button "Done" at bounding box center [161, 694] width 25 height 16
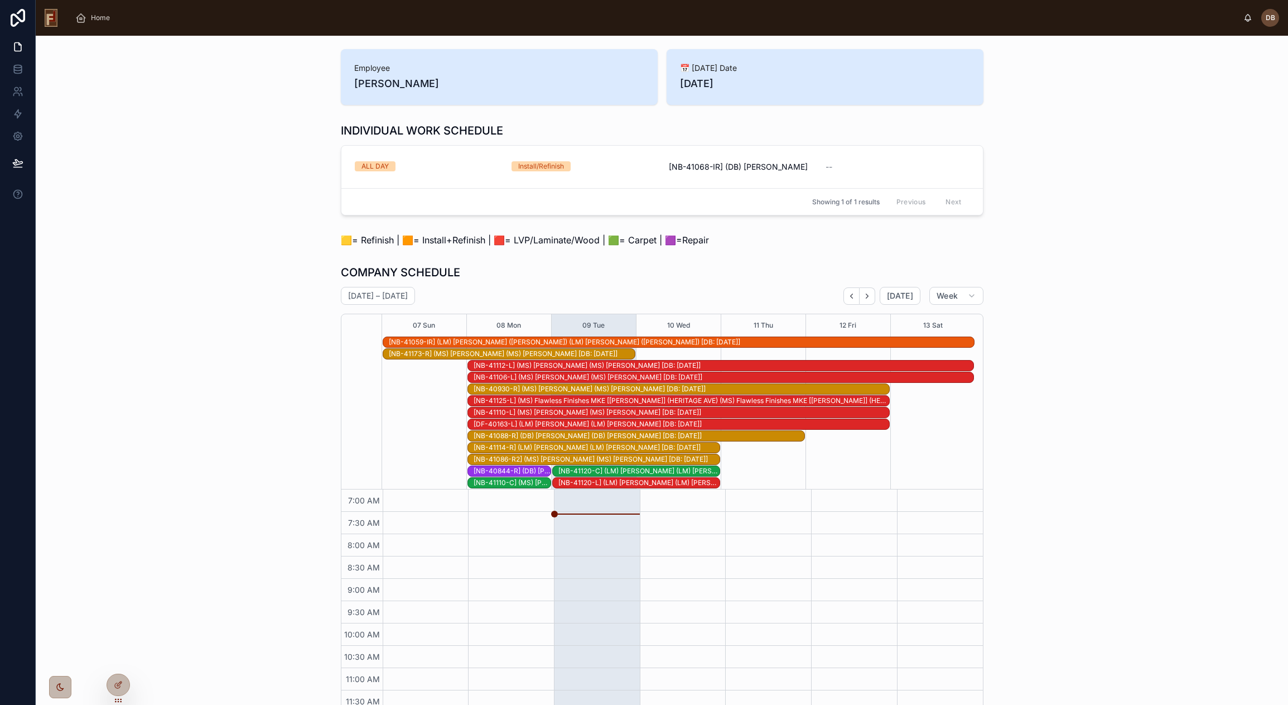
scroll to position [143, 0]
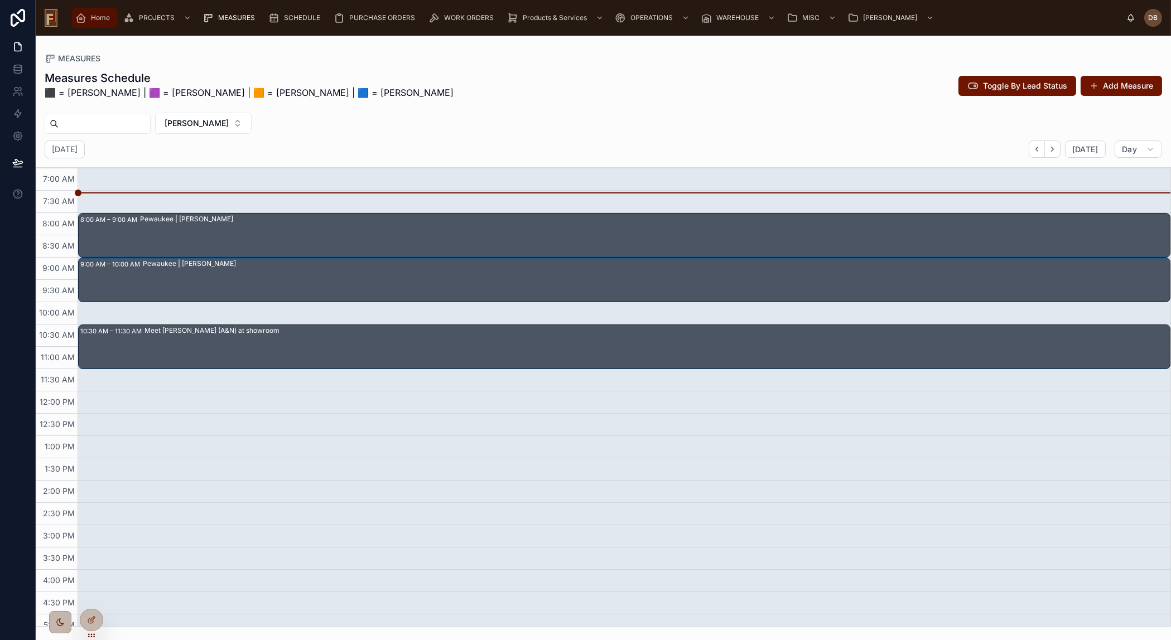
click at [98, 16] on span "Home" at bounding box center [100, 17] width 19 height 9
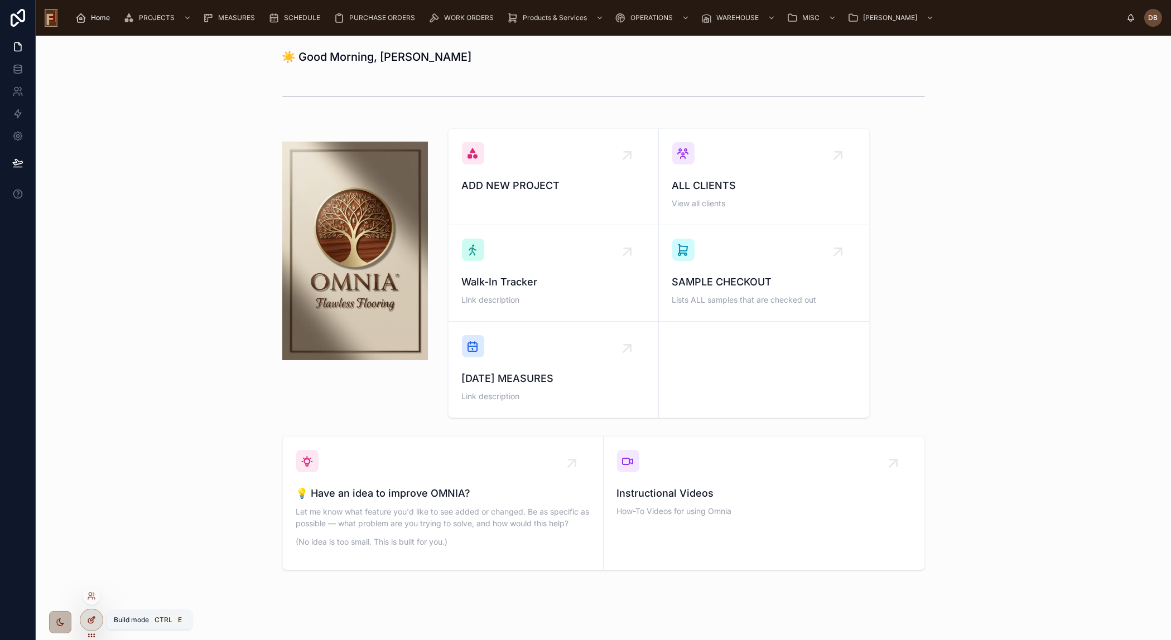
click at [90, 621] on icon at bounding box center [92, 619] width 4 height 4
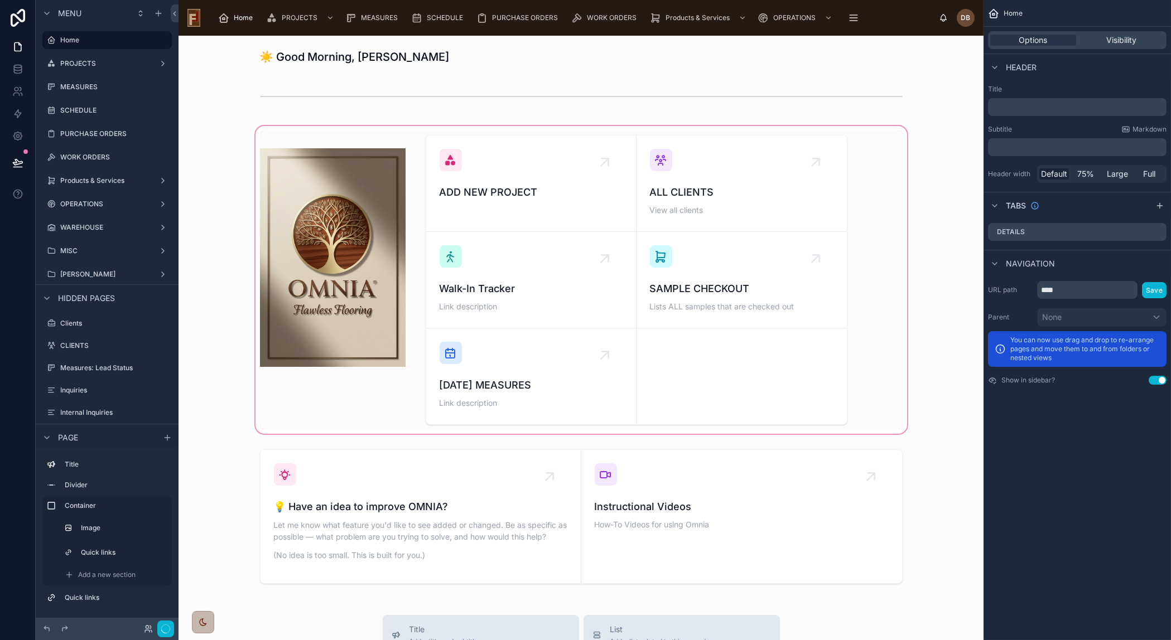
click at [571, 367] on div at bounding box center [580, 280] width 787 height 312
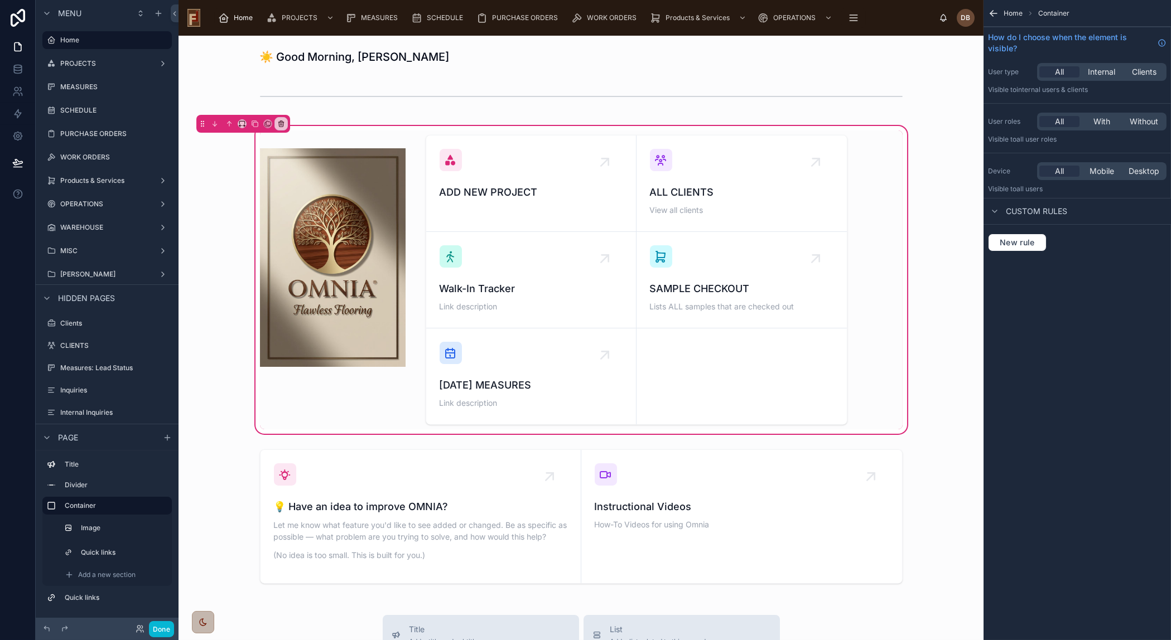
click at [571, 367] on div at bounding box center [636, 280] width 435 height 299
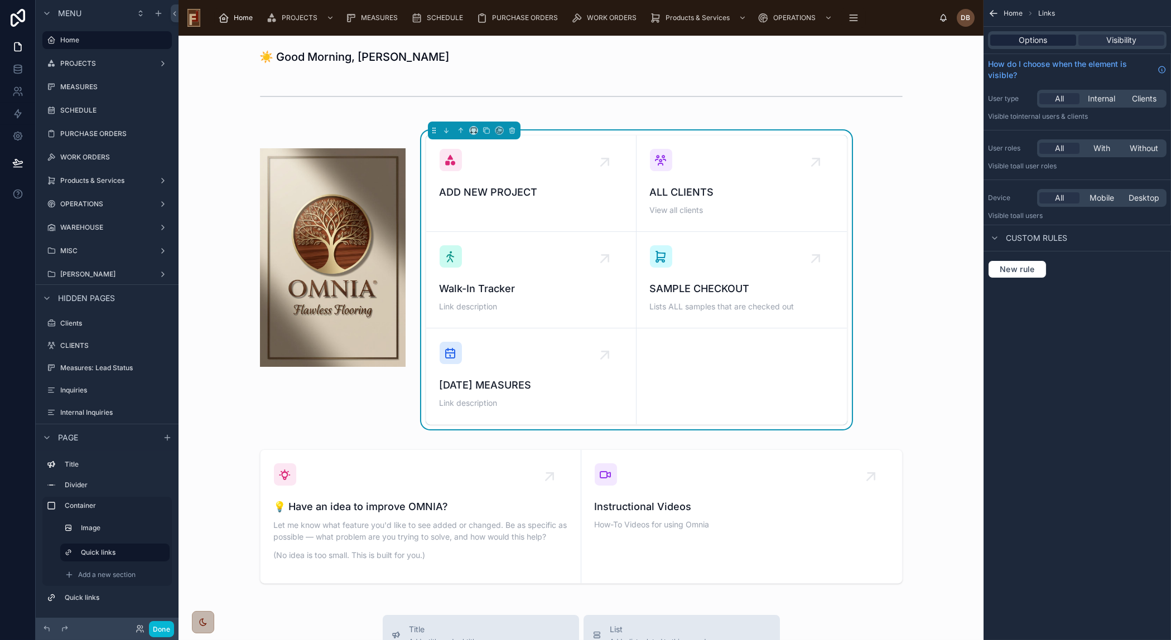
click at [1043, 41] on span "Options" at bounding box center [1033, 40] width 28 height 11
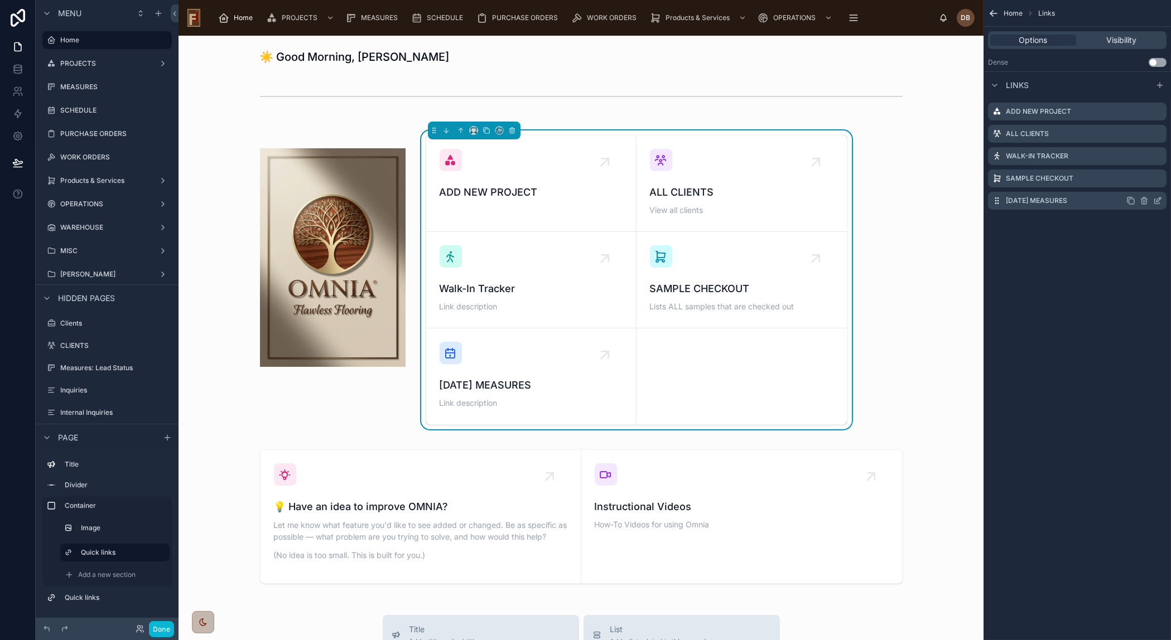
click at [1158, 200] on icon "scrollable content" at bounding box center [1157, 200] width 9 height 9
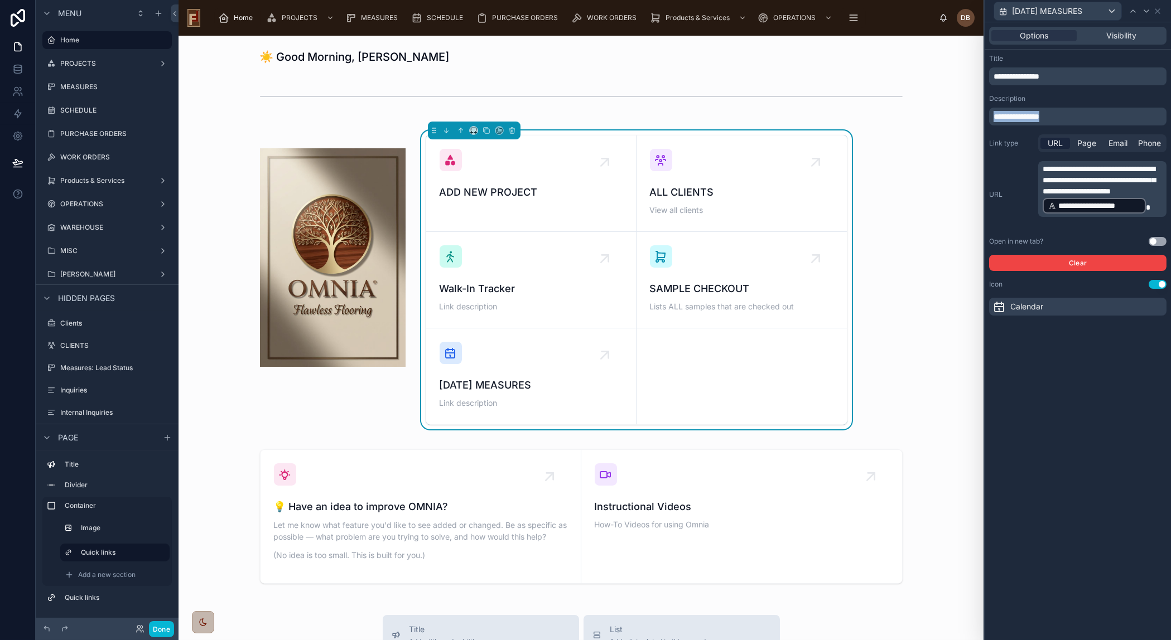
drag, startPoint x: 1069, startPoint y: 116, endPoint x: 981, endPoint y: 118, distance: 88.2
click at [981, 118] on div "**********" at bounding box center [585, 320] width 1171 height 640
click at [1098, 117] on span "**********" at bounding box center [1045, 117] width 104 height 8
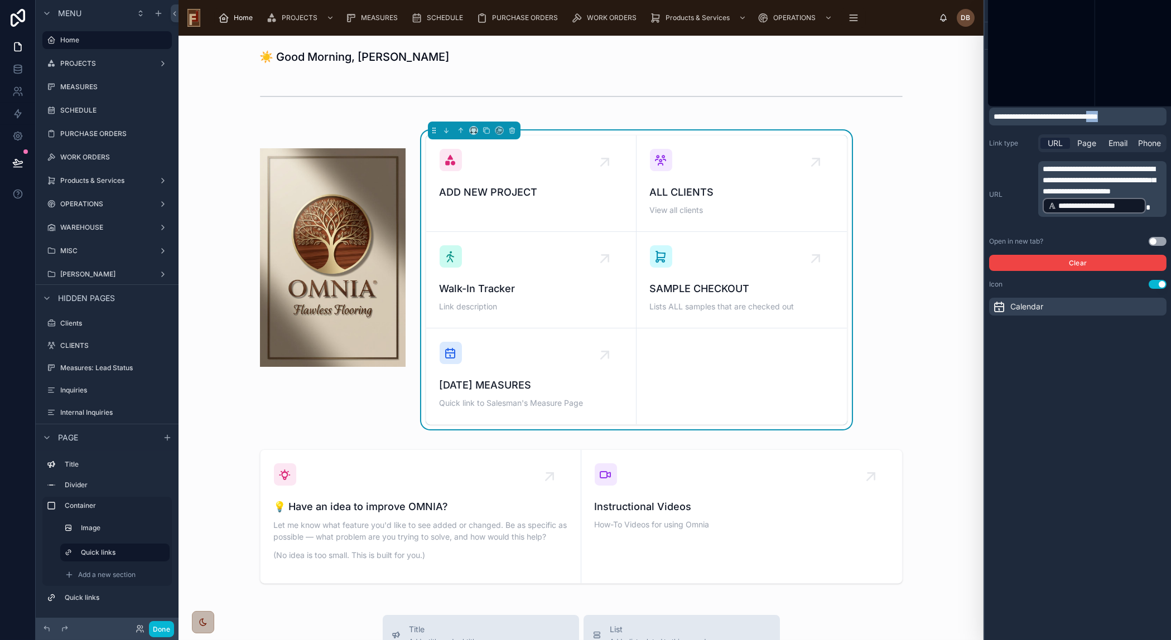
click at [1098, 117] on span "**********" at bounding box center [1045, 117] width 104 height 8
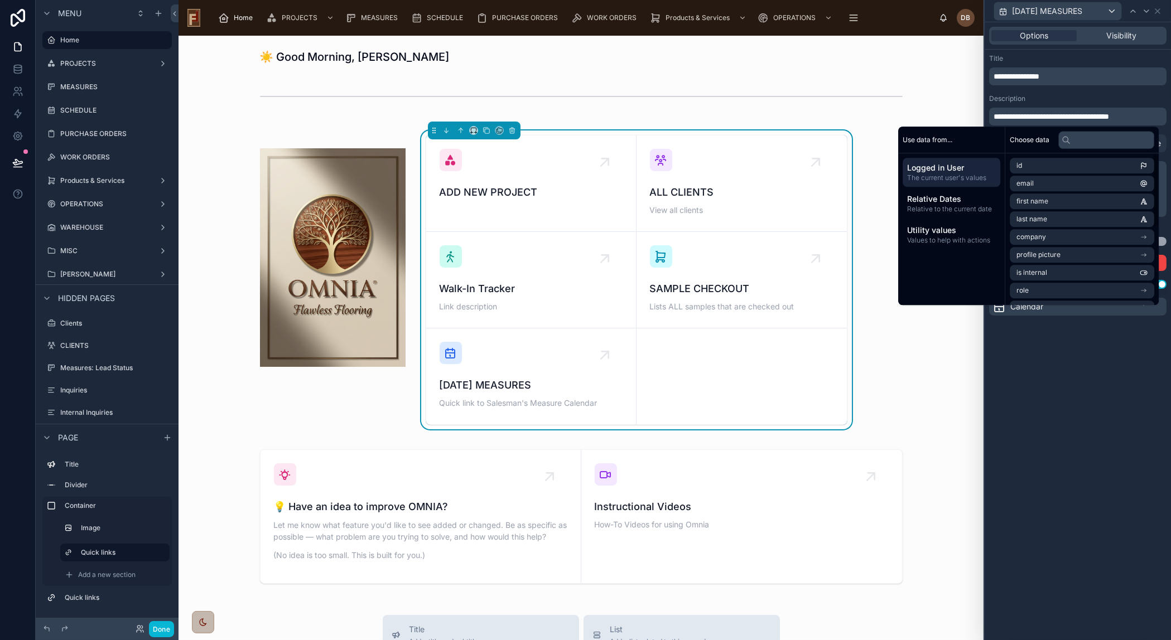
click at [1082, 399] on div "**********" at bounding box center [1078, 331] width 186 height 618
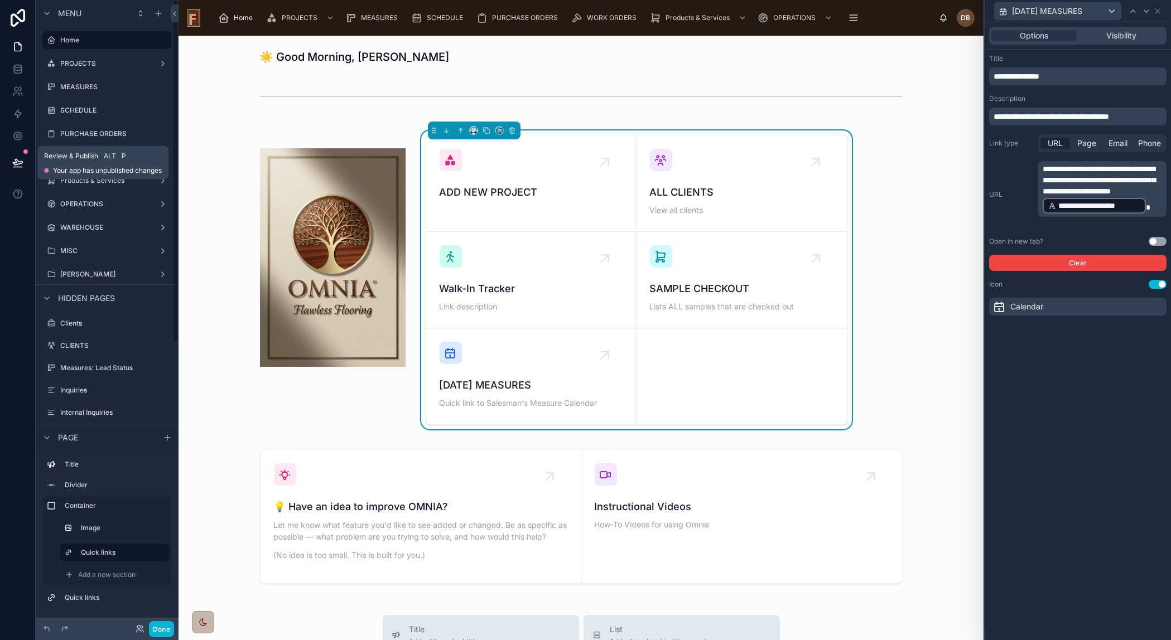
click at [16, 157] on icon at bounding box center [17, 162] width 11 height 11
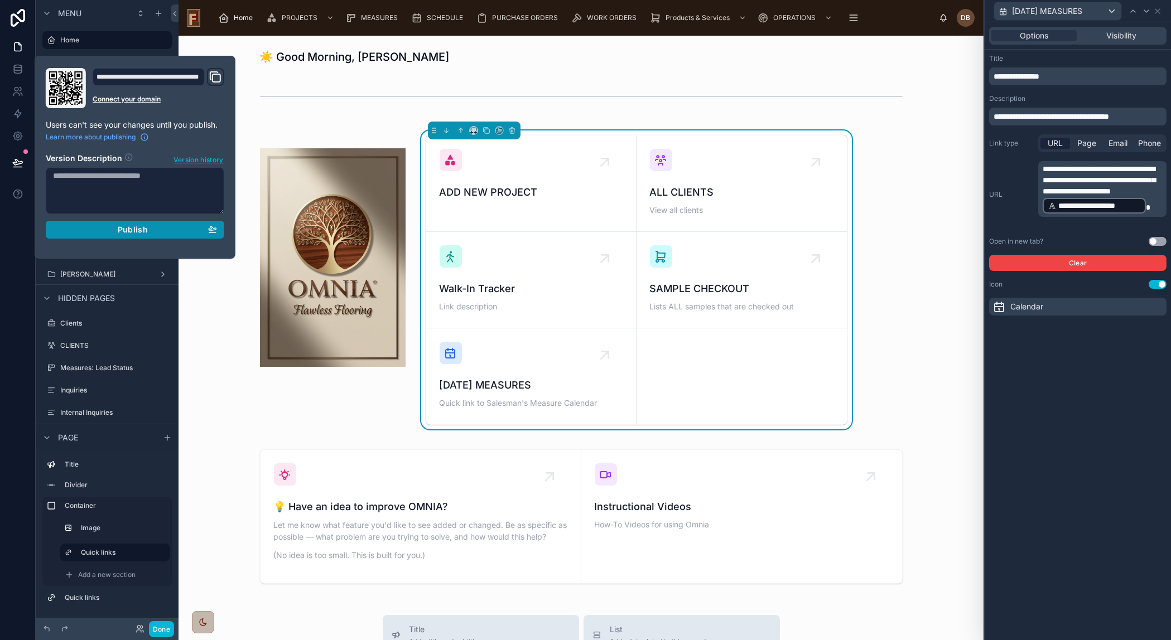
click at [108, 226] on div "Publish" at bounding box center [135, 230] width 164 height 10
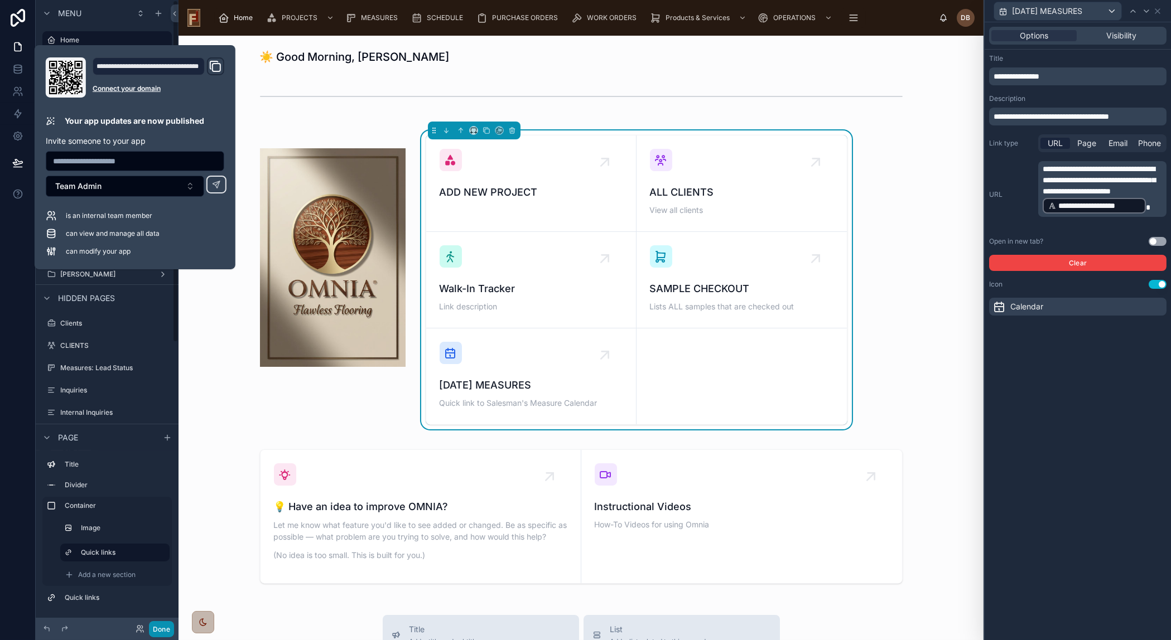
click at [162, 629] on button "Done" at bounding box center [161, 629] width 25 height 16
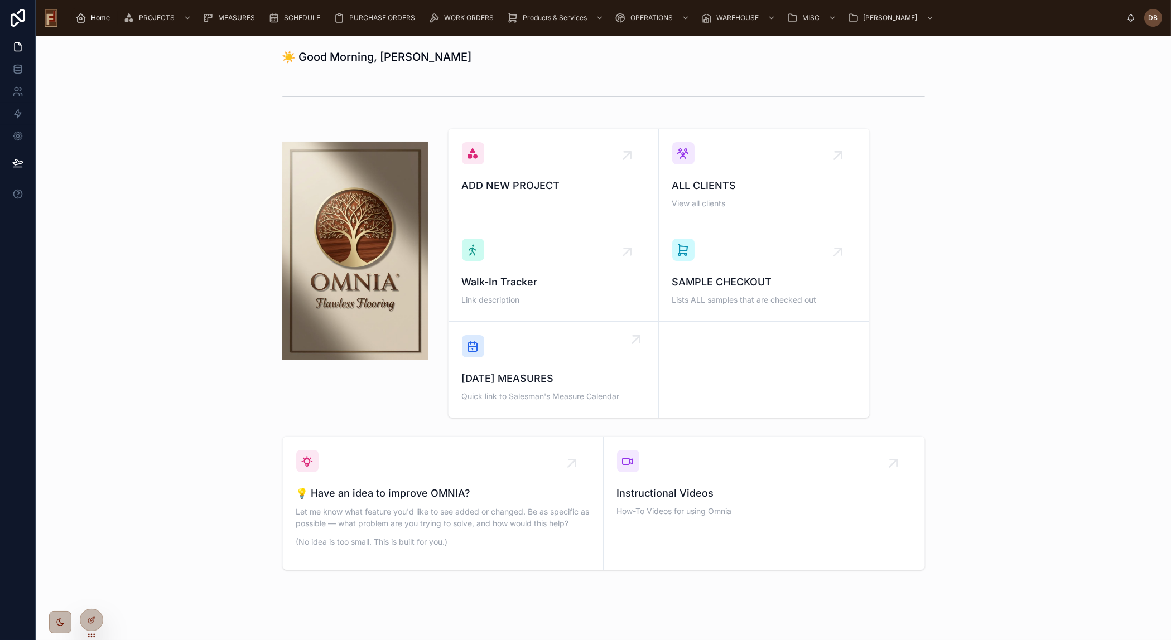
click at [500, 376] on span "[DATE] MEASURES" at bounding box center [553, 379] width 183 height 16
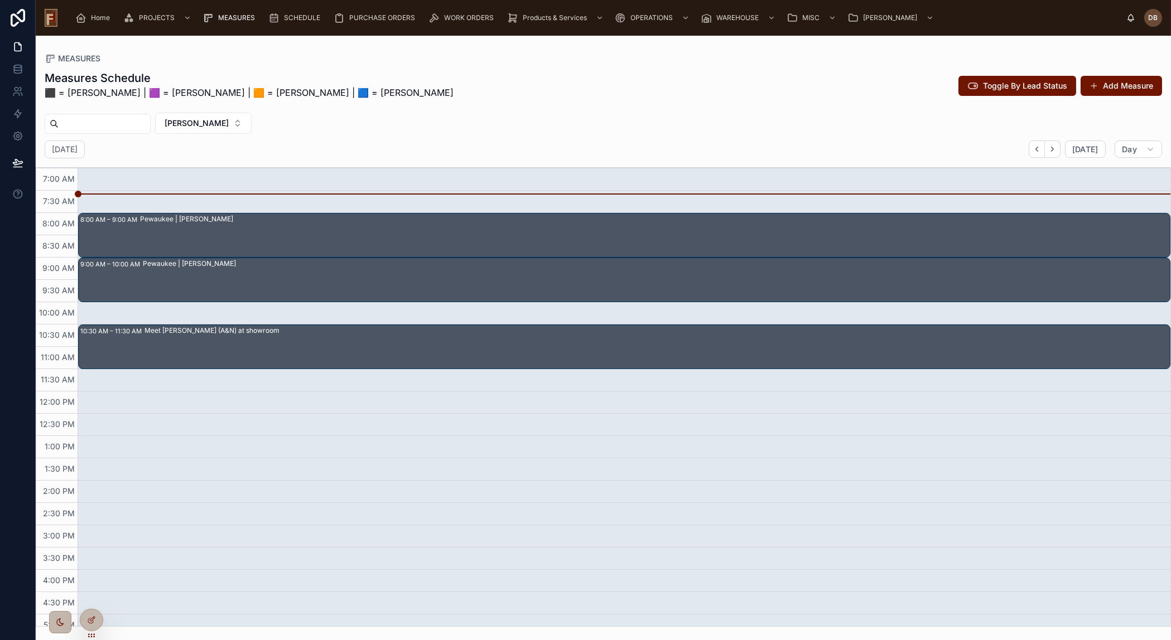
click at [312, 279] on div "Pewaukee | [PERSON_NAME]" at bounding box center [656, 280] width 1026 height 42
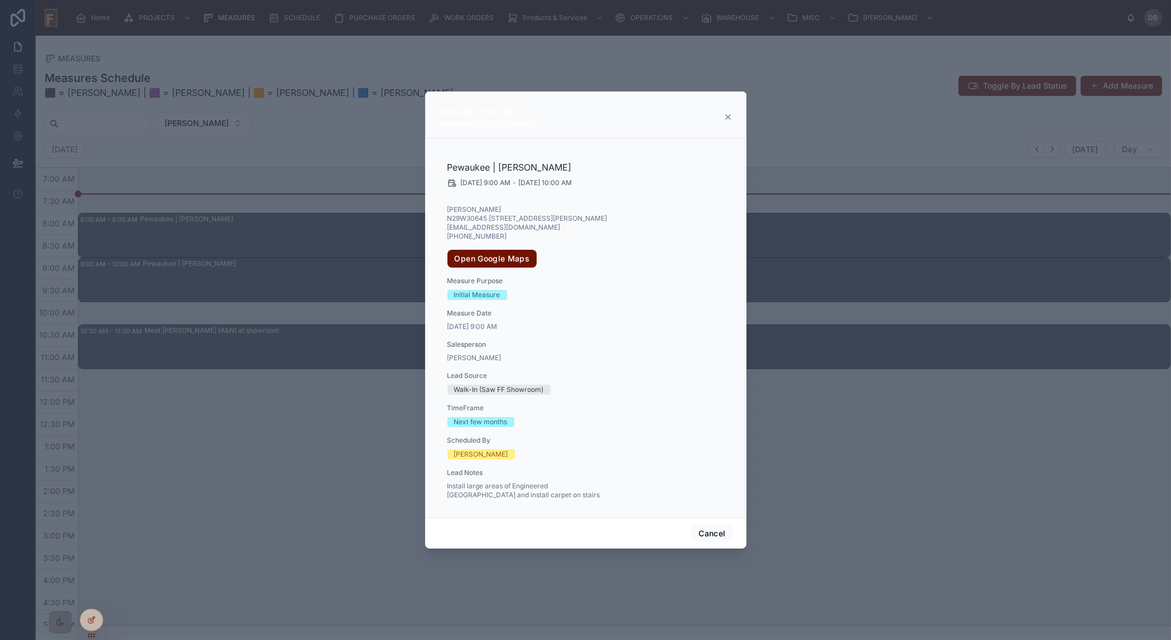
click at [729, 113] on icon at bounding box center [727, 117] width 9 height 9
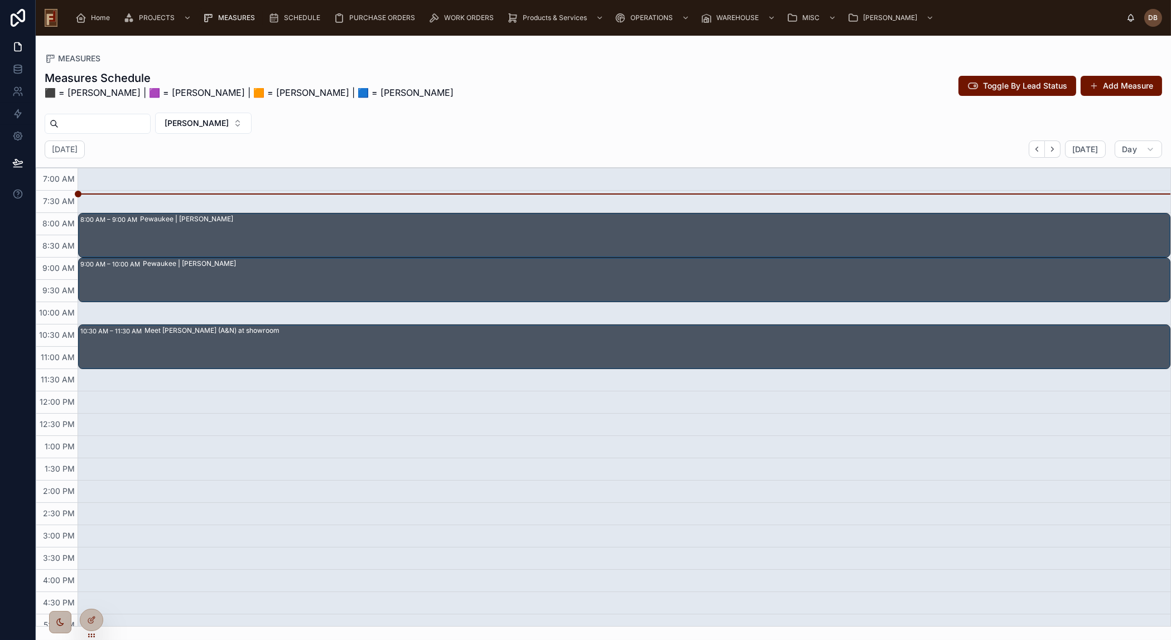
click at [307, 355] on div "Meet [PERSON_NAME] (A&N) at showroom" at bounding box center [656, 347] width 1025 height 42
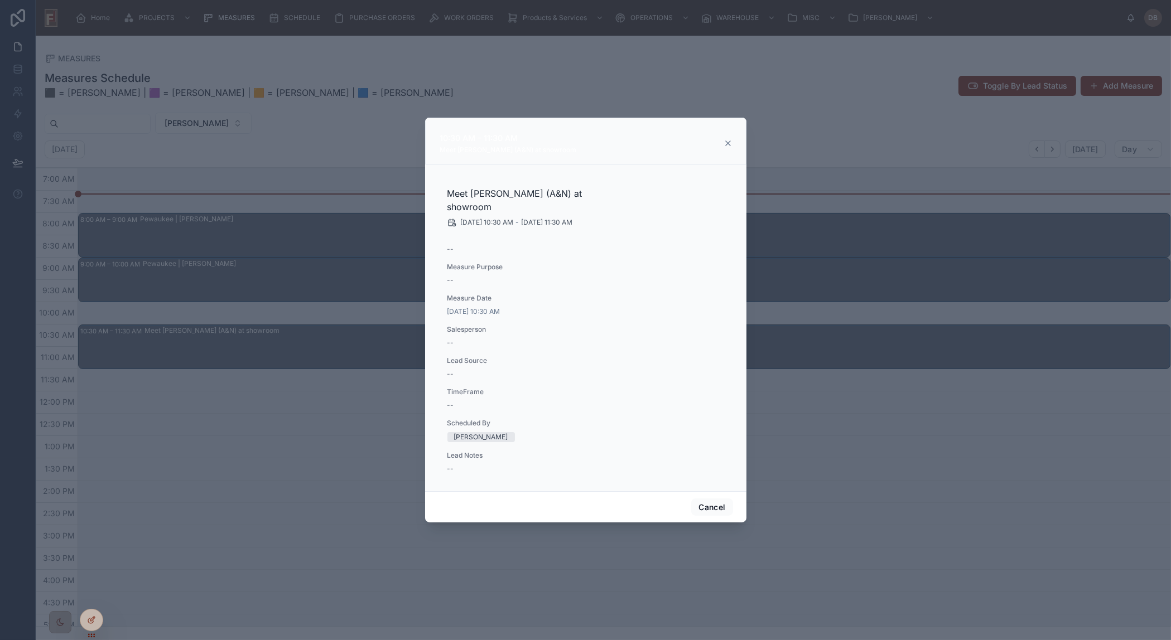
click at [728, 146] on icon at bounding box center [728, 143] width 4 height 4
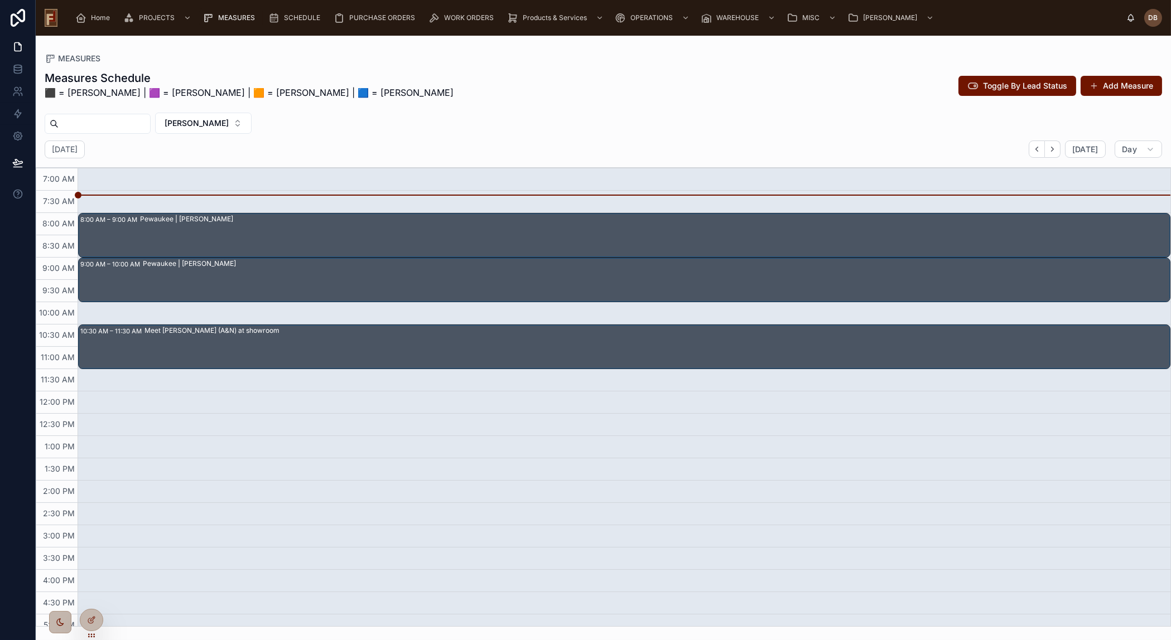
click at [242, 16] on span "MEASURES" at bounding box center [236, 17] width 37 height 9
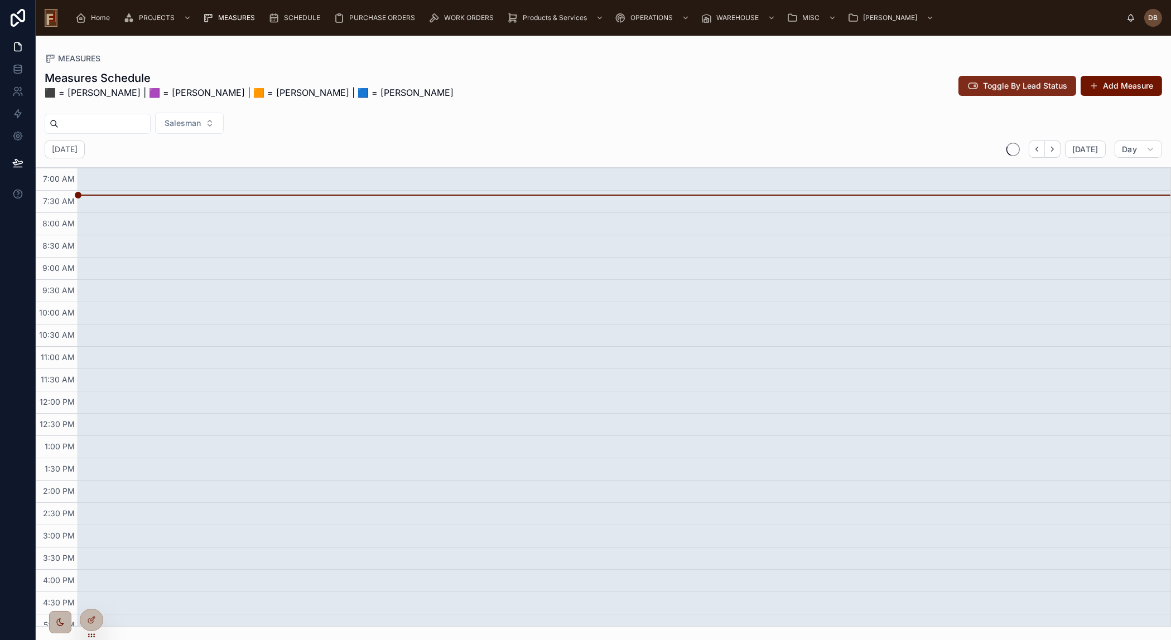
click at [1027, 86] on span "Toggle By Lead Status" at bounding box center [1025, 85] width 84 height 11
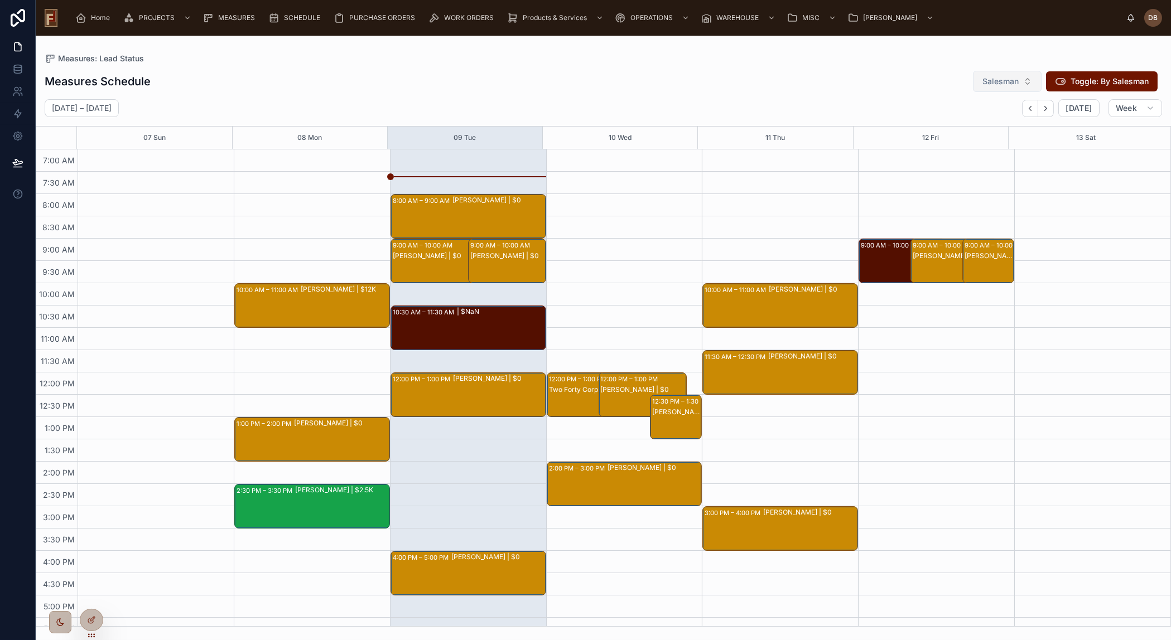
click at [996, 84] on span "Salesman" at bounding box center [1000, 81] width 36 height 11
click at [961, 127] on div "[PERSON_NAME]" at bounding box center [1007, 127] width 134 height 18
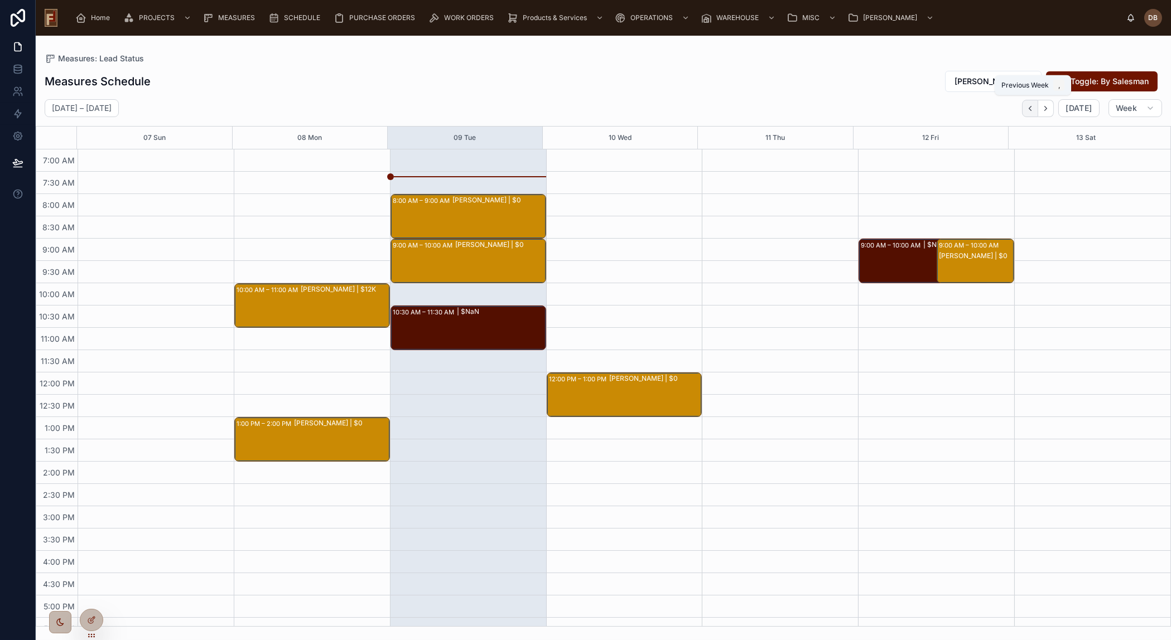
click at [1031, 108] on icon "Back" at bounding box center [1030, 108] width 8 height 8
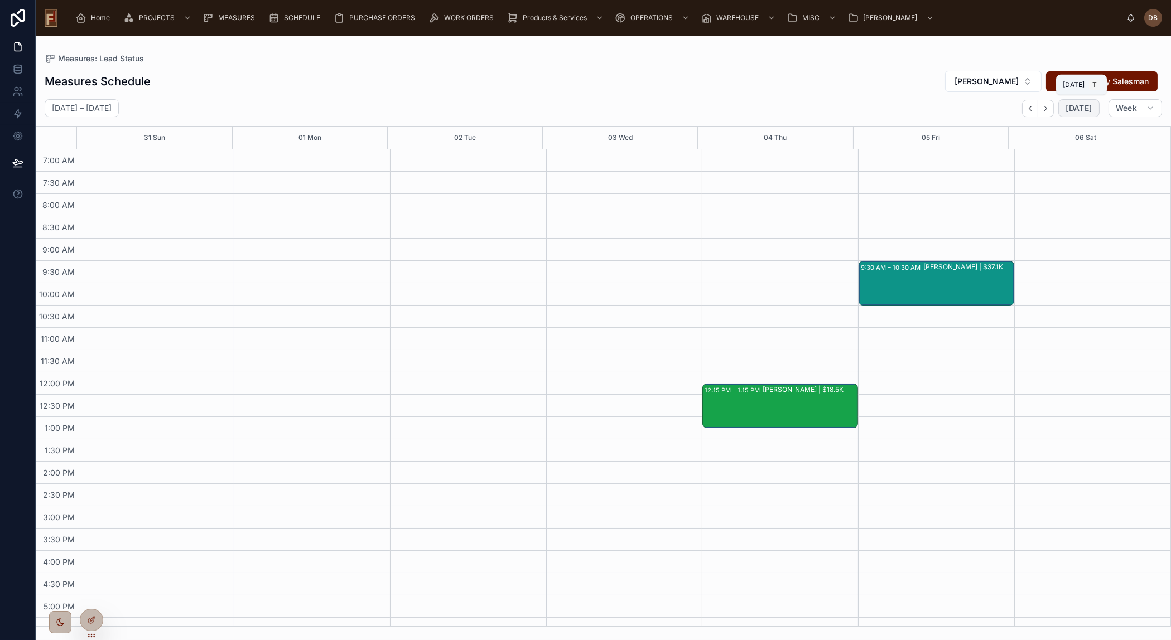
click at [1070, 106] on span "[DATE]" at bounding box center [1078, 108] width 26 height 10
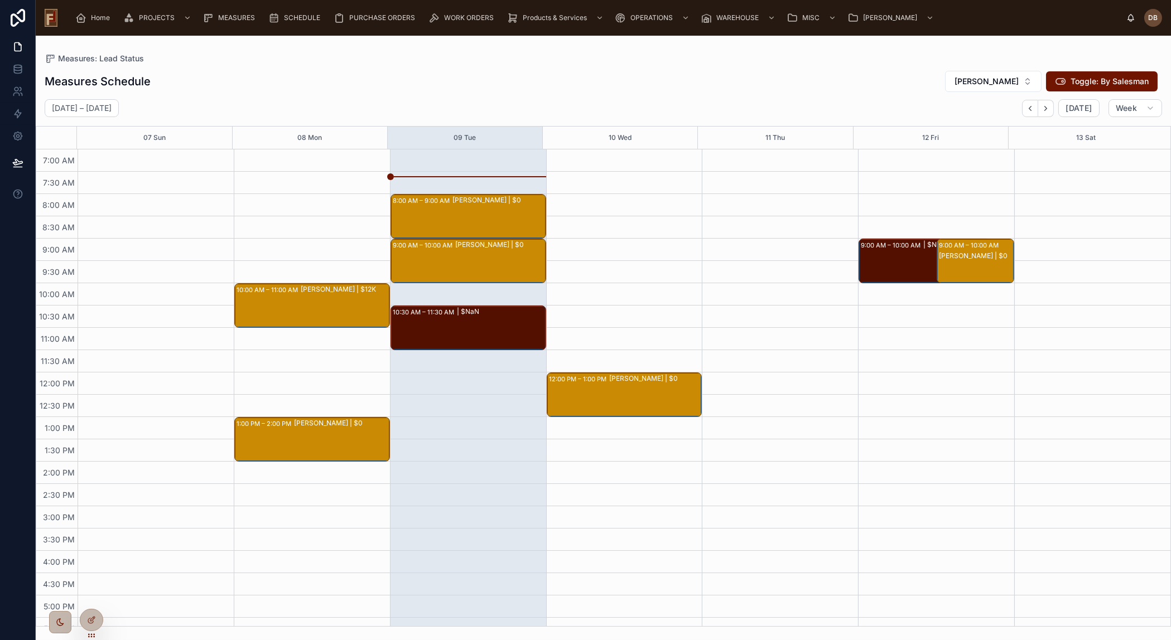
click at [312, 306] on div "[PERSON_NAME] | $12K" at bounding box center [345, 305] width 88 height 42
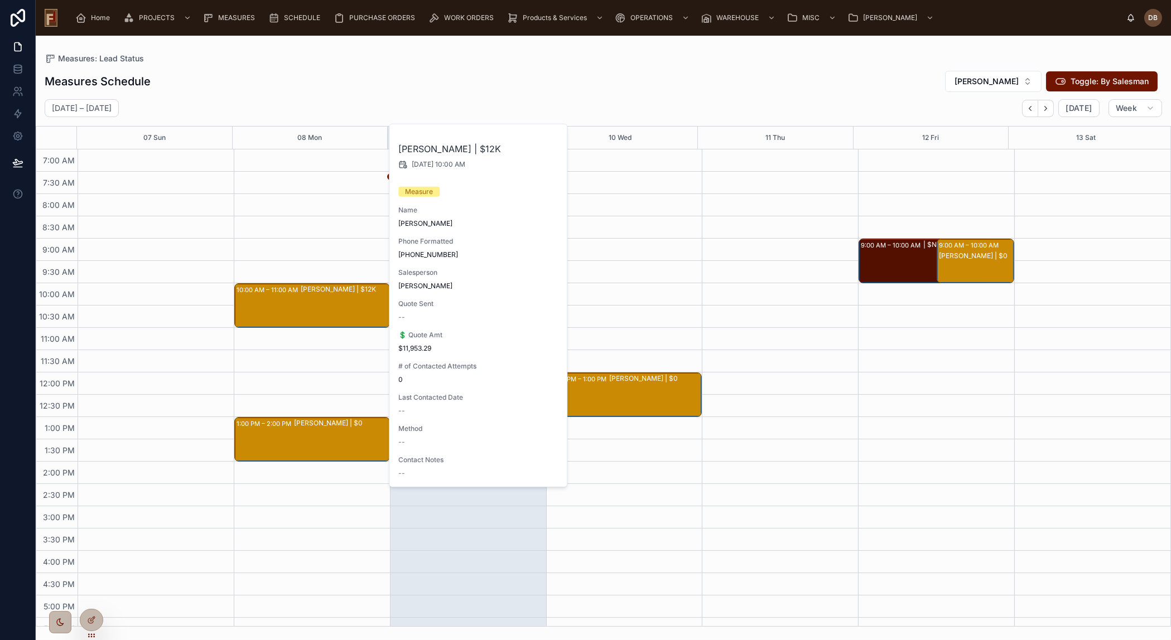
click at [312, 303] on div "[PERSON_NAME] | $12K" at bounding box center [345, 305] width 88 height 42
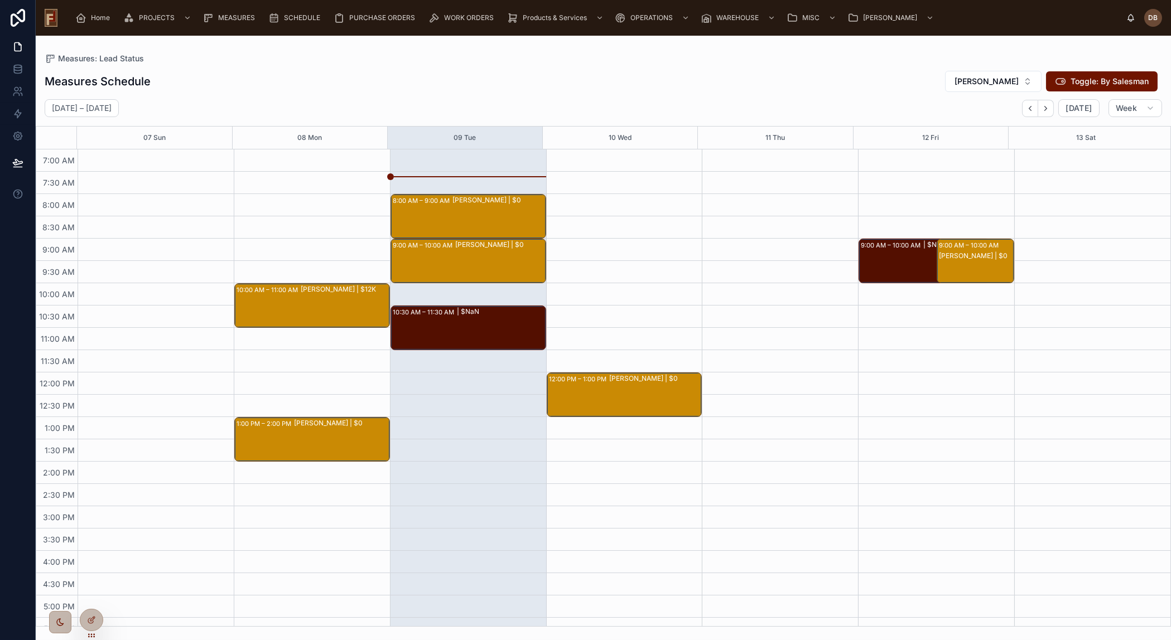
click at [305, 307] on div "[PERSON_NAME] | $12K" at bounding box center [345, 305] width 88 height 42
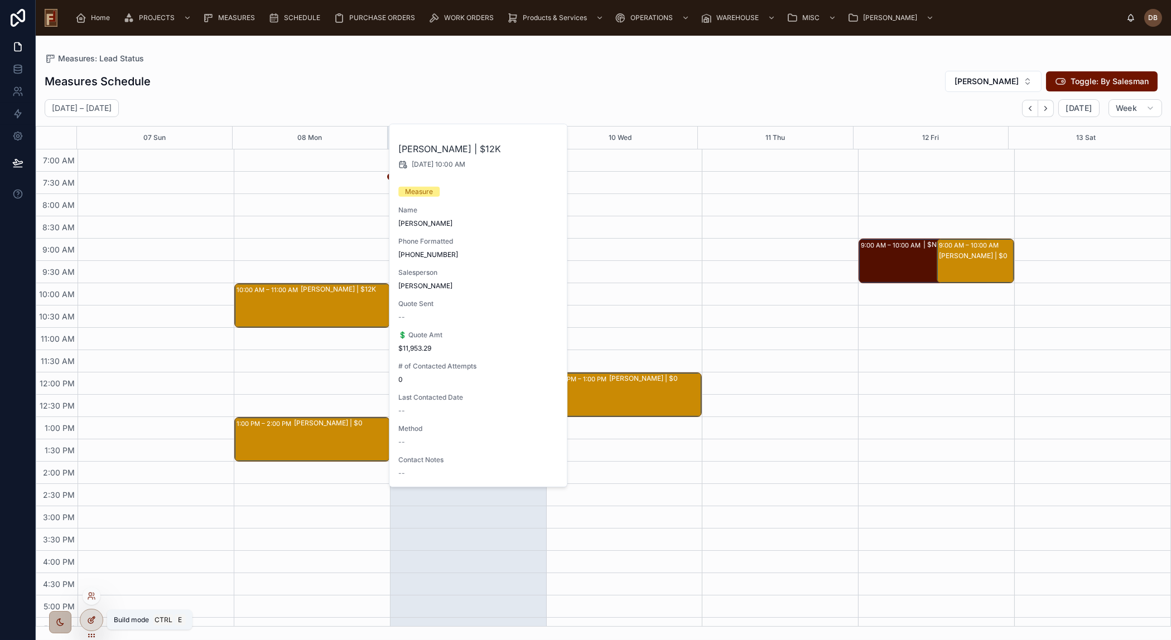
click at [89, 619] on icon at bounding box center [91, 620] width 9 height 9
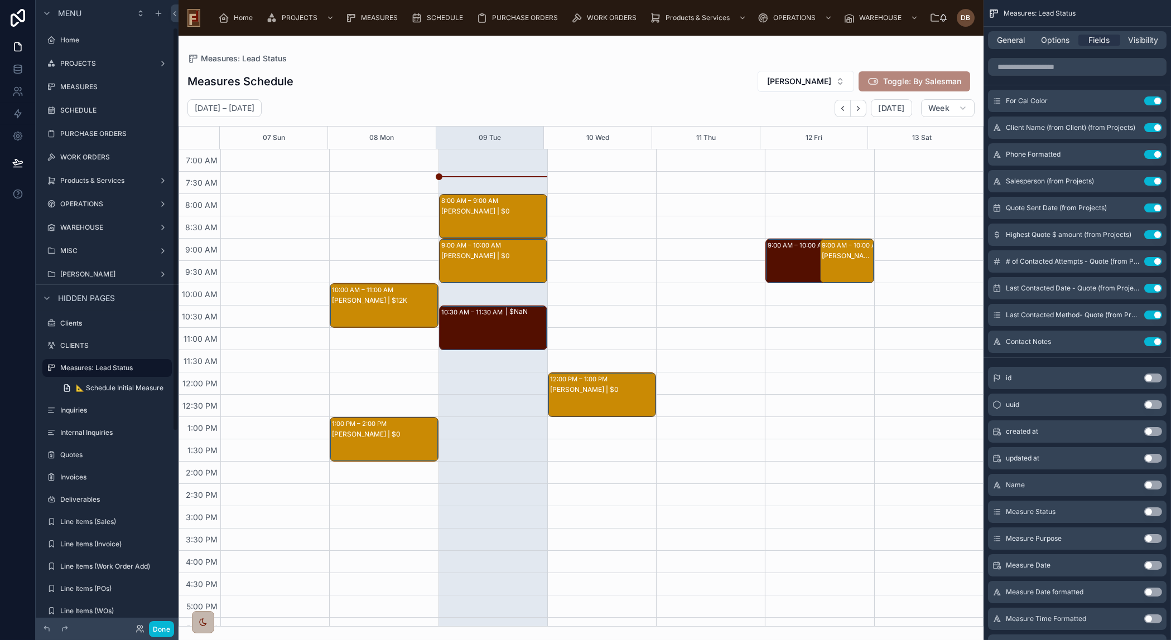
scroll to position [58, 0]
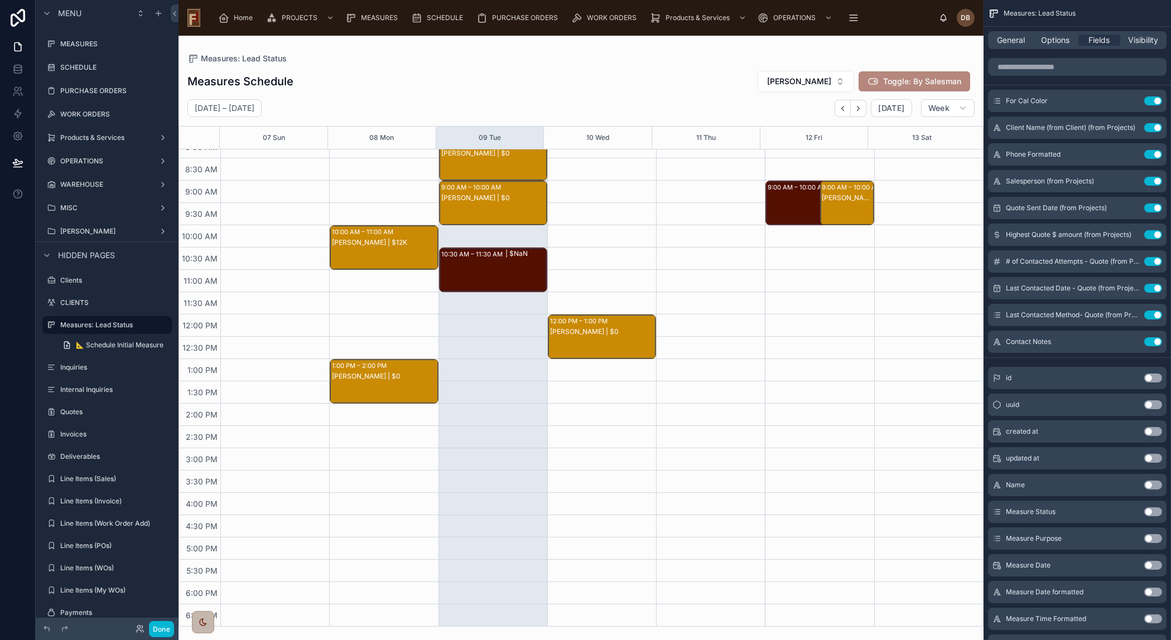
click at [393, 243] on div at bounding box center [581, 338] width 805 height 605
click at [388, 245] on div "[PERSON_NAME] | $12K" at bounding box center [384, 242] width 105 height 9
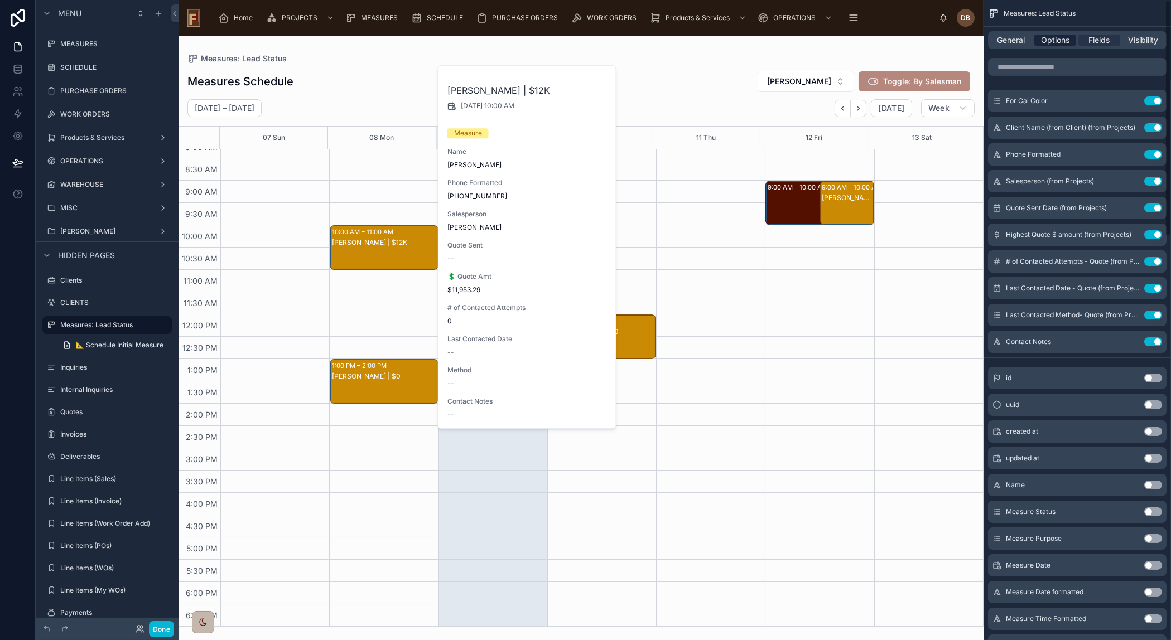
click at [1057, 40] on span "Options" at bounding box center [1055, 40] width 28 height 11
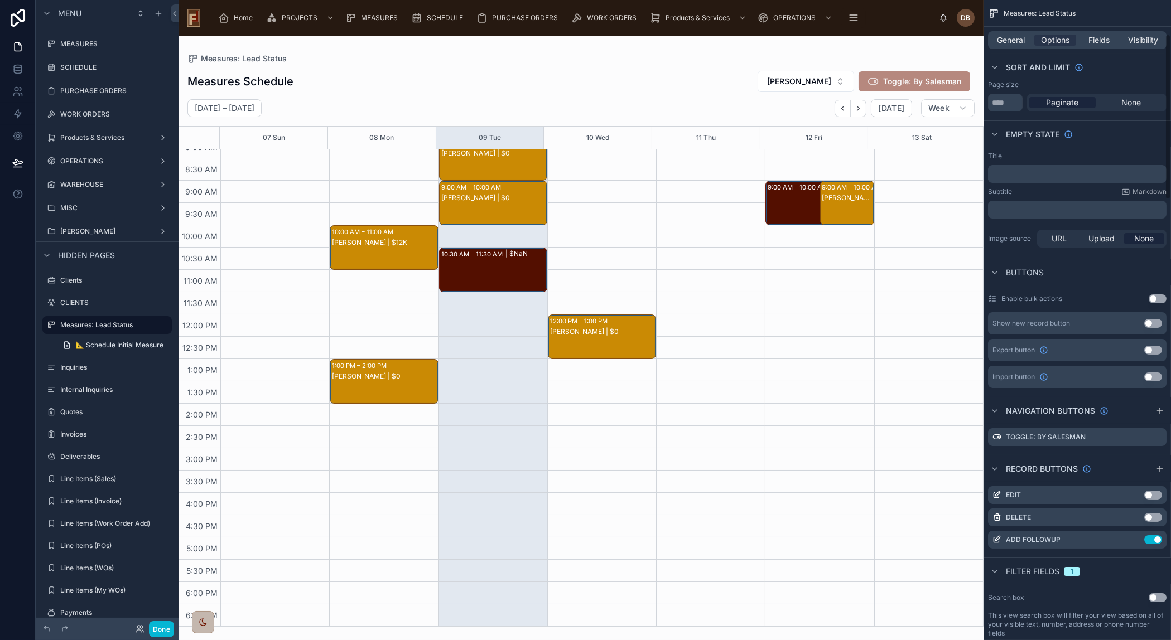
scroll to position [202, 0]
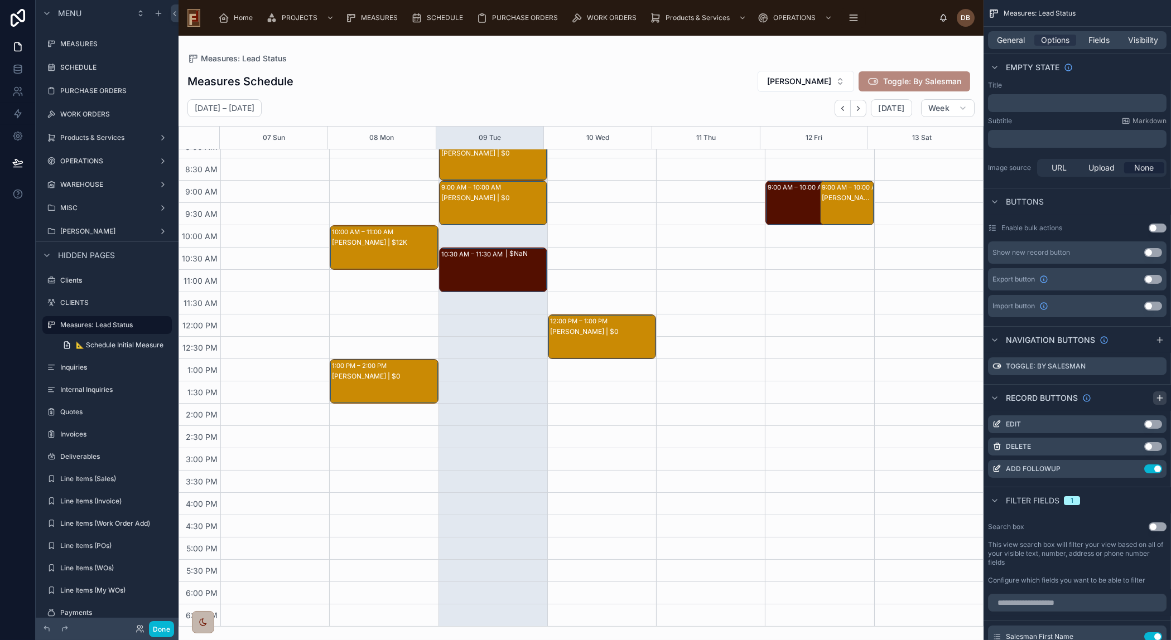
click at [1162, 395] on icon "scrollable content" at bounding box center [1159, 398] width 9 height 9
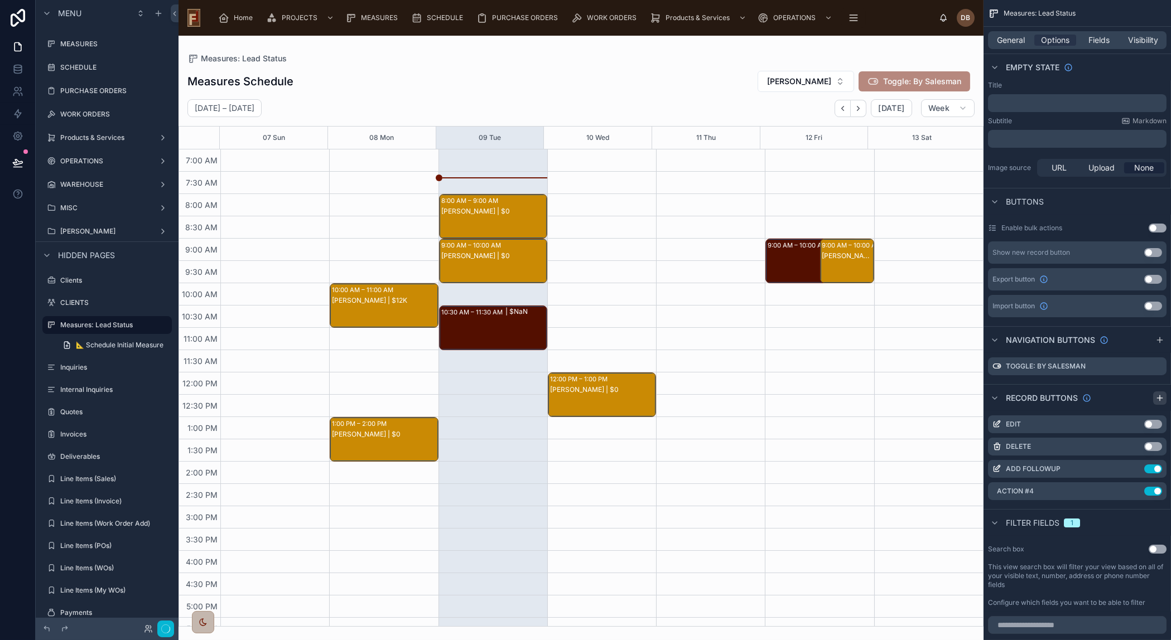
scroll to position [58, 0]
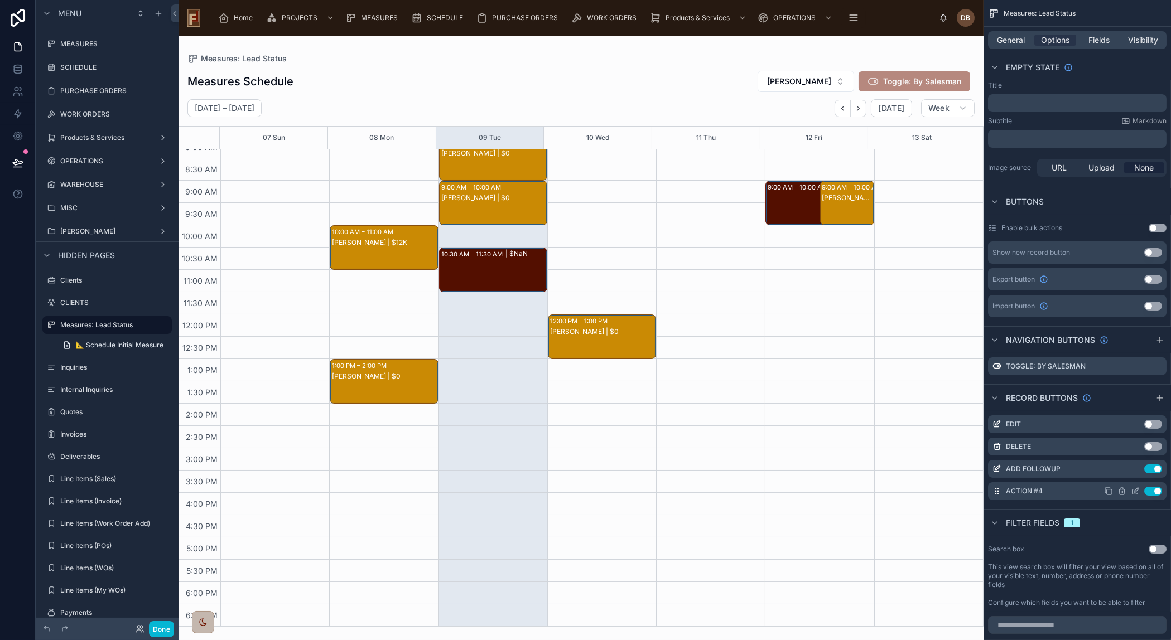
click at [1136, 488] on icon "scrollable content" at bounding box center [1135, 491] width 9 height 9
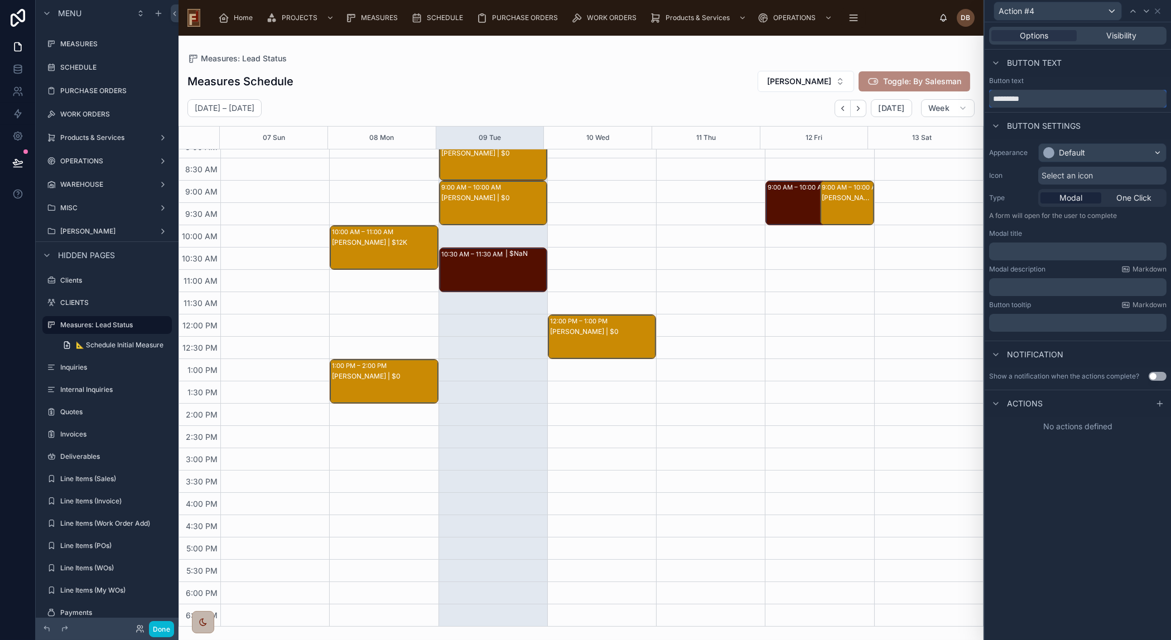
drag, startPoint x: 1050, startPoint y: 96, endPoint x: 981, endPoint y: 89, distance: 69.5
click at [981, 89] on div "Action #4 Options Visibility Button text Button text ********* Button settings …" at bounding box center [585, 320] width 1171 height 640
type input "**********"
click at [1085, 145] on div "Default" at bounding box center [1102, 153] width 127 height 18
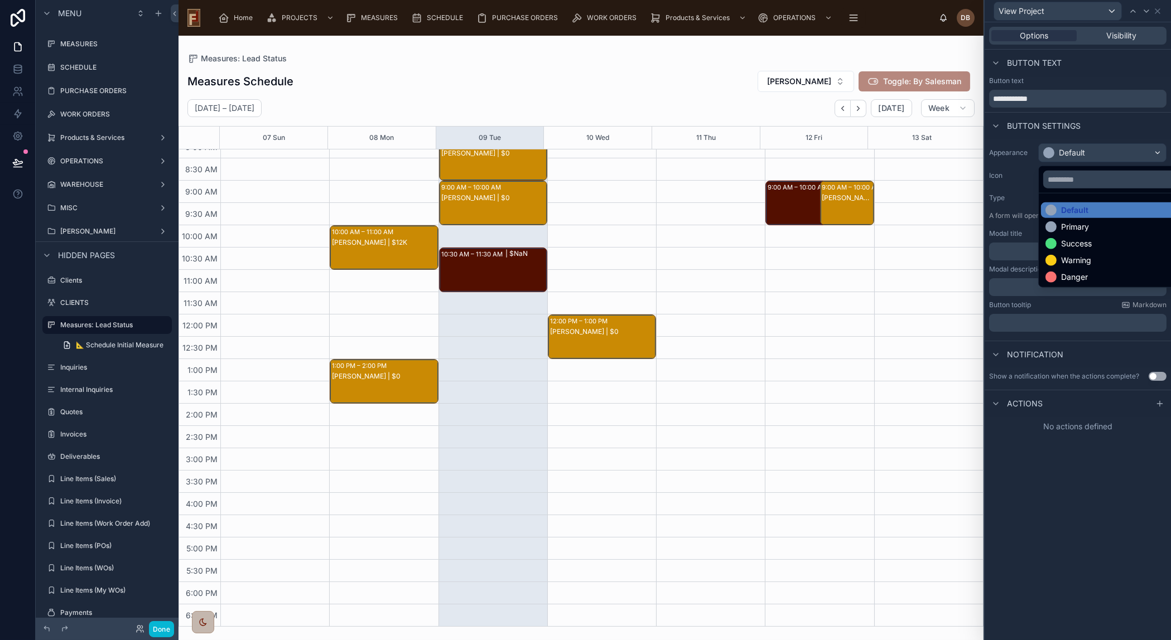
click at [1088, 156] on div at bounding box center [1078, 320] width 186 height 640
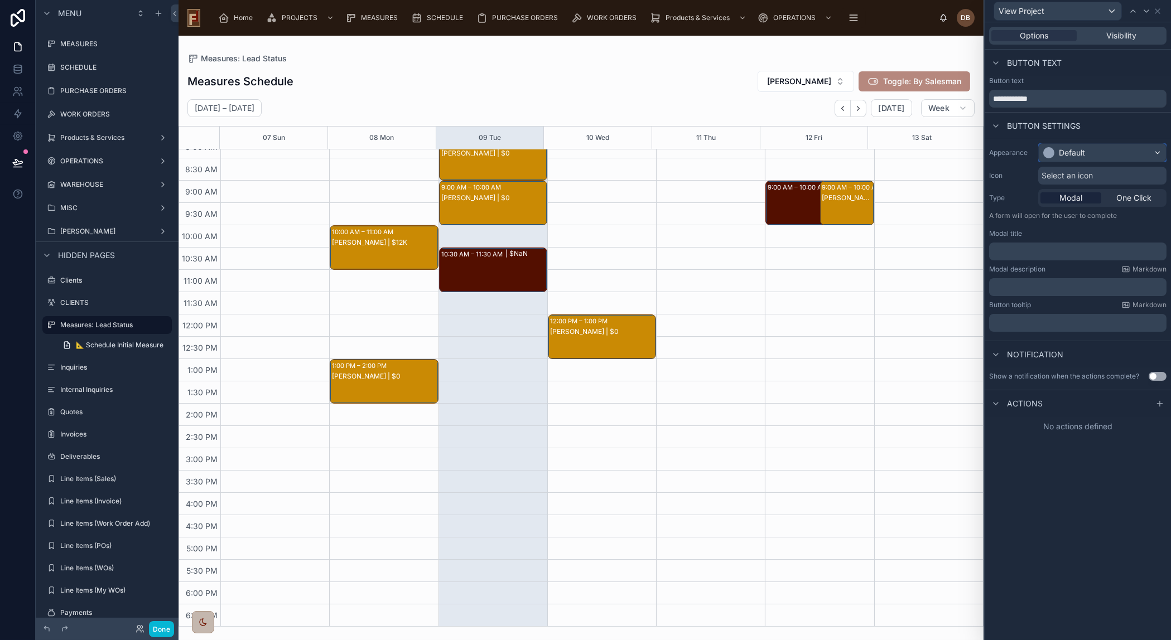
click at [1088, 156] on div "Default" at bounding box center [1102, 153] width 127 height 18
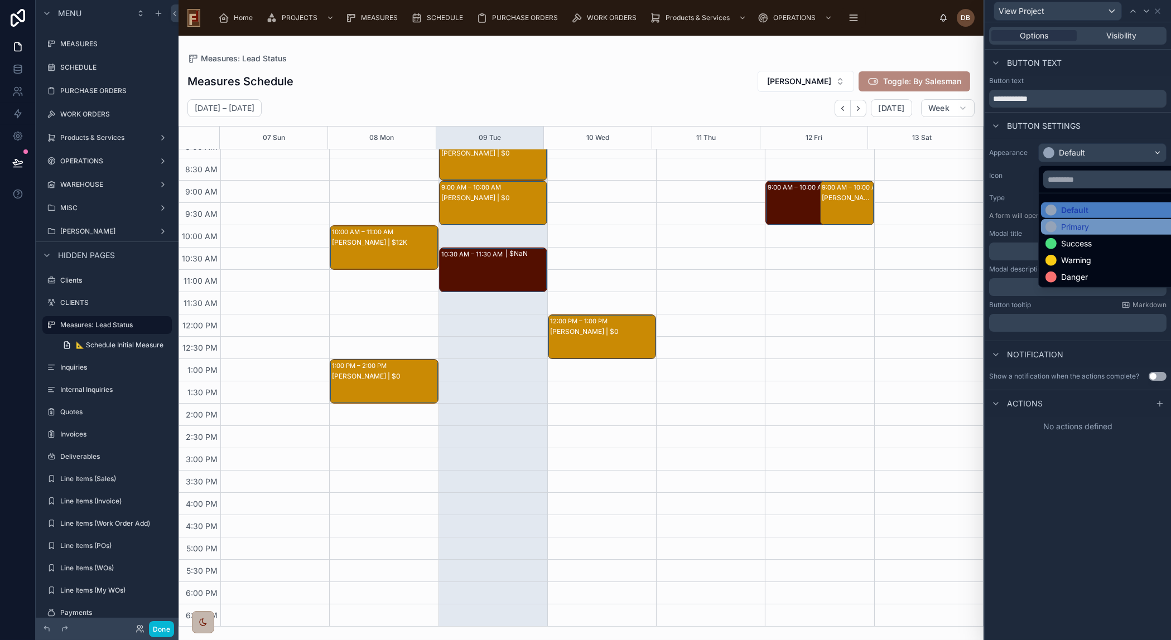
click at [1092, 223] on div "Primary" at bounding box center [1114, 226] width 139 height 11
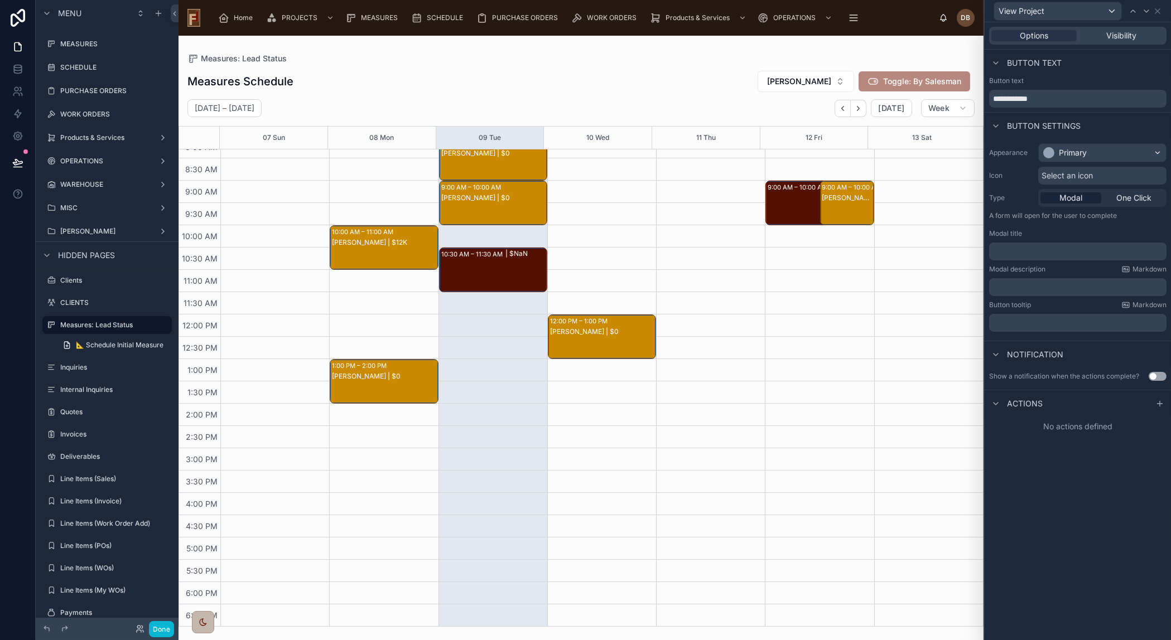
click at [1085, 181] on span "Select an icon" at bounding box center [1066, 175] width 51 height 11
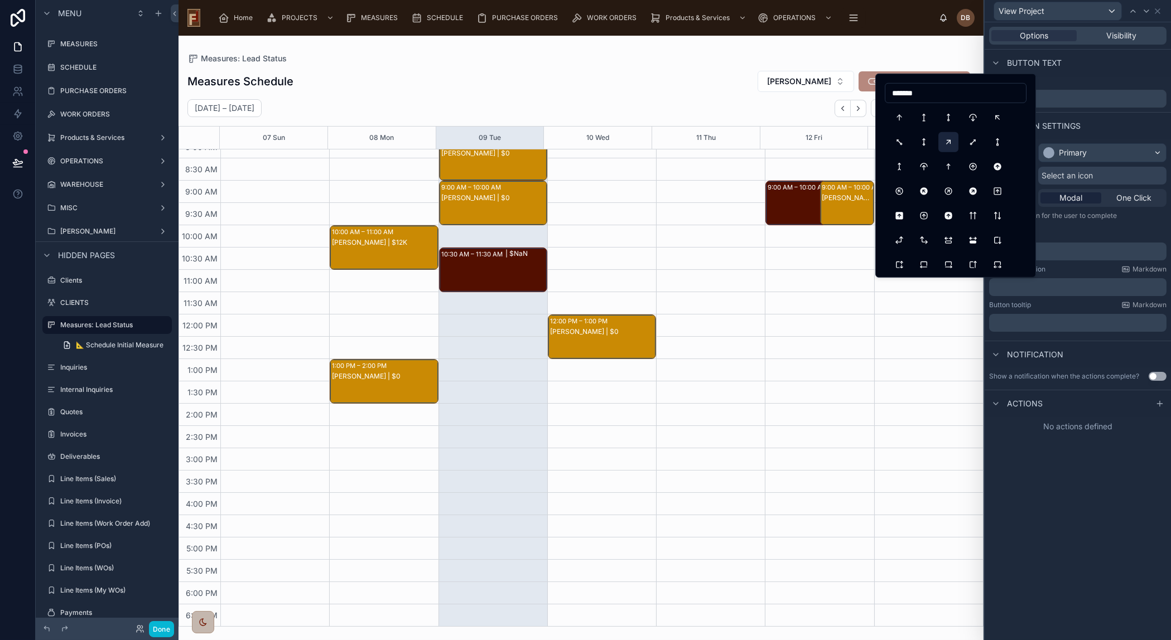
type input "*******"
click at [947, 144] on button "ArrowUpRight" at bounding box center [948, 142] width 20 height 20
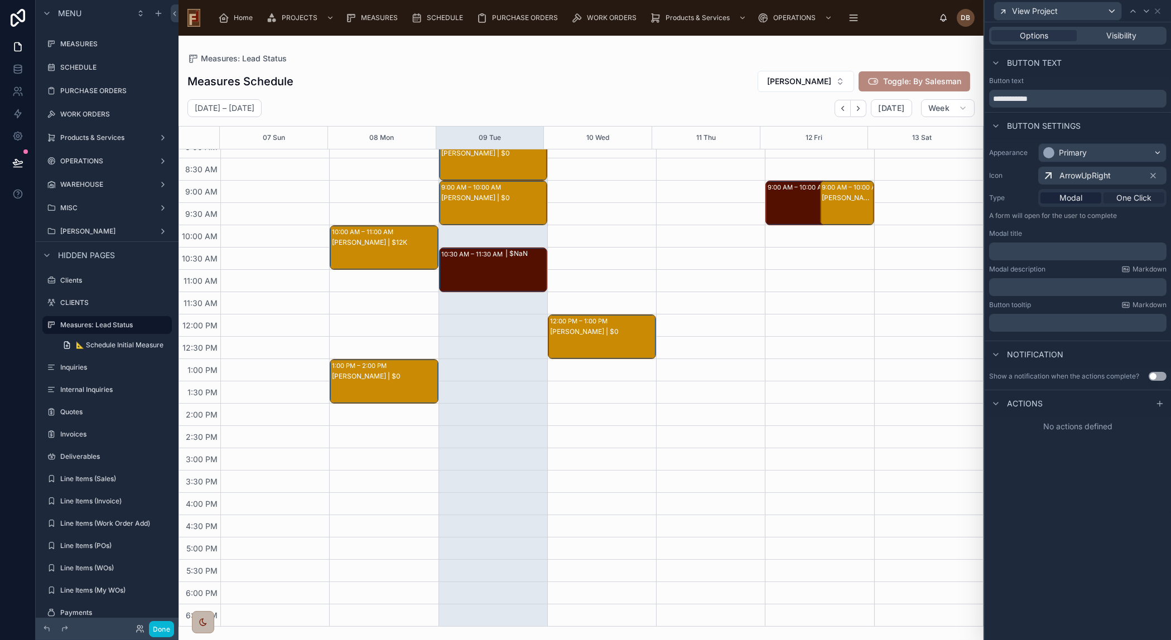
click at [1139, 197] on span "One Click" at bounding box center [1133, 197] width 35 height 11
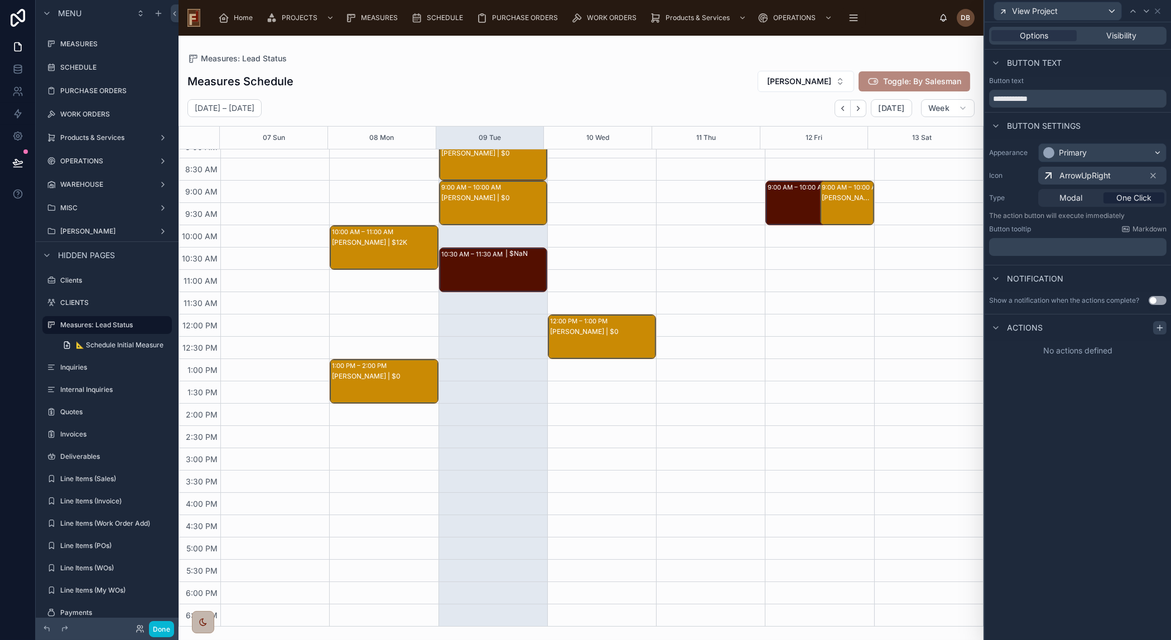
click at [1159, 328] on icon at bounding box center [1159, 328] width 5 height 0
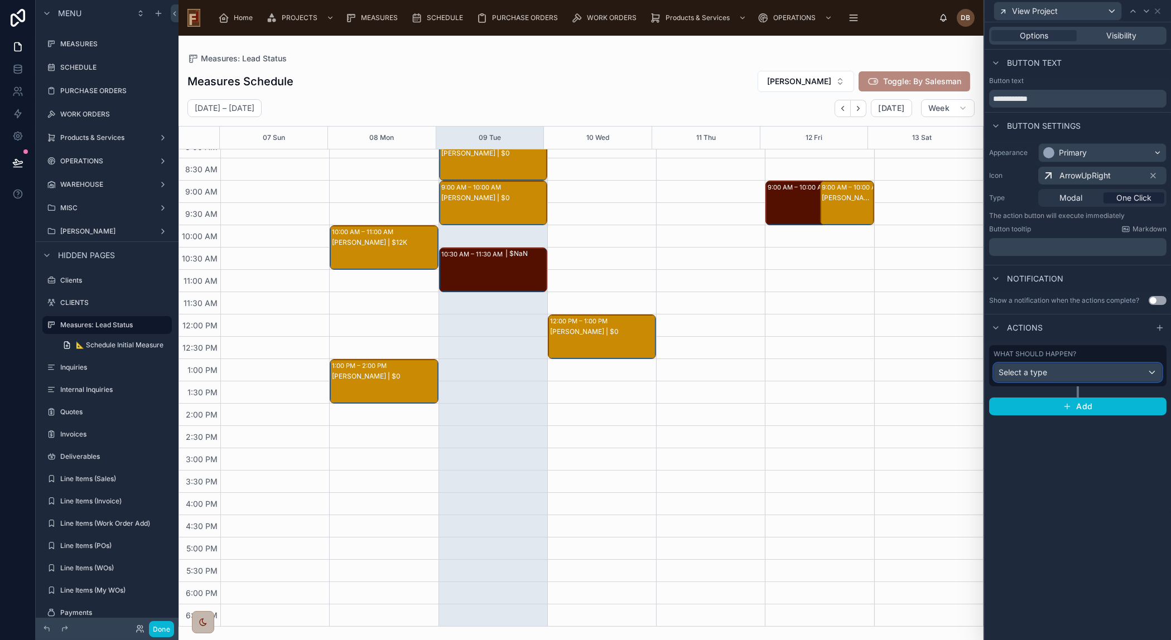
click at [1078, 373] on div "Select a type" at bounding box center [1077, 373] width 167 height 18
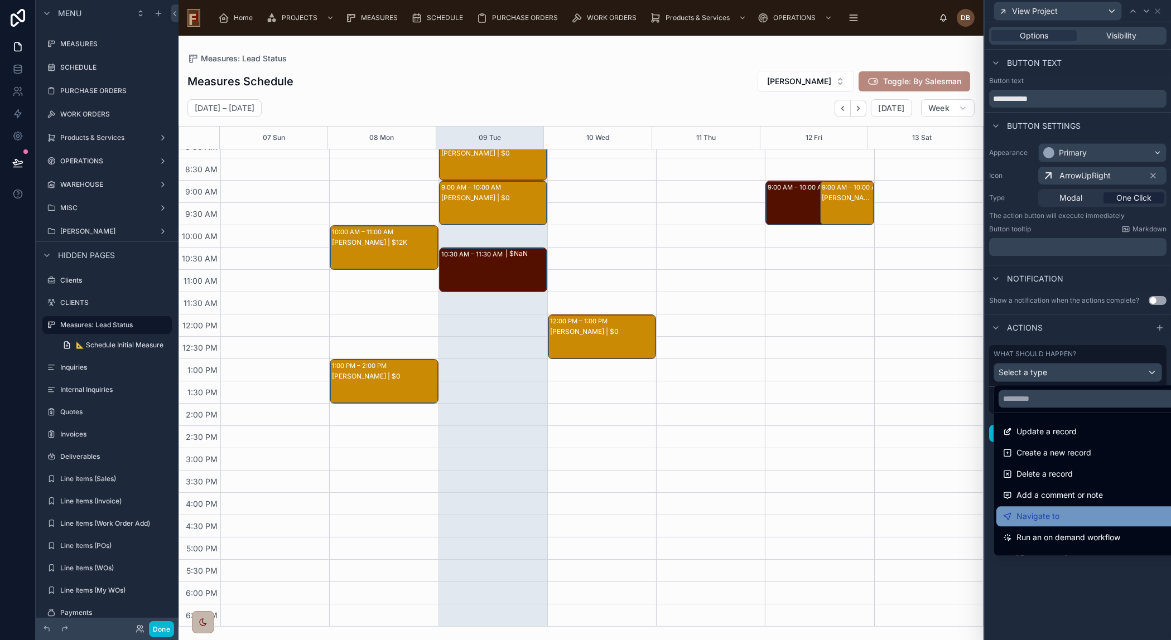
click at [1057, 515] on span "Navigate to" at bounding box center [1037, 516] width 43 height 13
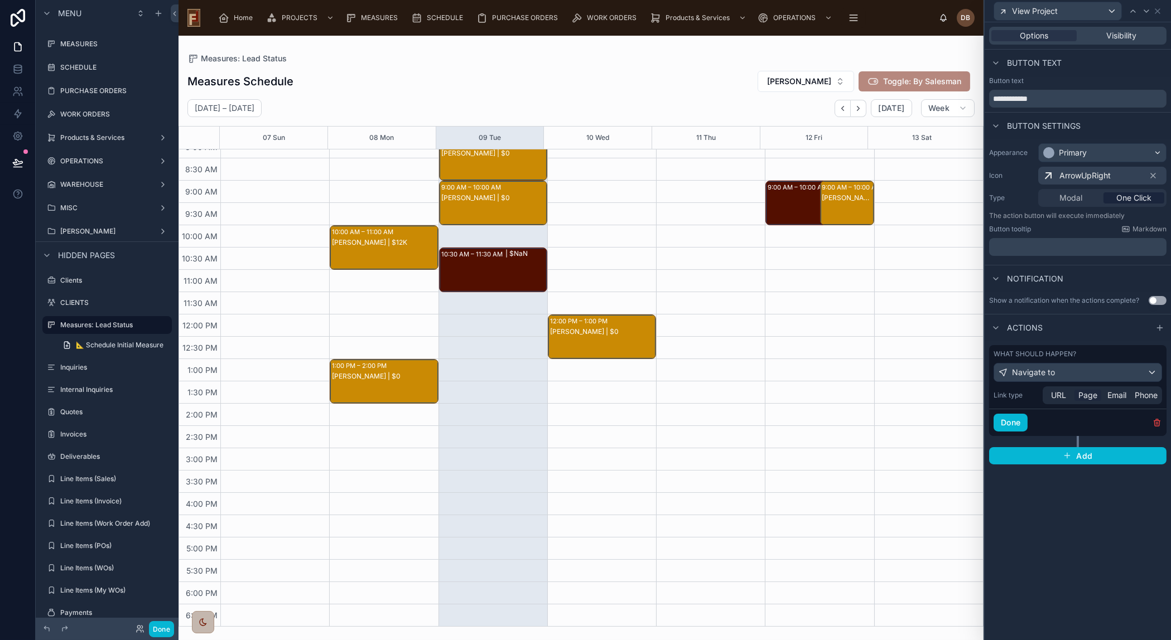
click at [1089, 392] on span "Page" at bounding box center [1087, 395] width 19 height 11
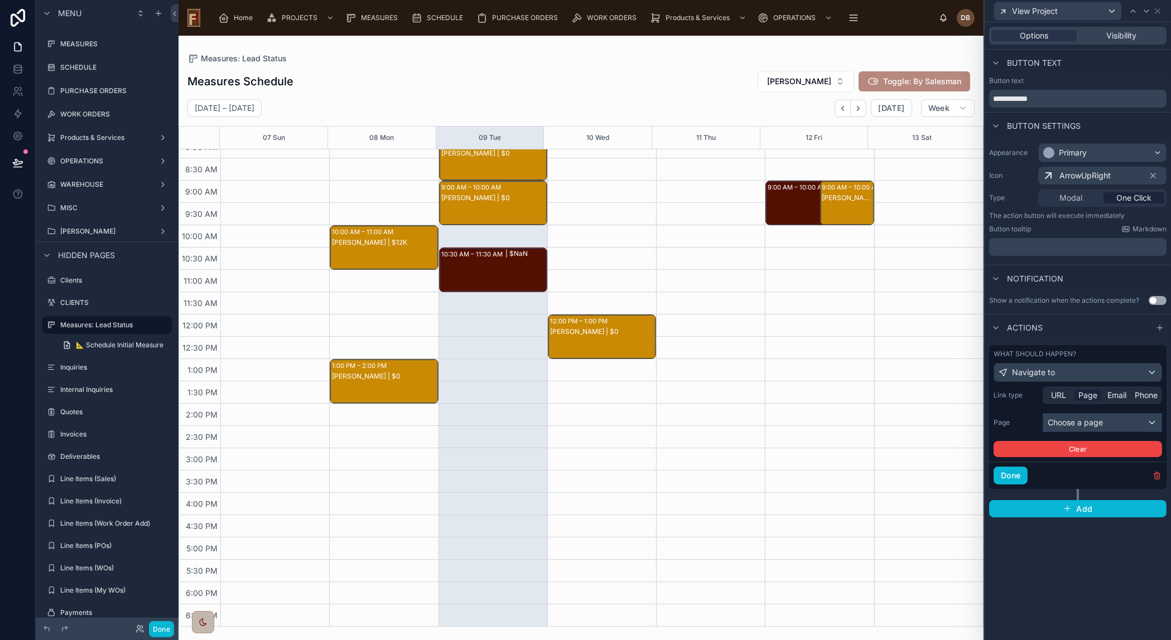
click at [1086, 421] on div "Choose a page" at bounding box center [1102, 423] width 118 height 18
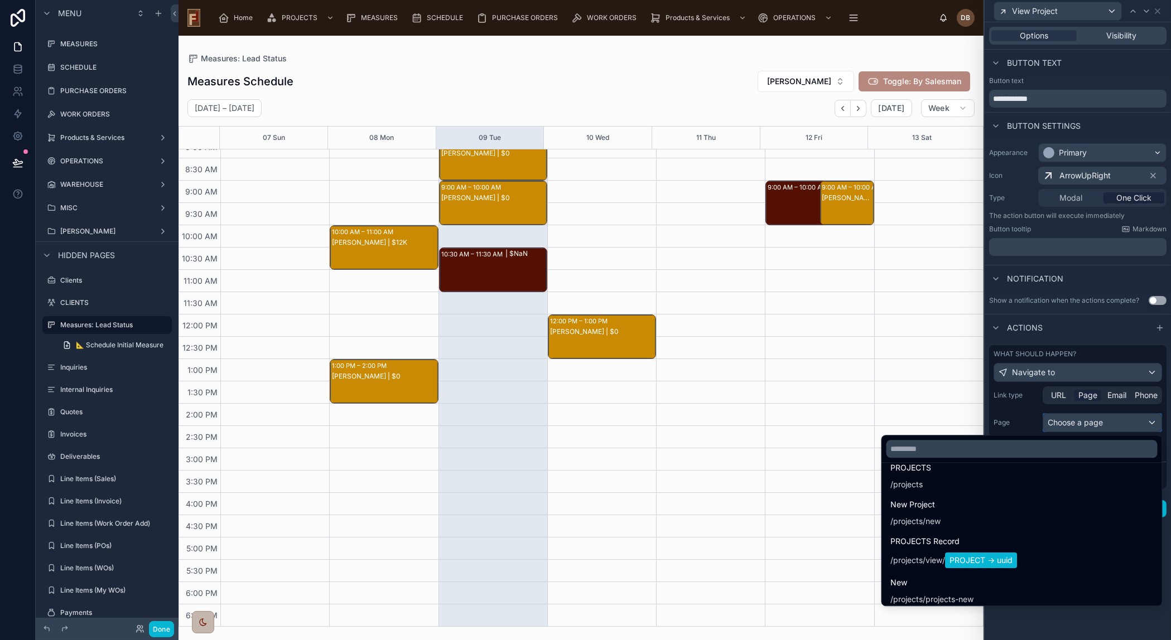
scroll to position [253, 0]
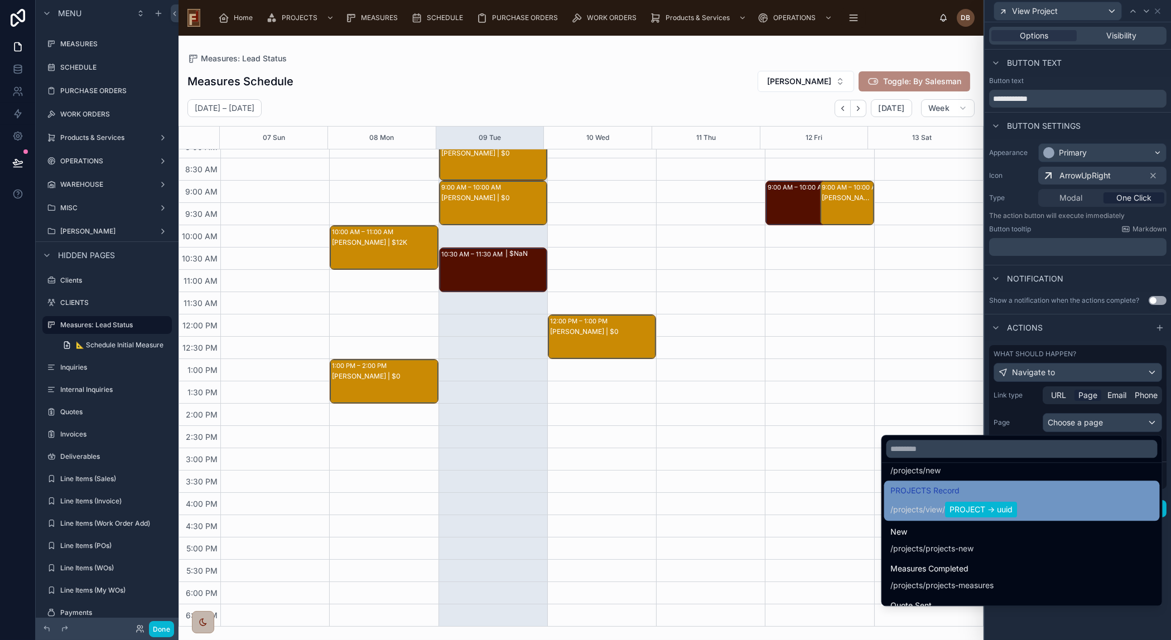
click at [1082, 499] on div "PROJECTS Record / projects / view / PROJECT -> uuid" at bounding box center [1022, 500] width 262 height 33
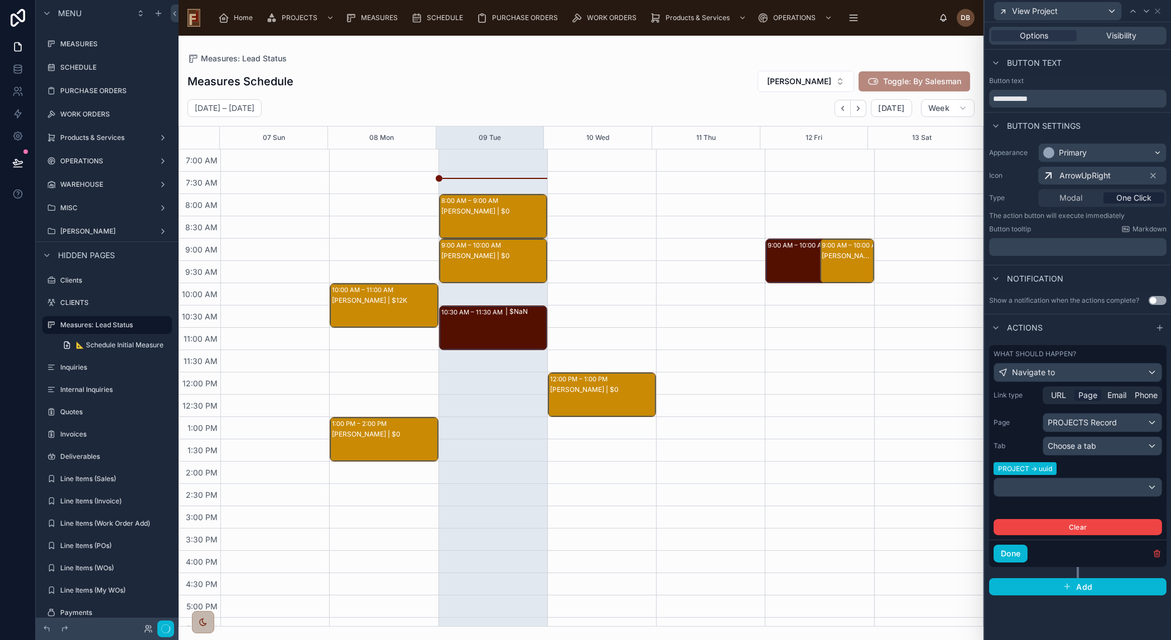
scroll to position [58, 0]
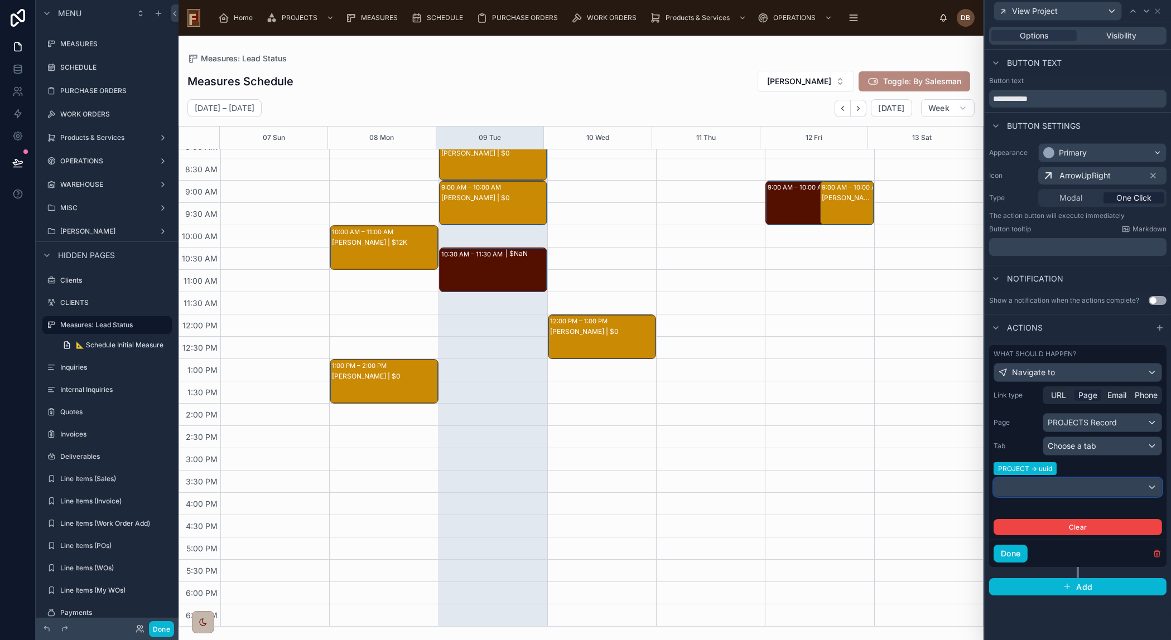
click at [1116, 486] on div at bounding box center [1077, 488] width 167 height 18
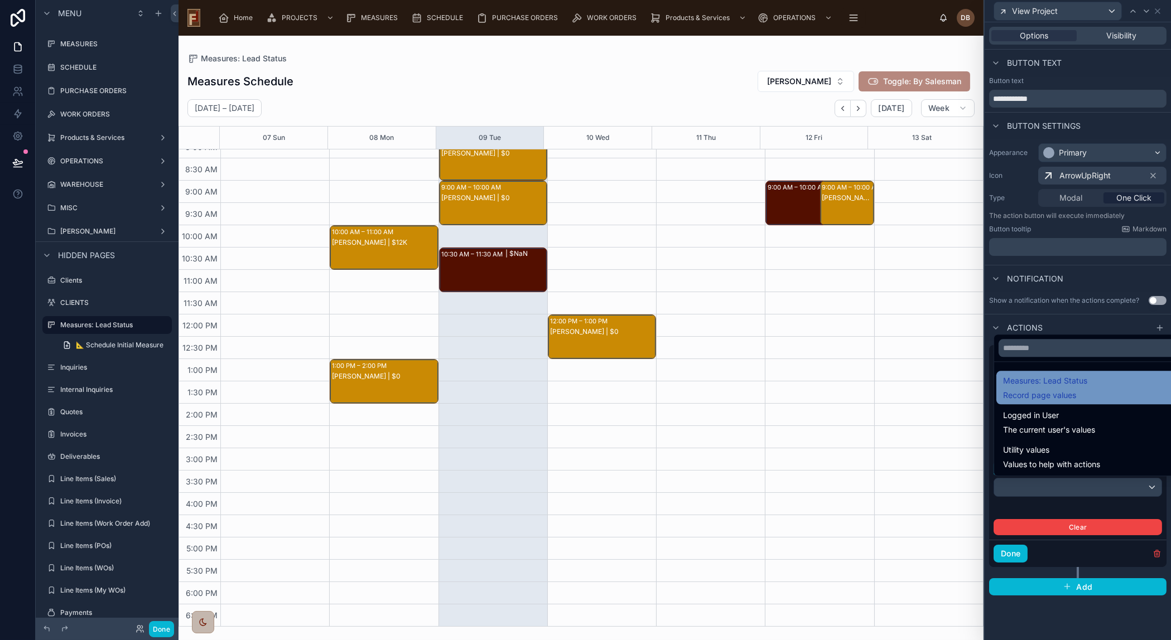
click at [1128, 387] on div "Measures: Lead Status Record page values" at bounding box center [1090, 387] width 175 height 27
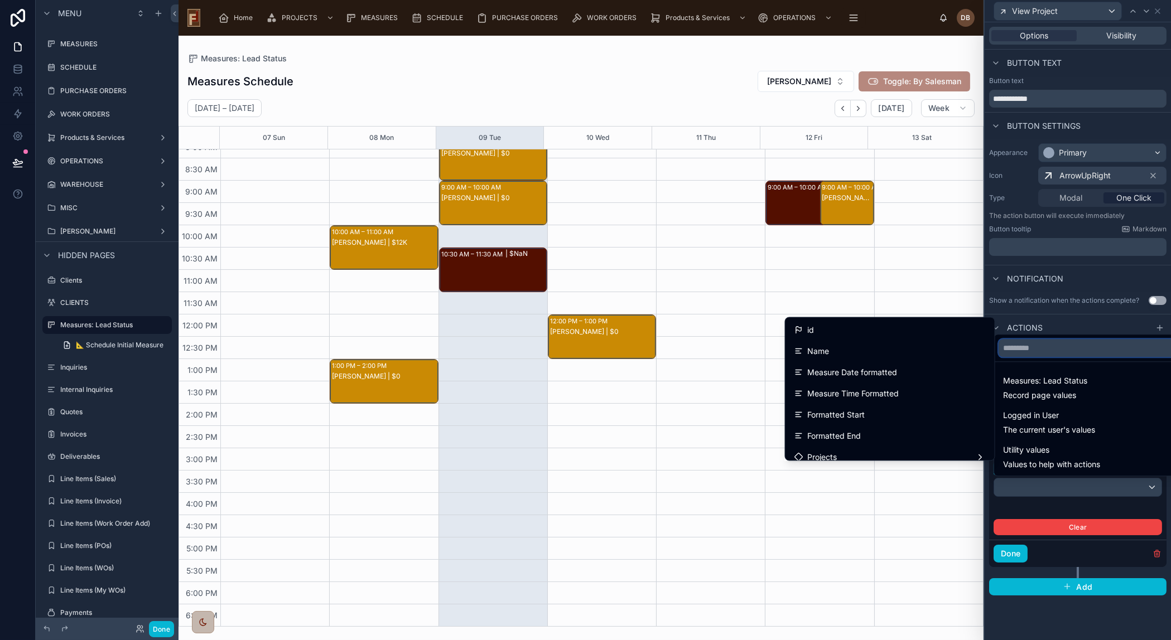
click at [1077, 350] on input "text" at bounding box center [1090, 348] width 184 height 18
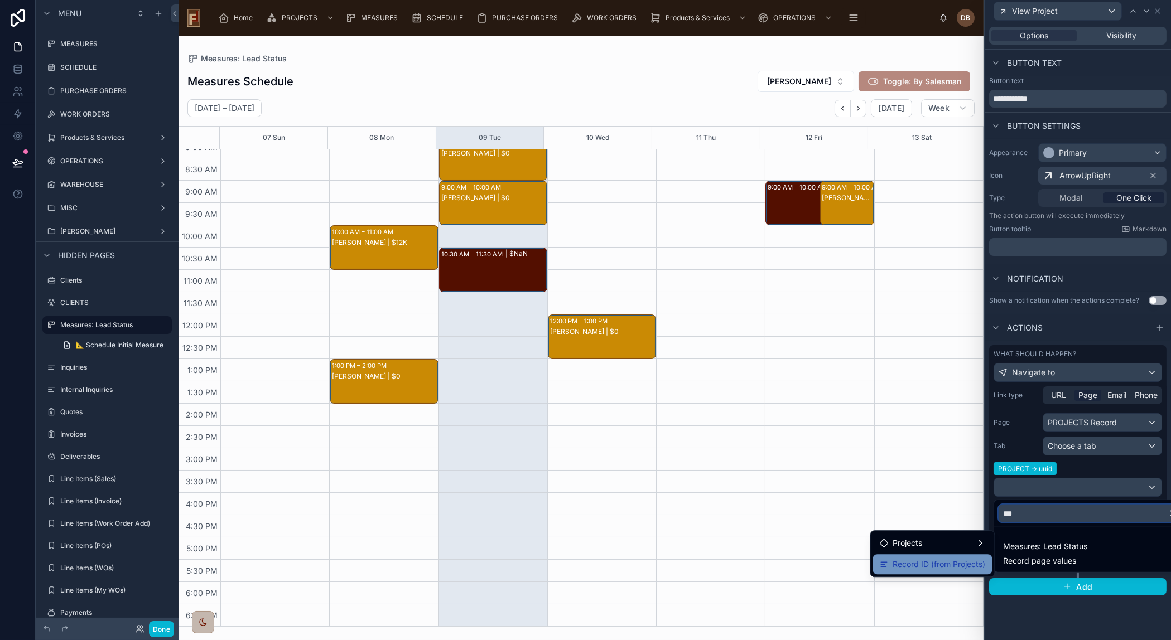
type input "***"
click at [955, 561] on span "Record ID (from Projects)" at bounding box center [939, 564] width 93 height 13
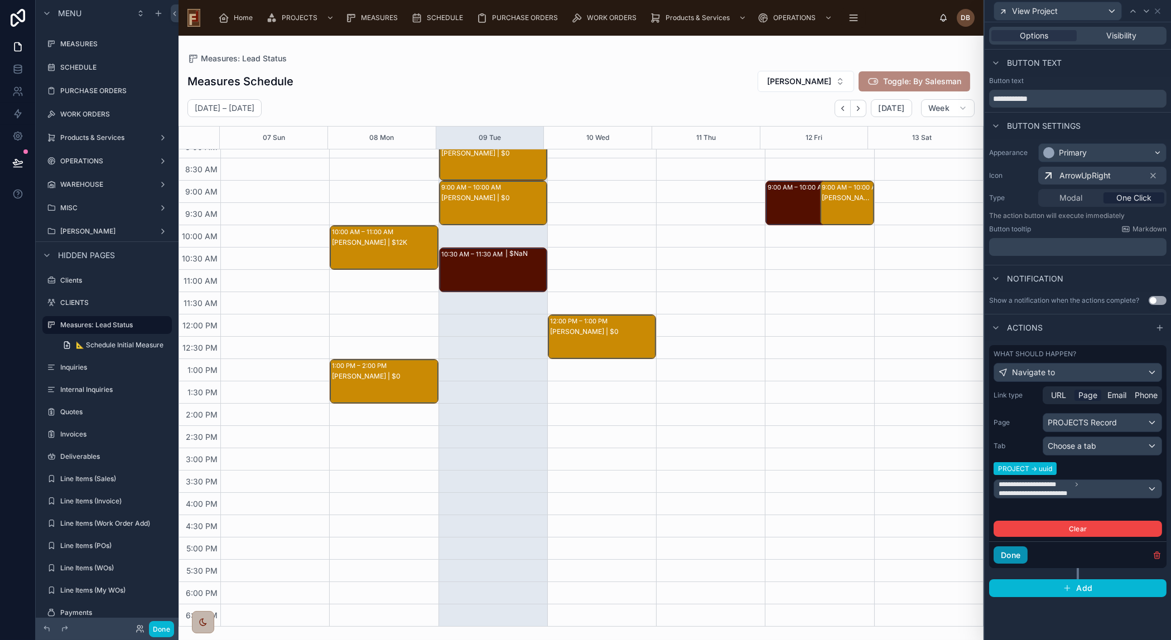
click at [1012, 552] on button "Done" at bounding box center [1010, 556] width 34 height 18
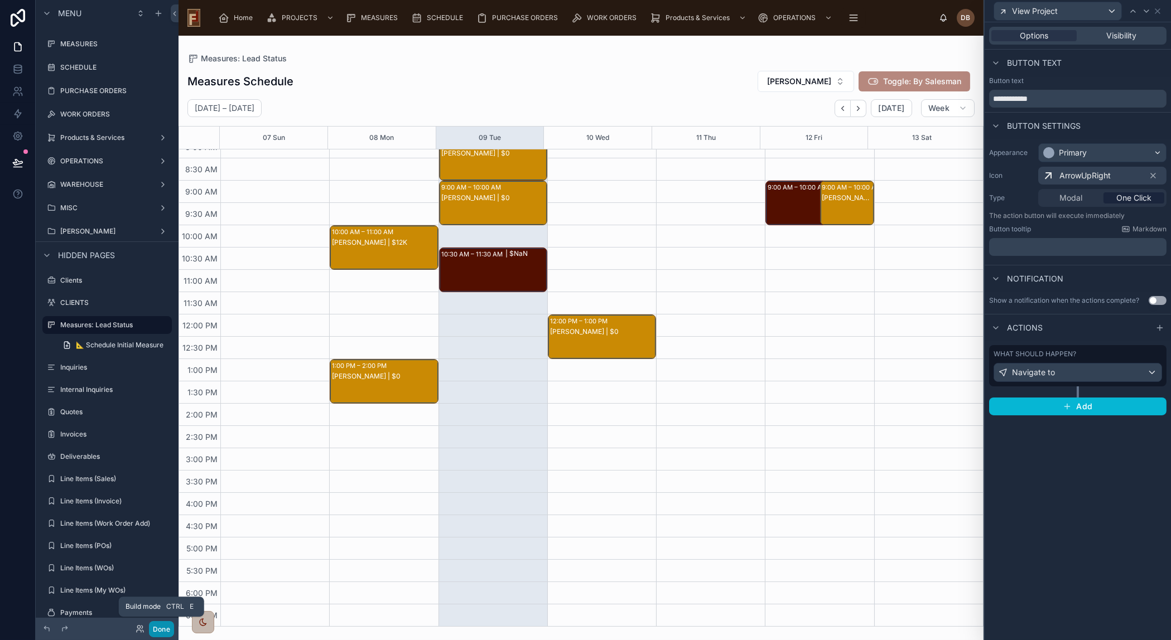
click at [165, 629] on button "Done" at bounding box center [161, 629] width 25 height 16
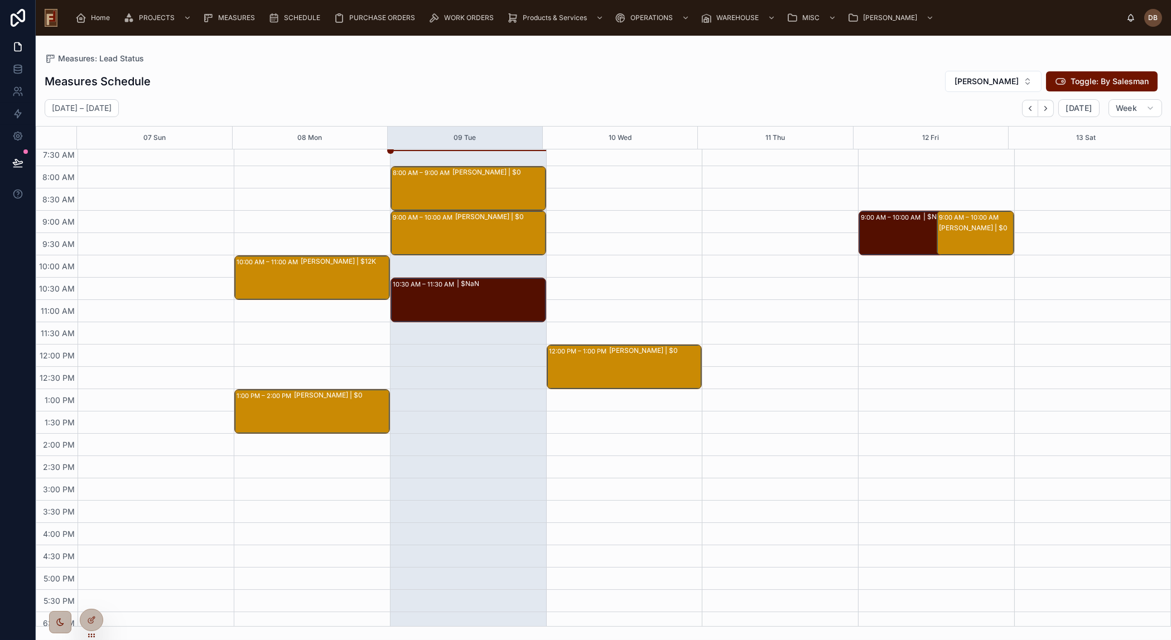
scroll to position [0, 0]
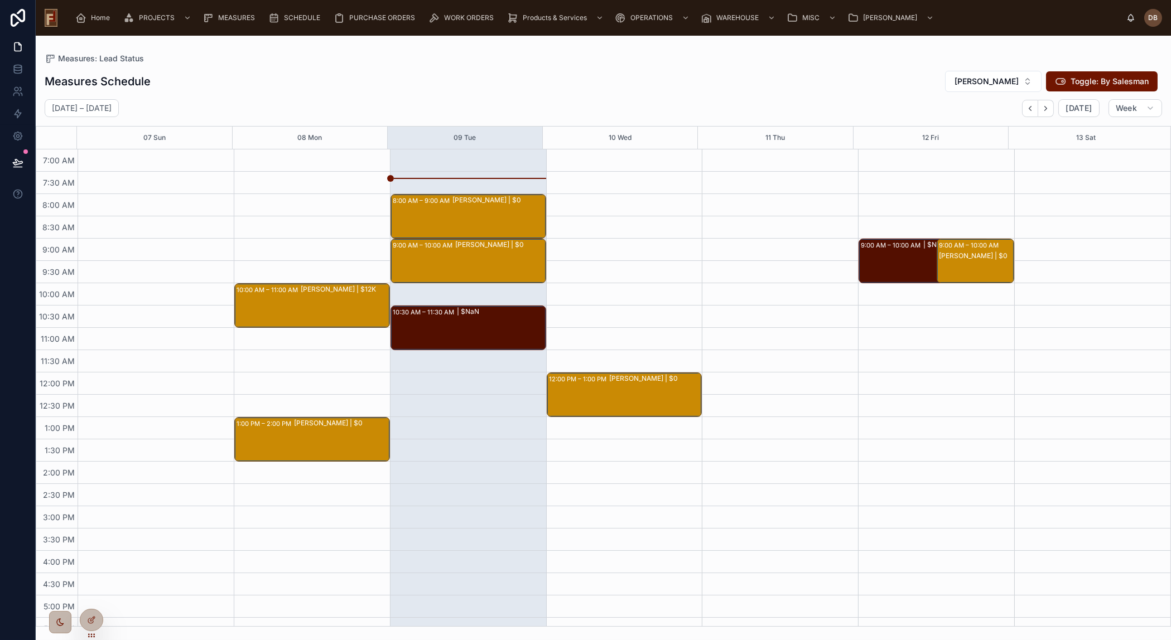
click at [329, 295] on div "[PERSON_NAME] | $12K" at bounding box center [345, 305] width 88 height 42
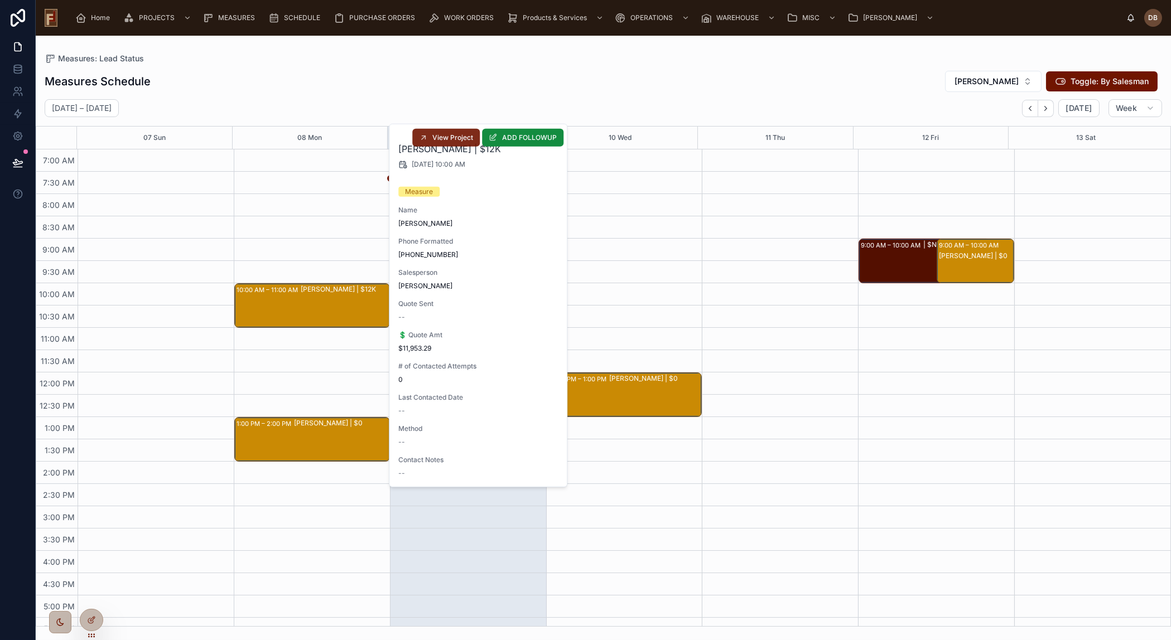
click at [458, 134] on span "View Project" at bounding box center [452, 137] width 41 height 9
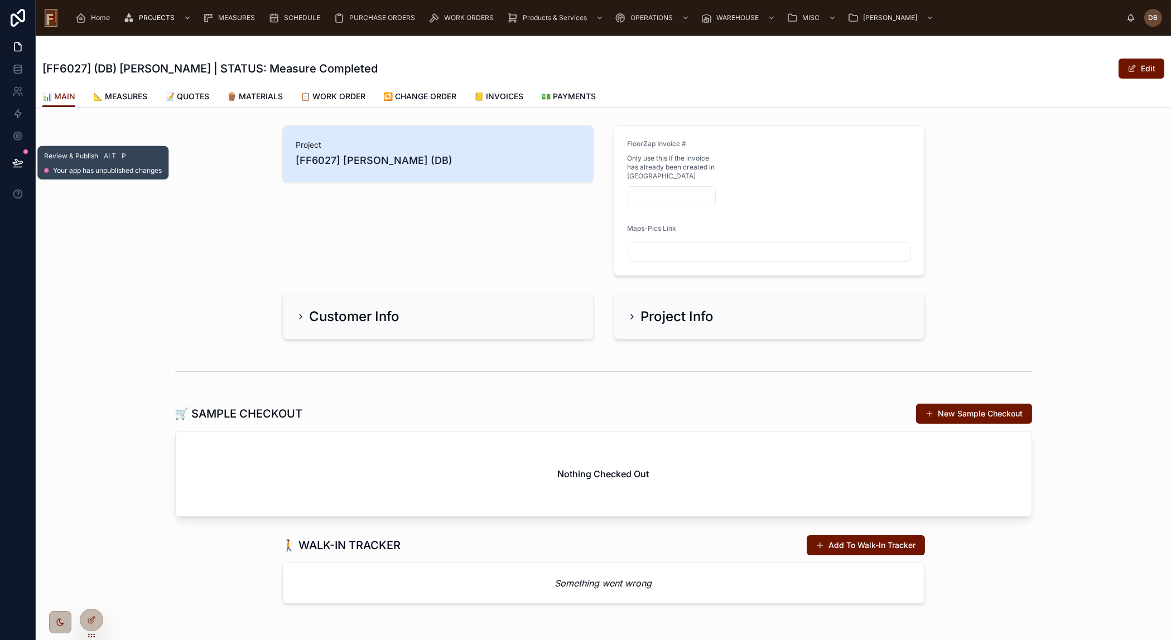
click at [14, 160] on icon at bounding box center [17, 162] width 11 height 11
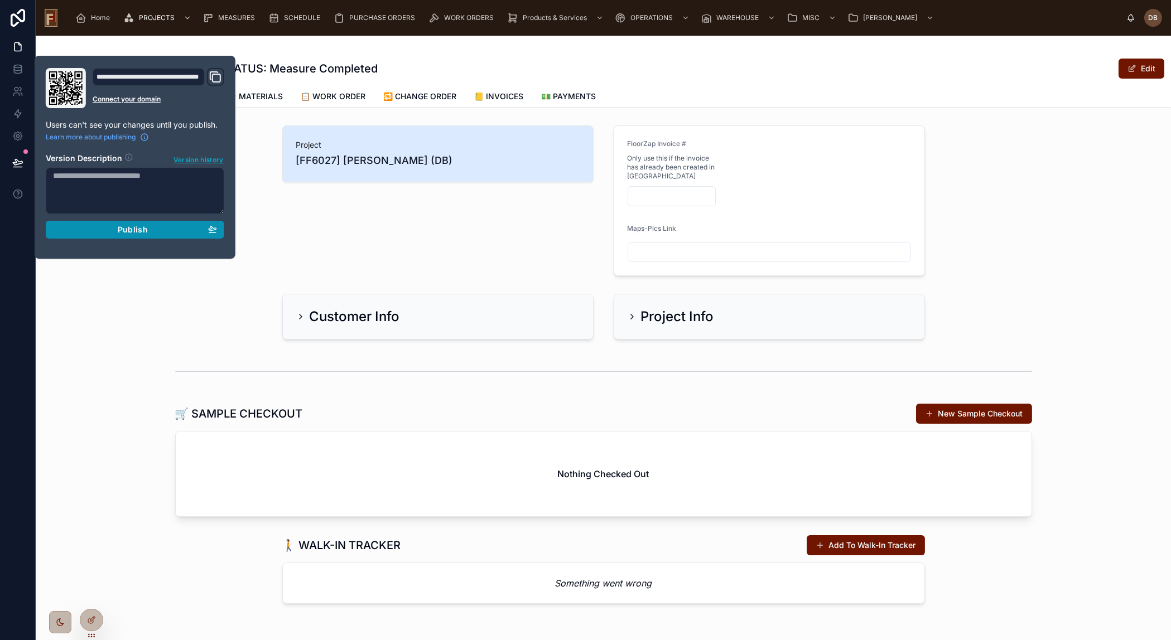
click at [102, 233] on div "Publish" at bounding box center [135, 230] width 164 height 10
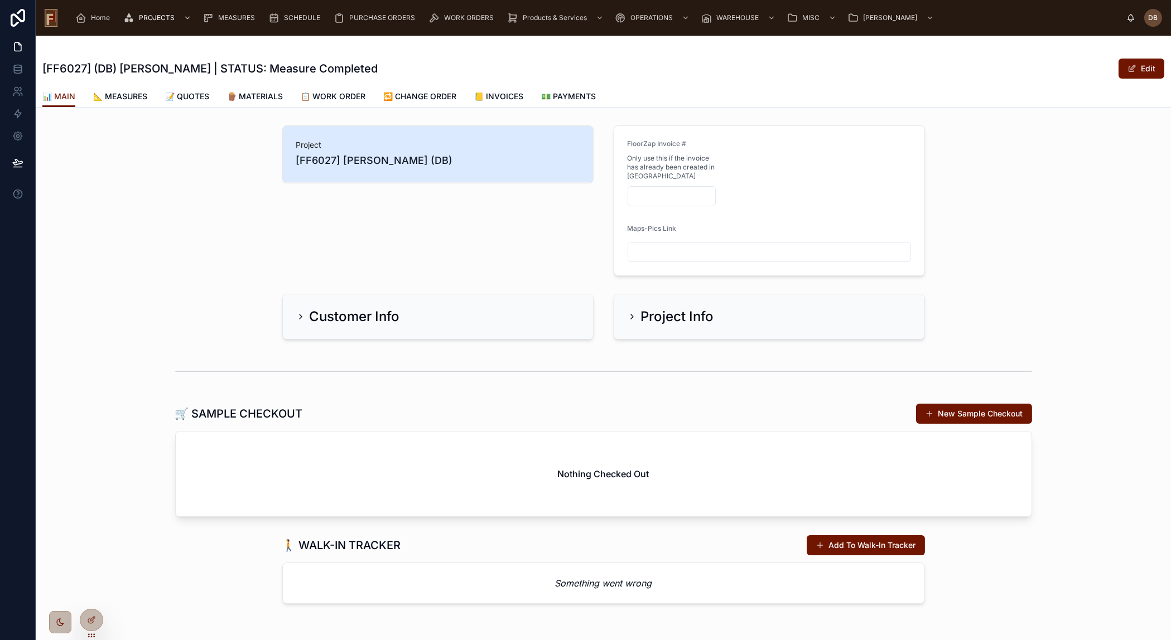
click at [451, 222] on div "Project [FF6027] [PERSON_NAME] (DB)" at bounding box center [438, 201] width 325 height 160
drag, startPoint x: 197, startPoint y: 96, endPoint x: 230, endPoint y: 118, distance: 39.8
click at [197, 96] on span "📝 QUOTES" at bounding box center [187, 96] width 44 height 11
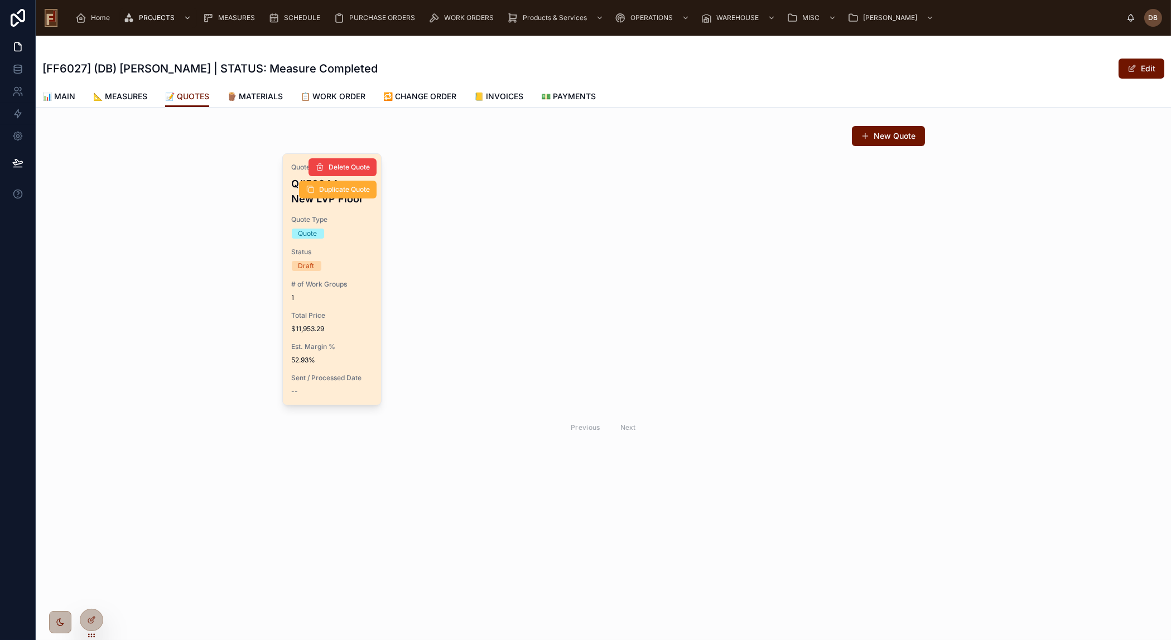
click at [353, 324] on div "Total Price $11,953.29" at bounding box center [332, 322] width 81 height 22
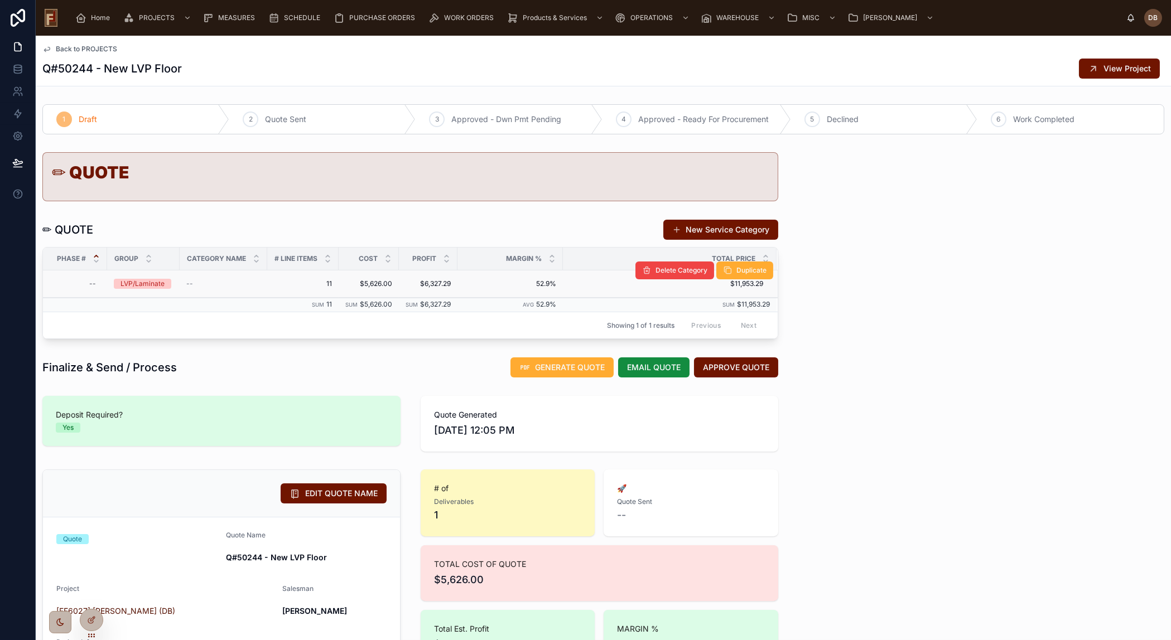
click at [219, 283] on div "--" at bounding box center [223, 283] width 74 height 9
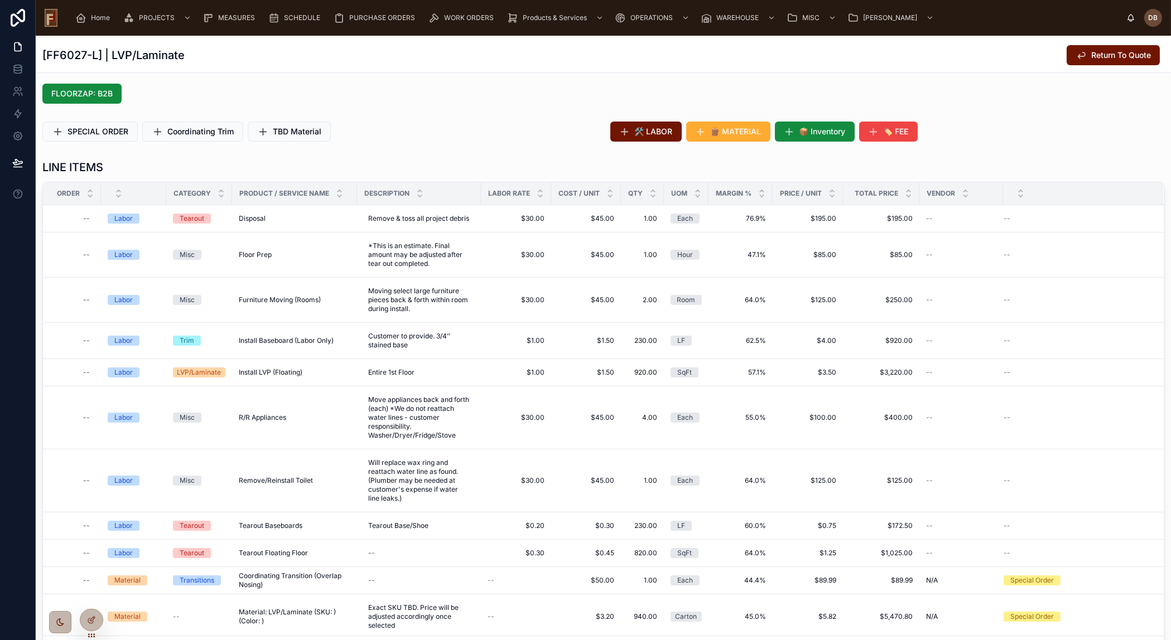
scroll to position [322, 0]
click at [89, 616] on icon at bounding box center [91, 620] width 9 height 9
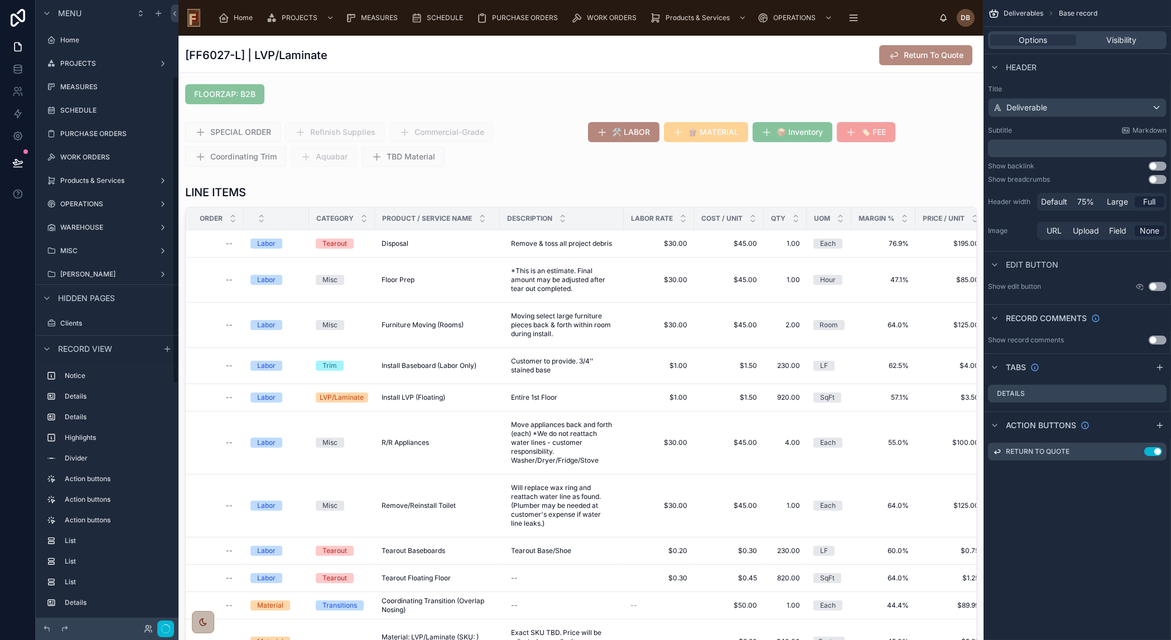
click at [569, 185] on div at bounding box center [581, 436] width 805 height 513
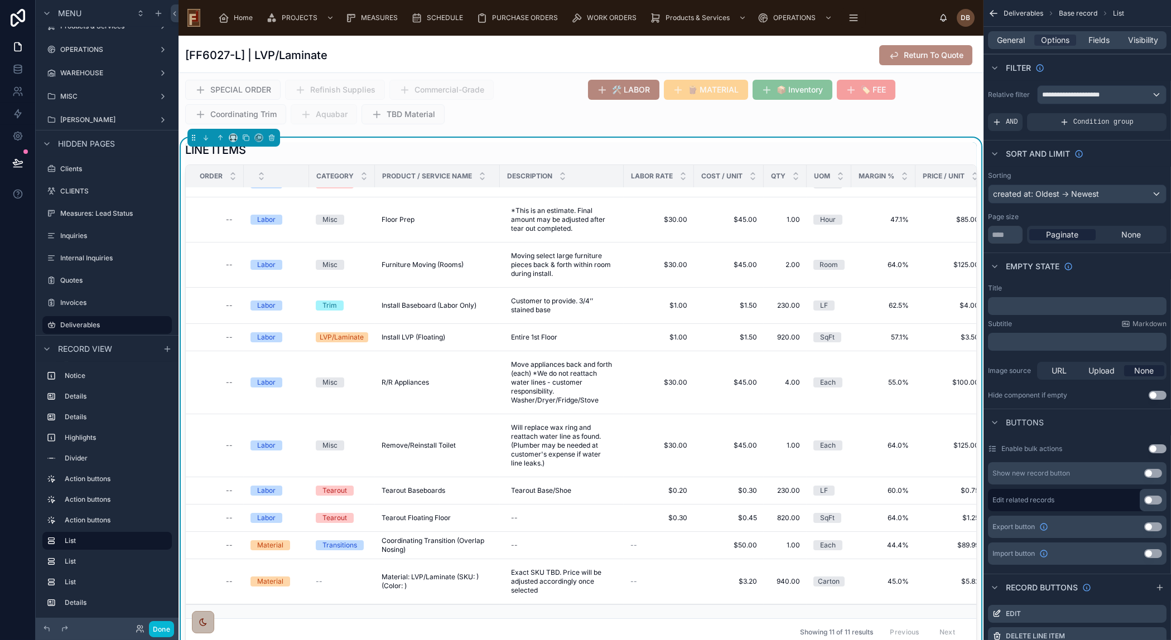
scroll to position [372, 0]
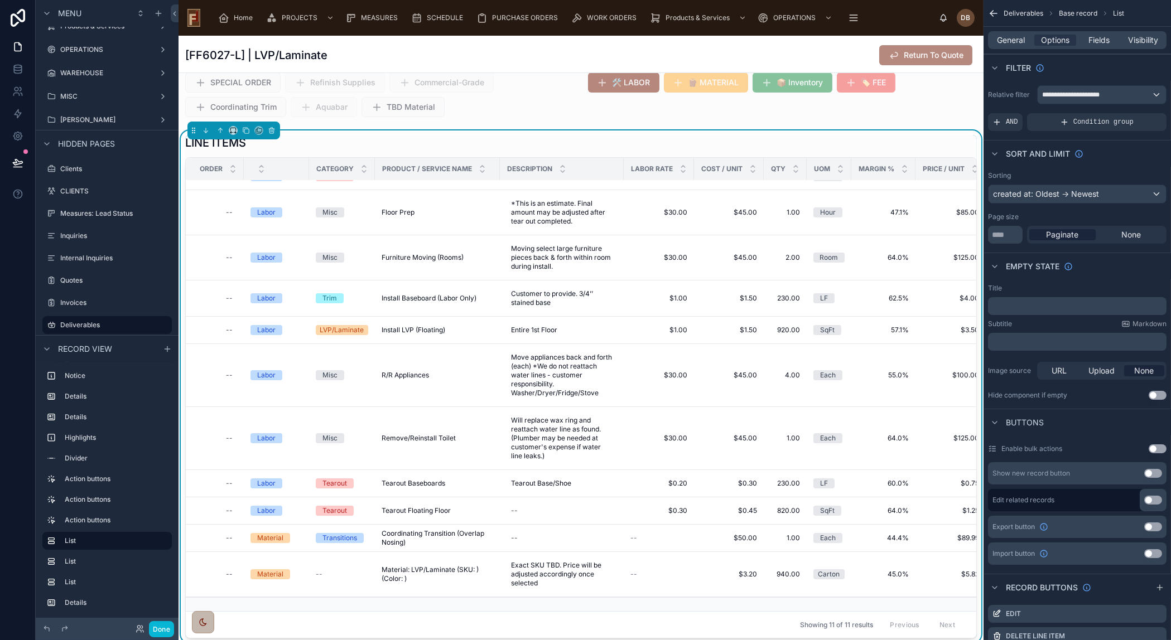
click at [591, 138] on div "LINE ITEMS" at bounding box center [581, 143] width 792 height 16
